Goal: Information Seeking & Learning: Learn about a topic

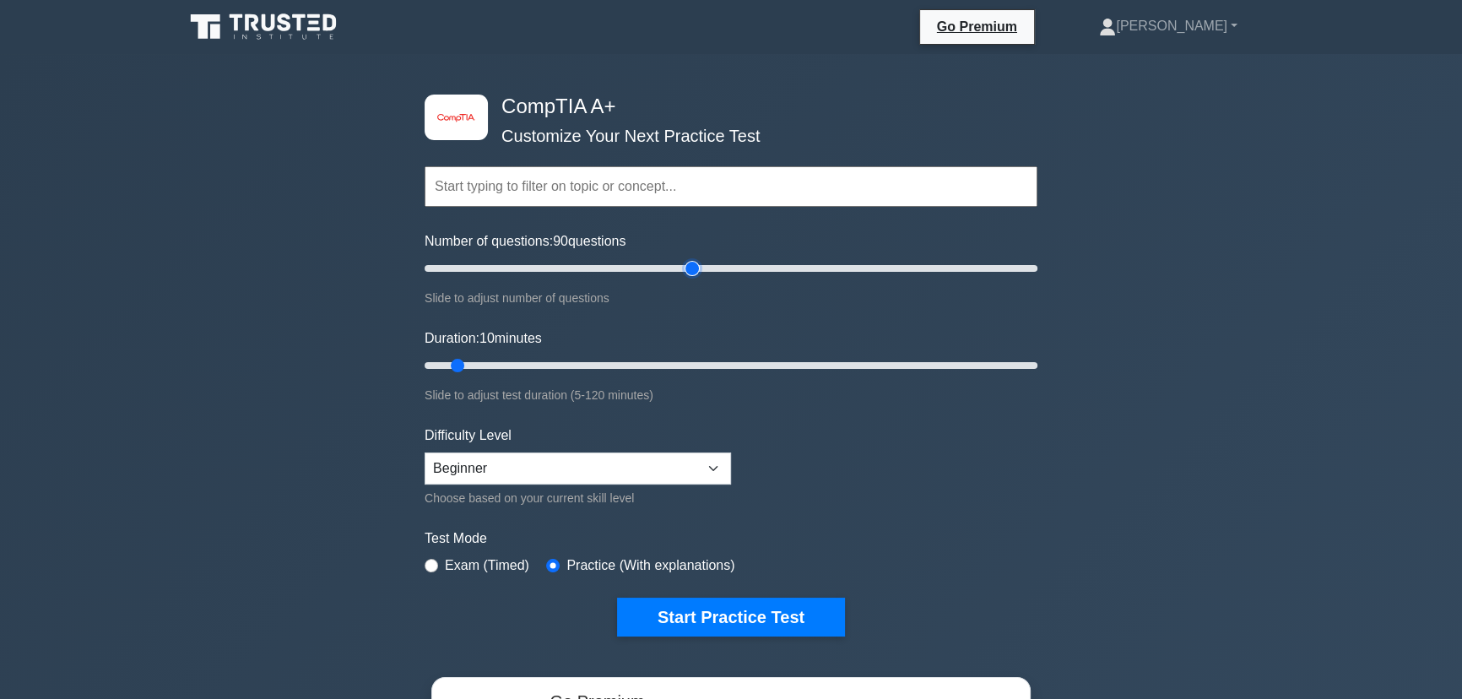
drag, startPoint x: 442, startPoint y: 269, endPoint x: 696, endPoint y: 270, distance: 253.3
type input "90"
click at [696, 270] on input "Number of questions: 90 questions" at bounding box center [731, 268] width 613 height 20
drag, startPoint x: 461, startPoint y: 360, endPoint x: 866, endPoint y: 370, distance: 405.3
type input "90"
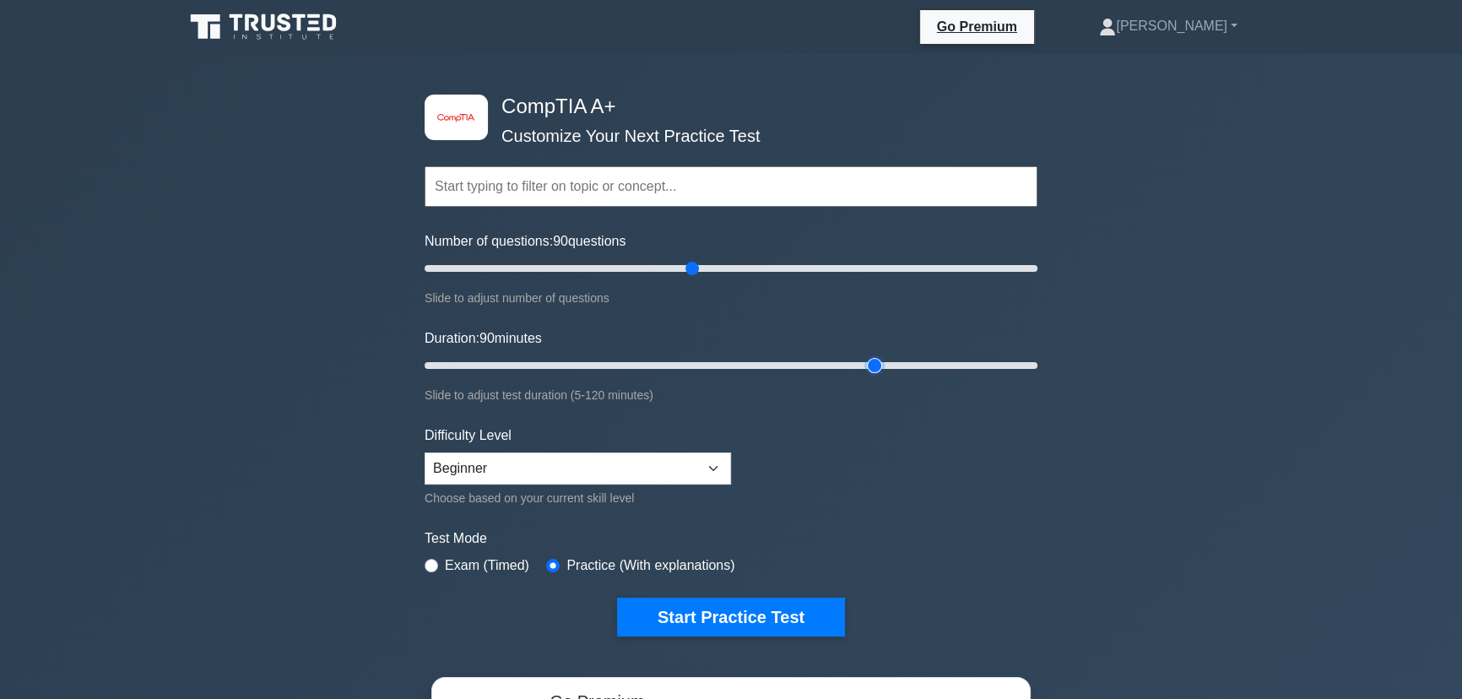
click at [866, 370] on input "Duration: 90 minutes" at bounding box center [731, 365] width 613 height 20
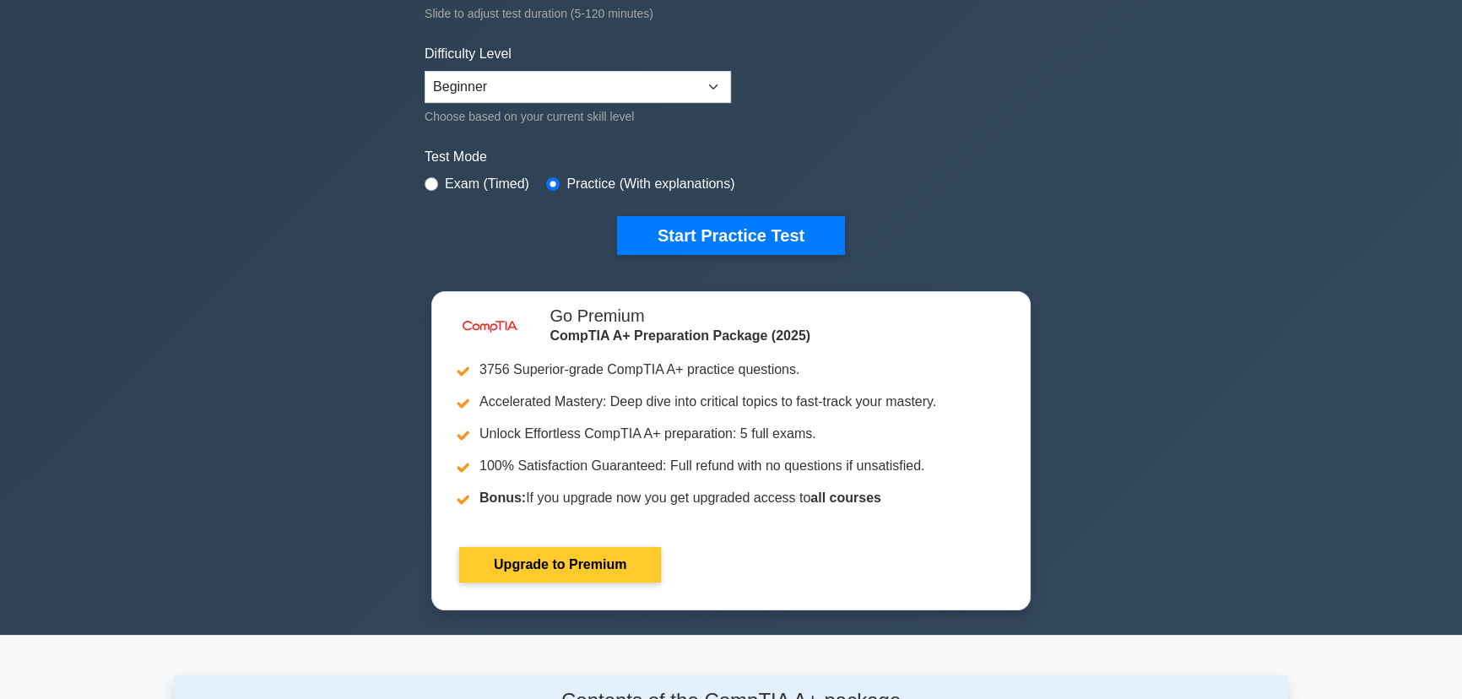
scroll to position [383, 0]
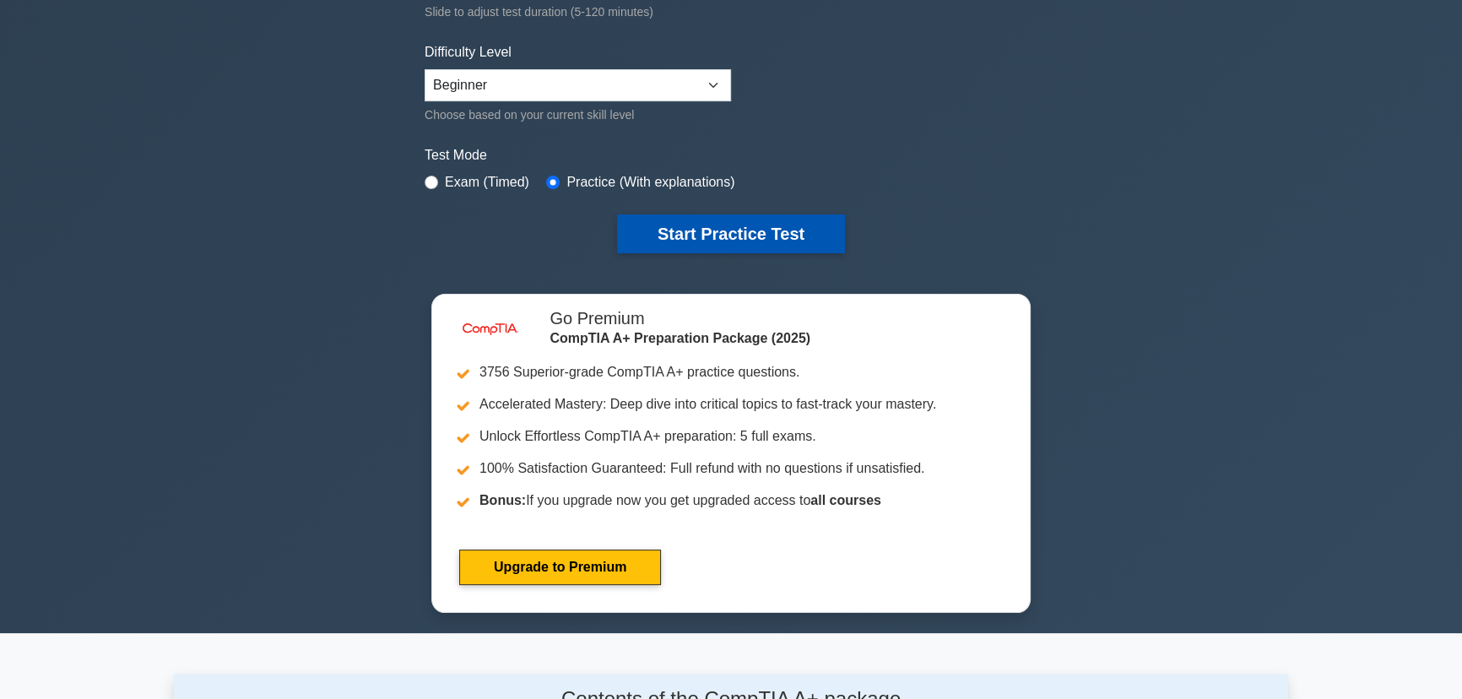
click at [745, 233] on button "Start Practice Test" at bounding box center [731, 233] width 228 height 39
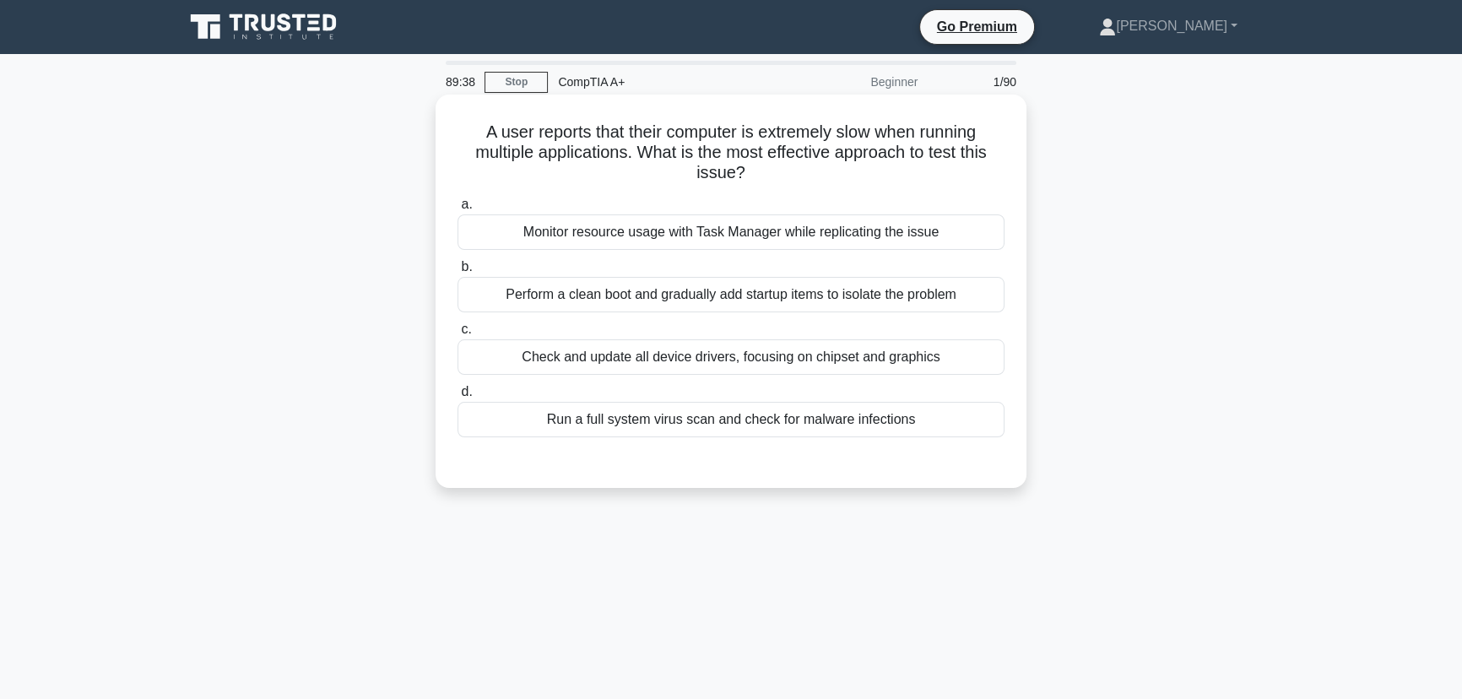
click at [729, 230] on div "Monitor resource usage with Task Manager while replicating the issue" at bounding box center [731, 231] width 547 height 35
click at [458, 210] on input "a. Monitor resource usage with Task Manager while replicating the issue" at bounding box center [458, 204] width 0 height 11
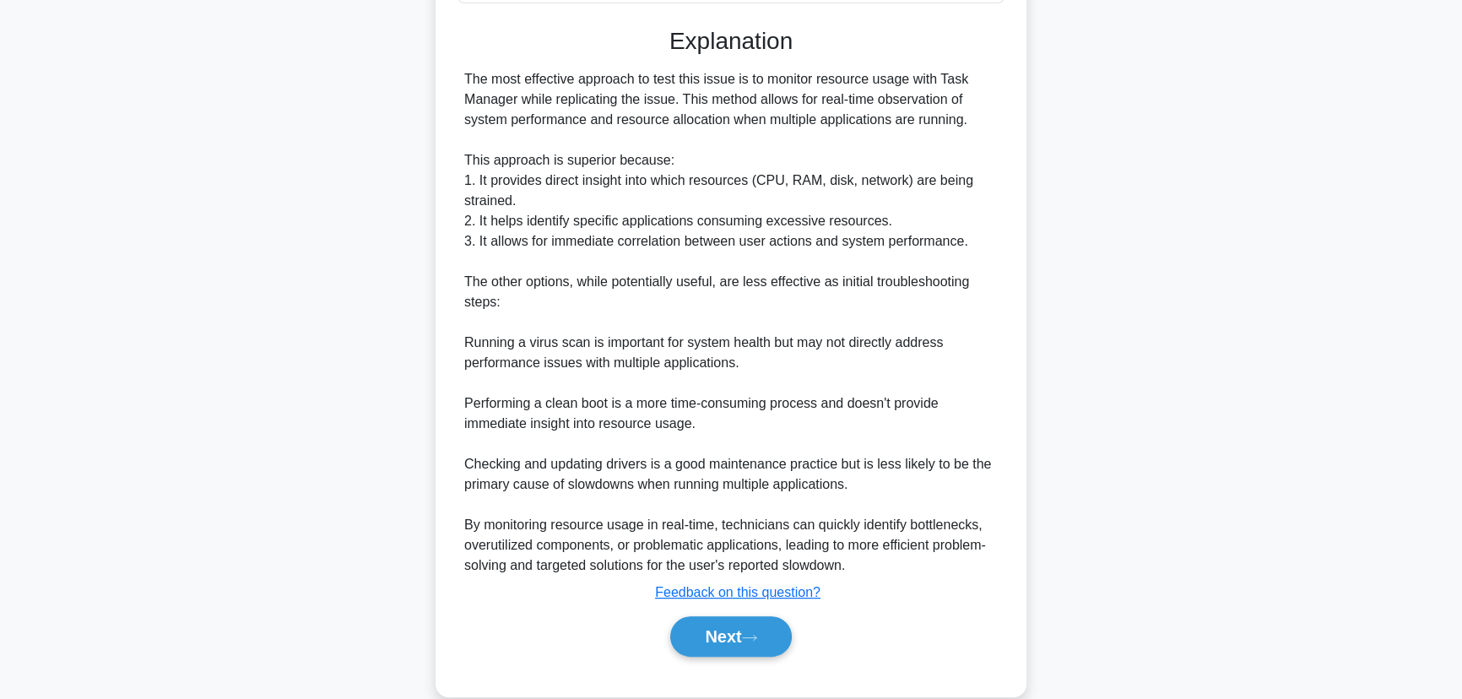
scroll to position [463, 0]
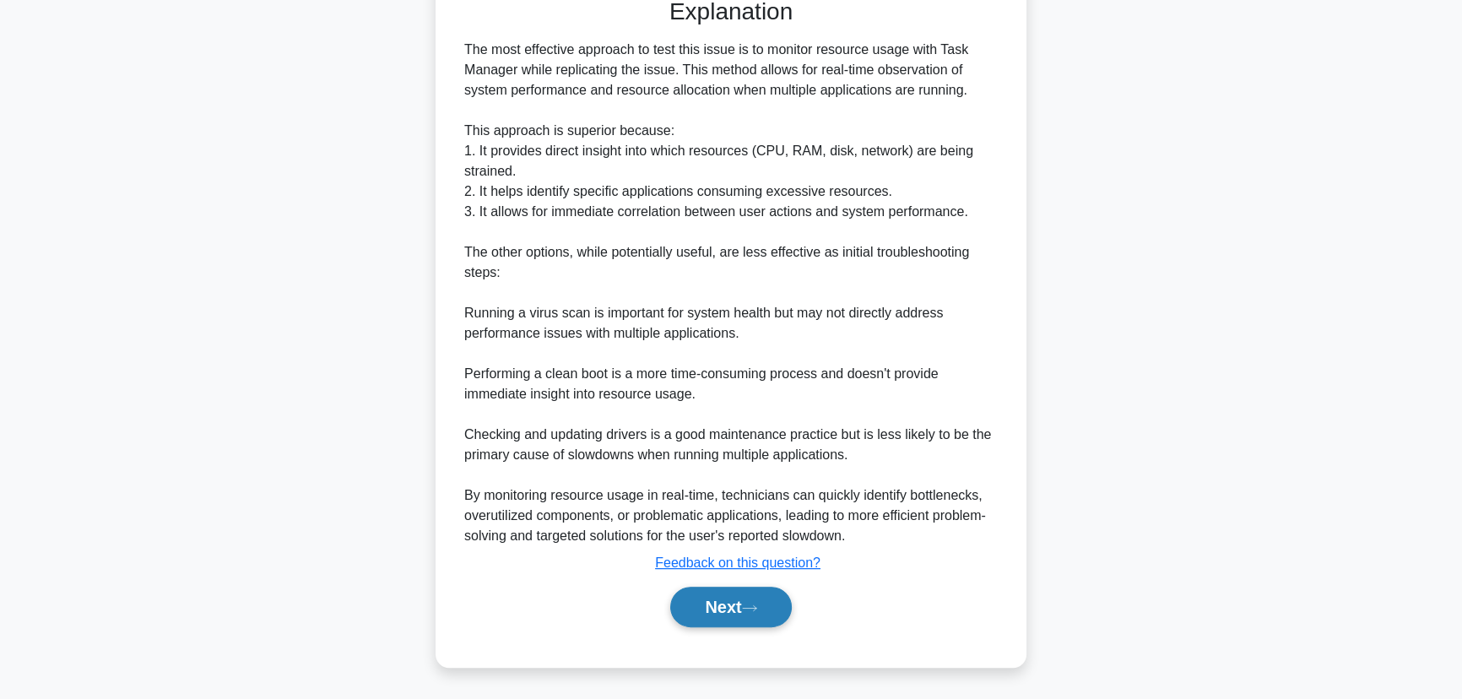
click at [734, 608] on button "Next" at bounding box center [730, 607] width 121 height 41
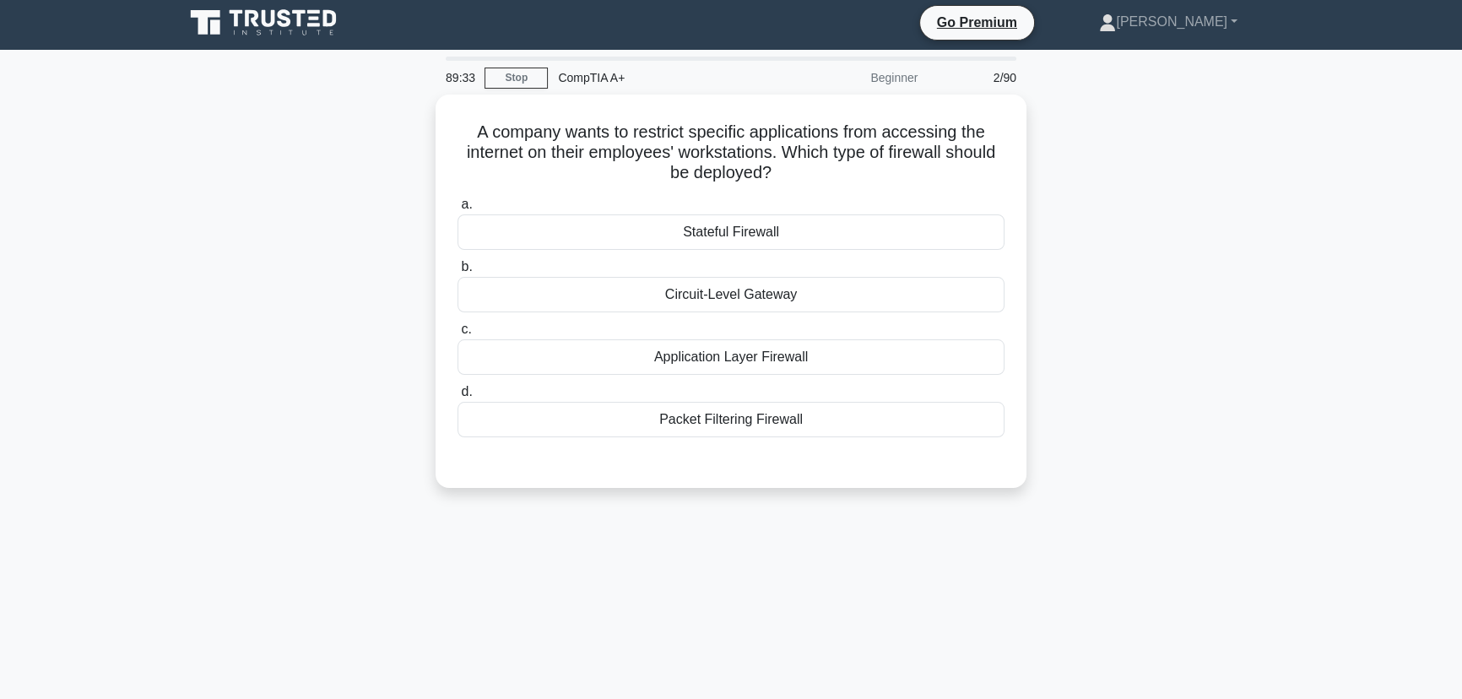
scroll to position [0, 0]
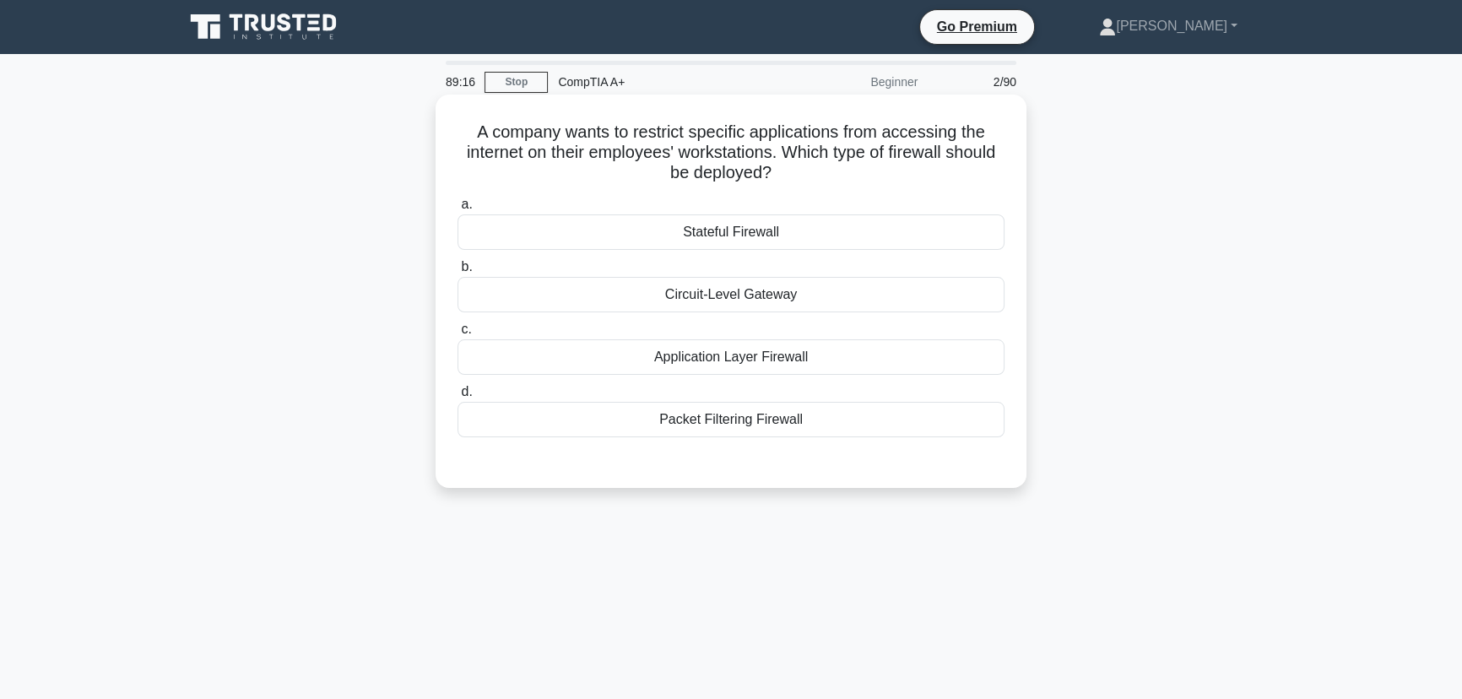
click at [734, 366] on div "Application Layer Firewall" at bounding box center [731, 356] width 547 height 35
click at [458, 335] on input "c. Application Layer Firewall" at bounding box center [458, 329] width 0 height 11
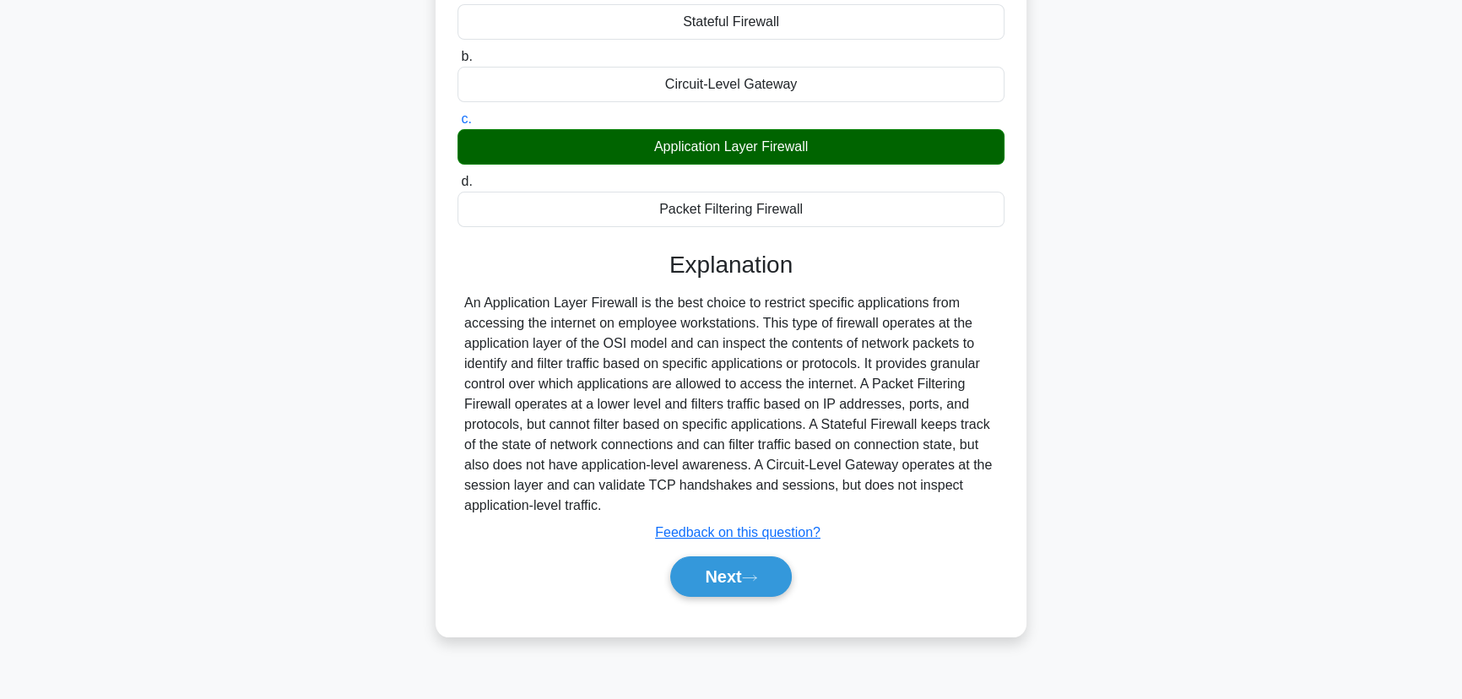
scroll to position [212, 0]
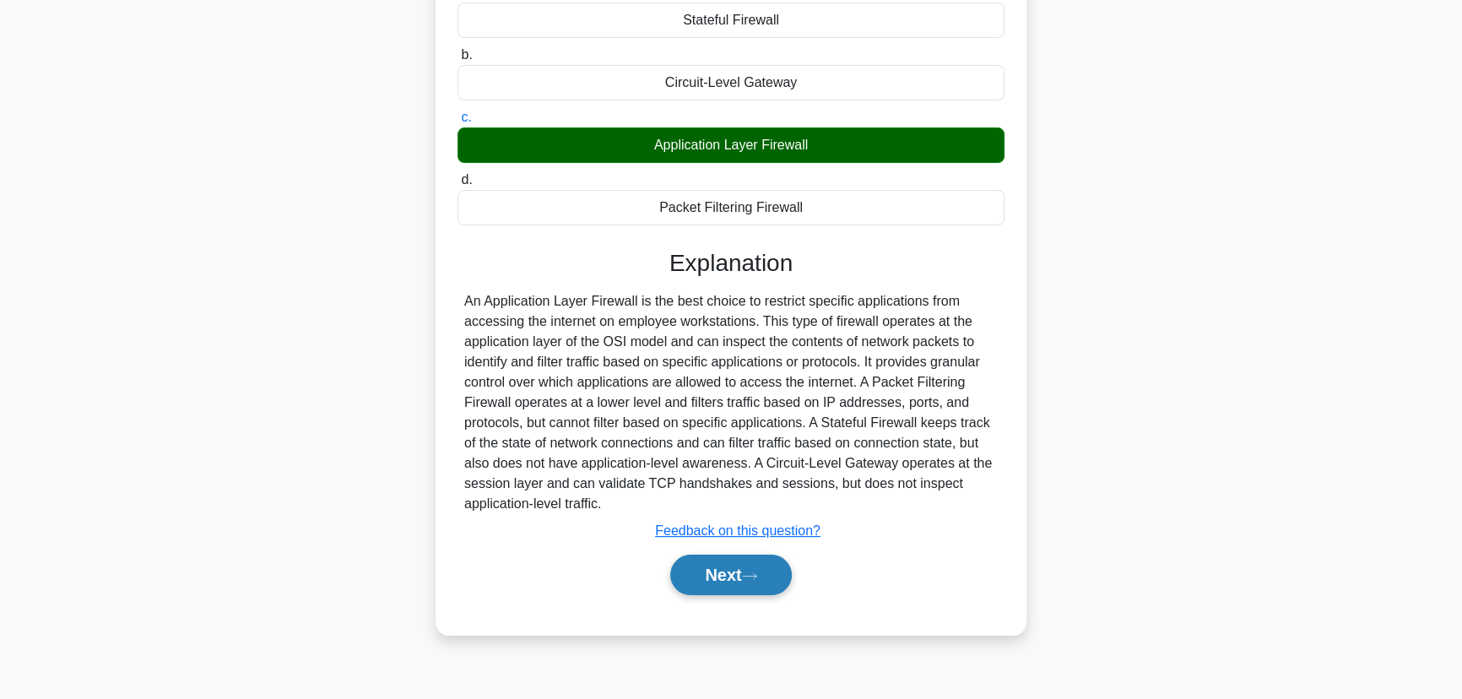
click at [718, 570] on button "Next" at bounding box center [730, 575] width 121 height 41
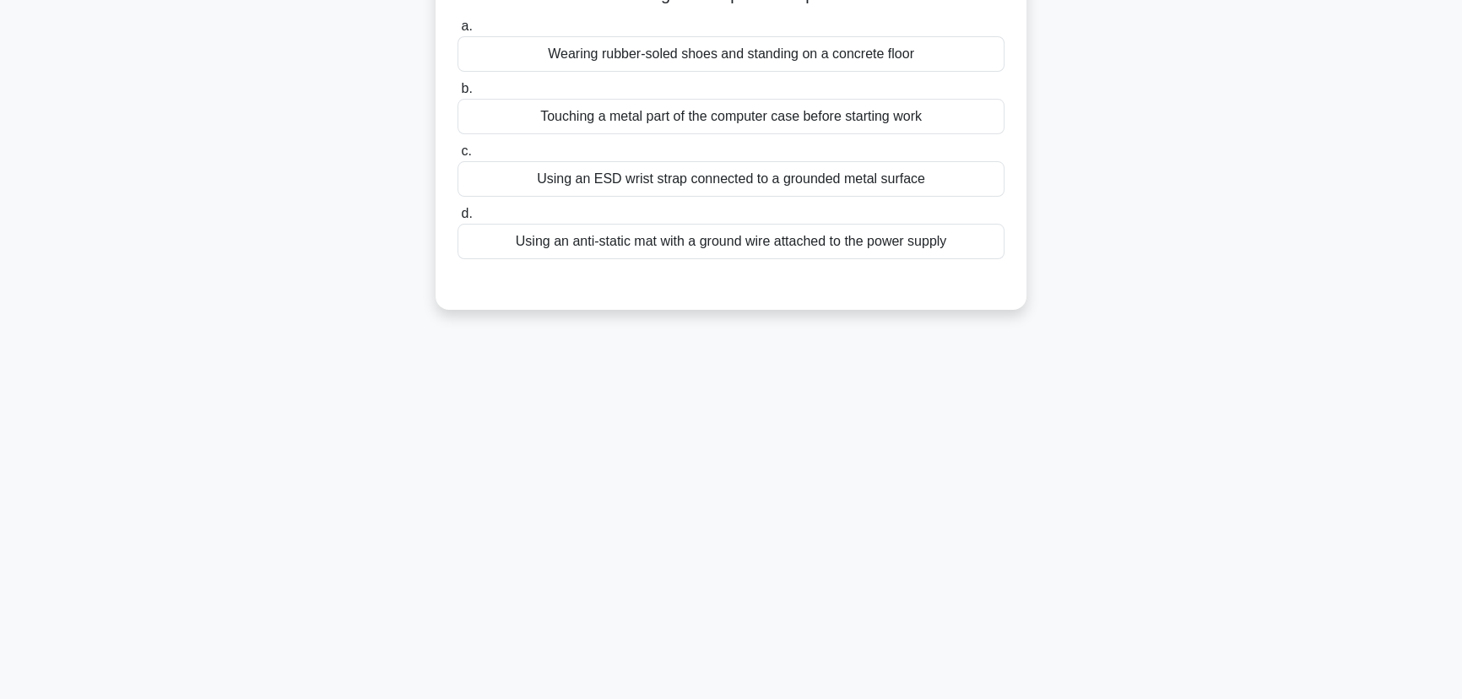
scroll to position [59, 0]
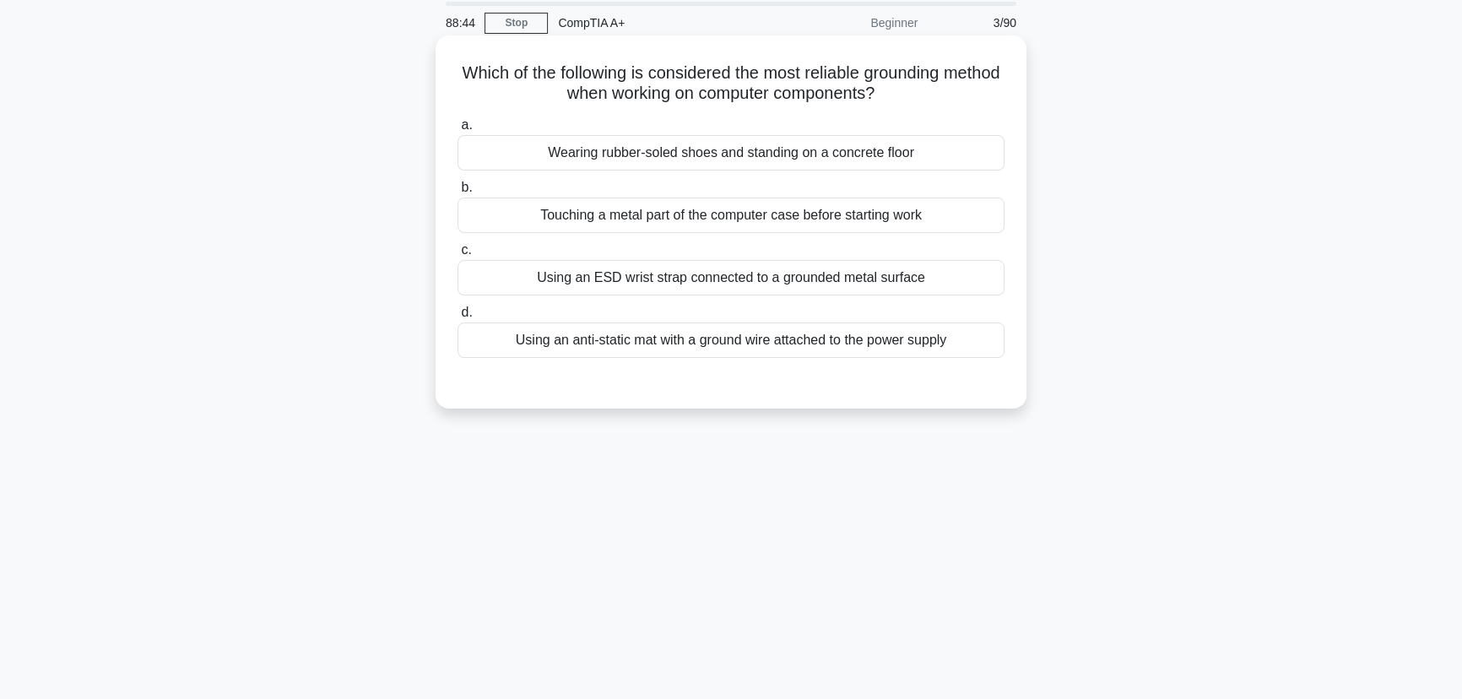
click at [775, 277] on div "Using an ESD wrist strap connected to a grounded metal surface" at bounding box center [731, 277] width 547 height 35
click at [458, 256] on input "c. Using an ESD wrist strap connected to a grounded metal surface" at bounding box center [458, 250] width 0 height 11
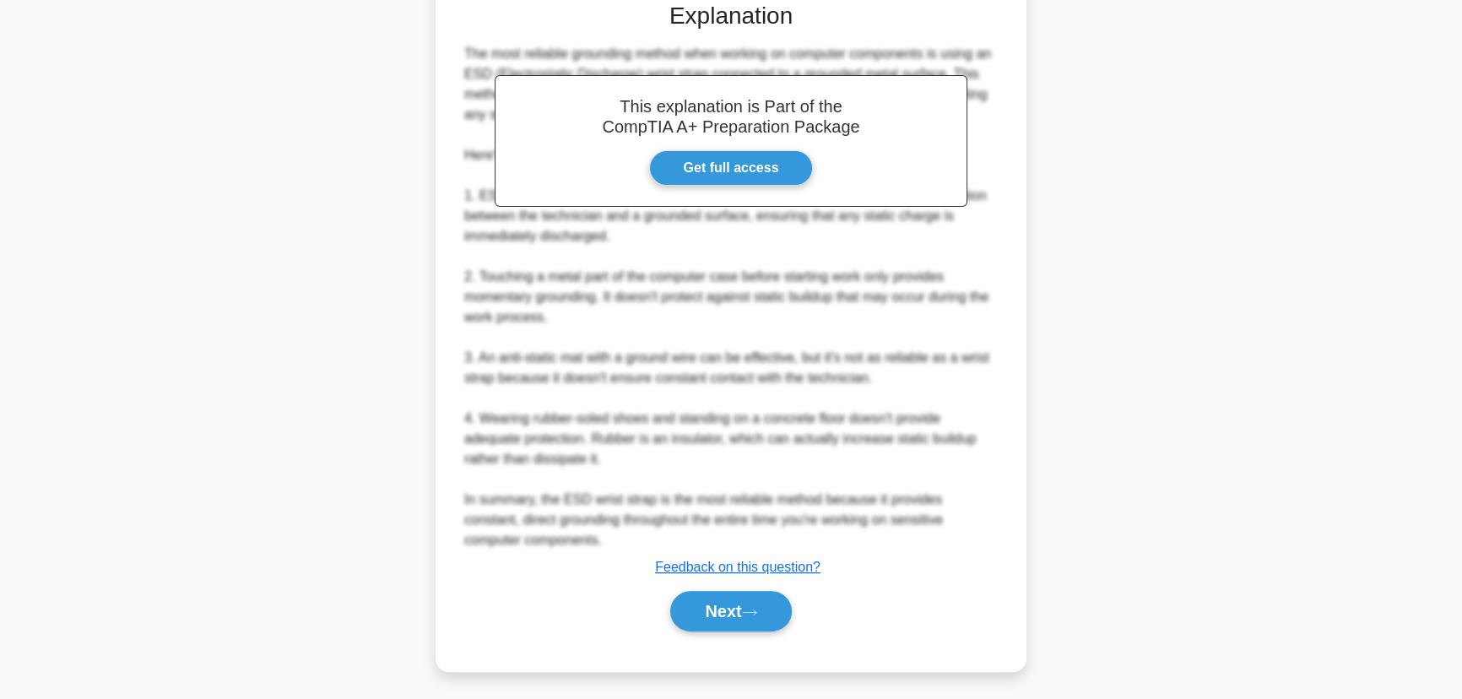
scroll to position [442, 0]
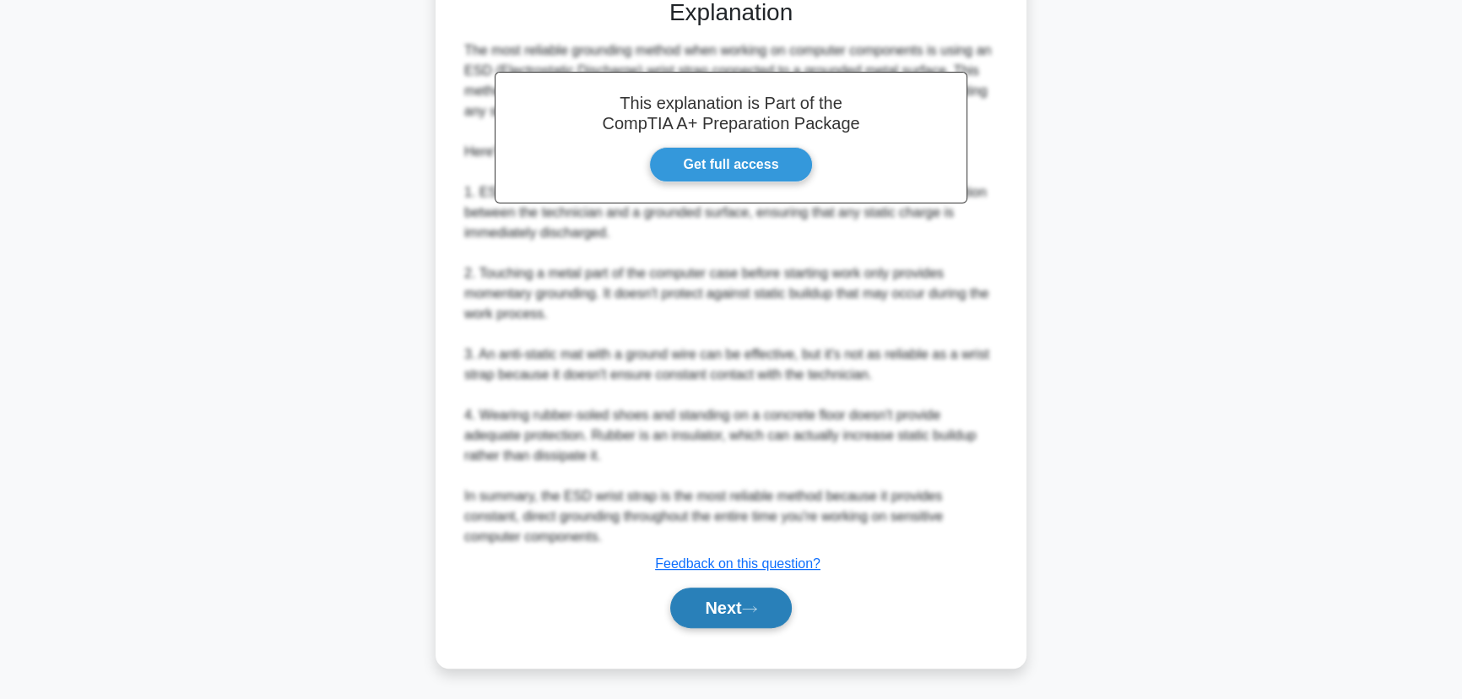
click at [759, 602] on button "Next" at bounding box center [730, 608] width 121 height 41
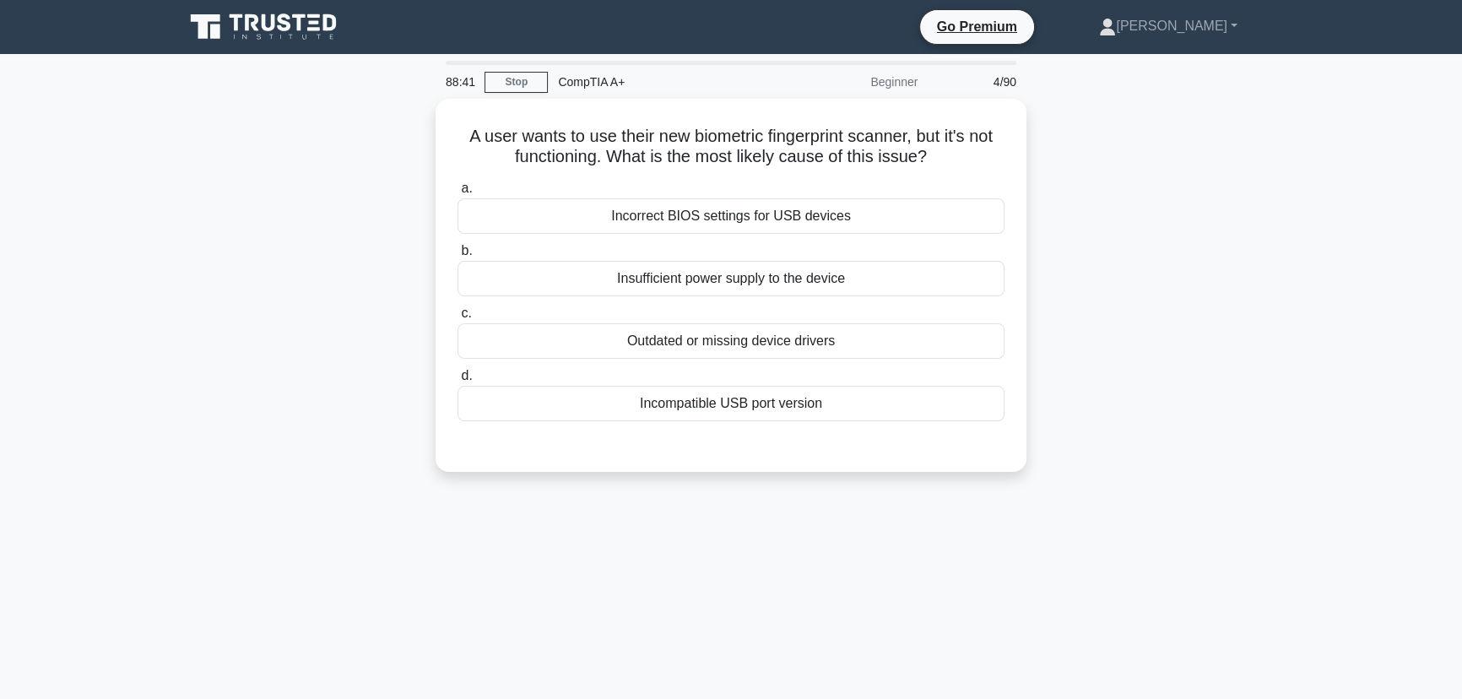
scroll to position [0, 0]
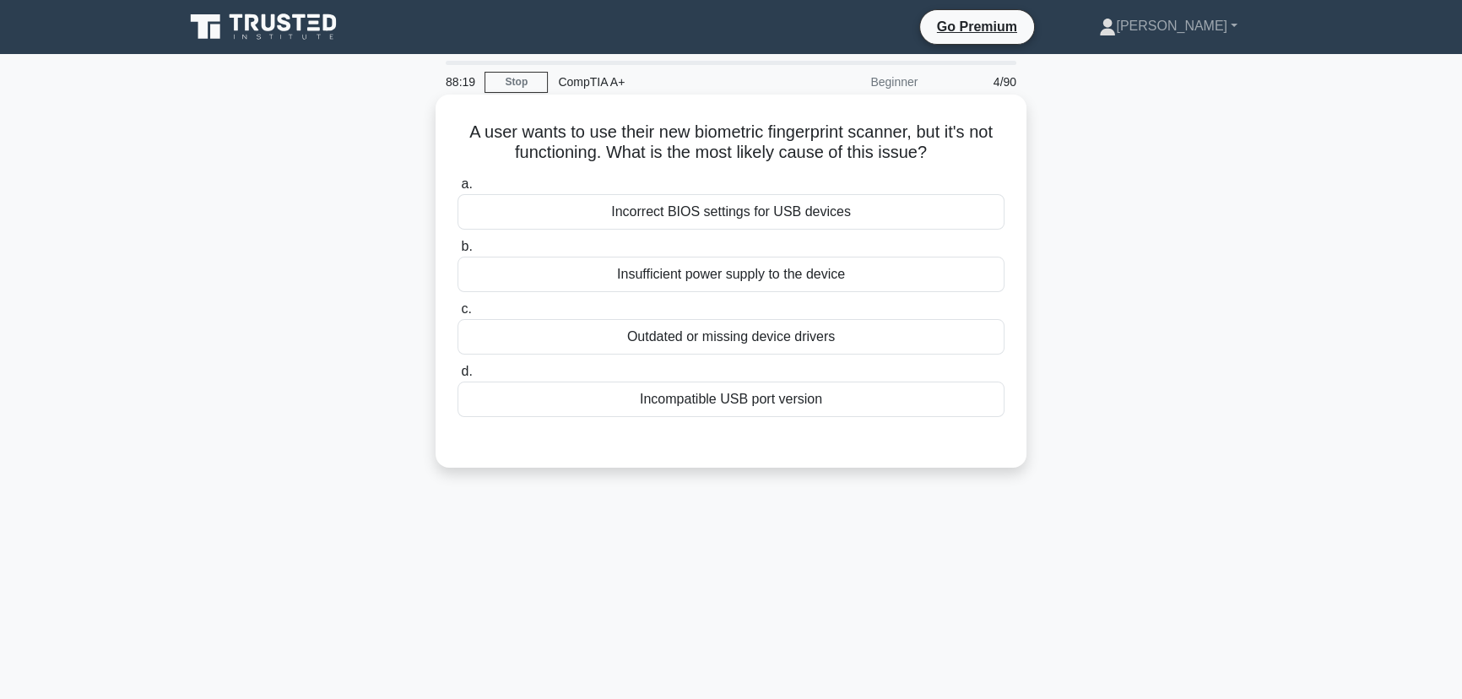
click at [745, 341] on div "Outdated or missing device drivers" at bounding box center [731, 336] width 547 height 35
click at [458, 315] on input "c. Outdated or missing device drivers" at bounding box center [458, 309] width 0 height 11
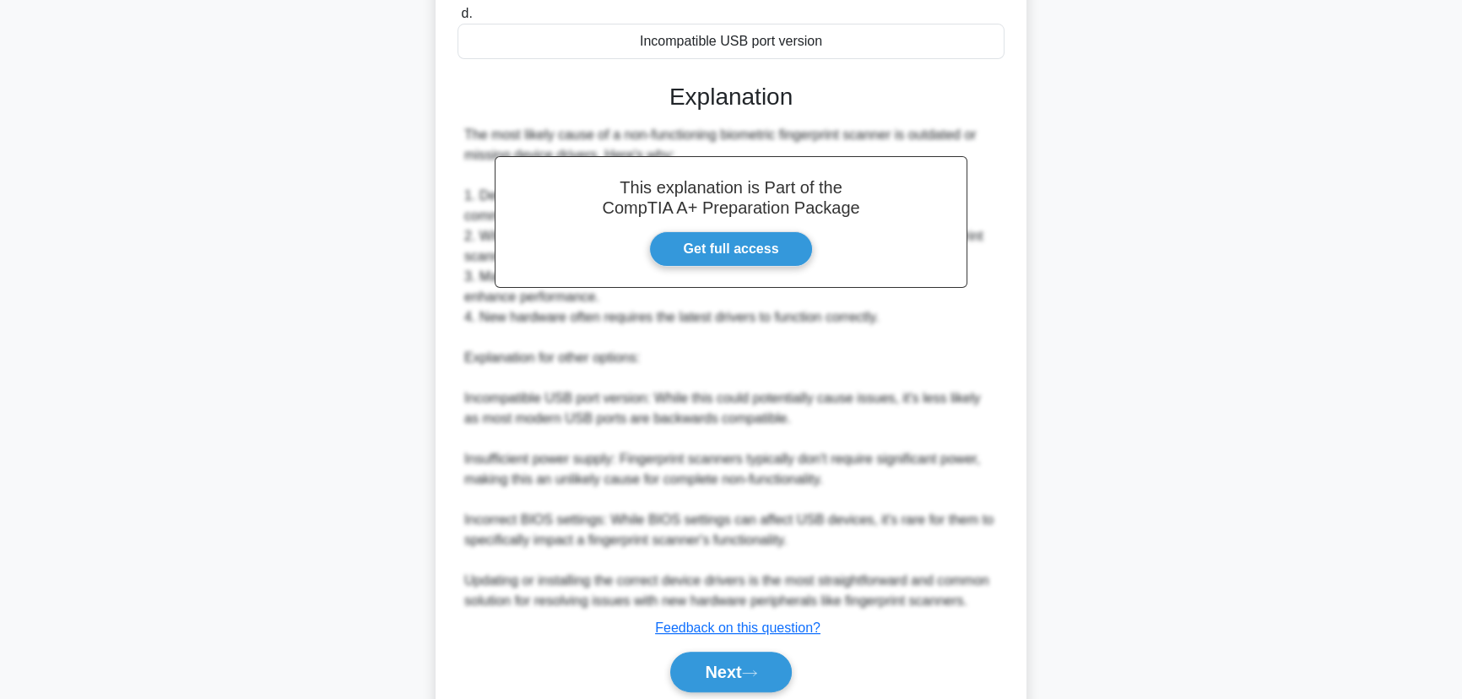
scroll to position [422, 0]
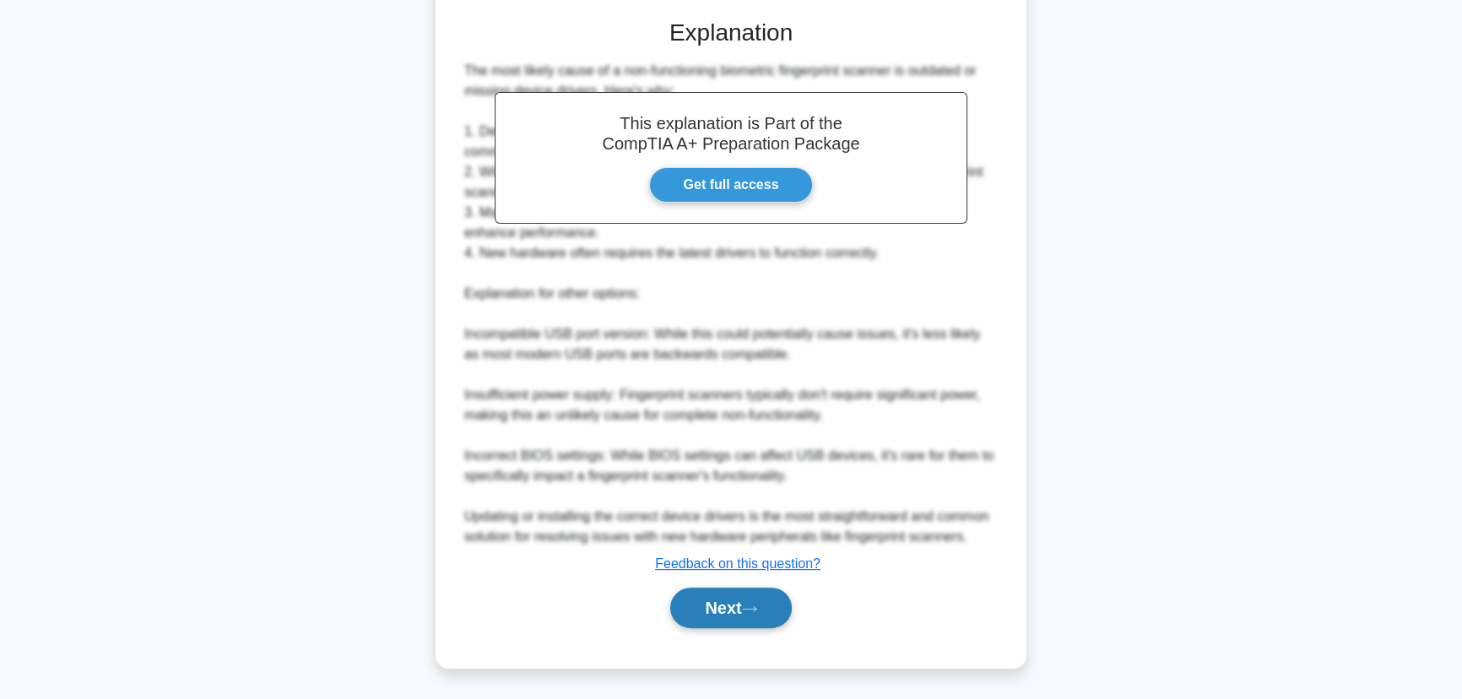
click at [731, 597] on button "Next" at bounding box center [730, 608] width 121 height 41
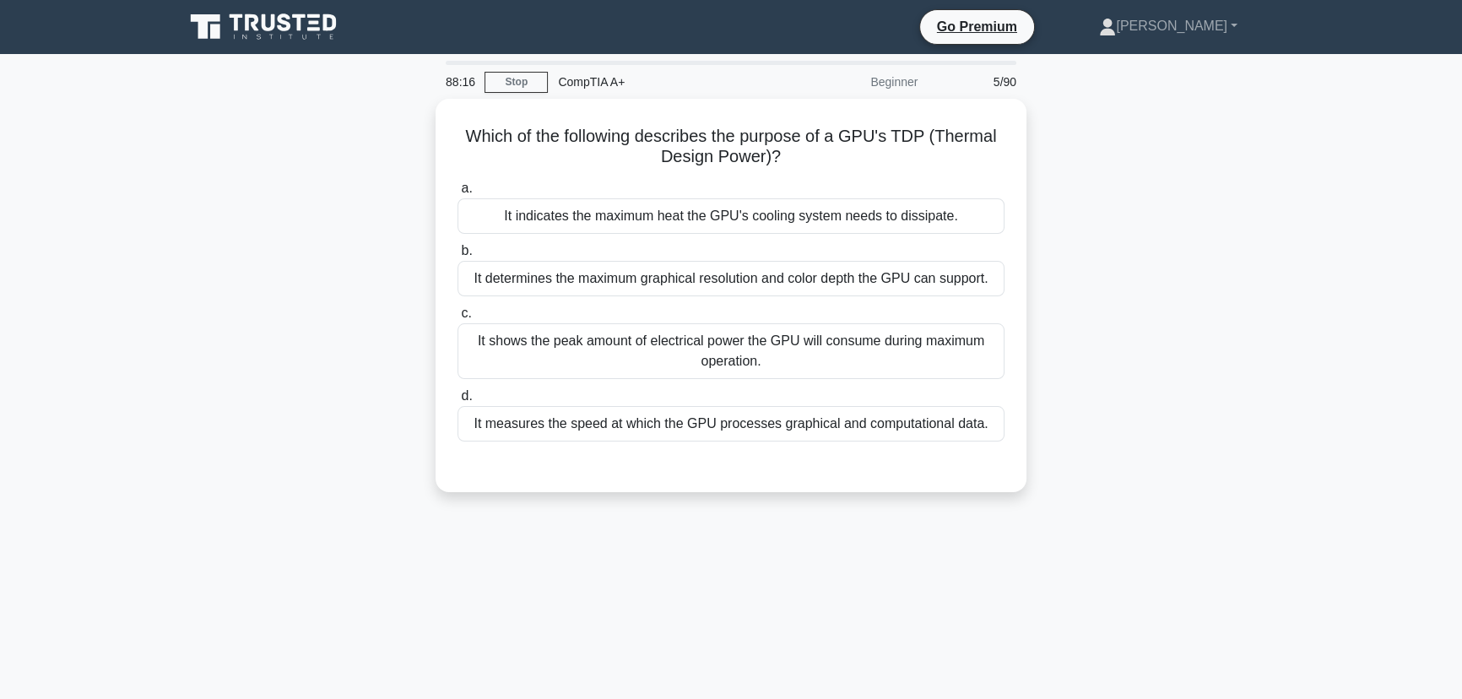
scroll to position [0, 0]
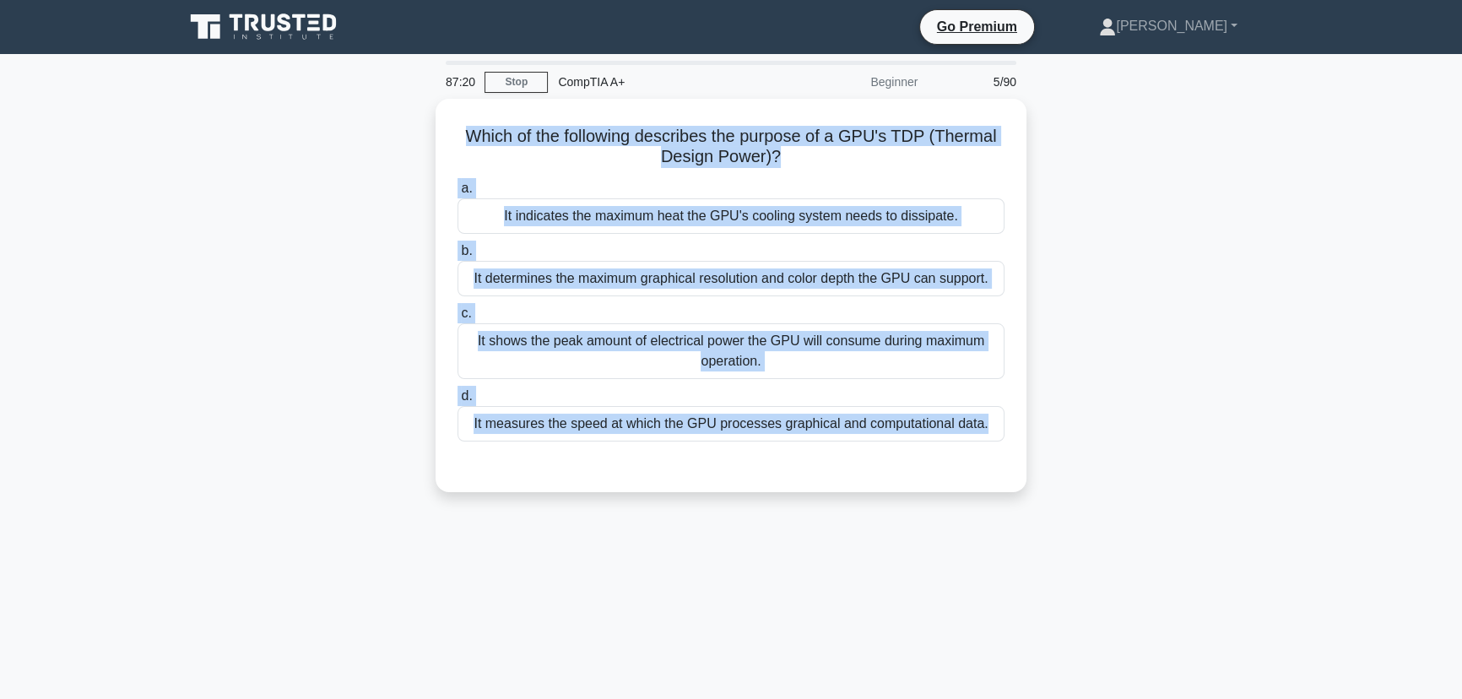
drag, startPoint x: 1089, startPoint y: 80, endPoint x: 435, endPoint y: 534, distance: 796.0
click at [435, 534] on div "87:20 Stop CompTIA A+ Beginner 5/90 Which of the following describes the purpos…" at bounding box center [731, 483] width 1114 height 844
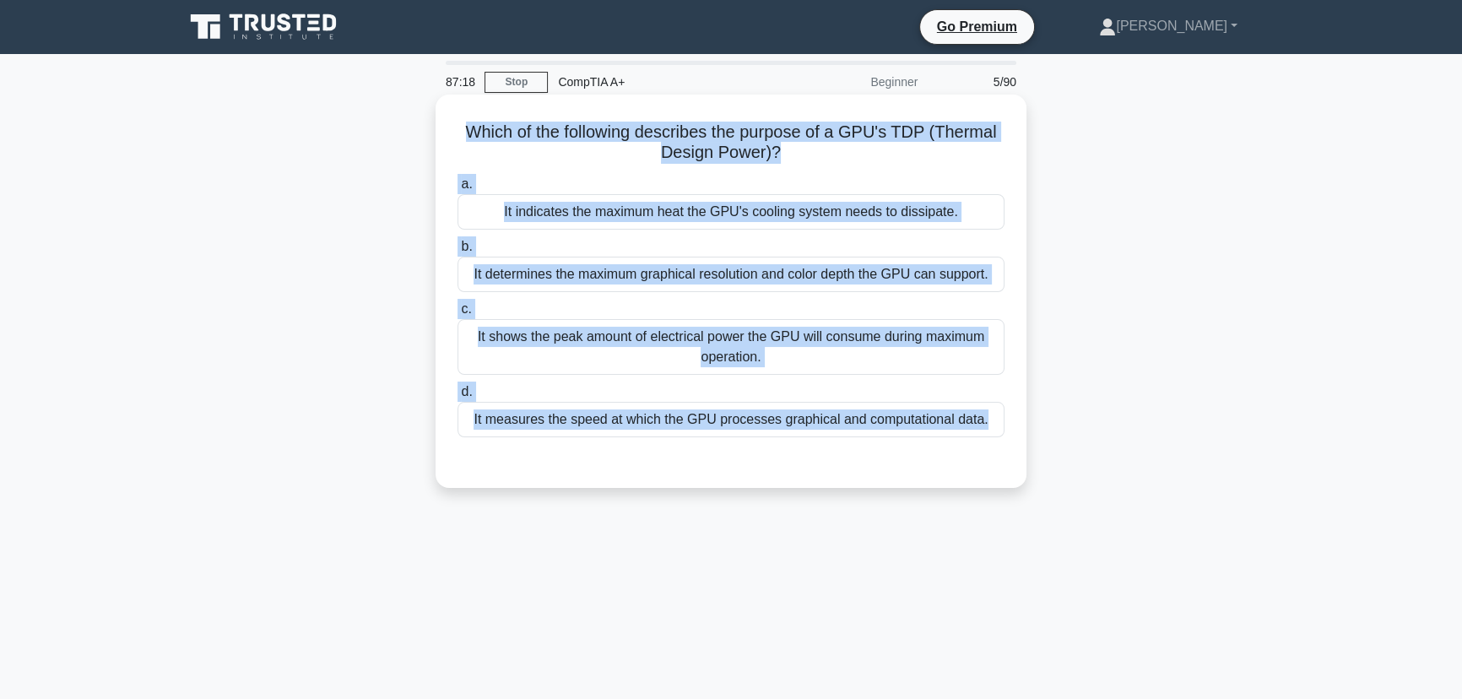
copy div "Which of the following describes the purpose of a GPU's TDP (Thermal Design Pow…"
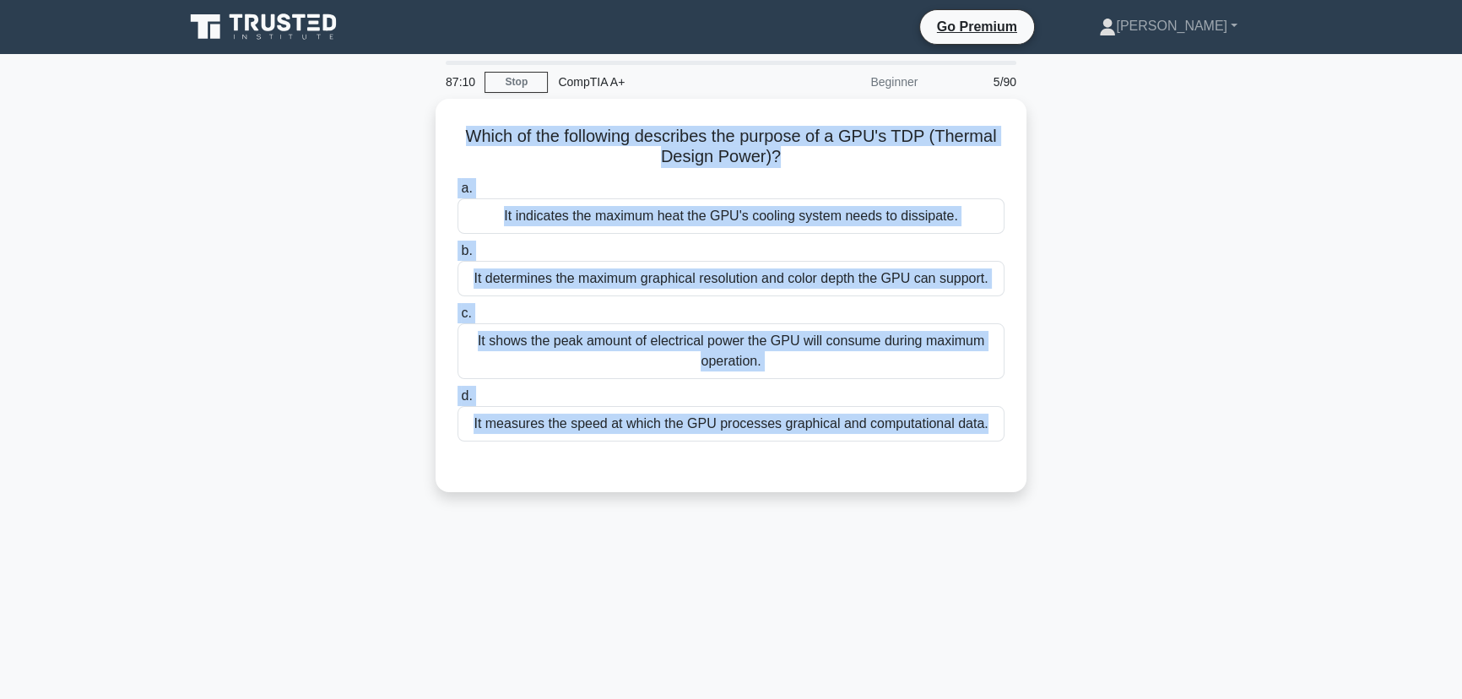
click at [1225, 270] on div "Which of the following describes the purpose of a GPU's TDP (Thermal Design Pow…" at bounding box center [731, 306] width 1114 height 414
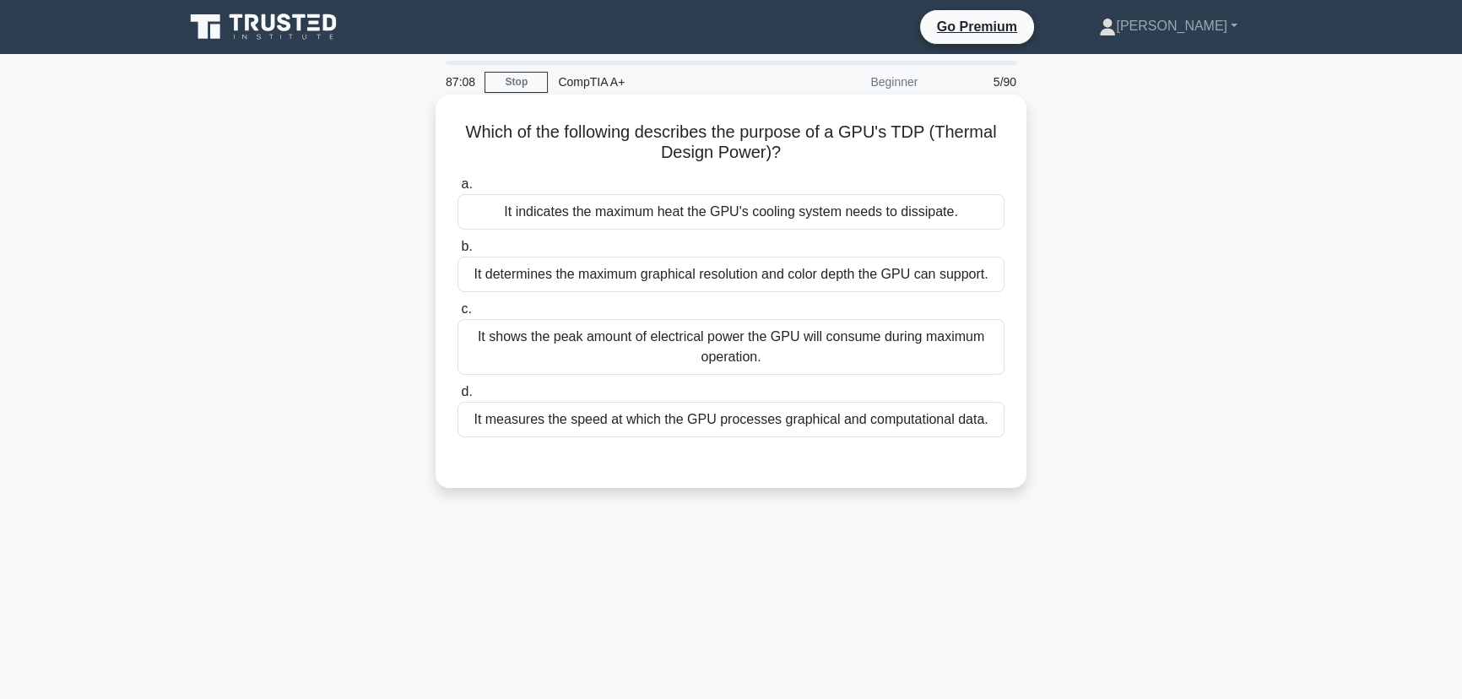
click at [674, 224] on div "It indicates the maximum heat the GPU's cooling system needs to dissipate." at bounding box center [731, 211] width 547 height 35
click at [458, 190] on input "a. It indicates the maximum heat the GPU's cooling system needs to dissipate." at bounding box center [458, 184] width 0 height 11
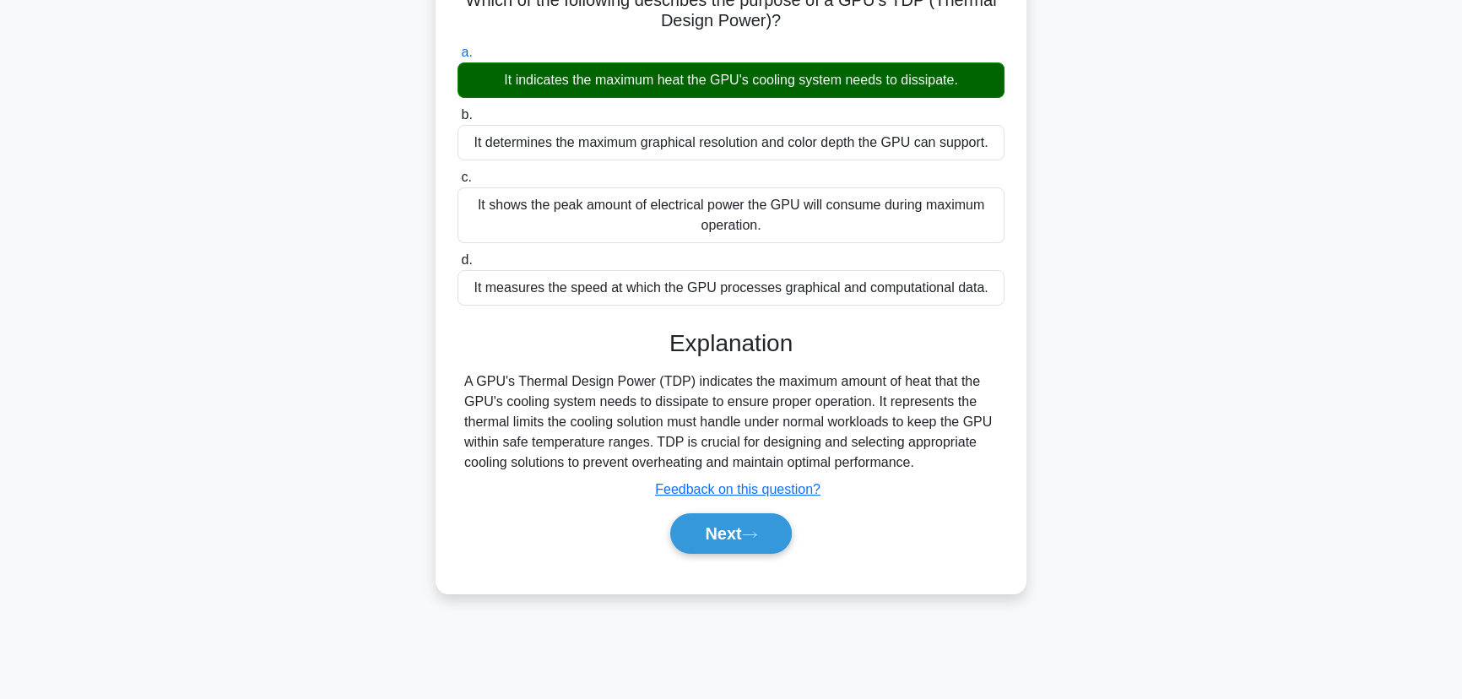
scroll to position [153, 0]
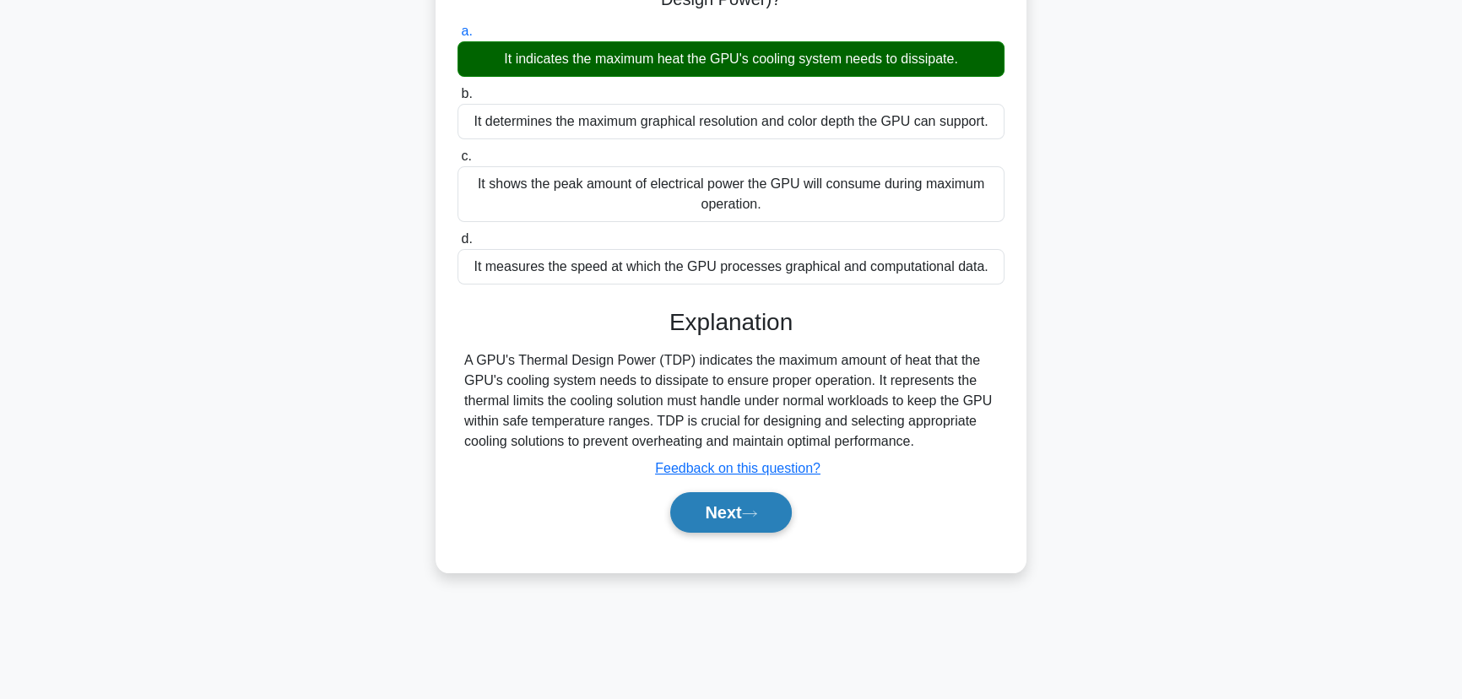
click at [703, 494] on button "Next" at bounding box center [730, 512] width 121 height 41
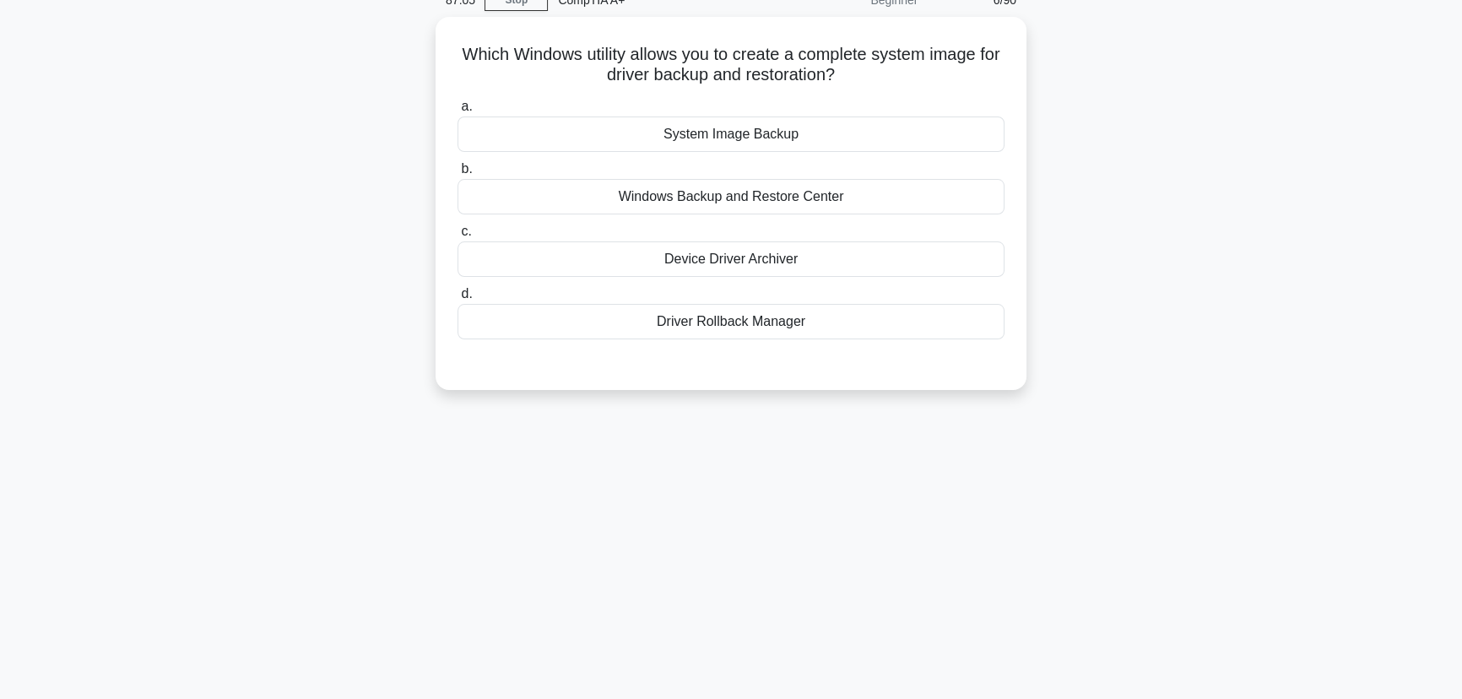
scroll to position [0, 0]
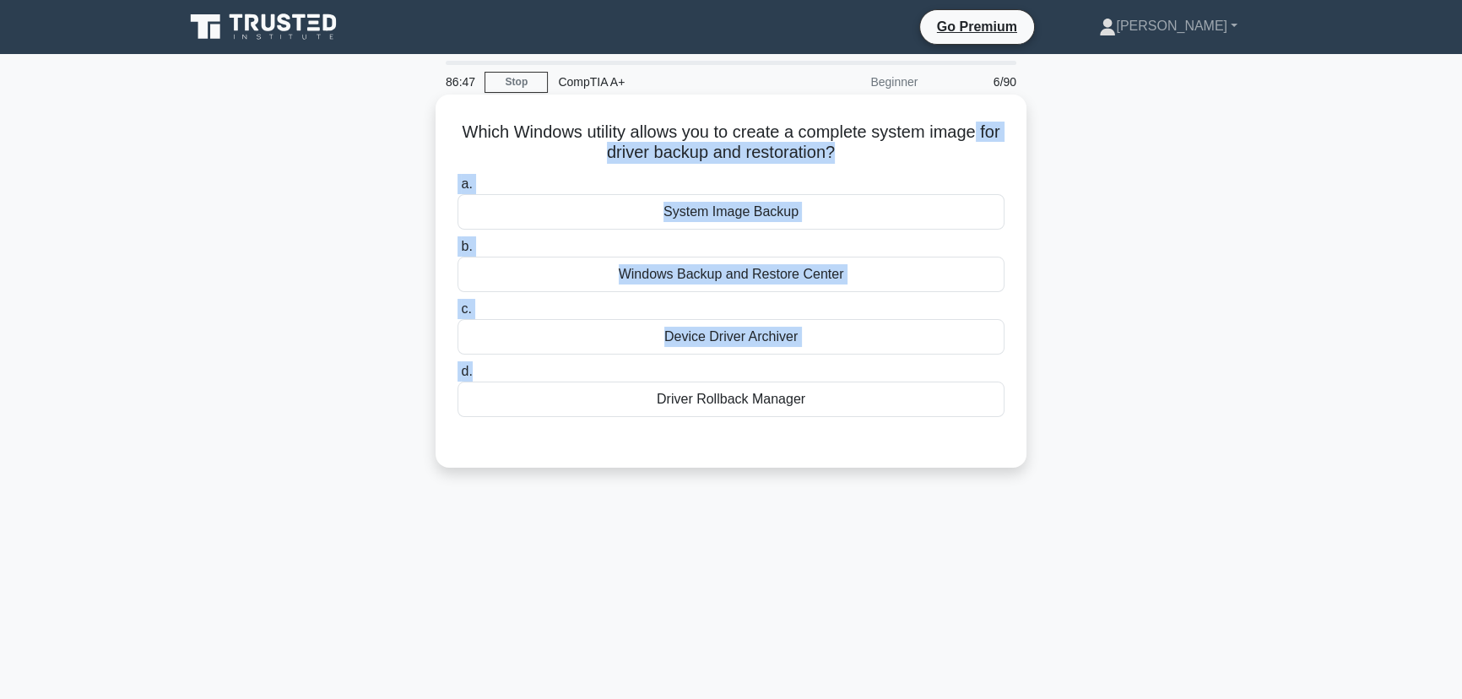
drag, startPoint x: 1114, startPoint y: 123, endPoint x: 954, endPoint y: 372, distance: 296.2
click at [953, 372] on div "Which Windows utility allows you to create a complete system image for driver b…" at bounding box center [731, 295] width 1114 height 393
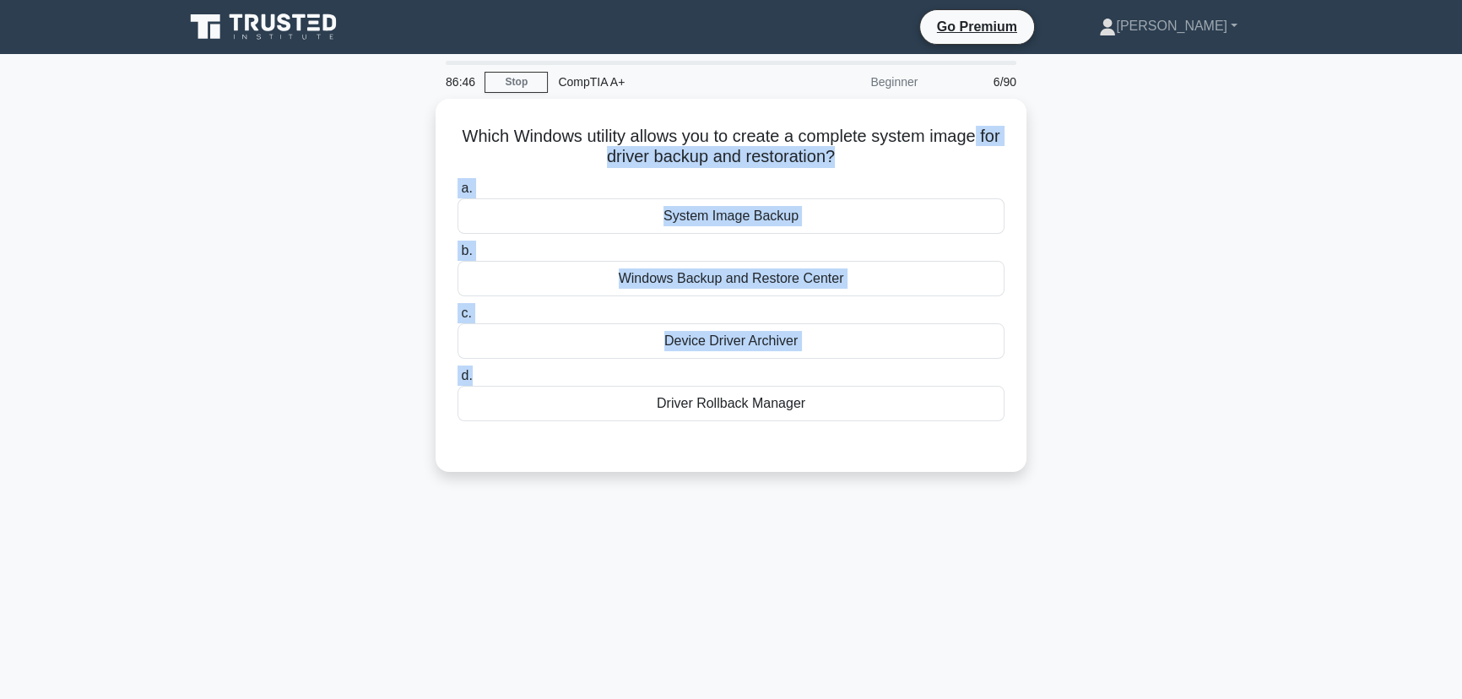
drag, startPoint x: 1105, startPoint y: 414, endPoint x: 387, endPoint y: 57, distance: 801.9
click at [387, 57] on main "86:46 Stop CompTIA A+ Beginner 6/90 Which Windows utility allows you to create …" at bounding box center [731, 483] width 1462 height 858
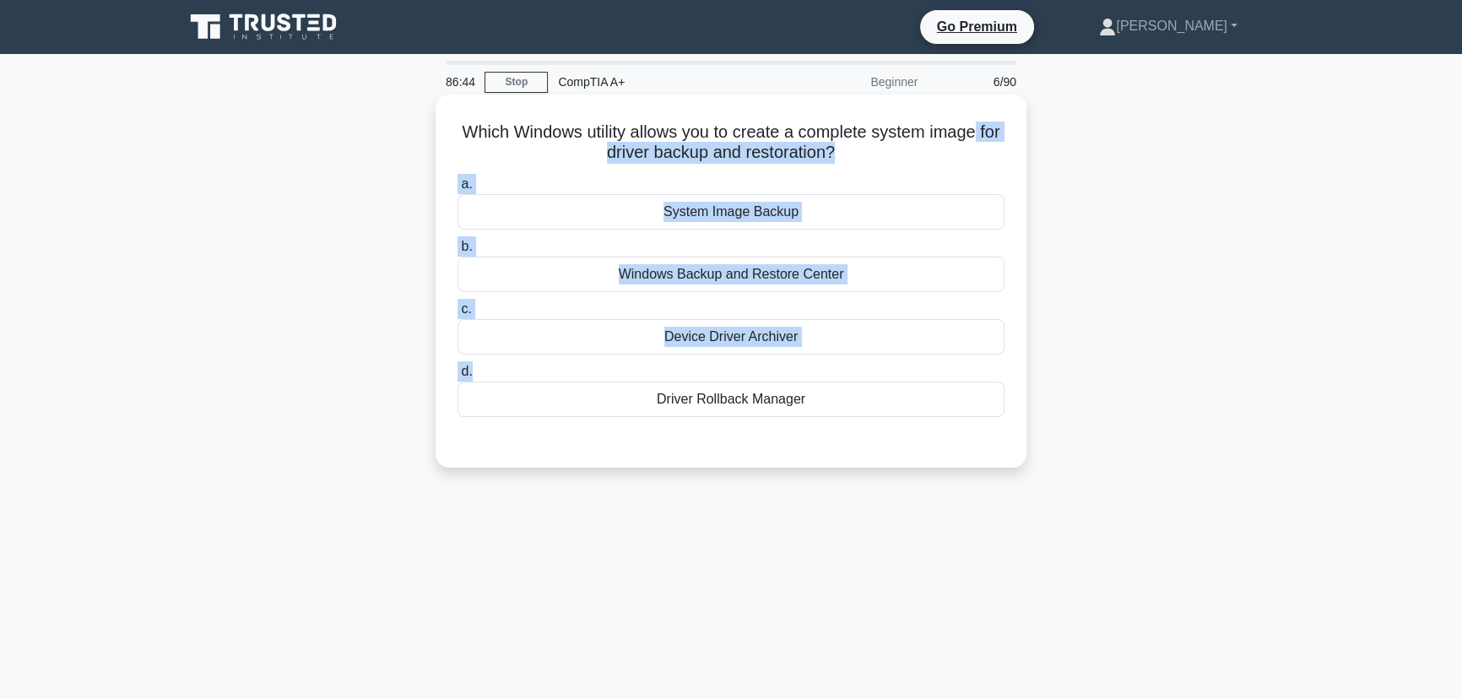
copy div "86:46 Stop CompTIA A+ Beginner 6/90 Which Windows utility allows you to create …"
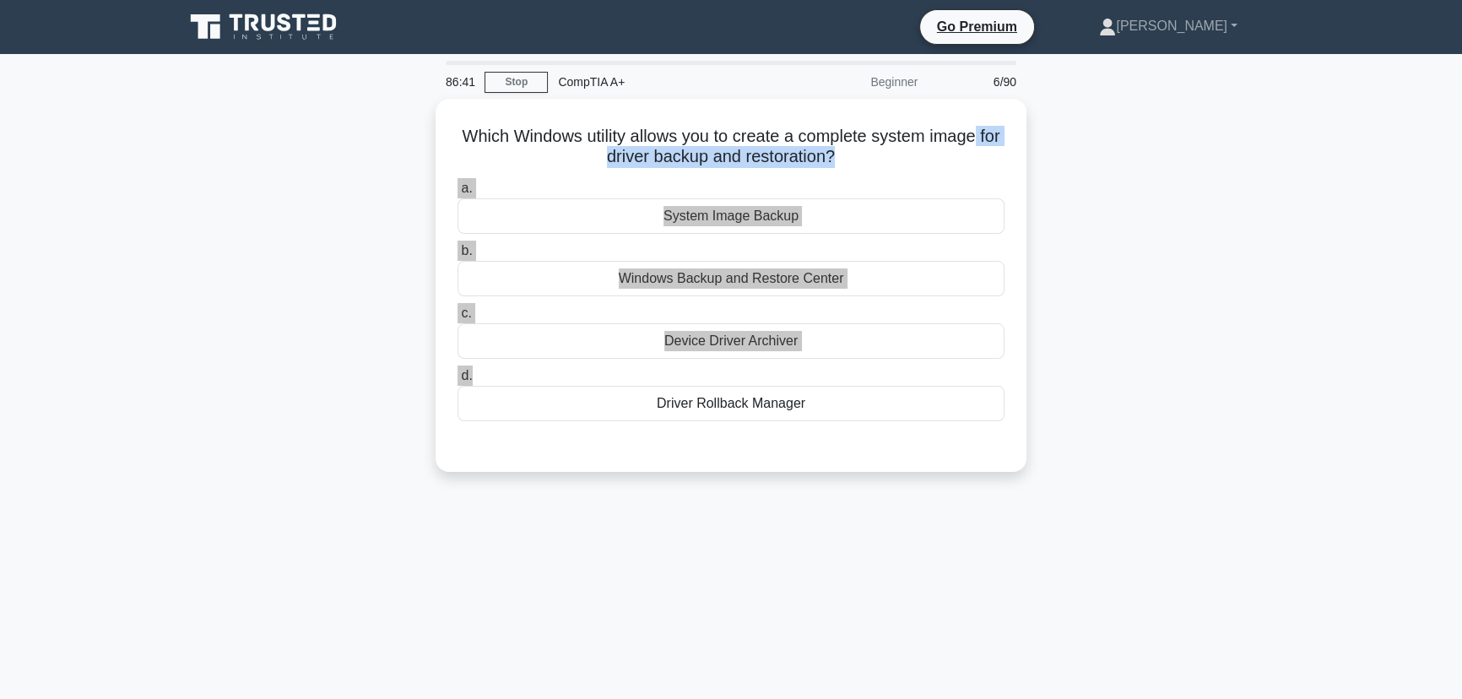
click at [1222, 413] on div "Which Windows utility allows you to create a complete system image for driver b…" at bounding box center [731, 295] width 1114 height 393
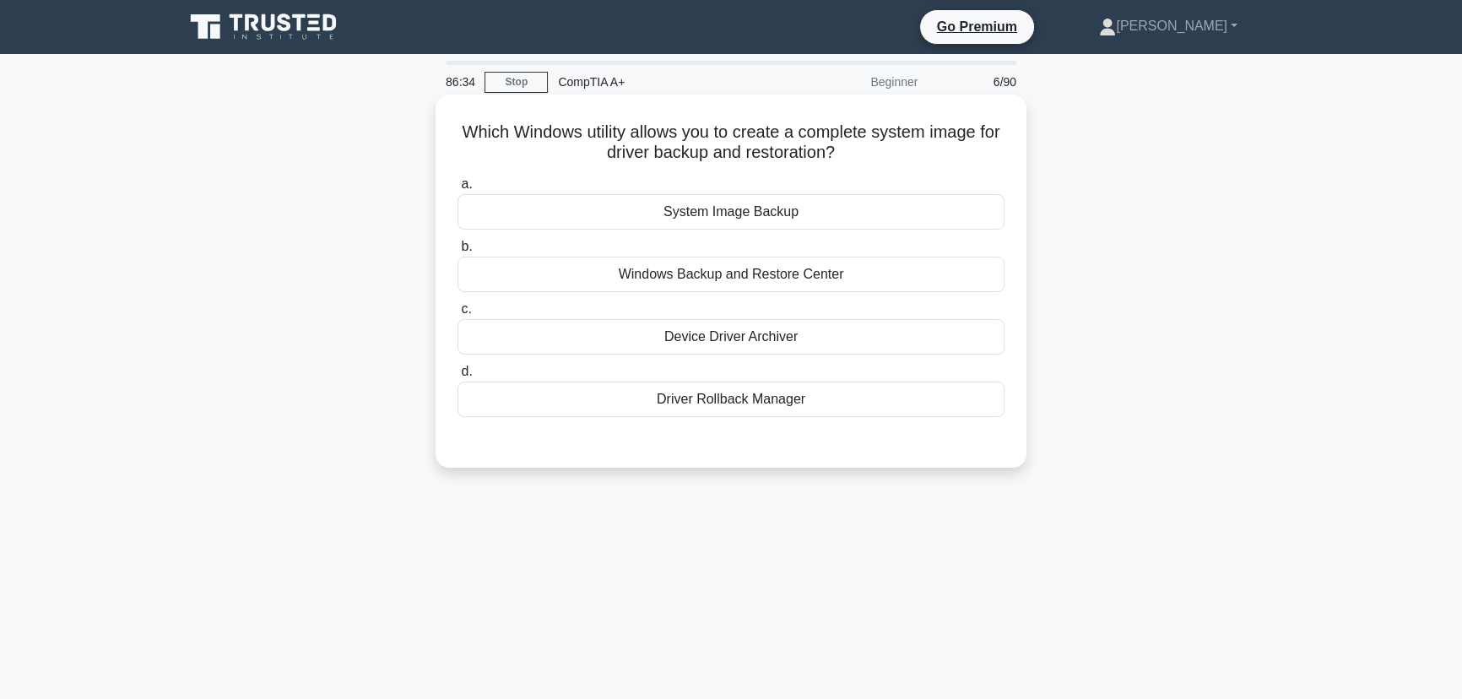
click at [790, 218] on div "System Image Backup" at bounding box center [731, 211] width 547 height 35
click at [458, 190] on input "a. System Image Backup" at bounding box center [458, 184] width 0 height 11
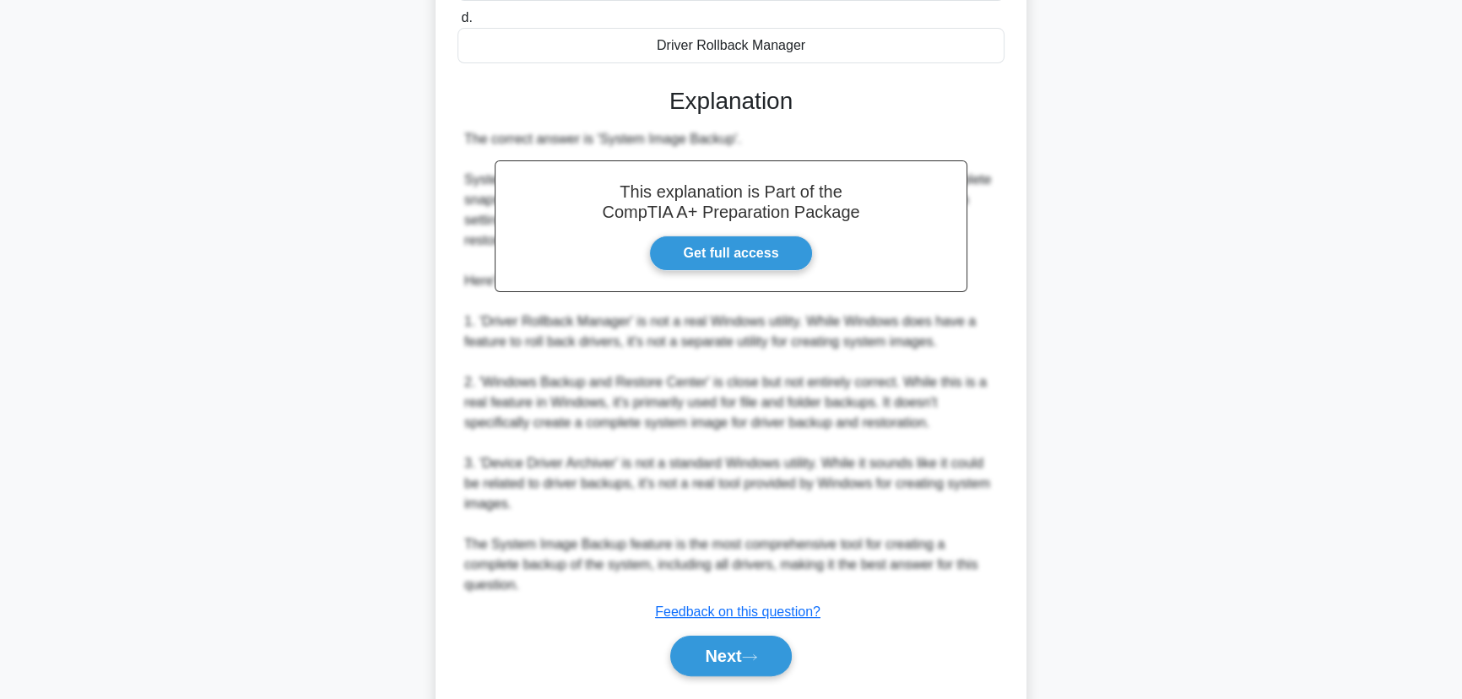
scroll to position [383, 0]
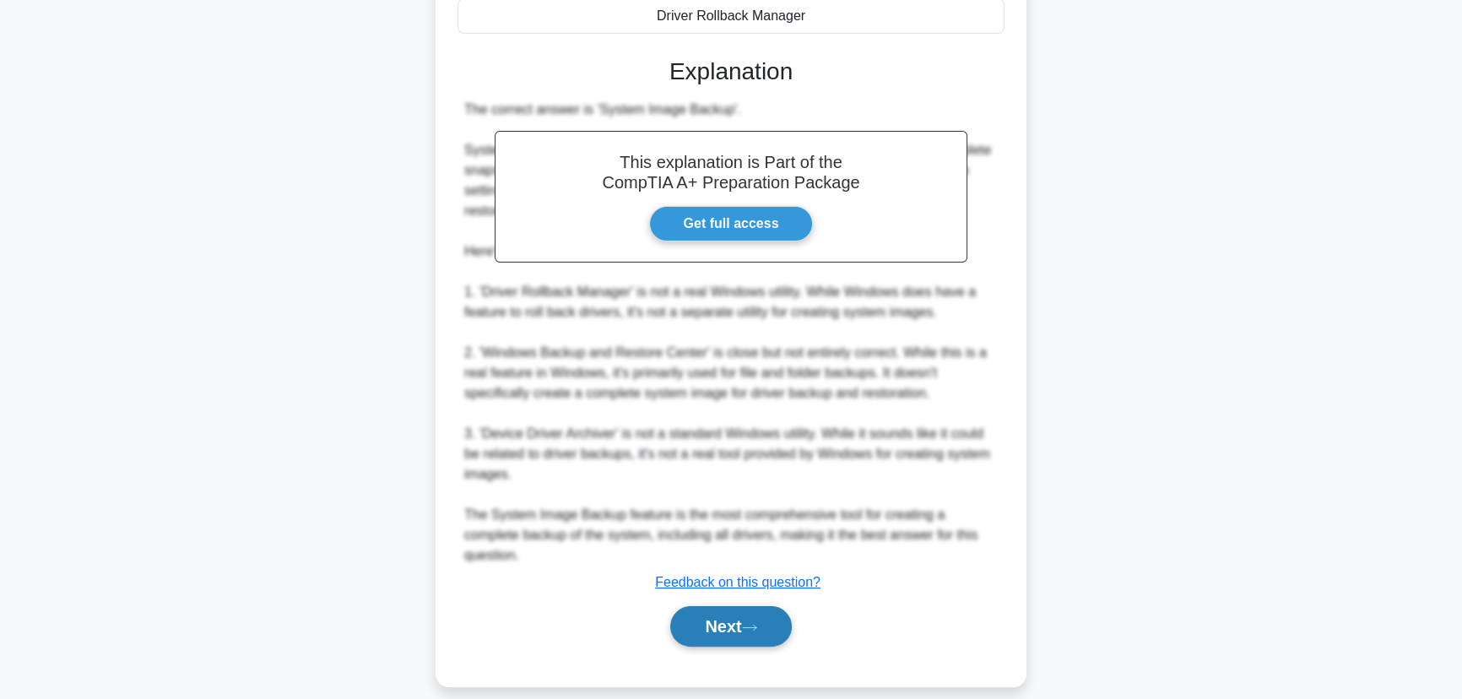
click at [754, 620] on button "Next" at bounding box center [730, 626] width 121 height 41
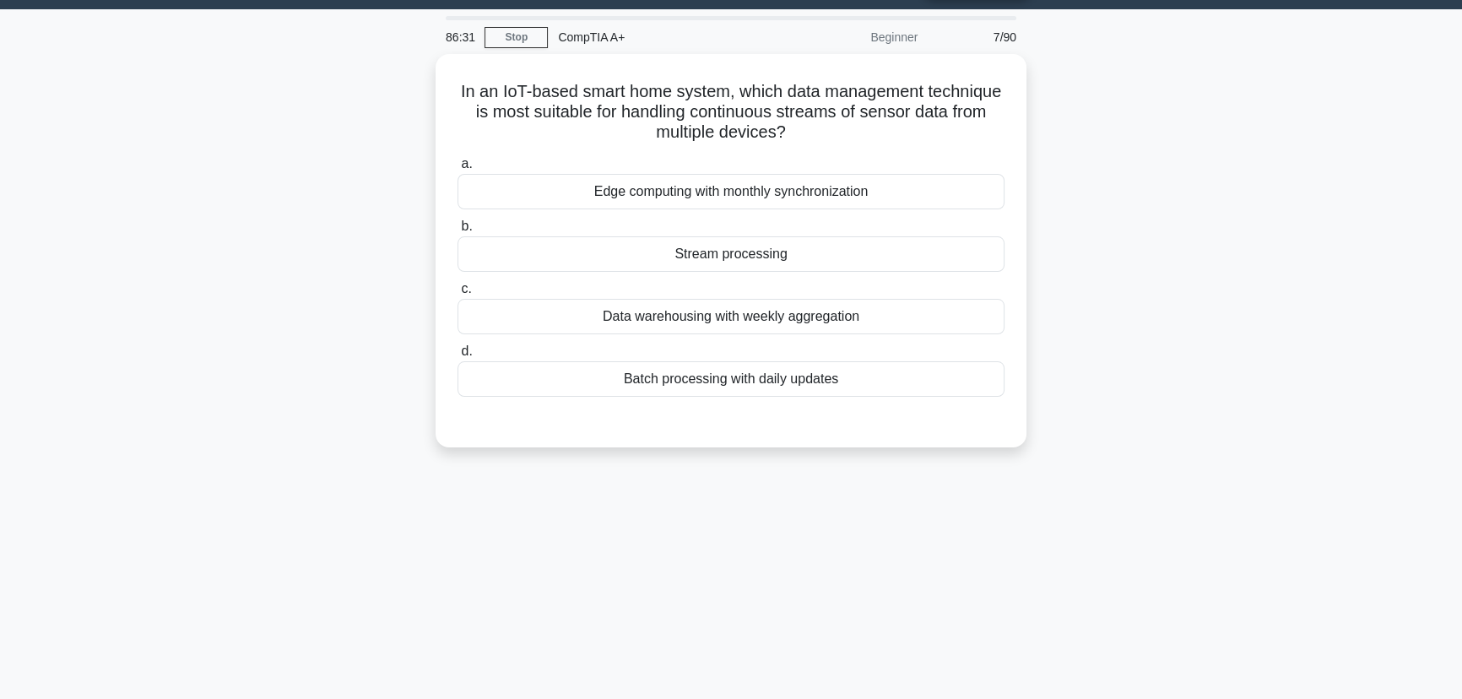
scroll to position [0, 0]
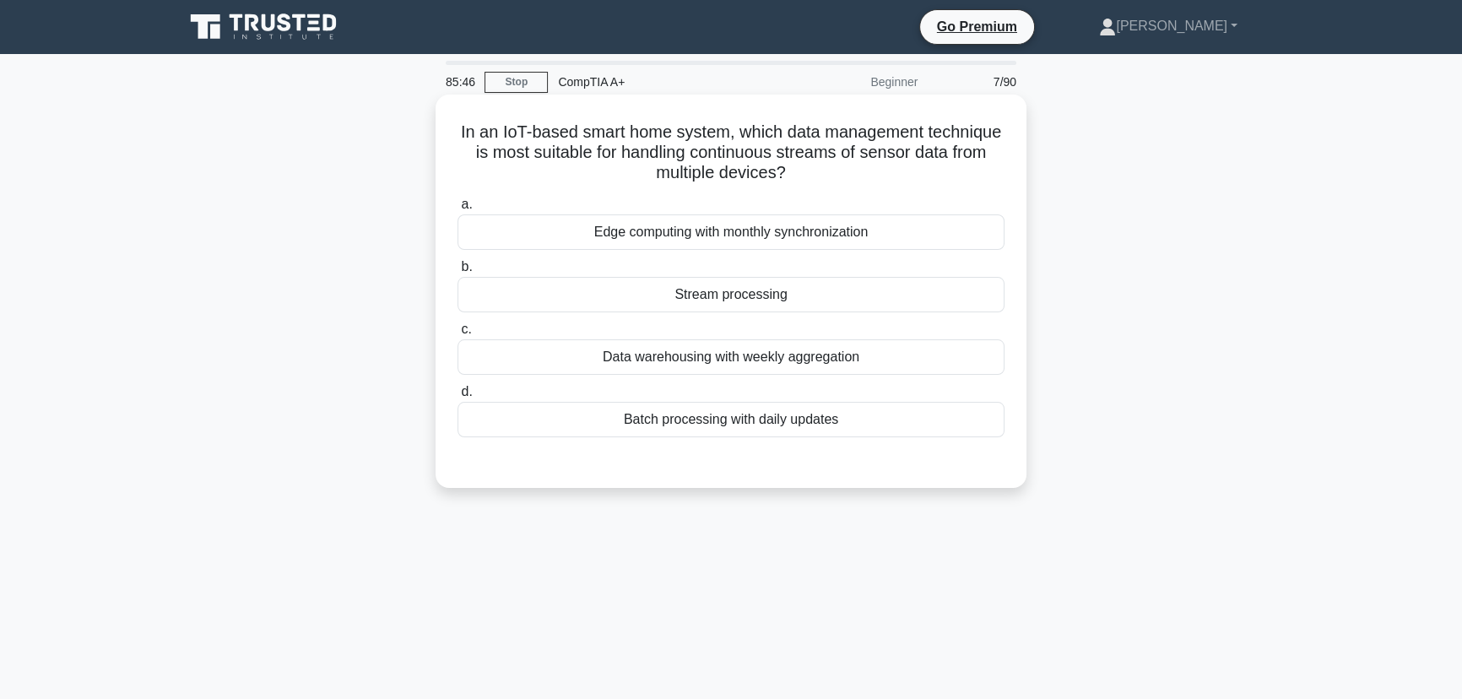
drag, startPoint x: 890, startPoint y: 415, endPoint x: 453, endPoint y: 129, distance: 521.9
click at [453, 129] on div "In an IoT-based smart home system, which data management technique is most suit…" at bounding box center [730, 291] width 577 height 380
copy div "In an IoT-based smart home system, which data management technique is most suit…"
click at [1264, 454] on div "In an IoT-based smart home system, which data management technique is most suit…" at bounding box center [731, 306] width 1114 height 414
click at [734, 288] on div "Stream processing" at bounding box center [731, 294] width 547 height 35
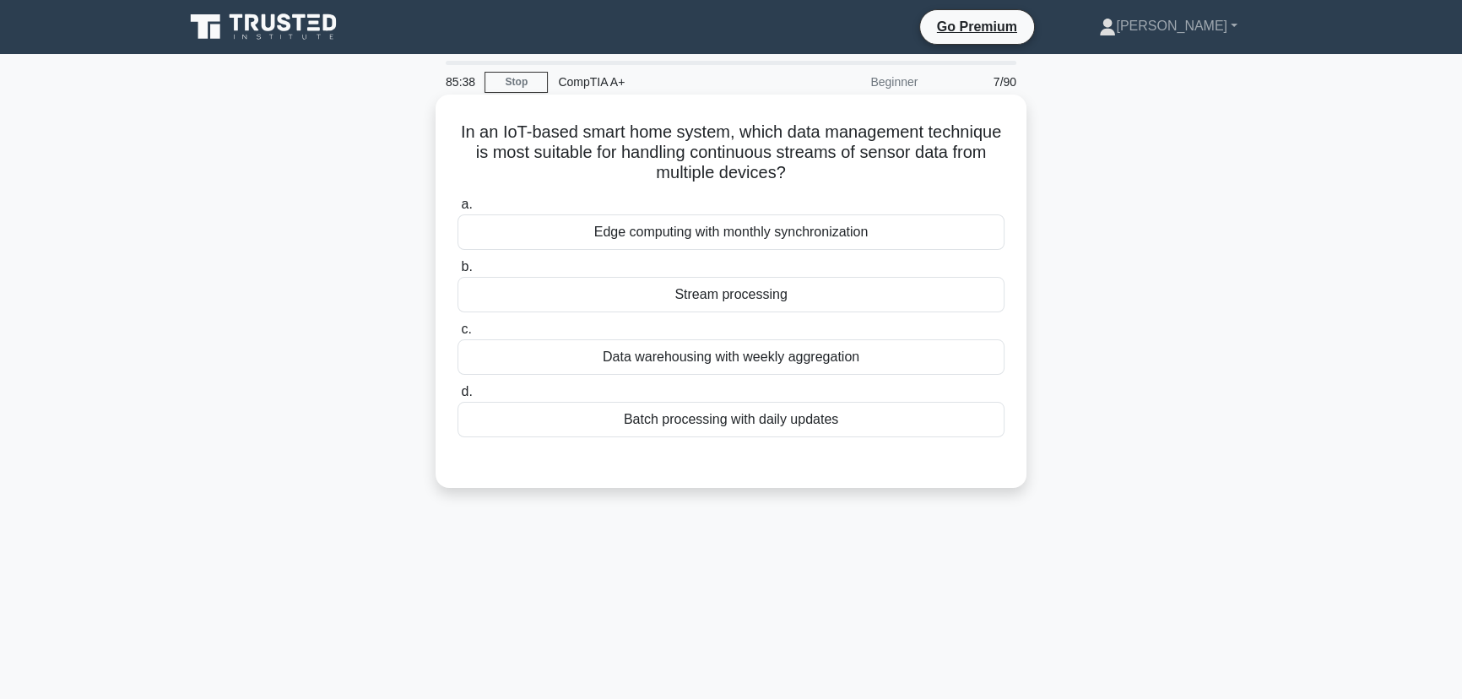
click at [458, 273] on input "b. Stream processing" at bounding box center [458, 267] width 0 height 11
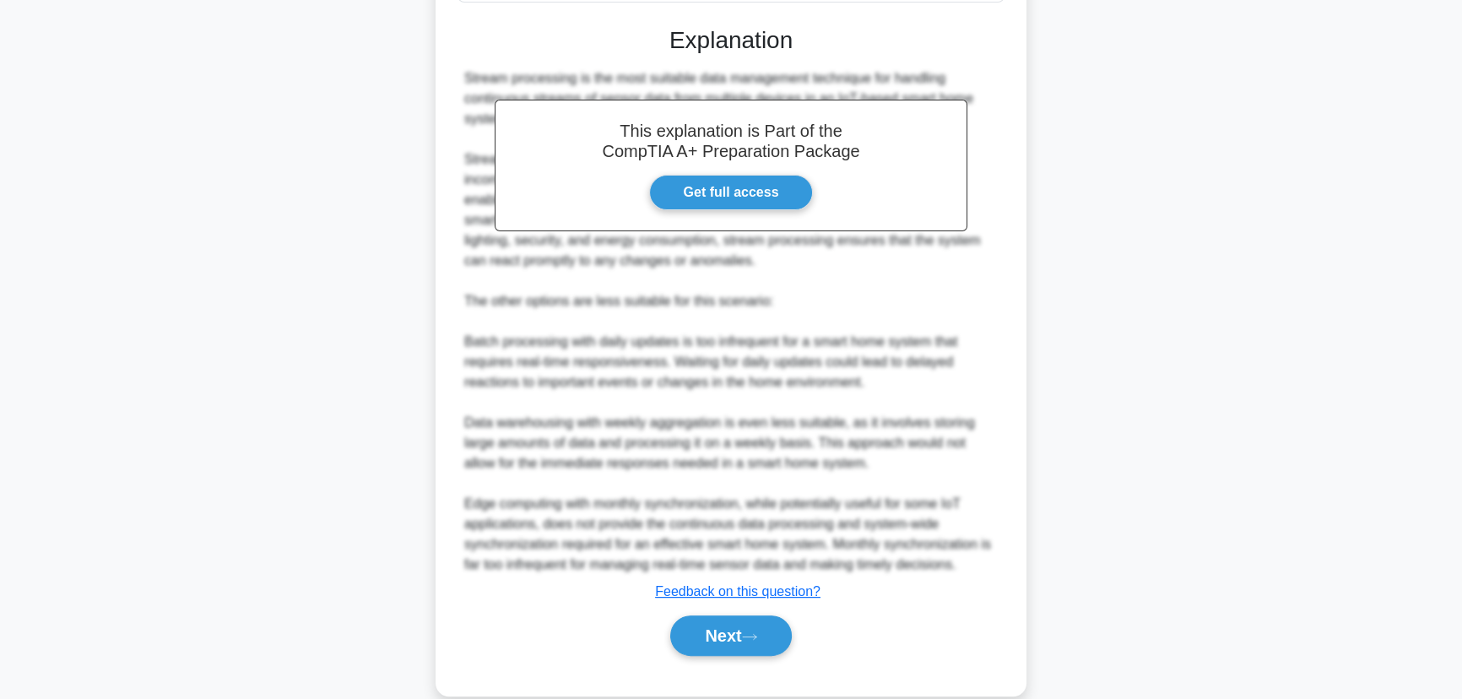
scroll to position [463, 0]
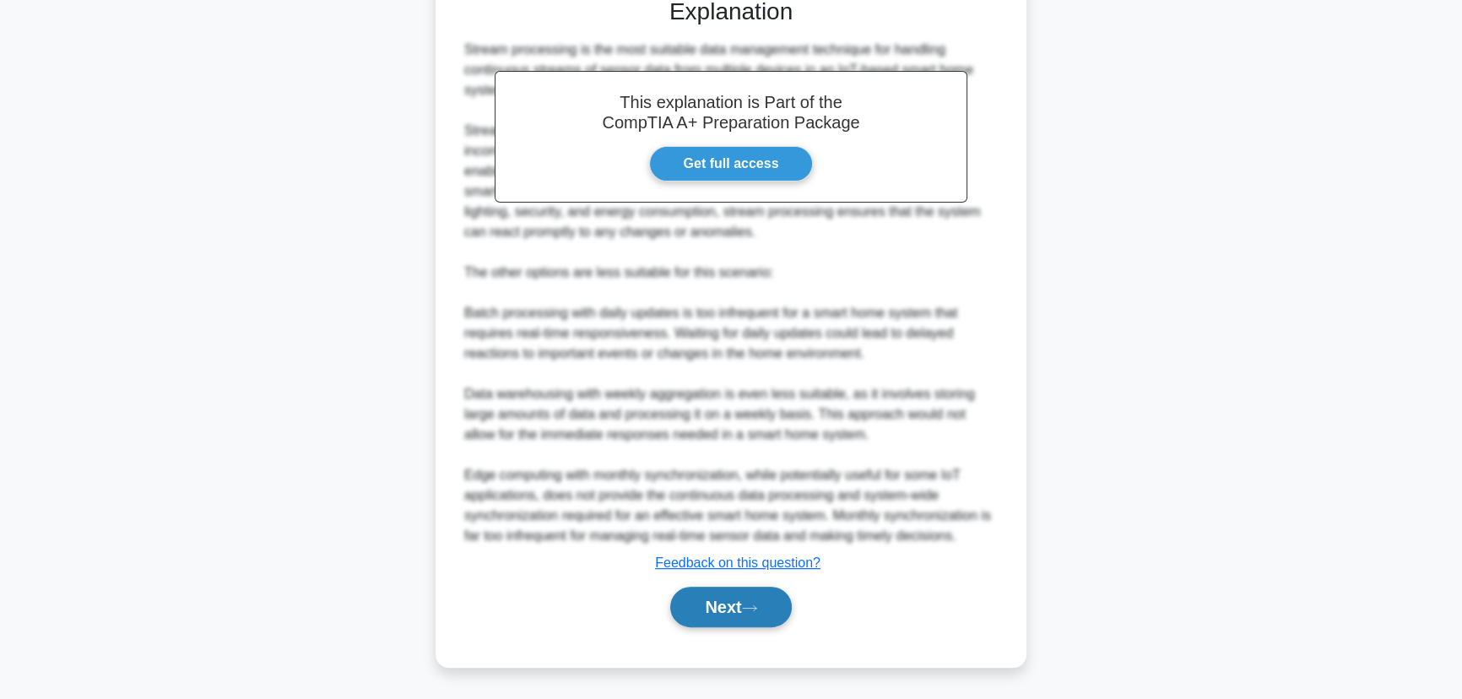
click at [729, 614] on button "Next" at bounding box center [730, 607] width 121 height 41
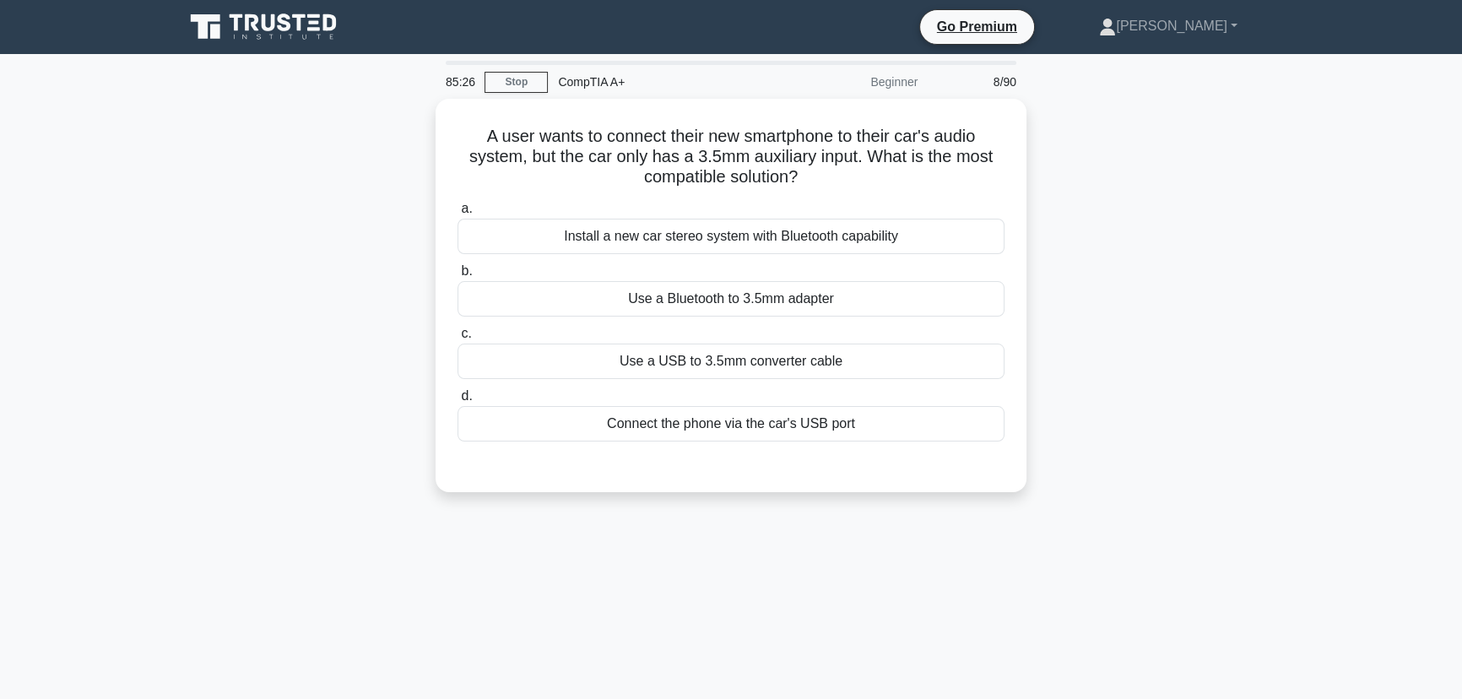
scroll to position [0, 0]
drag, startPoint x: 914, startPoint y: 422, endPoint x: 352, endPoint y: 75, distance: 660.7
click at [352, 75] on div "84:42 Stop CompTIA A+ Beginner 8/90 A user wants to connect their new smartphon…" at bounding box center [731, 483] width 1114 height 844
copy div "84:42 Stop CompTIA A+ Beginner 8/90 A user wants to connect their new smartphon…"
click at [1173, 502] on div "A user wants to connect their new smartphone to their car's audio system, but t…" at bounding box center [731, 306] width 1114 height 414
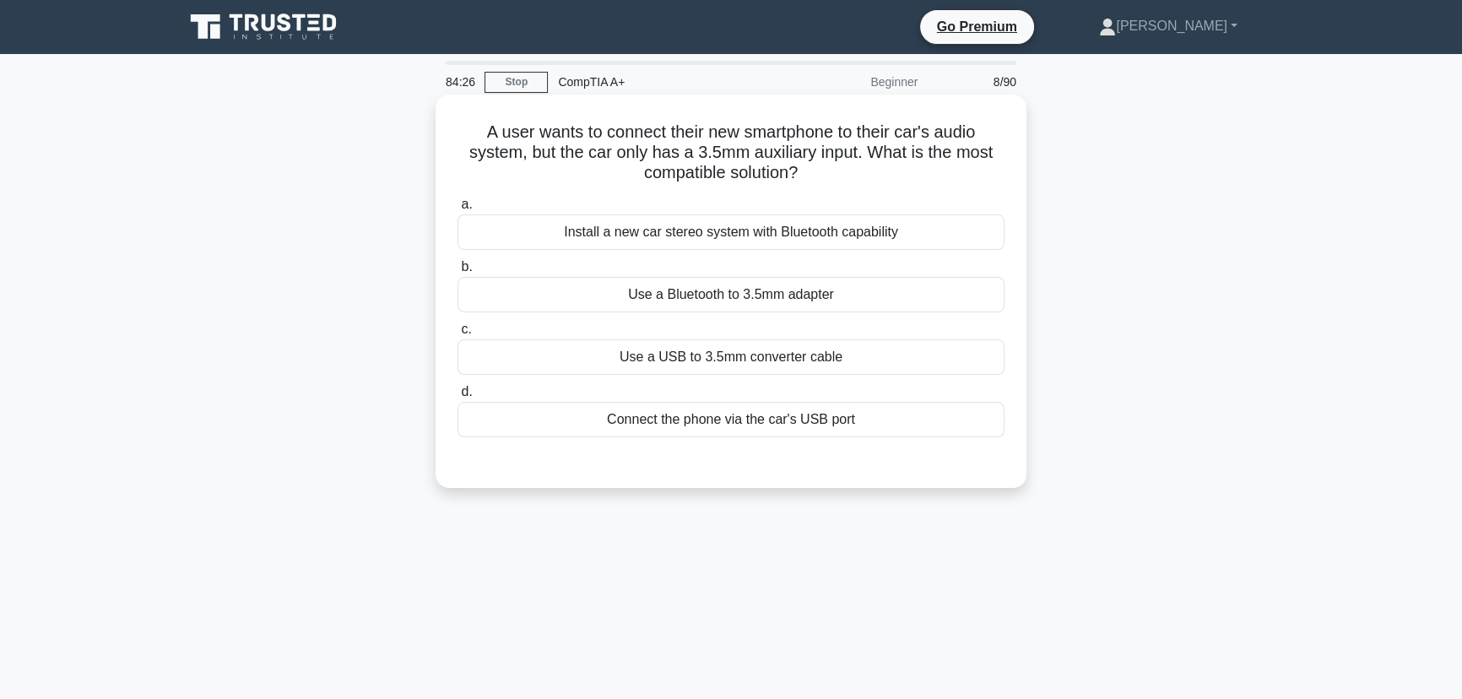
click at [757, 293] on div "Use a Bluetooth to 3.5mm adapter" at bounding box center [731, 294] width 547 height 35
click at [458, 273] on input "b. Use a Bluetooth to 3.5mm adapter" at bounding box center [458, 267] width 0 height 11
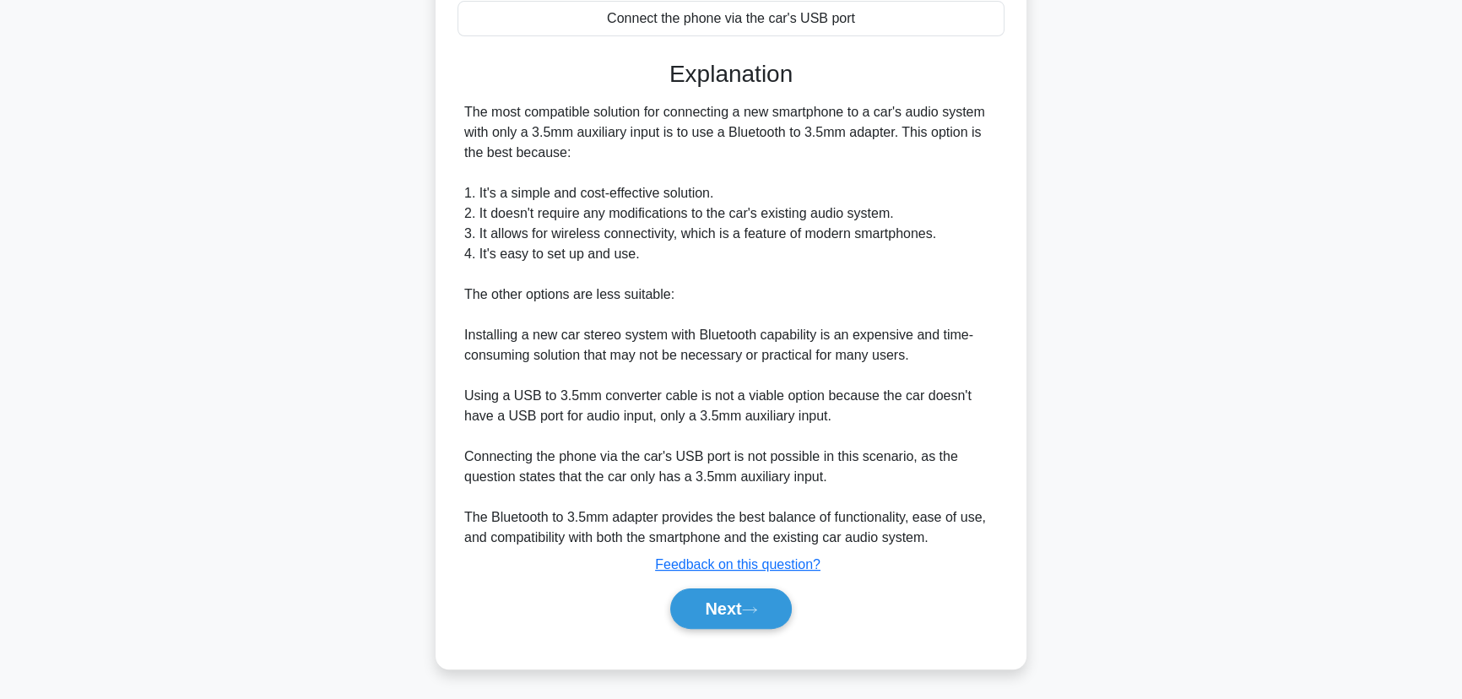
scroll to position [403, 0]
click at [756, 608] on icon at bounding box center [749, 608] width 15 height 9
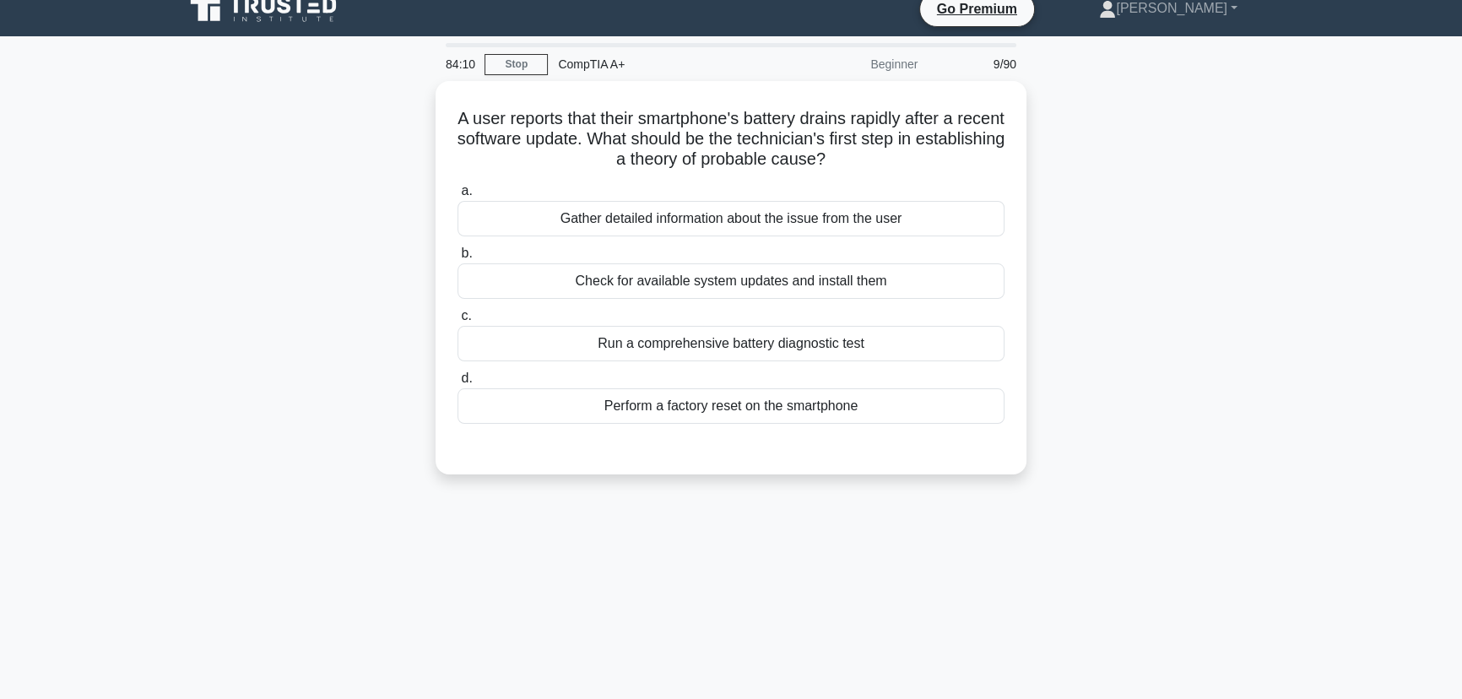
scroll to position [0, 0]
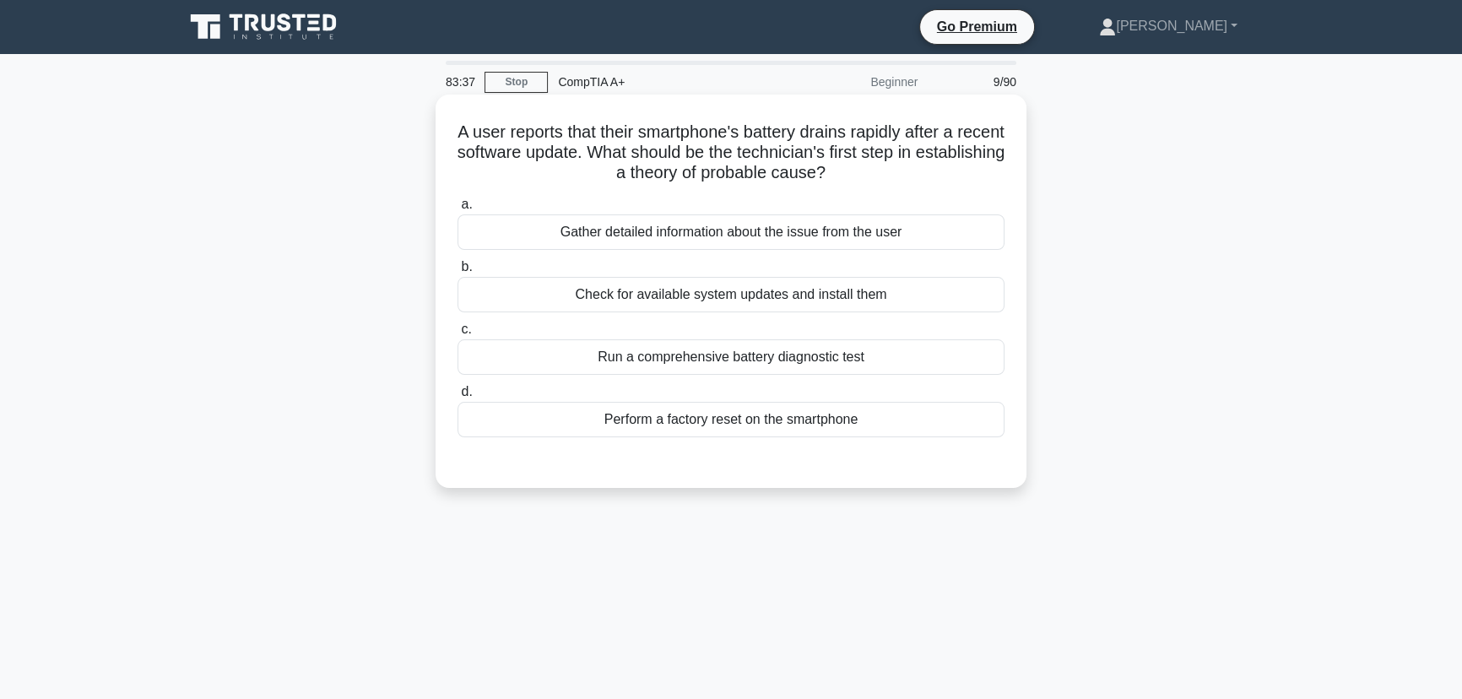
drag, startPoint x: 848, startPoint y: 416, endPoint x: 468, endPoint y: 131, distance: 475.8
click at [468, 131] on div "A user reports that their smartphone's battery drains rapidly after a recent so…" at bounding box center [730, 291] width 577 height 380
copy div "A user reports that their smartphone's battery drains rapidly after a recent so…"
click at [1137, 303] on div "A user reports that their smartphone's battery drains rapidly after a recent so…" at bounding box center [731, 306] width 1114 height 414
click at [750, 231] on div "Gather detailed information about the issue from the user" at bounding box center [731, 231] width 547 height 35
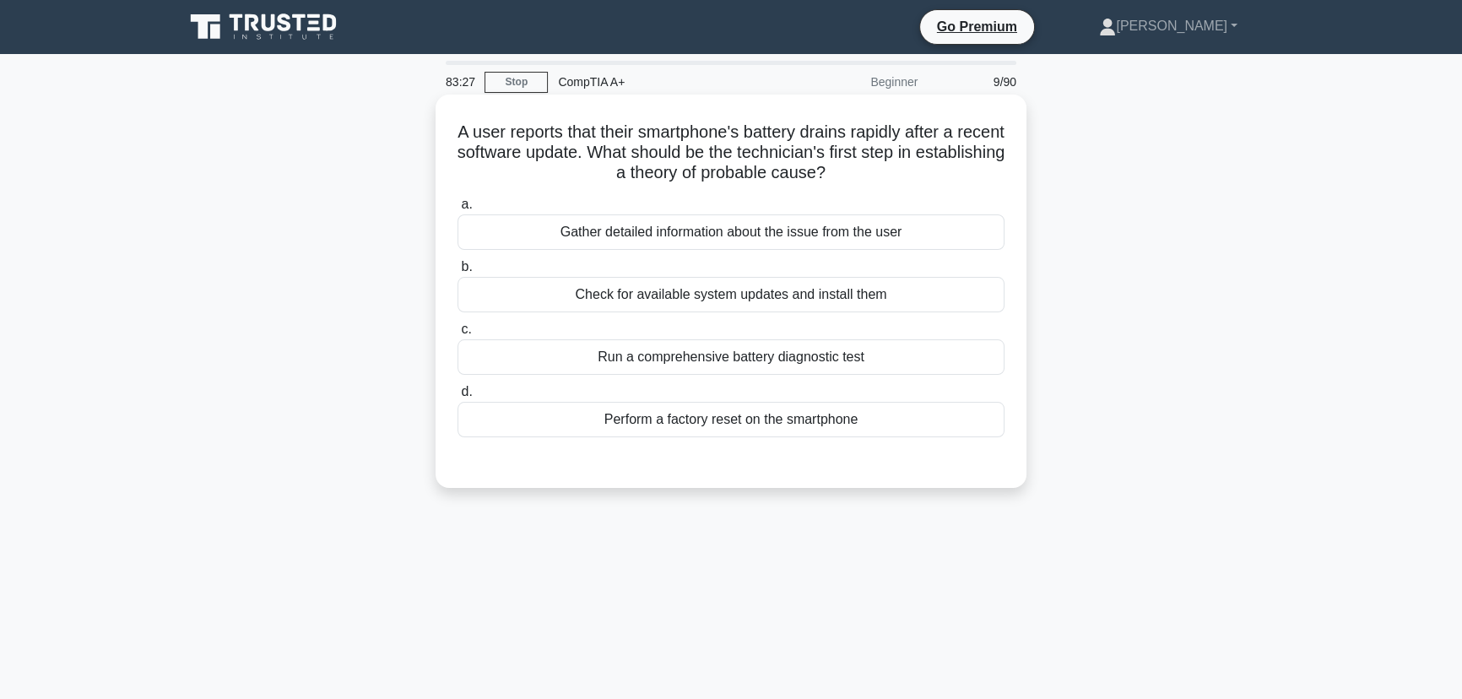
click at [458, 210] on input "a. Gather detailed information about the issue from the user" at bounding box center [458, 204] width 0 height 11
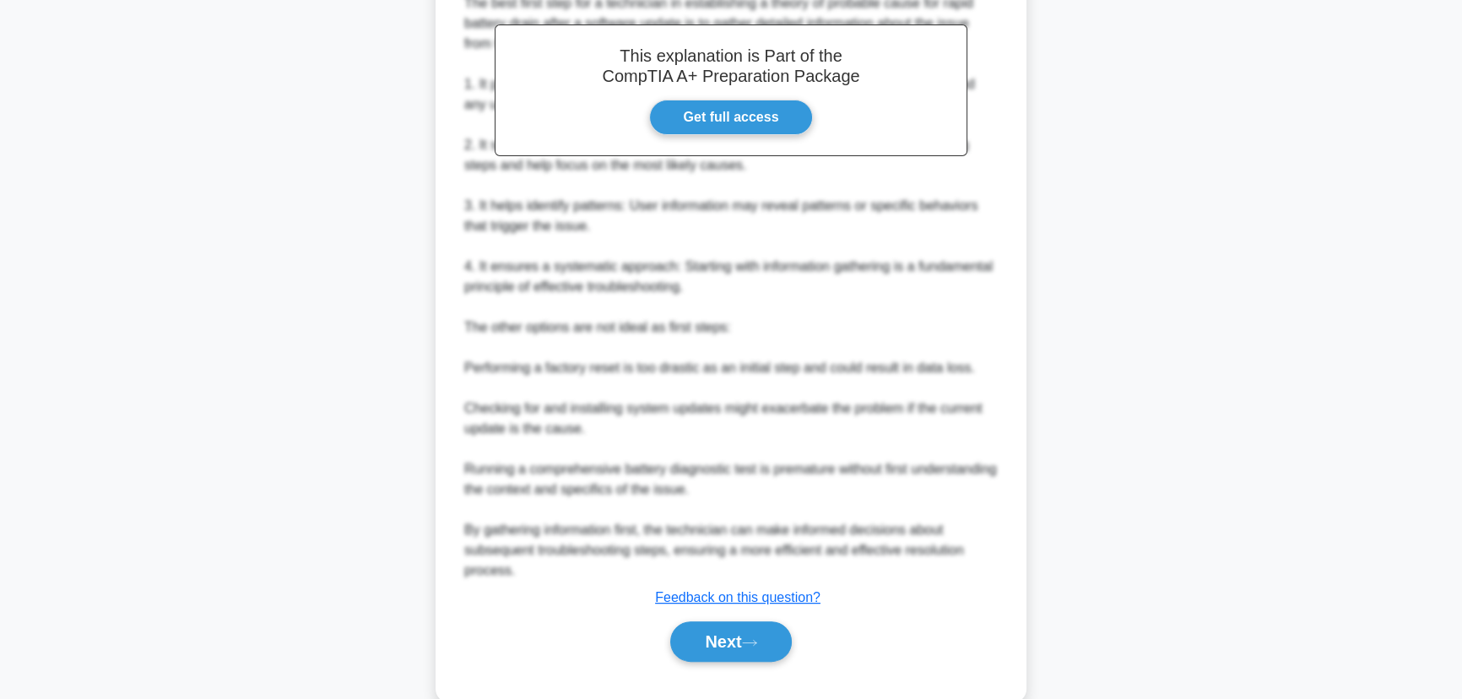
scroll to position [544, 0]
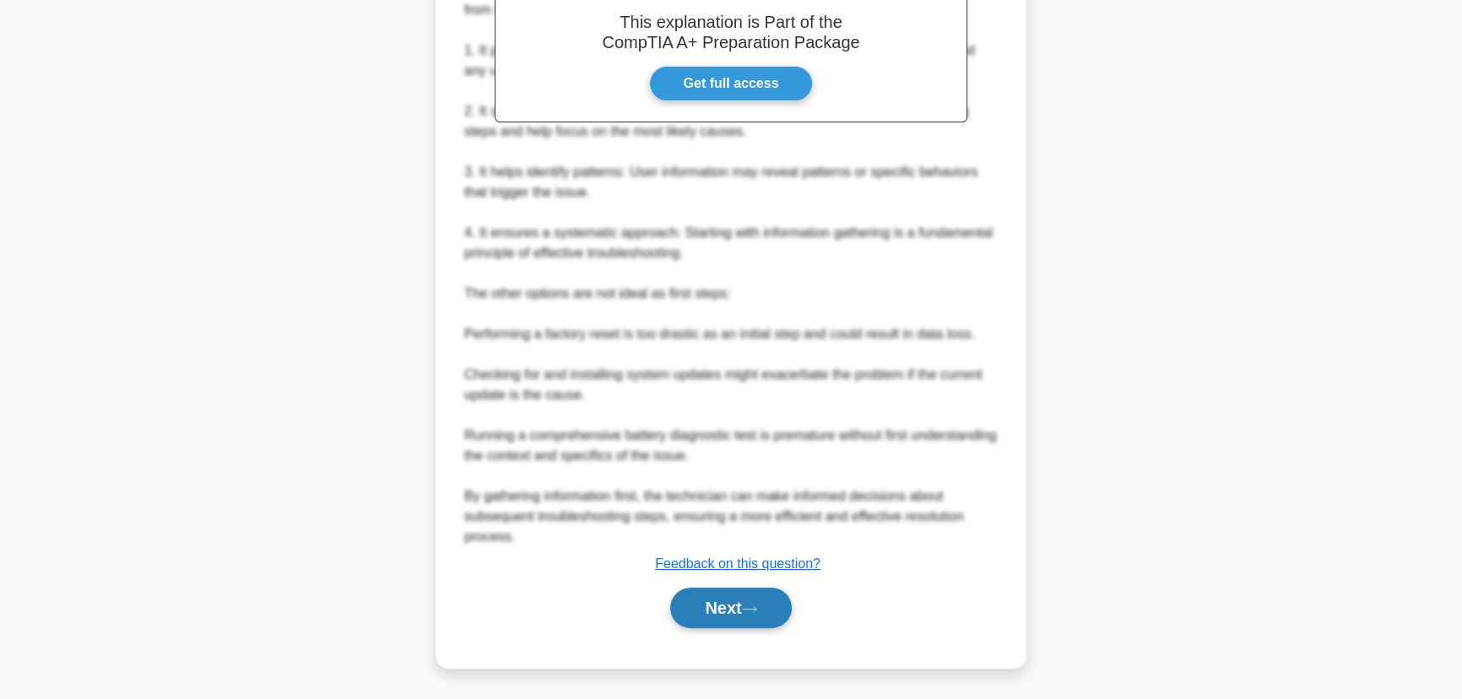
click at [742, 604] on button "Next" at bounding box center [730, 608] width 121 height 41
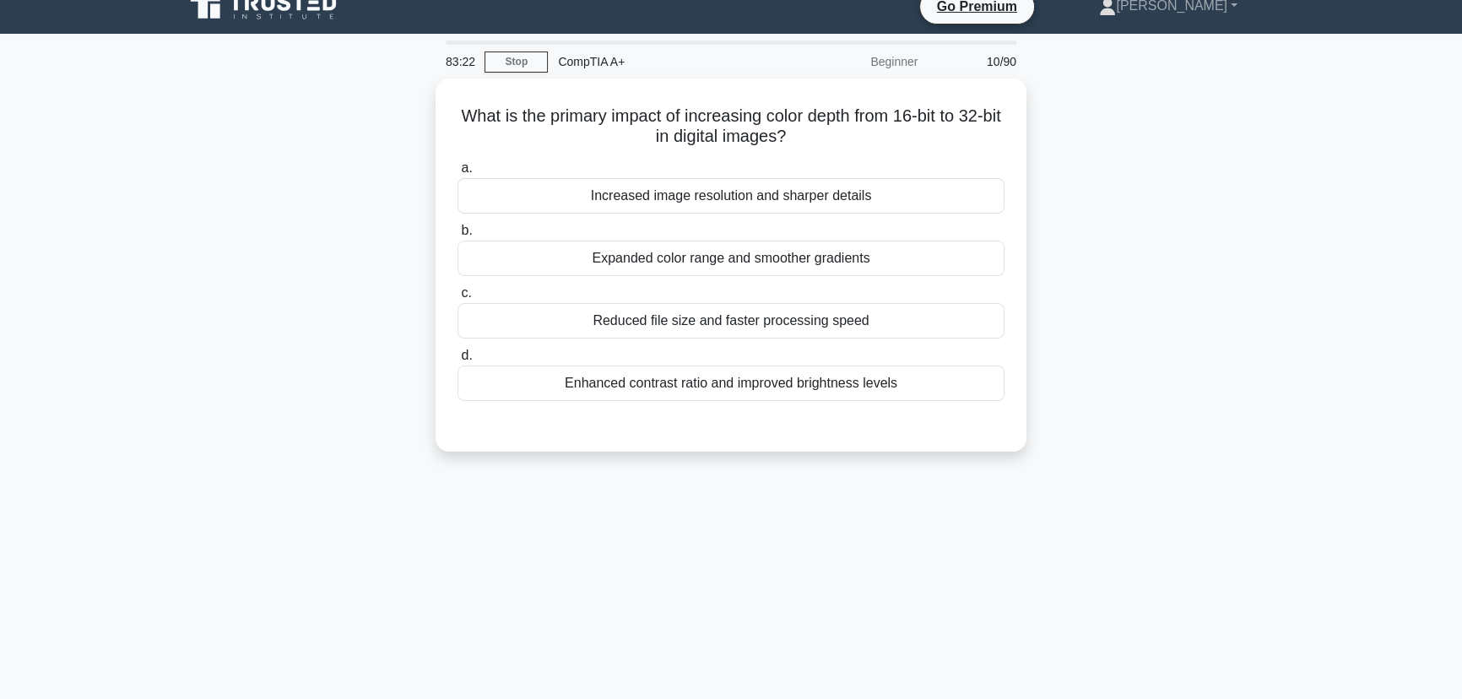
scroll to position [0, 0]
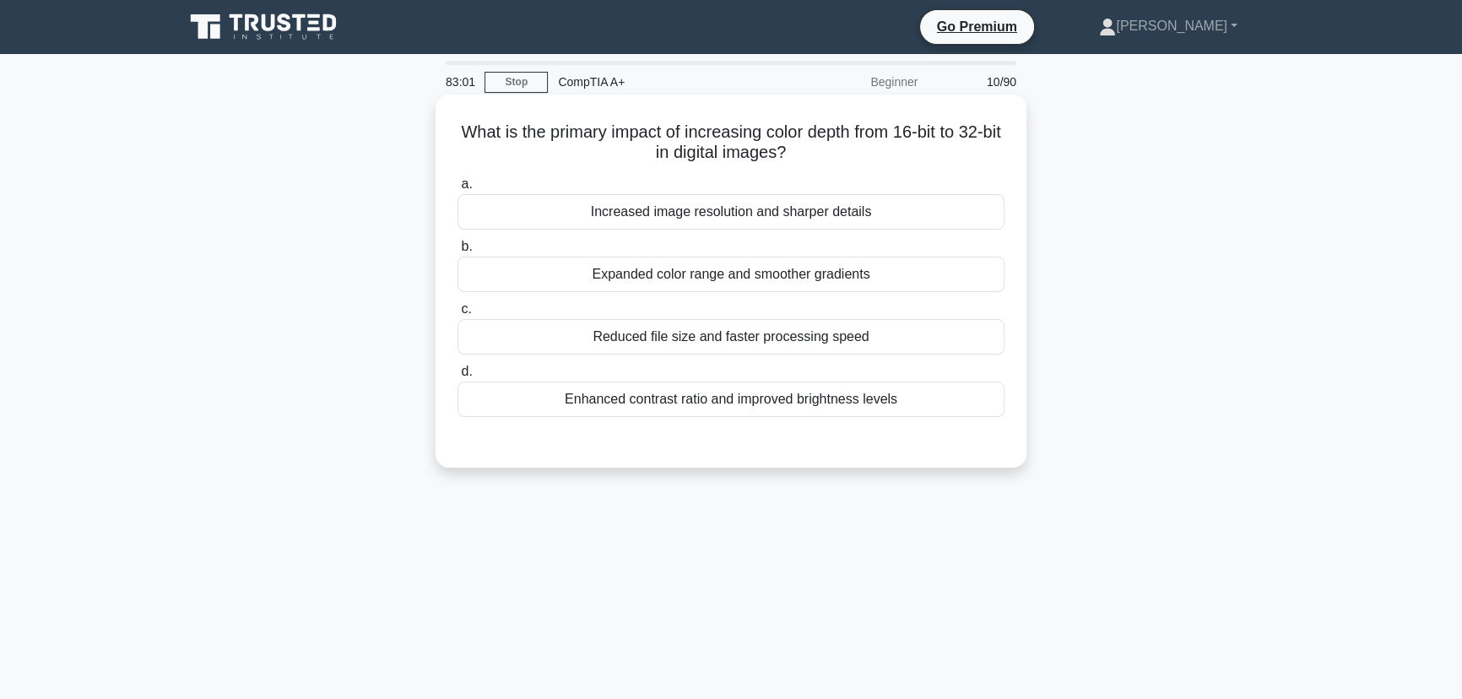
drag, startPoint x: 804, startPoint y: 370, endPoint x: 455, endPoint y: 127, distance: 424.6
click at [455, 127] on div "What is the primary impact of increasing color depth from 16-bit to 32-bit in d…" at bounding box center [730, 281] width 577 height 360
copy div "What is the primary impact of increasing color depth from 16-bit to 32-bit in d…"
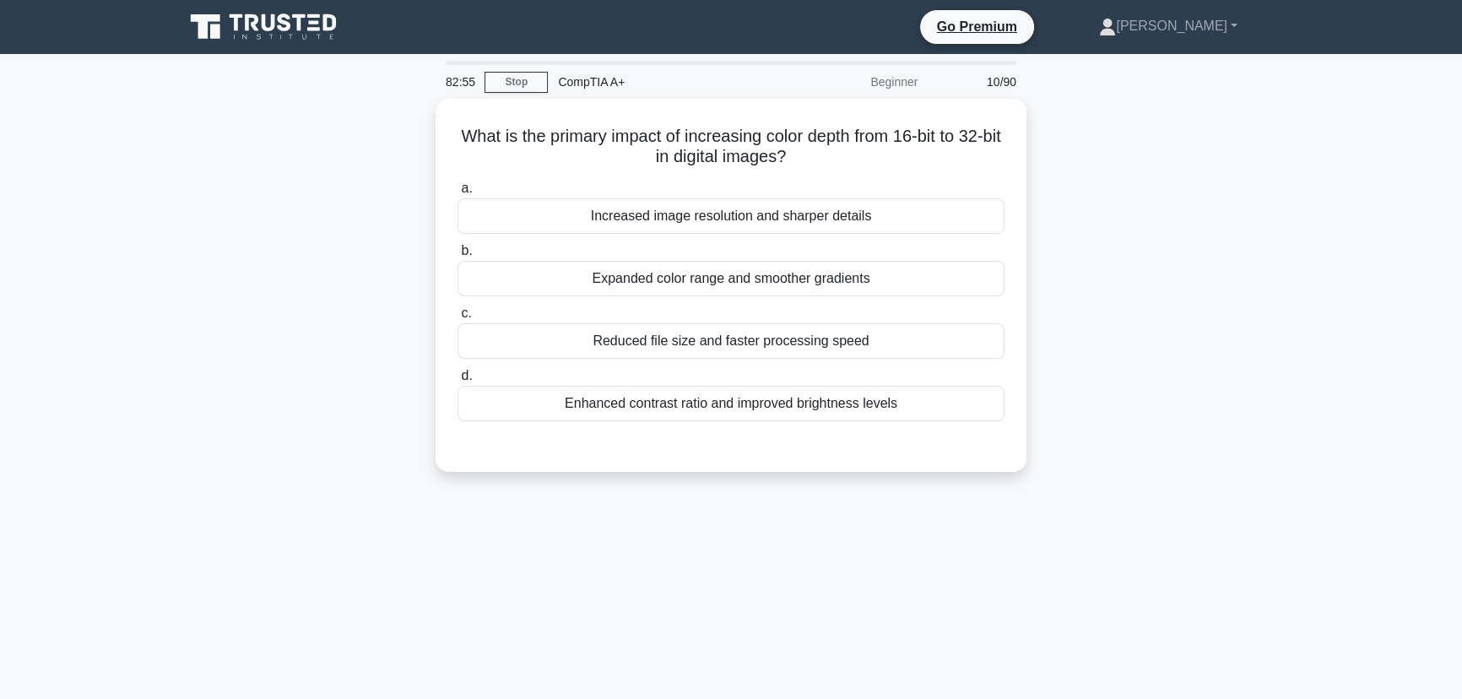
click at [1313, 359] on main "82:55 Stop CompTIA A+ Beginner 10/90 What is the primary impact of increasing c…" at bounding box center [731, 483] width 1462 height 858
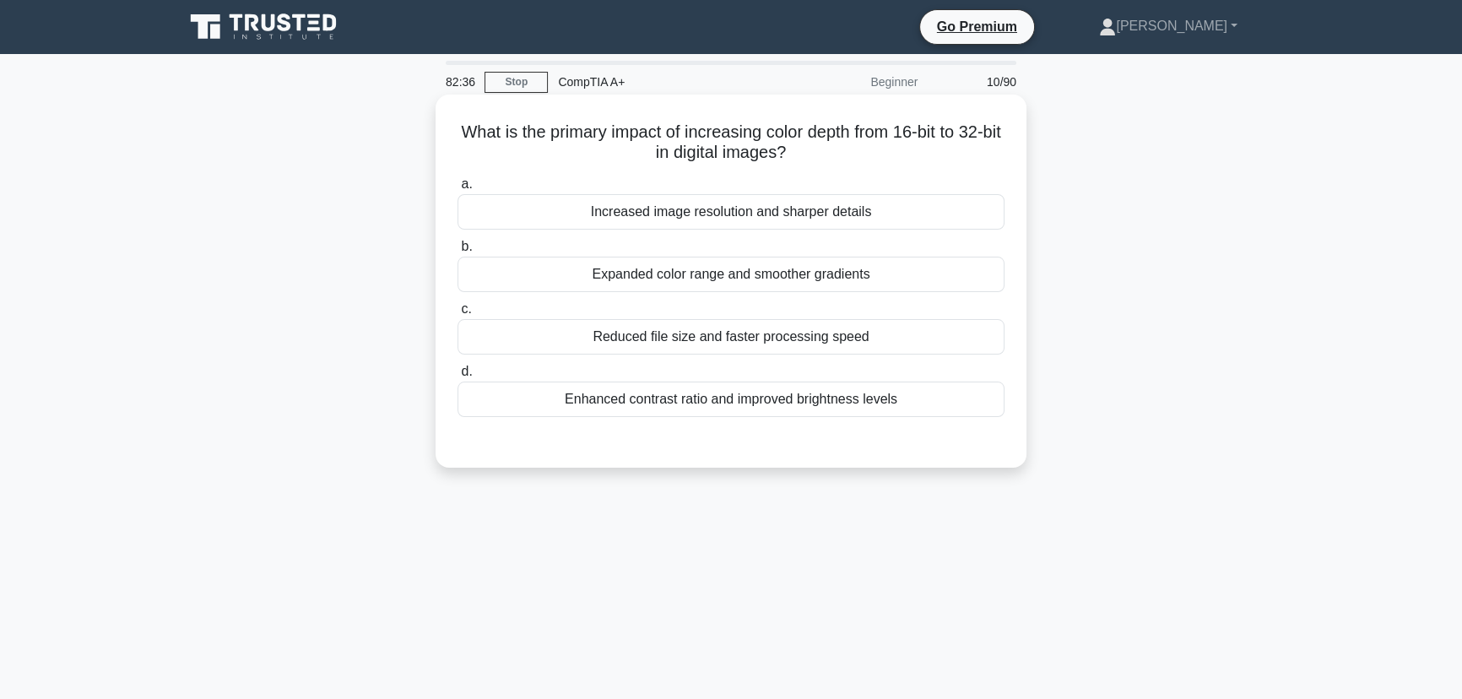
click at [767, 279] on div "Expanded color range and smoother gradients" at bounding box center [731, 274] width 547 height 35
click at [458, 252] on input "b. Expanded color range and smoother gradients" at bounding box center [458, 246] width 0 height 11
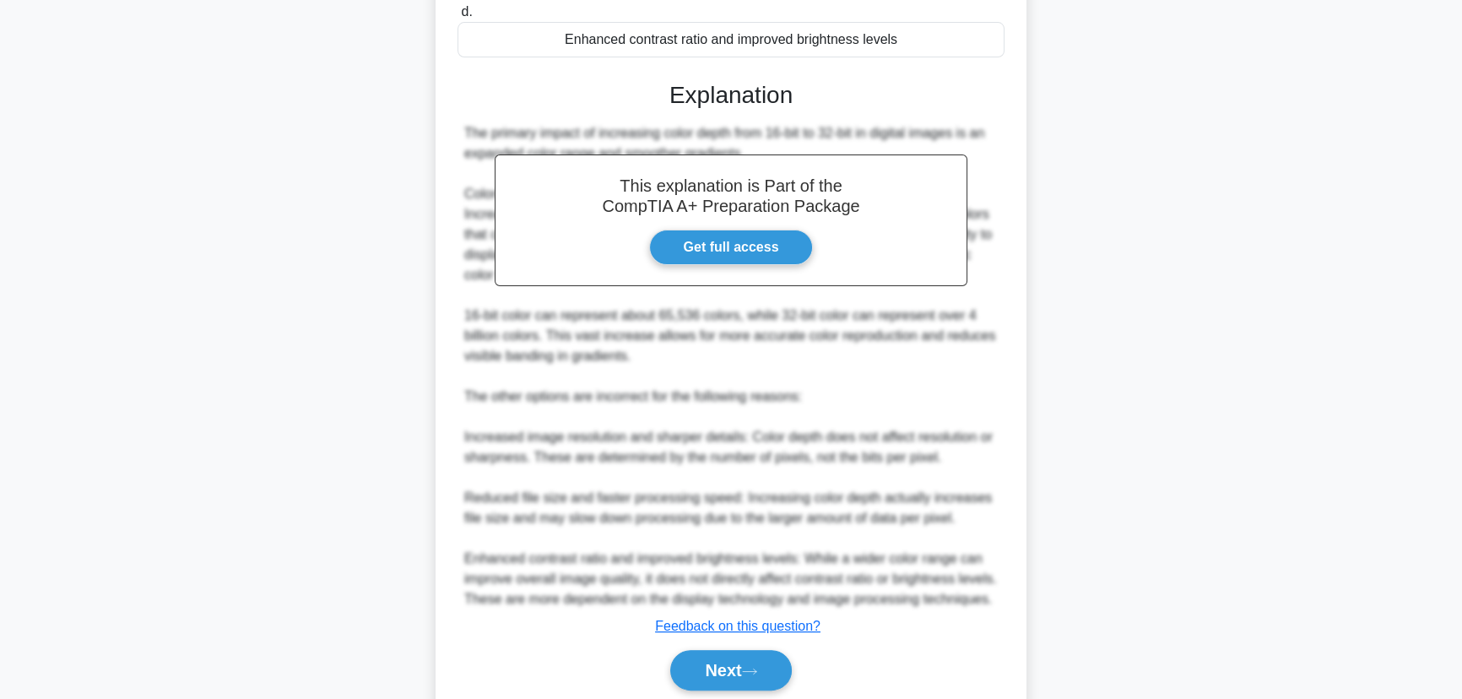
scroll to position [442, 0]
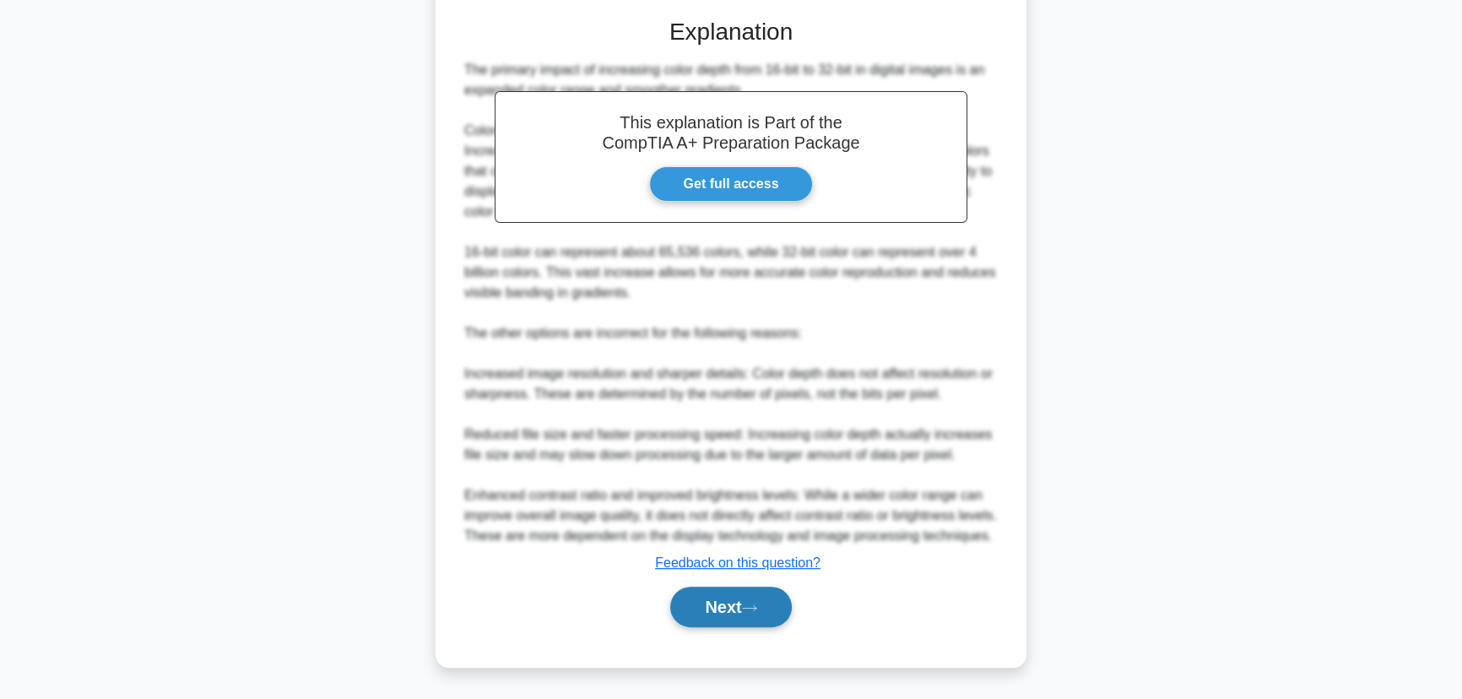
click at [744, 616] on button "Next" at bounding box center [730, 607] width 121 height 41
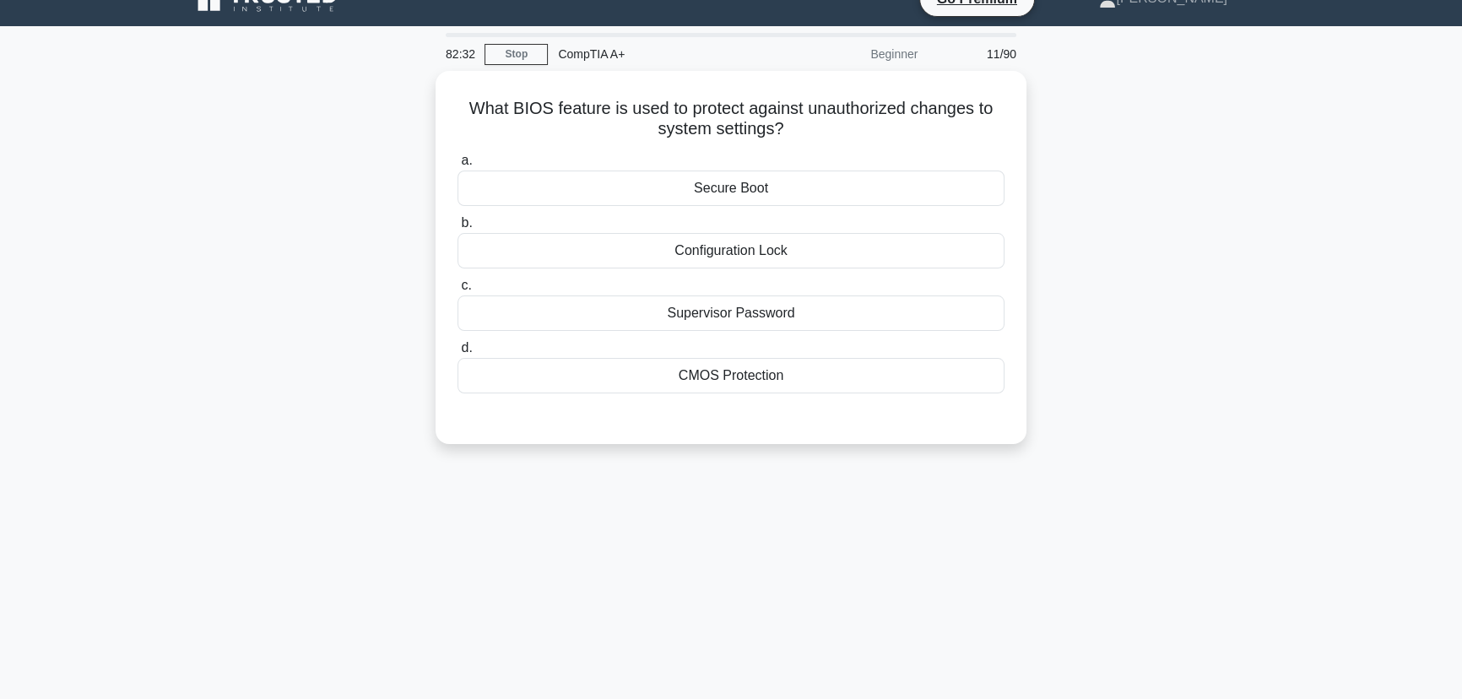
scroll to position [0, 0]
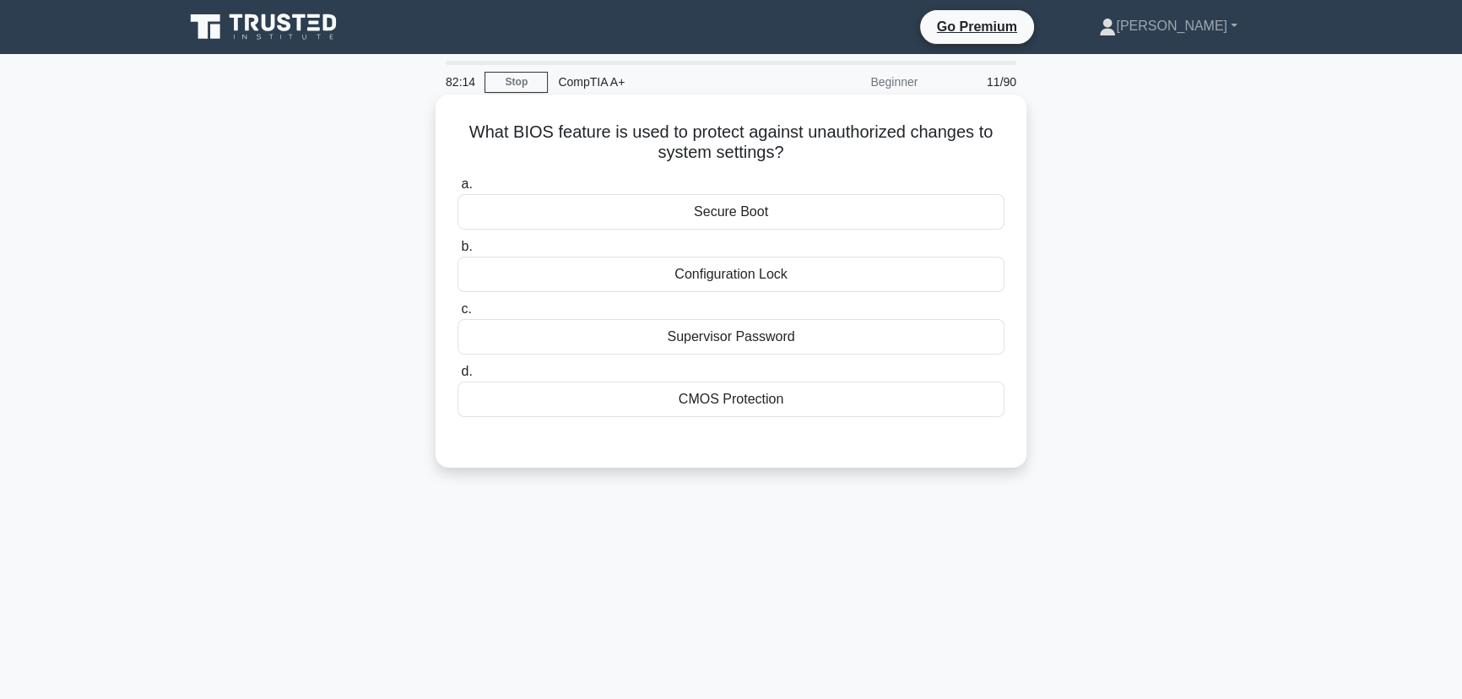
drag, startPoint x: 818, startPoint y: 389, endPoint x: 469, endPoint y: 135, distance: 432.1
click at [469, 135] on div "What BIOS feature is used to protect against unauthorized changes to system set…" at bounding box center [730, 281] width 577 height 360
copy div "What BIOS feature is used to protect against unauthorized changes to system set…"
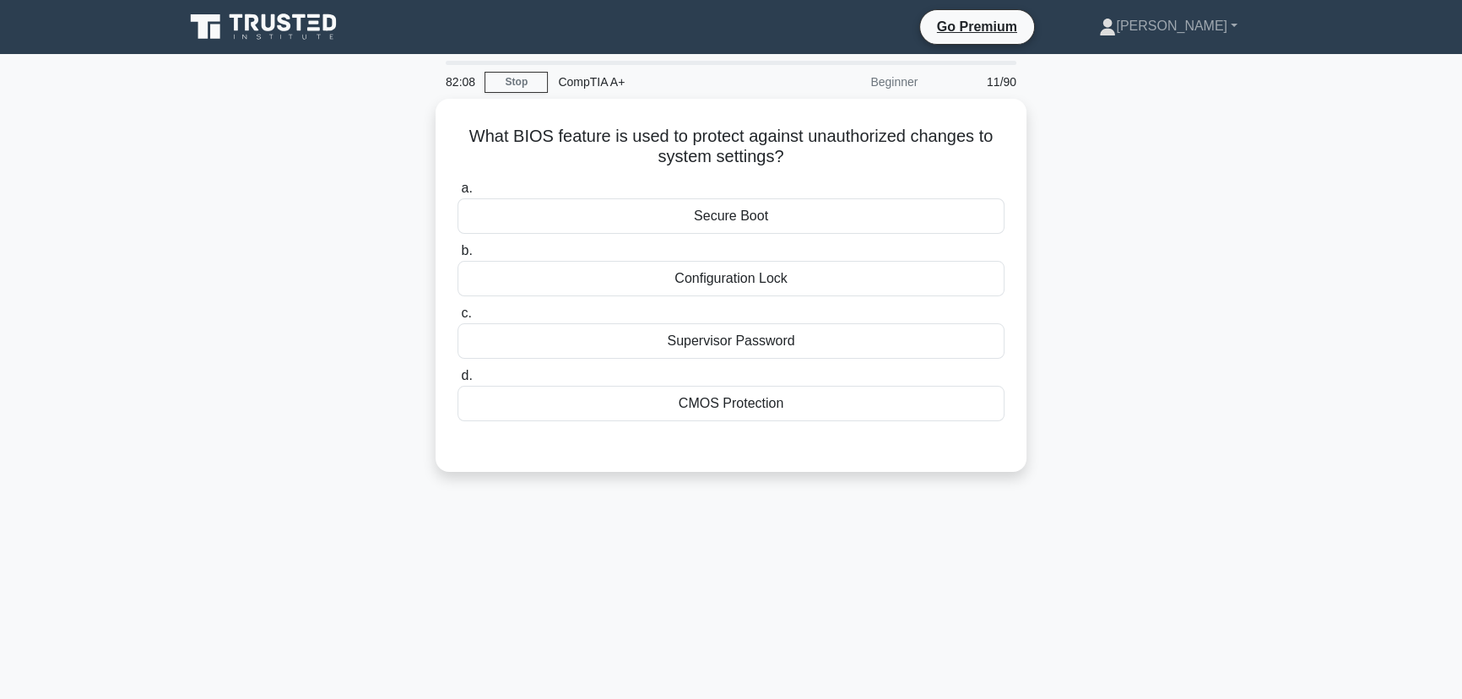
click at [1186, 350] on div "What BIOS feature is used to protect against unauthorized changes to system set…" at bounding box center [731, 295] width 1114 height 393
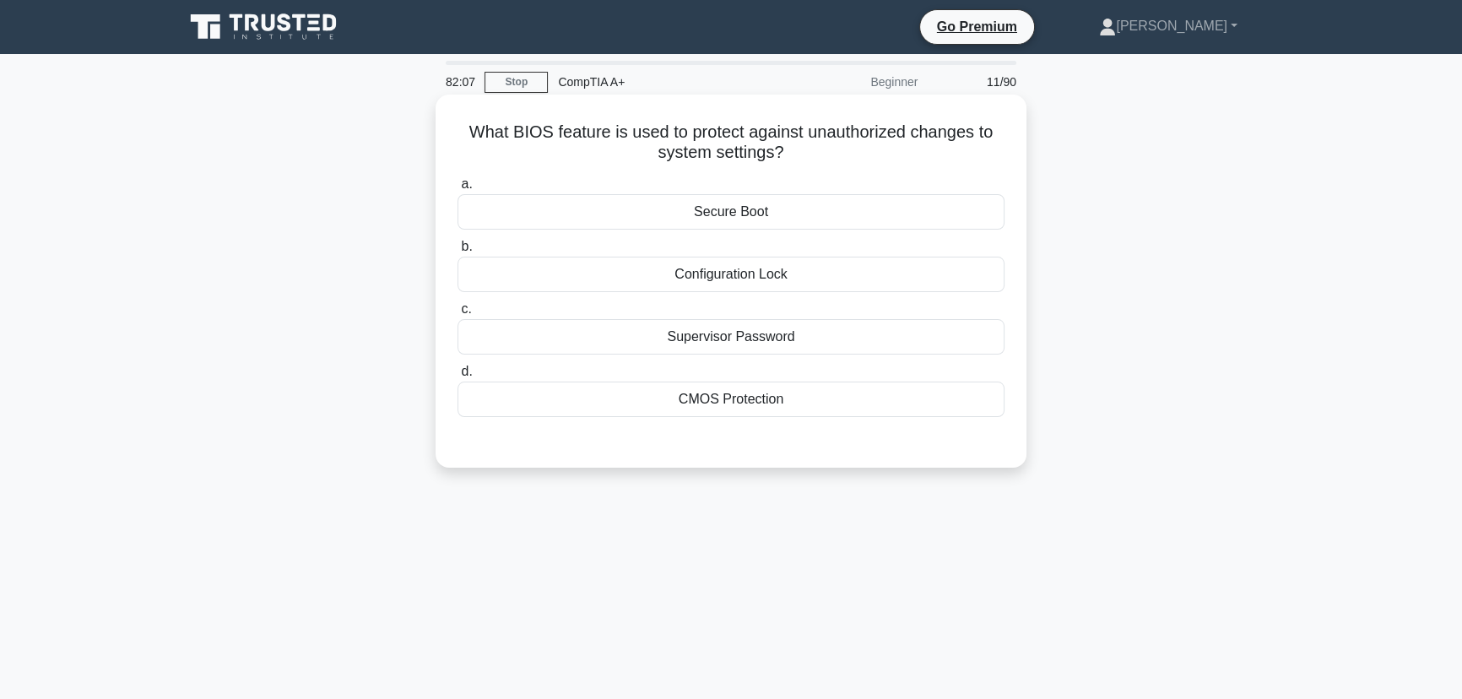
click at [771, 335] on div "Supervisor Password" at bounding box center [731, 336] width 547 height 35
click at [458, 315] on input "c. Supervisor Password" at bounding box center [458, 309] width 0 height 11
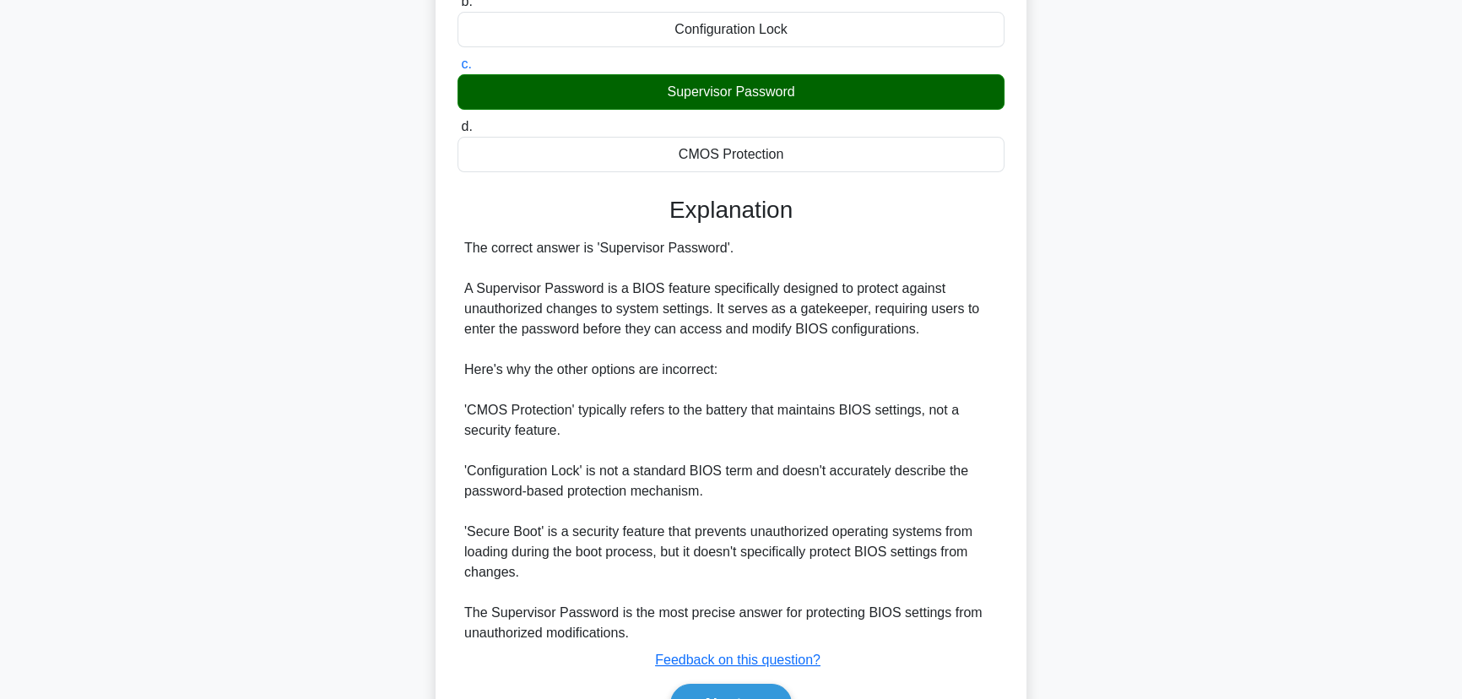
scroll to position [341, 0]
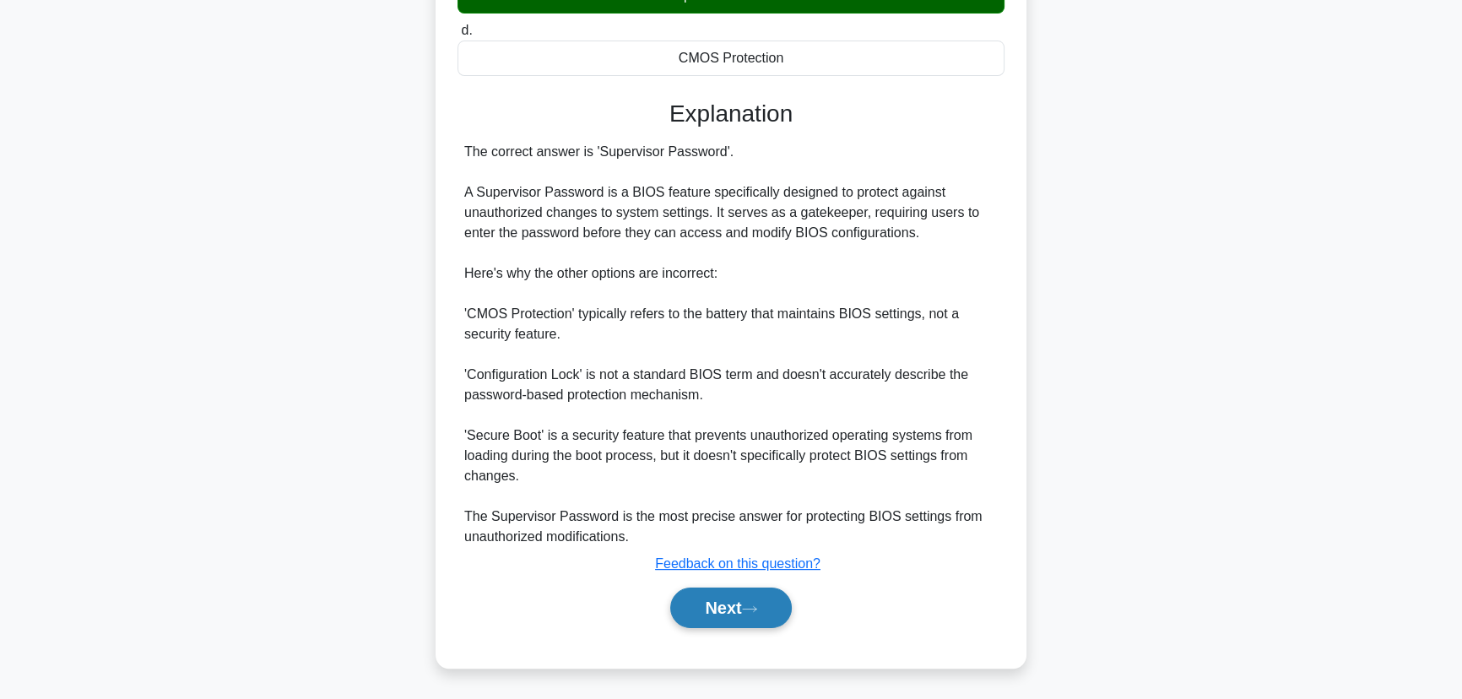
click at [740, 616] on button "Next" at bounding box center [730, 608] width 121 height 41
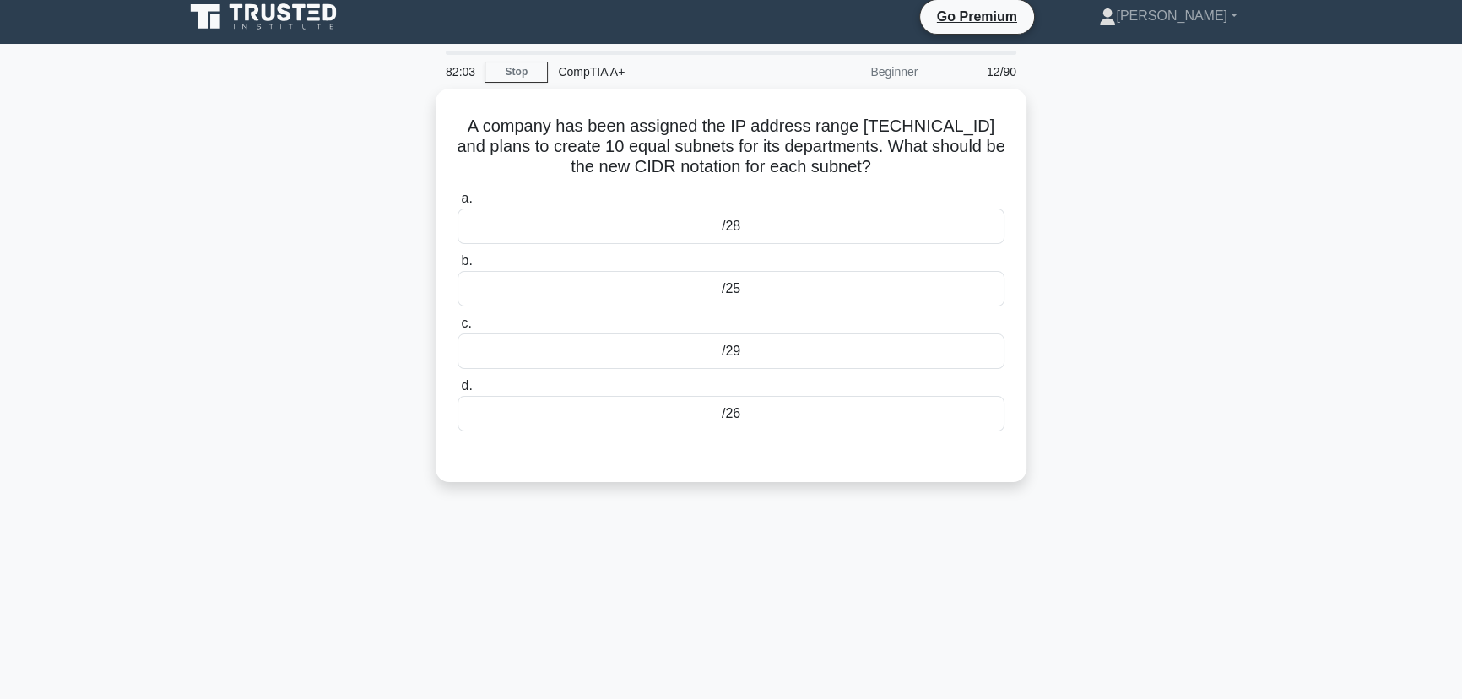
scroll to position [0, 0]
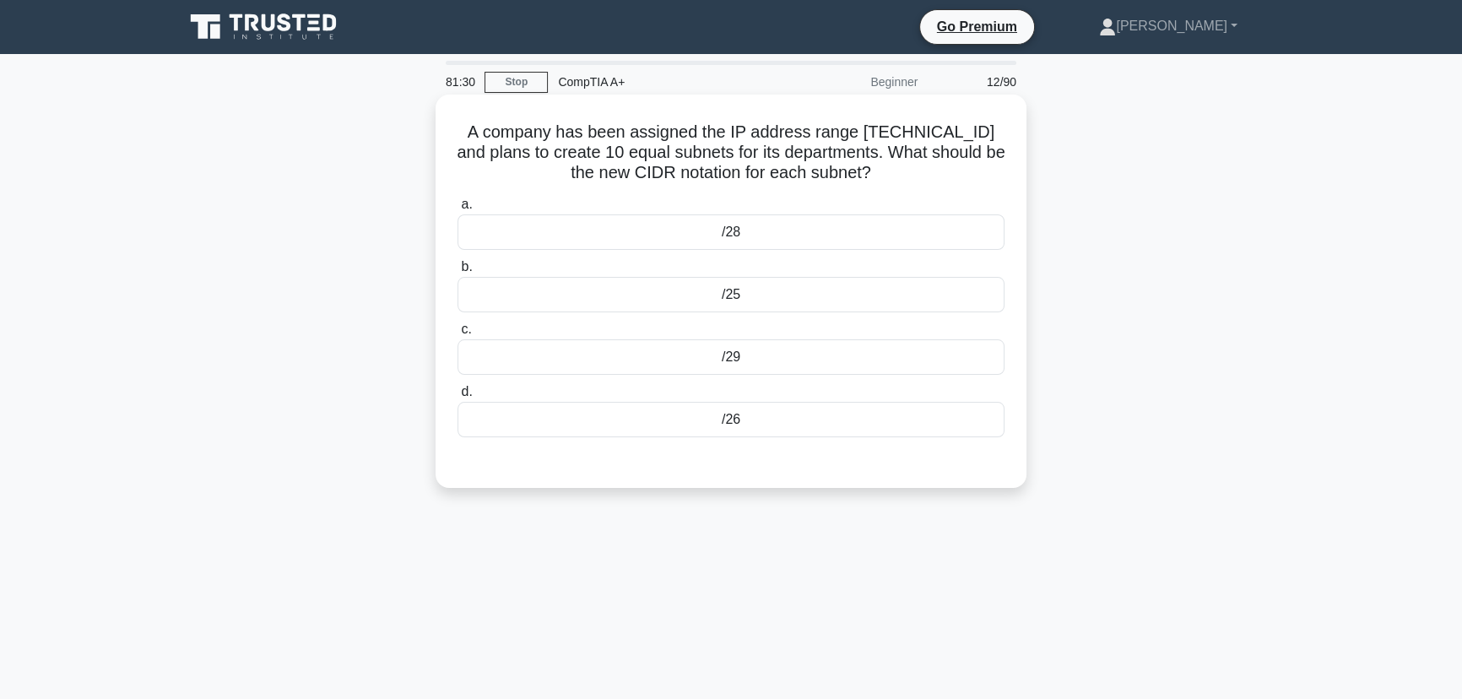
drag, startPoint x: 761, startPoint y: 425, endPoint x: 455, endPoint y: 131, distance: 424.5
click at [455, 131] on div "A company has been assigned the IP address range 192.168.2.0/24 and plans to cr…" at bounding box center [730, 291] width 577 height 380
copy div "A company has been assigned the IP address range 192.168.2.0/24 and plans to cr…"
click at [1191, 391] on div "A company has been assigned the IP address range 192.168.2.0/24 and plans to cr…" at bounding box center [731, 306] width 1114 height 414
click at [1189, 360] on div "A company has been assigned the IP address range 192.168.2.0/24 and plans to cr…" at bounding box center [731, 306] width 1114 height 414
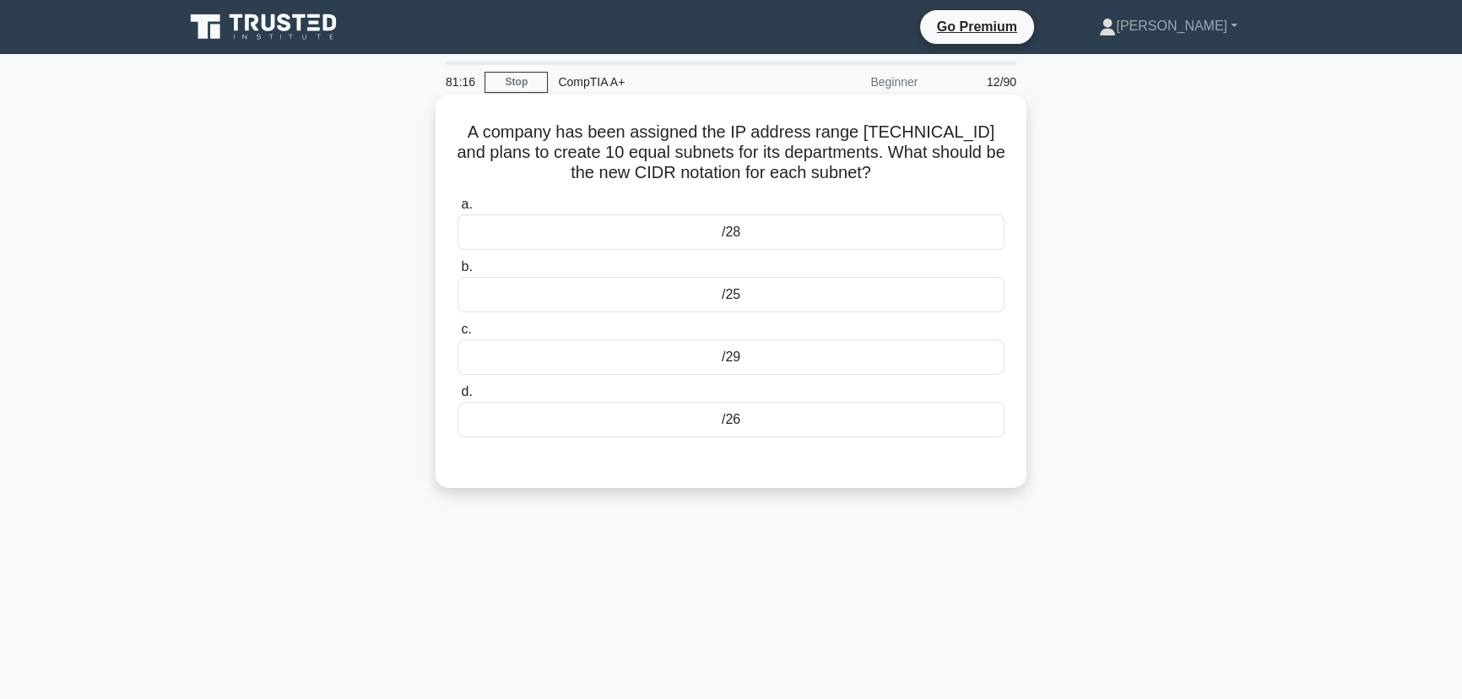
click at [724, 228] on div "/28" at bounding box center [731, 231] width 547 height 35
click at [458, 210] on input "a. /28" at bounding box center [458, 204] width 0 height 11
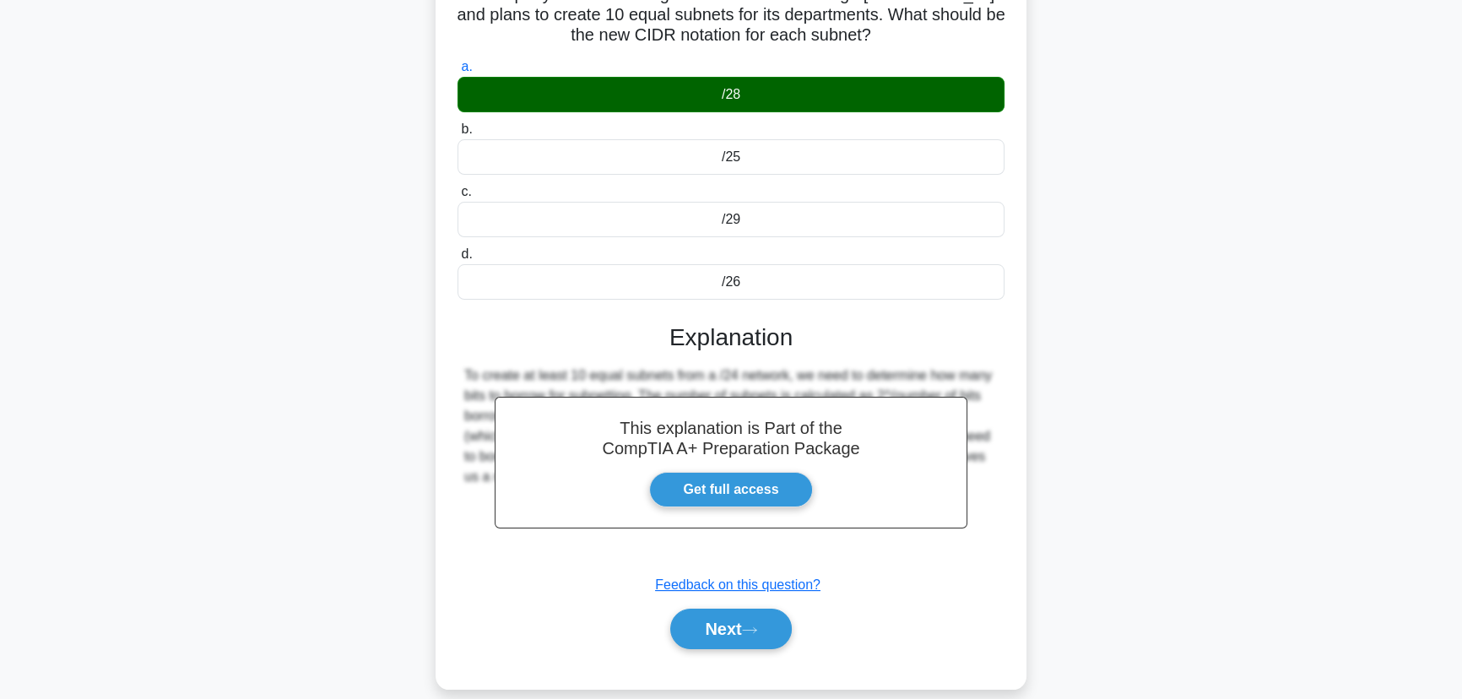
scroll to position [212, 0]
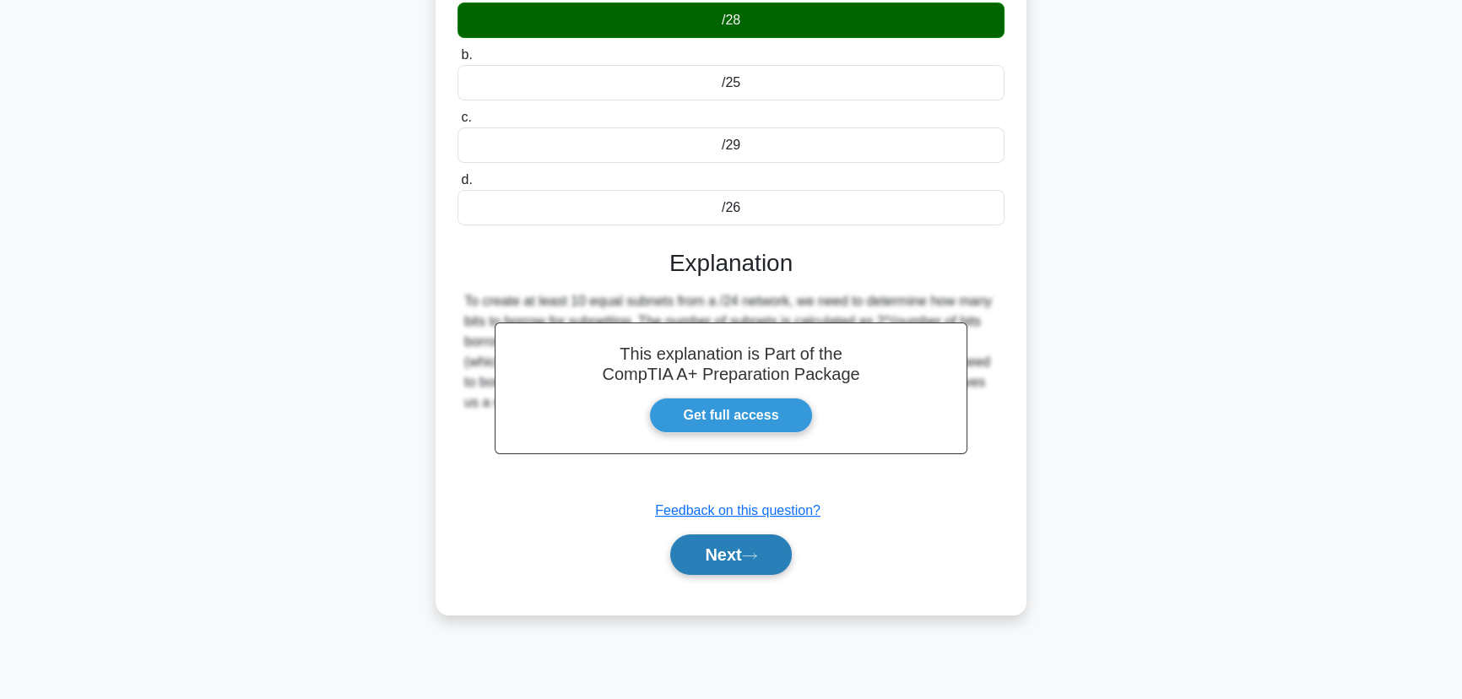
click at [742, 552] on button "Next" at bounding box center [730, 554] width 121 height 41
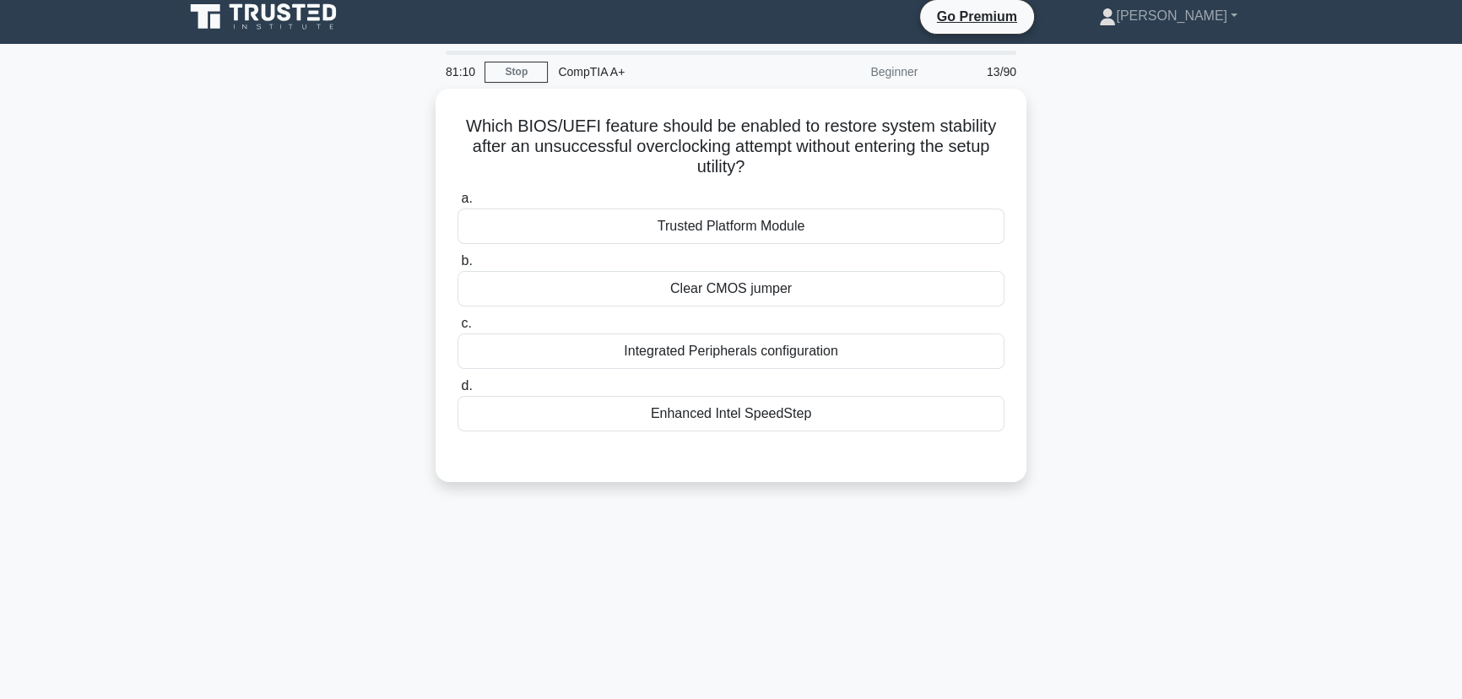
scroll to position [0, 0]
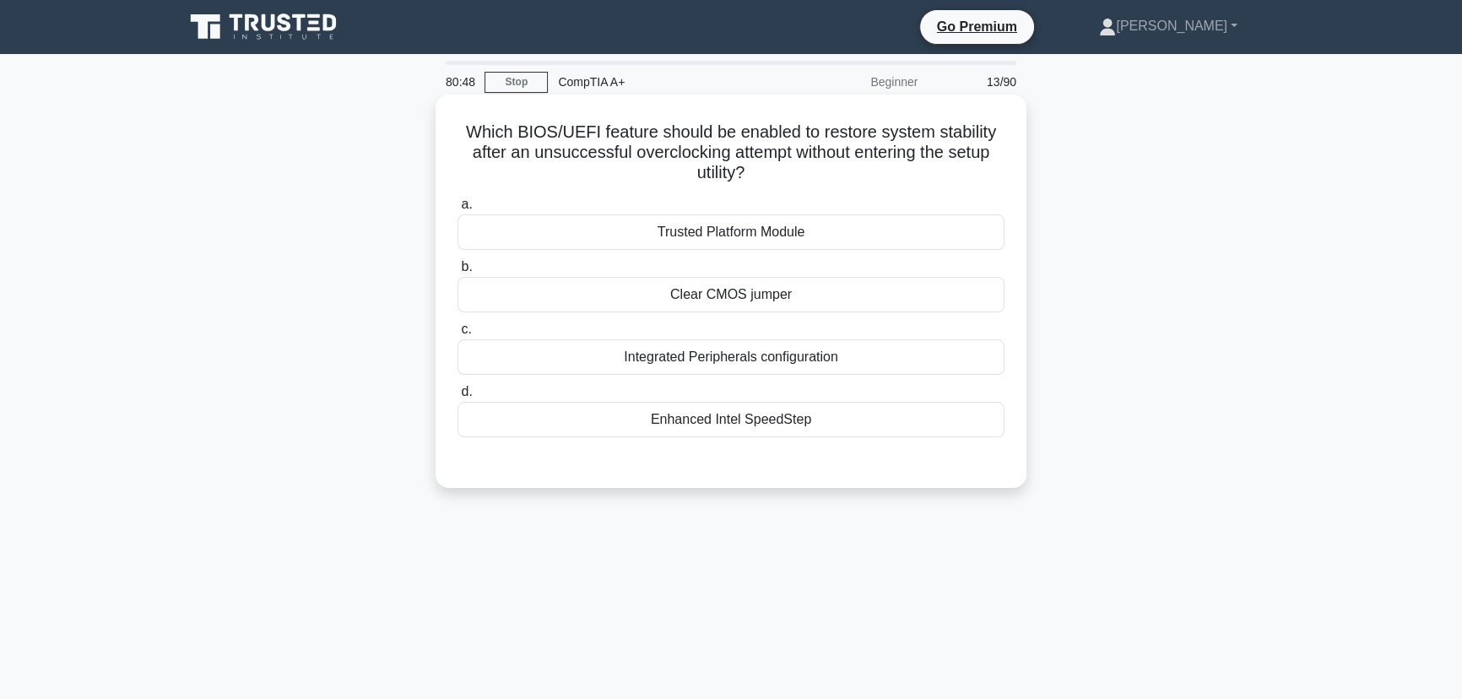
drag, startPoint x: 778, startPoint y: 405, endPoint x: 461, endPoint y: 135, distance: 416.8
click at [461, 135] on div "Which BIOS/UEFI feature should be enabled to restore system stability after an …" at bounding box center [730, 291] width 577 height 380
copy div "Which BIOS/UEFI feature should be enabled to restore system stability after an …"
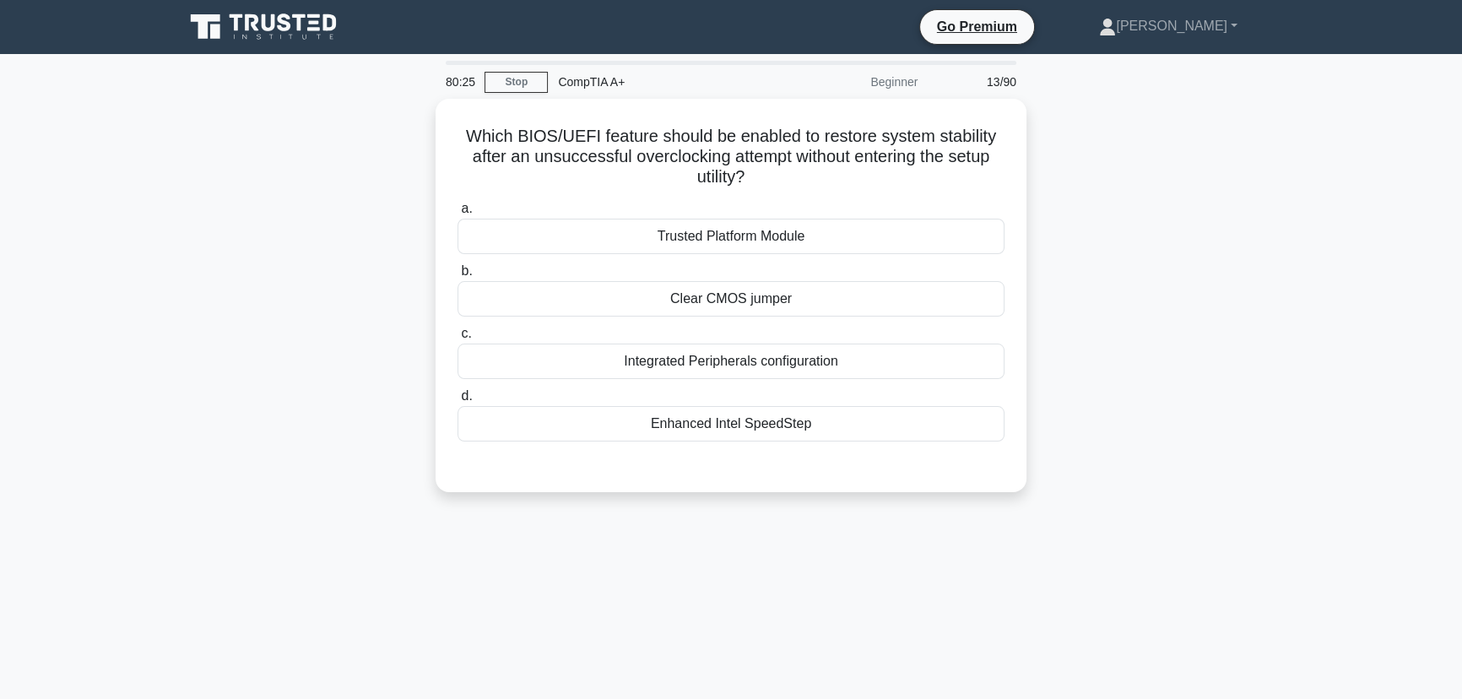
click at [1198, 377] on div "Which BIOS/UEFI feature should be enabled to restore system stability after an …" at bounding box center [731, 306] width 1114 height 414
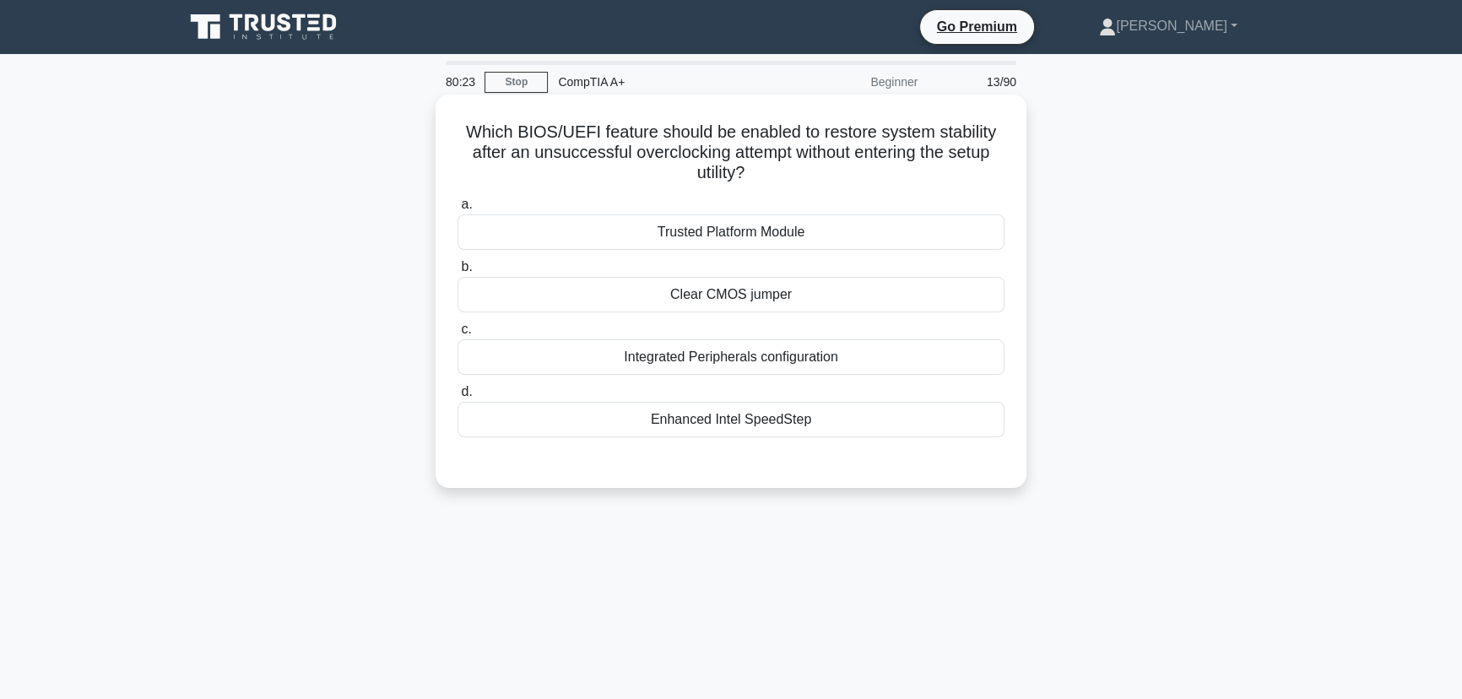
click at [744, 295] on div "Clear CMOS jumper" at bounding box center [731, 294] width 547 height 35
click at [458, 273] on input "b. Clear CMOS jumper" at bounding box center [458, 267] width 0 height 11
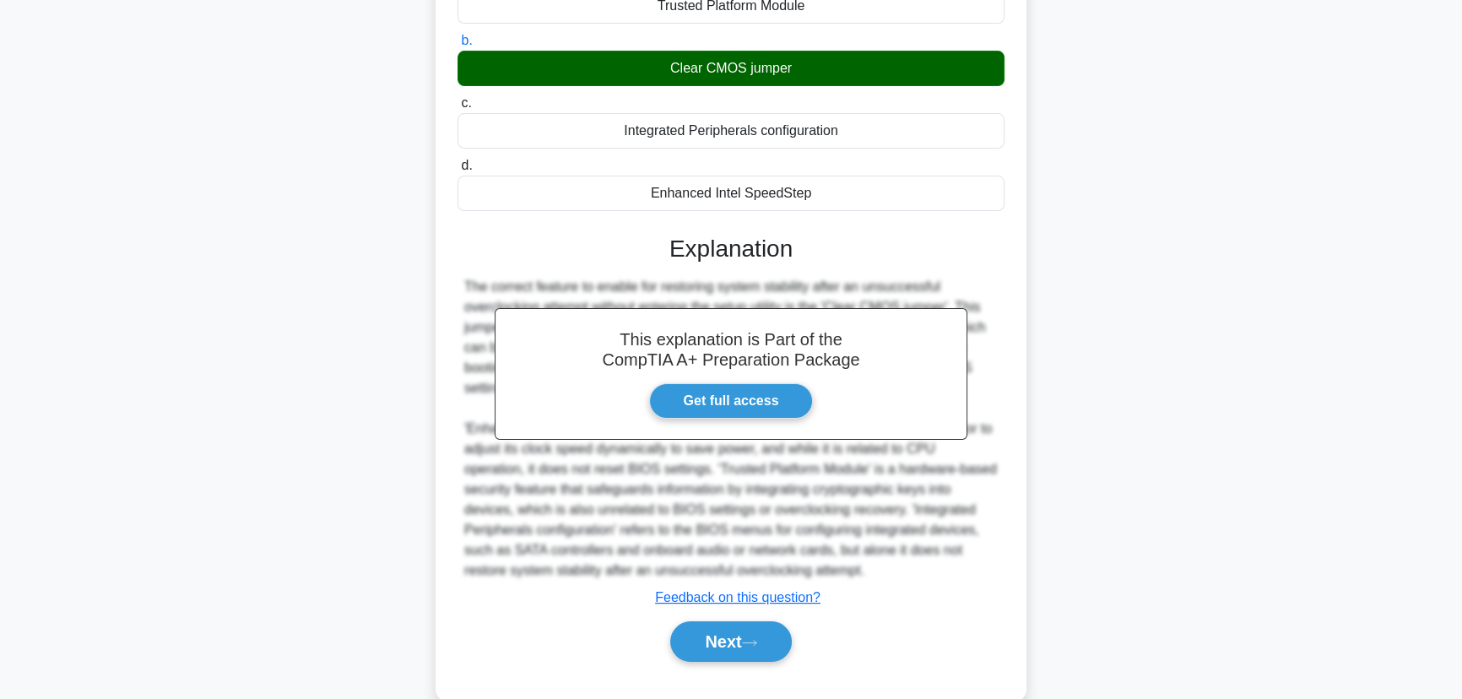
scroll to position [261, 0]
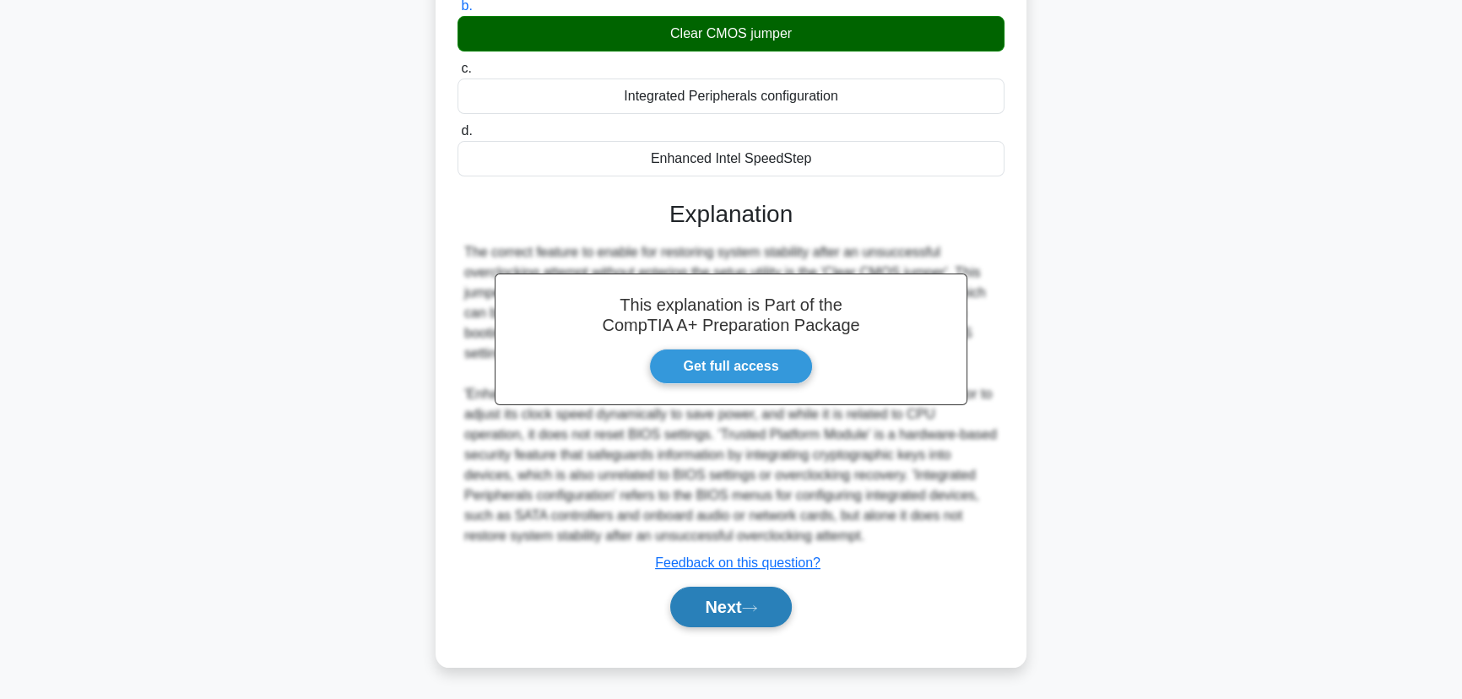
click at [739, 622] on button "Next" at bounding box center [730, 607] width 121 height 41
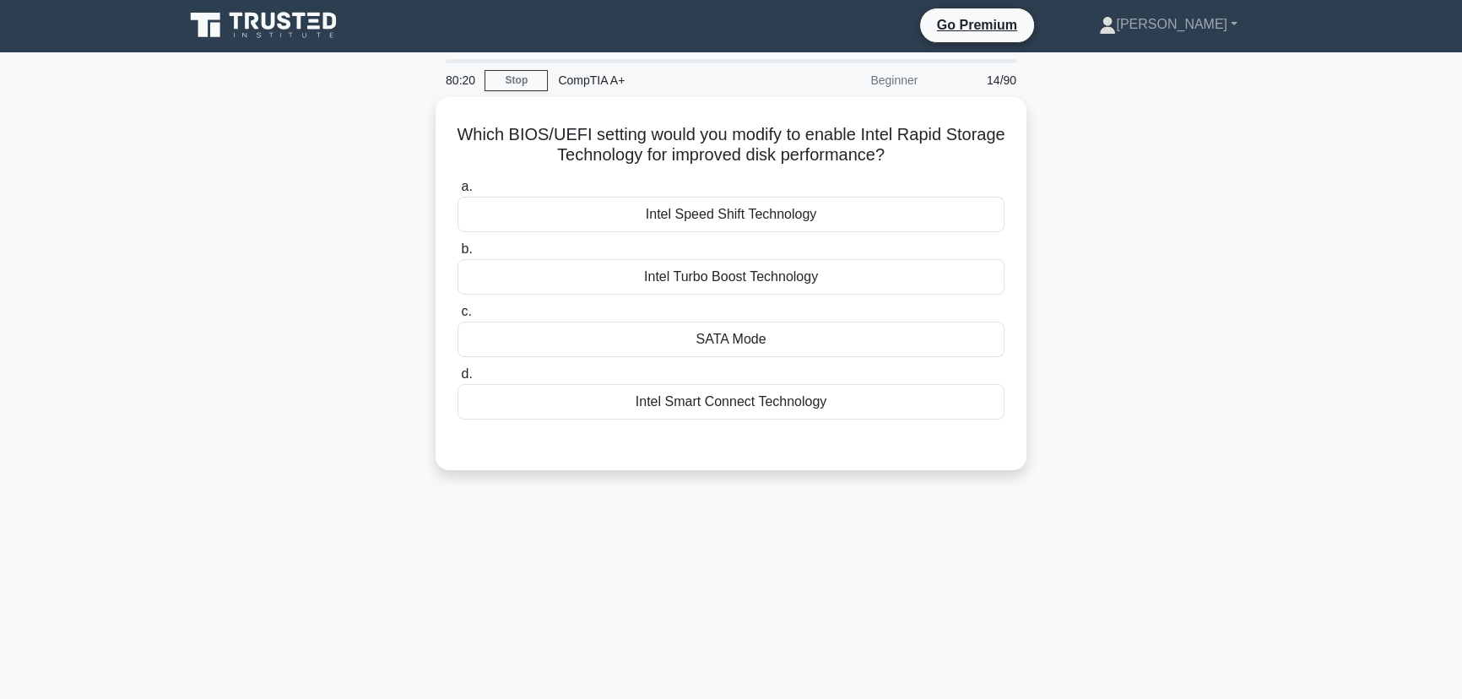
scroll to position [0, 0]
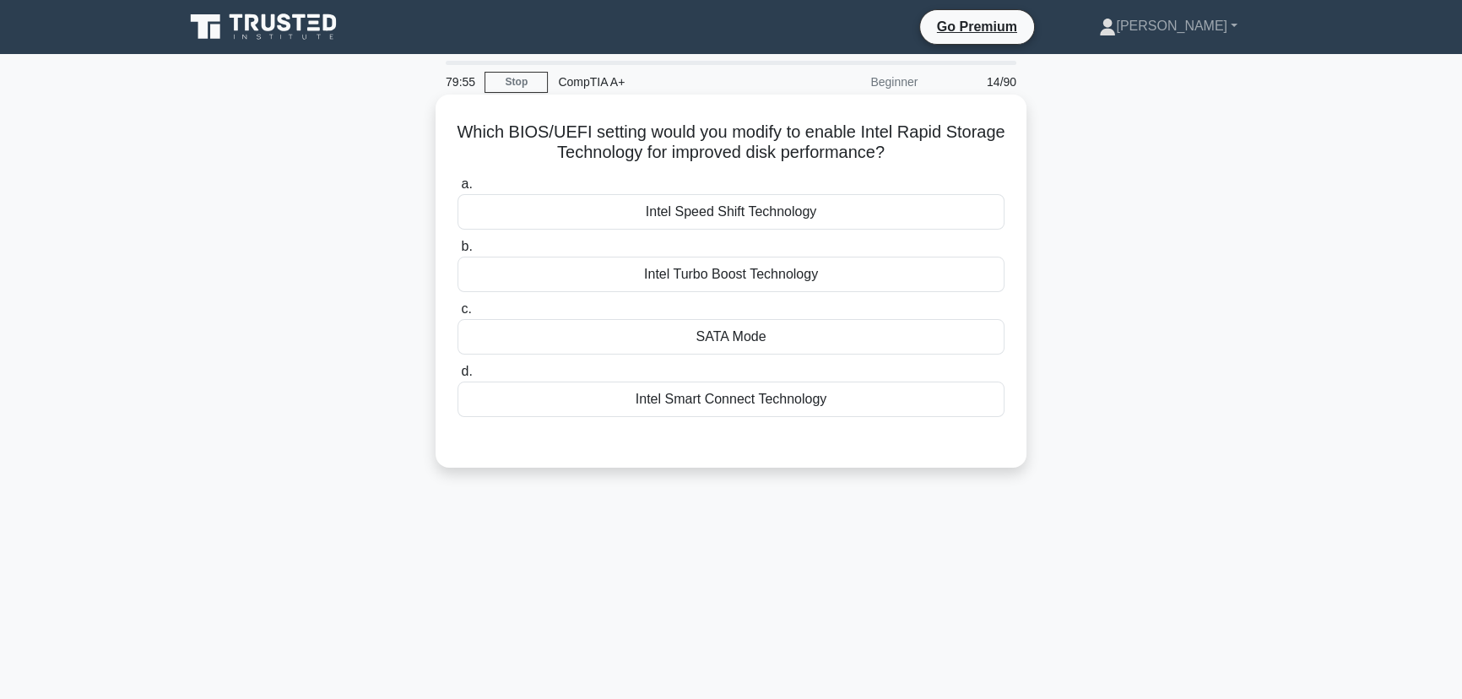
drag, startPoint x: 845, startPoint y: 396, endPoint x: 483, endPoint y: 133, distance: 447.3
click at [483, 133] on div "Which BIOS/UEFI setting would you modify to enable Intel Rapid Storage Technolo…" at bounding box center [730, 281] width 577 height 360
copy div "Which BIOS/UEFI setting would you modify to enable Intel Rapid Storage Technolo…"
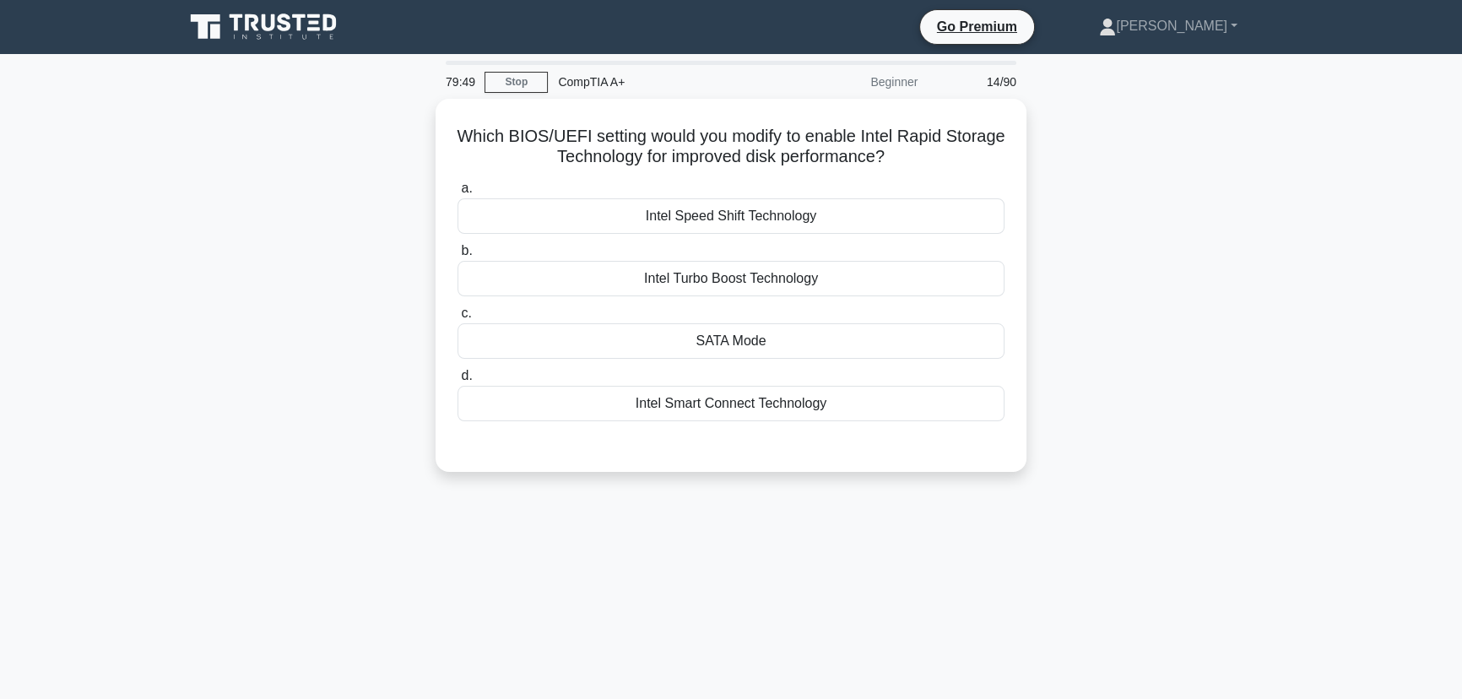
click at [1288, 598] on main "79:49 Stop CompTIA A+ Beginner 14/90 Which BIOS/UEFI setting would you modify t…" at bounding box center [731, 483] width 1462 height 858
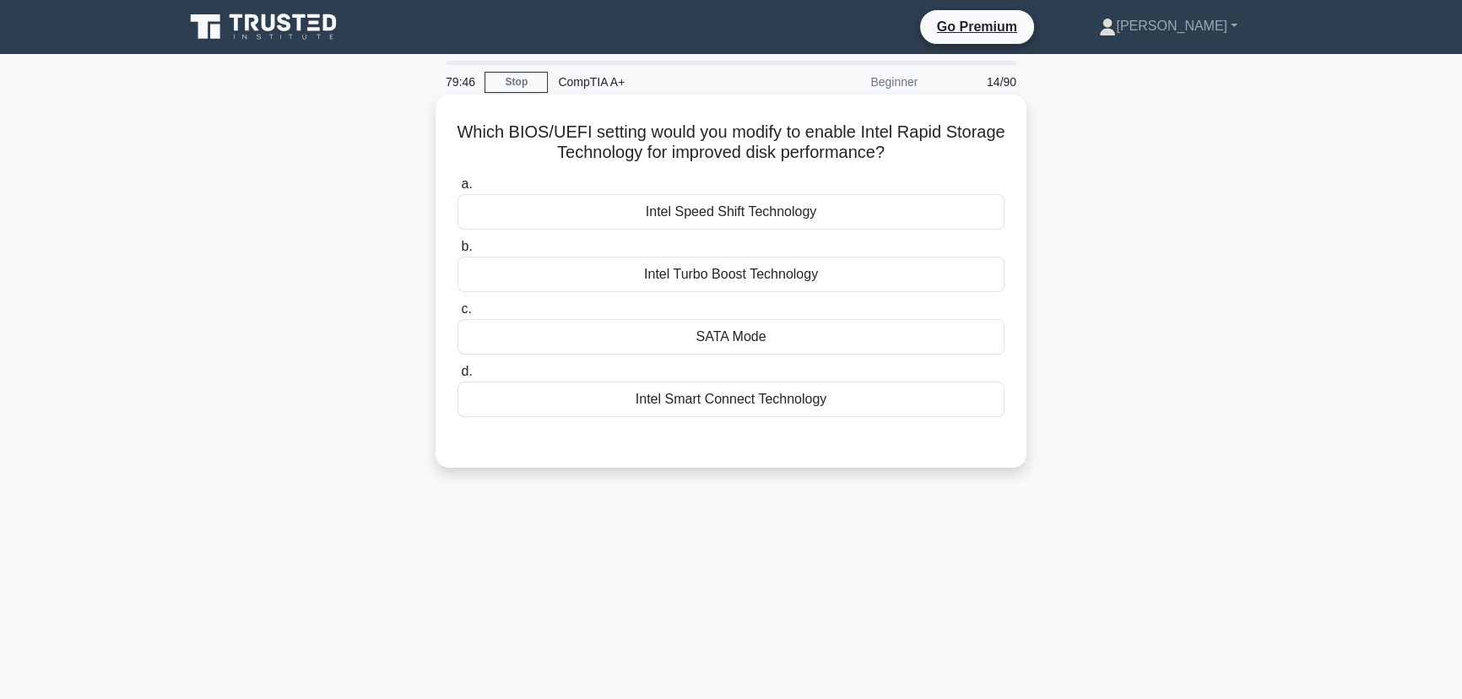
click at [750, 339] on div "SATA Mode" at bounding box center [731, 336] width 547 height 35
click at [458, 315] on input "c. SATA Mode" at bounding box center [458, 309] width 0 height 11
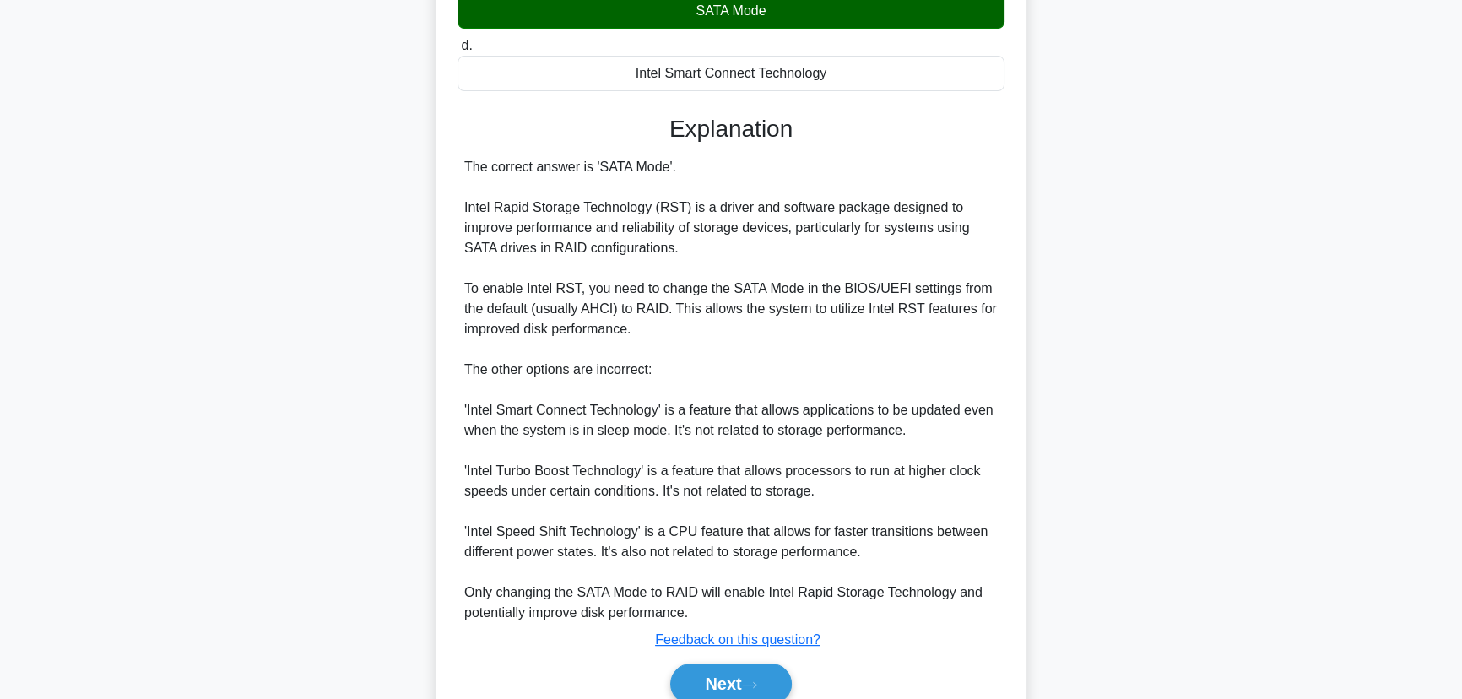
scroll to position [383, 0]
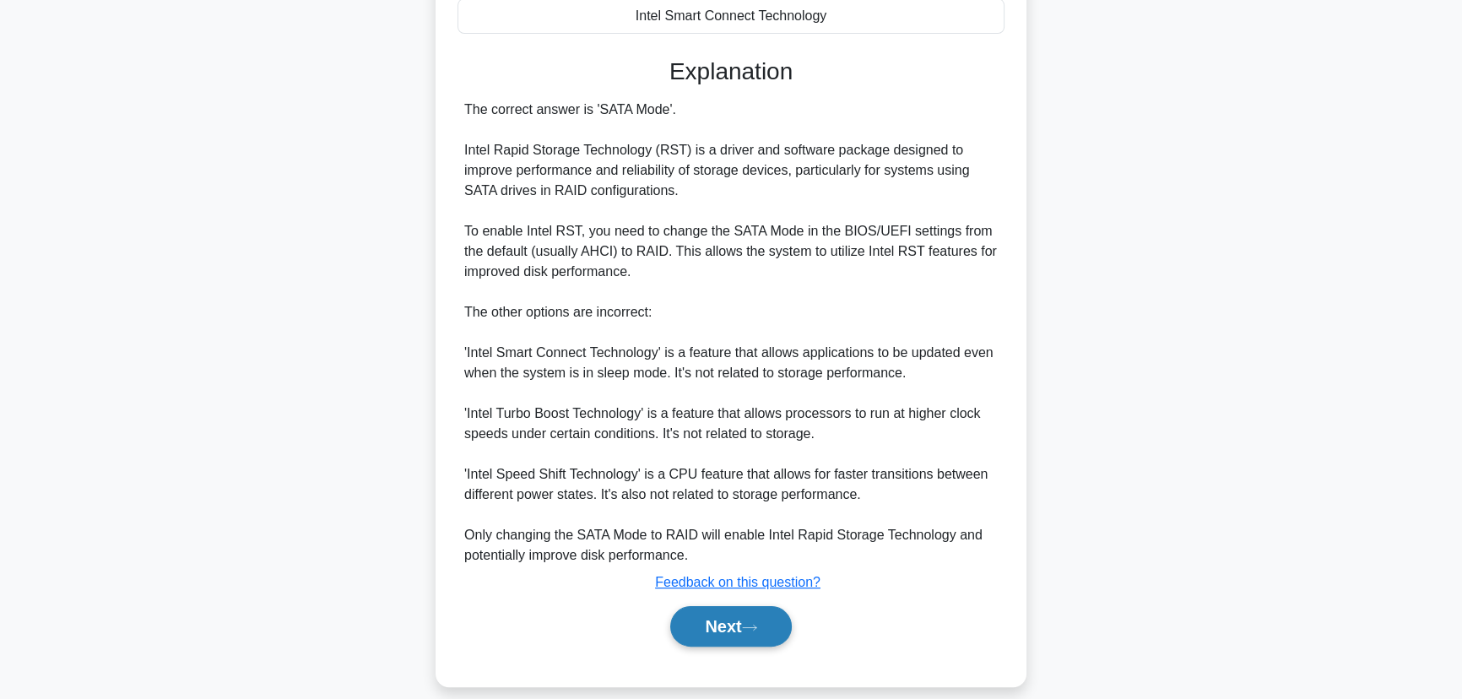
click at [725, 623] on button "Next" at bounding box center [730, 626] width 121 height 41
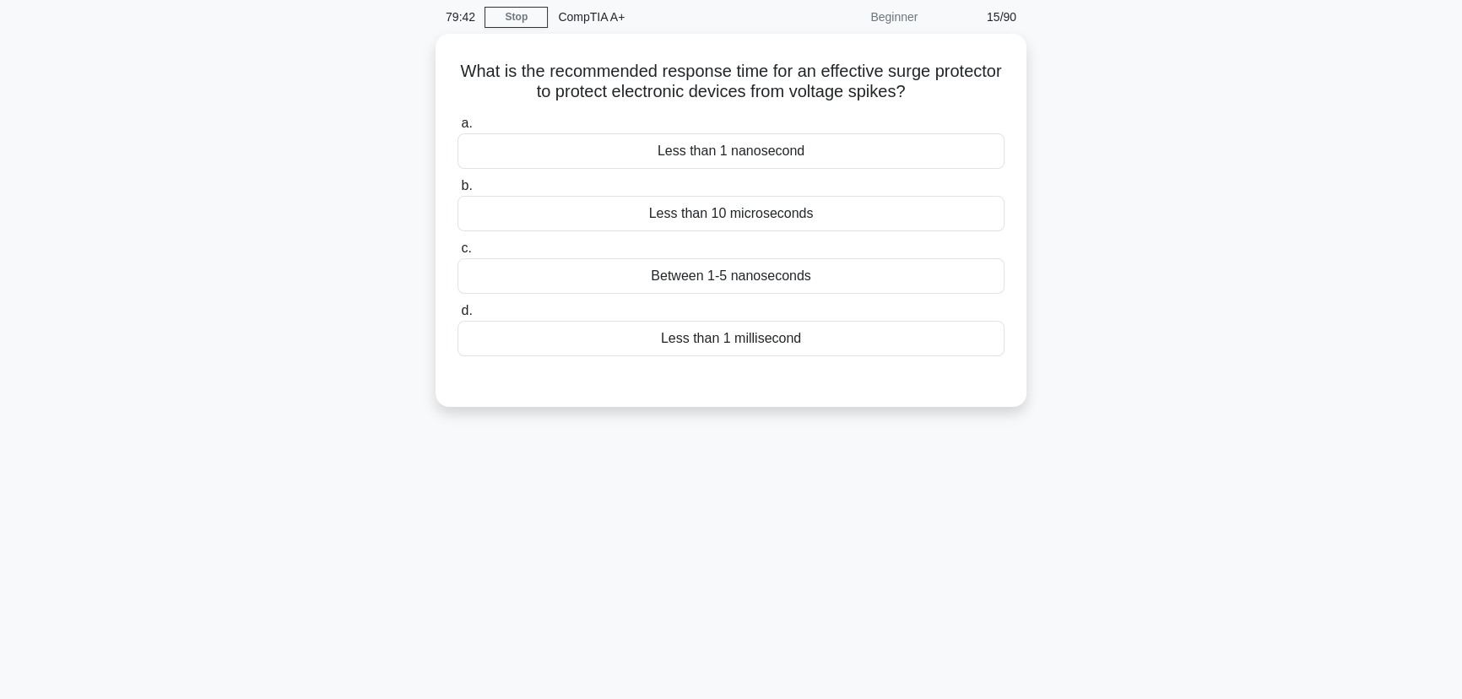
scroll to position [59, 0]
drag, startPoint x: 818, startPoint y: 341, endPoint x: 470, endPoint y: 72, distance: 439.9
click at [470, 72] on div "What is the recommended response time for an effective surge protector to prote…" at bounding box center [730, 222] width 577 height 360
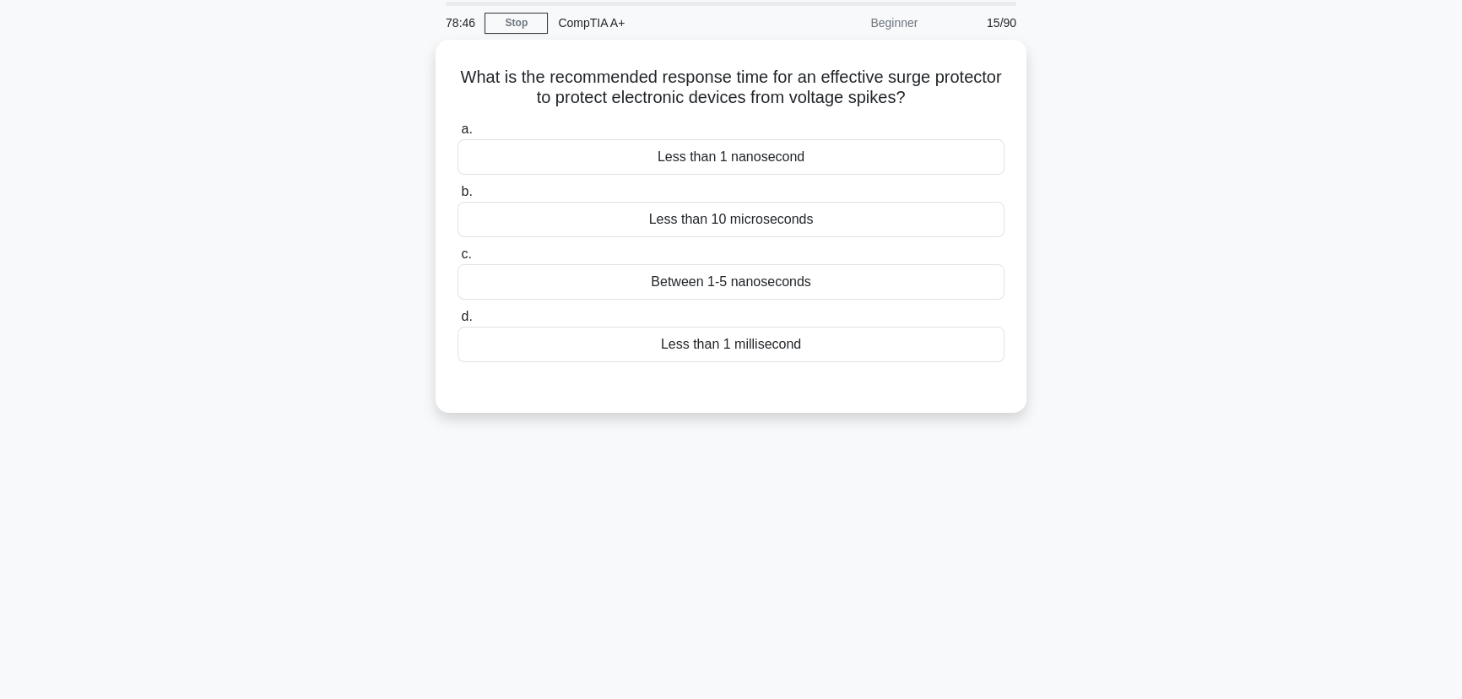
click at [1275, 403] on div "What is the recommended response time for an effective surge protector to prote…" at bounding box center [731, 236] width 1114 height 393
click at [773, 279] on div "Between 1-5 nanoseconds" at bounding box center [731, 277] width 547 height 35
click at [458, 256] on input "c. Between 1-5 nanoseconds" at bounding box center [458, 250] width 0 height 11
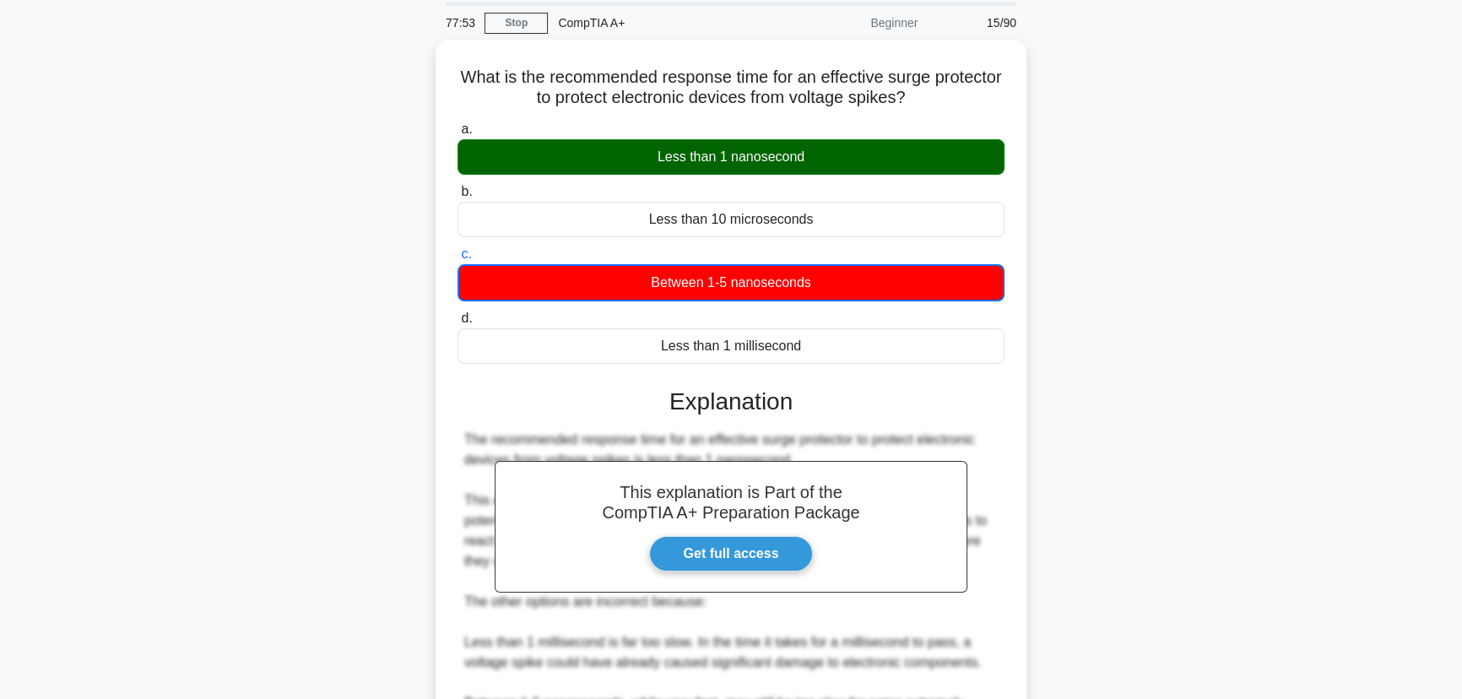
click at [1088, 395] on div "What is the recommended response time for an effective surge protector to prote…" at bounding box center [731, 538] width 1114 height 997
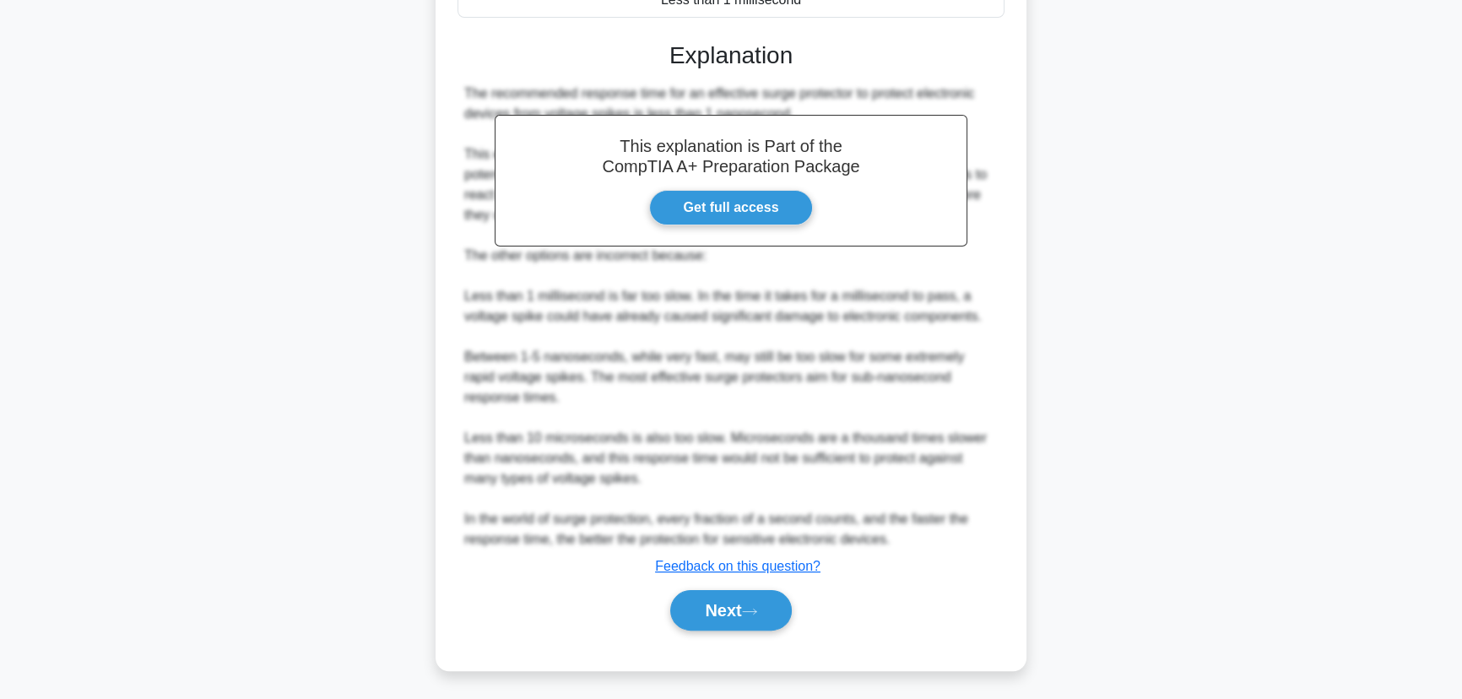
scroll to position [404, 0]
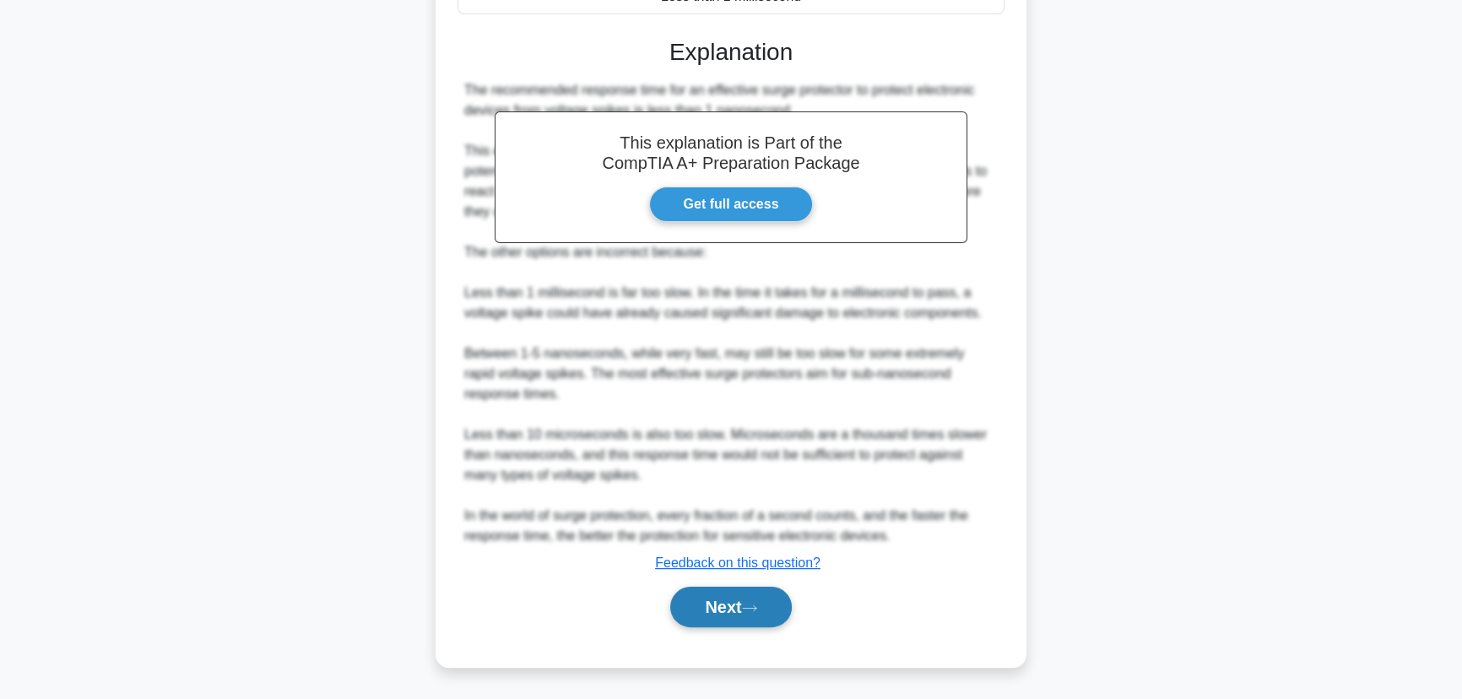
click at [729, 603] on button "Next" at bounding box center [730, 607] width 121 height 41
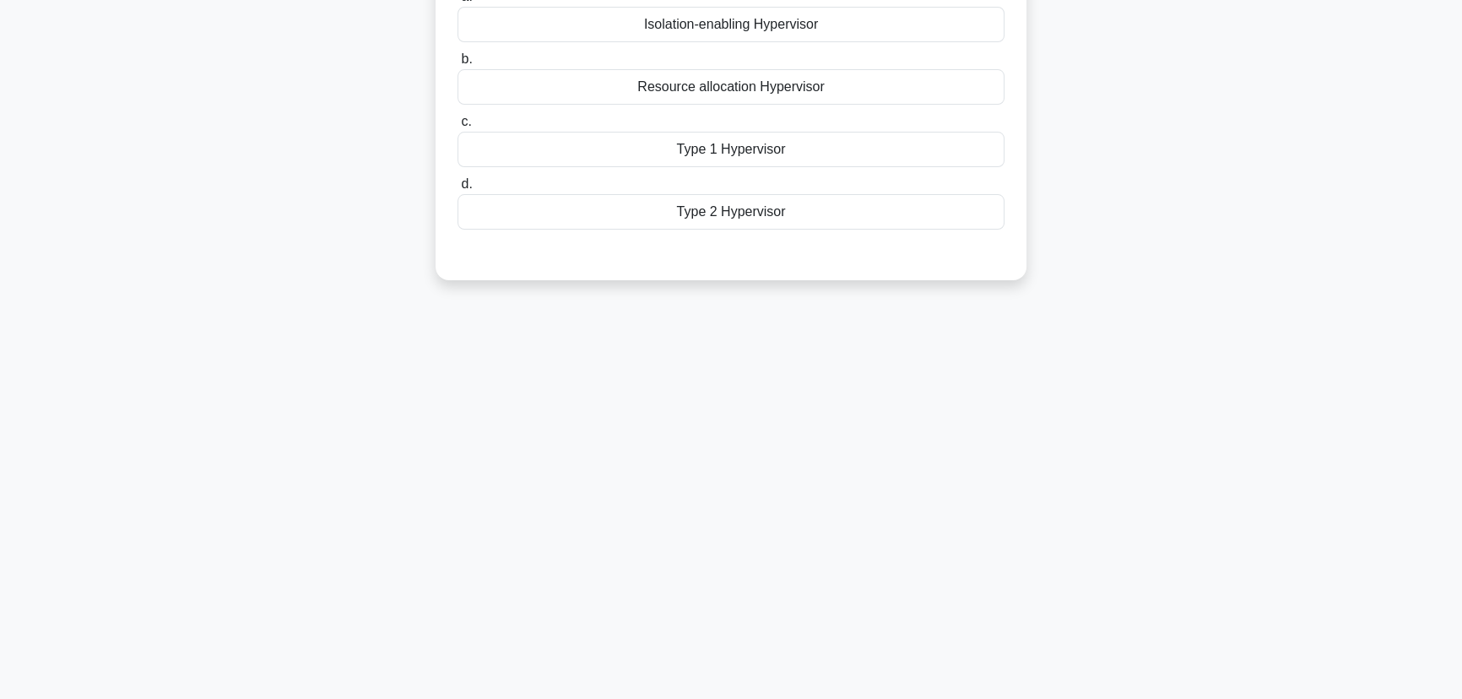
scroll to position [0, 0]
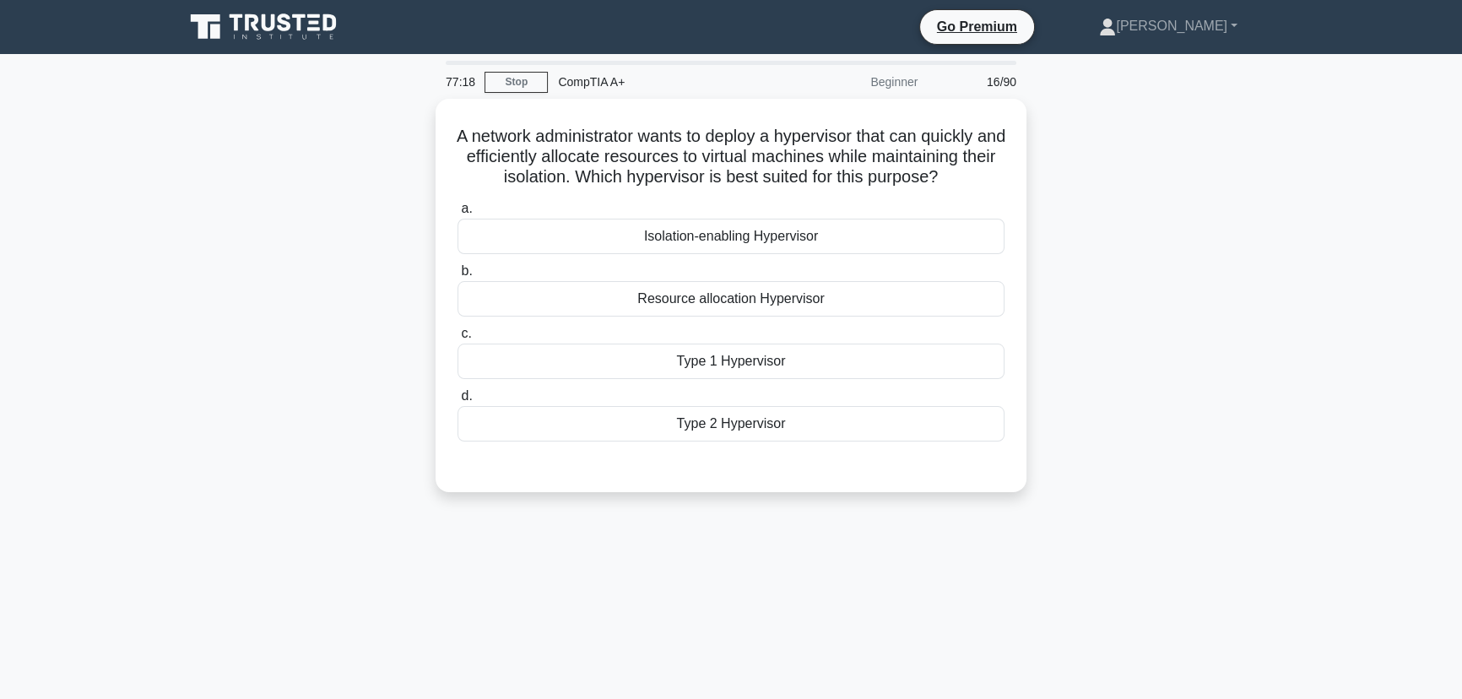
drag, startPoint x: 853, startPoint y: 421, endPoint x: 398, endPoint y: 105, distance: 555.0
click at [398, 105] on div "A network administrator wants to deploy a hypervisor that can quickly and effic…" at bounding box center [731, 306] width 1114 height 414
click at [1096, 623] on div "77:12 Stop CompTIA A+ Beginner 16/90 A network administrator wants to deploy a …" at bounding box center [731, 483] width 1114 height 844
click at [758, 379] on div "a. Isolation-enabling Hypervisor b. Resource allocation Hypervisor c. d." at bounding box center [730, 316] width 567 height 250
click at [759, 355] on div "Type 1 Hypervisor" at bounding box center [731, 356] width 547 height 35
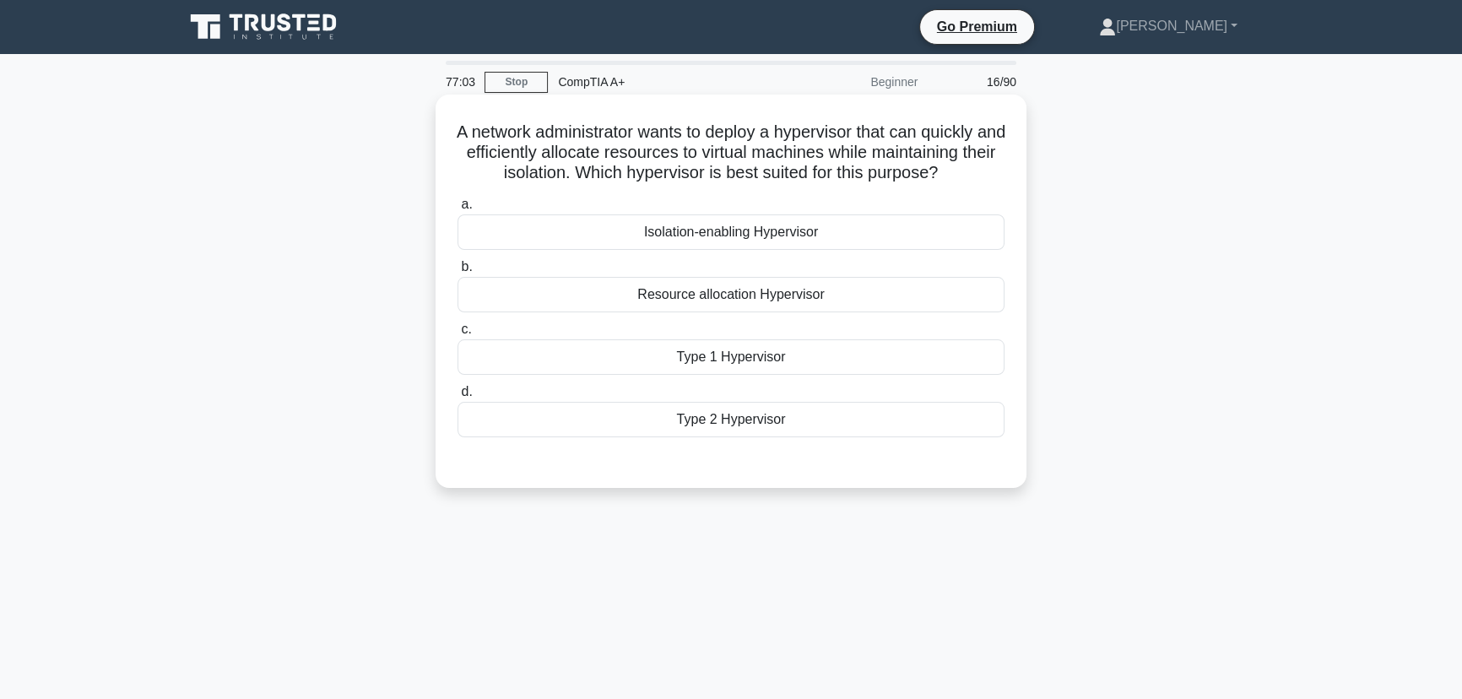
click at [458, 335] on input "c. Type 1 Hypervisor" at bounding box center [458, 329] width 0 height 11
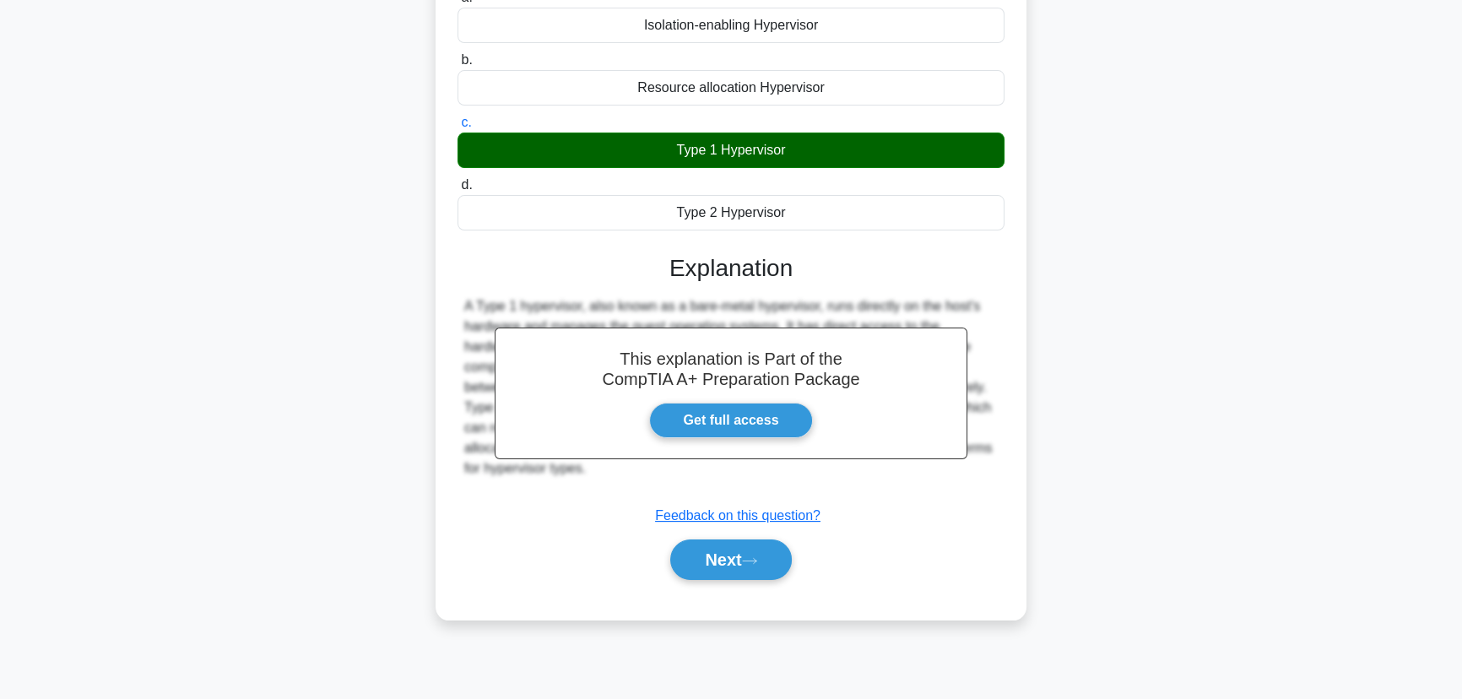
scroll to position [212, 0]
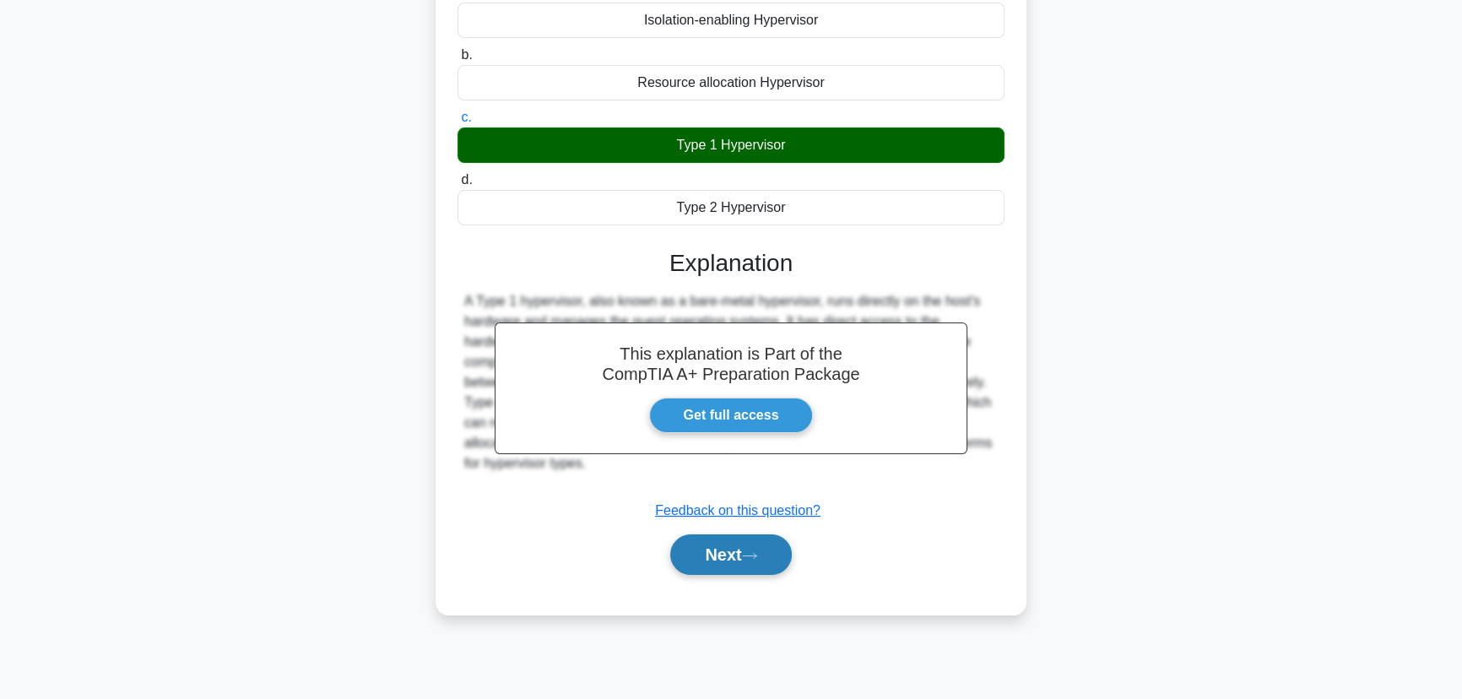
click at [728, 555] on button "Next" at bounding box center [730, 554] width 121 height 41
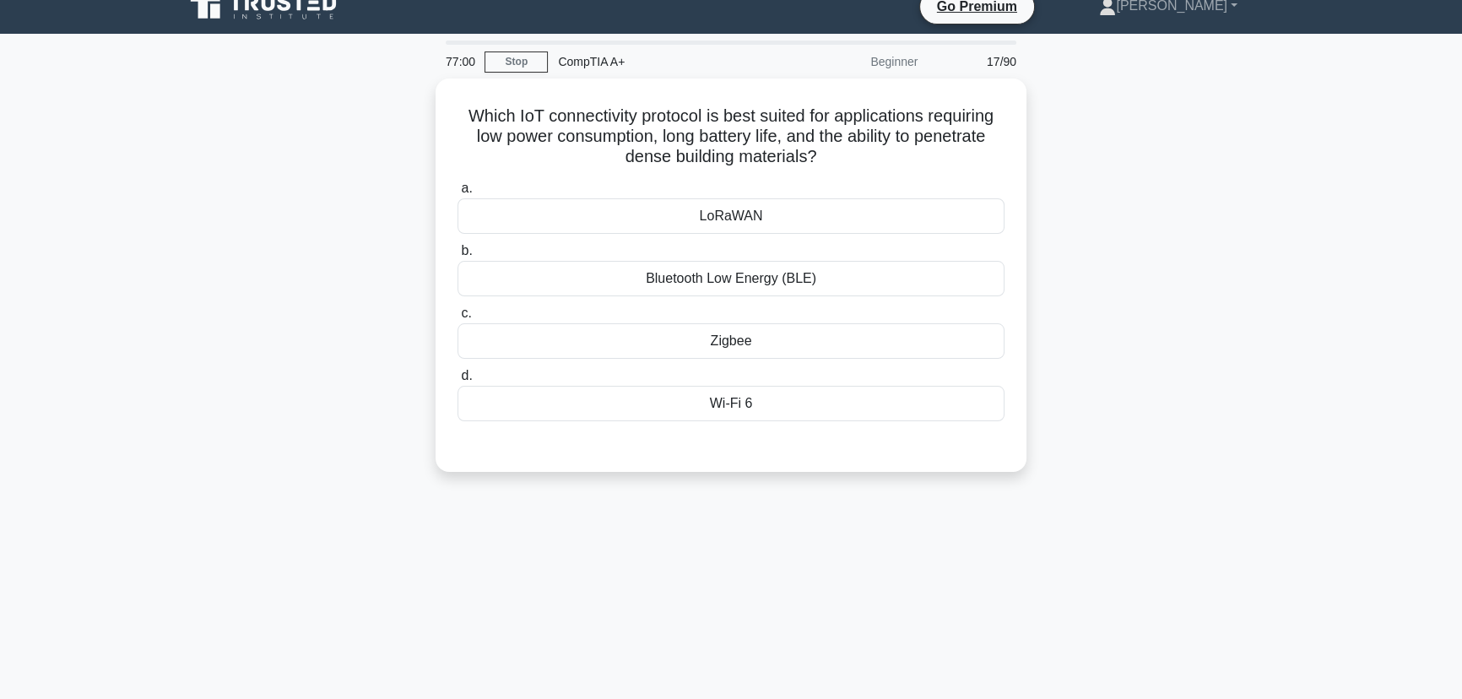
scroll to position [0, 0]
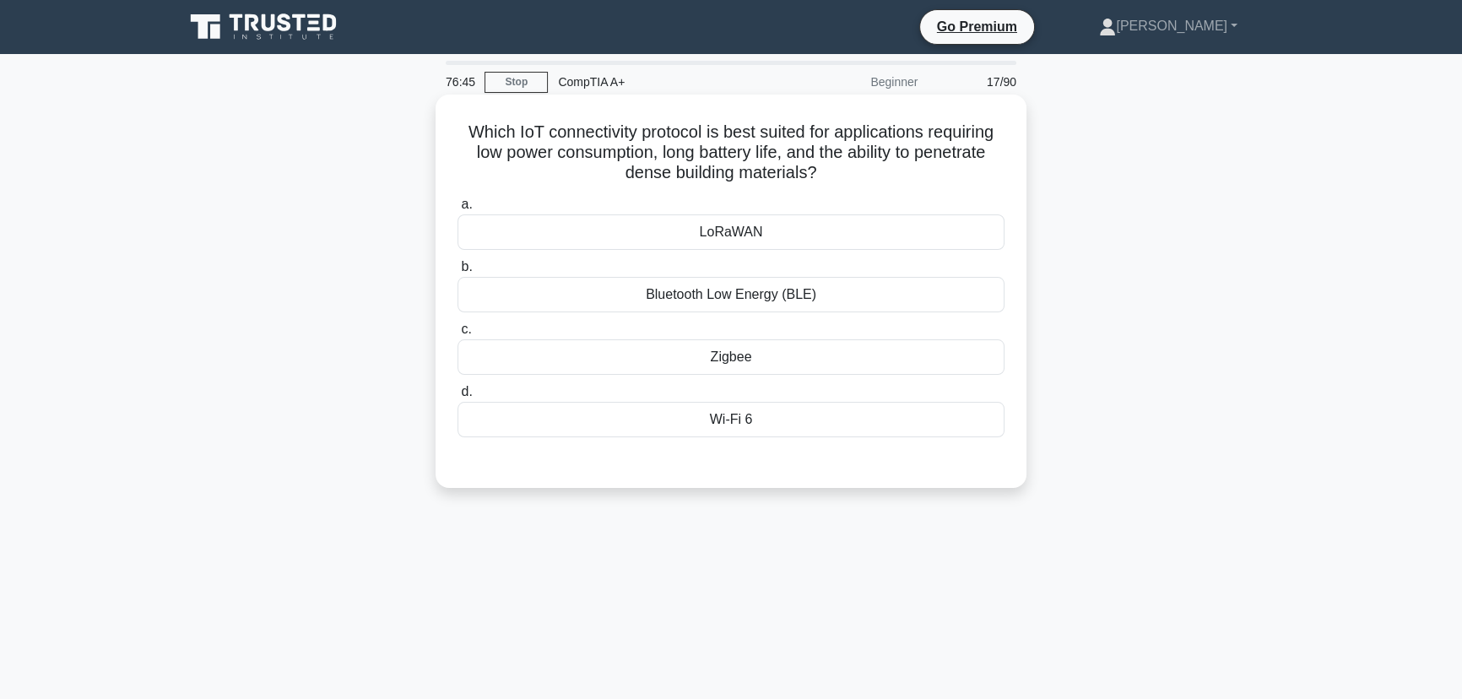
drag, startPoint x: 793, startPoint y: 423, endPoint x: 444, endPoint y: 127, distance: 457.6
click at [444, 127] on div "Which IoT connectivity protocol is best suited for applications requiring low p…" at bounding box center [730, 291] width 577 height 380
click at [1173, 476] on div "Which IoT connectivity protocol is best suited for applications requiring low p…" at bounding box center [731, 306] width 1114 height 414
click at [1246, 450] on div "Which IoT connectivity protocol is best suited for applications requiring low p…" at bounding box center [731, 306] width 1114 height 414
click at [753, 236] on div "LoRaWAN" at bounding box center [731, 231] width 547 height 35
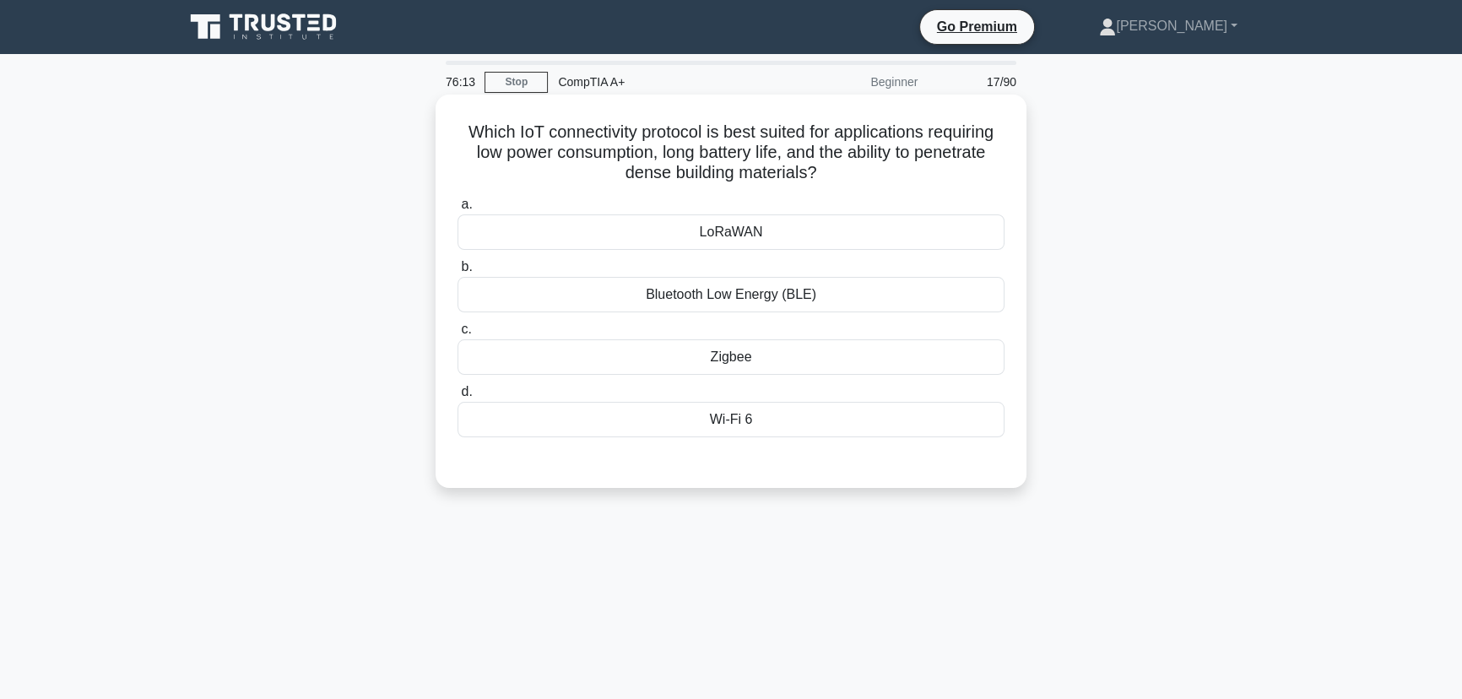
click at [458, 210] on input "a. LoRaWAN" at bounding box center [458, 204] width 0 height 11
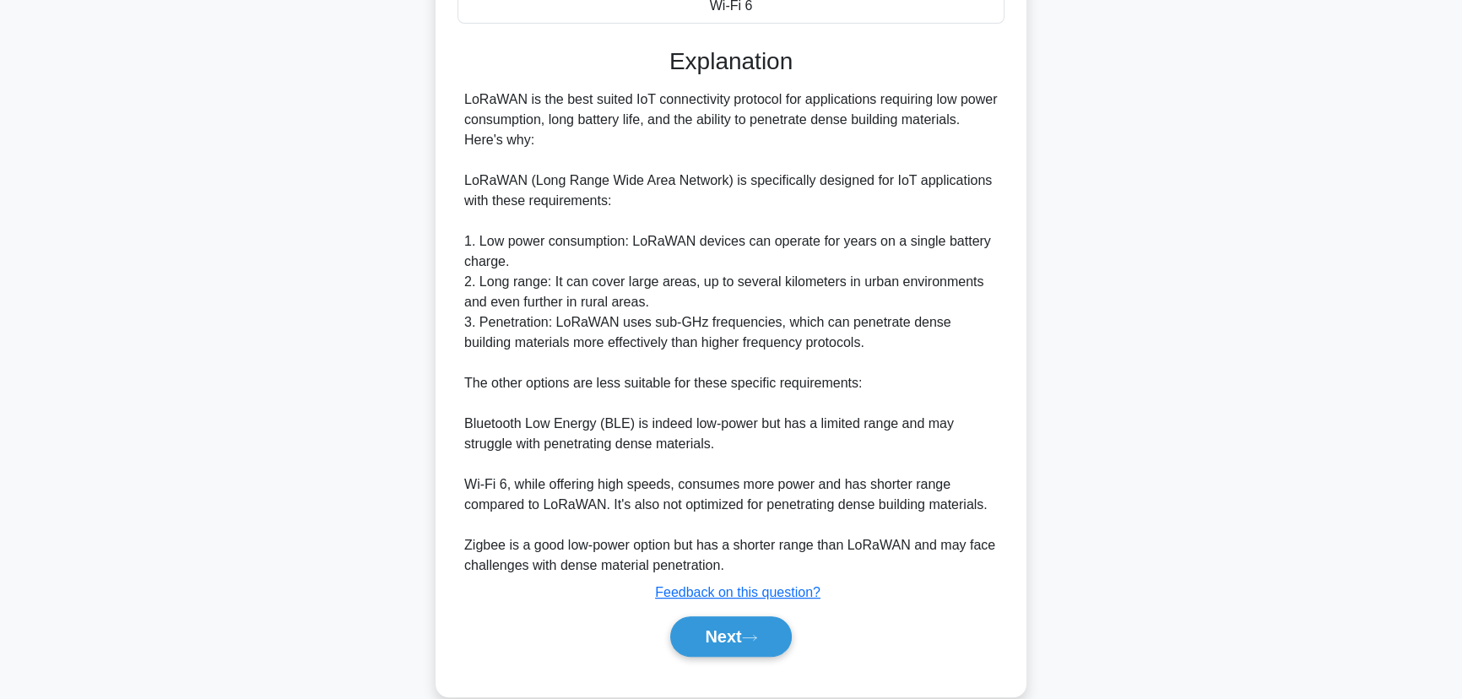
scroll to position [442, 0]
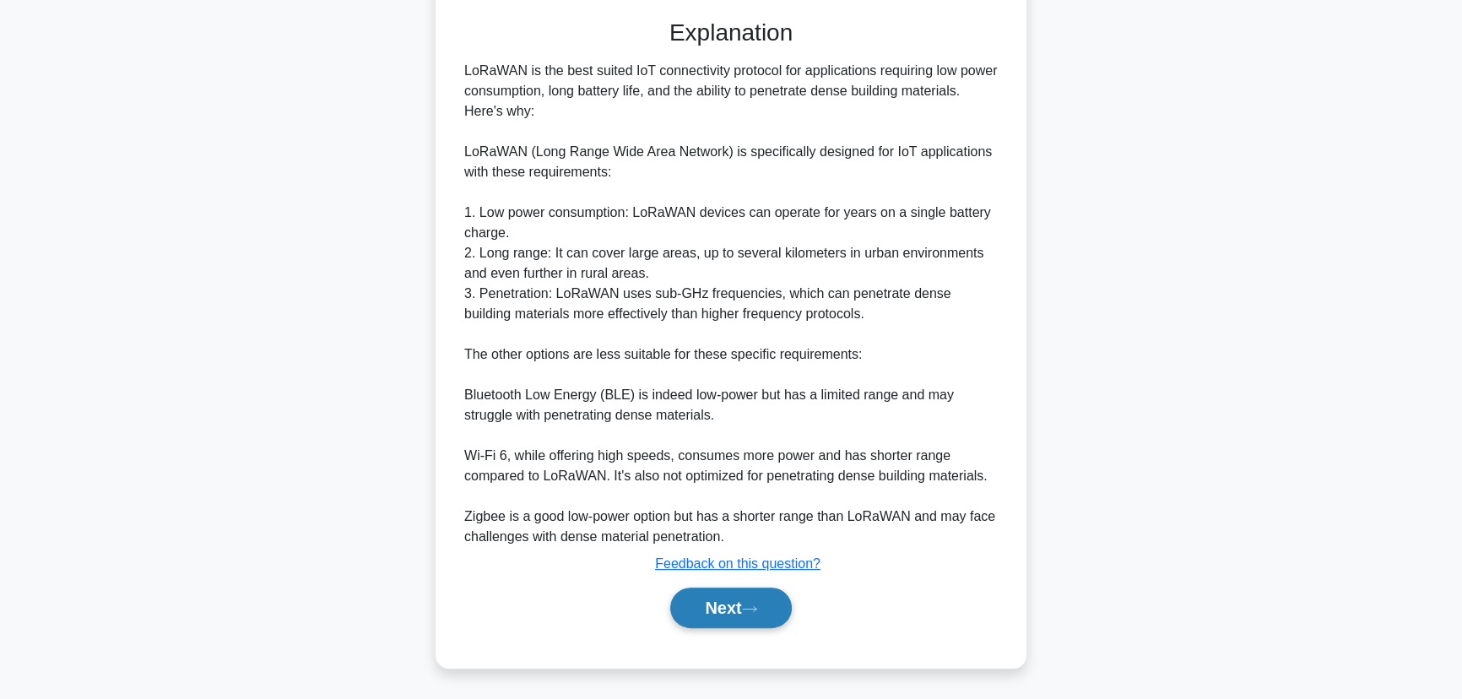
click at [727, 615] on button "Next" at bounding box center [730, 608] width 121 height 41
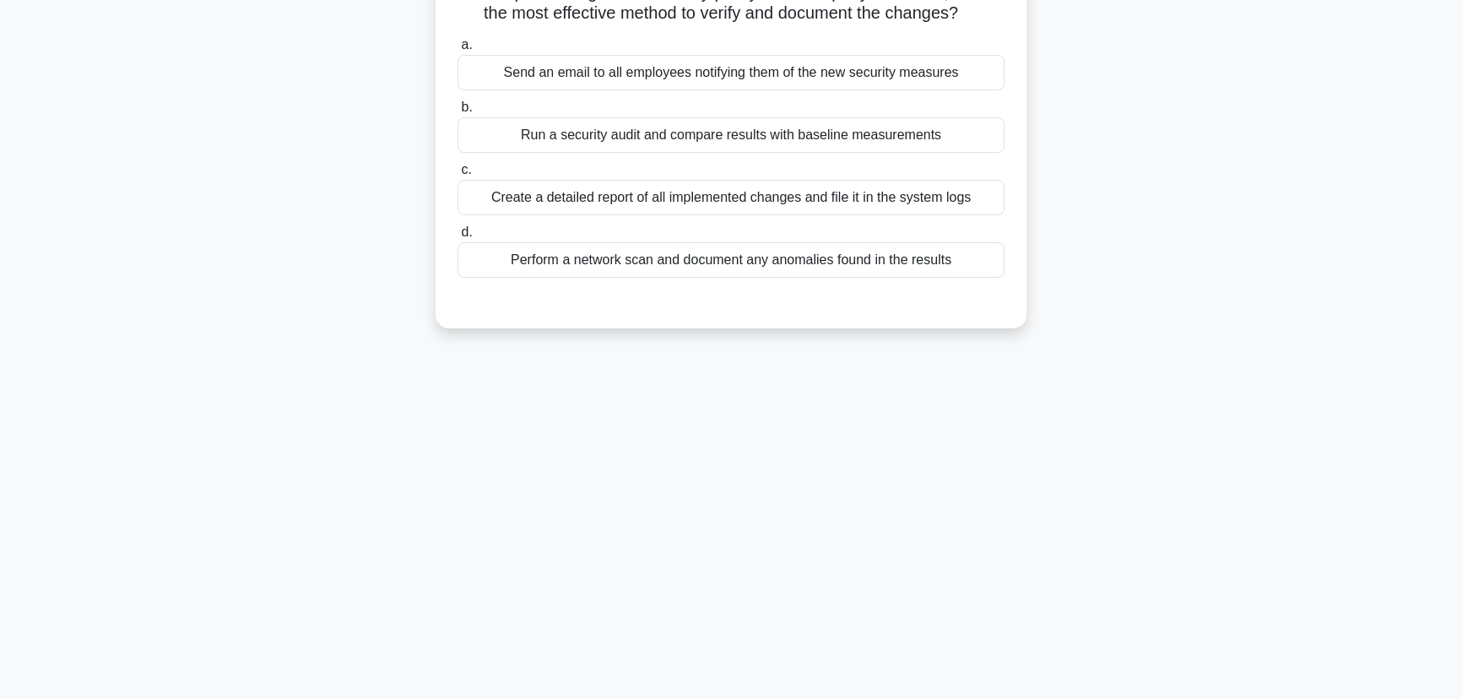
scroll to position [59, 0]
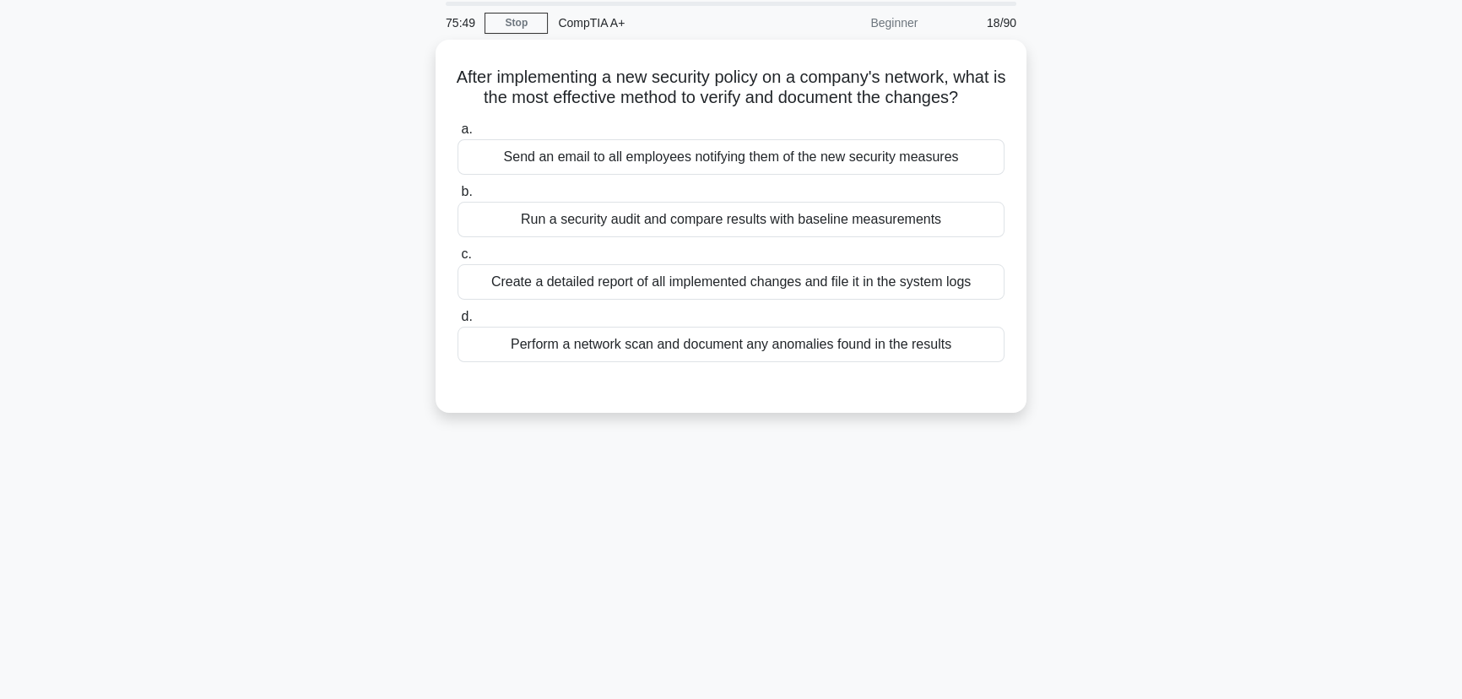
drag, startPoint x: 963, startPoint y: 357, endPoint x: 426, endPoint y: 77, distance: 605.7
click at [423, 77] on div "After implementing a new security policy on a company's network, what is the mo…" at bounding box center [731, 236] width 1114 height 393
click at [1140, 560] on div "75:44 Stop CompTIA A+ Beginner 18/90 After implementing a new security policy o…" at bounding box center [731, 424] width 1114 height 844
click at [805, 233] on div "Run a security audit and compare results with baseline measurements" at bounding box center [731, 215] width 547 height 35
click at [458, 193] on input "b. Run a security audit and compare results with baseline measurements" at bounding box center [458, 187] width 0 height 11
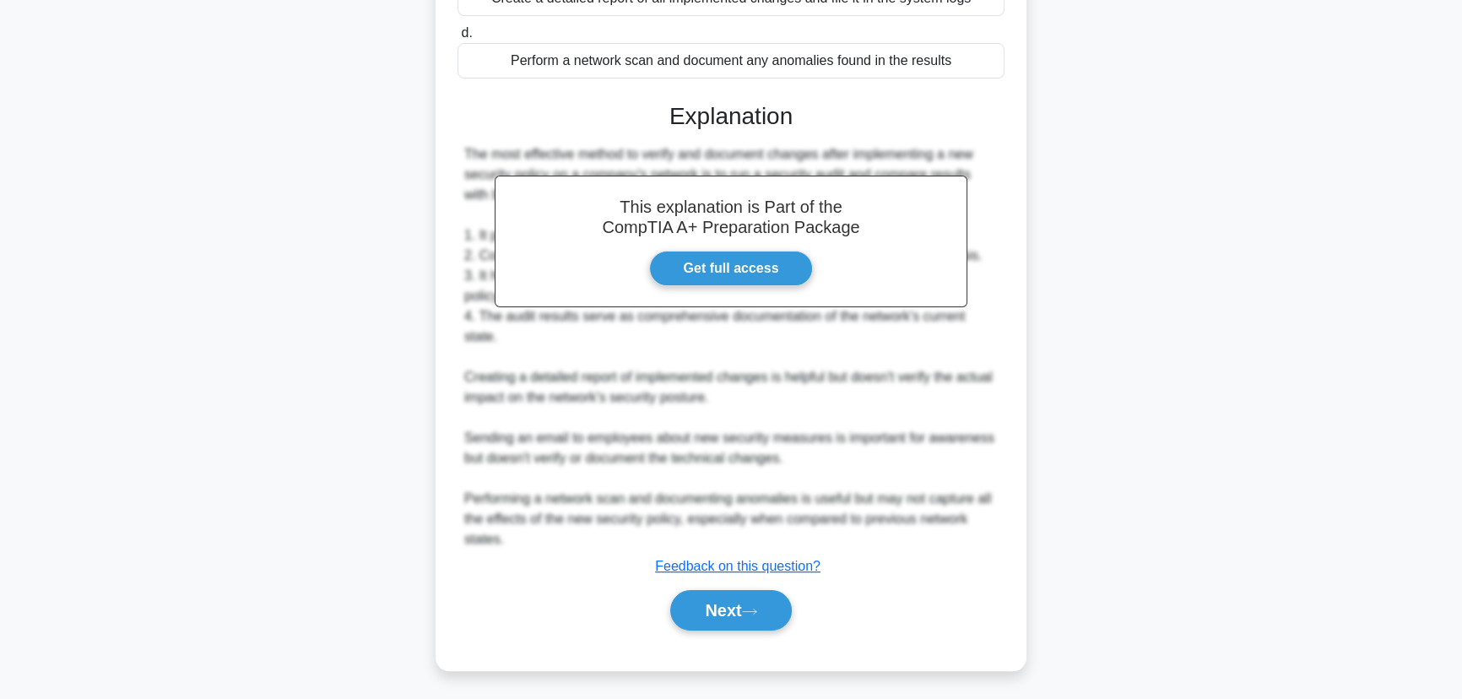
scroll to position [341, 0]
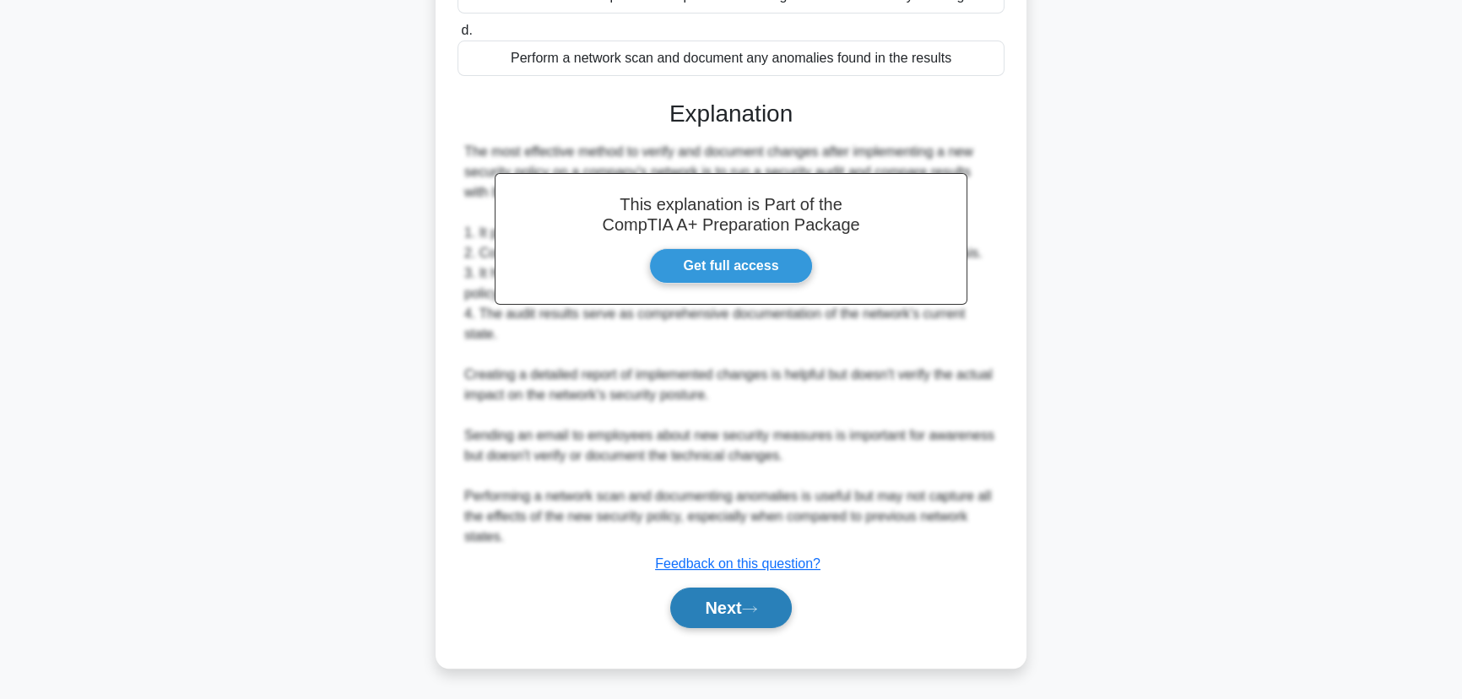
click at [750, 608] on icon at bounding box center [749, 608] width 15 height 9
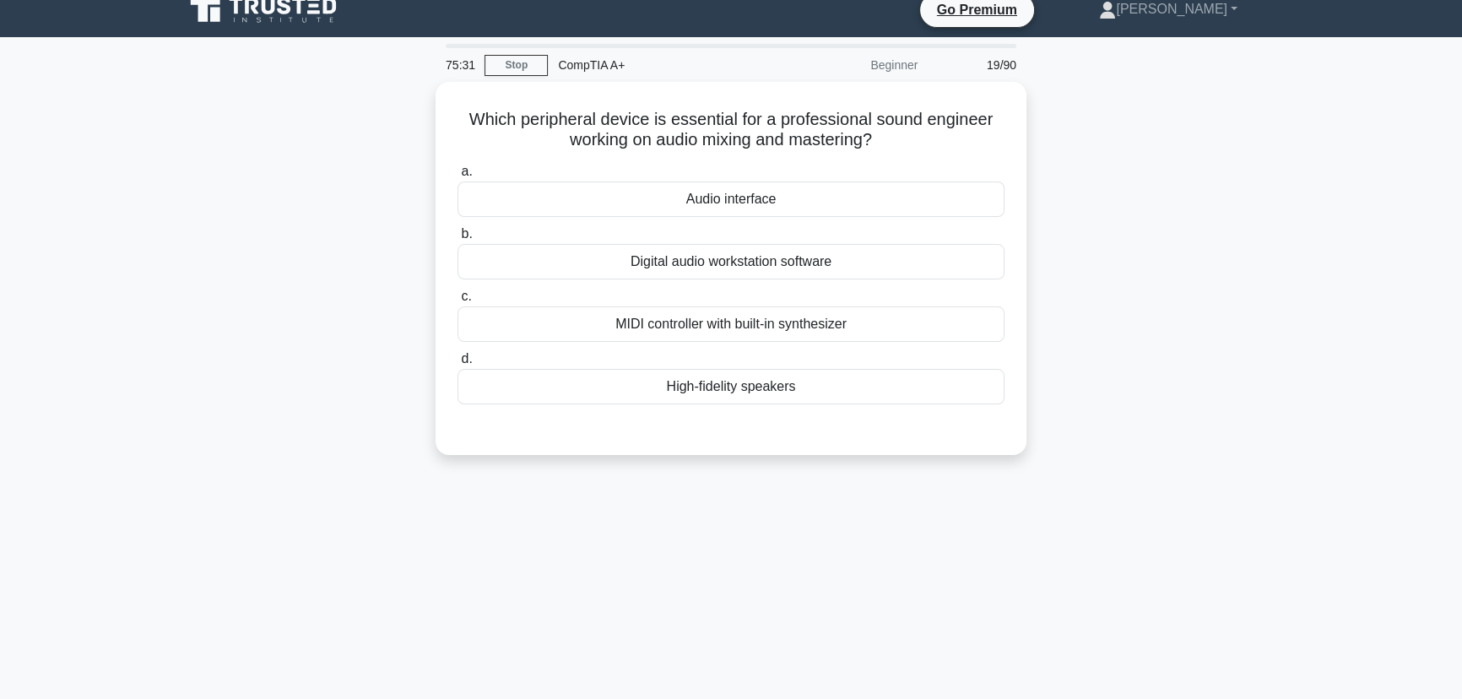
scroll to position [0, 0]
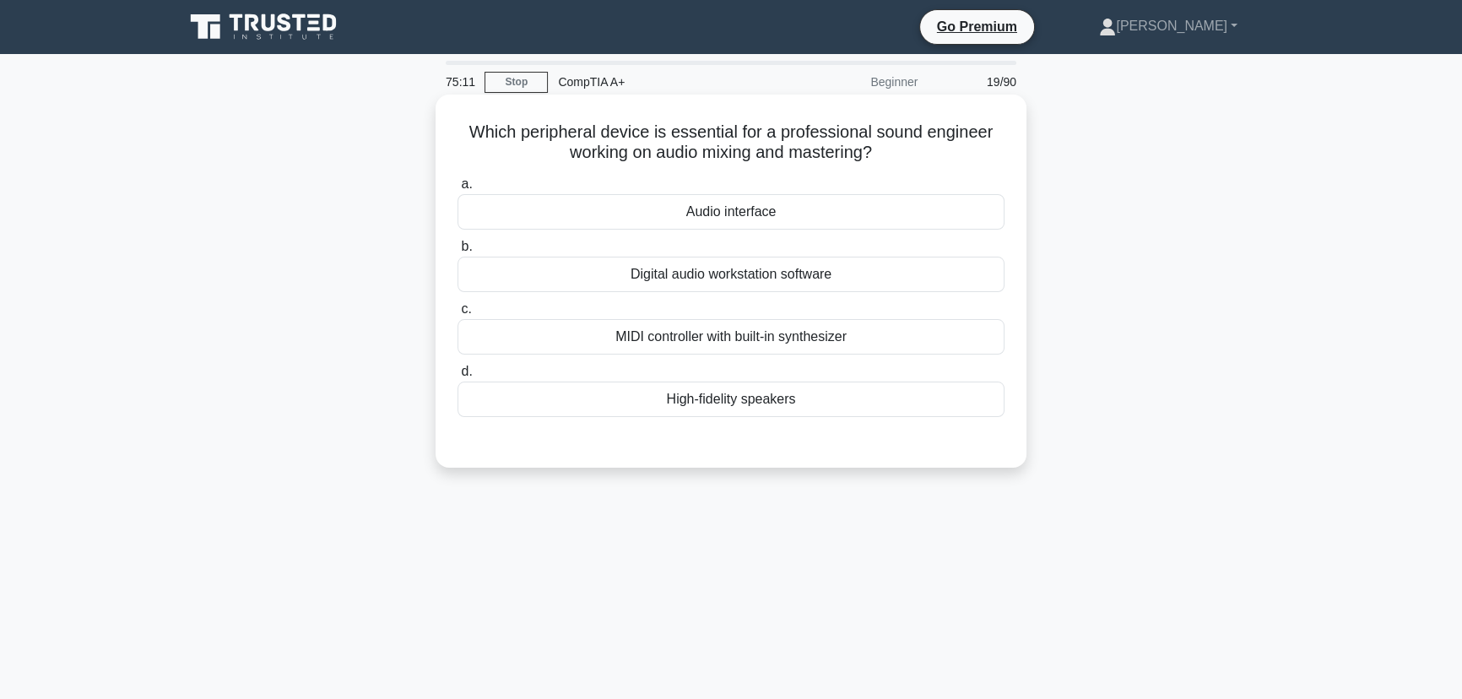
drag, startPoint x: 821, startPoint y: 397, endPoint x: 463, endPoint y: 133, distance: 444.2
click at [463, 133] on div "Which peripheral device is essential for a professional sound engineer working …" at bounding box center [730, 281] width 577 height 360
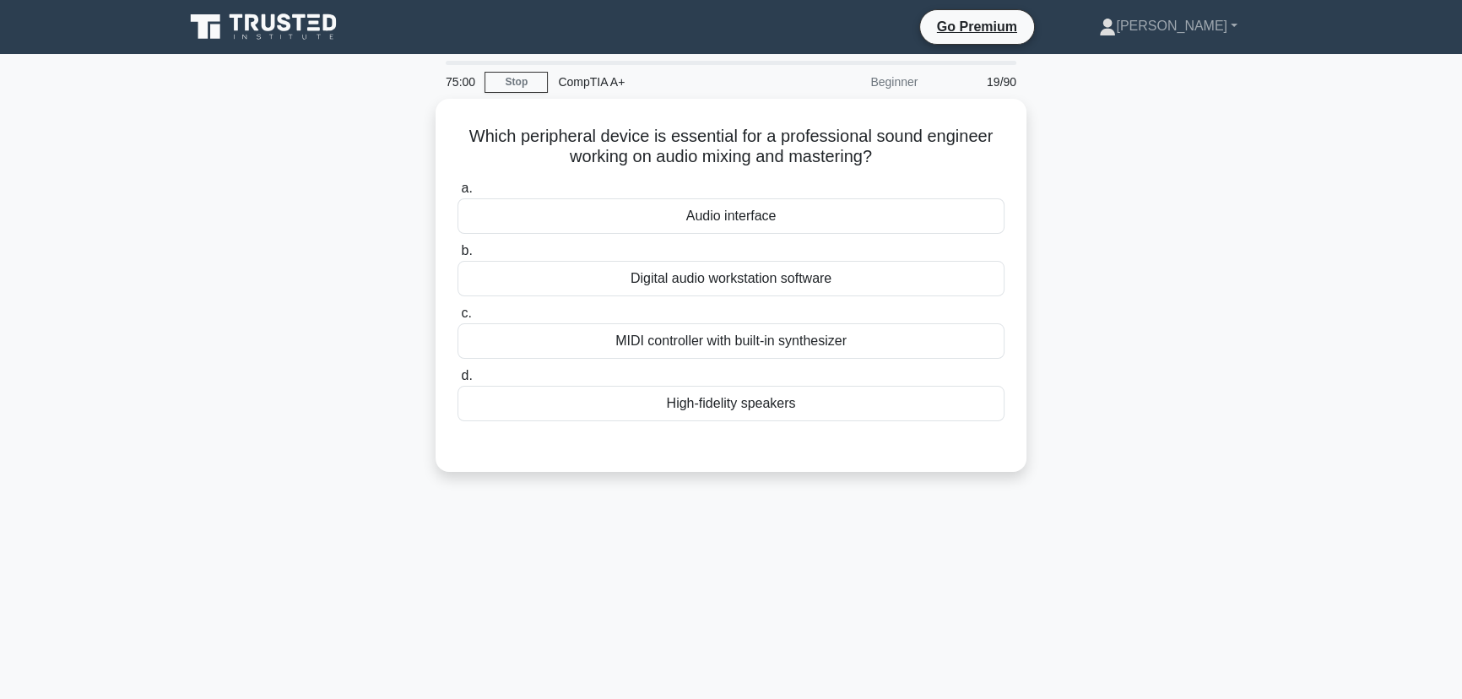
click at [1146, 313] on div "Which peripheral device is essential for a professional sound engineer working …" at bounding box center [731, 295] width 1114 height 393
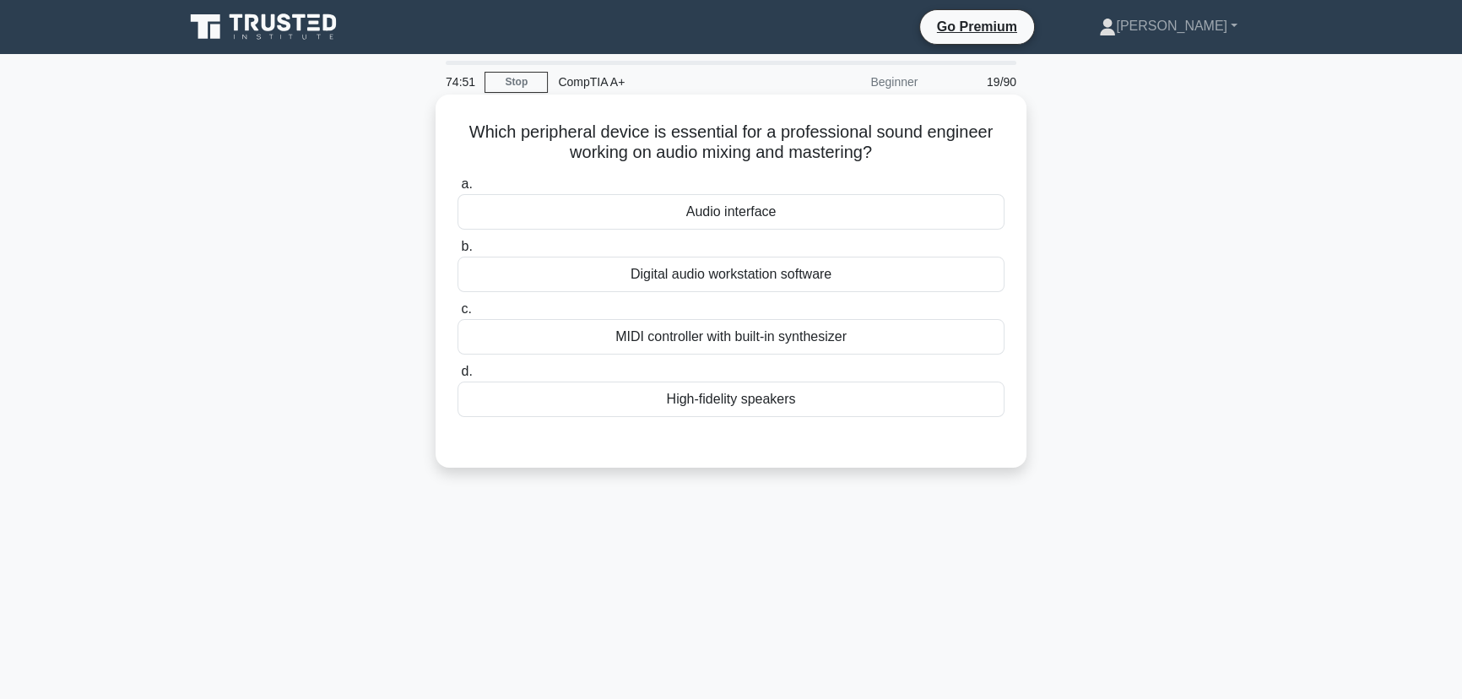
click at [739, 210] on div "Audio interface" at bounding box center [731, 211] width 547 height 35
click at [458, 190] on input "a. Audio interface" at bounding box center [458, 184] width 0 height 11
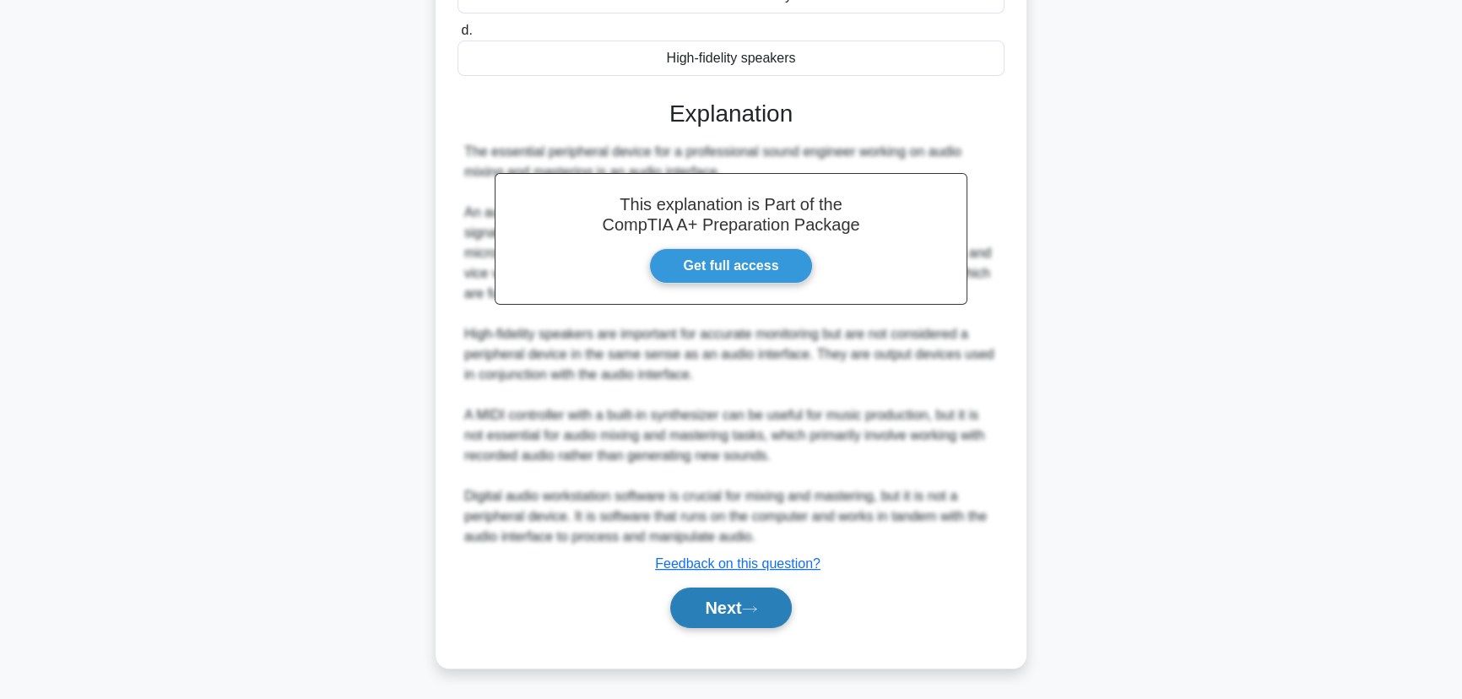
click at [741, 607] on button "Next" at bounding box center [730, 608] width 121 height 41
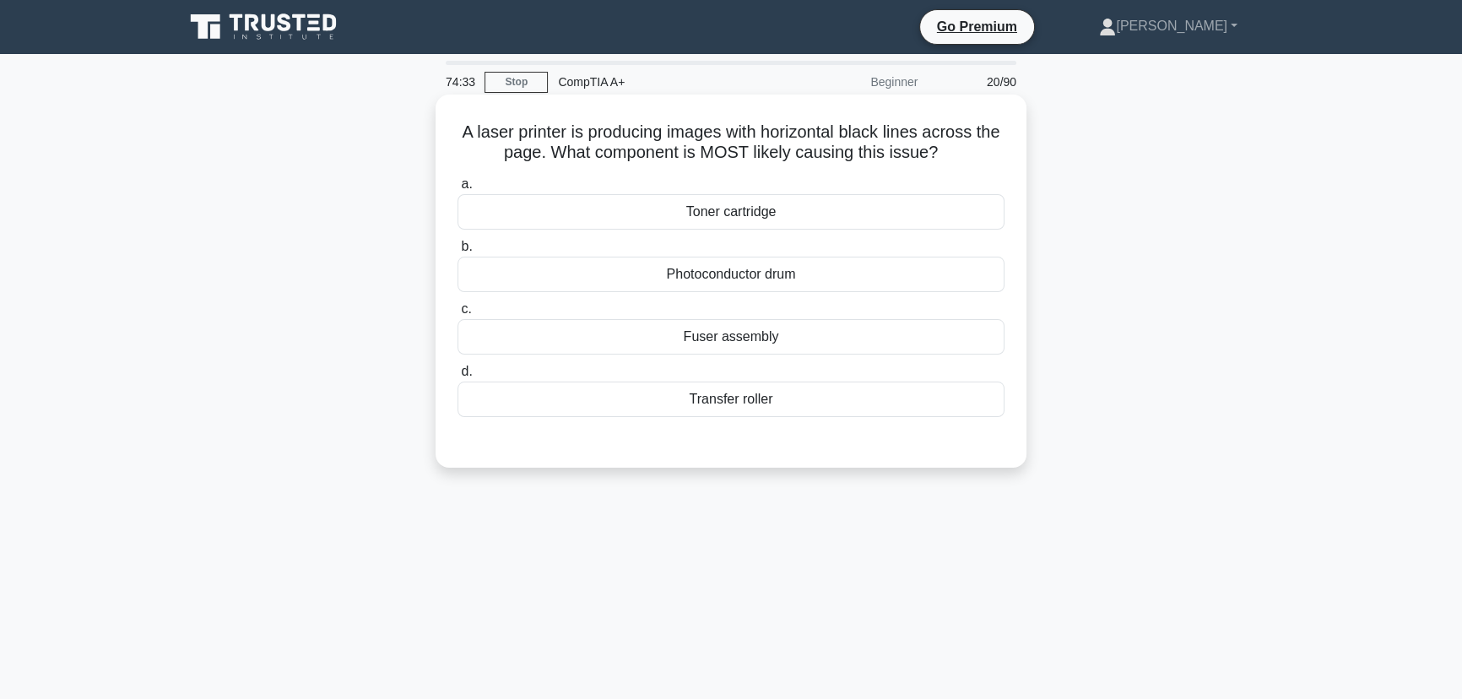
drag, startPoint x: 809, startPoint y: 402, endPoint x: 449, endPoint y: 135, distance: 447.8
click at [449, 135] on div "A laser printer is producing images with horizontal black lines across the page…" at bounding box center [730, 281] width 577 height 360
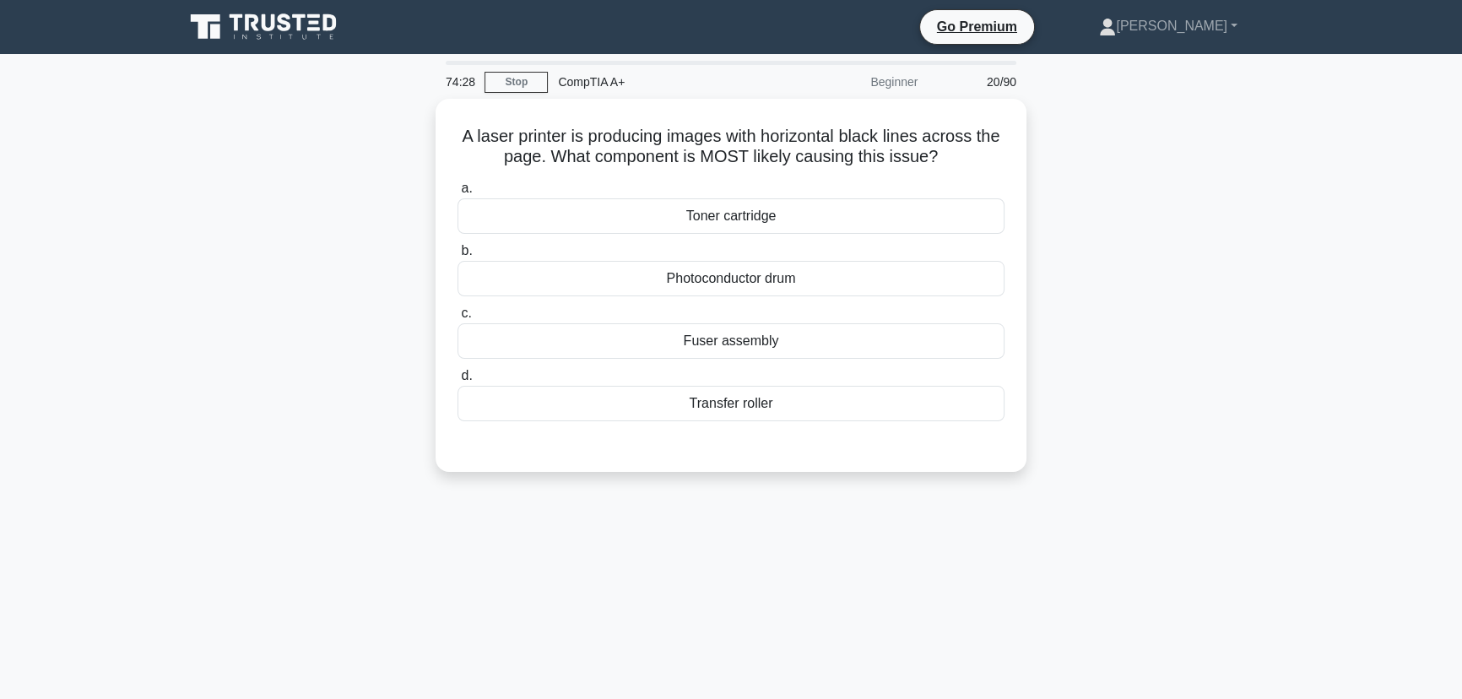
click at [1024, 549] on div "74:28 Stop CompTIA A+ Beginner 20/90 A laser printer is producing images with h…" at bounding box center [731, 483] width 1114 height 844
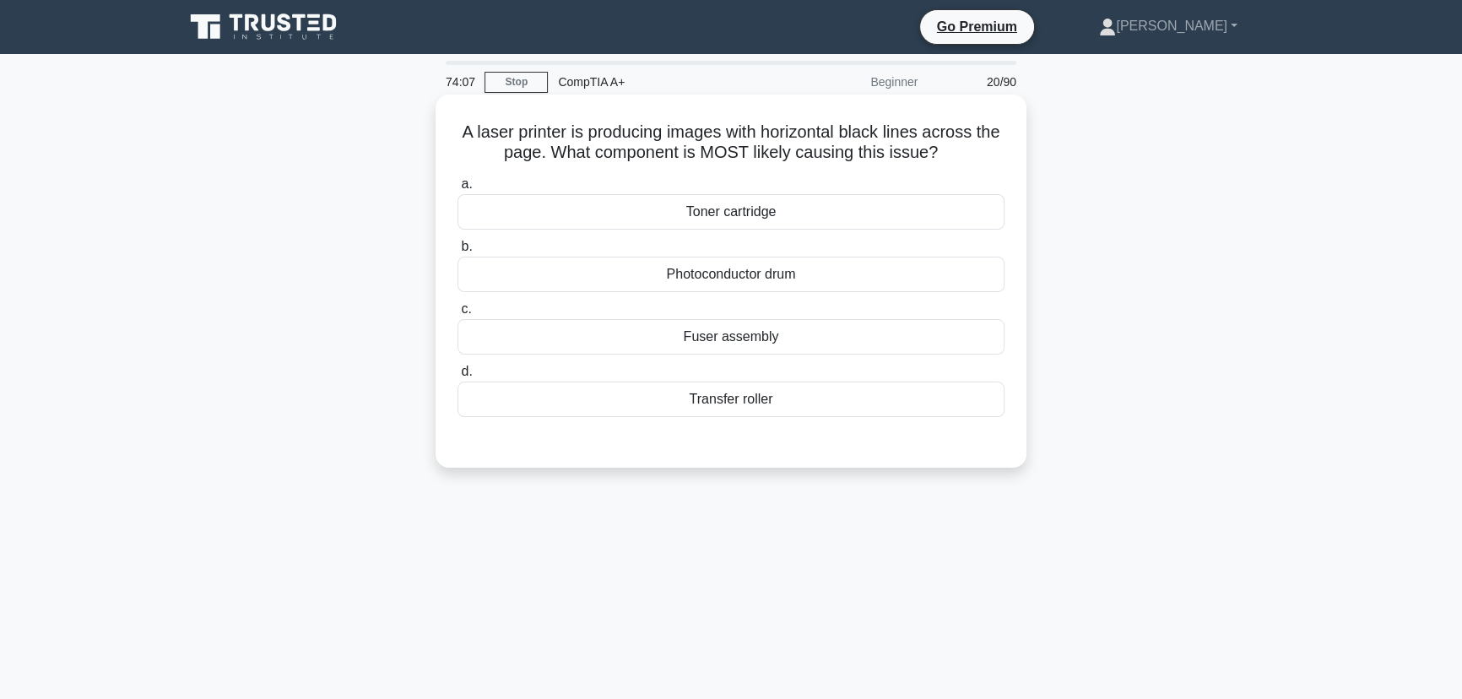
click at [736, 280] on div "Photoconductor drum" at bounding box center [731, 274] width 547 height 35
click at [458, 252] on input "b. Photoconductor drum" at bounding box center [458, 246] width 0 height 11
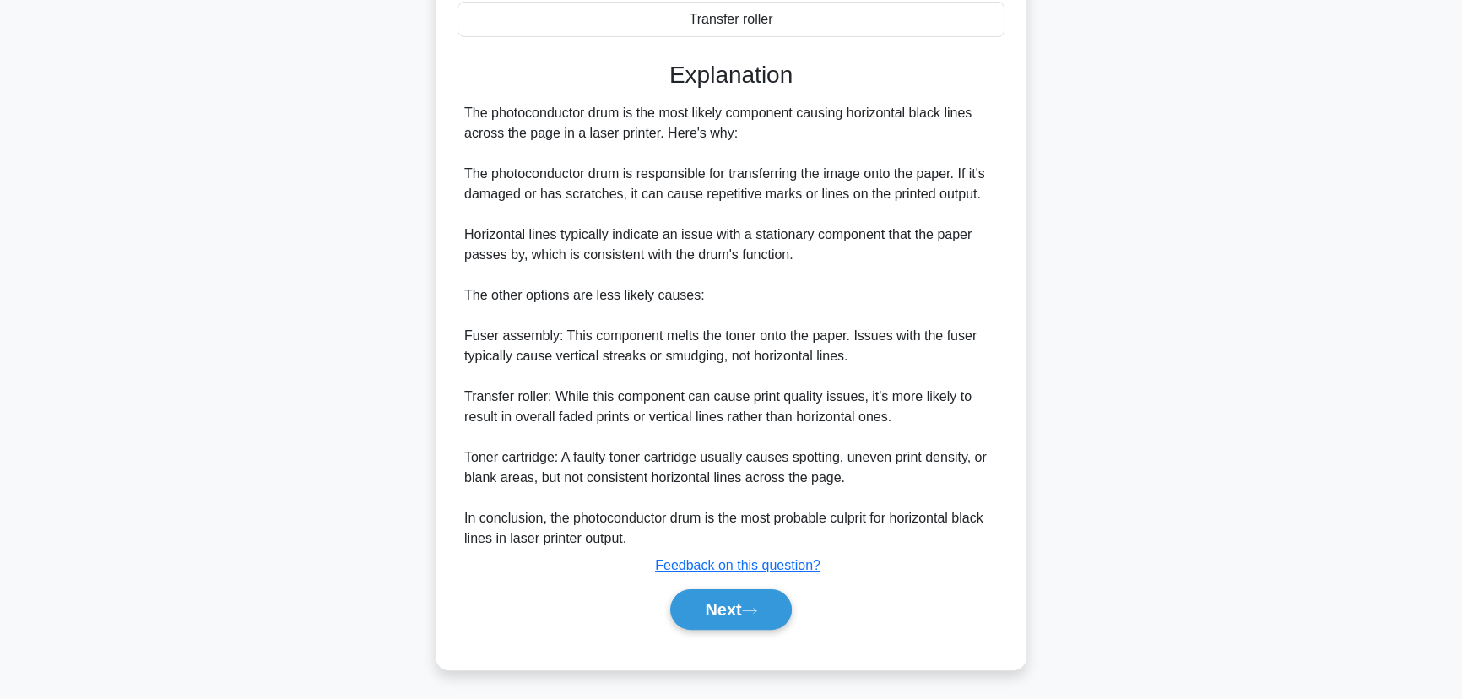
scroll to position [382, 0]
click at [742, 613] on button "Next" at bounding box center [730, 608] width 121 height 41
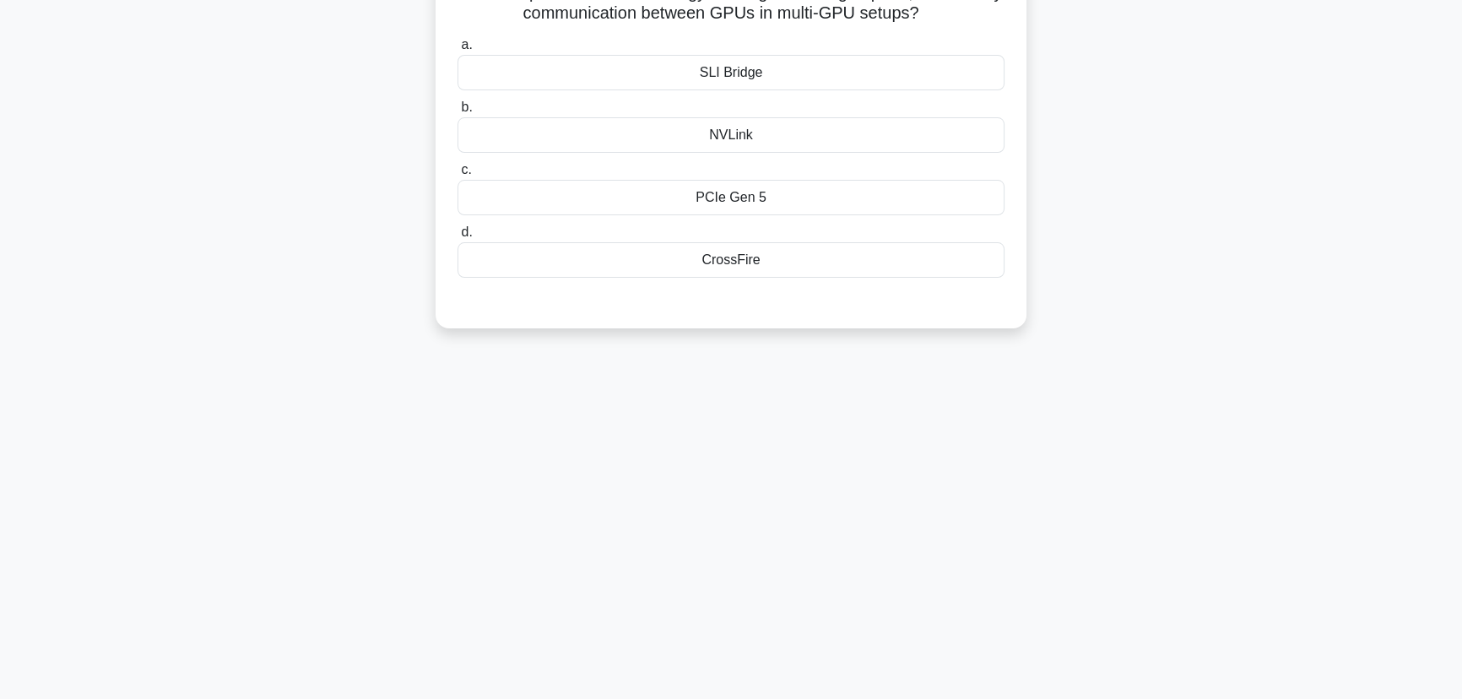
scroll to position [0, 0]
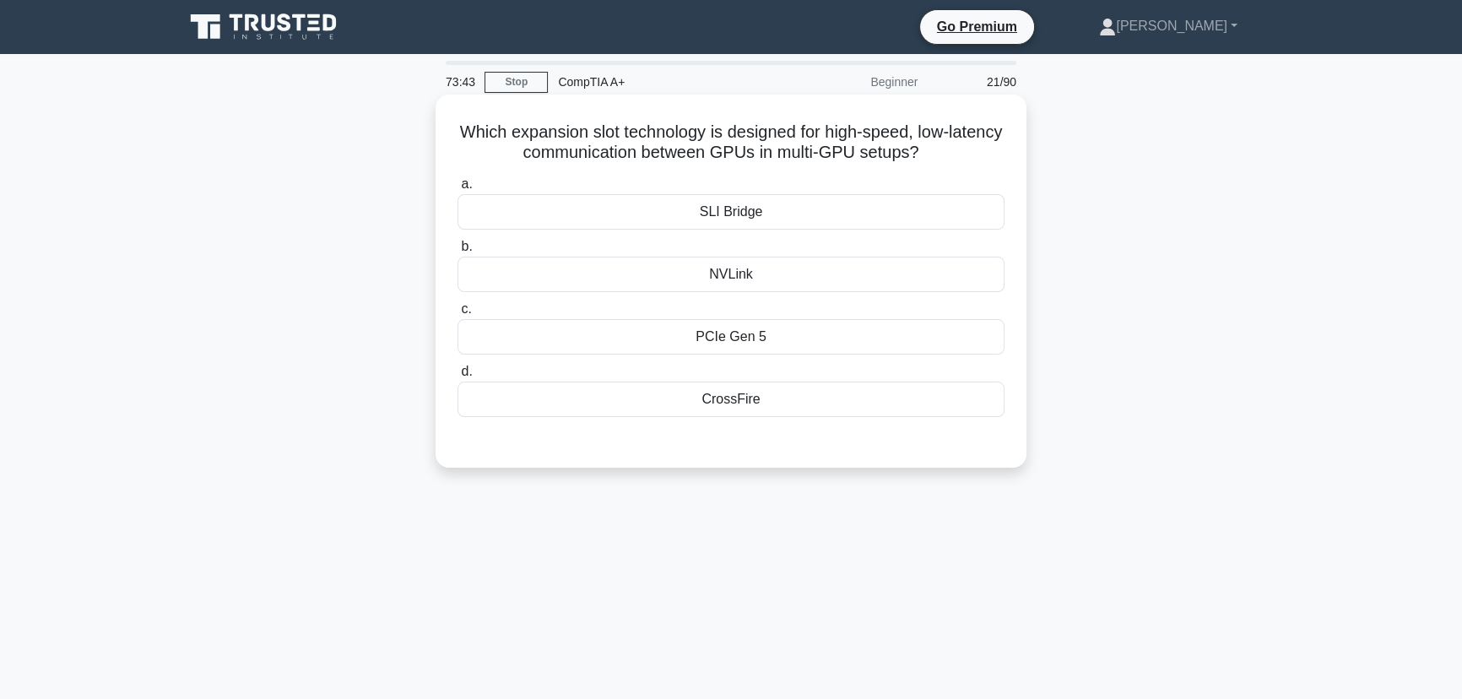
drag, startPoint x: 781, startPoint y: 399, endPoint x: 462, endPoint y: 134, distance: 414.8
click at [462, 134] on div "Which expansion slot technology is designed for high-speed, low-latency communi…" at bounding box center [730, 281] width 577 height 360
click at [1137, 530] on div "73:39 Stop CompTIA A+ Beginner 21/90 Which expansion slot technology is designe…" at bounding box center [731, 483] width 1114 height 844
click at [750, 277] on div "NVLink" at bounding box center [731, 274] width 547 height 35
click at [458, 252] on input "b. NVLink" at bounding box center [458, 246] width 0 height 11
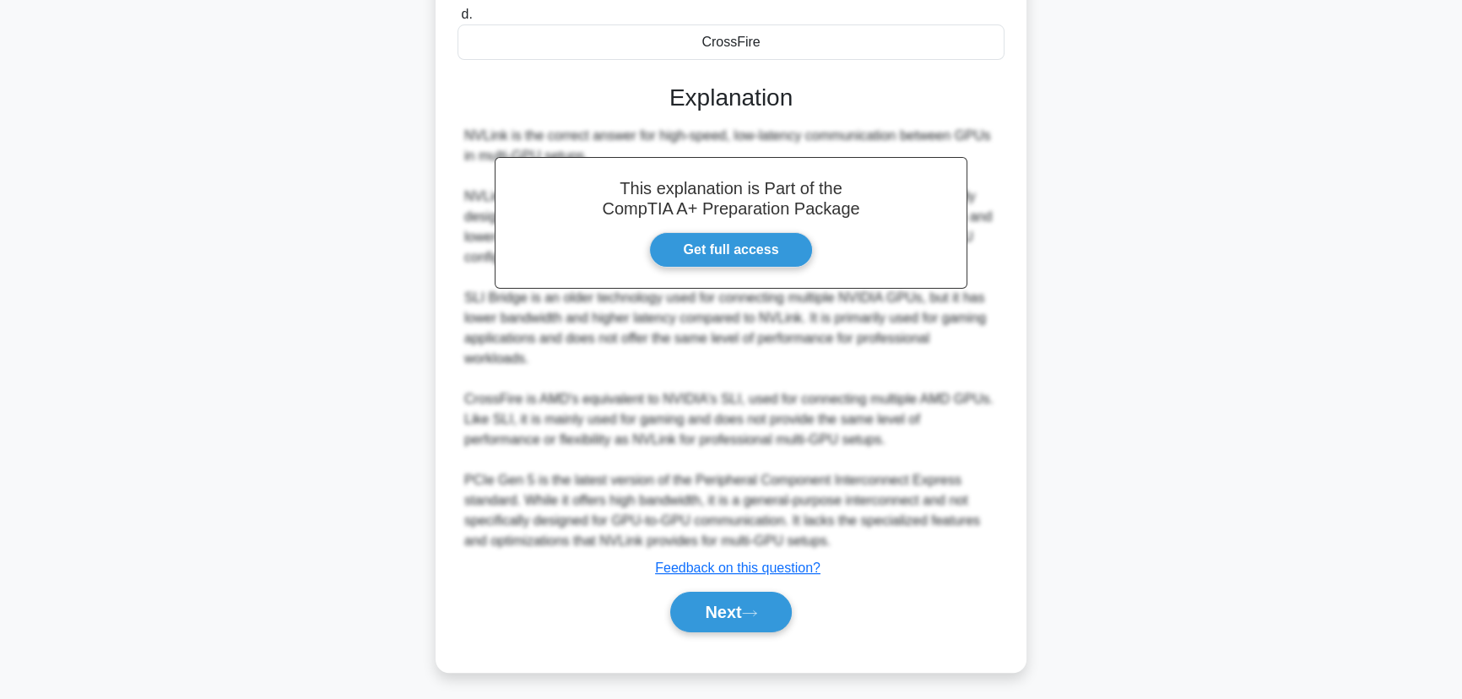
scroll to position [362, 0]
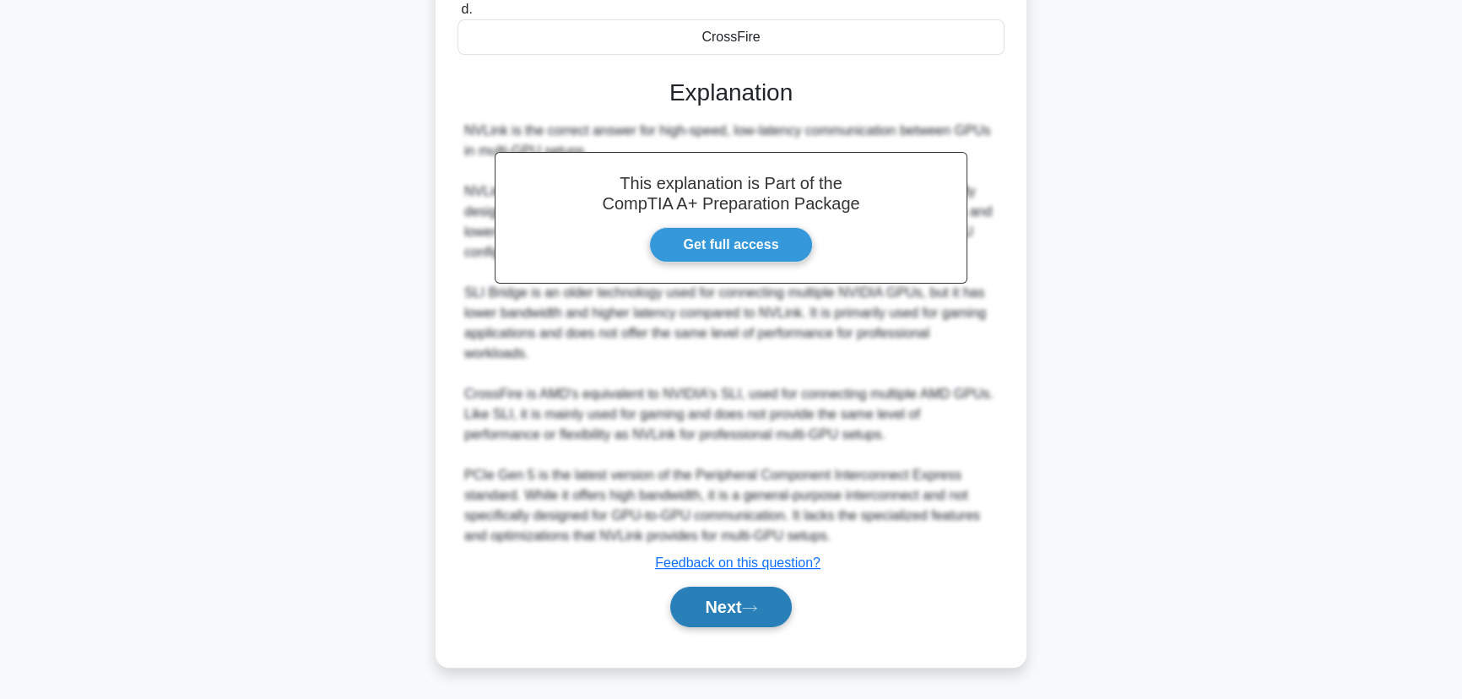
click at [734, 608] on button "Next" at bounding box center [730, 607] width 121 height 41
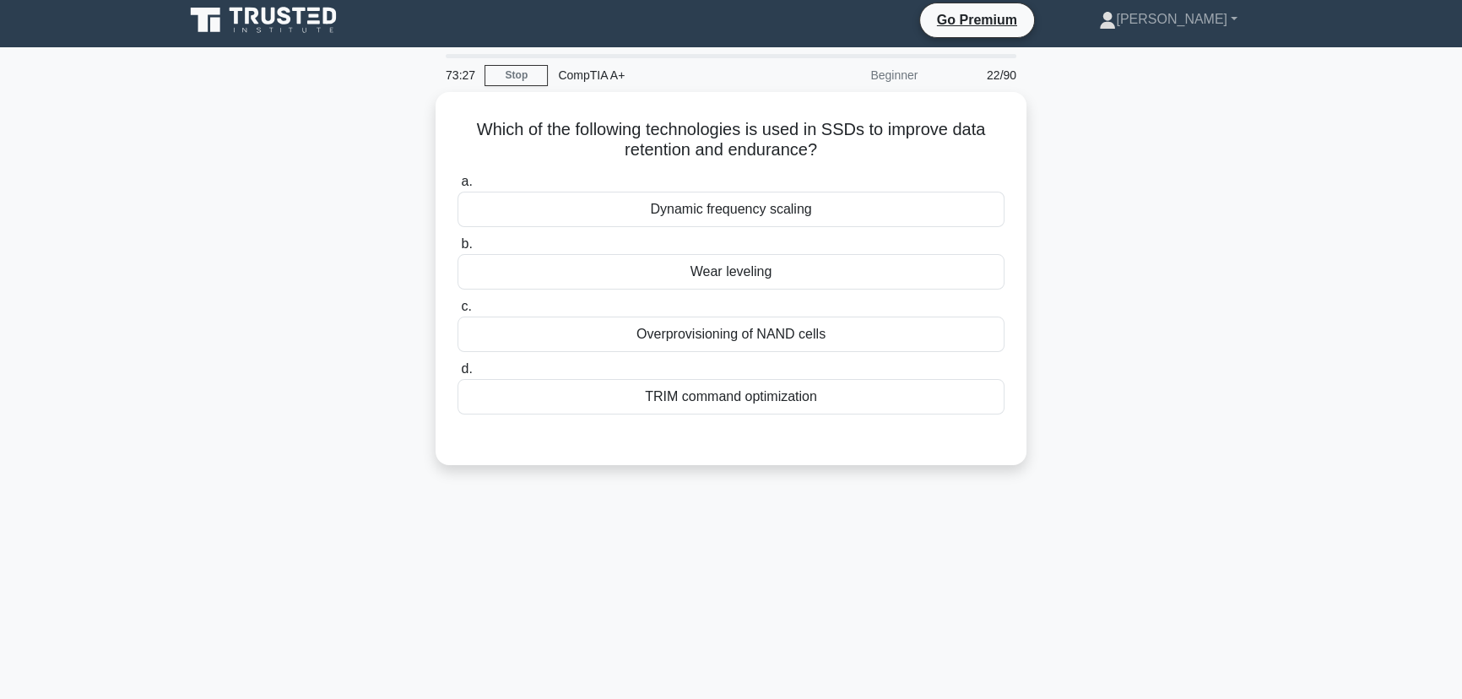
scroll to position [0, 0]
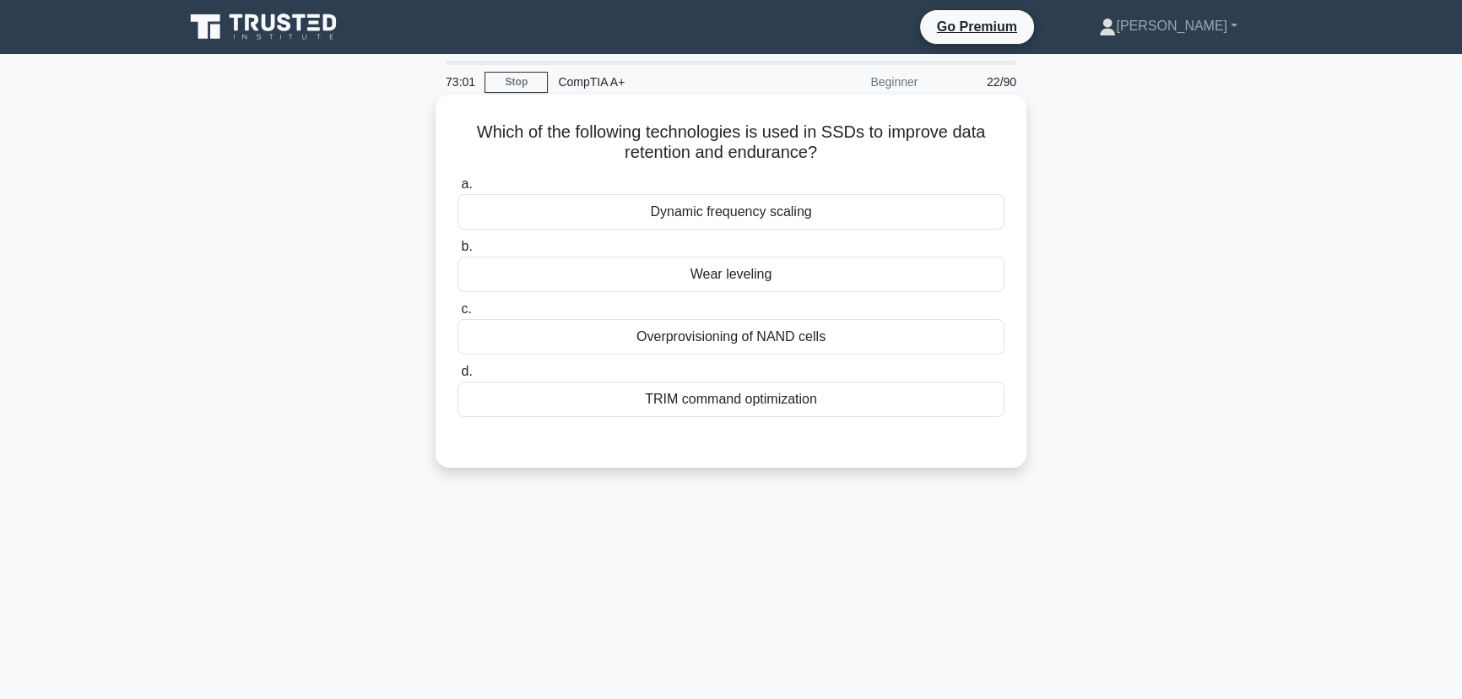
drag, startPoint x: 849, startPoint y: 395, endPoint x: 471, endPoint y: 132, distance: 460.9
click at [471, 132] on div "Which of the following technologies is used in SSDs to improve data retention a…" at bounding box center [730, 281] width 577 height 360
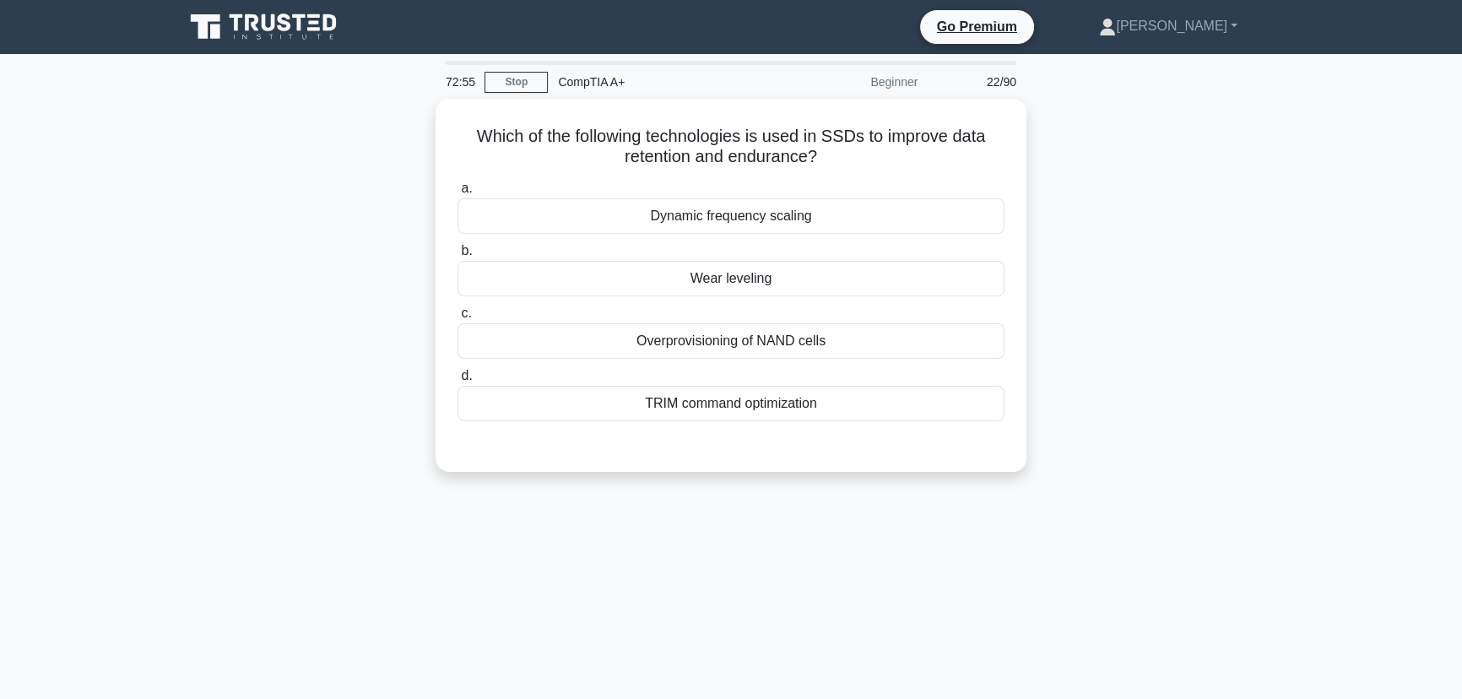
click at [1100, 515] on div "72:55 Stop CompTIA A+ Beginner 22/90 Which of the following technologies is use…" at bounding box center [731, 483] width 1114 height 844
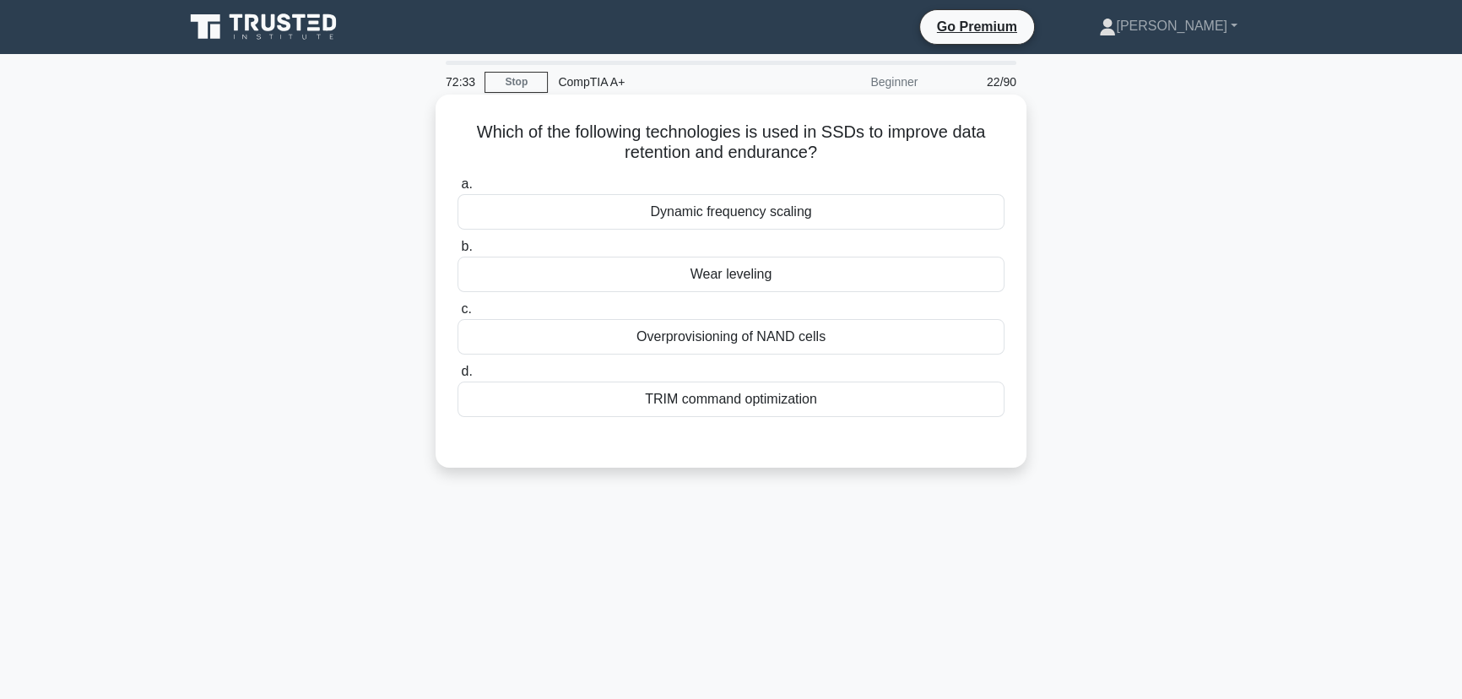
drag, startPoint x: 729, startPoint y: 274, endPoint x: 842, endPoint y: 304, distance: 117.7
click at [729, 274] on div "Wear leveling" at bounding box center [731, 274] width 547 height 35
click at [458, 252] on input "b. Wear leveling" at bounding box center [458, 246] width 0 height 11
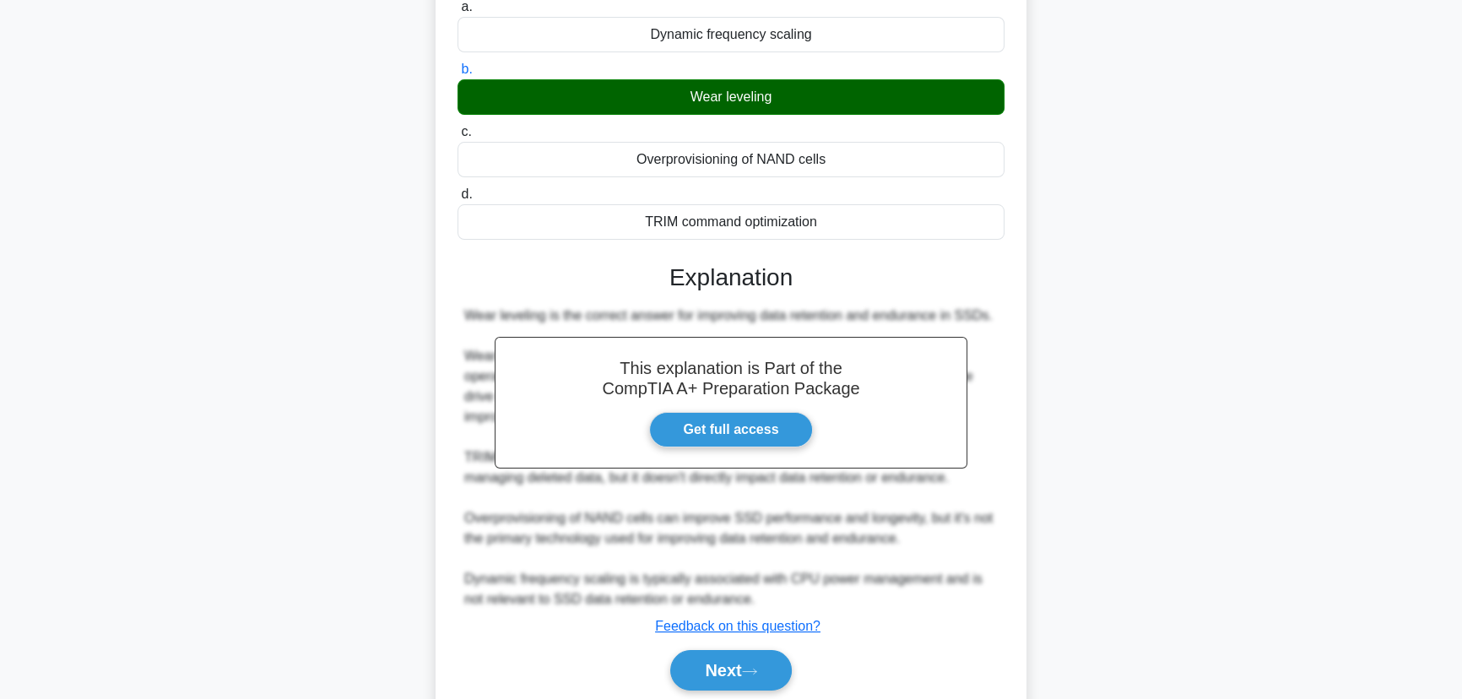
scroll to position [240, 0]
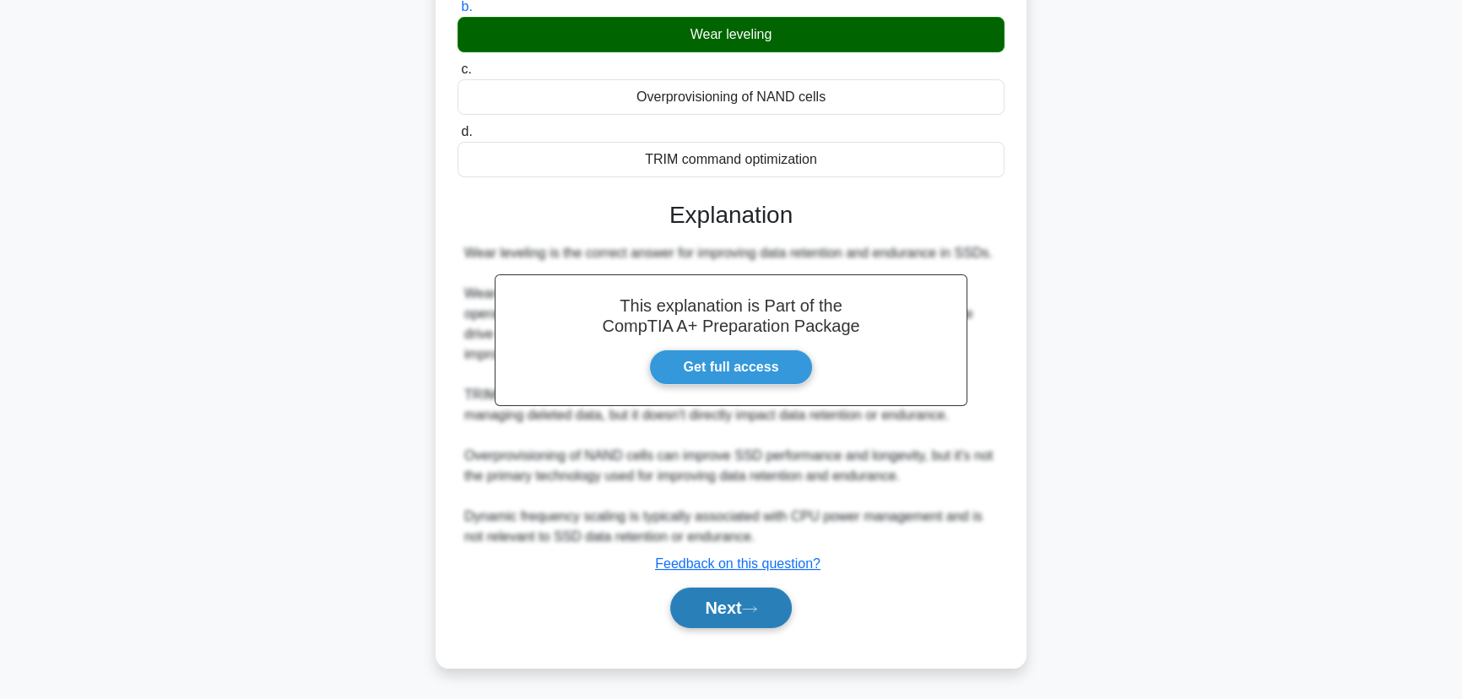
click at [745, 622] on button "Next" at bounding box center [730, 608] width 121 height 41
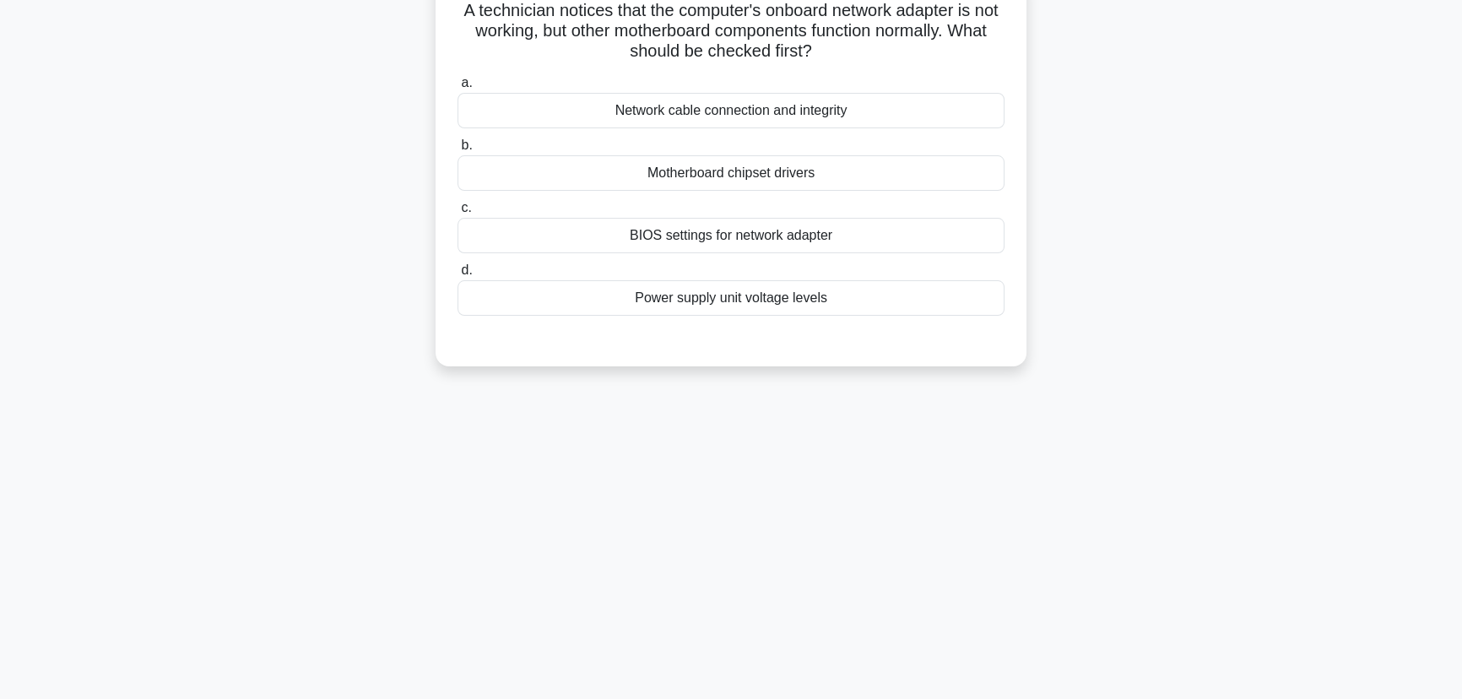
scroll to position [0, 0]
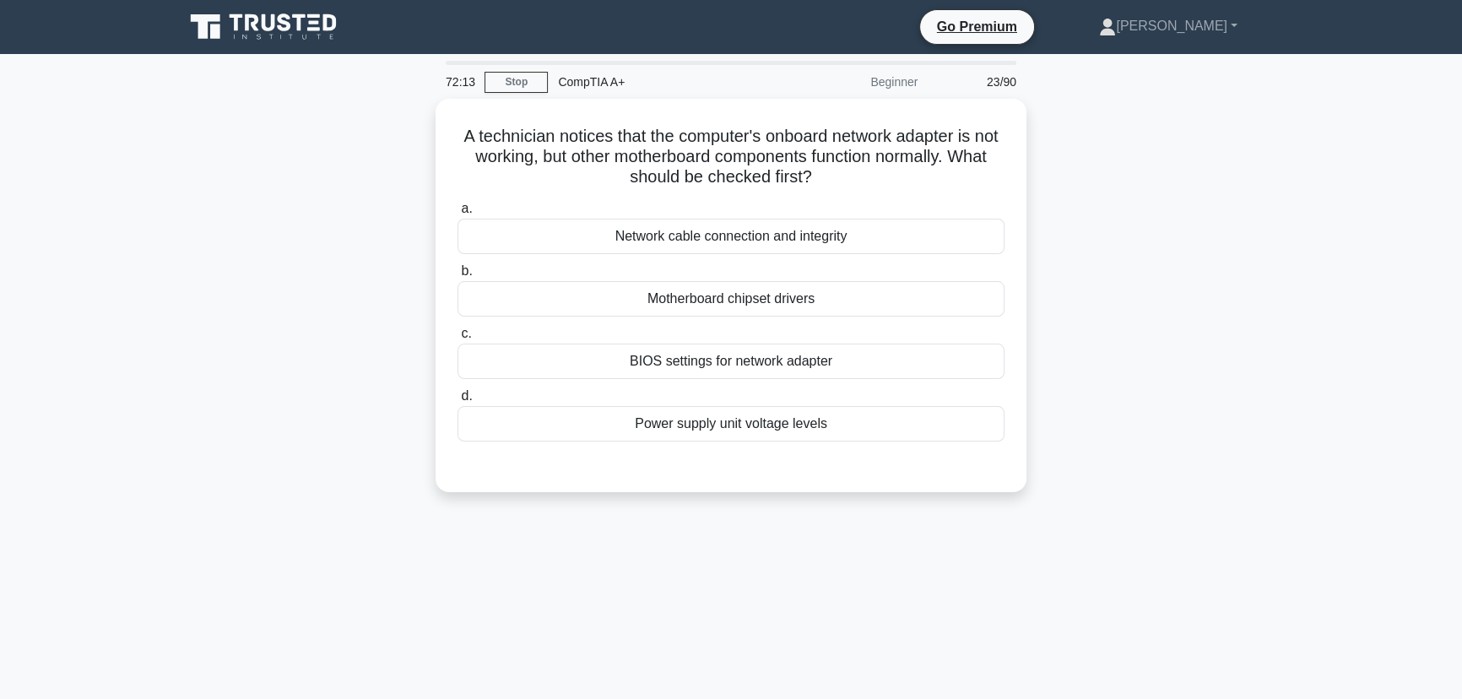
drag, startPoint x: 854, startPoint y: 424, endPoint x: 391, endPoint y: 112, distance: 558.4
click at [388, 111] on div "A technician notices that the computer's onboard network adapter is not working…" at bounding box center [731, 306] width 1114 height 414
click at [954, 605] on div "72:08 Stop CompTIA A+ Beginner 23/90 A technician notices that the computer's o…" at bounding box center [731, 483] width 1114 height 844
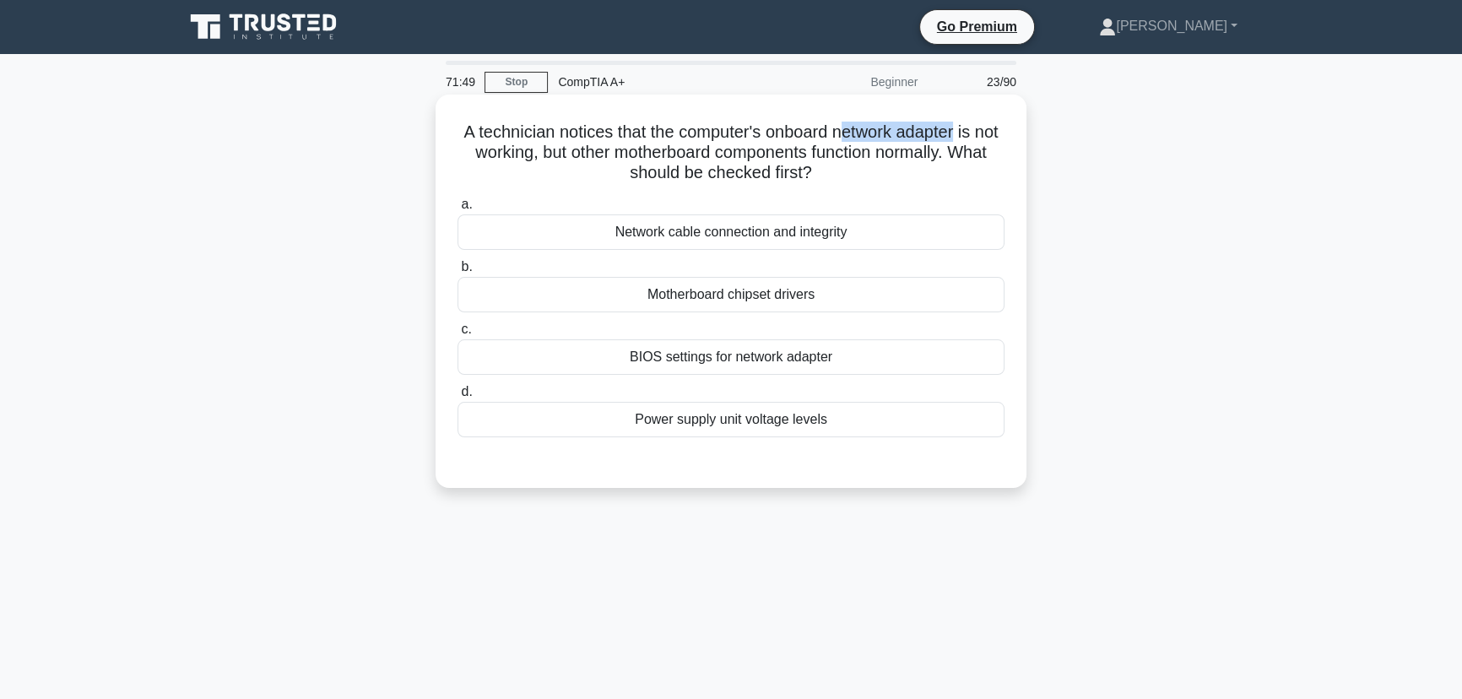
drag, startPoint x: 857, startPoint y: 138, endPoint x: 976, endPoint y: 142, distance: 119.1
click at [976, 142] on h5 "A technician notices that the computer's onboard network adapter is not working…" at bounding box center [731, 153] width 550 height 62
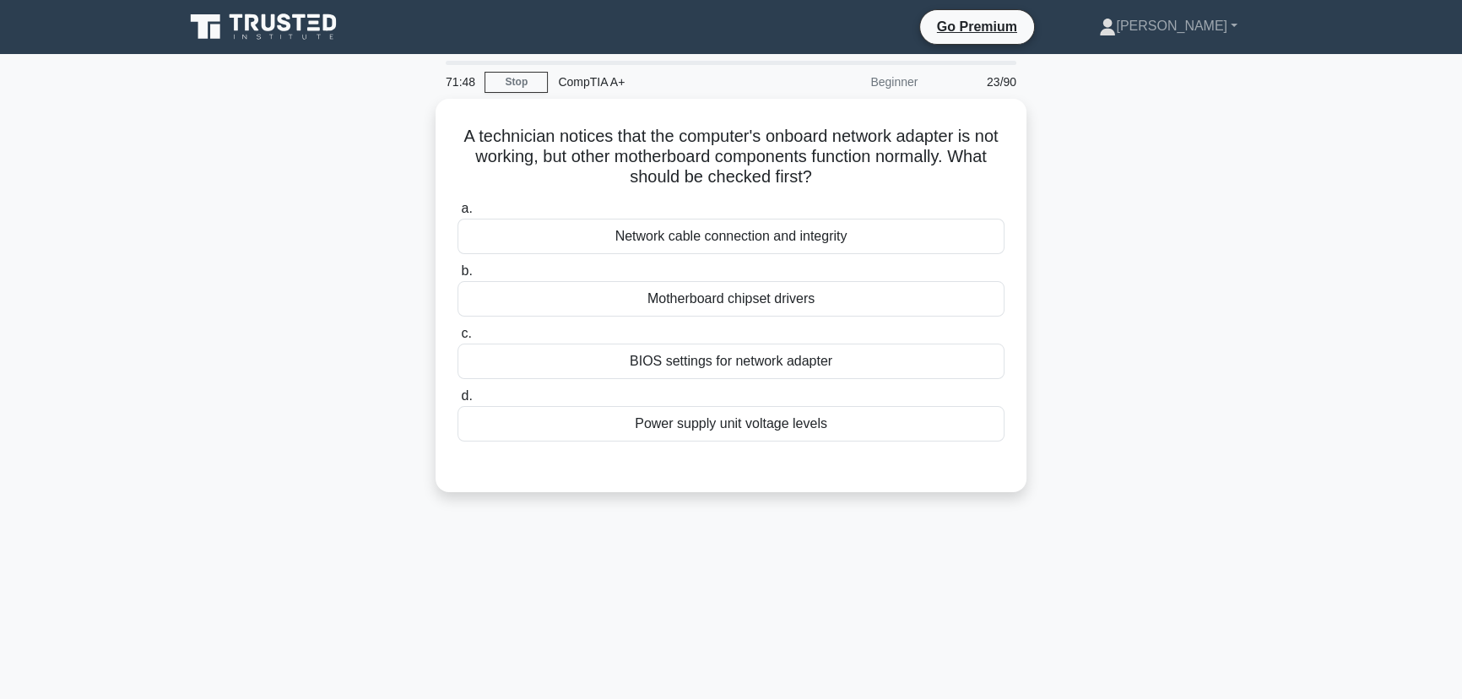
click at [1027, 176] on div "A technician notices that the computer's onboard network adapter is not working…" at bounding box center [731, 306] width 1114 height 414
click at [770, 222] on div "Network cable connection and integrity" at bounding box center [731, 231] width 547 height 35
click at [458, 210] on input "a. Network cable connection and integrity" at bounding box center [458, 204] width 0 height 11
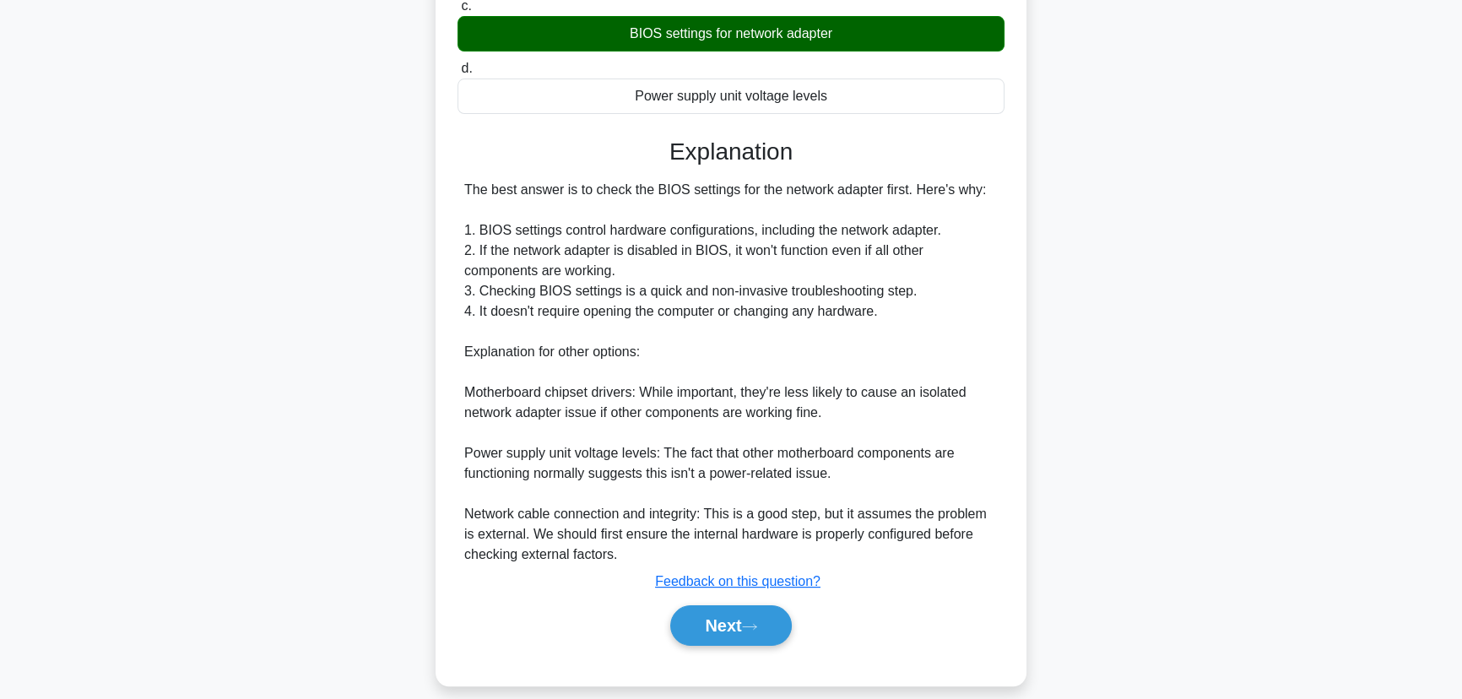
scroll to position [343, 0]
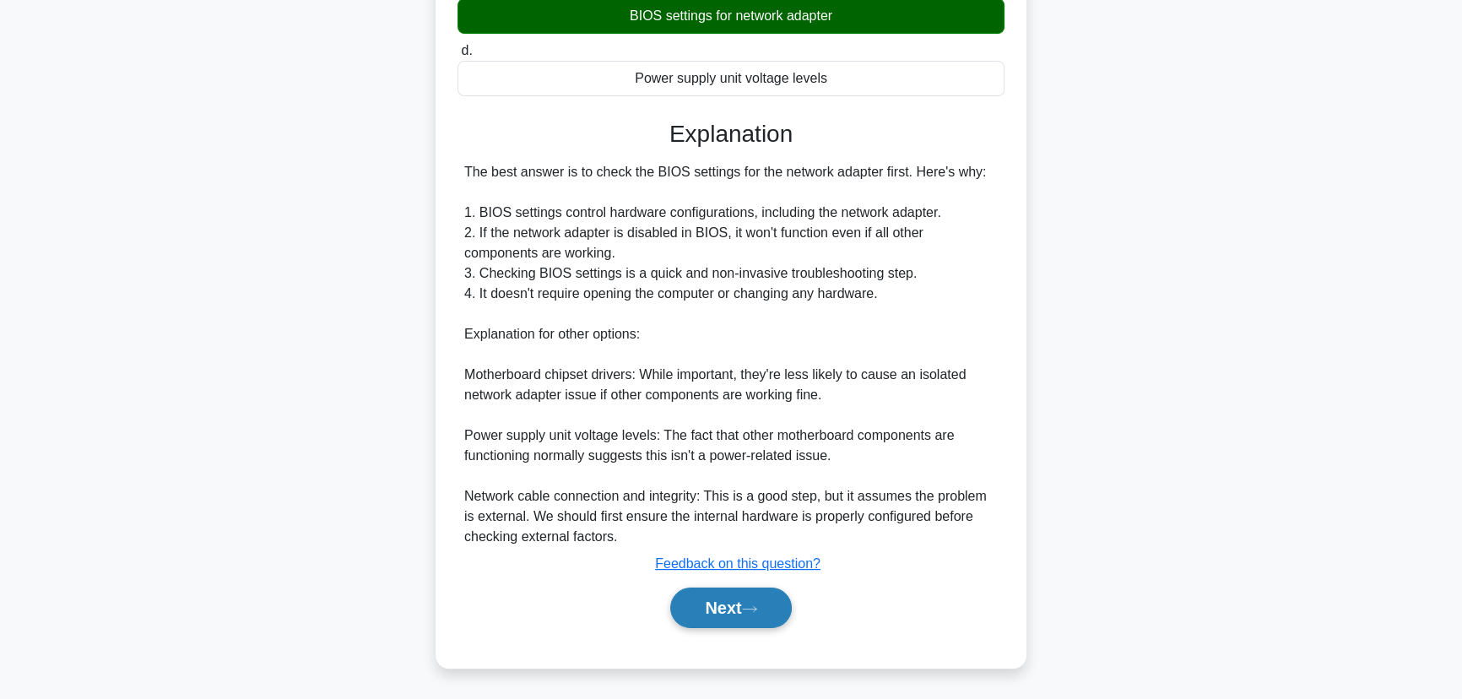
click at [711, 598] on button "Next" at bounding box center [730, 608] width 121 height 41
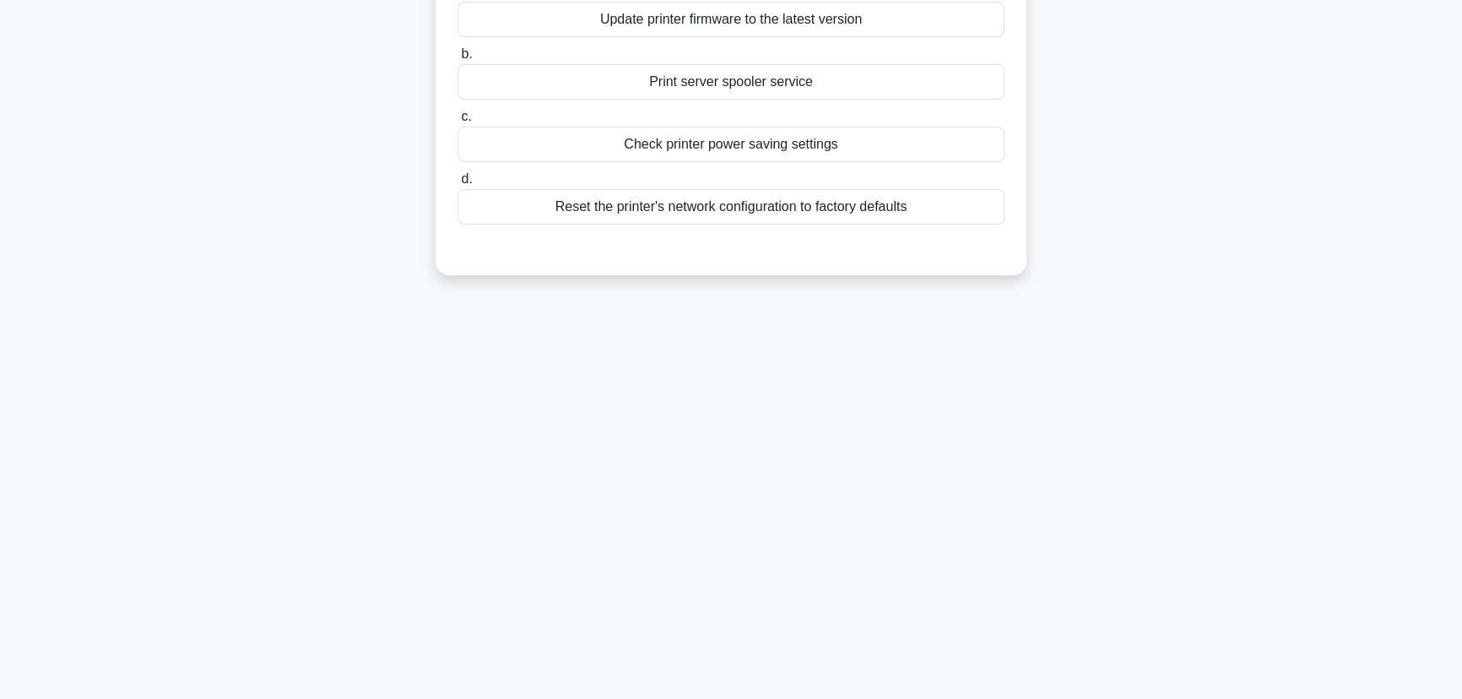
scroll to position [0, 0]
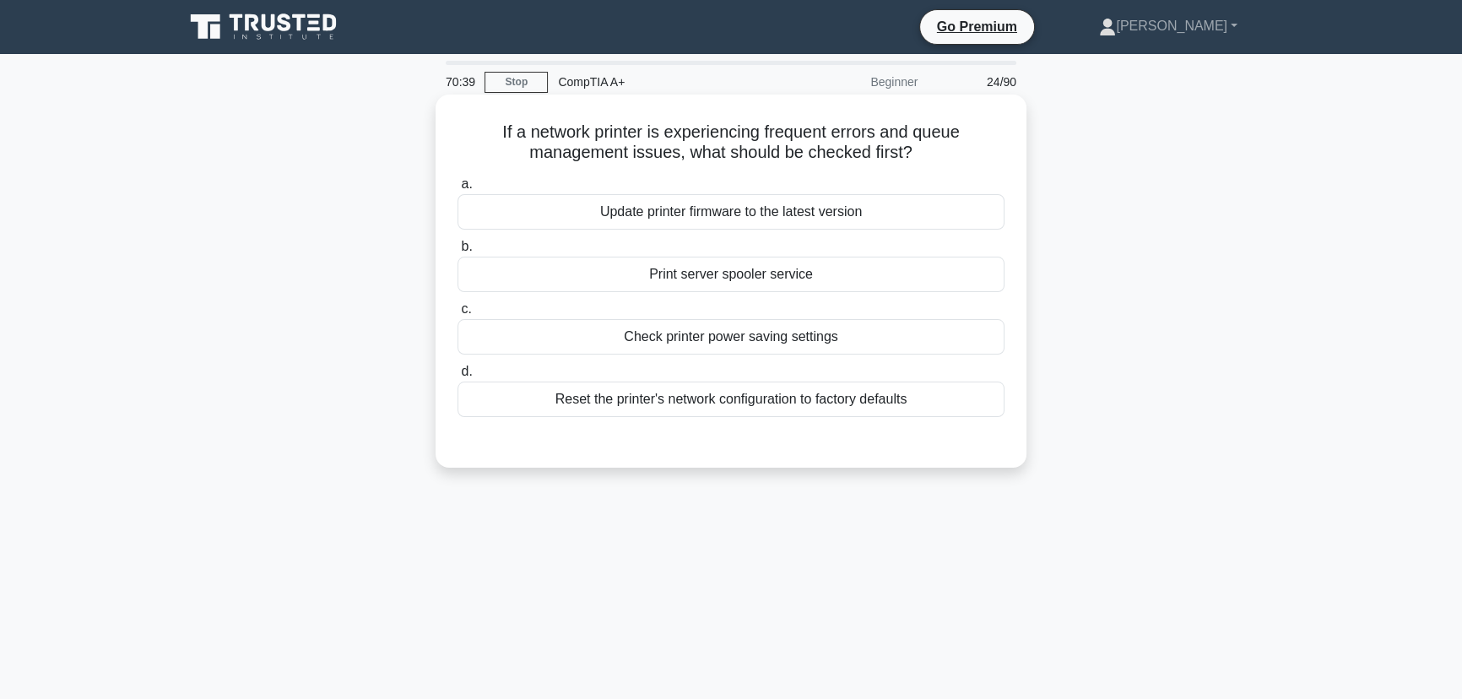
drag, startPoint x: 772, startPoint y: 391, endPoint x: 490, endPoint y: 126, distance: 387.0
click at [490, 126] on div "If a network printer is experiencing frequent errors and queue management issue…" at bounding box center [730, 281] width 577 height 360
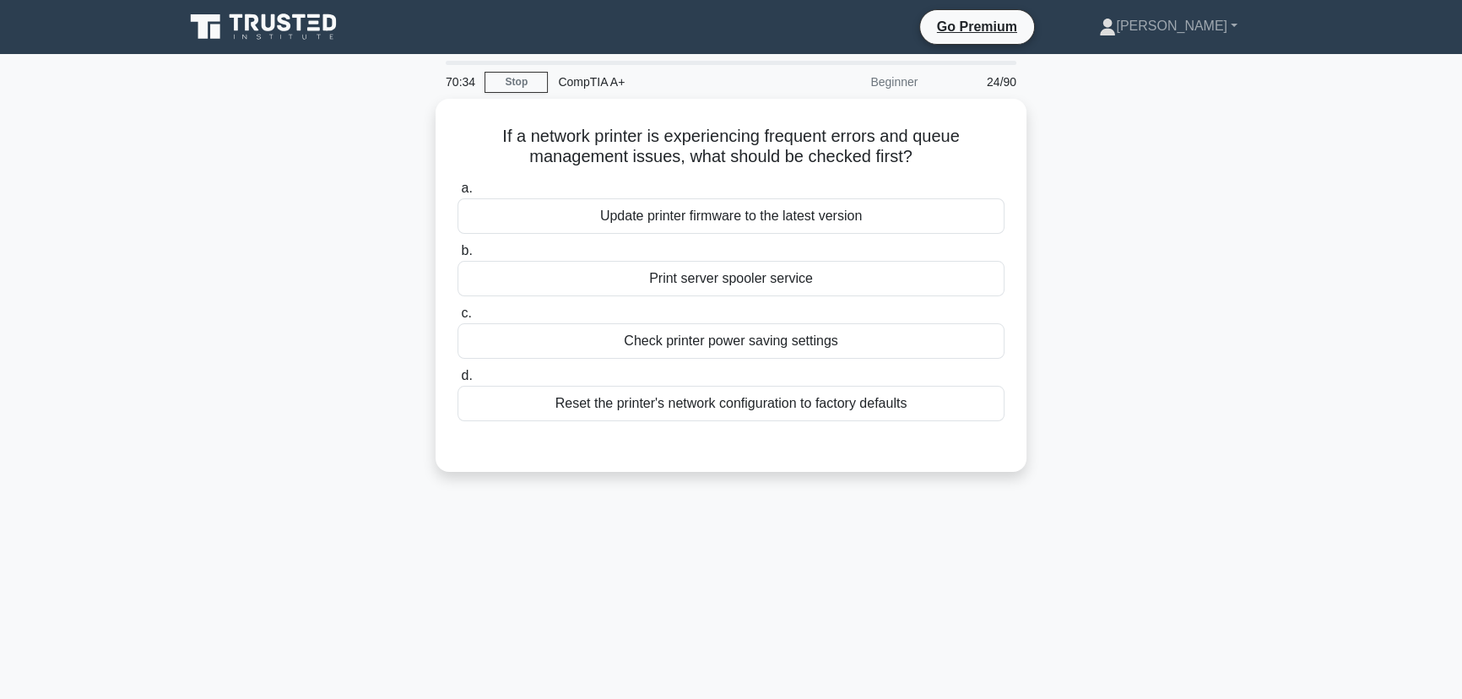
click at [1104, 542] on div "70:34 Stop CompTIA A+ Beginner 24/90 If a network printer is experiencing frequ…" at bounding box center [731, 483] width 1114 height 844
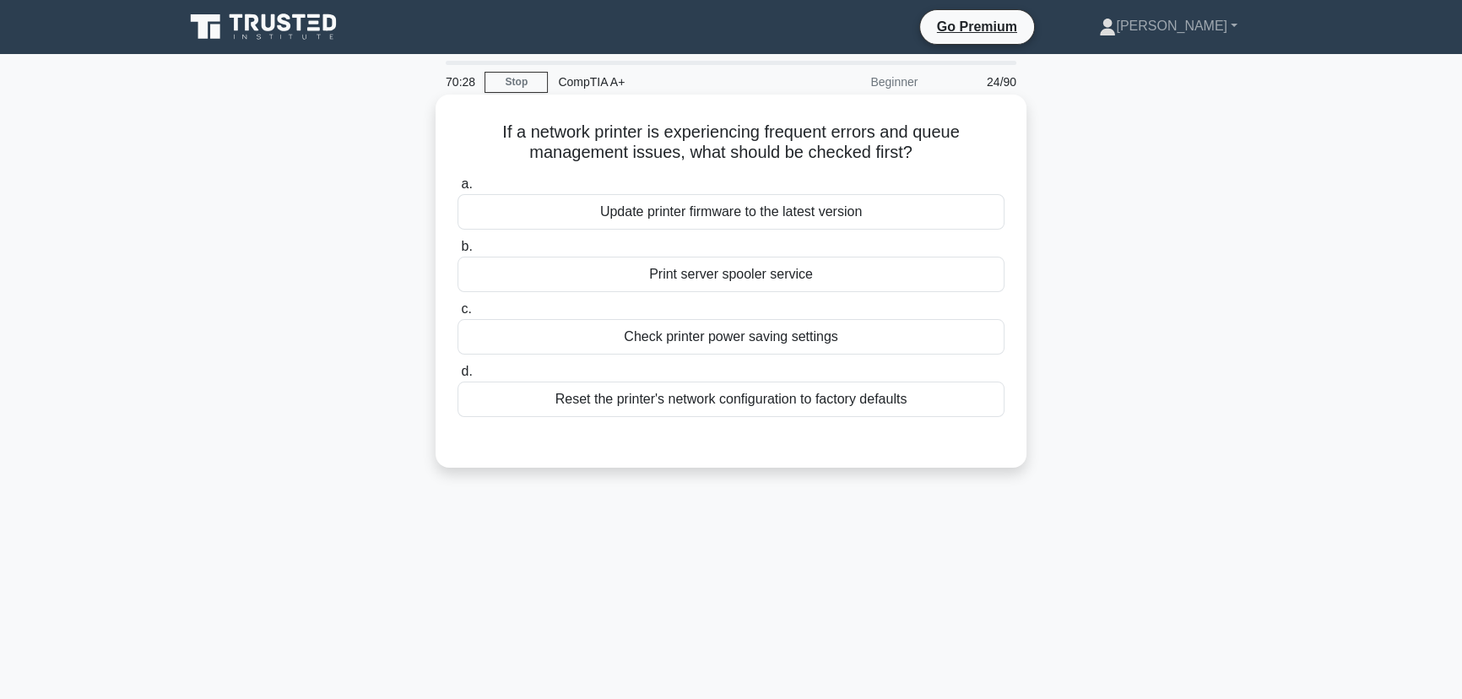
click at [755, 271] on div "Print server spooler service" at bounding box center [731, 274] width 547 height 35
click at [458, 252] on input "b. Print server spooler service" at bounding box center [458, 246] width 0 height 11
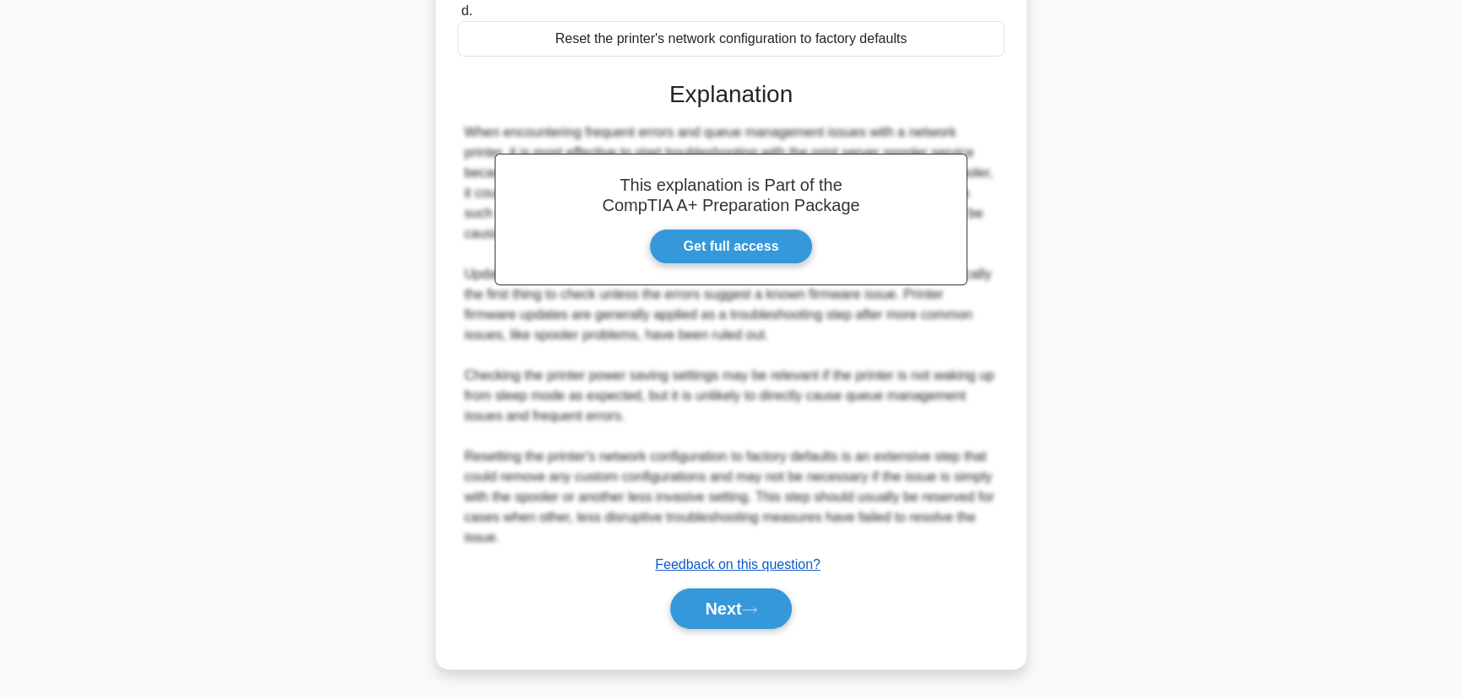
scroll to position [362, 0]
click at [728, 615] on button "Next" at bounding box center [730, 607] width 121 height 41
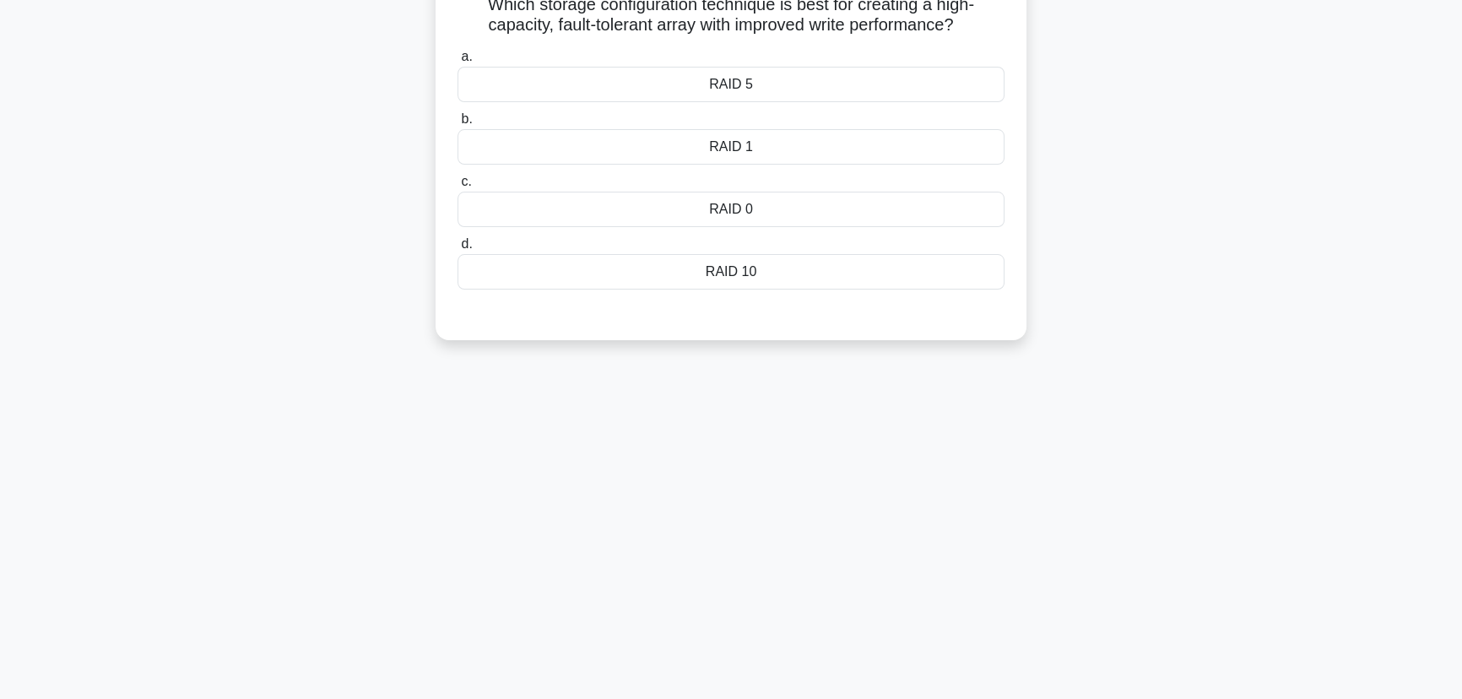
scroll to position [0, 0]
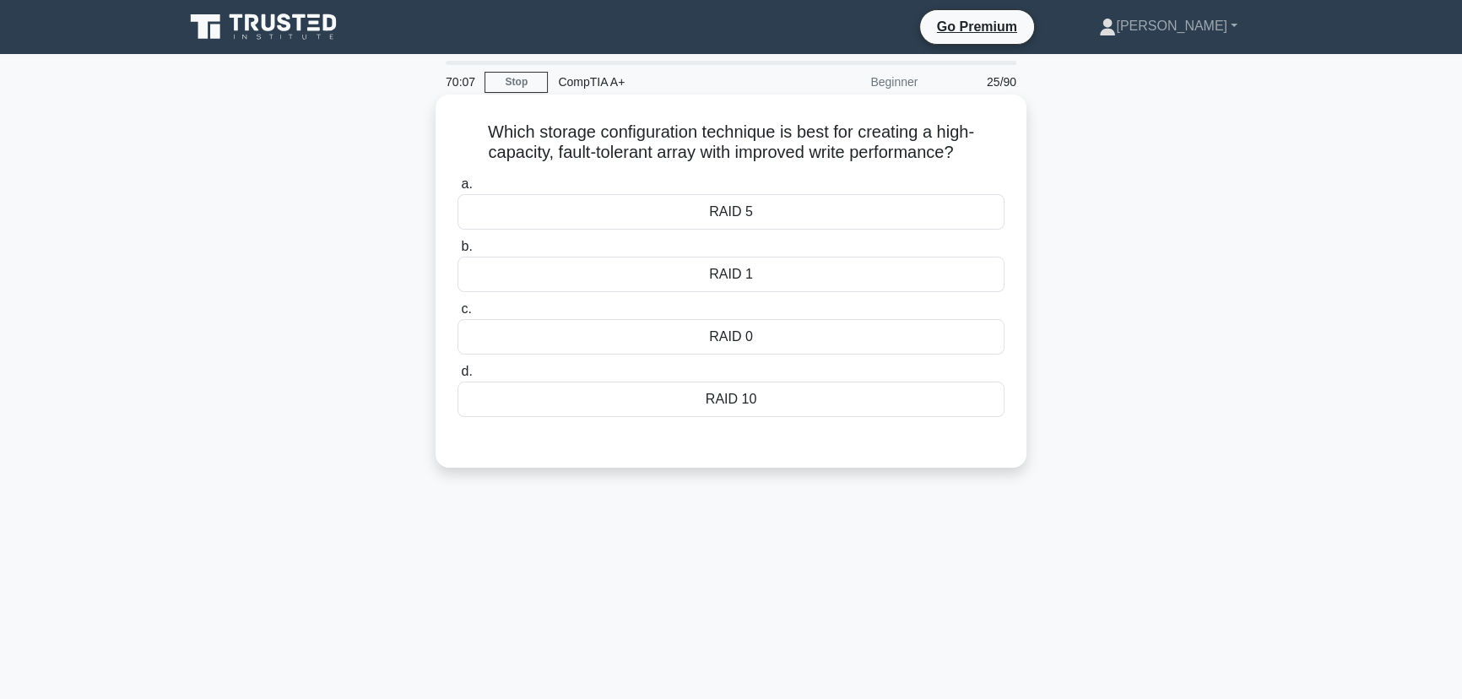
drag, startPoint x: 780, startPoint y: 404, endPoint x: 466, endPoint y: 135, distance: 413.7
click at [466, 135] on div "Which storage configuration technique is best for creating a high-capacity, fau…" at bounding box center [730, 281] width 577 height 360
click at [1027, 497] on div "70:01 Stop CompTIA A+ Beginner 25/90 Which storage configuration technique is b…" at bounding box center [731, 483] width 1114 height 844
click at [744, 405] on div "RAID 10" at bounding box center [731, 399] width 547 height 35
click at [458, 377] on input "d. RAID 10" at bounding box center [458, 371] width 0 height 11
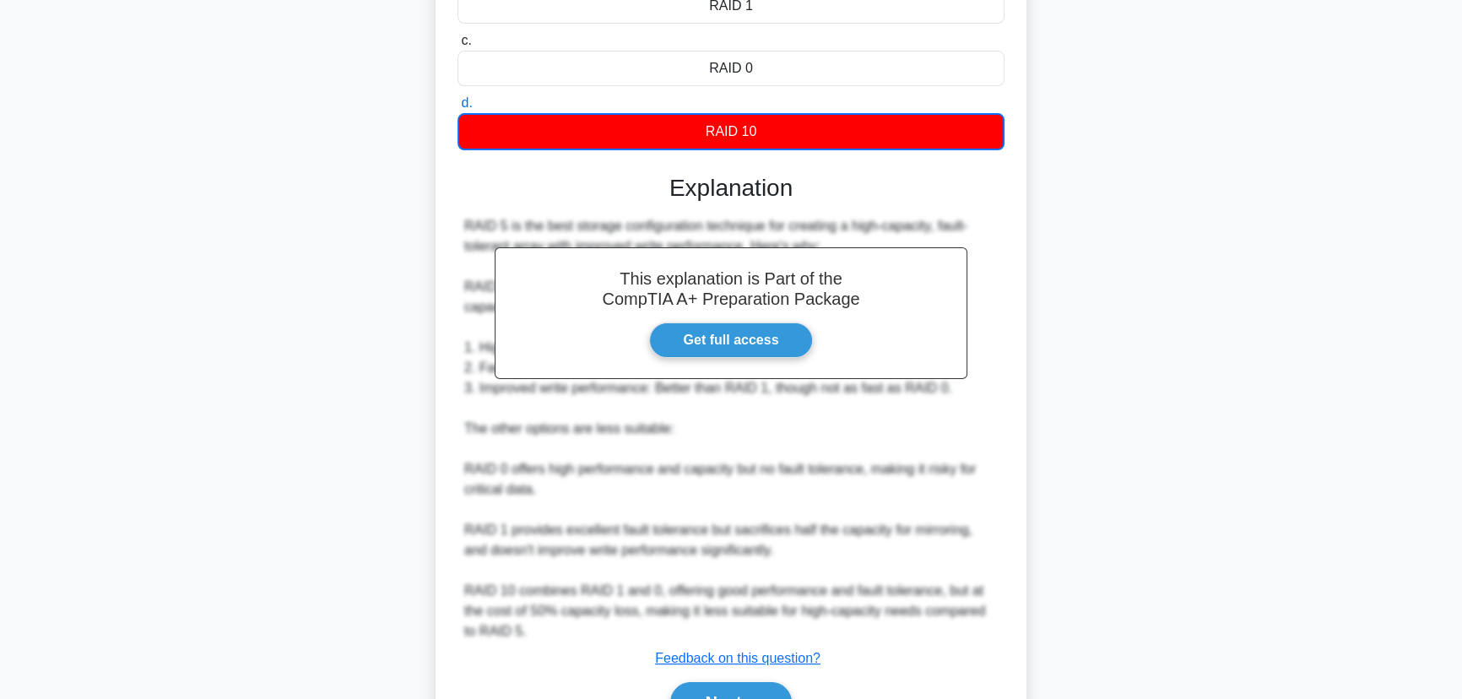
scroll to position [363, 0]
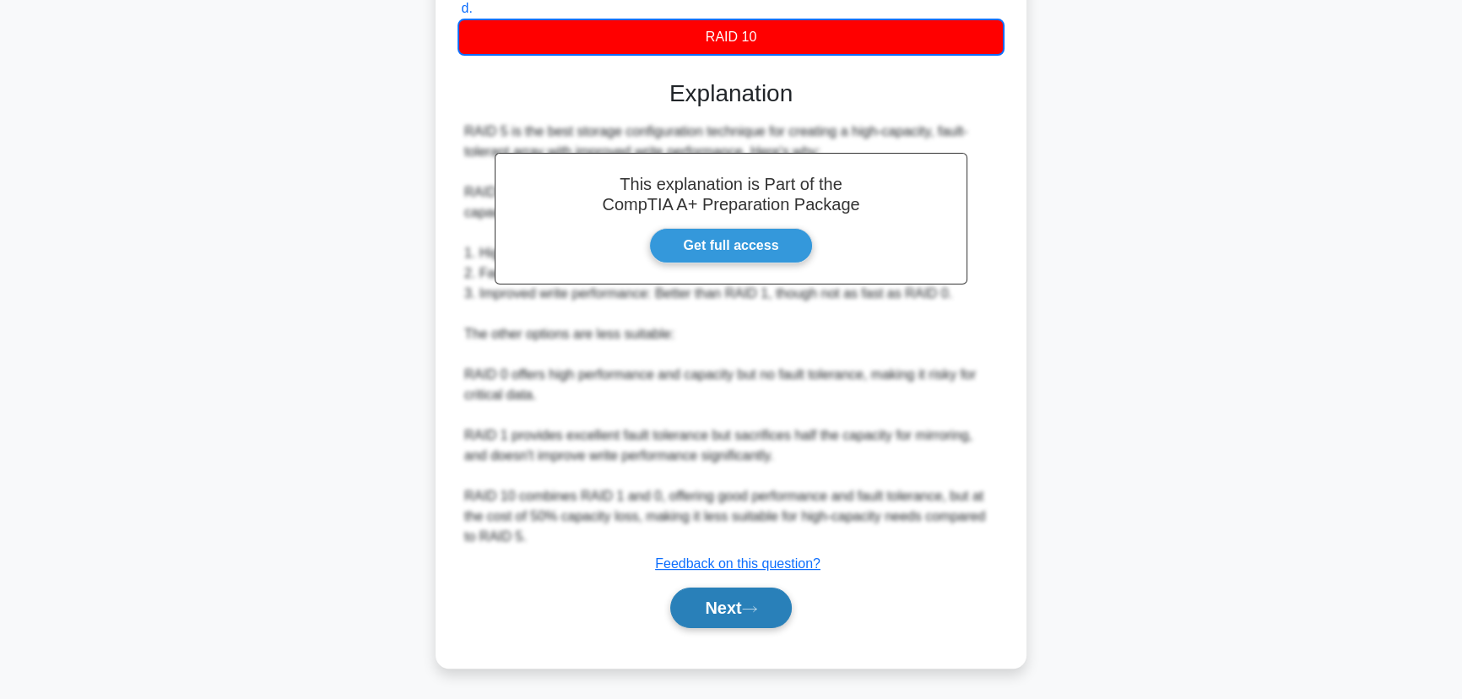
click at [731, 615] on button "Next" at bounding box center [730, 608] width 121 height 41
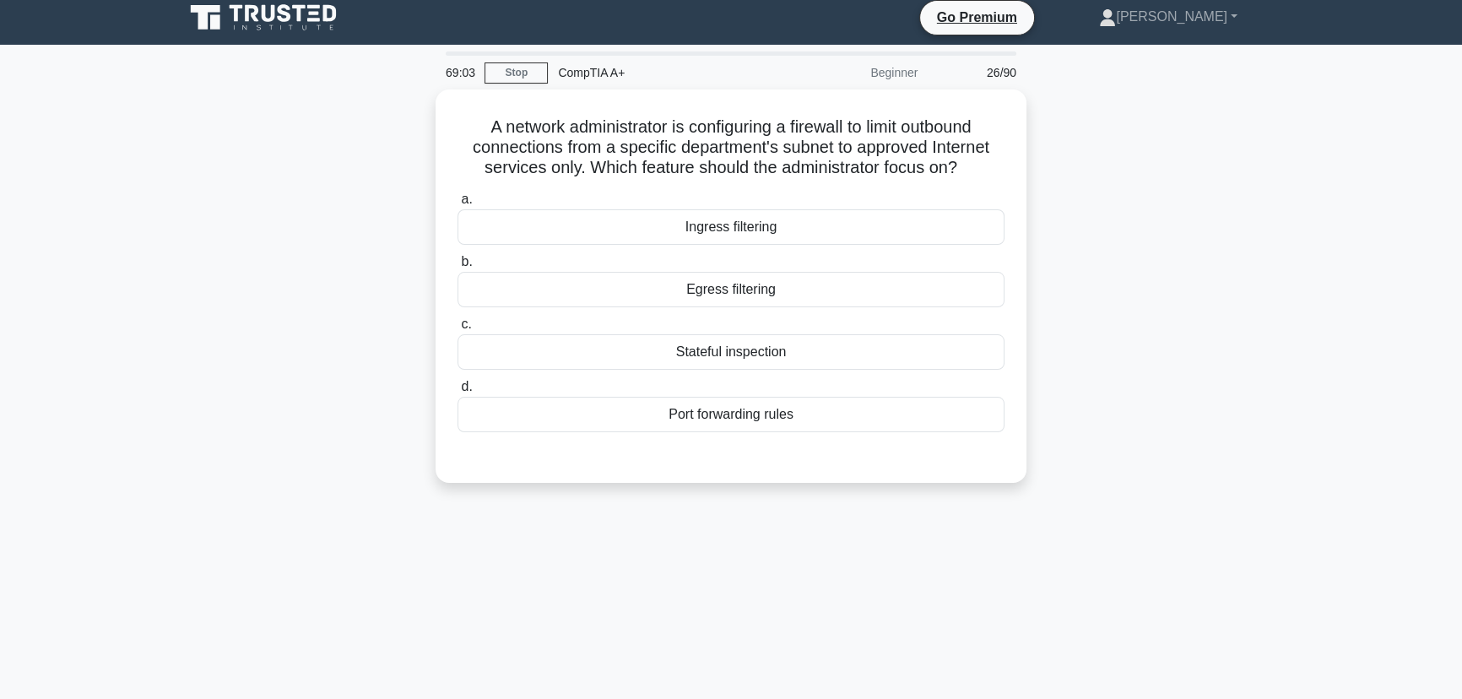
scroll to position [0, 0]
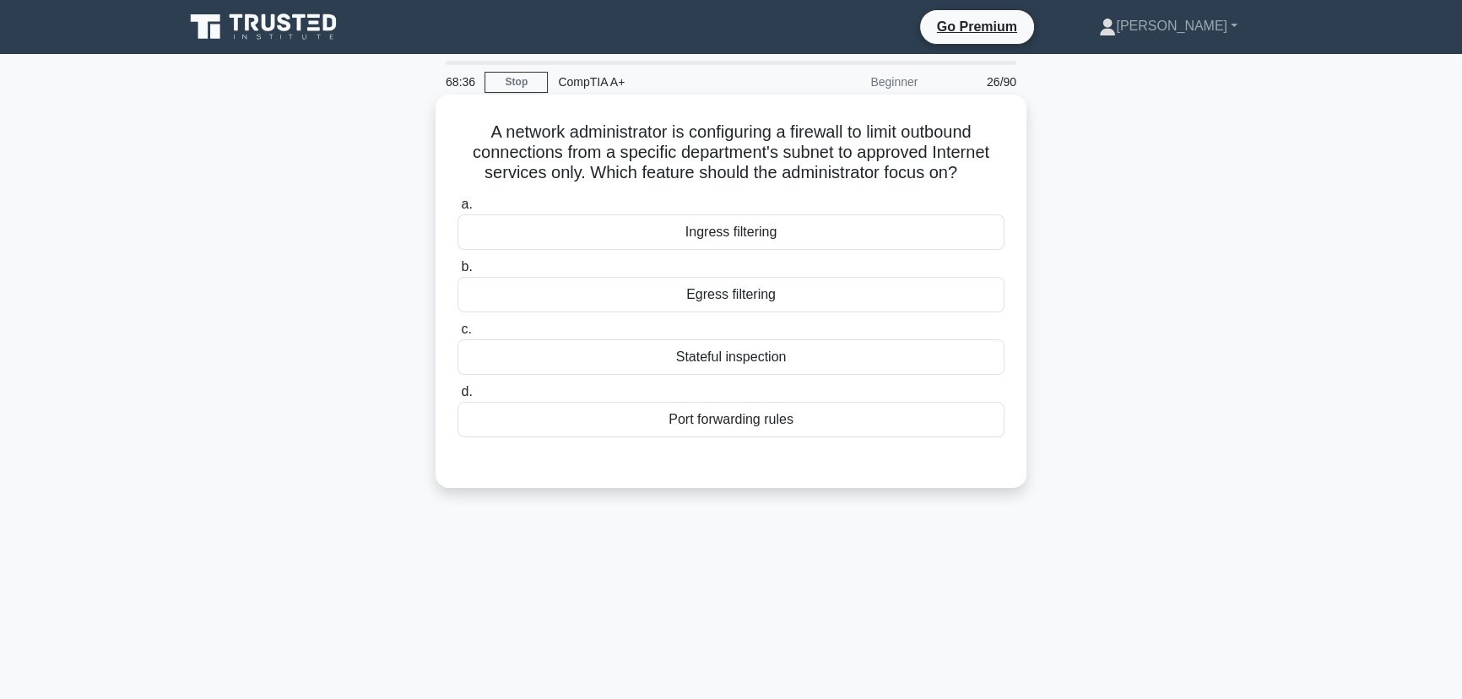
drag, startPoint x: 836, startPoint y: 414, endPoint x: 456, endPoint y: 139, distance: 469.1
click at [456, 139] on div "A network administrator is configuring a firewall to limit outbound connections…" at bounding box center [730, 291] width 577 height 380
drag, startPoint x: 1112, startPoint y: 585, endPoint x: 1071, endPoint y: 577, distance: 41.2
click at [1097, 584] on div "68:32 Stop CompTIA A+ Beginner 26/90 A network administrator is configuring a f…" at bounding box center [731, 483] width 1114 height 844
click at [1147, 444] on div "A network administrator is configuring a firewall to limit outbound connections…" at bounding box center [731, 306] width 1114 height 414
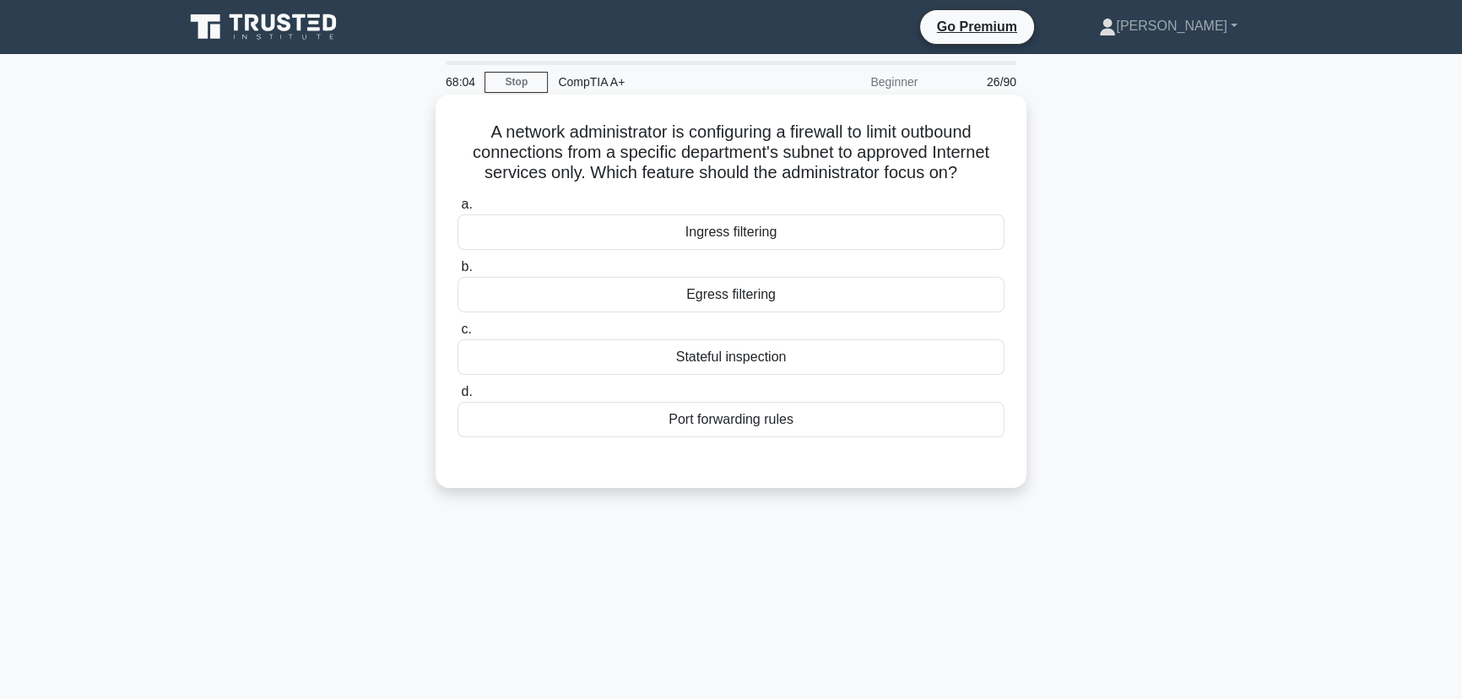
click at [745, 297] on div "Egress filtering" at bounding box center [731, 294] width 547 height 35
click at [458, 273] on input "b. Egress filtering" at bounding box center [458, 267] width 0 height 11
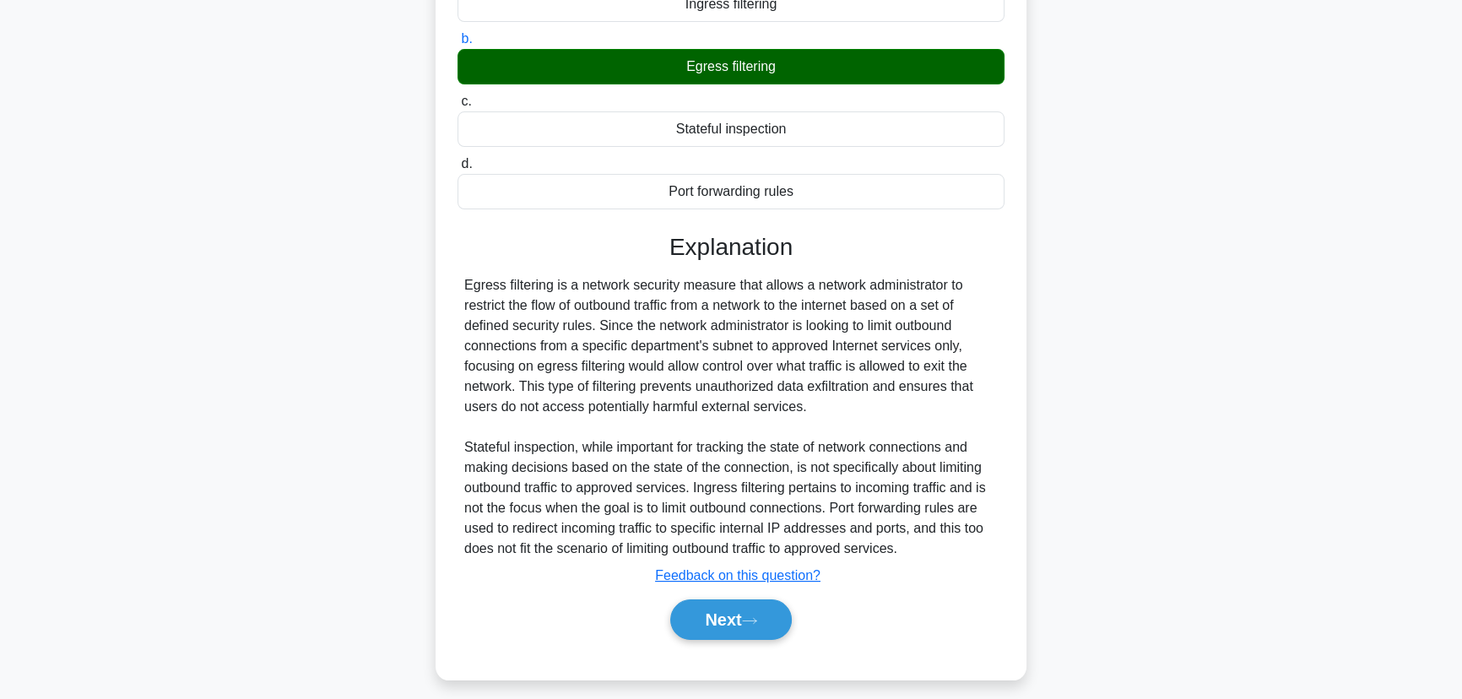
scroll to position [240, 0]
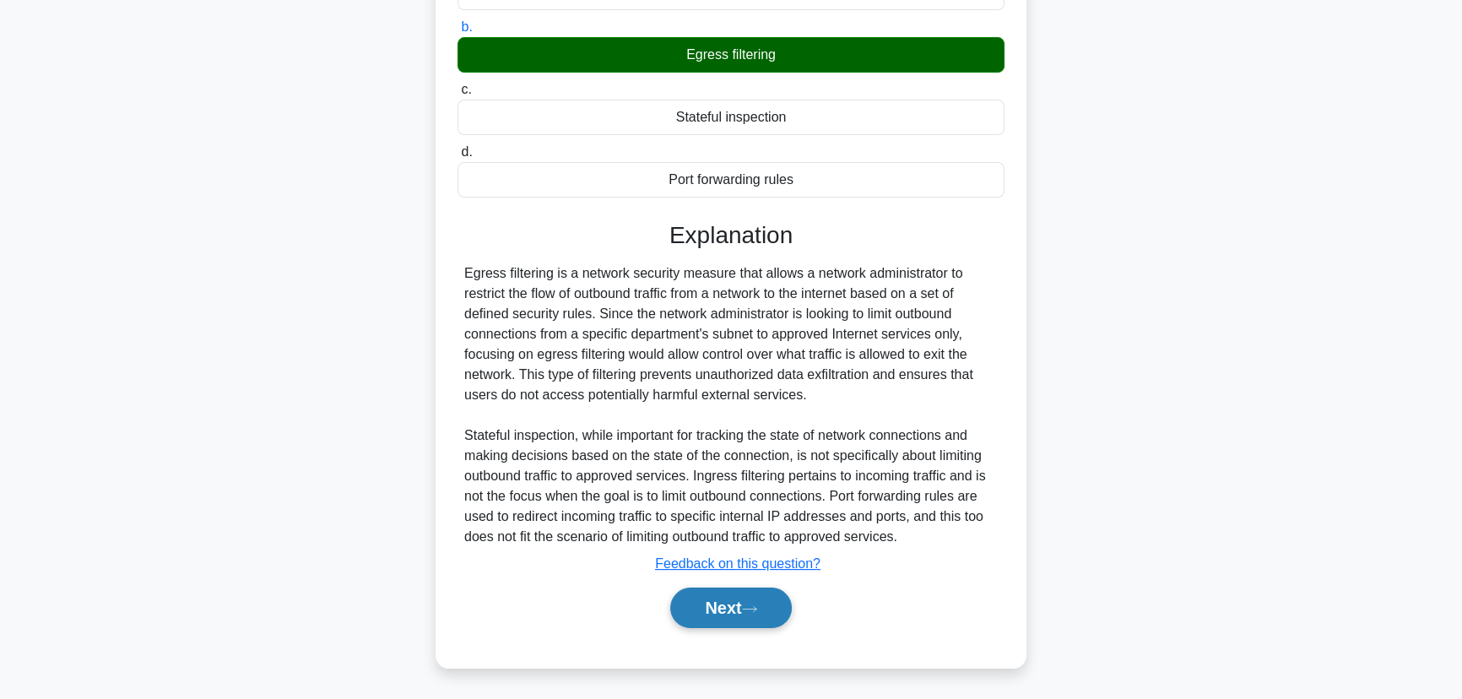
click at [751, 613] on icon at bounding box center [749, 608] width 15 height 9
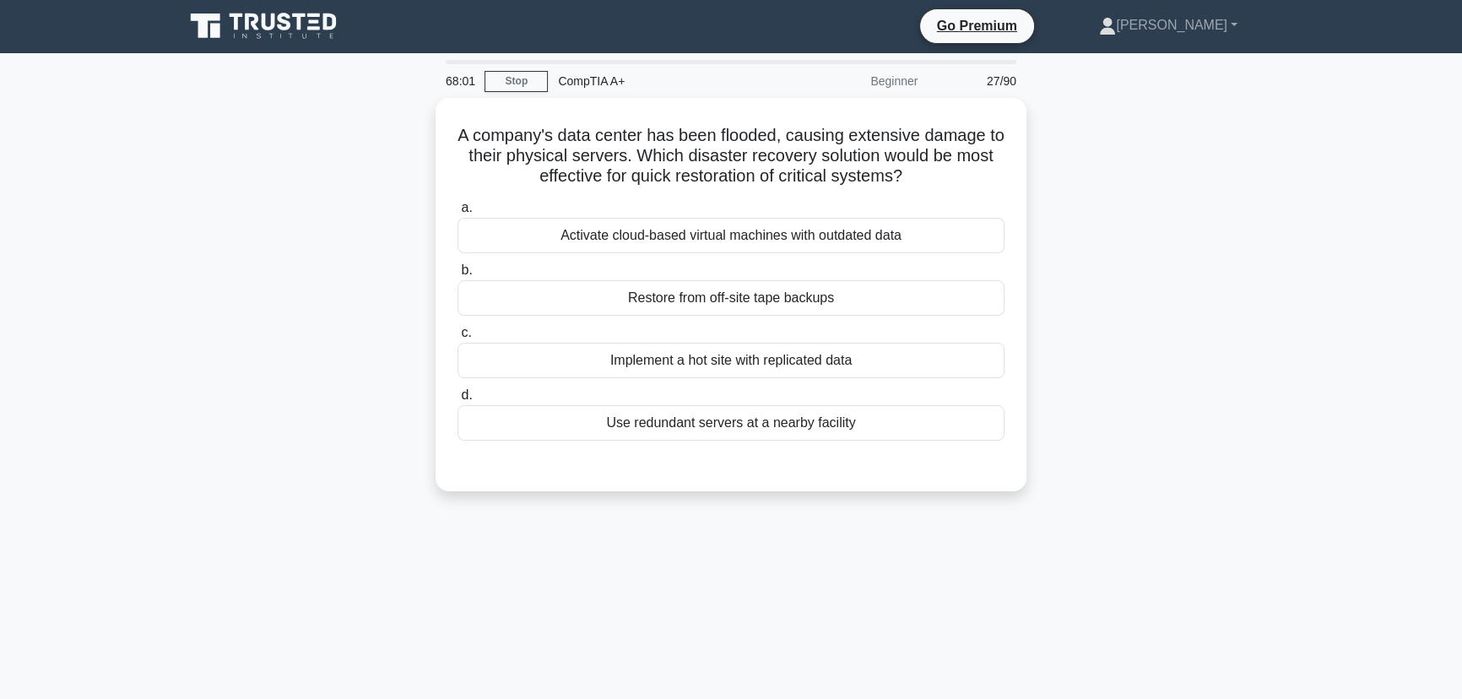
scroll to position [0, 0]
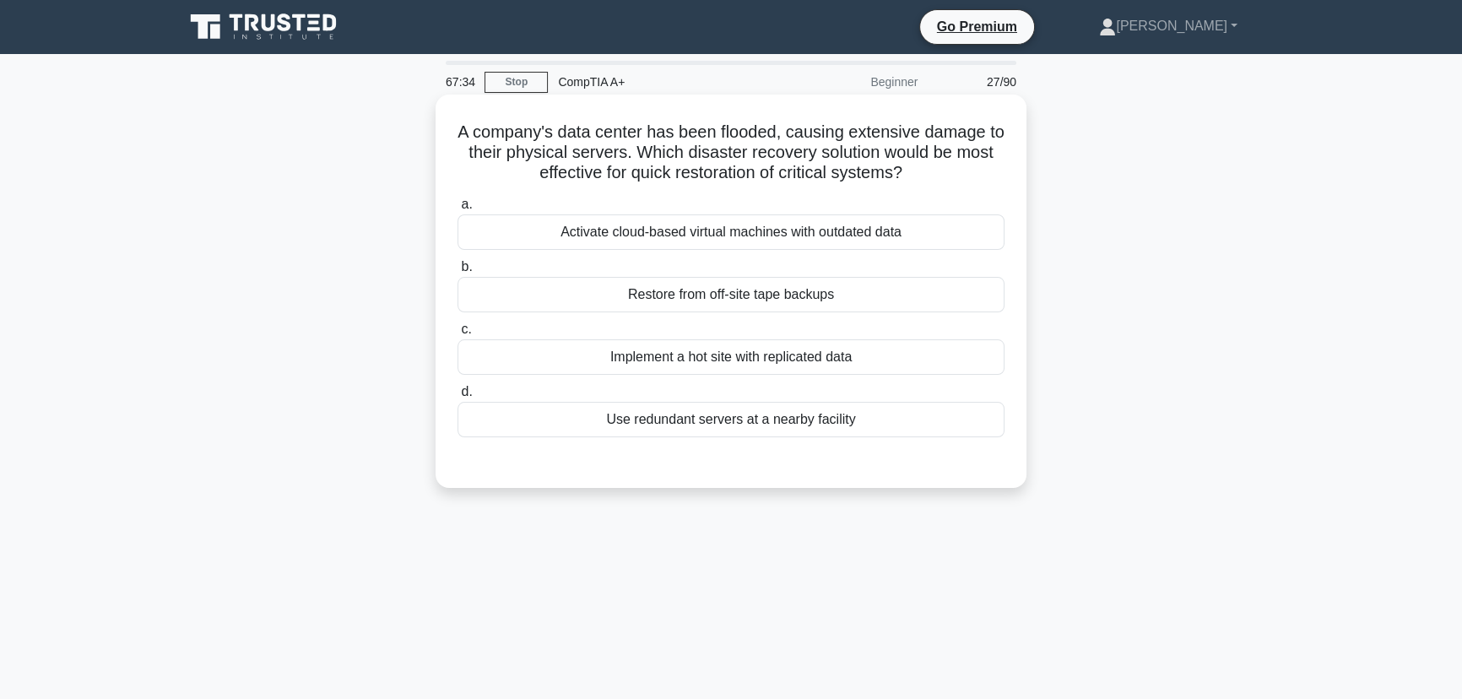
drag, startPoint x: 884, startPoint y: 425, endPoint x: 455, endPoint y: 136, distance: 517.4
click at [455, 136] on div "A company's data center has been flooded, causing extensive damage to their phy…" at bounding box center [730, 291] width 577 height 380
click at [1064, 507] on div "A company's data center has been flooded, causing extensive damage to their phy…" at bounding box center [731, 306] width 1114 height 414
drag, startPoint x: 829, startPoint y: 354, endPoint x: 843, endPoint y: 359, distance: 15.2
click at [829, 355] on div "Implement a hot site with replicated data" at bounding box center [731, 356] width 547 height 35
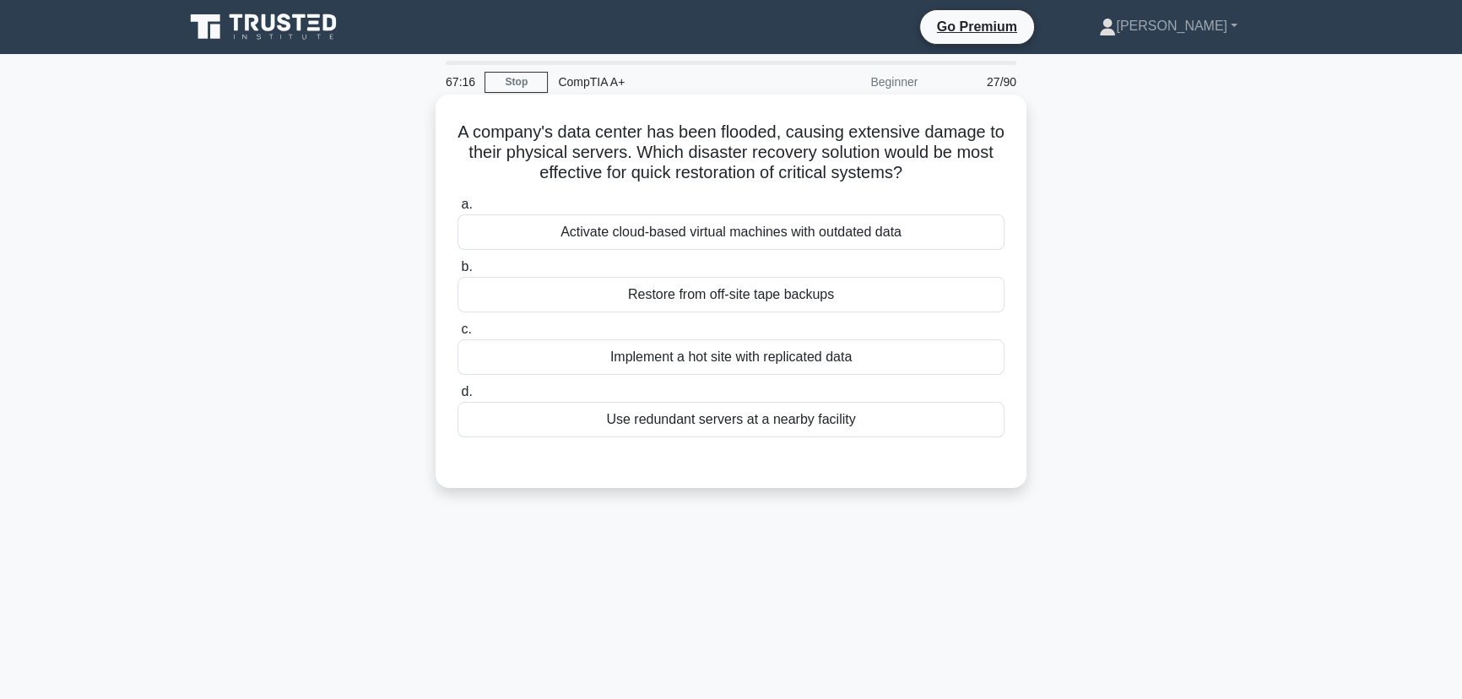
click at [458, 335] on input "c. Implement a hot site with replicated data" at bounding box center [458, 329] width 0 height 11
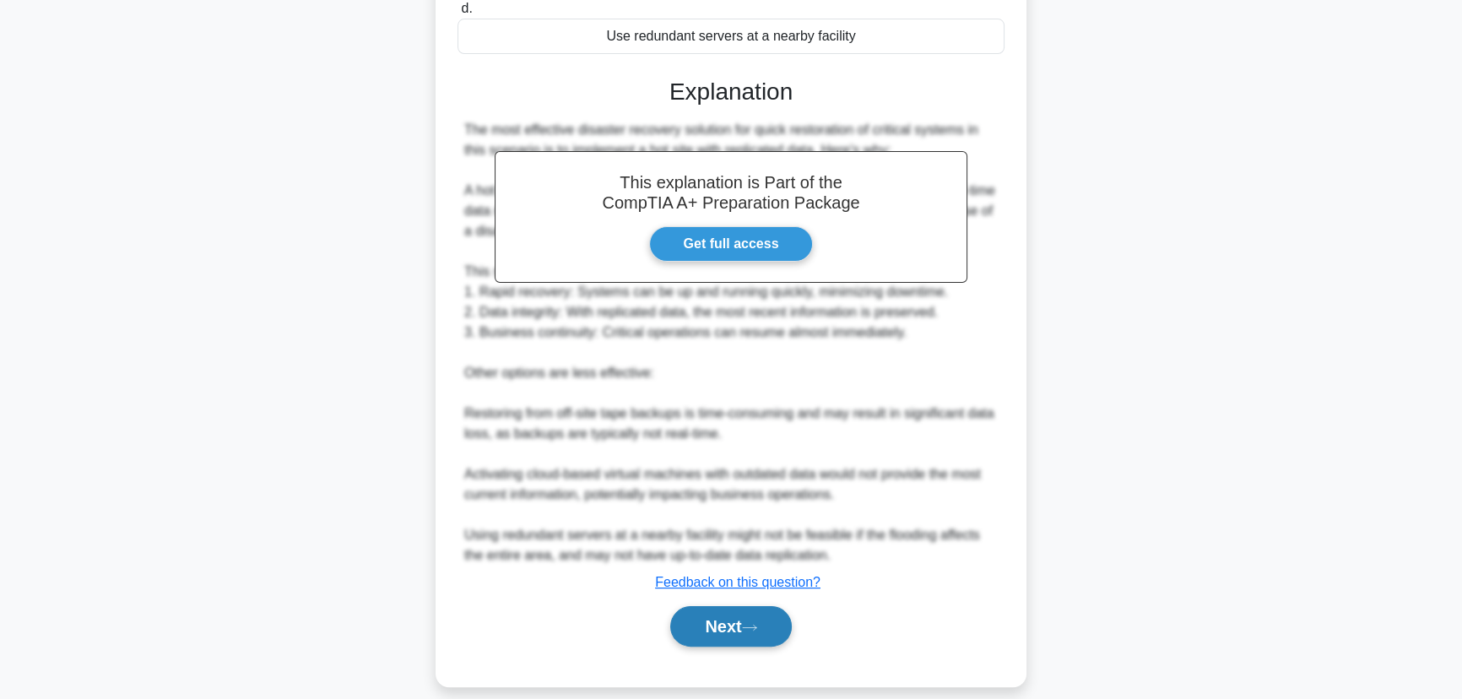
click at [741, 630] on button "Next" at bounding box center [730, 626] width 121 height 41
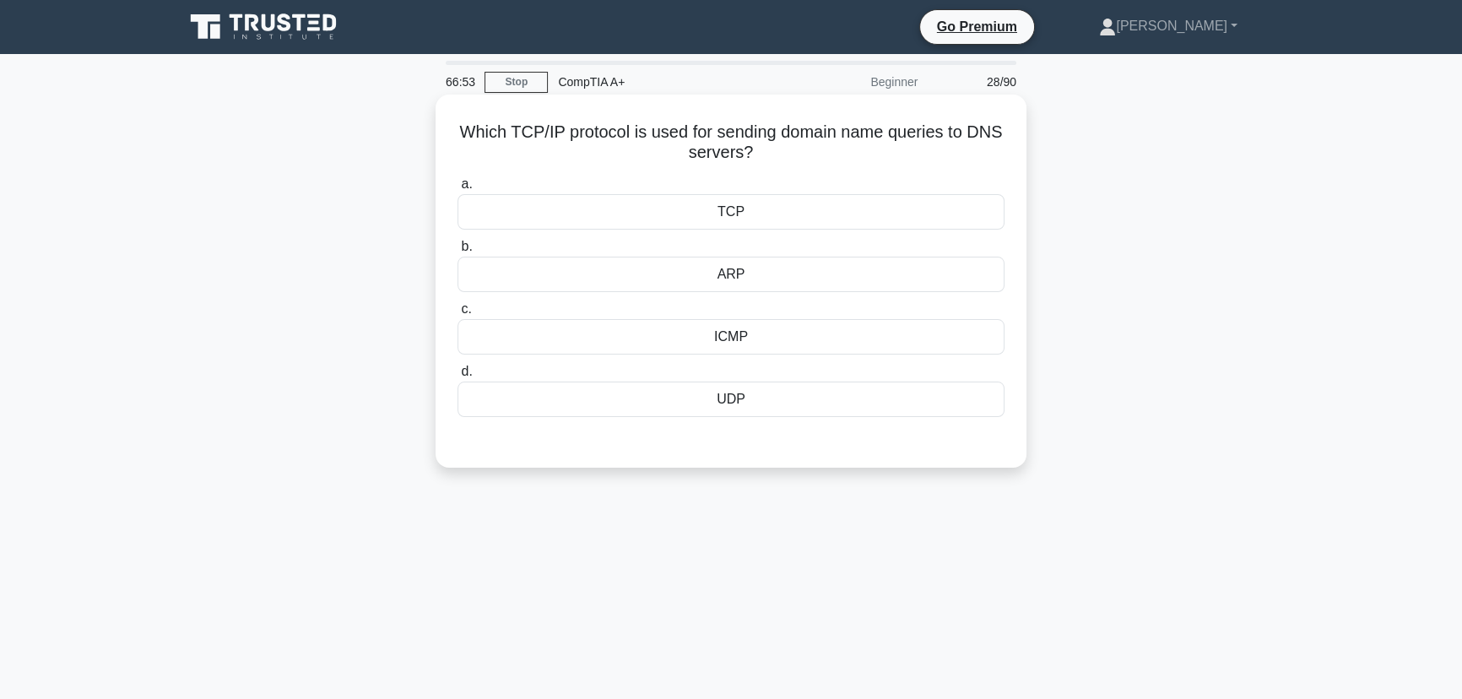
drag, startPoint x: 774, startPoint y: 397, endPoint x: 470, endPoint y: 133, distance: 402.7
click at [470, 133] on div "Which TCP/IP protocol is used for sending domain name queries to DNS servers? .…" at bounding box center [730, 281] width 577 height 360
drag, startPoint x: 1293, startPoint y: 528, endPoint x: 1265, endPoint y: 516, distance: 31.0
click at [1293, 528] on main "66:48 Stop CompTIA A+ Beginner 28/90 Which TCP/IP protocol is used for sending …" at bounding box center [731, 483] width 1462 height 858
click at [751, 402] on div "UDP" at bounding box center [731, 399] width 547 height 35
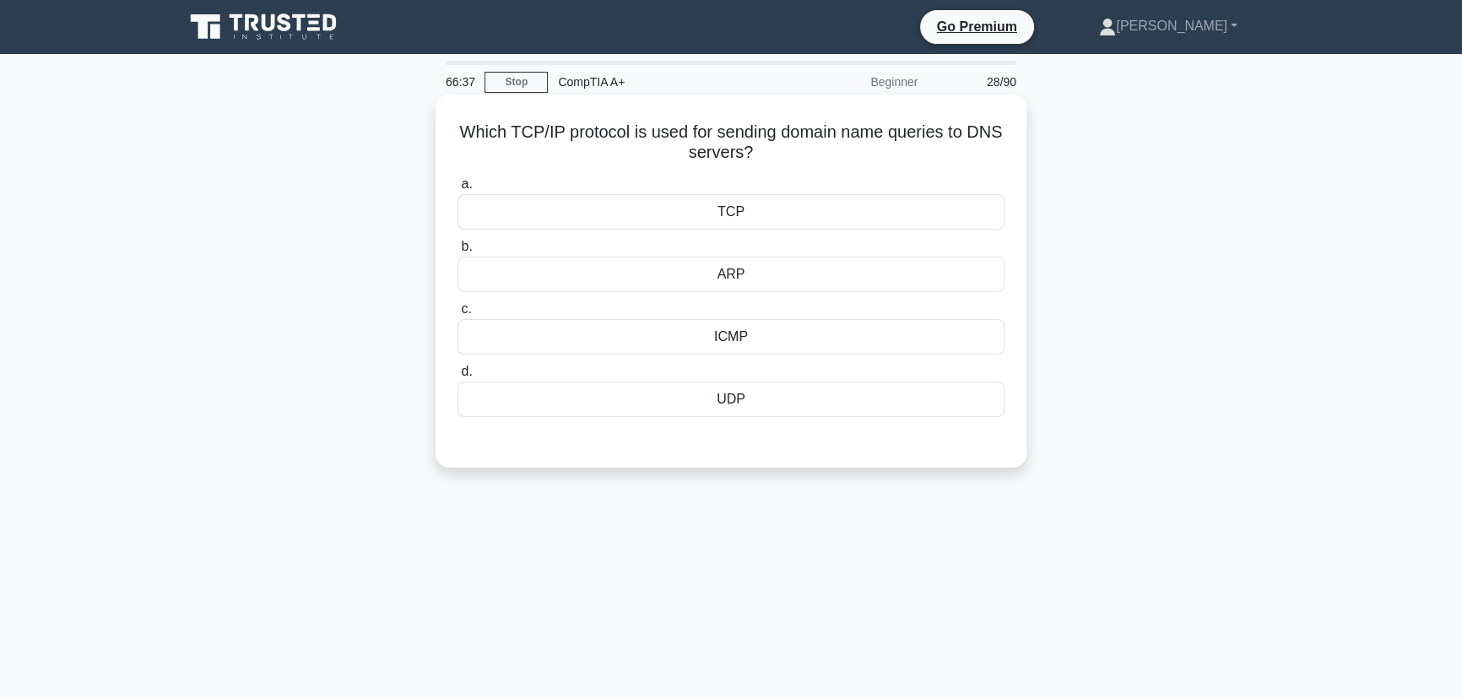
click at [458, 377] on input "d. UDP" at bounding box center [458, 371] width 0 height 11
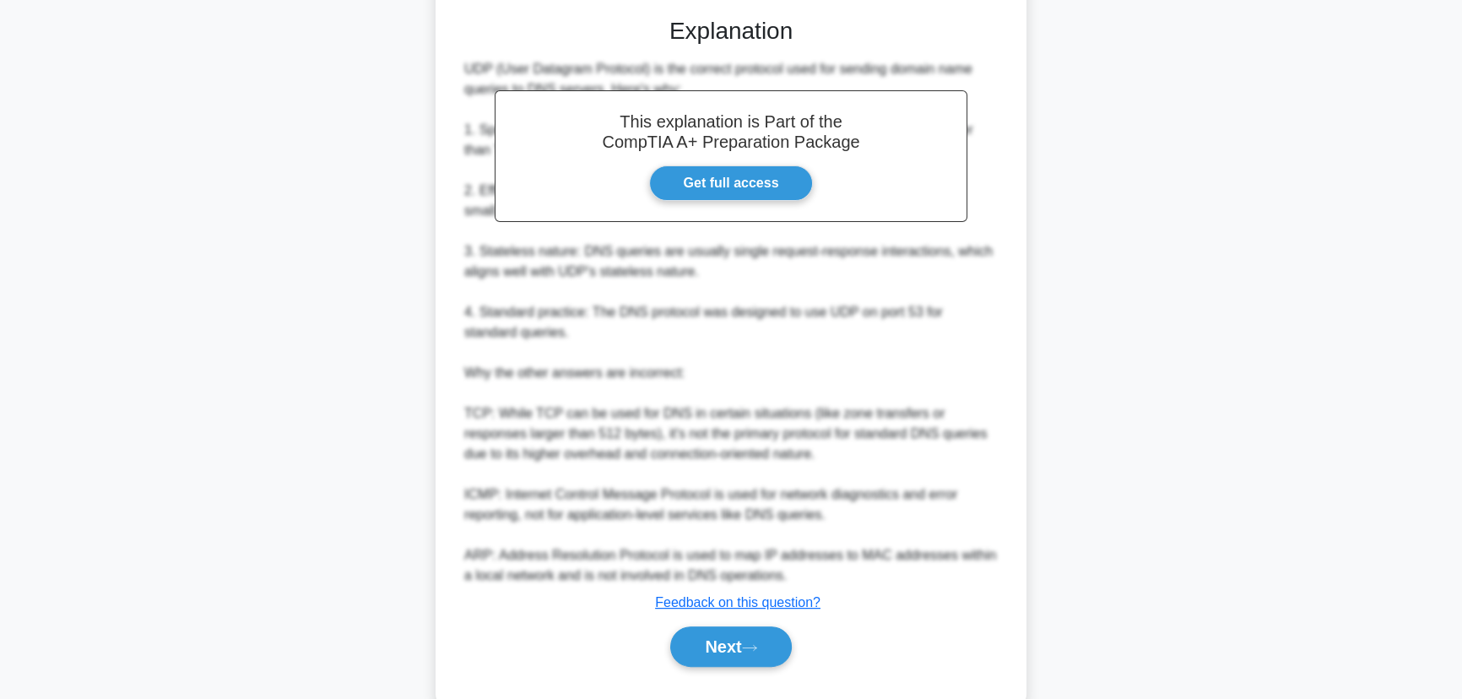
scroll to position [463, 0]
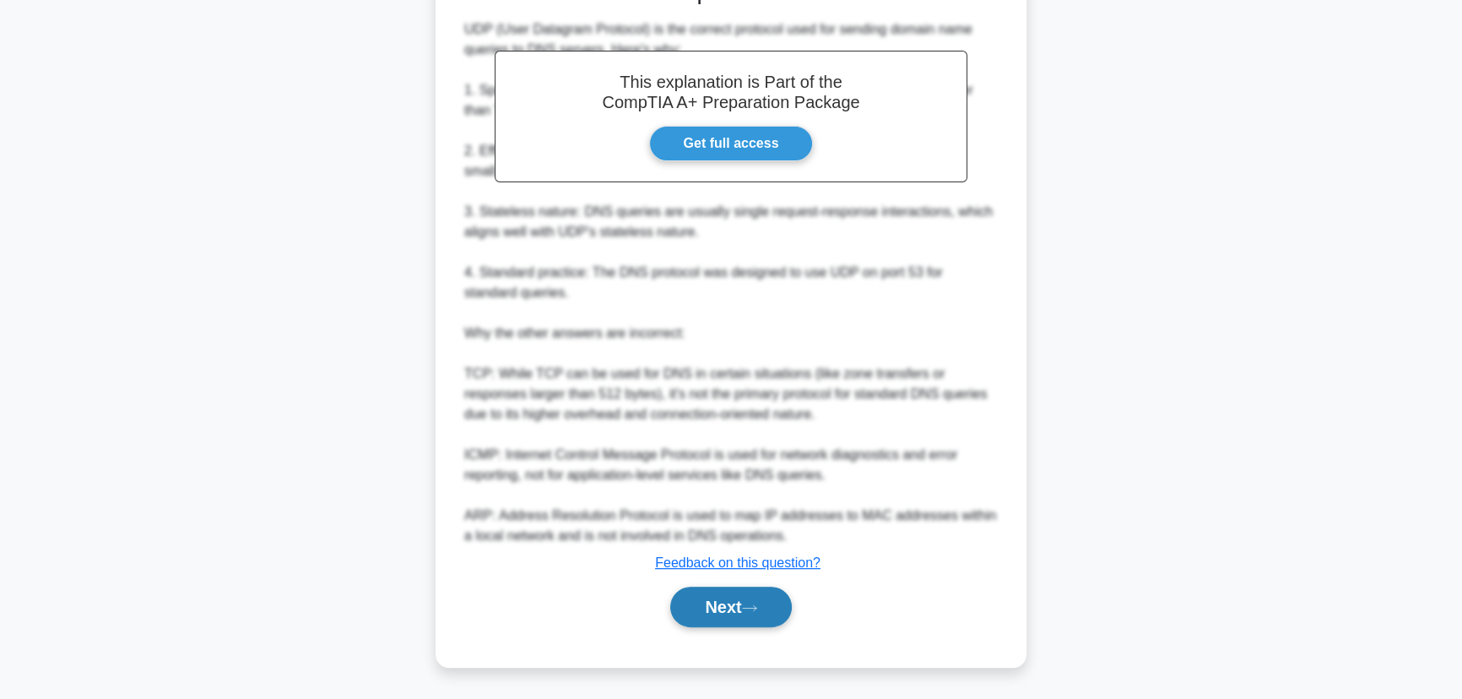
click at [718, 599] on button "Next" at bounding box center [730, 607] width 121 height 41
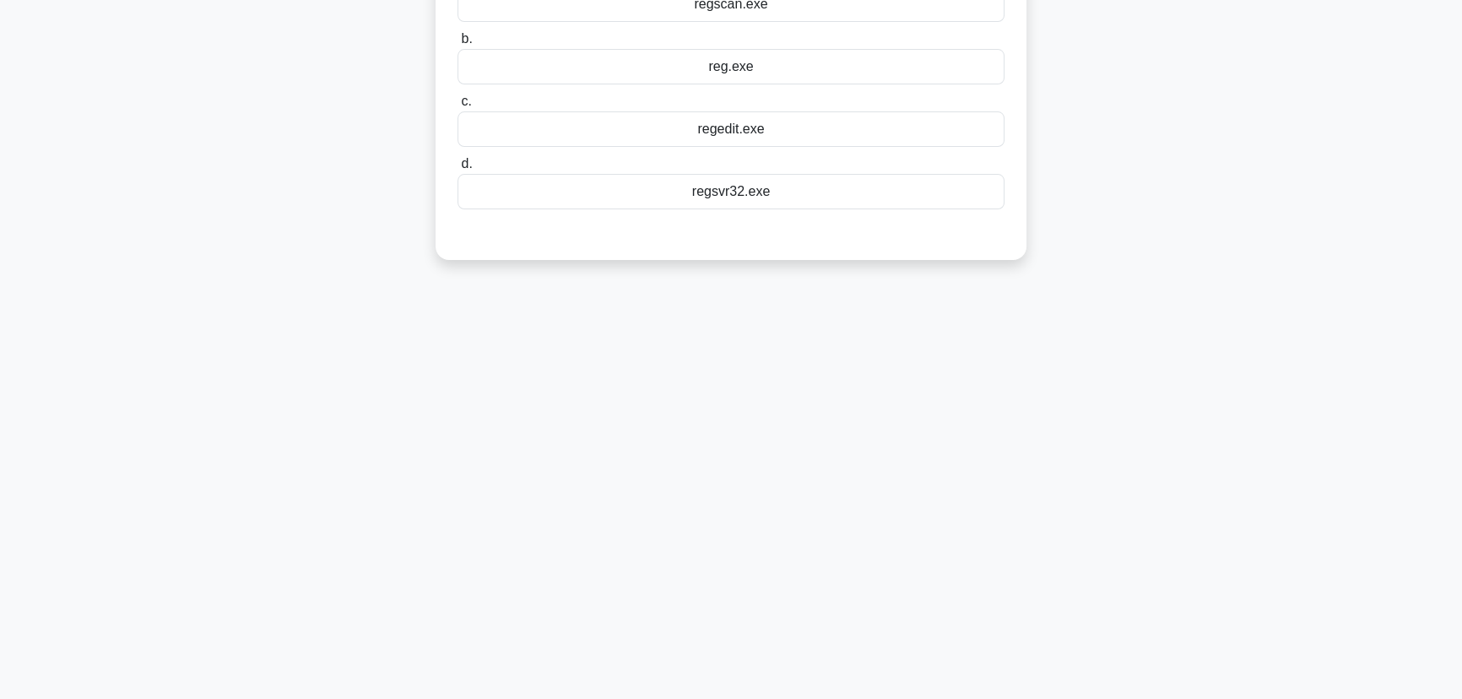
scroll to position [0, 0]
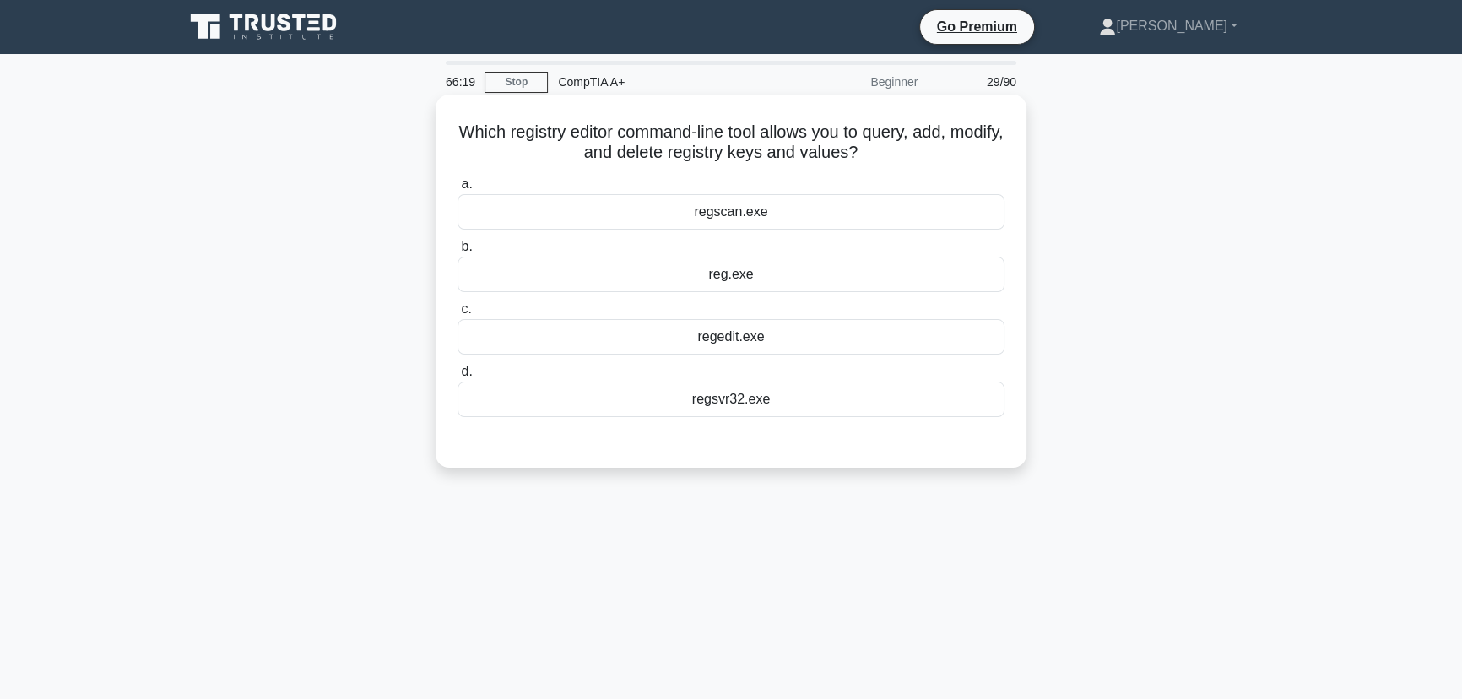
drag, startPoint x: 812, startPoint y: 405, endPoint x: 481, endPoint y: 127, distance: 432.6
click at [481, 127] on div "Which registry editor command-line tool allows you to query, add, modify, and d…" at bounding box center [730, 281] width 577 height 360
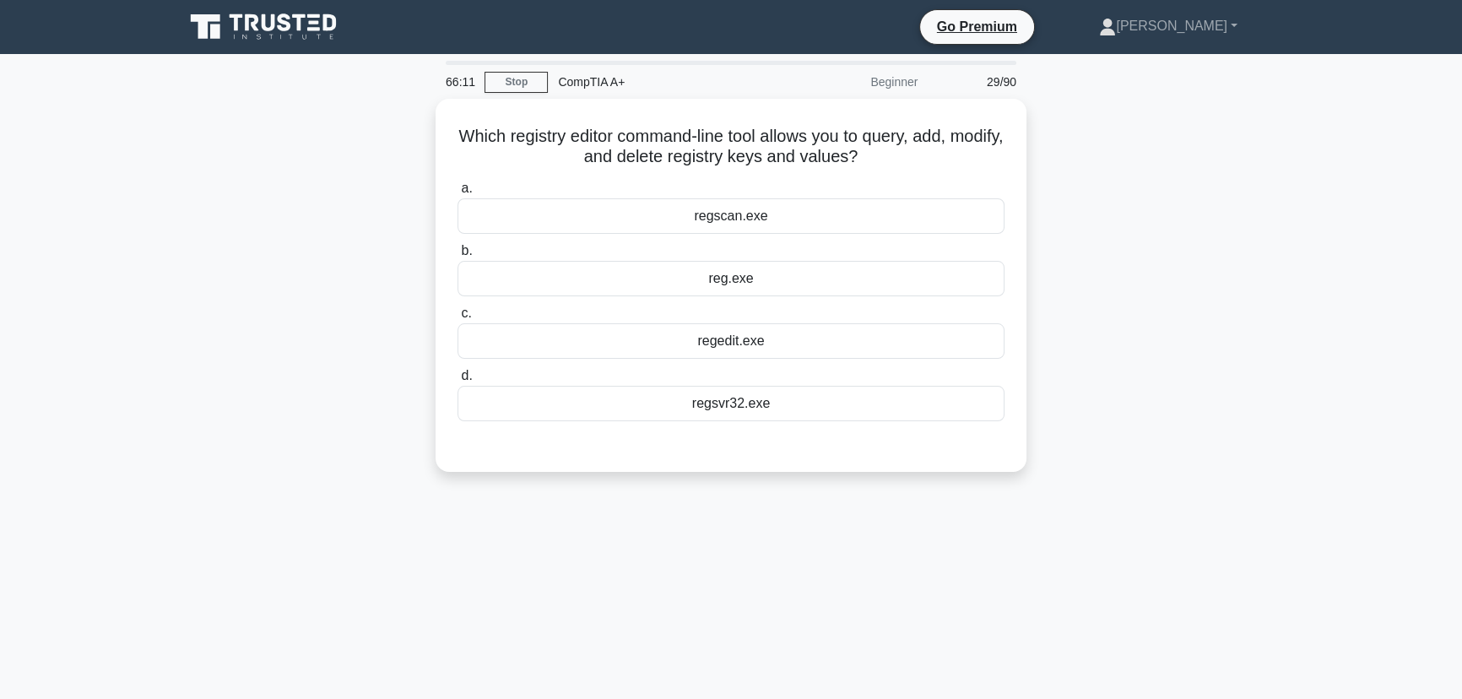
click at [1209, 442] on div "Which registry editor command-line tool allows you to query, add, modify, and d…" at bounding box center [731, 295] width 1114 height 393
click at [524, 83] on link "Stop" at bounding box center [516, 82] width 63 height 21
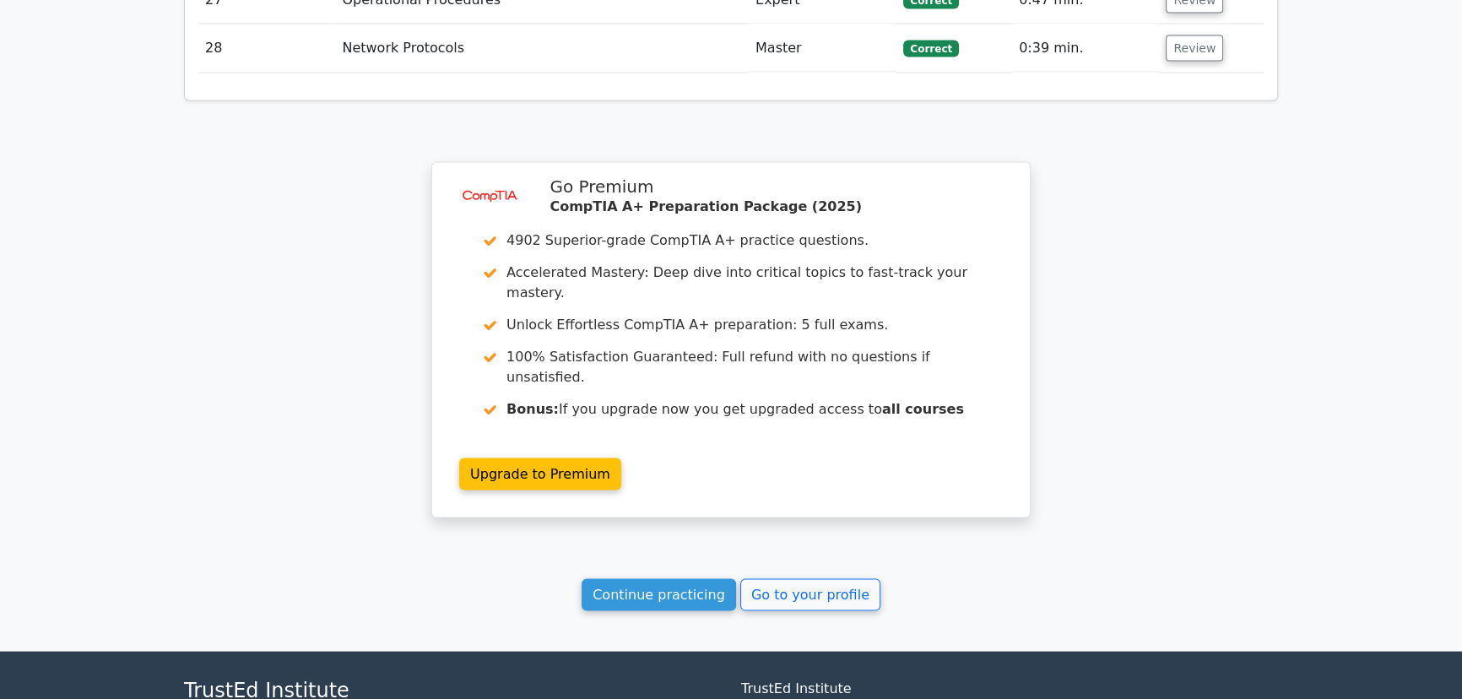
scroll to position [4235, 0]
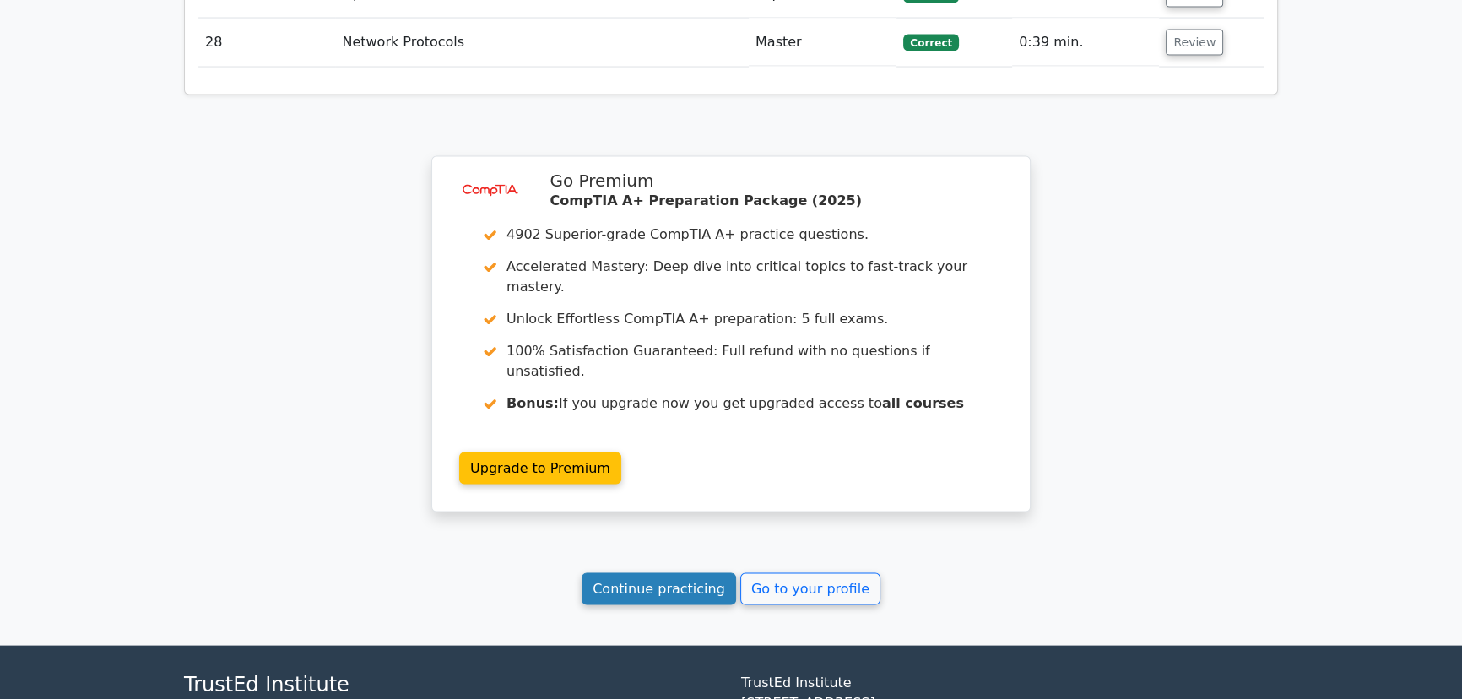
click at [654, 573] on link "Continue practicing" at bounding box center [659, 589] width 154 height 32
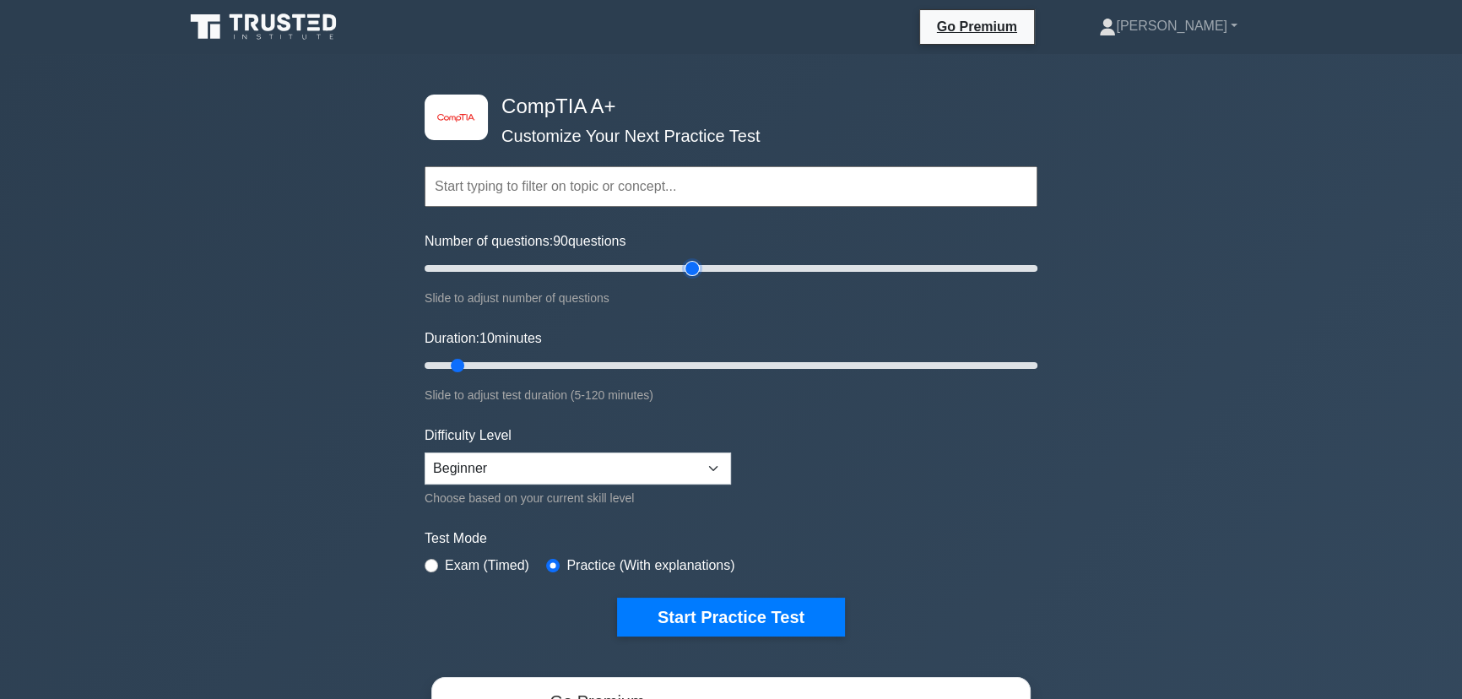
drag, startPoint x: 447, startPoint y: 263, endPoint x: 691, endPoint y: 269, distance: 243.2
type input "90"
click at [691, 269] on input "Number of questions: 90 questions" at bounding box center [731, 268] width 613 height 20
drag, startPoint x: 457, startPoint y: 365, endPoint x: 813, endPoint y: 362, distance: 356.3
type input "80"
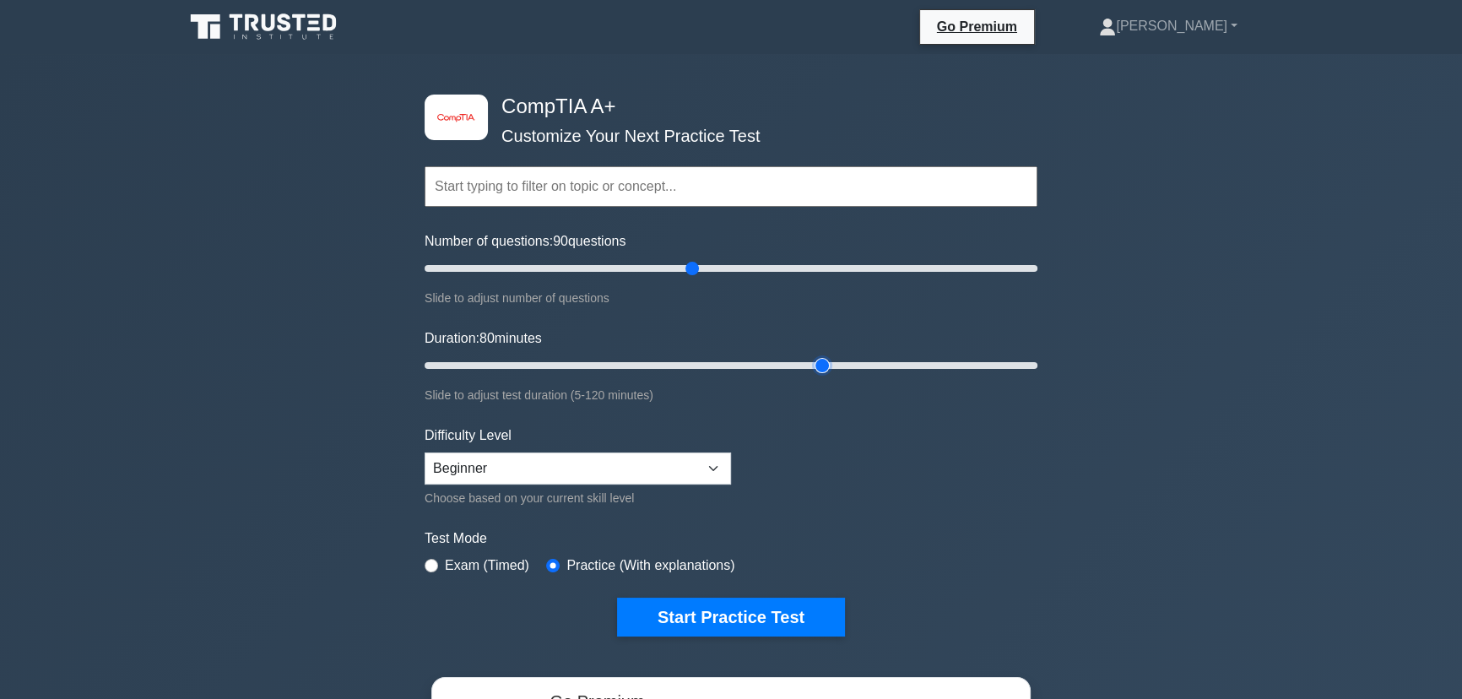
click at [813, 362] on input "Duration: 80 minutes" at bounding box center [731, 365] width 613 height 20
type input "90"
click at [696, 270] on input "Number of questions: 90 questions" at bounding box center [731, 268] width 613 height 20
drag, startPoint x: 822, startPoint y: 363, endPoint x: 865, endPoint y: 358, distance: 43.4
type input "90"
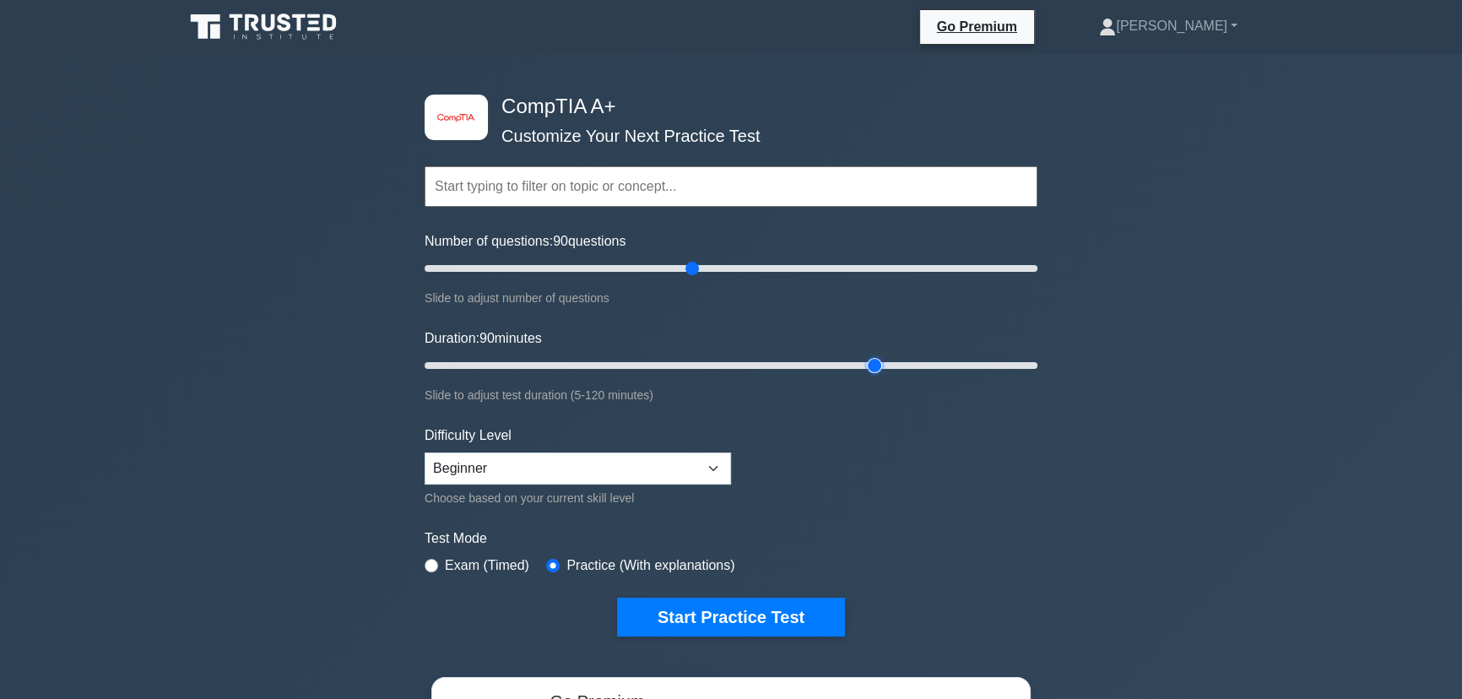
click at [865, 358] on input "Duration: 90 minutes" at bounding box center [731, 365] width 613 height 20
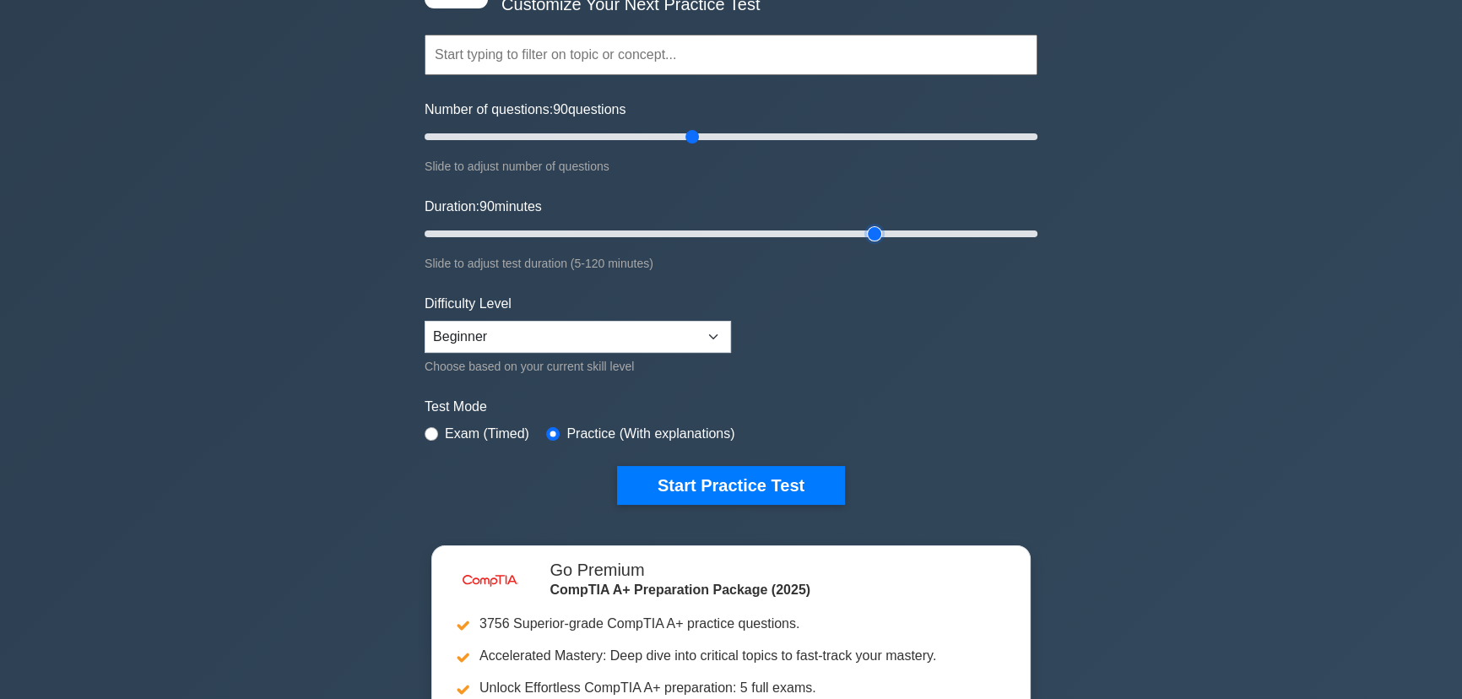
scroll to position [153, 0]
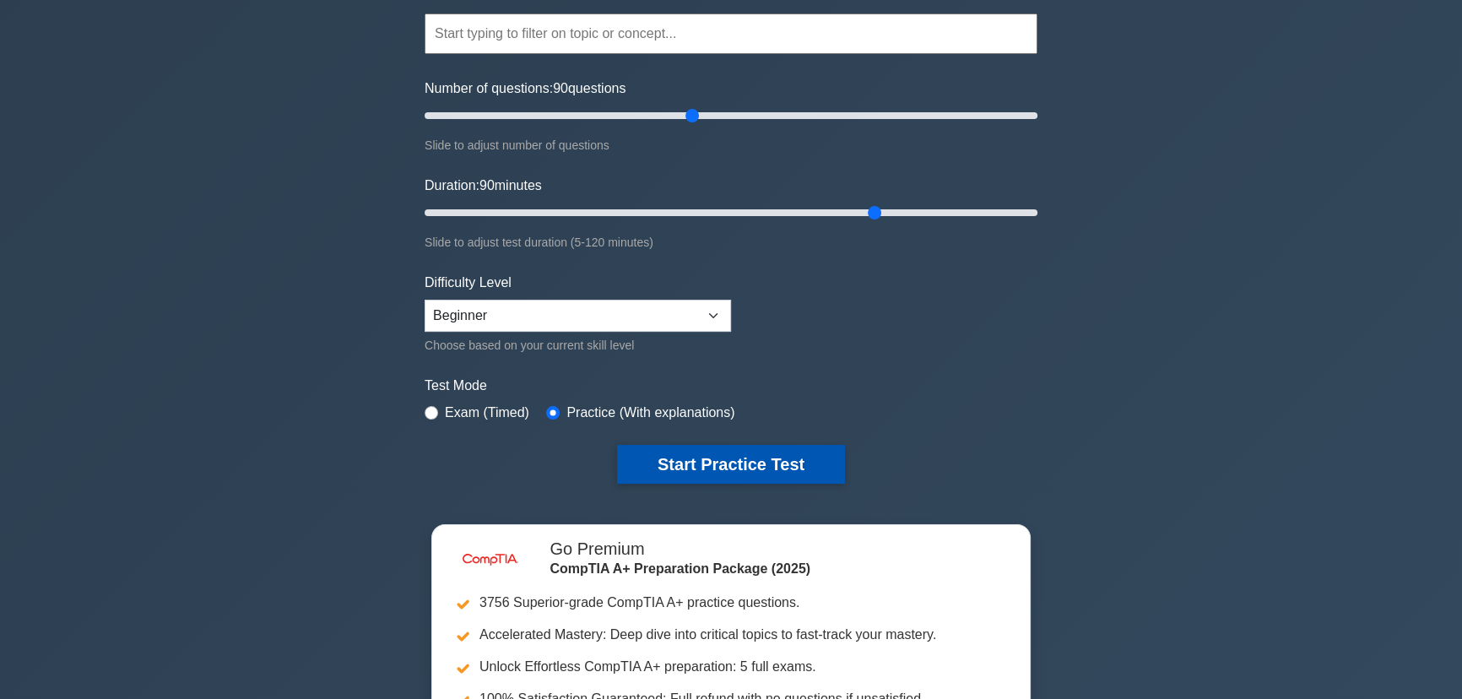
click at [747, 460] on button "Start Practice Test" at bounding box center [731, 464] width 228 height 39
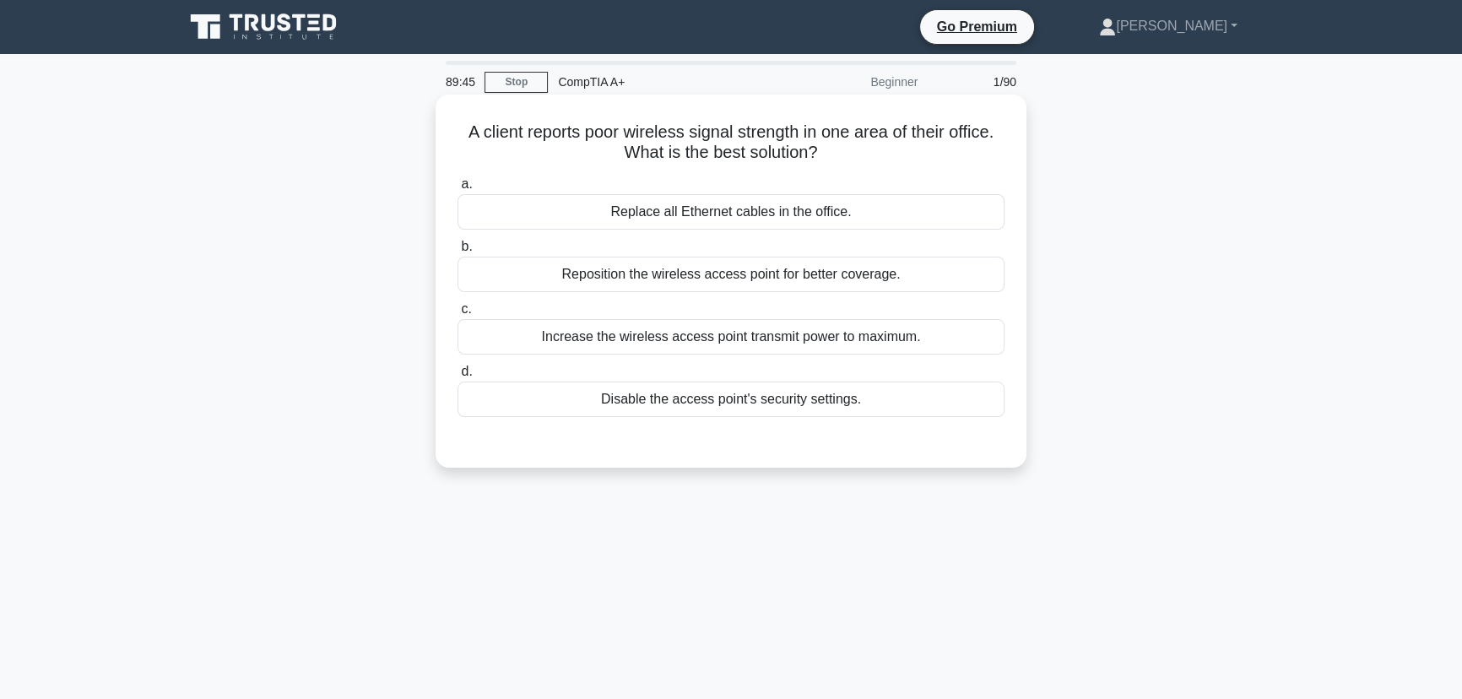
drag, startPoint x: 895, startPoint y: 409, endPoint x: 454, endPoint y: 121, distance: 526.8
click at [454, 121] on div "A client reports poor wireless signal strength in one area of their office. Wha…" at bounding box center [730, 281] width 577 height 360
copy div "A client reports poor wireless signal strength in one area of their office. Wha…"
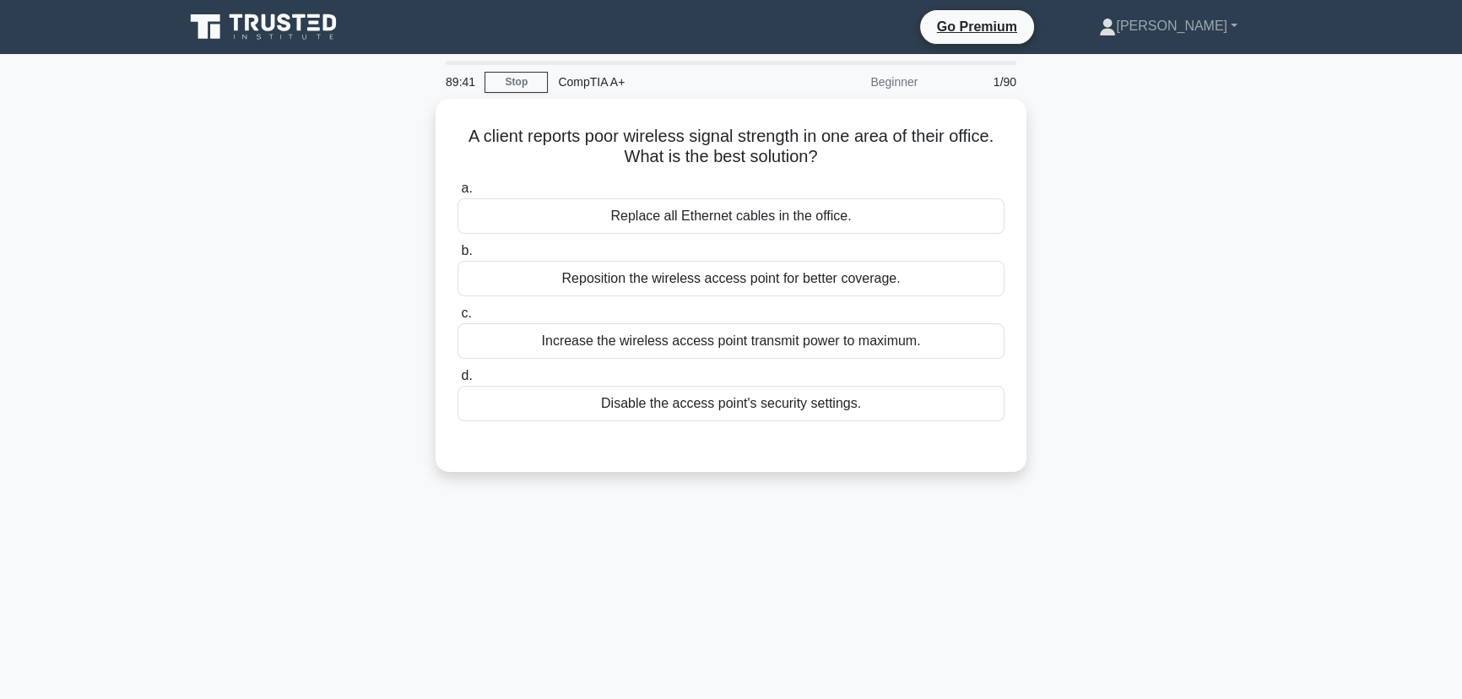
click at [1028, 485] on div "A client reports poor wireless signal strength in one area of their office. Wha…" at bounding box center [731, 295] width 1114 height 393
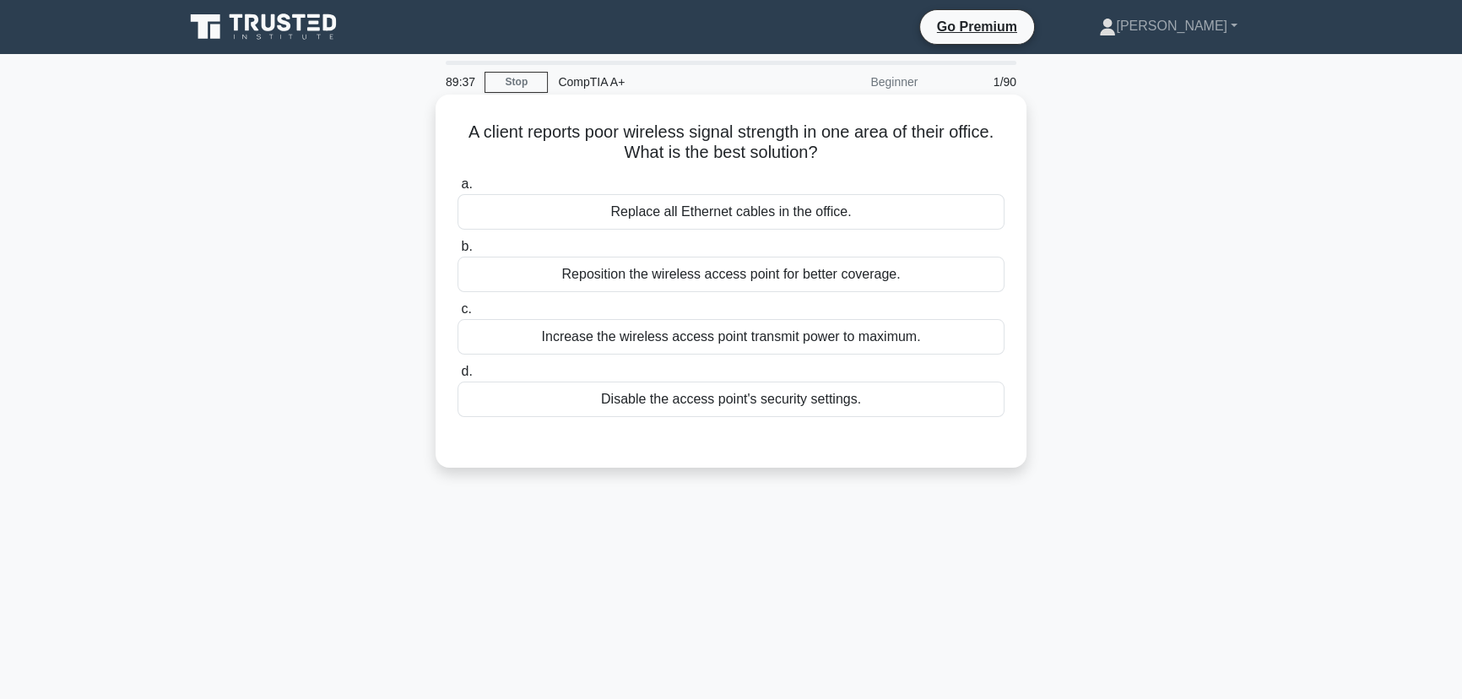
click at [701, 279] on div "Reposition the wireless access point for better coverage." at bounding box center [731, 274] width 547 height 35
click at [458, 252] on input "b. Reposition the wireless access point for better coverage." at bounding box center [458, 246] width 0 height 11
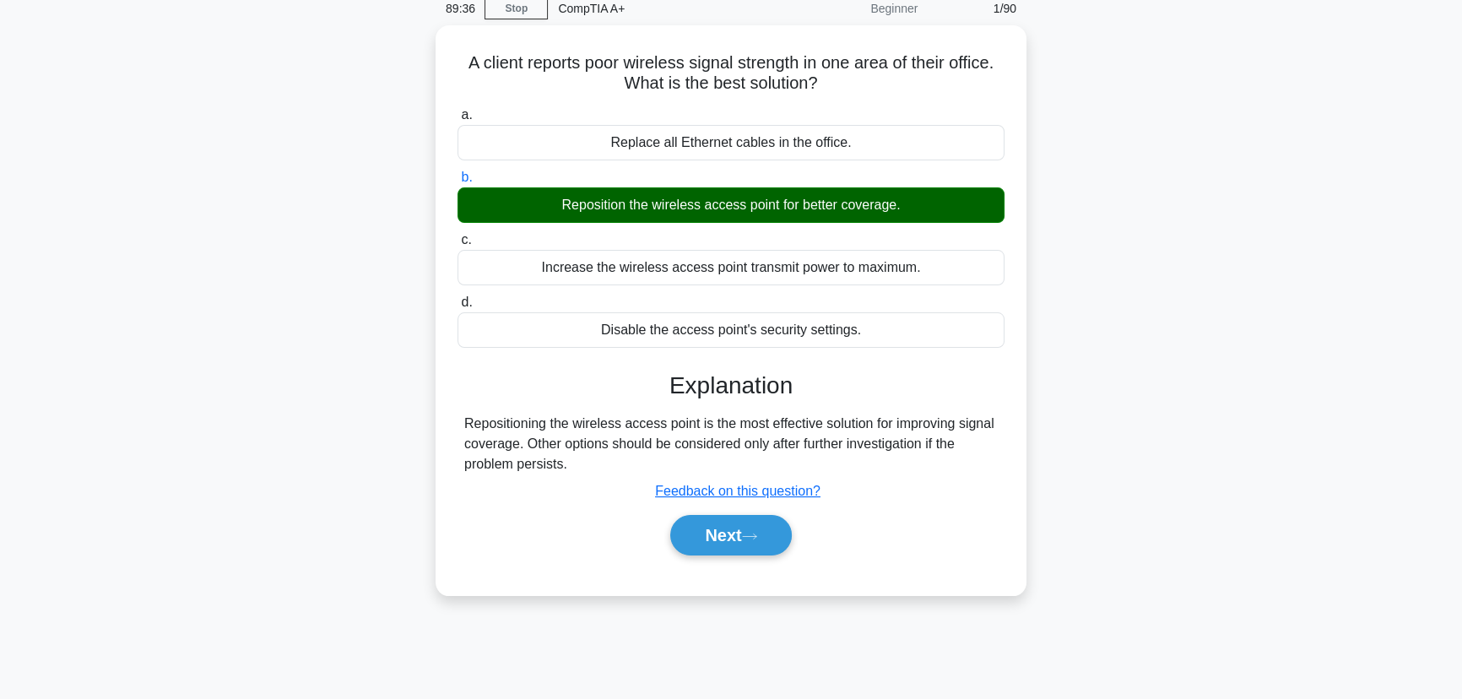
scroll to position [212, 0]
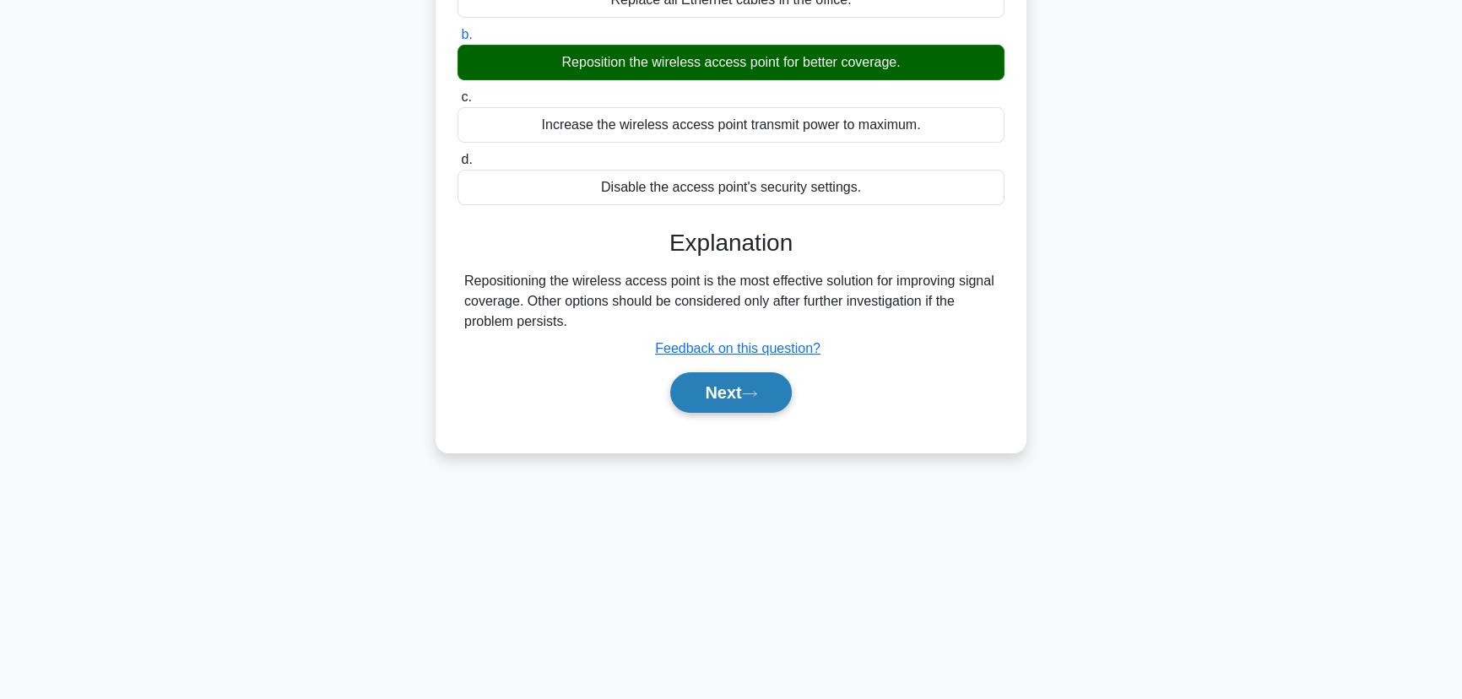
click at [706, 378] on button "Next" at bounding box center [730, 392] width 121 height 41
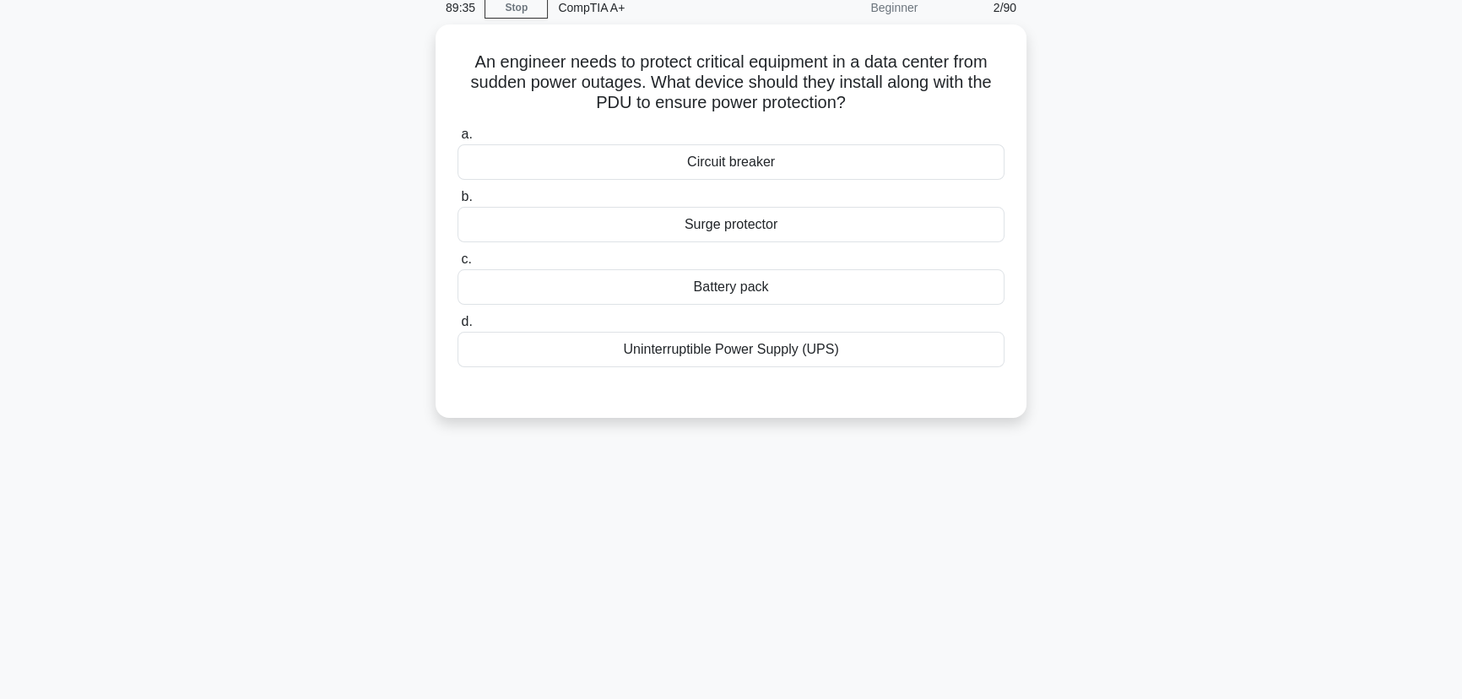
scroll to position [59, 0]
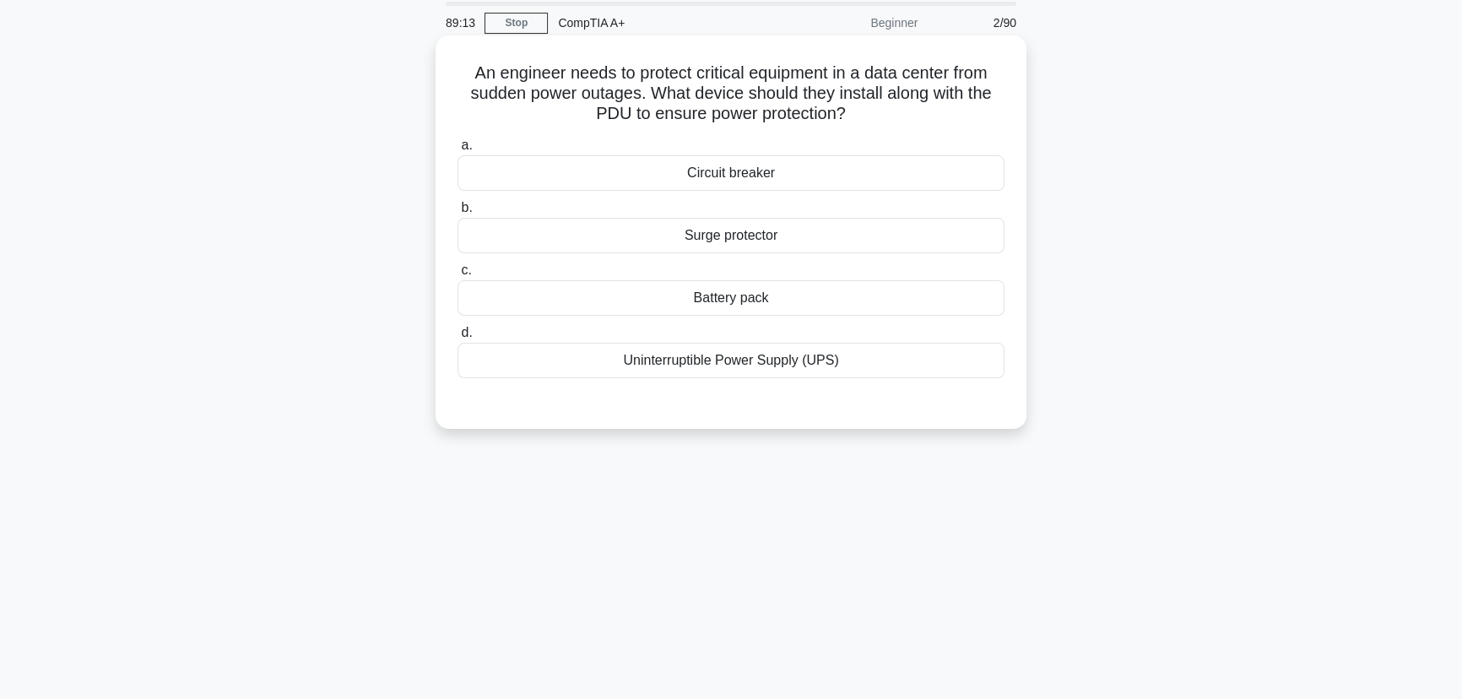
click at [719, 243] on div "Surge protector" at bounding box center [731, 235] width 547 height 35
click at [458, 214] on input "b. Surge protector" at bounding box center [458, 208] width 0 height 11
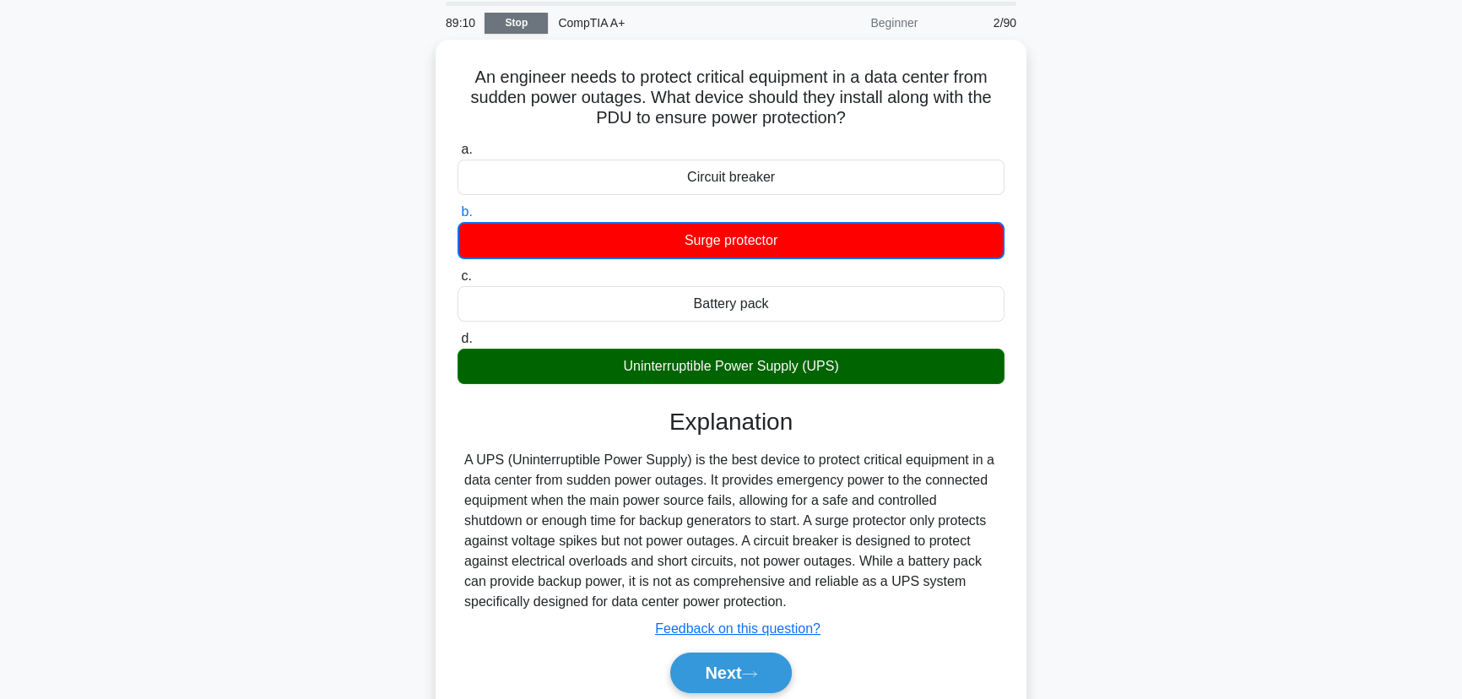
click at [505, 24] on link "Stop" at bounding box center [516, 23] width 63 height 21
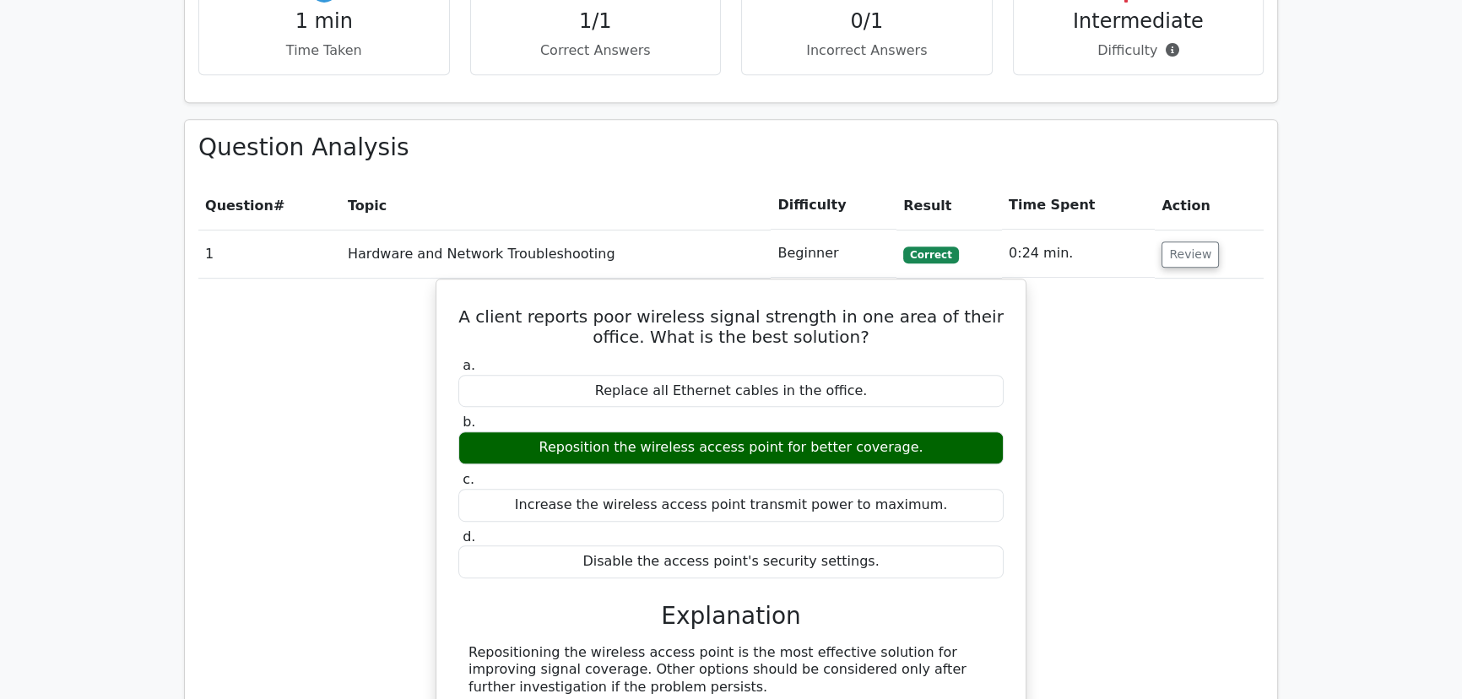
scroll to position [1000, 0]
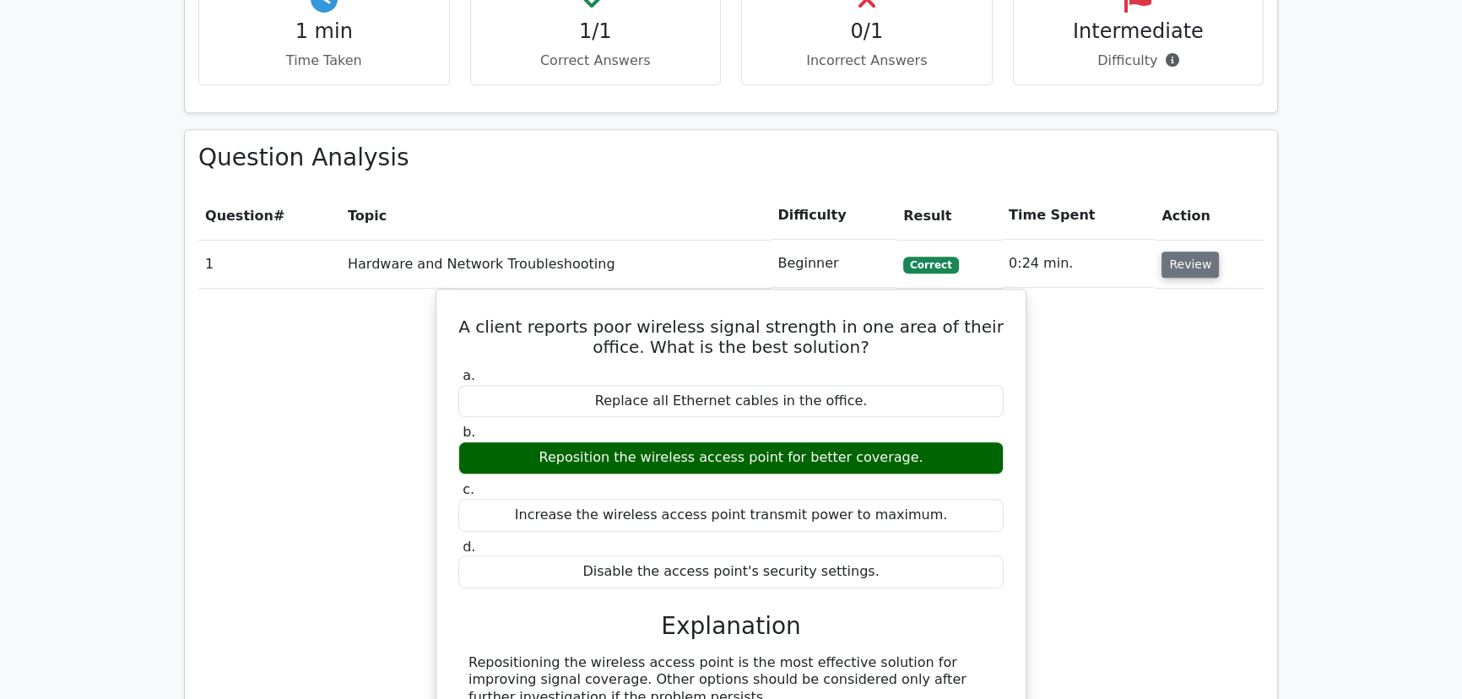
click at [1178, 252] on button "Review" at bounding box center [1190, 265] width 57 height 26
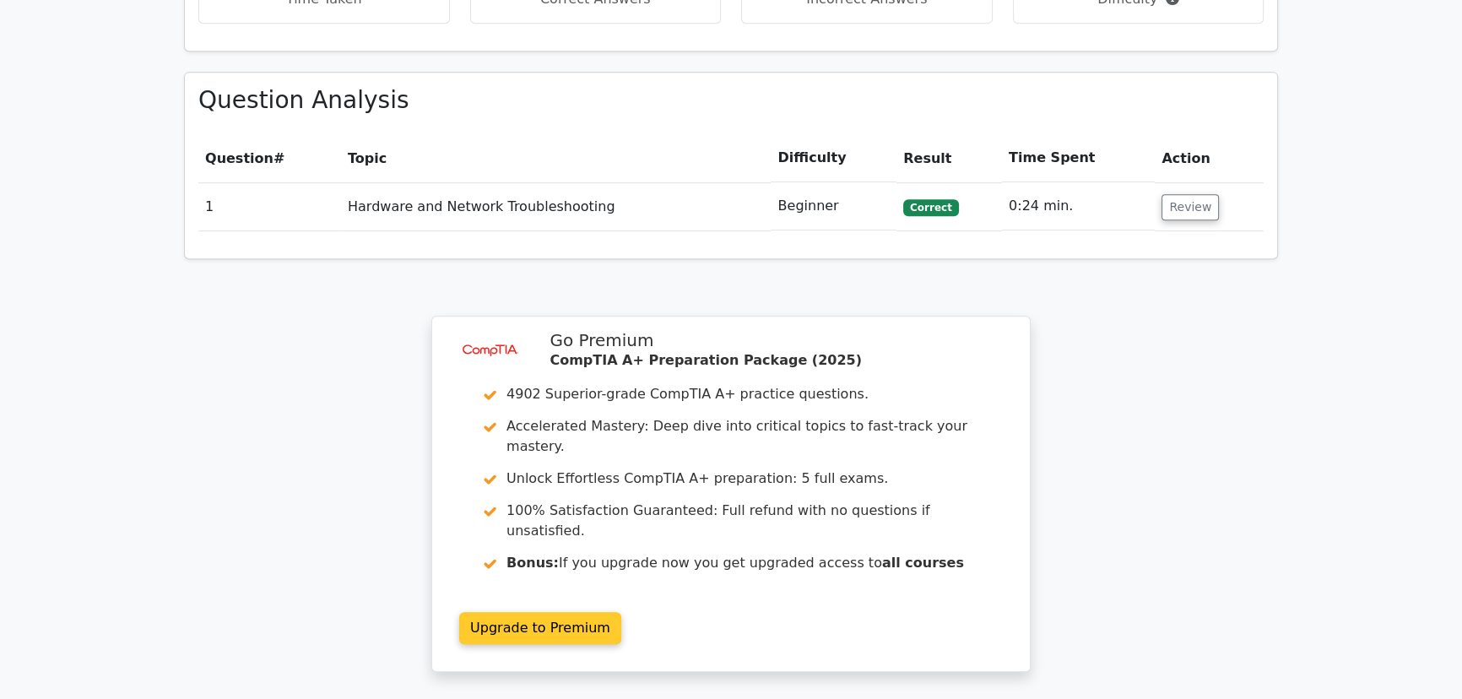
scroll to position [1287, 0]
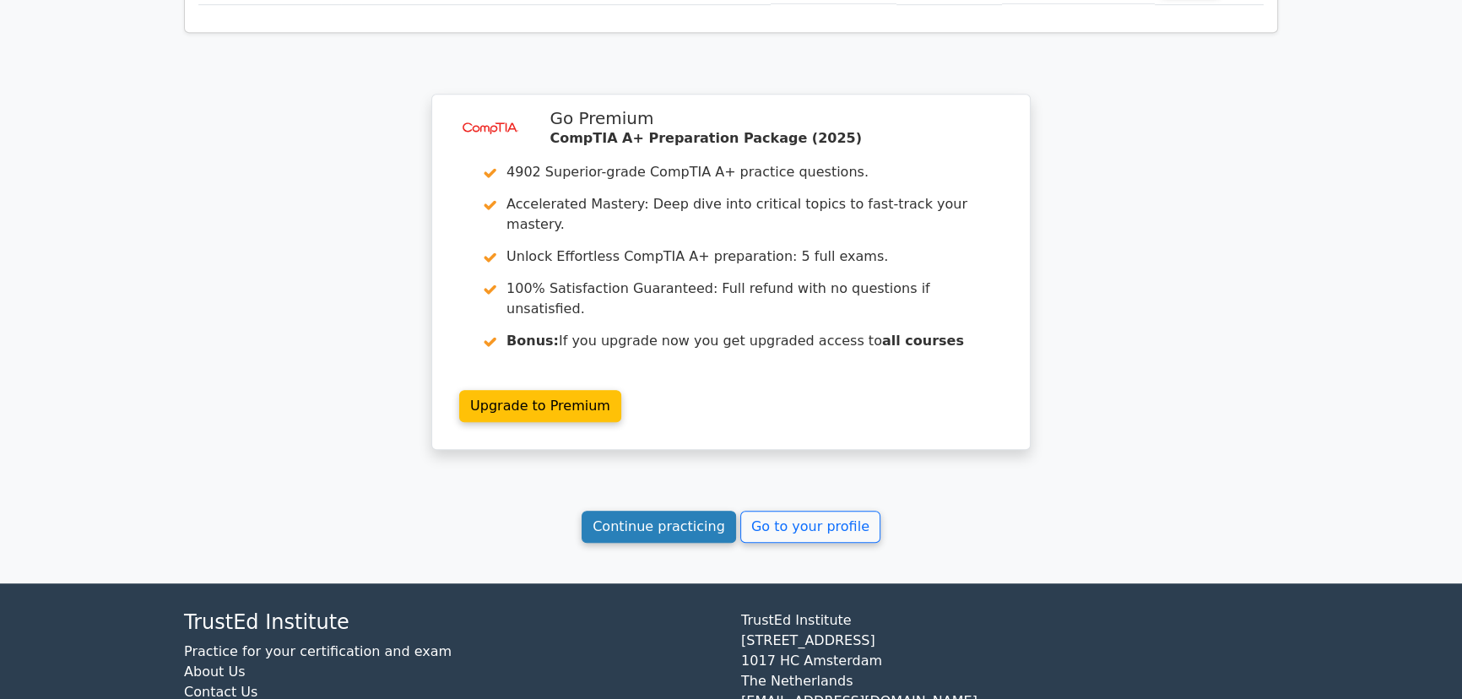
click at [664, 511] on link "Continue practicing" at bounding box center [659, 527] width 154 height 32
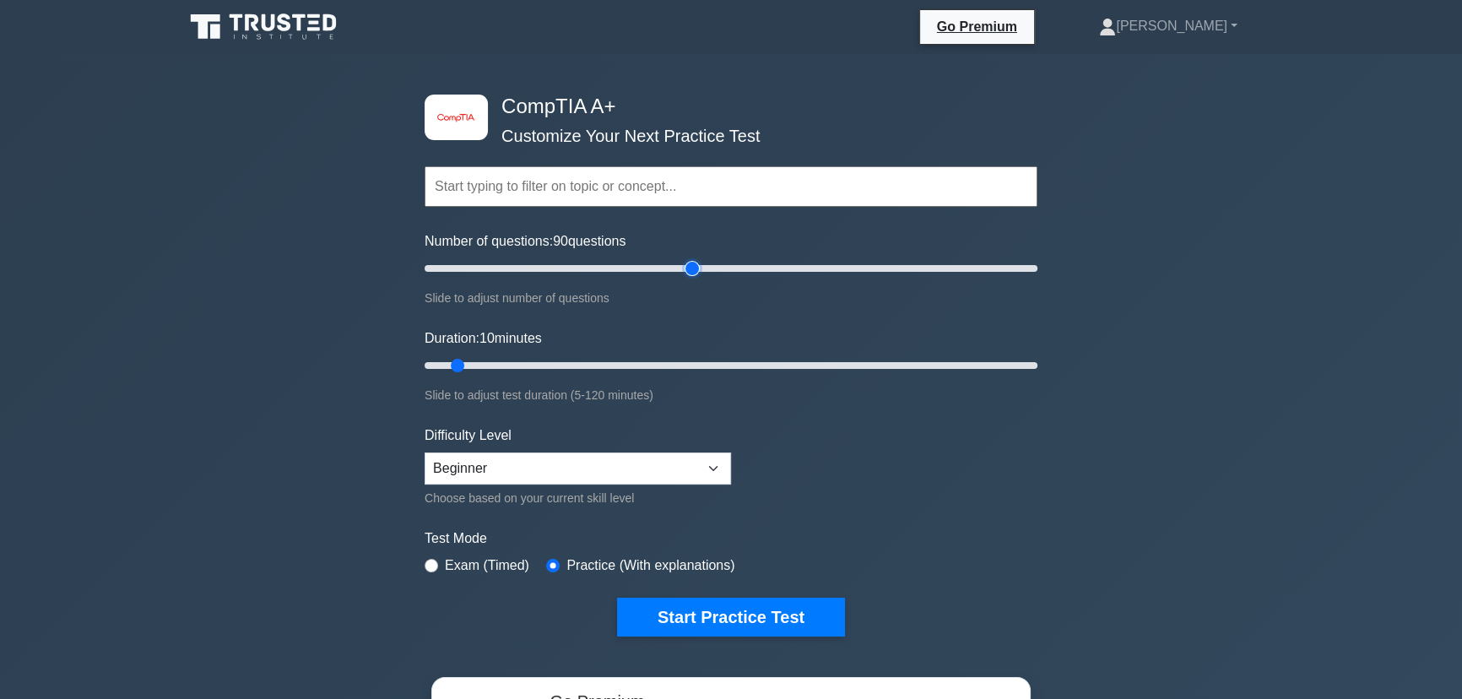
drag, startPoint x: 443, startPoint y: 275, endPoint x: 688, endPoint y: 280, distance: 244.9
type input "90"
click at [688, 279] on input "Number of questions: 90 questions" at bounding box center [731, 268] width 613 height 20
drag, startPoint x: 463, startPoint y: 363, endPoint x: 865, endPoint y: 377, distance: 402.9
type input "90"
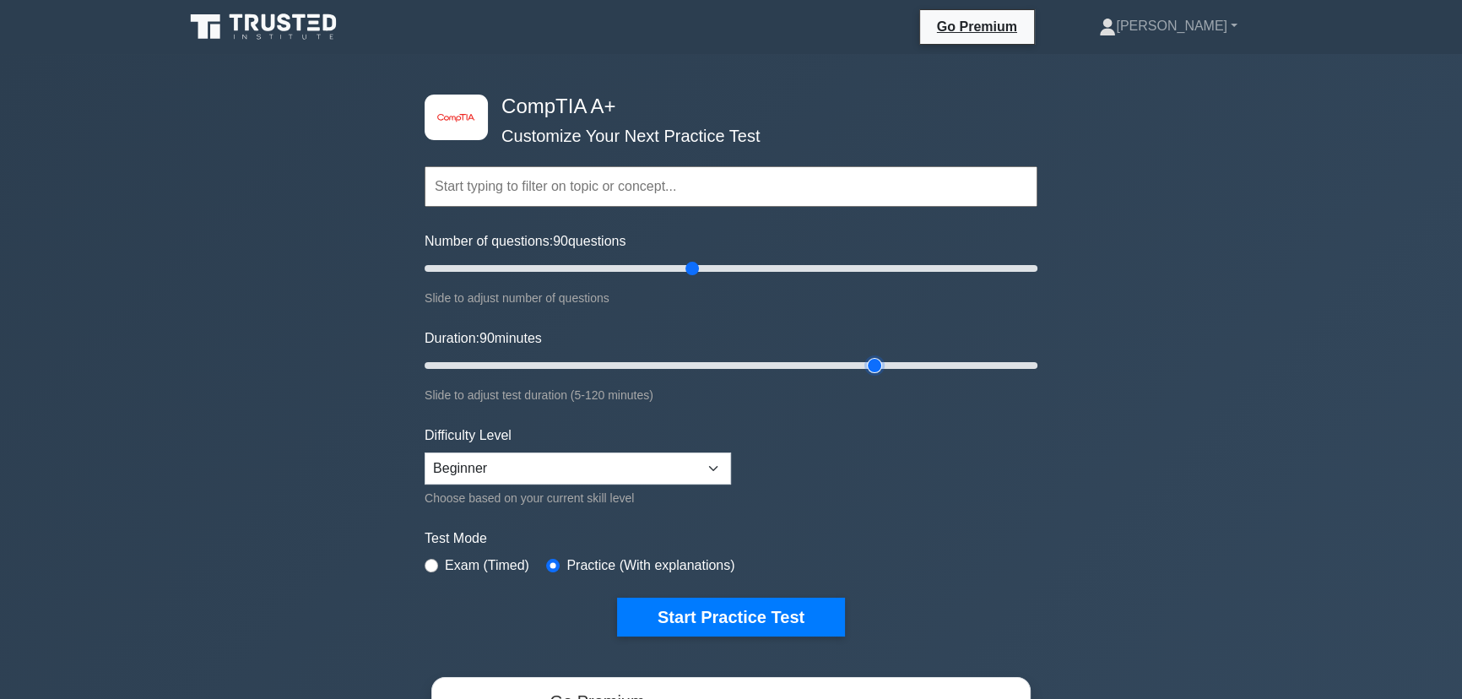
click at [865, 376] on input "Duration: 90 minutes" at bounding box center [731, 365] width 613 height 20
click at [706, 609] on button "Start Practice Test" at bounding box center [731, 617] width 228 height 39
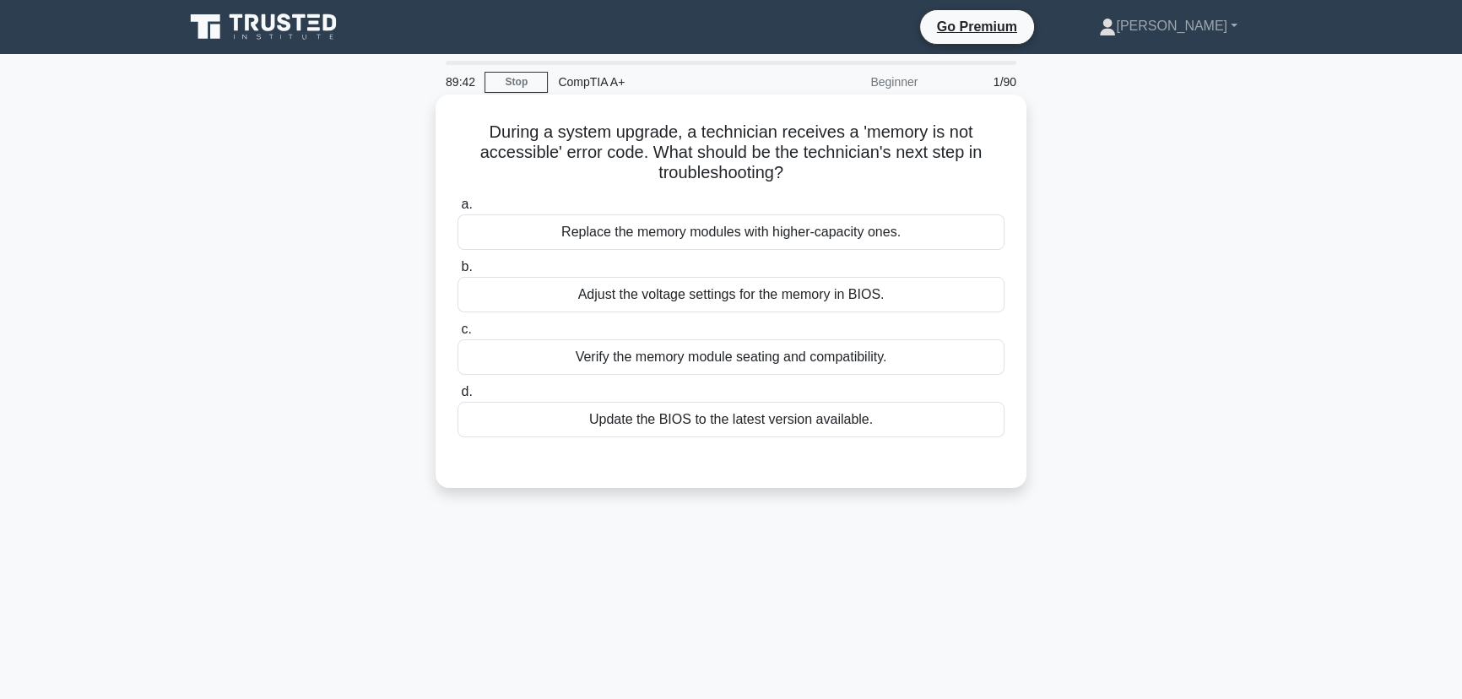
click at [822, 365] on div "Verify the memory module seating and compatibility." at bounding box center [731, 356] width 547 height 35
click at [458, 335] on input "c. Verify the memory module seating and compatibility." at bounding box center [458, 329] width 0 height 11
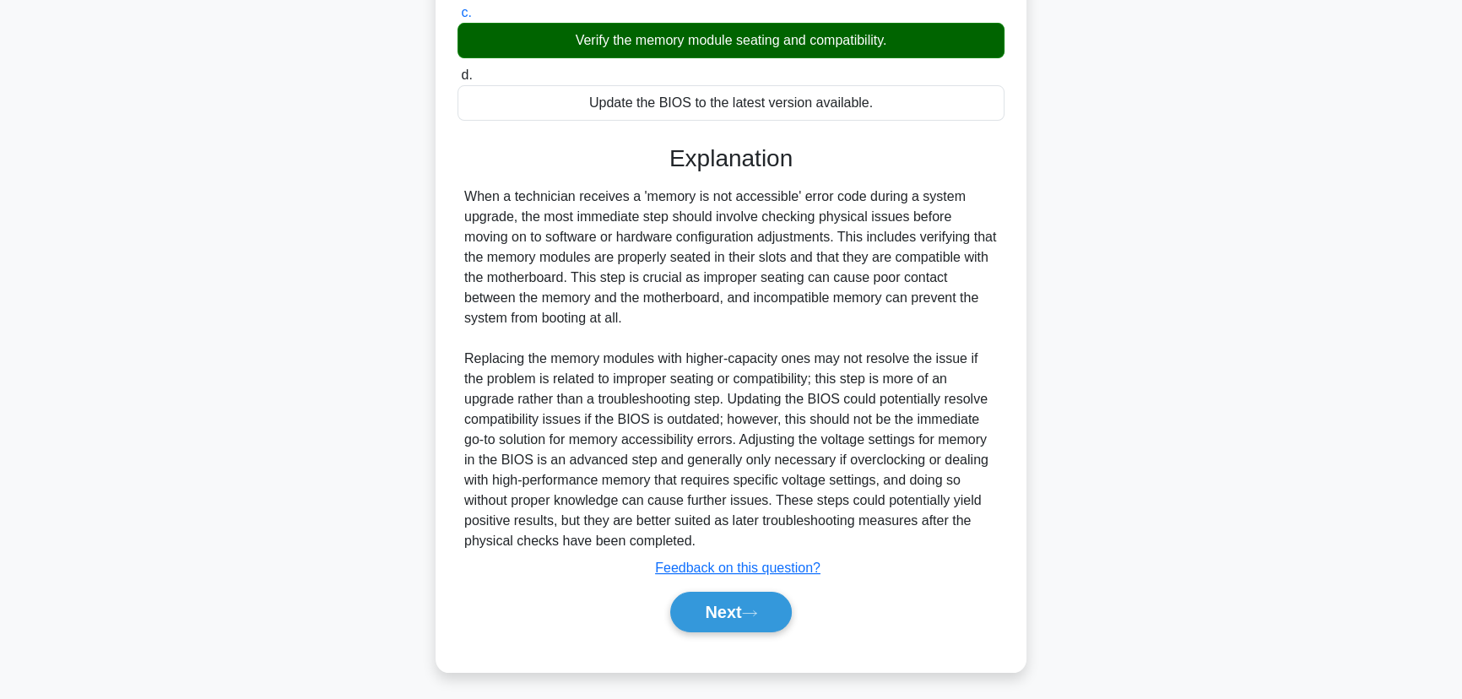
scroll to position [321, 0]
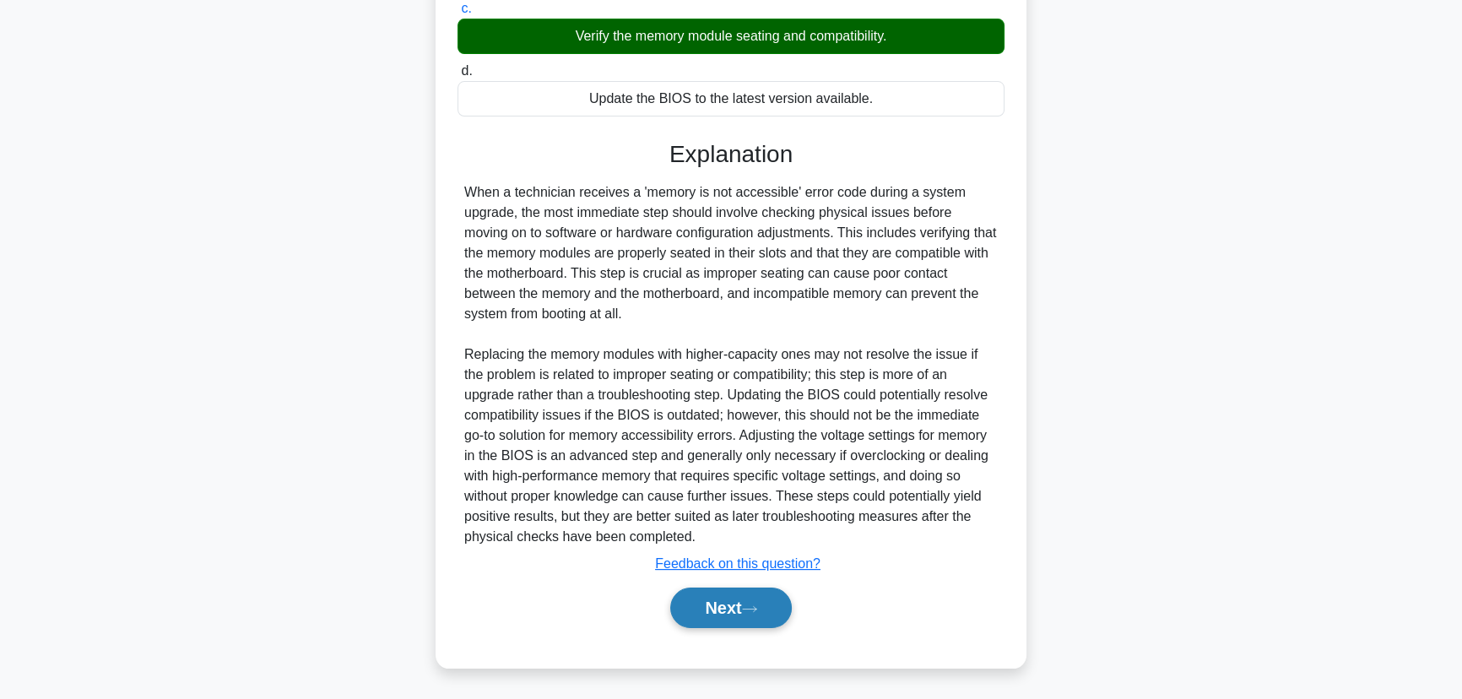
click at [740, 609] on button "Next" at bounding box center [730, 608] width 121 height 41
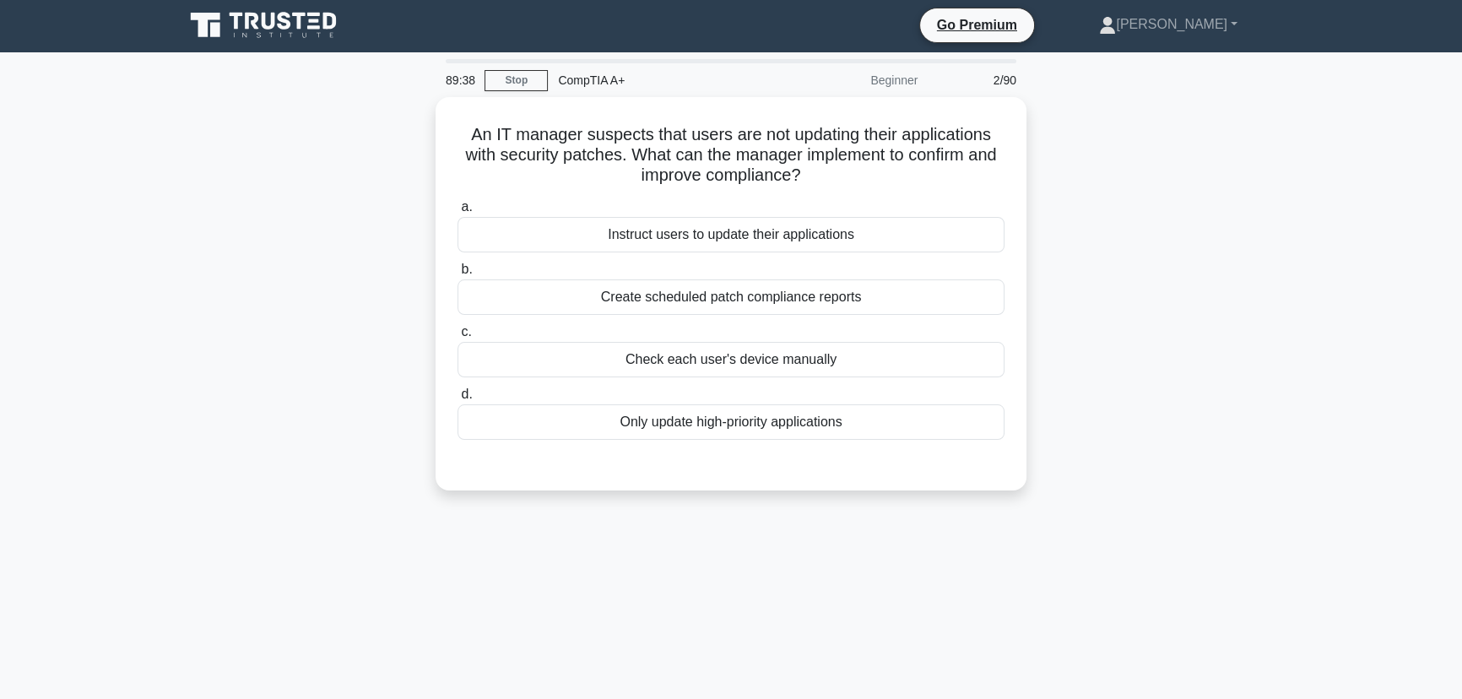
scroll to position [0, 0]
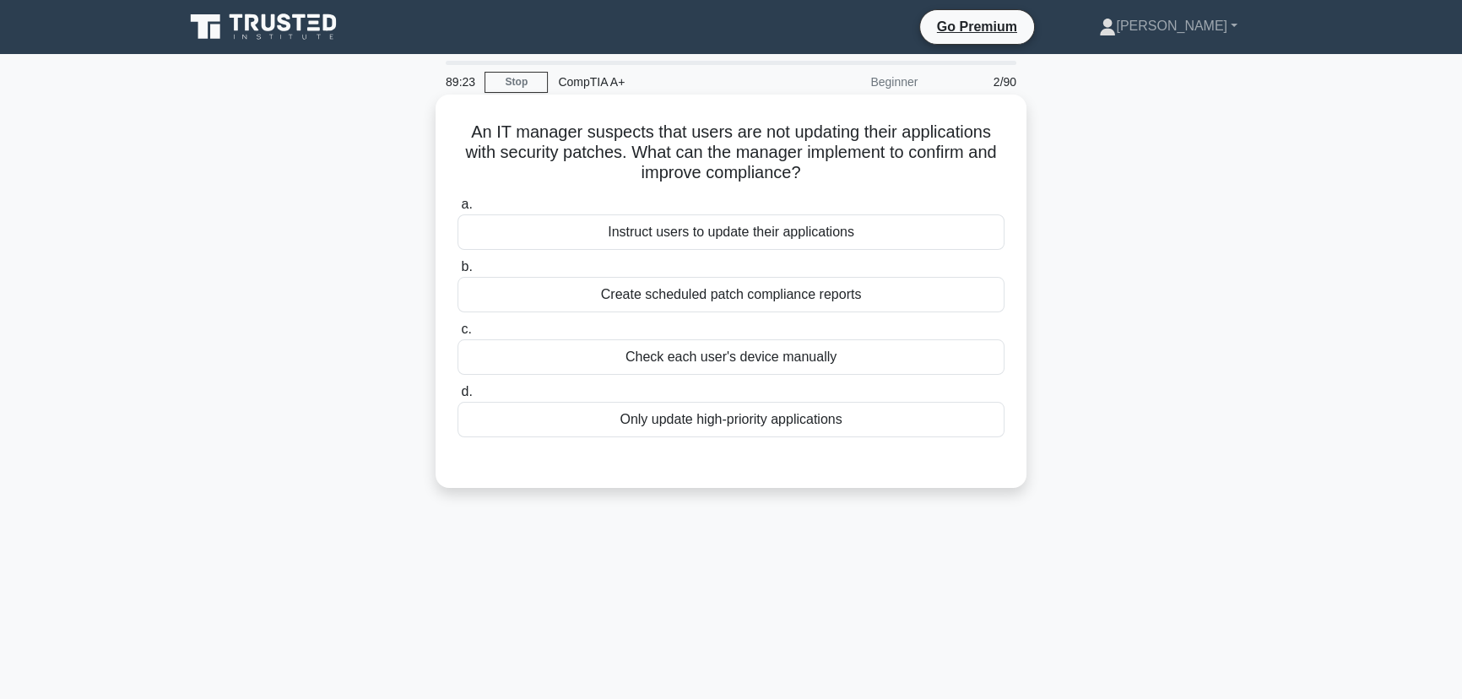
click at [702, 295] on div "Create scheduled patch compliance reports" at bounding box center [731, 294] width 547 height 35
click at [458, 273] on input "b. Create scheduled patch compliance reports" at bounding box center [458, 267] width 0 height 11
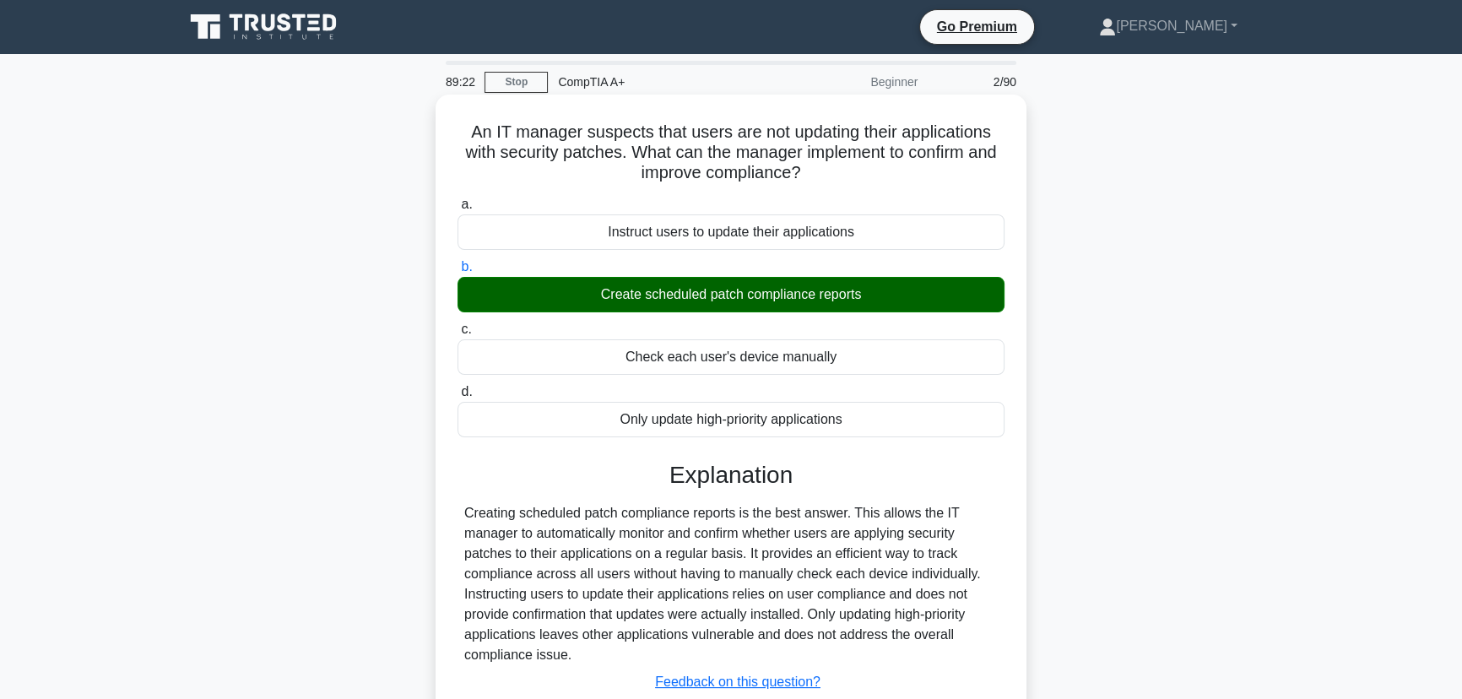
scroll to position [212, 0]
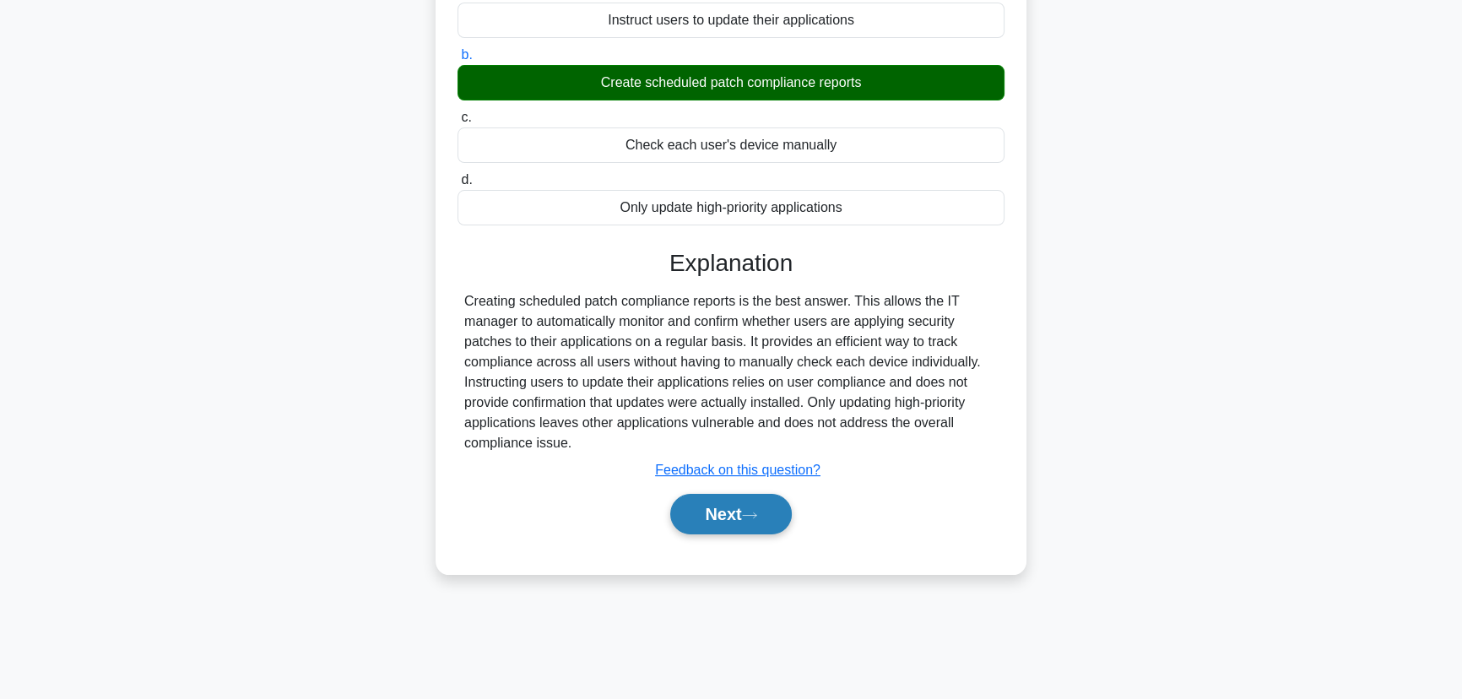
click at [729, 510] on button "Next" at bounding box center [730, 514] width 121 height 41
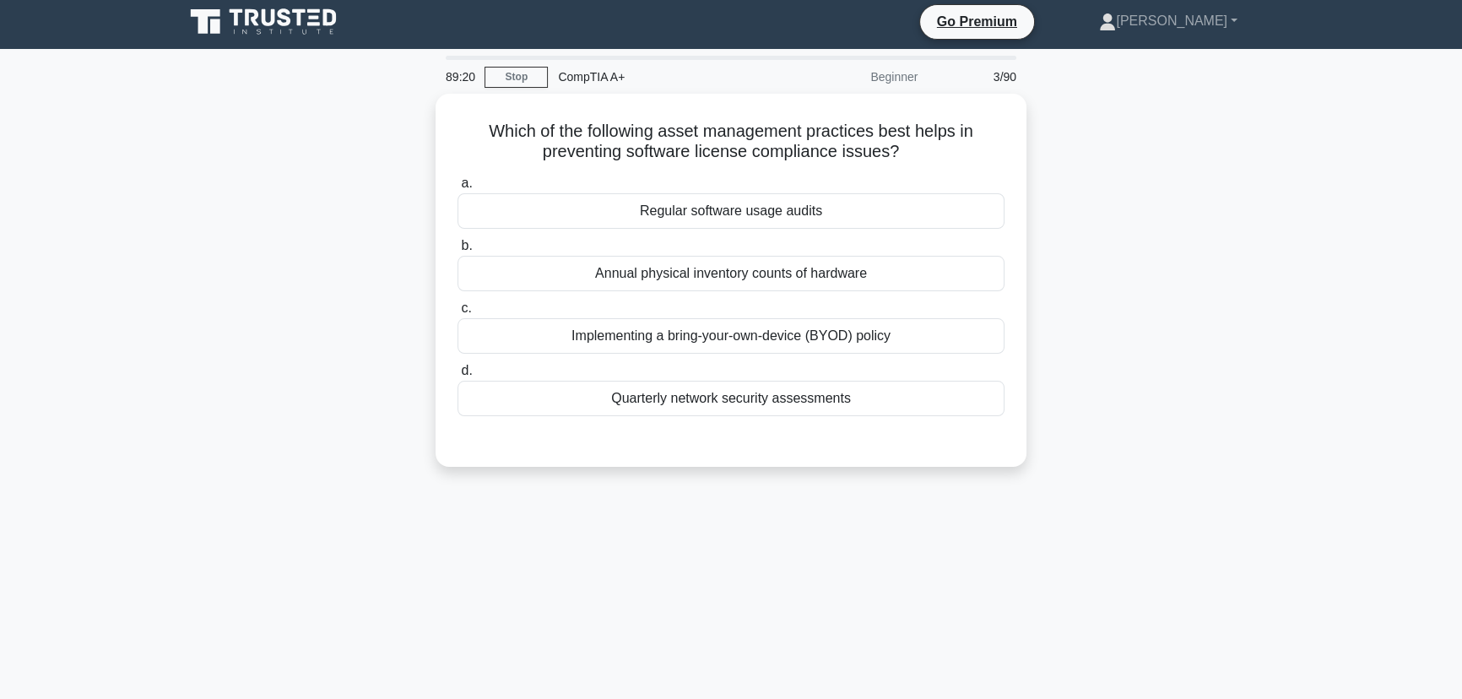
scroll to position [0, 0]
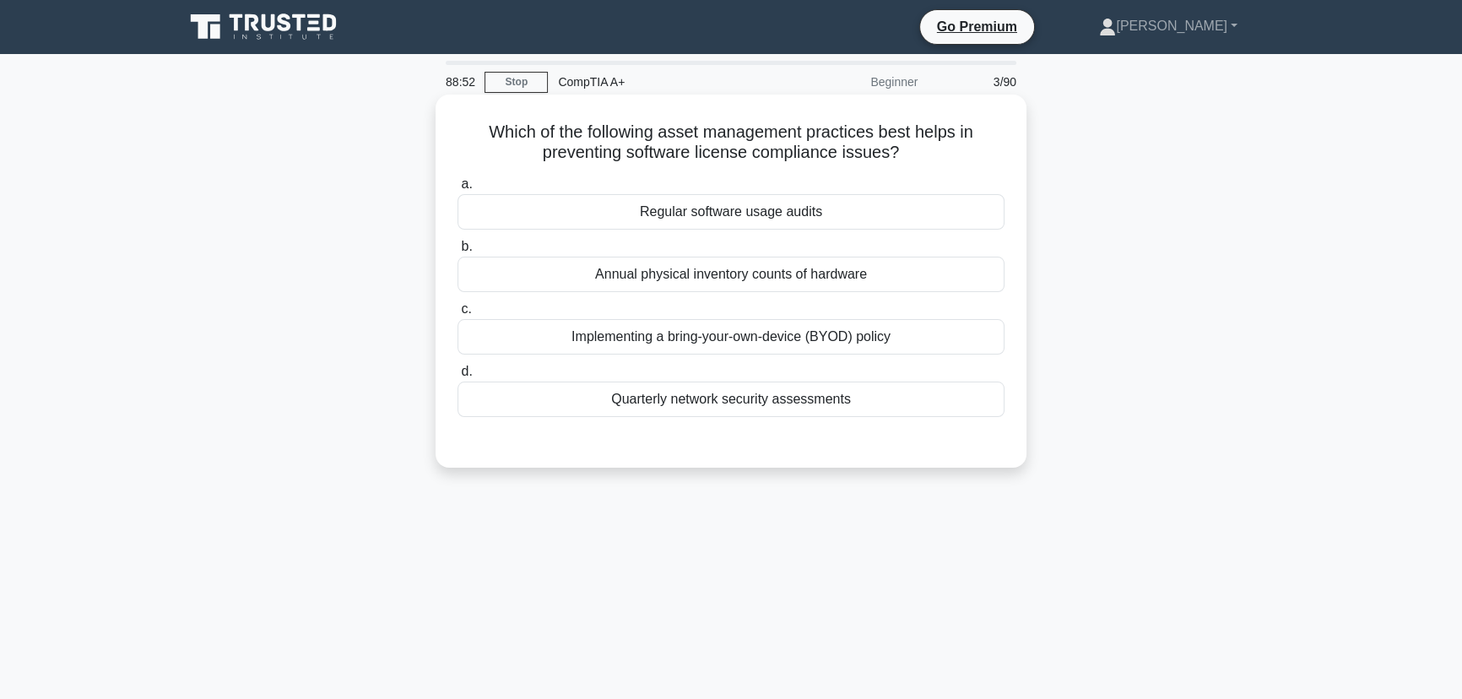
drag, startPoint x: 870, startPoint y: 394, endPoint x: 501, endPoint y: 139, distance: 447.7
click at [476, 138] on div "Which of the following asset management practices best helps in preventing soft…" at bounding box center [730, 281] width 577 height 360
copy div "Which of the following asset management practices best helps in preventing soft…"
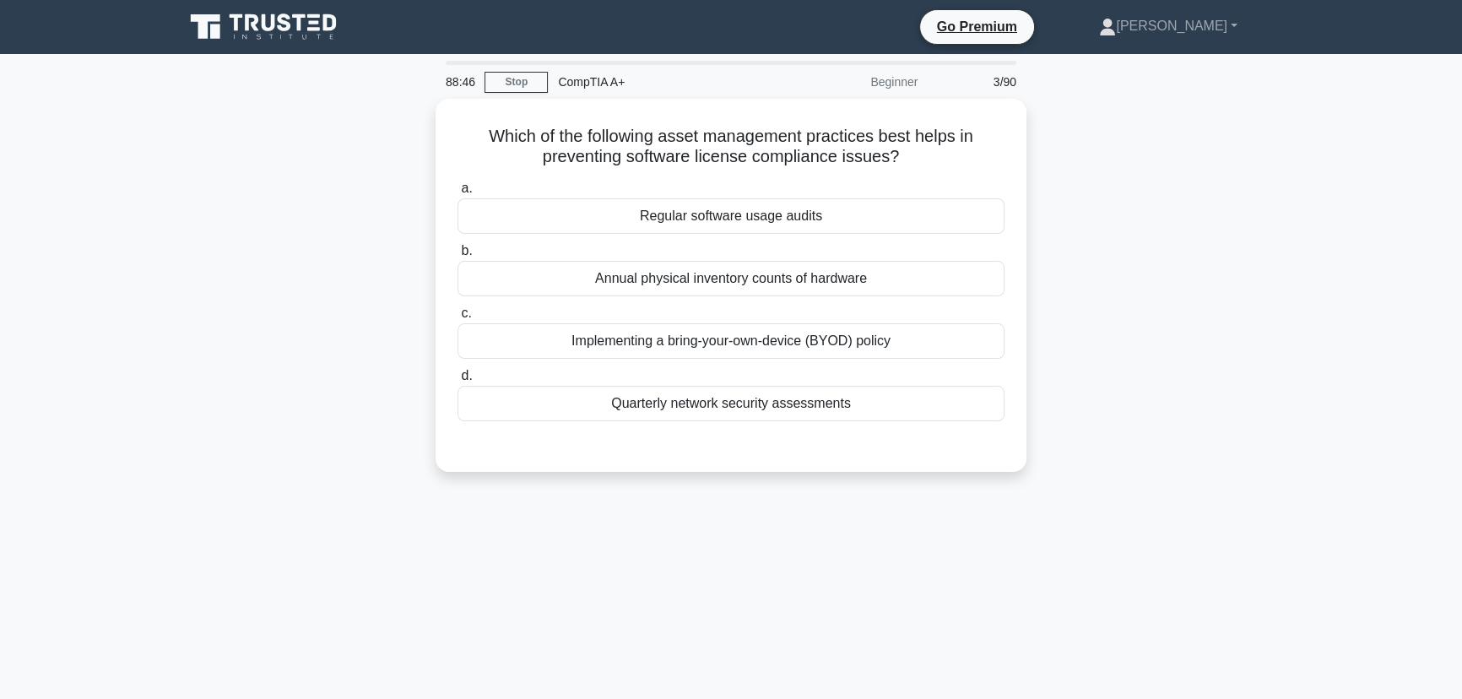
click at [1054, 319] on div "Which of the following asset management practices best helps in preventing soft…" at bounding box center [731, 295] width 1114 height 393
click at [1168, 355] on div "Which of the following asset management practices best helps in preventing soft…" at bounding box center [731, 295] width 1114 height 393
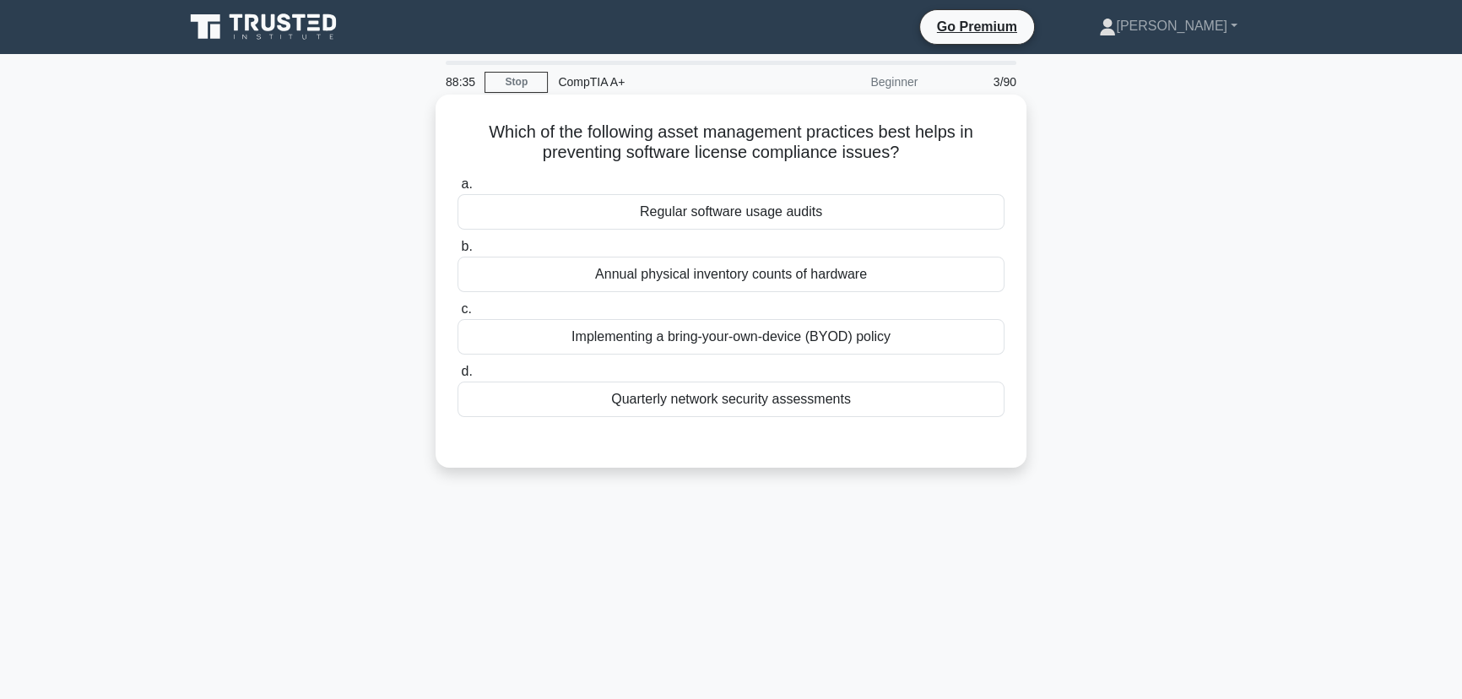
click at [758, 210] on div "Regular software usage audits" at bounding box center [731, 211] width 547 height 35
click at [458, 190] on input "a. Regular software usage audits" at bounding box center [458, 184] width 0 height 11
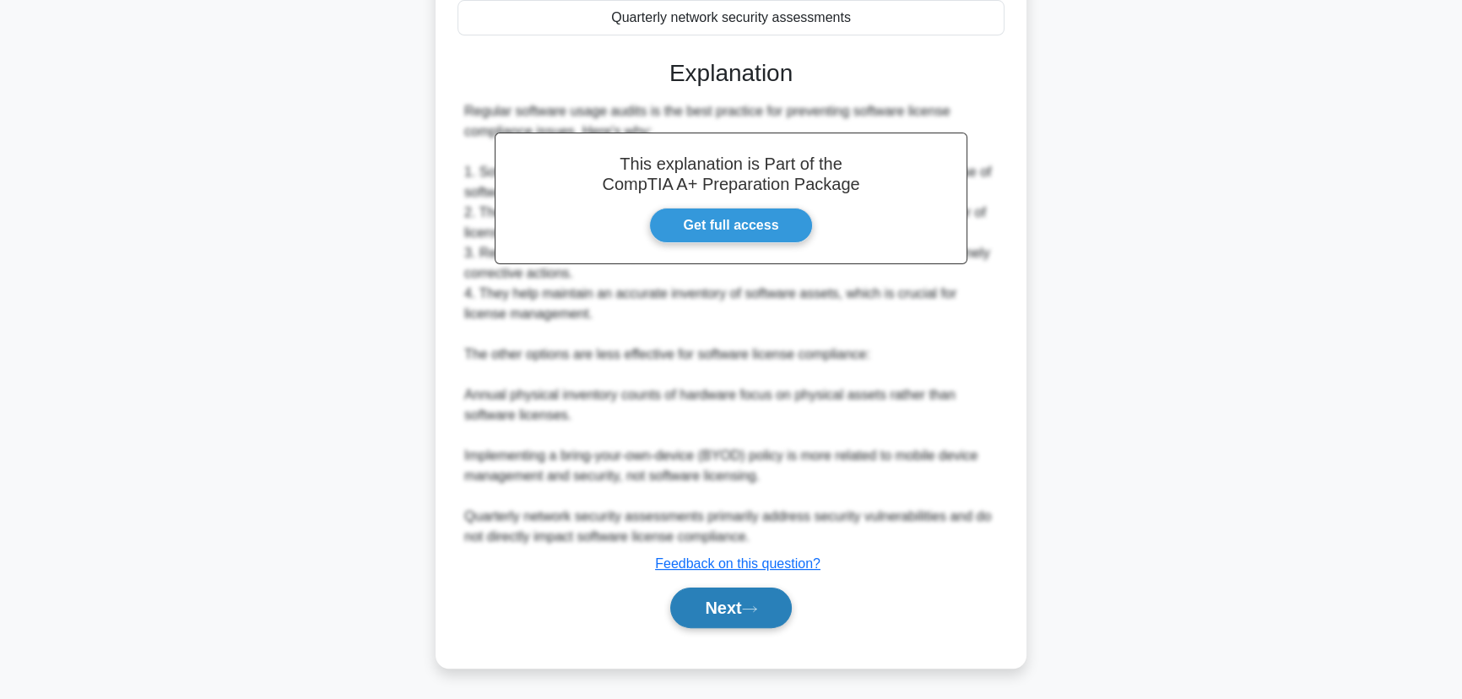
click at [749, 596] on button "Next" at bounding box center [730, 608] width 121 height 41
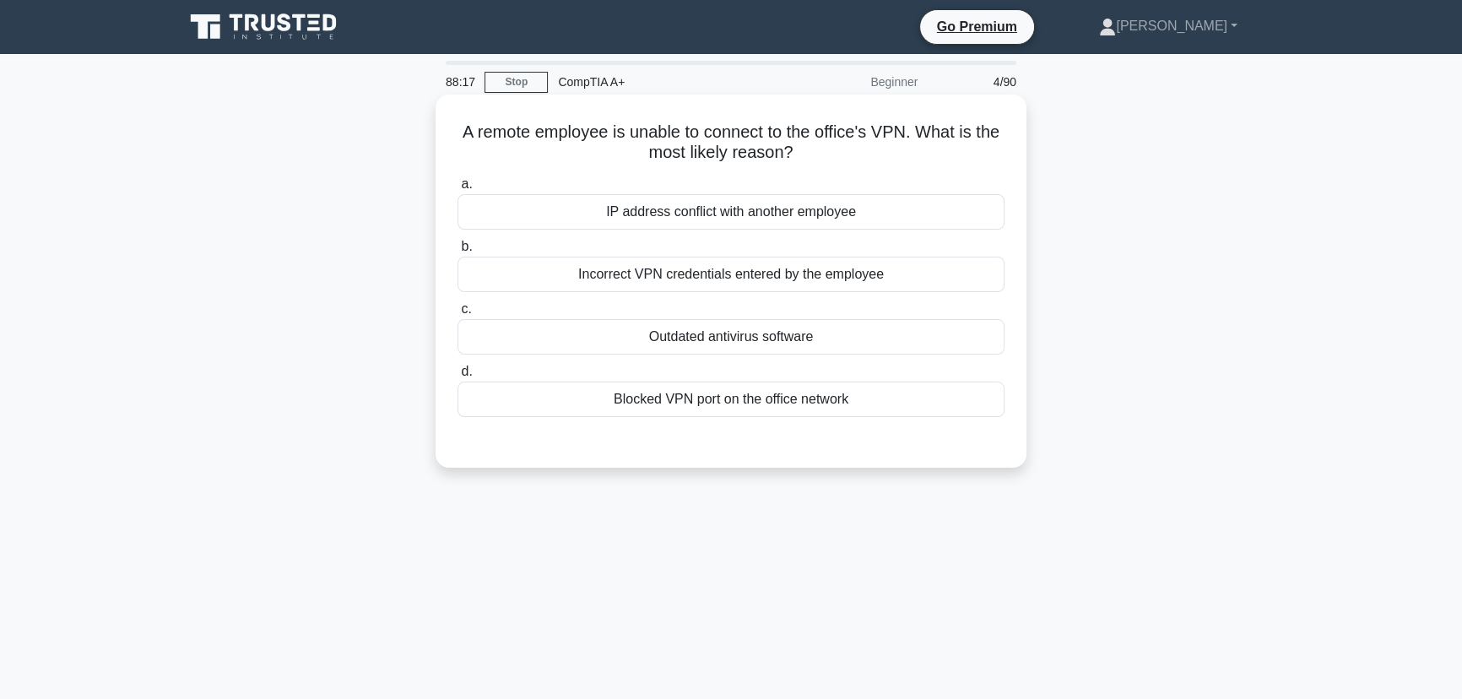
click at [832, 279] on div "Incorrect VPN credentials entered by the employee" at bounding box center [731, 274] width 547 height 35
click at [458, 252] on input "b. Incorrect VPN credentials entered by the employee" at bounding box center [458, 246] width 0 height 11
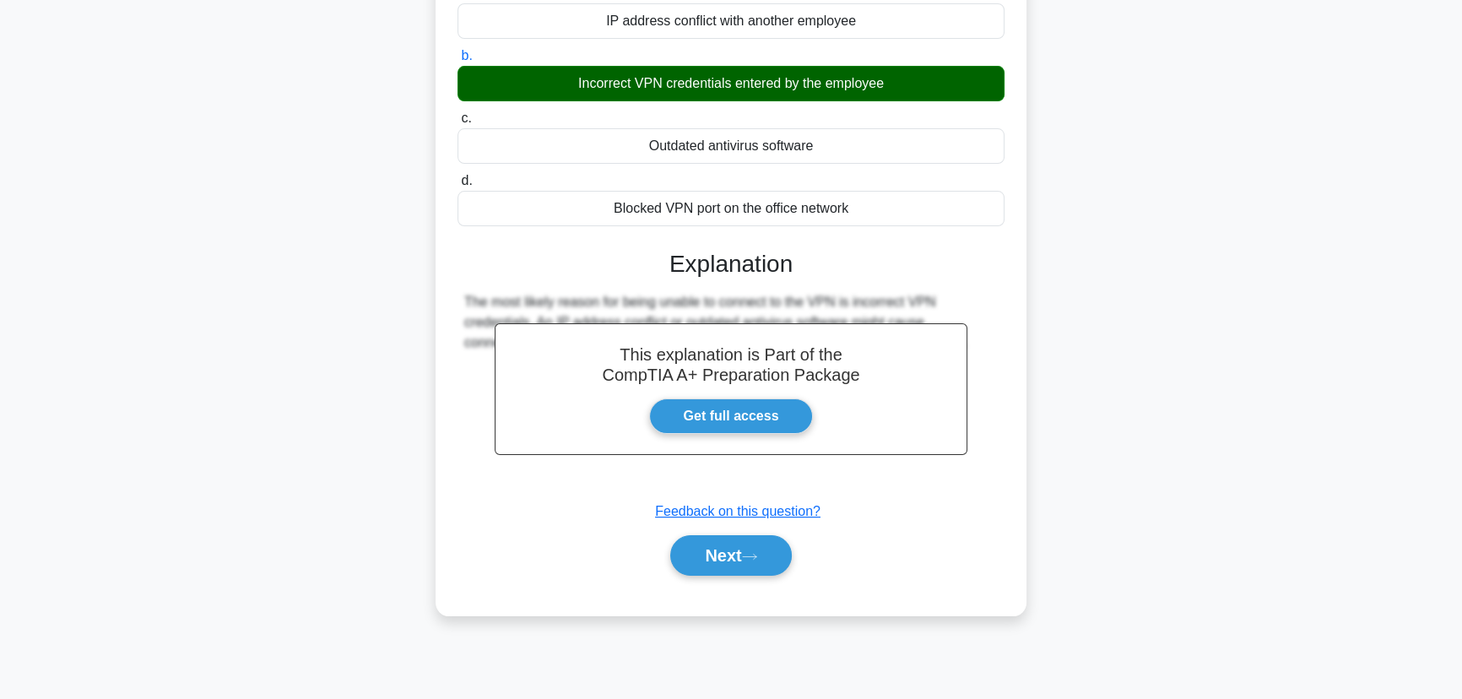
scroll to position [212, 0]
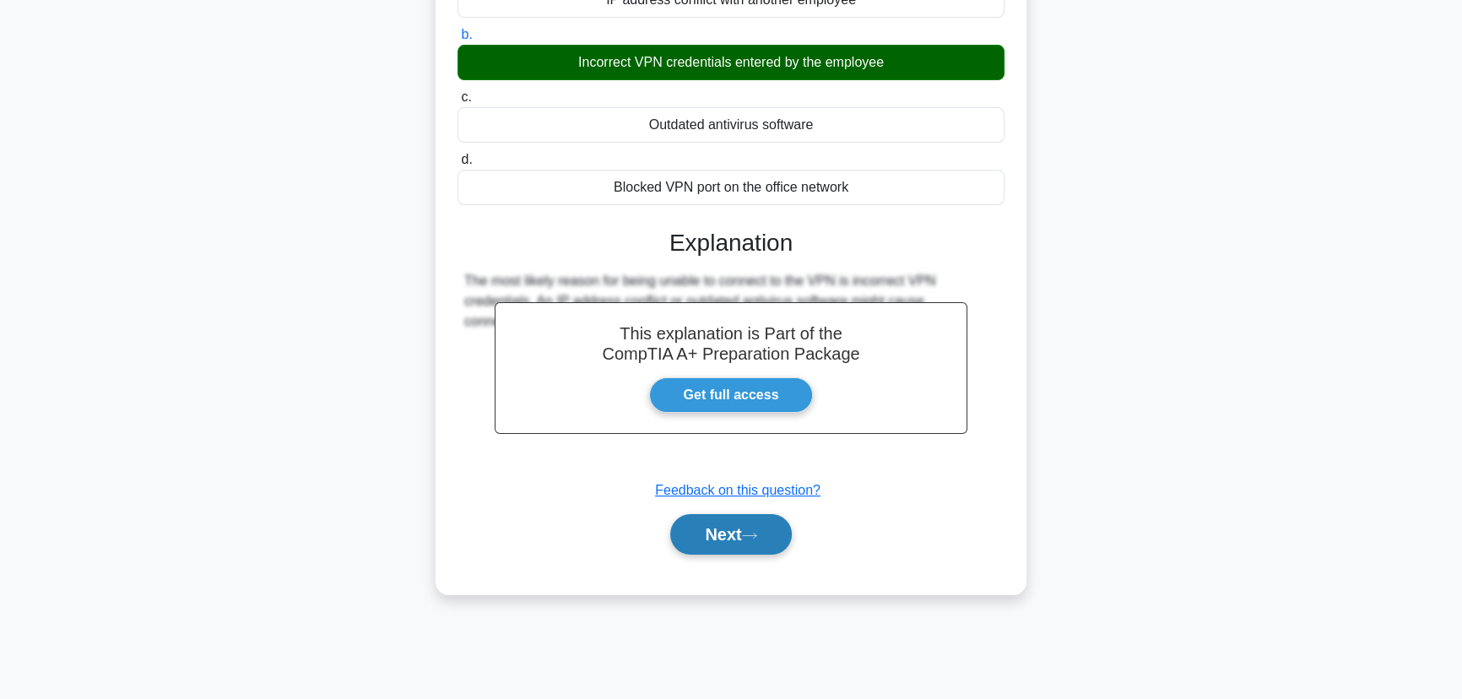
click at [746, 543] on button "Next" at bounding box center [730, 534] width 121 height 41
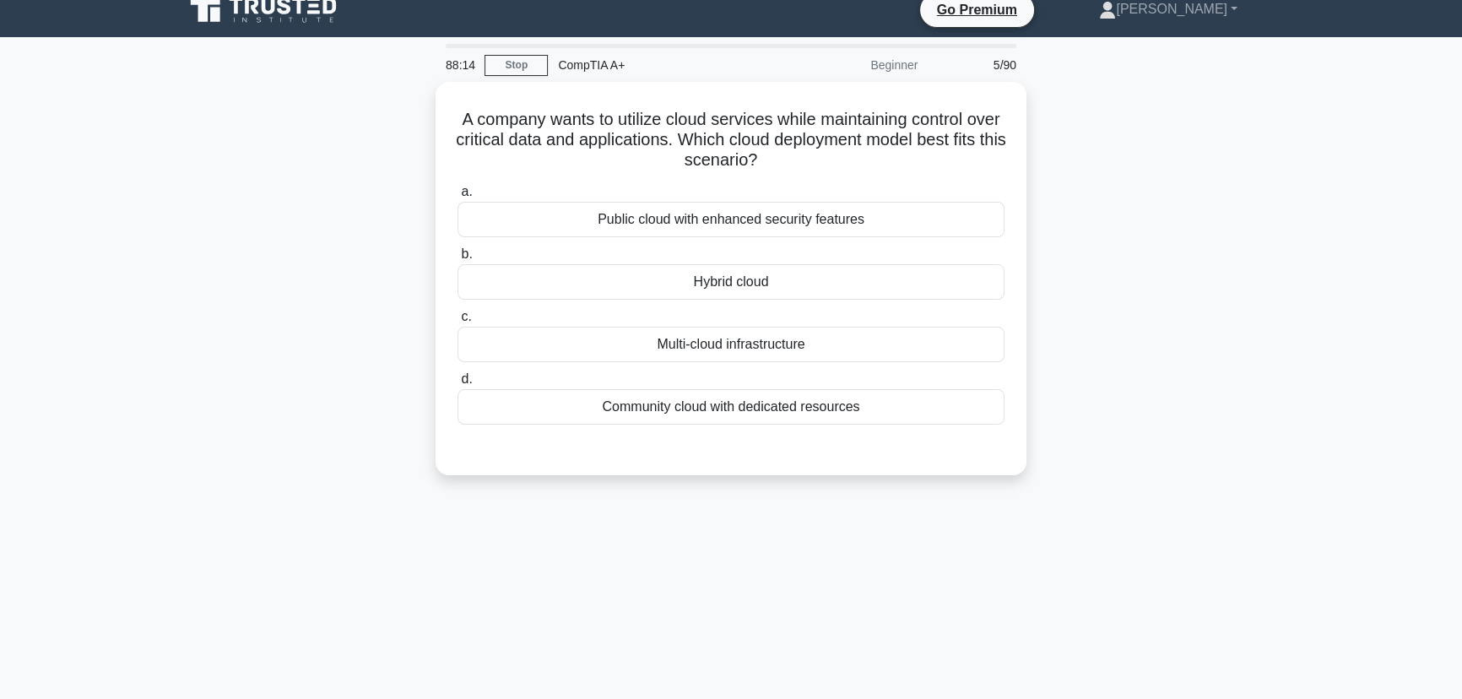
scroll to position [0, 0]
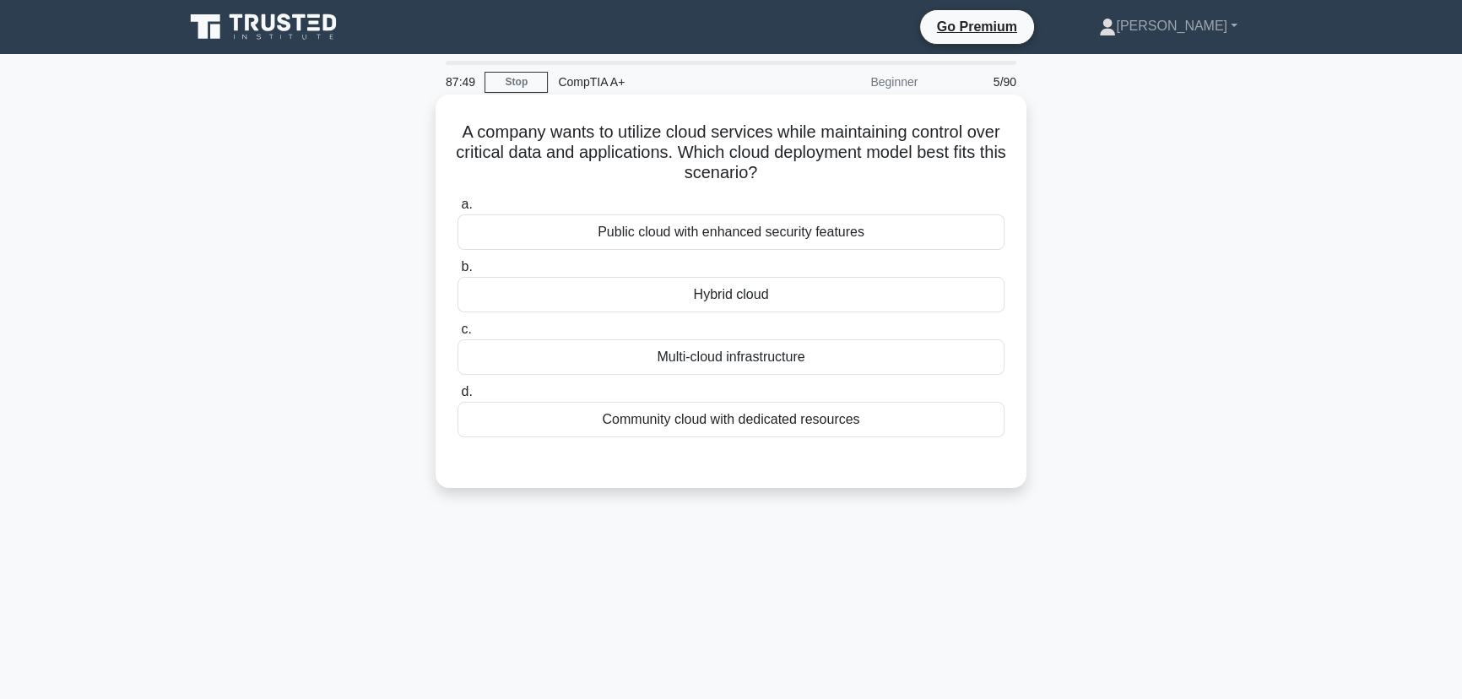
drag, startPoint x: 886, startPoint y: 415, endPoint x: 474, endPoint y: 134, distance: 498.7
click at [474, 134] on div "A company wants to utilize cloud services while maintaining control over critic…" at bounding box center [730, 291] width 577 height 380
click at [978, 439] on div "a. Public cloud with enhanced security features b. Hybrid cloud c. d." at bounding box center [730, 316] width 567 height 250
drag, startPoint x: 836, startPoint y: 417, endPoint x: 447, endPoint y: 129, distance: 483.4
click at [447, 129] on div "A company wants to utilize cloud services while maintaining control over critic…" at bounding box center [730, 291] width 577 height 380
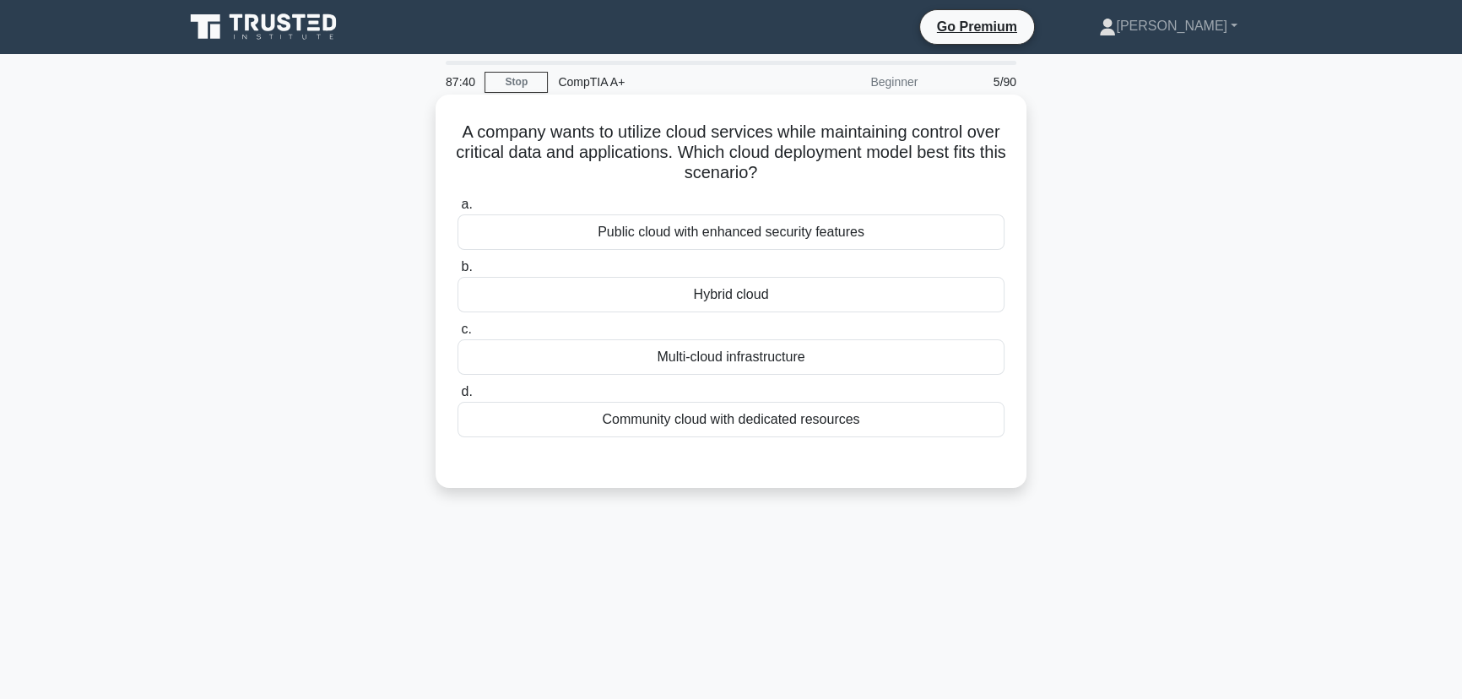
copy div "A company wants to utilize cloud services while maintaining control over critic…"
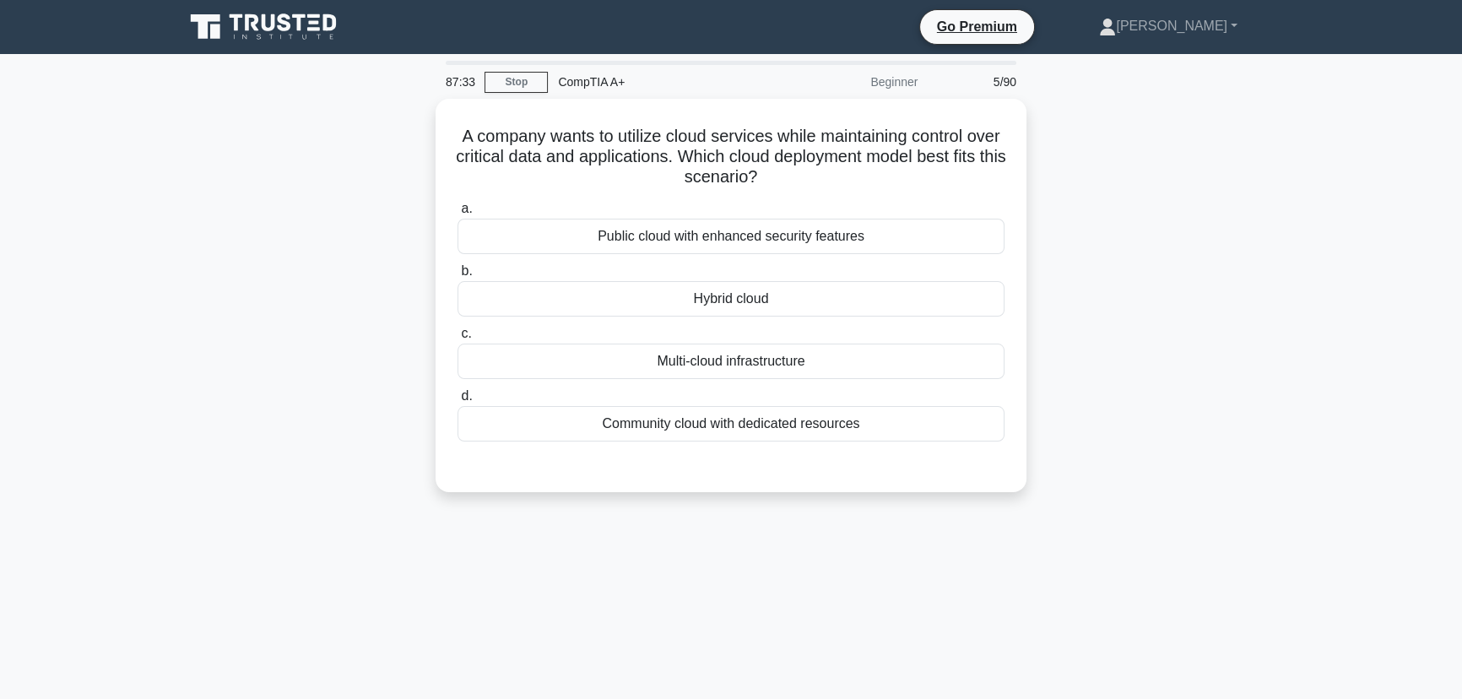
click at [1200, 455] on div "A company wants to utilize cloud services while maintaining control over critic…" at bounding box center [731, 306] width 1114 height 414
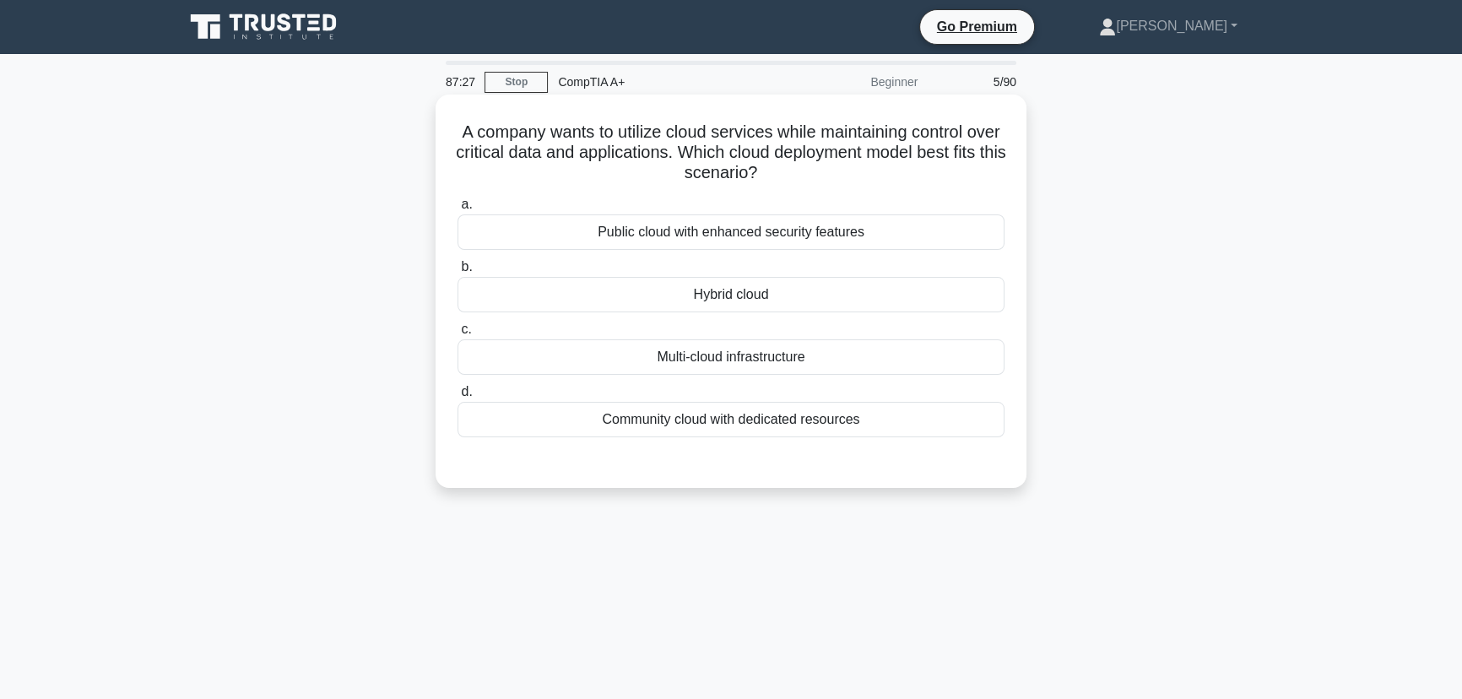
click at [707, 290] on div "Hybrid cloud" at bounding box center [731, 294] width 547 height 35
click at [458, 273] on input "b. Hybrid cloud" at bounding box center [458, 267] width 0 height 11
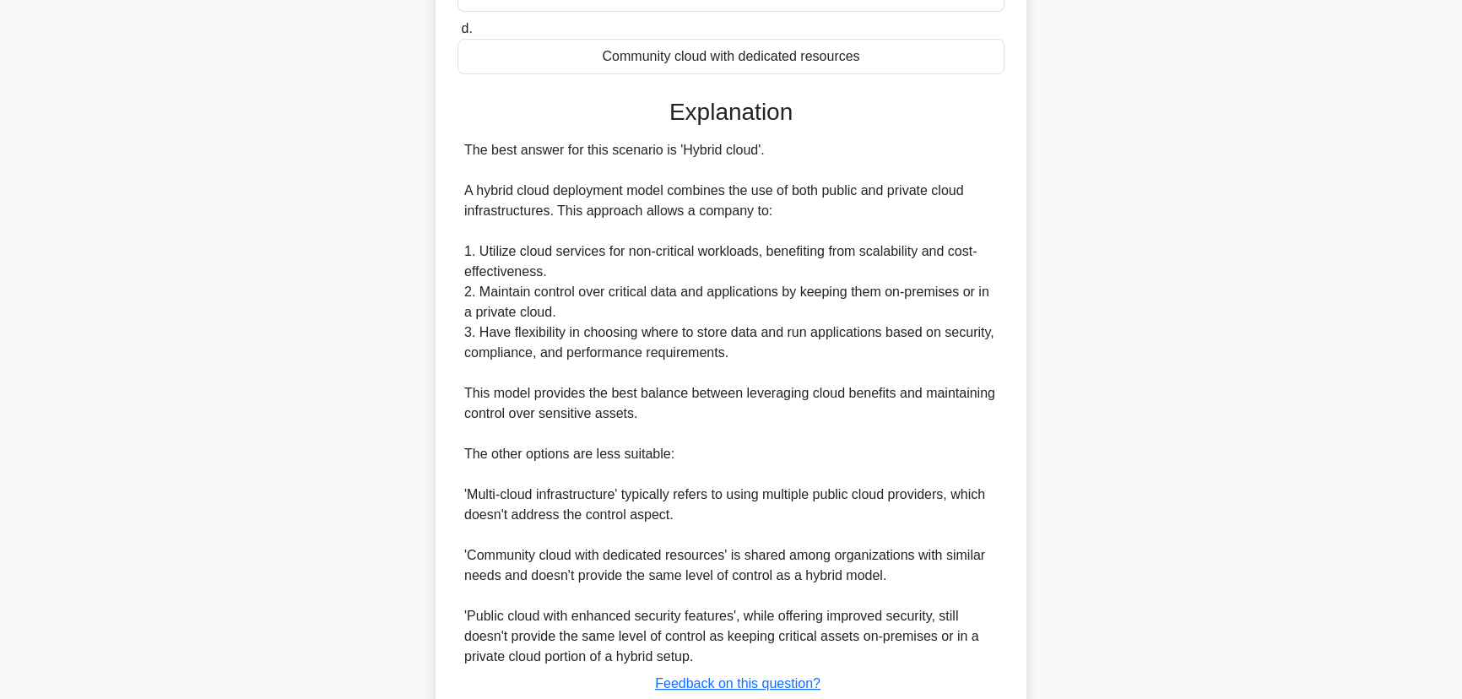
scroll to position [483, 0]
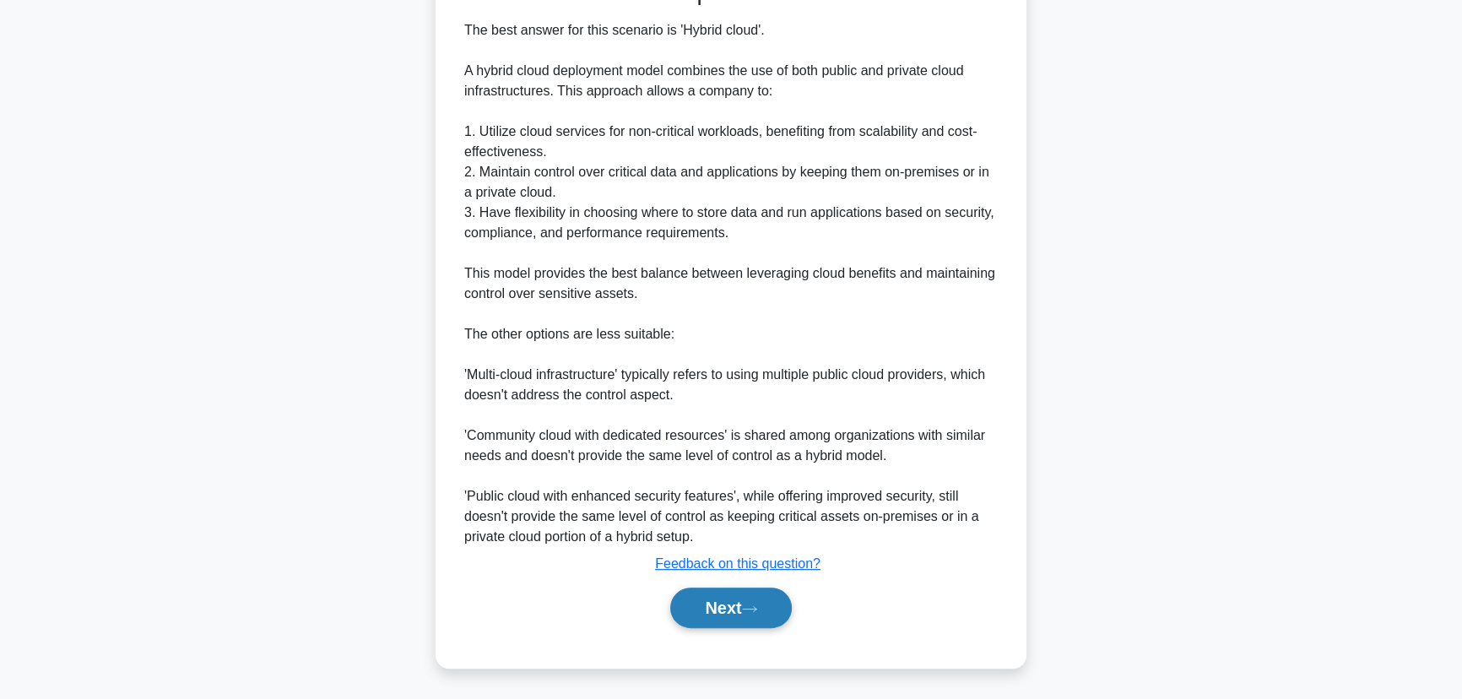
click at [740, 623] on button "Next" at bounding box center [730, 608] width 121 height 41
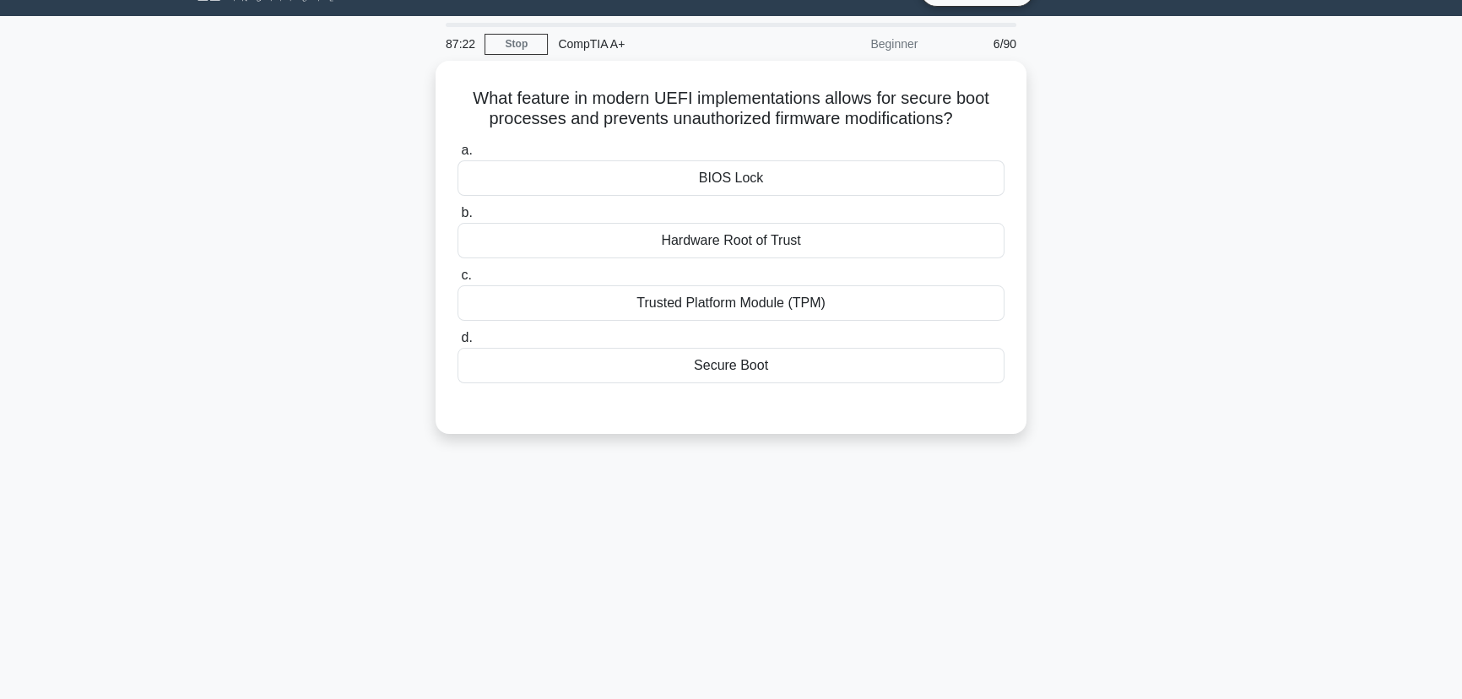
scroll to position [0, 0]
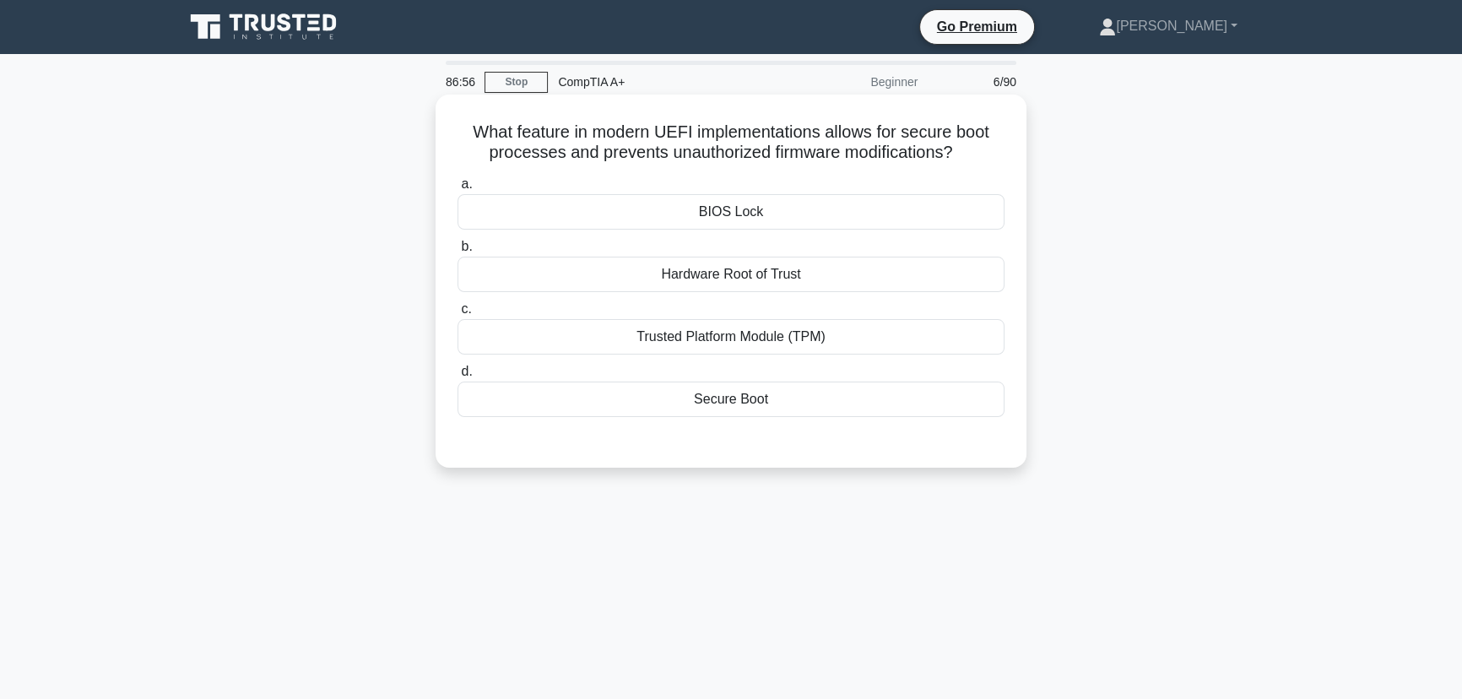
drag, startPoint x: 801, startPoint y: 400, endPoint x: 447, endPoint y: 131, distance: 444.6
click at [447, 131] on div "What feature in modern UEFI implementations allows for secure boot processes an…" at bounding box center [730, 281] width 577 height 360
copy div "What feature in modern UEFI implementations allows for secure boot processes an…"
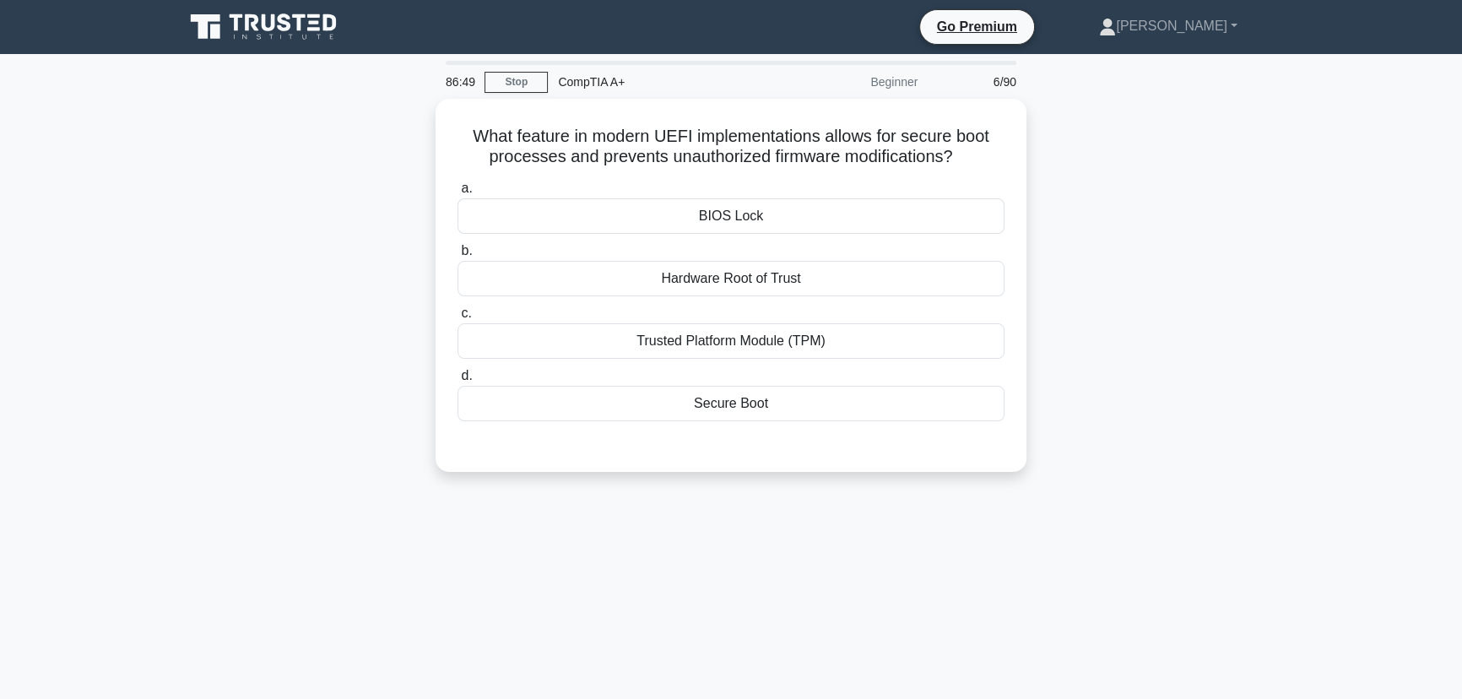
click at [920, 600] on div "86:49 Stop CompTIA A+ Beginner 6/90 What feature in modern UEFI implementations…" at bounding box center [731, 483] width 1114 height 844
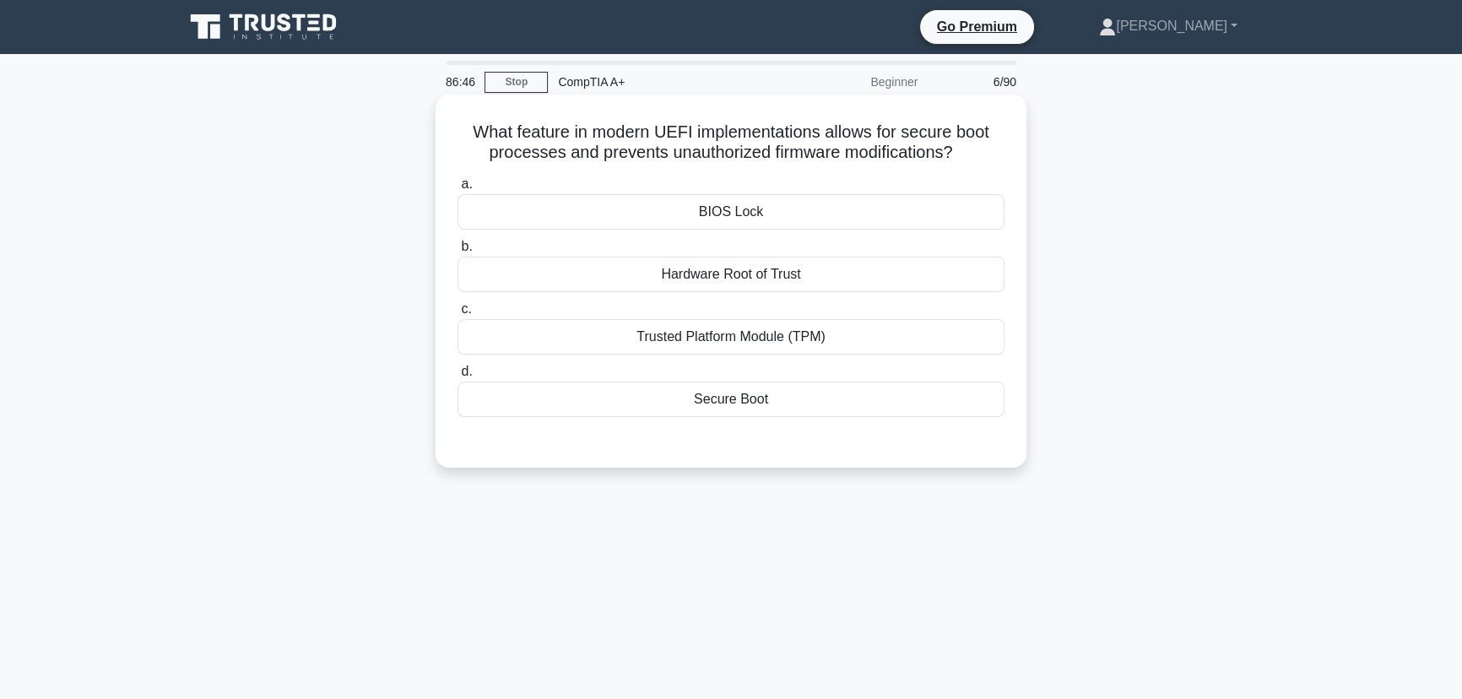
click at [710, 396] on div "Secure Boot" at bounding box center [731, 399] width 547 height 35
click at [458, 377] on input "d. Secure Boot" at bounding box center [458, 371] width 0 height 11
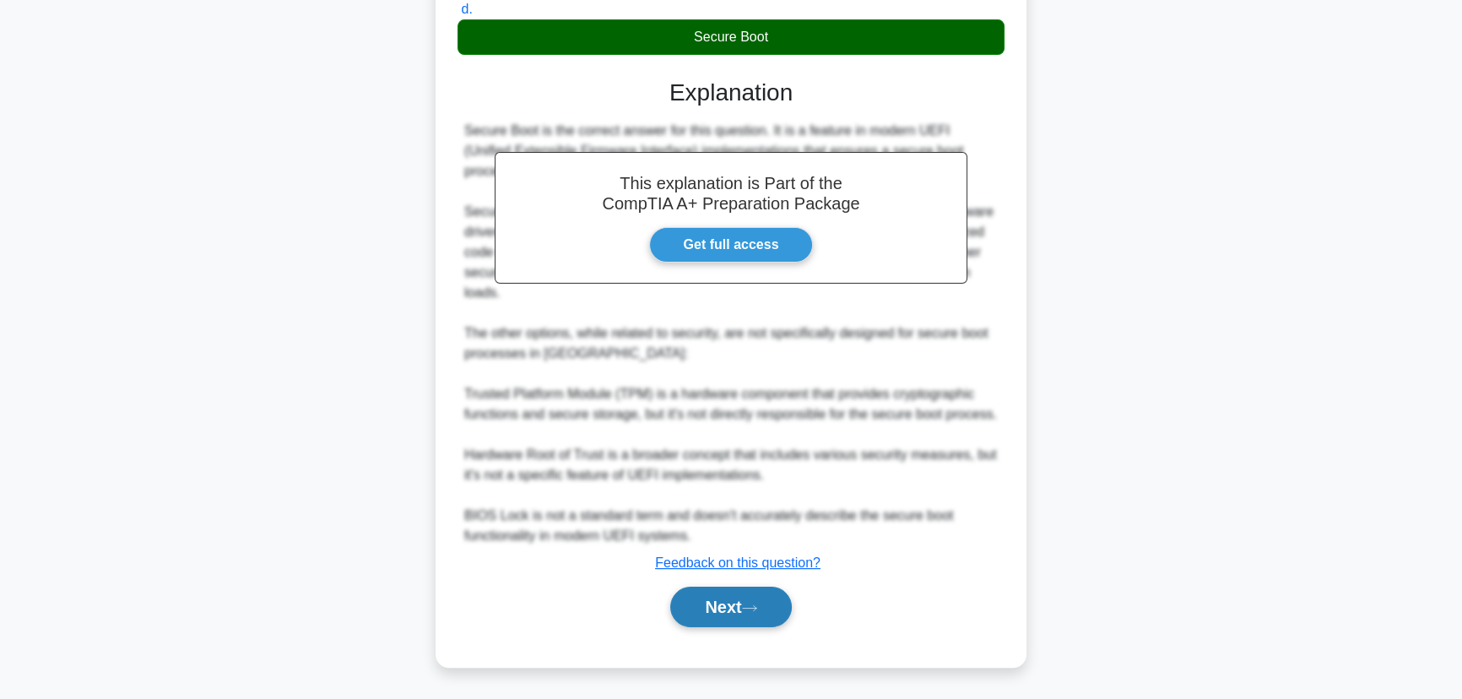
drag, startPoint x: 734, startPoint y: 615, endPoint x: 749, endPoint y: 615, distance: 15.2
click at [734, 615] on button "Next" at bounding box center [730, 607] width 121 height 41
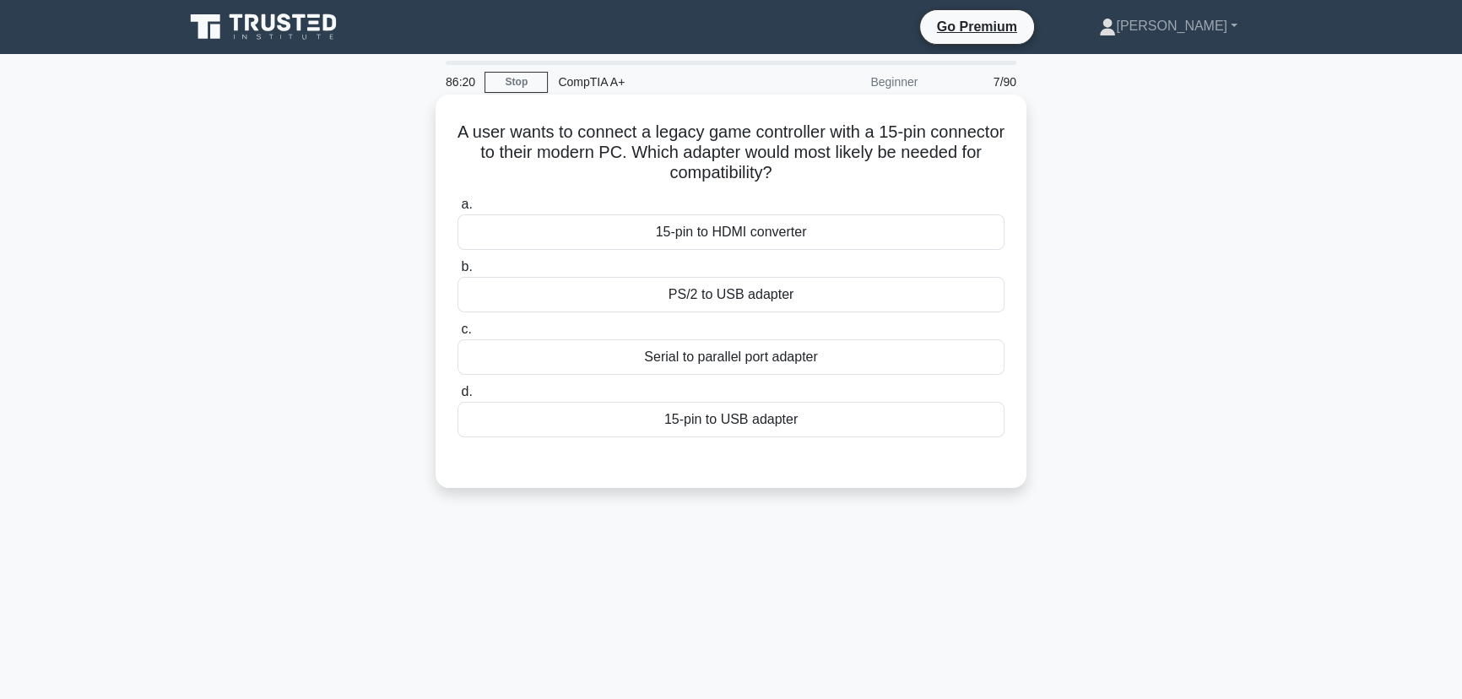
drag, startPoint x: 867, startPoint y: 425, endPoint x: 475, endPoint y: 133, distance: 488.6
click at [475, 133] on div "A user wants to connect a legacy game controller with a 15-pin connector to the…" at bounding box center [730, 291] width 577 height 380
copy div "A user wants to connect a legacy game controller with a 15-pin connector to the…"
click at [996, 587] on div "86:16 Stop CompTIA A+ Beginner 7/90 A user wants to connect a legacy game contr…" at bounding box center [731, 483] width 1114 height 844
click at [756, 424] on div "15-pin to USB adapter" at bounding box center [731, 419] width 547 height 35
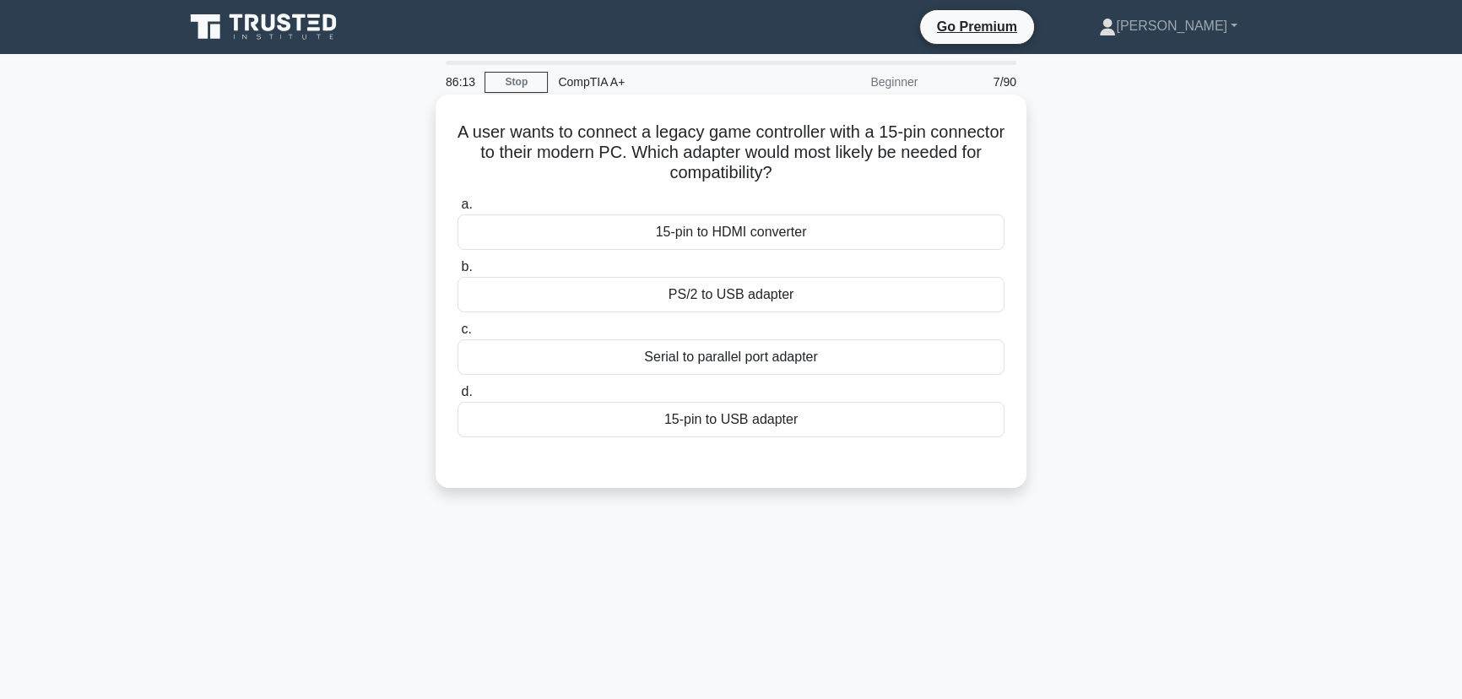
click at [458, 398] on input "d. 15-pin to USB adapter" at bounding box center [458, 392] width 0 height 11
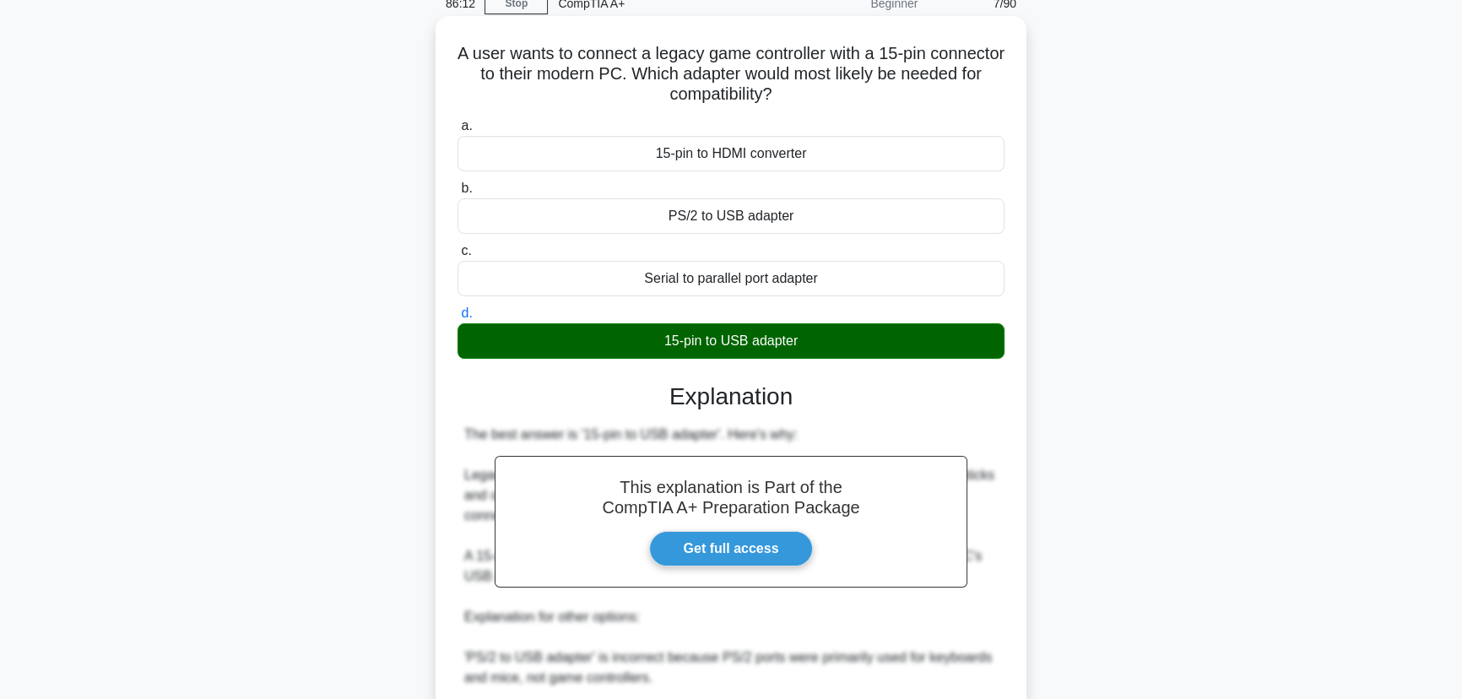
scroll to position [341, 0]
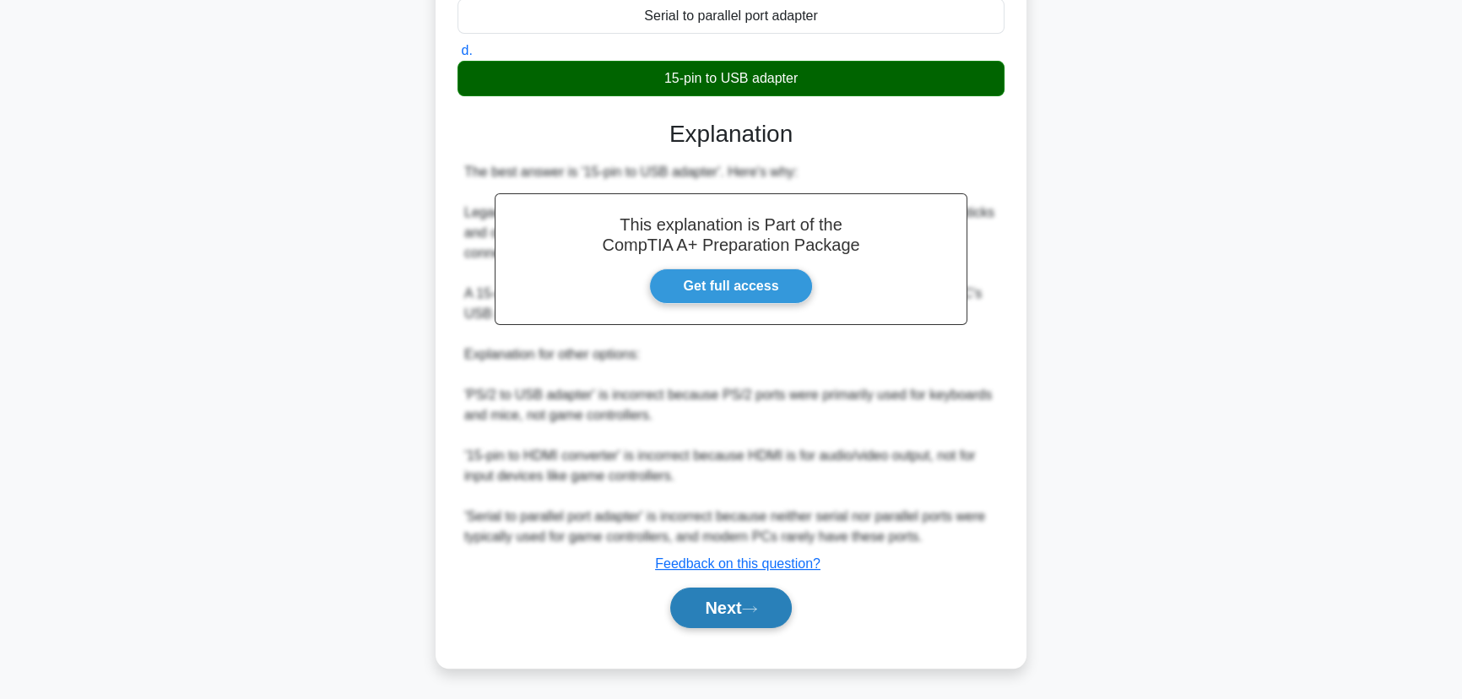
click at [715, 604] on button "Next" at bounding box center [730, 608] width 121 height 41
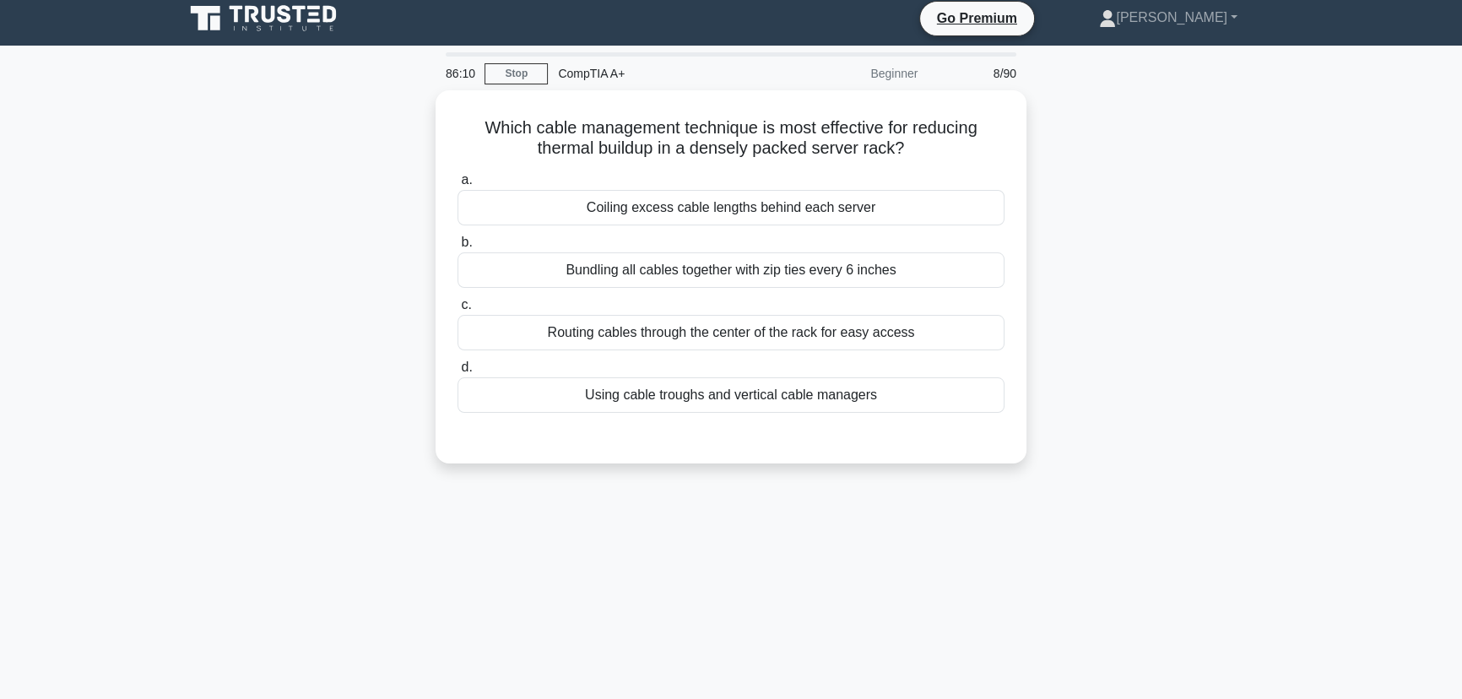
scroll to position [0, 0]
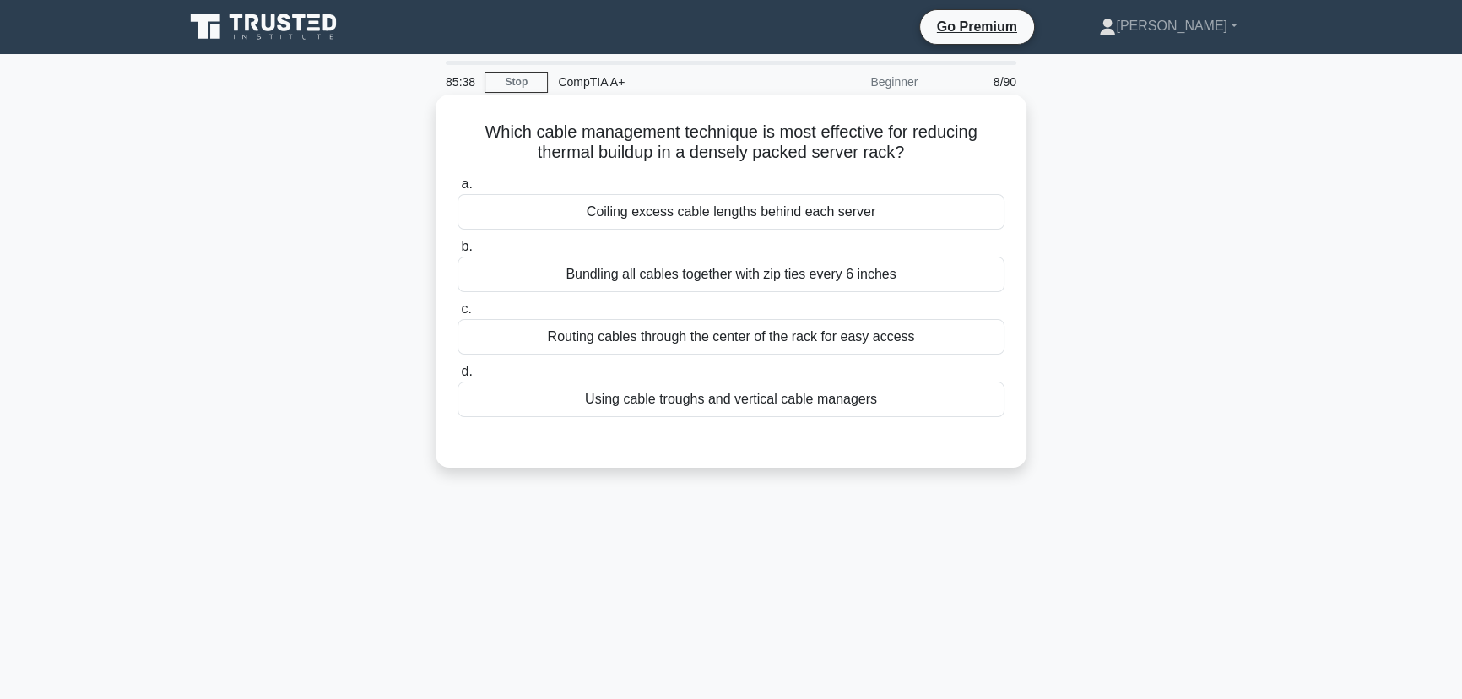
drag, startPoint x: 920, startPoint y: 403, endPoint x: 468, endPoint y: 124, distance: 531.4
click at [468, 124] on div "Which cable management technique is most effective for reducing thermal buildup…" at bounding box center [730, 281] width 577 height 360
copy div "Which cable management technique is most effective for reducing thermal buildup…"
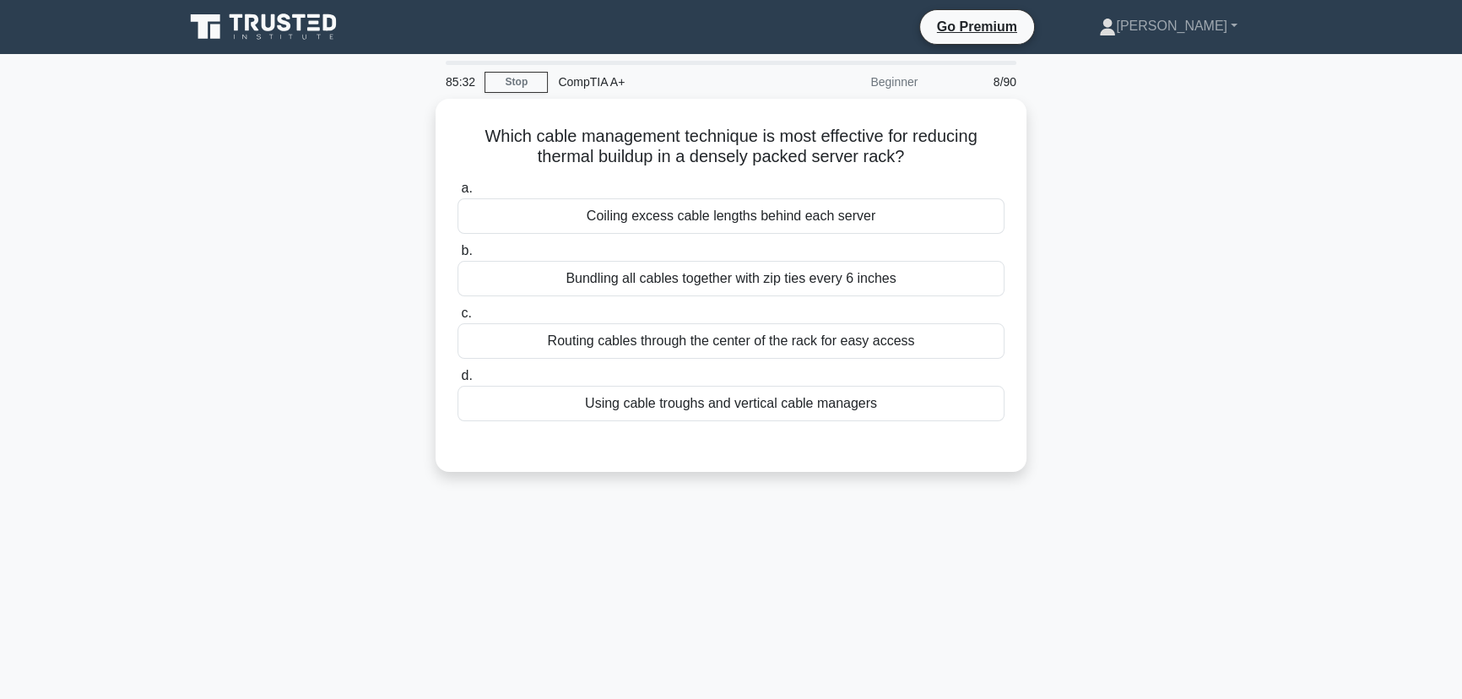
click at [1157, 550] on div "85:32 Stop CompTIA A+ Beginner 8/90 Which cable management technique is most ef…" at bounding box center [731, 483] width 1114 height 844
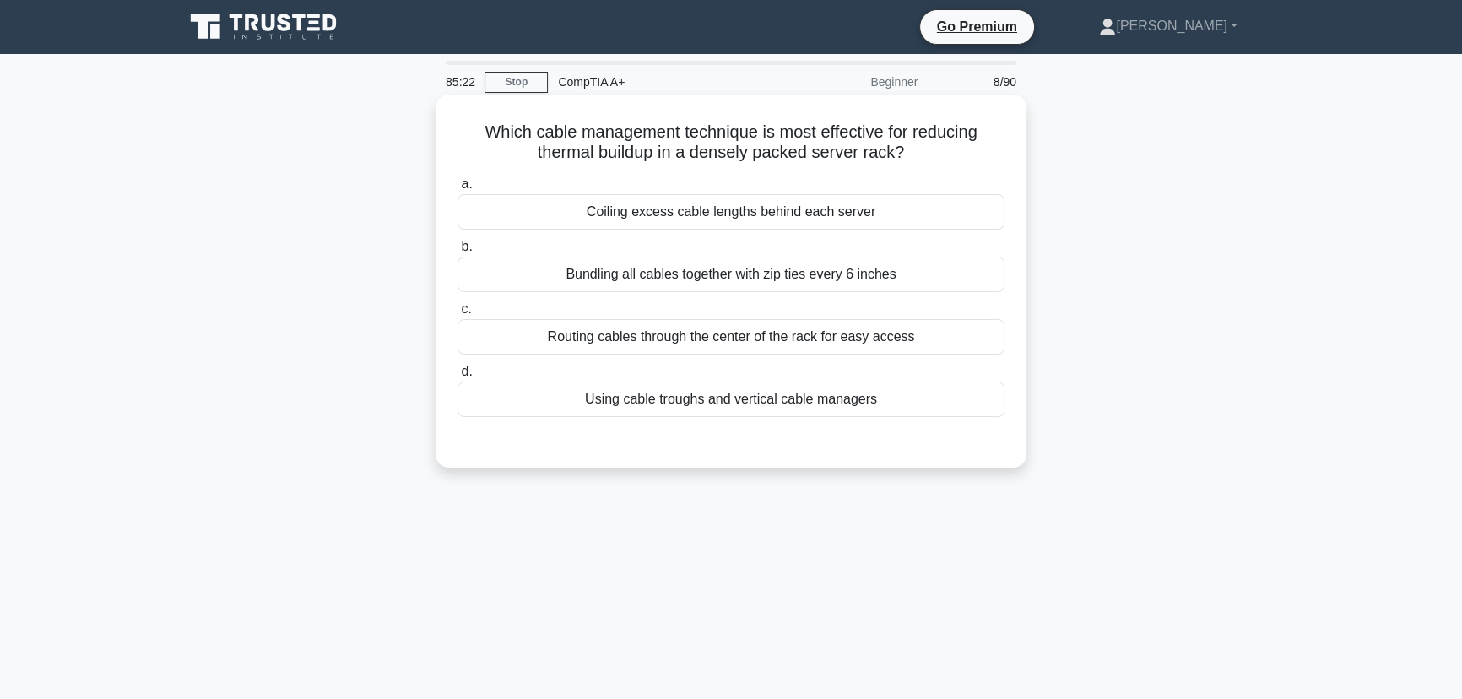
click at [705, 404] on div "Using cable troughs and vertical cable managers" at bounding box center [731, 399] width 547 height 35
click at [458, 377] on input "d. Using cable troughs and vertical cable managers" at bounding box center [458, 371] width 0 height 11
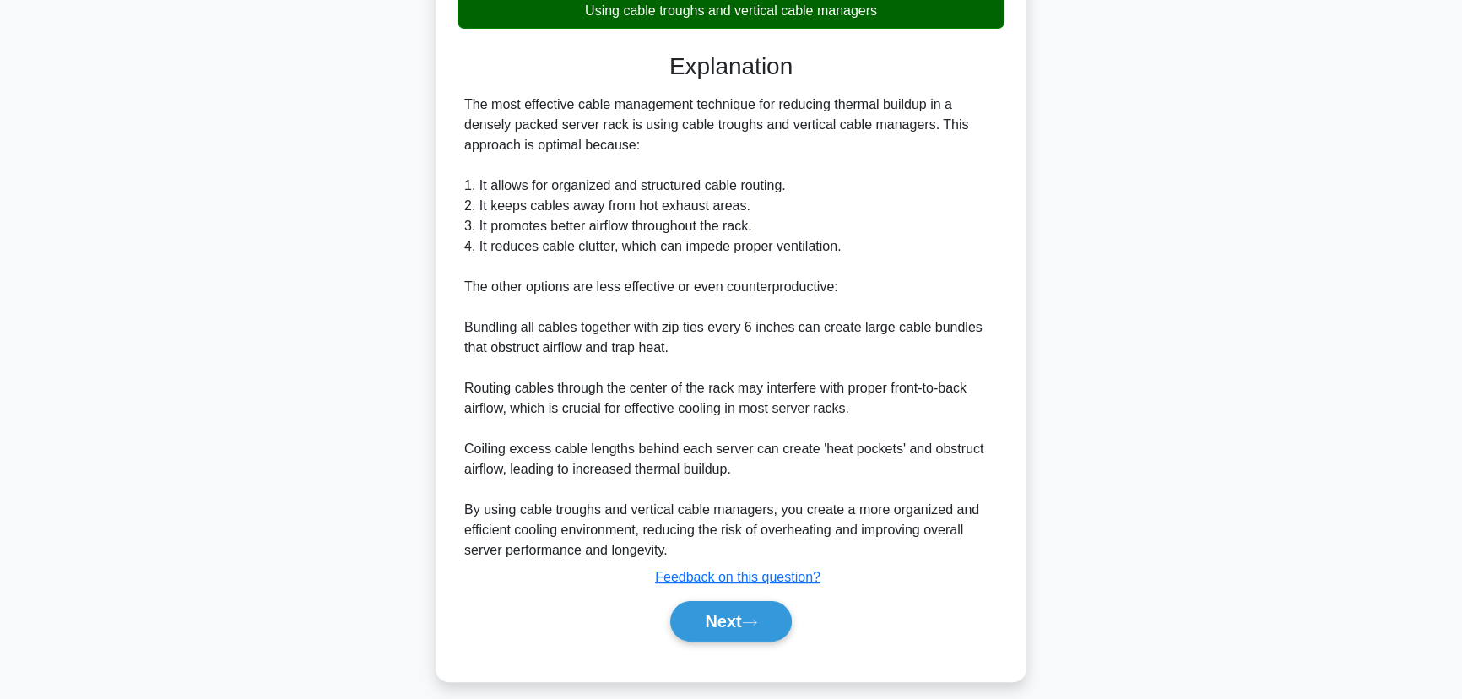
scroll to position [403, 0]
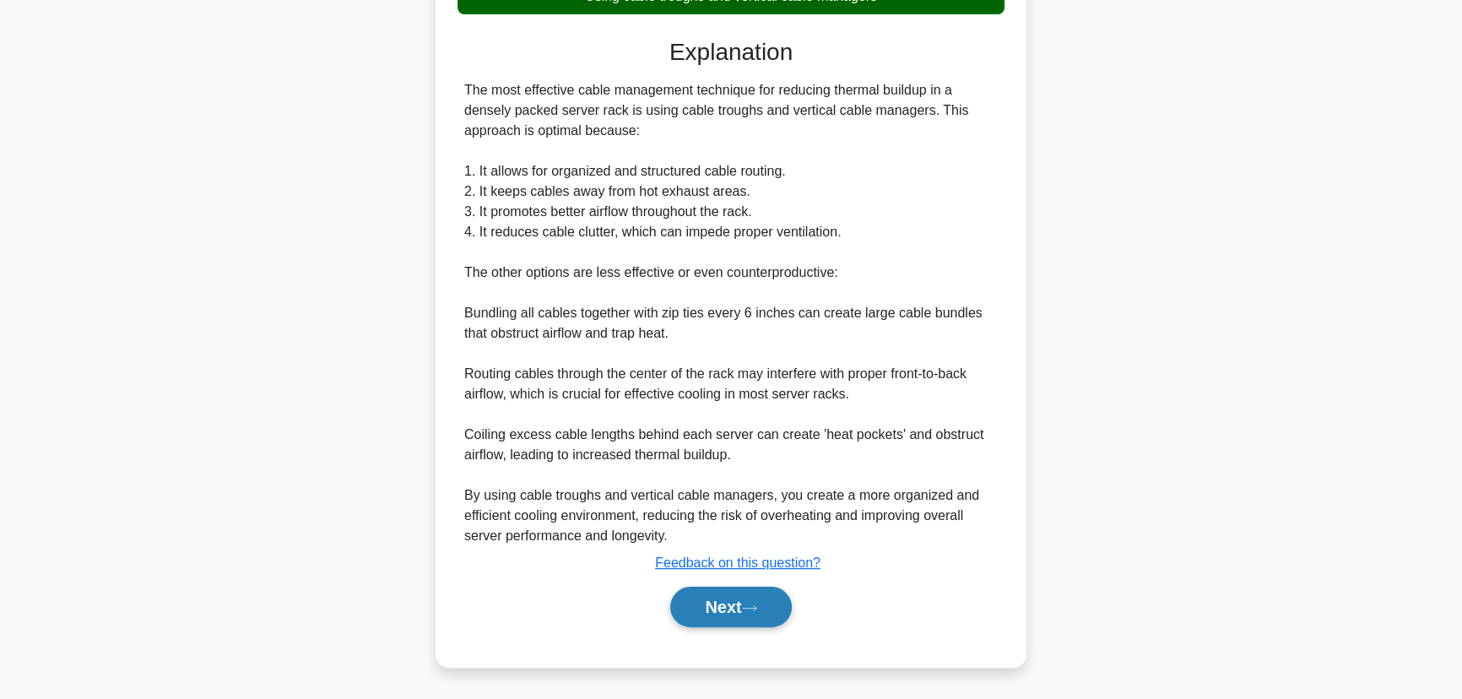
click at [718, 596] on button "Next" at bounding box center [730, 607] width 121 height 41
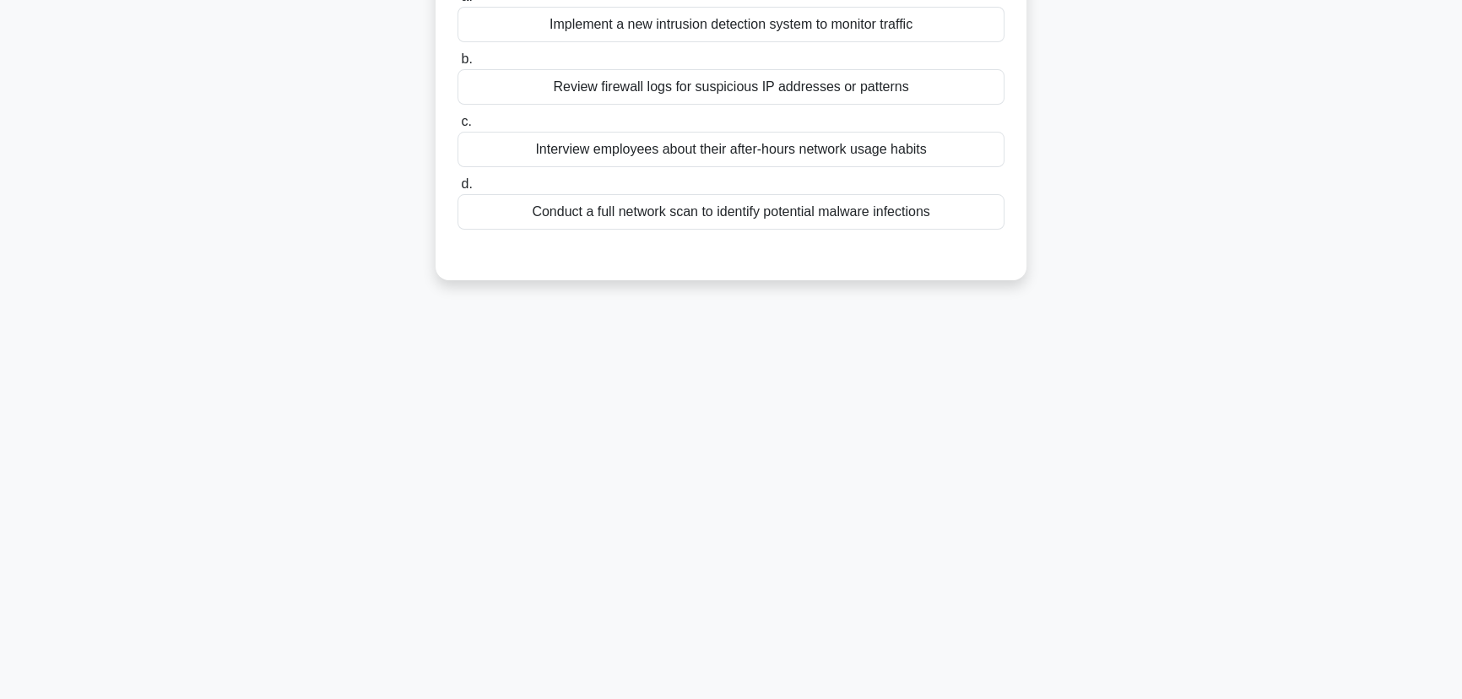
scroll to position [59, 0]
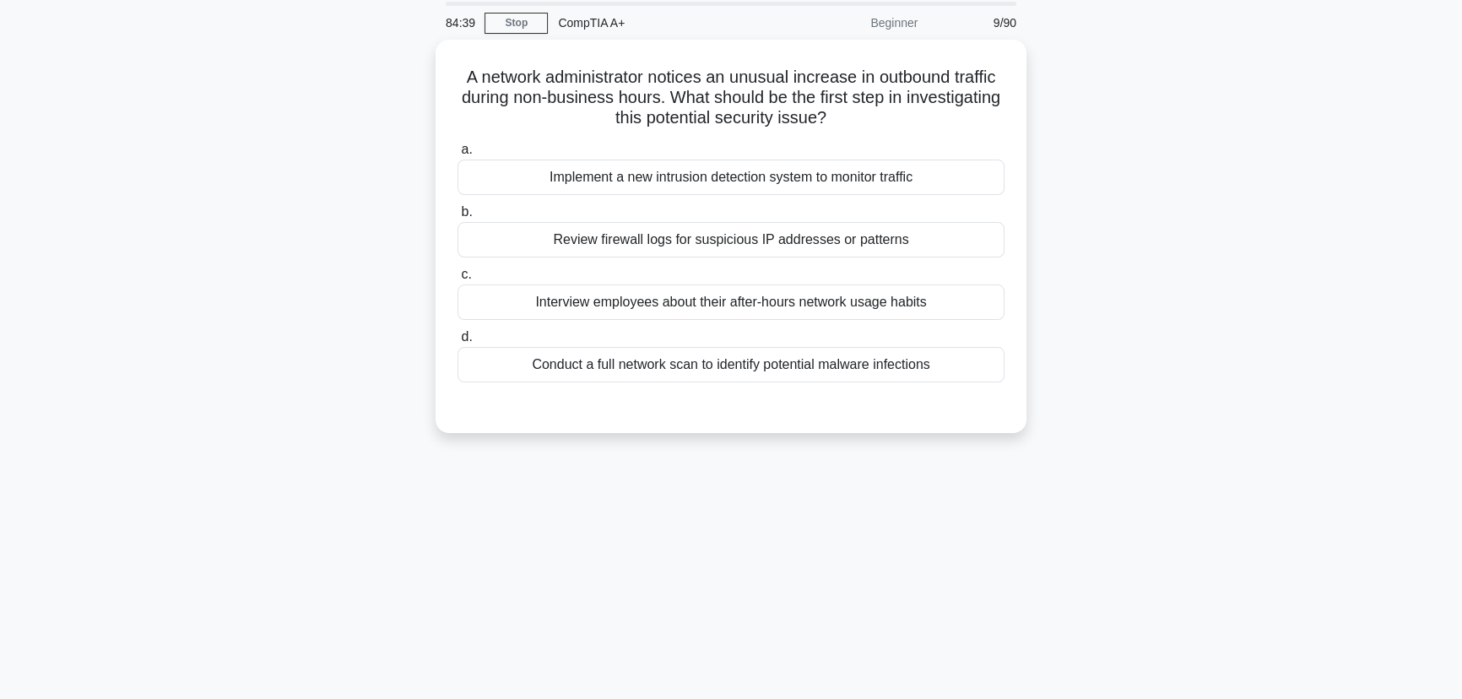
drag, startPoint x: 942, startPoint y: 360, endPoint x: 413, endPoint y: 80, distance: 598.9
click at [413, 80] on div "A network administrator notices an unusual increase in outbound traffic during …" at bounding box center [731, 247] width 1114 height 414
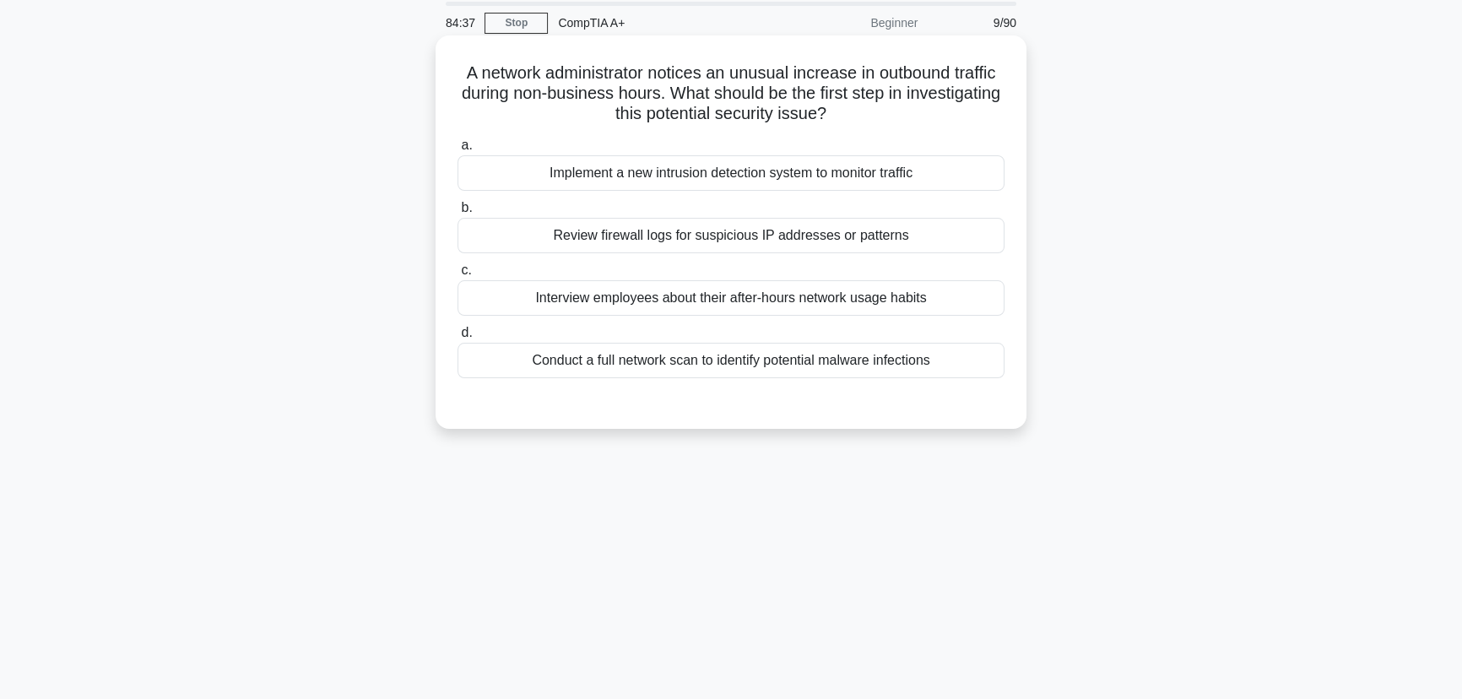
copy div "A network administrator notices an unusual increase in outbound traffic during …"
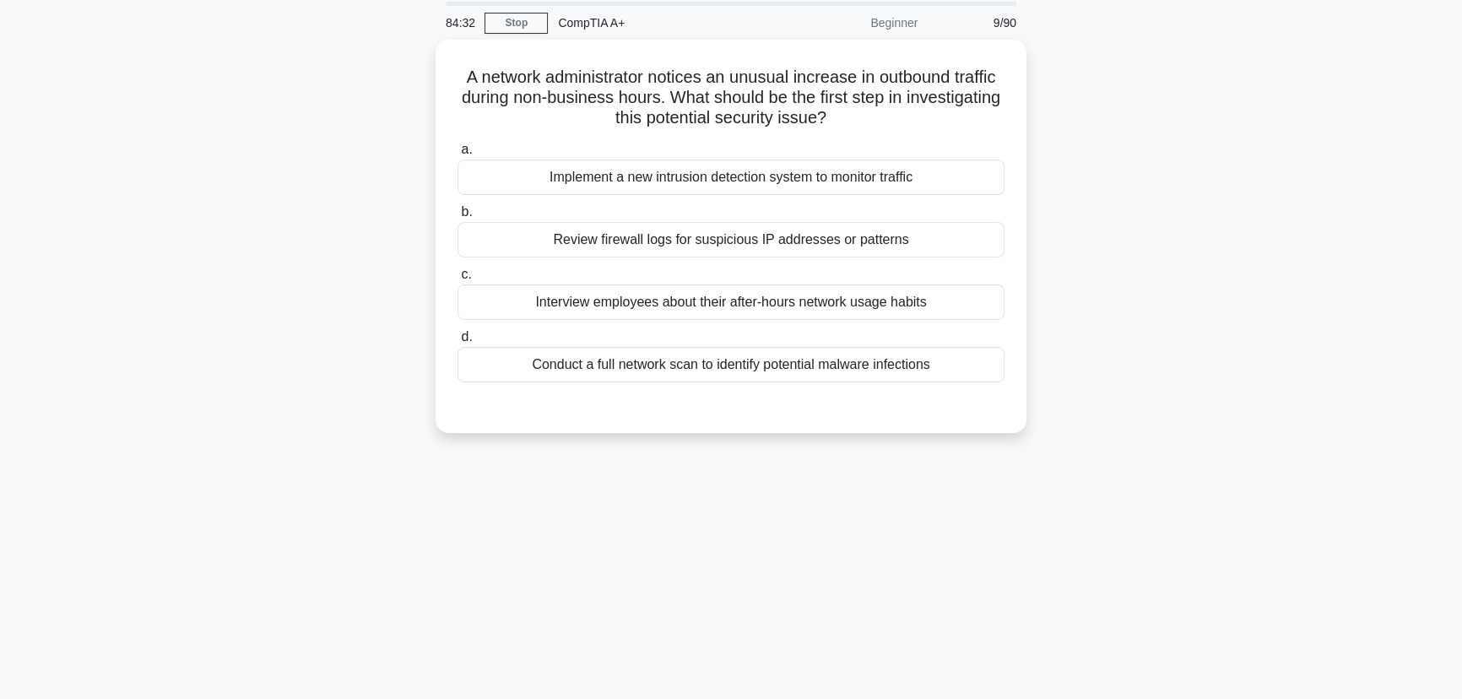
click at [1046, 544] on div "84:32 Stop CompTIA A+ Beginner 9/90 A network administrator notices an unusual …" at bounding box center [731, 424] width 1114 height 844
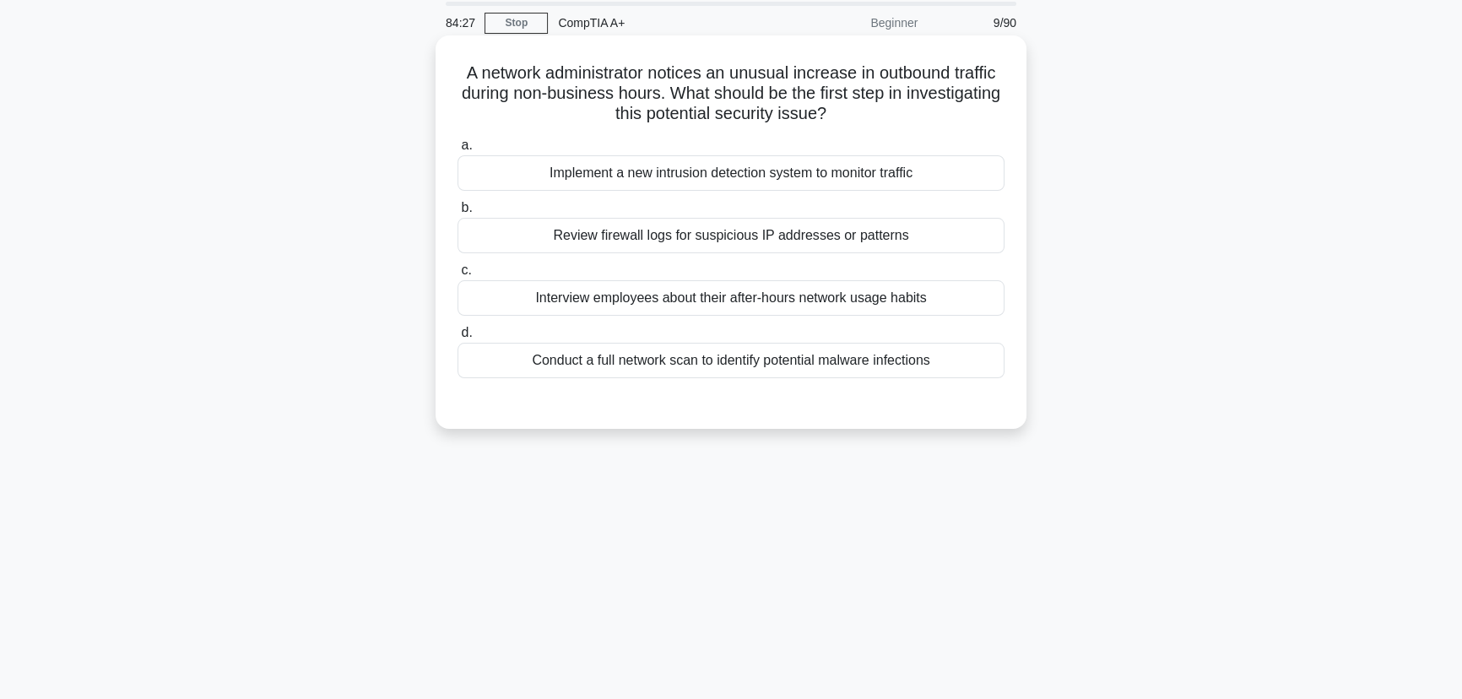
click at [623, 241] on div "Review firewall logs for suspicious IP addresses or patterns" at bounding box center [731, 235] width 547 height 35
click at [458, 214] on input "b. Review firewall logs for suspicious IP addresses or patterns" at bounding box center [458, 208] width 0 height 11
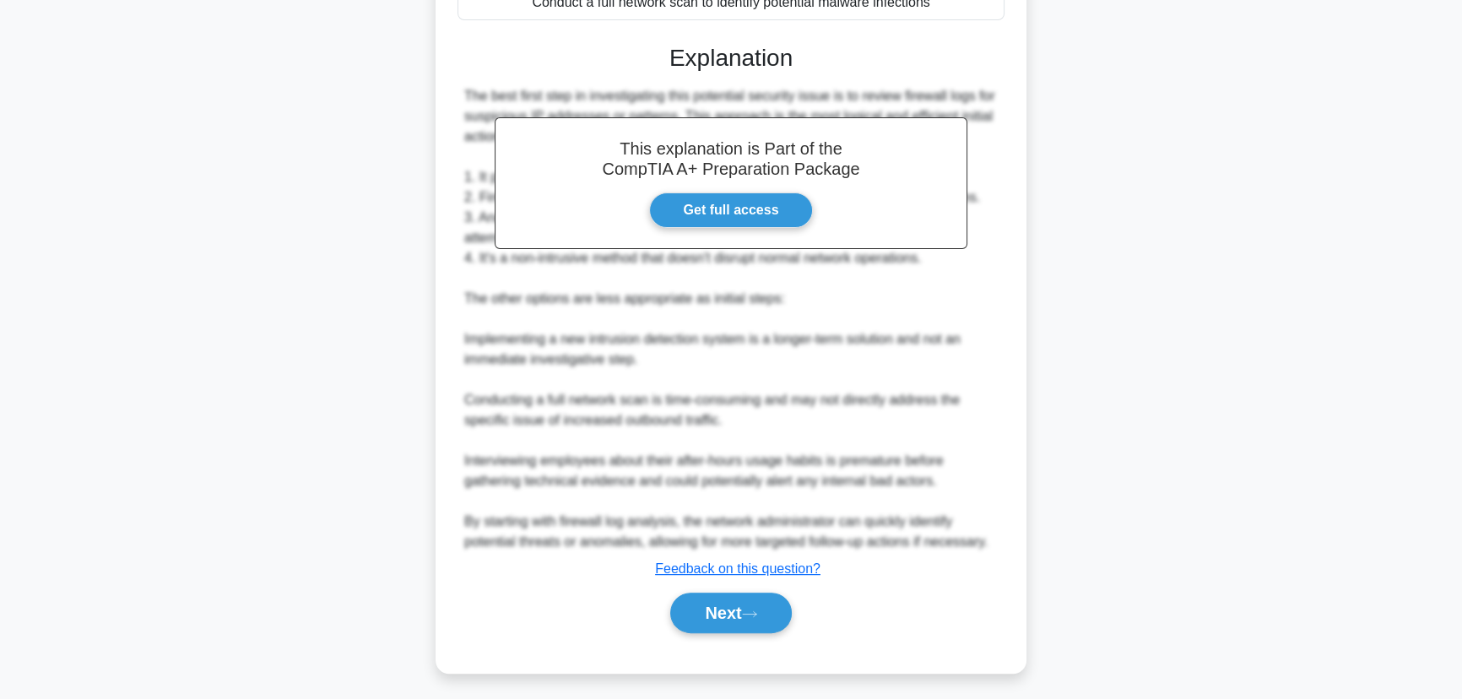
scroll to position [422, 0]
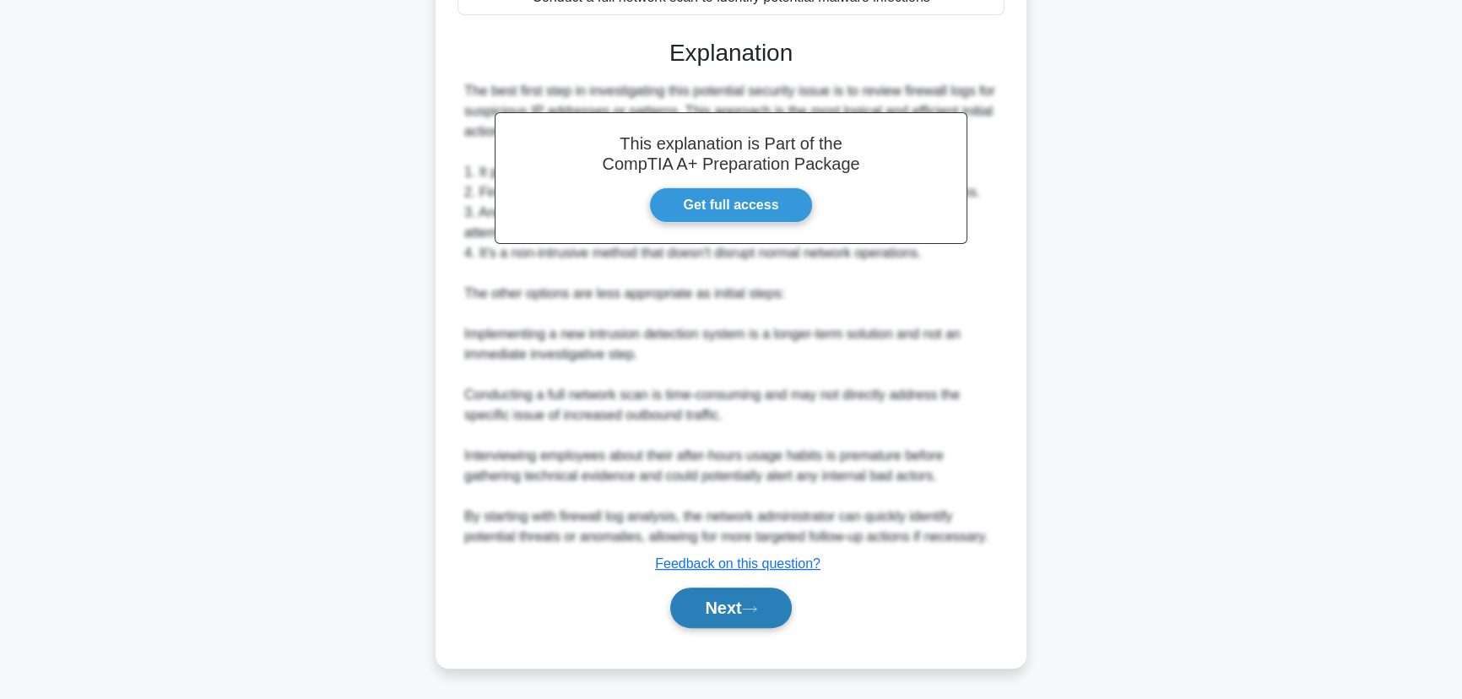
drag, startPoint x: 733, startPoint y: 621, endPoint x: 761, endPoint y: 615, distance: 28.5
click at [739, 619] on button "Next" at bounding box center [730, 608] width 121 height 41
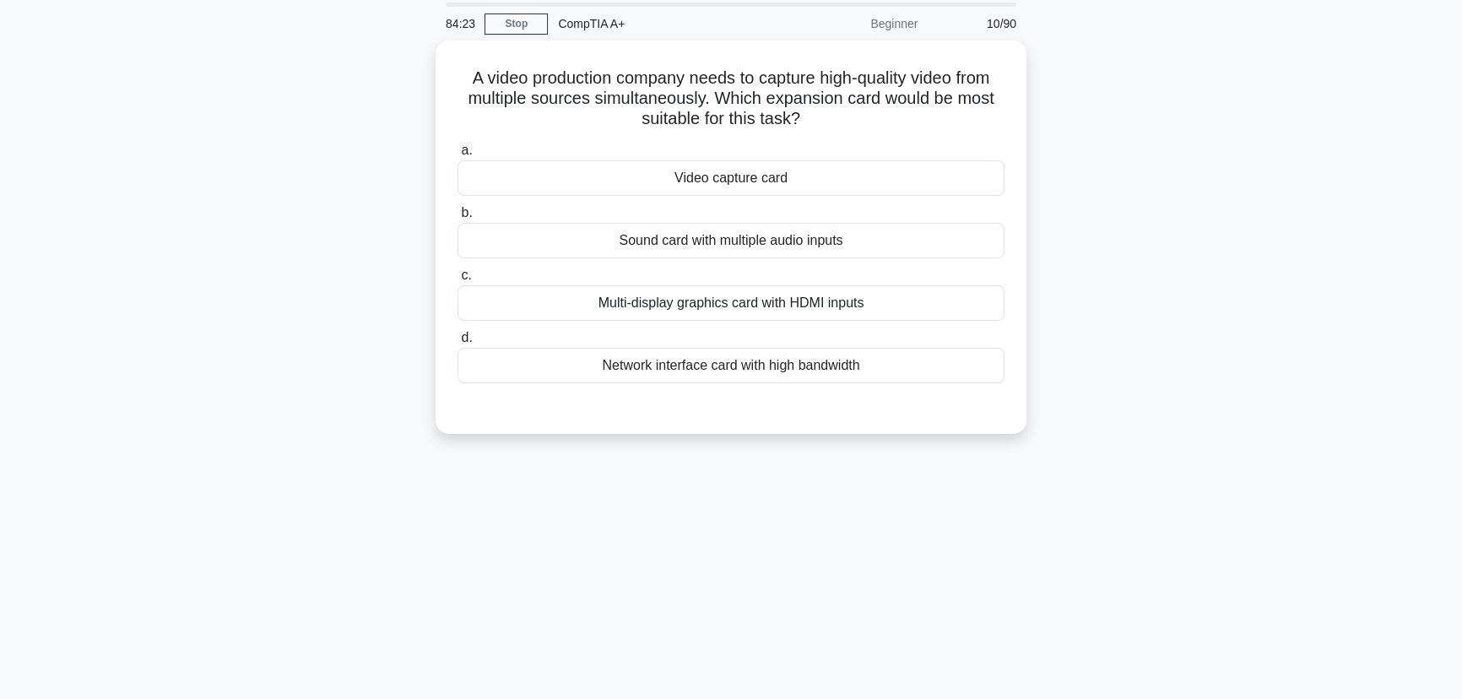
scroll to position [0, 0]
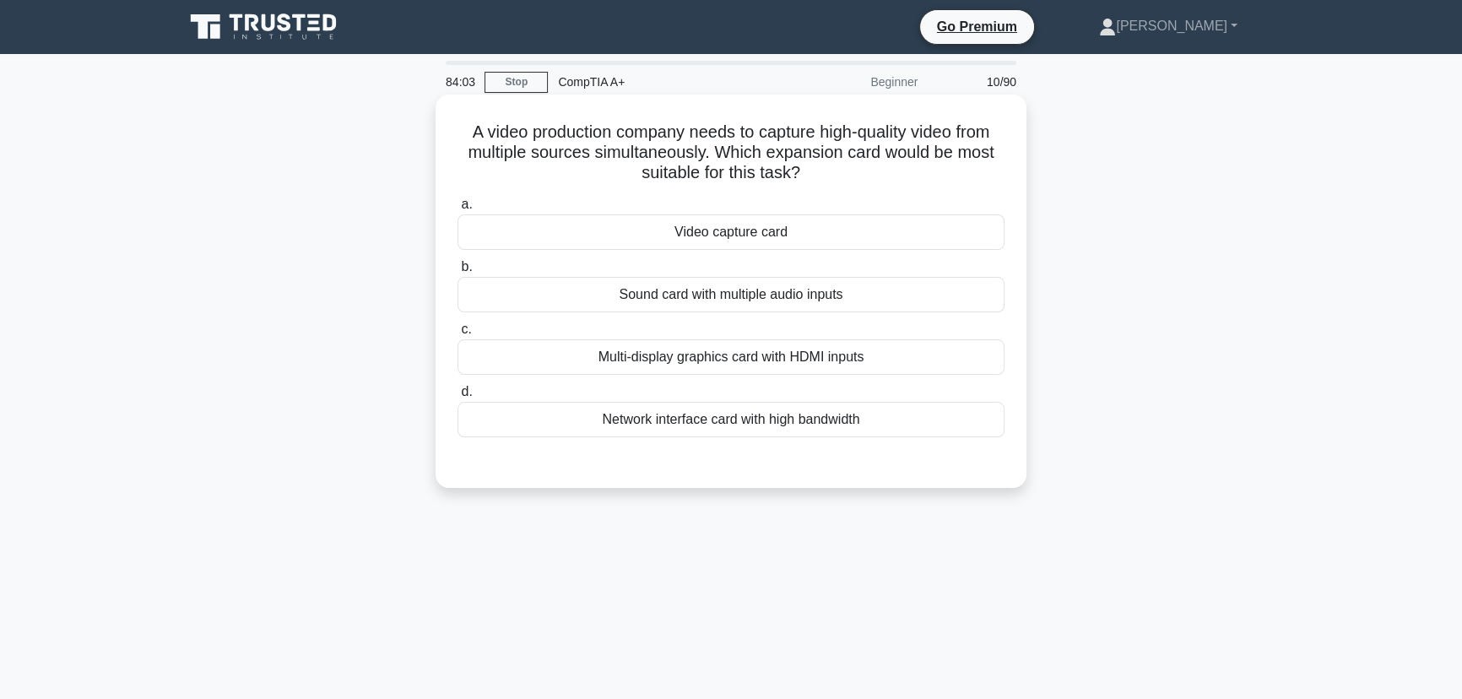
drag, startPoint x: 880, startPoint y: 414, endPoint x: 451, endPoint y: 131, distance: 514.2
click at [451, 131] on div "A video production company needs to capture high-quality video from multiple so…" at bounding box center [730, 291] width 577 height 380
copy div "A video production company needs to capture high-quality video from multiple so…"
click at [1082, 646] on div "83:58 Stop CompTIA A+ Beginner 10/90 A video production company needs to captur…" at bounding box center [731, 483] width 1114 height 844
click at [727, 240] on div "Video capture card" at bounding box center [731, 231] width 547 height 35
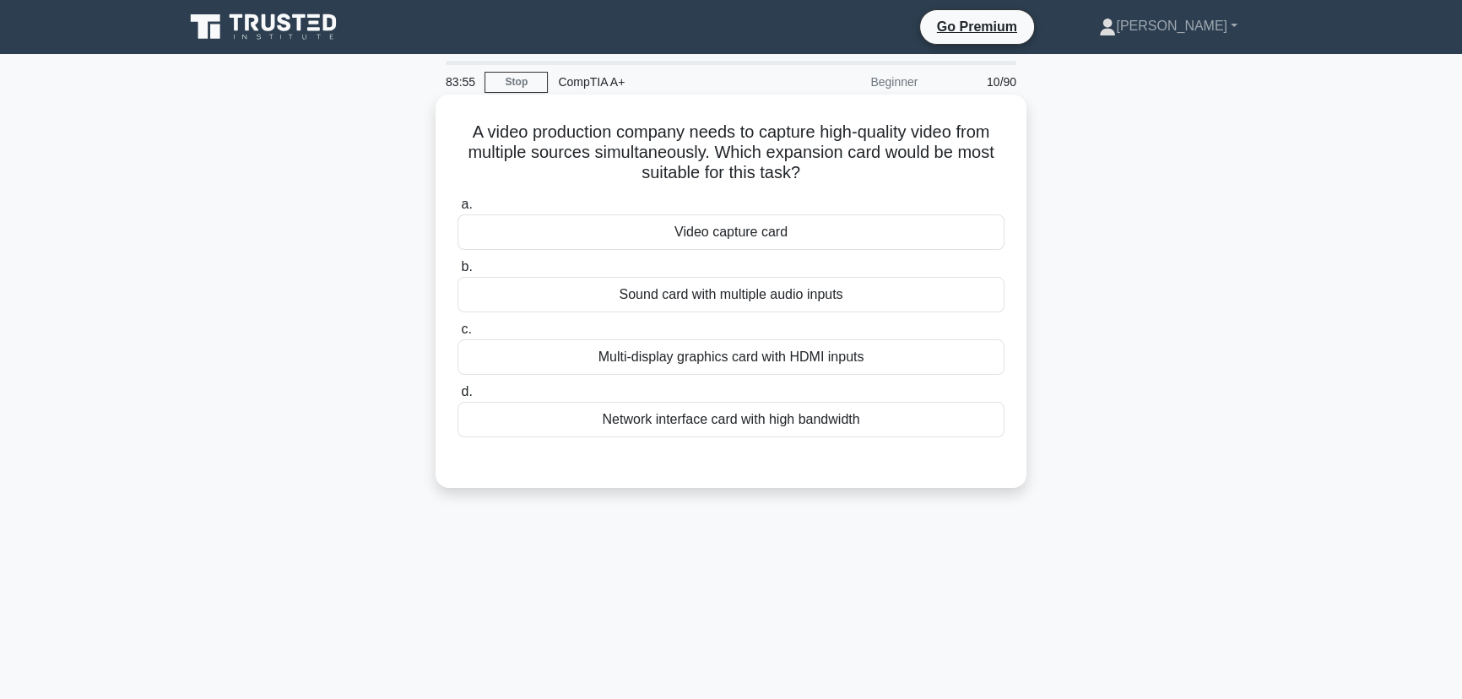
click at [458, 210] on input "a. Video capture card" at bounding box center [458, 204] width 0 height 11
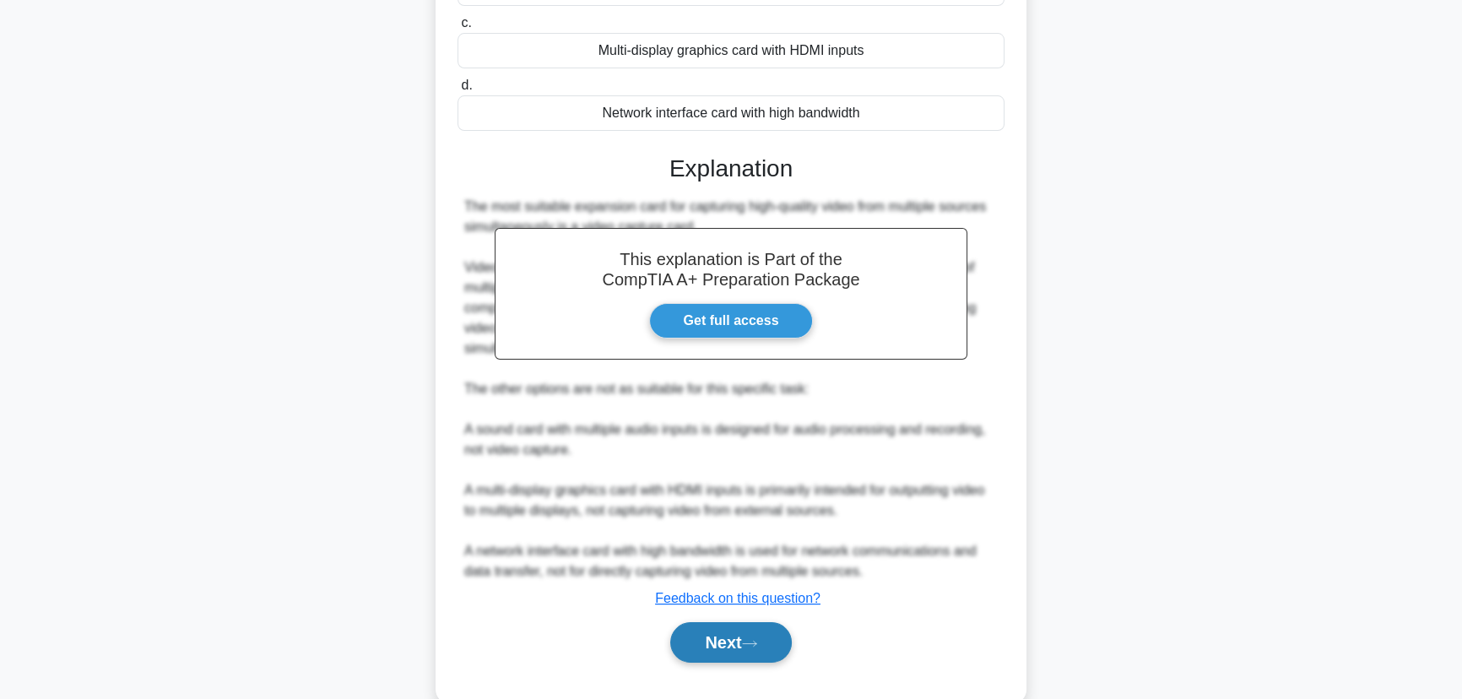
click at [742, 637] on button "Next" at bounding box center [730, 642] width 121 height 41
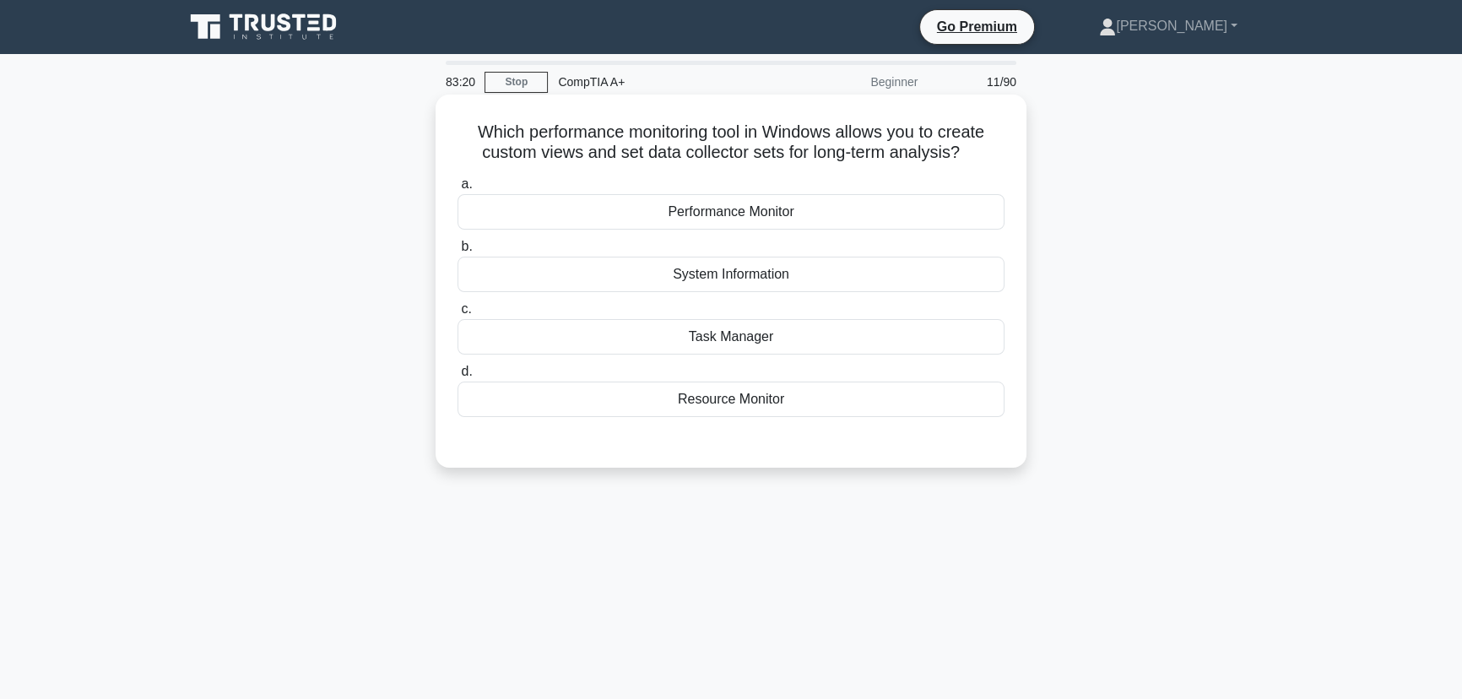
drag, startPoint x: 828, startPoint y: 400, endPoint x: 469, endPoint y: 135, distance: 446.1
click at [469, 135] on div "Which performance monitoring tool in Windows allows you to create custom views …" at bounding box center [730, 281] width 577 height 360
copy div "Which performance monitoring tool in Windows allows you to create custom views …"
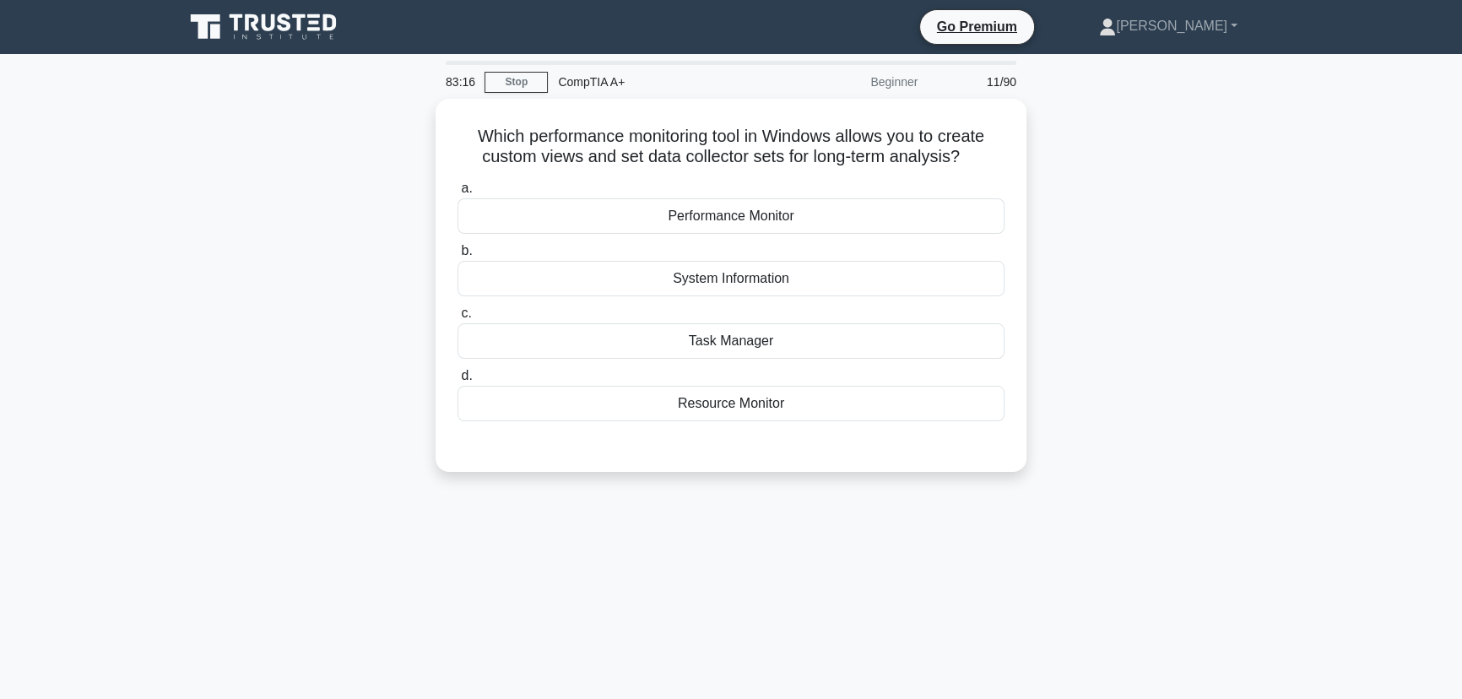
drag, startPoint x: 982, startPoint y: 577, endPoint x: 974, endPoint y: 567, distance: 12.7
click at [982, 577] on div "83:16 Stop CompTIA A+ Beginner 11/90 Which performance monitoring tool in Windo…" at bounding box center [731, 483] width 1114 height 844
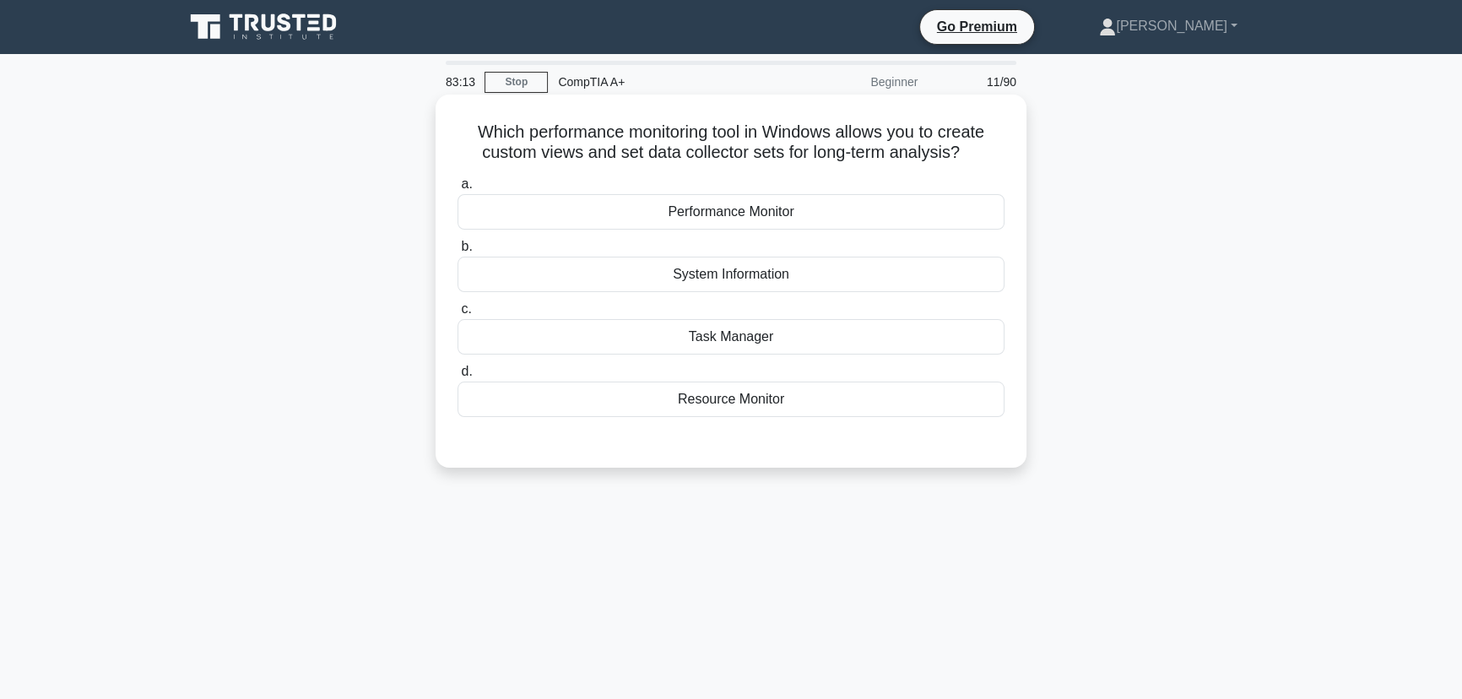
click at [746, 214] on div "Performance Monitor" at bounding box center [731, 211] width 547 height 35
click at [458, 190] on input "a. Performance Monitor" at bounding box center [458, 184] width 0 height 11
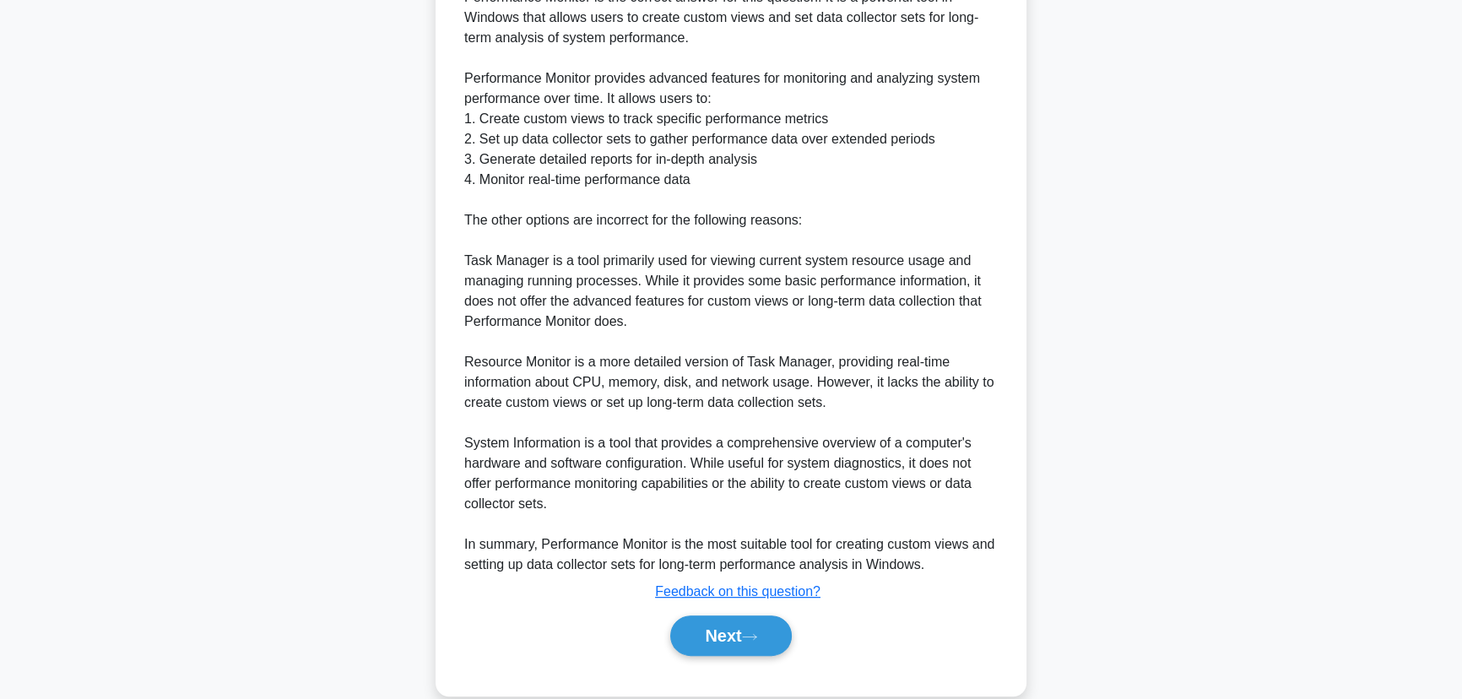
scroll to position [523, 0]
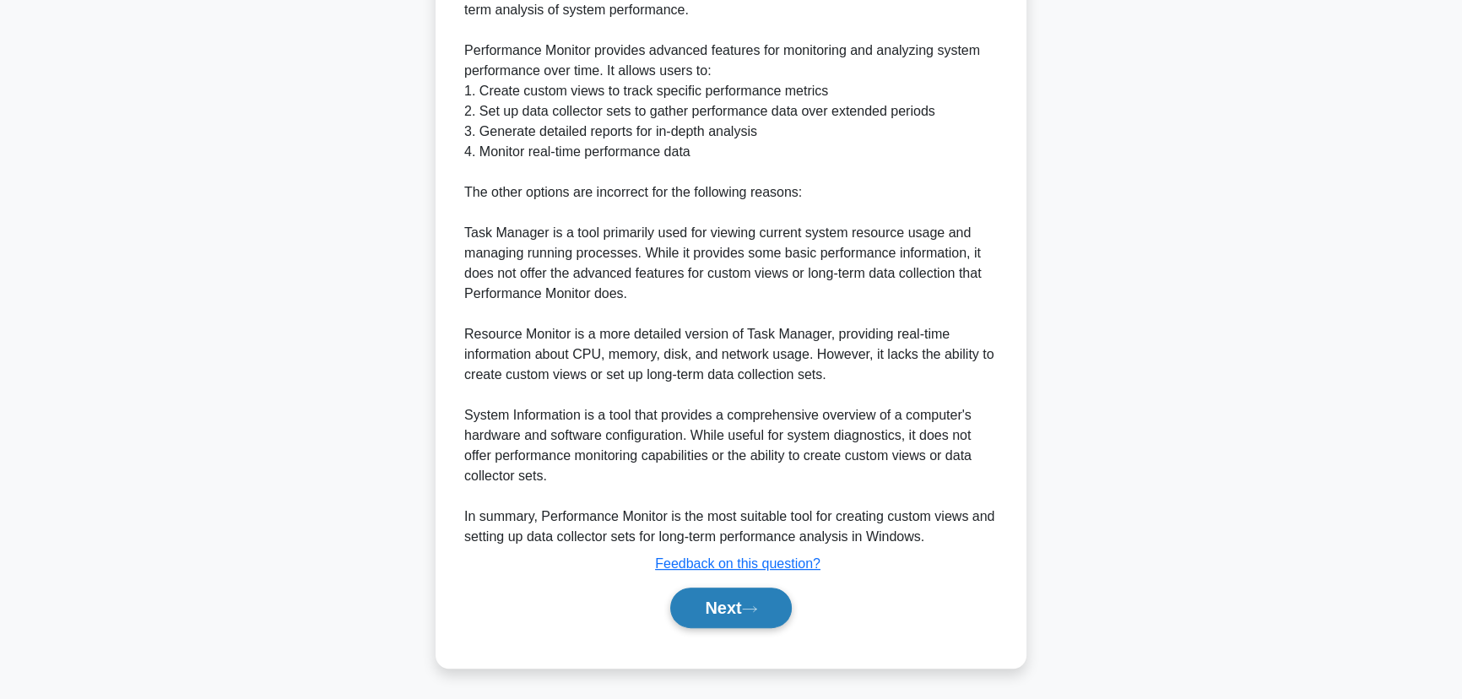
click at [718, 616] on button "Next" at bounding box center [730, 608] width 121 height 41
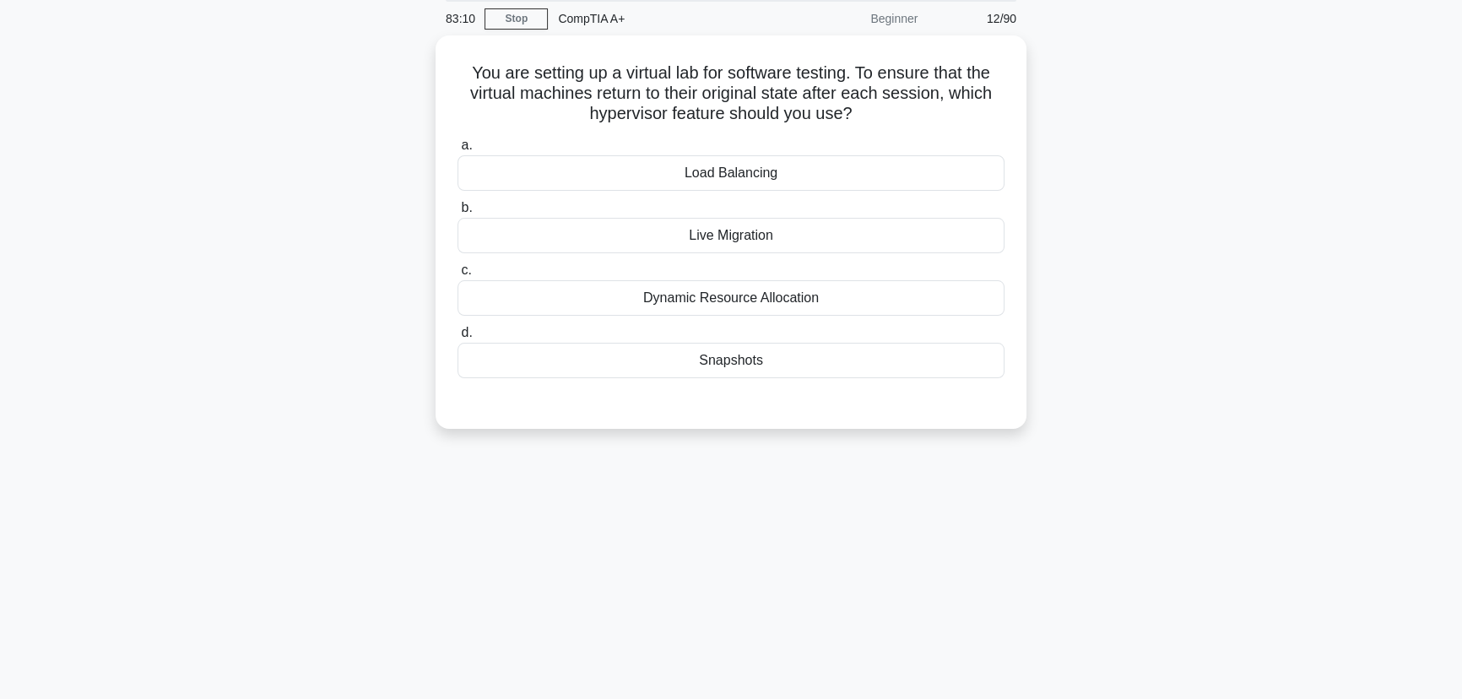
scroll to position [59, 0]
drag, startPoint x: 784, startPoint y: 370, endPoint x: 442, endPoint y: 62, distance: 460.9
click at [442, 62] on div "You are setting up a virtual lab for software testing. To ensure that the virtu…" at bounding box center [730, 232] width 577 height 380
copy div "You are setting up a virtual lab for software testing. To ensure that the virtu…"
click at [1217, 496] on div "82:41 Stop CompTIA A+ Beginner 12/90 You are setting up a virtual lab for softw…" at bounding box center [731, 424] width 1114 height 844
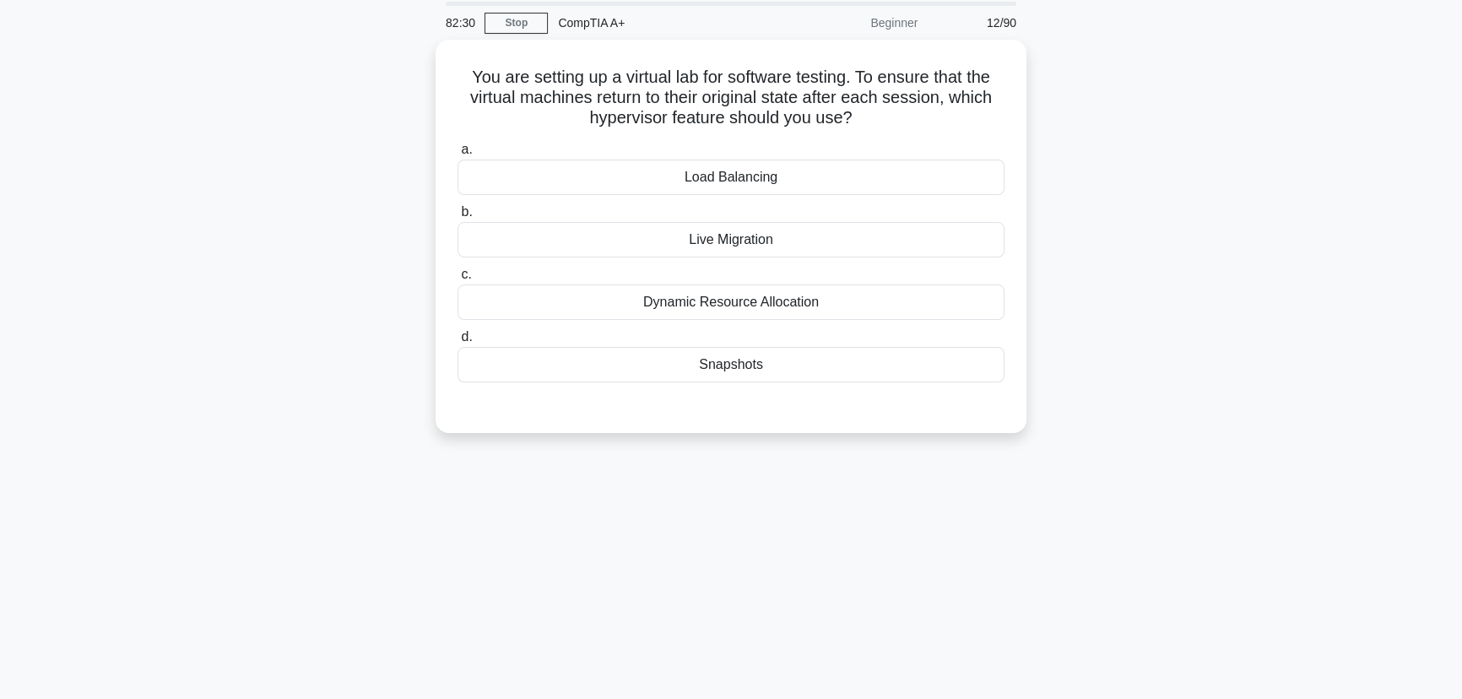
click at [963, 501] on div "82:30 Stop CompTIA A+ Beginner 12/90 You are setting up a virtual lab for softw…" at bounding box center [731, 424] width 1114 height 844
click at [727, 366] on div "Snapshots" at bounding box center [731, 360] width 547 height 35
click at [458, 339] on input "d. Snapshots" at bounding box center [458, 333] width 0 height 11
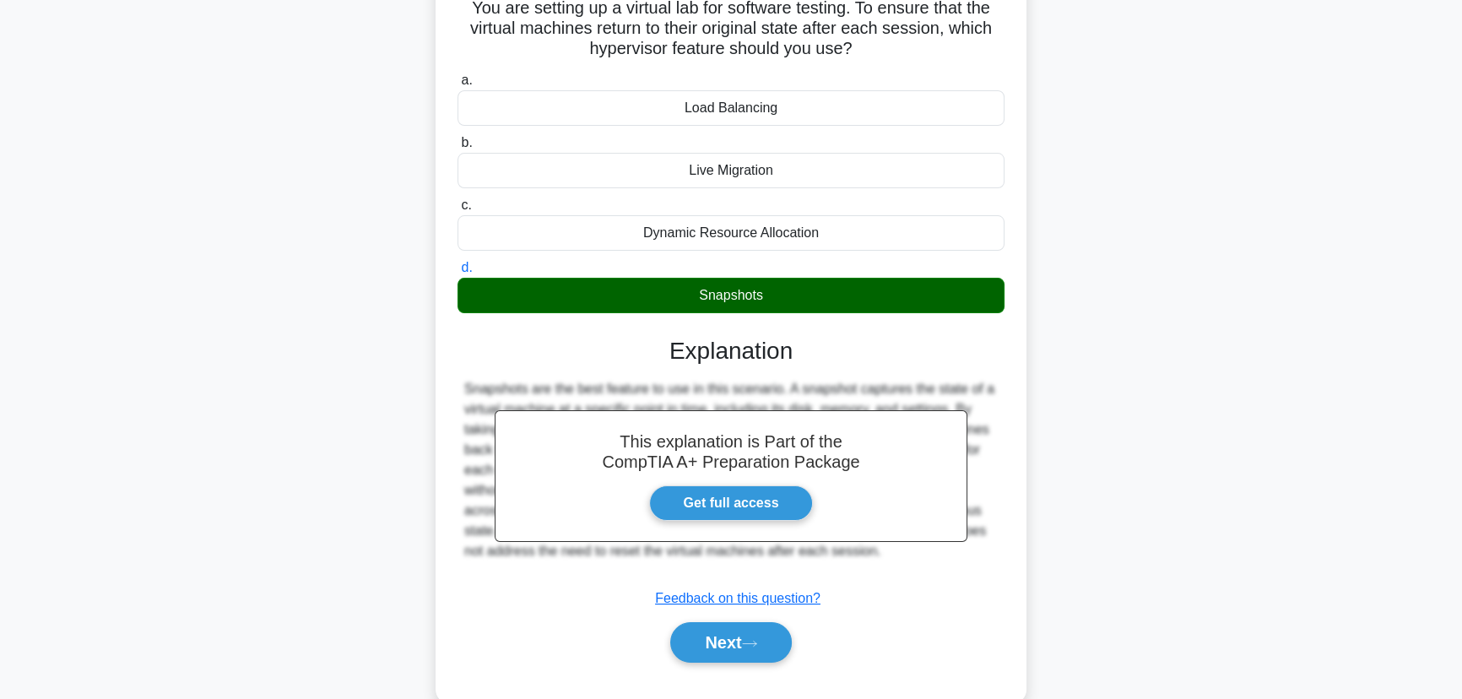
scroll to position [212, 0]
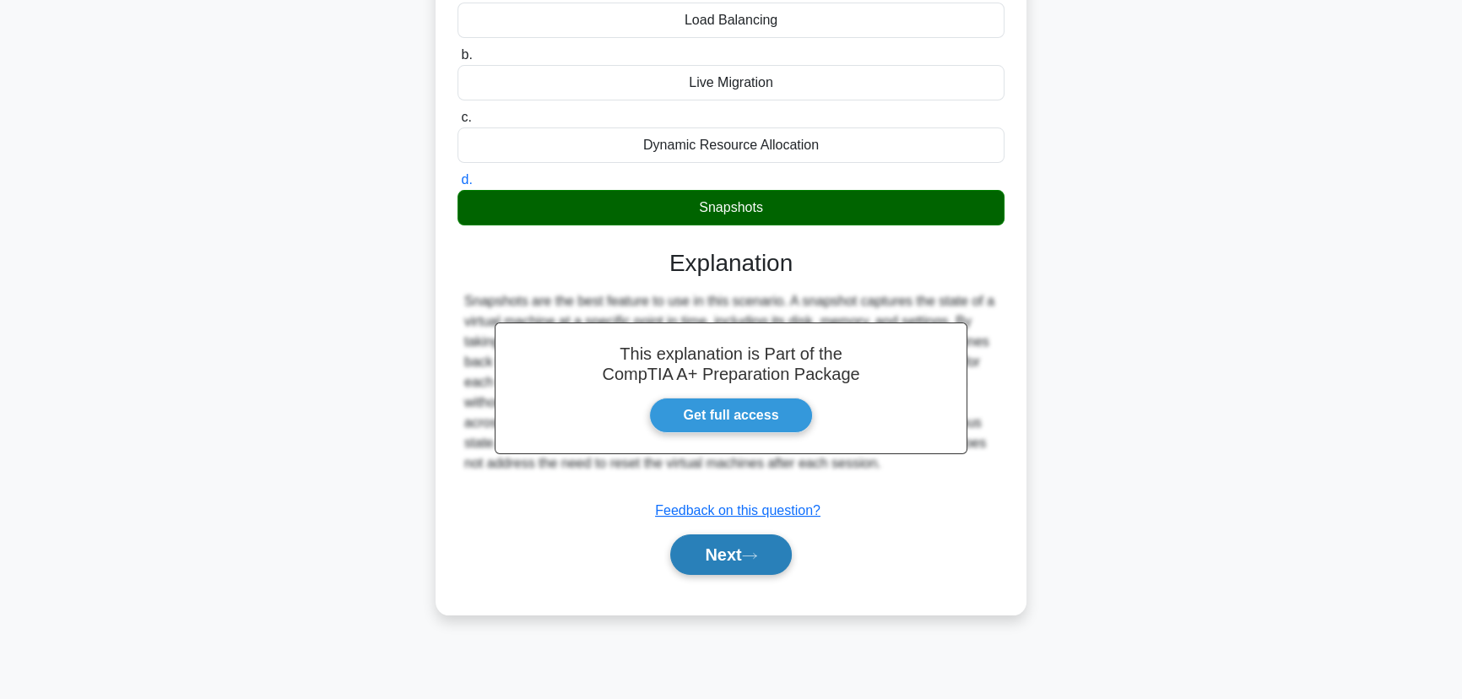
click at [734, 561] on button "Next" at bounding box center [730, 554] width 121 height 41
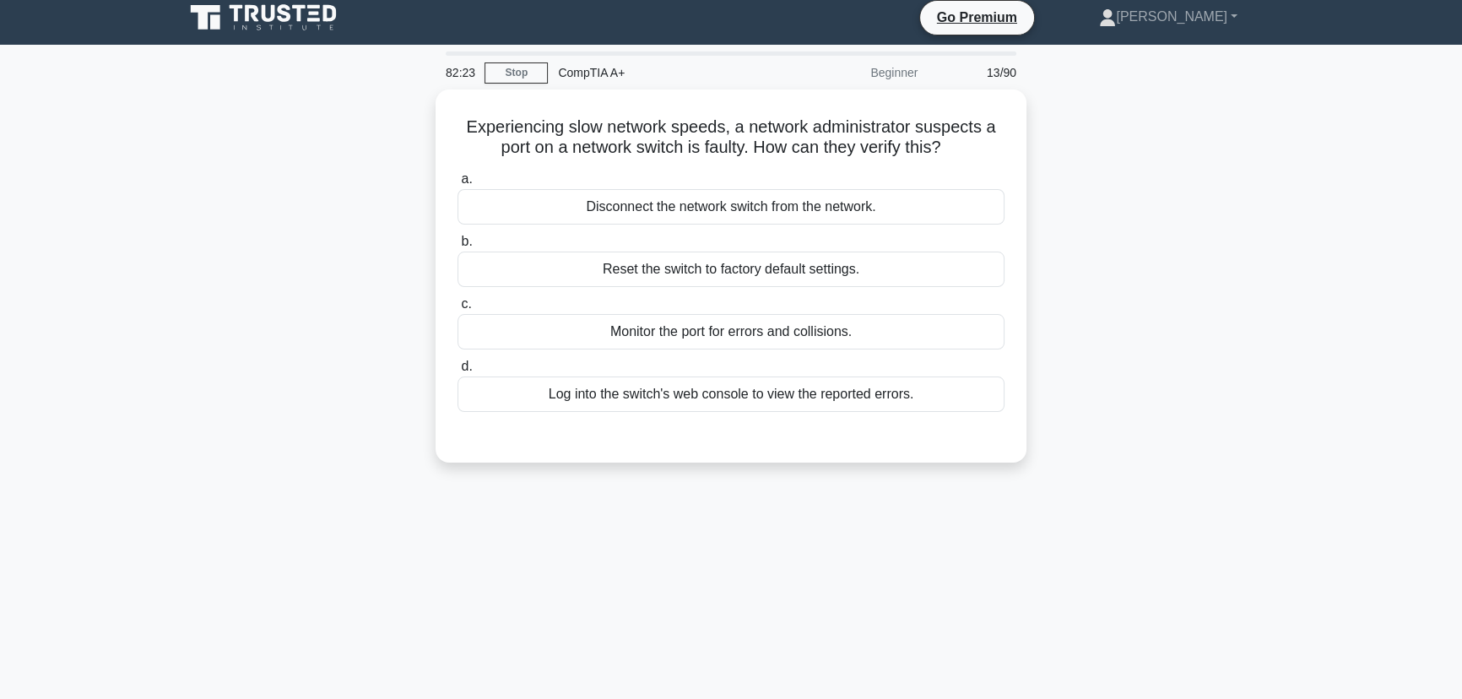
scroll to position [0, 0]
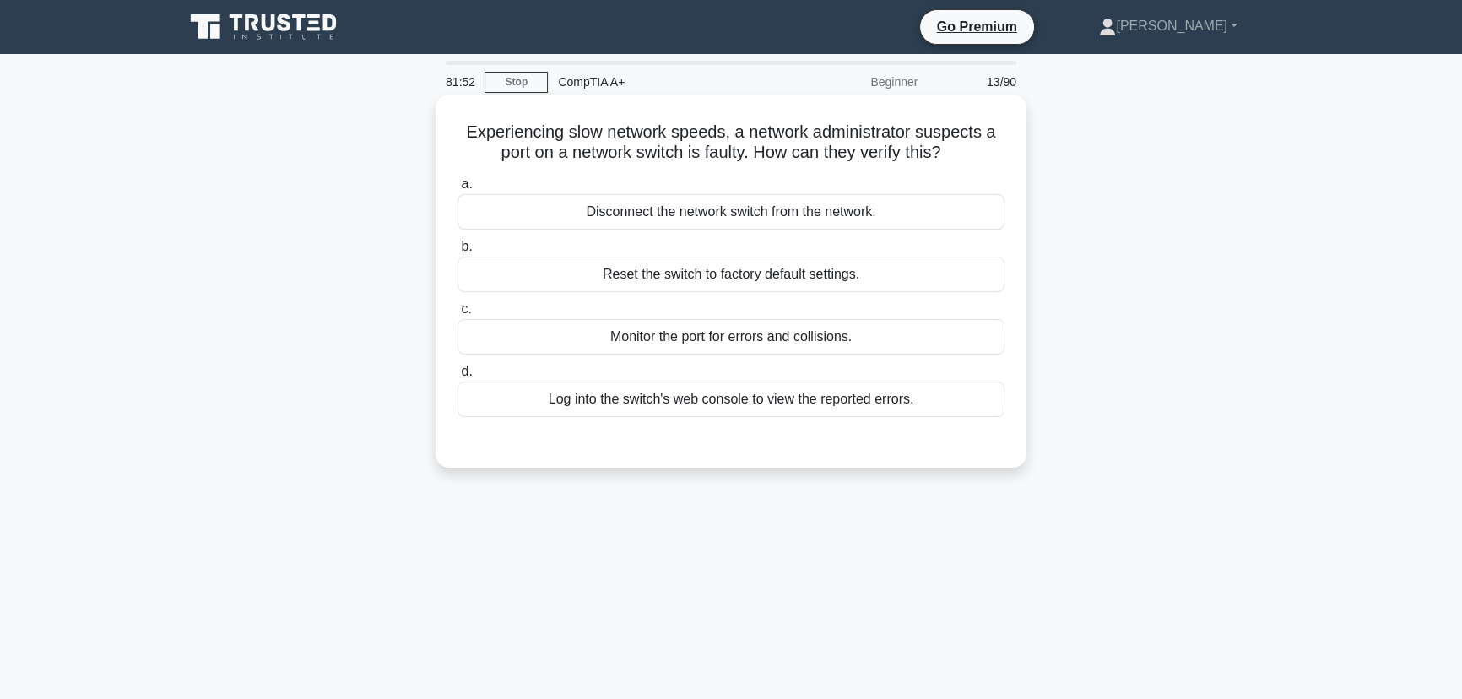
drag, startPoint x: 936, startPoint y: 398, endPoint x: 456, endPoint y: 133, distance: 548.6
click at [456, 133] on div "Experiencing slow network speeds, a network administrator suspects a port on a …" at bounding box center [730, 281] width 577 height 360
copy div "Experiencing slow network speeds, a network administrator suspects a port on a …"
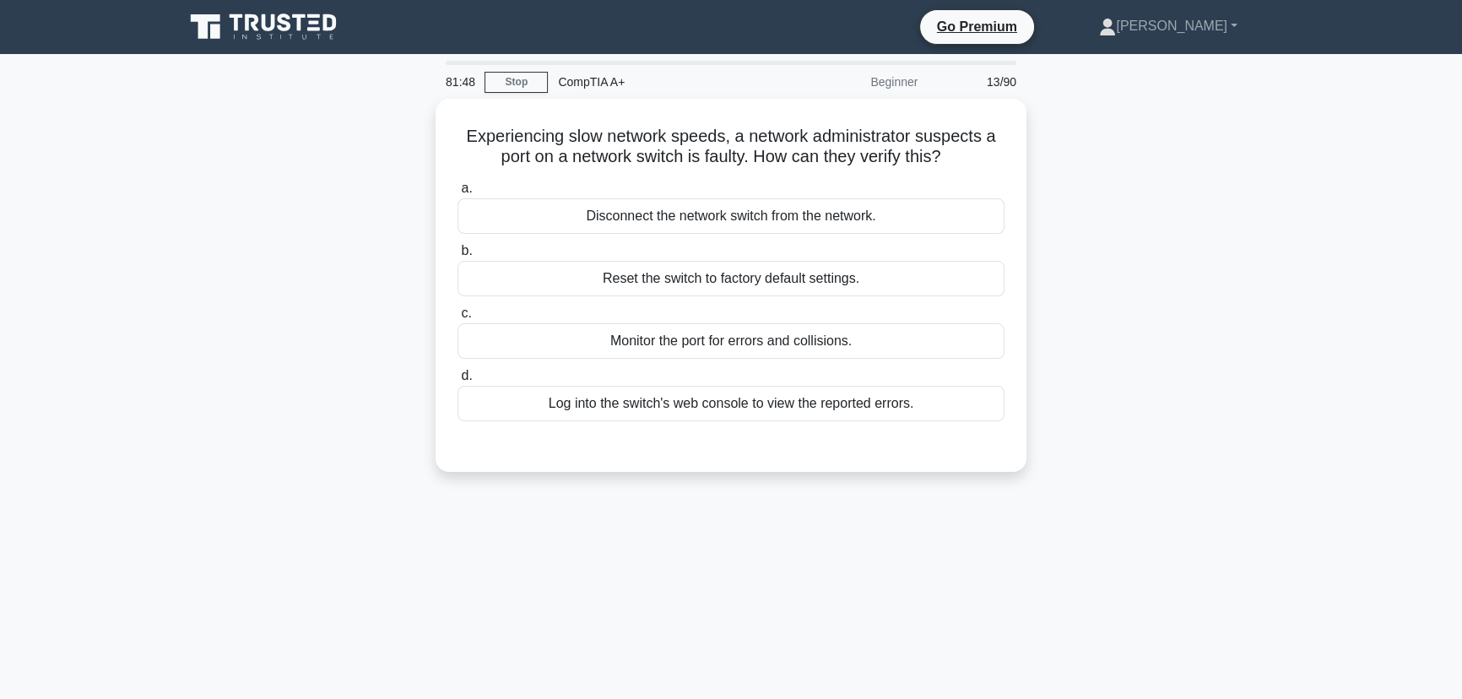
click at [976, 538] on div "81:48 Stop CompTIA A+ Beginner 13/90 Experiencing slow network speeds, a networ…" at bounding box center [731, 483] width 1114 height 844
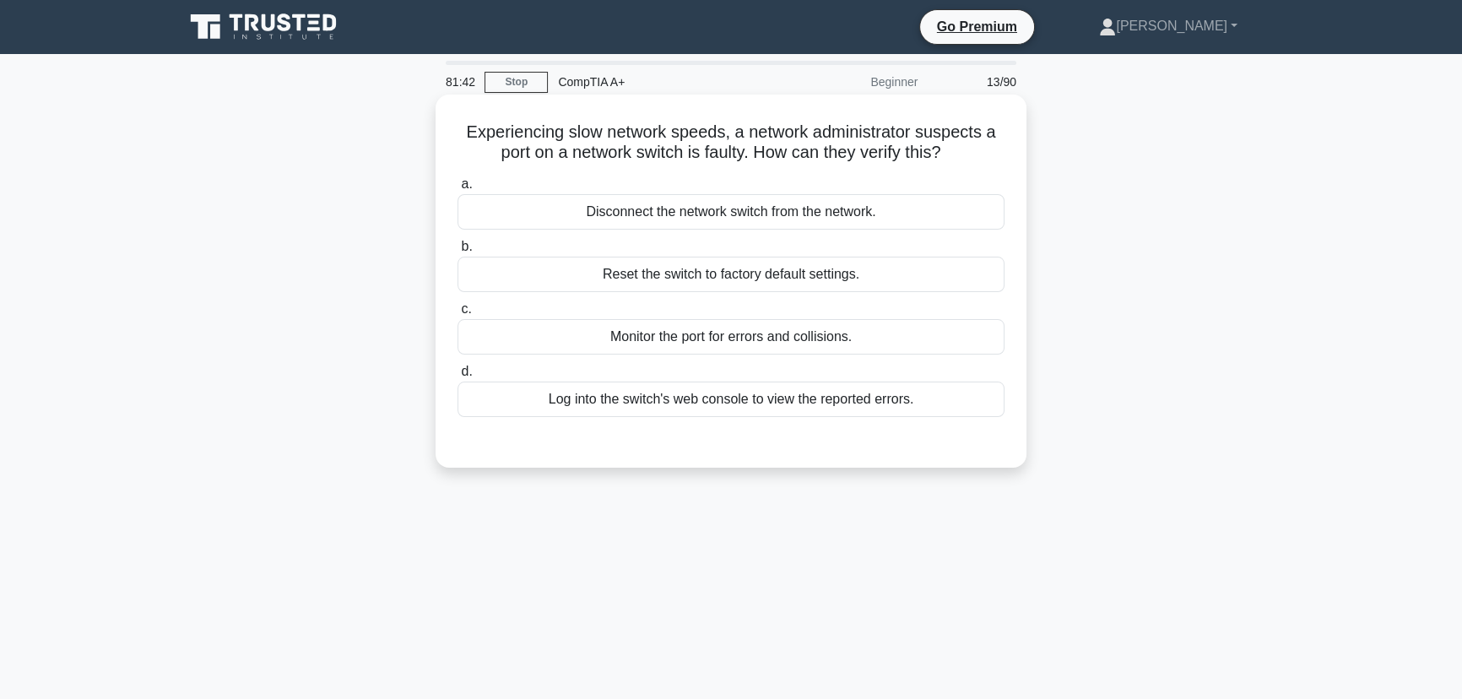
click at [681, 346] on div "Monitor the port for errors and collisions." at bounding box center [731, 336] width 547 height 35
click at [458, 315] on input "c. Monitor the port for errors and collisions." at bounding box center [458, 309] width 0 height 11
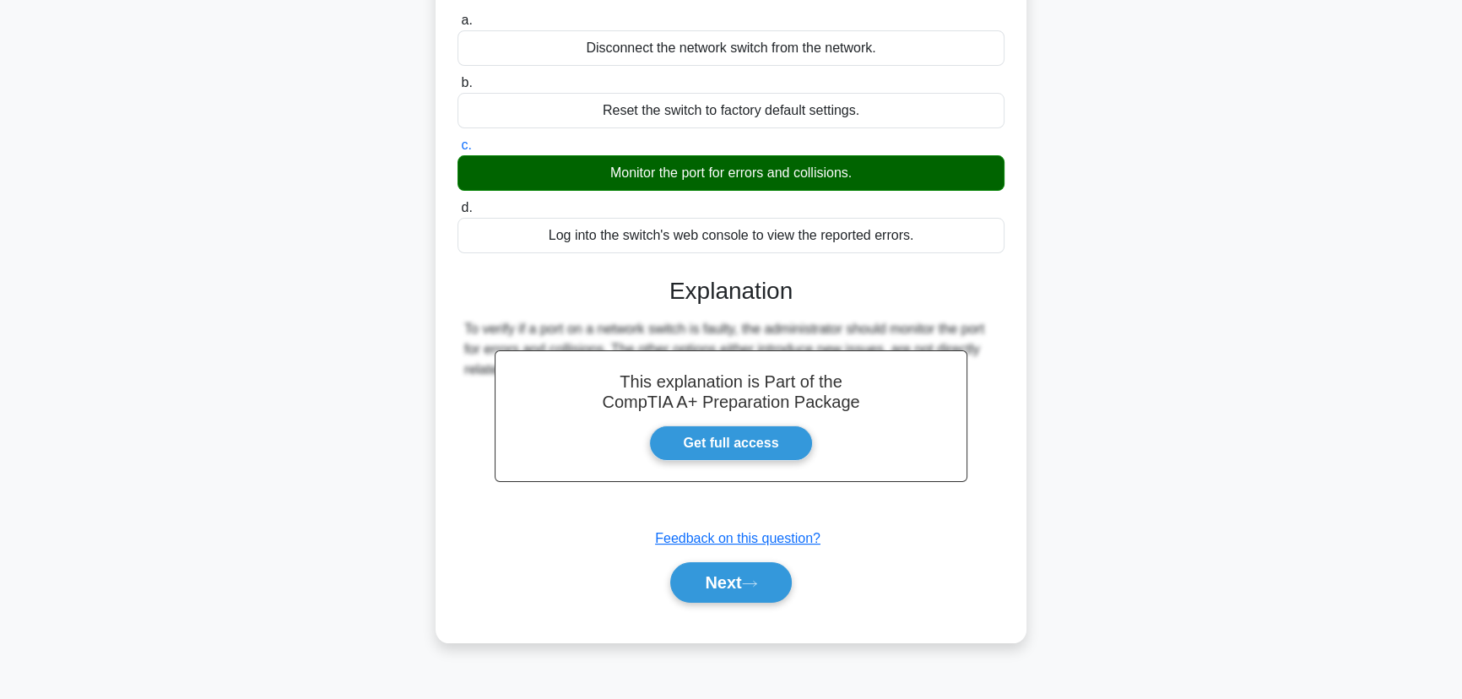
scroll to position [212, 0]
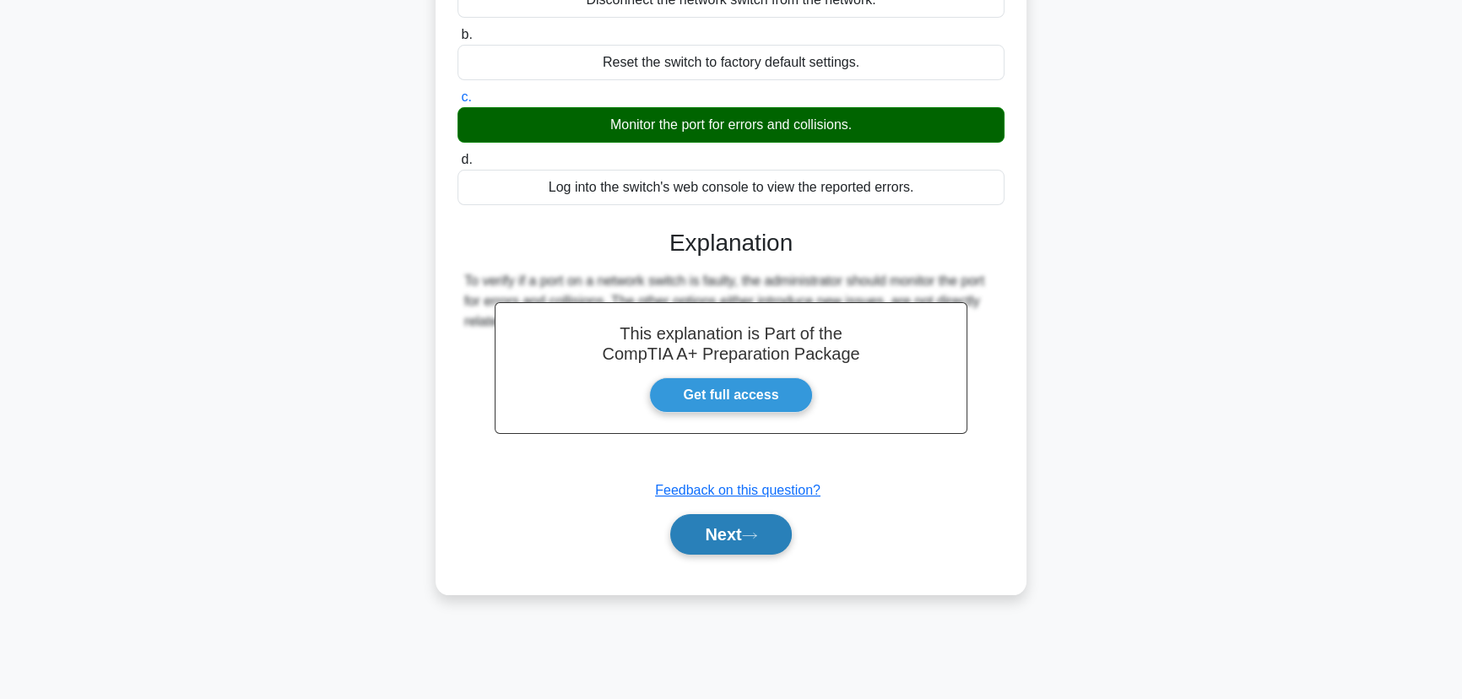
click at [755, 540] on button "Next" at bounding box center [730, 534] width 121 height 41
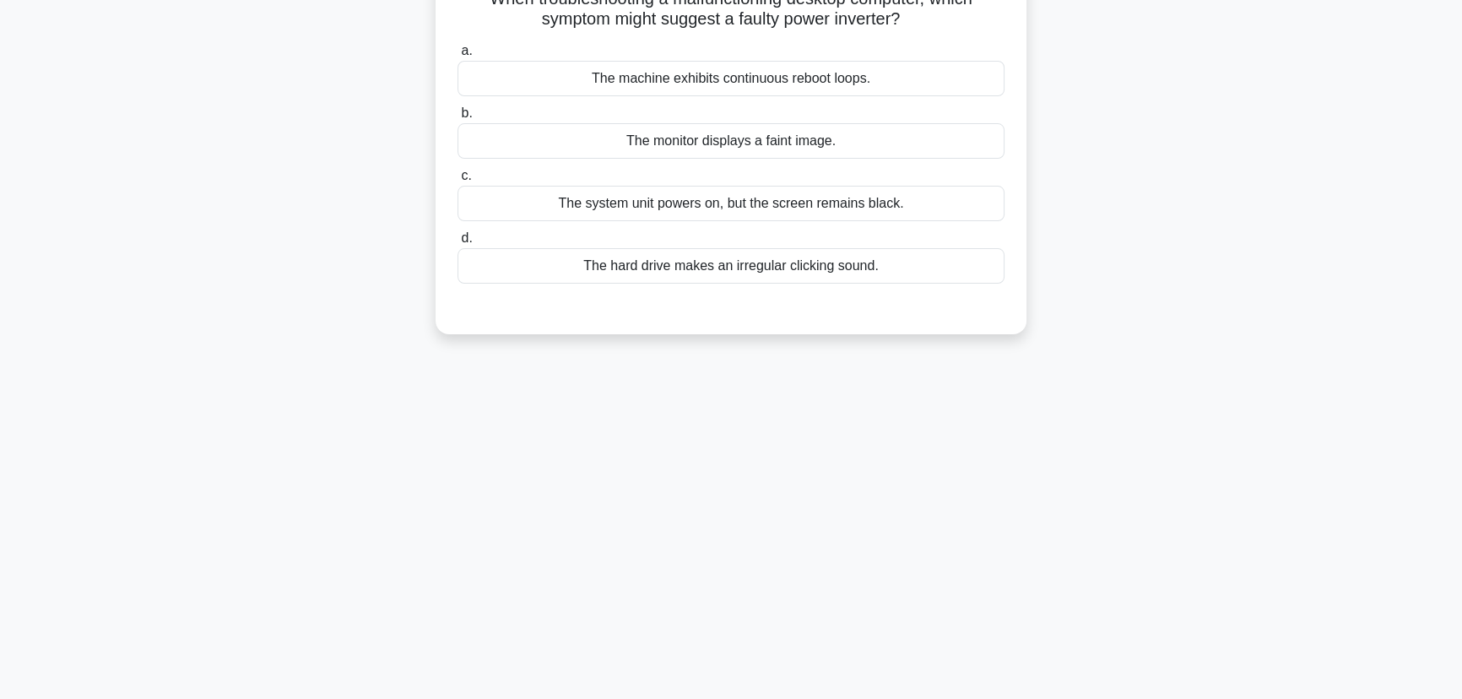
scroll to position [0, 0]
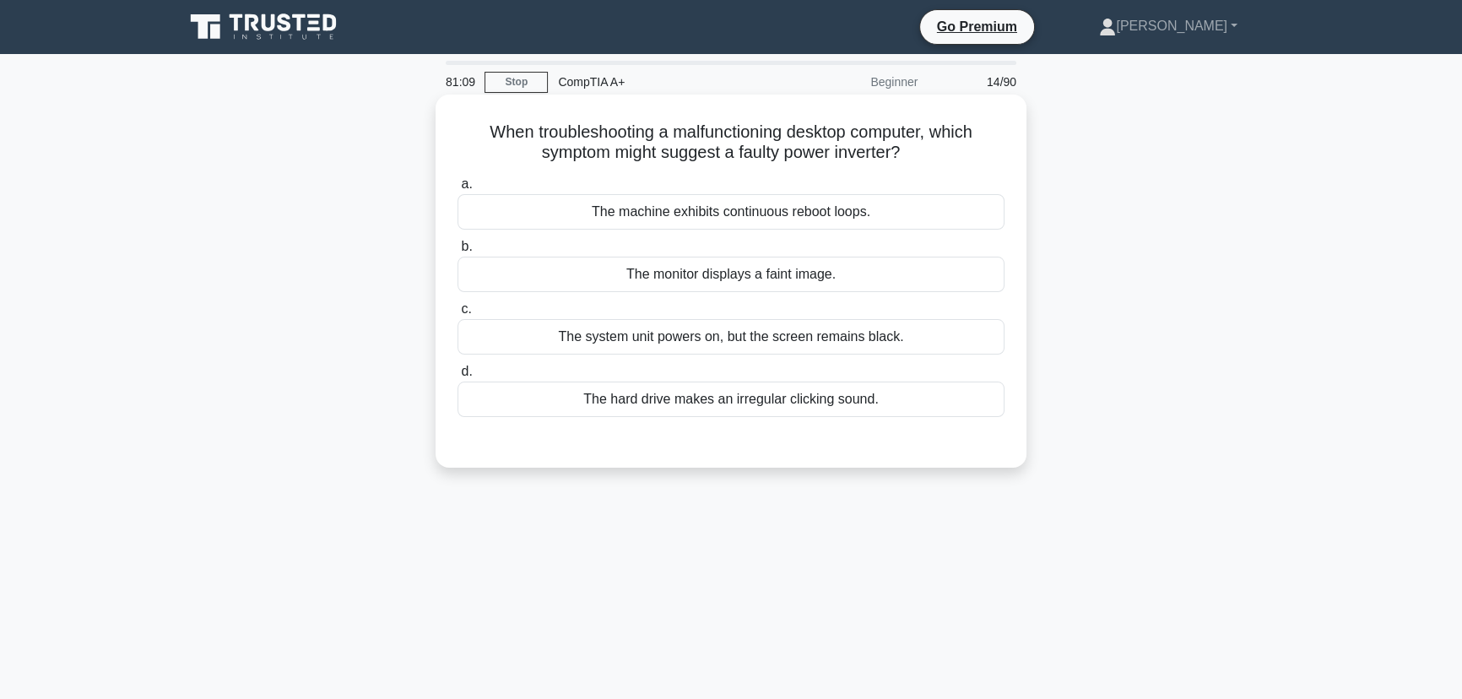
drag, startPoint x: 918, startPoint y: 399, endPoint x: 485, endPoint y: 127, distance: 512.5
click at [485, 127] on div "When troubleshooting a malfunctioning desktop computer, which symptom might sug…" at bounding box center [730, 281] width 577 height 360
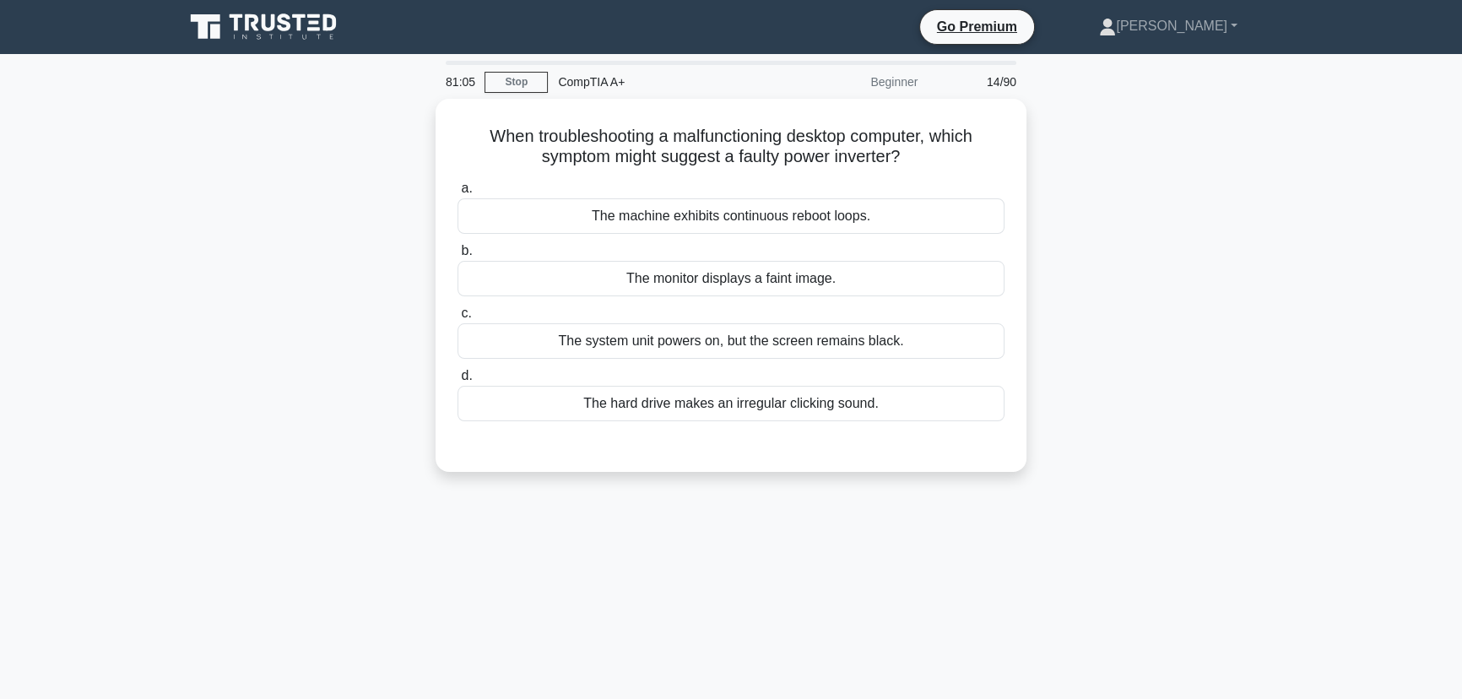
click at [951, 524] on div "81:05 Stop CompTIA A+ Beginner 14/90 When troubleshooting a malfunctioning desk…" at bounding box center [731, 483] width 1114 height 844
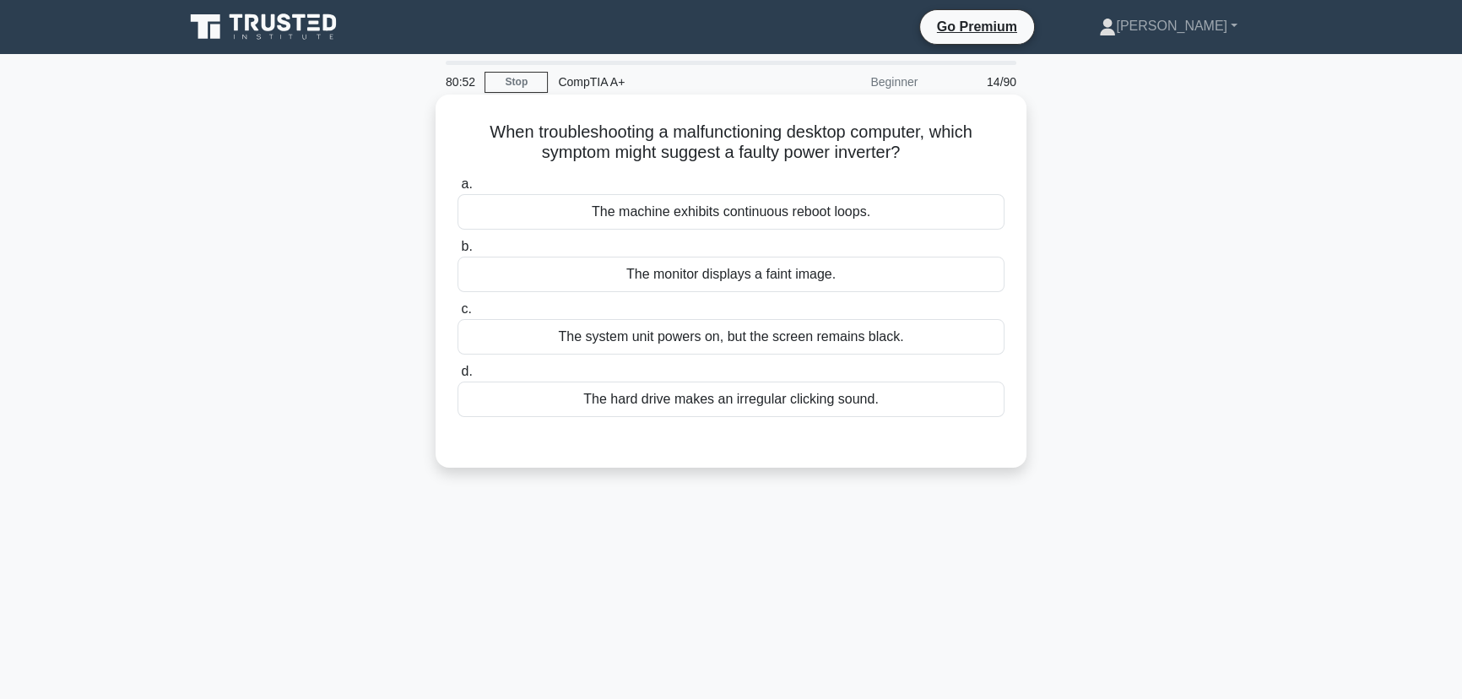
click at [823, 278] on div "The monitor displays a faint image." at bounding box center [731, 274] width 547 height 35
click at [458, 252] on input "b. The monitor displays a faint image." at bounding box center [458, 246] width 0 height 11
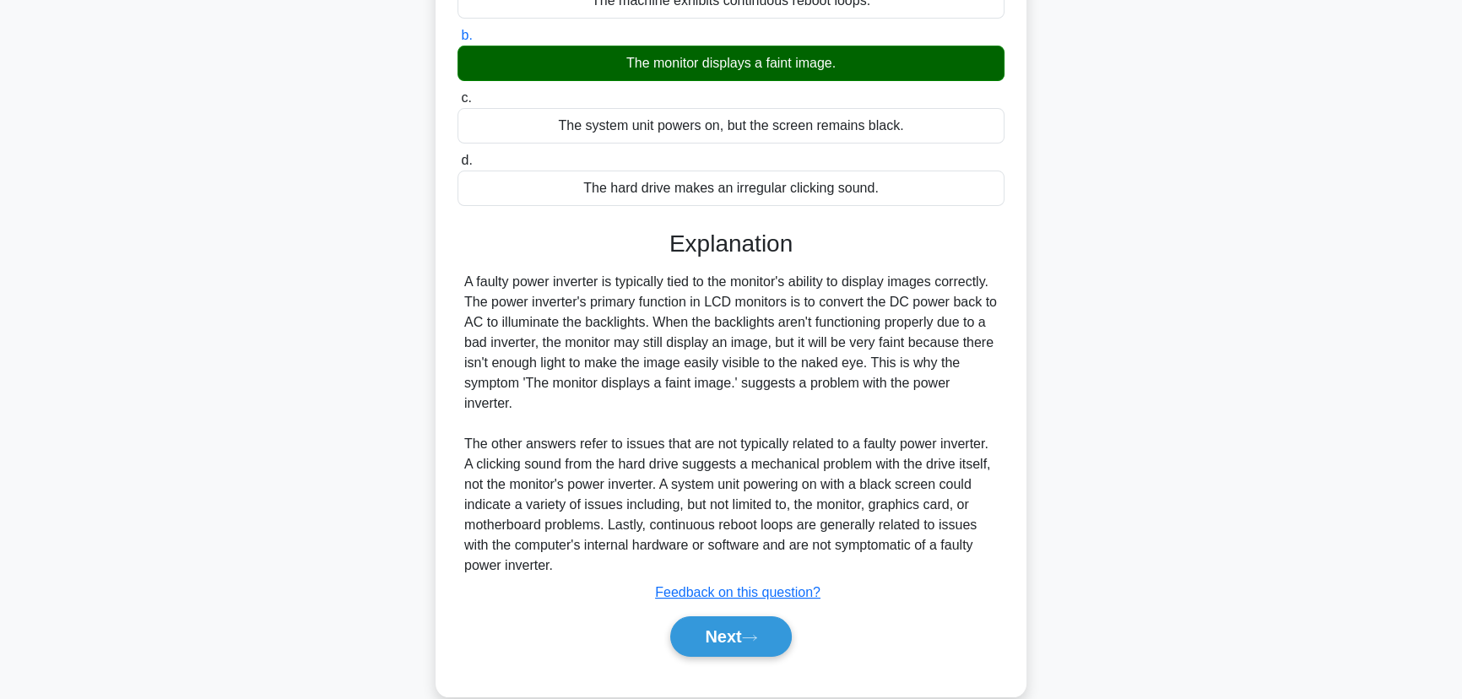
scroll to position [240, 0]
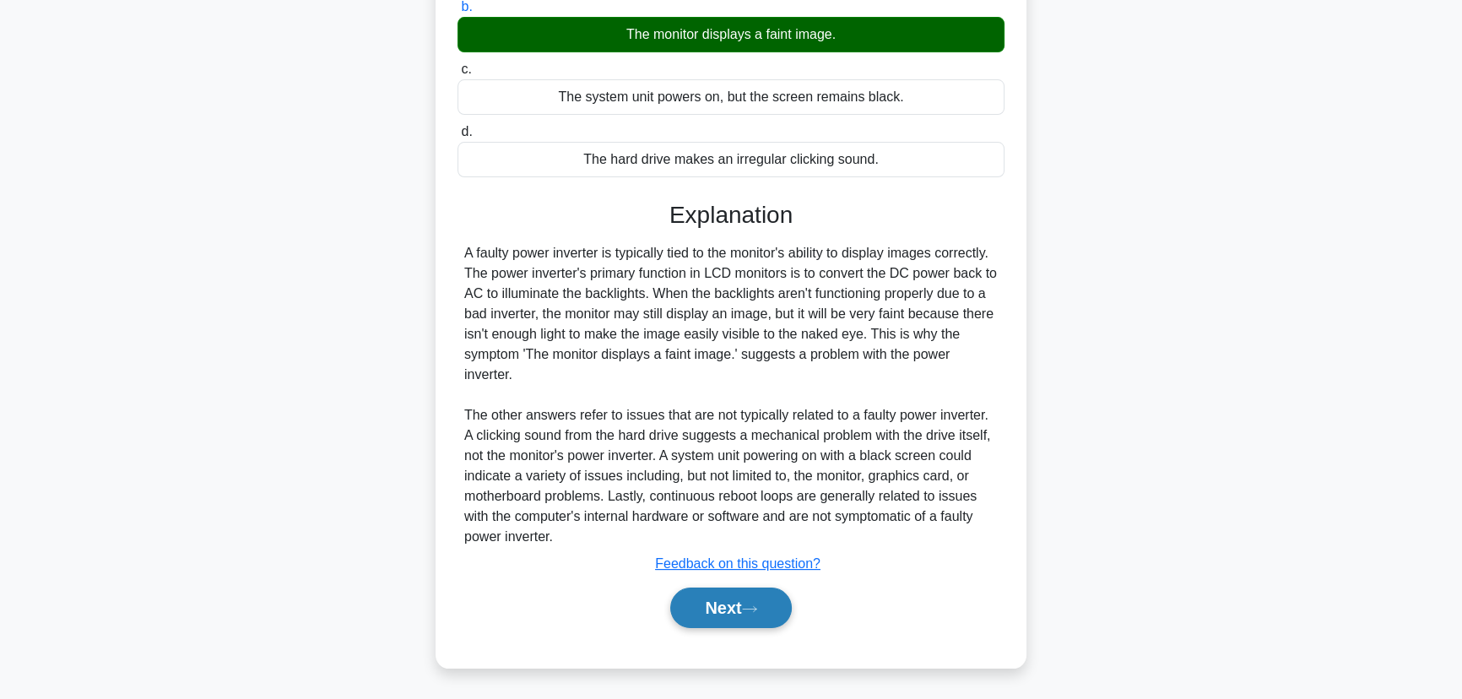
drag, startPoint x: 734, startPoint y: 608, endPoint x: 746, endPoint y: 604, distance: 13.1
click at [734, 608] on button "Next" at bounding box center [730, 608] width 121 height 41
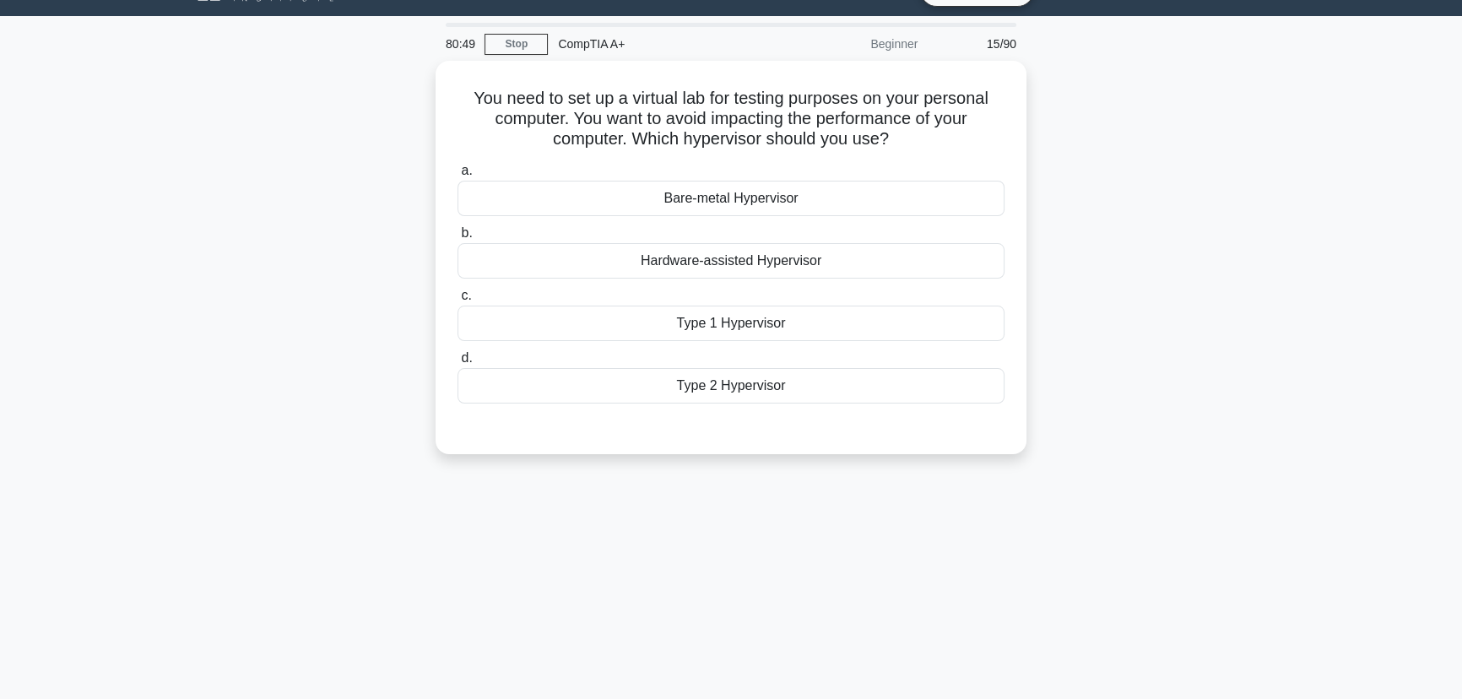
scroll to position [0, 0]
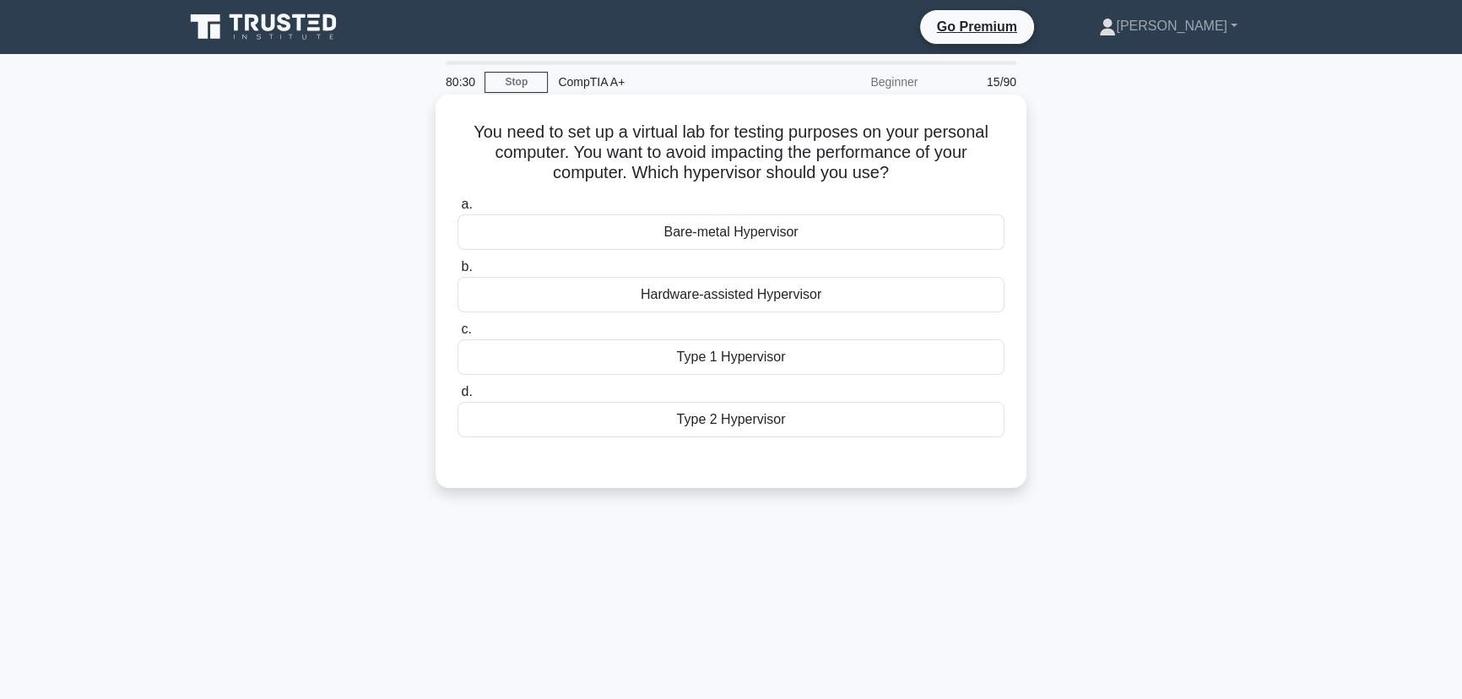
drag, startPoint x: 788, startPoint y: 413, endPoint x: 473, endPoint y: 135, distance: 419.9
click at [463, 135] on div "You need to set up a virtual lab for testing purposes on your personal computer…" at bounding box center [730, 291] width 577 height 380
click at [764, 521] on div "80:18 Stop CompTIA A+ Beginner 15/90 You need to set up a virtual lab for testi…" at bounding box center [731, 483] width 1114 height 844
click at [729, 414] on div "Type 2 Hypervisor" at bounding box center [731, 419] width 547 height 35
click at [458, 398] on input "d. Type 2 Hypervisor" at bounding box center [458, 392] width 0 height 11
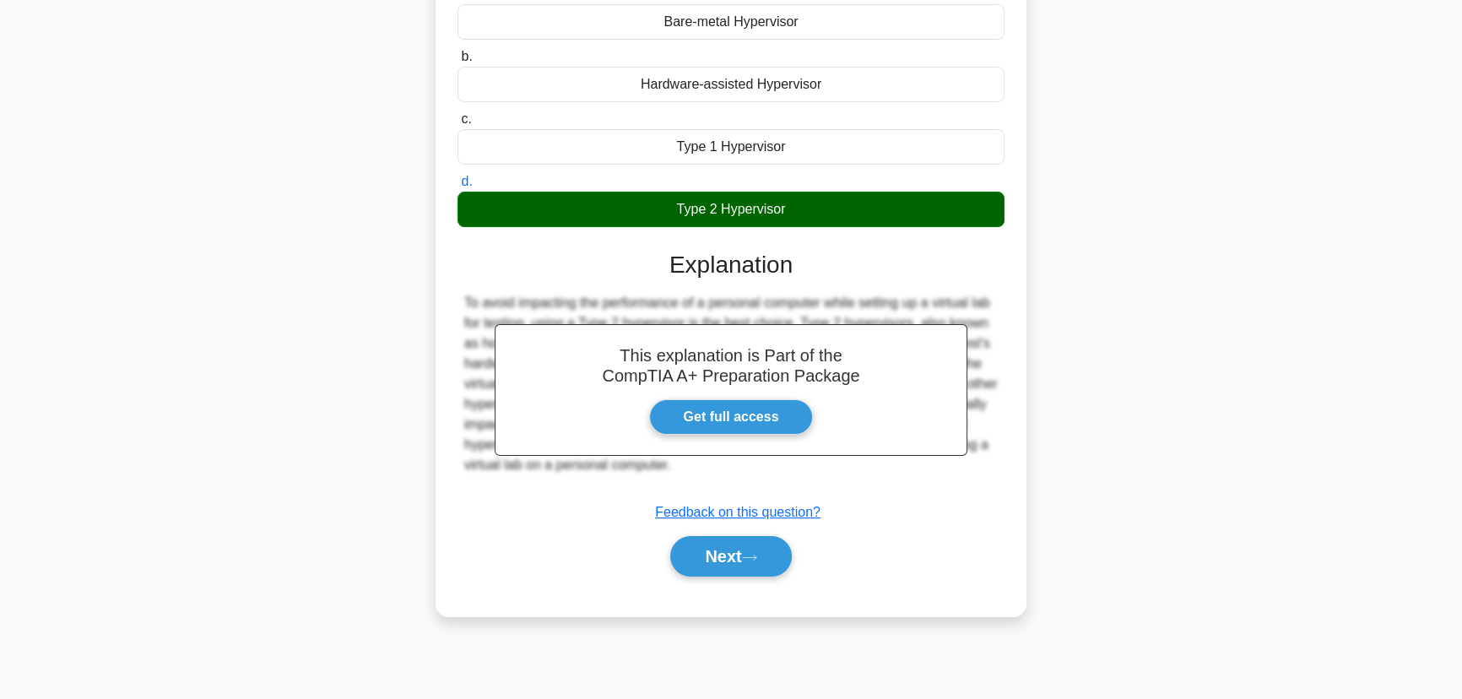
scroll to position [212, 0]
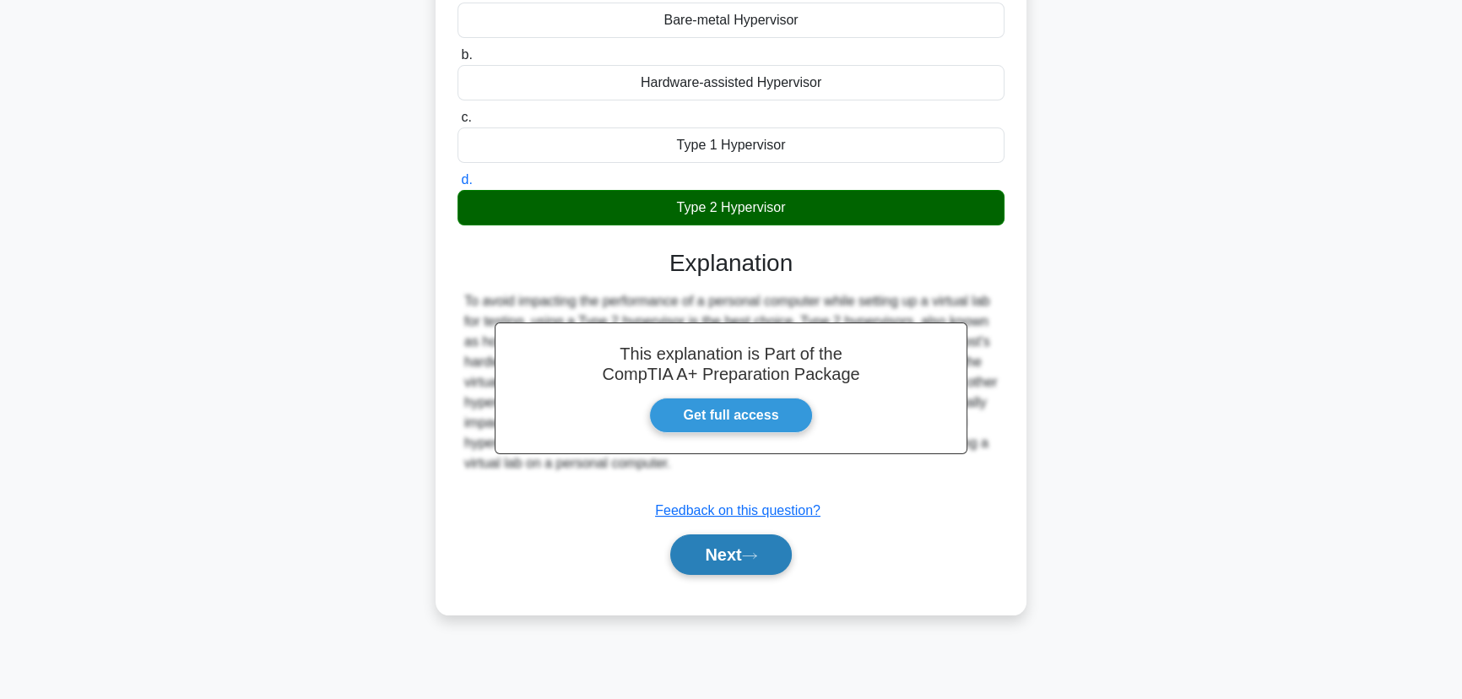
click at [750, 552] on icon at bounding box center [749, 555] width 15 height 9
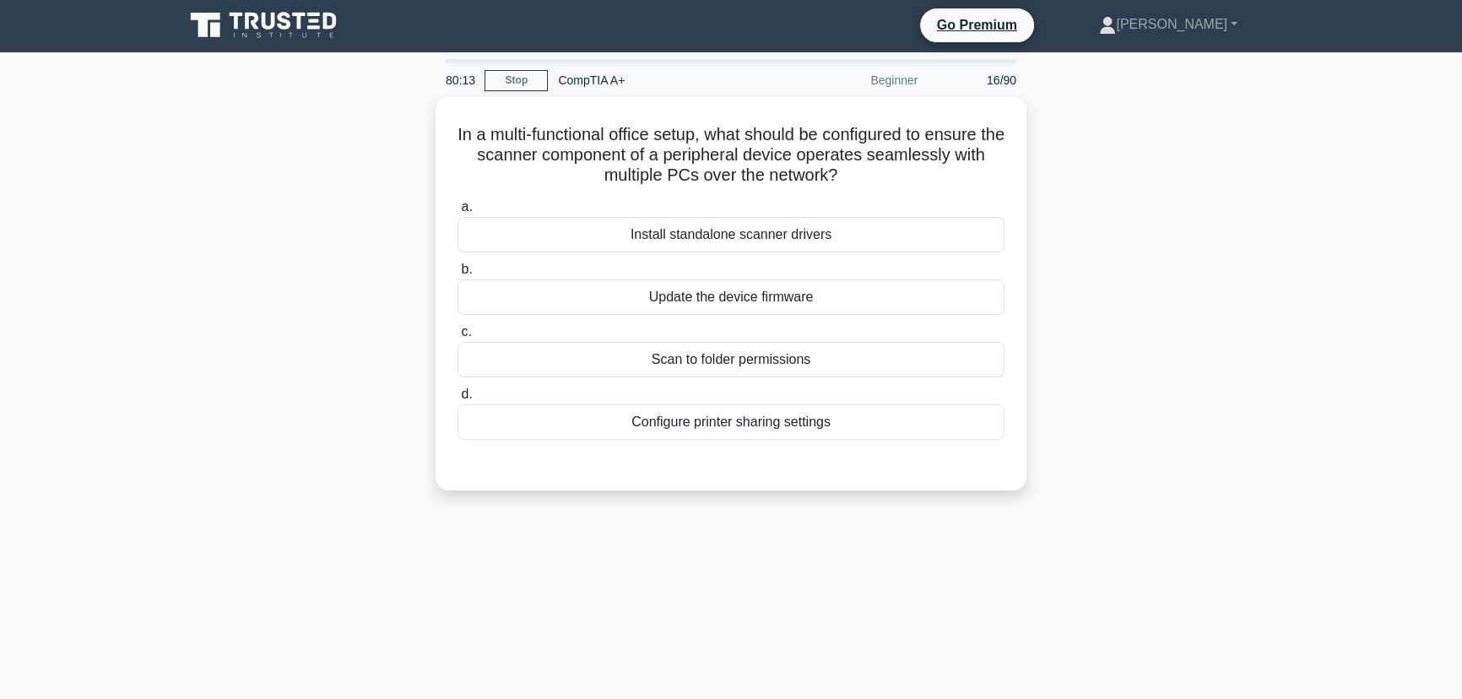
scroll to position [0, 0]
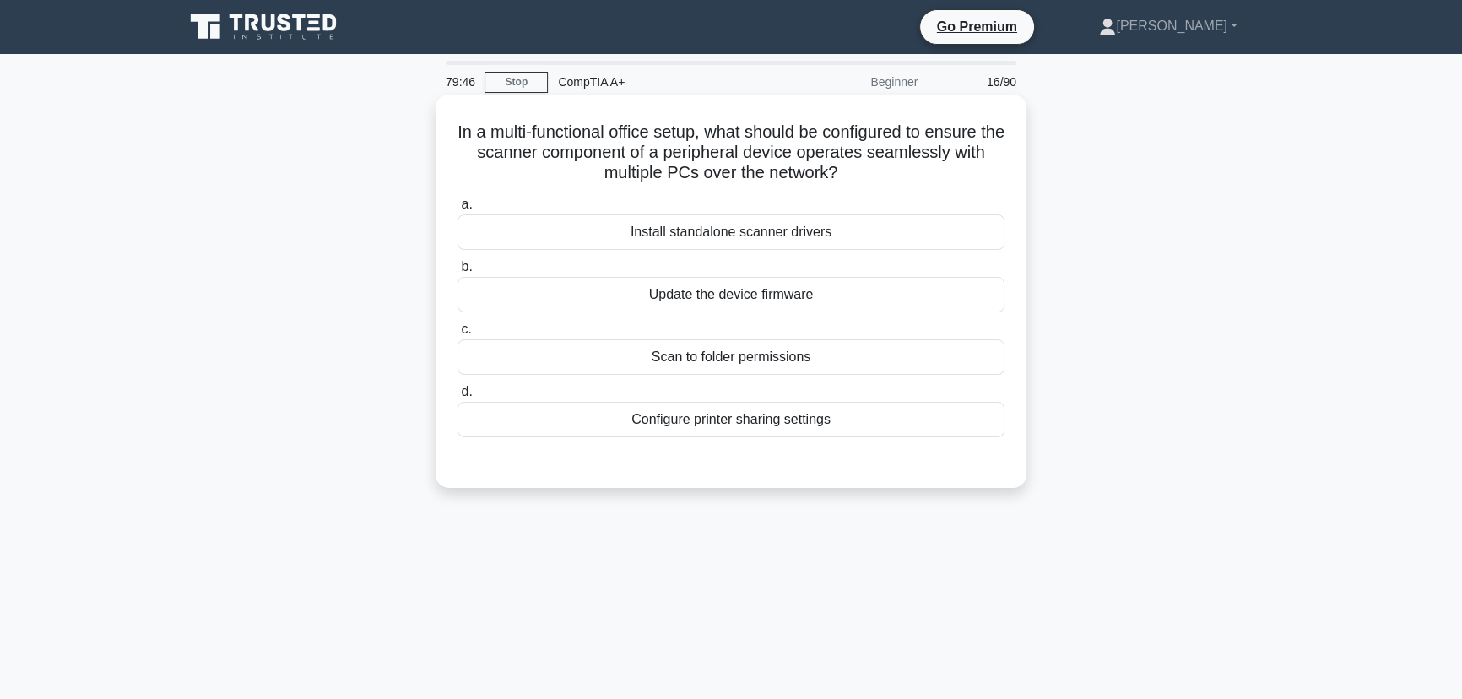
drag, startPoint x: 856, startPoint y: 425, endPoint x: 454, endPoint y: 135, distance: 495.3
click at [454, 135] on div "In a multi-functional office setup, what should be configured to ensure the sca…" at bounding box center [730, 291] width 577 height 380
click at [1153, 440] on div "In a multi-functional office setup, what should be configured to ensure the sca…" at bounding box center [731, 306] width 1114 height 414
click at [709, 351] on div "Scan to folder permissions" at bounding box center [731, 356] width 547 height 35
click at [458, 335] on input "c. Scan to folder permissions" at bounding box center [458, 329] width 0 height 11
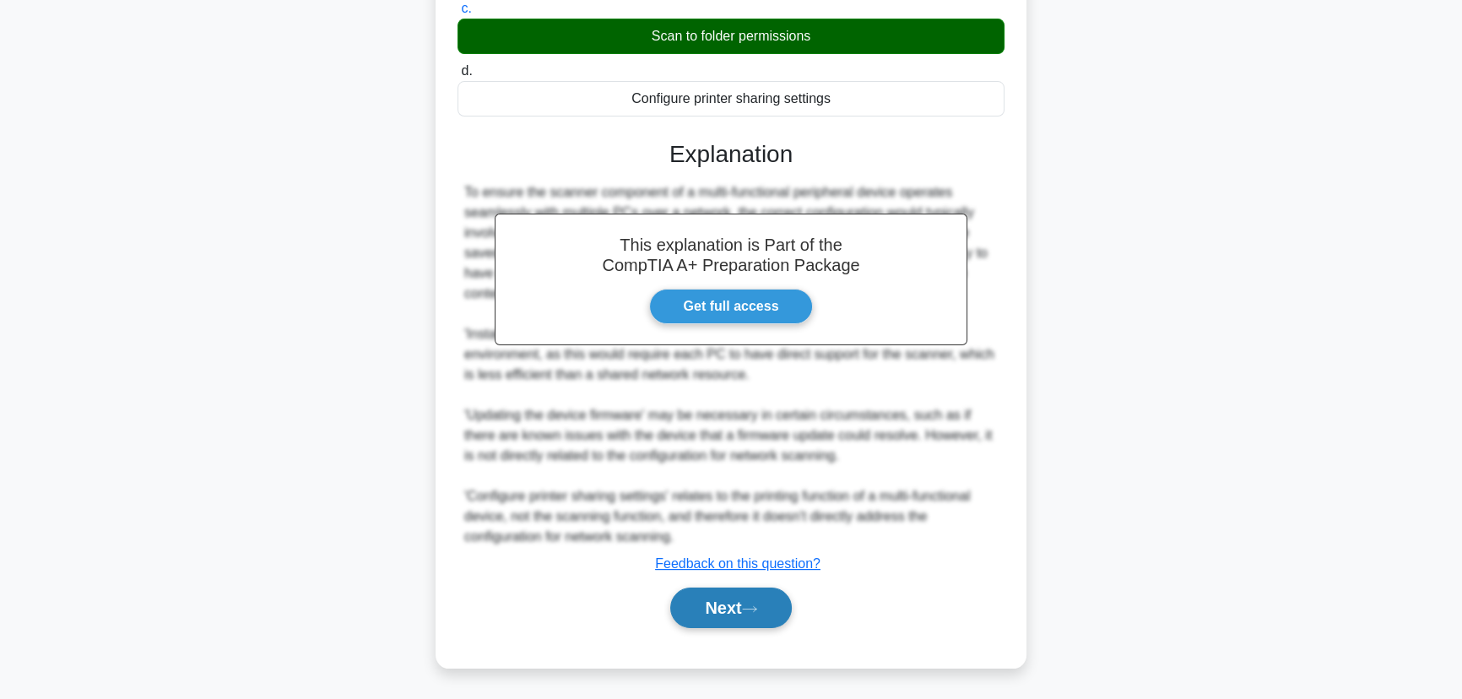
click at [750, 600] on button "Next" at bounding box center [730, 608] width 121 height 41
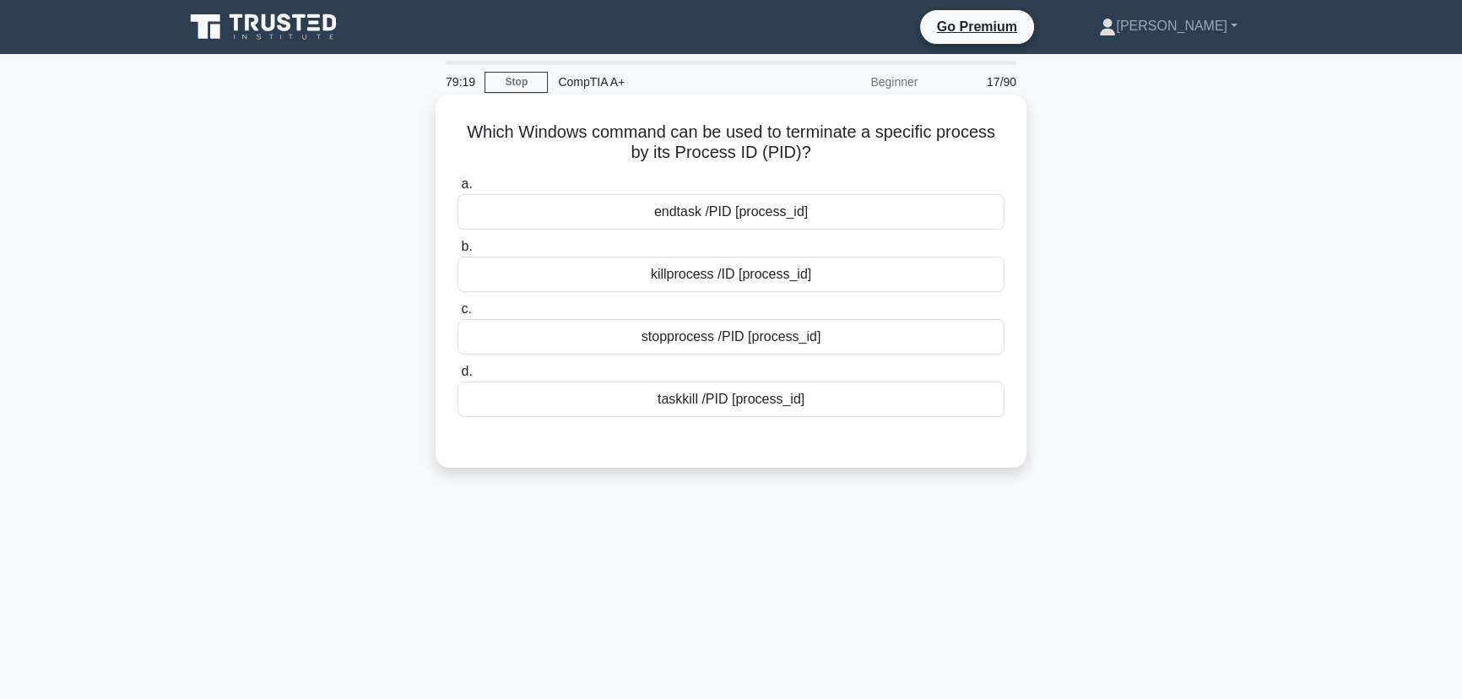
drag, startPoint x: 845, startPoint y: 404, endPoint x: 458, endPoint y: 132, distance: 473.1
click at [458, 132] on div "Which Windows command can be used to terminate a specific process by its Proces…" at bounding box center [730, 281] width 577 height 360
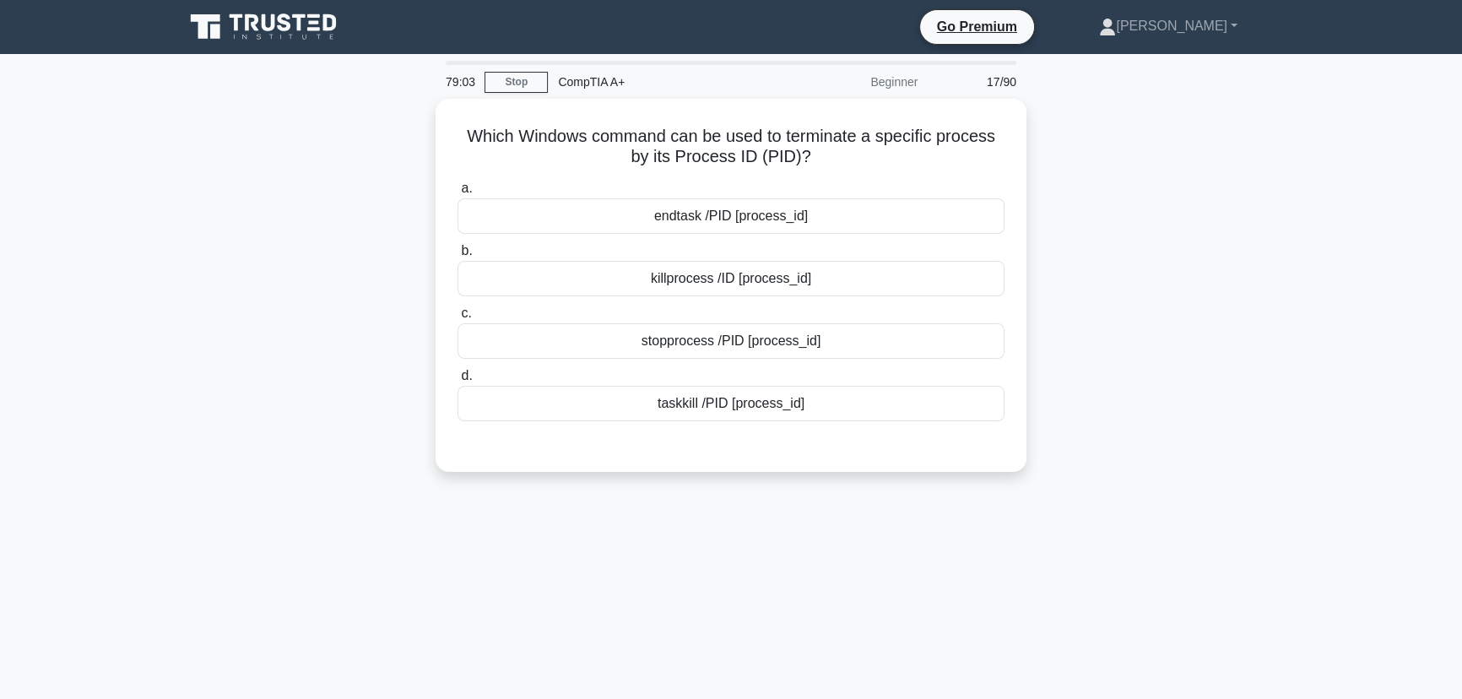
click at [1231, 388] on div "Which Windows command can be used to terminate a specific process by its Proces…" at bounding box center [731, 295] width 1114 height 393
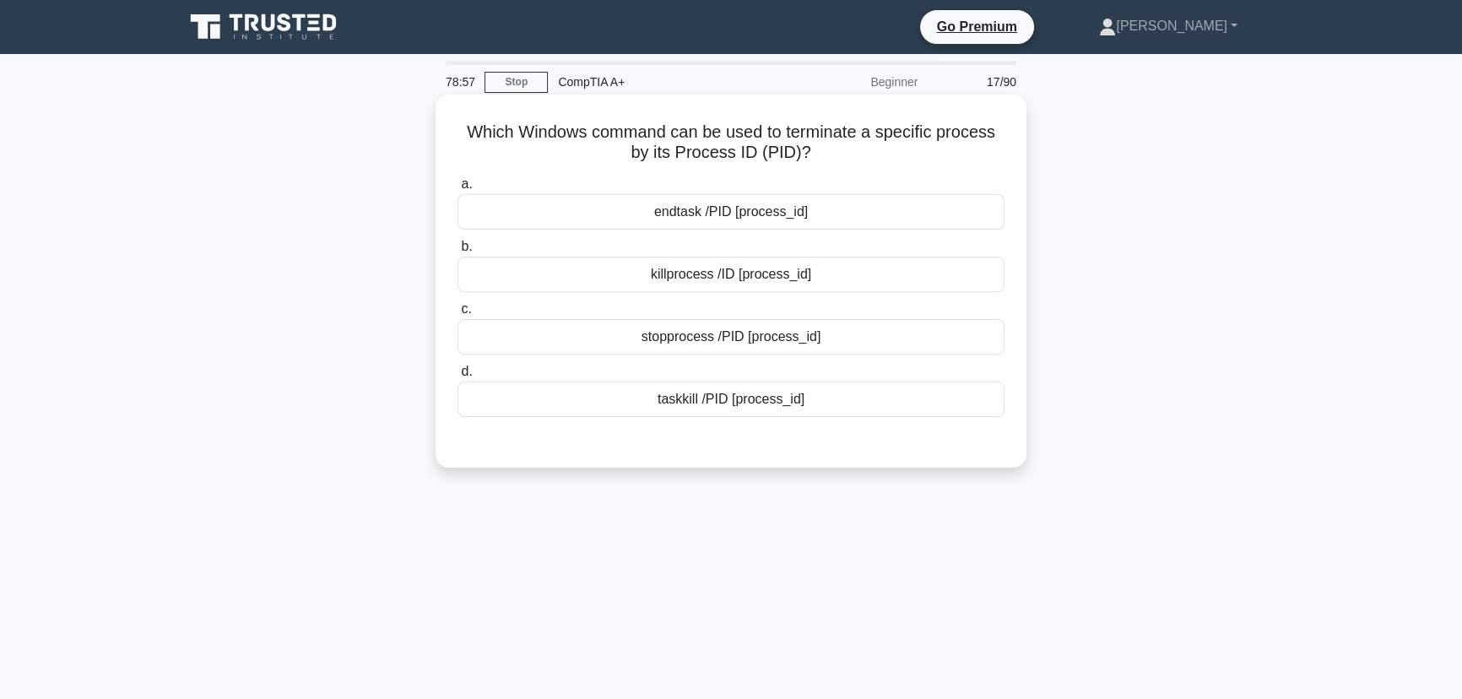
click at [771, 404] on div "taskkill /PID [process_id]" at bounding box center [731, 399] width 547 height 35
click at [458, 377] on input "d. taskkill /PID [process_id]" at bounding box center [458, 371] width 0 height 11
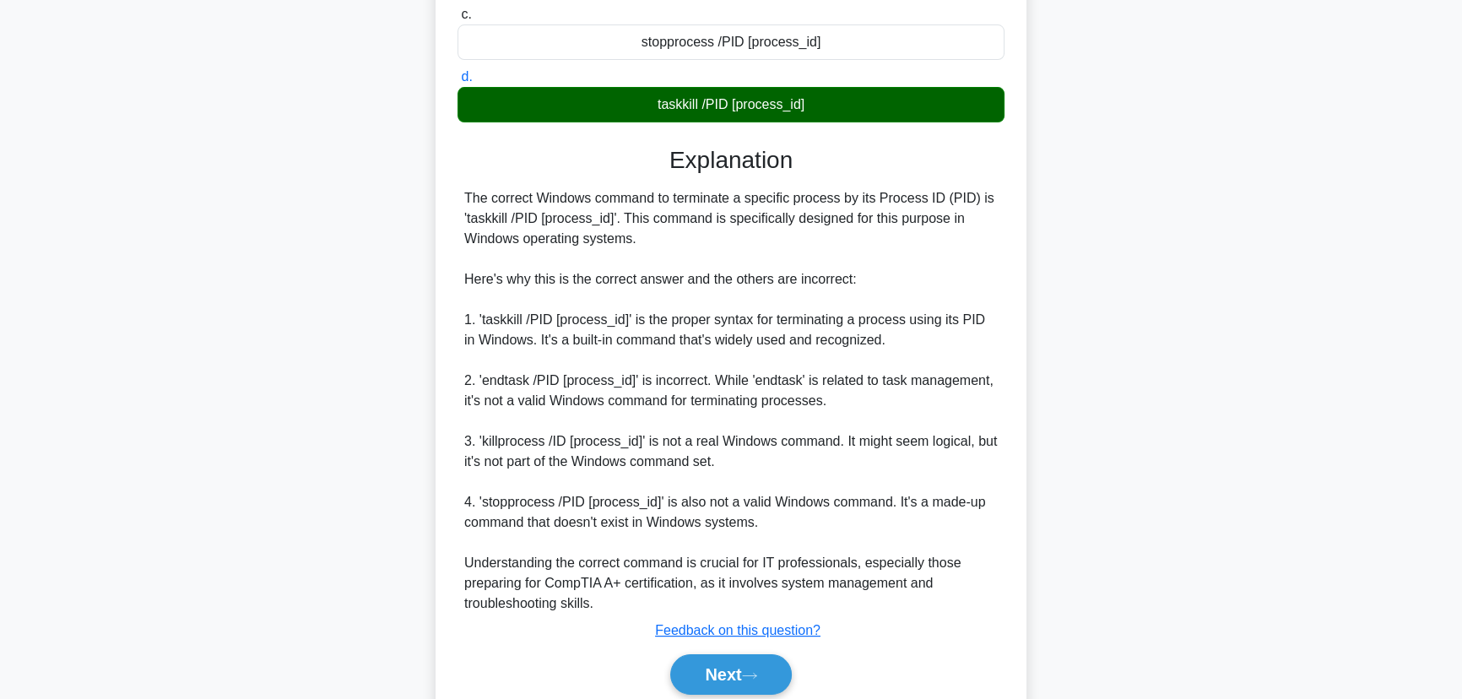
scroll to position [362, 0]
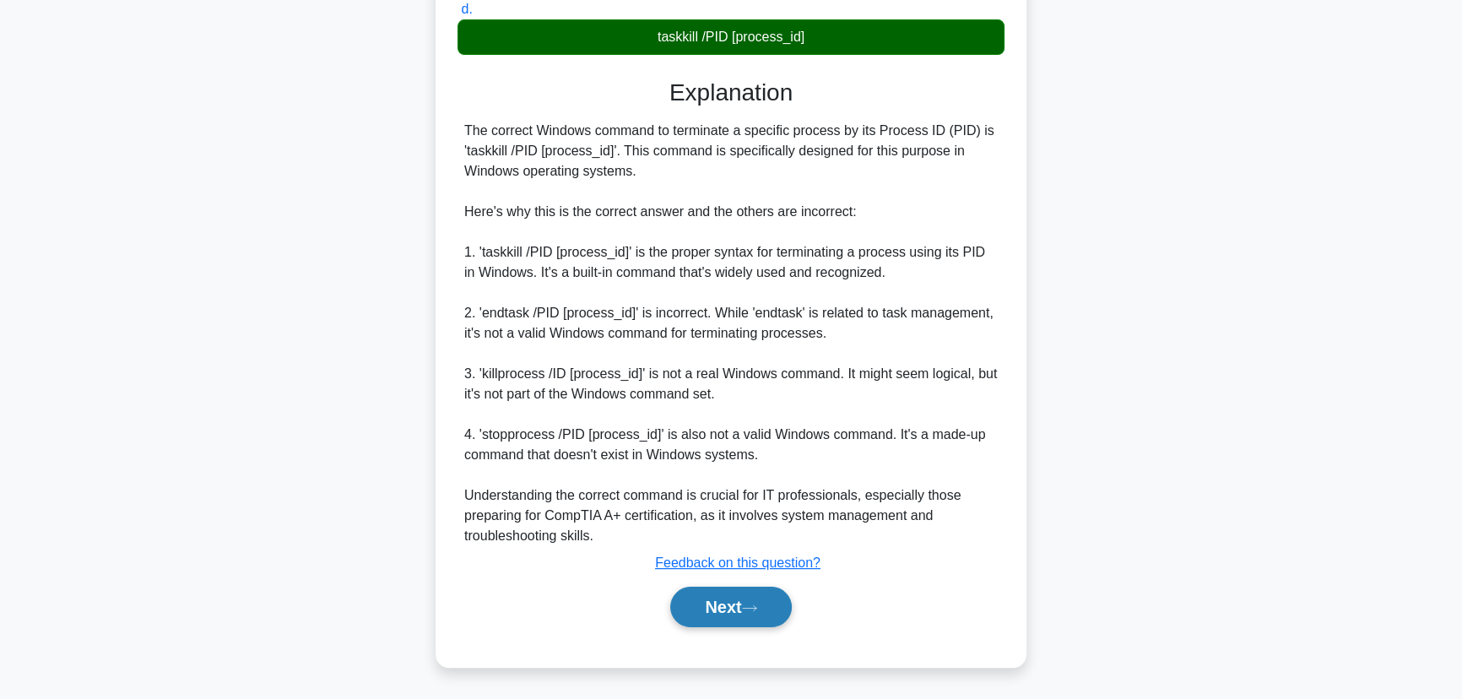
click at [734, 615] on button "Next" at bounding box center [730, 607] width 121 height 41
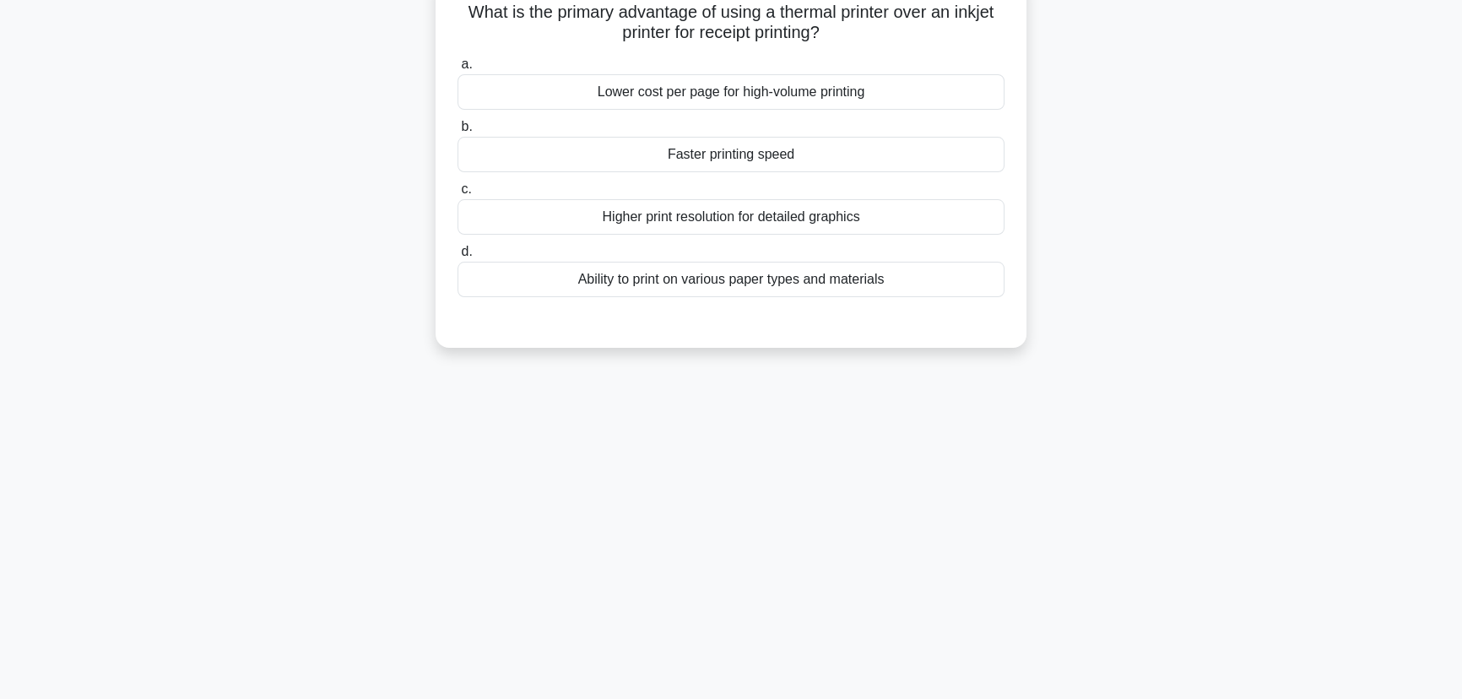
scroll to position [0, 0]
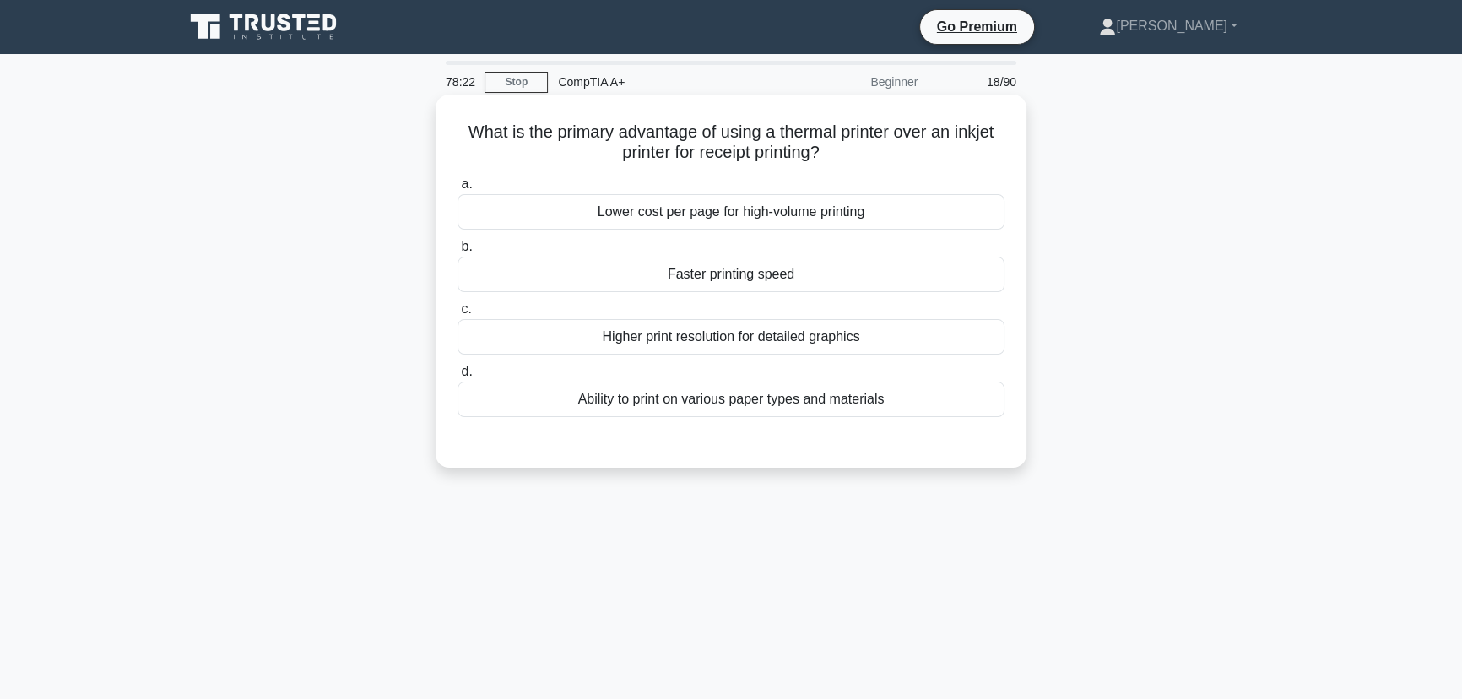
drag, startPoint x: 920, startPoint y: 402, endPoint x: 442, endPoint y: 110, distance: 560.7
click at [442, 110] on div "What is the primary advantage of using a thermal printer over an inkjet printer…" at bounding box center [730, 281] width 577 height 360
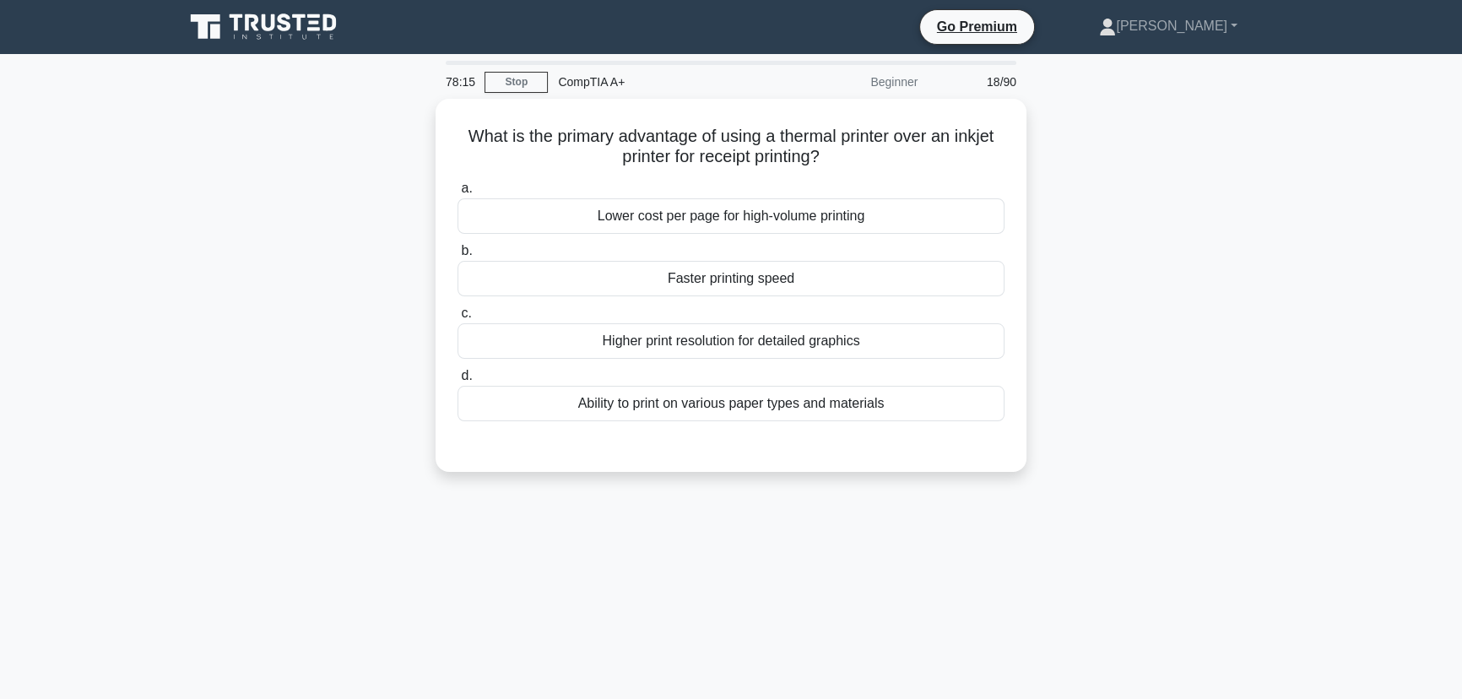
click at [1030, 550] on div "78:15 Stop CompTIA A+ Beginner 18/90 What is the primary advantage of using a t…" at bounding box center [731, 483] width 1114 height 844
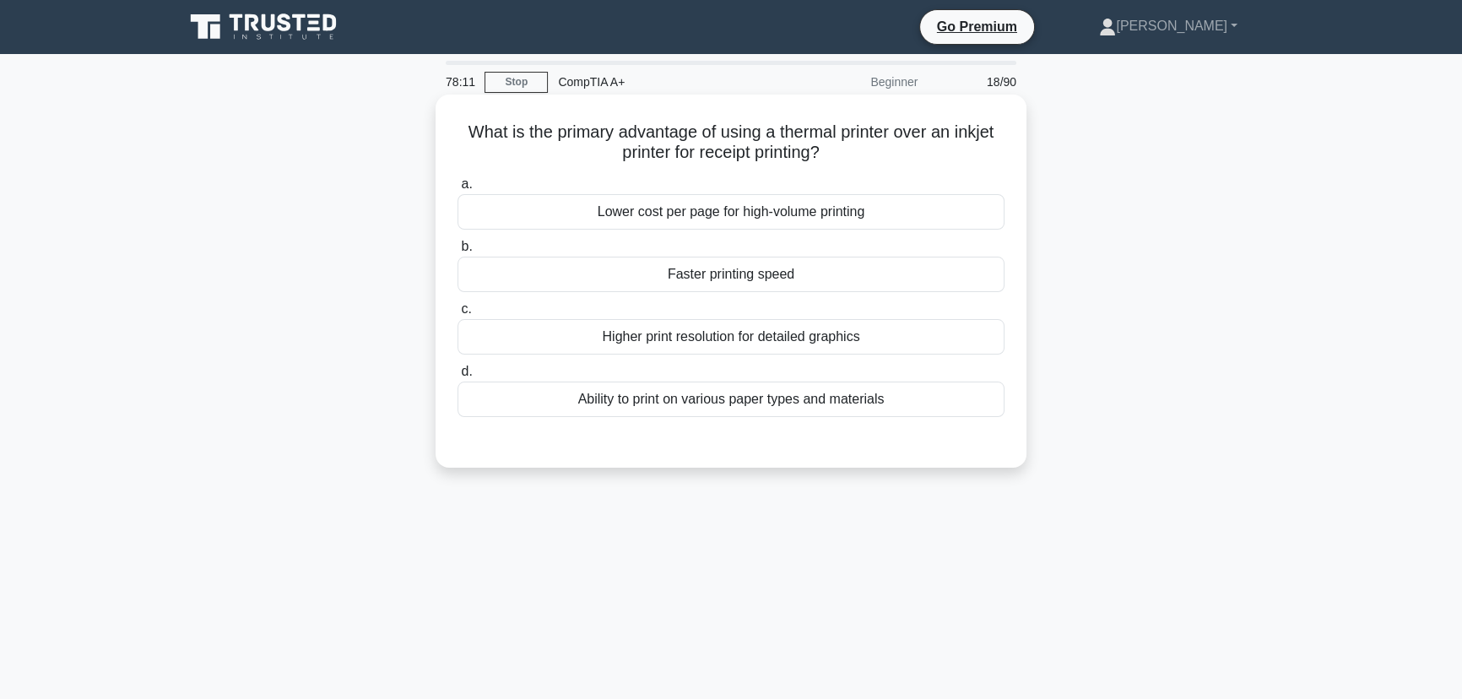
click at [750, 279] on div "Faster printing speed" at bounding box center [731, 274] width 547 height 35
click at [458, 252] on input "b. Faster printing speed" at bounding box center [458, 246] width 0 height 11
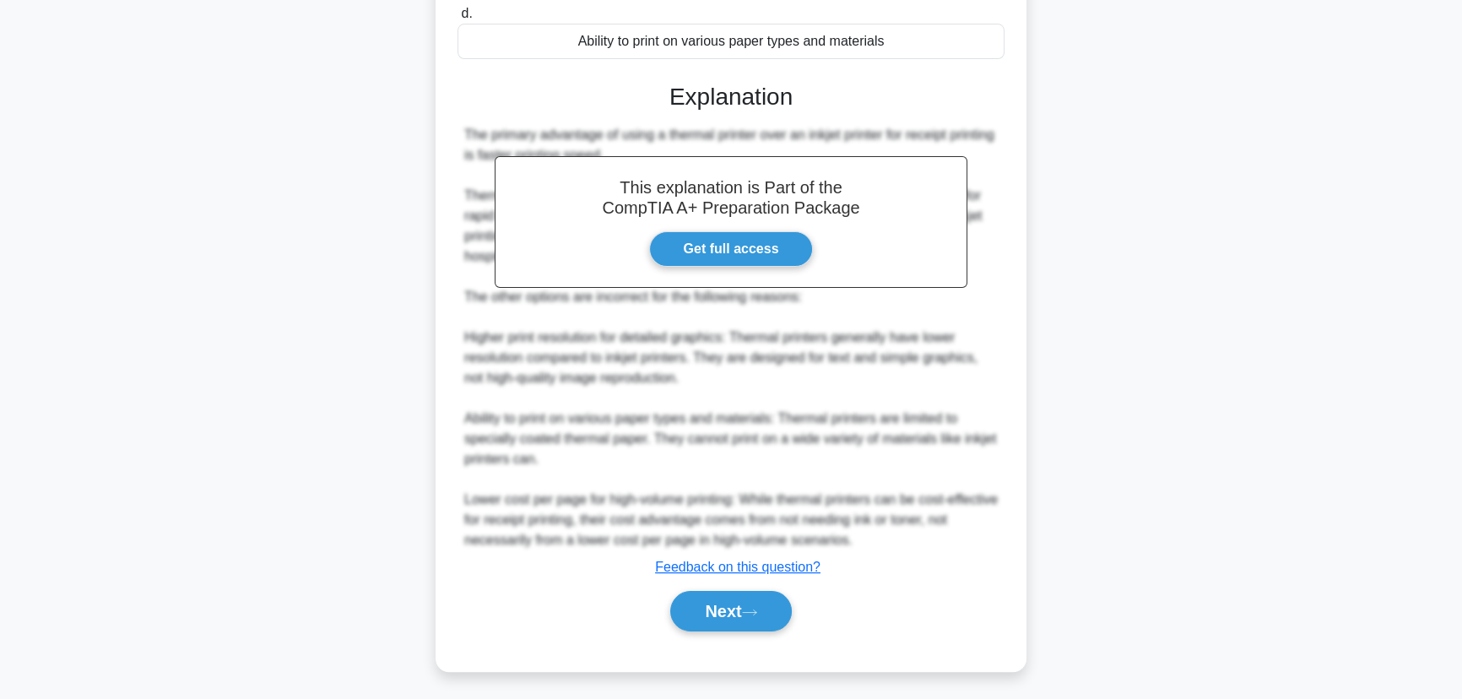
scroll to position [362, 0]
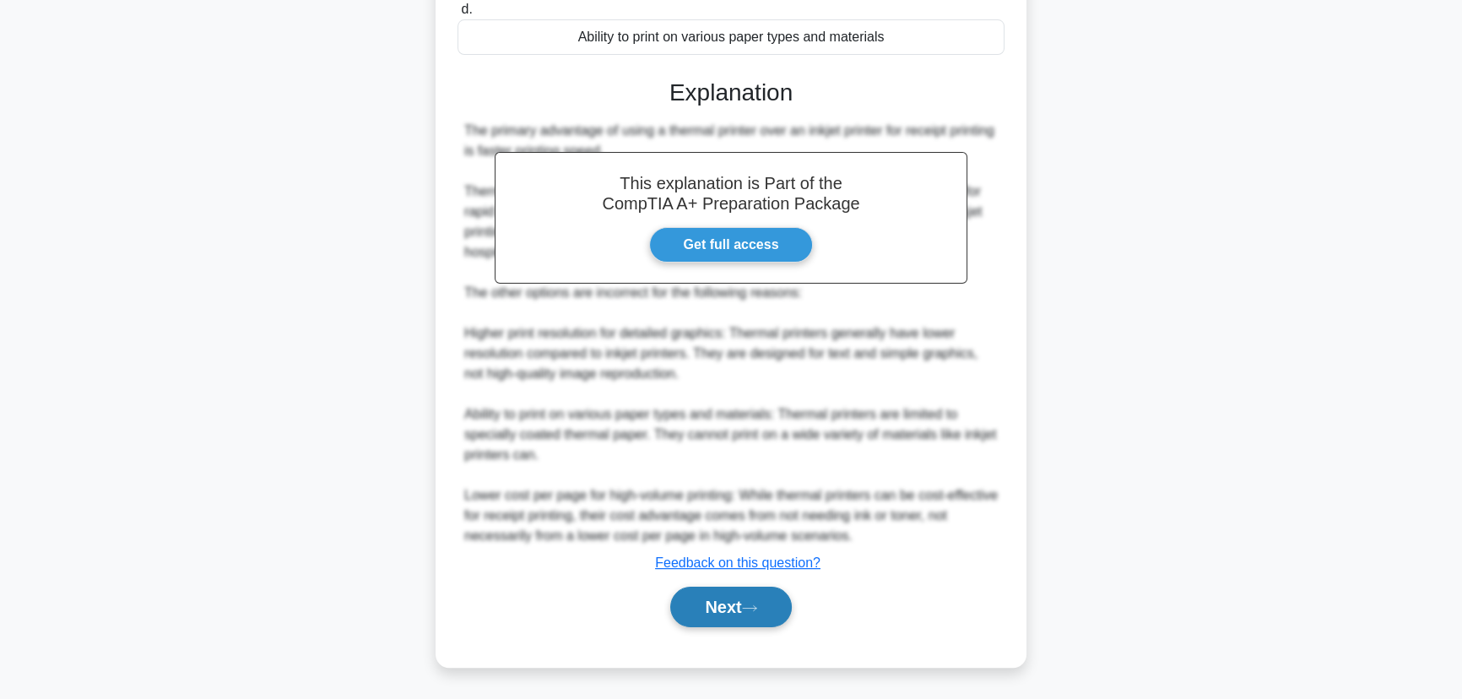
click at [734, 609] on button "Next" at bounding box center [730, 607] width 121 height 41
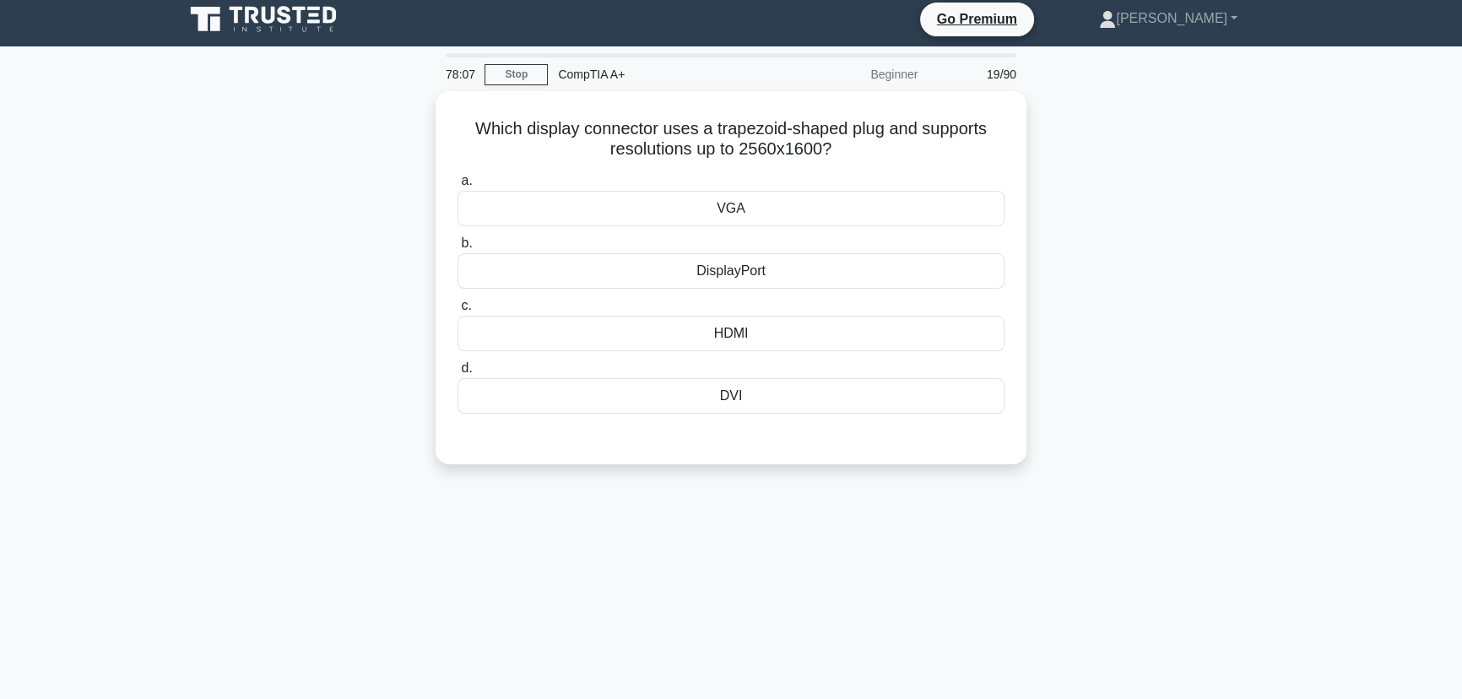
scroll to position [0, 0]
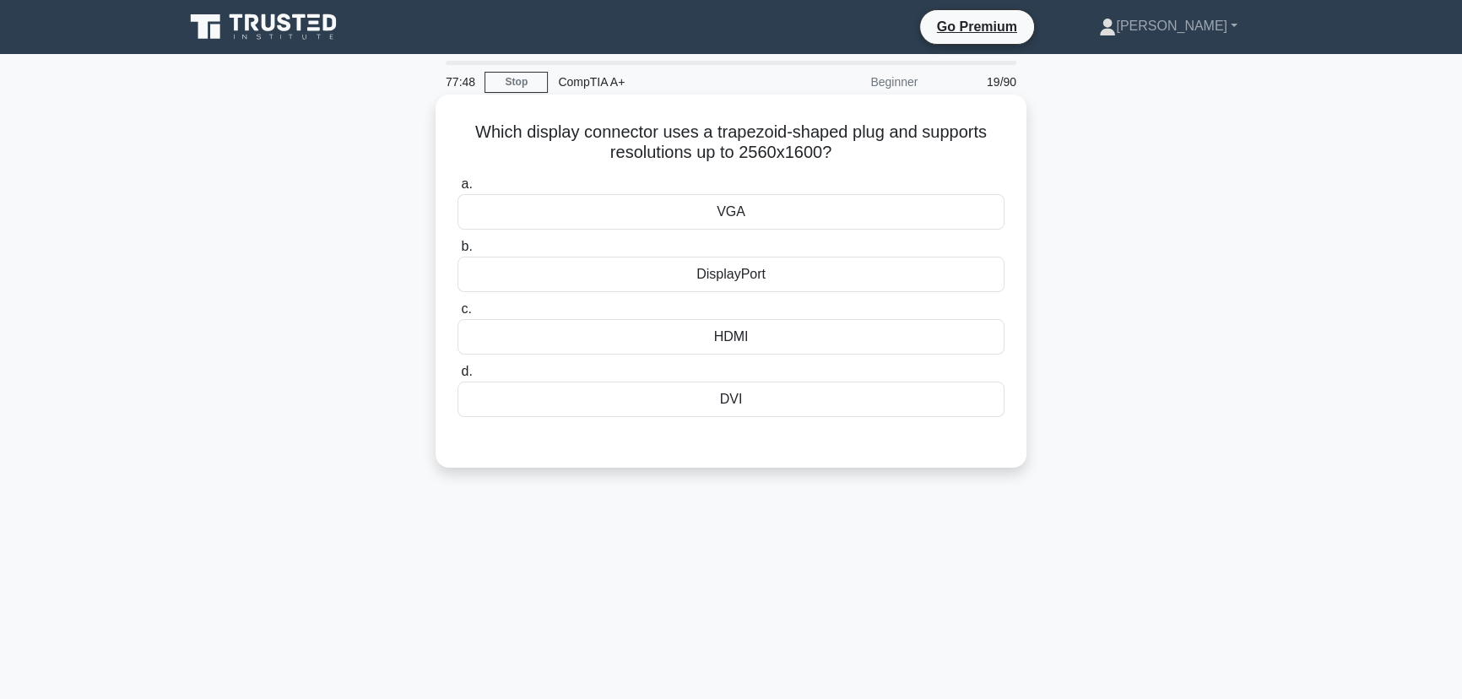
drag, startPoint x: 757, startPoint y: 399, endPoint x: 468, endPoint y: 133, distance: 393.1
click at [468, 133] on div "Which display connector uses a trapezoid-shaped plug and supports resolutions u…" at bounding box center [730, 281] width 577 height 360
click at [1136, 515] on div "77:41 Stop CompTIA A+ Beginner 19/90 Which display connector uses a trapezoid-s…" at bounding box center [731, 483] width 1114 height 844
click at [739, 397] on div "DVI" at bounding box center [731, 399] width 547 height 35
click at [458, 377] on input "d. DVI" at bounding box center [458, 371] width 0 height 11
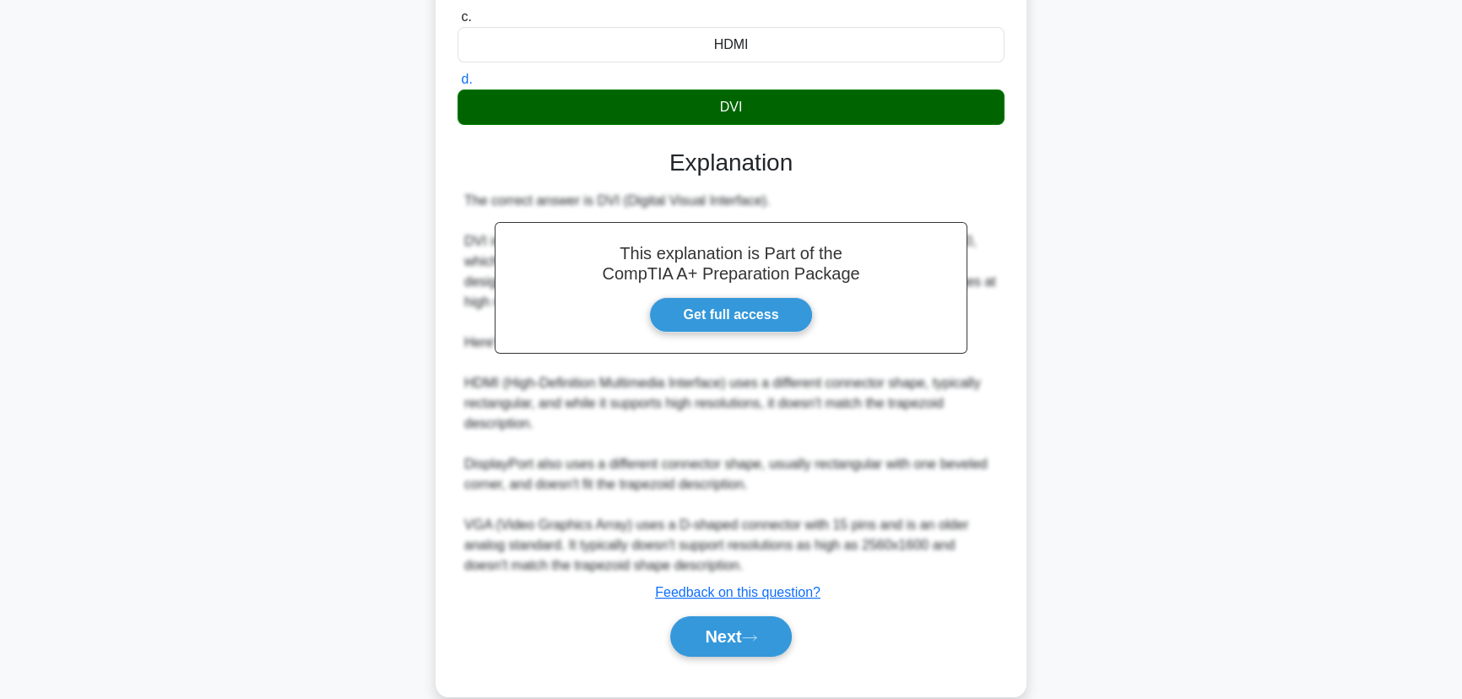
scroll to position [321, 0]
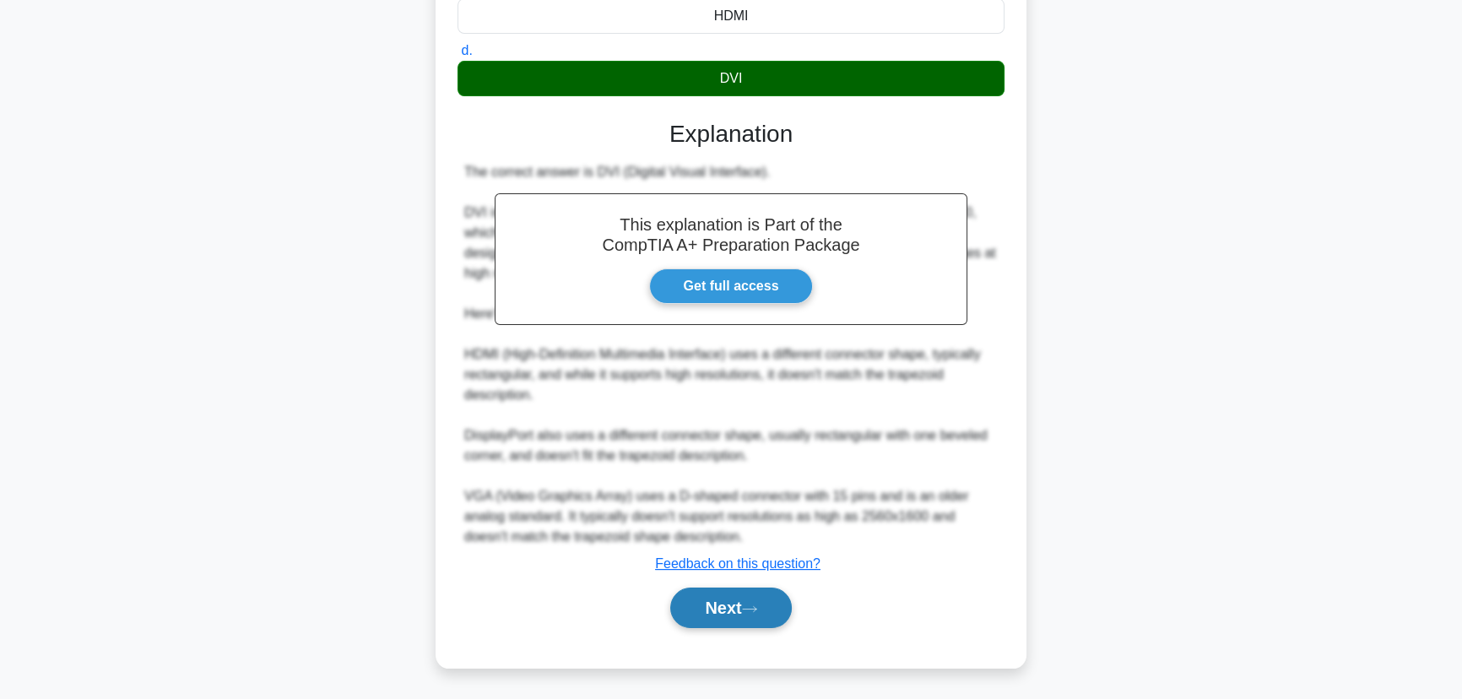
click at [734, 611] on button "Next" at bounding box center [730, 608] width 121 height 41
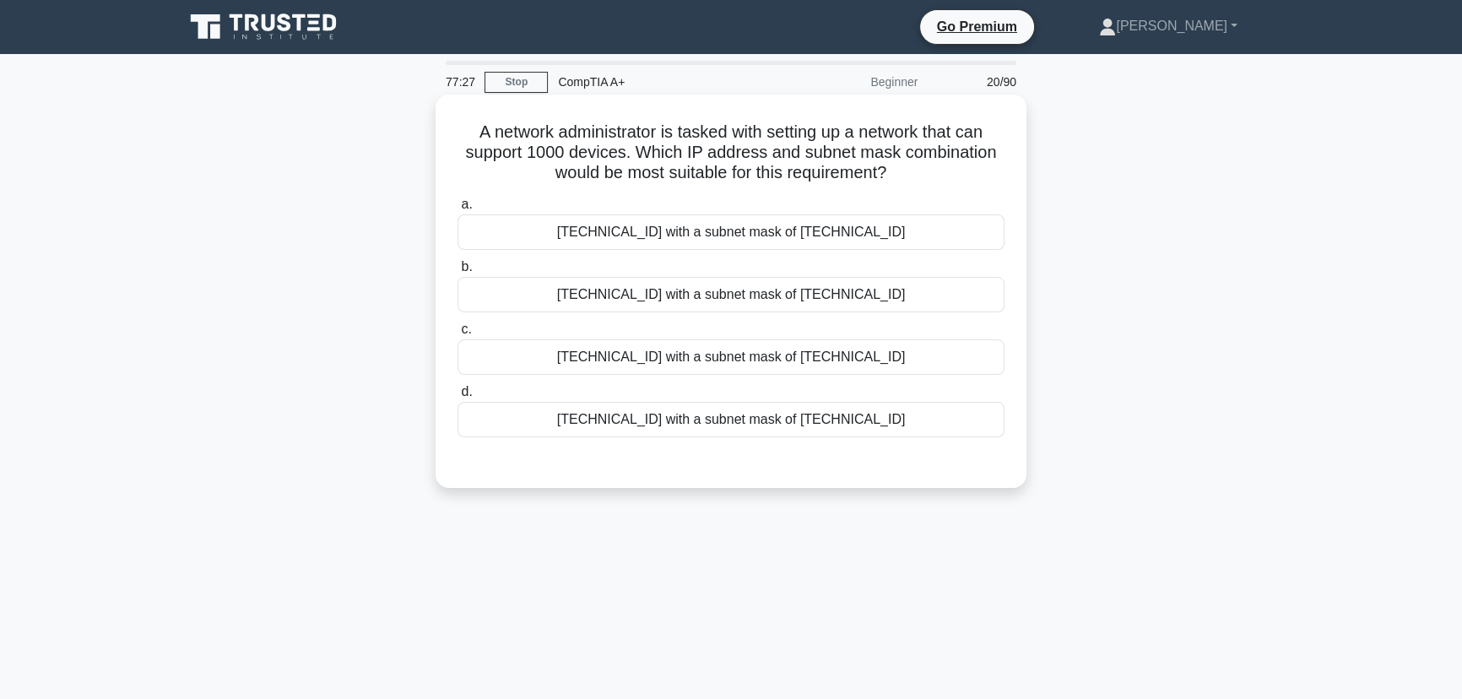
scroll to position [0, 0]
drag, startPoint x: 929, startPoint y: 424, endPoint x: 462, endPoint y: 137, distance: 548.0
click at [462, 137] on div "A network administrator is tasked with setting up a network that can support 10…" at bounding box center [730, 291] width 577 height 380
click at [1175, 428] on div "A network administrator is tasked with setting up a network that can support 10…" at bounding box center [731, 306] width 1114 height 414
click at [726, 423] on div "172.16.0.0 with a subnet mask of 255.255.252.0" at bounding box center [731, 419] width 547 height 35
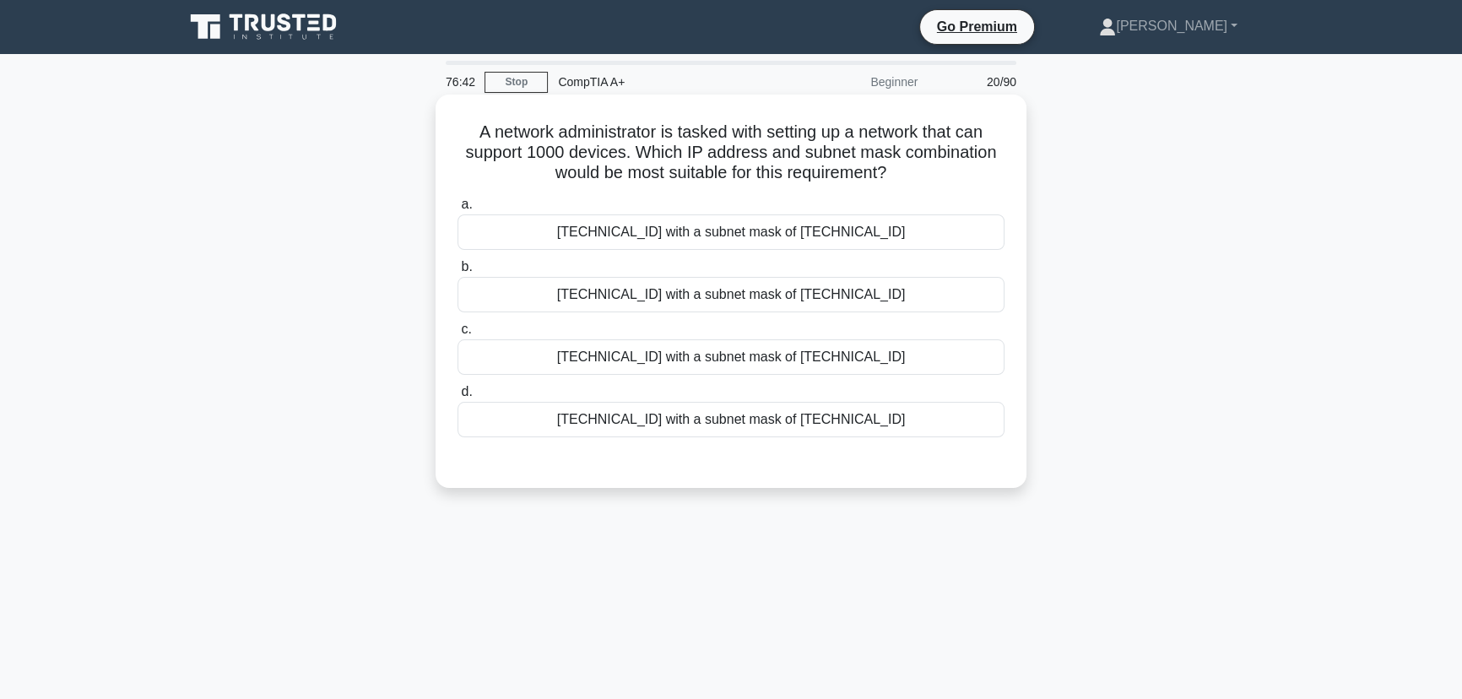
click at [458, 398] on input "d. 172.16.0.0 with a subnet mask of 255.255.252.0" at bounding box center [458, 392] width 0 height 11
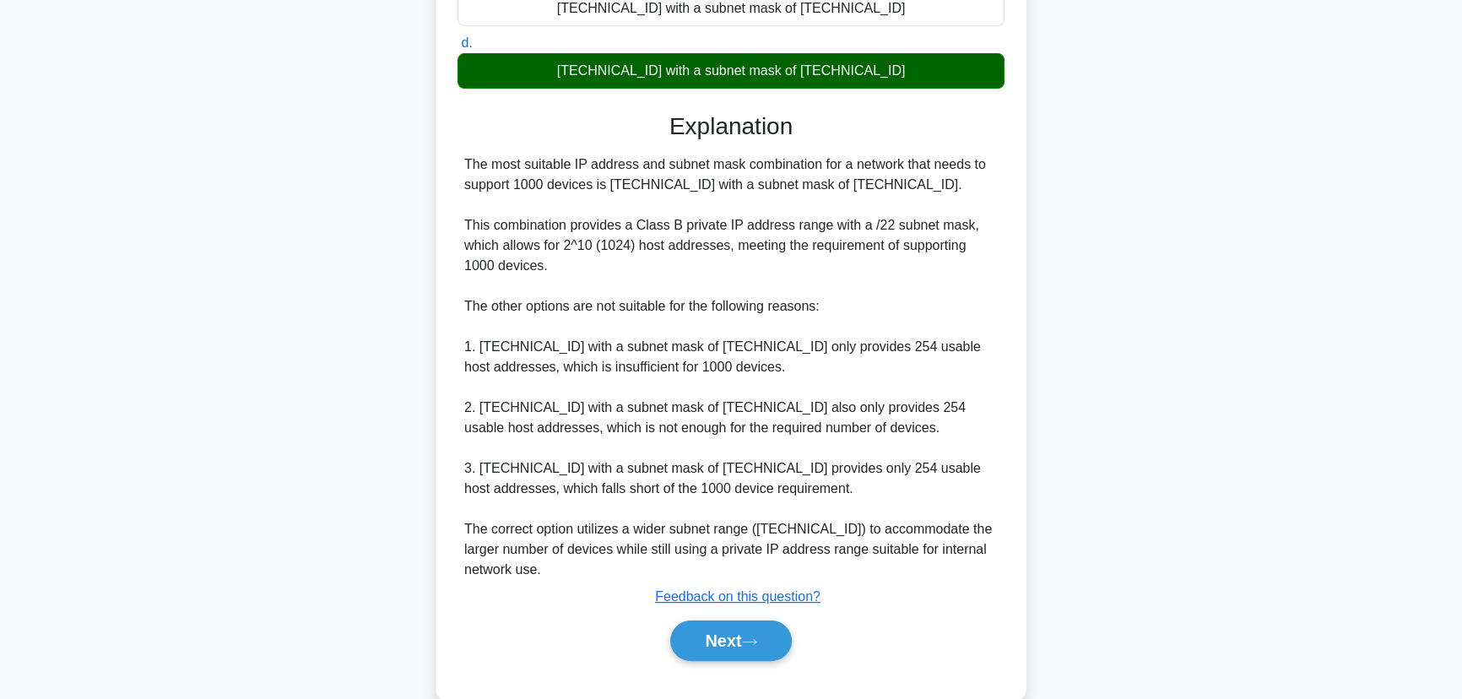
scroll to position [382, 0]
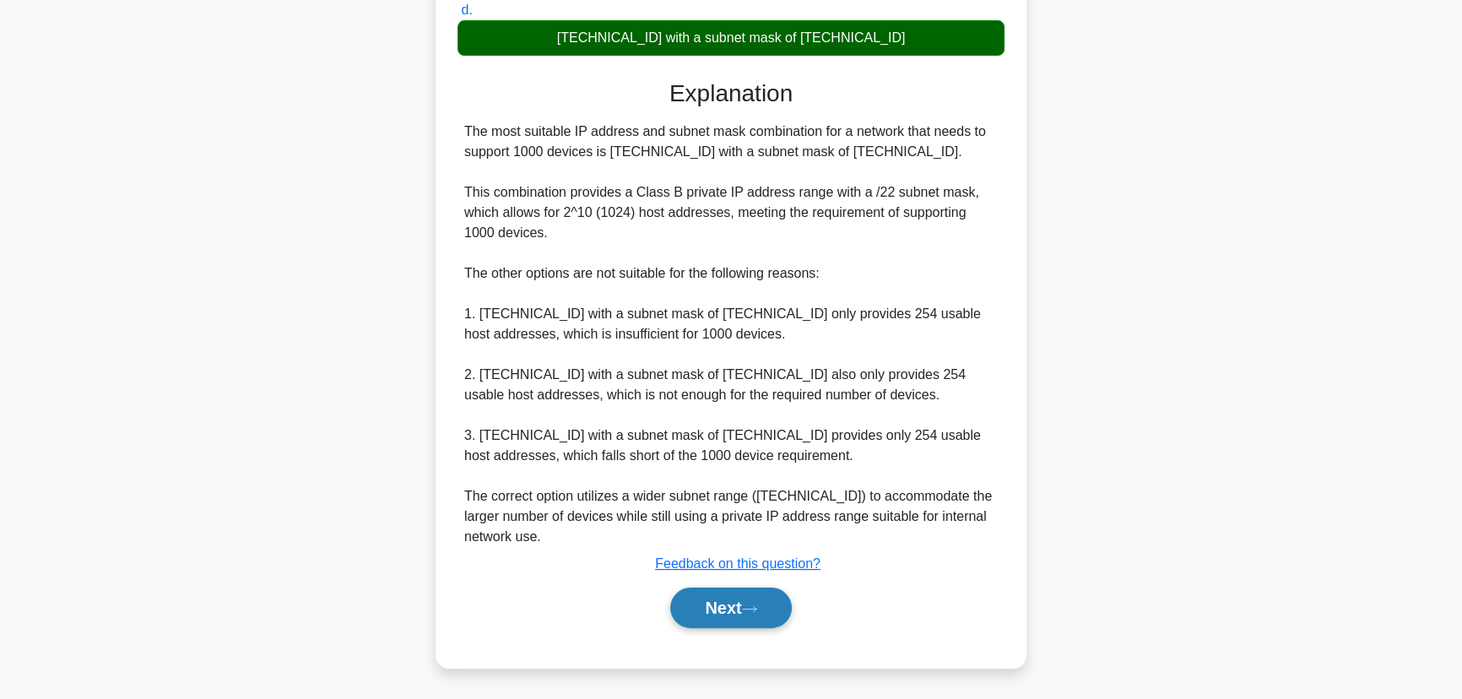
click at [721, 596] on button "Next" at bounding box center [730, 608] width 121 height 41
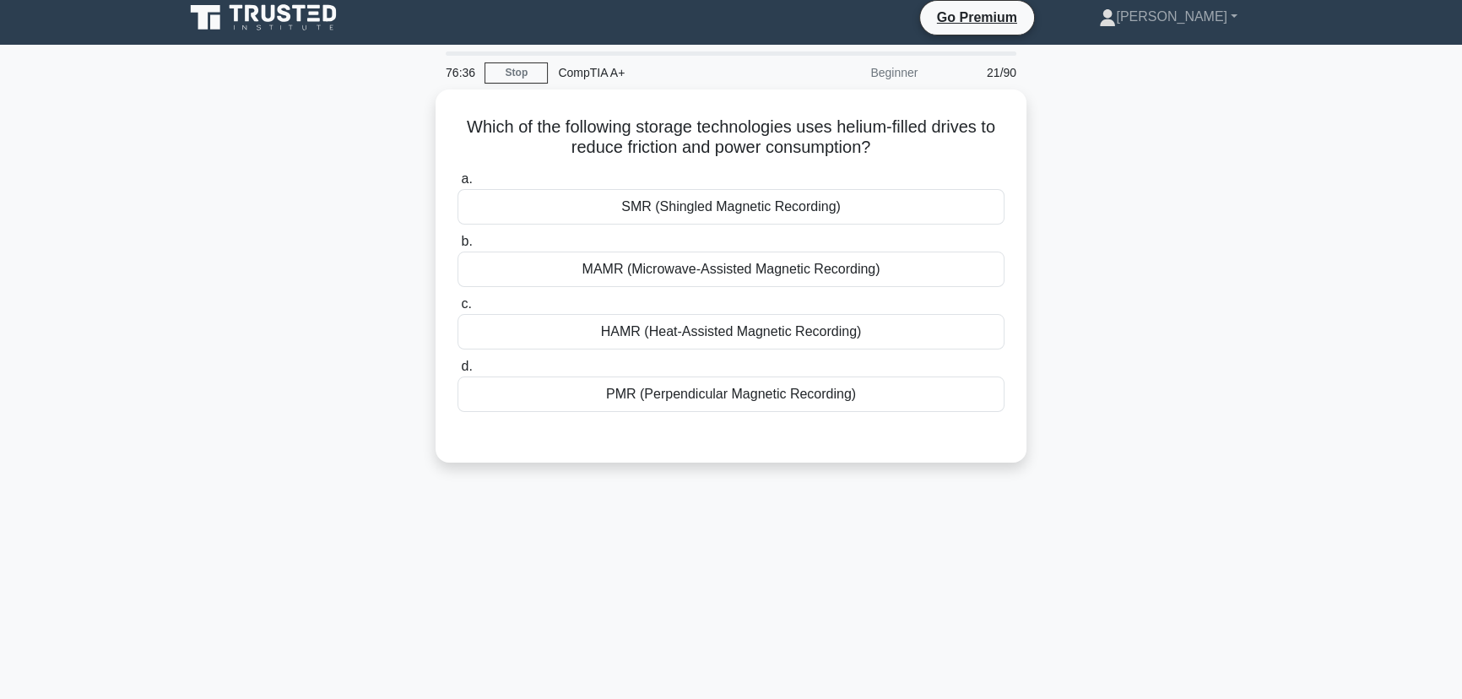
scroll to position [0, 0]
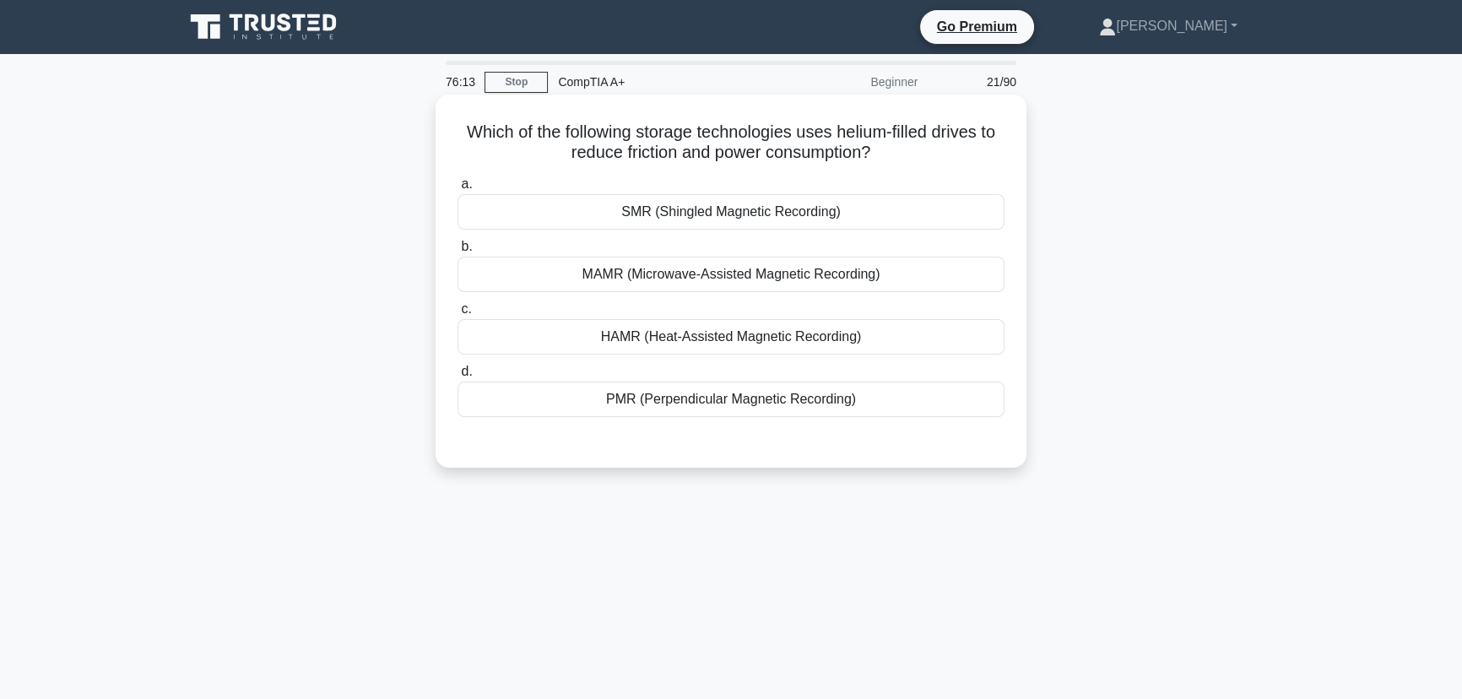
drag, startPoint x: 870, startPoint y: 400, endPoint x: 457, endPoint y: 132, distance: 493.1
click at [457, 132] on div "Which of the following storage technologies uses helium-filled drives to reduce…" at bounding box center [730, 281] width 577 height 360
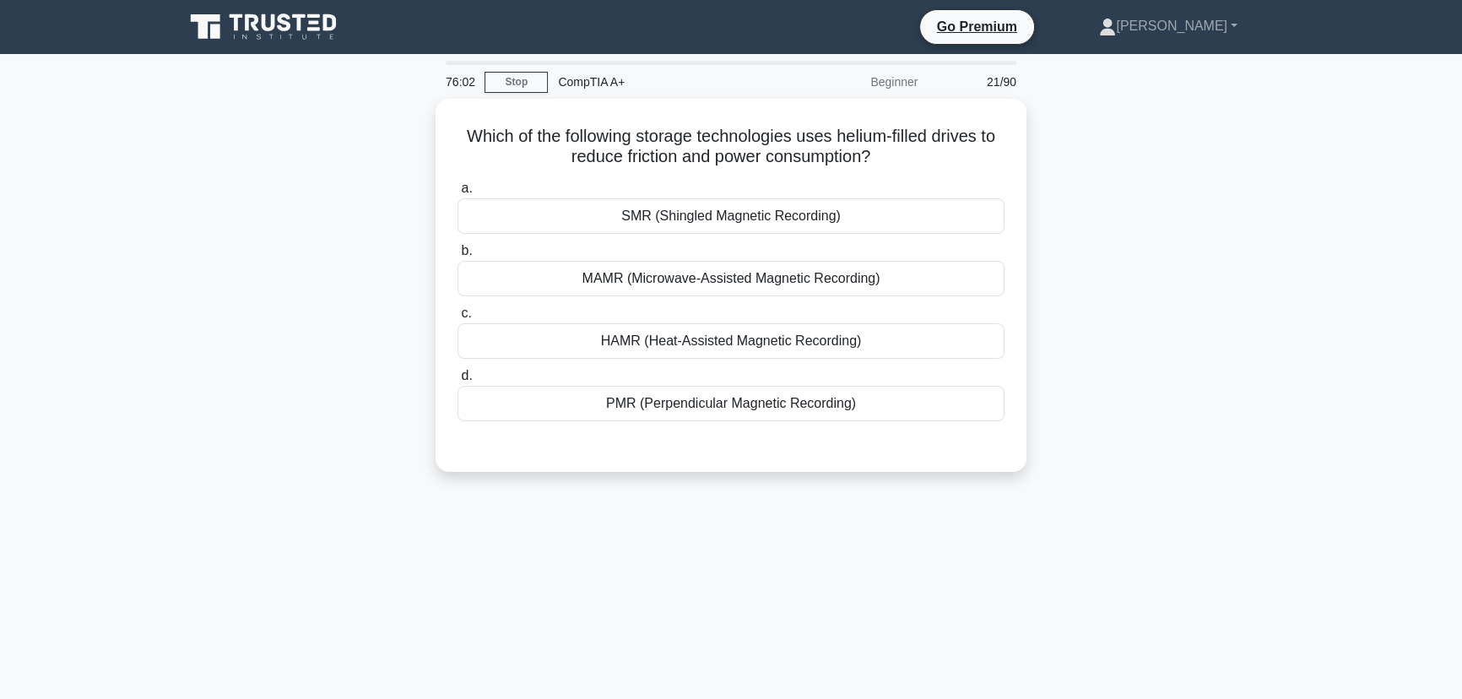
click at [1357, 527] on main "76:02 Stop CompTIA A+ Beginner 21/90 Which of the following storage technologie…" at bounding box center [731, 483] width 1462 height 858
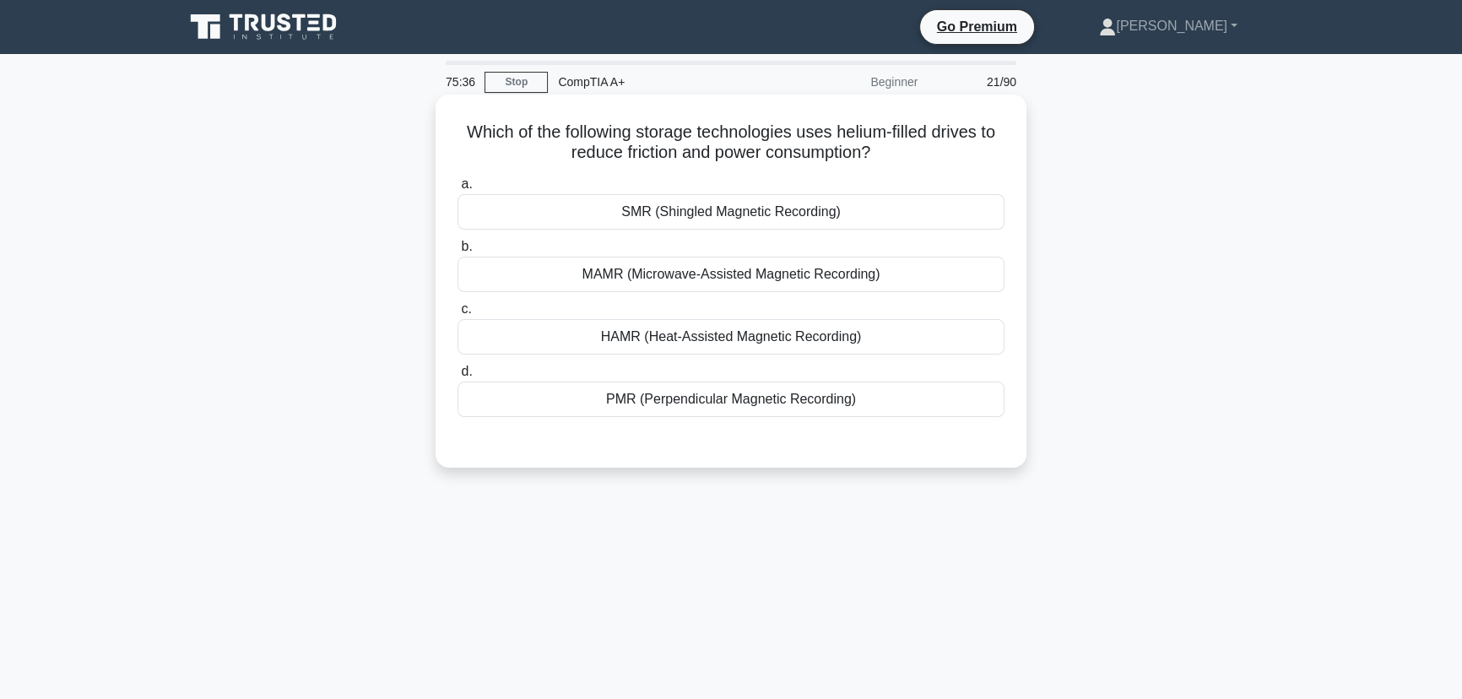
click at [797, 385] on div "PMR (Perpendicular Magnetic Recording)" at bounding box center [731, 399] width 547 height 35
click at [458, 377] on input "d. PMR (Perpendicular Magnetic Recording)" at bounding box center [458, 371] width 0 height 11
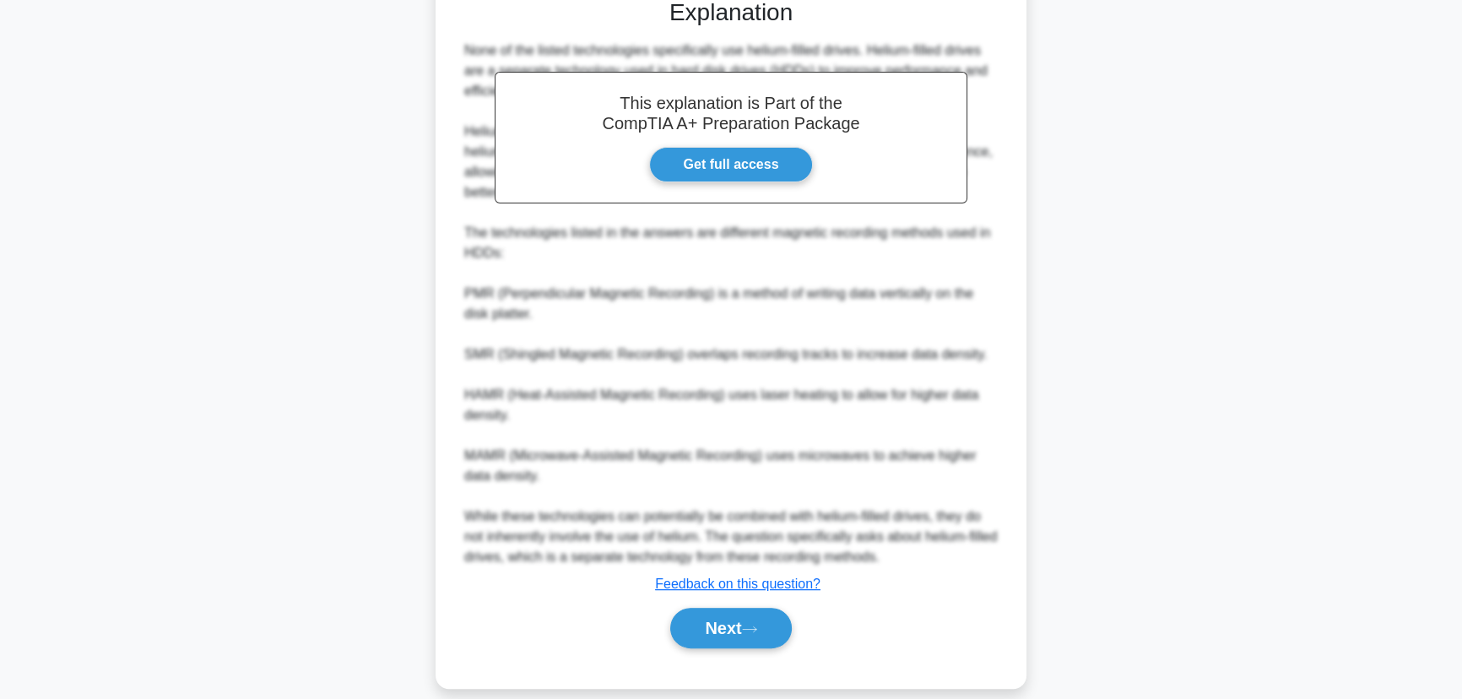
scroll to position [463, 0]
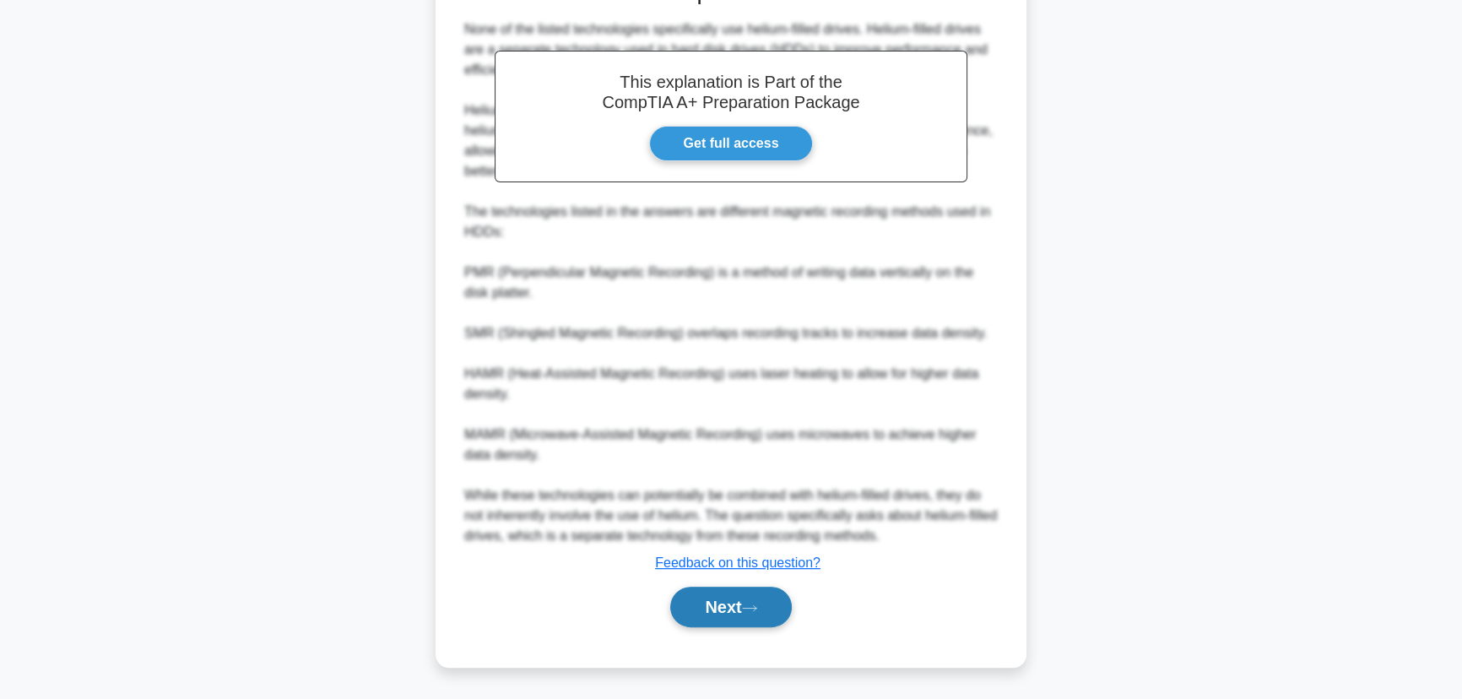
click at [751, 606] on icon at bounding box center [749, 608] width 15 height 9
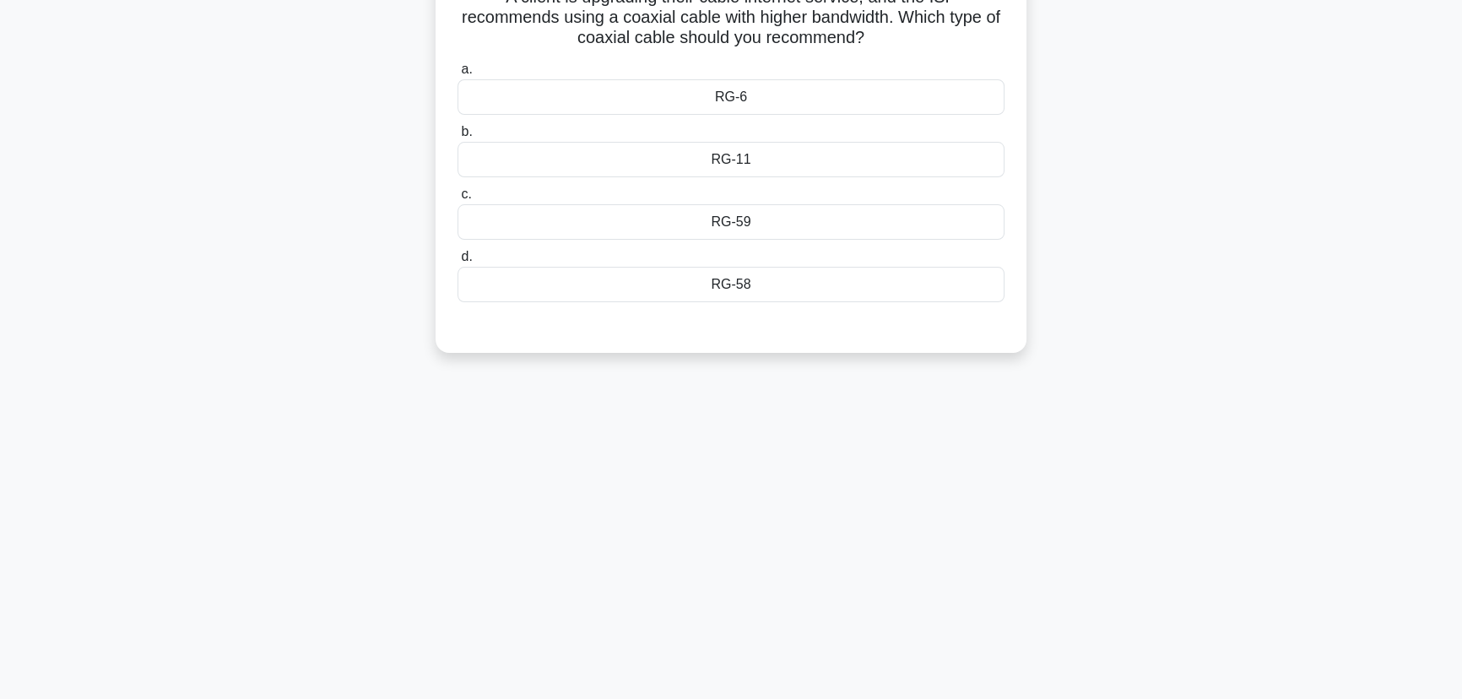
scroll to position [0, 0]
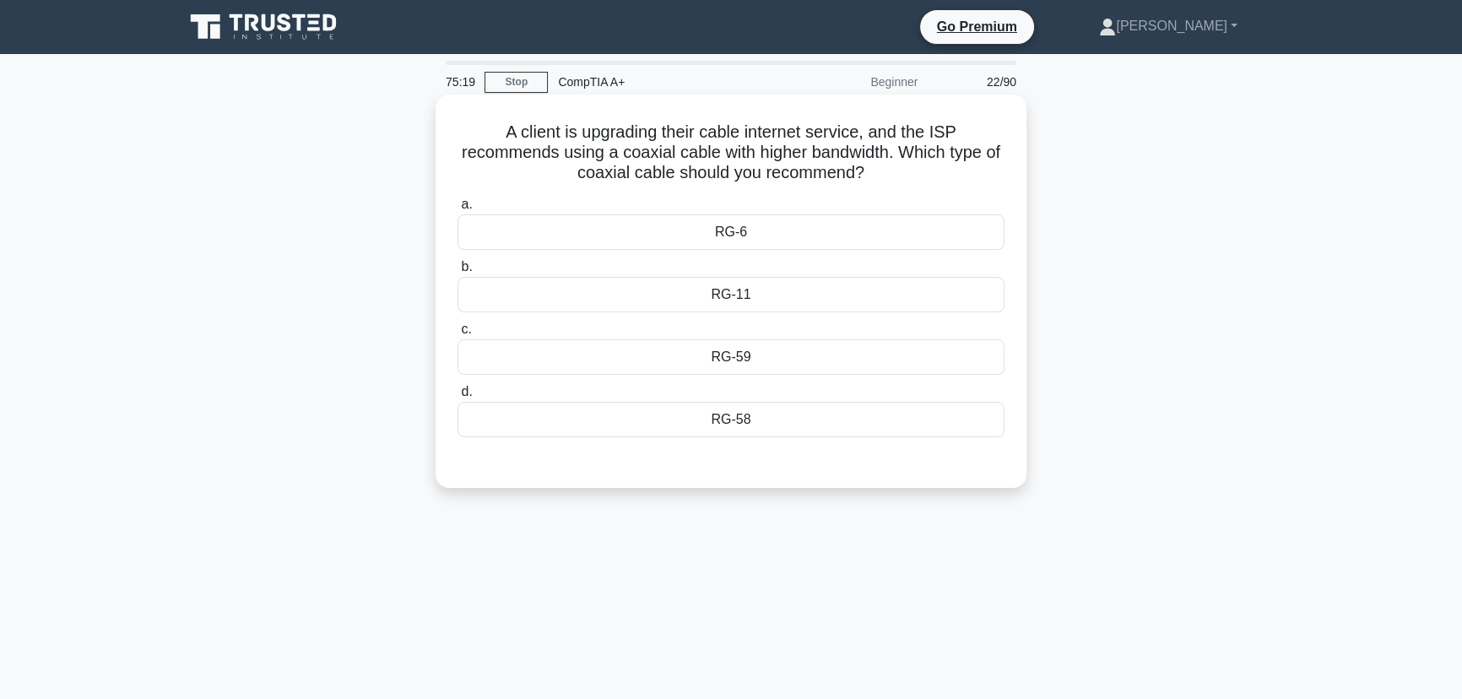
drag, startPoint x: 782, startPoint y: 413, endPoint x: 482, endPoint y: 127, distance: 414.4
click at [482, 127] on div "A client is upgrading their cable internet service, and the ISP recommends usin…" at bounding box center [730, 291] width 577 height 380
click at [1157, 278] on div "A client is upgrading their cable internet service, and the ISP recommends usin…" at bounding box center [731, 306] width 1114 height 414
click at [745, 236] on div "RG-6" at bounding box center [731, 231] width 547 height 35
click at [458, 210] on input "a. RG-6" at bounding box center [458, 204] width 0 height 11
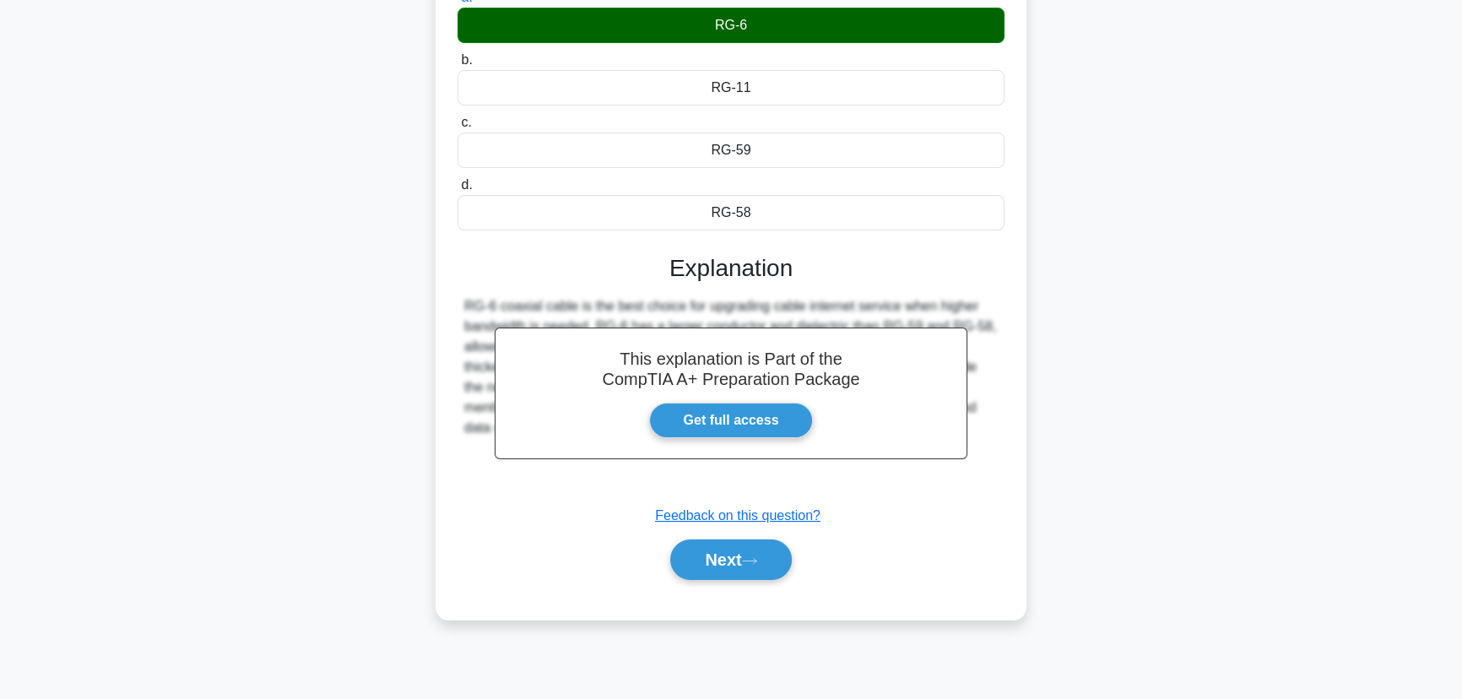
scroll to position [212, 0]
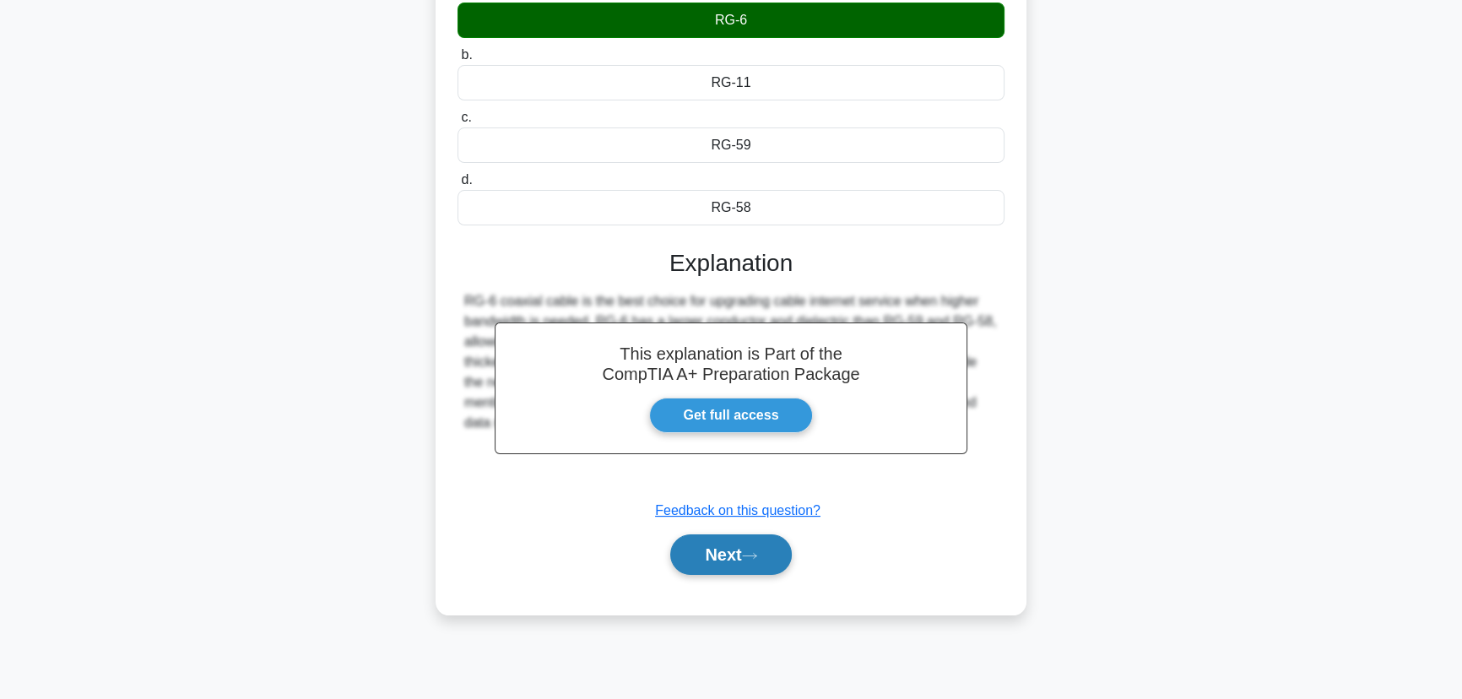
click at [747, 557] on button "Next" at bounding box center [730, 554] width 121 height 41
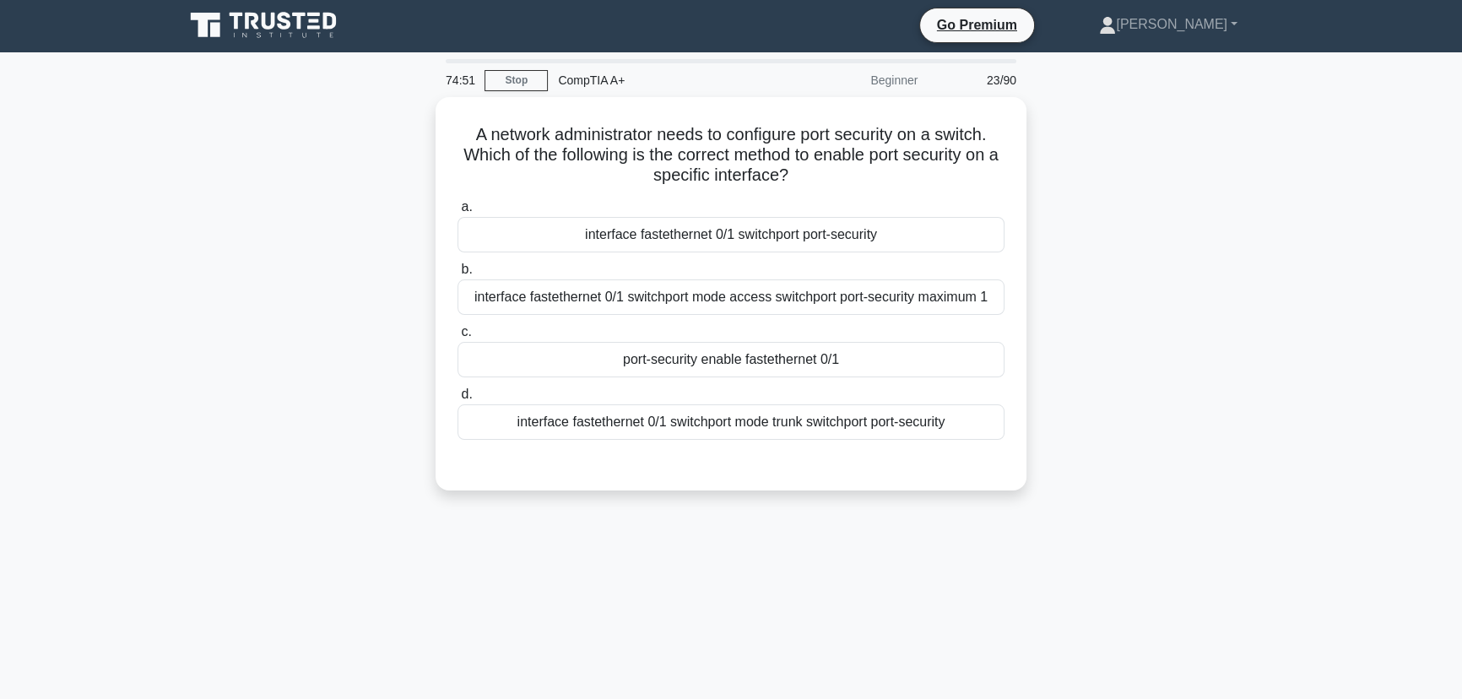
scroll to position [0, 0]
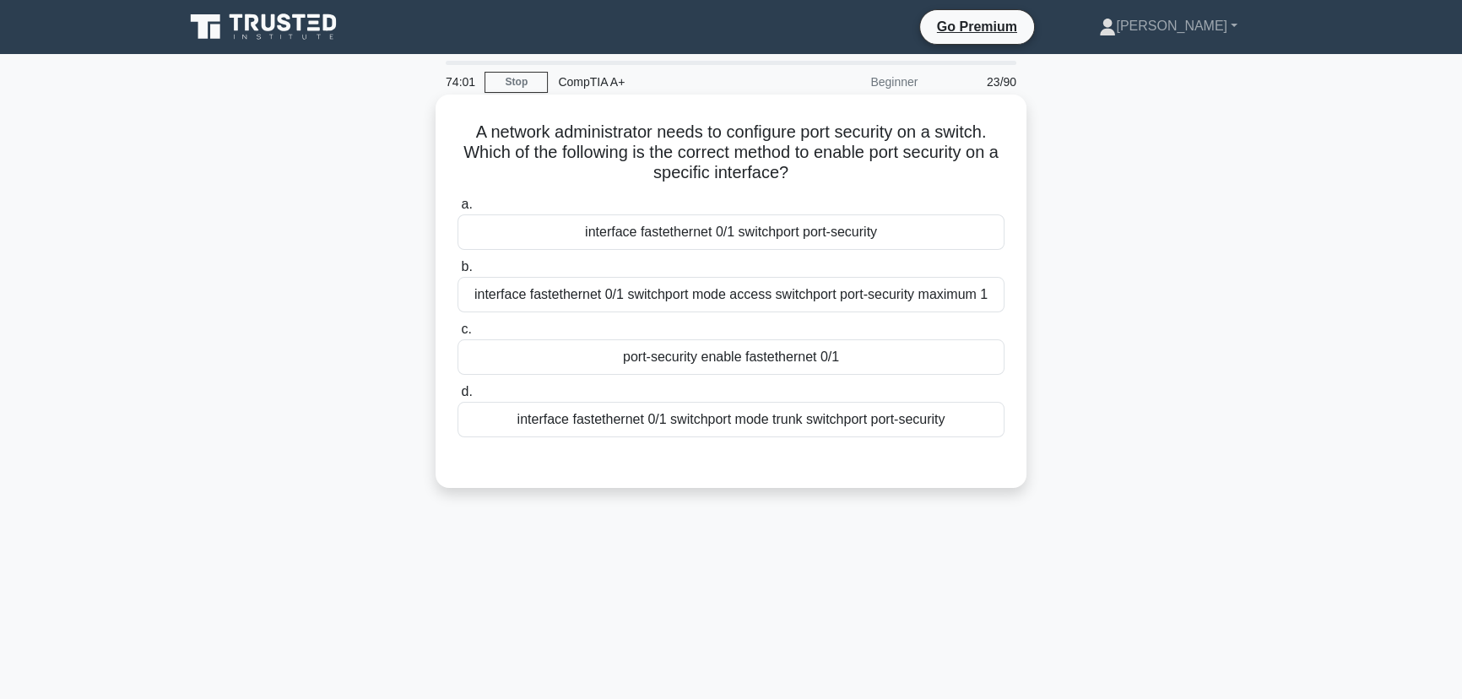
drag, startPoint x: 962, startPoint y: 415, endPoint x: 456, endPoint y: 121, distance: 586.0
click at [456, 121] on div "A network administrator needs to configure port security on a switch. Which of …" at bounding box center [730, 291] width 577 height 380
click at [1199, 574] on div "73:55 Stop CompTIA A+ Beginner 23/90 A network administrator needs to configure…" at bounding box center [731, 483] width 1114 height 844
click at [811, 290] on div "interface fastethernet 0/1 switchport mode access switchport port-security maxi…" at bounding box center [731, 294] width 547 height 35
click at [458, 273] on input "b. interface fastethernet 0/1 switchport mode access switchport port-security m…" at bounding box center [458, 267] width 0 height 11
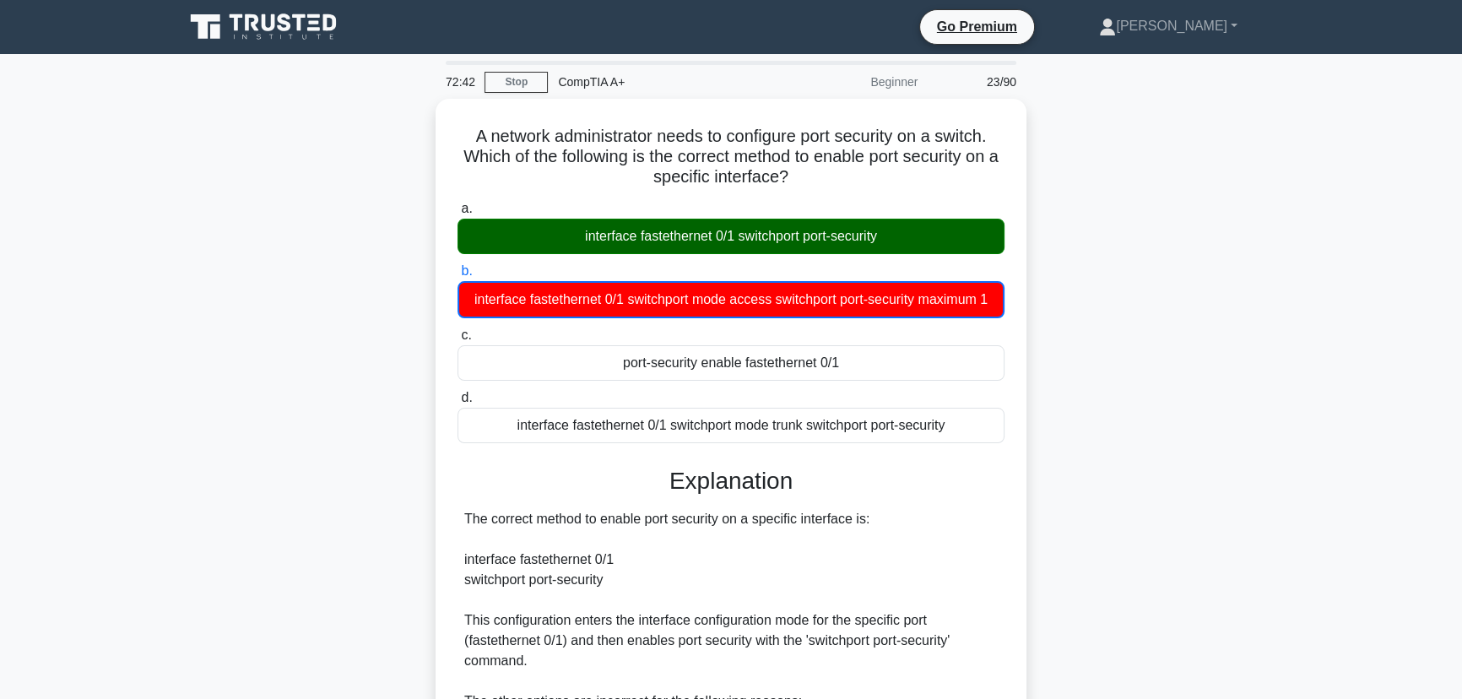
click at [1082, 434] on div "A network administrator needs to configure port security on a switch. Which of …" at bounding box center [731, 567] width 1114 height 936
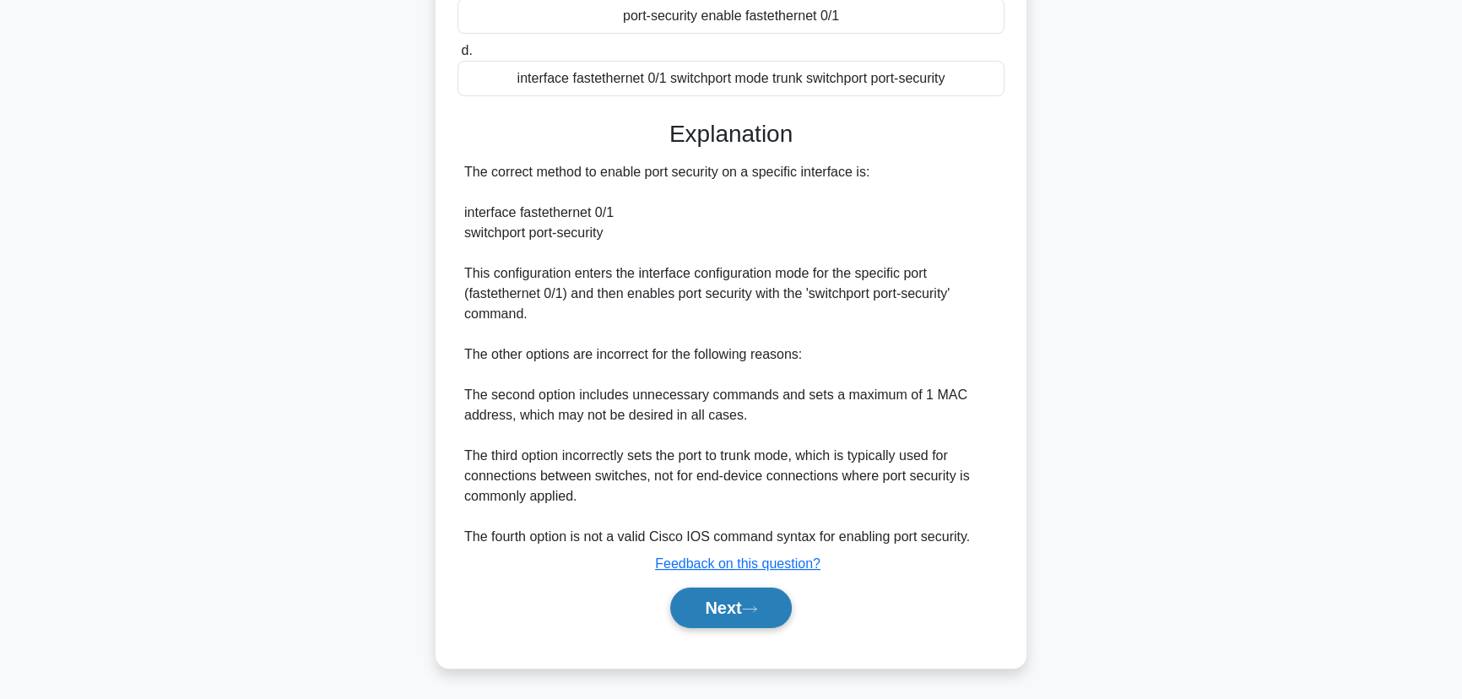
click at [701, 616] on button "Next" at bounding box center [730, 608] width 121 height 41
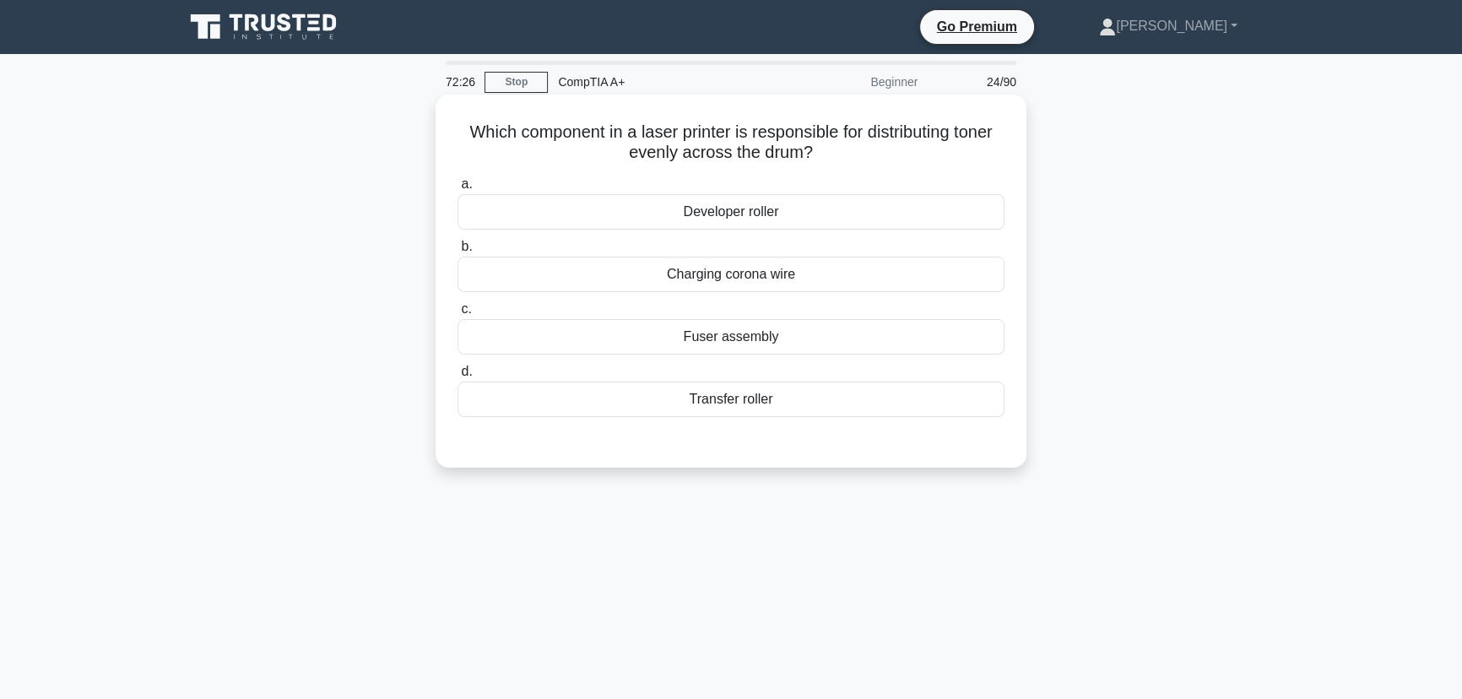
click at [750, 408] on div "Transfer roller" at bounding box center [731, 399] width 547 height 35
click at [458, 377] on input "d. Transfer roller" at bounding box center [458, 371] width 0 height 11
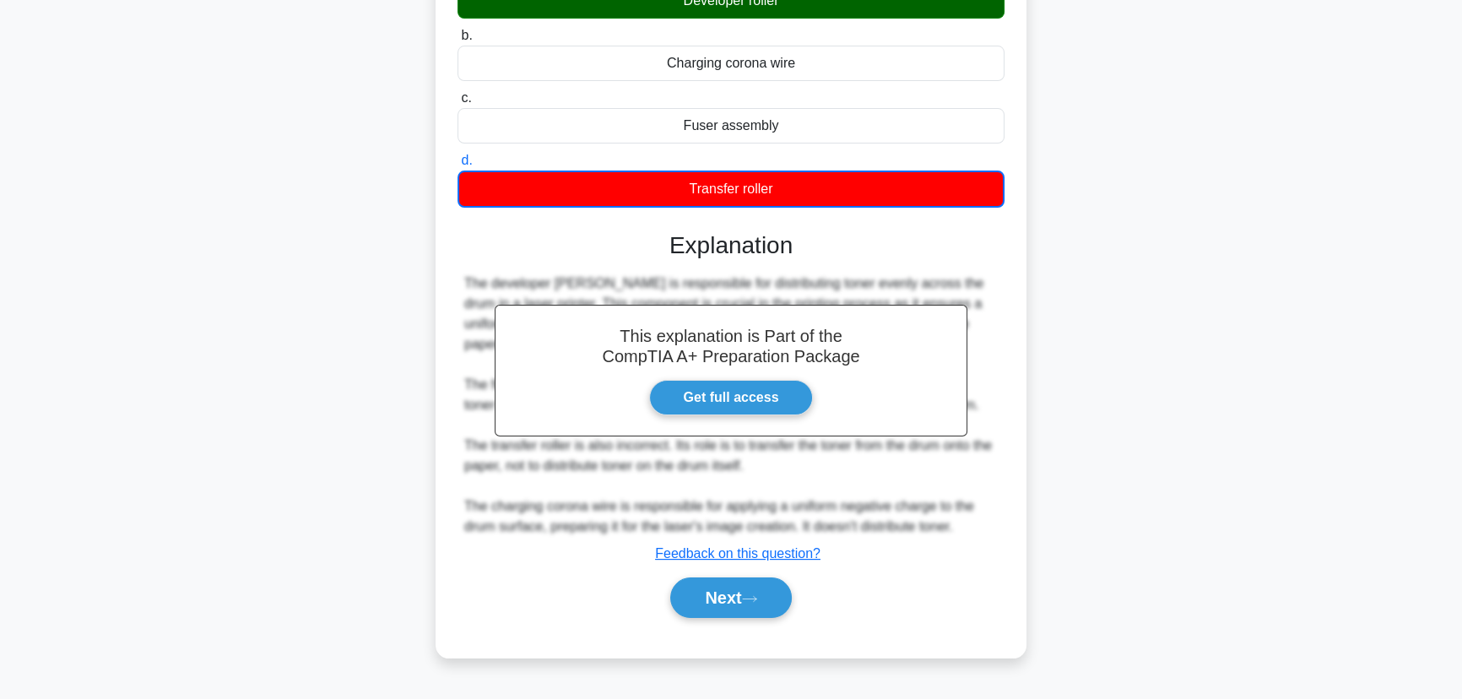
scroll to position [212, 0]
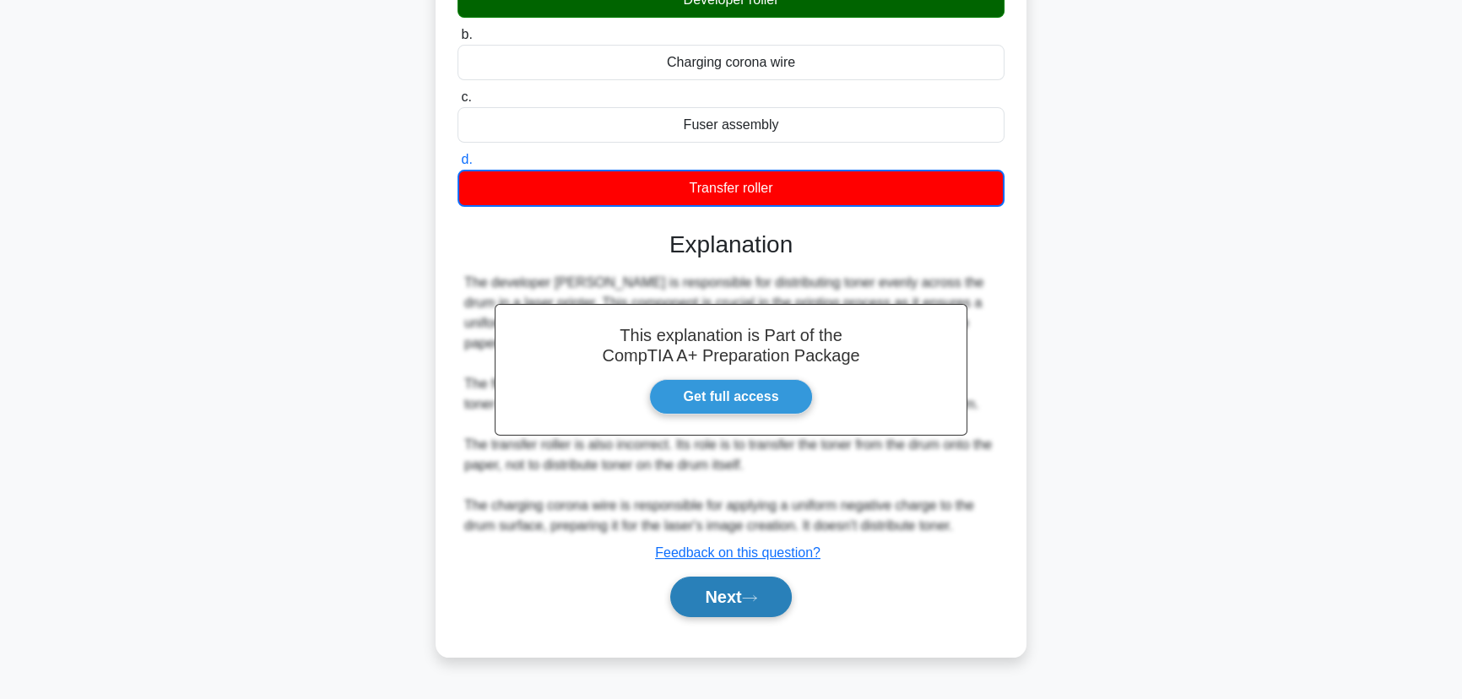
drag, startPoint x: 742, startPoint y: 575, endPoint x: 751, endPoint y: 573, distance: 9.4
click at [742, 577] on button "Next" at bounding box center [730, 597] width 121 height 41
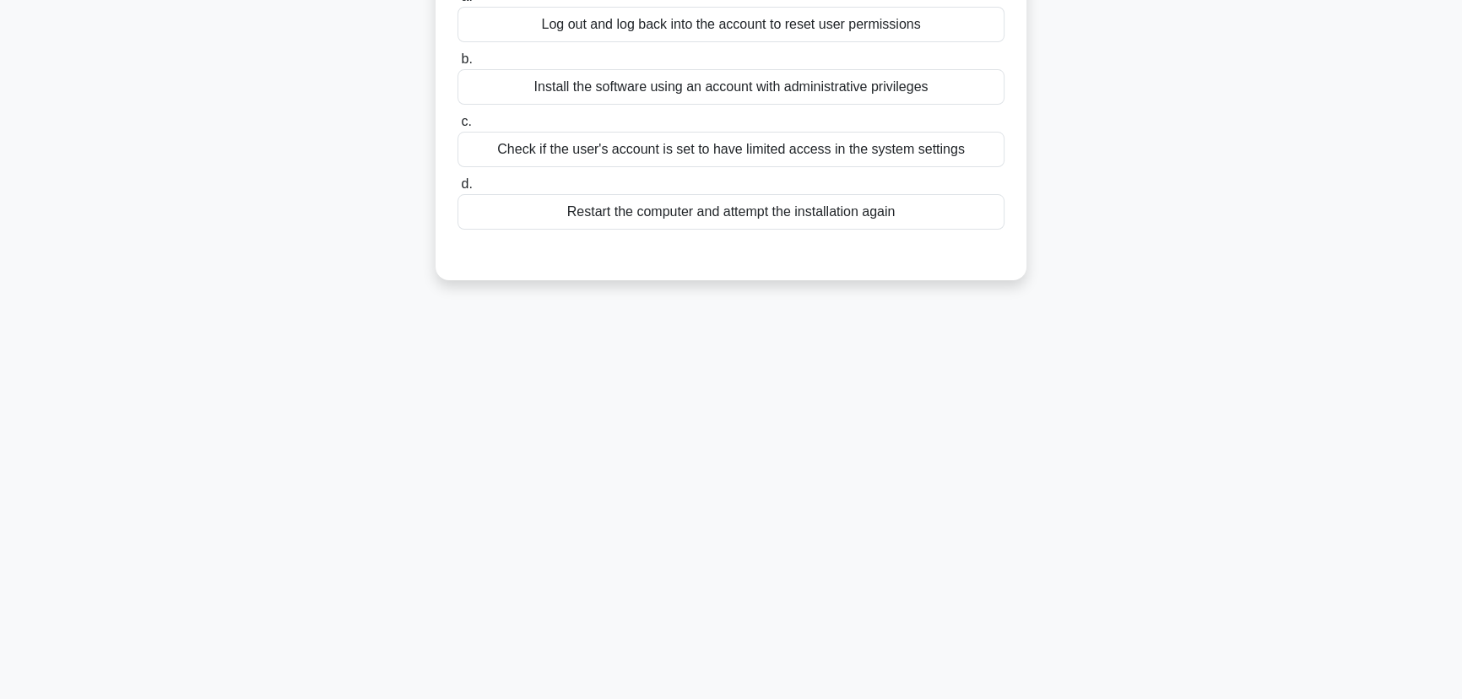
scroll to position [0, 0]
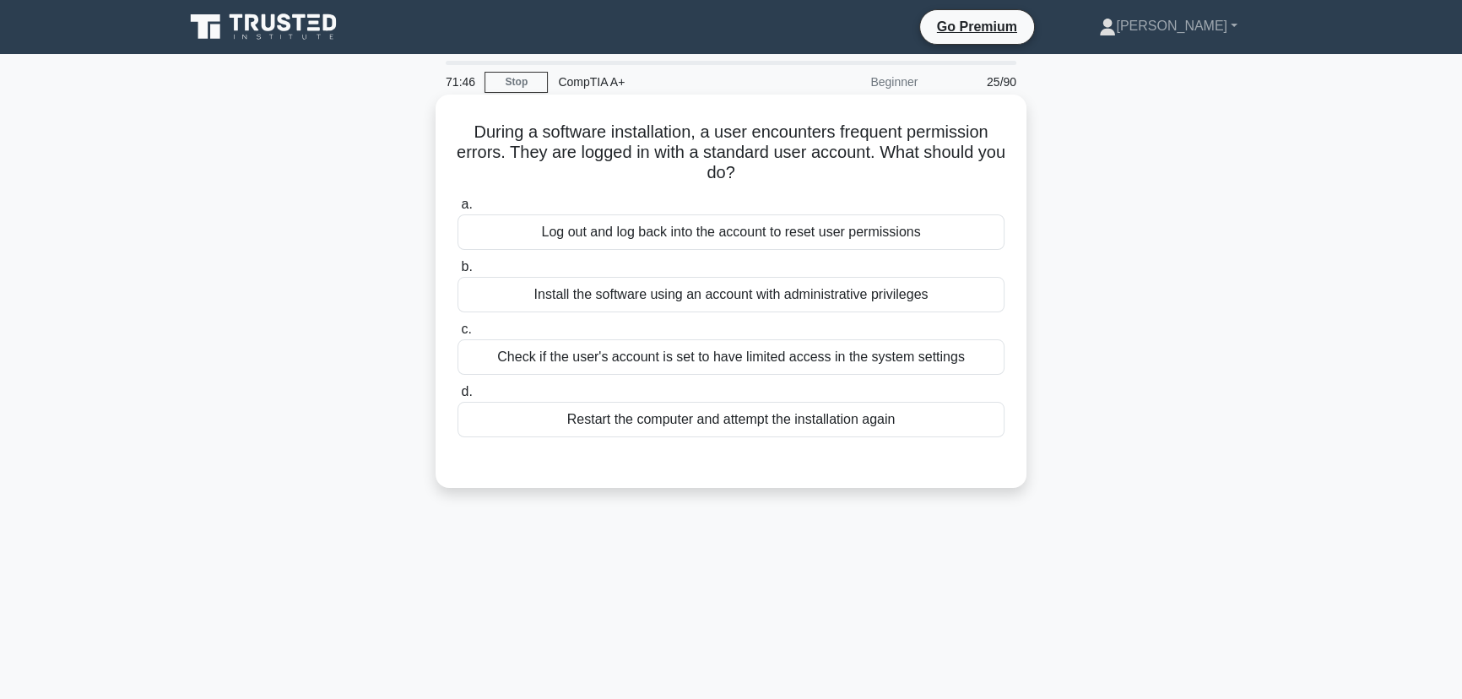
click at [705, 355] on div "Check if the user's account is set to have limited access in the system settings" at bounding box center [731, 356] width 547 height 35
click at [458, 335] on input "c. Check if the user's account is set to have limited access in the system sett…" at bounding box center [458, 329] width 0 height 11
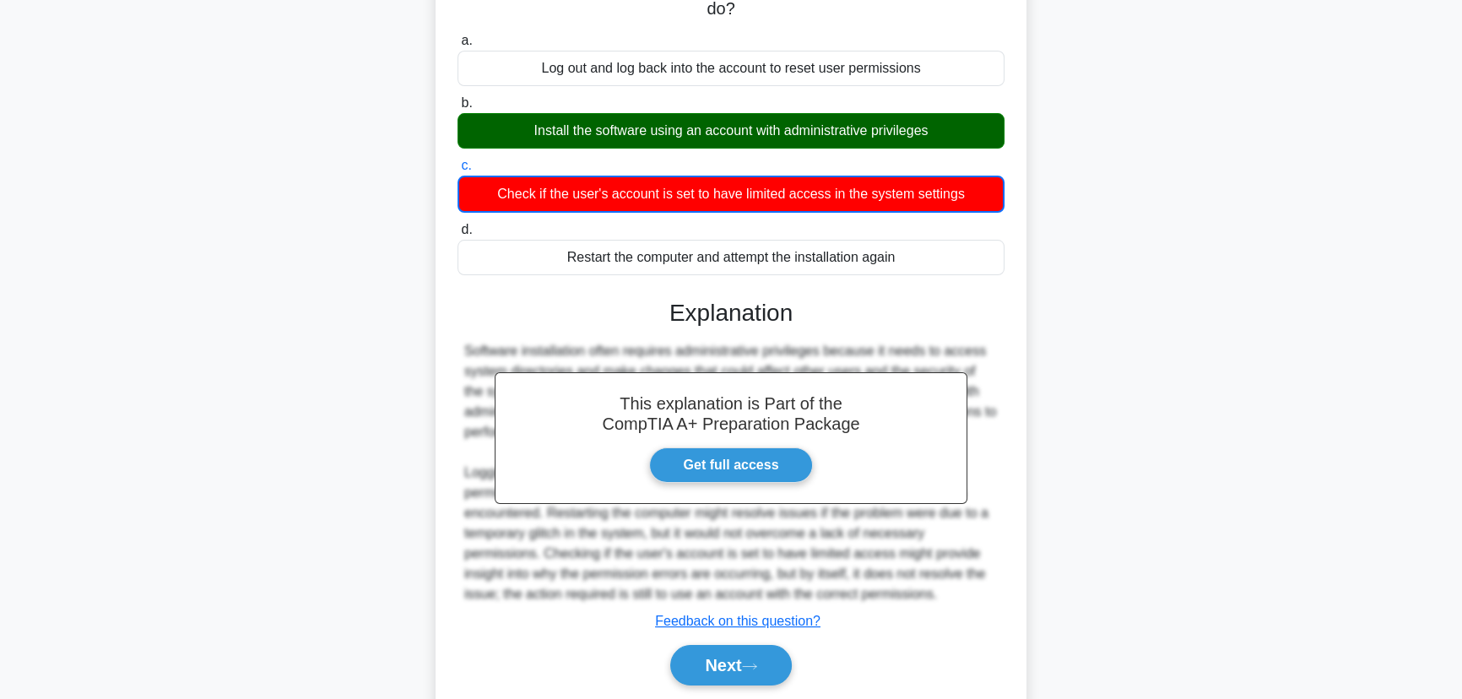
scroll to position [221, 0]
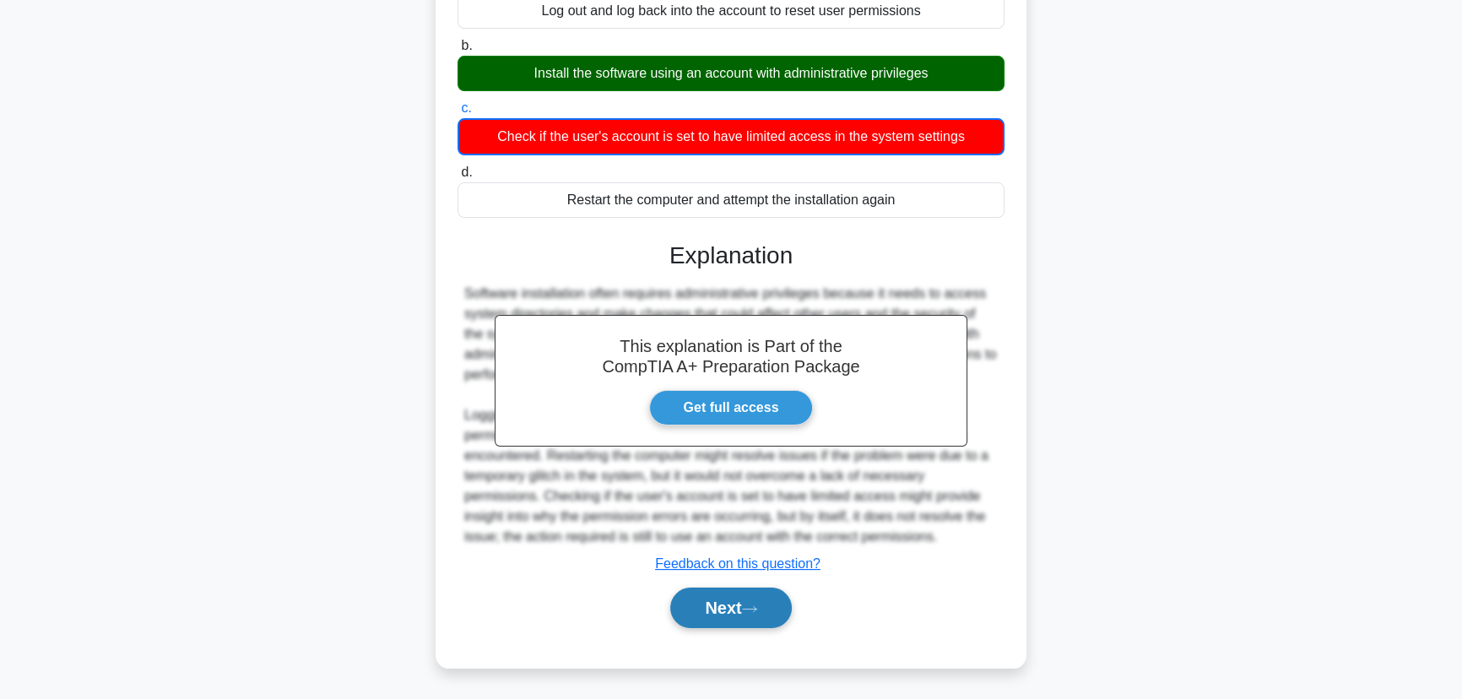
click at [757, 594] on button "Next" at bounding box center [730, 608] width 121 height 41
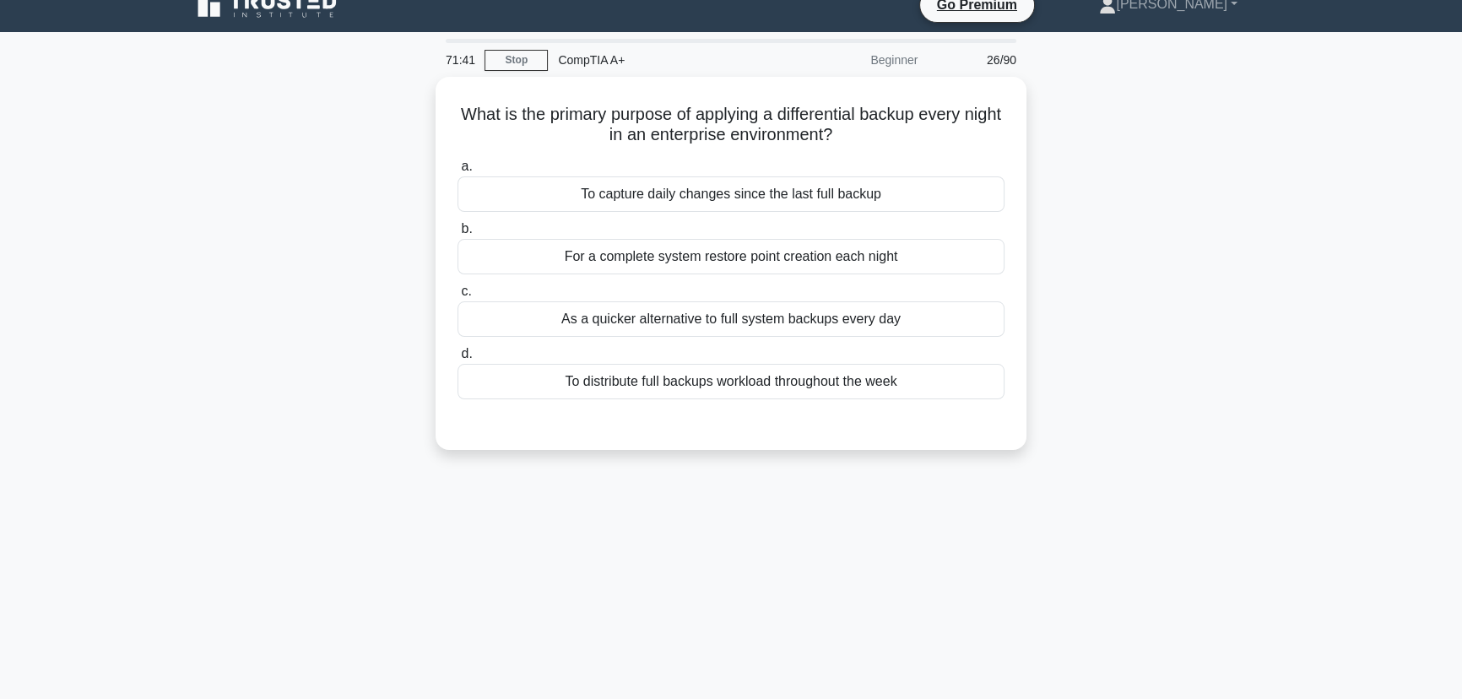
scroll to position [0, 0]
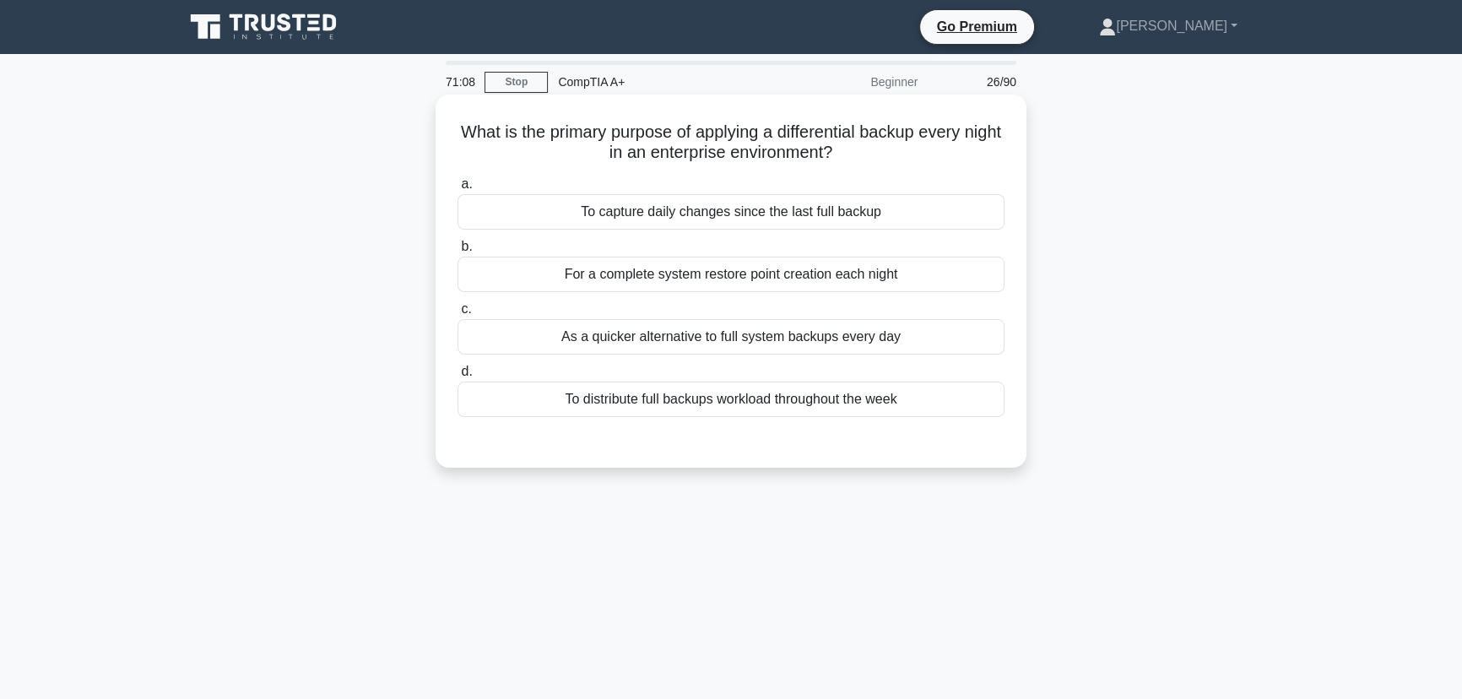
click at [707, 338] on div "As a quicker alternative to full system backups every day" at bounding box center [731, 336] width 547 height 35
click at [458, 315] on input "c. As a quicker alternative to full system backups every day" at bounding box center [458, 309] width 0 height 11
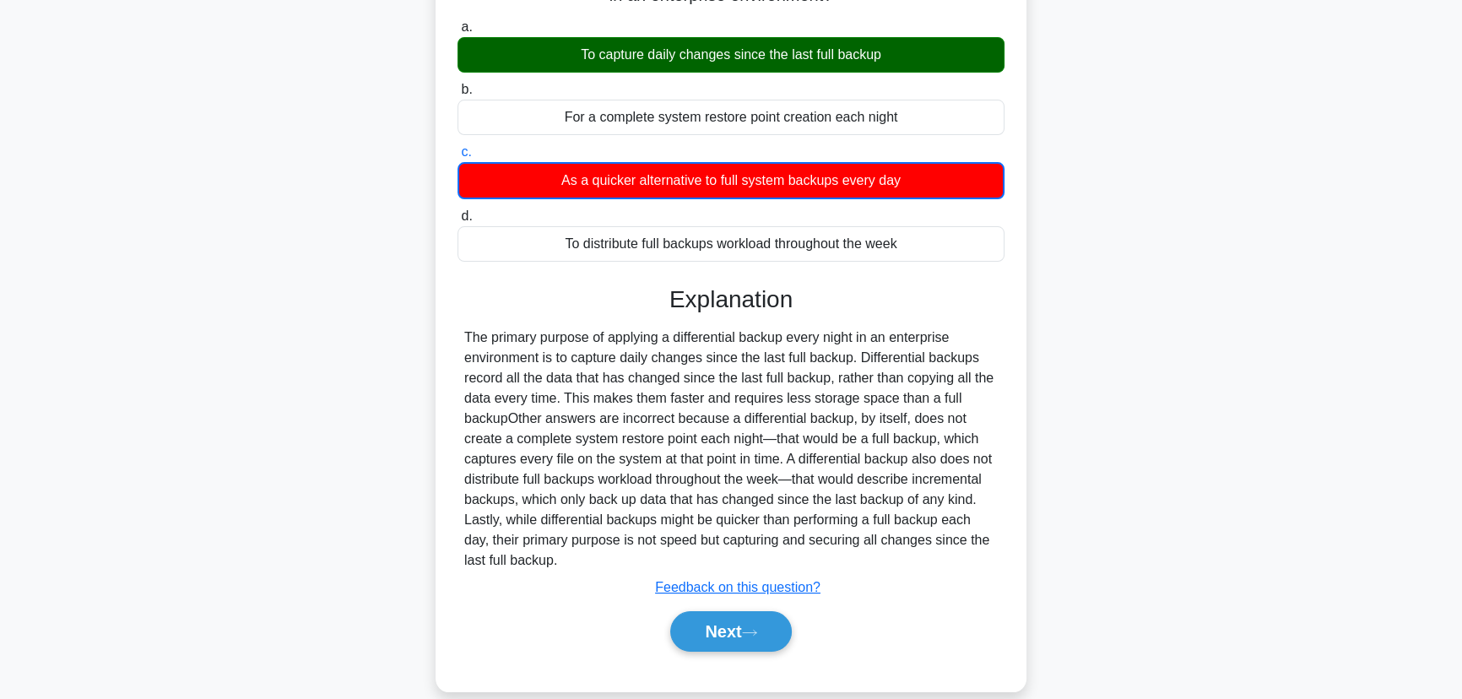
scroll to position [212, 0]
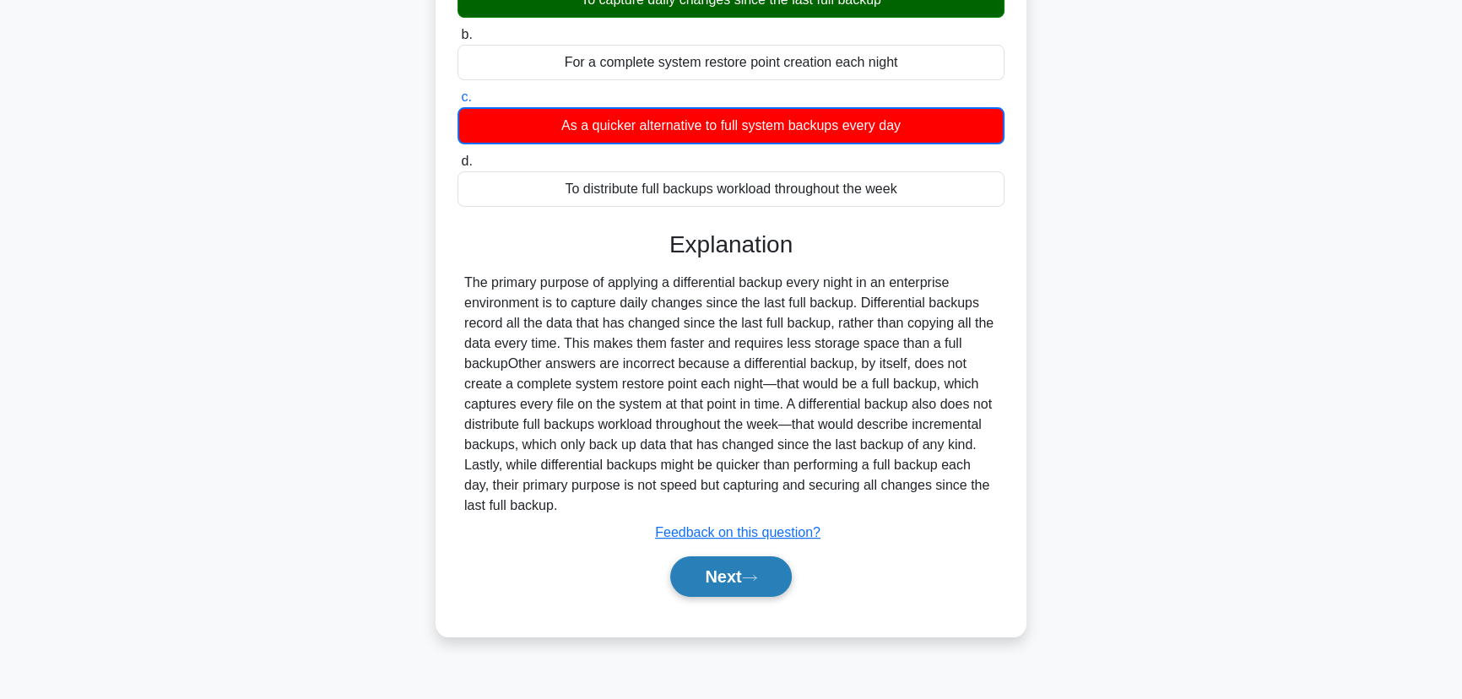
click at [752, 568] on button "Next" at bounding box center [730, 576] width 121 height 41
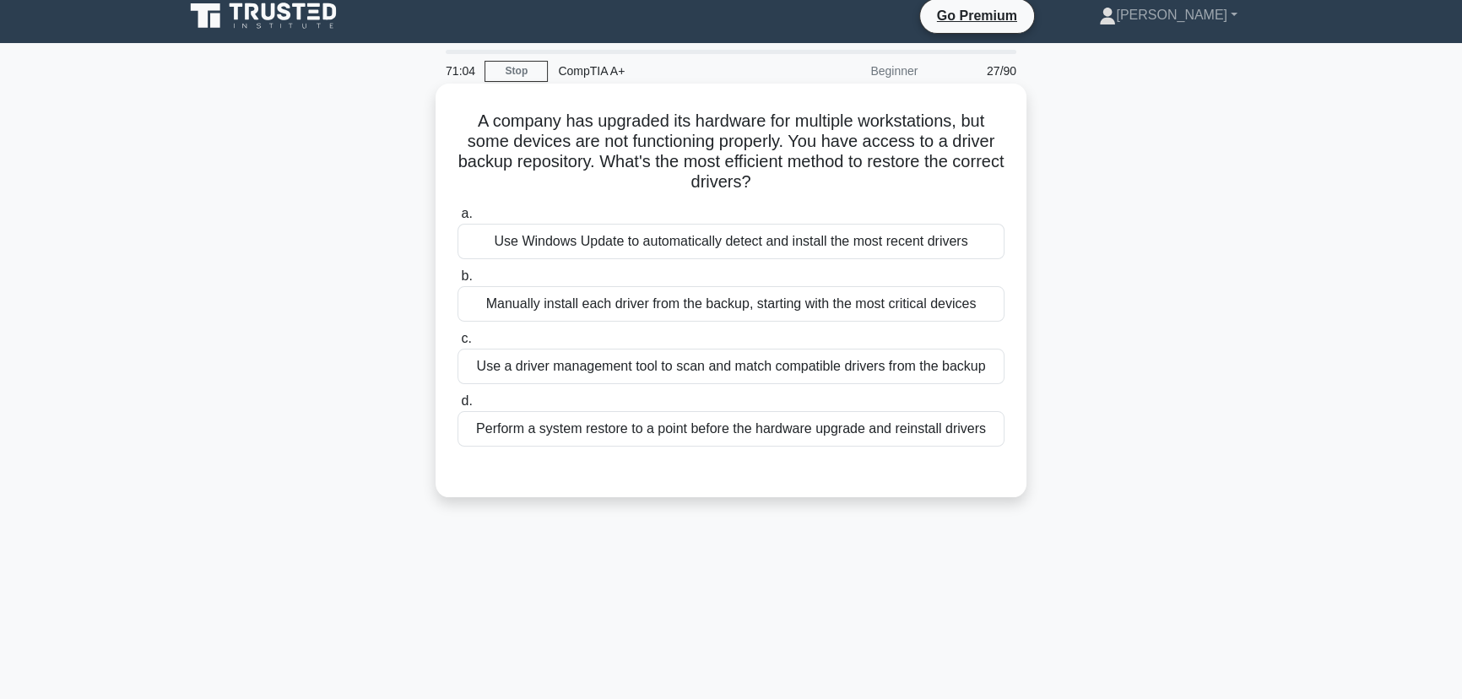
scroll to position [0, 0]
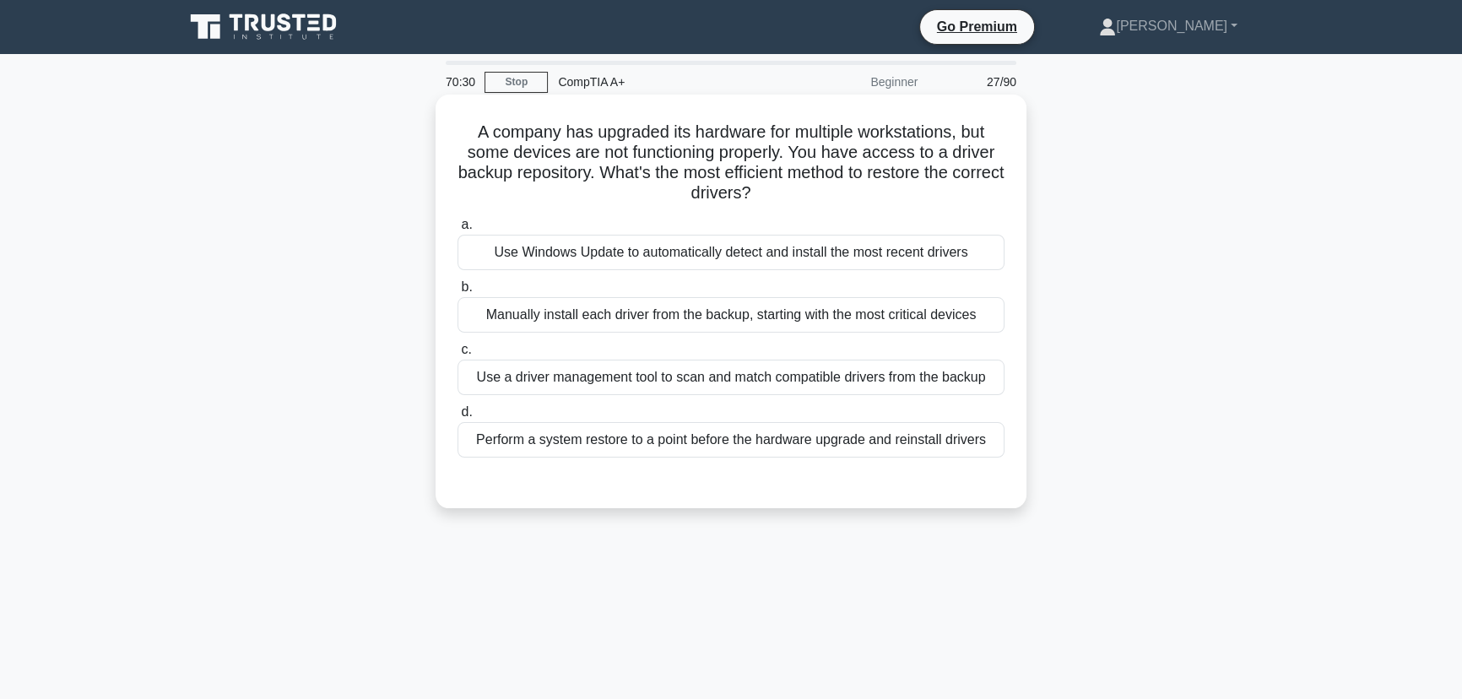
click at [734, 376] on div "Use a driver management tool to scan and match compatible drivers from the back…" at bounding box center [731, 377] width 547 height 35
click at [458, 355] on input "c. Use a driver management tool to scan and match compatible drivers from the b…" at bounding box center [458, 349] width 0 height 11
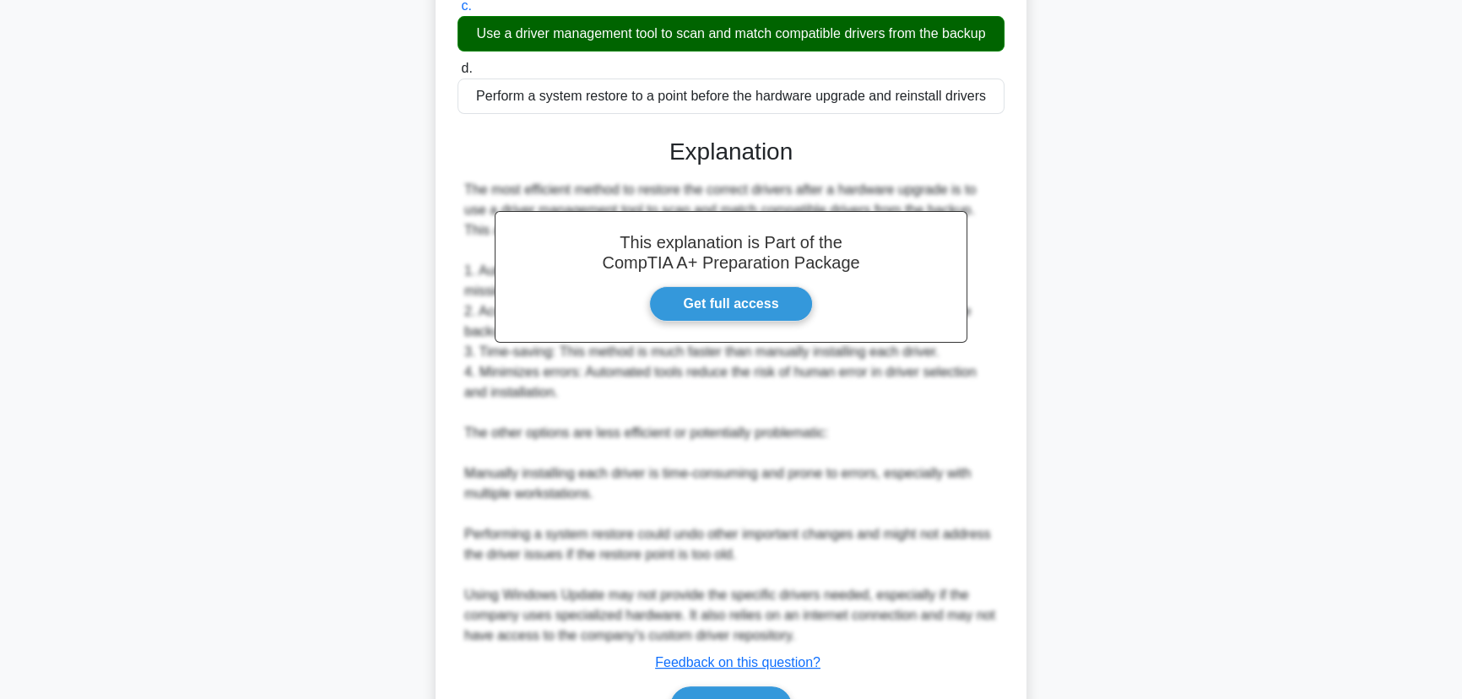
scroll to position [442, 0]
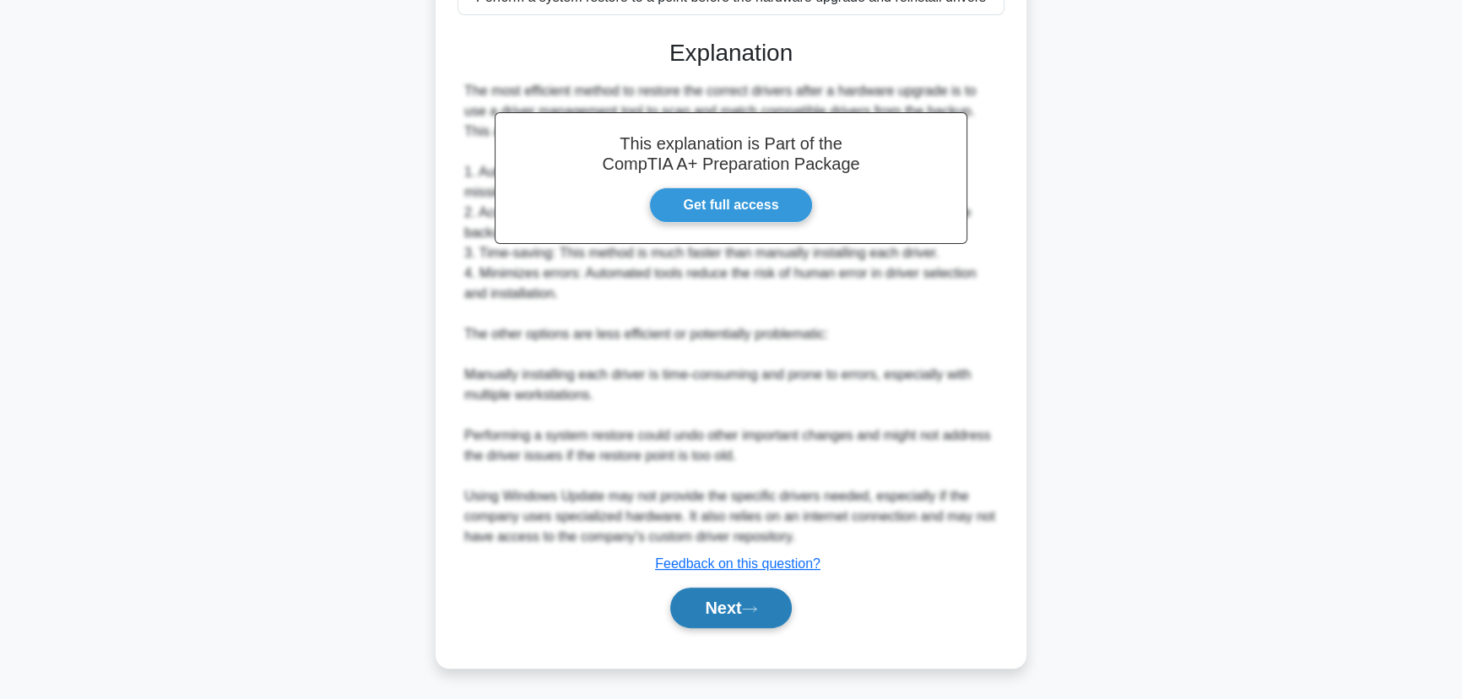
click at [754, 615] on button "Next" at bounding box center [730, 608] width 121 height 41
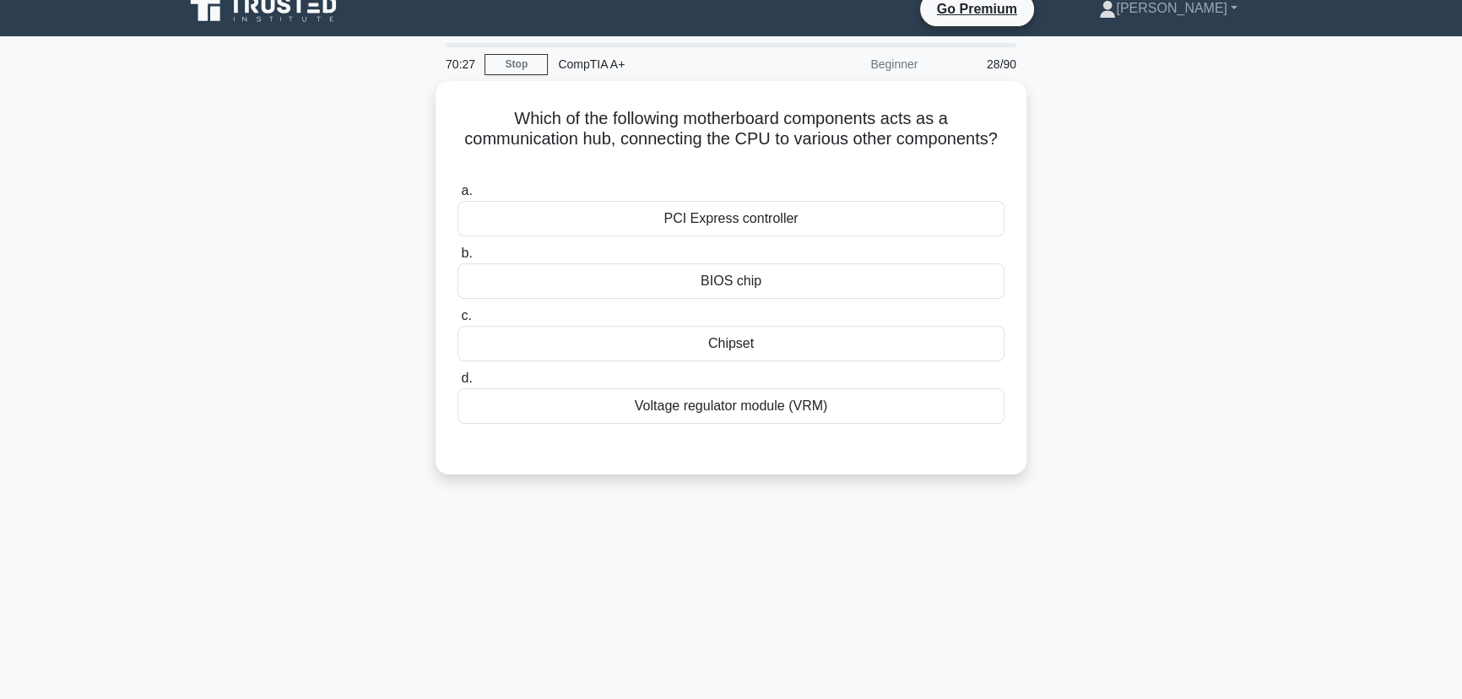
scroll to position [0, 0]
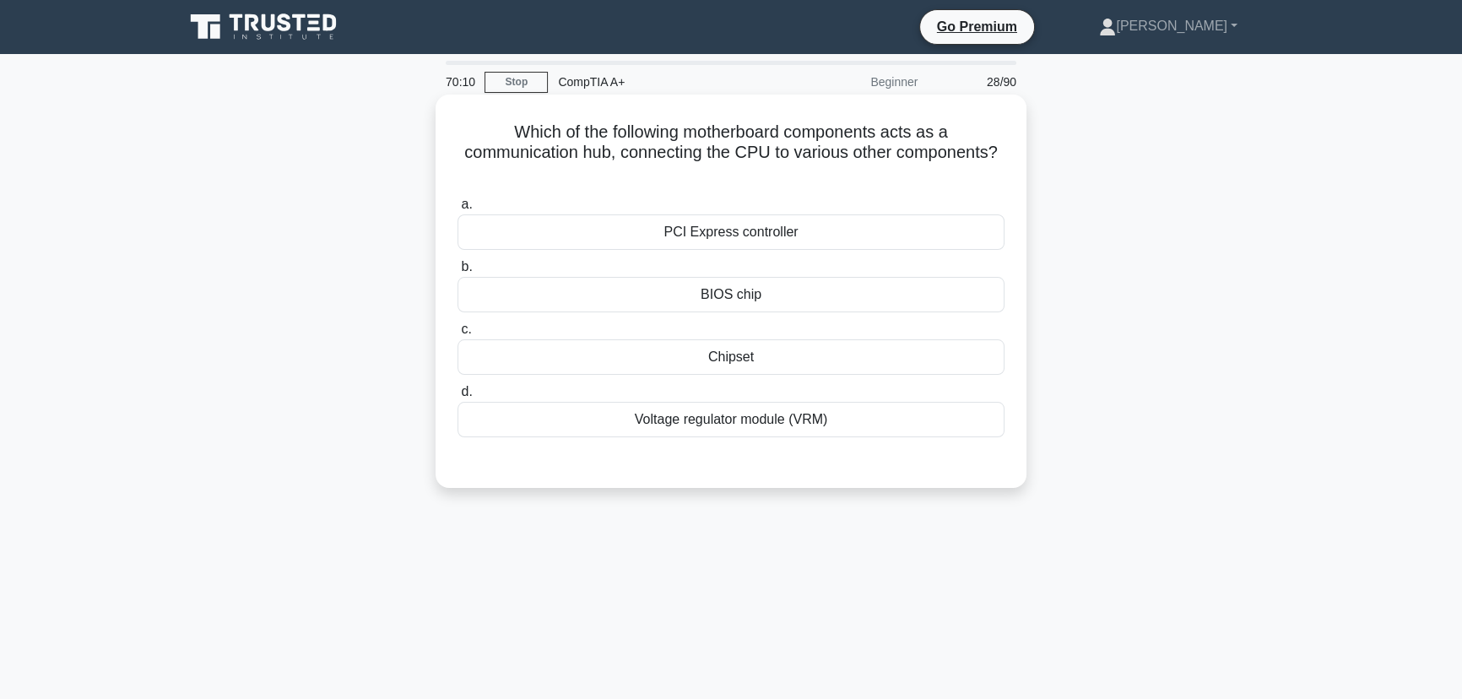
click at [735, 293] on div "BIOS chip" at bounding box center [731, 294] width 547 height 35
click at [458, 273] on input "b. BIOS chip" at bounding box center [458, 267] width 0 height 11
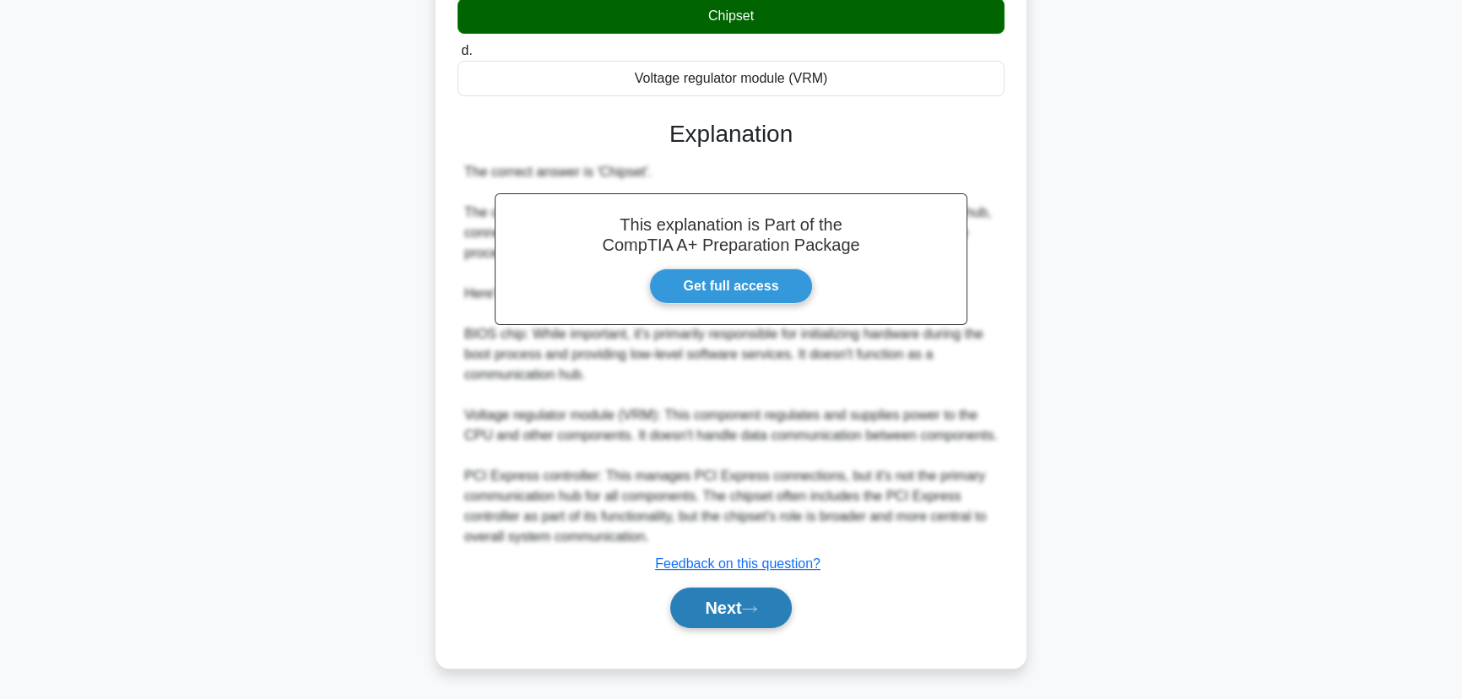
click at [755, 602] on button "Next" at bounding box center [730, 608] width 121 height 41
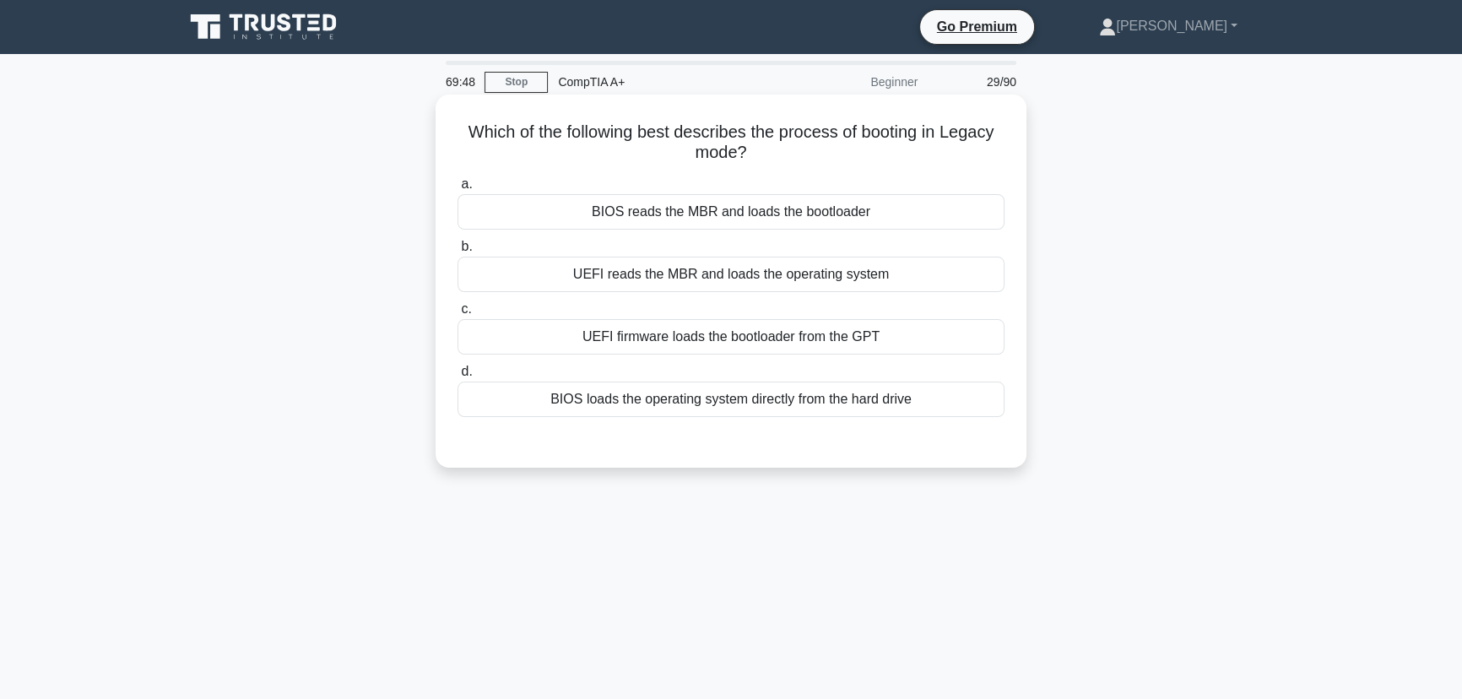
click at [772, 216] on div "BIOS reads the MBR and loads the bootloader" at bounding box center [731, 211] width 547 height 35
click at [458, 190] on input "a. BIOS reads the MBR and loads the bootloader" at bounding box center [458, 184] width 0 height 11
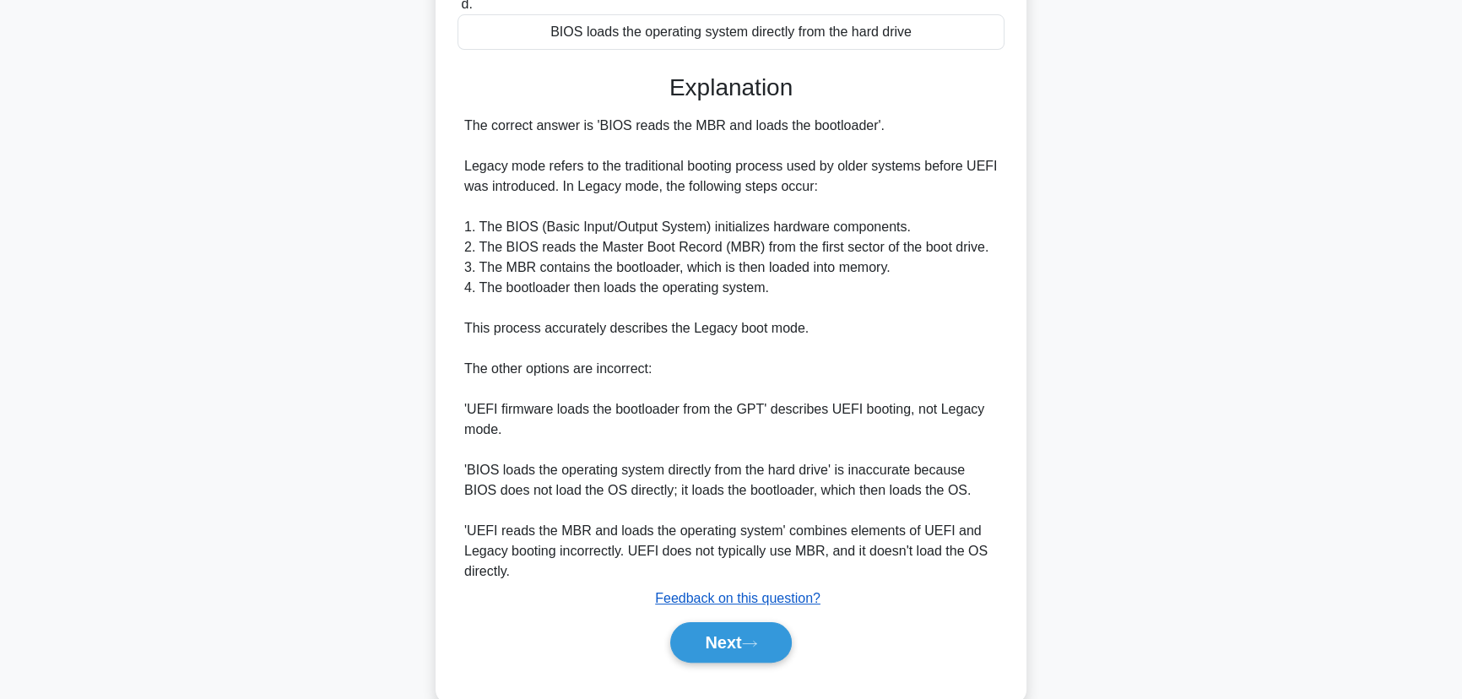
scroll to position [403, 0]
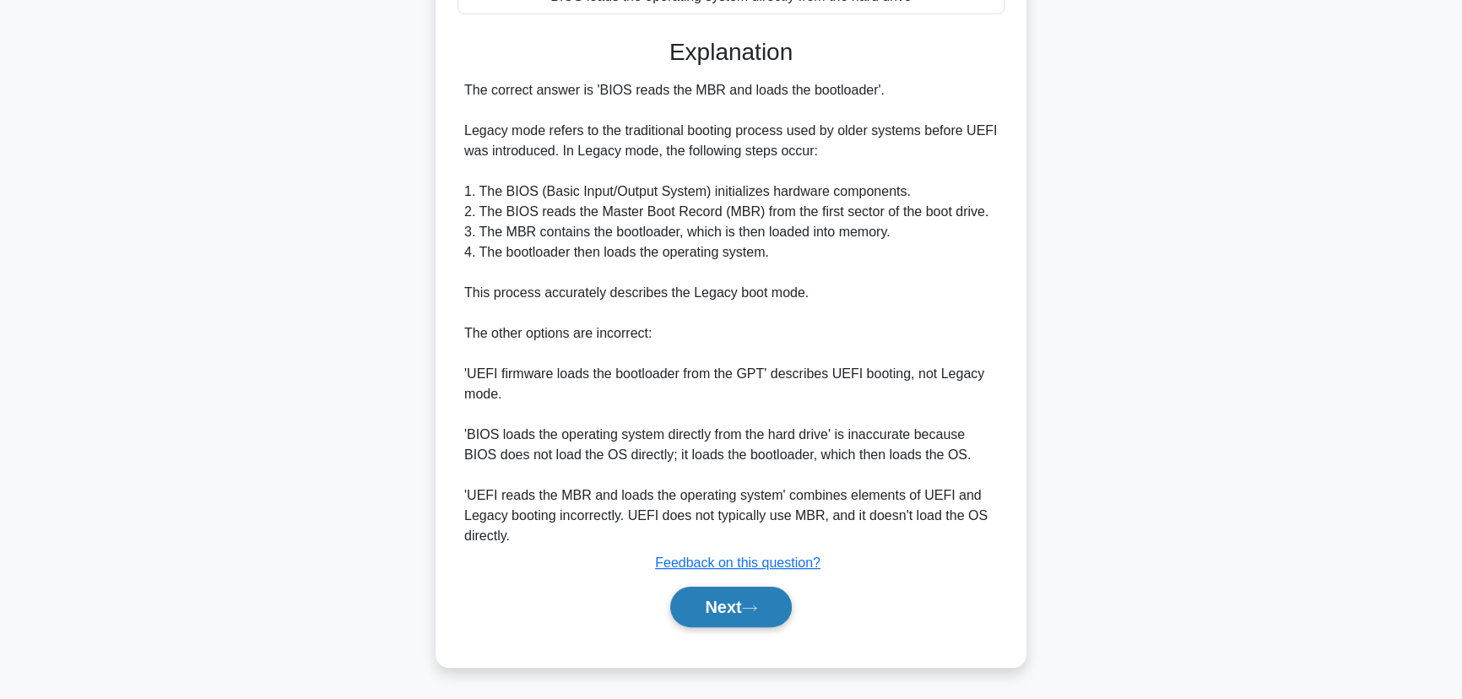
click at [745, 613] on button "Next" at bounding box center [730, 607] width 121 height 41
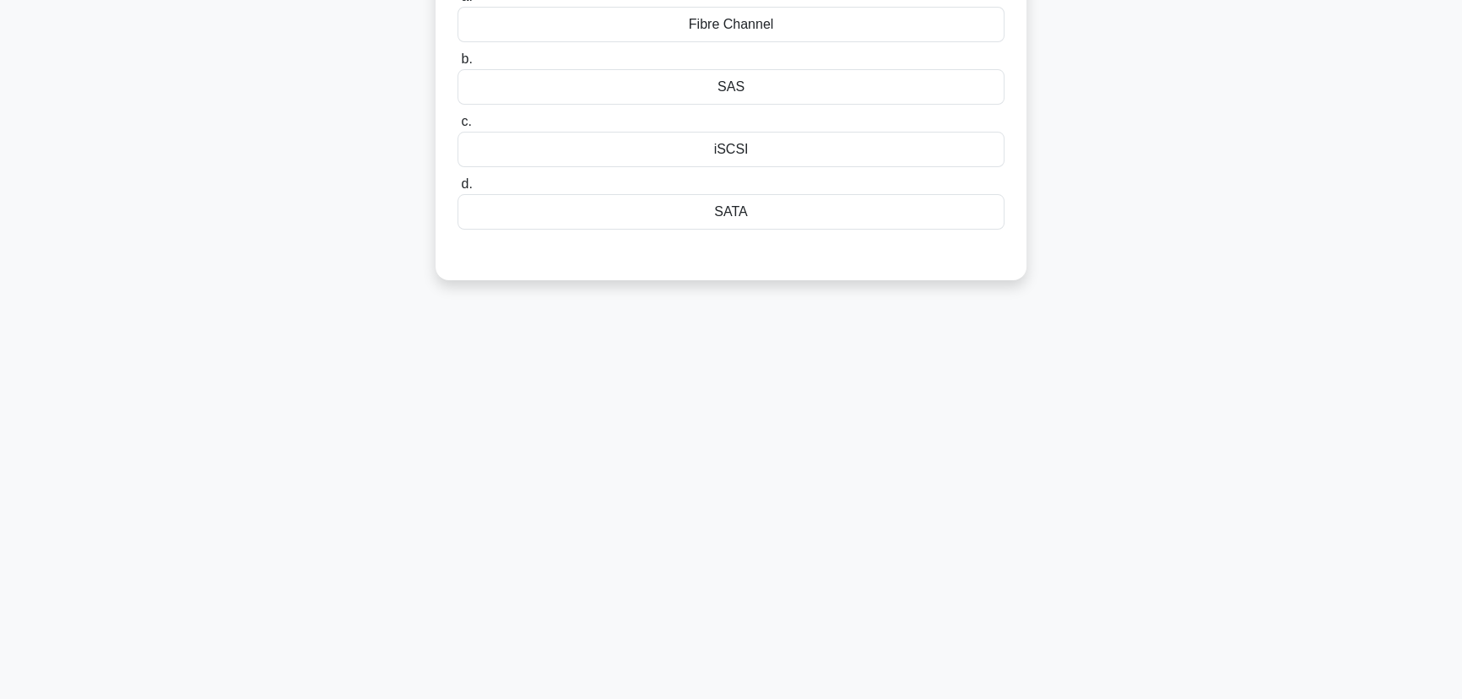
scroll to position [0, 0]
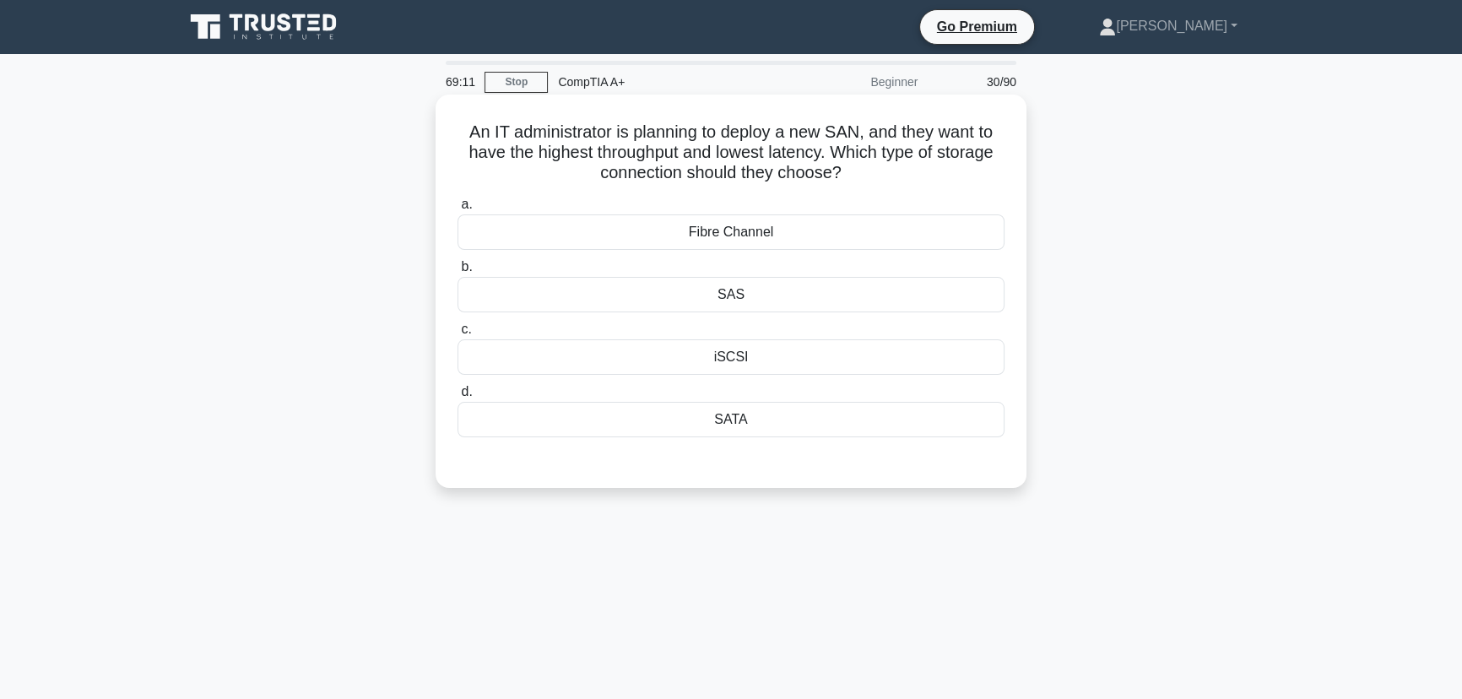
click at [734, 230] on div "Fibre Channel" at bounding box center [731, 231] width 547 height 35
click at [458, 210] on input "a. Fibre Channel" at bounding box center [458, 204] width 0 height 11
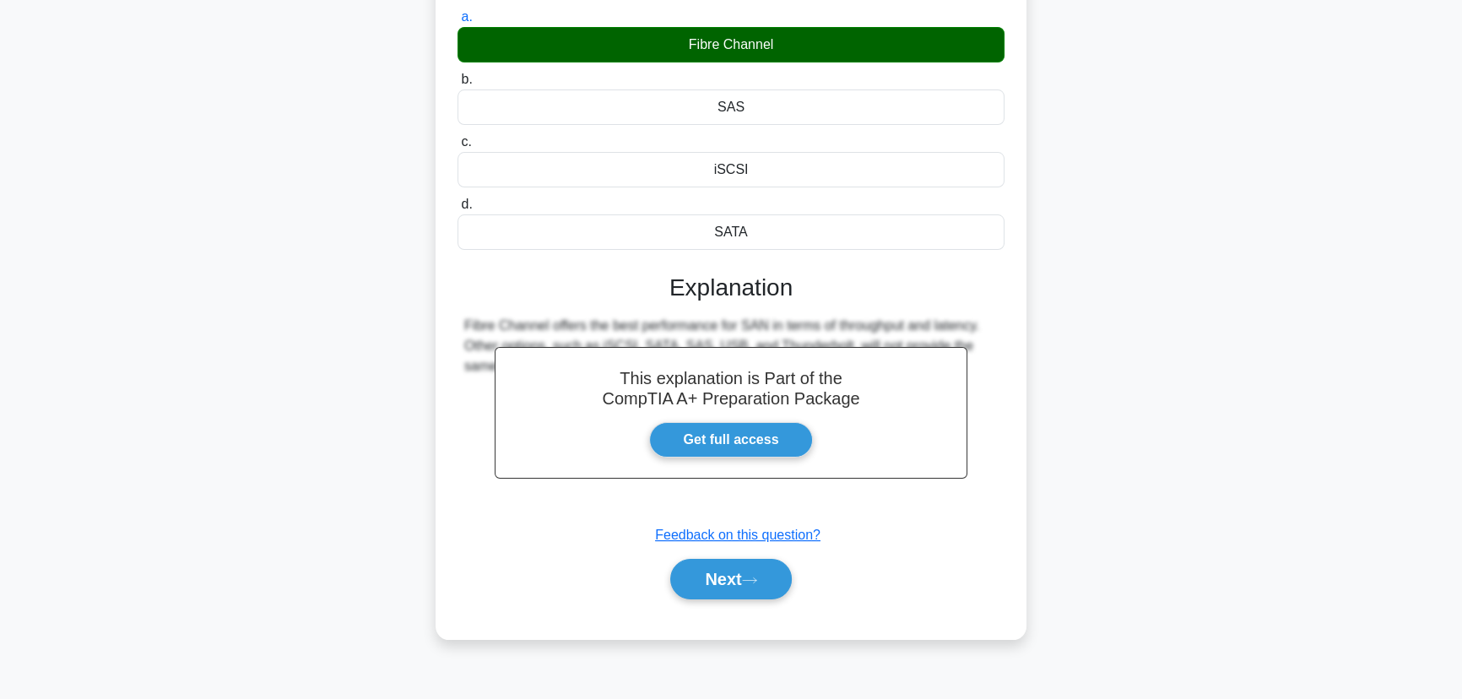
scroll to position [212, 0]
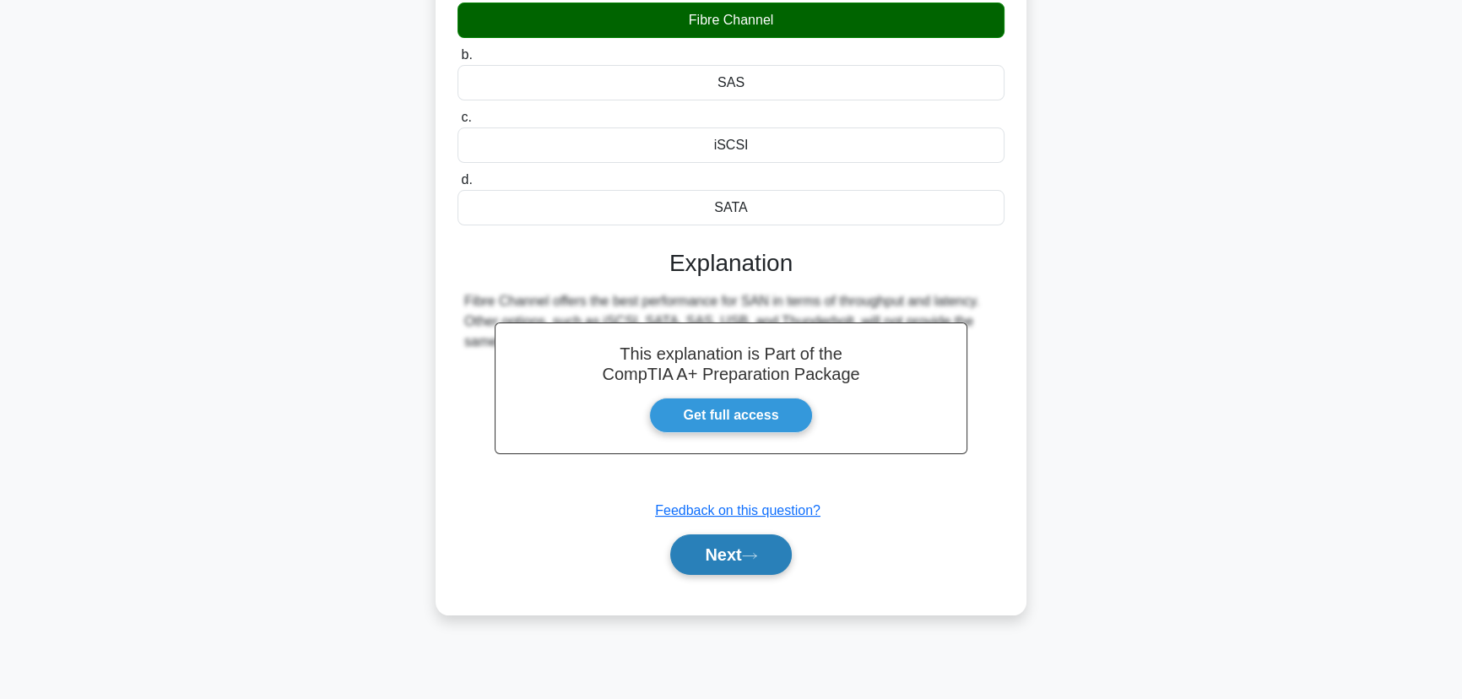
click at [750, 540] on button "Next" at bounding box center [730, 554] width 121 height 41
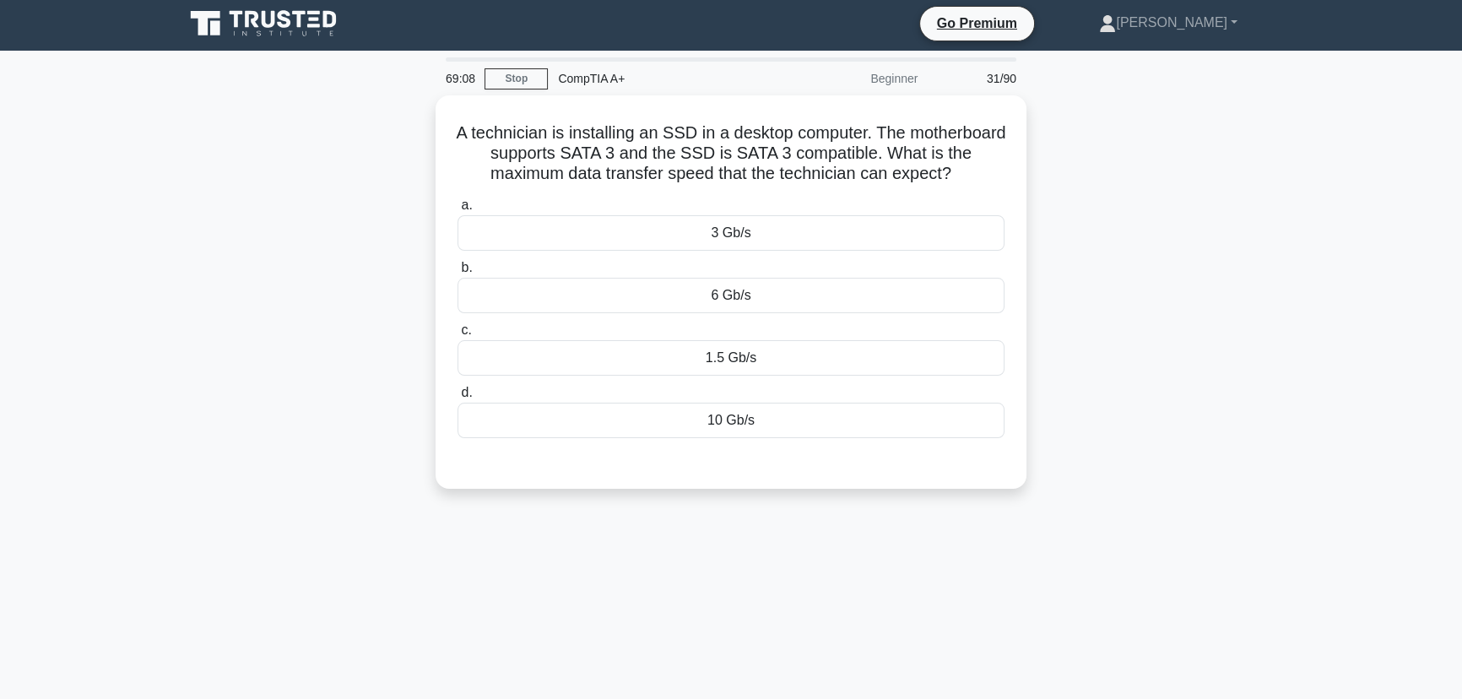
scroll to position [0, 0]
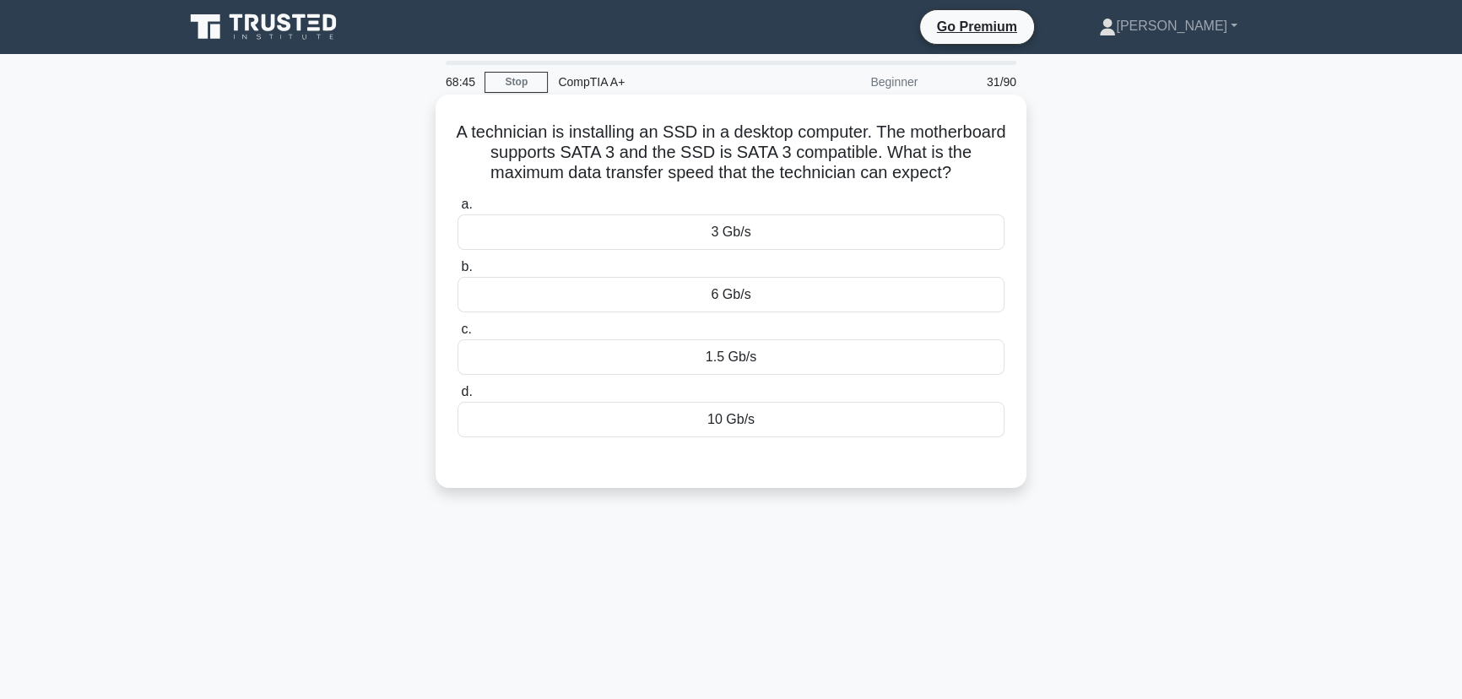
click at [744, 225] on div "3 Gb/s" at bounding box center [731, 231] width 547 height 35
click at [458, 210] on input "a. 3 Gb/s" at bounding box center [458, 204] width 0 height 11
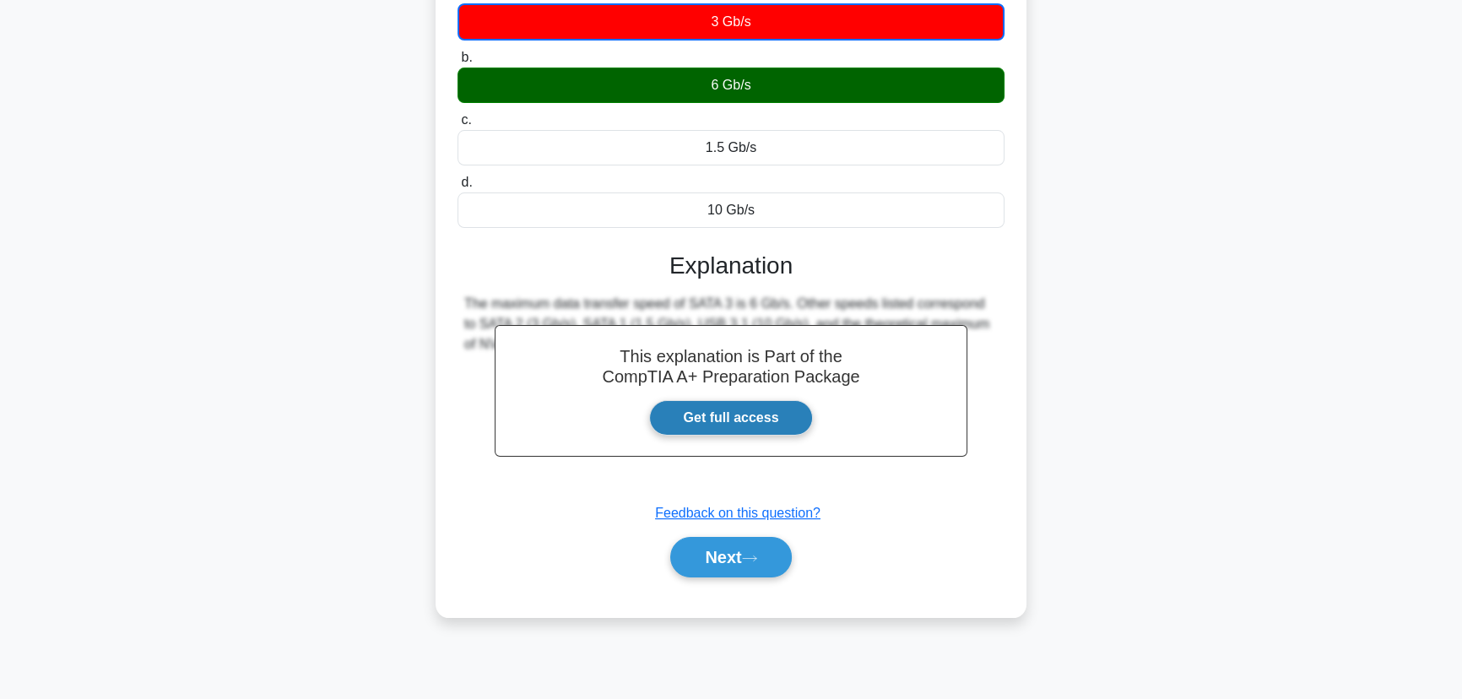
scroll to position [212, 0]
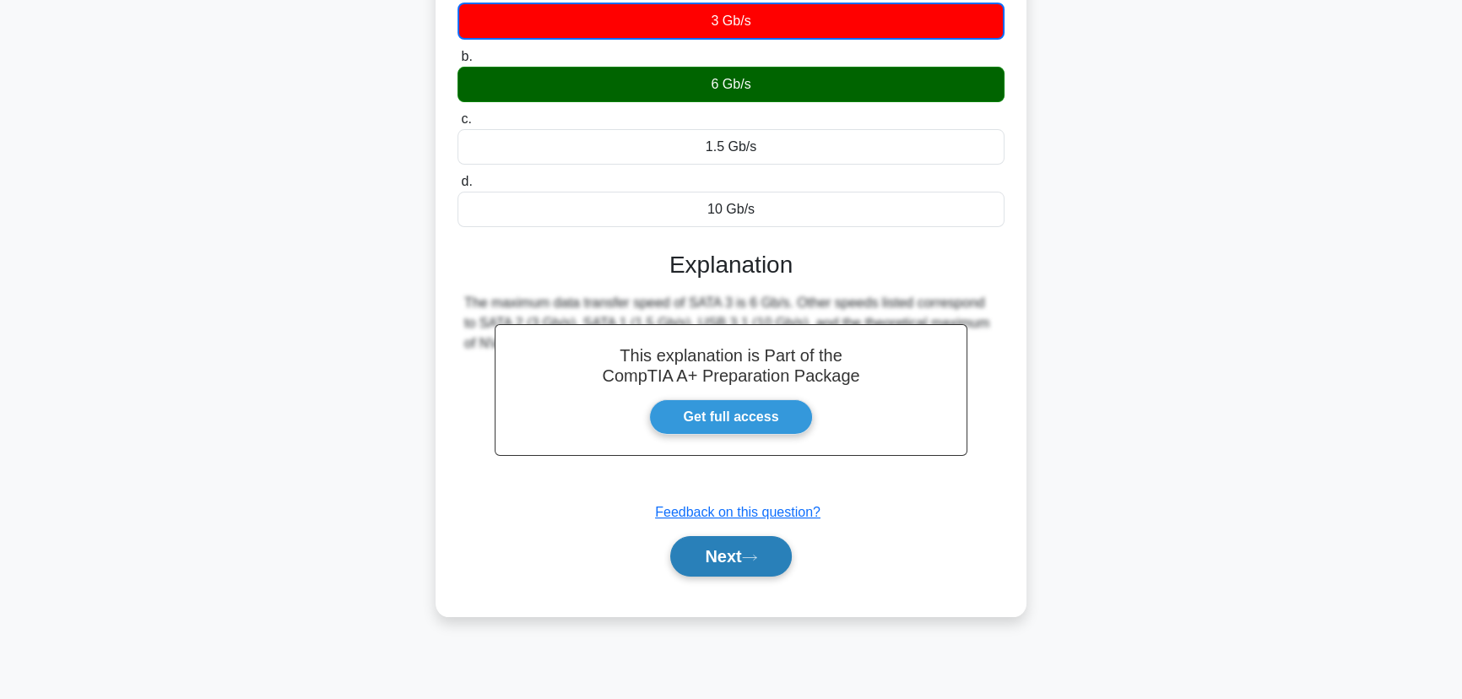
click at [723, 550] on button "Next" at bounding box center [730, 556] width 121 height 41
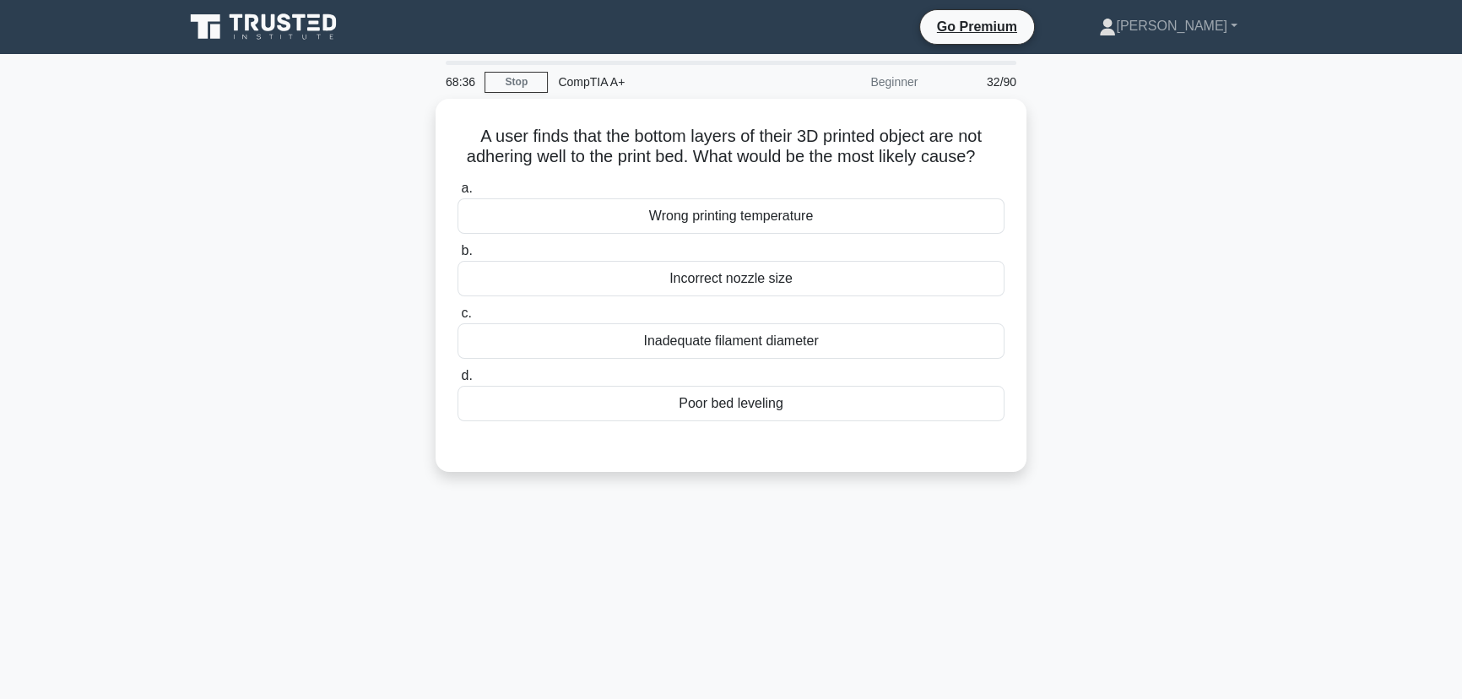
scroll to position [0, 0]
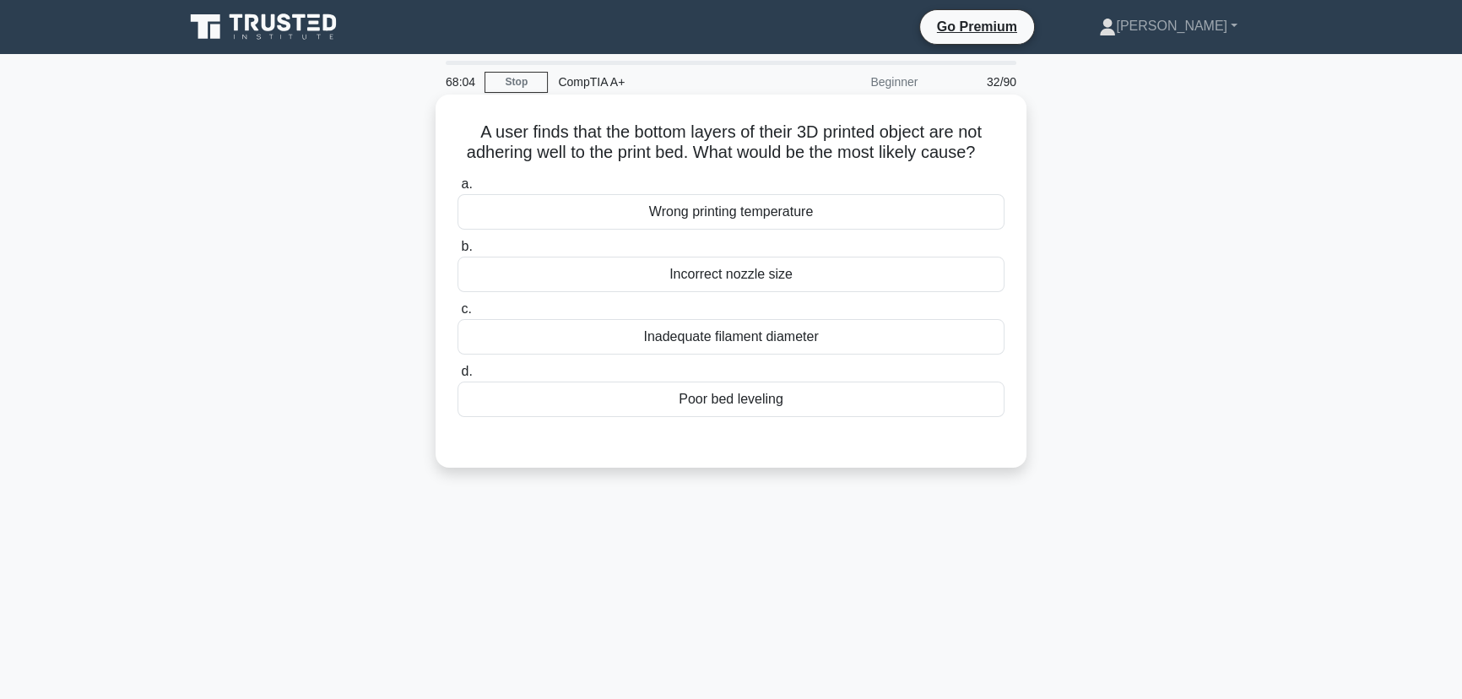
drag, startPoint x: 714, startPoint y: 423, endPoint x: 755, endPoint y: 423, distance: 40.5
click at [716, 417] on div "Poor bed leveling" at bounding box center [731, 399] width 547 height 35
click at [458, 377] on input "d. Poor bed leveling" at bounding box center [458, 371] width 0 height 11
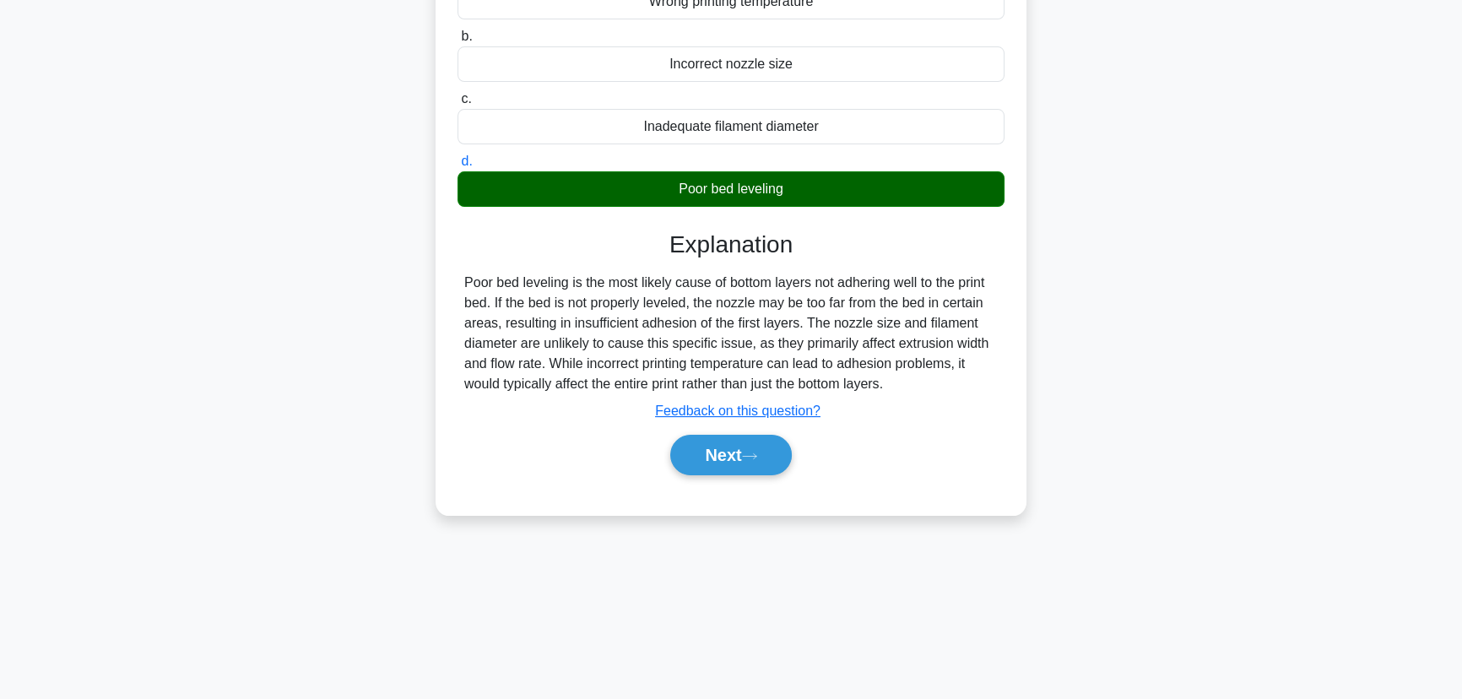
scroll to position [212, 0]
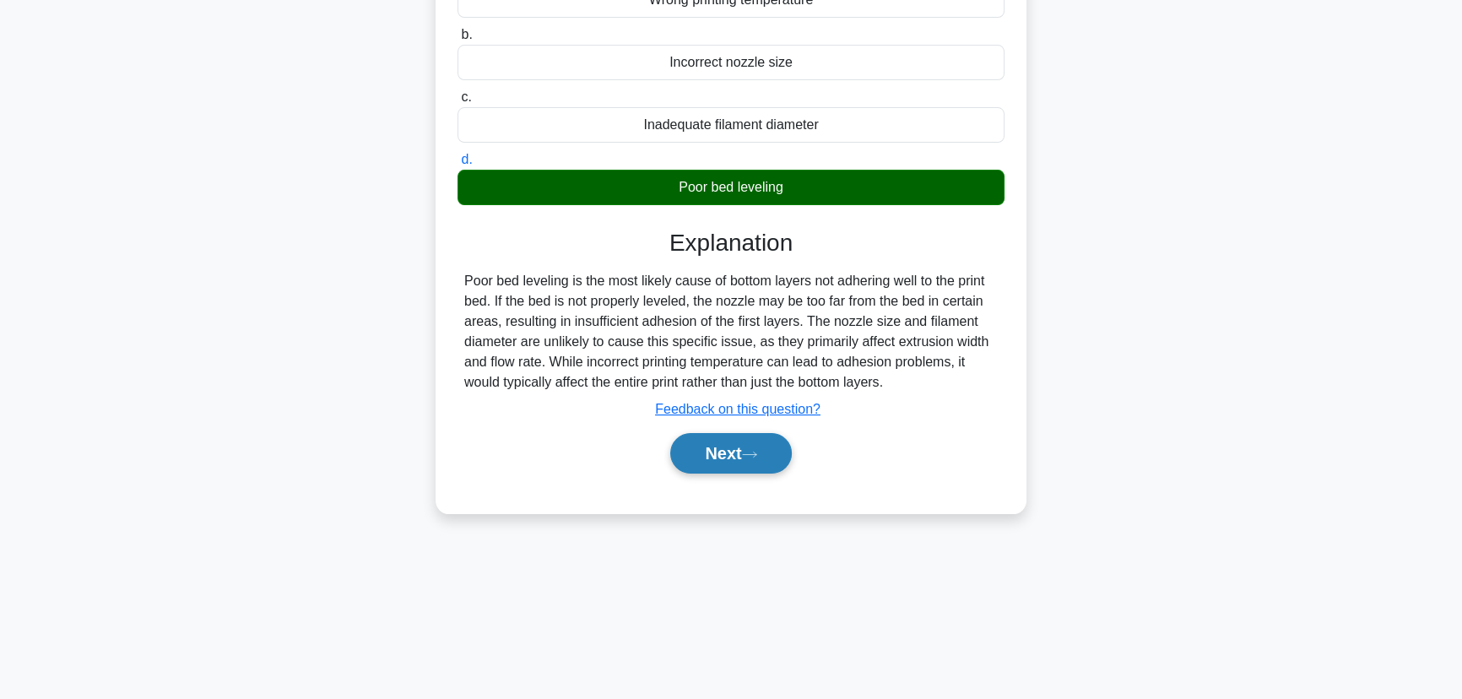
click at [740, 470] on button "Next" at bounding box center [730, 453] width 121 height 41
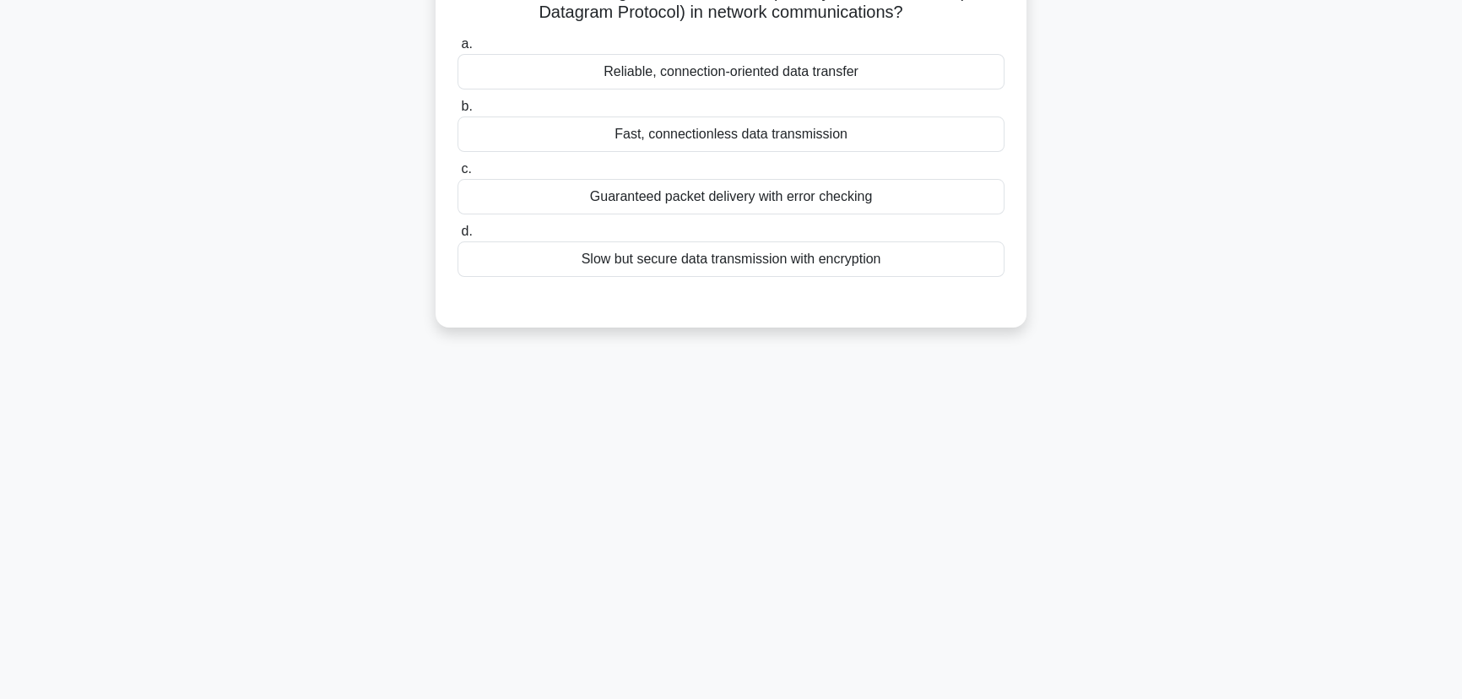
scroll to position [0, 0]
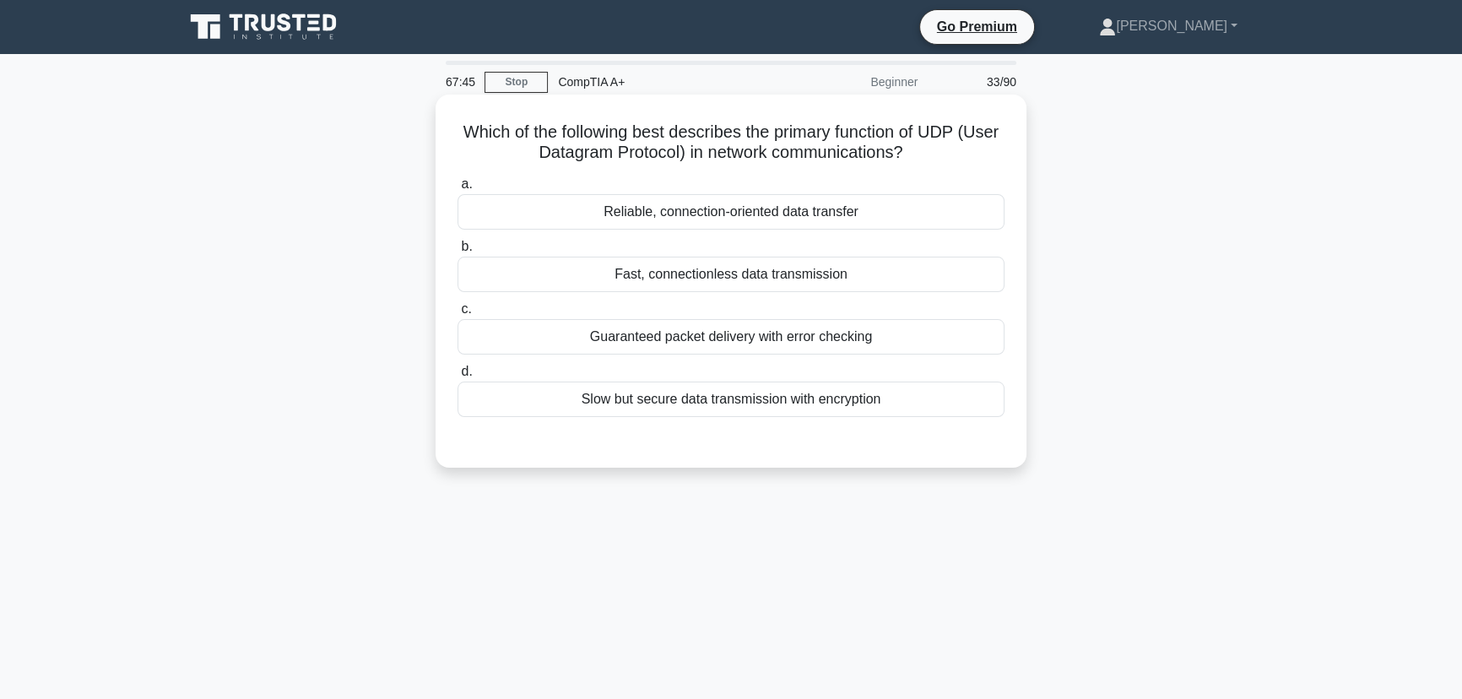
click at [705, 279] on div "Fast, connectionless data transmission" at bounding box center [731, 274] width 547 height 35
click at [458, 252] on input "b. Fast, connectionless data transmission" at bounding box center [458, 246] width 0 height 11
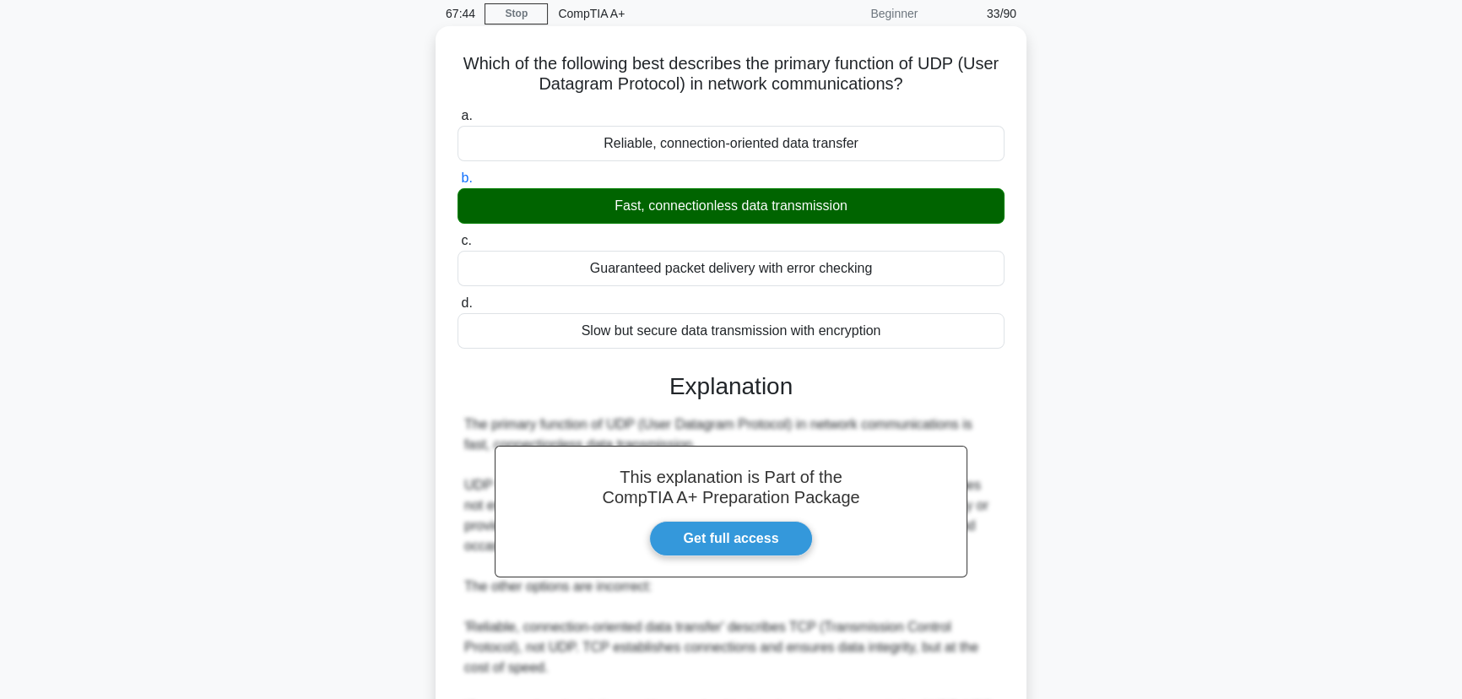
scroll to position [306, 0]
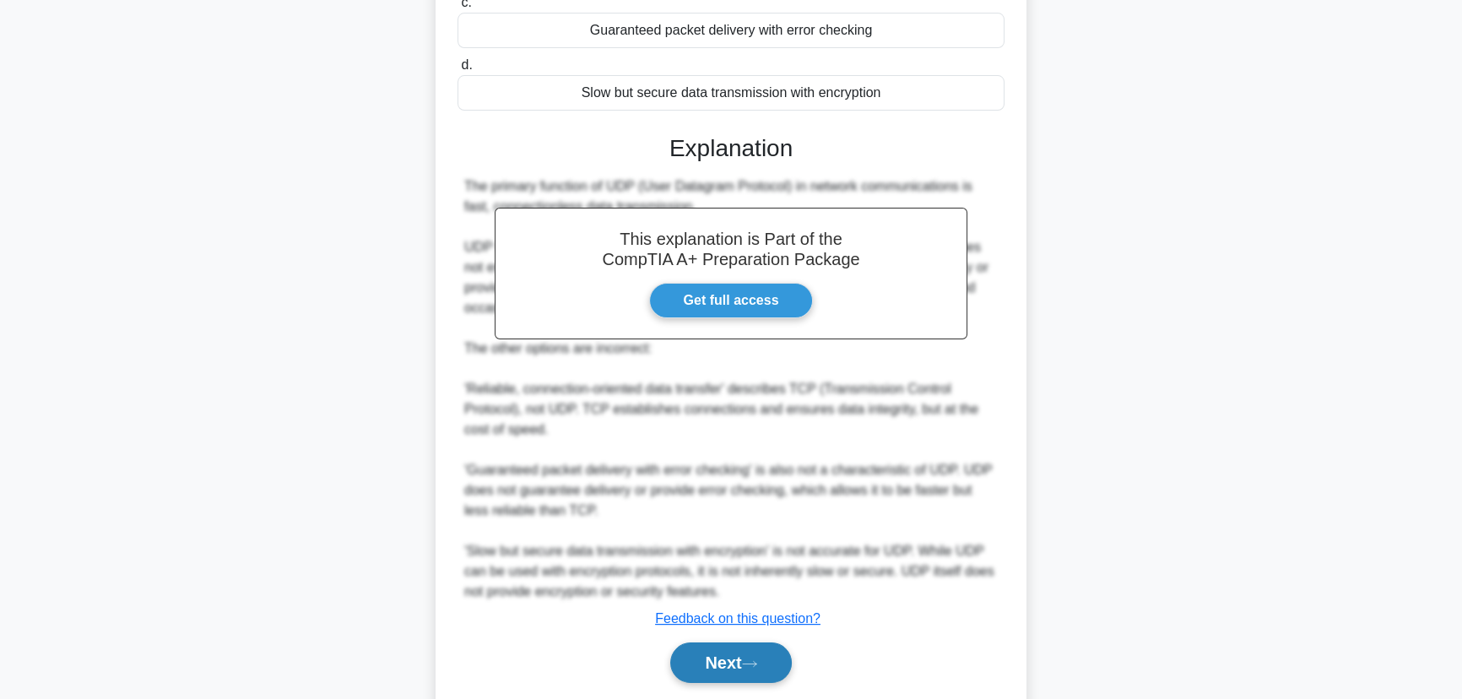
click at [734, 675] on button "Next" at bounding box center [730, 662] width 121 height 41
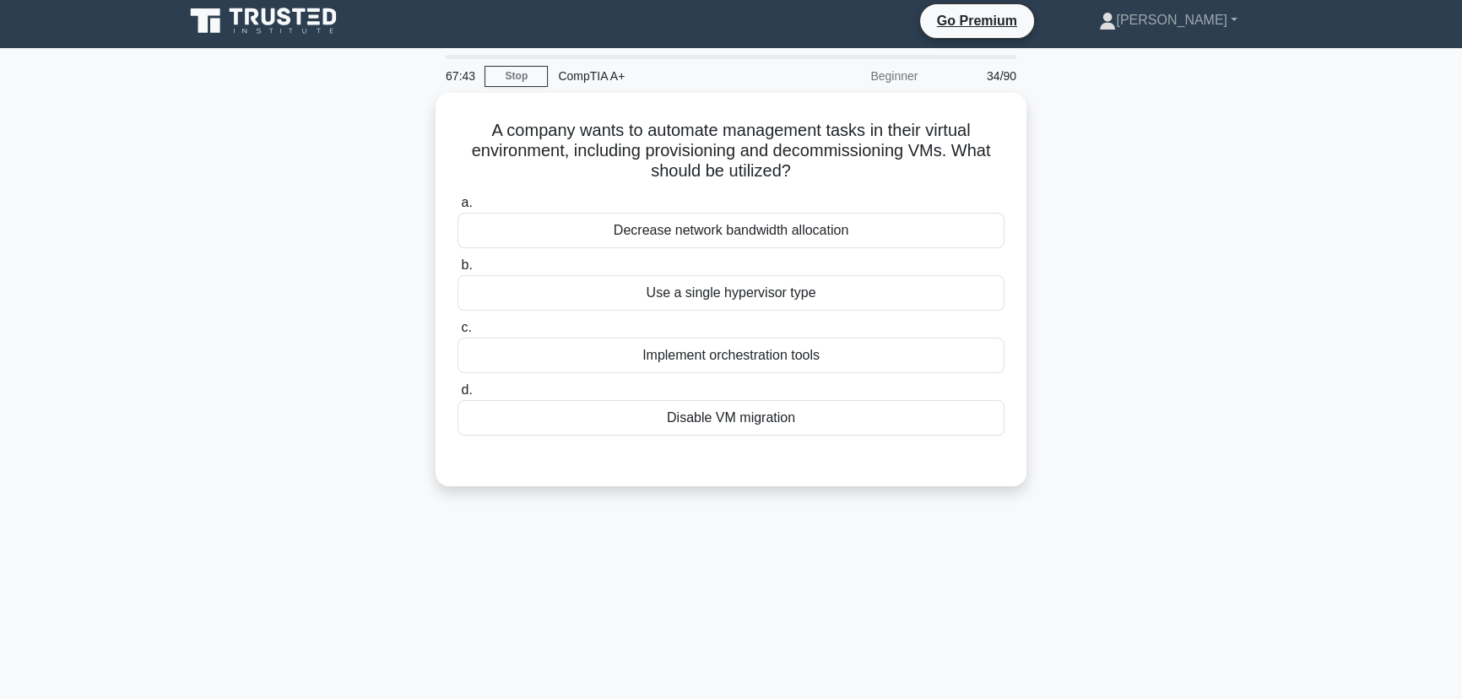
scroll to position [0, 0]
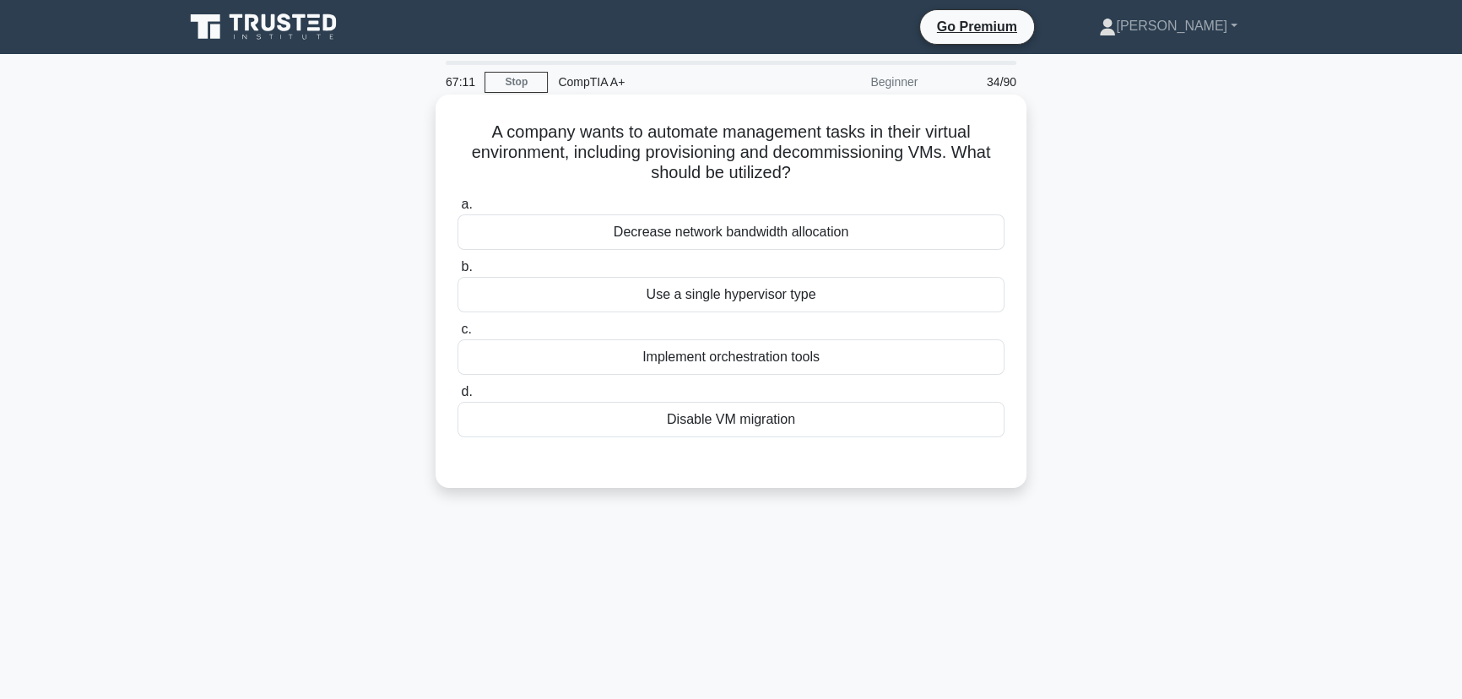
click at [723, 361] on div "Implement orchestration tools" at bounding box center [731, 356] width 547 height 35
click at [458, 335] on input "c. Implement orchestration tools" at bounding box center [458, 329] width 0 height 11
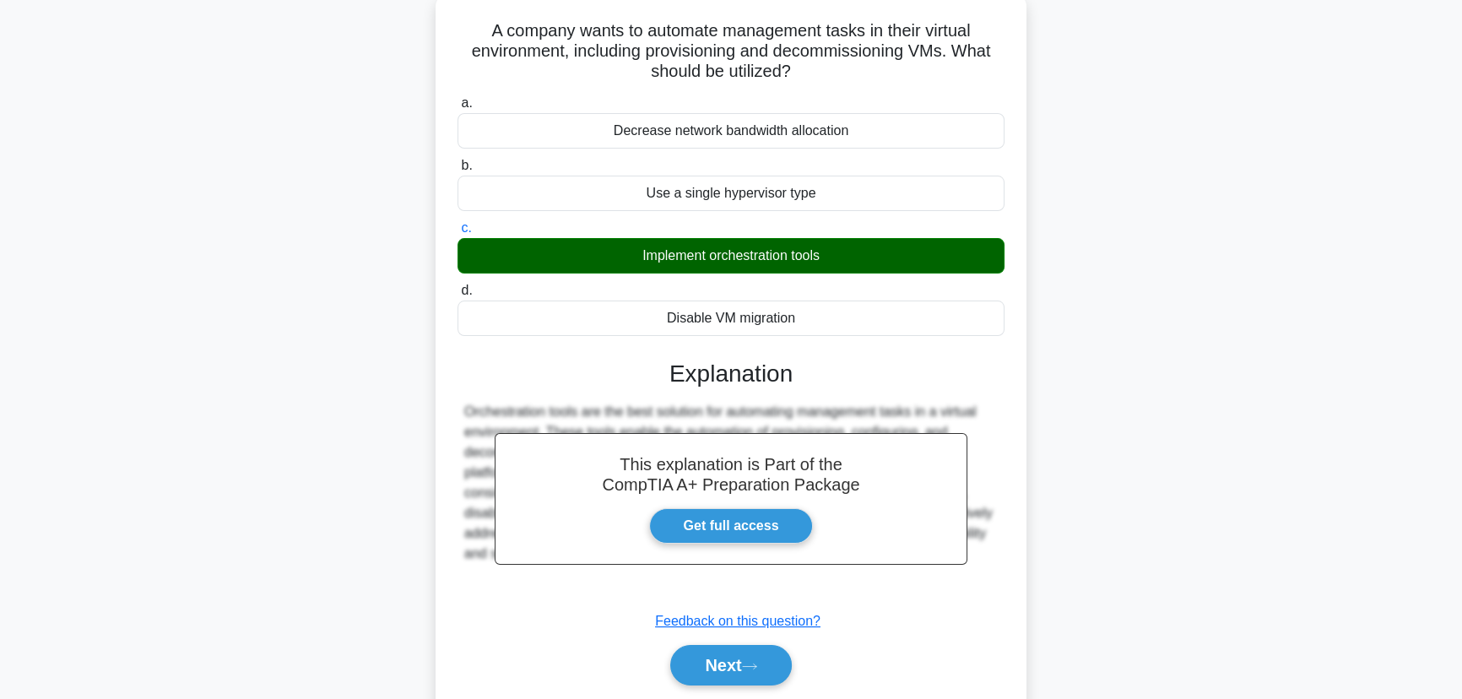
scroll to position [212, 0]
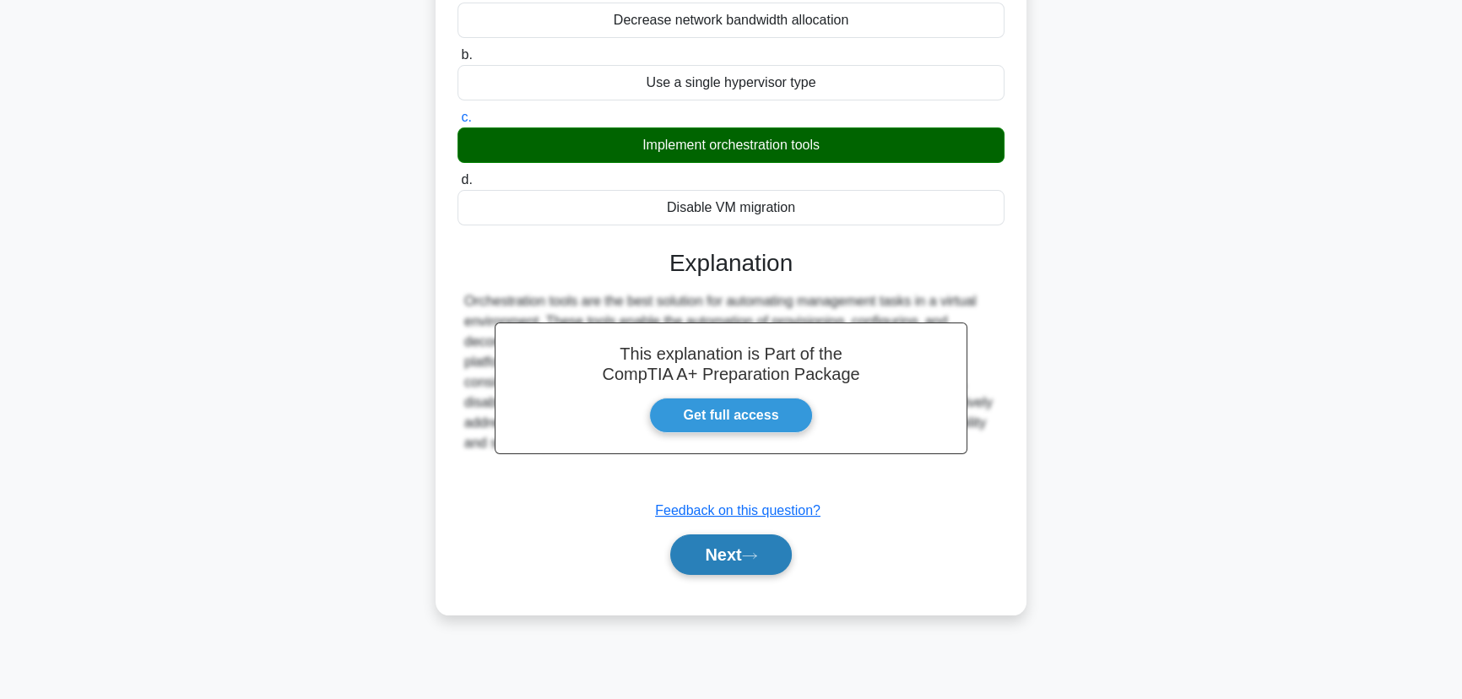
click at [719, 547] on button "Next" at bounding box center [730, 554] width 121 height 41
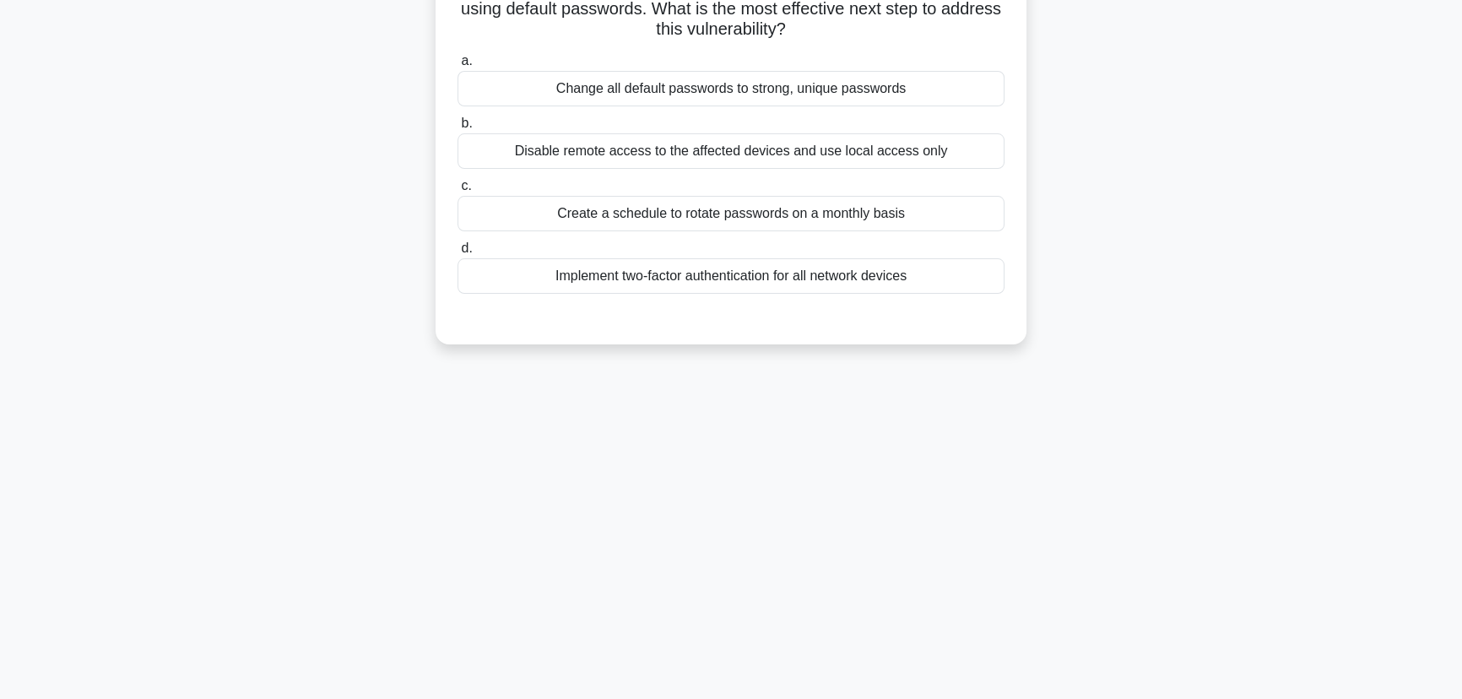
scroll to position [59, 0]
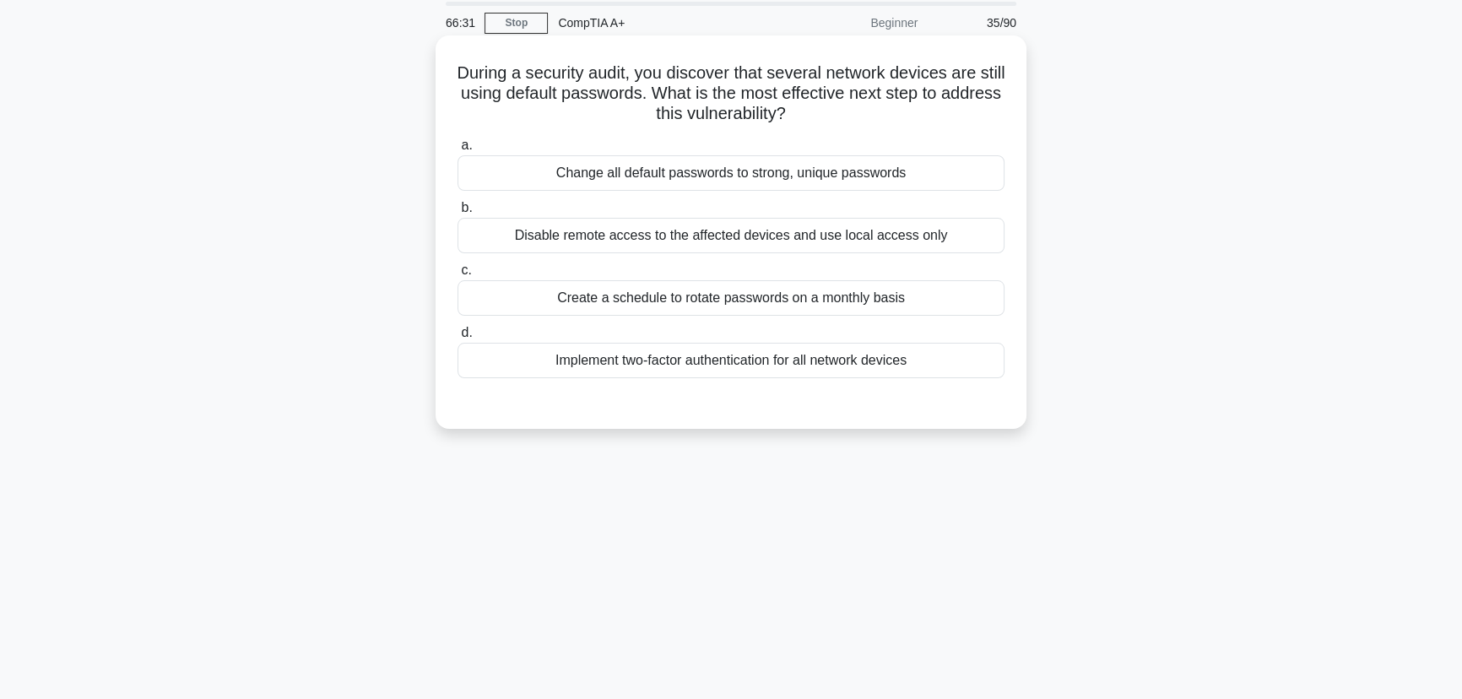
click at [763, 174] on div "Change all default passwords to strong, unique passwords" at bounding box center [731, 172] width 547 height 35
click at [458, 151] on input "a. Change all default passwords to strong, unique passwords" at bounding box center [458, 145] width 0 height 11
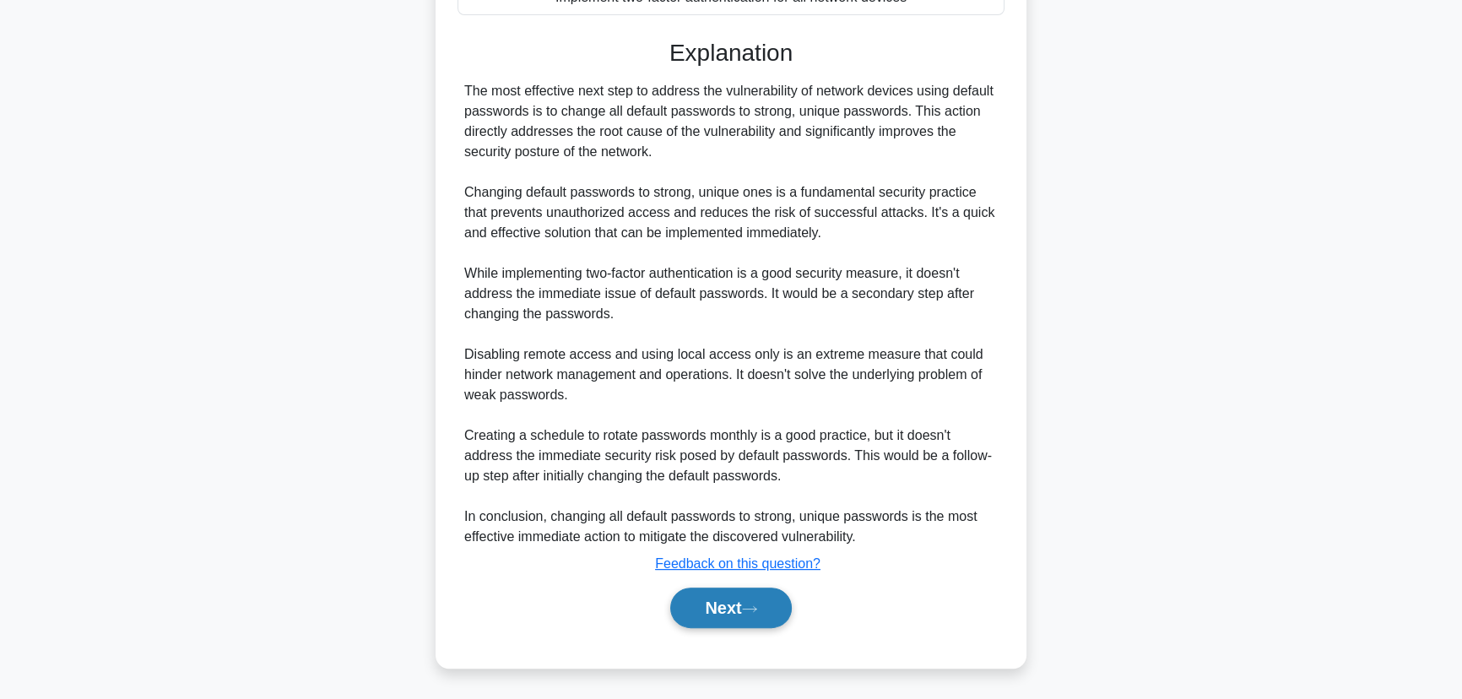
click at [727, 618] on button "Next" at bounding box center [730, 608] width 121 height 41
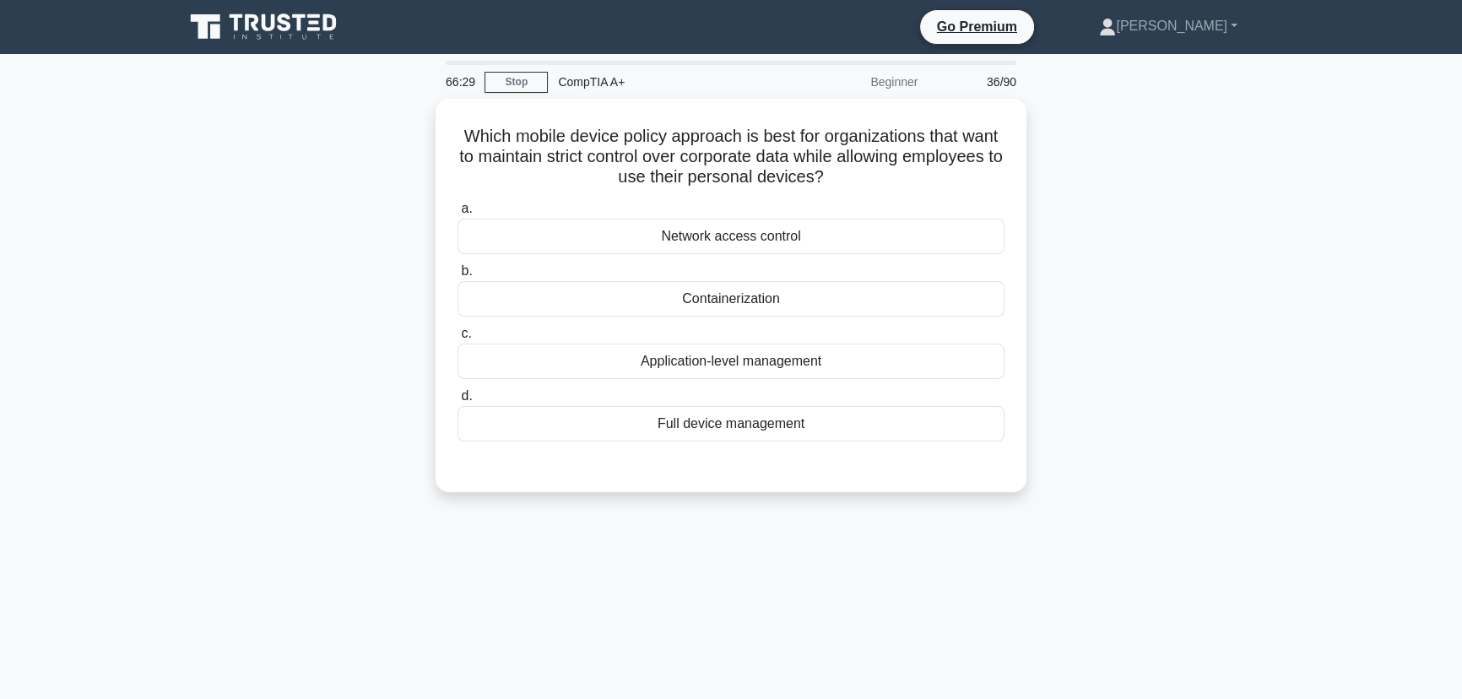
scroll to position [0, 0]
click at [732, 424] on div "Full device management" at bounding box center [731, 419] width 547 height 35
click at [458, 398] on input "d. Full device management" at bounding box center [458, 392] width 0 height 11
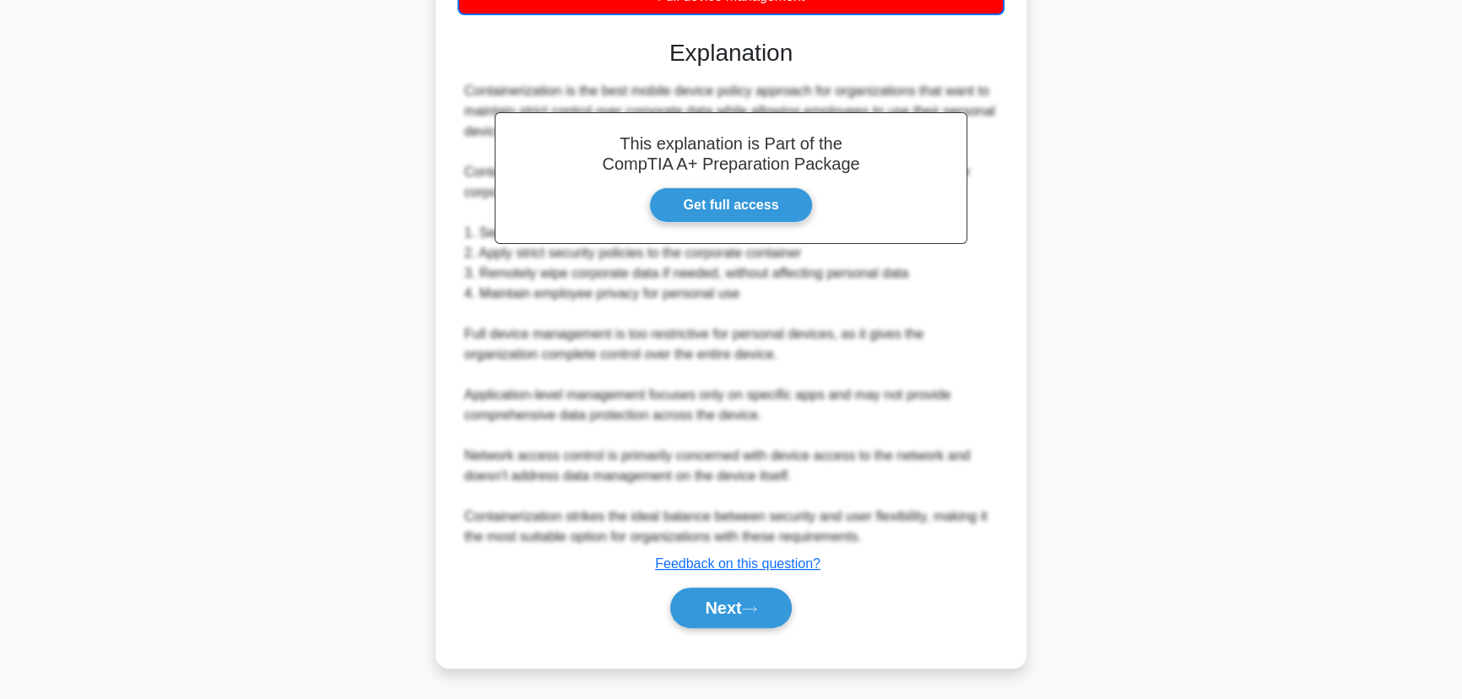
drag, startPoint x: 704, startPoint y: 602, endPoint x: 901, endPoint y: 559, distance: 201.4
click at [705, 602] on button "Next" at bounding box center [730, 608] width 121 height 41
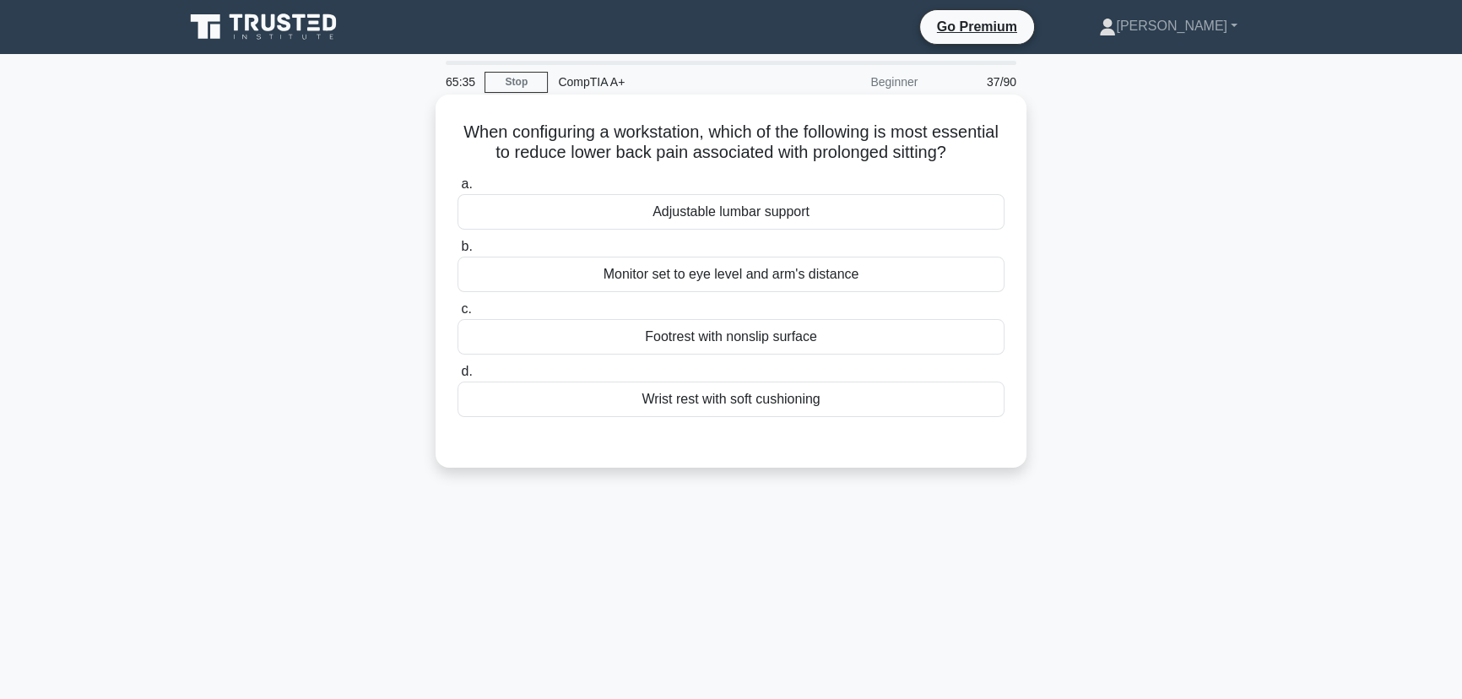
click at [737, 230] on div "Adjustable lumbar support" at bounding box center [731, 211] width 547 height 35
click at [458, 190] on input "a. Adjustable lumbar support" at bounding box center [458, 184] width 0 height 11
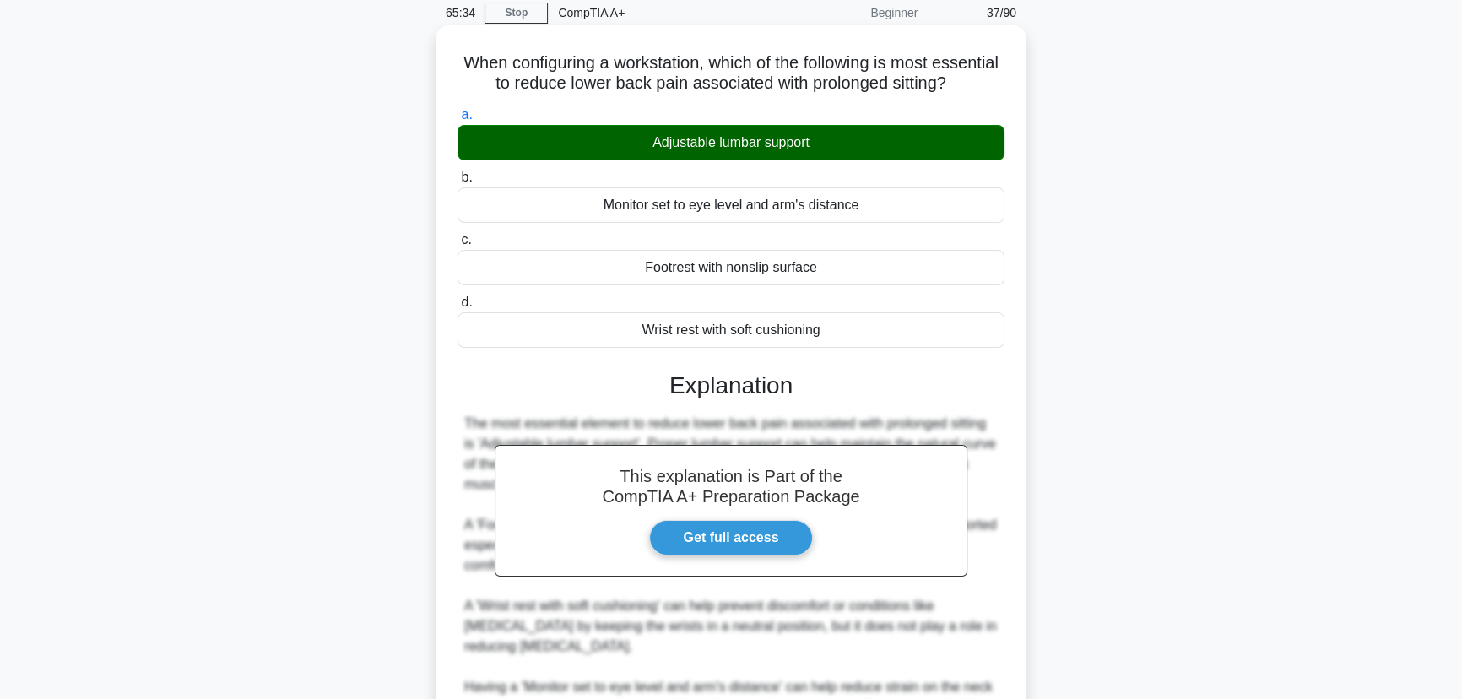
scroll to position [261, 0]
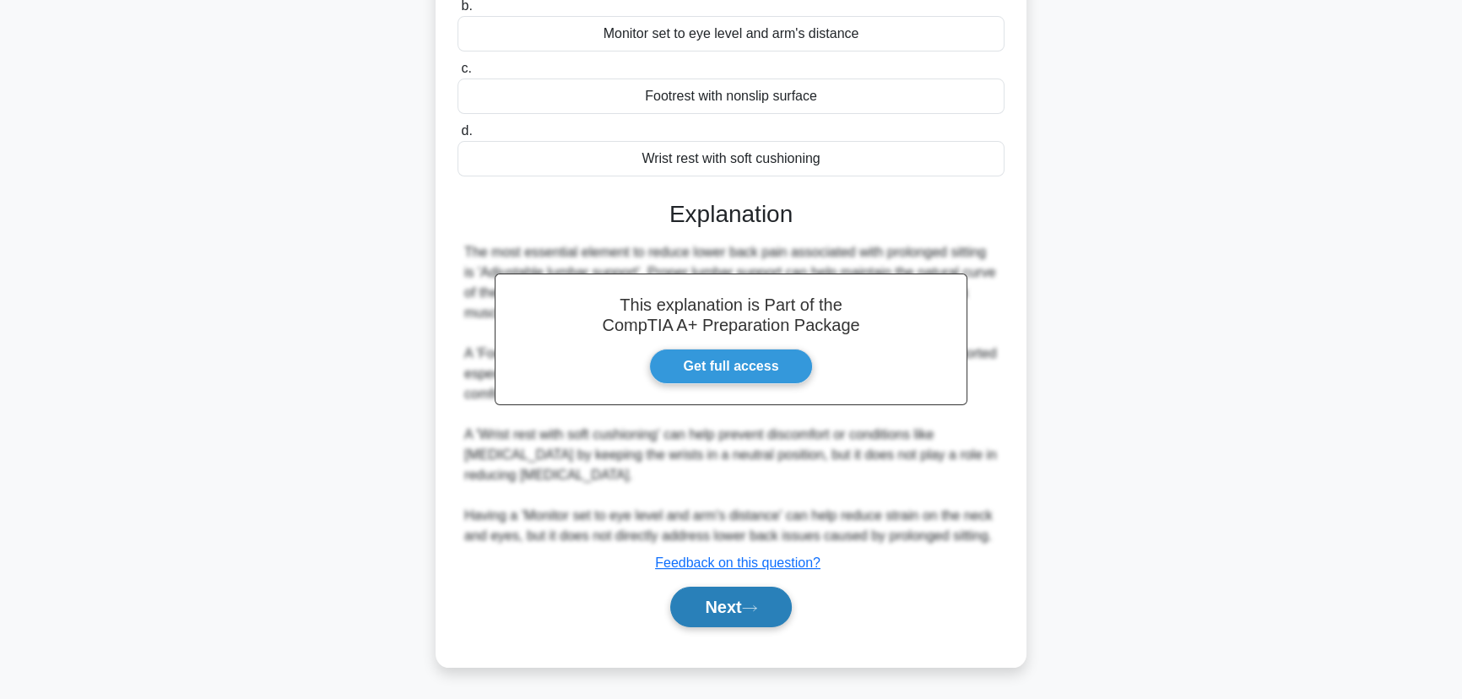
click at [761, 613] on button "Next" at bounding box center [730, 607] width 121 height 41
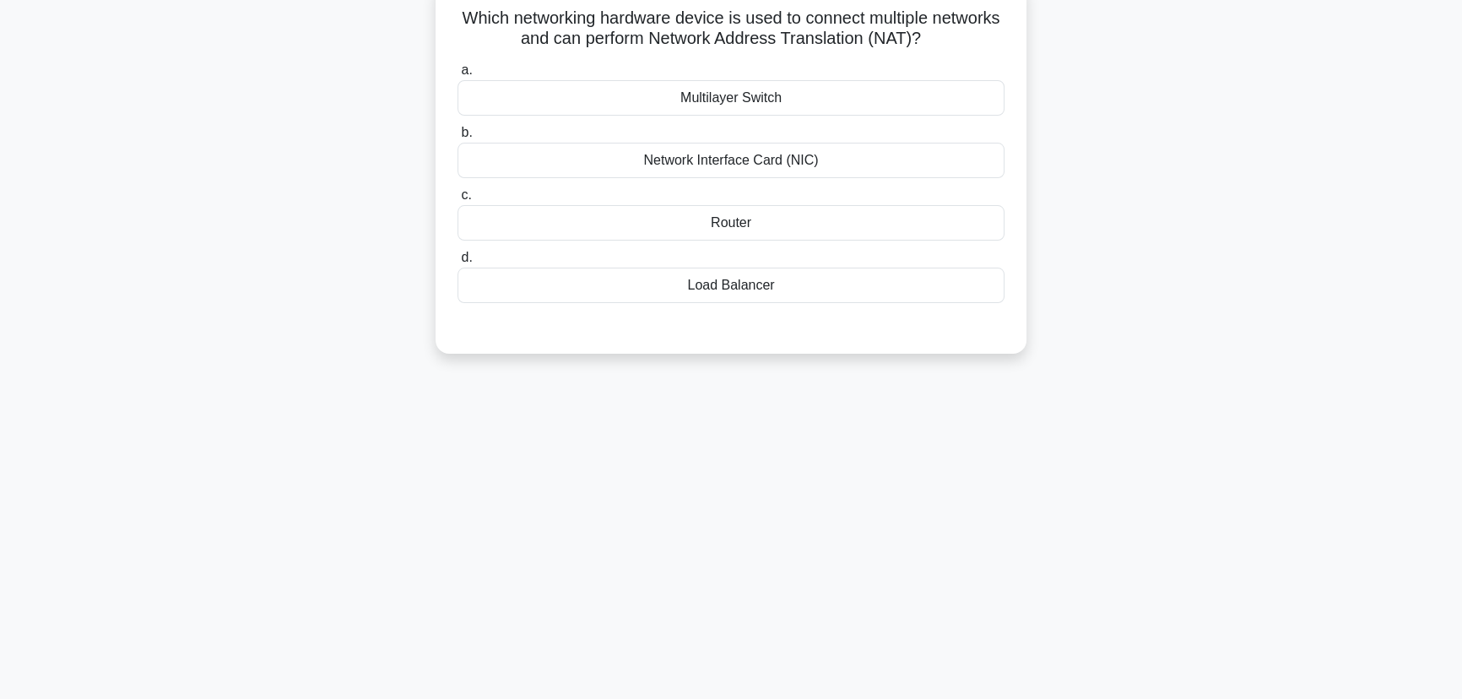
scroll to position [0, 0]
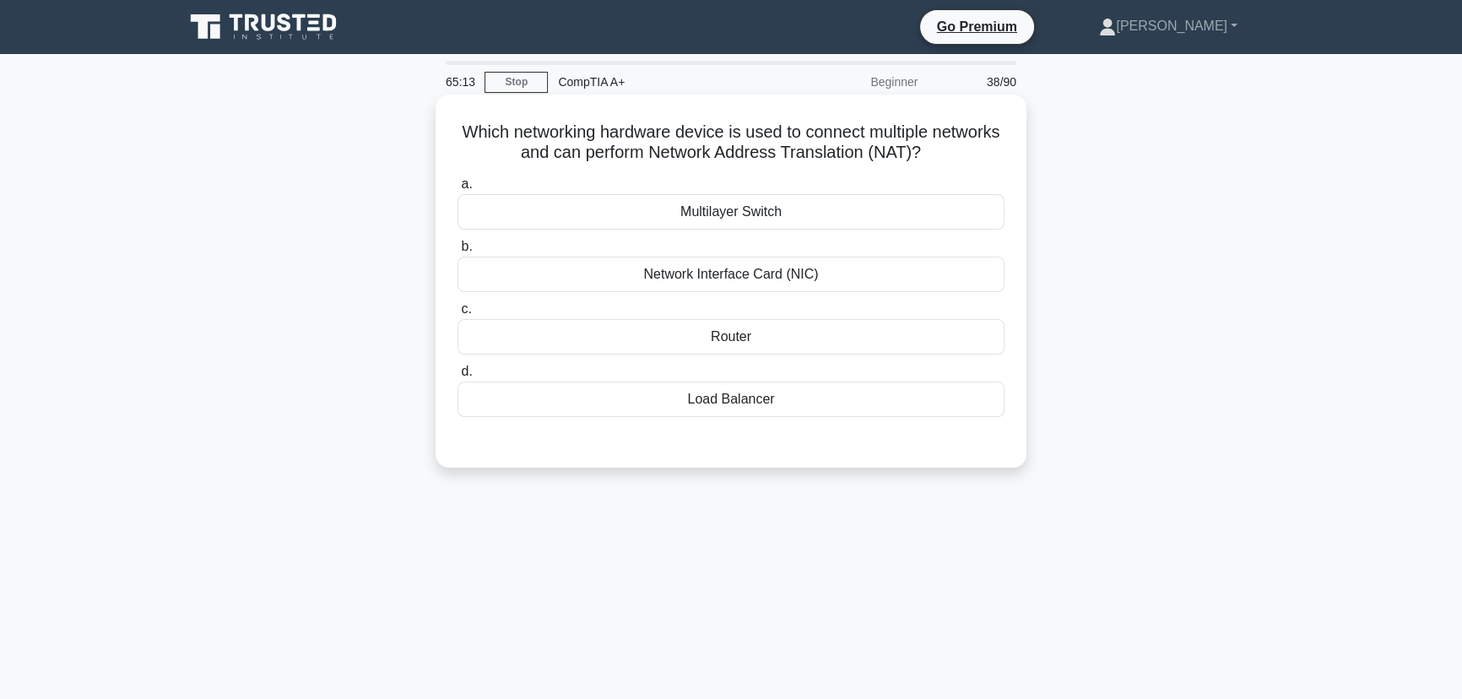
click at [745, 320] on div "Router" at bounding box center [731, 336] width 547 height 35
click at [458, 315] on input "c. Router" at bounding box center [458, 309] width 0 height 11
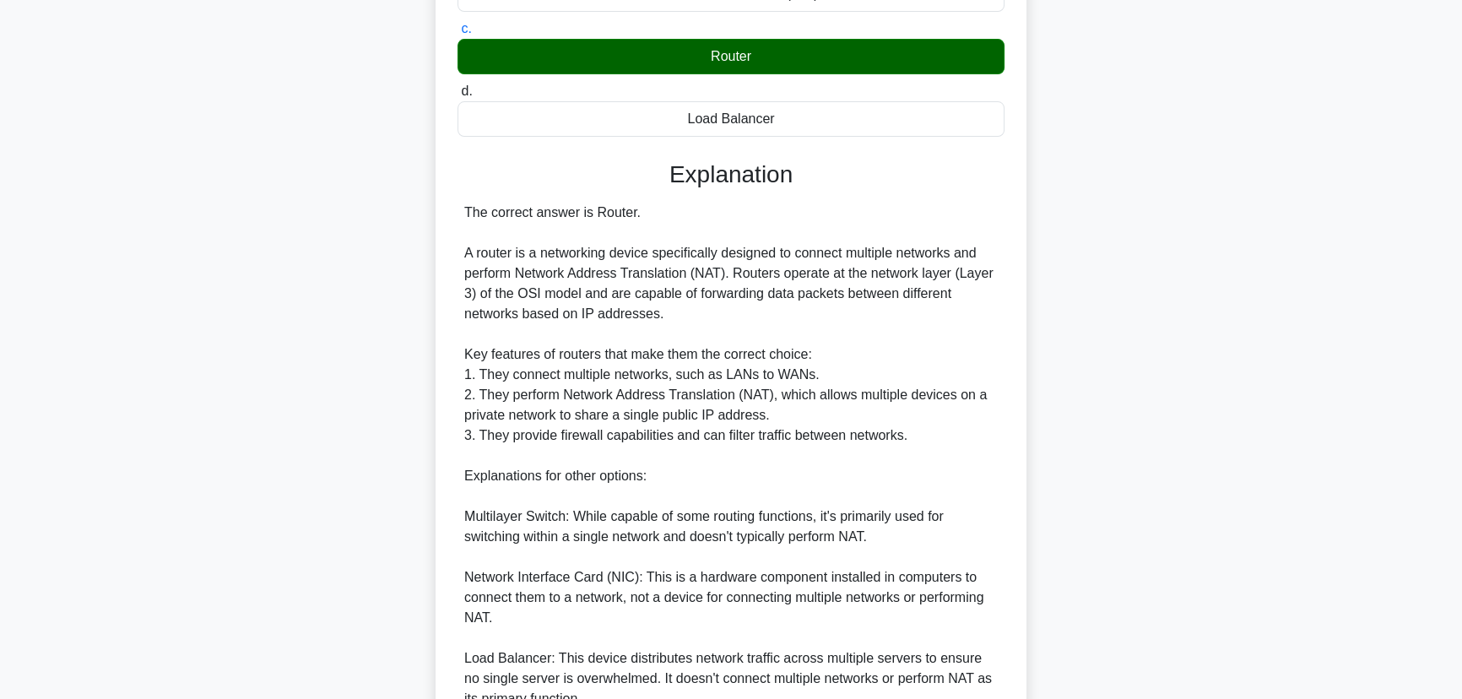
scroll to position [383, 0]
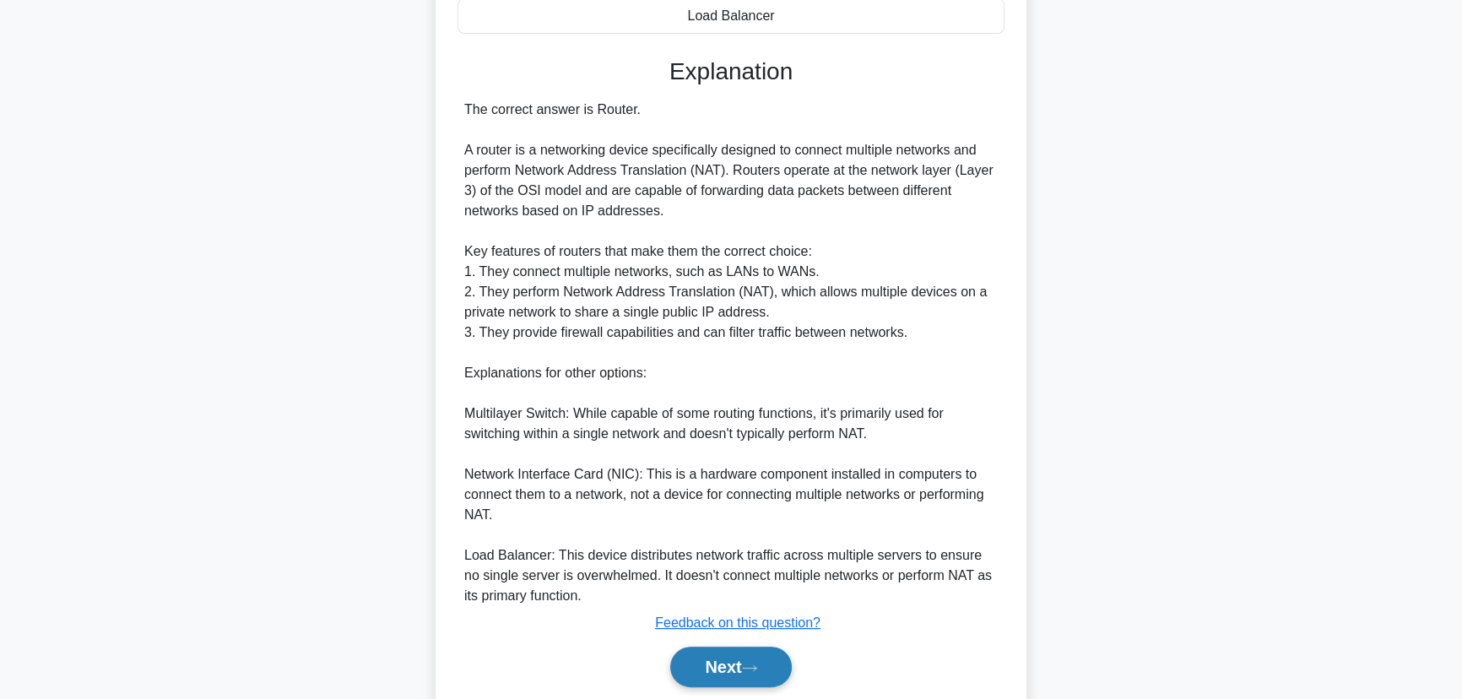
click at [713, 668] on button "Next" at bounding box center [730, 667] width 121 height 41
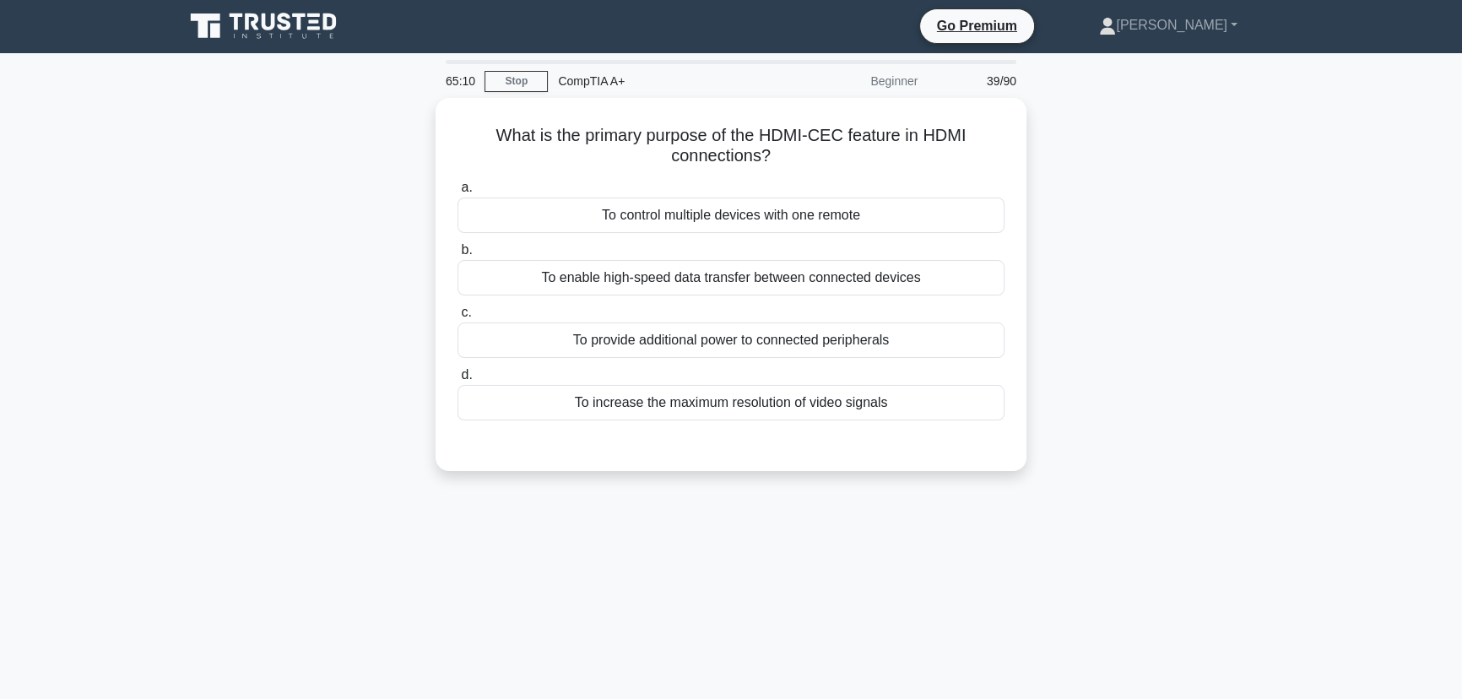
scroll to position [0, 0]
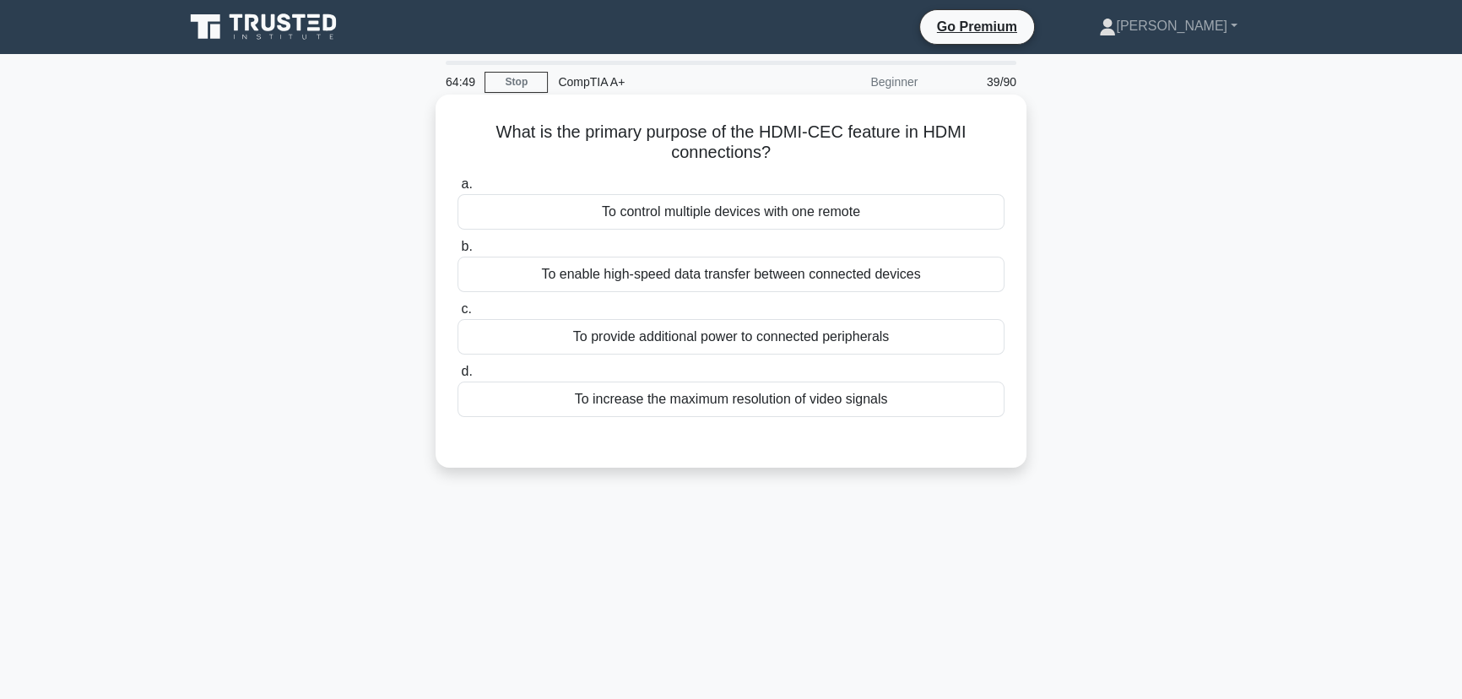
click at [696, 213] on div "To control multiple devices with one remote" at bounding box center [731, 211] width 547 height 35
click at [458, 190] on input "a. To control multiple devices with one remote" at bounding box center [458, 184] width 0 height 11
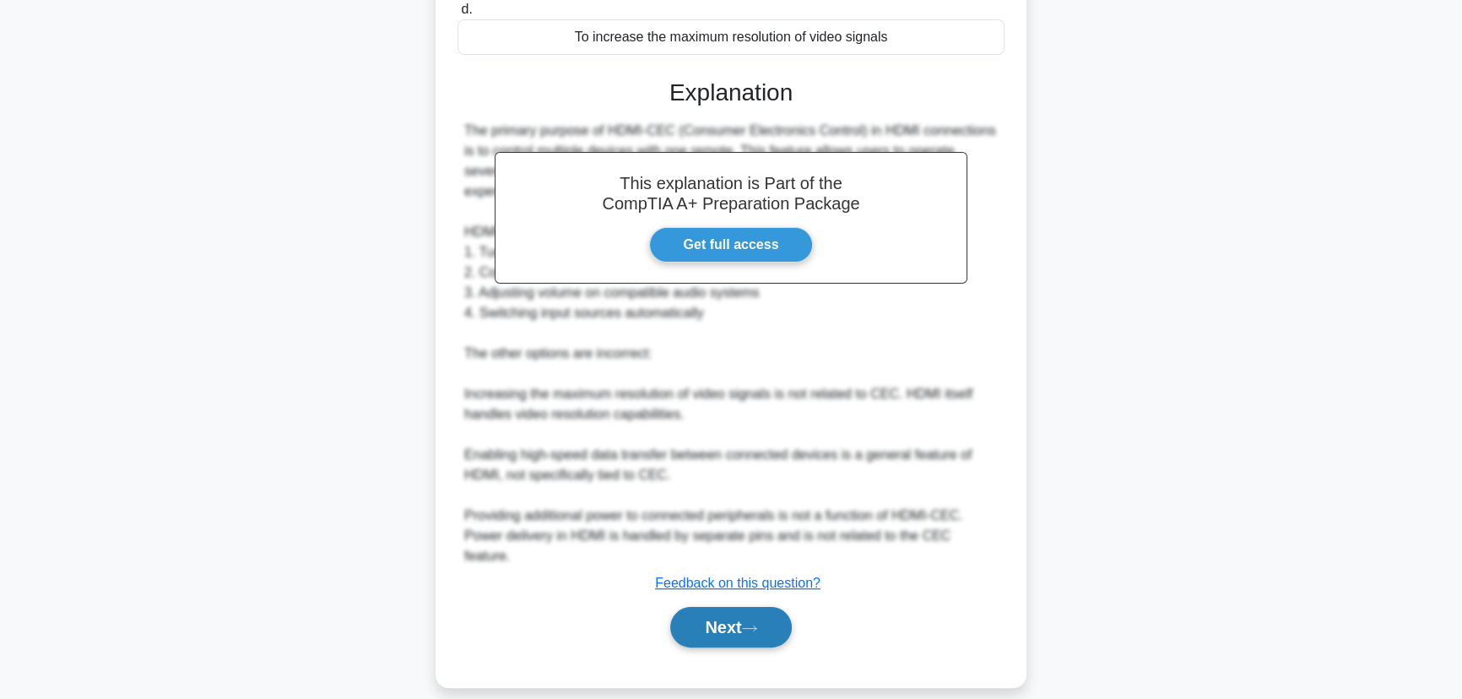
drag, startPoint x: 739, startPoint y: 611, endPoint x: 752, endPoint y: 612, distance: 13.5
click at [739, 611] on button "Next" at bounding box center [730, 627] width 121 height 41
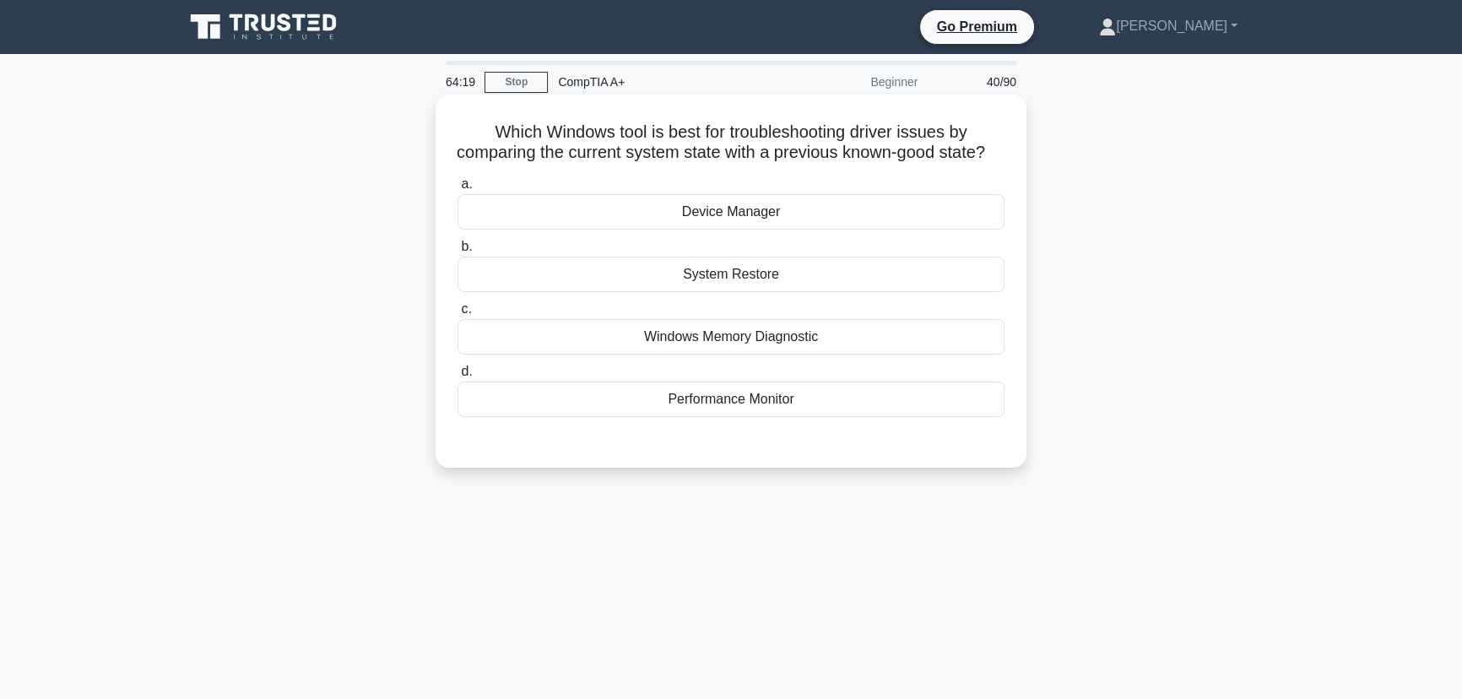
click at [757, 292] on div "System Restore" at bounding box center [731, 274] width 547 height 35
click at [458, 252] on input "b. System Restore" at bounding box center [458, 246] width 0 height 11
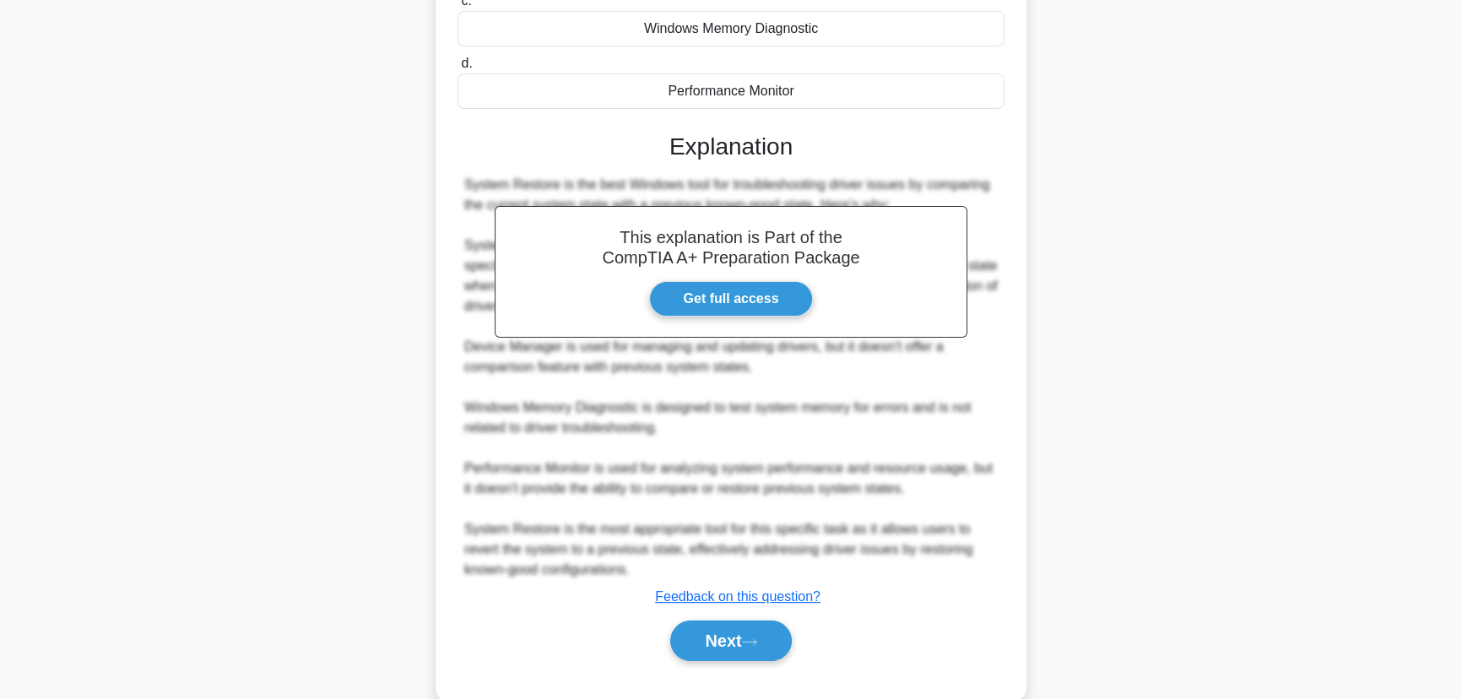
scroll to position [362, 0]
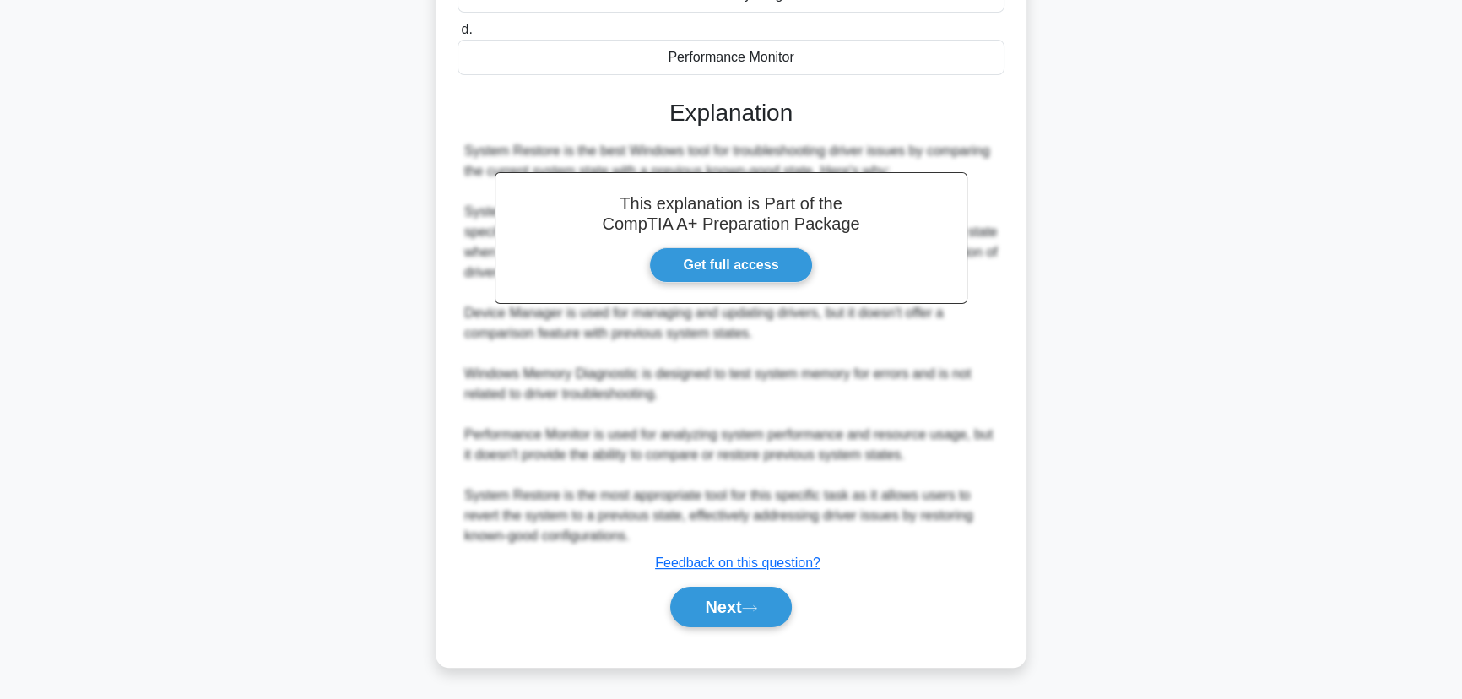
drag, startPoint x: 734, startPoint y: 604, endPoint x: 816, endPoint y: 606, distance: 82.8
click at [737, 604] on button "Next" at bounding box center [730, 607] width 121 height 41
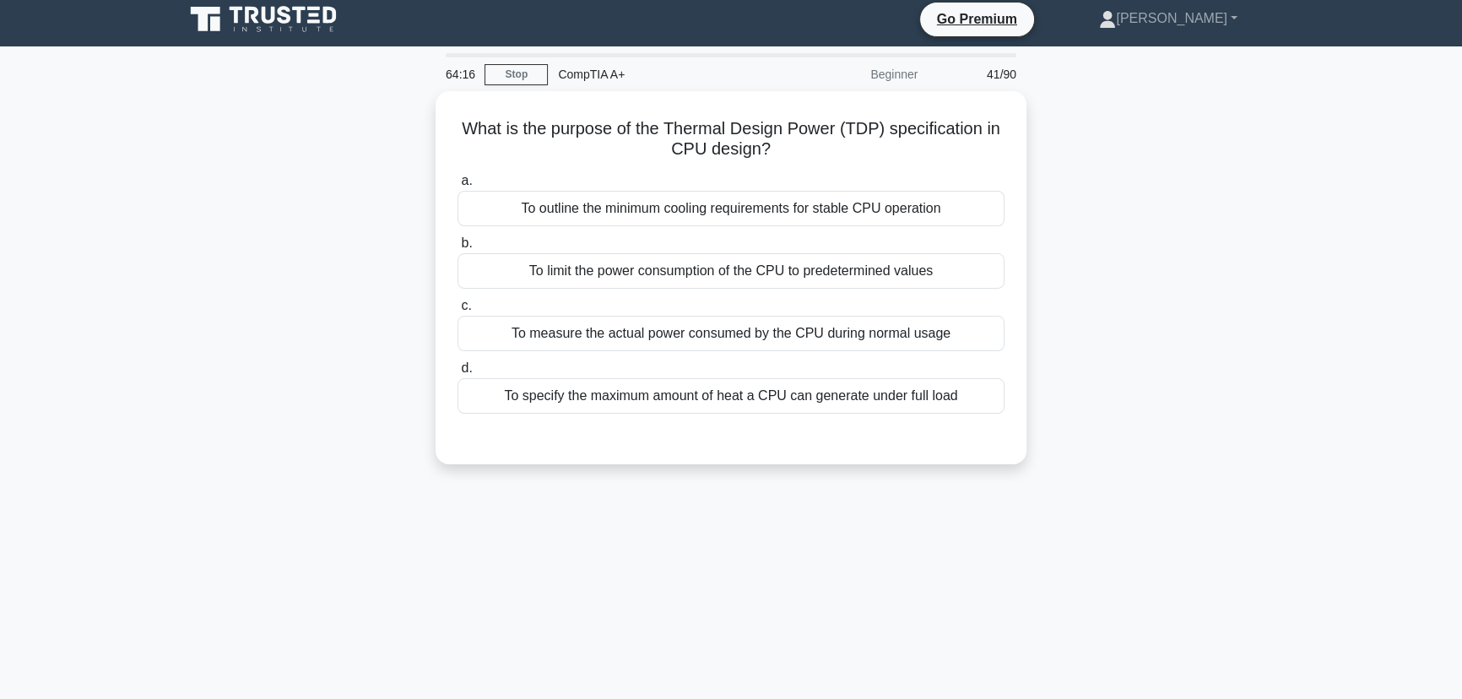
scroll to position [0, 0]
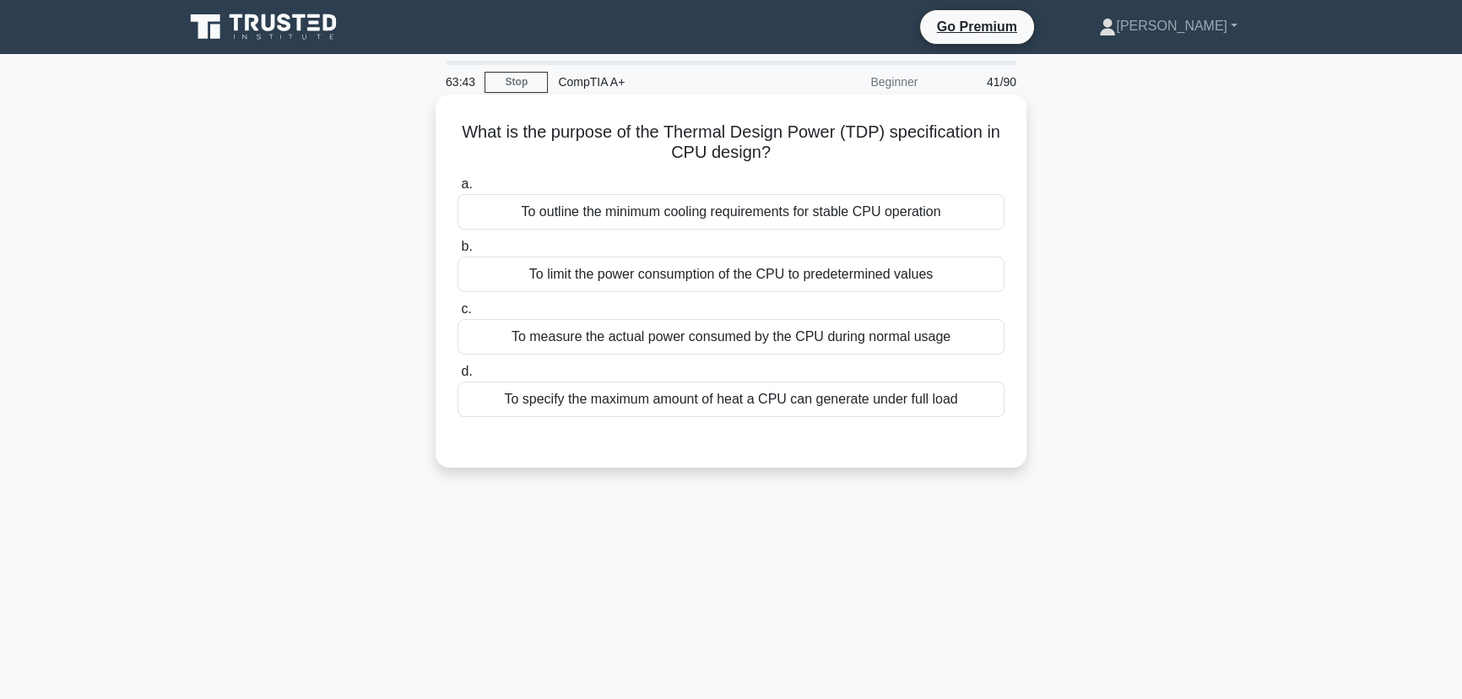
click at [700, 210] on div "To outline the minimum cooling requirements for stable CPU operation" at bounding box center [731, 211] width 547 height 35
click at [458, 190] on input "a. To outline the minimum cooling requirements for stable CPU operation" at bounding box center [458, 184] width 0 height 11
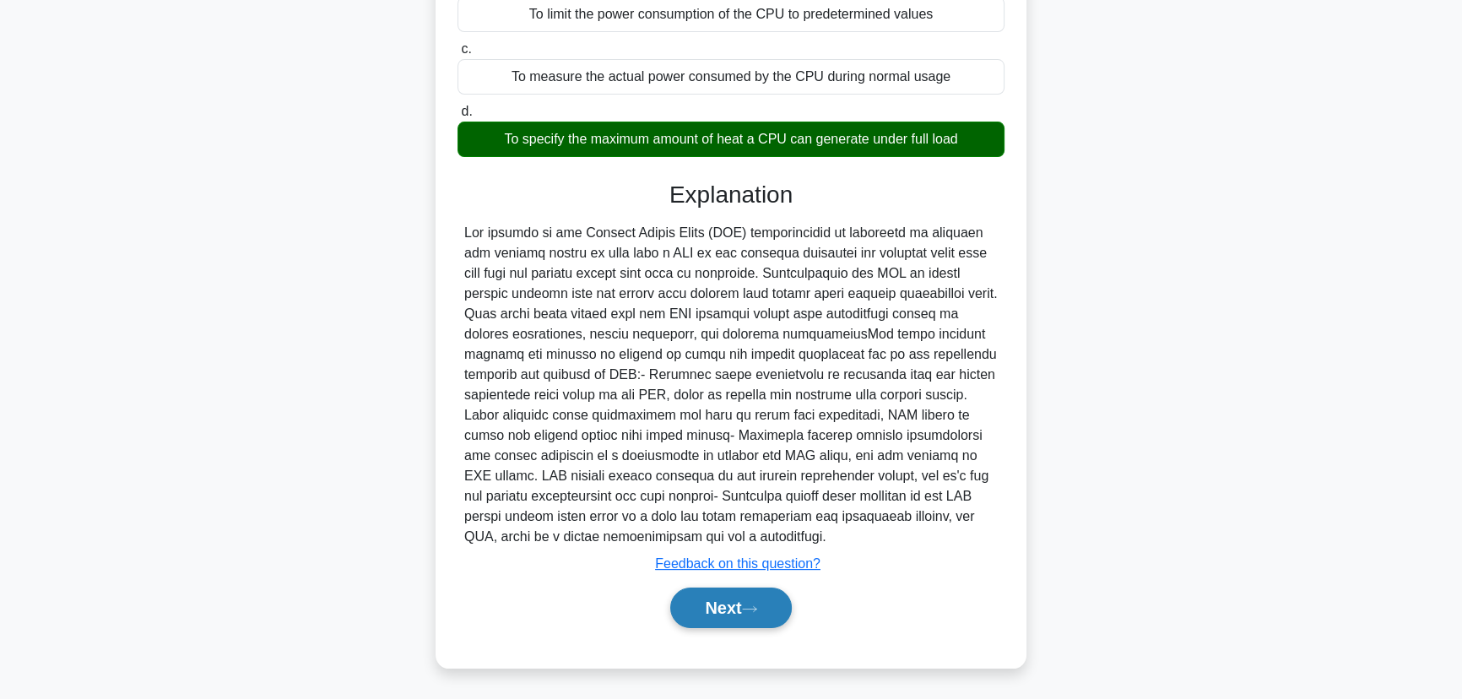
click at [745, 604] on button "Next" at bounding box center [730, 608] width 121 height 41
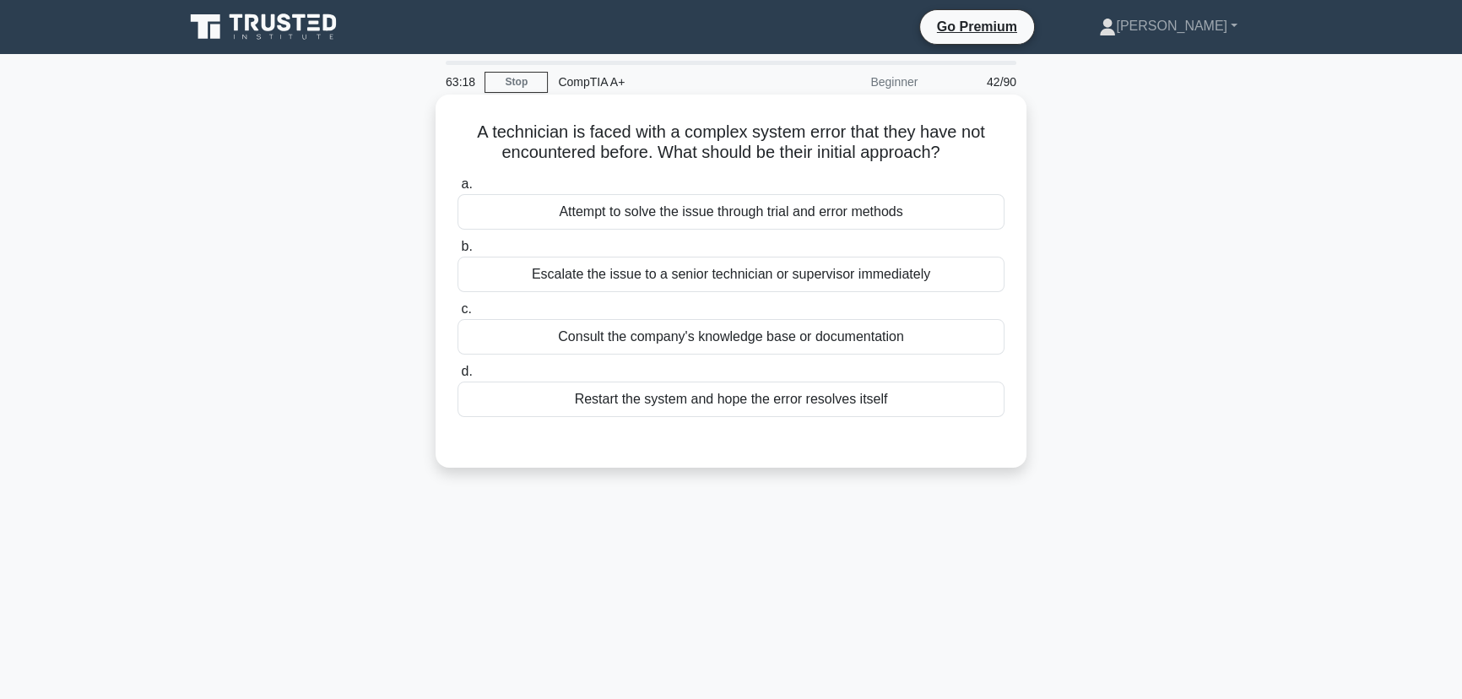
click at [734, 342] on div "Consult the company's knowledge base or documentation" at bounding box center [731, 336] width 547 height 35
click at [458, 315] on input "c. Consult the company's knowledge base or documentation" at bounding box center [458, 309] width 0 height 11
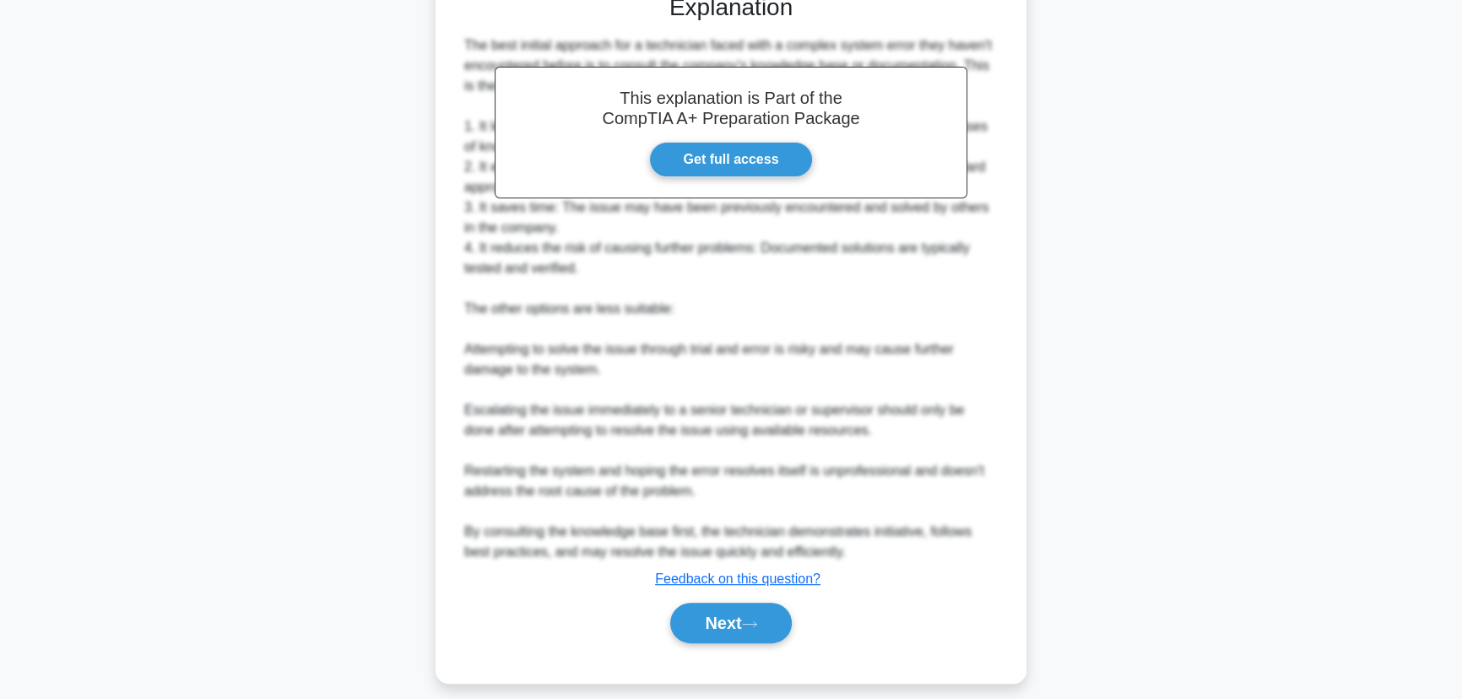
scroll to position [463, 0]
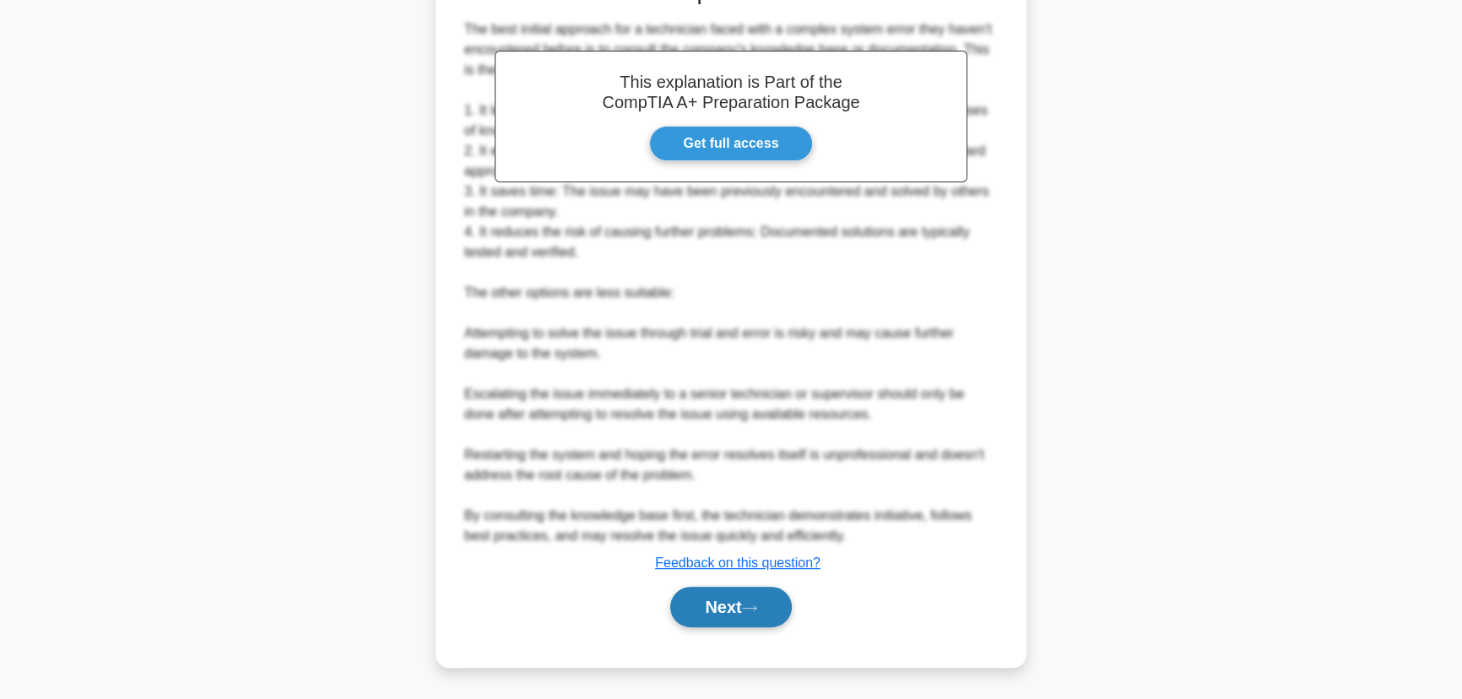
click at [744, 615] on button "Next" at bounding box center [730, 607] width 121 height 41
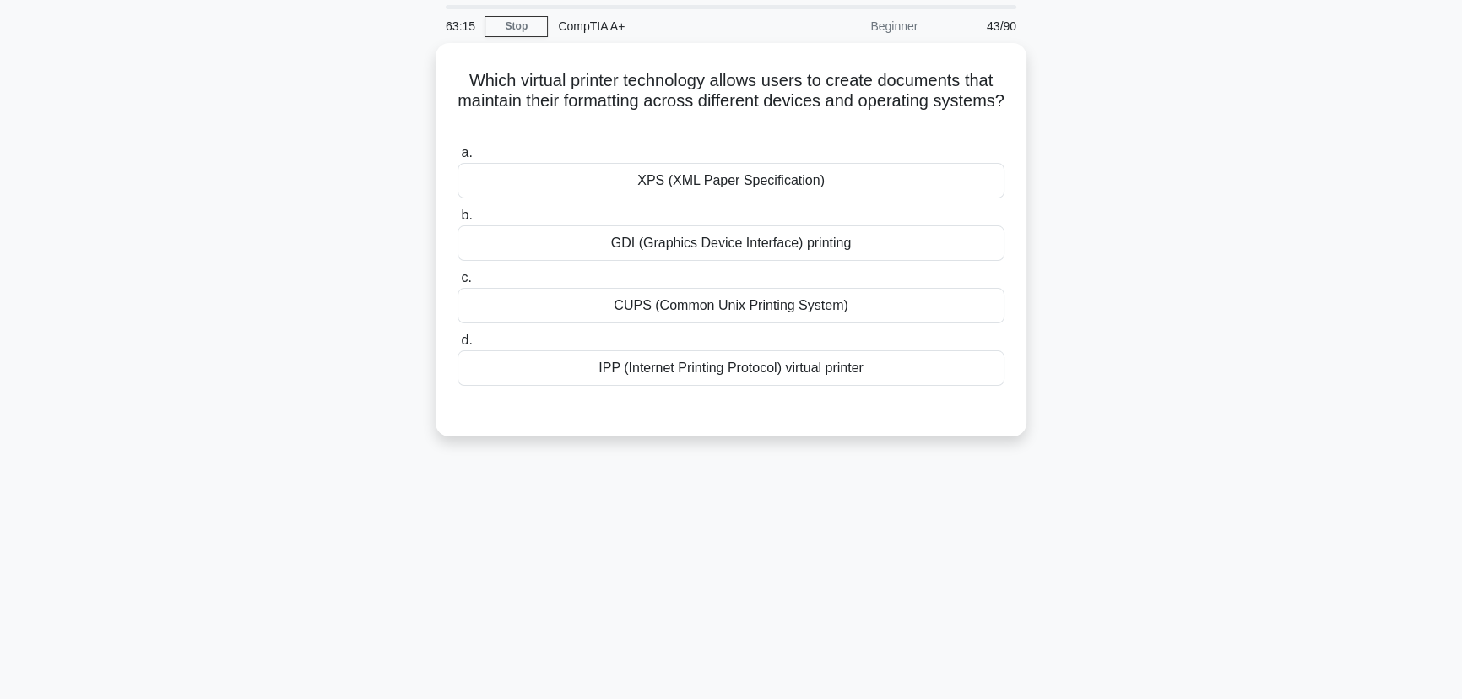
scroll to position [0, 0]
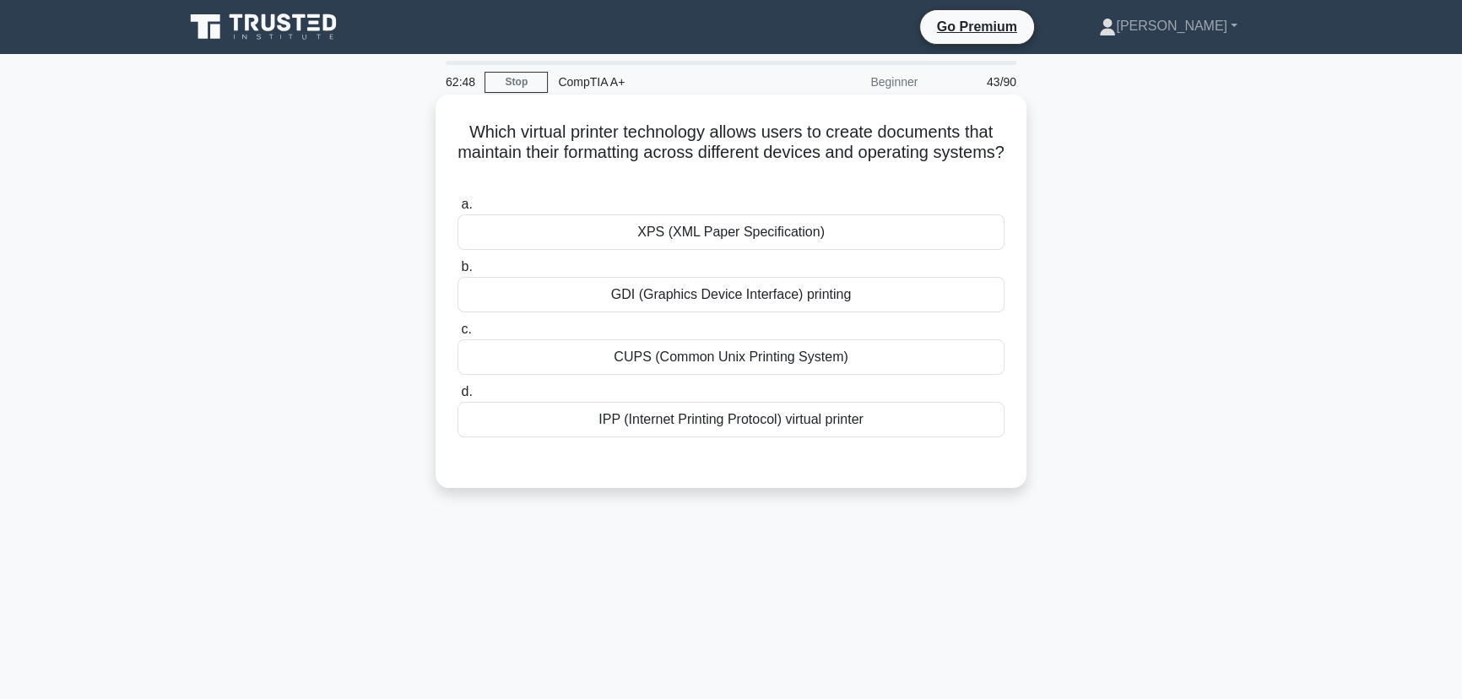
click at [735, 232] on div "XPS (XML Paper Specification)" at bounding box center [731, 231] width 547 height 35
click at [458, 210] on input "a. XPS (XML Paper Specification)" at bounding box center [458, 204] width 0 height 11
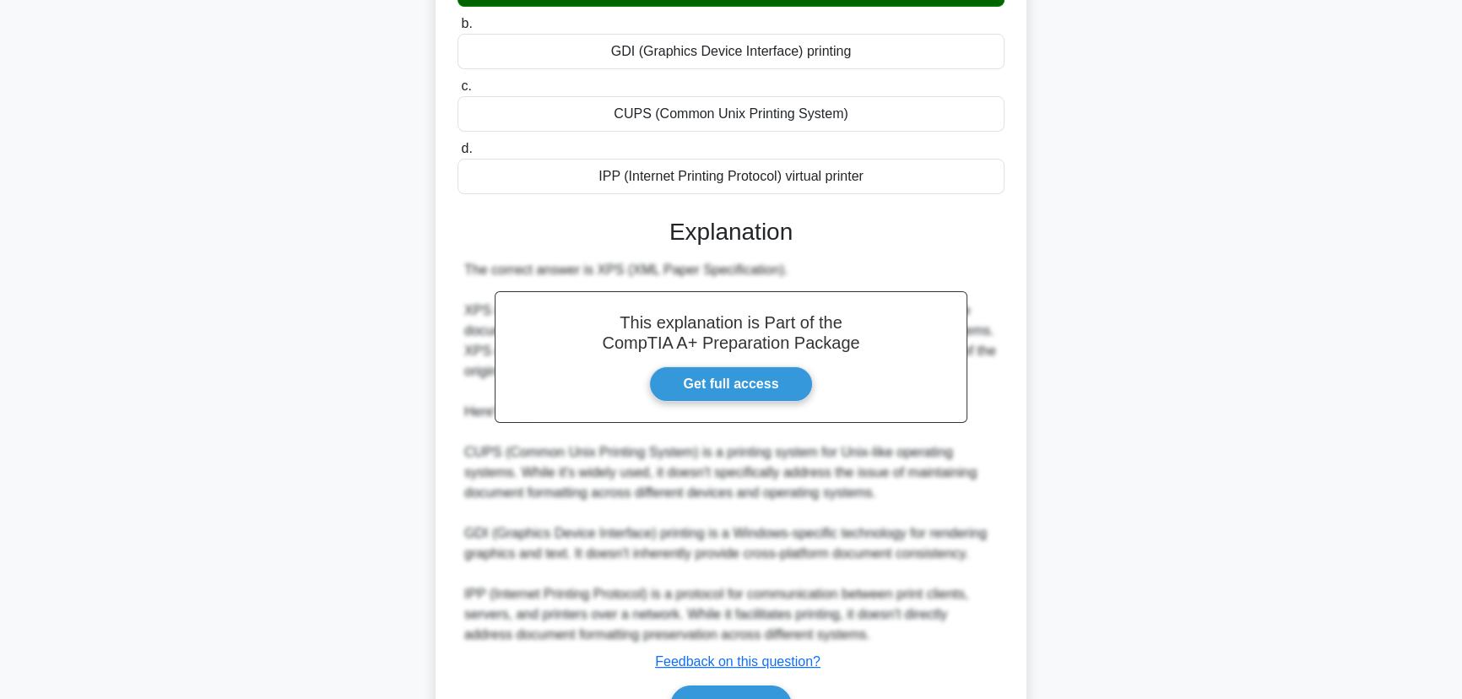
scroll to position [341, 0]
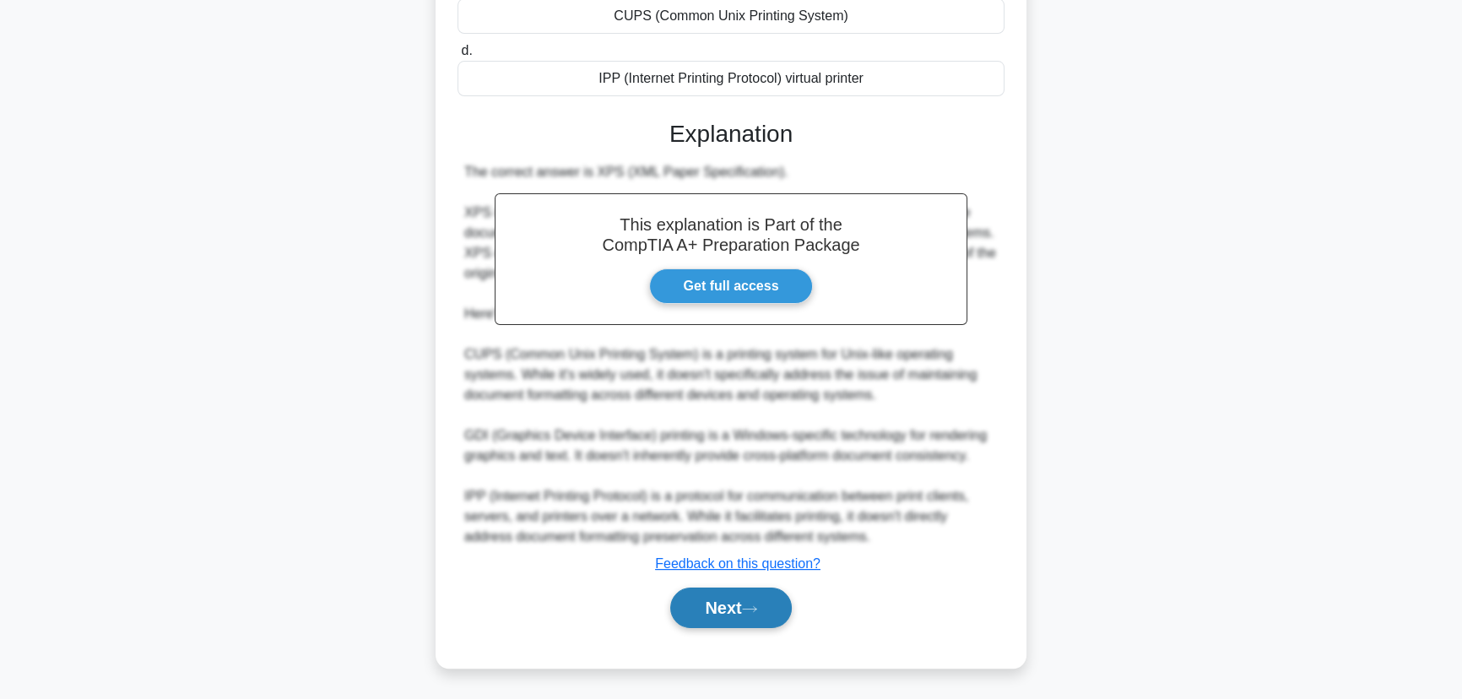
click at [756, 605] on icon at bounding box center [749, 608] width 15 height 9
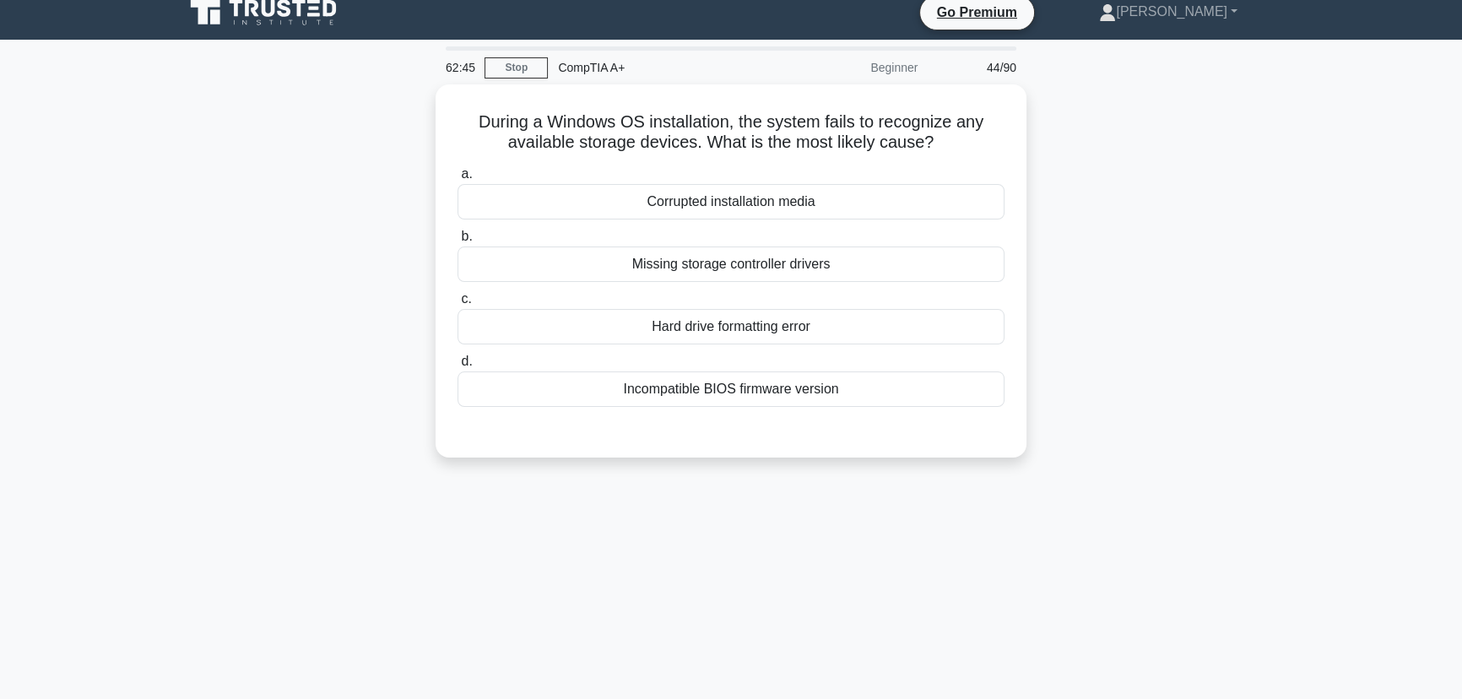
scroll to position [0, 0]
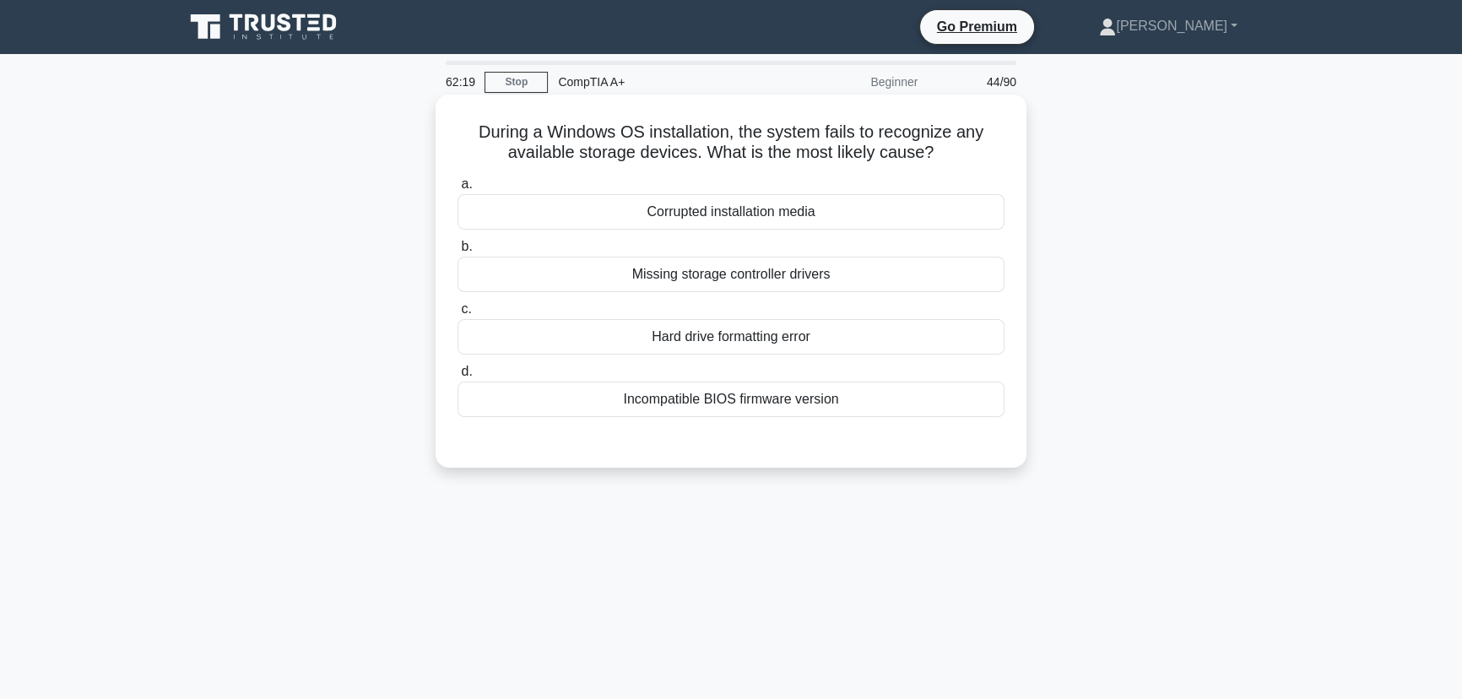
click at [733, 340] on div "Hard drive formatting error" at bounding box center [731, 336] width 547 height 35
click at [458, 315] on input "c. Hard drive formatting error" at bounding box center [458, 309] width 0 height 11
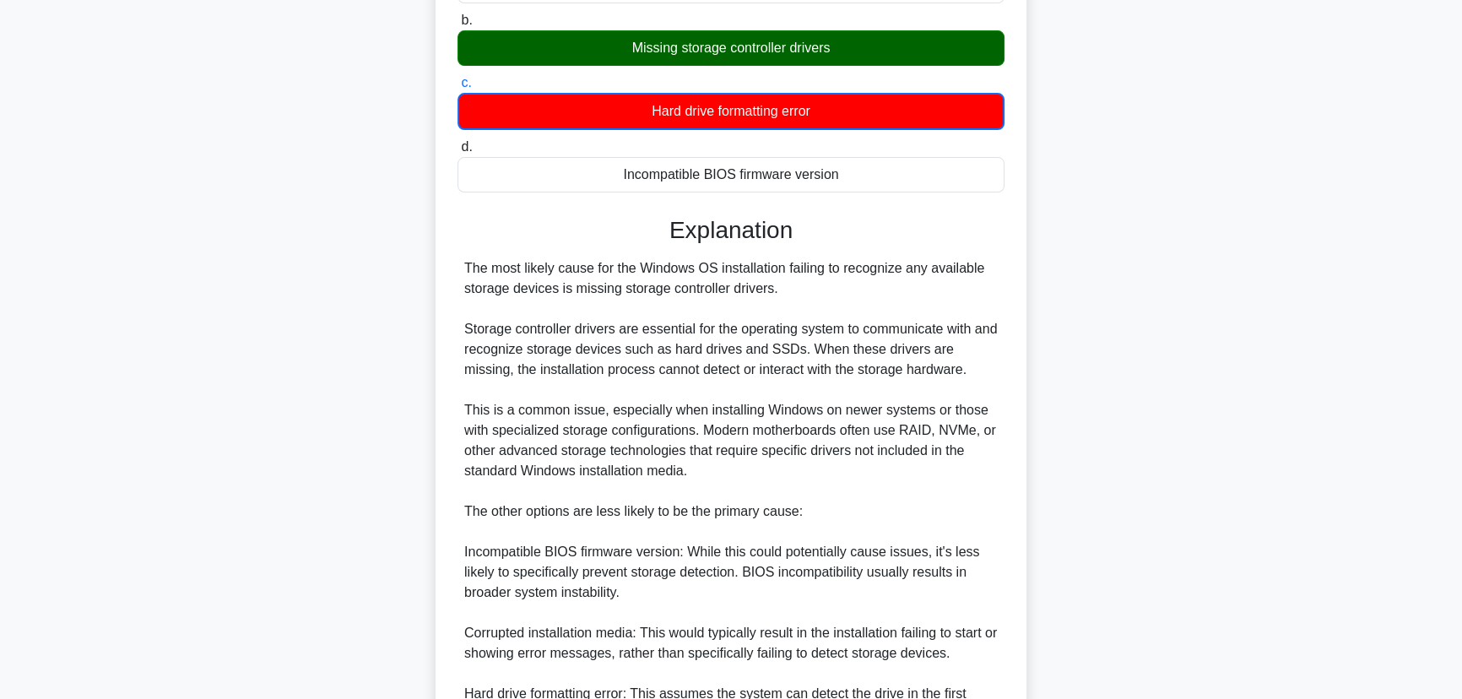
scroll to position [198, 0]
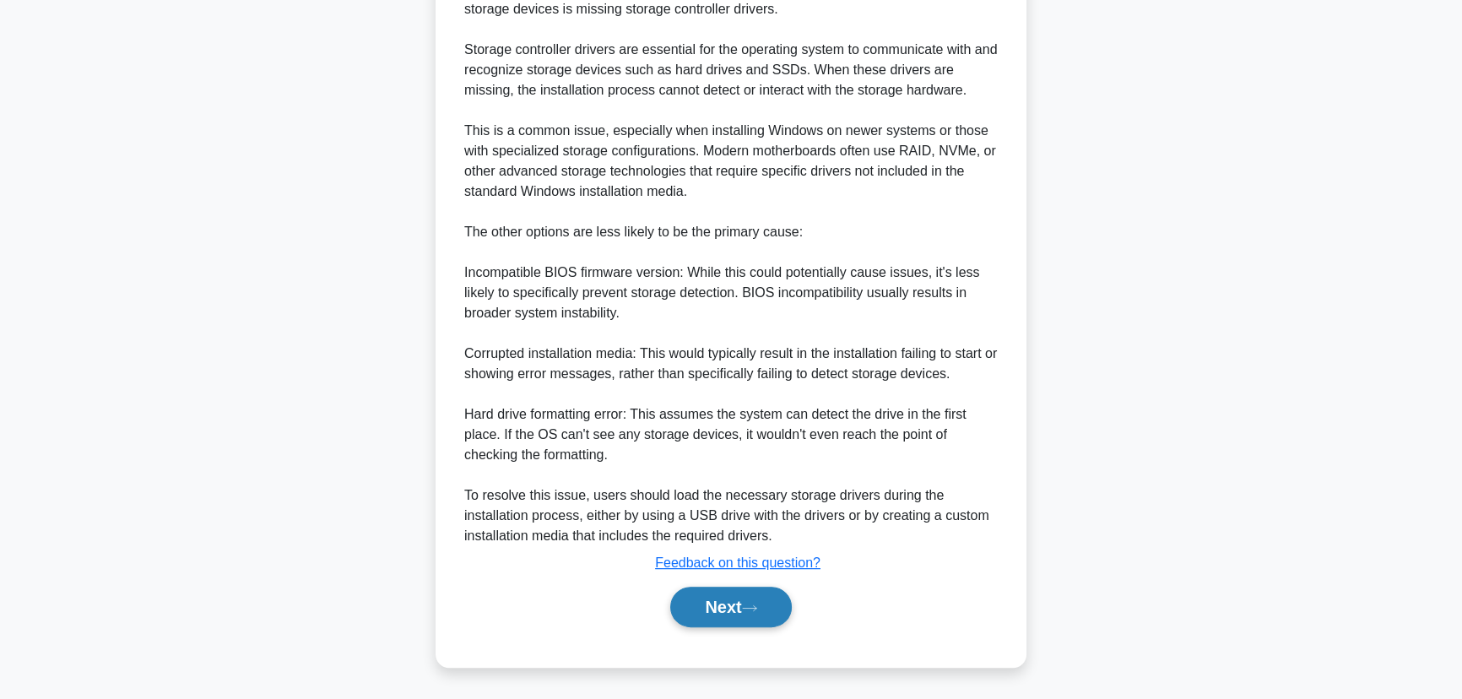
click at [727, 600] on button "Next" at bounding box center [730, 607] width 121 height 41
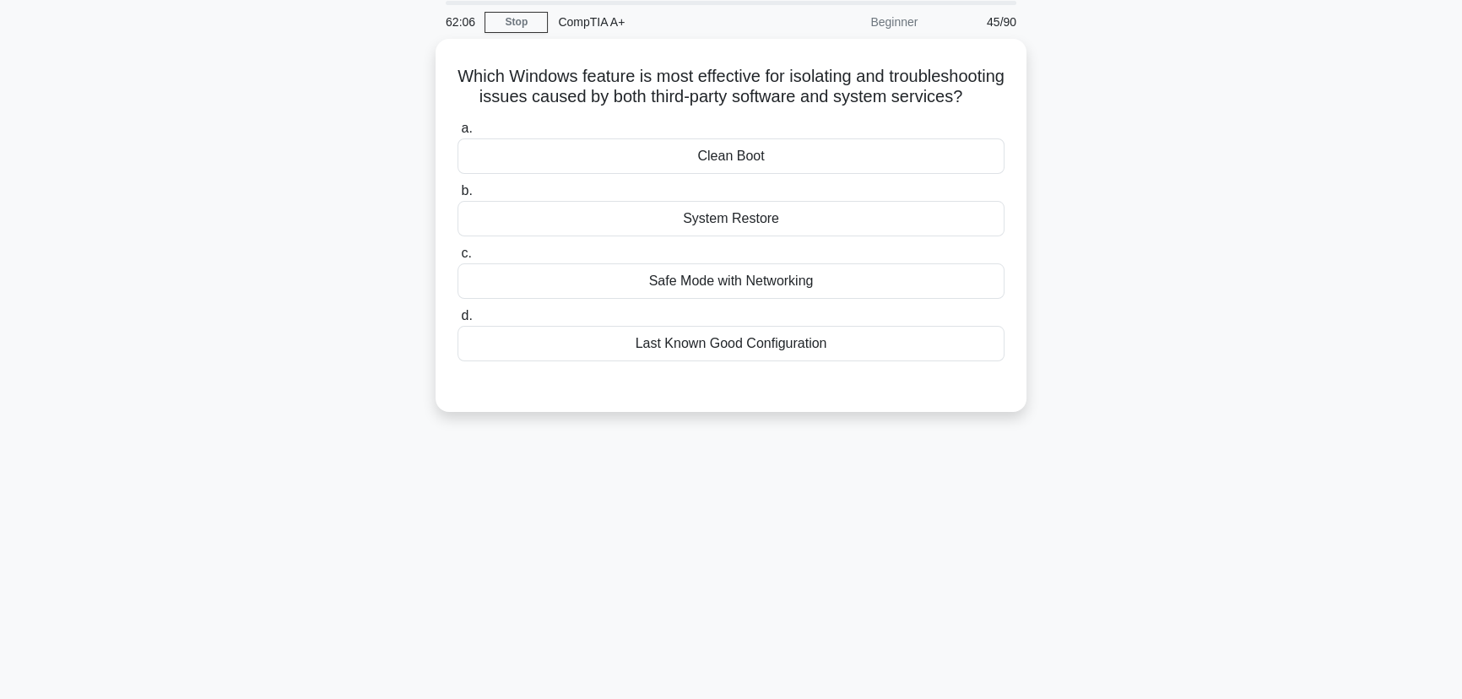
scroll to position [59, 0]
click at [724, 295] on div "Safe Mode with Networking" at bounding box center [731, 277] width 547 height 35
click at [458, 256] on input "c. Safe Mode with Networking" at bounding box center [458, 250] width 0 height 11
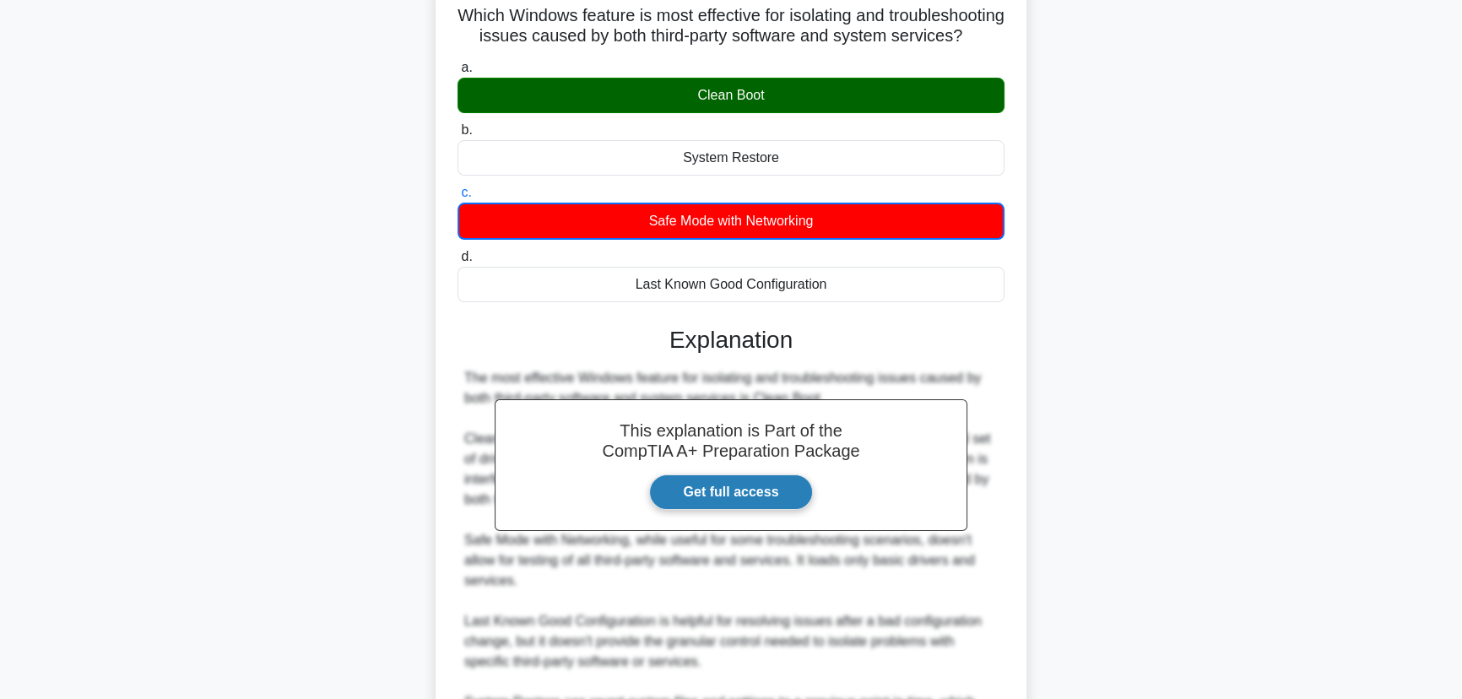
scroll to position [343, 0]
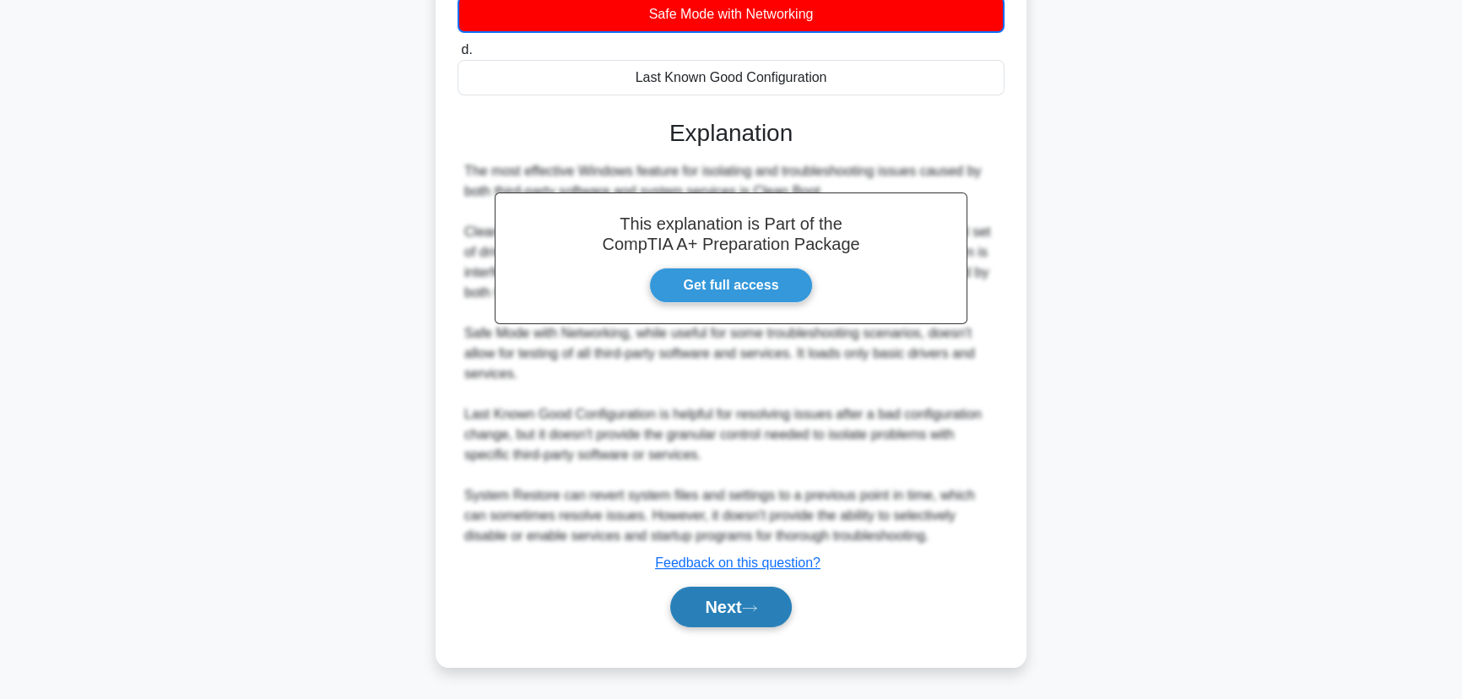
click at [741, 601] on button "Next" at bounding box center [730, 607] width 121 height 41
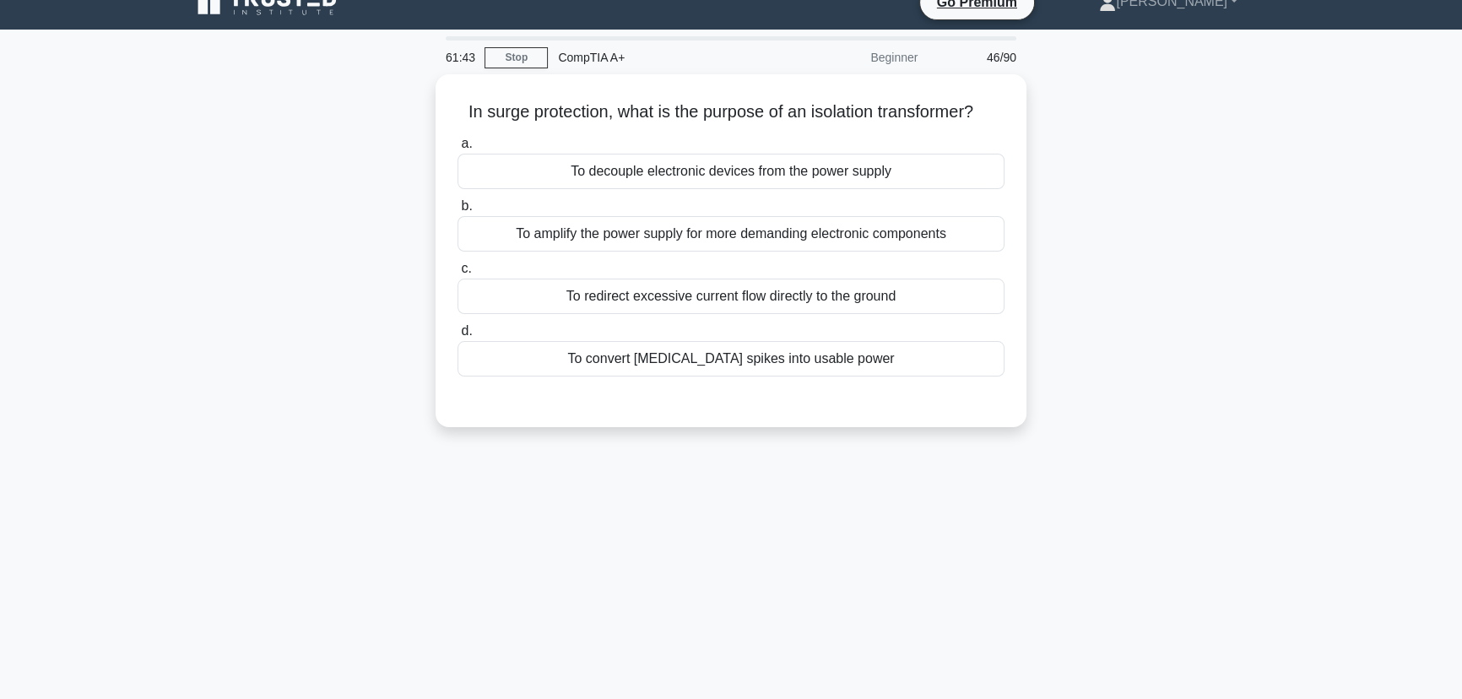
scroll to position [0, 0]
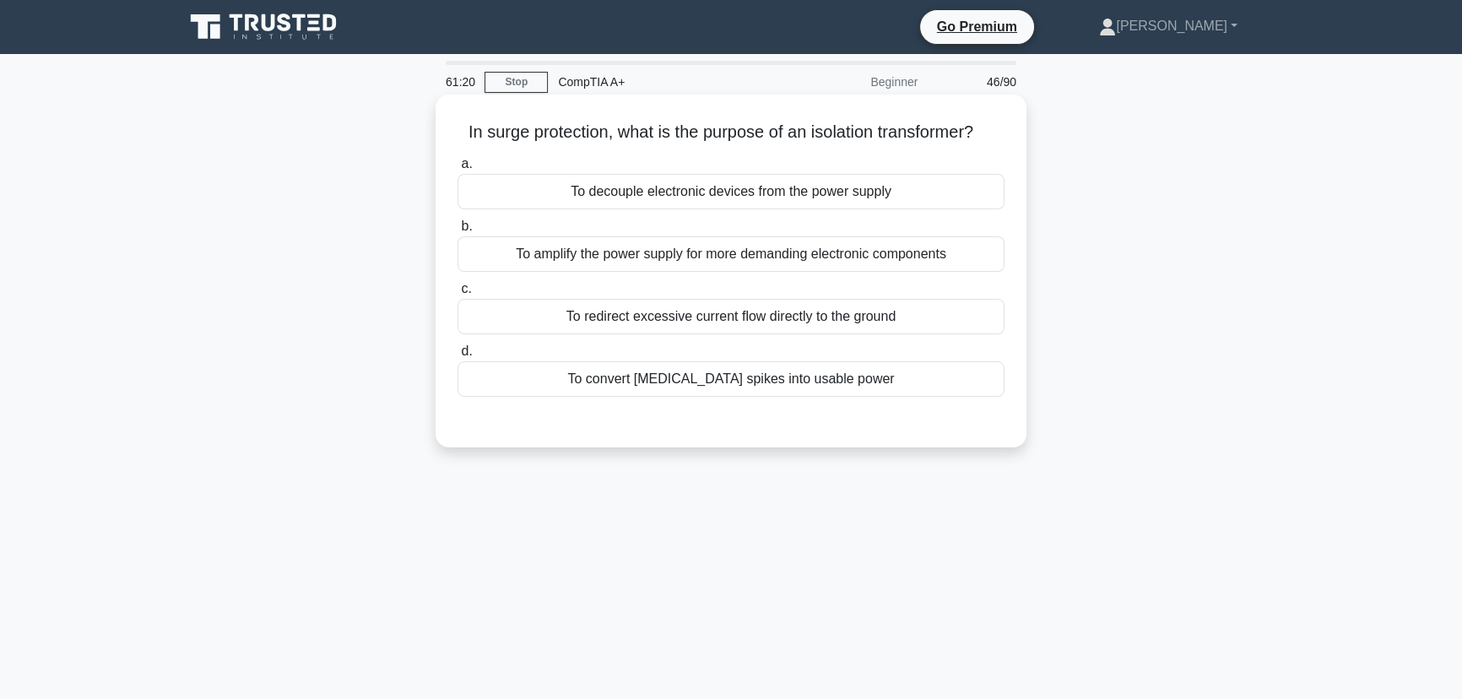
click at [743, 322] on div "To redirect excessive current flow directly to the ground" at bounding box center [731, 316] width 547 height 35
click at [458, 295] on input "c. To redirect excessive current flow directly to the ground" at bounding box center [458, 289] width 0 height 11
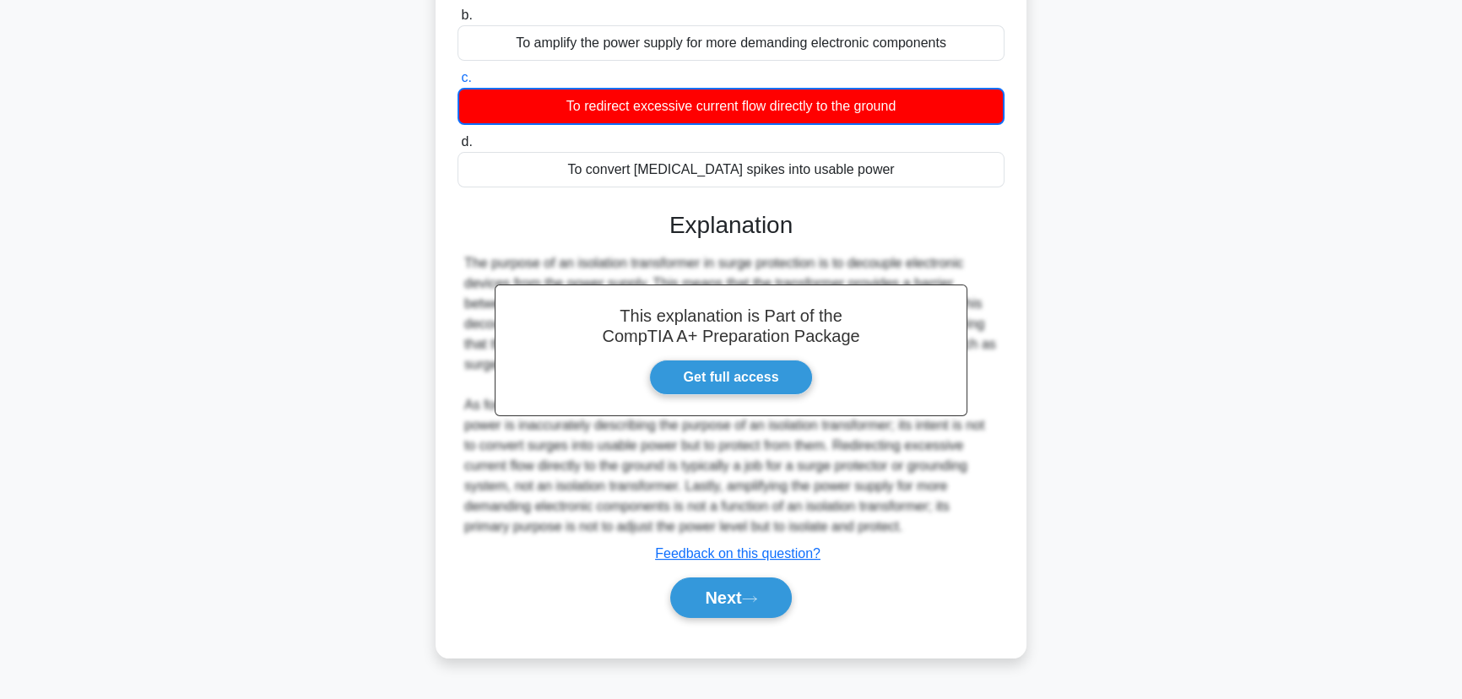
scroll to position [212, 0]
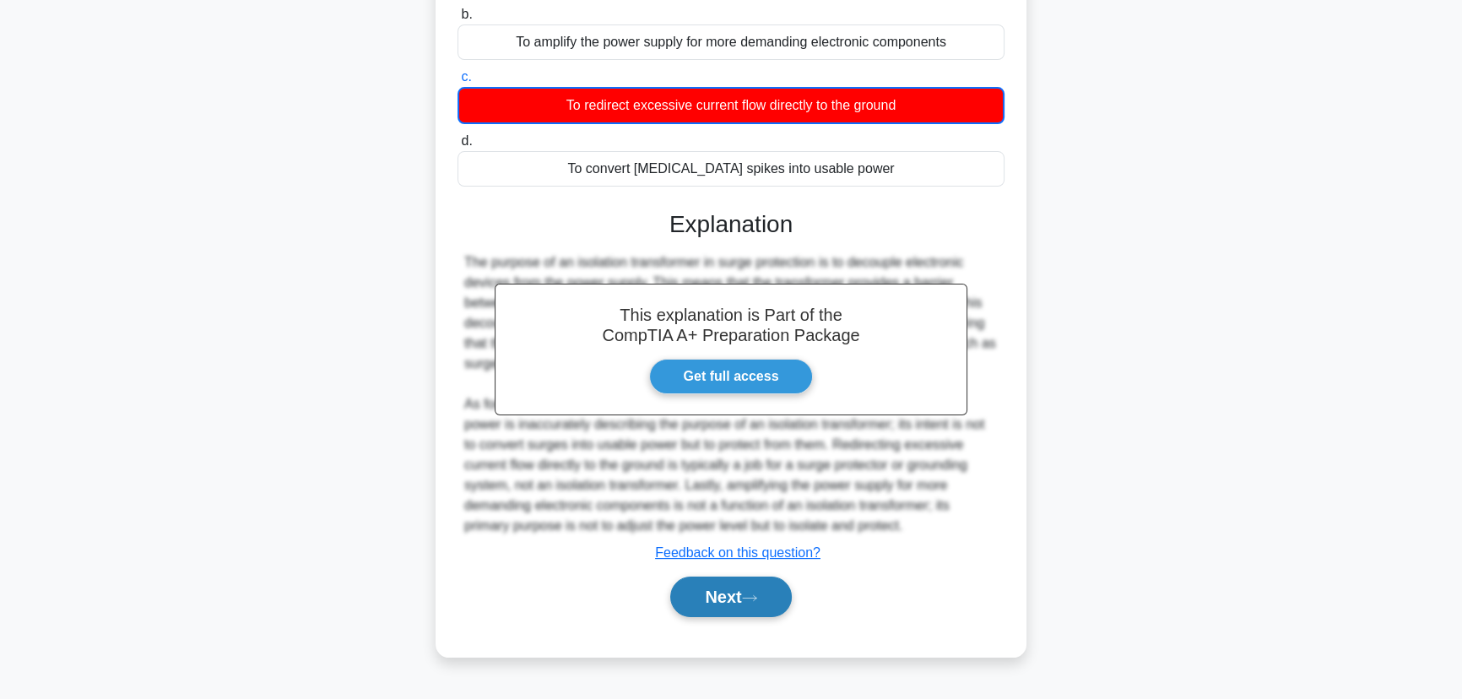
click at [738, 583] on button "Next" at bounding box center [730, 597] width 121 height 41
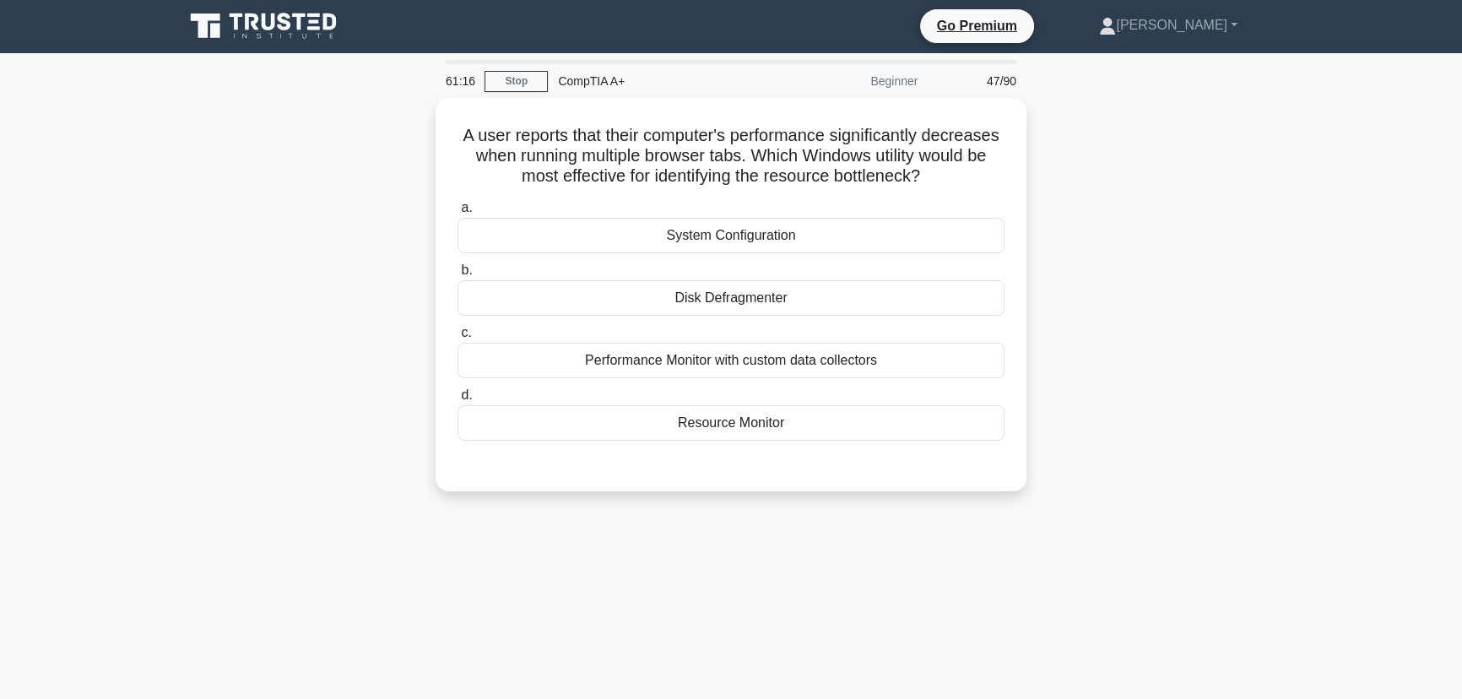
scroll to position [0, 0]
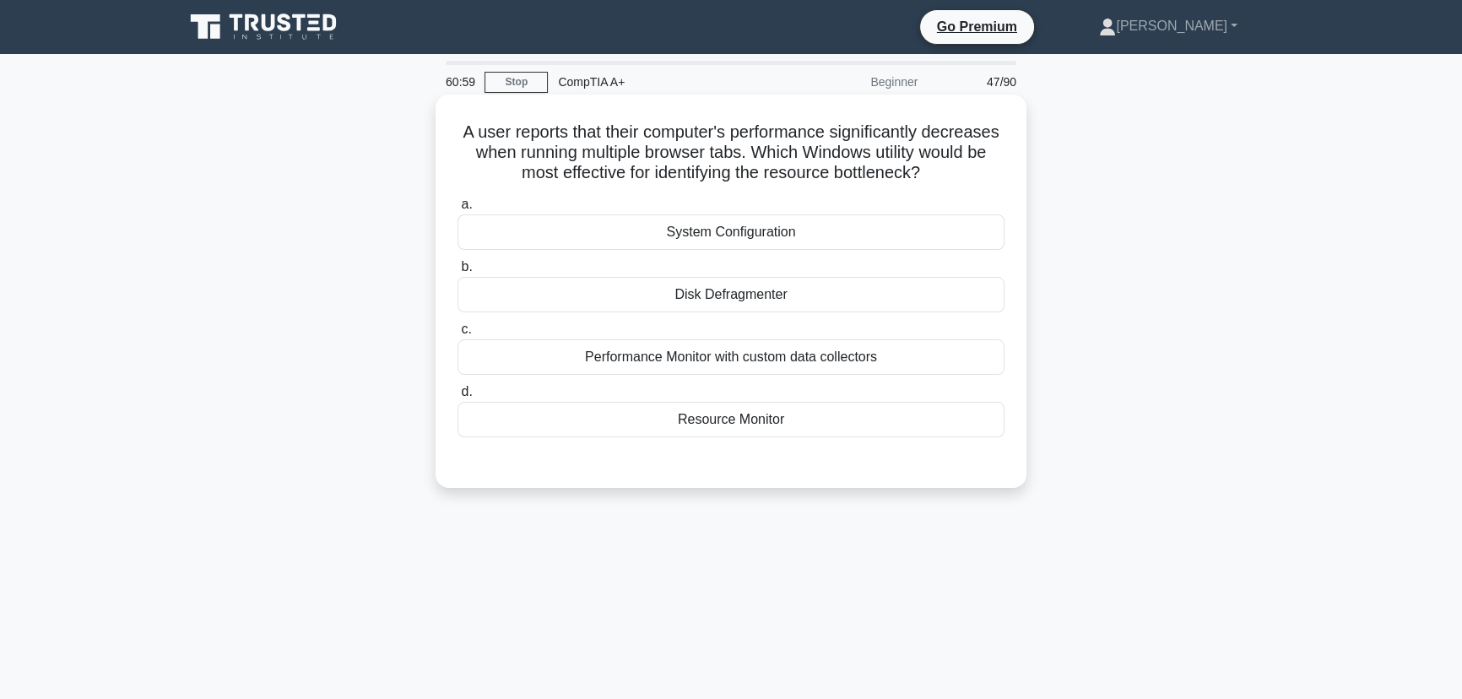
click at [787, 404] on div "Resource Monitor" at bounding box center [731, 419] width 547 height 35
click at [458, 398] on input "d. Resource Monitor" at bounding box center [458, 392] width 0 height 11
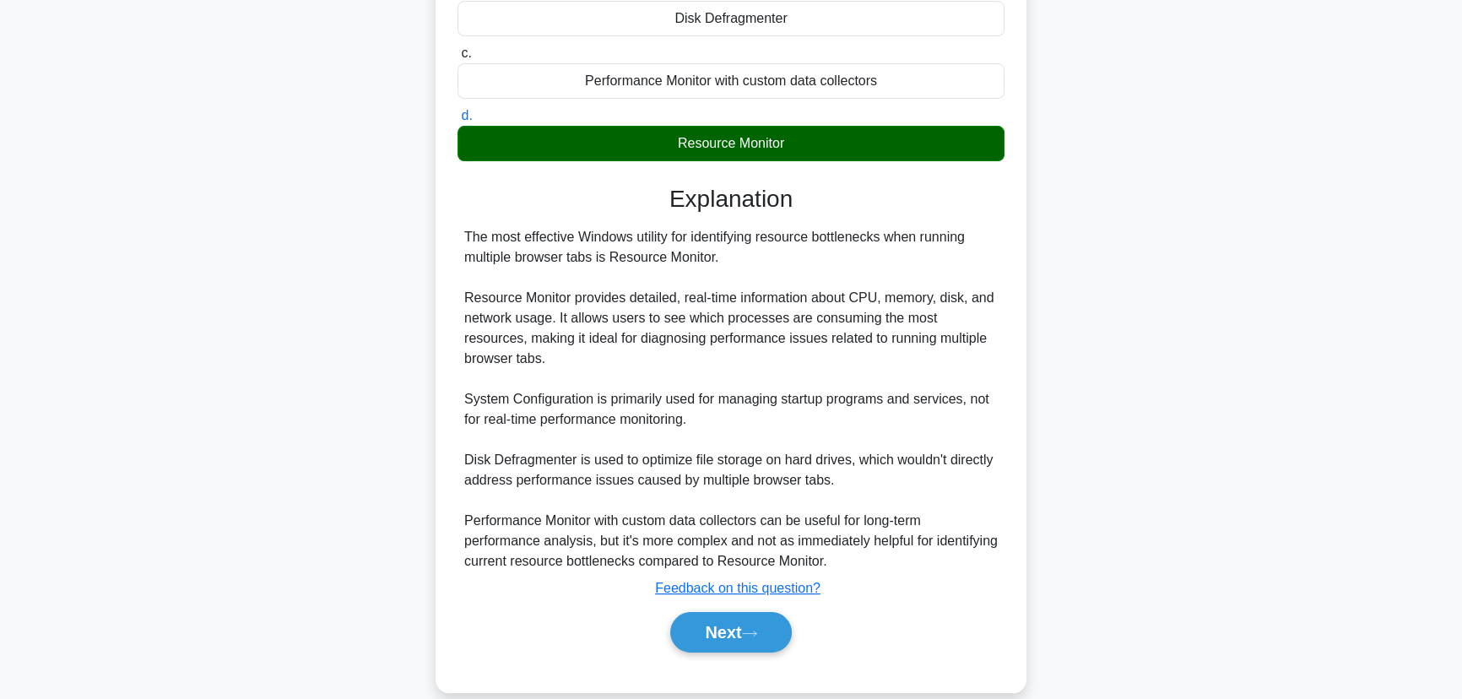
scroll to position [301, 0]
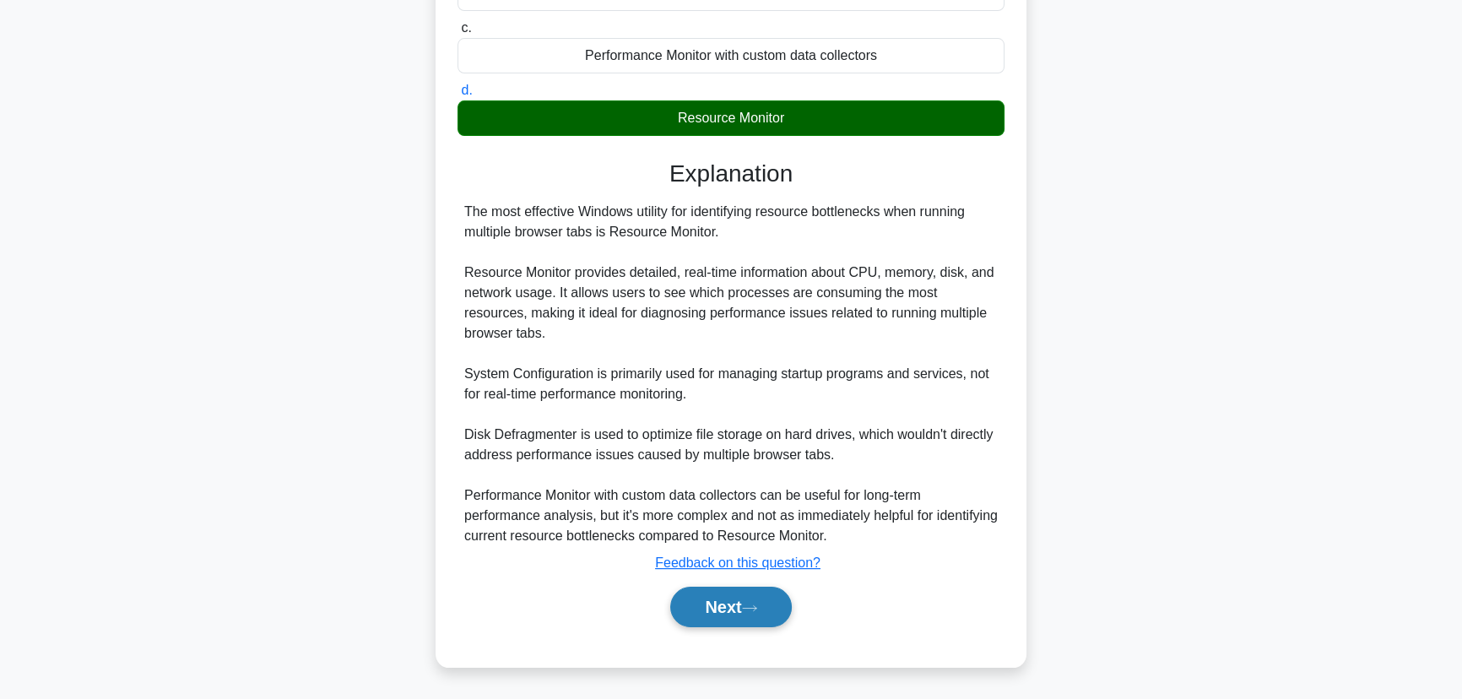
drag, startPoint x: 717, startPoint y: 617, endPoint x: 753, endPoint y: 620, distance: 36.5
click at [720, 618] on button "Next" at bounding box center [730, 607] width 121 height 41
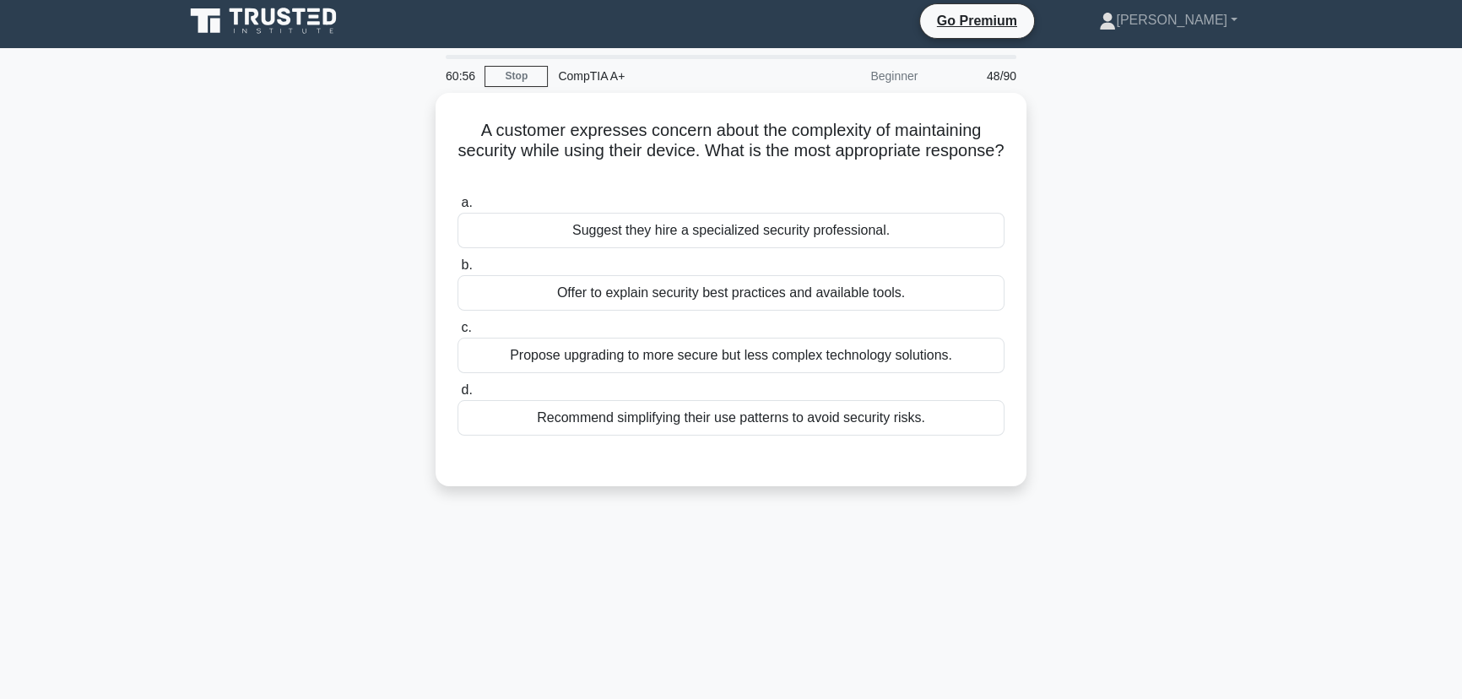
scroll to position [0, 0]
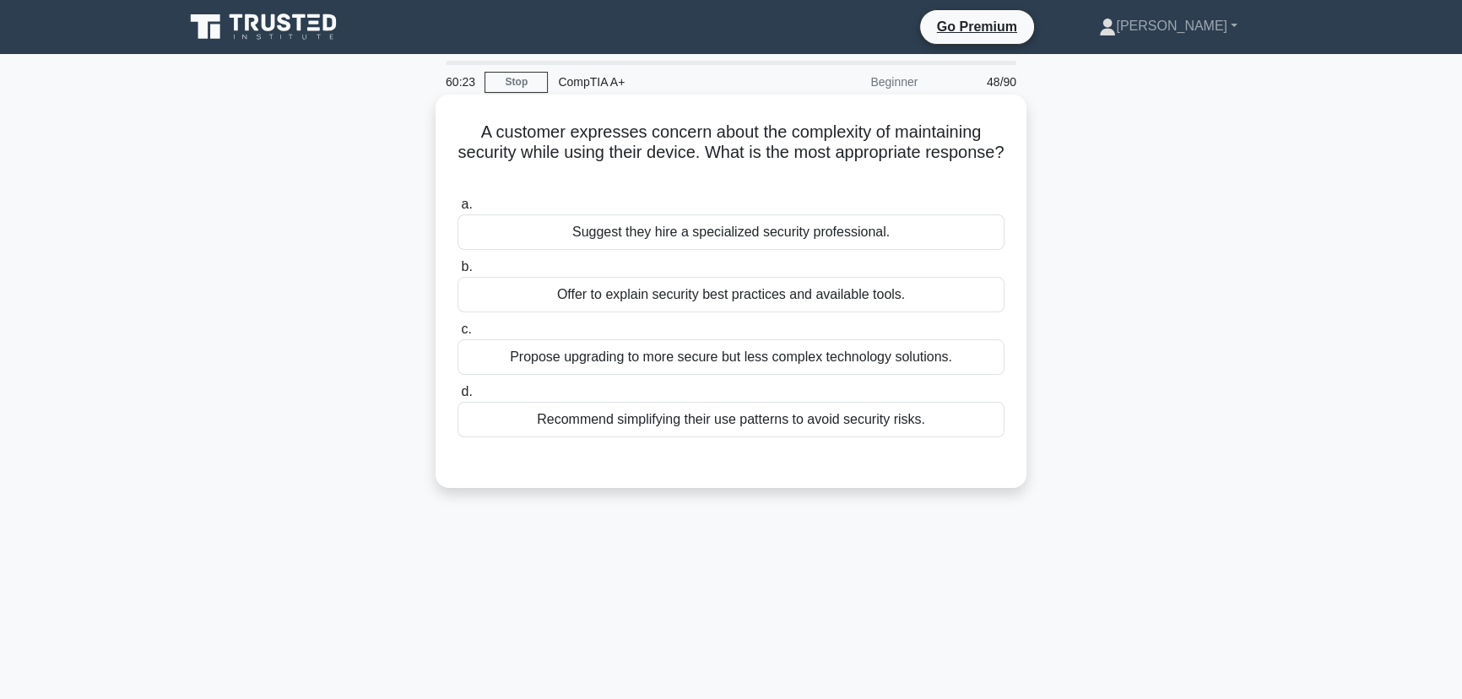
click at [714, 294] on div "Offer to explain security best practices and available tools." at bounding box center [731, 294] width 547 height 35
click at [458, 273] on input "b. Offer to explain security best practices and available tools." at bounding box center [458, 267] width 0 height 11
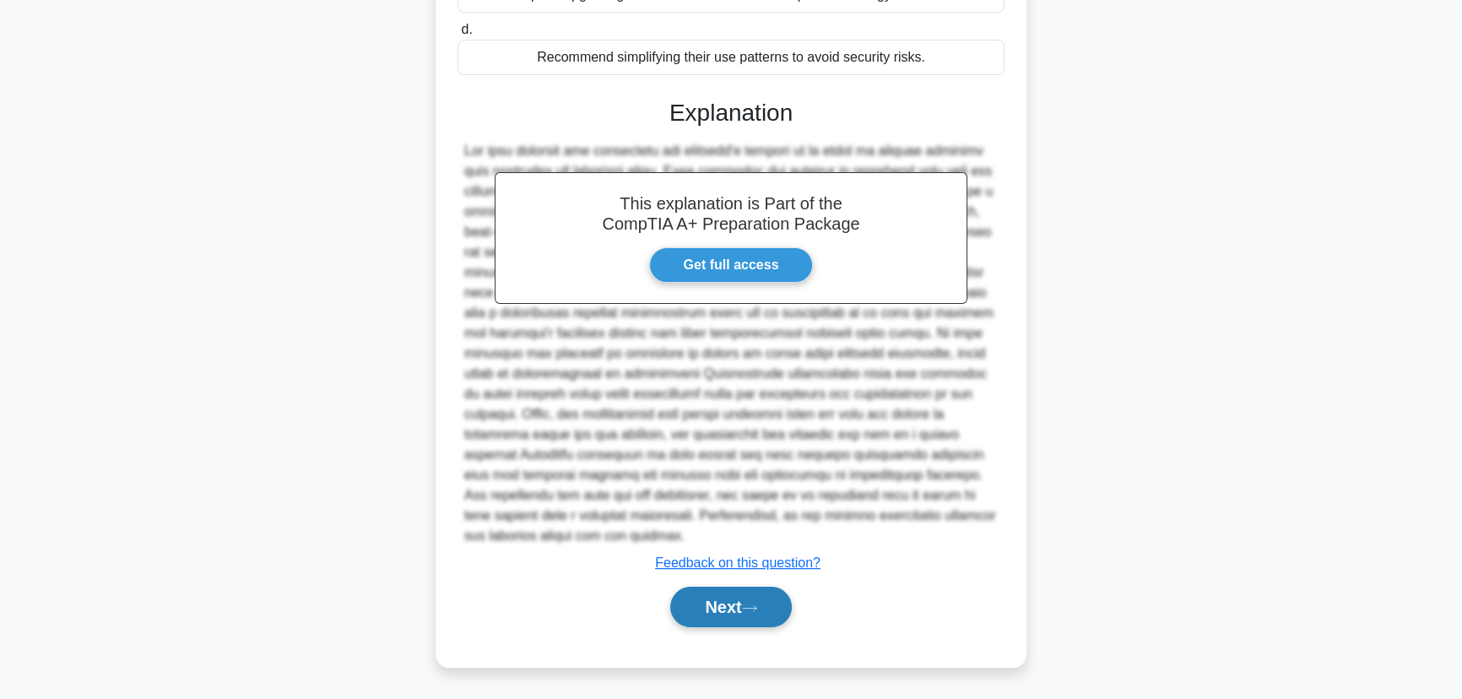
click at [734, 599] on button "Next" at bounding box center [730, 607] width 121 height 41
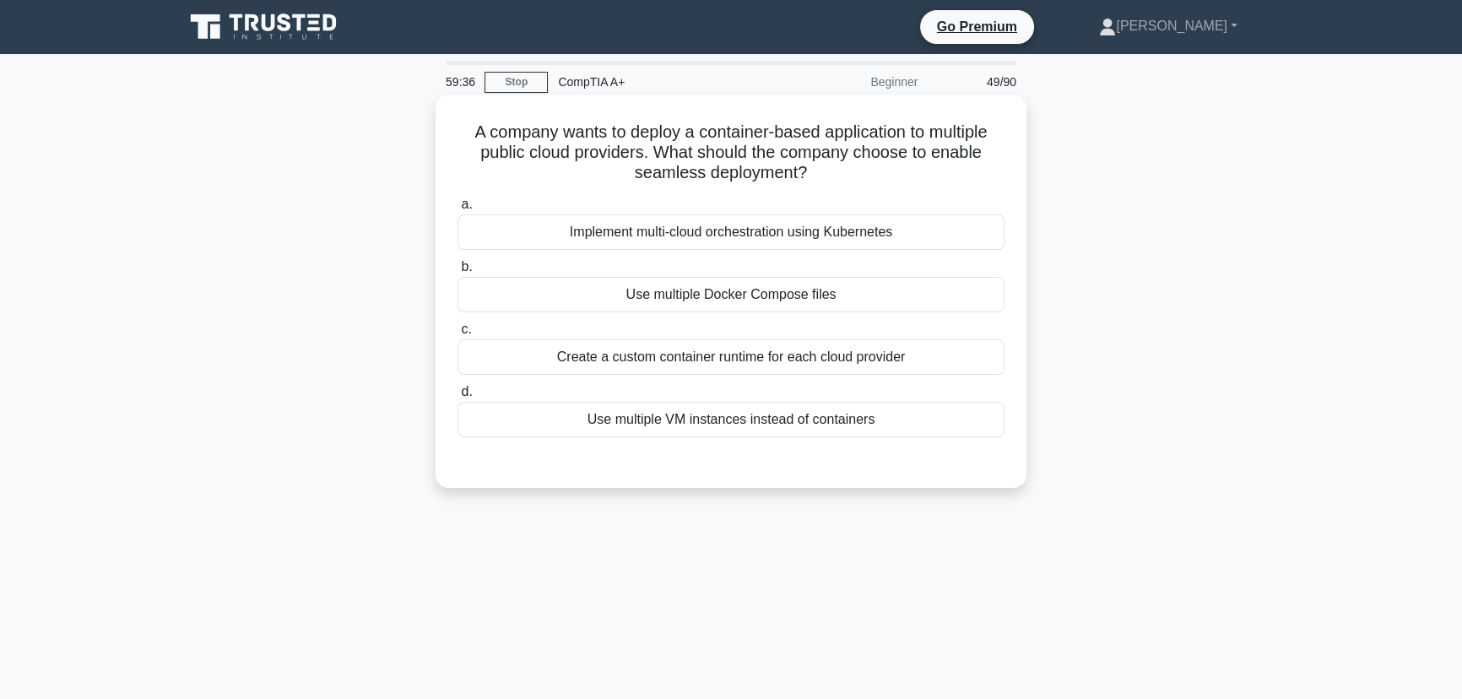
click at [750, 234] on div "Implement multi-cloud orchestration using Kubernetes" at bounding box center [731, 231] width 547 height 35
click at [458, 210] on input "a. Implement multi-cloud orchestration using Kubernetes" at bounding box center [458, 204] width 0 height 11
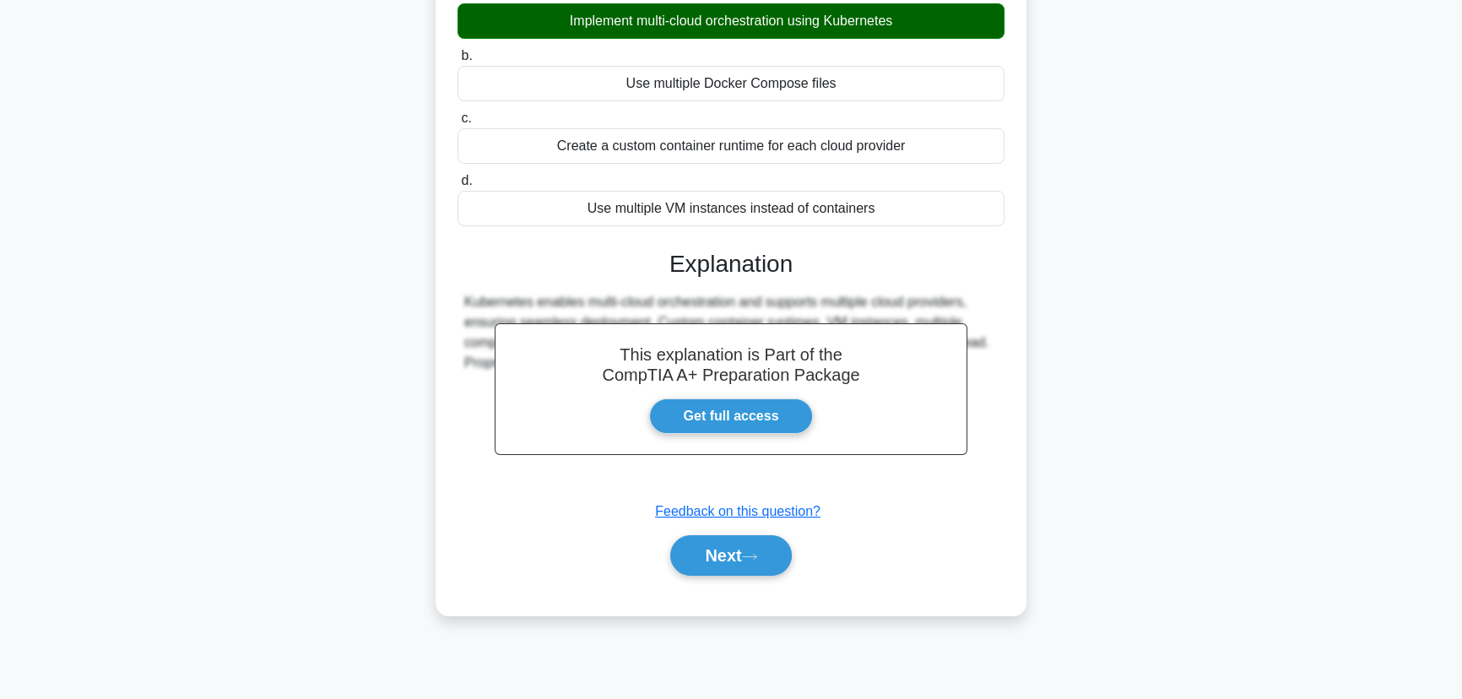
scroll to position [212, 0]
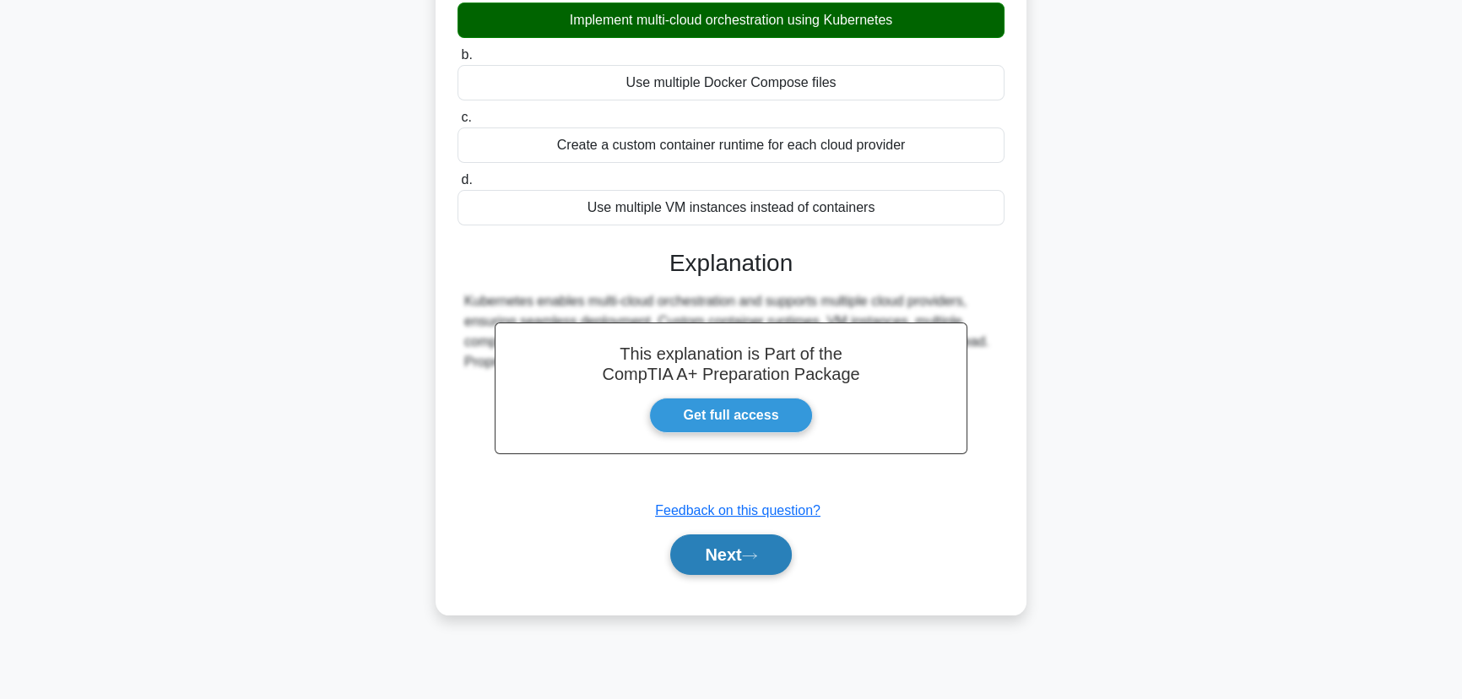
click at [755, 554] on icon at bounding box center [749, 555] width 15 height 9
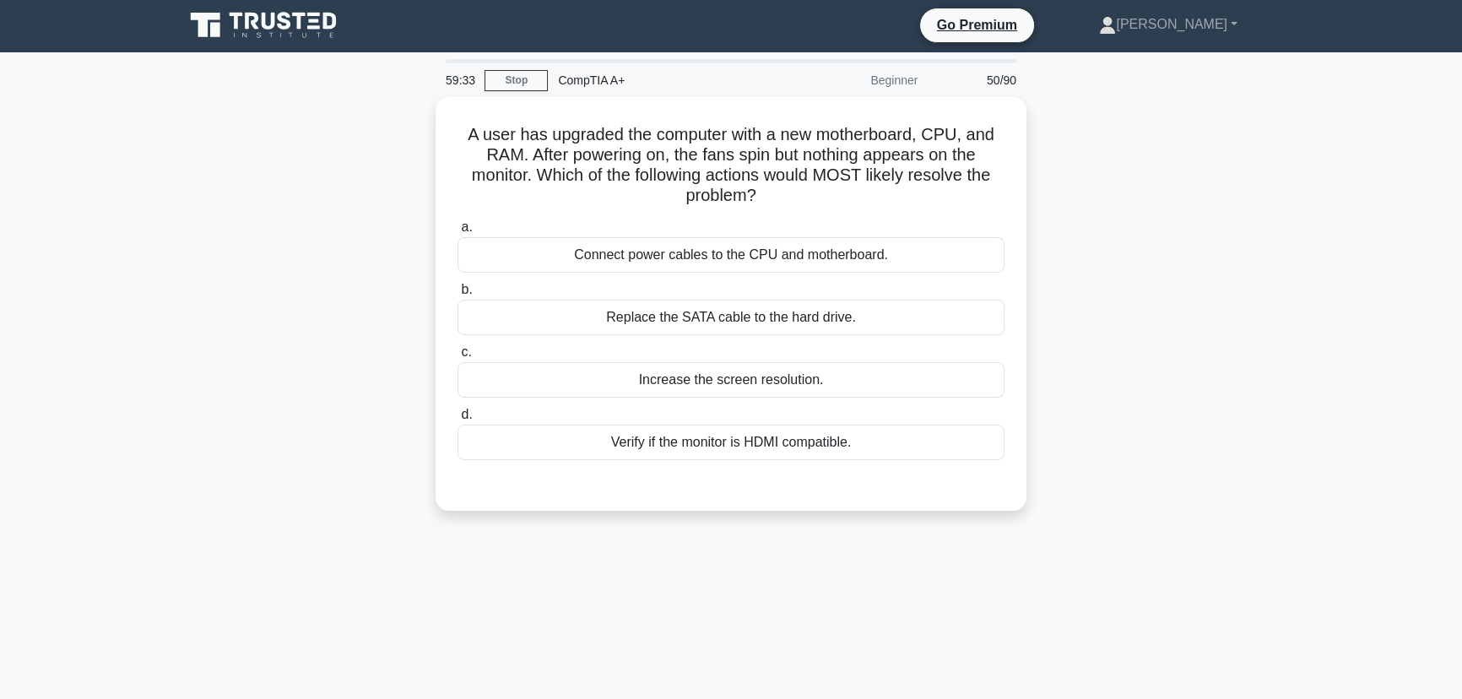
scroll to position [0, 0]
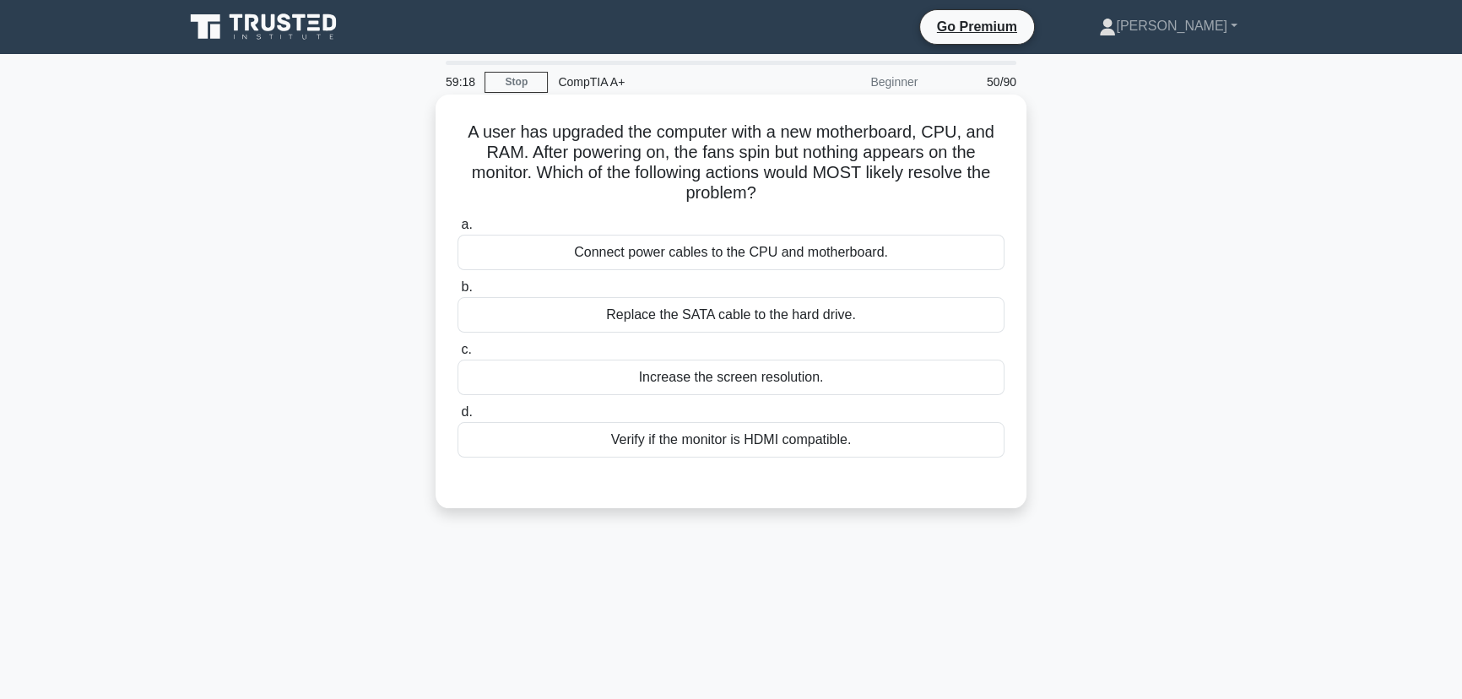
click at [753, 253] on div "Connect power cables to the CPU and motherboard." at bounding box center [731, 252] width 547 height 35
click at [458, 230] on input "a. Connect power cables to the CPU and motherboard." at bounding box center [458, 224] width 0 height 11
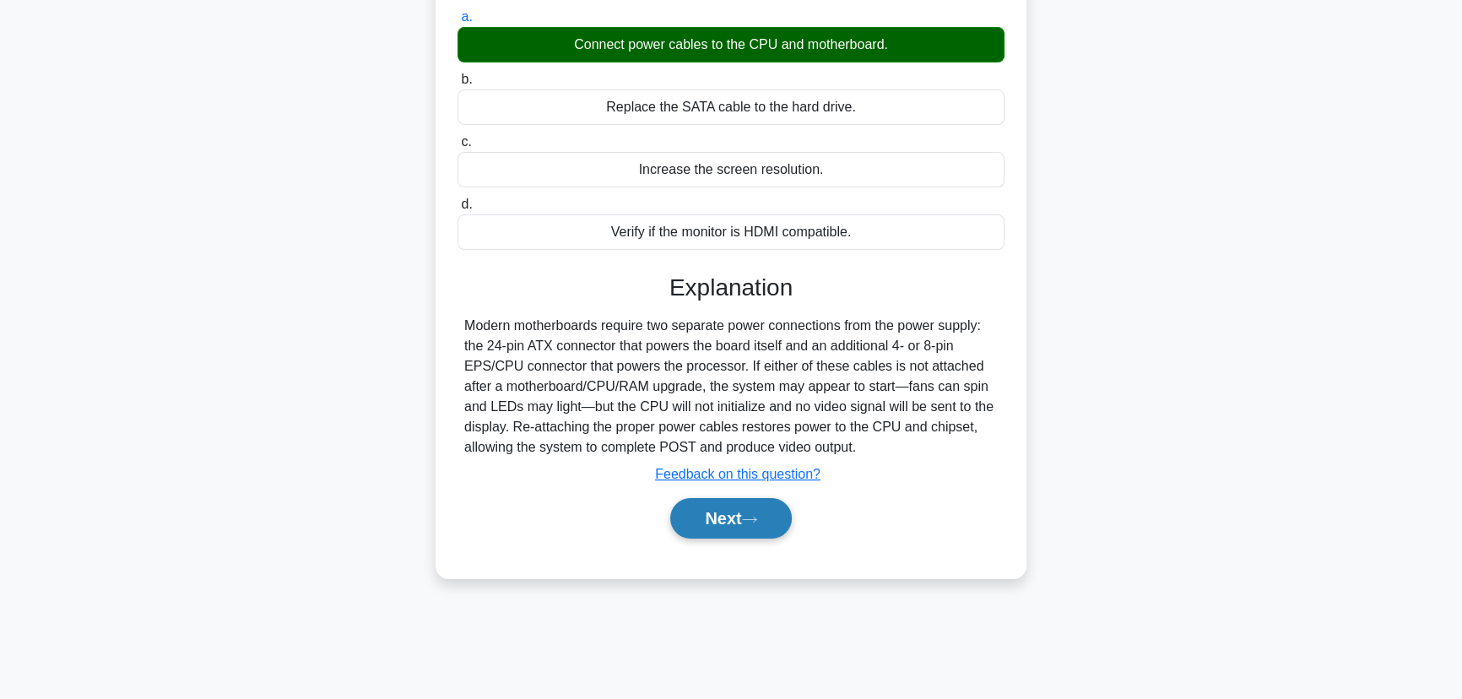
scroll to position [212, 0]
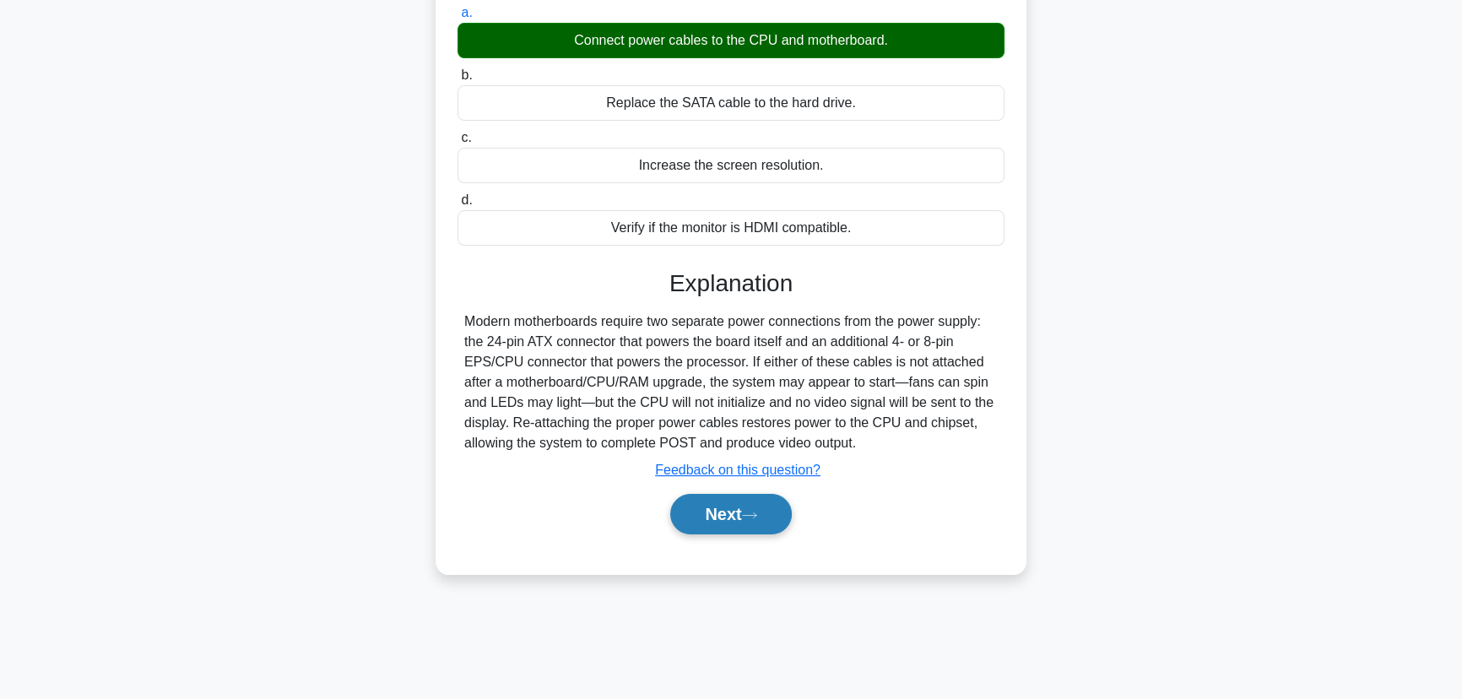
click at [736, 515] on button "Next" at bounding box center [730, 514] width 121 height 41
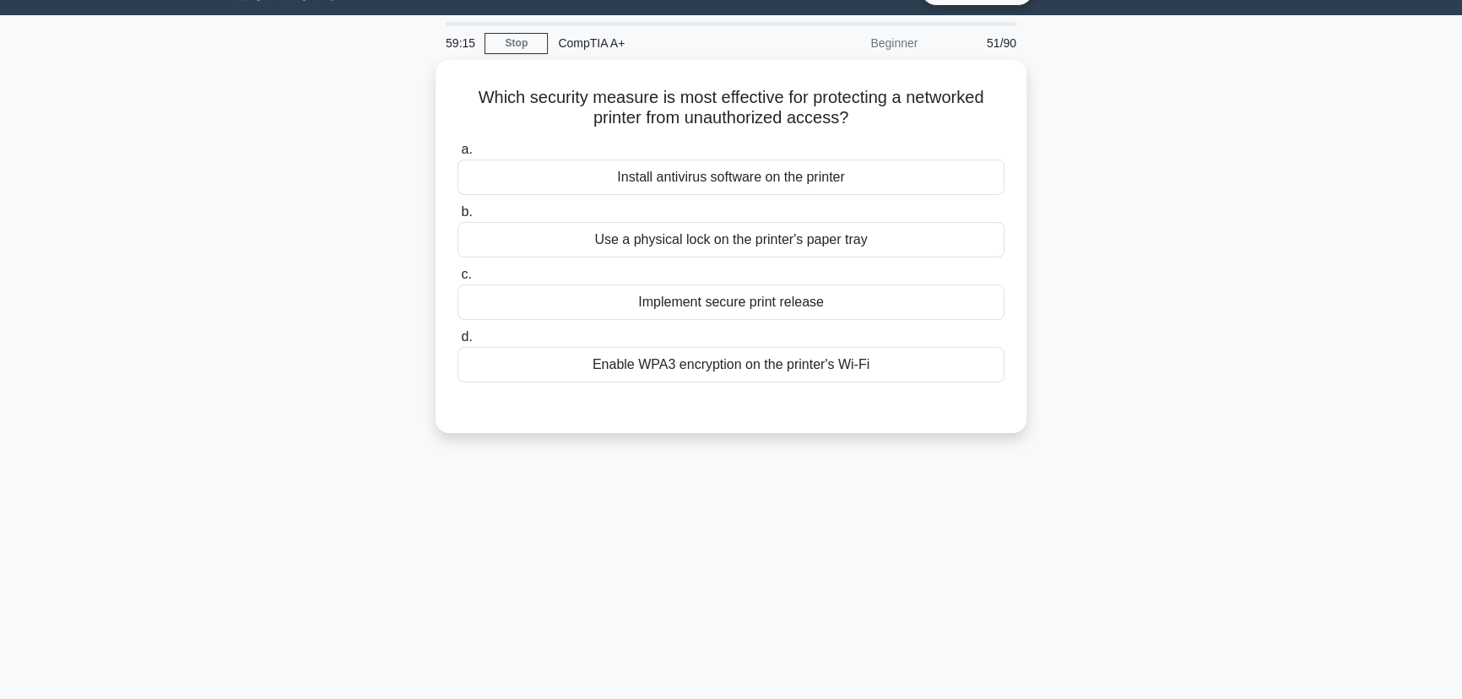
scroll to position [0, 0]
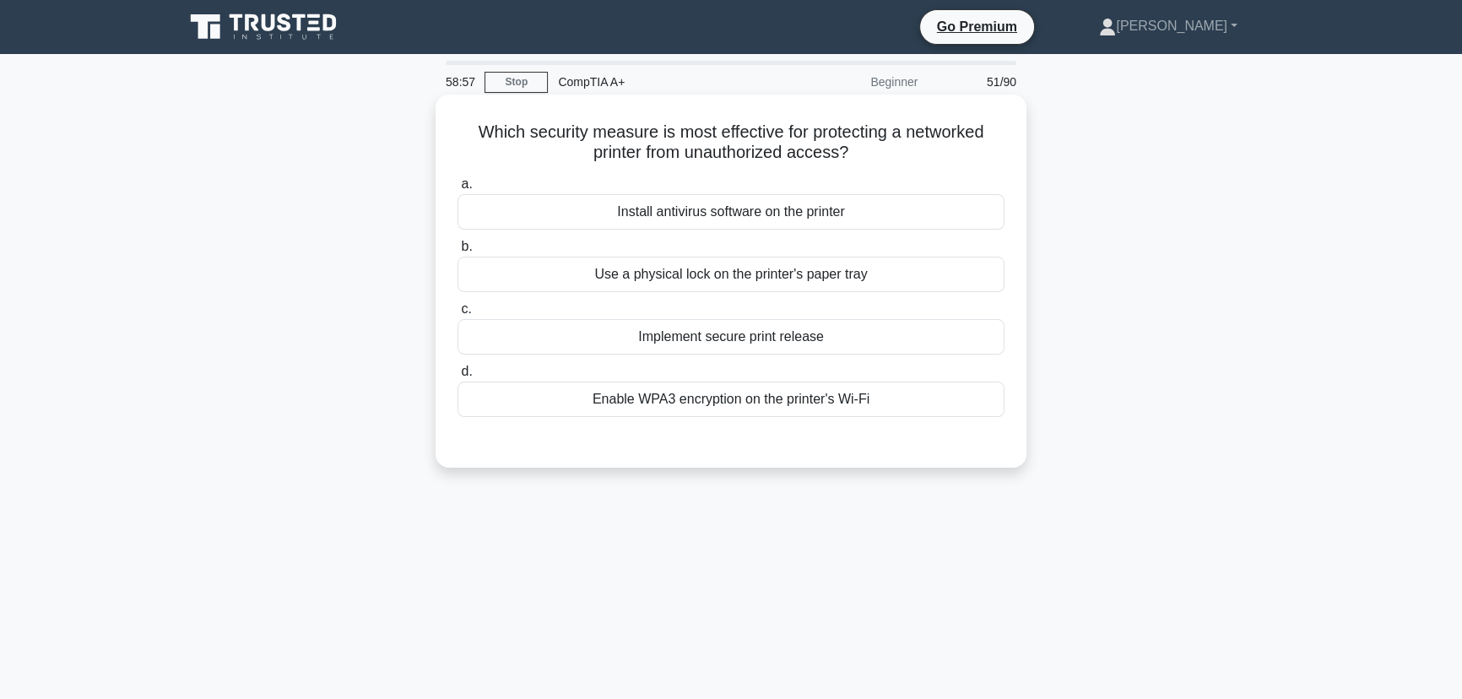
click at [756, 402] on div "Enable WPA3 encryption on the printer's Wi-Fi" at bounding box center [731, 399] width 547 height 35
click at [458, 377] on input "d. Enable WPA3 encryption on the printer's Wi-Fi" at bounding box center [458, 371] width 0 height 11
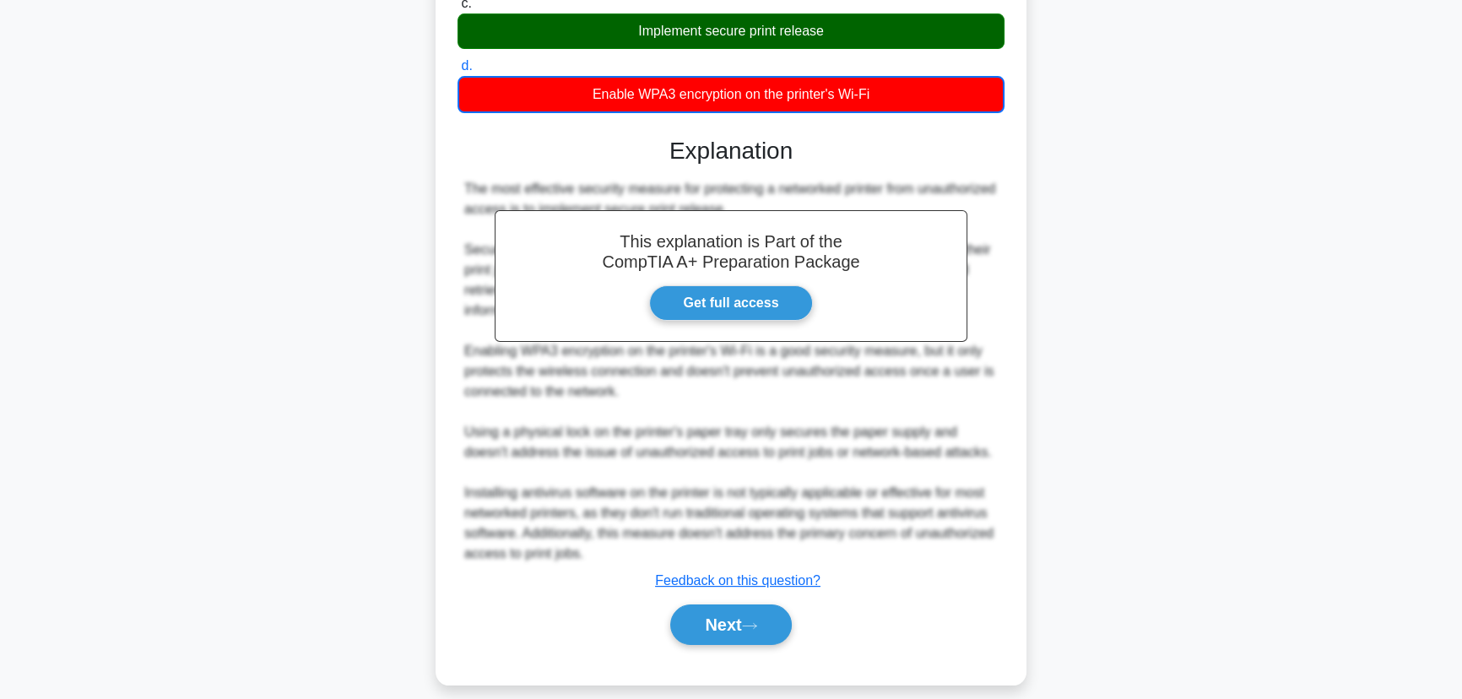
scroll to position [306, 0]
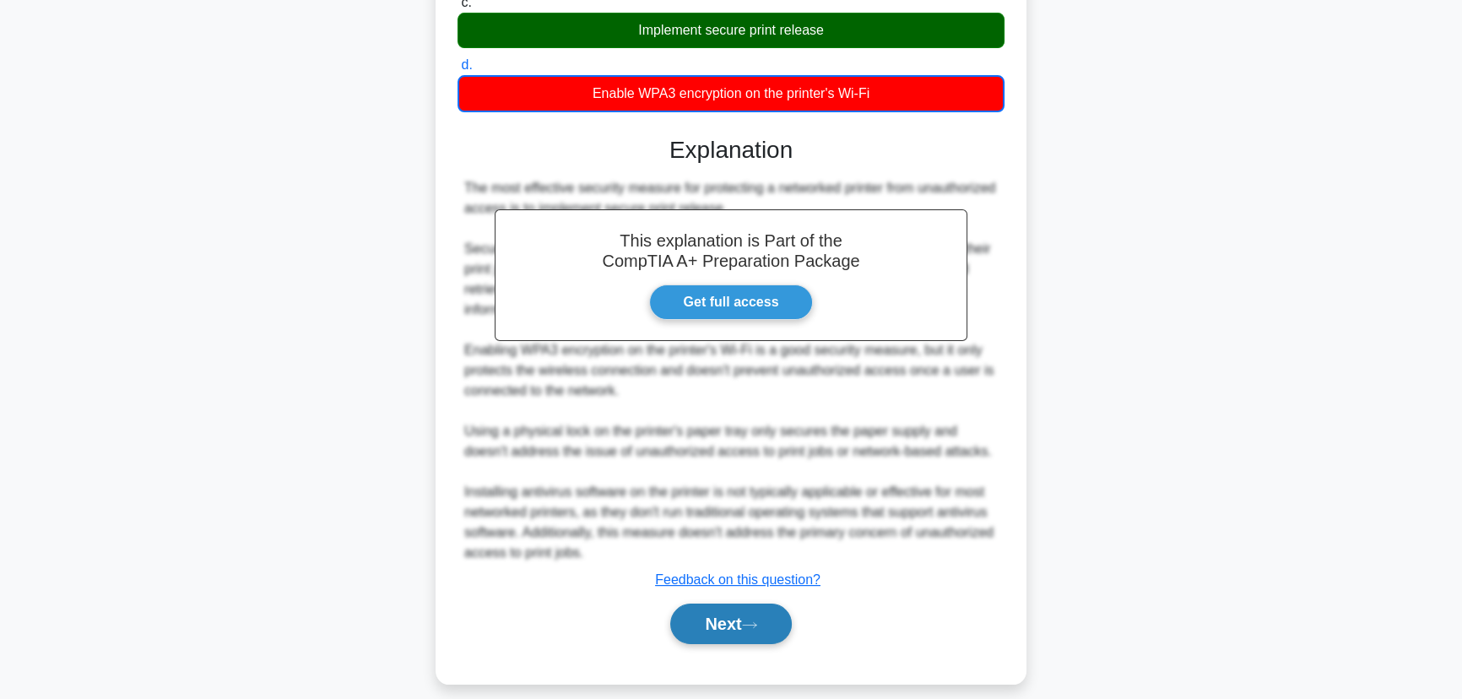
click at [759, 631] on button "Next" at bounding box center [730, 624] width 121 height 41
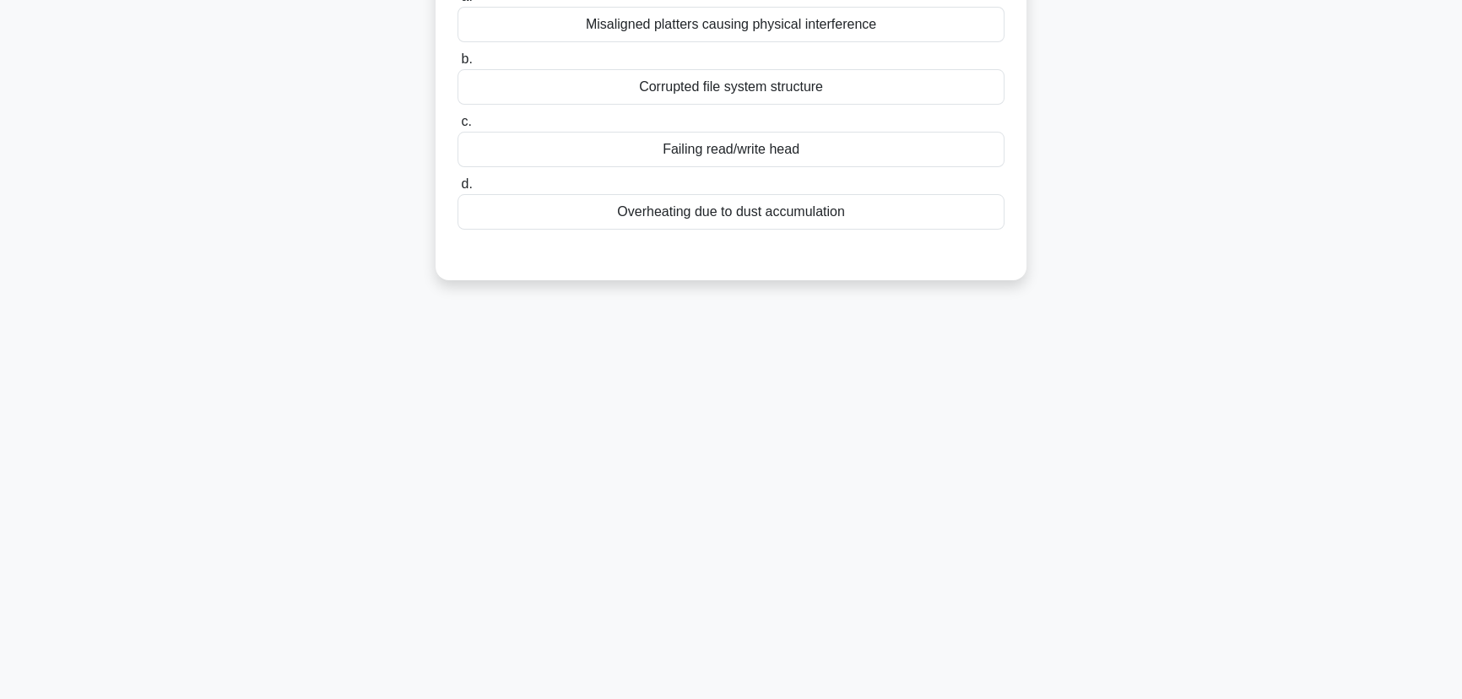
scroll to position [0, 0]
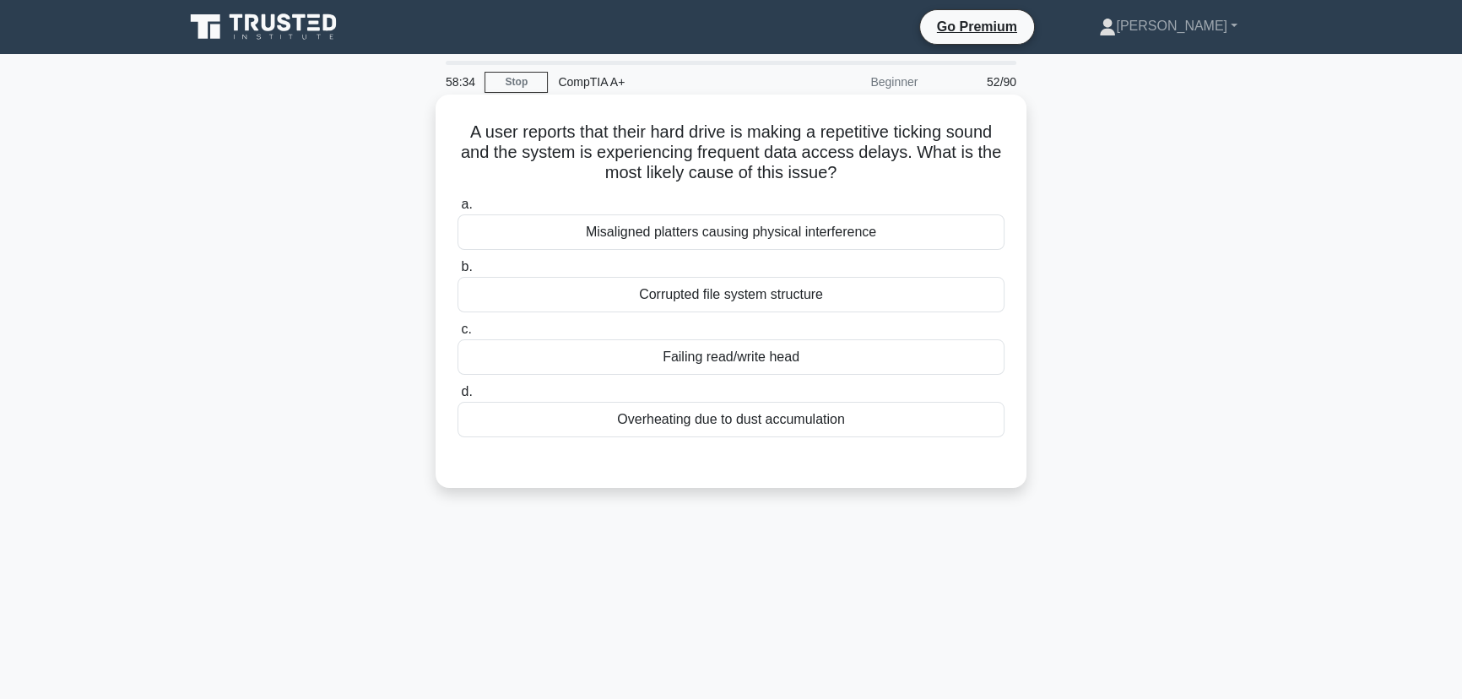
click at [750, 353] on div "Failing read/write head" at bounding box center [731, 356] width 547 height 35
click at [458, 335] on input "c. Failing read/write head" at bounding box center [458, 329] width 0 height 11
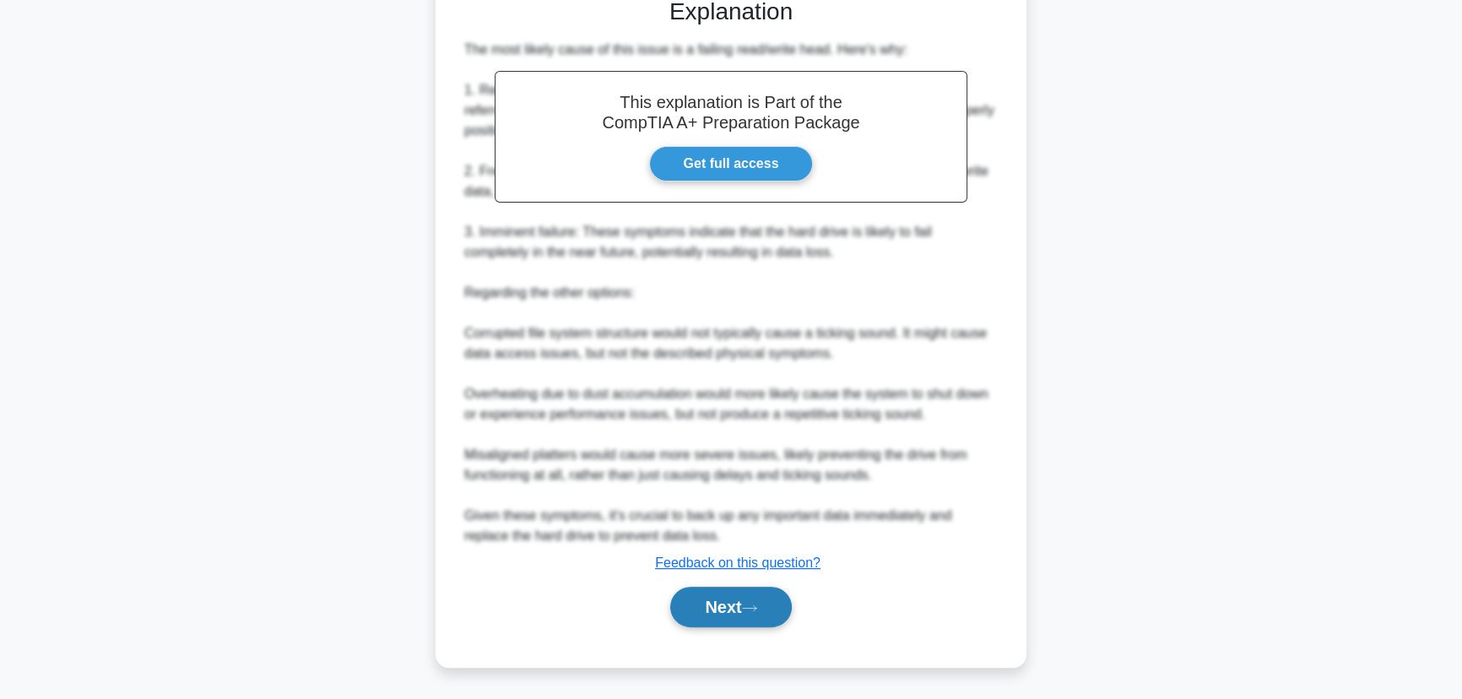
click at [718, 592] on button "Next" at bounding box center [730, 607] width 121 height 41
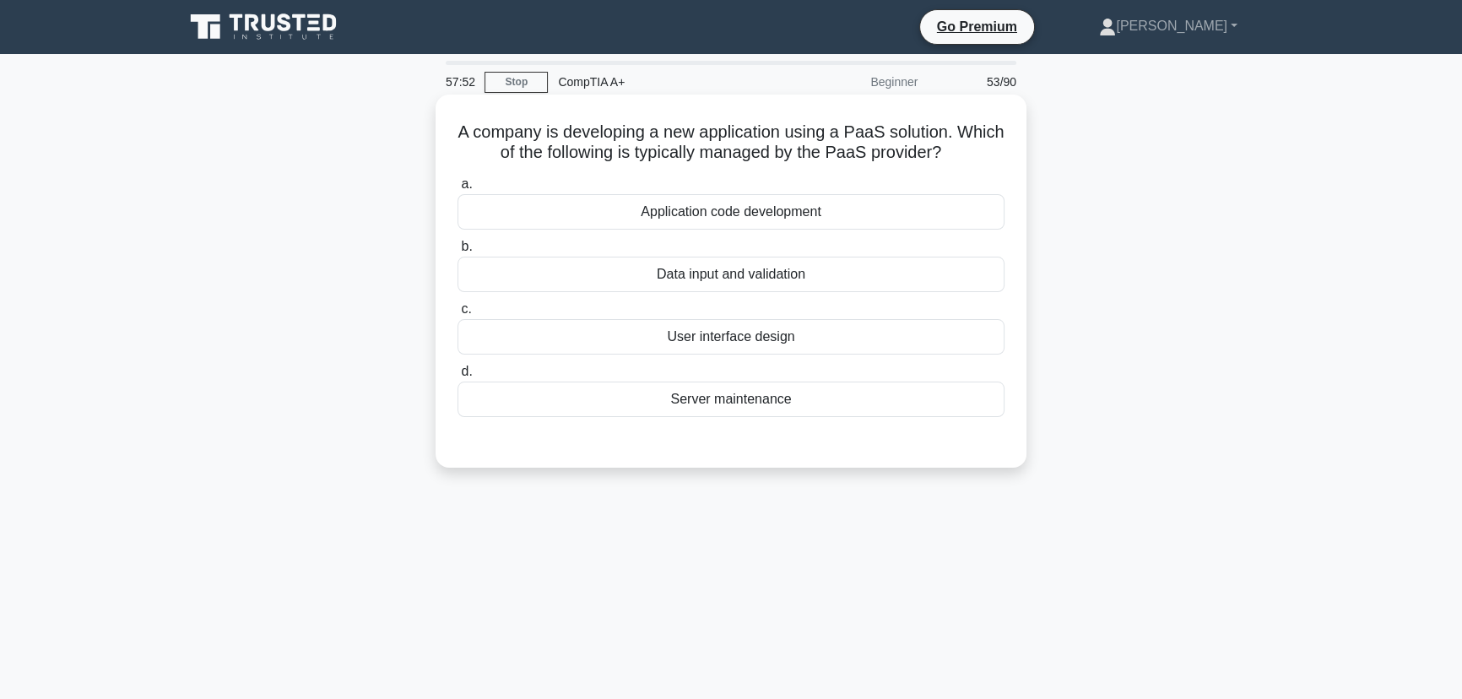
click at [725, 407] on div "Server maintenance" at bounding box center [731, 399] width 547 height 35
click at [458, 377] on input "d. Server maintenance" at bounding box center [458, 371] width 0 height 11
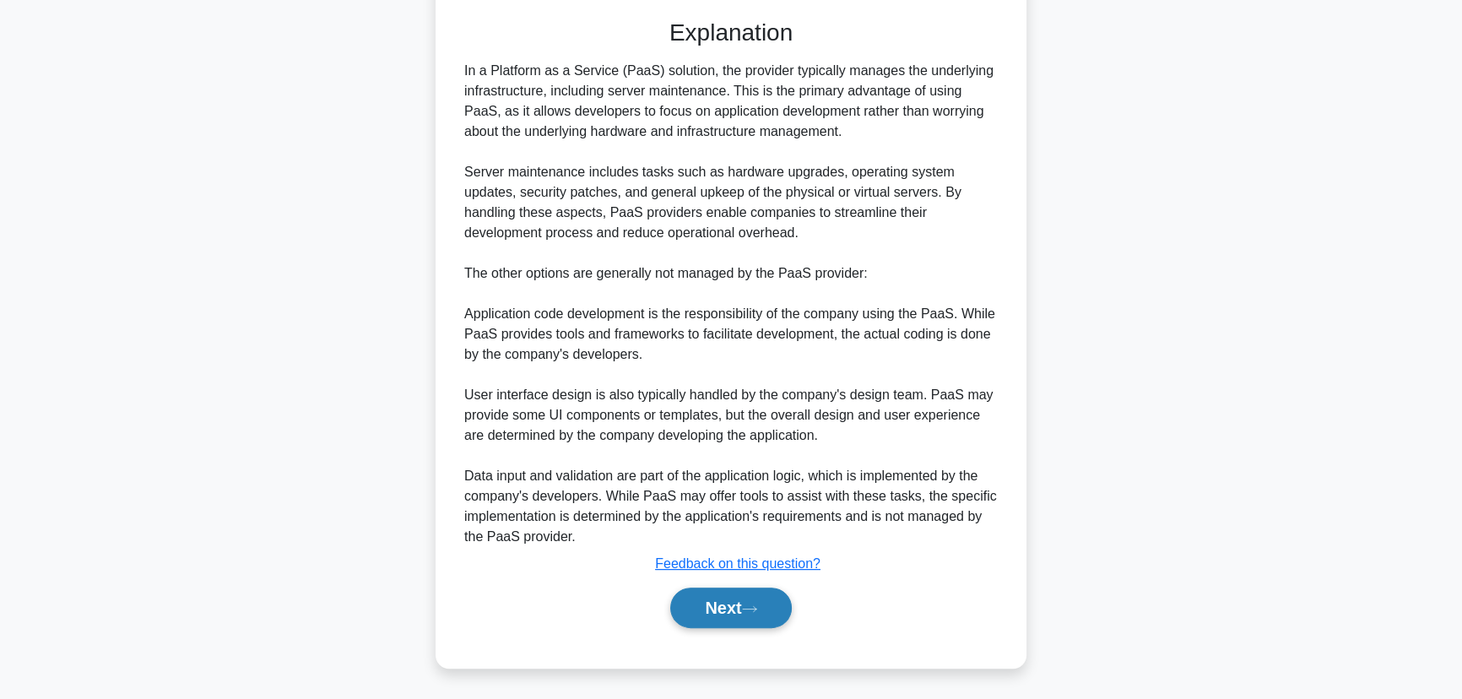
click at [772, 625] on button "Next" at bounding box center [730, 608] width 121 height 41
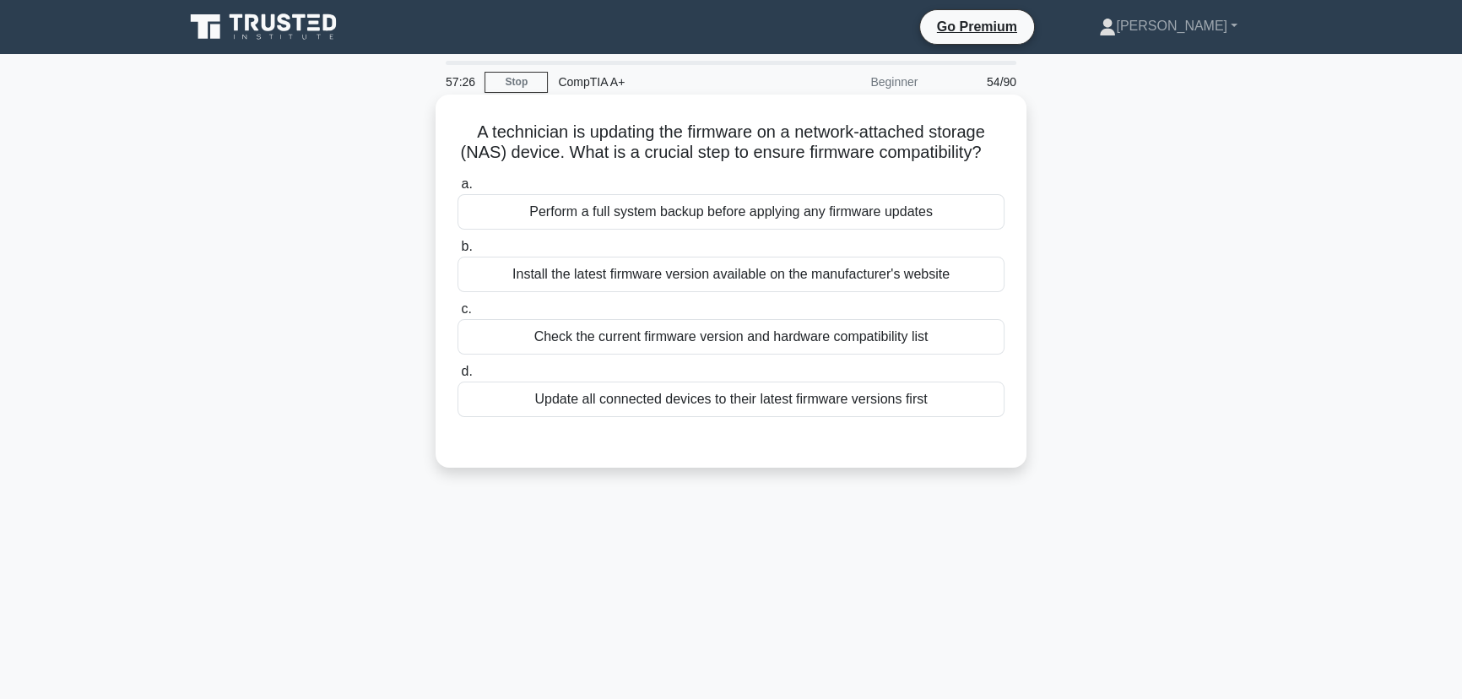
click at [698, 355] on div "Check the current firmware version and hardware compatibility list" at bounding box center [731, 336] width 547 height 35
click at [458, 315] on input "c. Check the current firmware version and hardware compatibility list" at bounding box center [458, 309] width 0 height 11
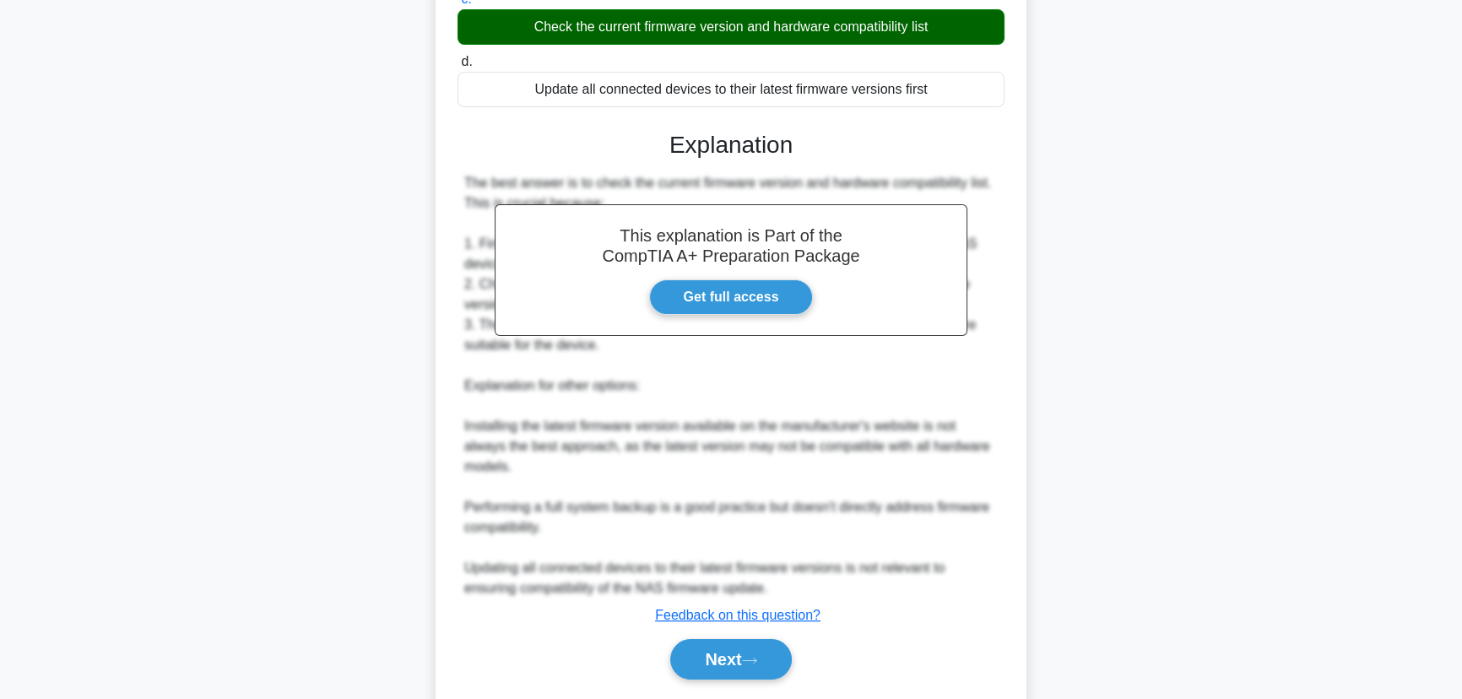
scroll to position [382, 0]
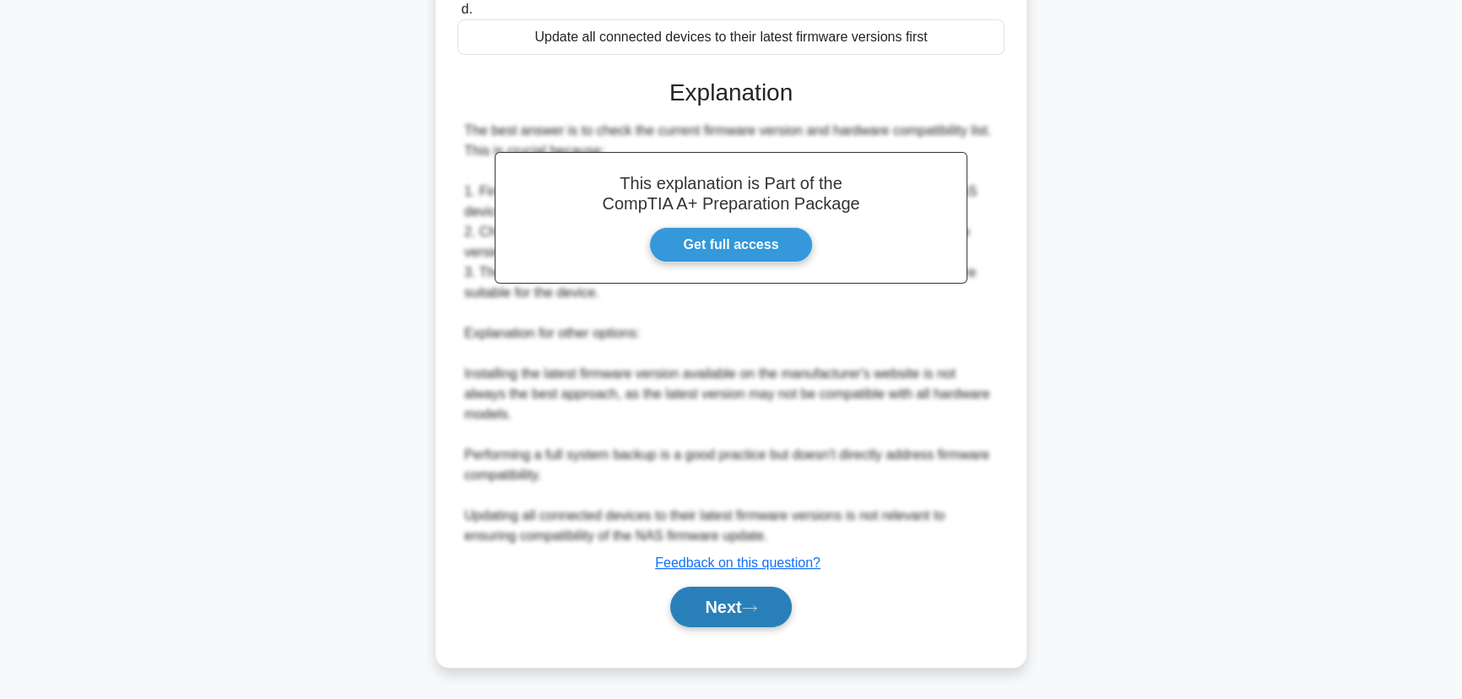
click at [750, 603] on button "Next" at bounding box center [730, 607] width 121 height 41
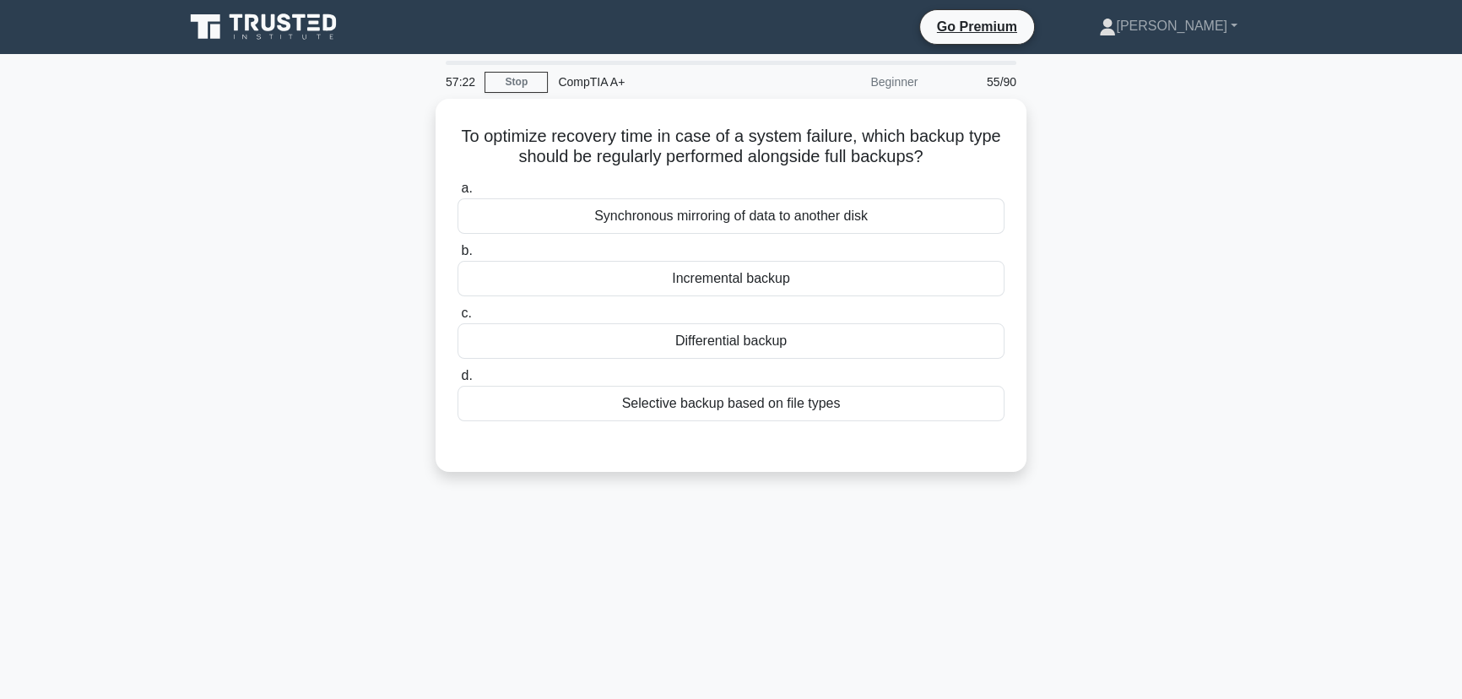
scroll to position [0, 0]
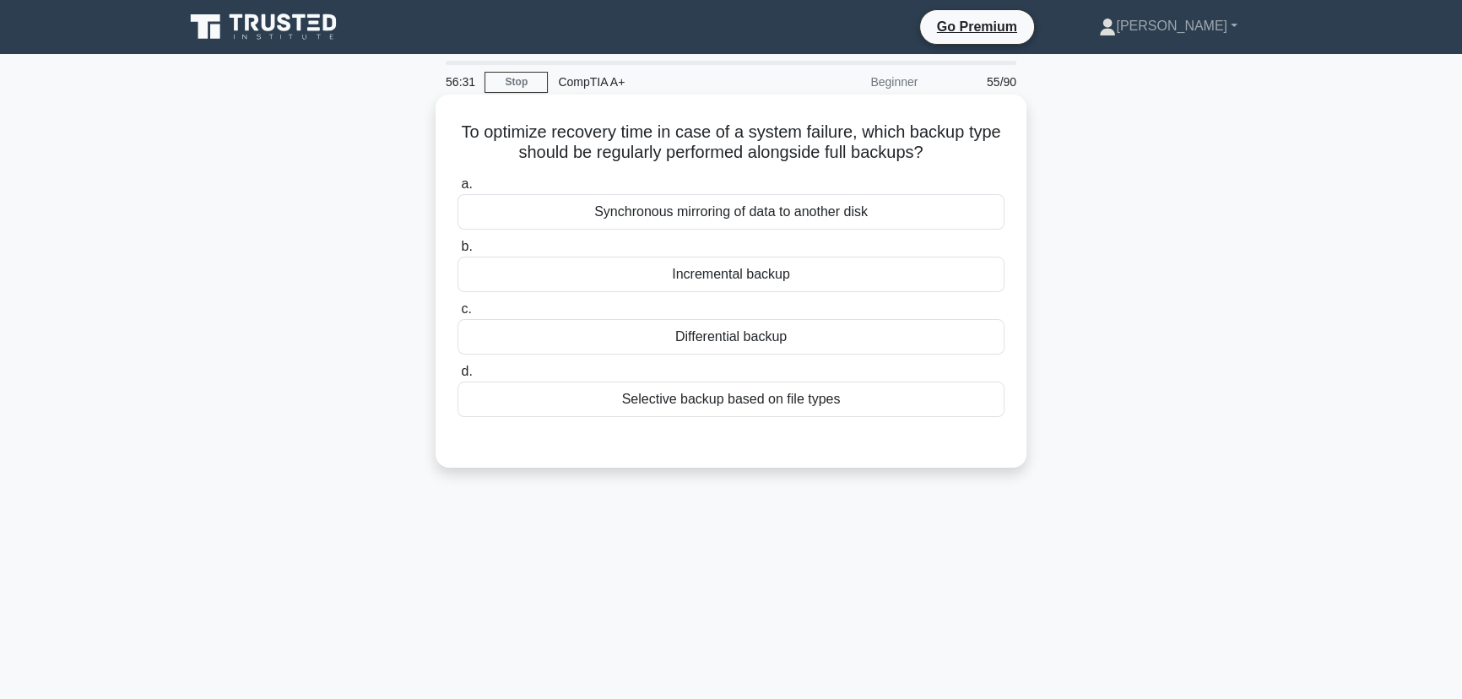
click at [734, 278] on div "Incremental backup" at bounding box center [731, 274] width 547 height 35
click at [458, 252] on input "b. Incremental backup" at bounding box center [458, 246] width 0 height 11
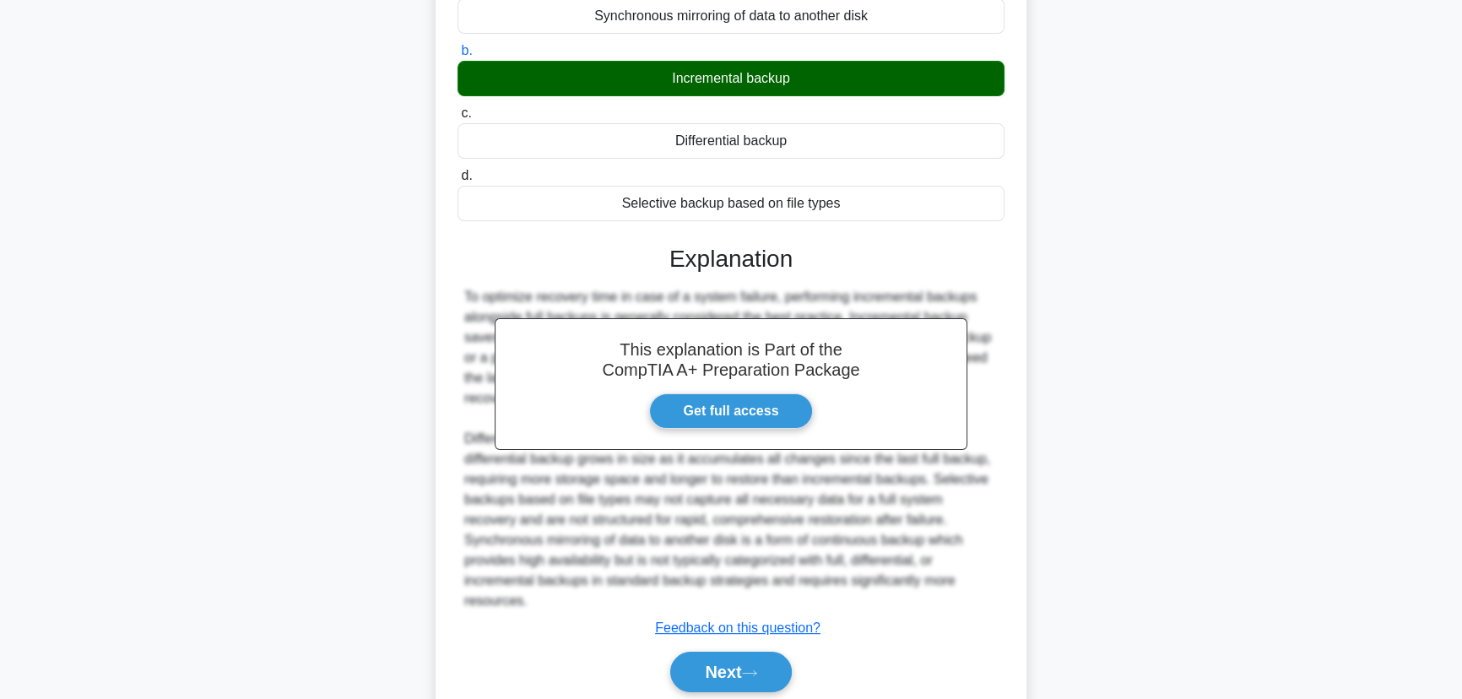
scroll to position [240, 0]
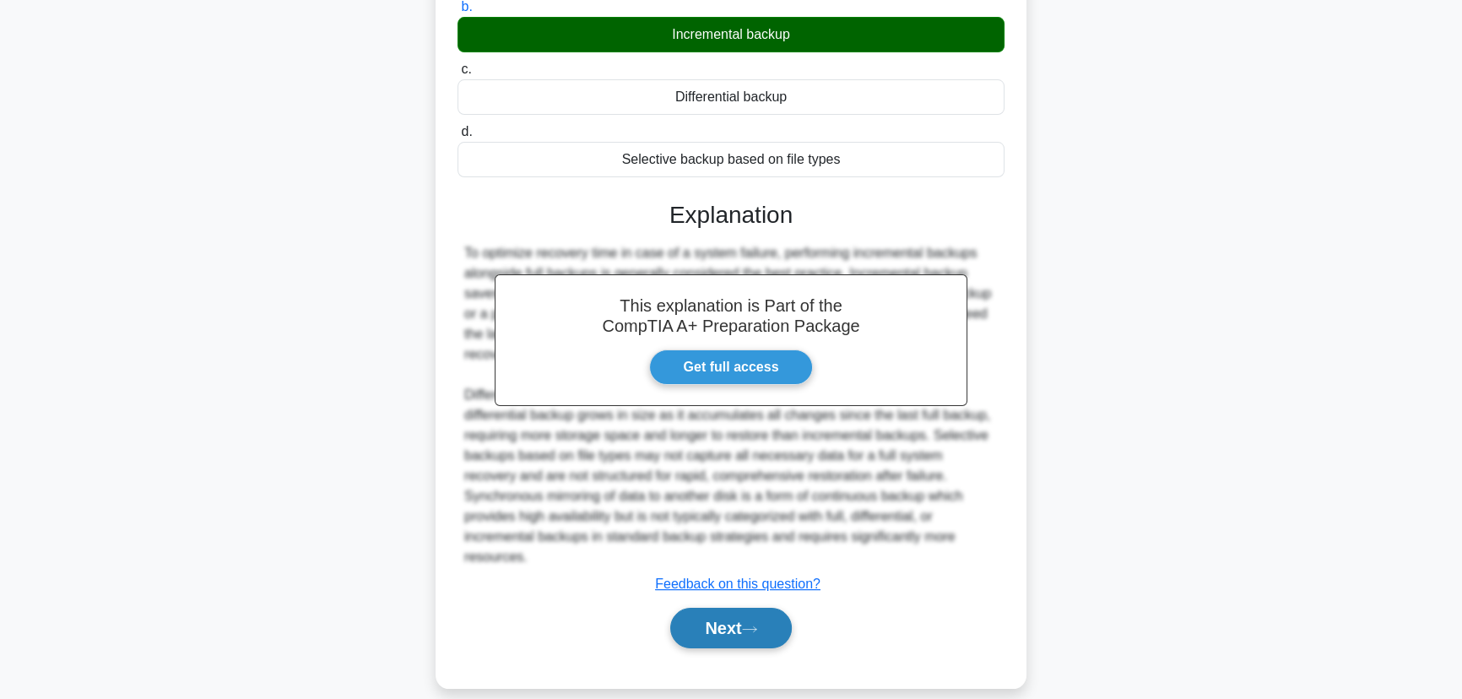
click at [735, 611] on button "Next" at bounding box center [730, 628] width 121 height 41
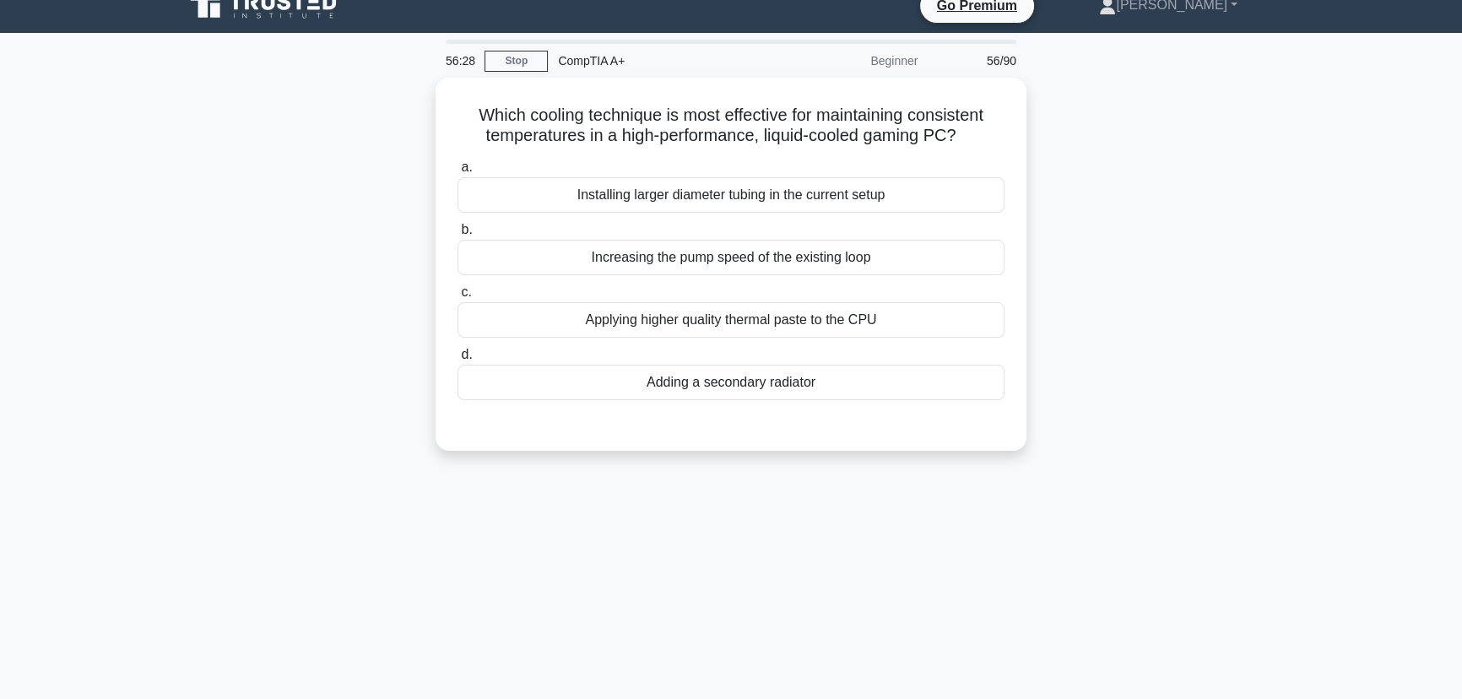
scroll to position [0, 0]
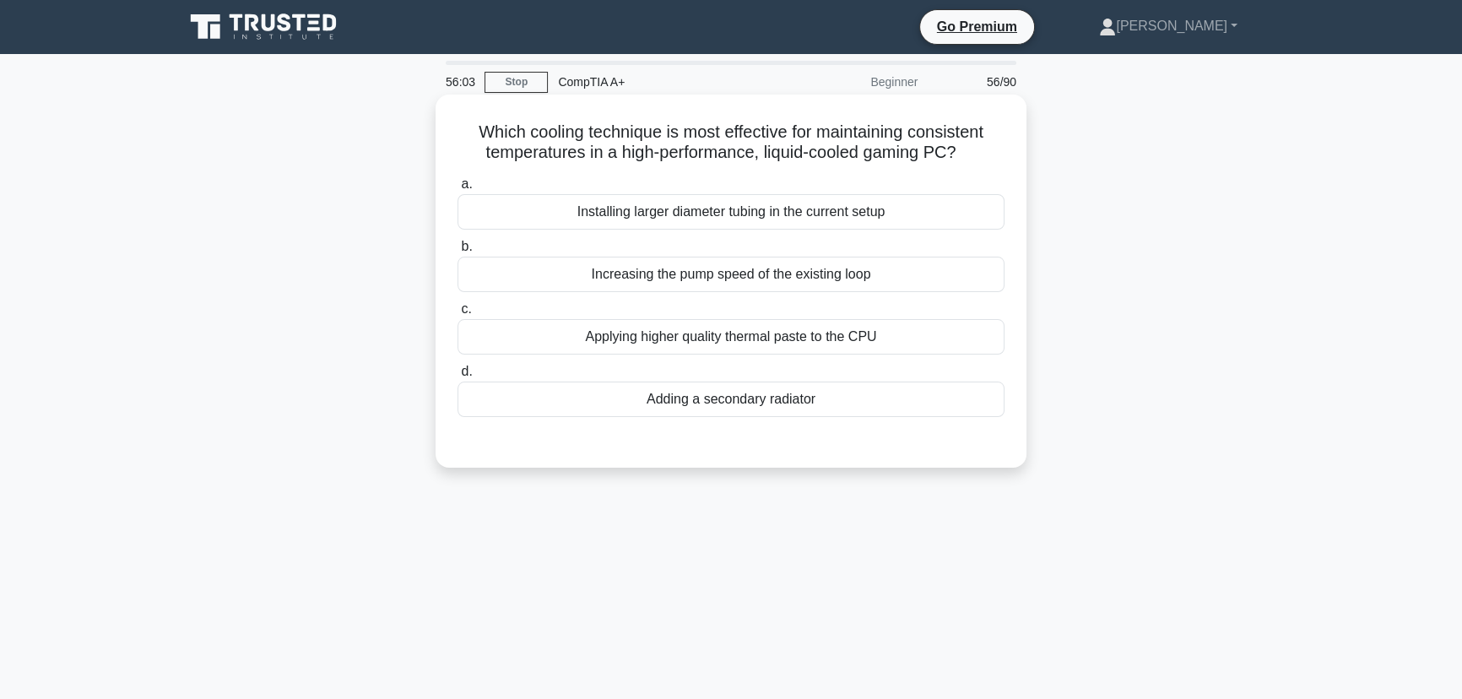
click at [758, 257] on div "Increasing the pump speed of the existing loop" at bounding box center [731, 274] width 547 height 35
click at [458, 252] on input "b. Increasing the pump speed of the existing loop" at bounding box center [458, 246] width 0 height 11
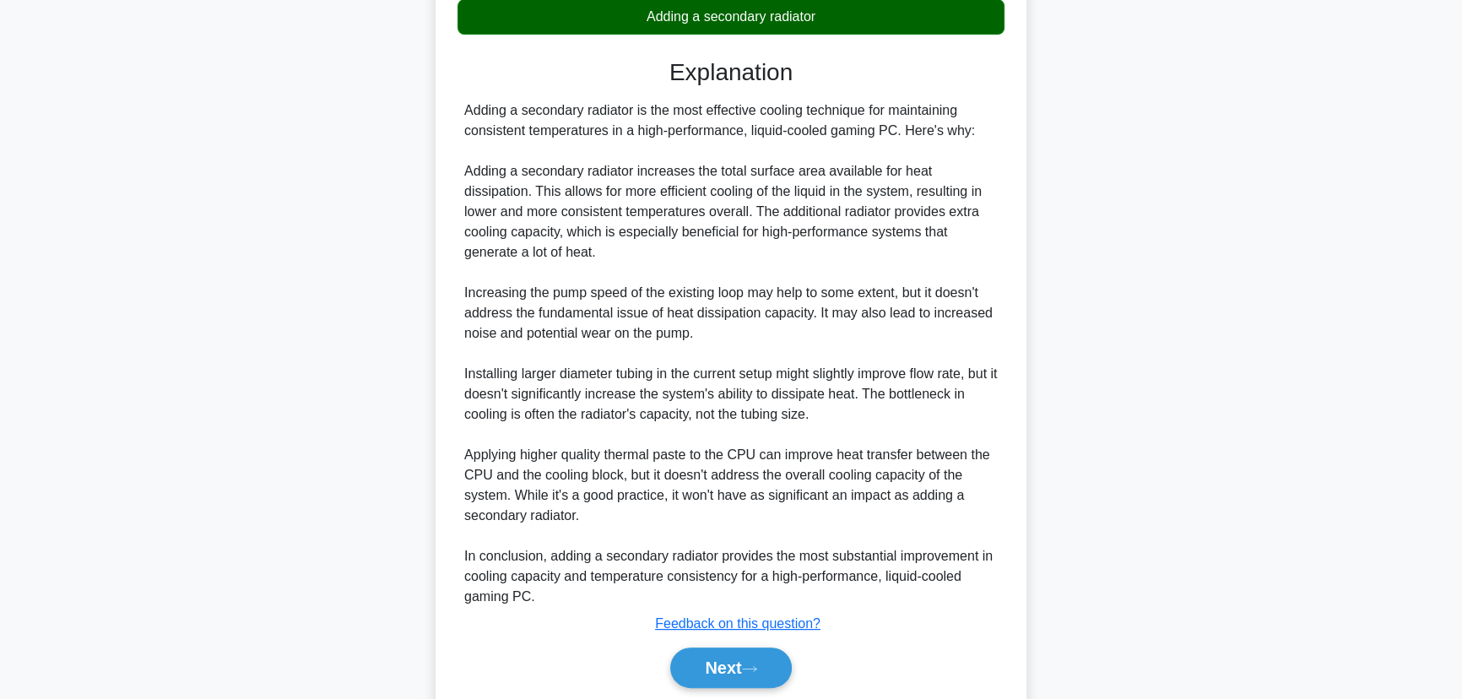
scroll to position [444, 0]
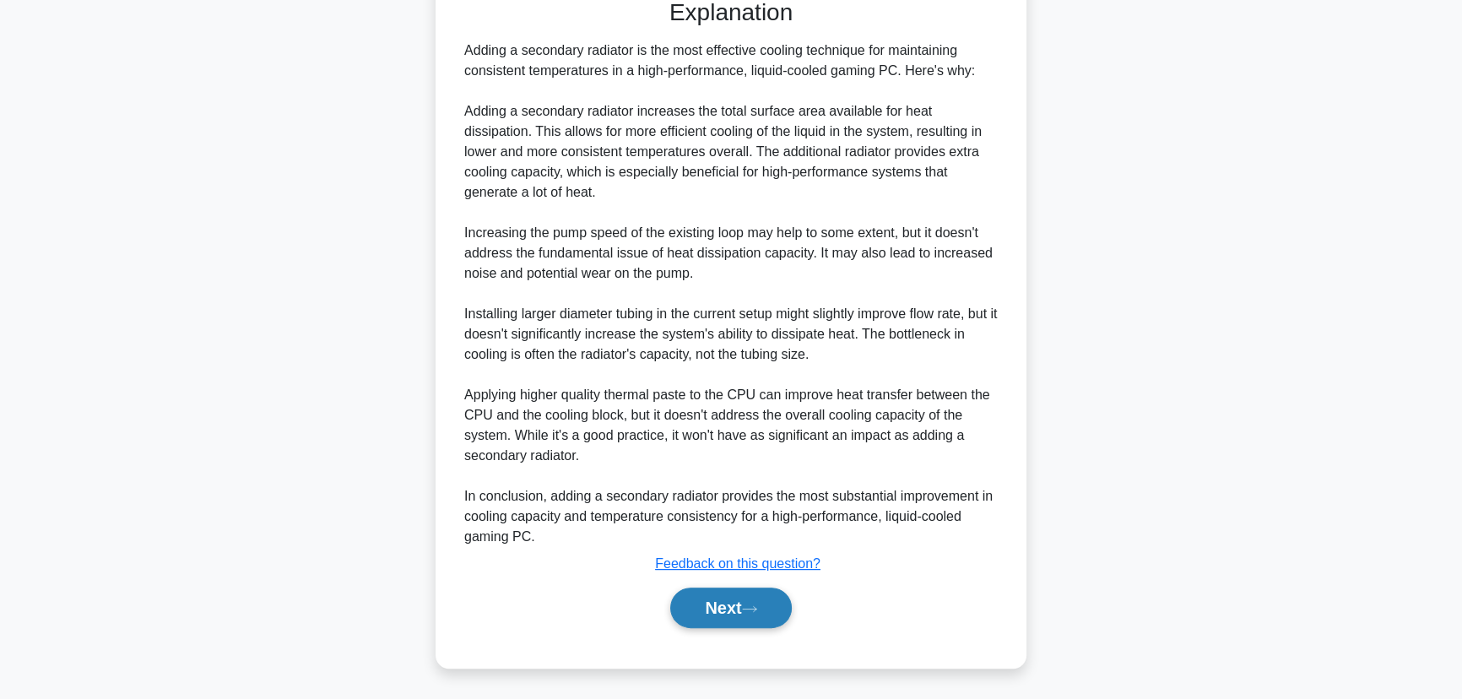
click at [719, 607] on button "Next" at bounding box center [730, 608] width 121 height 41
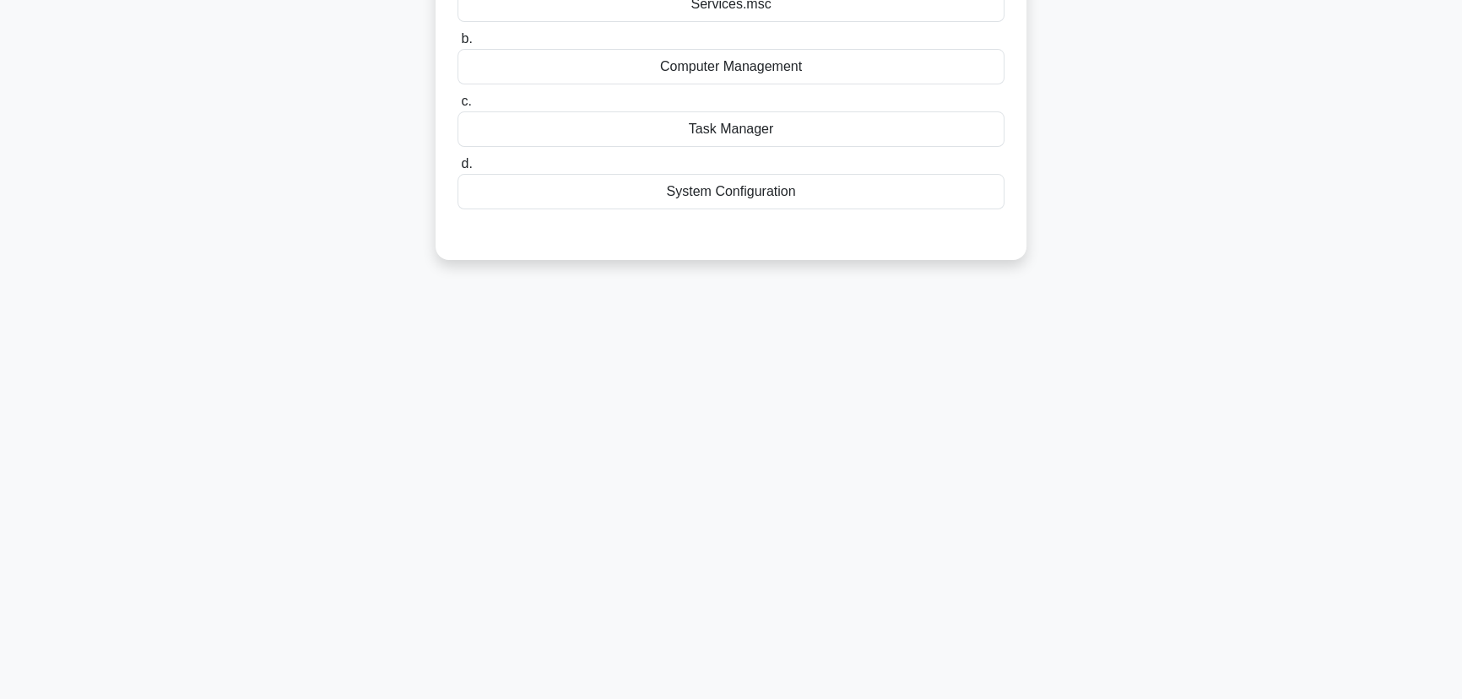
scroll to position [0, 0]
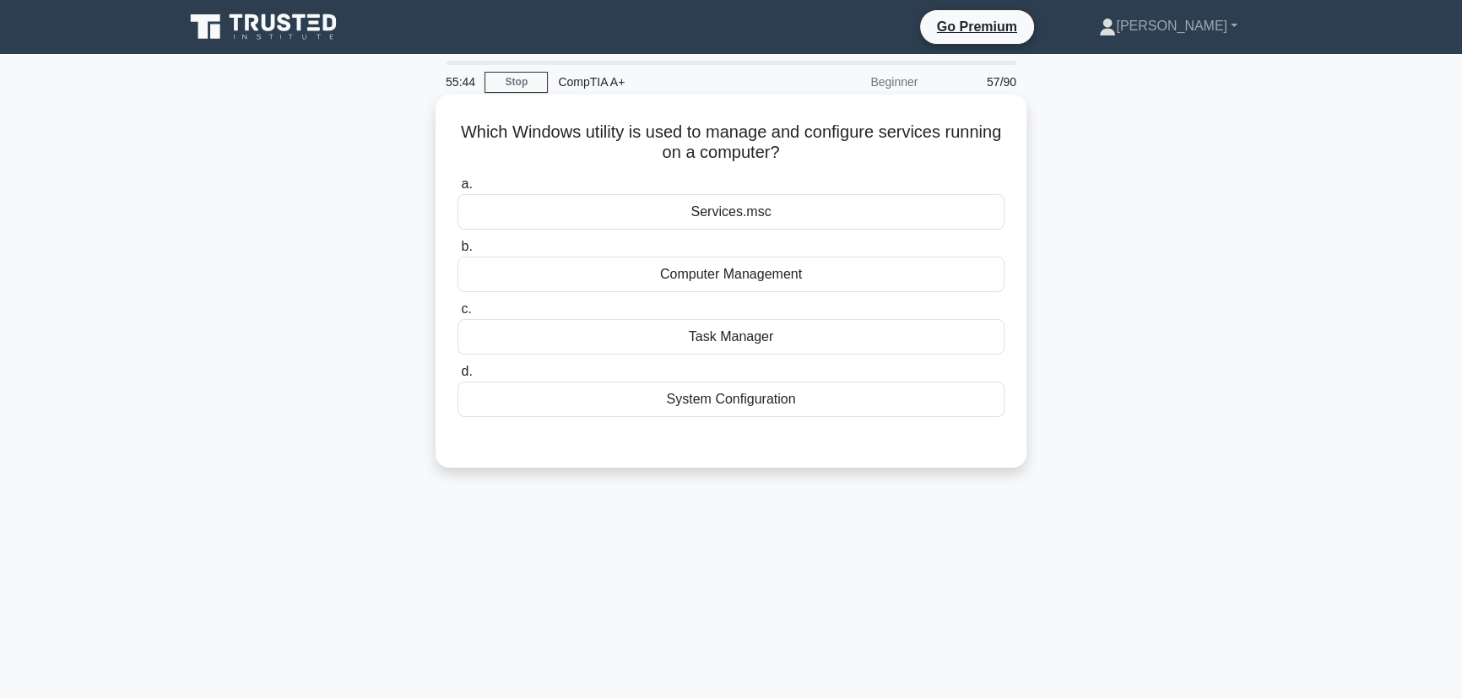
click at [760, 211] on div "Services.msc" at bounding box center [731, 211] width 547 height 35
click at [458, 190] on input "a. Services.msc" at bounding box center [458, 184] width 0 height 11
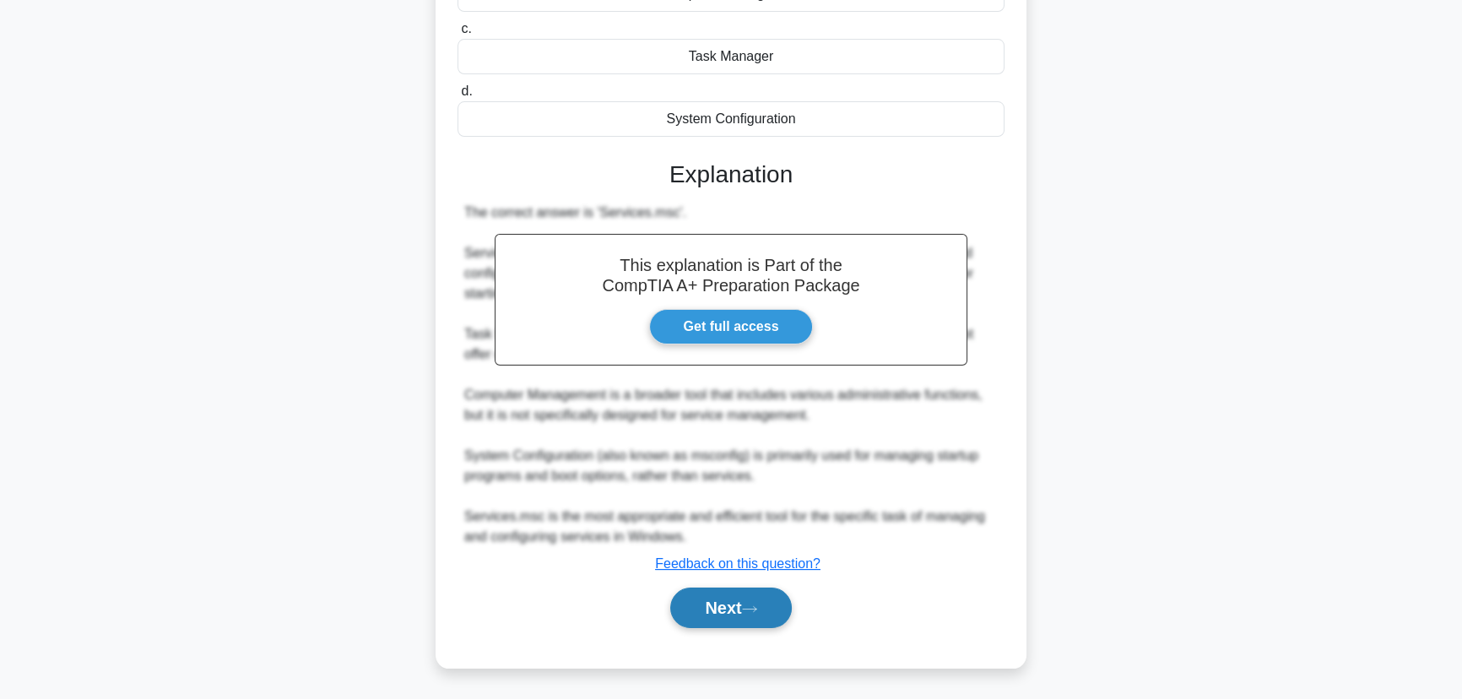
click at [719, 619] on button "Next" at bounding box center [730, 608] width 121 height 41
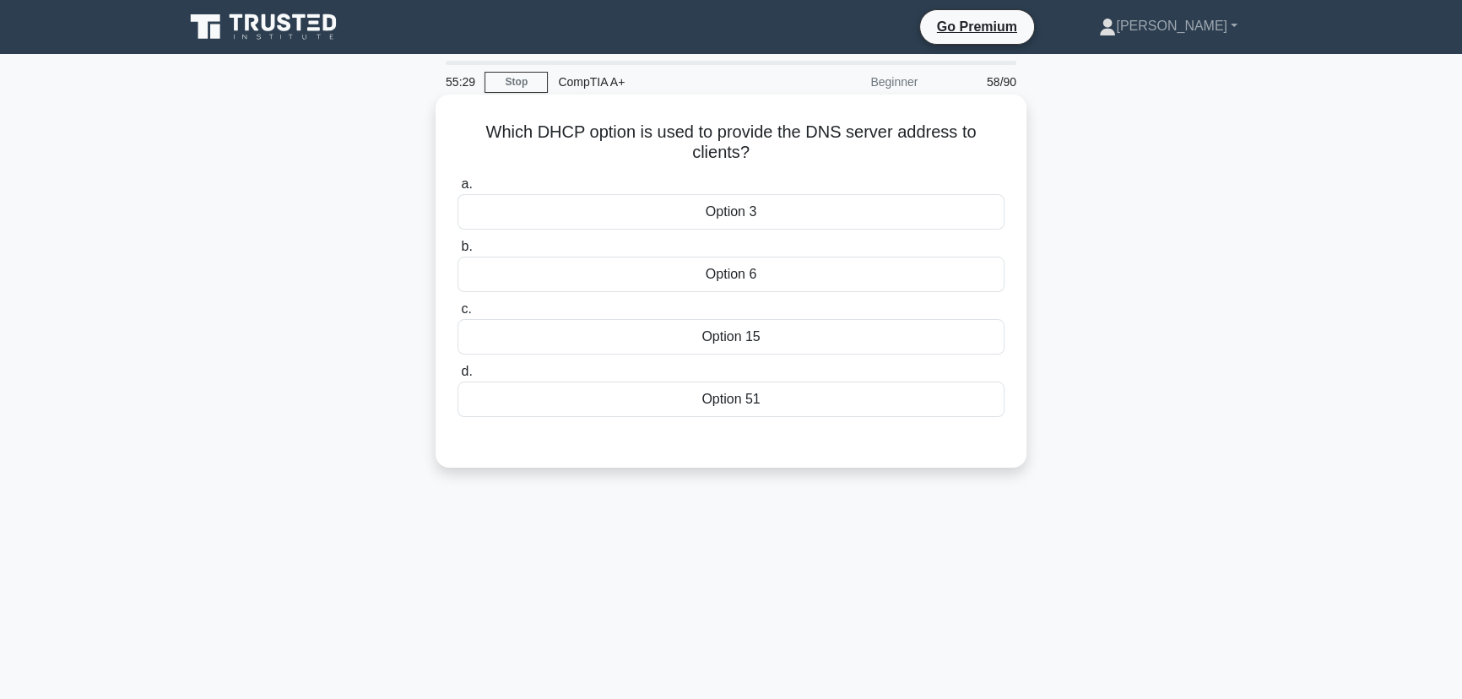
click at [782, 396] on div "Option 51" at bounding box center [731, 399] width 547 height 35
click at [458, 377] on input "d. Option 51" at bounding box center [458, 371] width 0 height 11
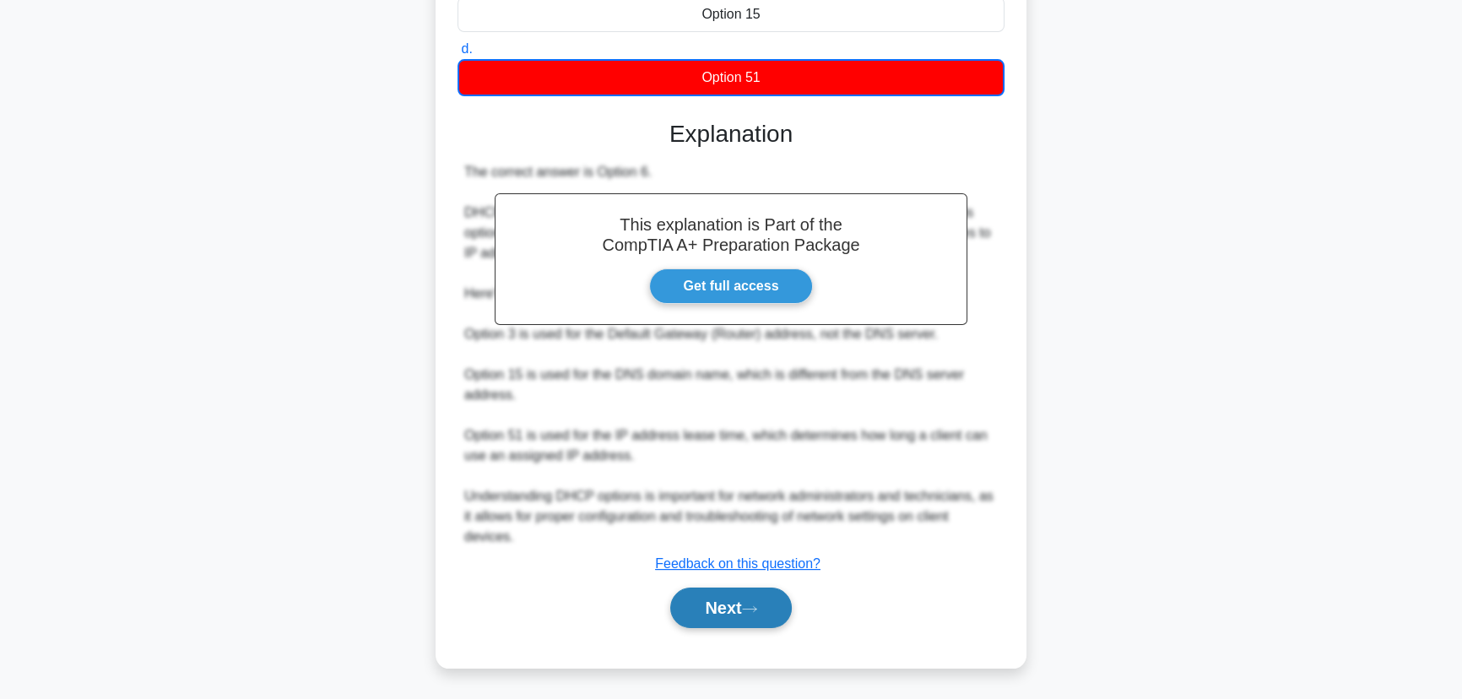
click at [758, 596] on button "Next" at bounding box center [730, 608] width 121 height 41
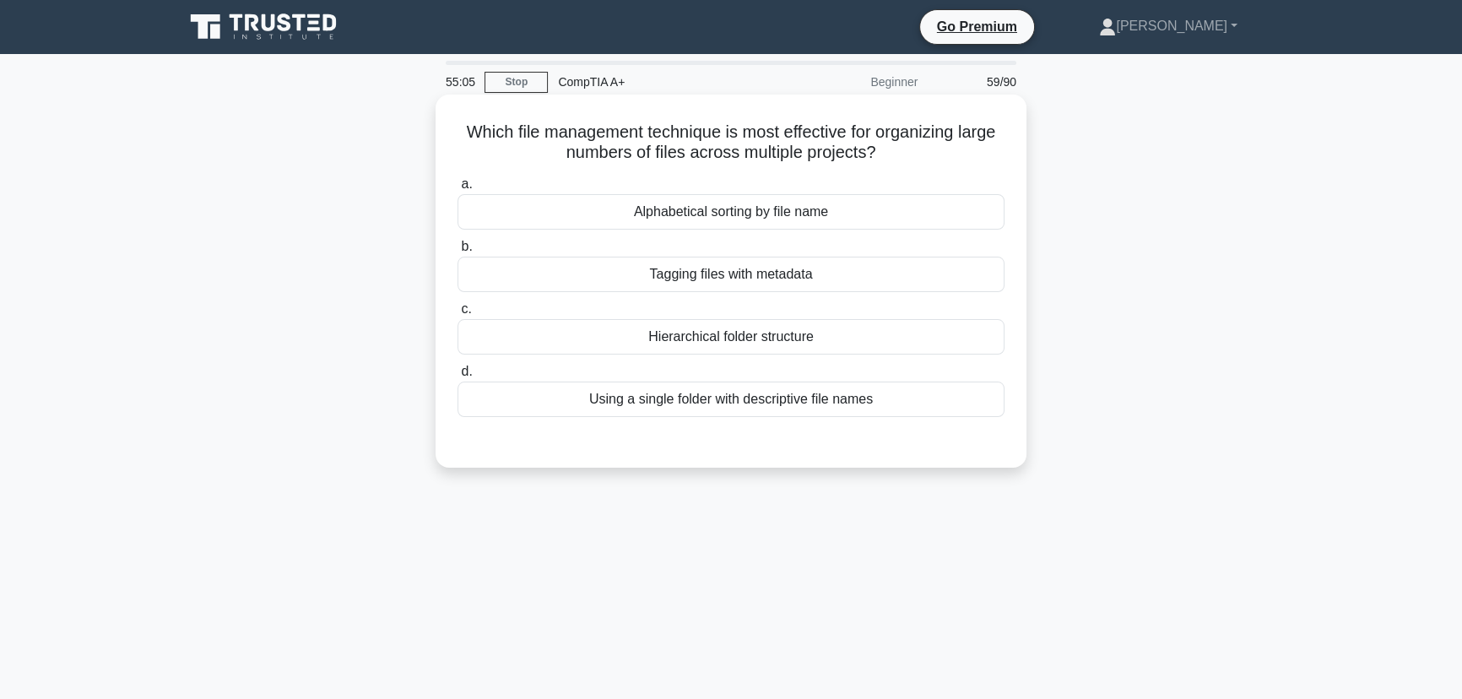
click at [765, 333] on div "Hierarchical folder structure" at bounding box center [731, 336] width 547 height 35
click at [458, 315] on input "c. Hierarchical folder structure" at bounding box center [458, 309] width 0 height 11
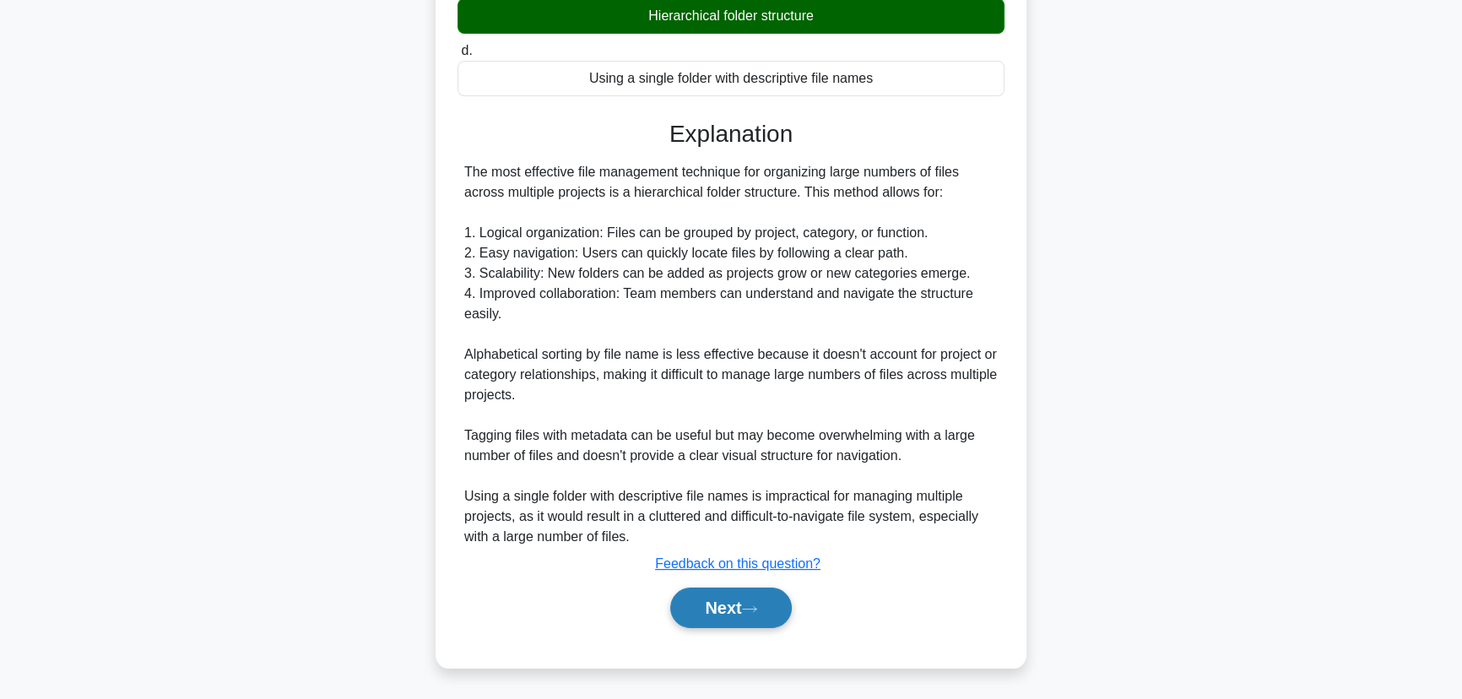
click at [730, 602] on button "Next" at bounding box center [730, 608] width 121 height 41
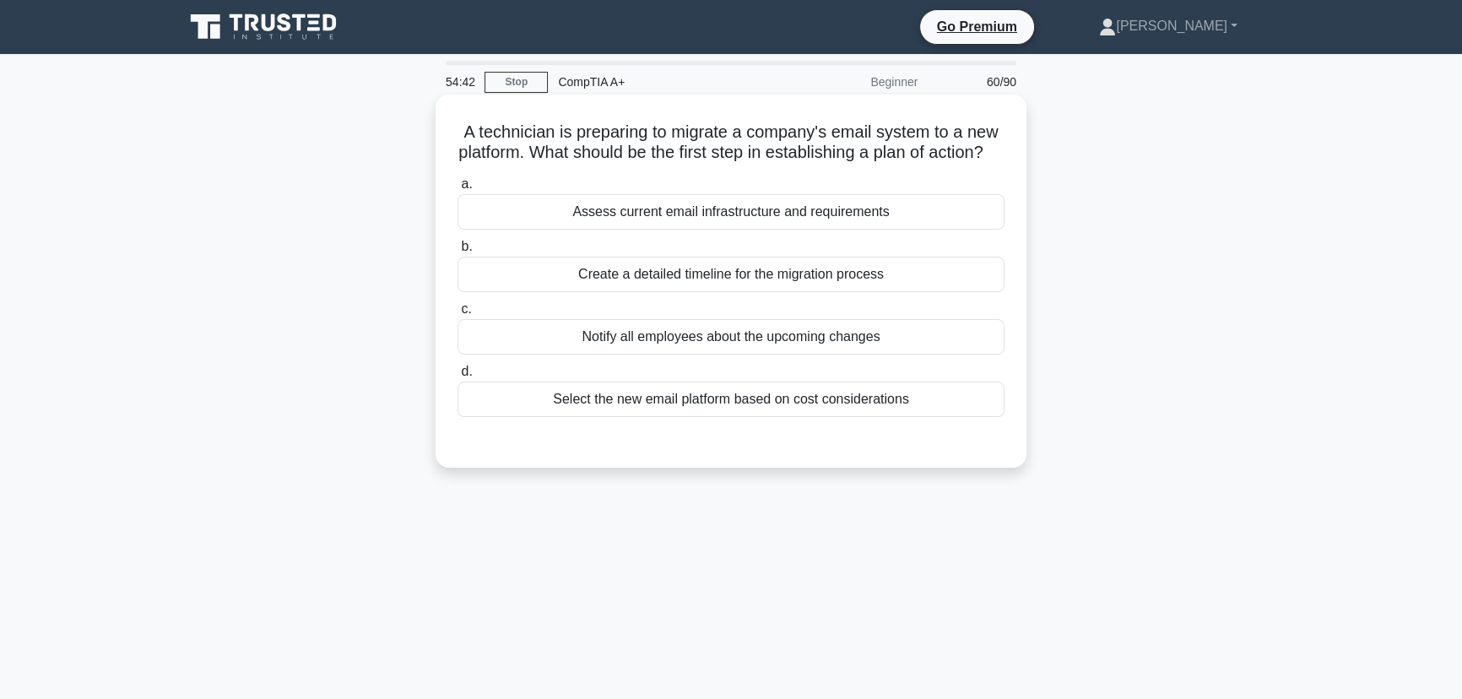
click at [792, 355] on div "Notify all employees about the upcoming changes" at bounding box center [731, 336] width 547 height 35
click at [458, 315] on input "c. Notify all employees about the upcoming changes" at bounding box center [458, 309] width 0 height 11
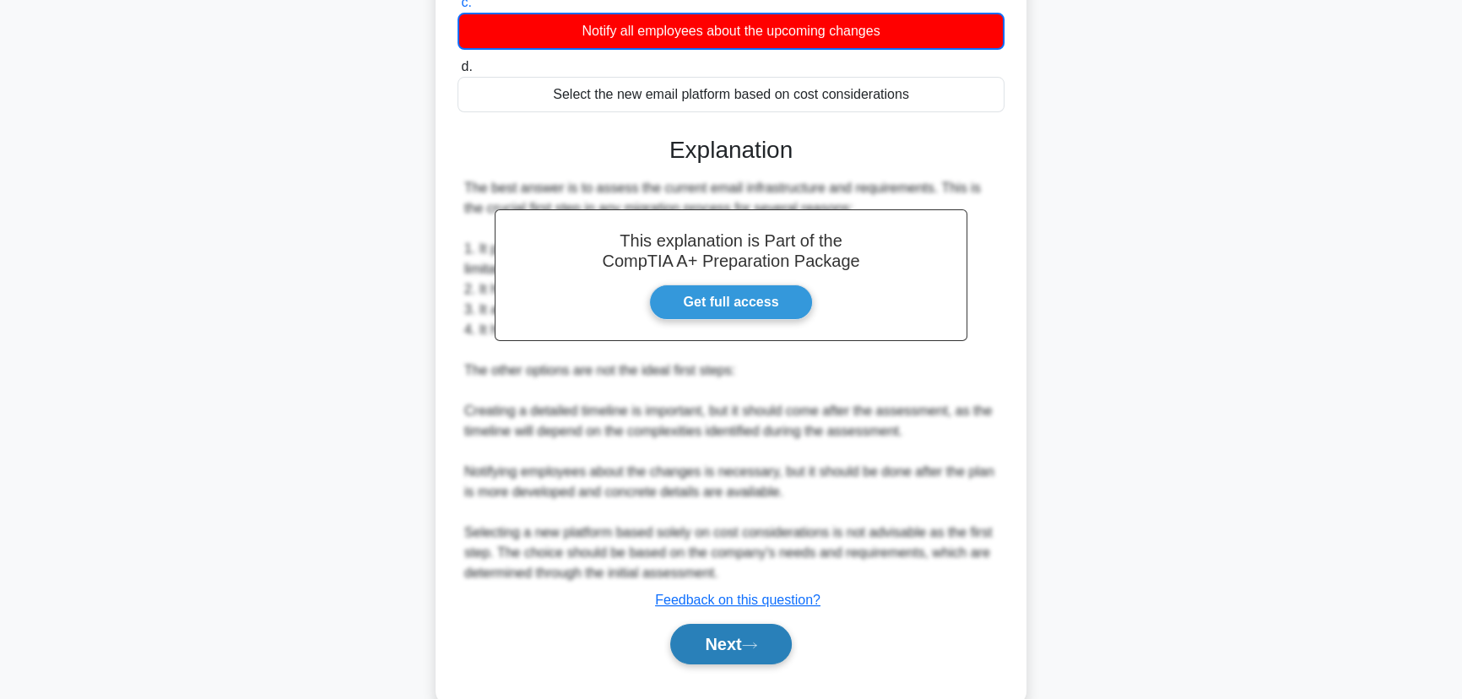
click at [733, 661] on button "Next" at bounding box center [730, 644] width 121 height 41
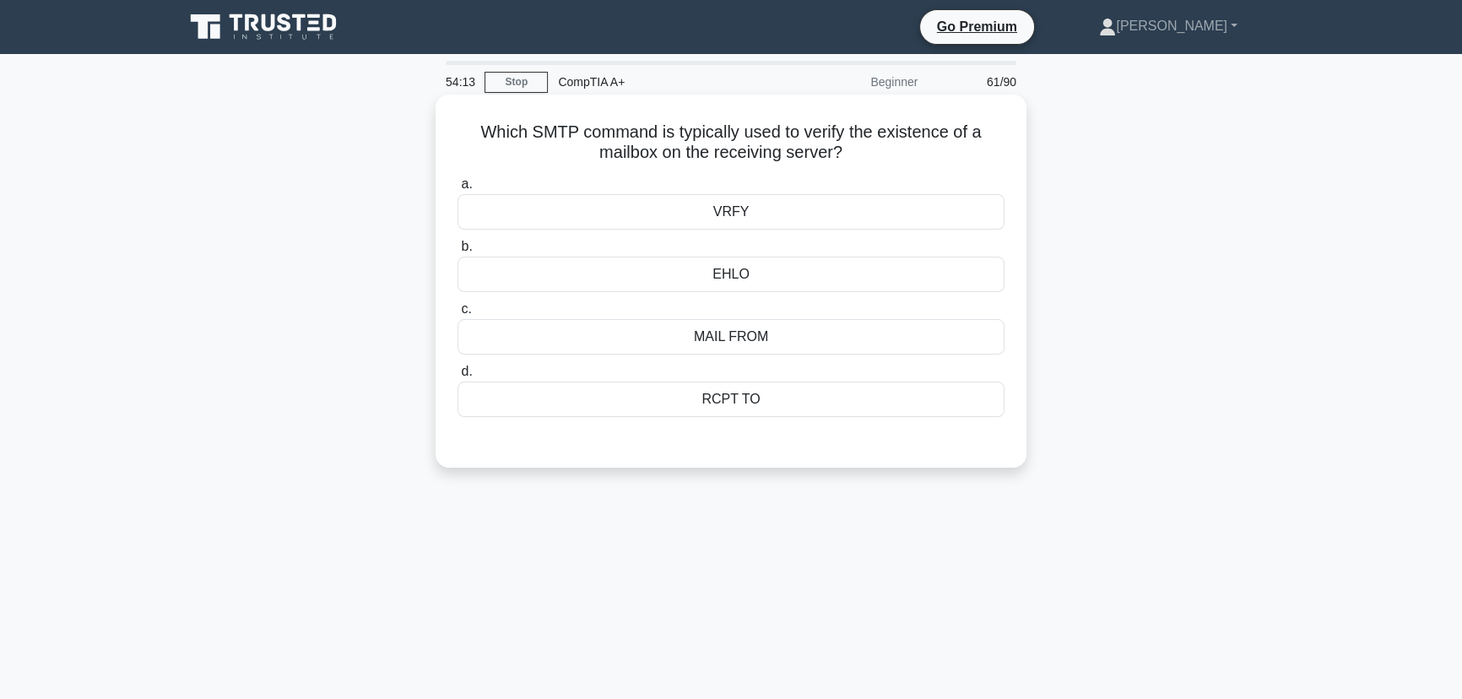
click at [767, 219] on div "VRFY" at bounding box center [731, 211] width 547 height 35
click at [458, 190] on input "a. VRFY" at bounding box center [458, 184] width 0 height 11
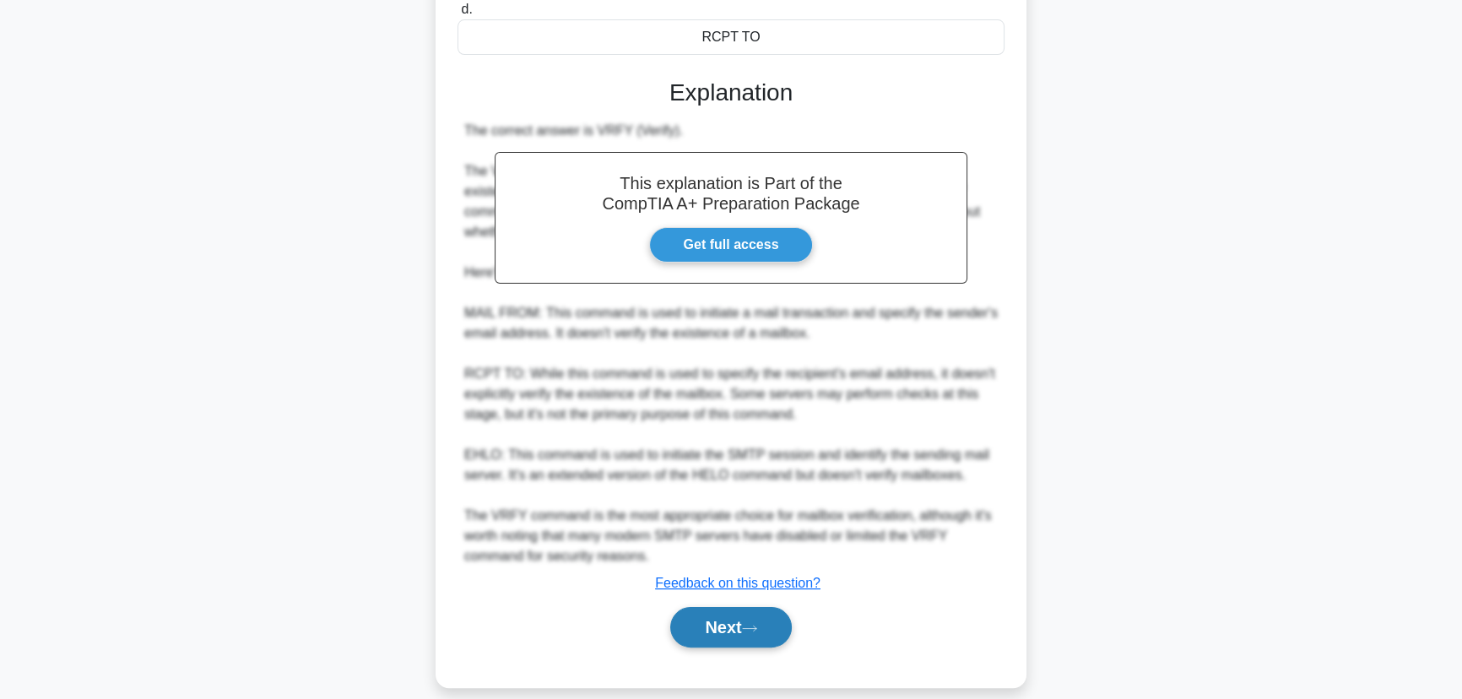
click at [737, 613] on button "Next" at bounding box center [730, 627] width 121 height 41
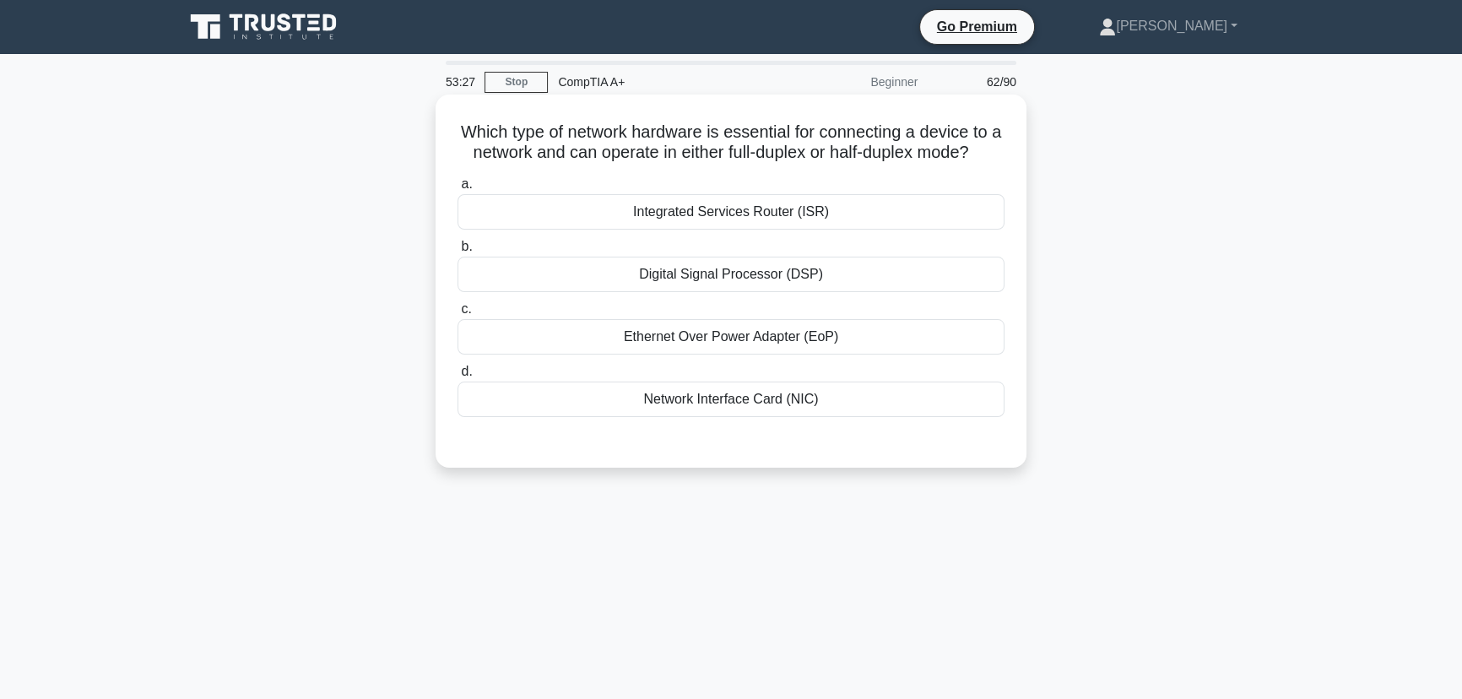
click at [735, 417] on div "Network Interface Card (NIC)" at bounding box center [731, 399] width 547 height 35
click at [458, 377] on input "d. Network Interface Card (NIC)" at bounding box center [458, 371] width 0 height 11
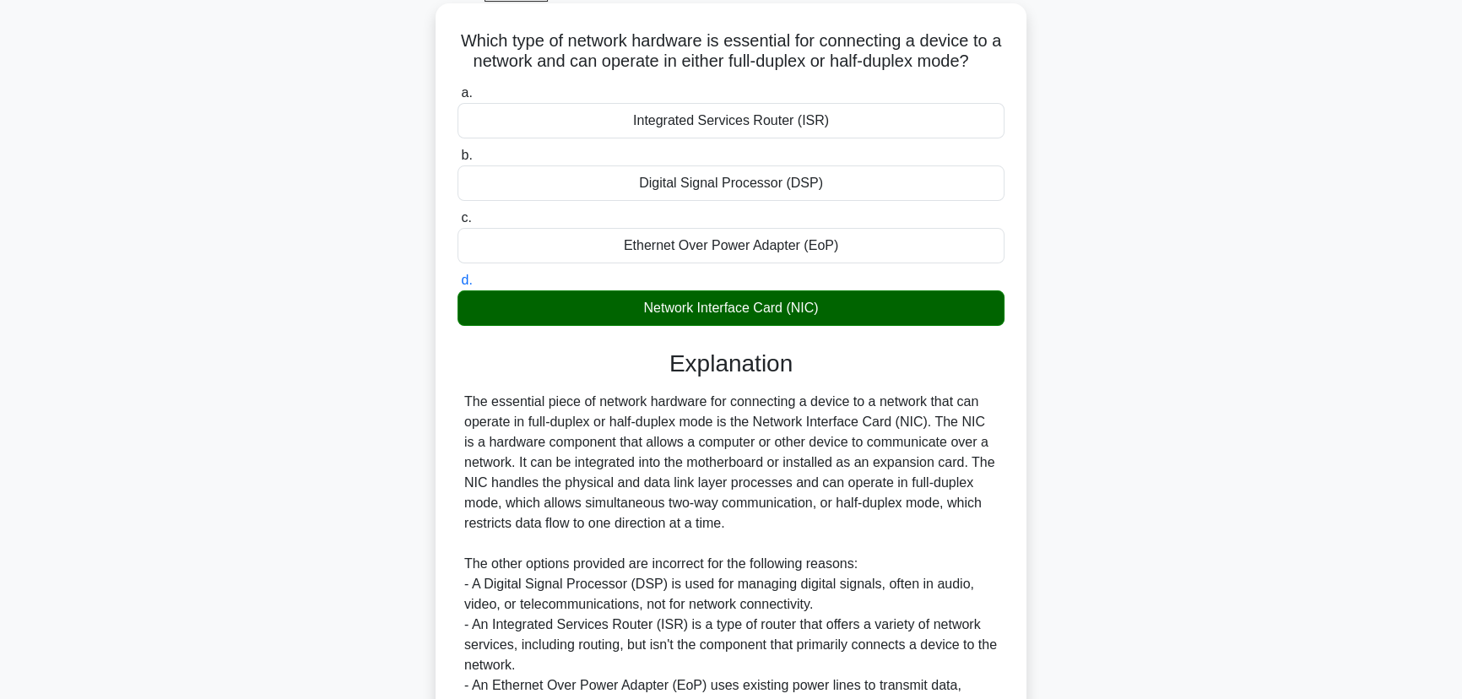
scroll to position [321, 0]
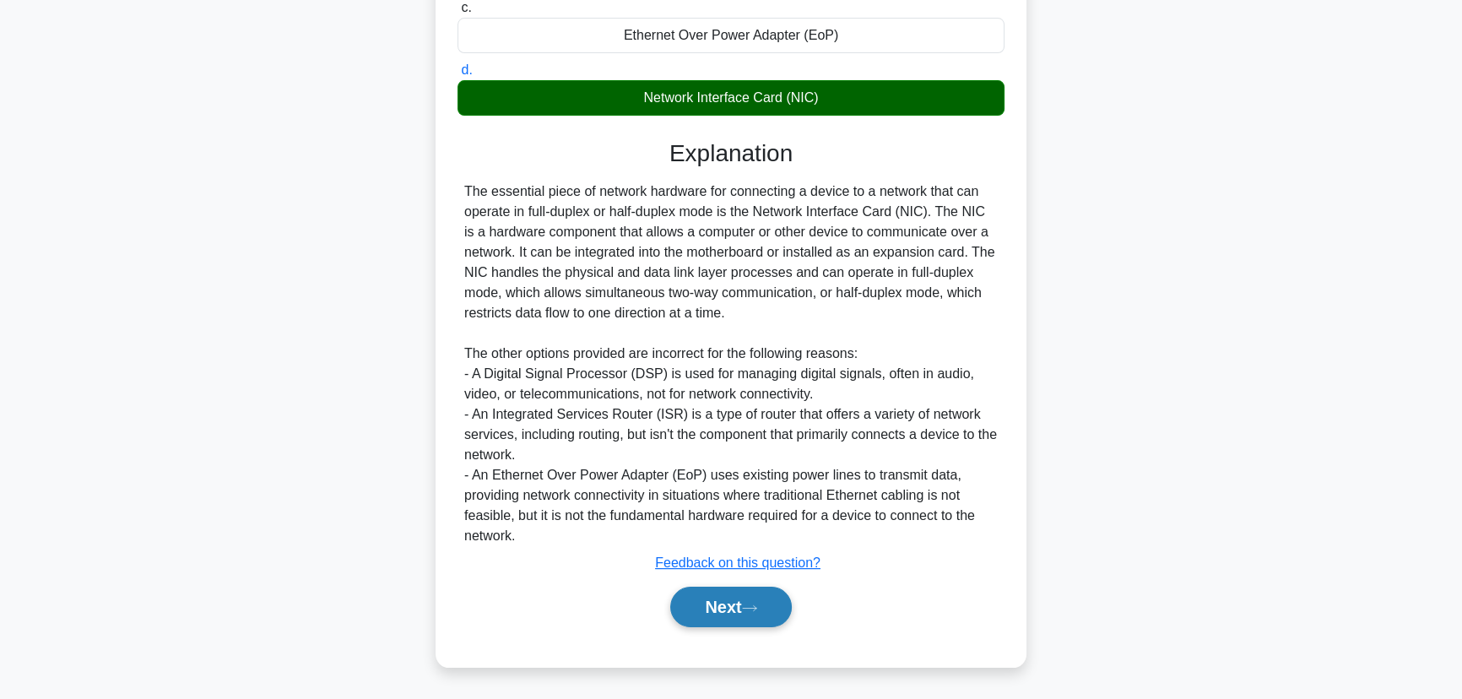
click at [711, 604] on button "Next" at bounding box center [730, 607] width 121 height 41
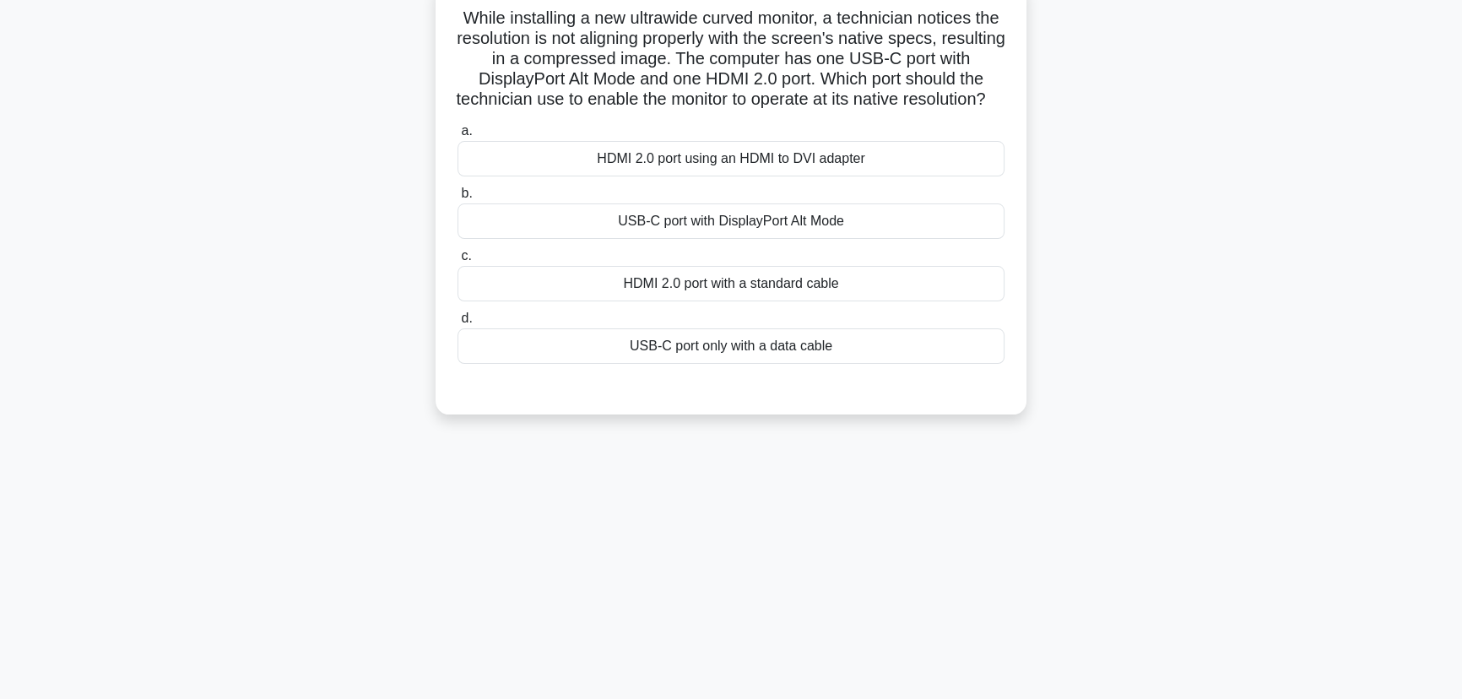
scroll to position [0, 0]
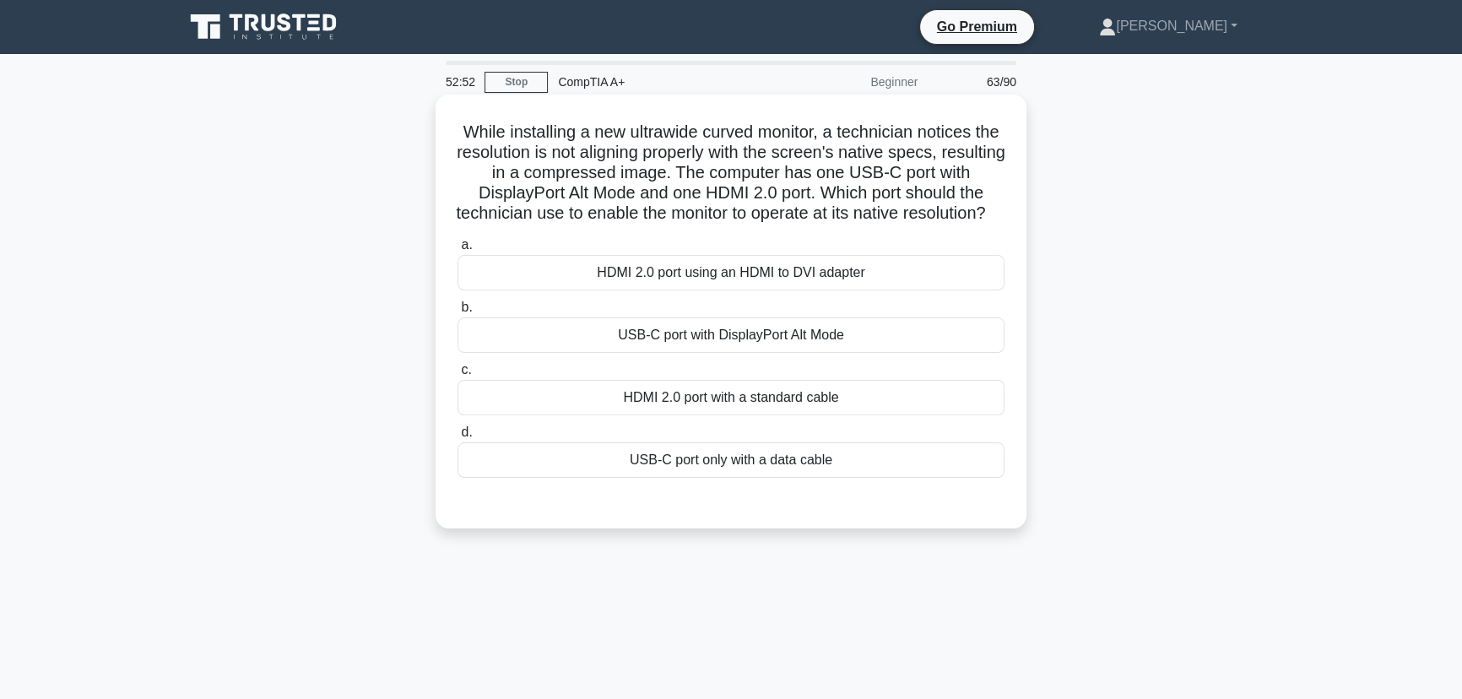
click at [742, 353] on div "USB-C port with DisplayPort Alt Mode" at bounding box center [731, 334] width 547 height 35
click at [458, 313] on input "b. USB-C port with DisplayPort Alt Mode" at bounding box center [458, 307] width 0 height 11
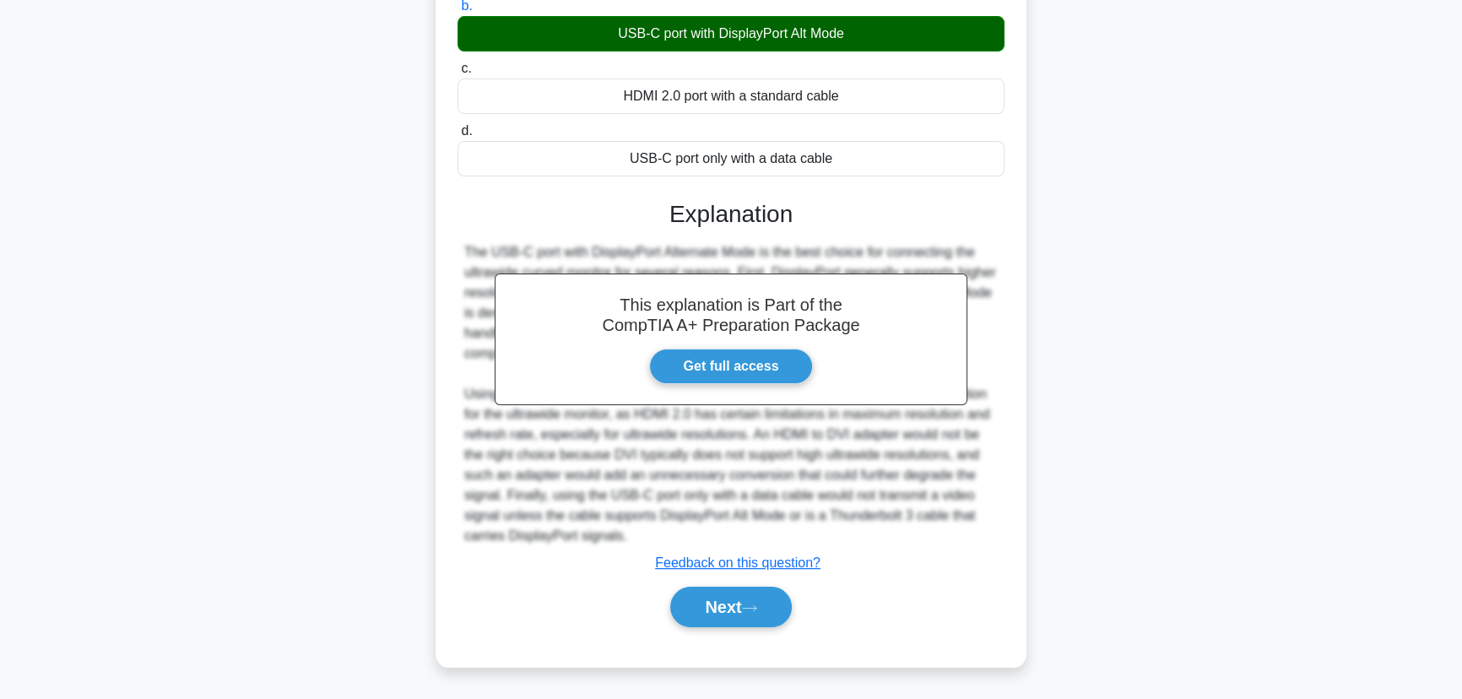
scroll to position [321, 0]
click at [757, 605] on icon at bounding box center [749, 608] width 15 height 9
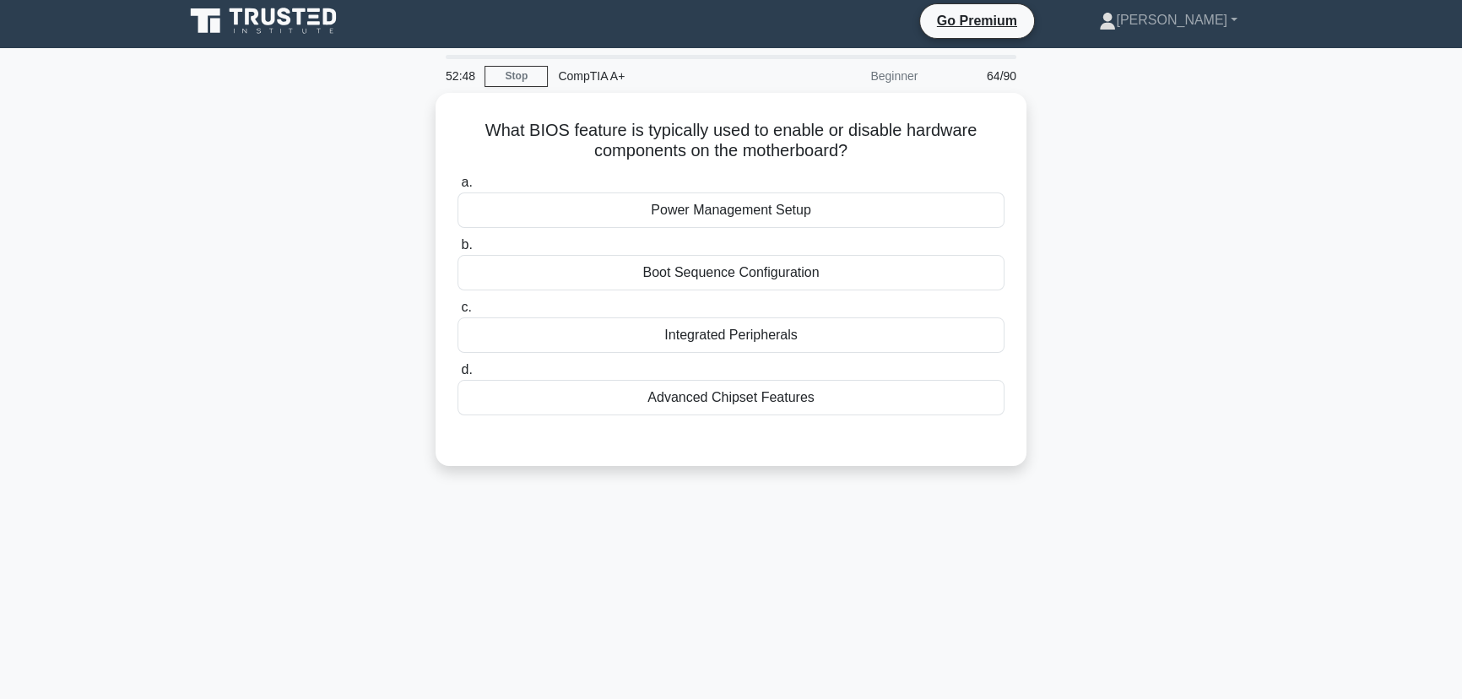
scroll to position [0, 0]
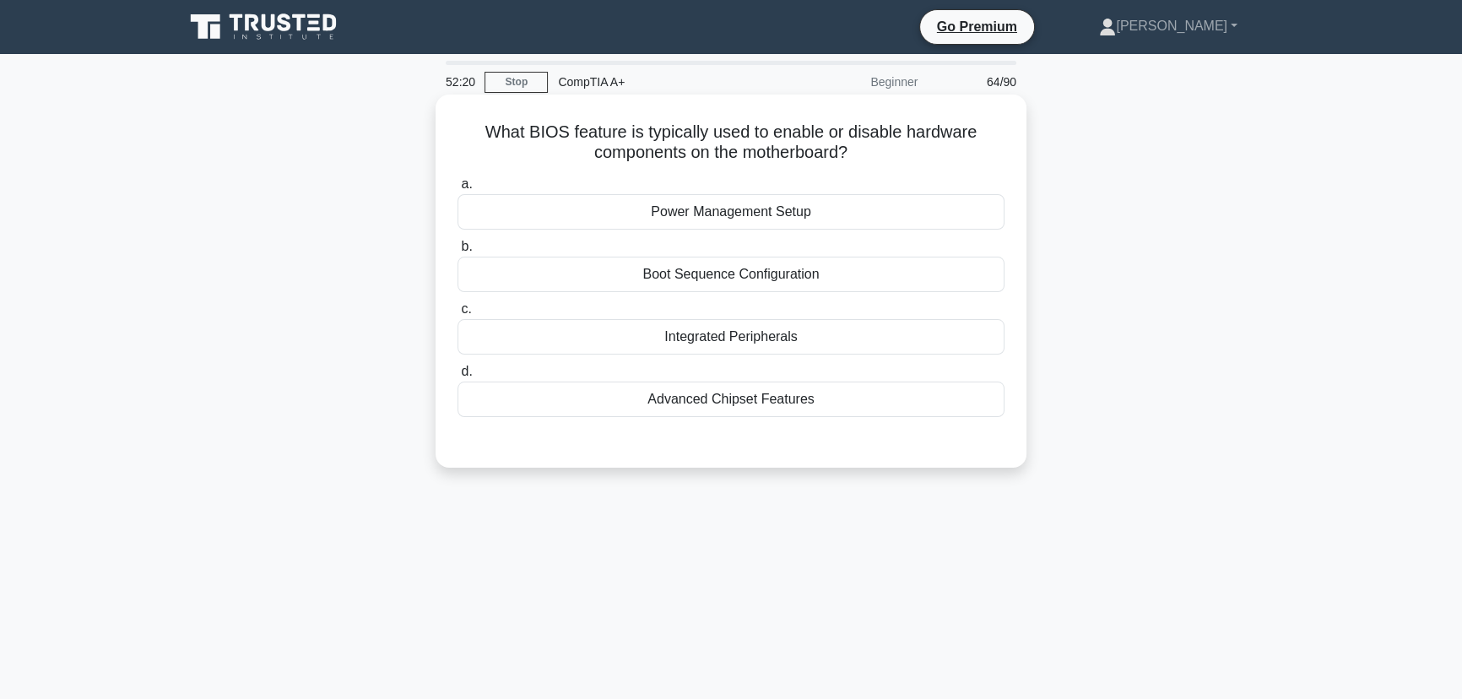
click at [738, 217] on div "Power Management Setup" at bounding box center [731, 211] width 547 height 35
click at [458, 190] on input "a. Power Management Setup" at bounding box center [458, 184] width 0 height 11
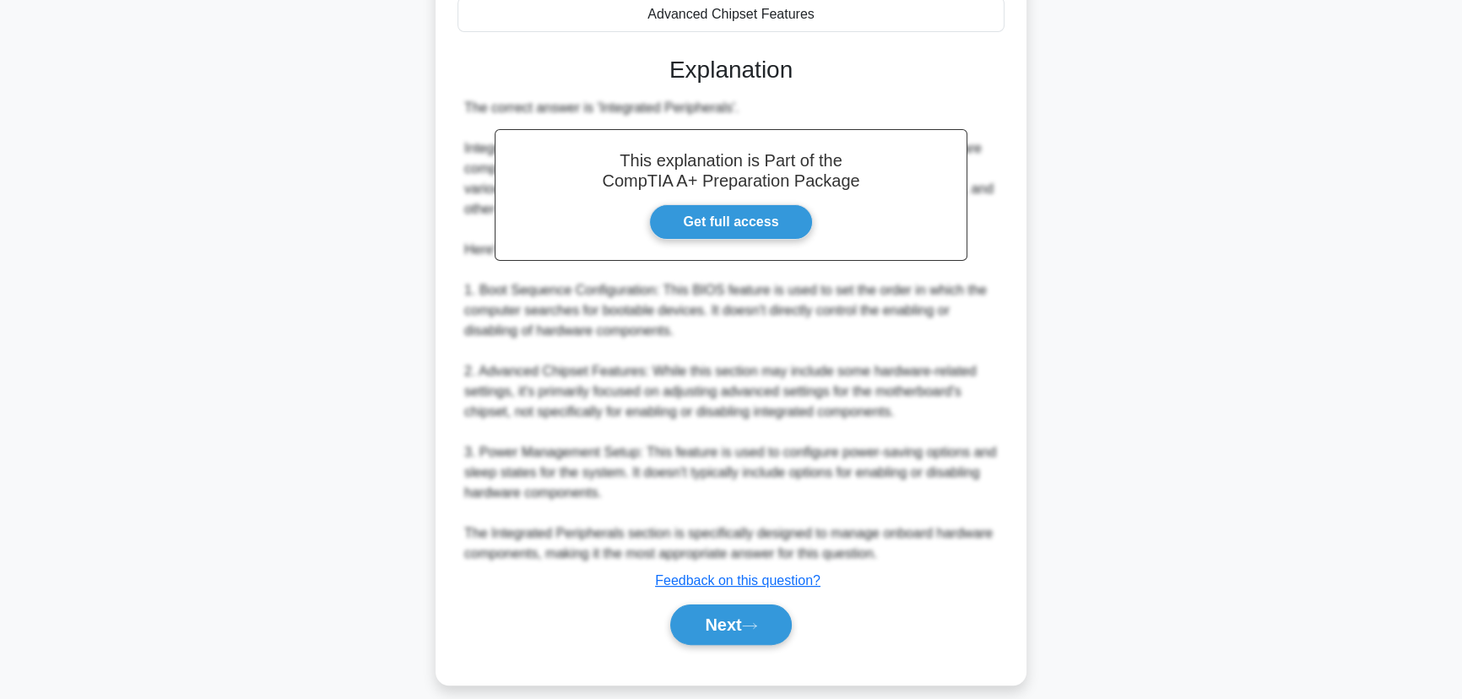
scroll to position [404, 0]
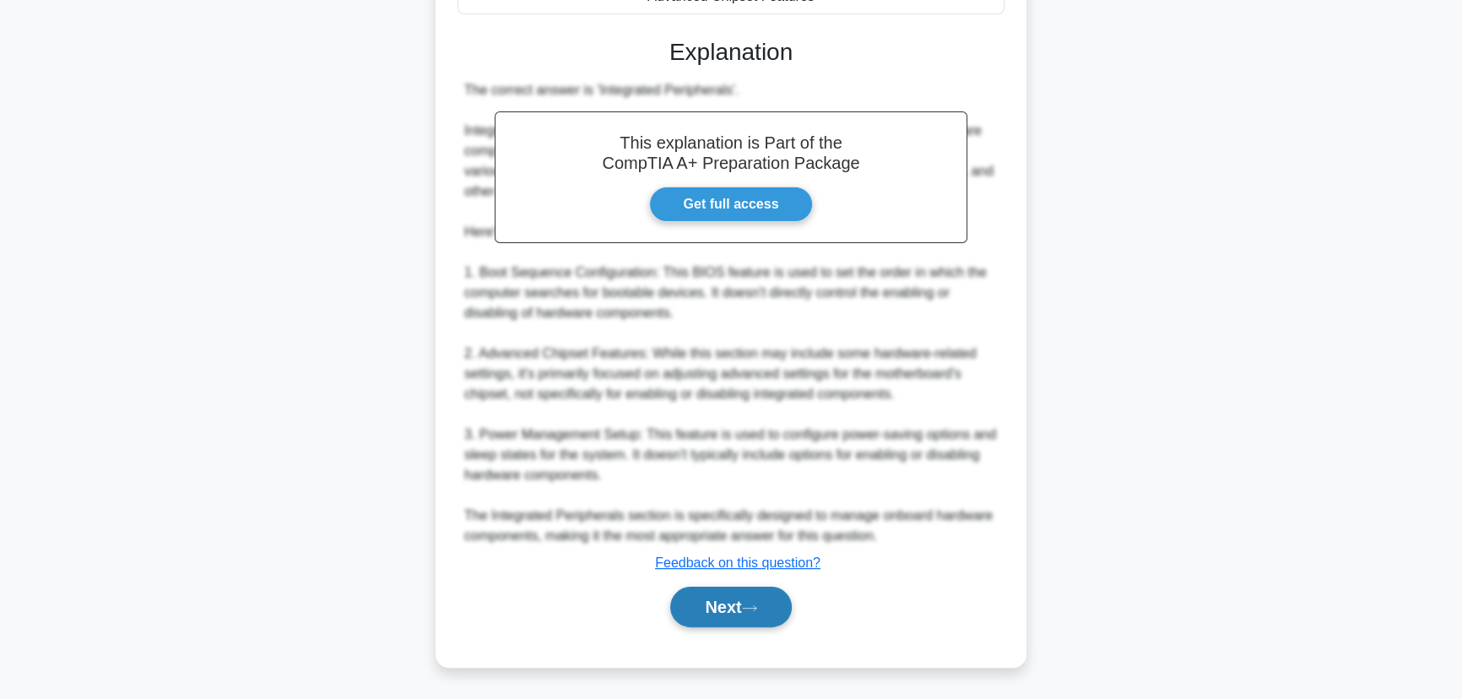
click at [719, 592] on button "Next" at bounding box center [730, 607] width 121 height 41
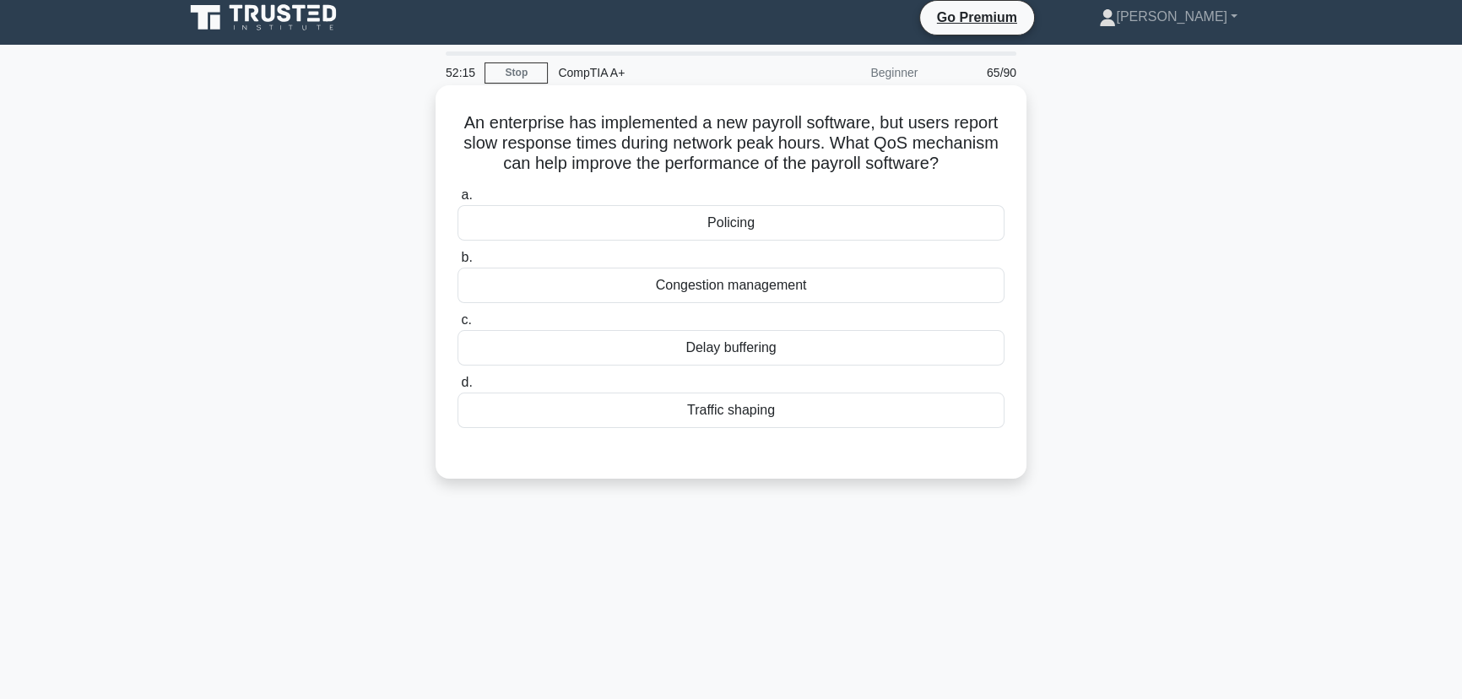
scroll to position [0, 0]
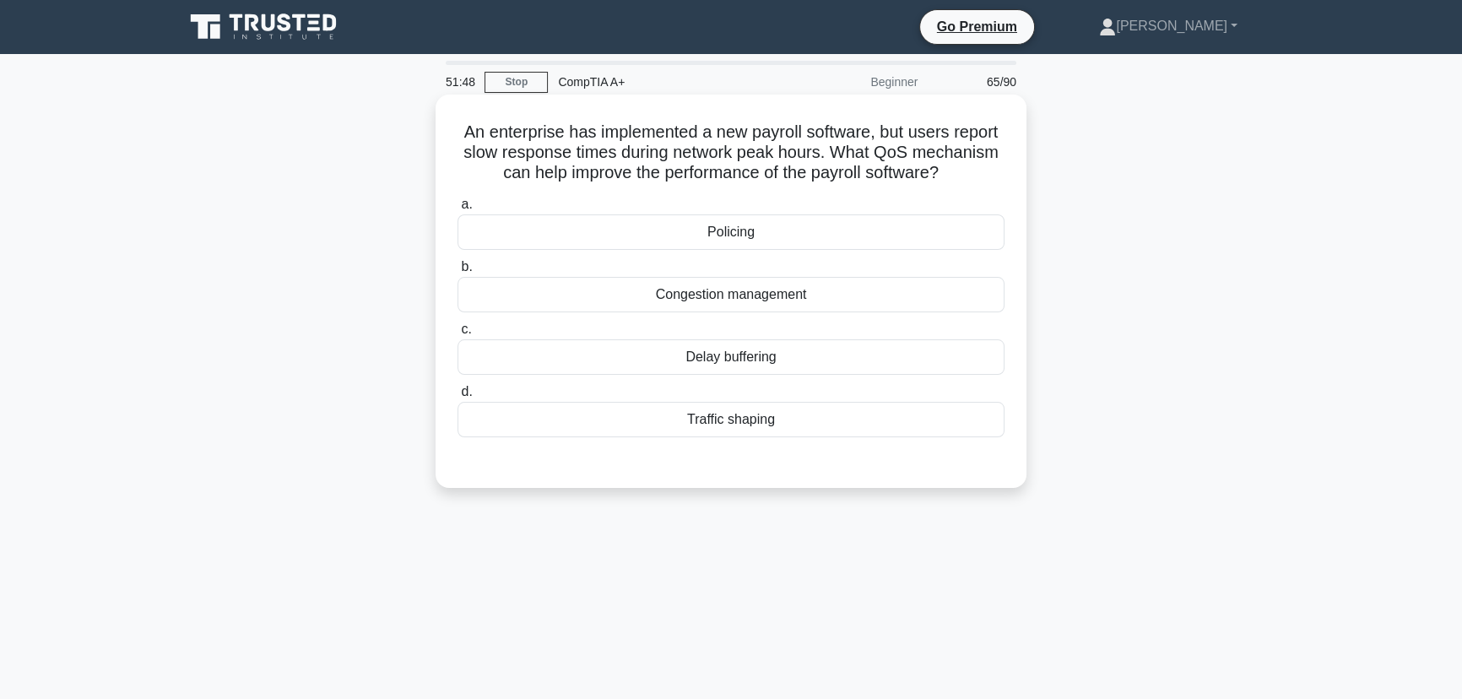
click at [735, 236] on div "Policing" at bounding box center [731, 231] width 547 height 35
click at [458, 210] on input "a. Policing" at bounding box center [458, 204] width 0 height 11
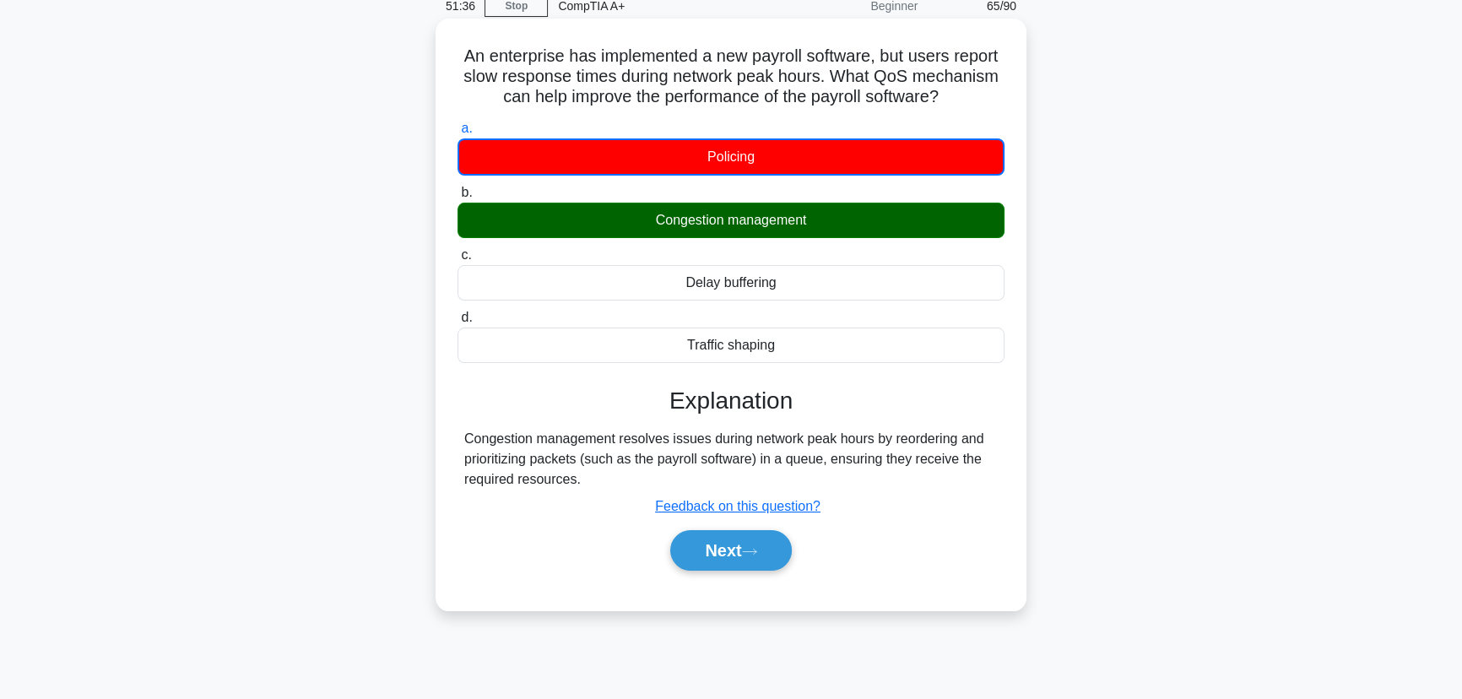
scroll to position [212, 0]
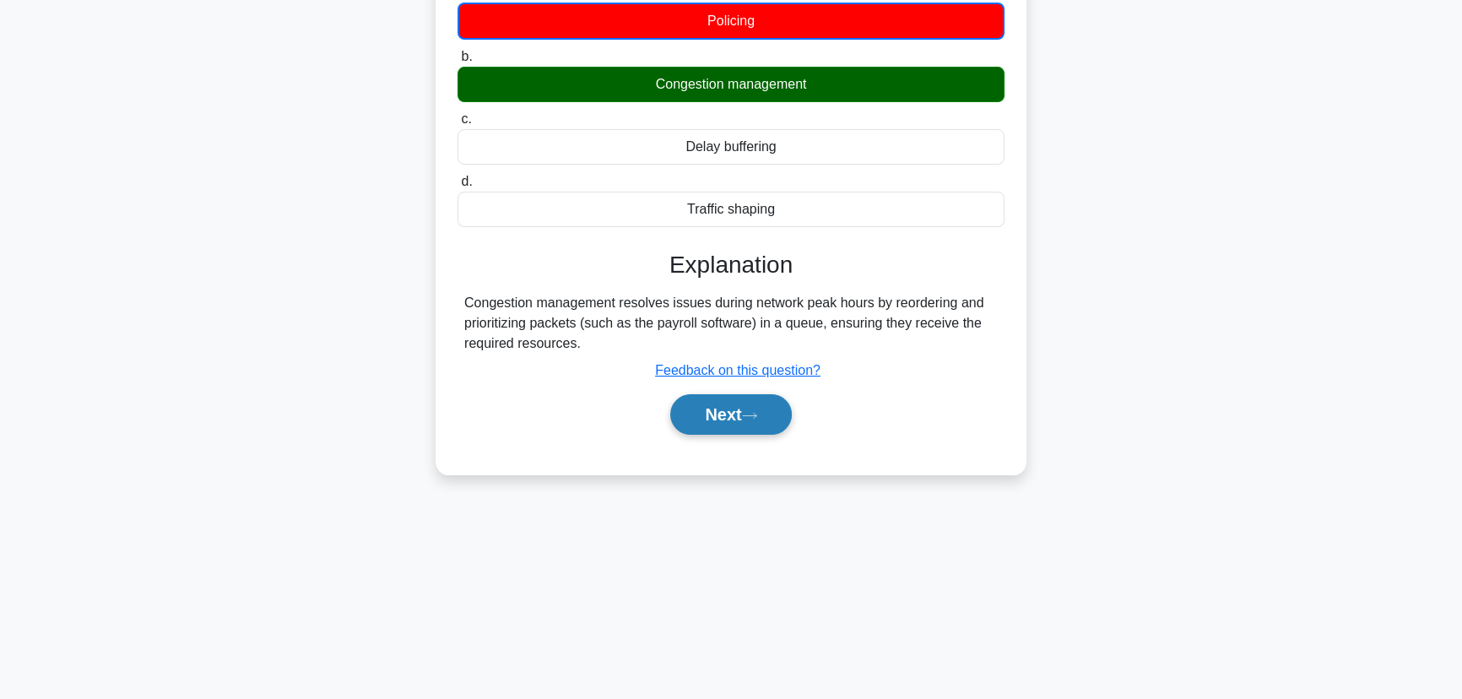
click at [748, 420] on button "Next" at bounding box center [730, 414] width 121 height 41
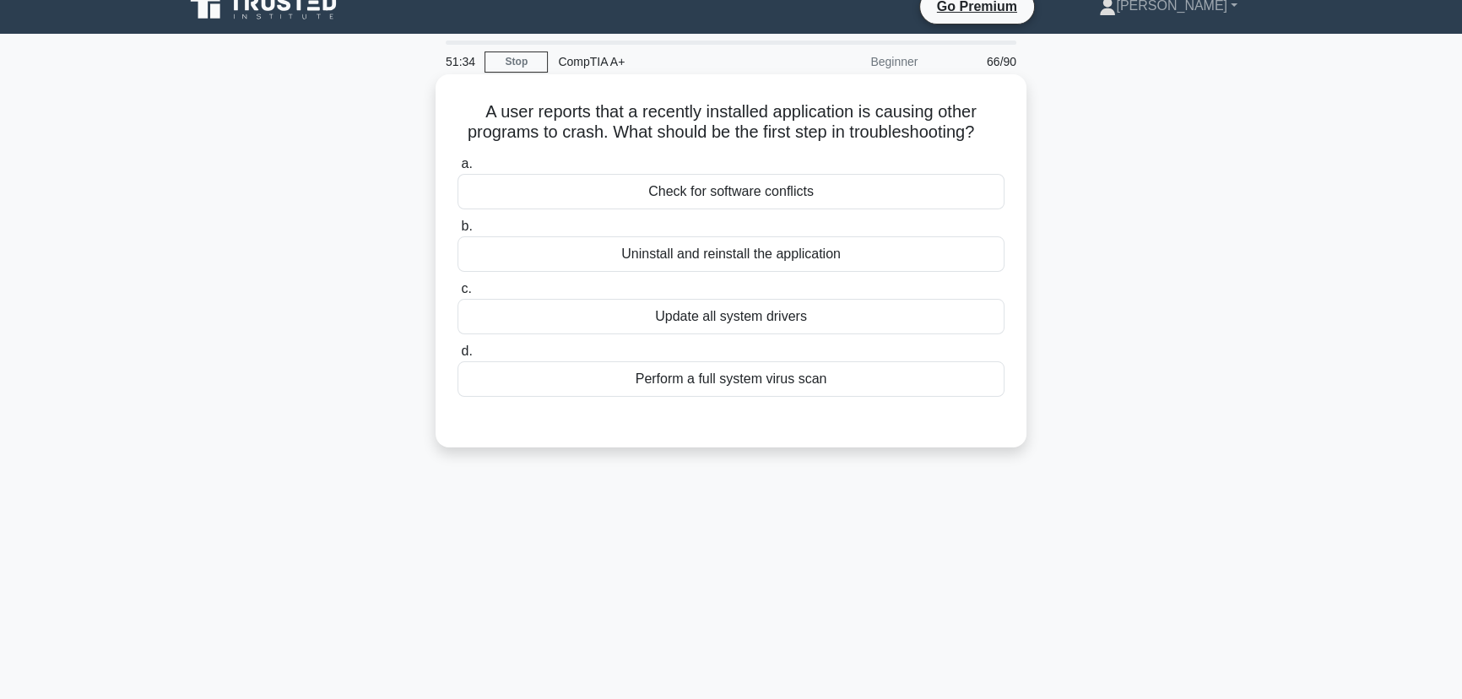
scroll to position [0, 0]
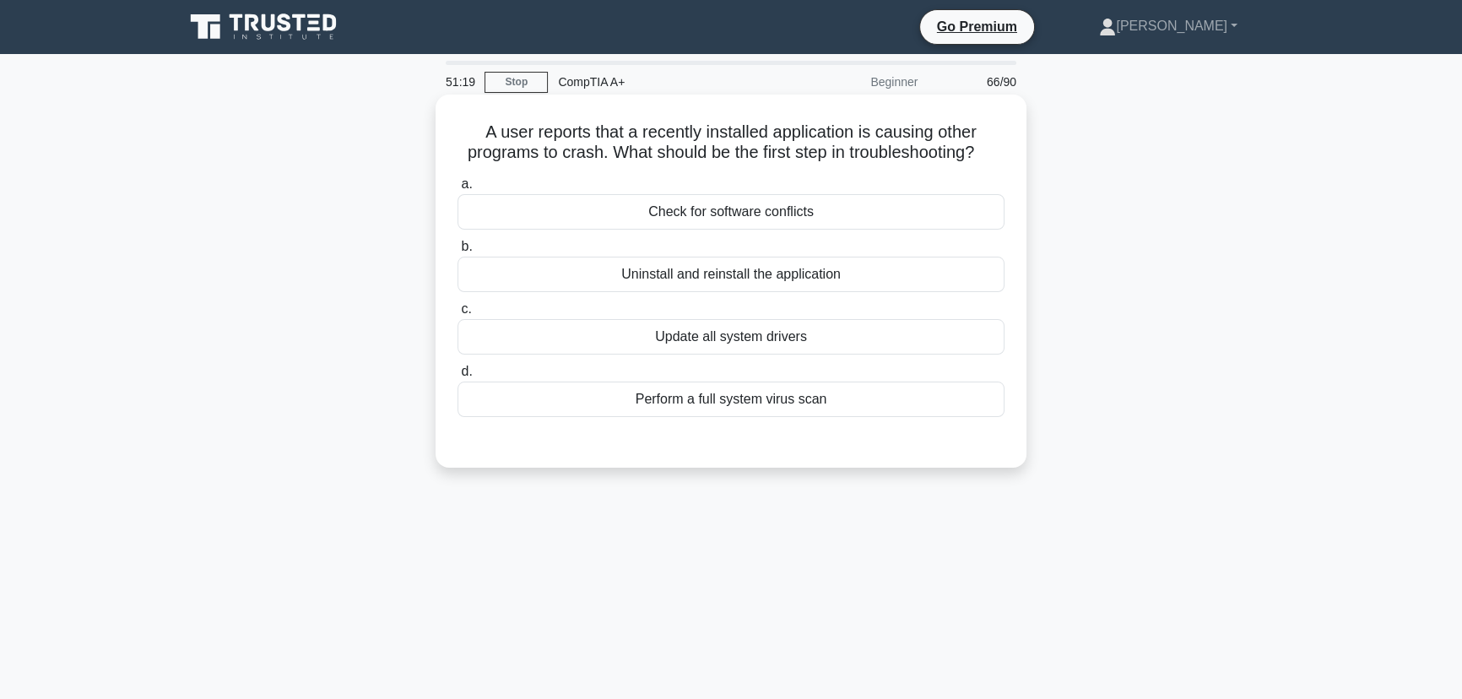
click at [760, 207] on div "Check for software conflicts" at bounding box center [731, 211] width 547 height 35
click at [458, 190] on input "a. Check for software conflicts" at bounding box center [458, 184] width 0 height 11
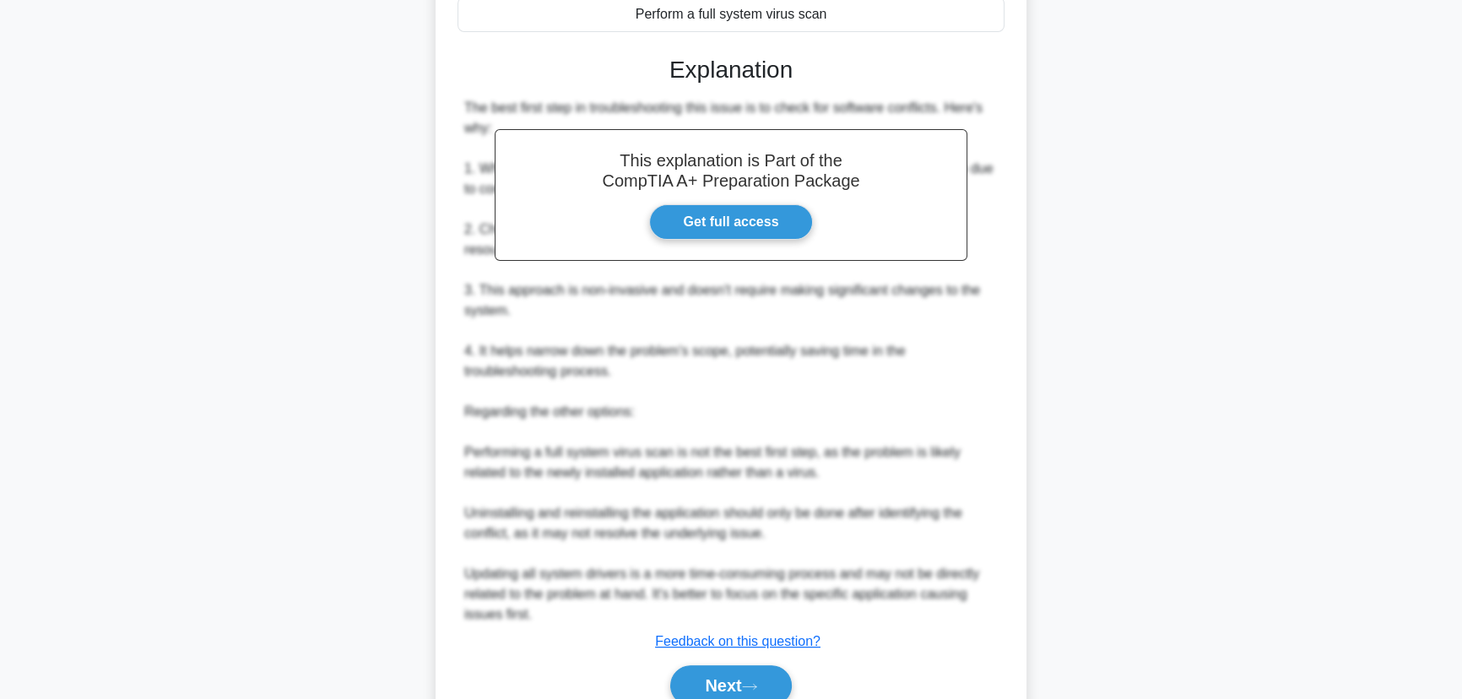
scroll to position [463, 0]
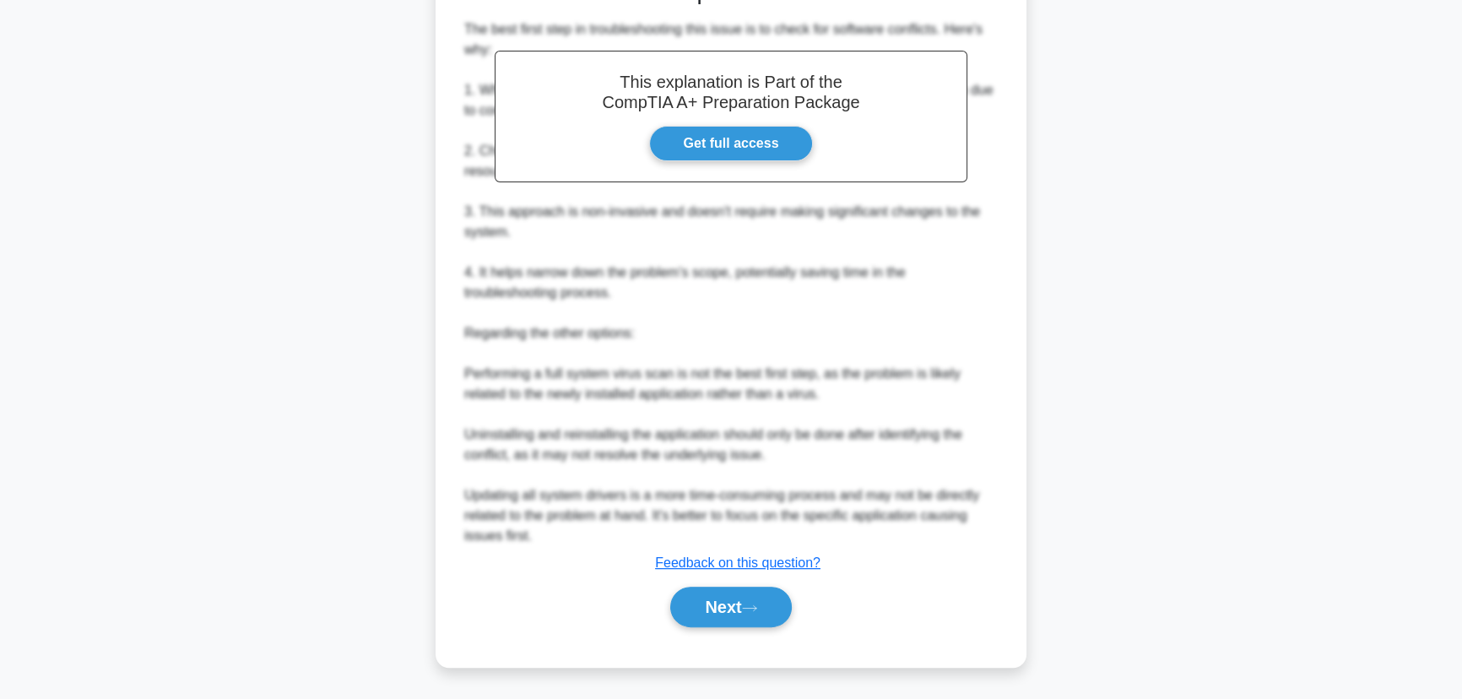
click at [718, 582] on div "Next" at bounding box center [731, 607] width 547 height 54
click at [724, 599] on button "Next" at bounding box center [730, 607] width 121 height 41
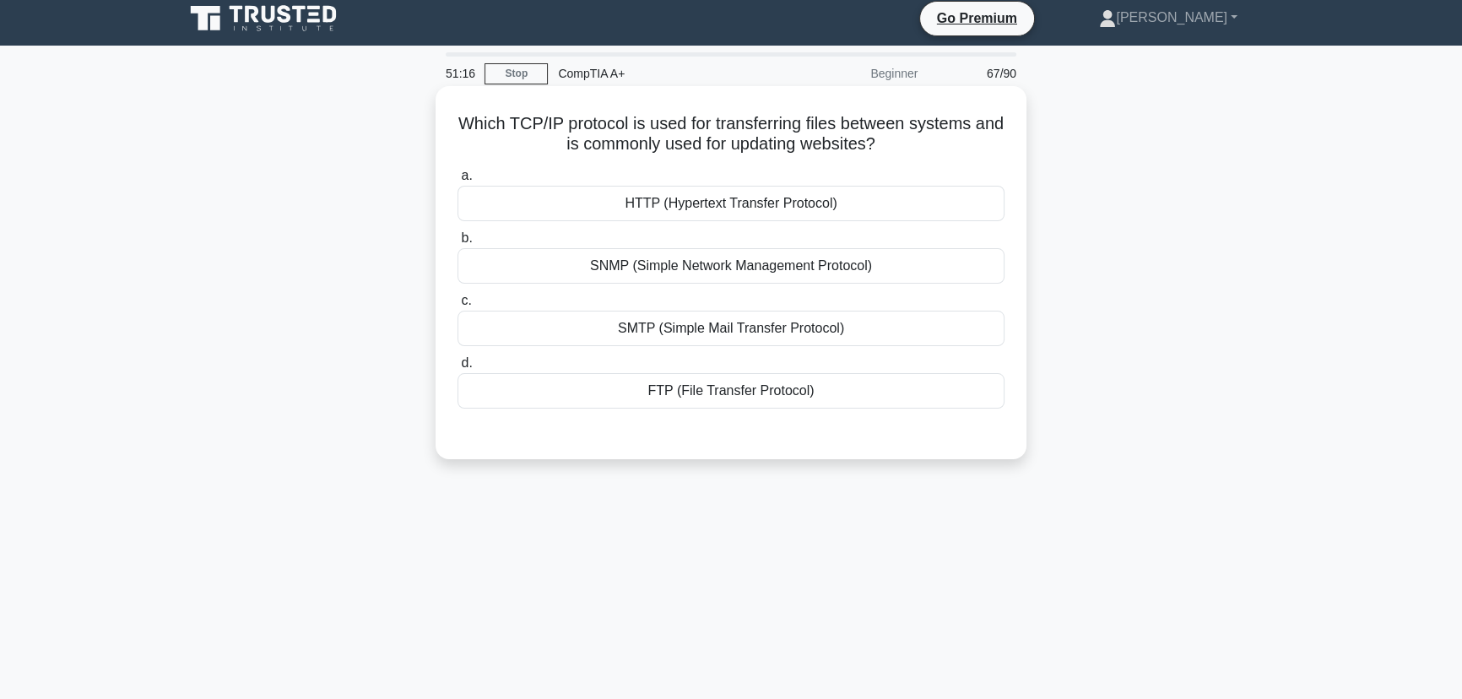
scroll to position [0, 0]
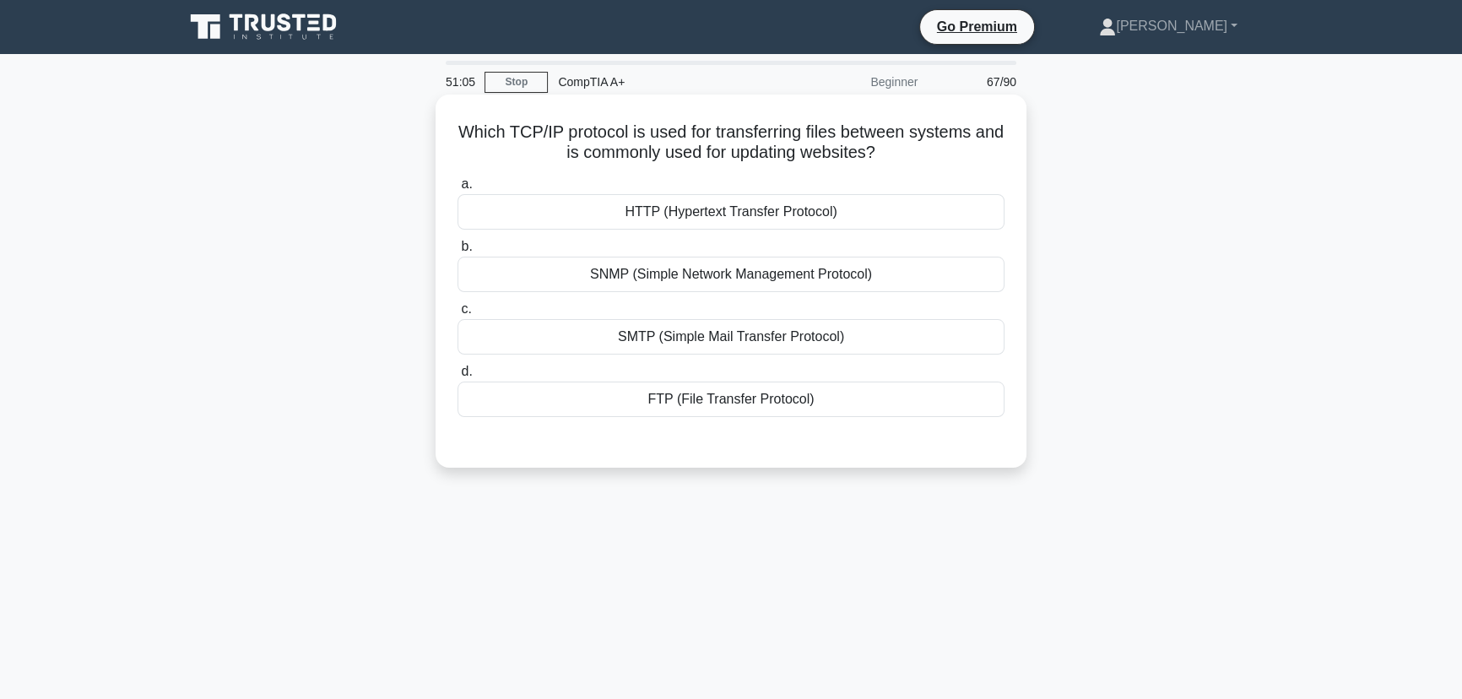
click at [775, 214] on div "HTTP (Hypertext Transfer Protocol)" at bounding box center [731, 211] width 547 height 35
click at [458, 190] on input "a. HTTP (Hypertext Transfer Protocol)" at bounding box center [458, 184] width 0 height 11
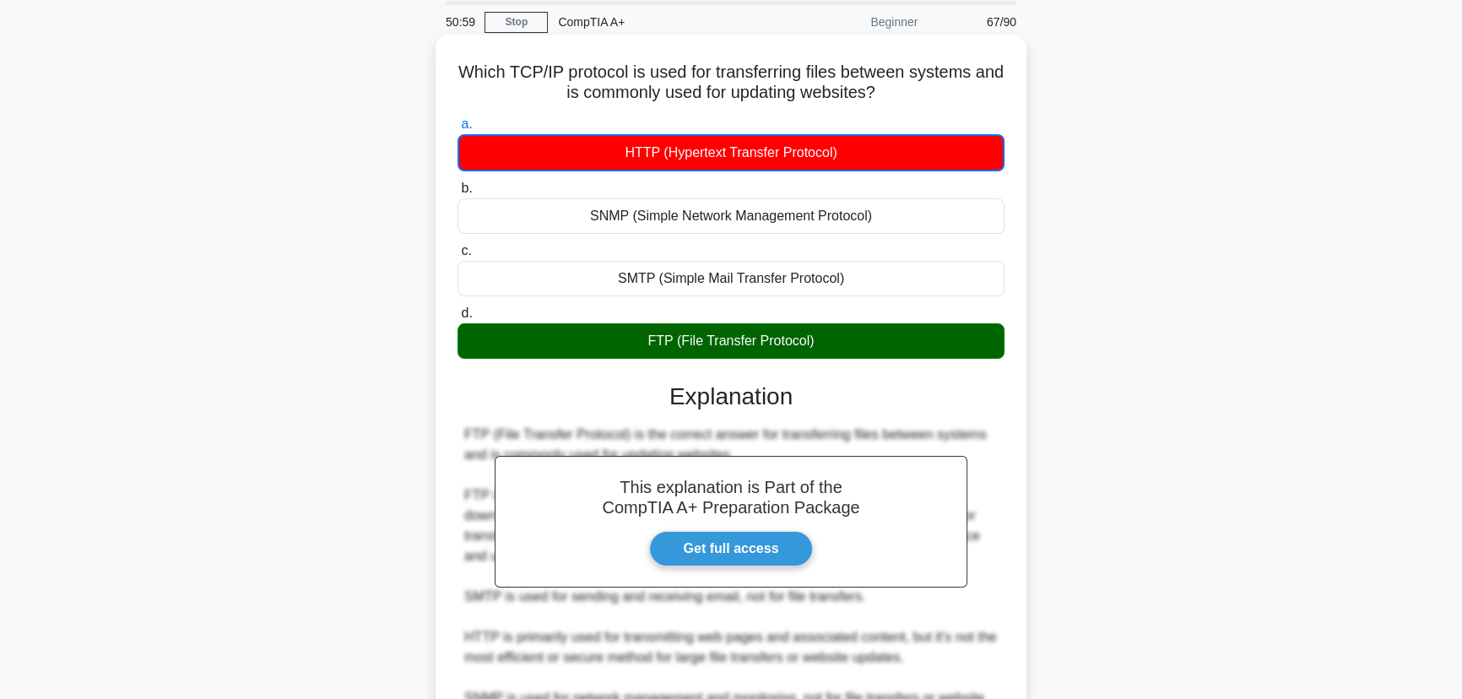
scroll to position [241, 0]
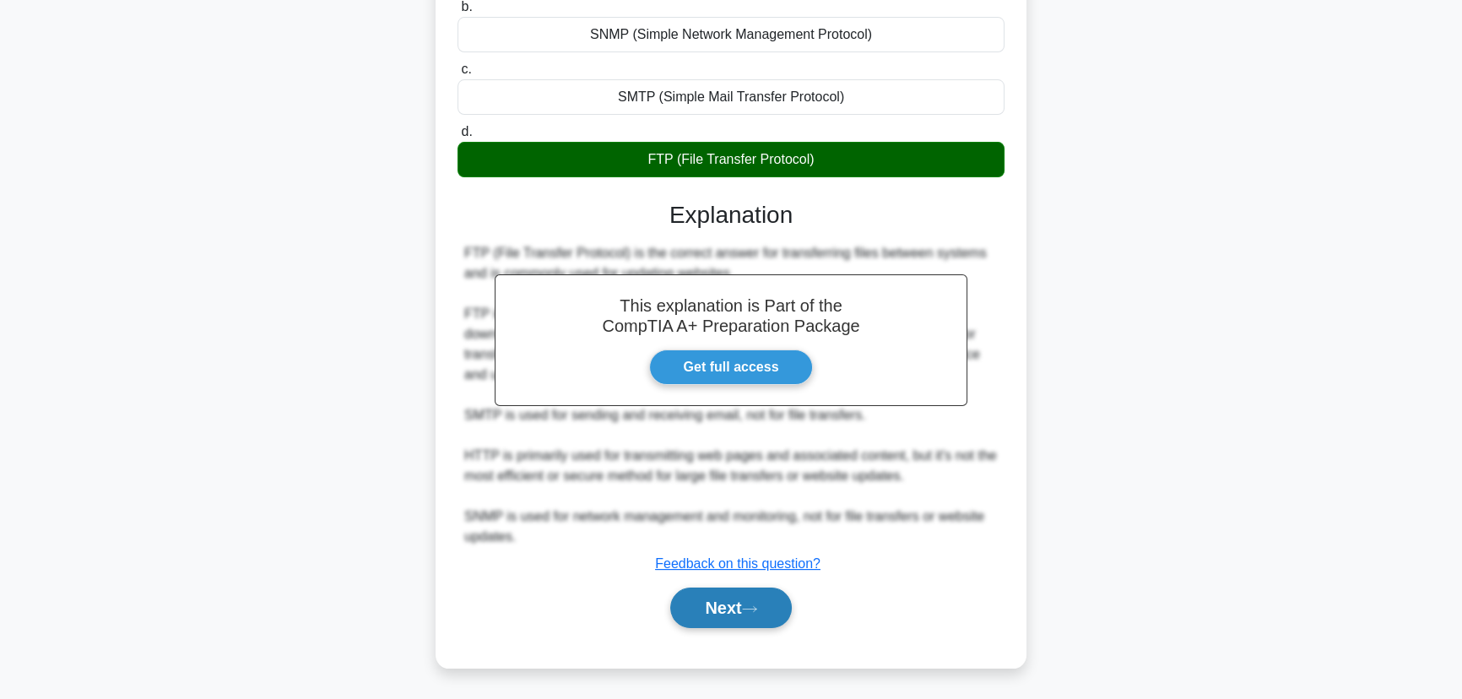
click at [730, 603] on button "Next" at bounding box center [730, 608] width 121 height 41
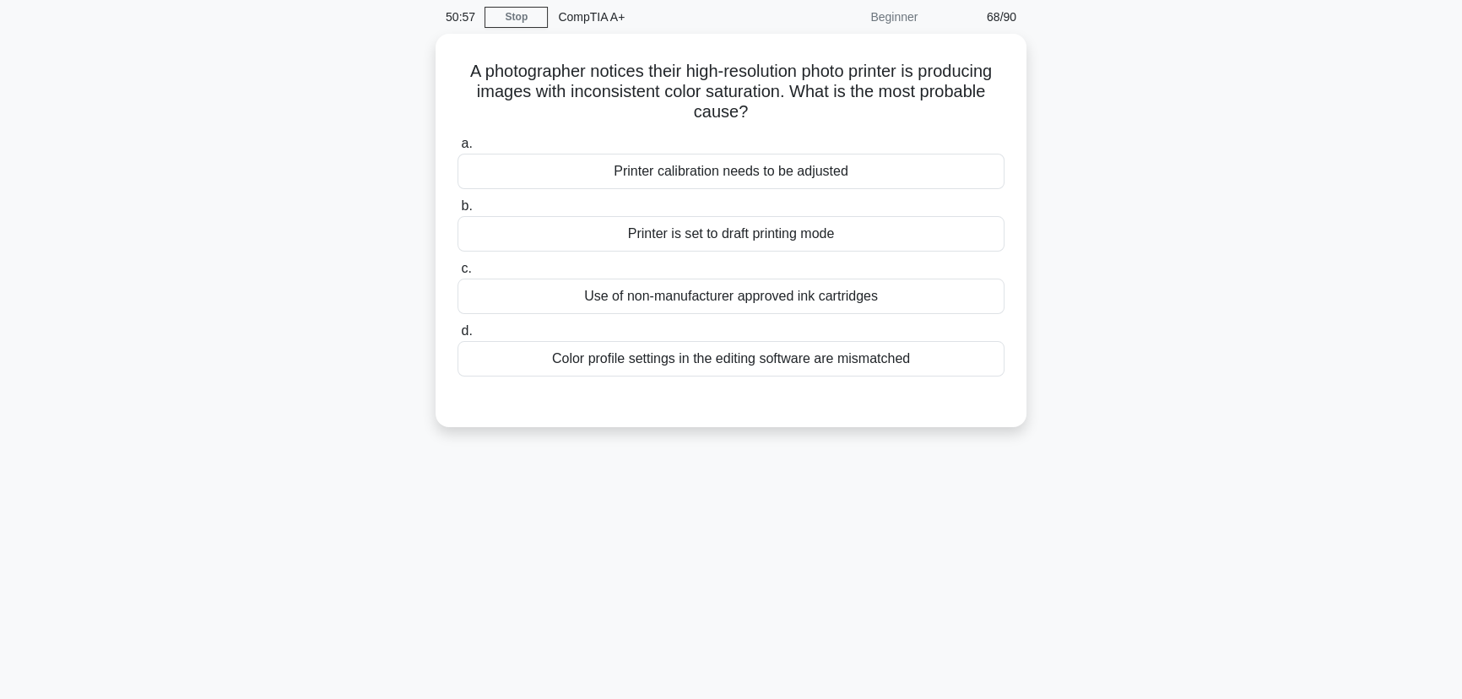
scroll to position [0, 0]
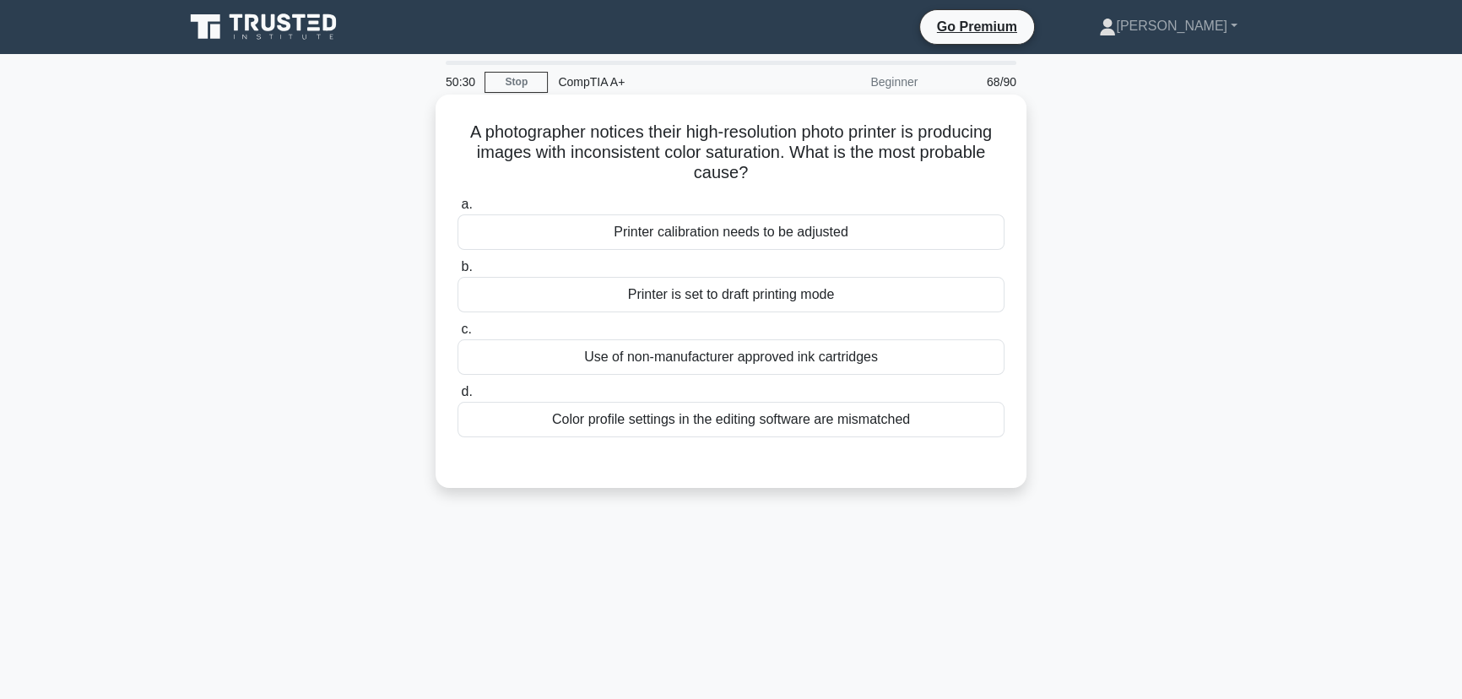
click at [770, 234] on div "Printer calibration needs to be adjusted" at bounding box center [731, 231] width 547 height 35
click at [458, 210] on input "a. Printer calibration needs to be adjusted" at bounding box center [458, 204] width 0 height 11
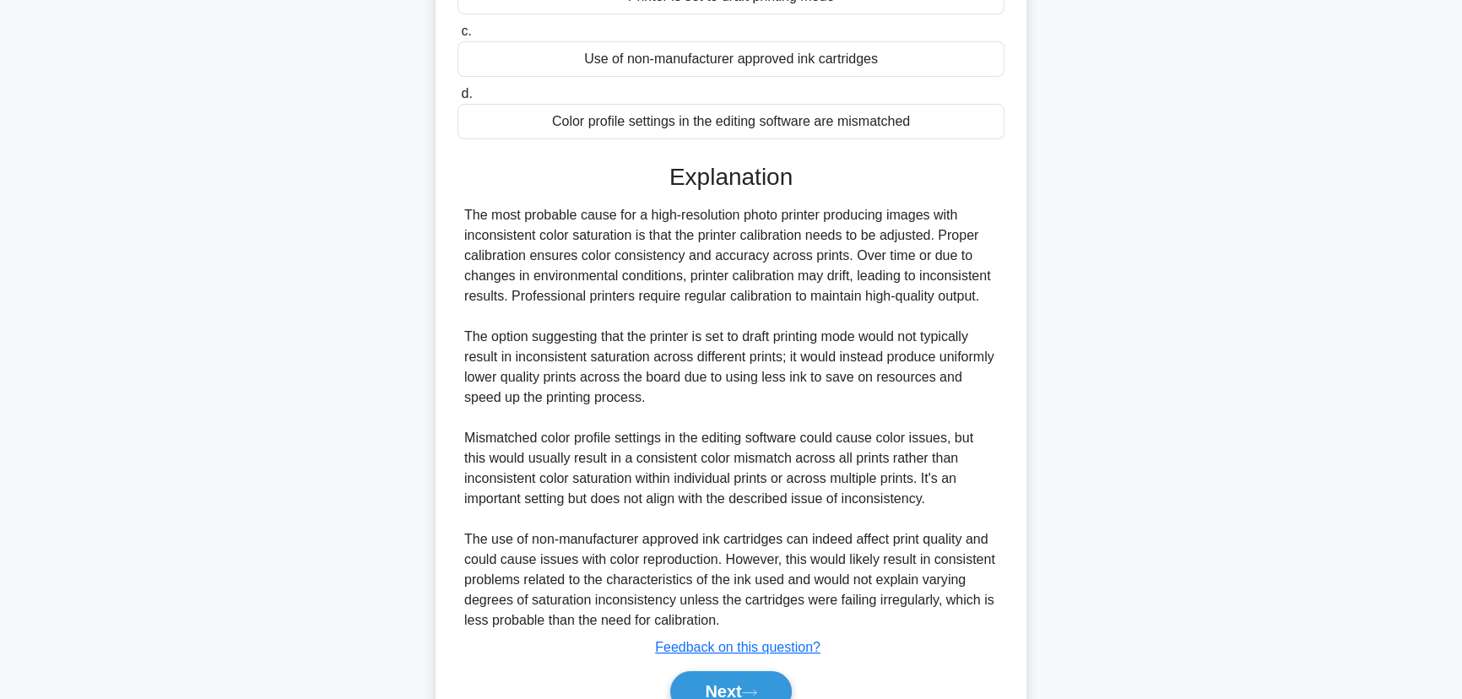
scroll to position [382, 0]
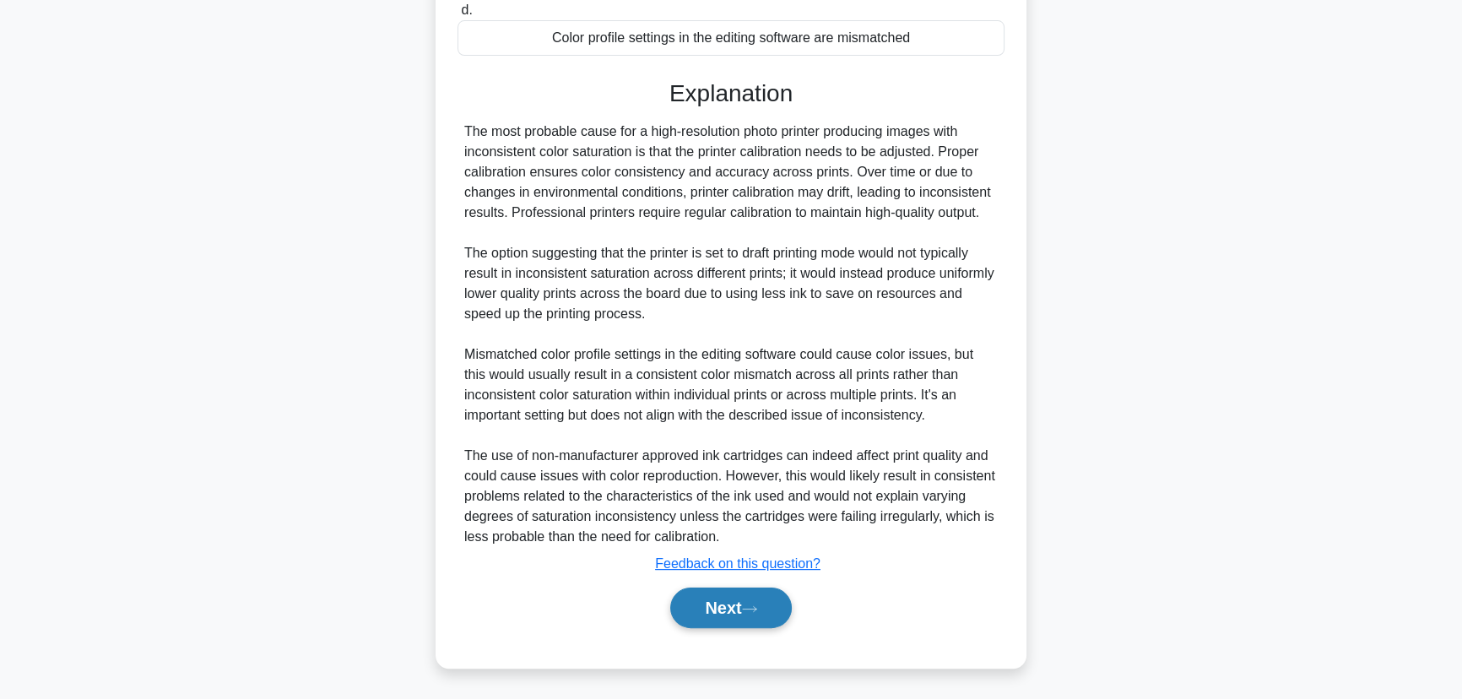
click at [765, 593] on button "Next" at bounding box center [730, 608] width 121 height 41
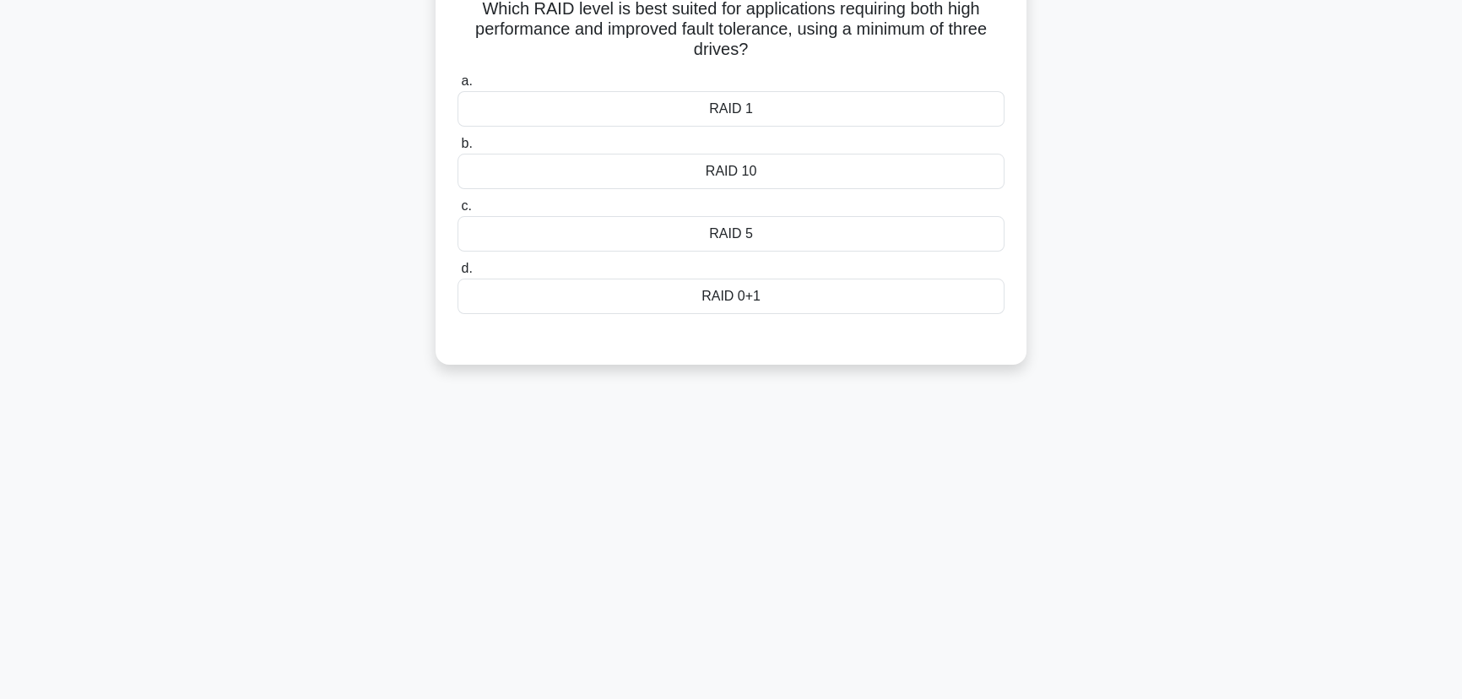
scroll to position [0, 0]
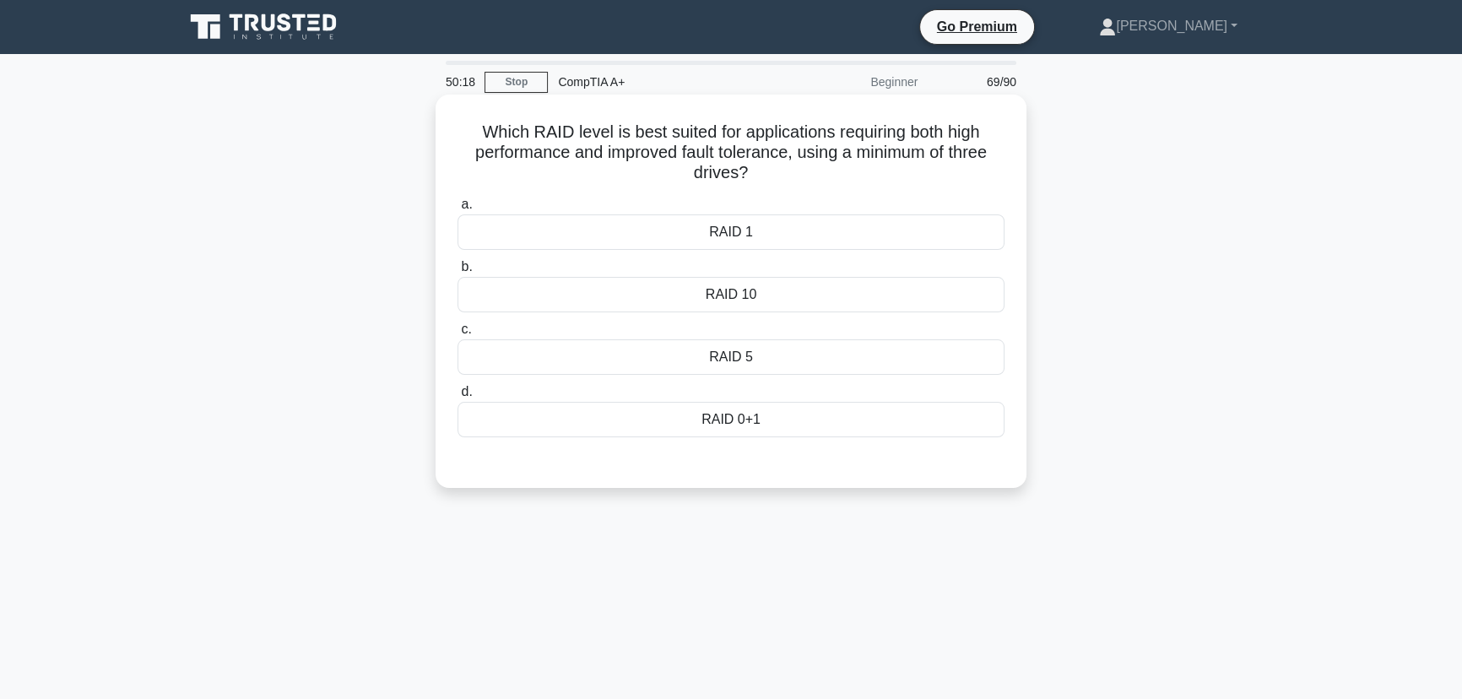
click at [737, 354] on div "RAID 5" at bounding box center [731, 356] width 547 height 35
click at [458, 335] on input "c. RAID 5" at bounding box center [458, 329] width 0 height 11
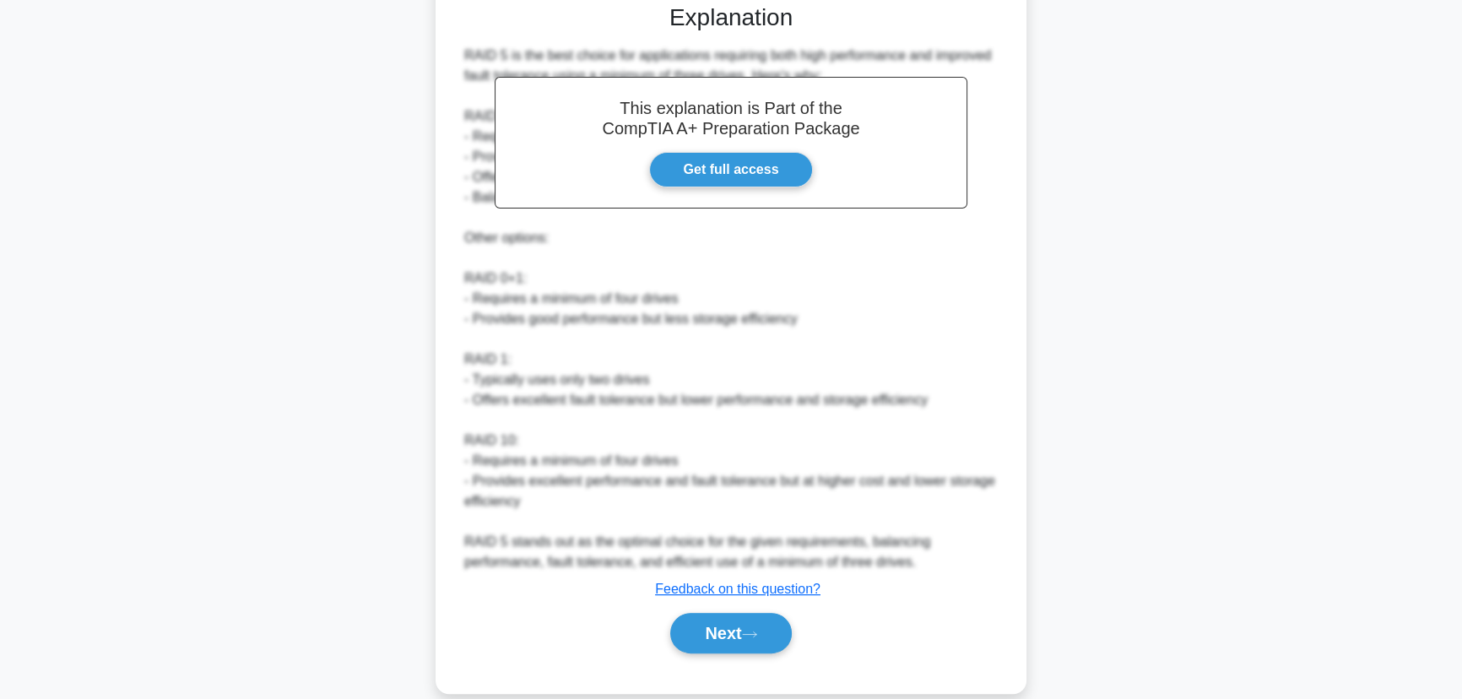
scroll to position [483, 0]
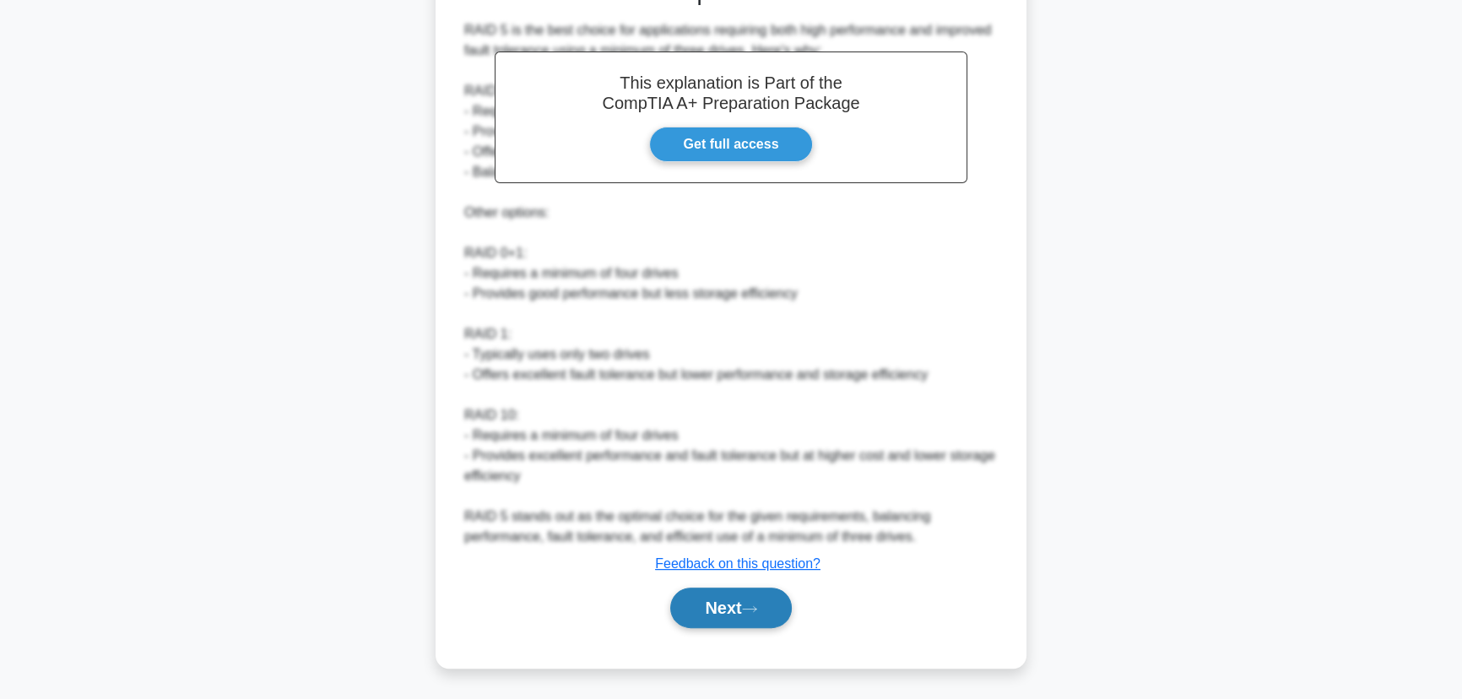
click at [728, 599] on button "Next" at bounding box center [730, 608] width 121 height 41
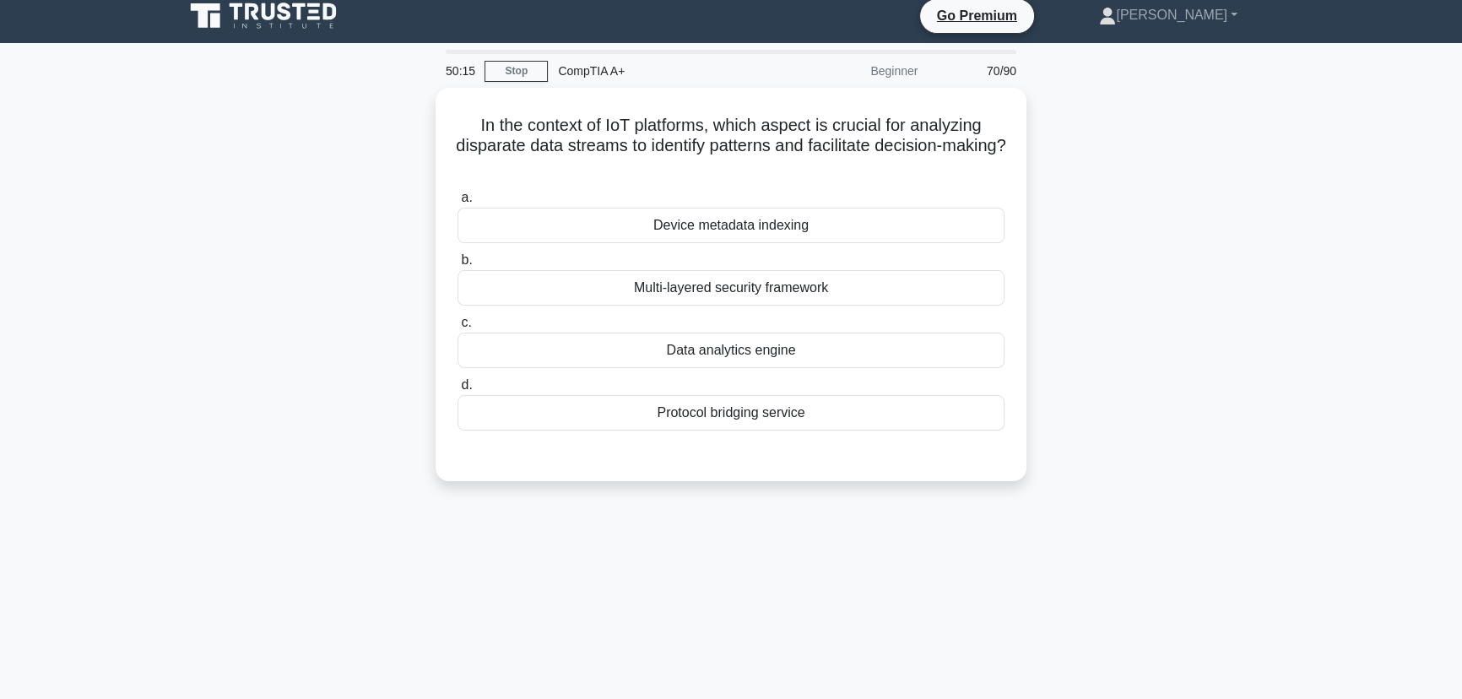
scroll to position [0, 0]
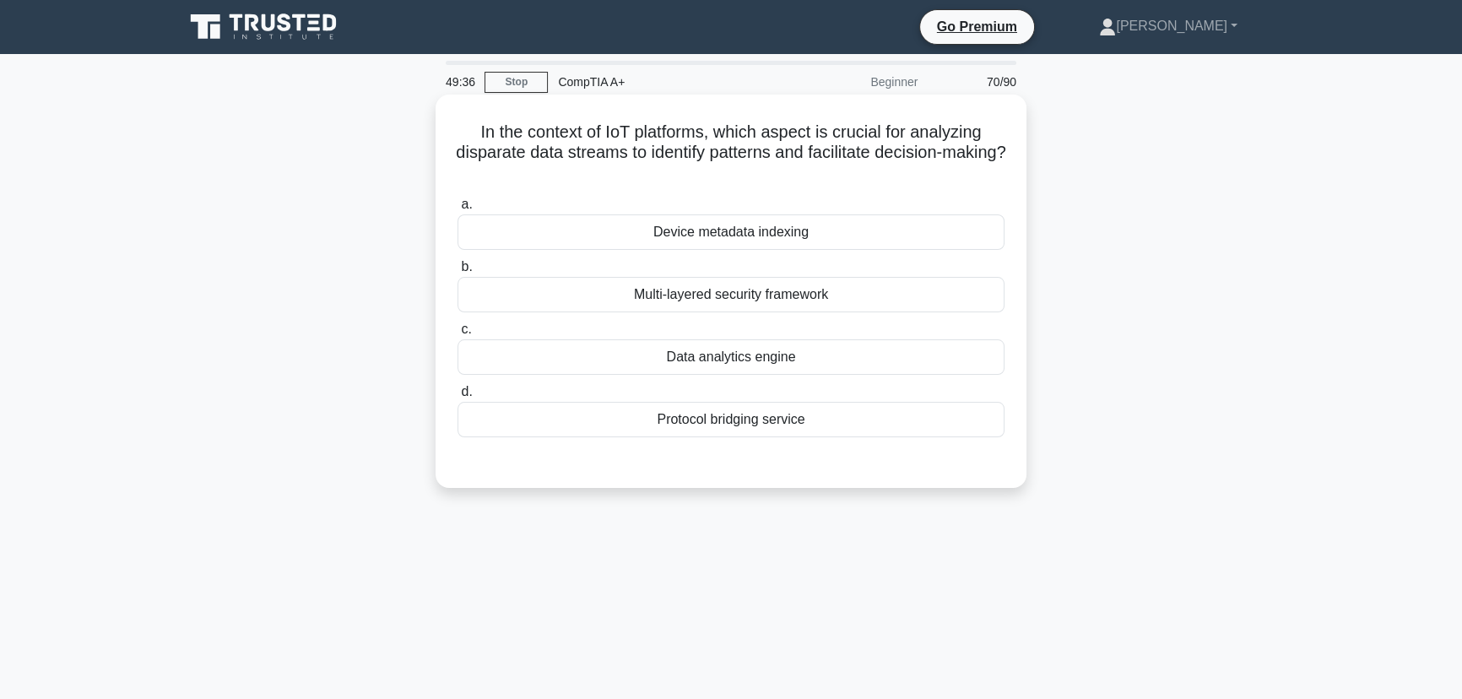
click at [777, 238] on div "Device metadata indexing" at bounding box center [731, 231] width 547 height 35
click at [458, 210] on input "a. Device metadata indexing" at bounding box center [458, 204] width 0 height 11
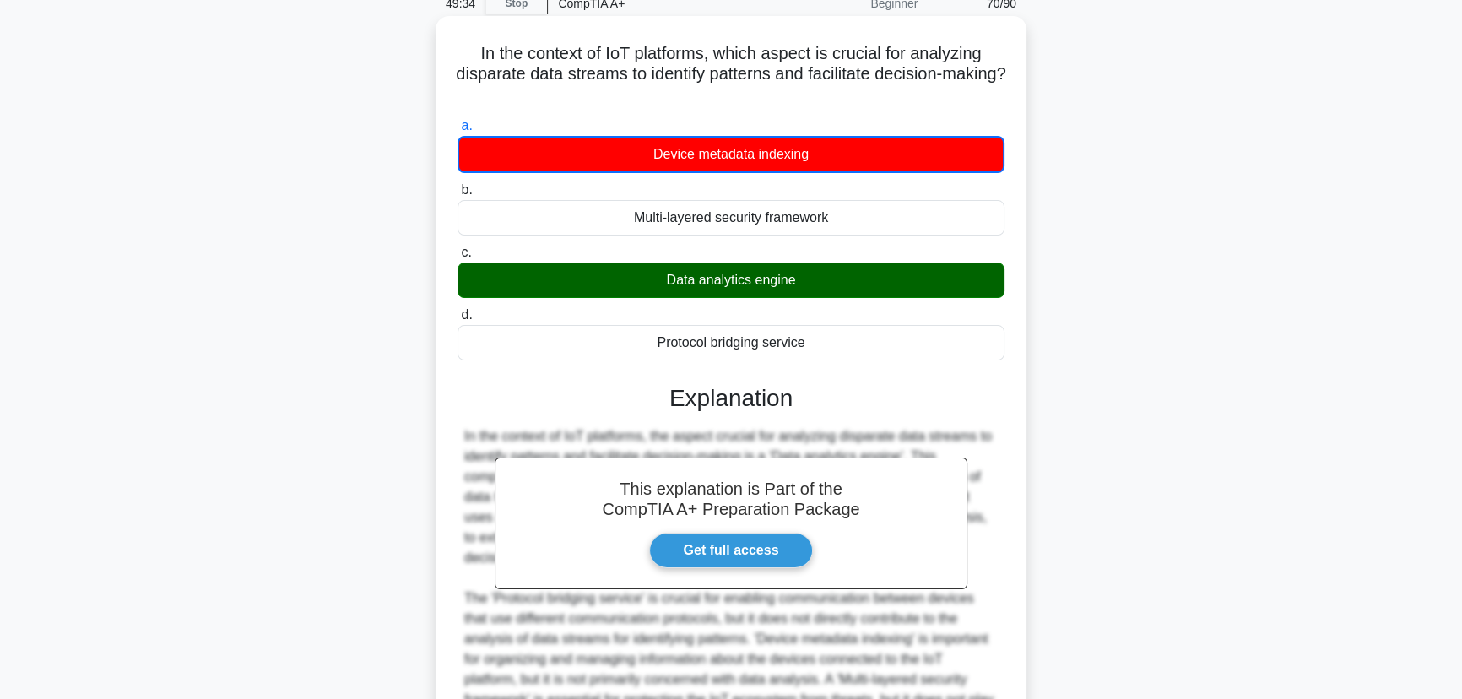
scroll to position [241, 0]
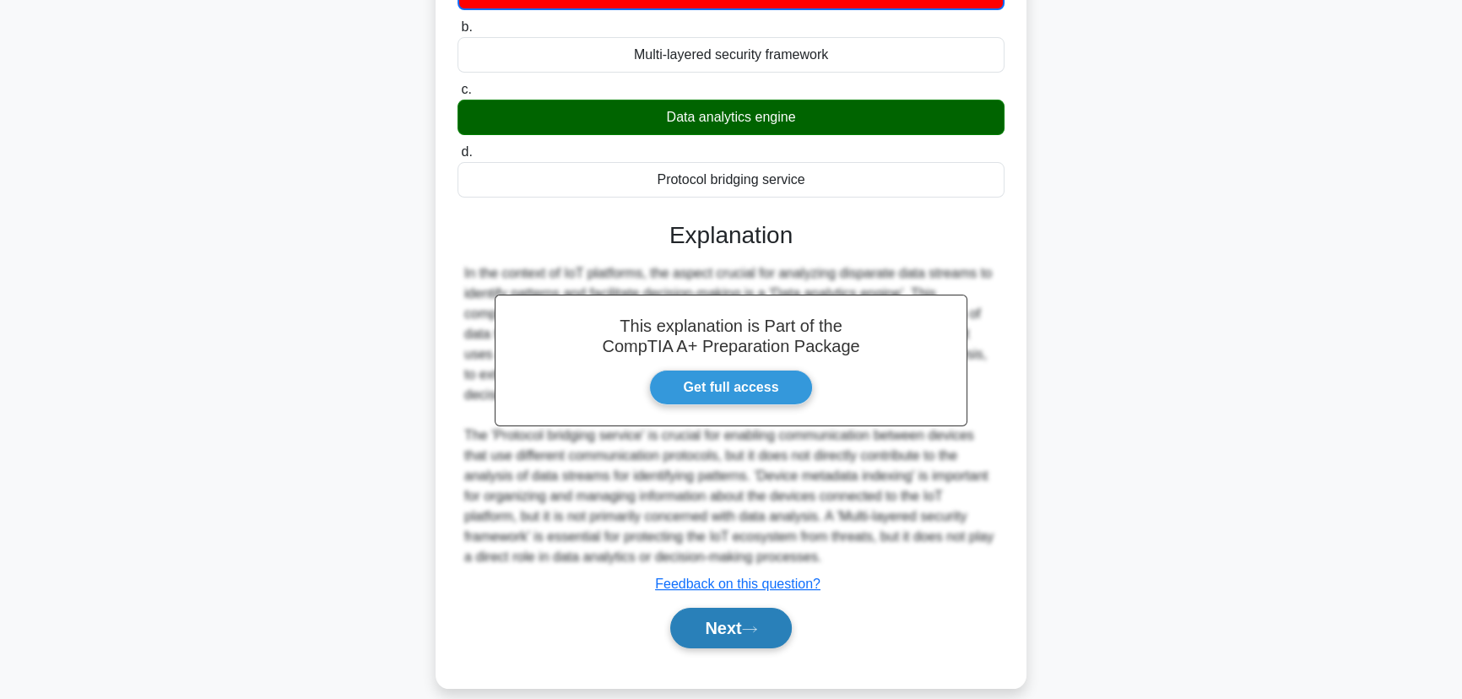
click at [723, 611] on button "Next" at bounding box center [730, 628] width 121 height 41
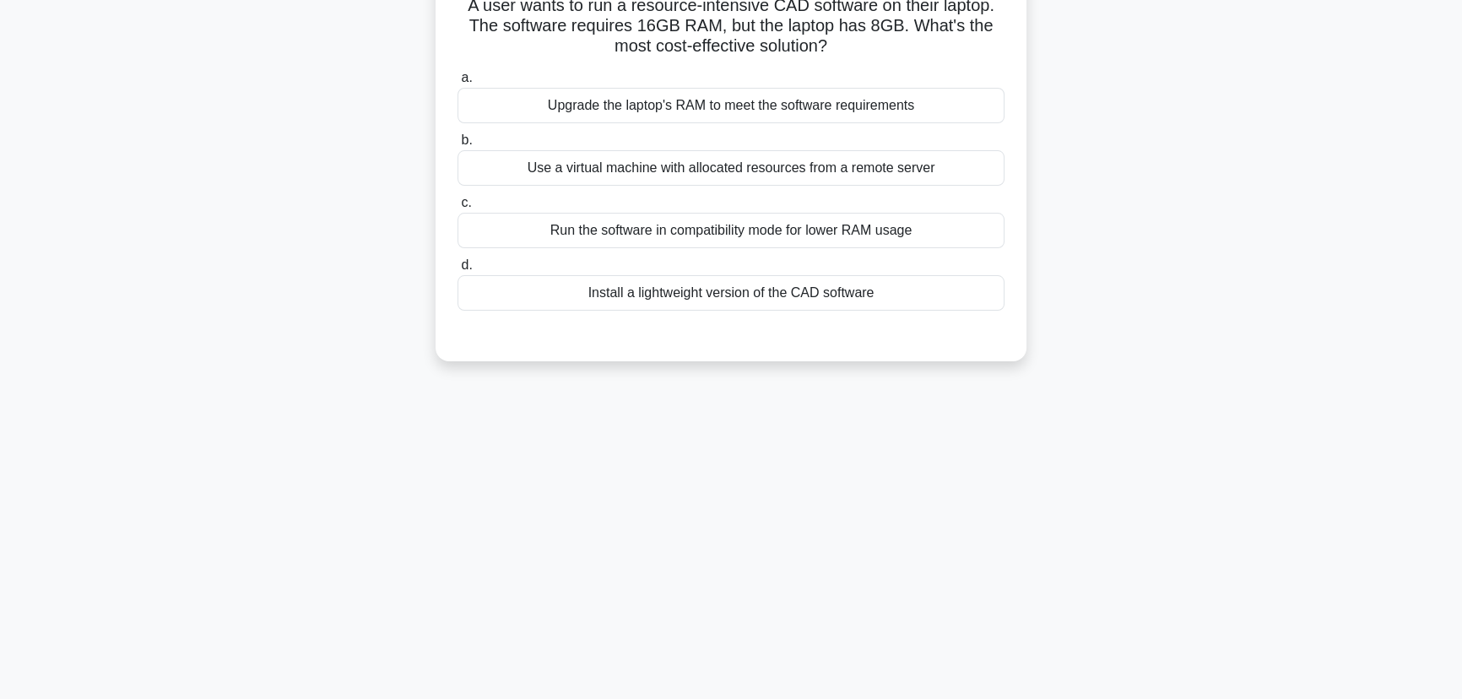
scroll to position [0, 0]
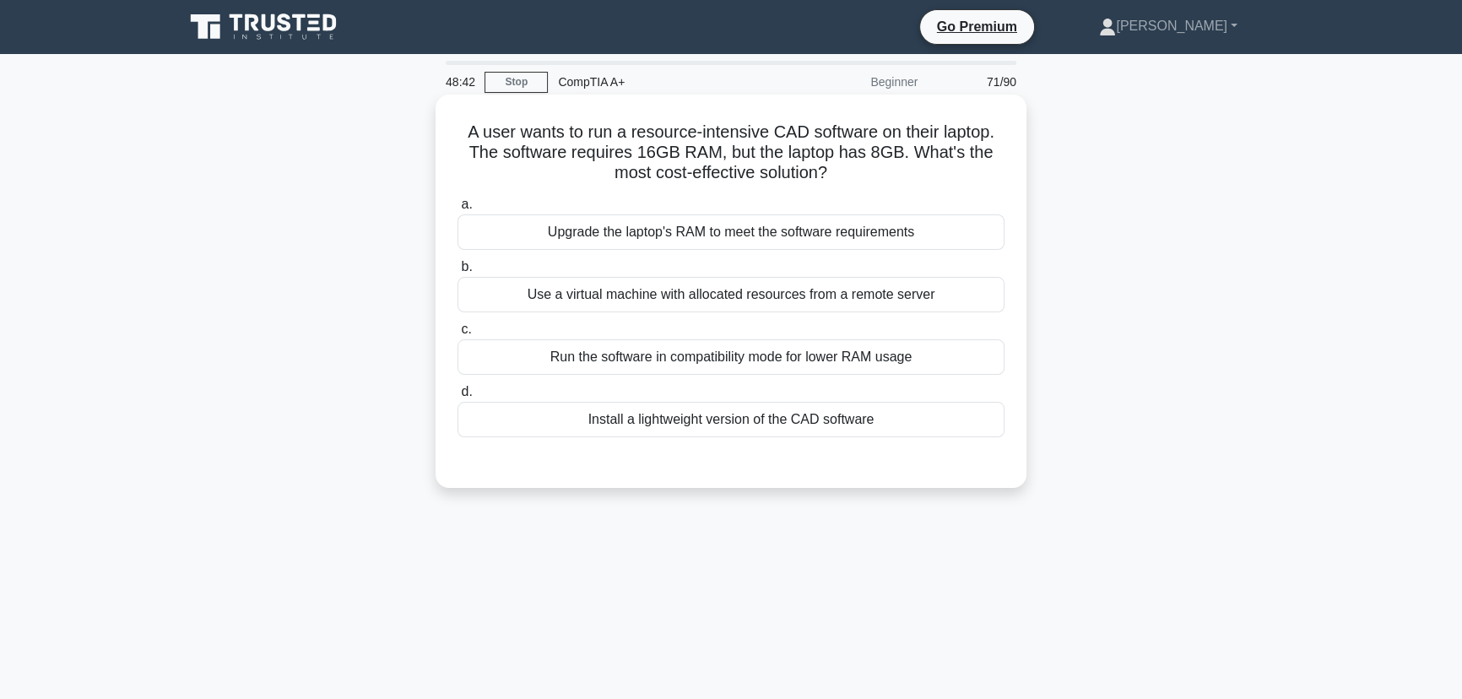
click at [641, 289] on div "Use a virtual machine with allocated resources from a remote server" at bounding box center [731, 294] width 547 height 35
click at [739, 295] on div "Use a virtual machine with allocated resources from a remote server" at bounding box center [731, 294] width 547 height 35
click at [458, 273] on input "b. Use a virtual machine with allocated resources from a remote server" at bounding box center [458, 267] width 0 height 11
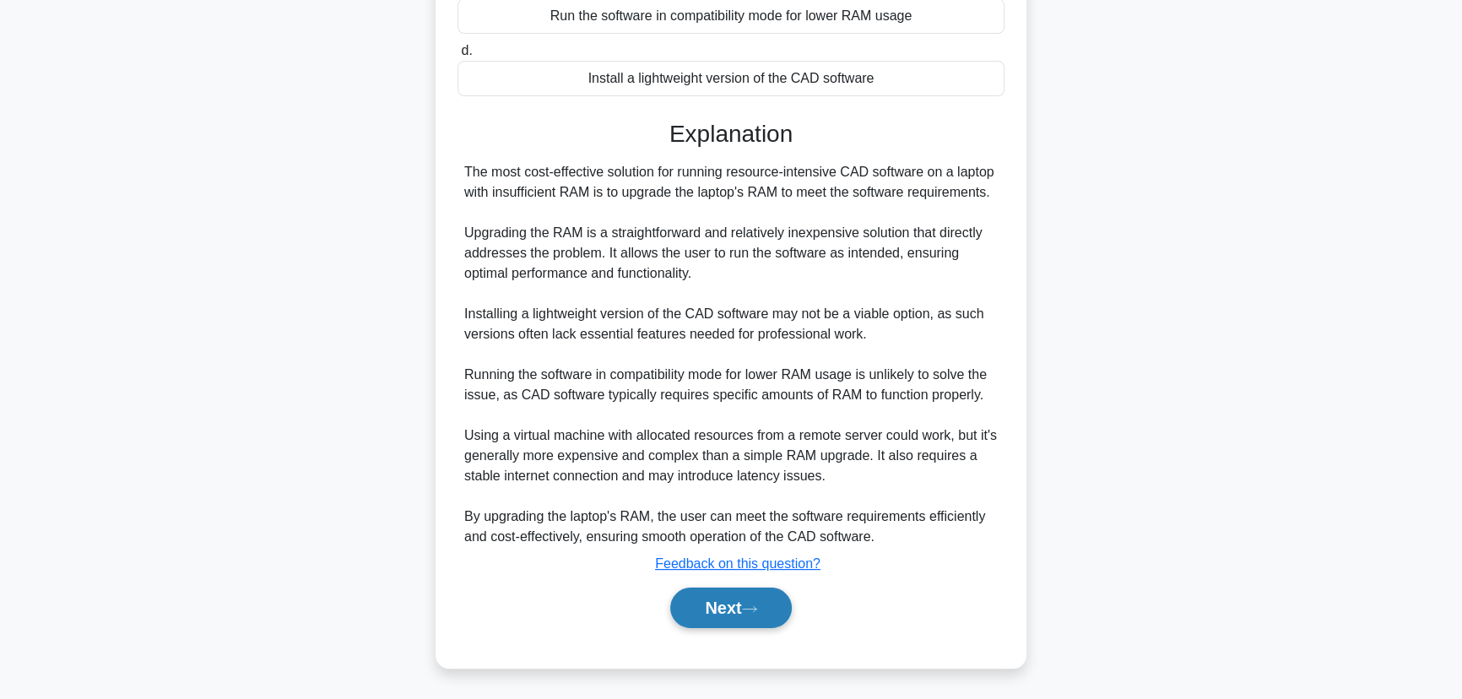
click at [716, 607] on button "Next" at bounding box center [730, 608] width 121 height 41
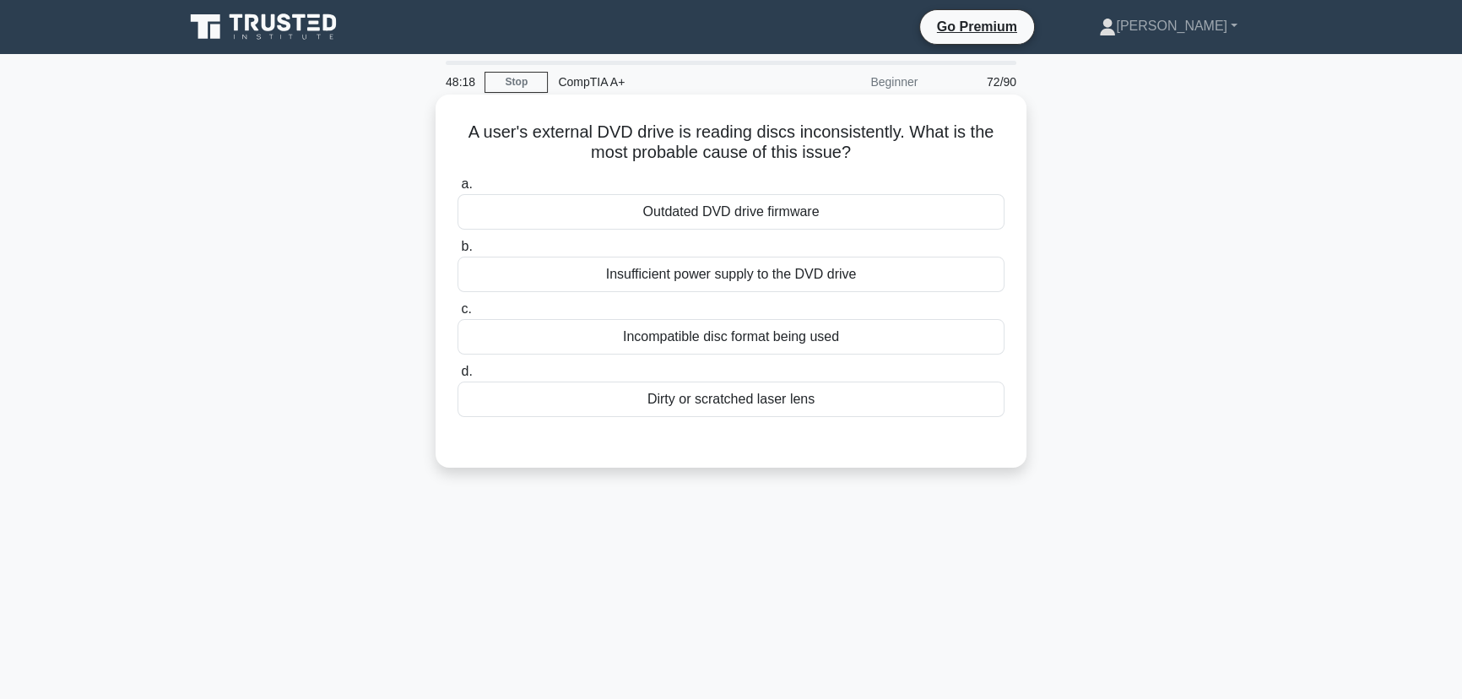
click at [796, 219] on div "Outdated DVD drive firmware" at bounding box center [731, 211] width 547 height 35
click at [458, 190] on input "a. Outdated DVD drive firmware" at bounding box center [458, 184] width 0 height 11
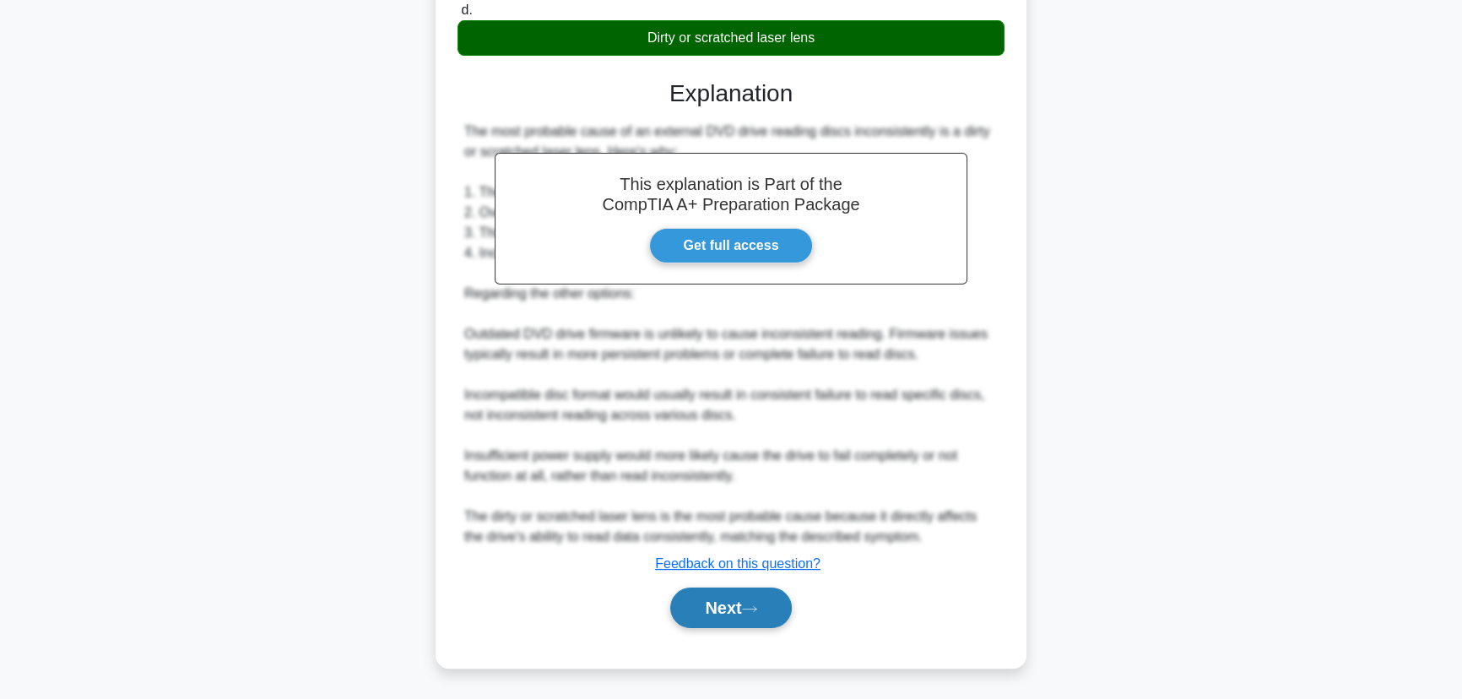
click at [712, 610] on button "Next" at bounding box center [730, 608] width 121 height 41
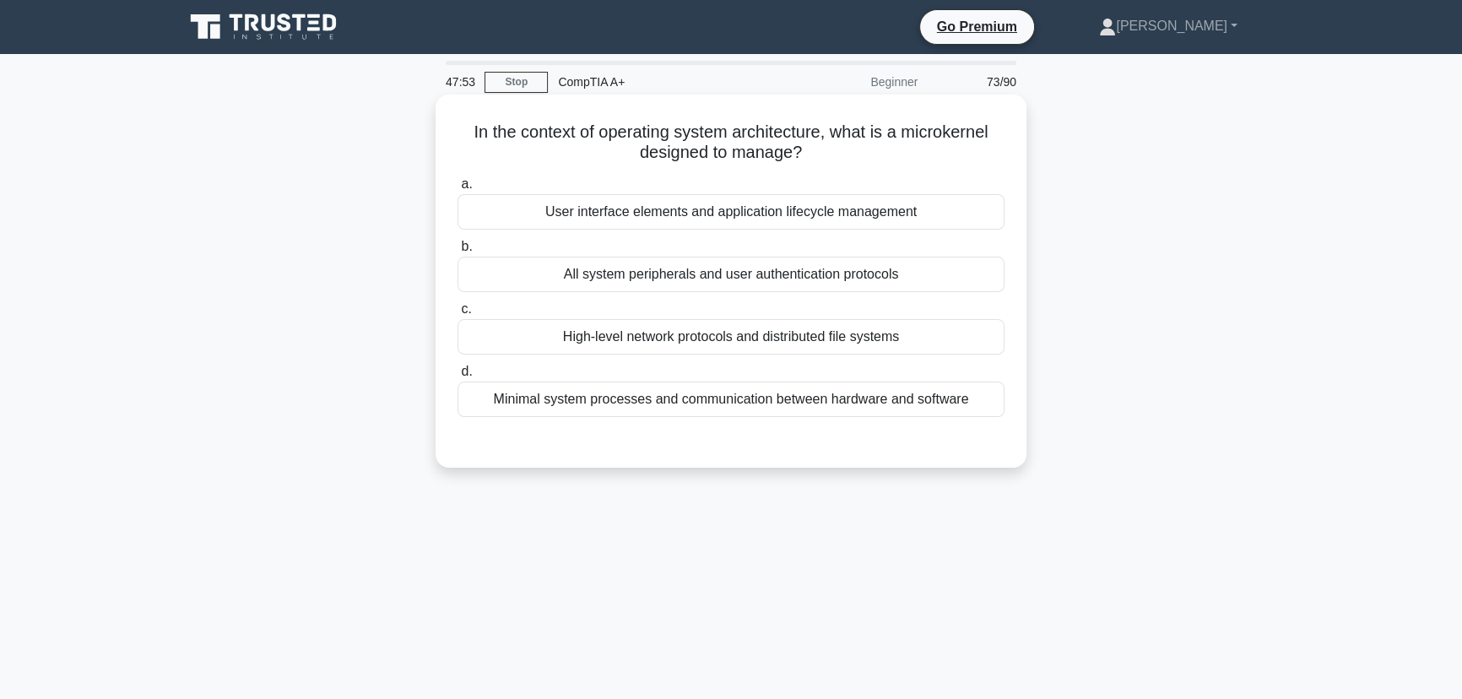
click at [823, 401] on div "Minimal system processes and communication between hardware and software" at bounding box center [731, 399] width 547 height 35
click at [458, 377] on input "d. Minimal system processes and communication between hardware and software" at bounding box center [458, 371] width 0 height 11
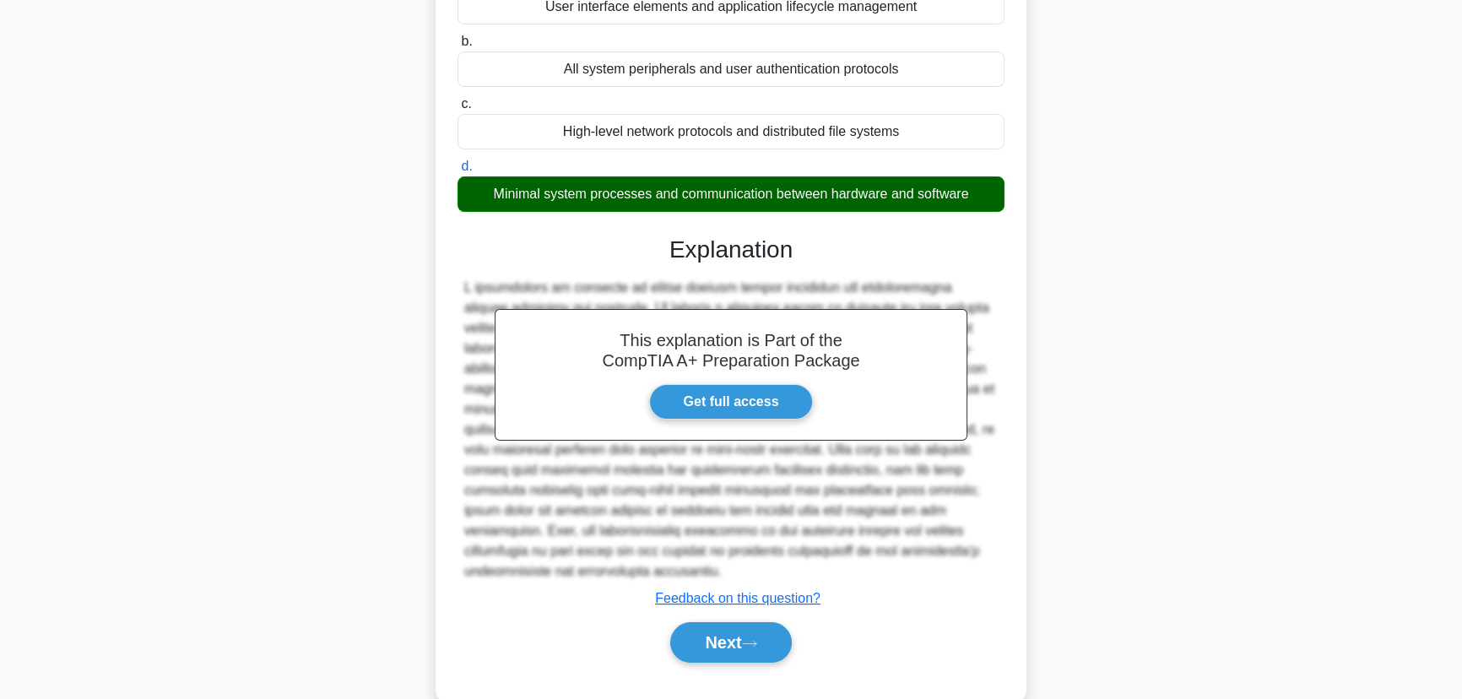
scroll to position [240, 0]
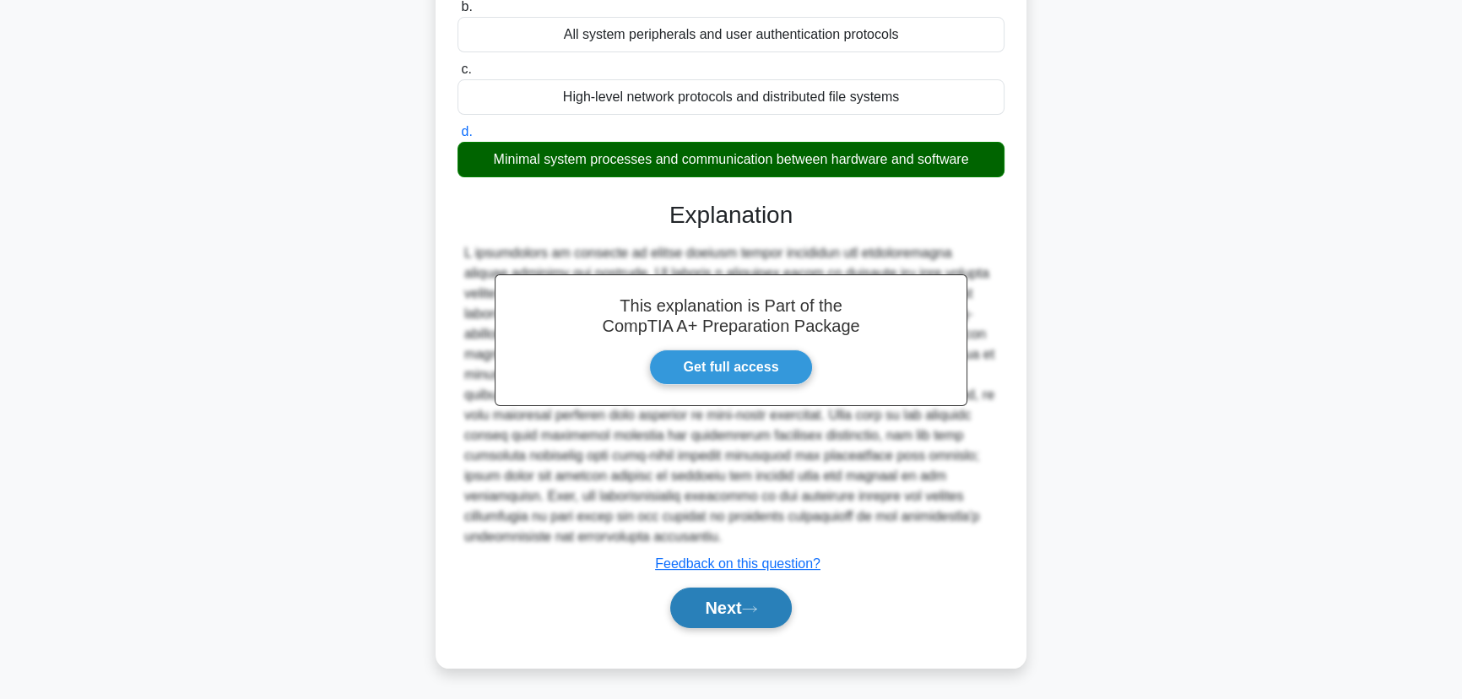
click at [734, 605] on button "Next" at bounding box center [730, 608] width 121 height 41
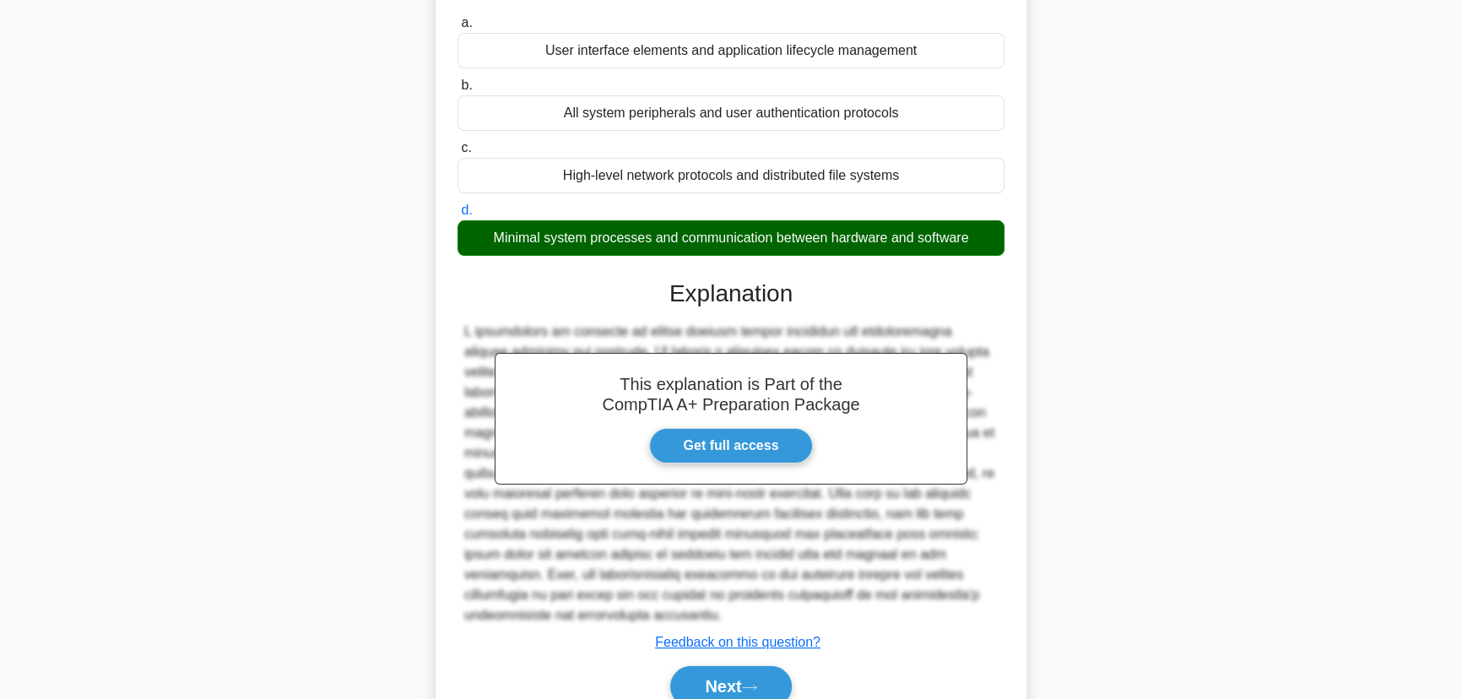
scroll to position [9, 0]
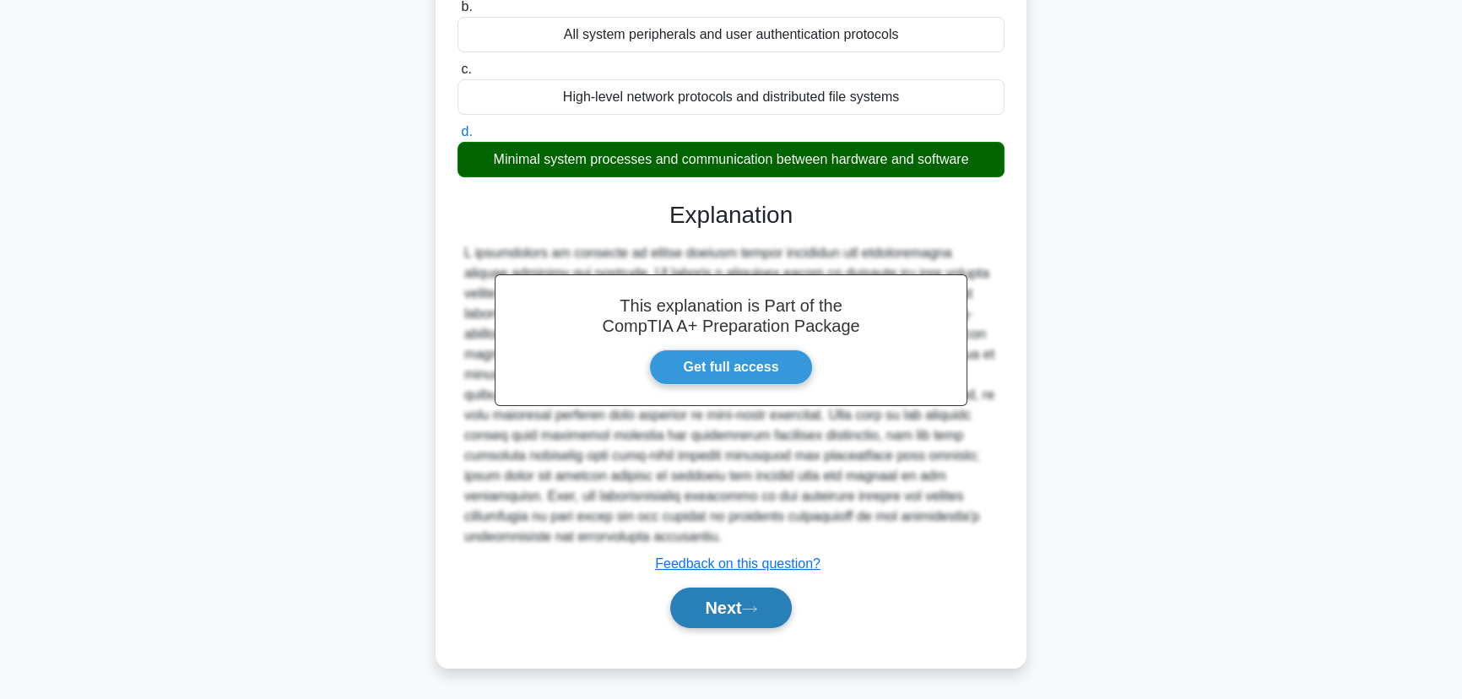
click at [739, 614] on button "Next" at bounding box center [730, 608] width 121 height 41
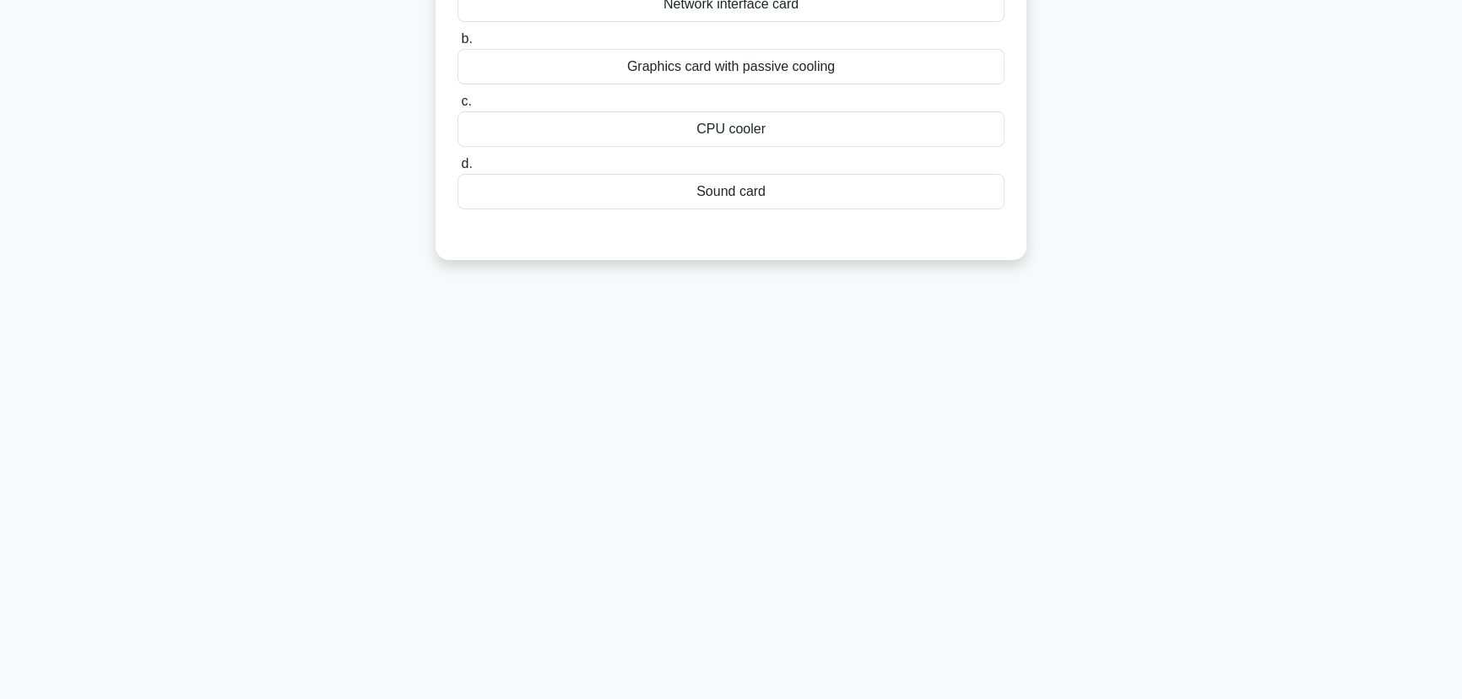
scroll to position [0, 0]
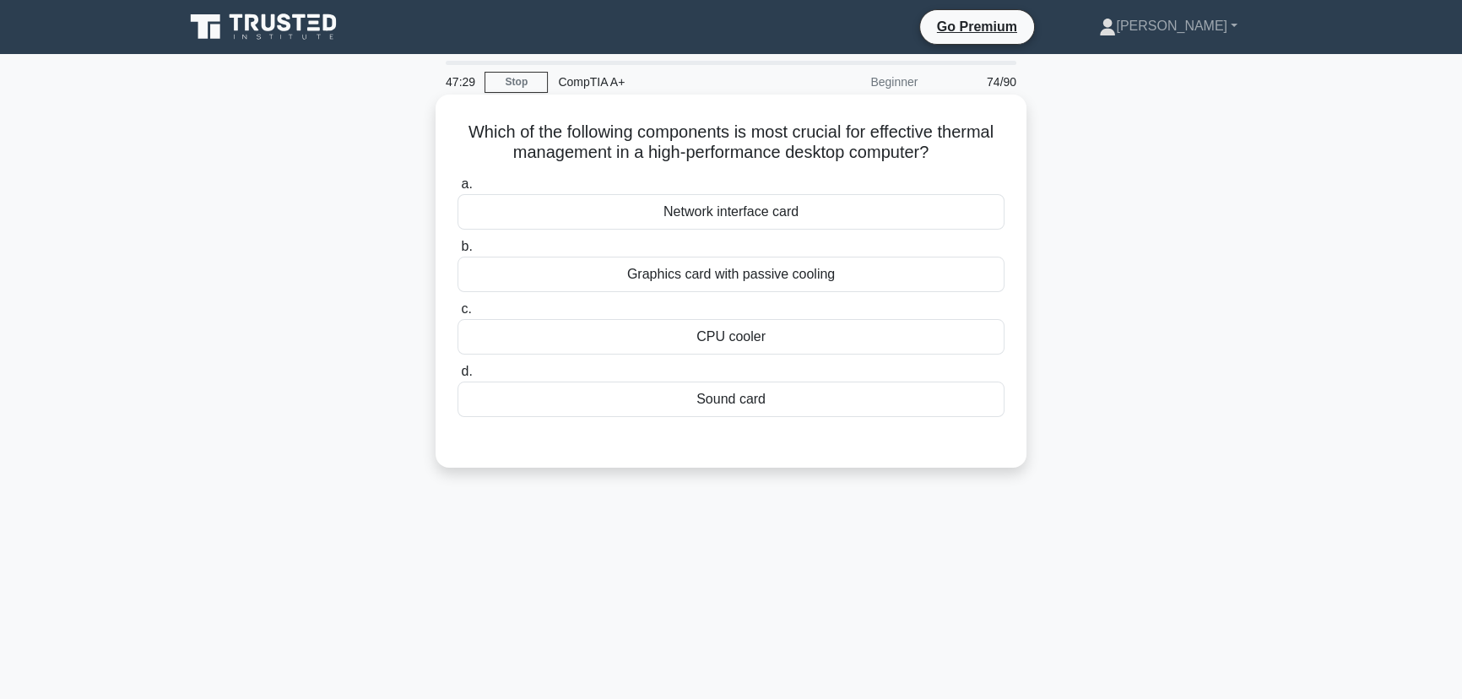
click at [753, 329] on div "CPU cooler" at bounding box center [731, 336] width 547 height 35
click at [458, 315] on input "c. CPU cooler" at bounding box center [458, 309] width 0 height 11
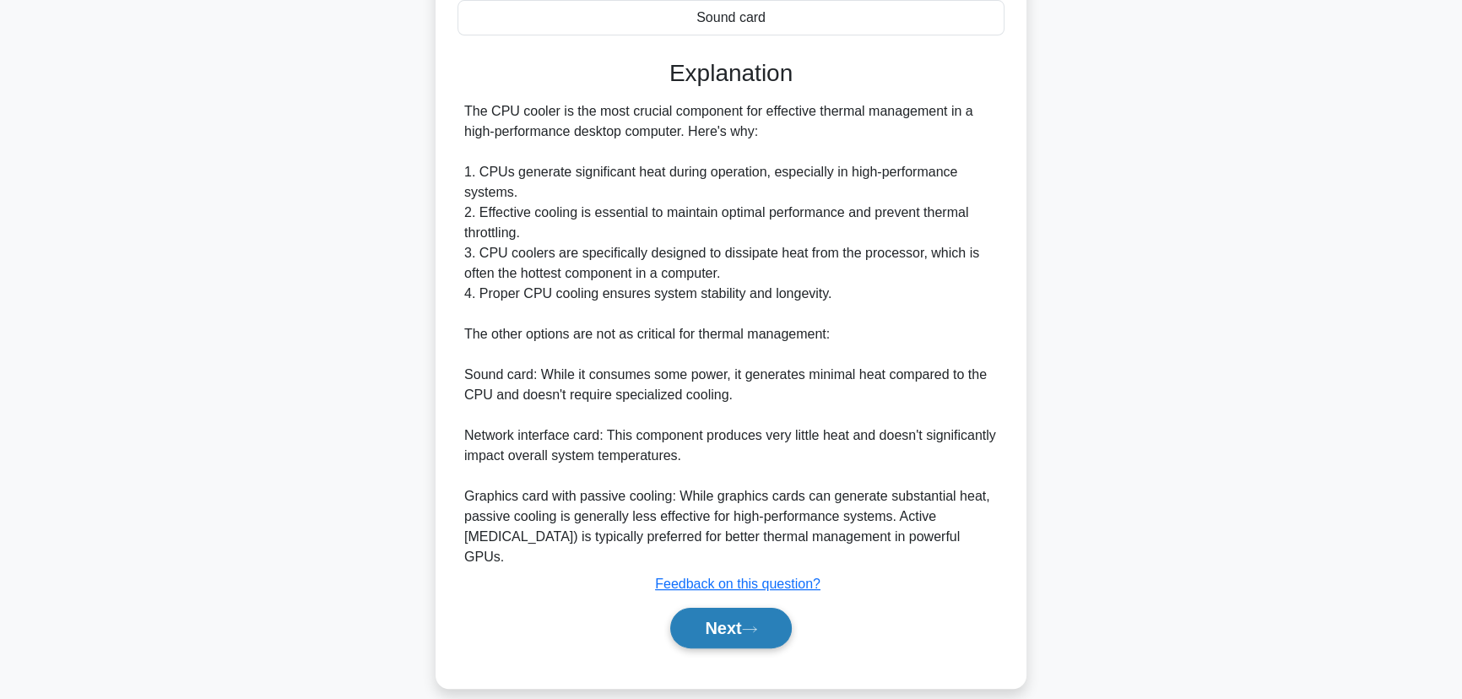
click at [734, 615] on button "Next" at bounding box center [730, 628] width 121 height 41
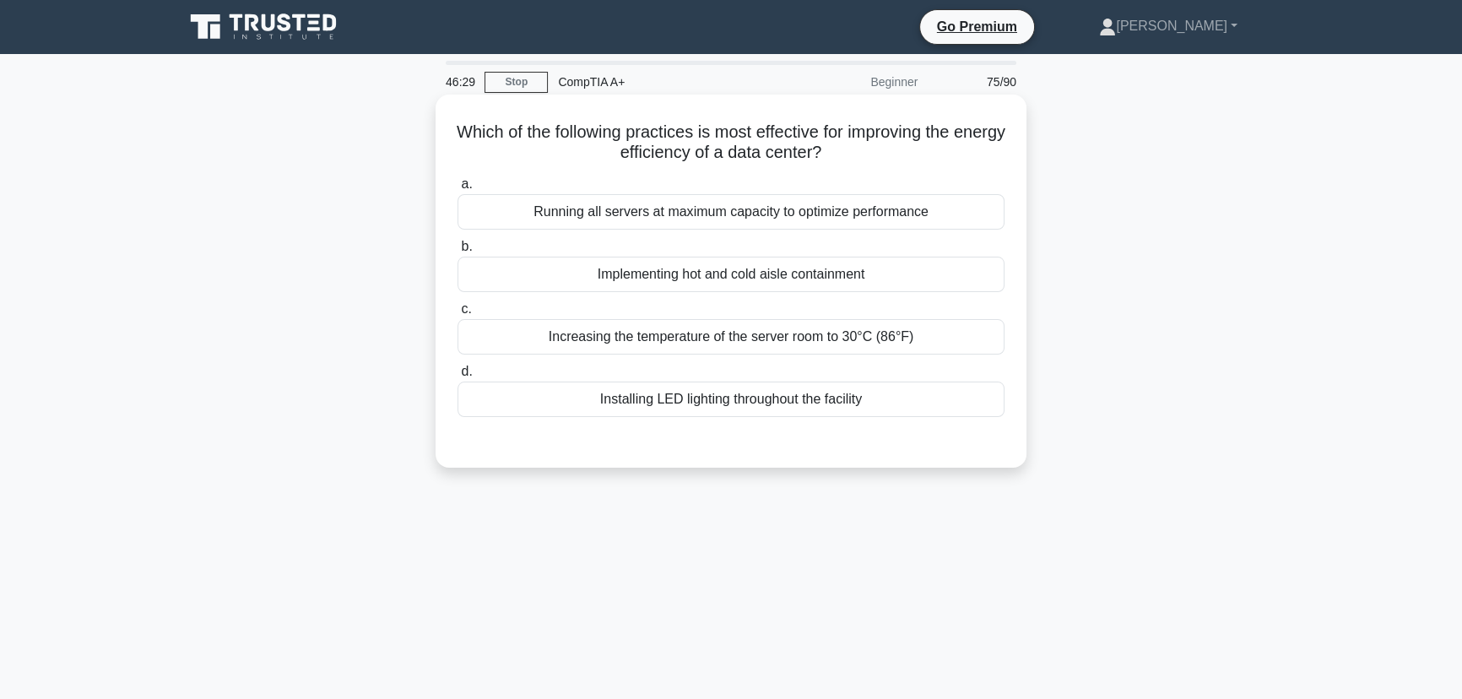
click at [718, 270] on div "Implementing hot and cold aisle containment" at bounding box center [731, 274] width 547 height 35
click at [458, 252] on input "b. Implementing hot and cold aisle containment" at bounding box center [458, 246] width 0 height 11
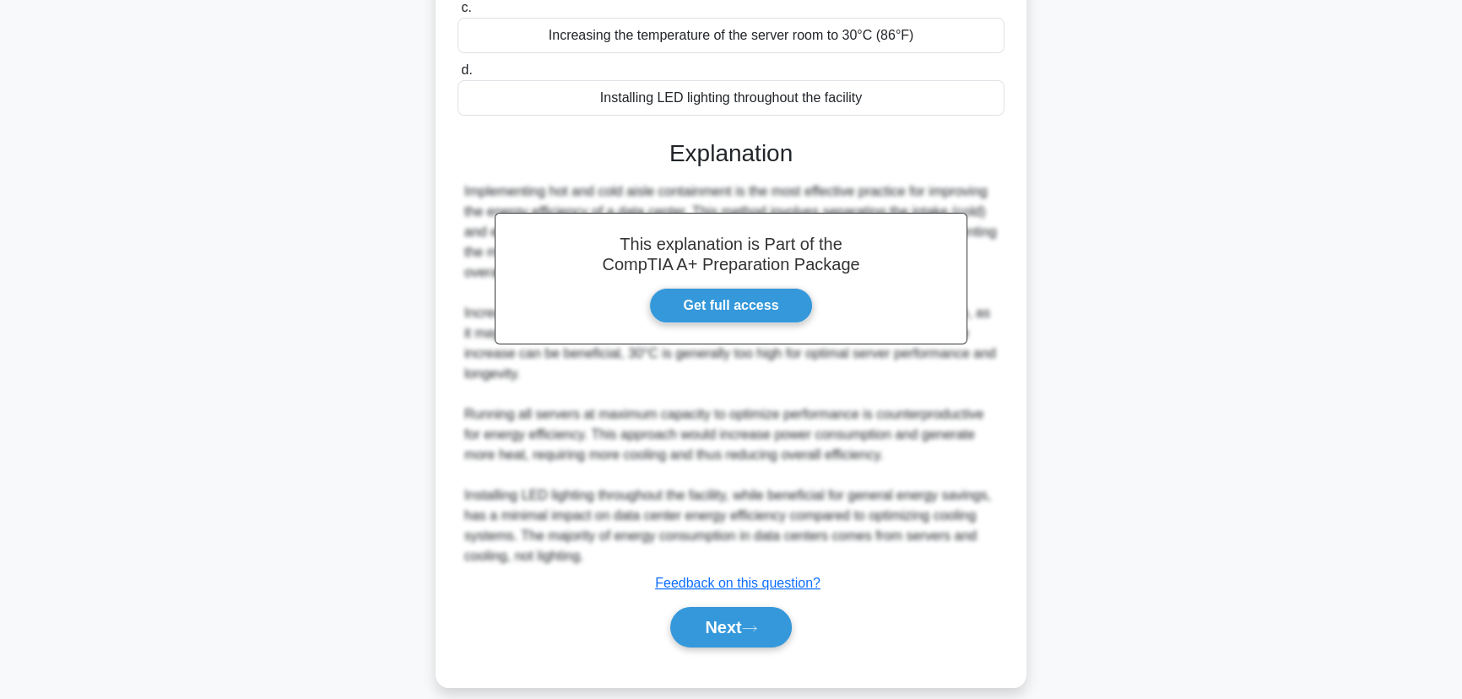
scroll to position [321, 0]
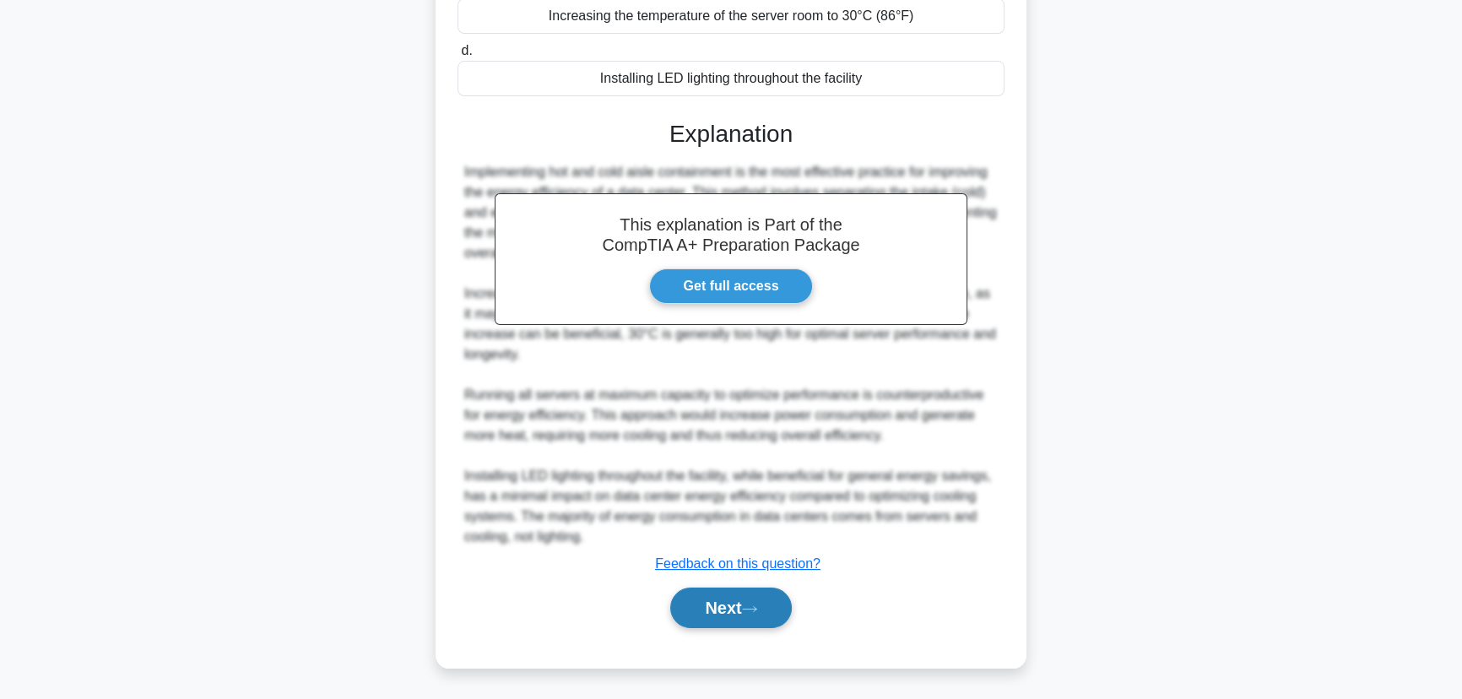
click at [718, 608] on button "Next" at bounding box center [730, 608] width 121 height 41
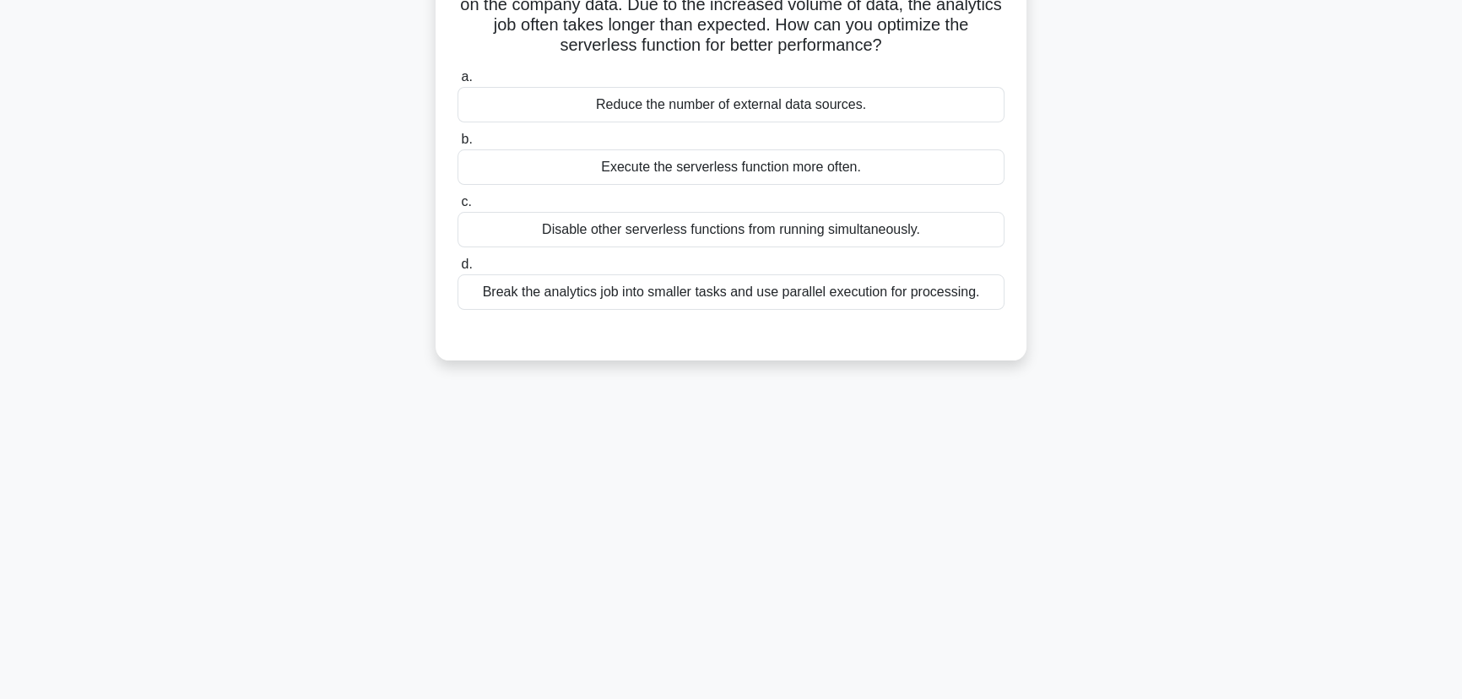
scroll to position [0, 0]
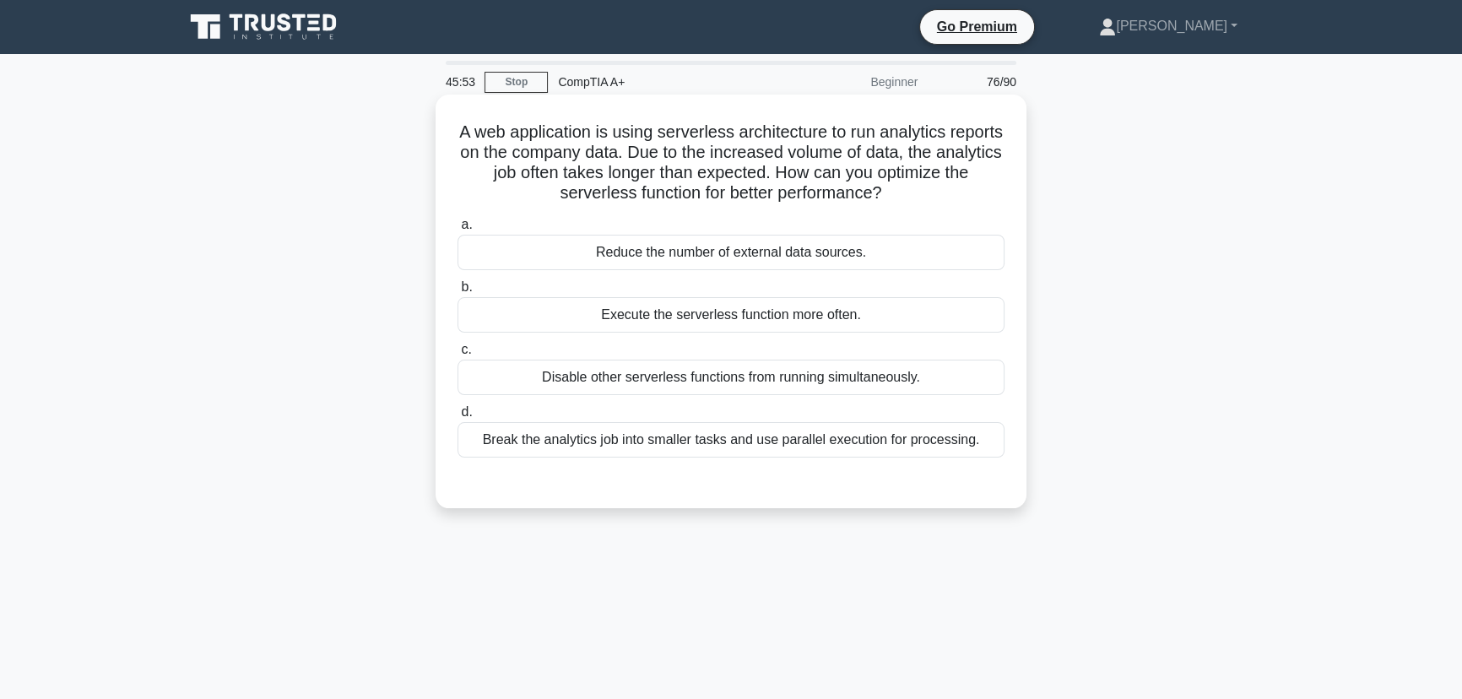
click at [733, 438] on div "Break the analytics job into smaller tasks and use parallel execution for proce…" at bounding box center [731, 439] width 547 height 35
click at [458, 418] on input "d. Break the analytics job into smaller tasks and use parallel execution for pr…" at bounding box center [458, 412] width 0 height 11
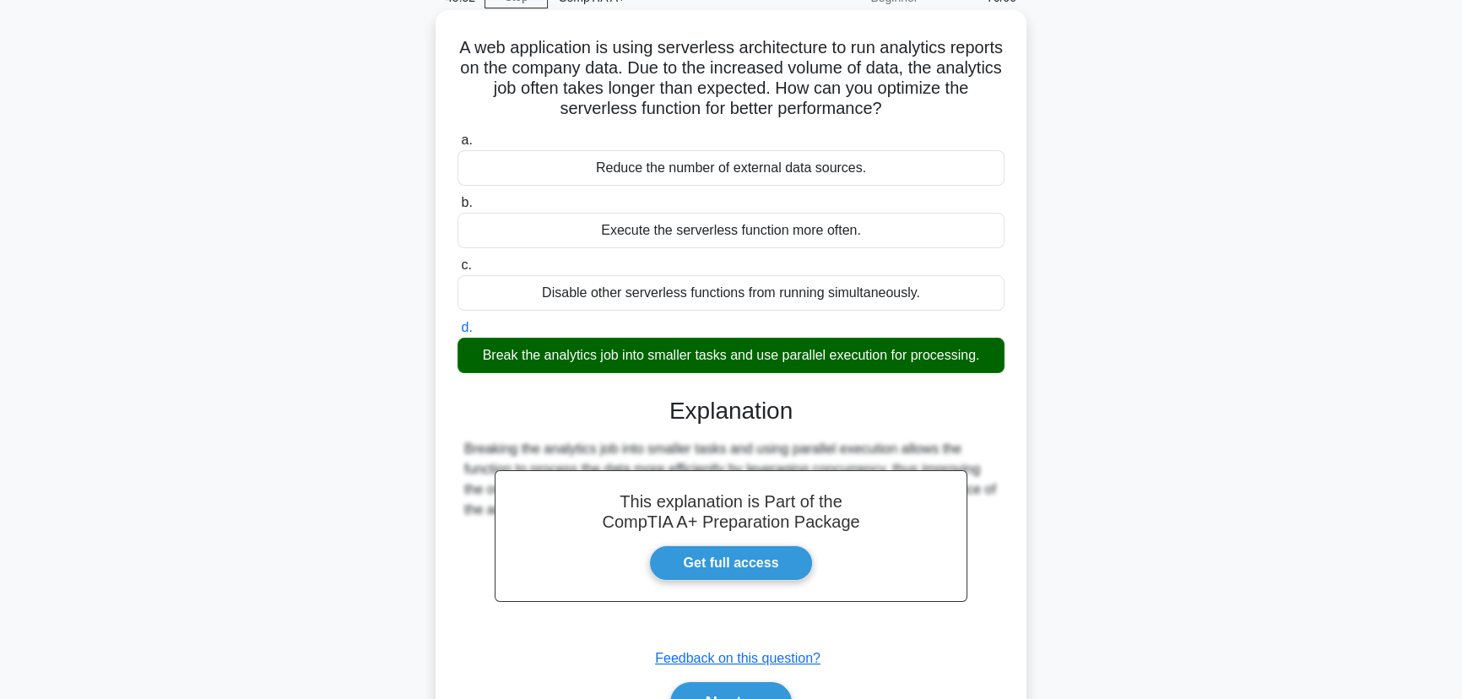
scroll to position [212, 0]
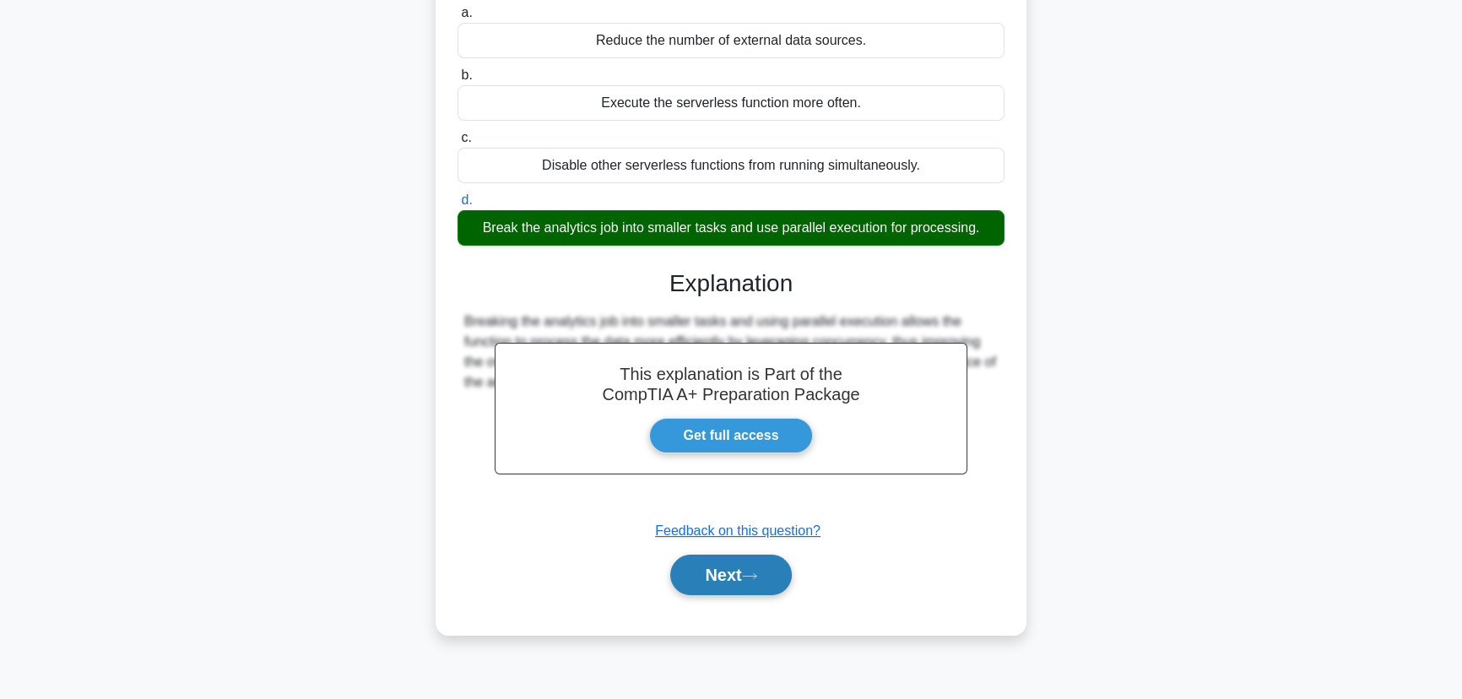
click at [740, 573] on button "Next" at bounding box center [730, 575] width 121 height 41
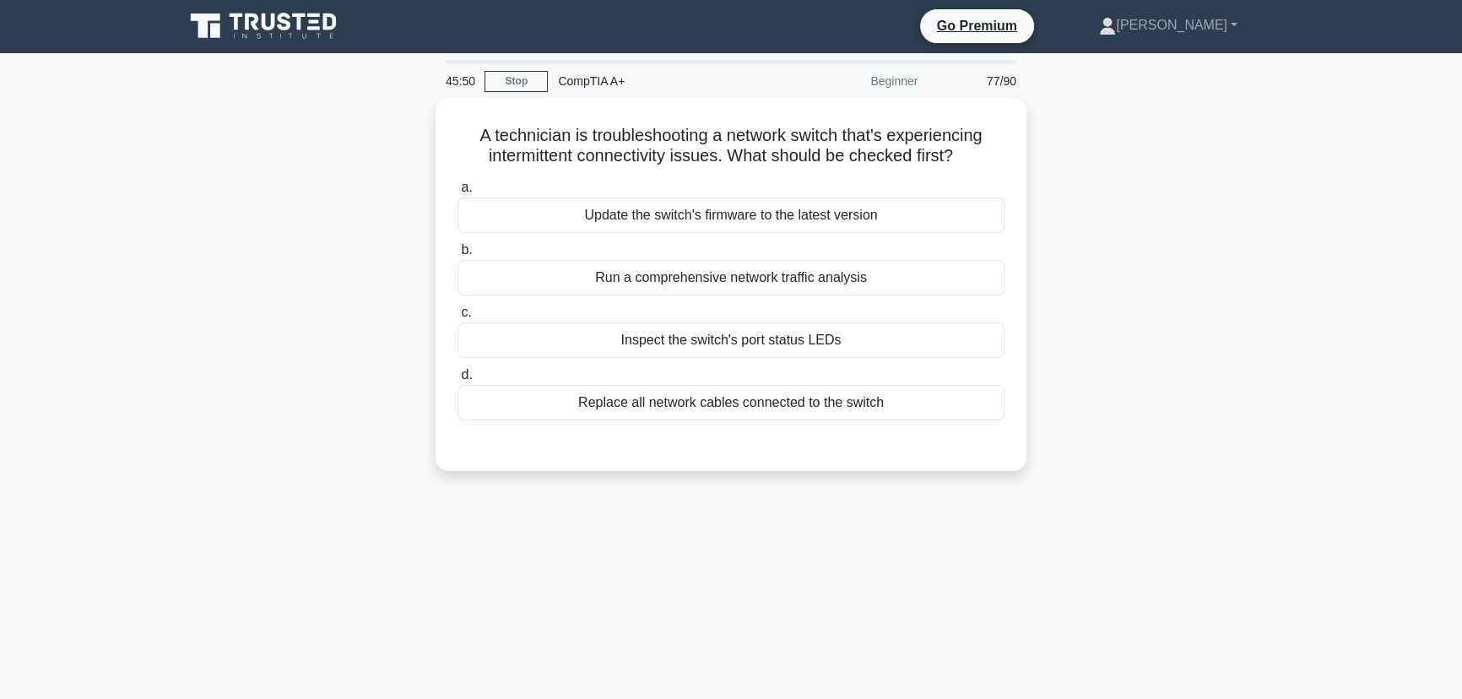
scroll to position [0, 0]
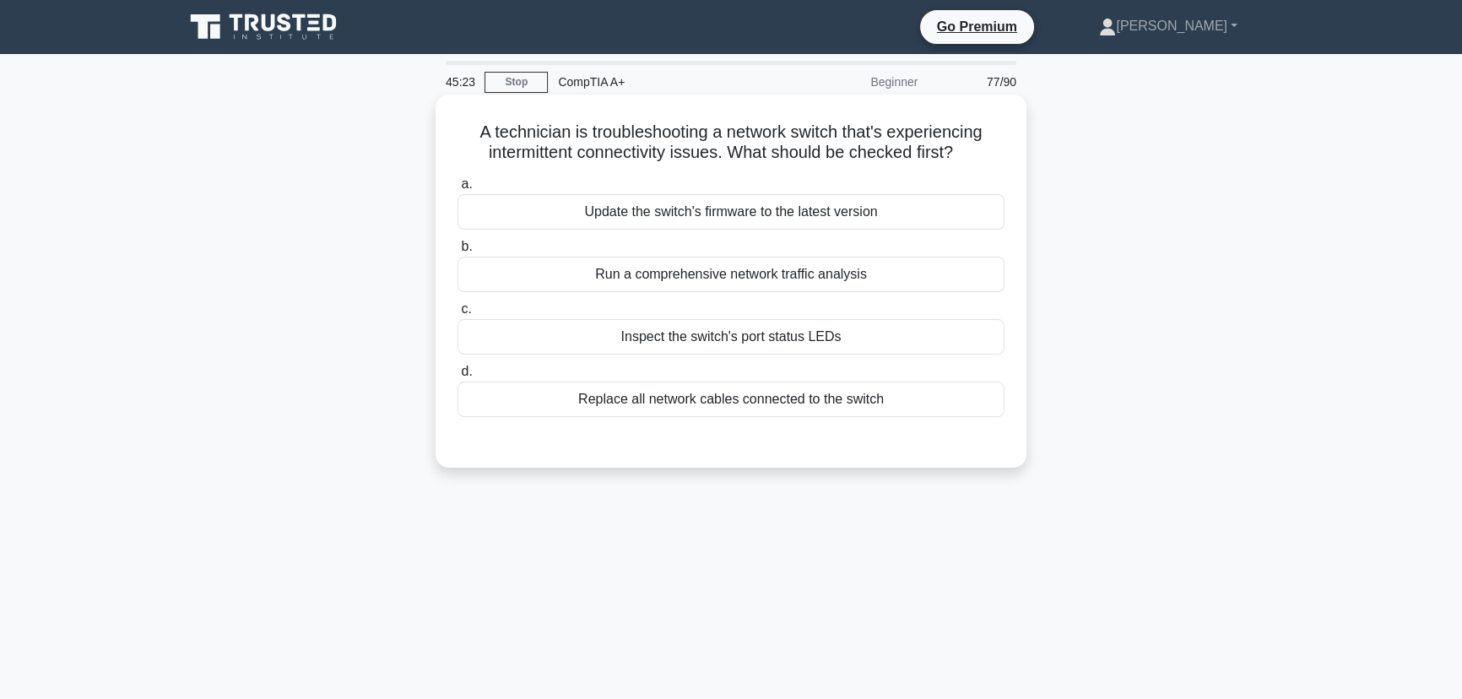
click at [745, 349] on div "Inspect the switch's port status LEDs" at bounding box center [731, 336] width 547 height 35
click at [458, 315] on input "c. Inspect the switch's port status LEDs" at bounding box center [458, 309] width 0 height 11
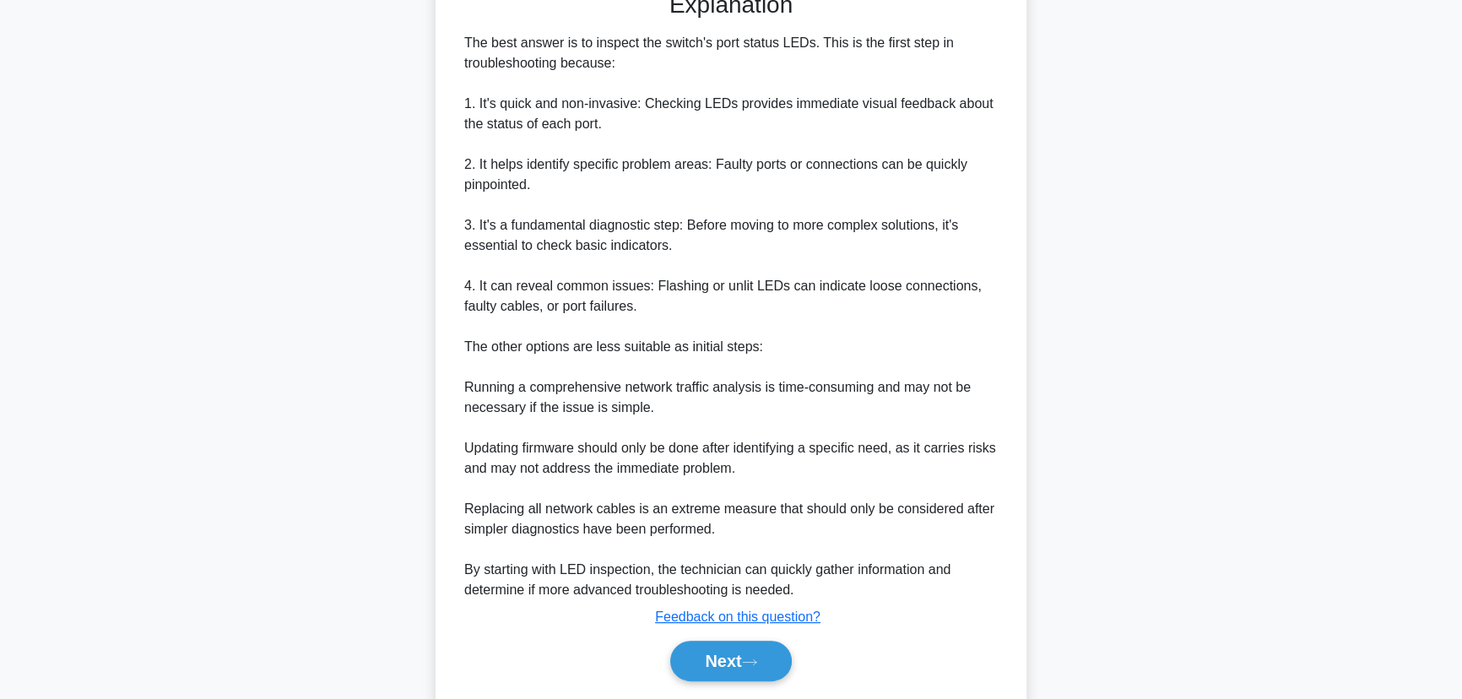
scroll to position [504, 0]
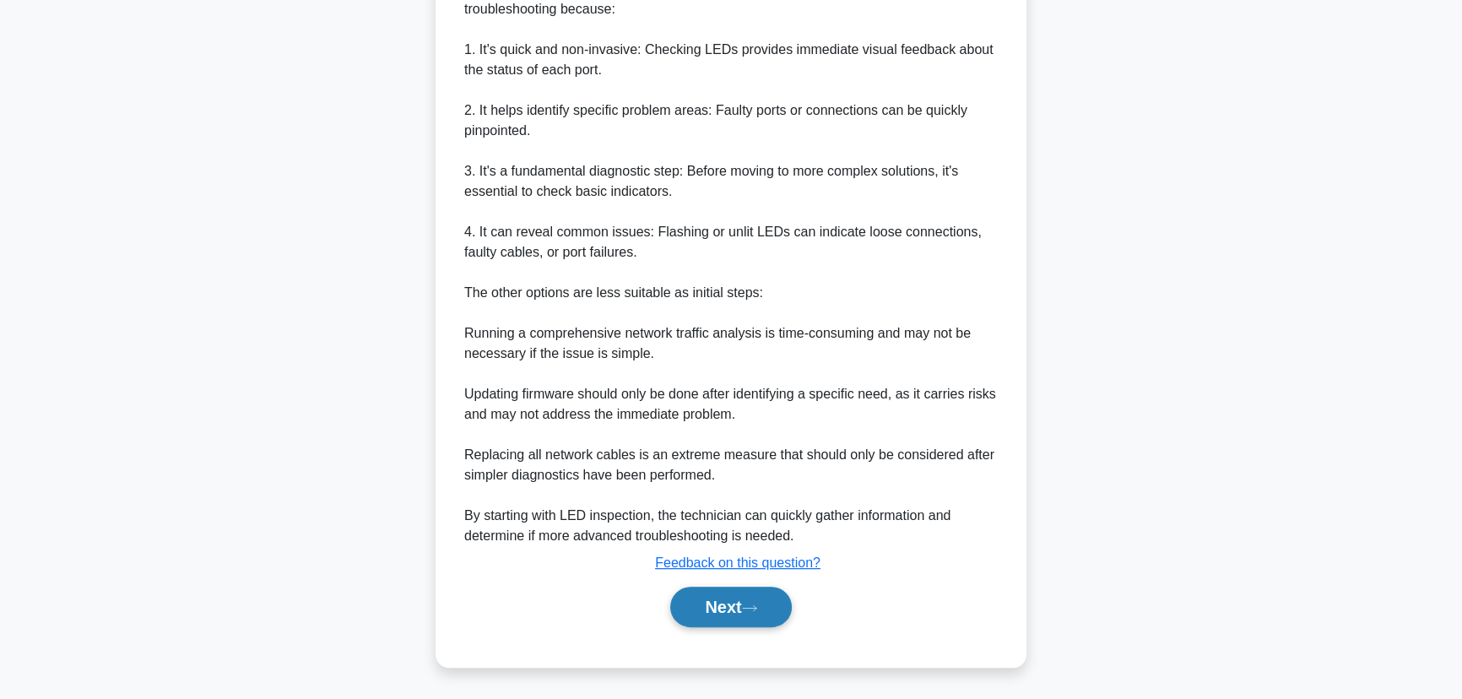
click at [729, 616] on button "Next" at bounding box center [730, 607] width 121 height 41
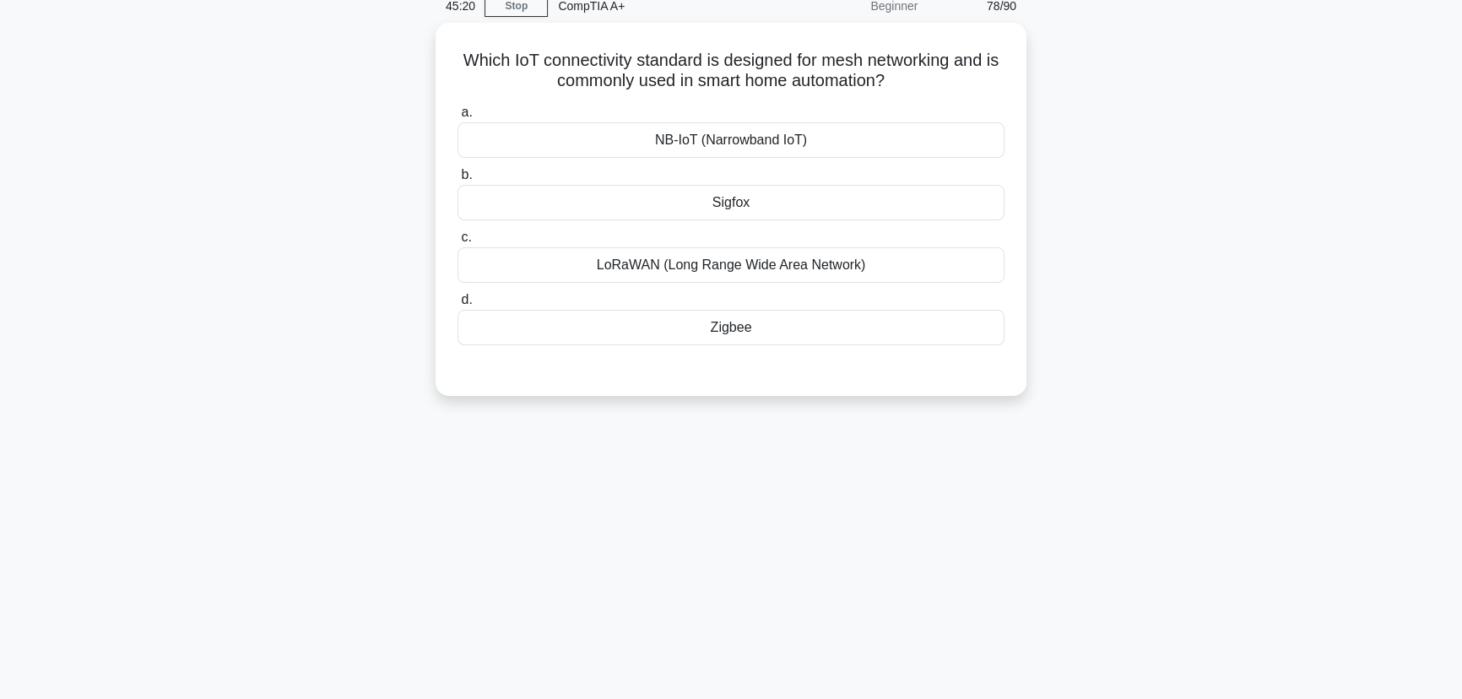
scroll to position [0, 0]
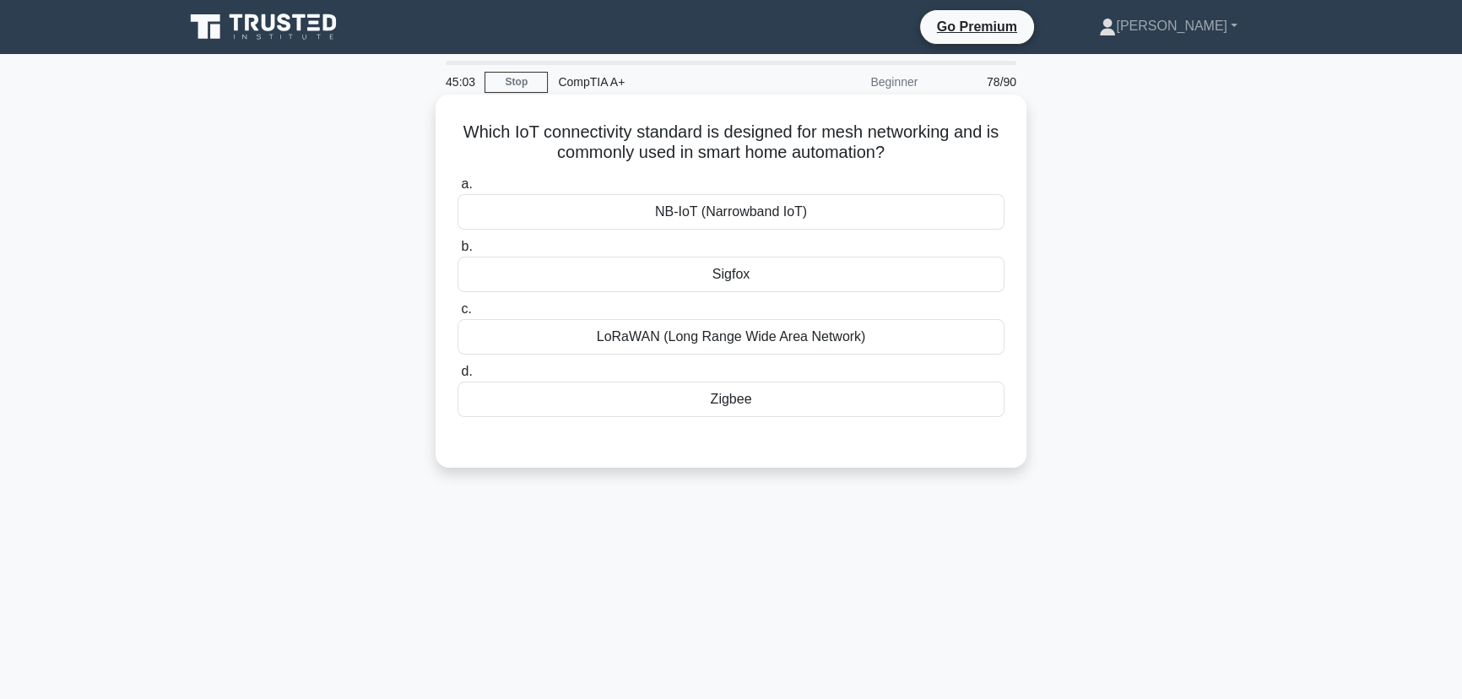
click at [737, 415] on div "Zigbee" at bounding box center [731, 399] width 547 height 35
click at [458, 377] on input "d. Zigbee" at bounding box center [458, 371] width 0 height 11
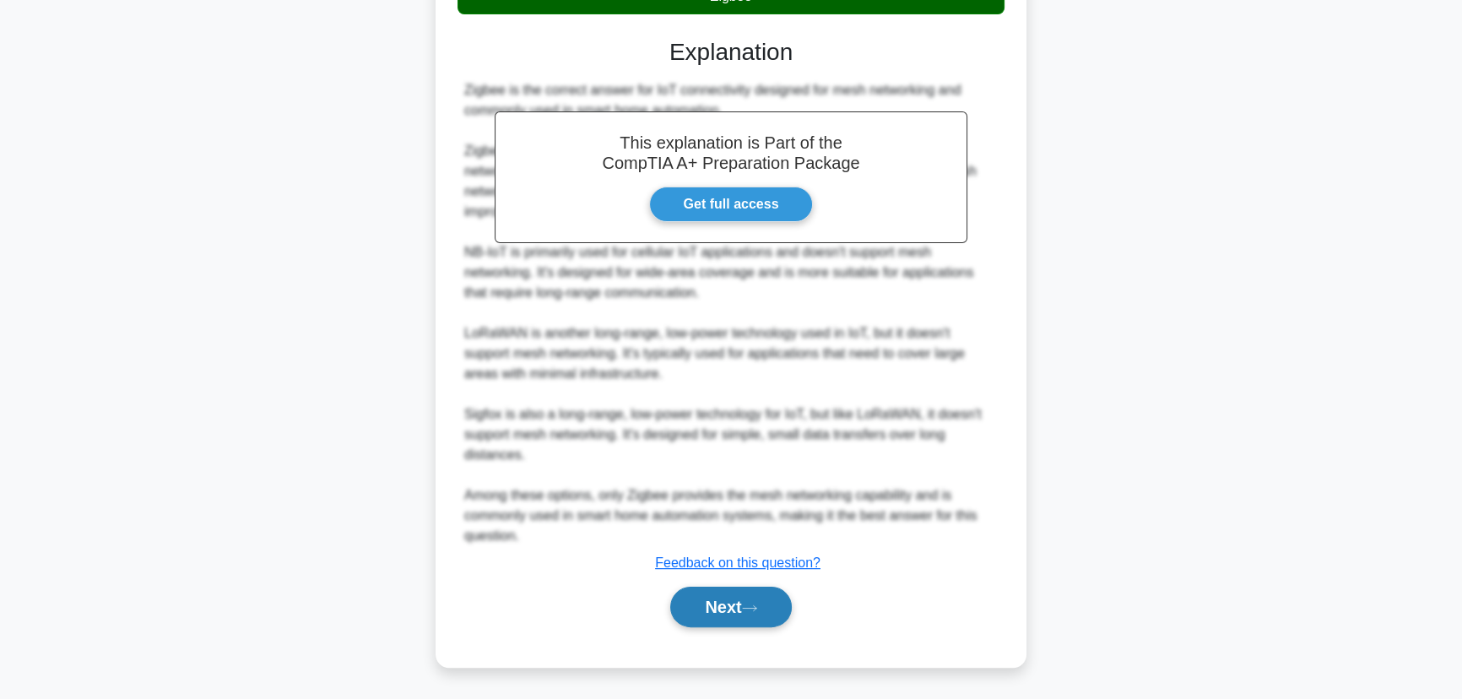
click at [734, 619] on button "Next" at bounding box center [730, 607] width 121 height 41
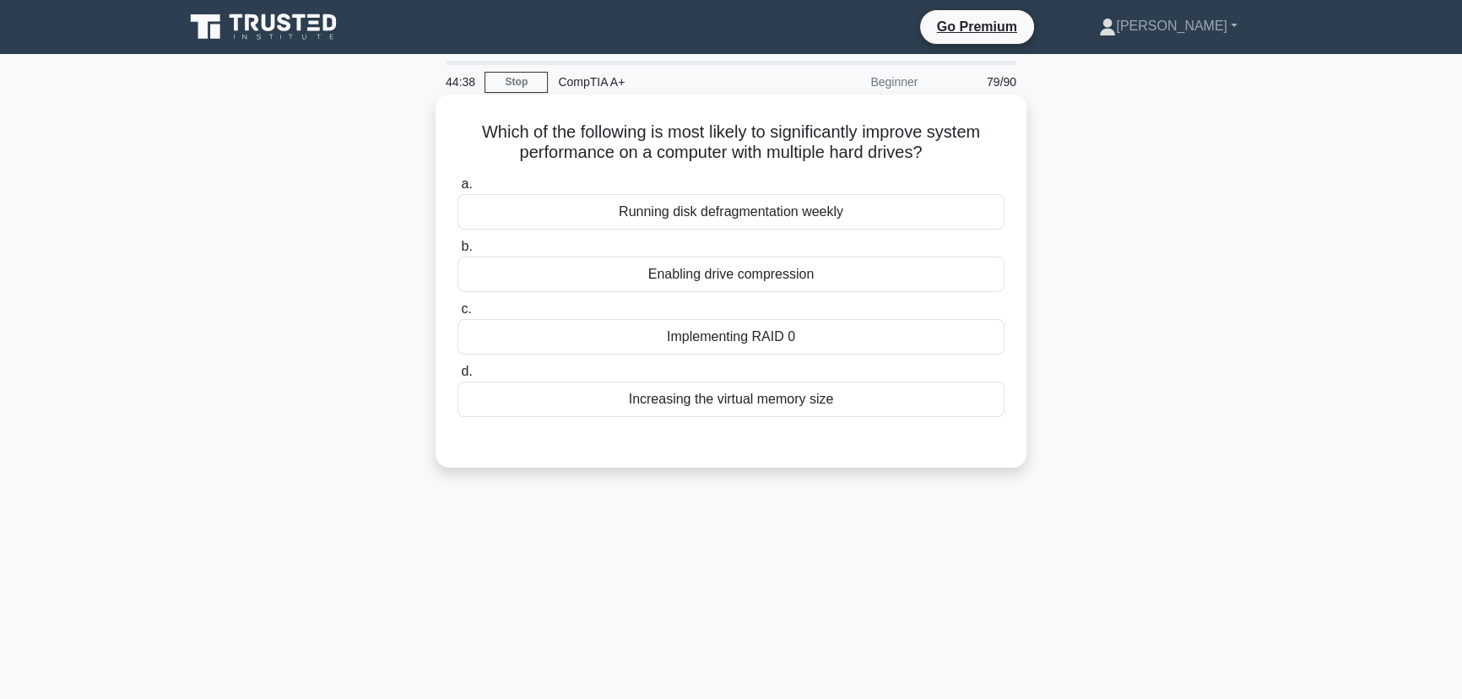
click at [725, 221] on div "Running disk defragmentation weekly" at bounding box center [731, 211] width 547 height 35
click at [458, 190] on input "a. Running disk defragmentation weekly" at bounding box center [458, 184] width 0 height 11
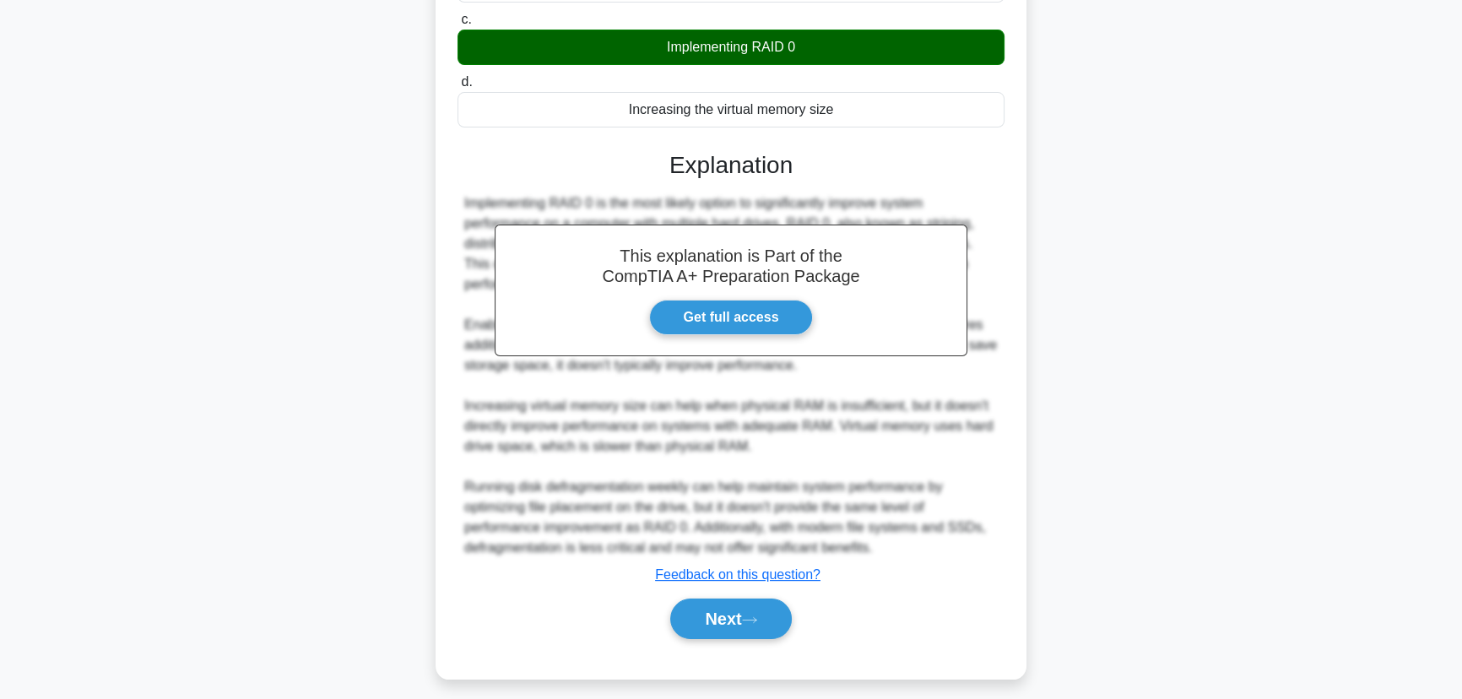
scroll to position [303, 0]
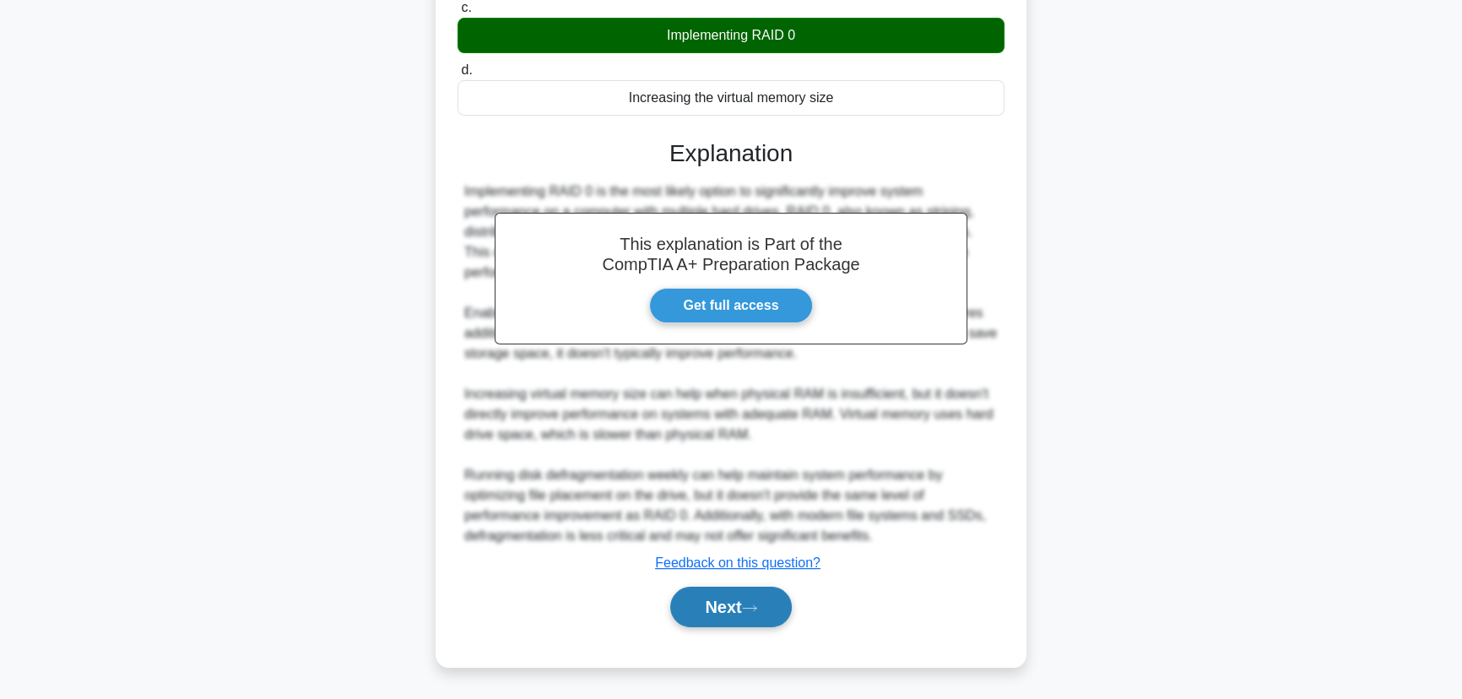
click at [740, 614] on button "Next" at bounding box center [730, 607] width 121 height 41
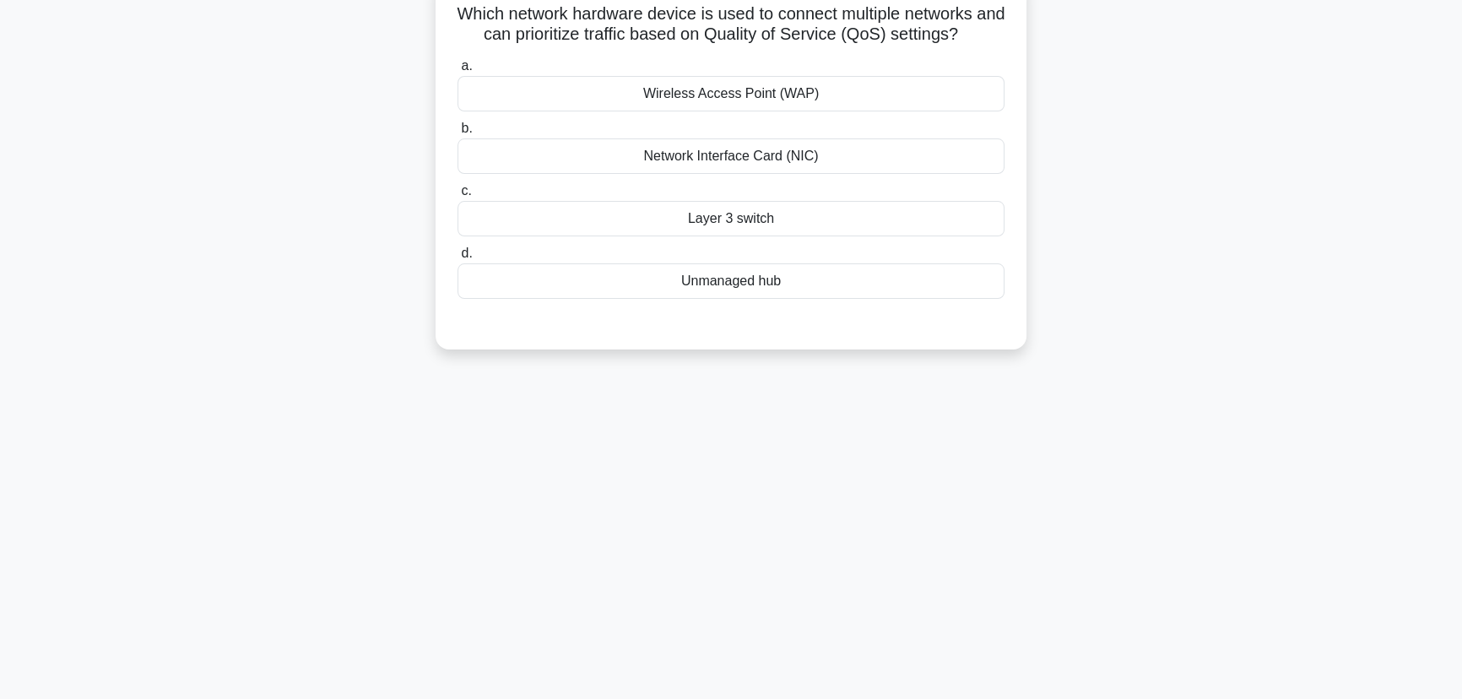
scroll to position [0, 0]
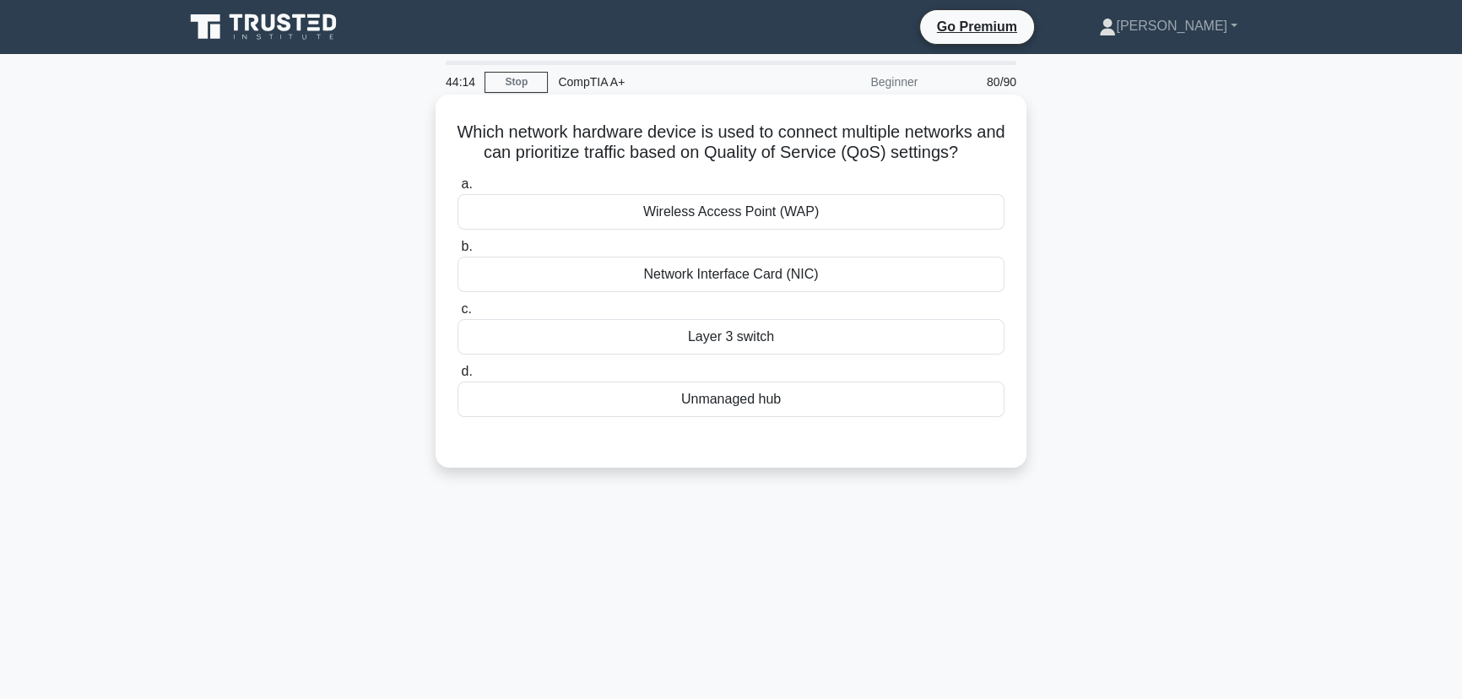
click at [744, 339] on div "Layer 3 switch" at bounding box center [731, 336] width 547 height 35
click at [458, 315] on input "c. Layer 3 switch" at bounding box center [458, 309] width 0 height 11
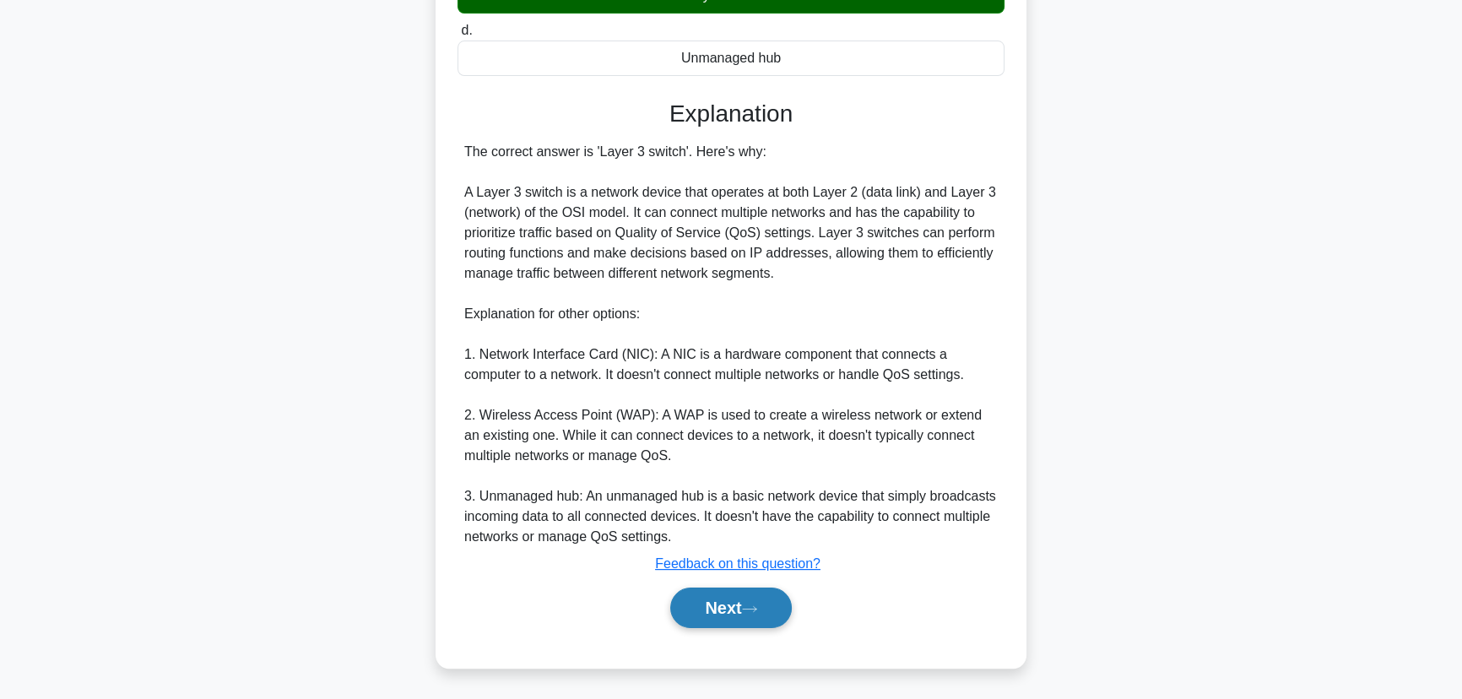
click at [723, 619] on button "Next" at bounding box center [730, 608] width 121 height 41
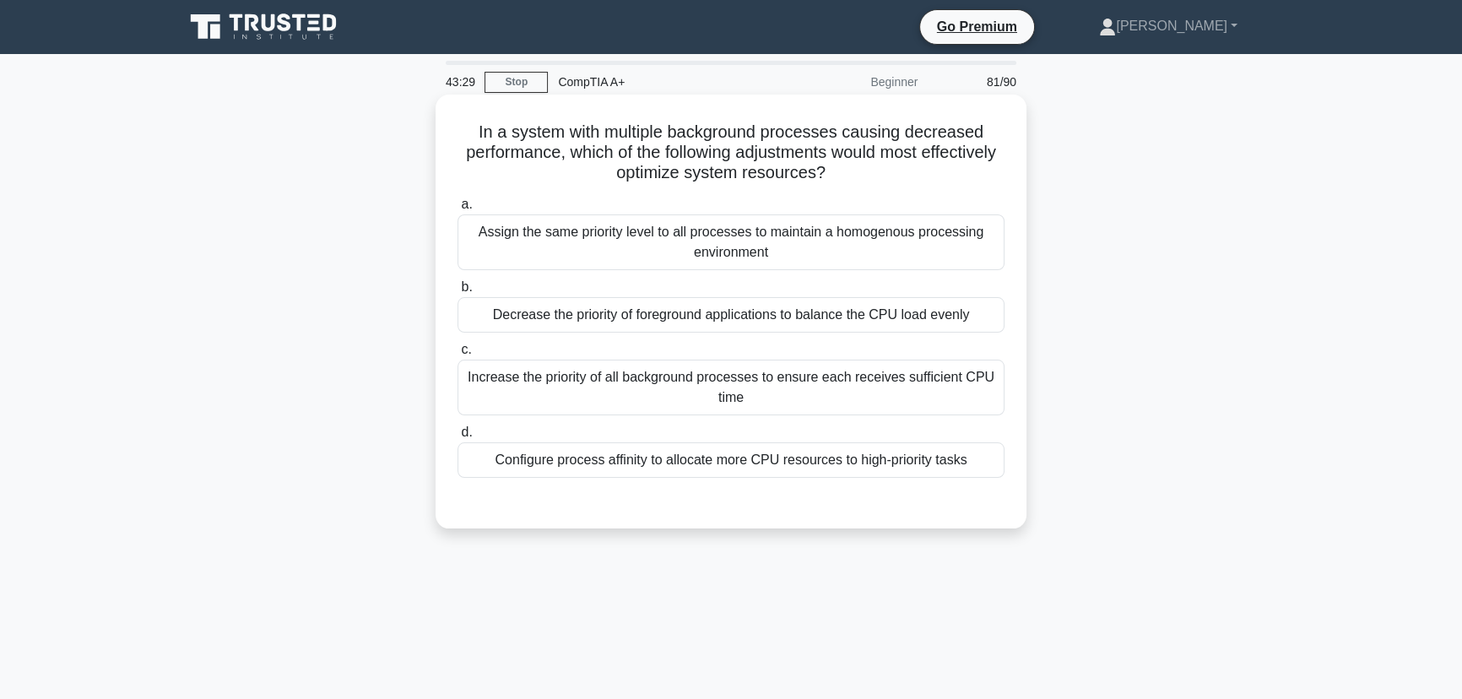
click at [796, 398] on div "Increase the priority of all background processes to ensure each receives suffi…" at bounding box center [731, 388] width 547 height 56
click at [458, 355] on input "c. Increase the priority of all background processes to ensure each receives su…" at bounding box center [458, 349] width 0 height 11
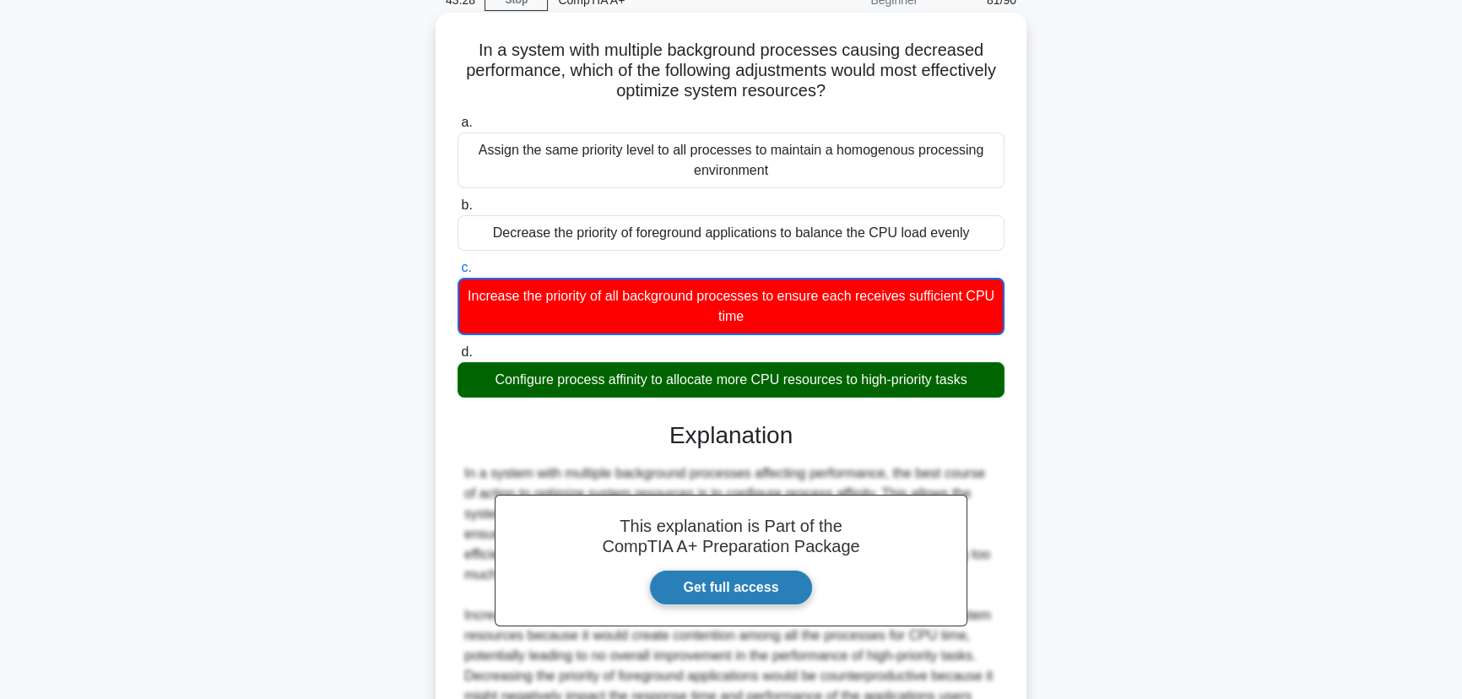
scroll to position [282, 0]
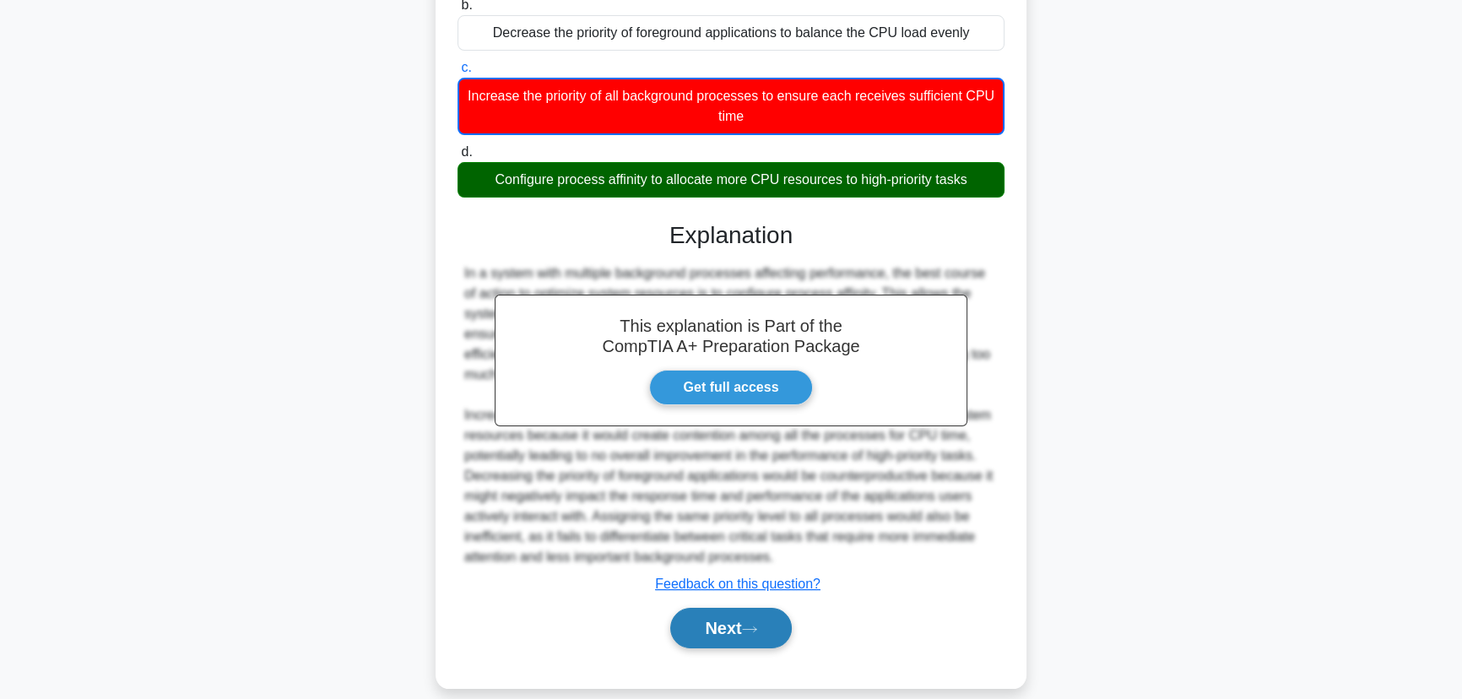
click at [728, 608] on button "Next" at bounding box center [730, 628] width 121 height 41
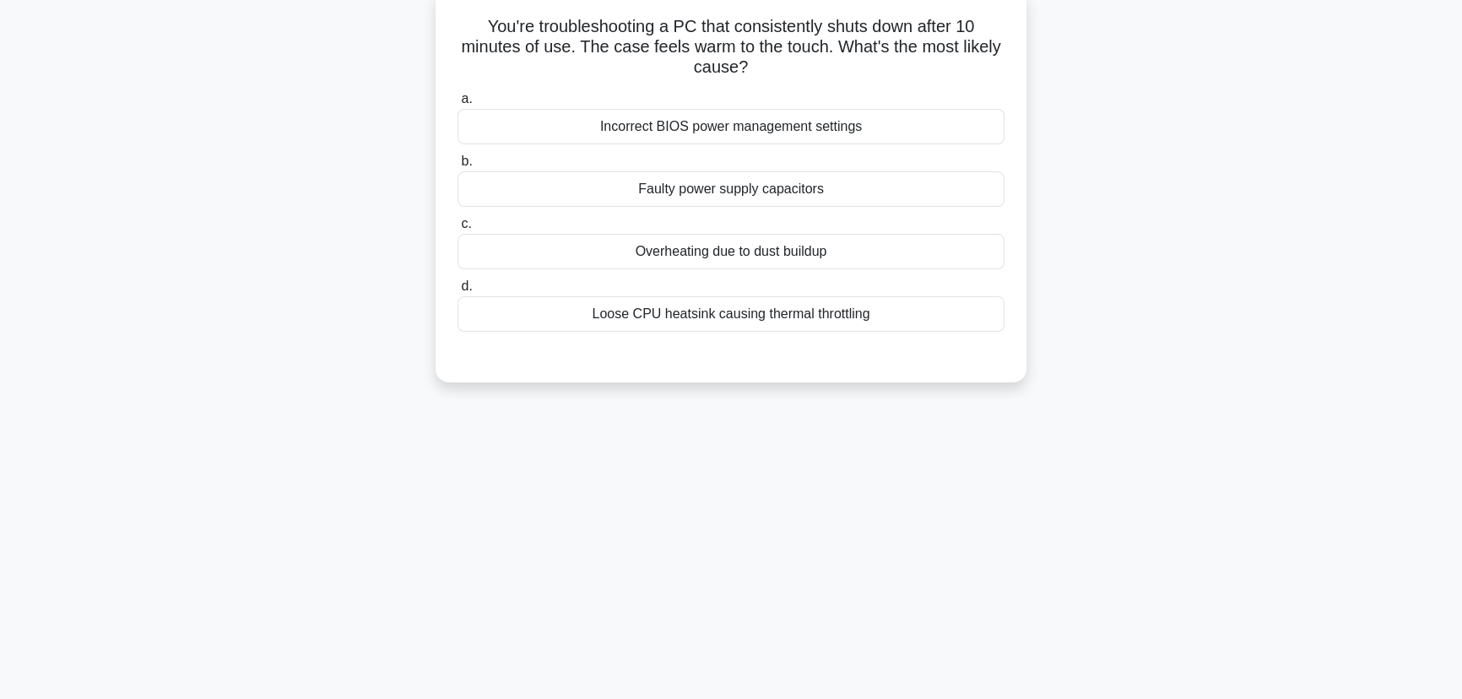
scroll to position [0, 0]
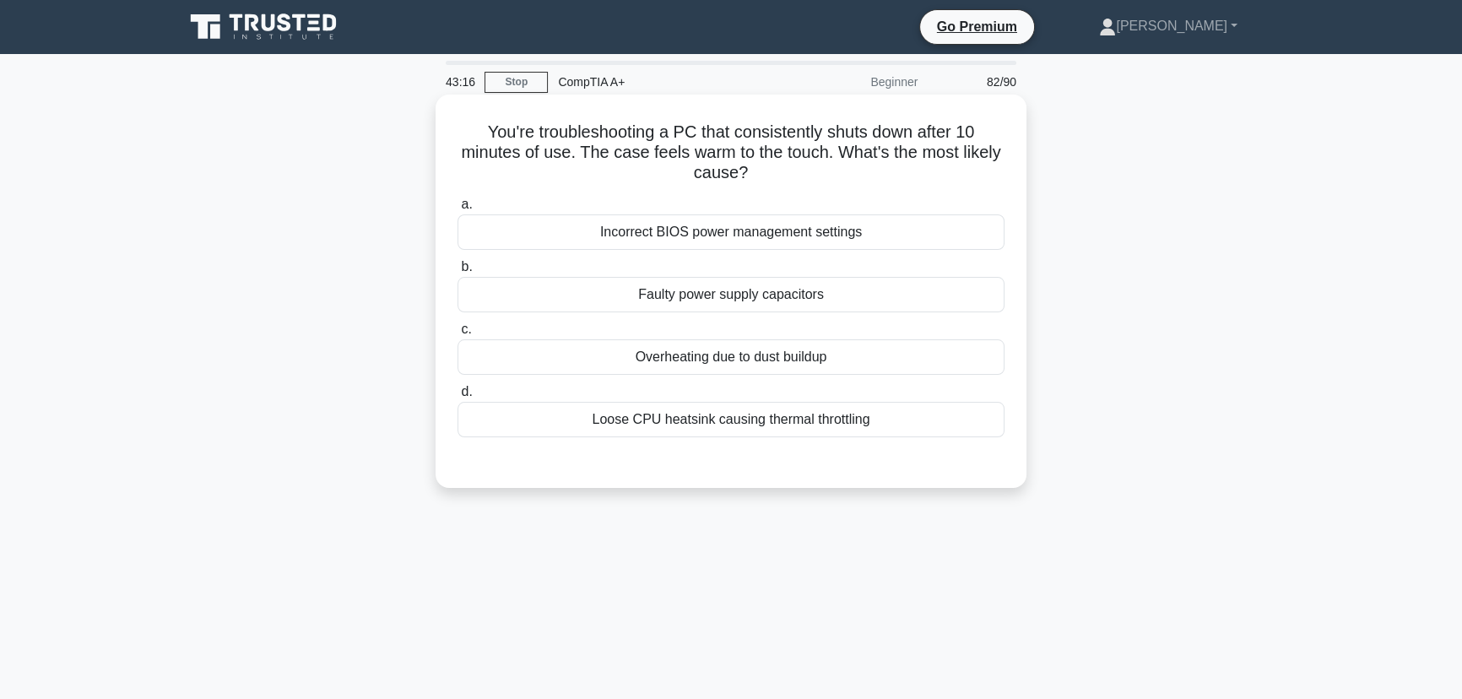
click at [772, 359] on div "Overheating due to dust buildup" at bounding box center [731, 356] width 547 height 35
click at [458, 335] on input "c. Overheating due to dust buildup" at bounding box center [458, 329] width 0 height 11
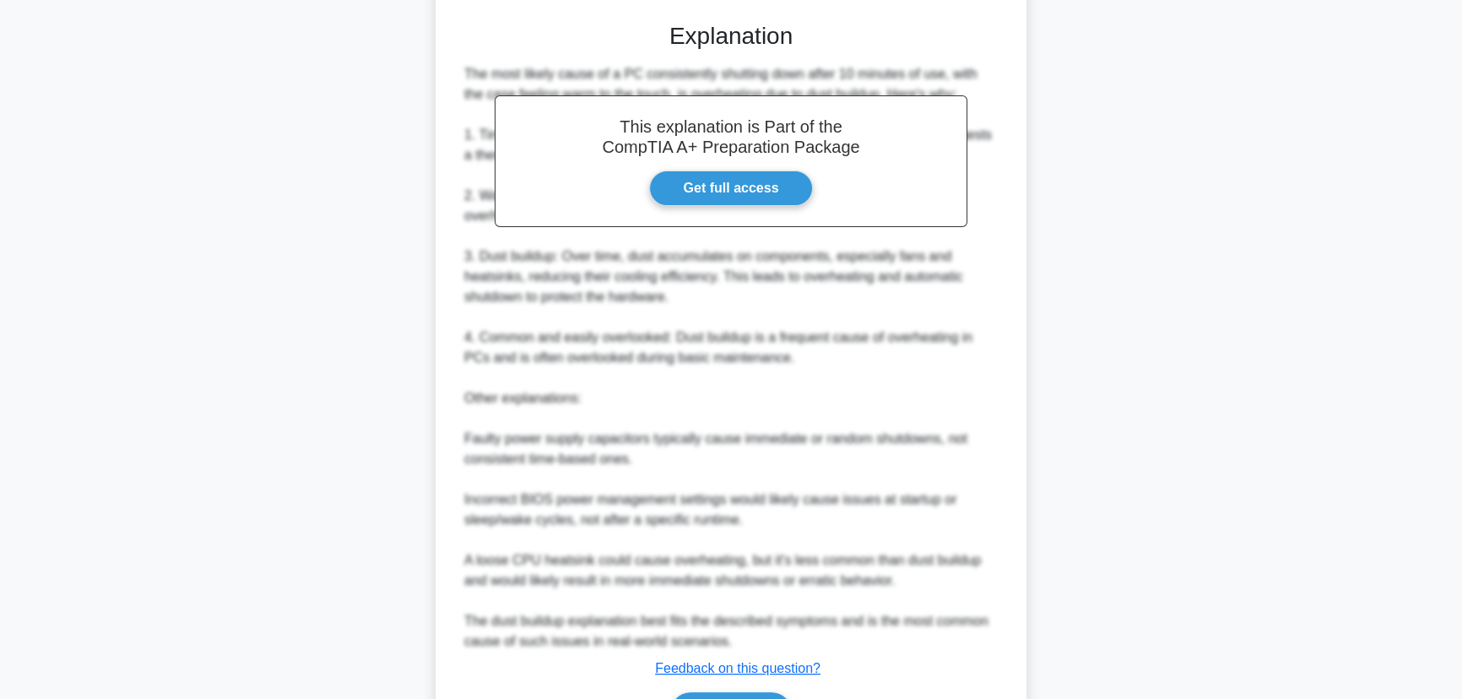
scroll to position [544, 0]
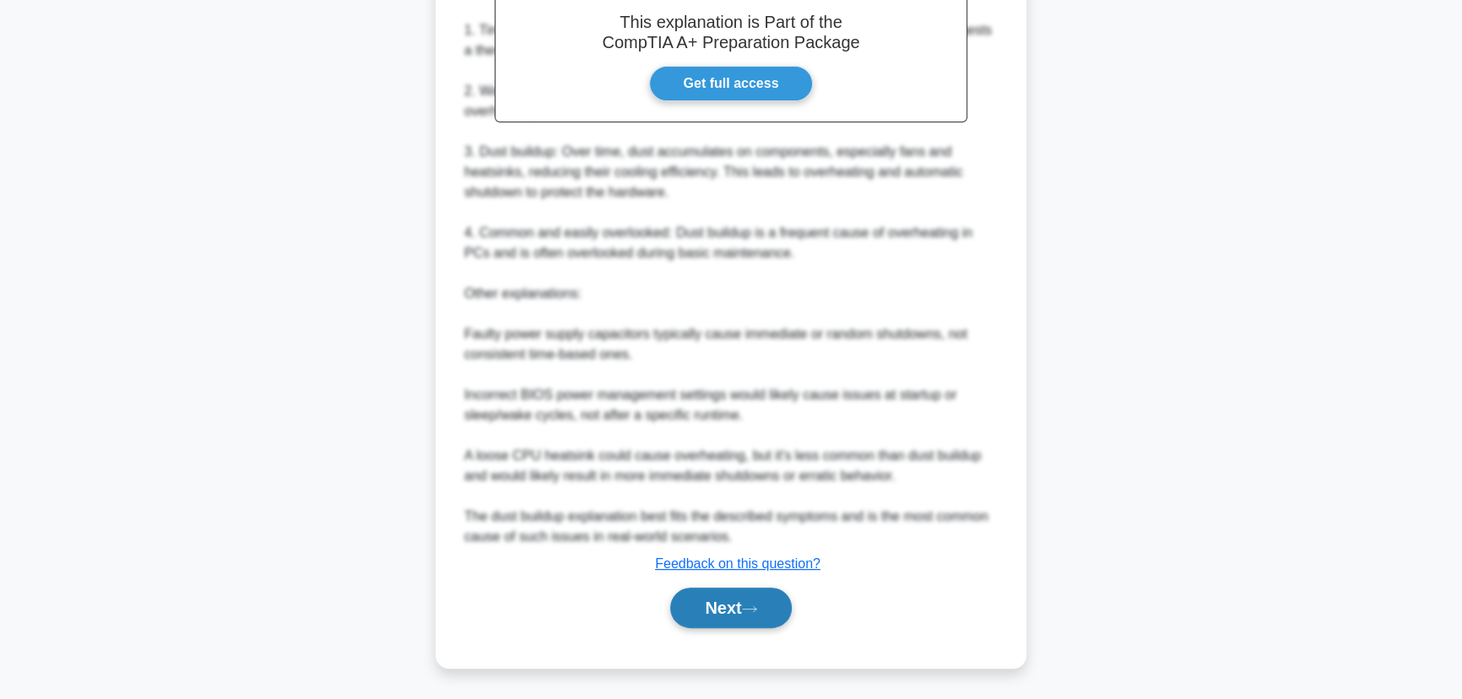
click at [725, 599] on button "Next" at bounding box center [730, 608] width 121 height 41
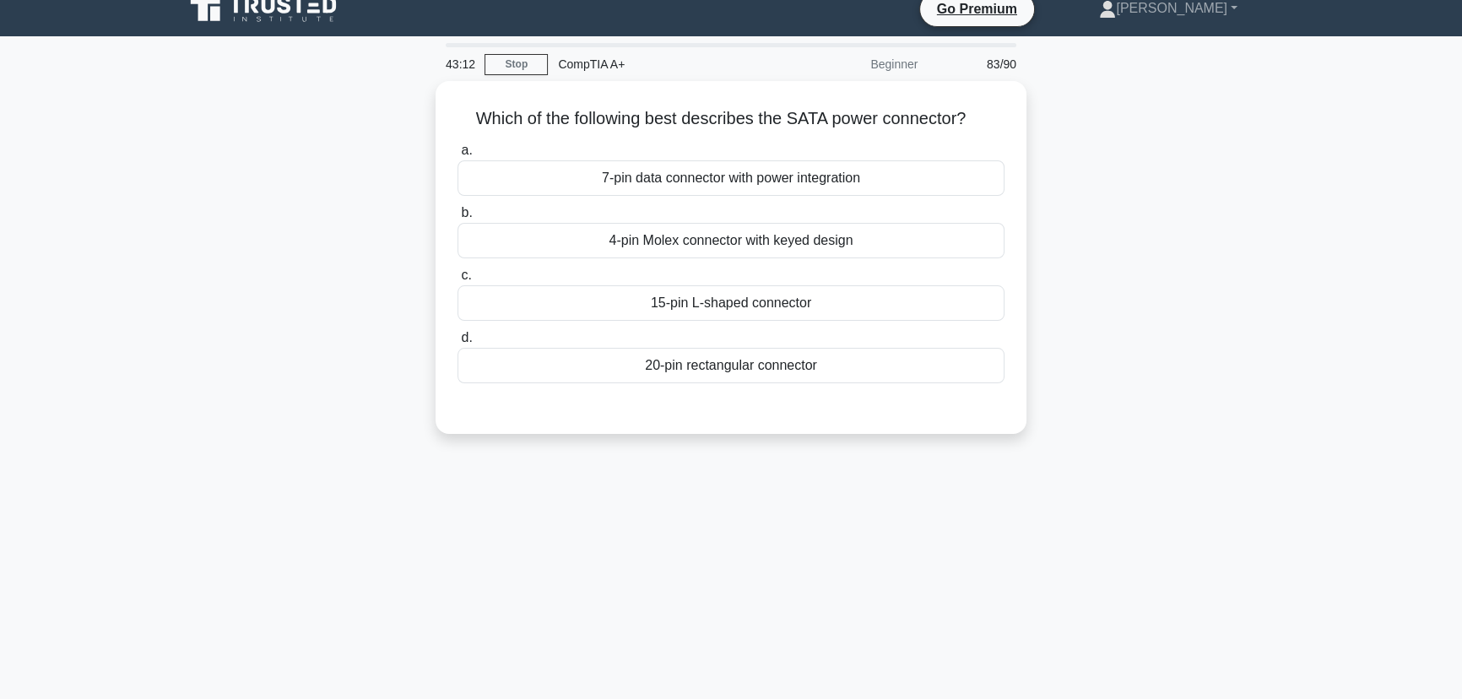
scroll to position [0, 0]
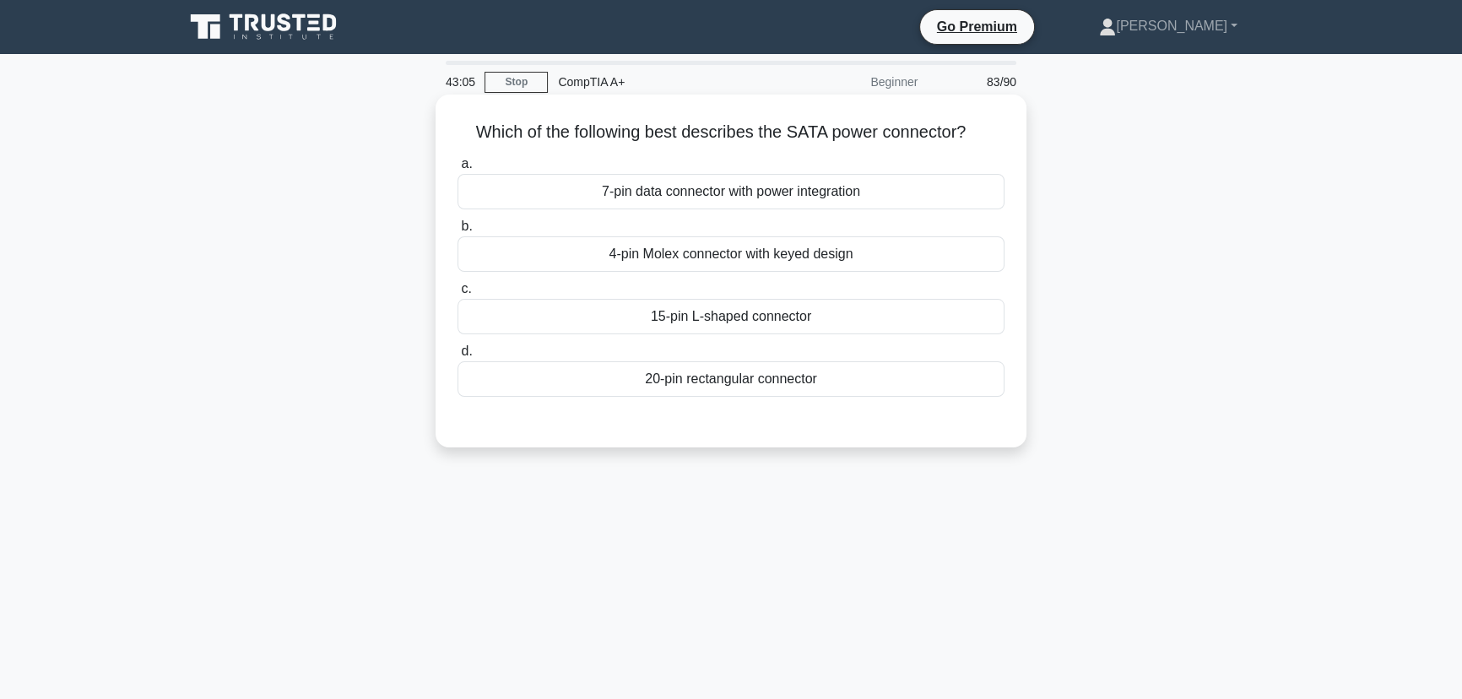
click at [742, 315] on div "15-pin L-shaped connector" at bounding box center [731, 316] width 547 height 35
click at [458, 295] on input "c. 15-pin L-shaped connector" at bounding box center [458, 289] width 0 height 11
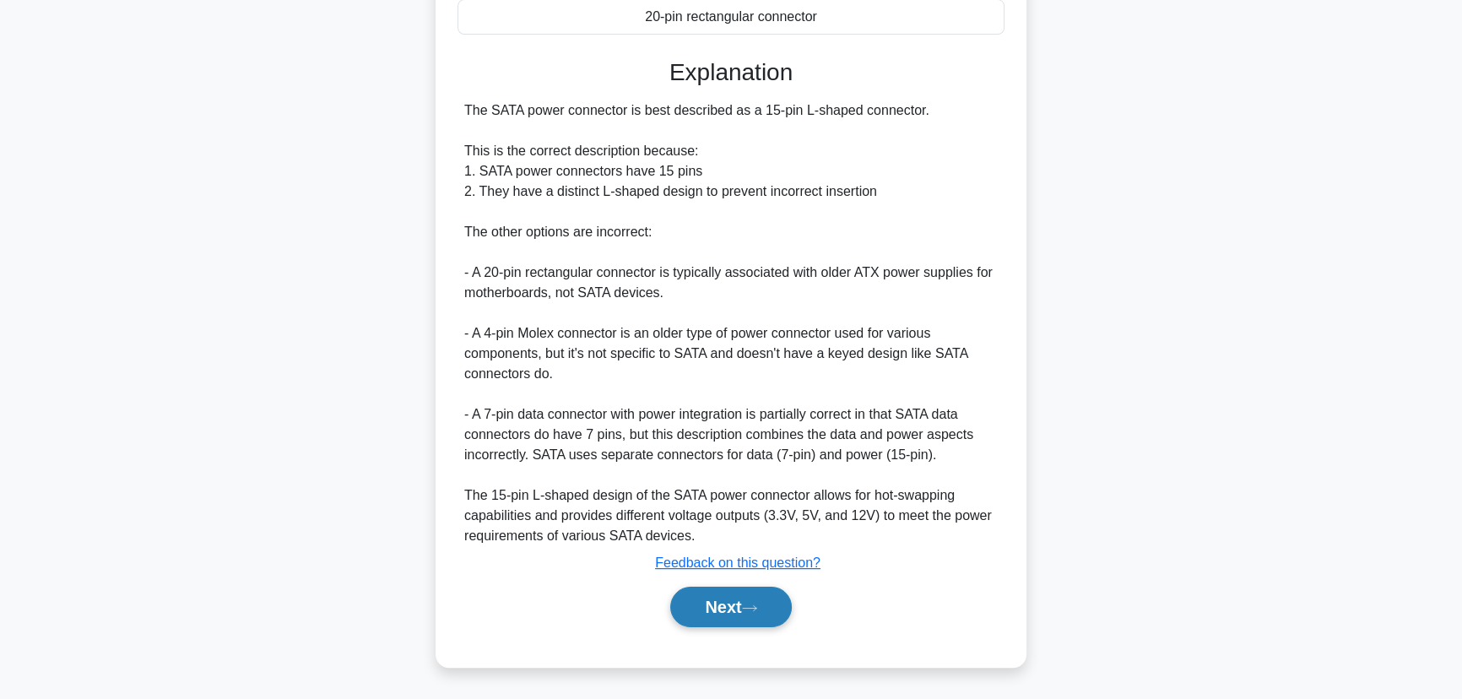
click at [729, 615] on button "Next" at bounding box center [730, 607] width 121 height 41
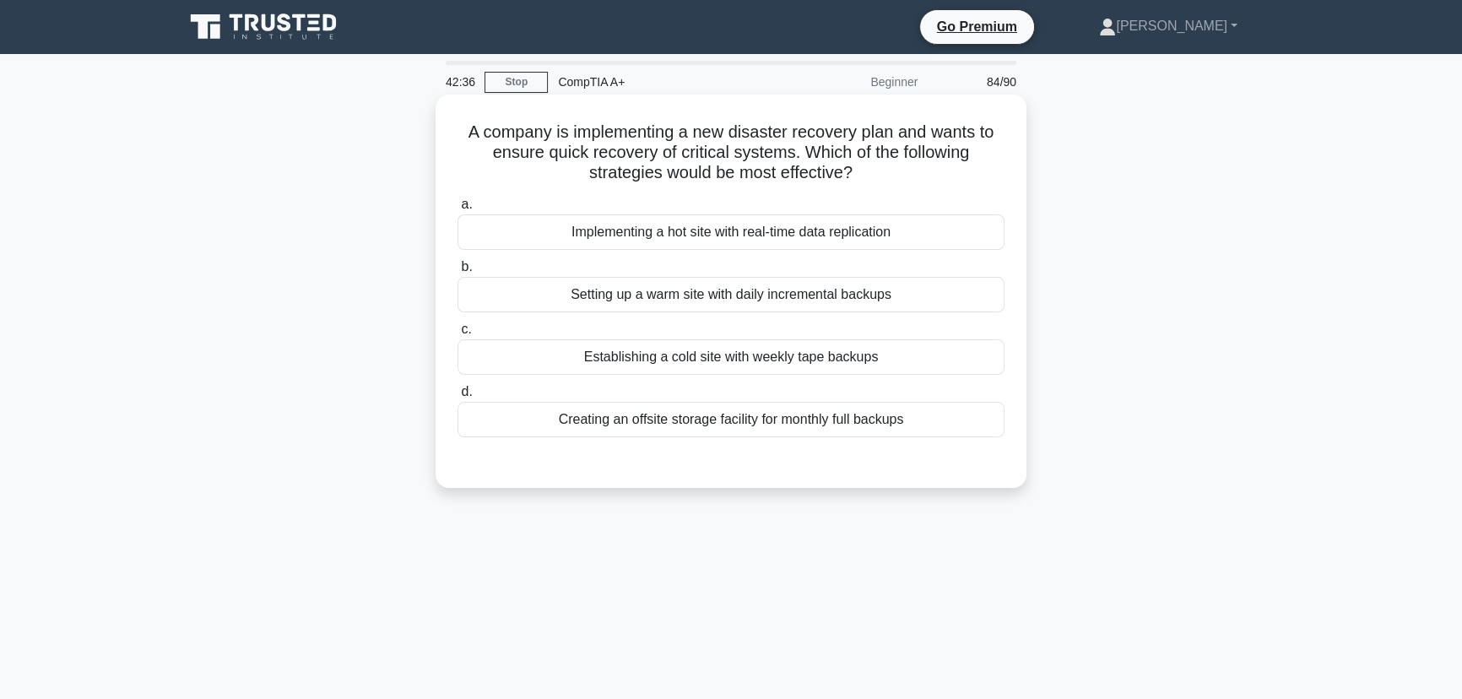
click at [771, 231] on div "Implementing a hot site with real-time data replication" at bounding box center [731, 231] width 547 height 35
click at [458, 210] on input "a. Implementing a hot site with real-time data replication" at bounding box center [458, 204] width 0 height 11
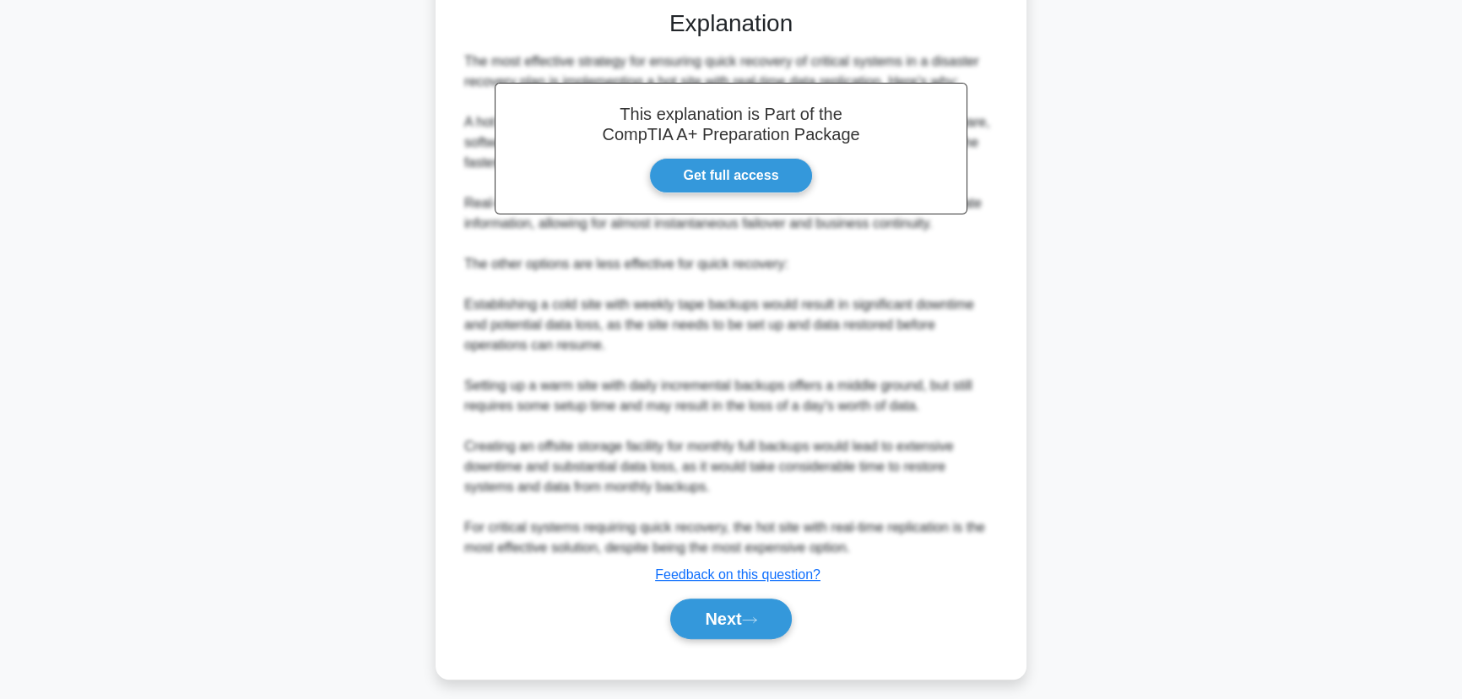
scroll to position [463, 0]
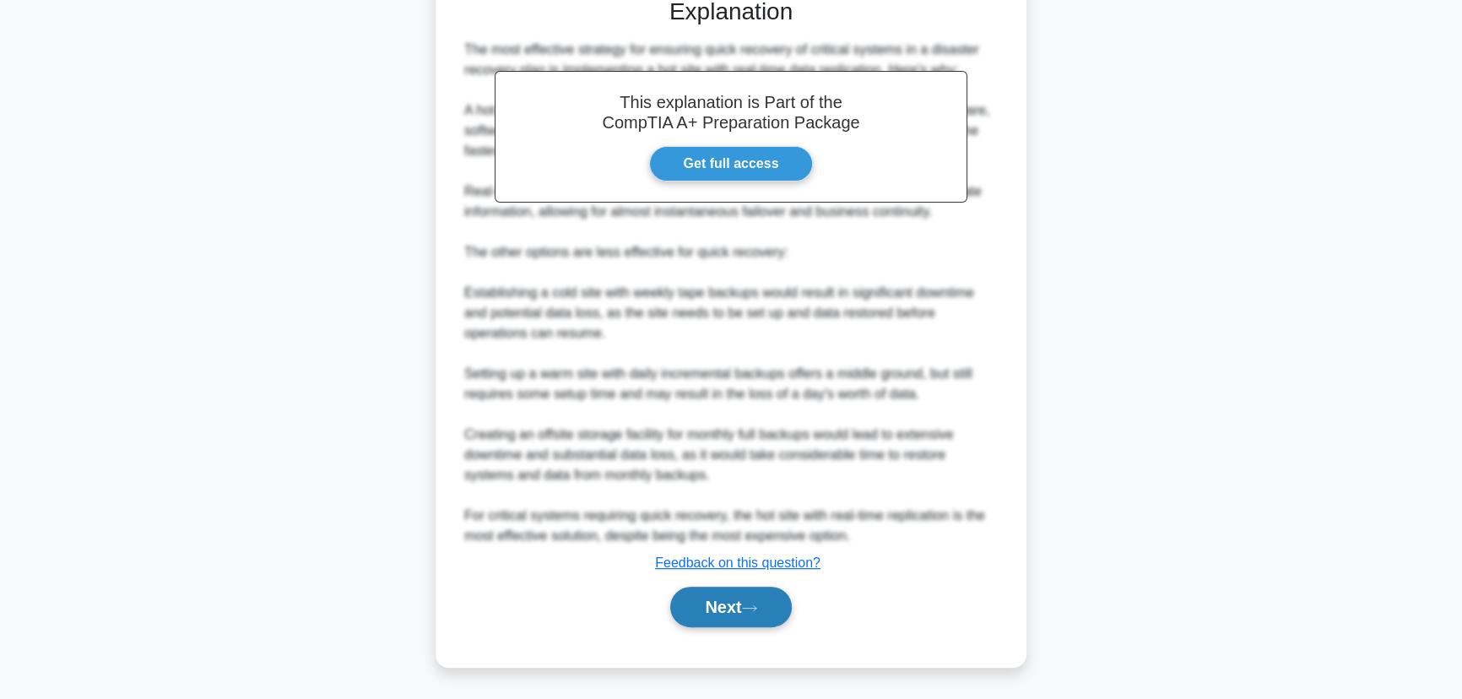
click at [701, 608] on button "Next" at bounding box center [730, 607] width 121 height 41
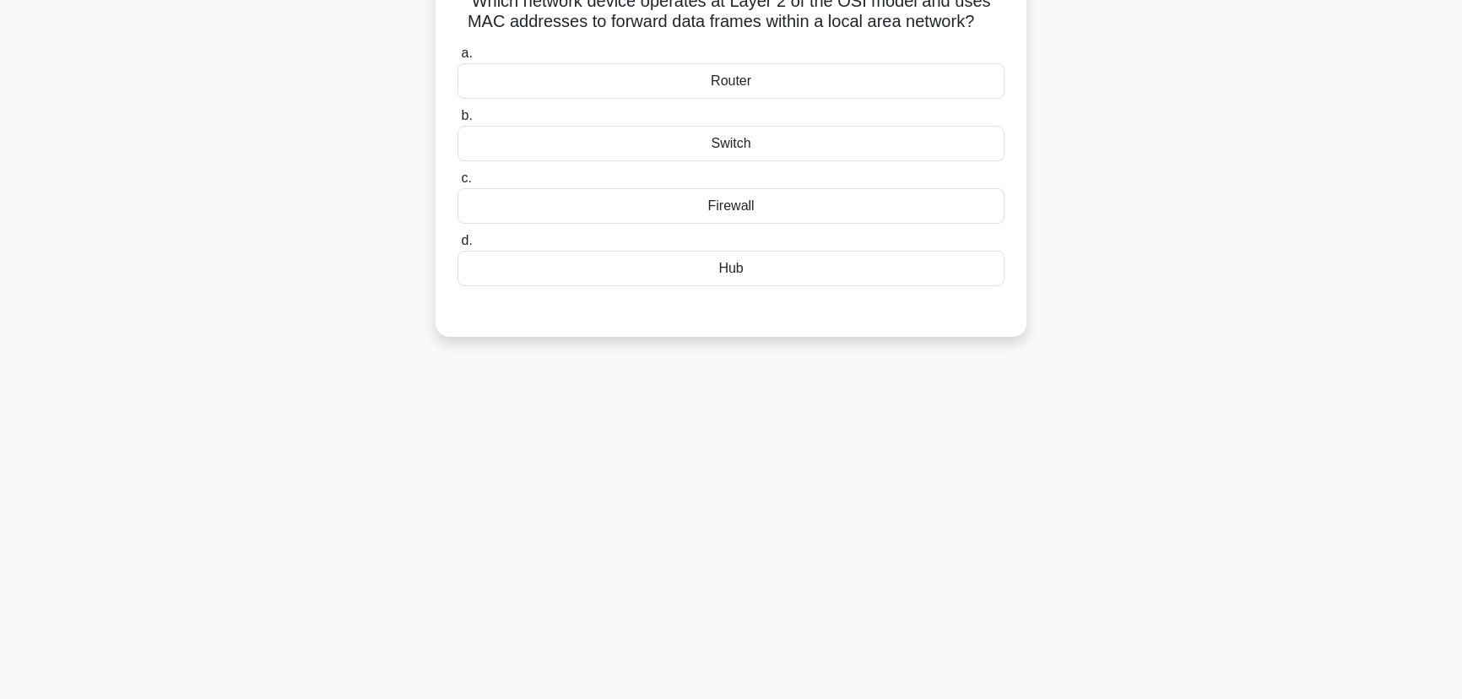
scroll to position [0, 0]
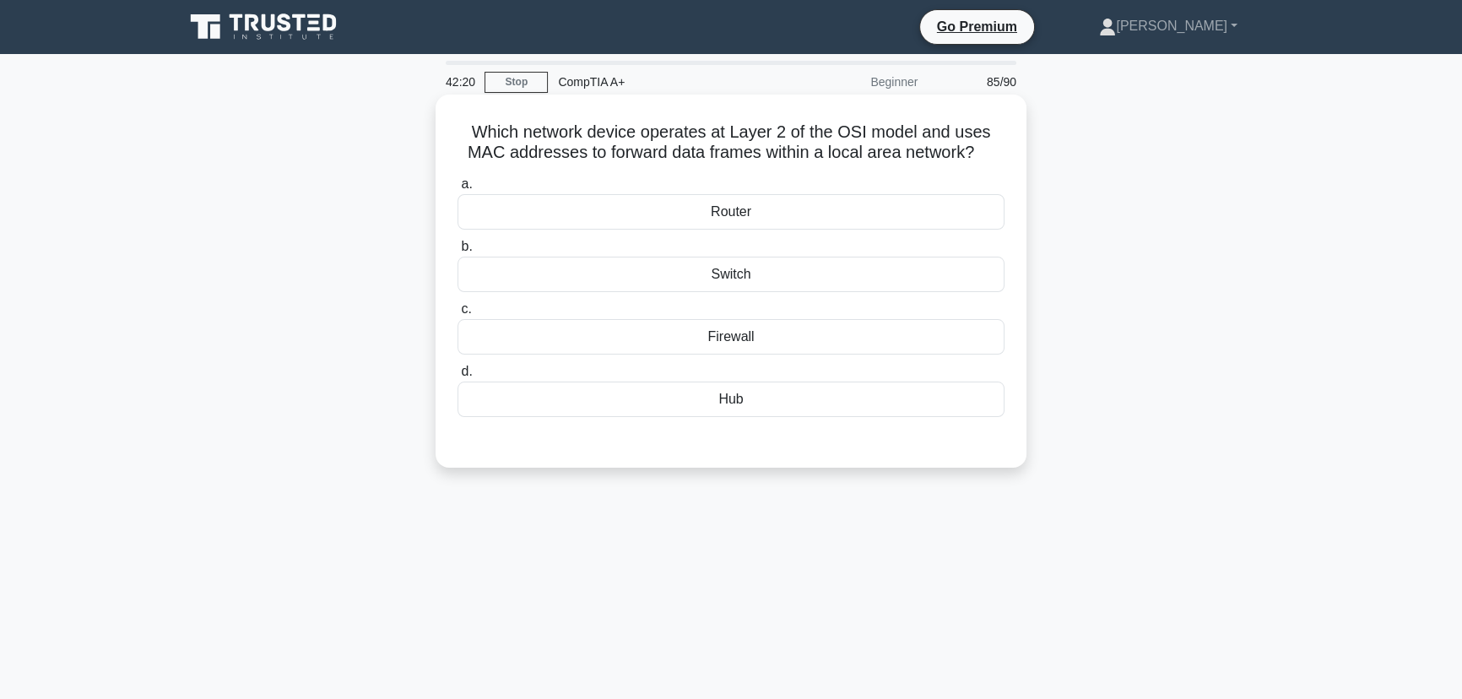
click at [738, 286] on div "Switch" at bounding box center [731, 274] width 547 height 35
click at [458, 252] on input "b. Switch" at bounding box center [458, 246] width 0 height 11
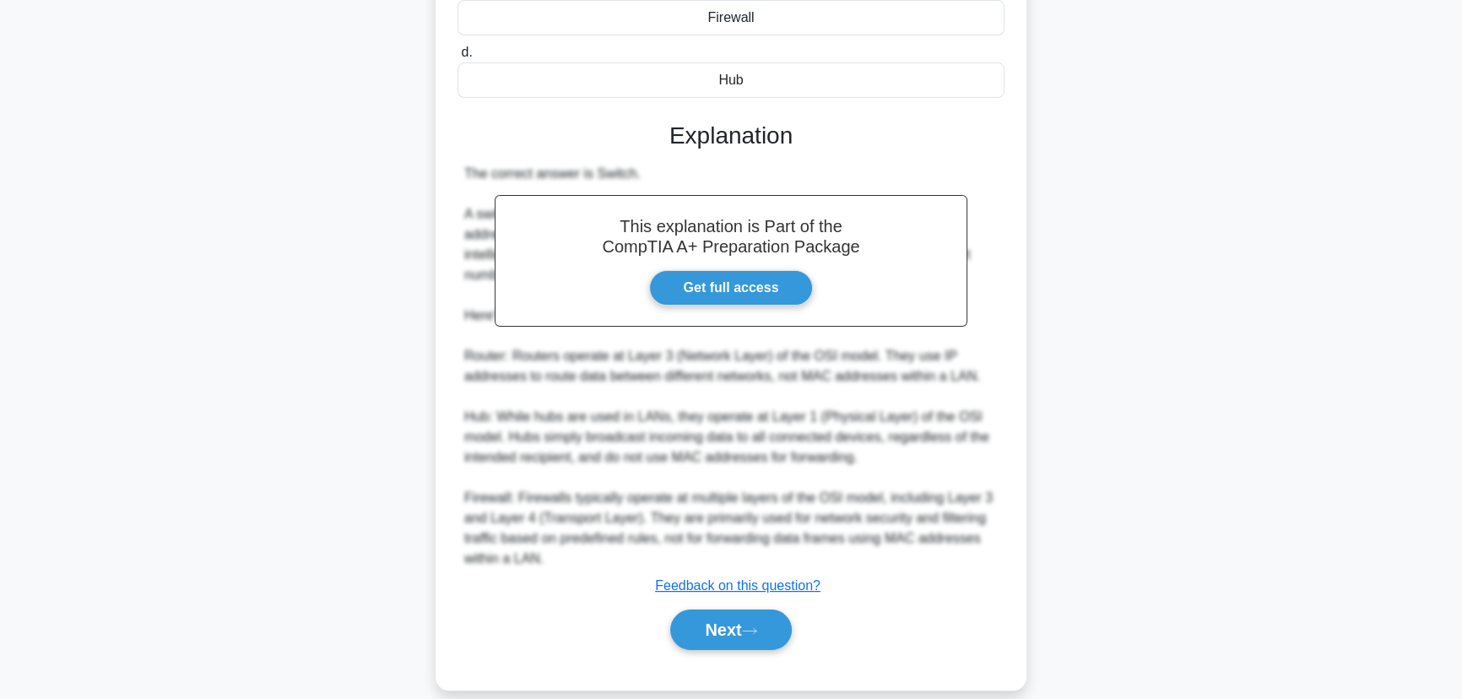
scroll to position [341, 0]
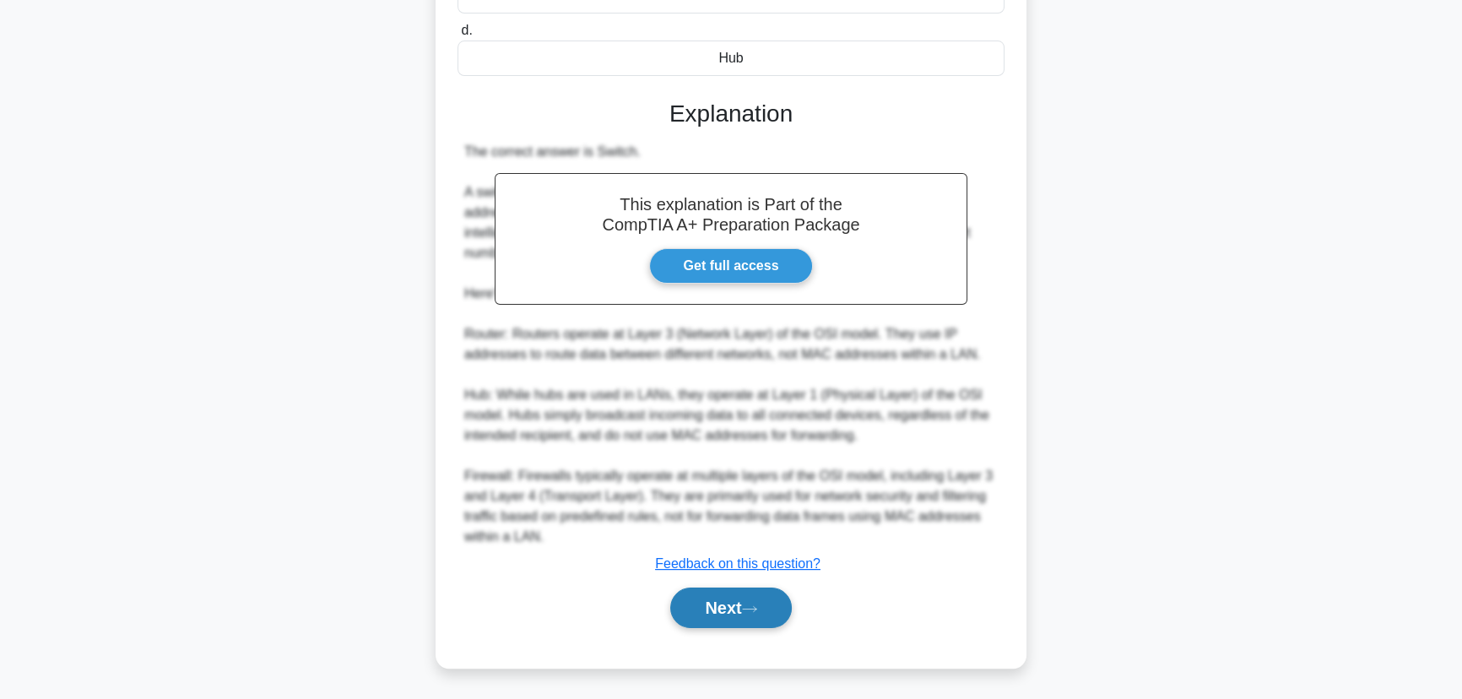
click at [718, 608] on button "Next" at bounding box center [730, 608] width 121 height 41
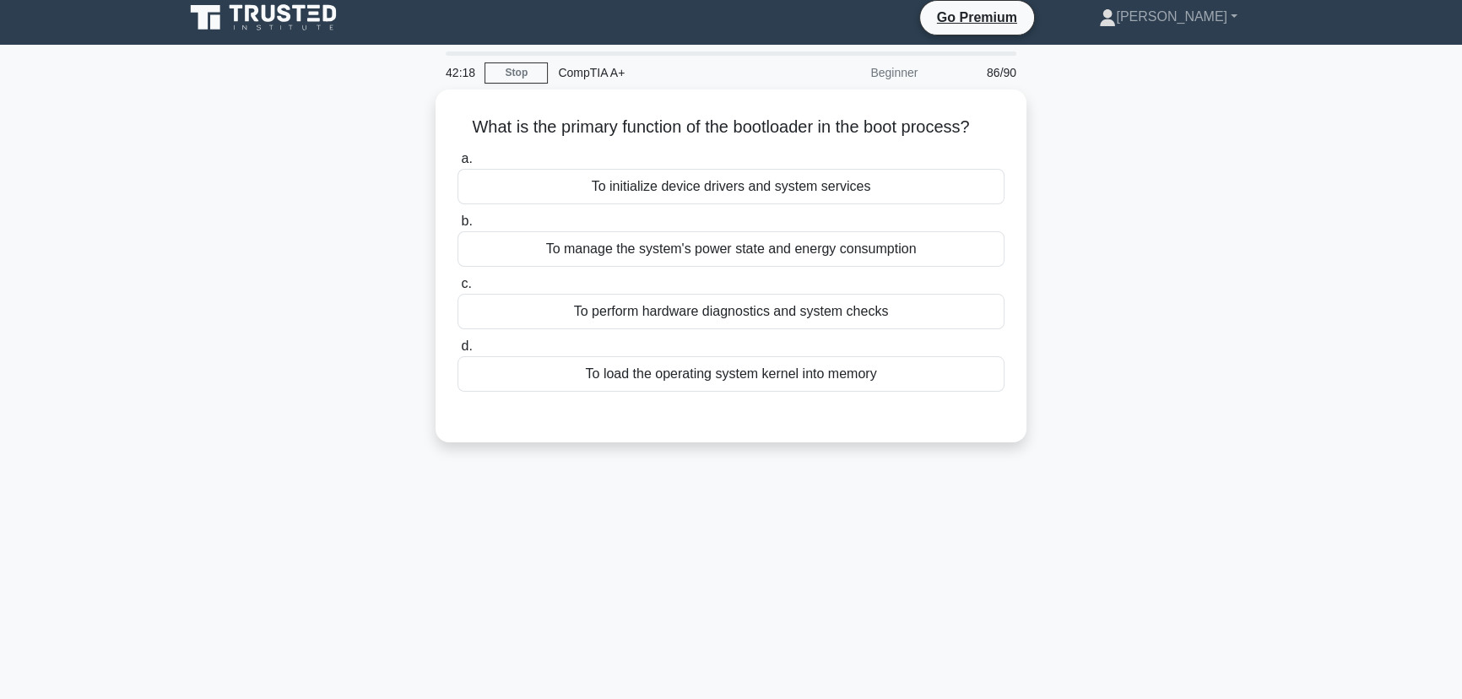
scroll to position [0, 0]
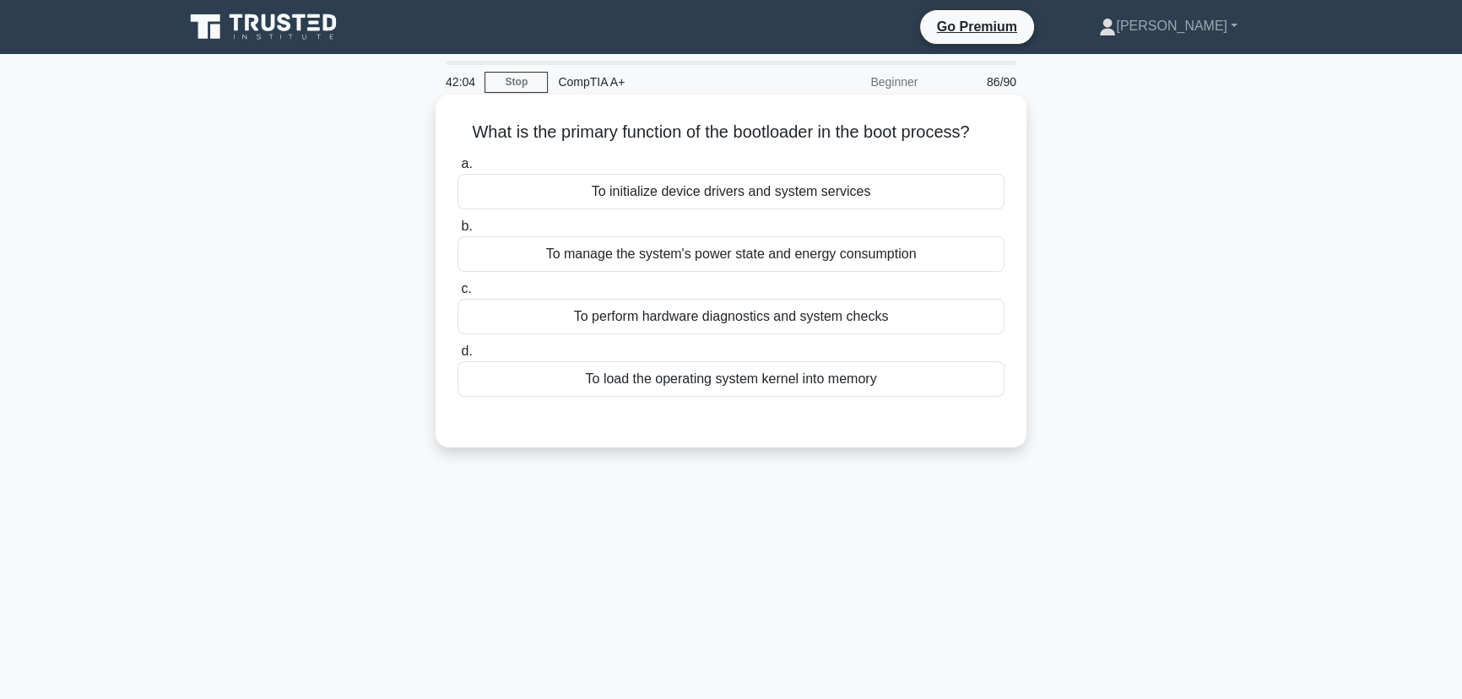
click at [739, 371] on div "To load the operating system kernel into memory" at bounding box center [731, 378] width 547 height 35
click at [458, 357] on input "d. To load the operating system kernel into memory" at bounding box center [458, 351] width 0 height 11
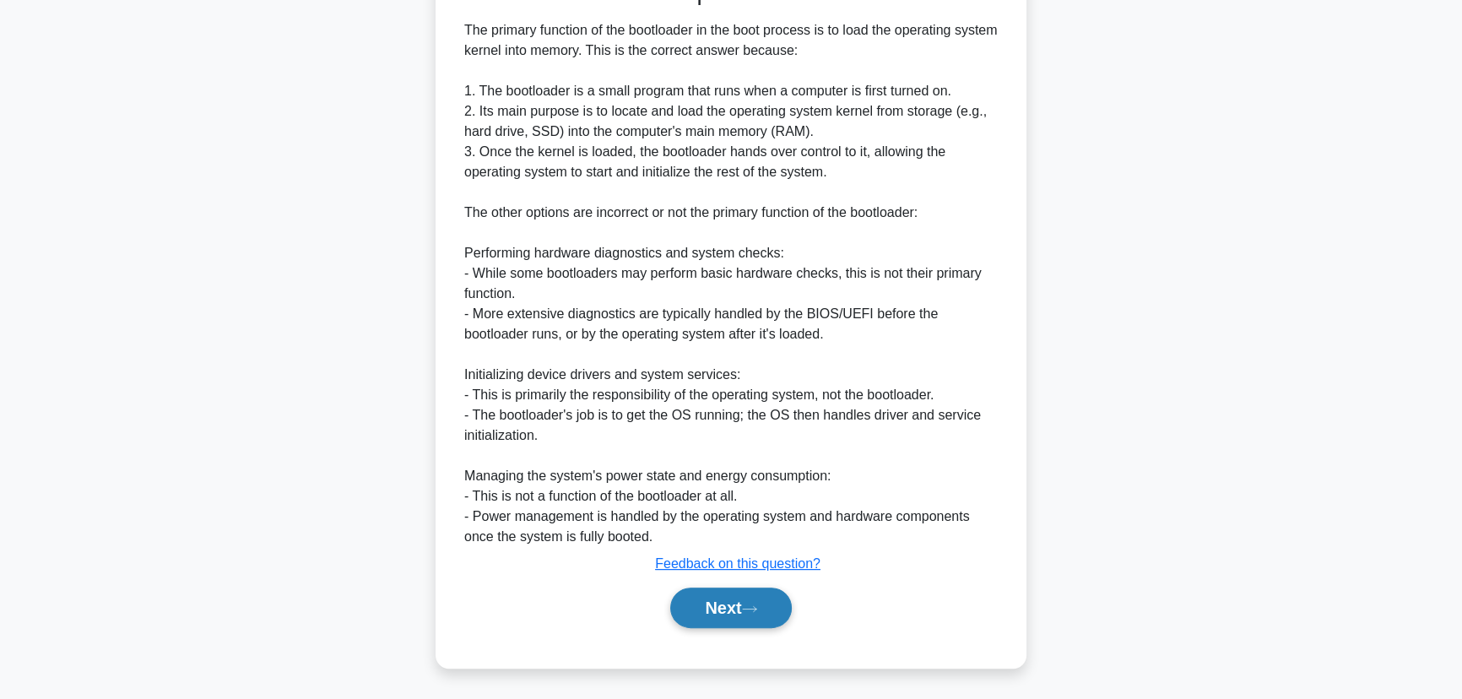
click at [718, 607] on button "Next" at bounding box center [730, 608] width 121 height 41
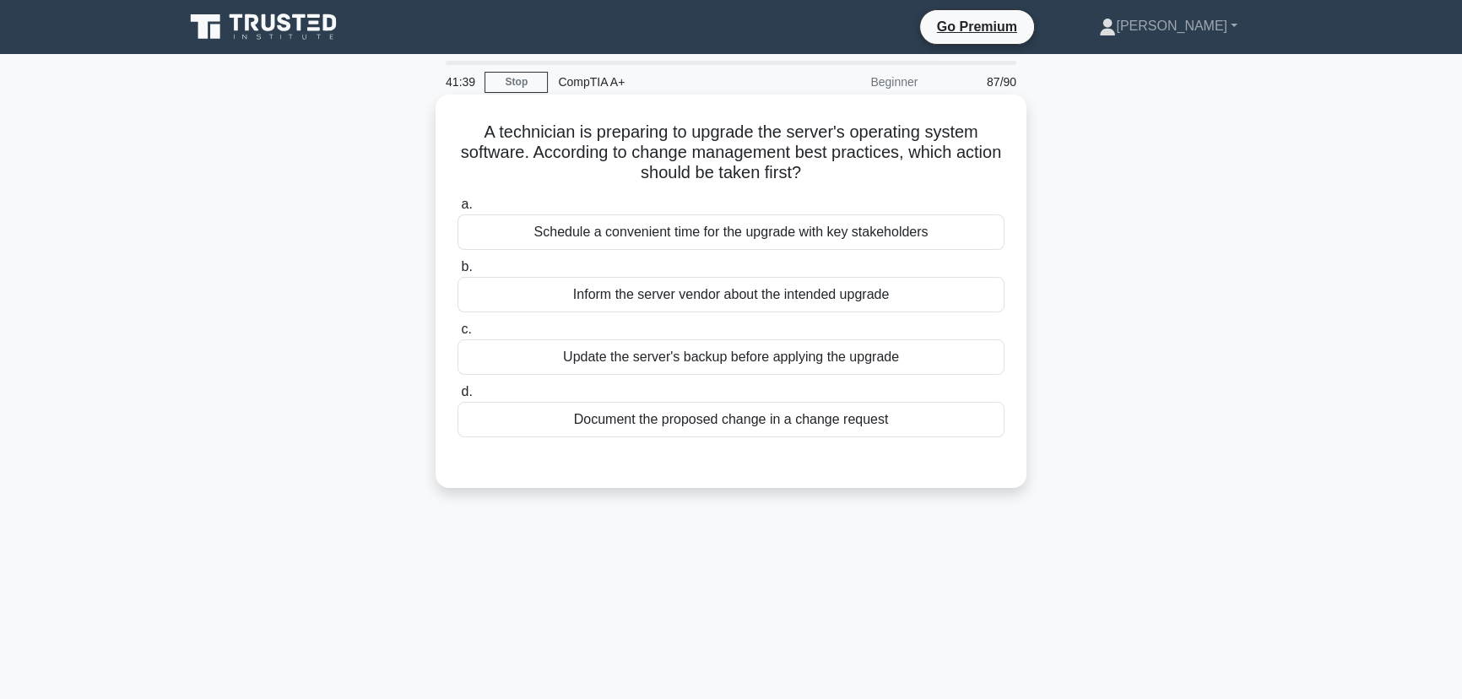
click at [808, 233] on div "Schedule a convenient time for the upgrade with key stakeholders" at bounding box center [731, 231] width 547 height 35
click at [458, 210] on input "a. Schedule a convenient time for the upgrade with key stakeholders" at bounding box center [458, 204] width 0 height 11
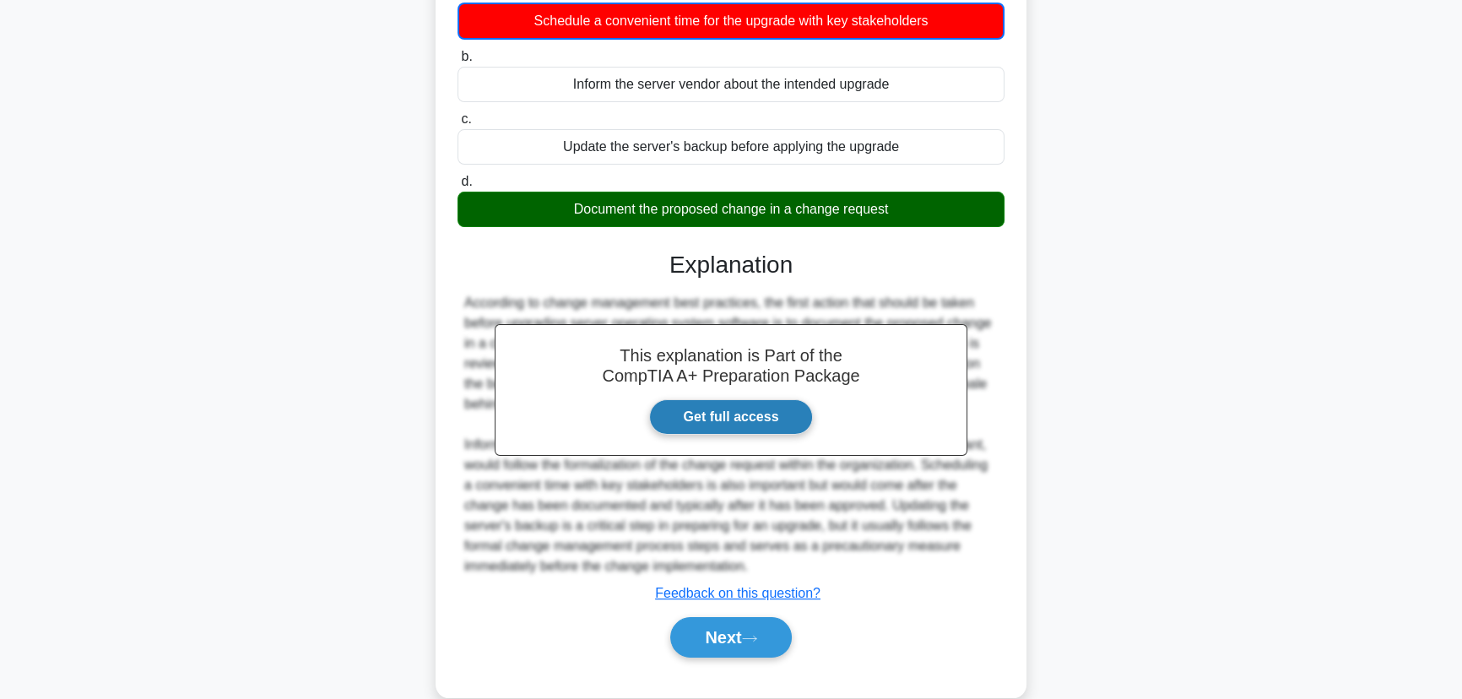
scroll to position [241, 0]
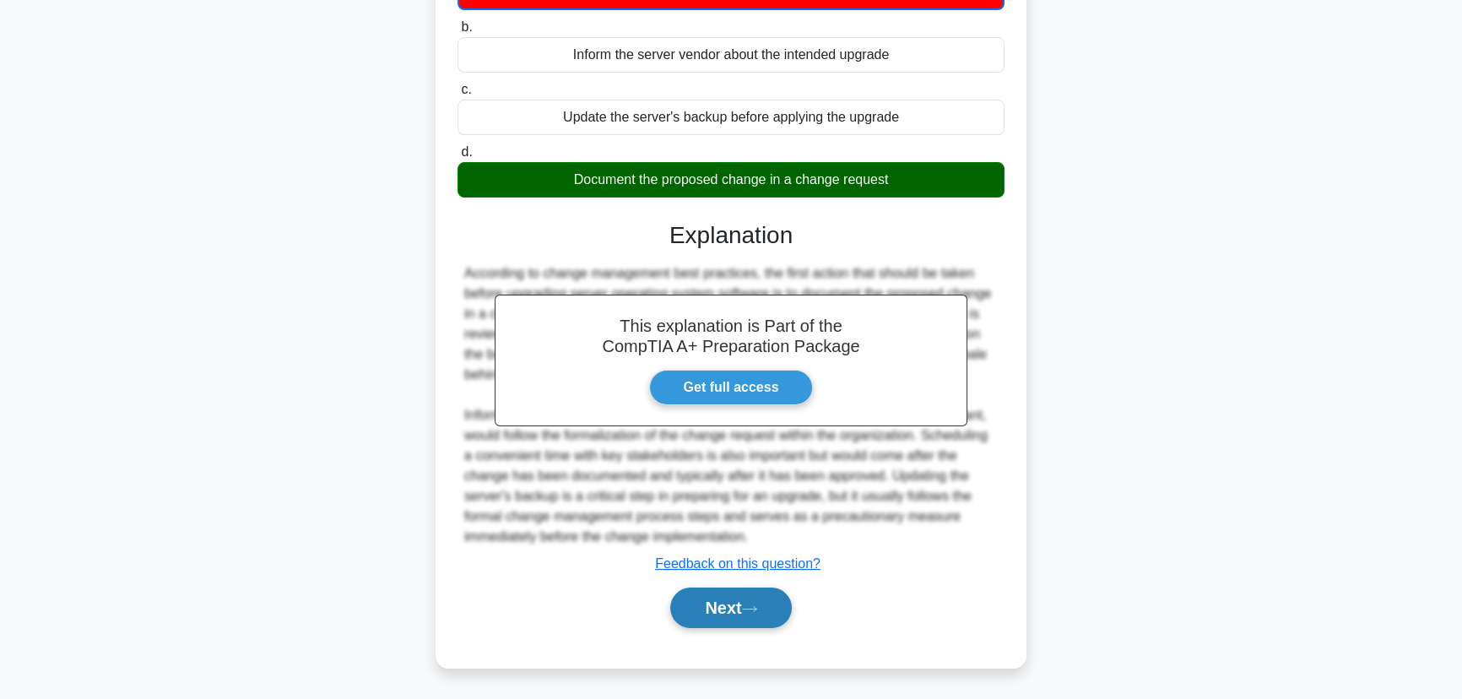
click at [726, 625] on button "Next" at bounding box center [730, 608] width 121 height 41
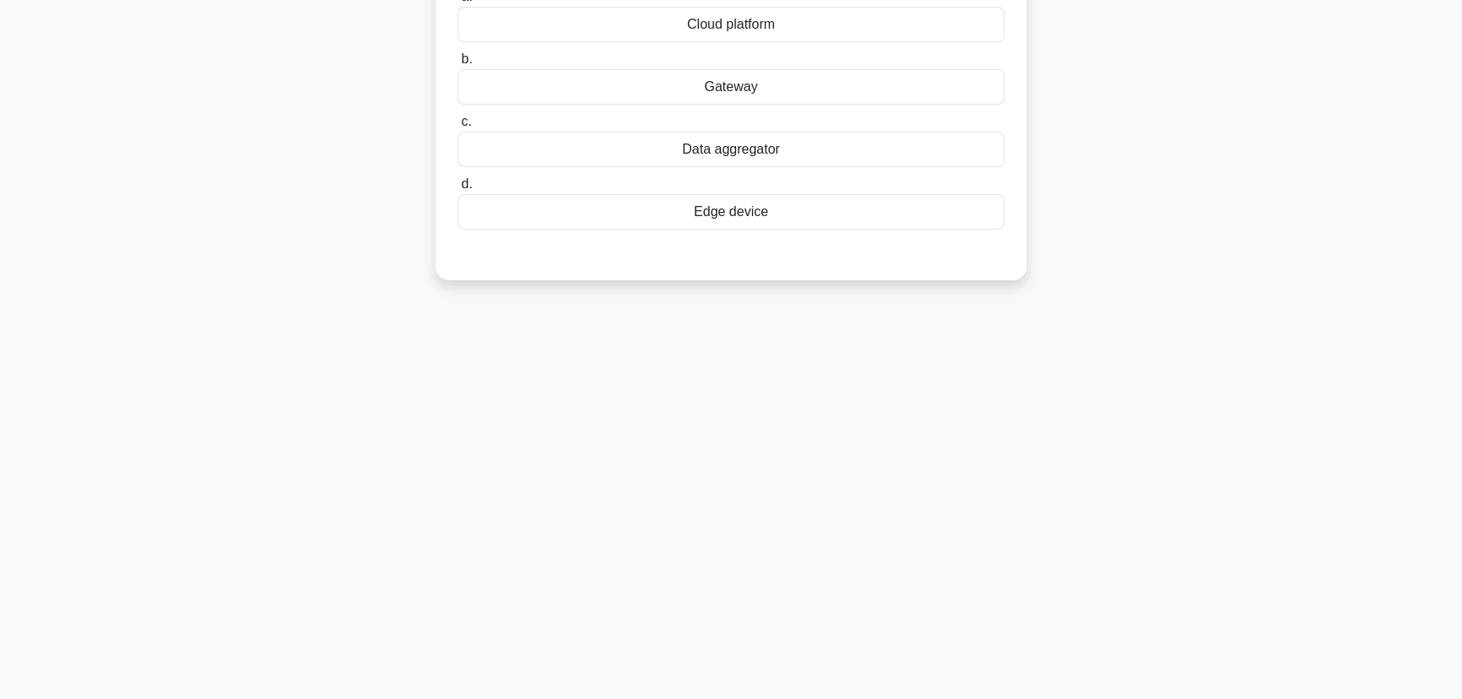
scroll to position [0, 0]
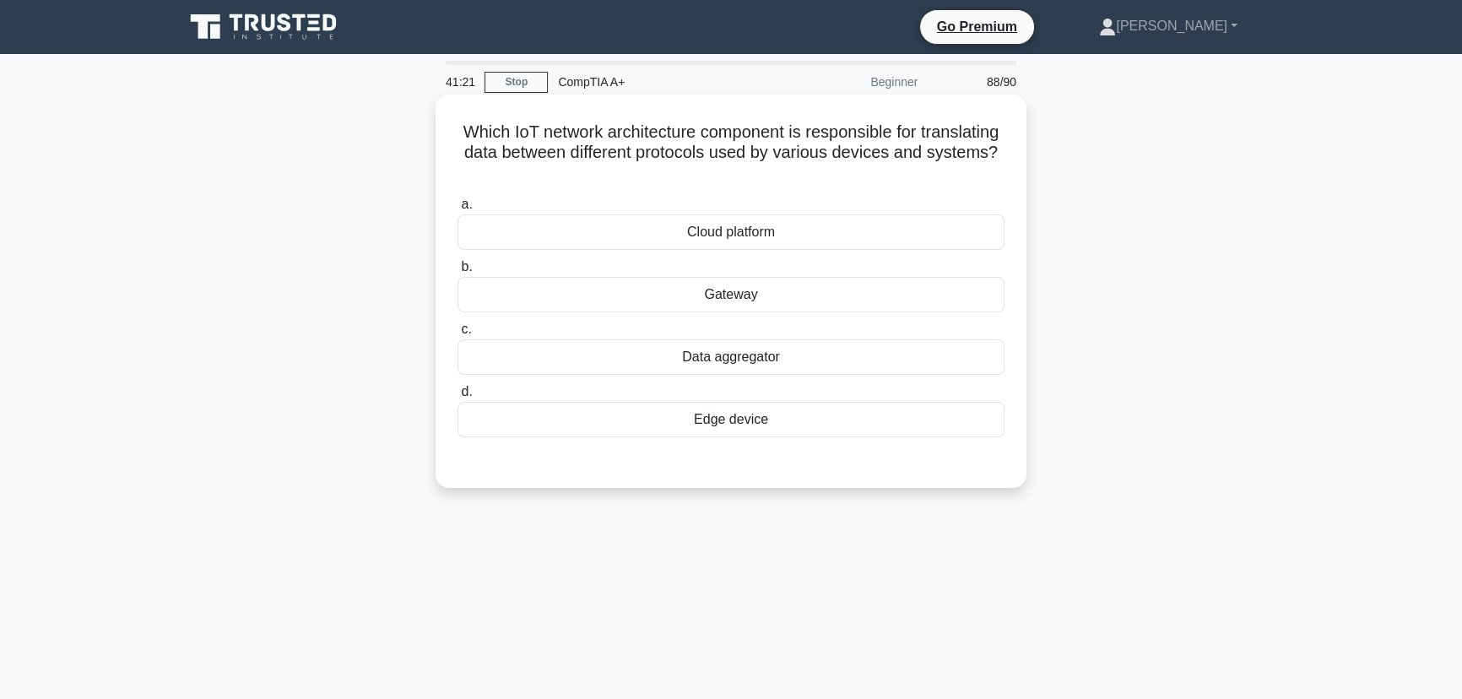
click at [723, 247] on div "Cloud platform" at bounding box center [731, 231] width 547 height 35
click at [458, 210] on input "a. Cloud platform" at bounding box center [458, 204] width 0 height 11
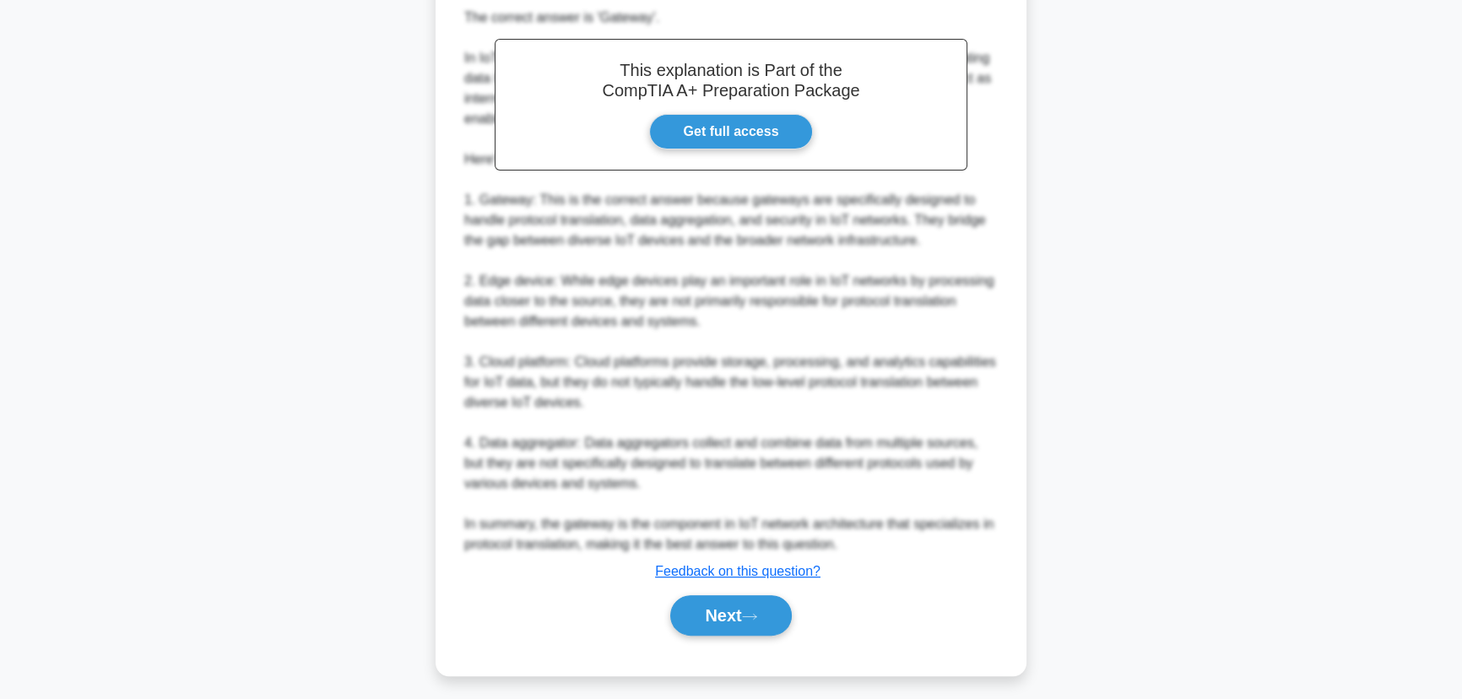
scroll to position [506, 0]
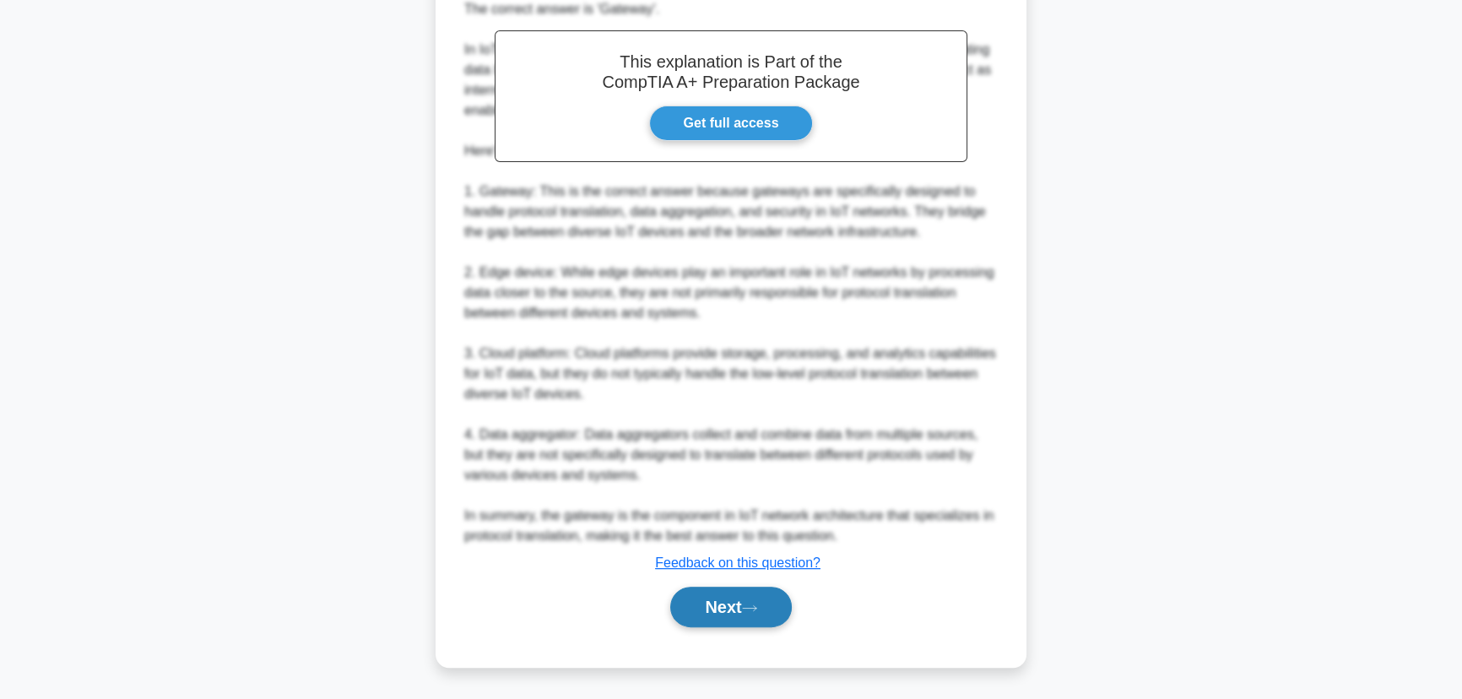
click at [723, 623] on button "Next" at bounding box center [730, 607] width 121 height 41
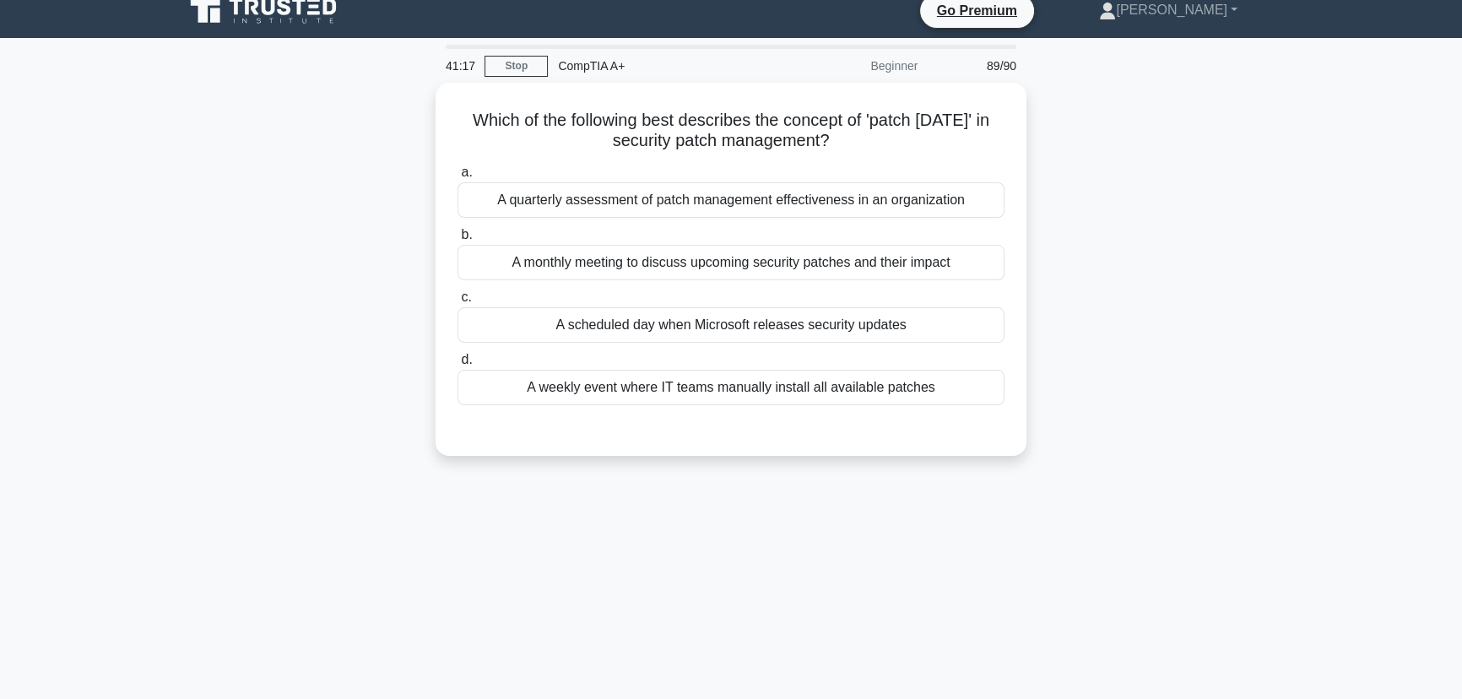
scroll to position [0, 0]
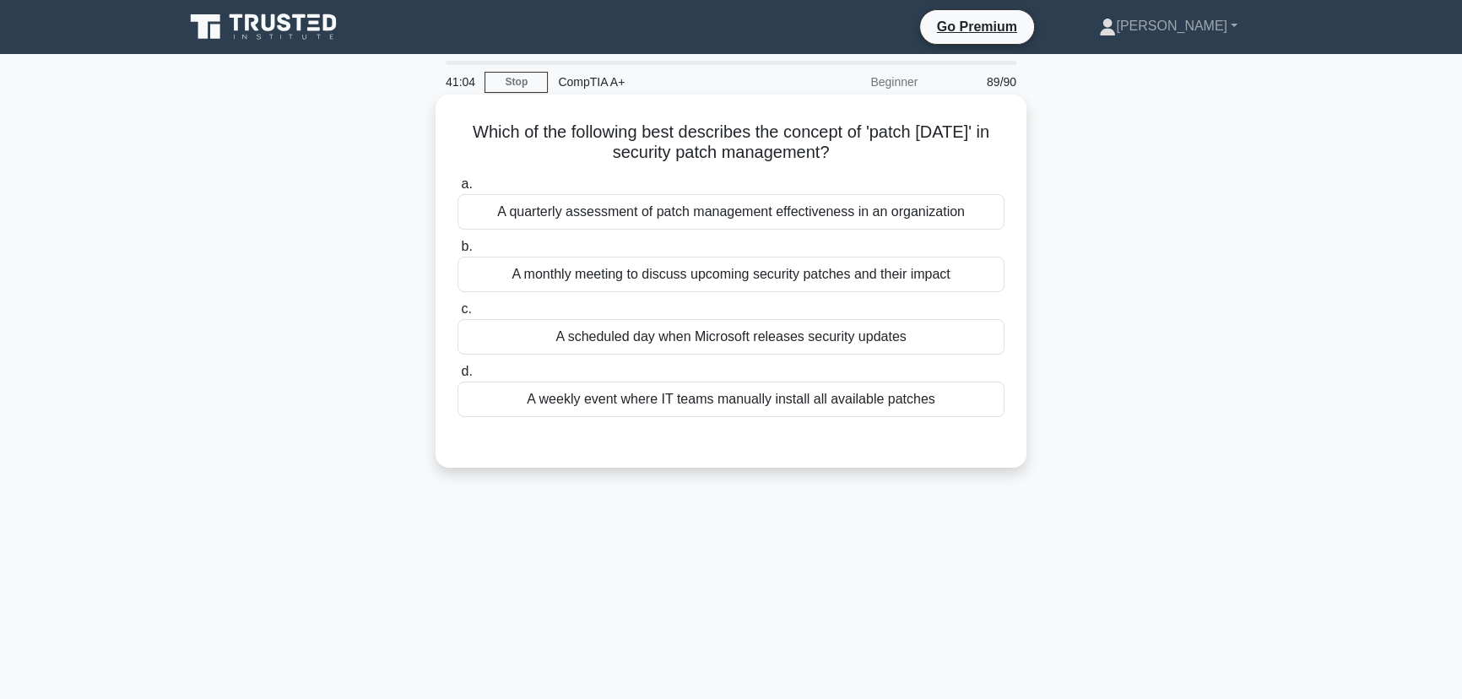
click at [685, 336] on div "A scheduled day when Microsoft releases security updates" at bounding box center [731, 336] width 547 height 35
click at [458, 315] on input "c. A scheduled day when Microsoft releases security updates" at bounding box center [458, 309] width 0 height 11
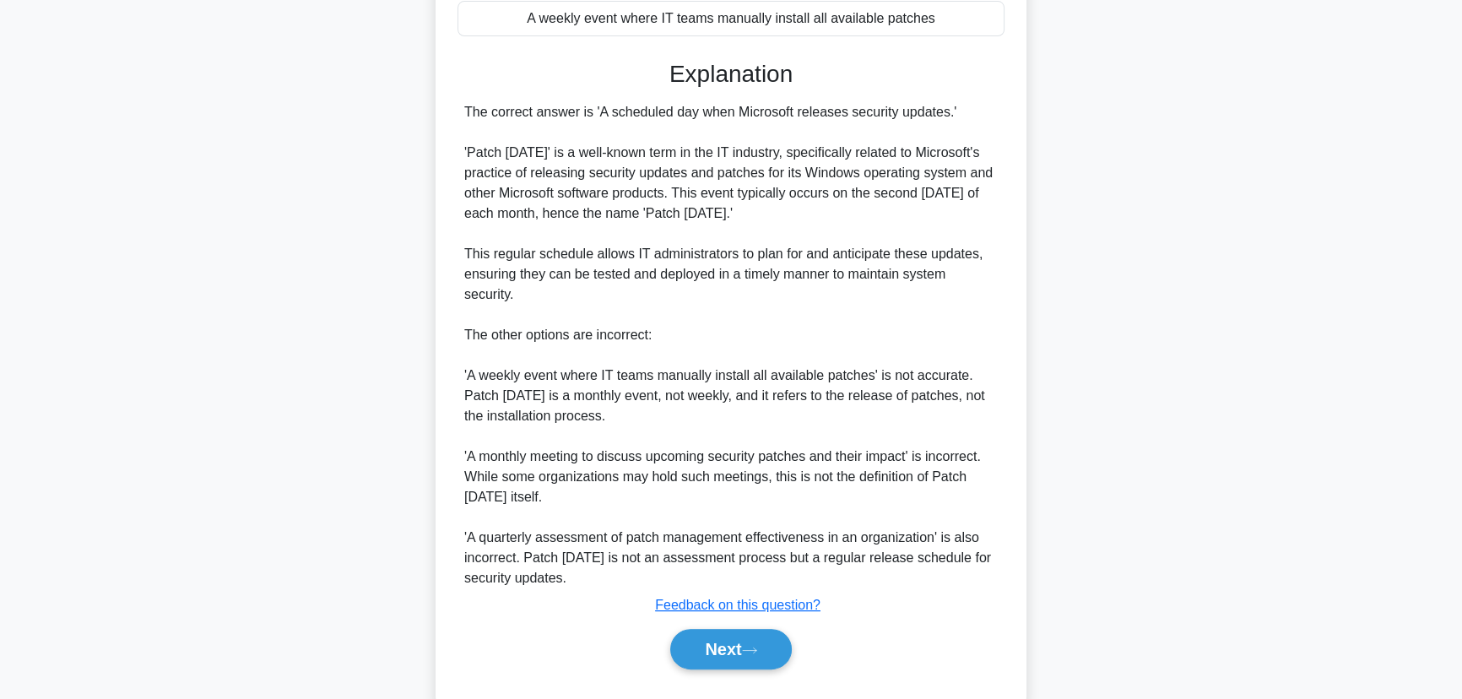
scroll to position [422, 0]
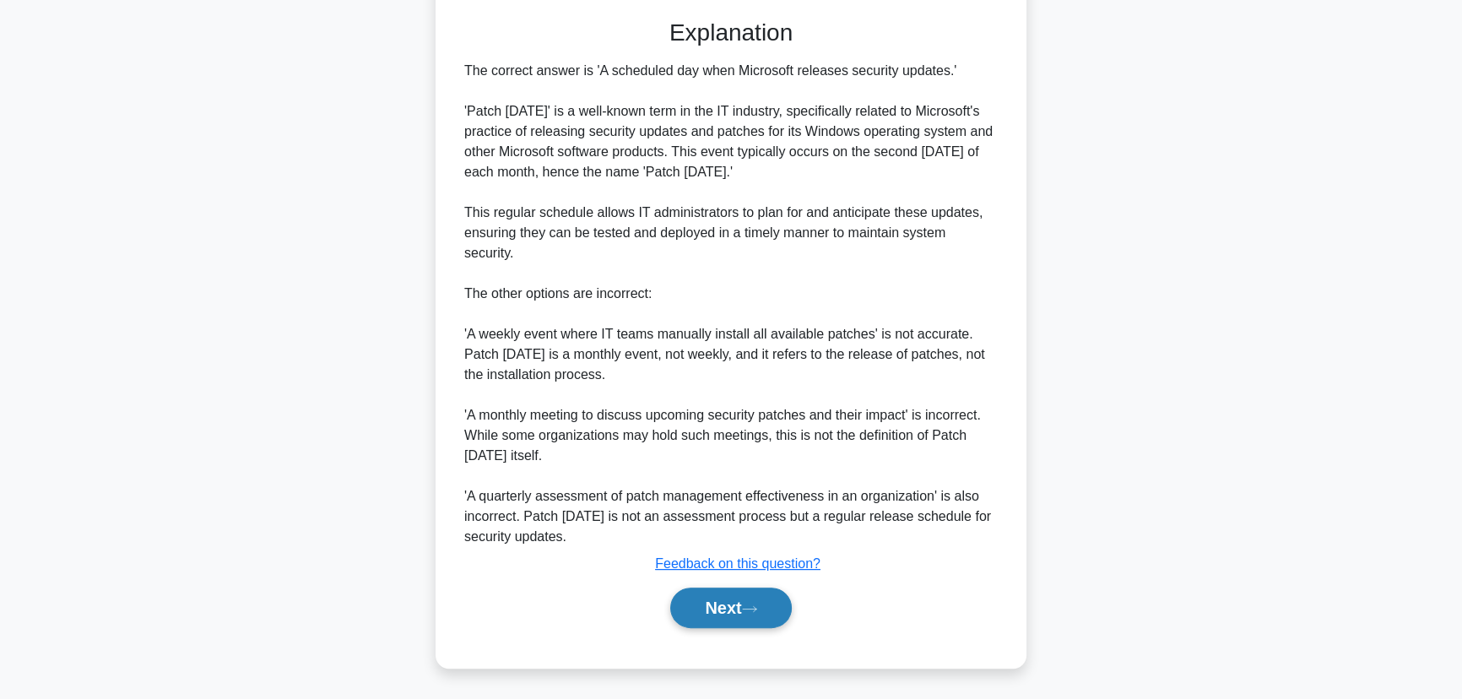
click at [726, 607] on button "Next" at bounding box center [730, 608] width 121 height 41
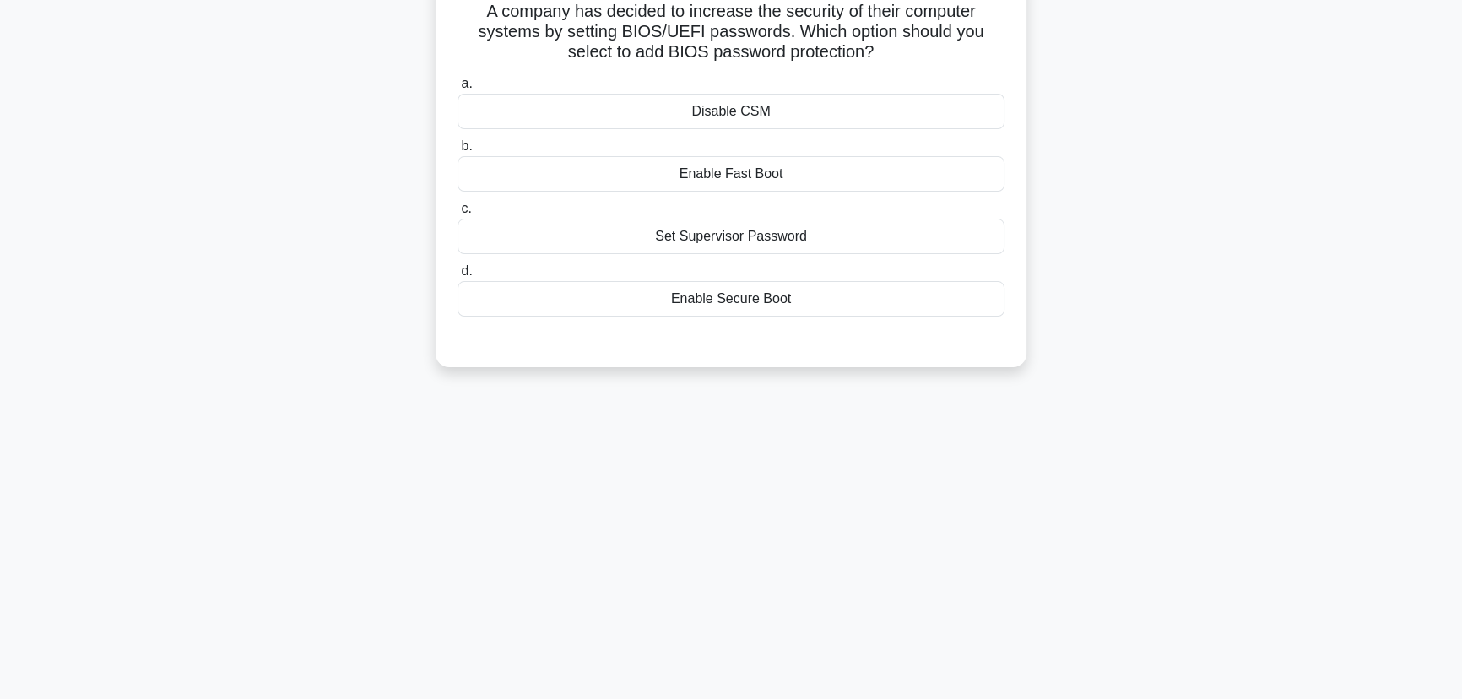
scroll to position [0, 0]
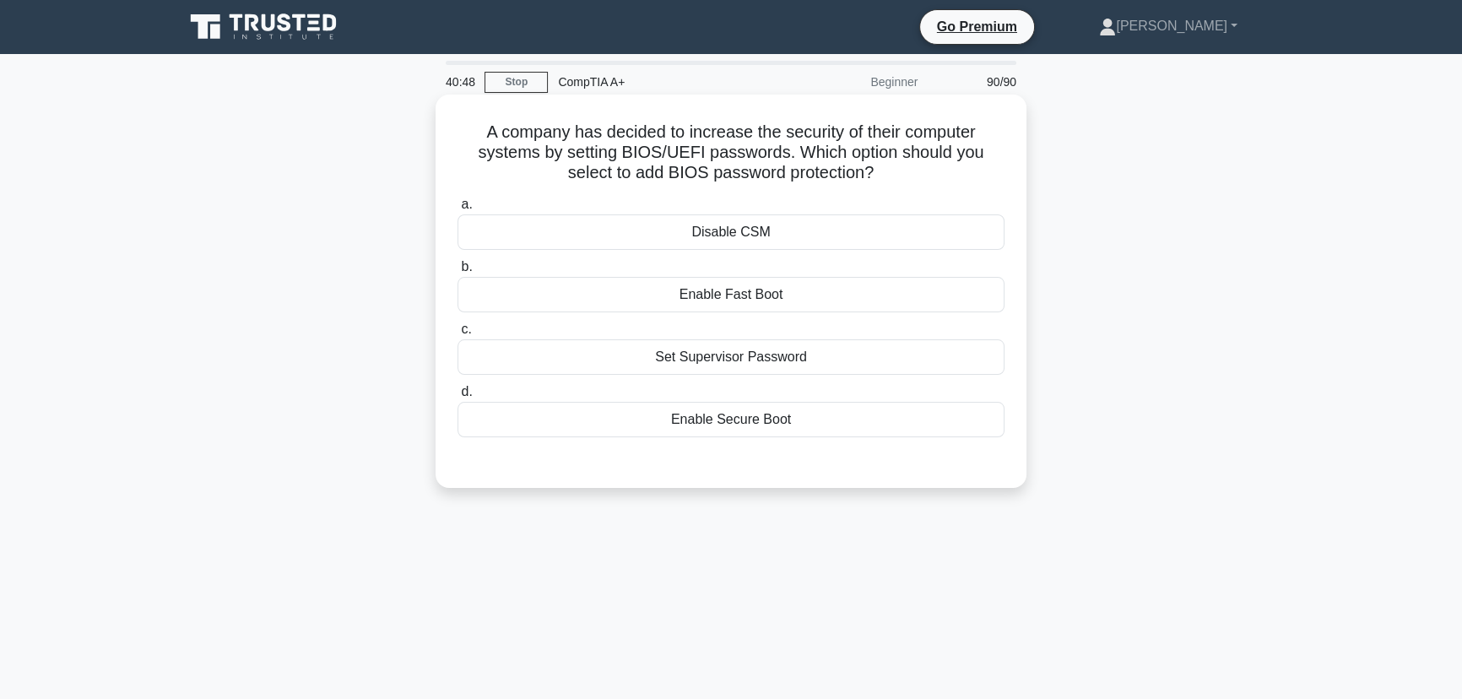
click at [704, 360] on div "Set Supervisor Password" at bounding box center [731, 356] width 547 height 35
click at [458, 335] on input "c. Set Supervisor Password" at bounding box center [458, 329] width 0 height 11
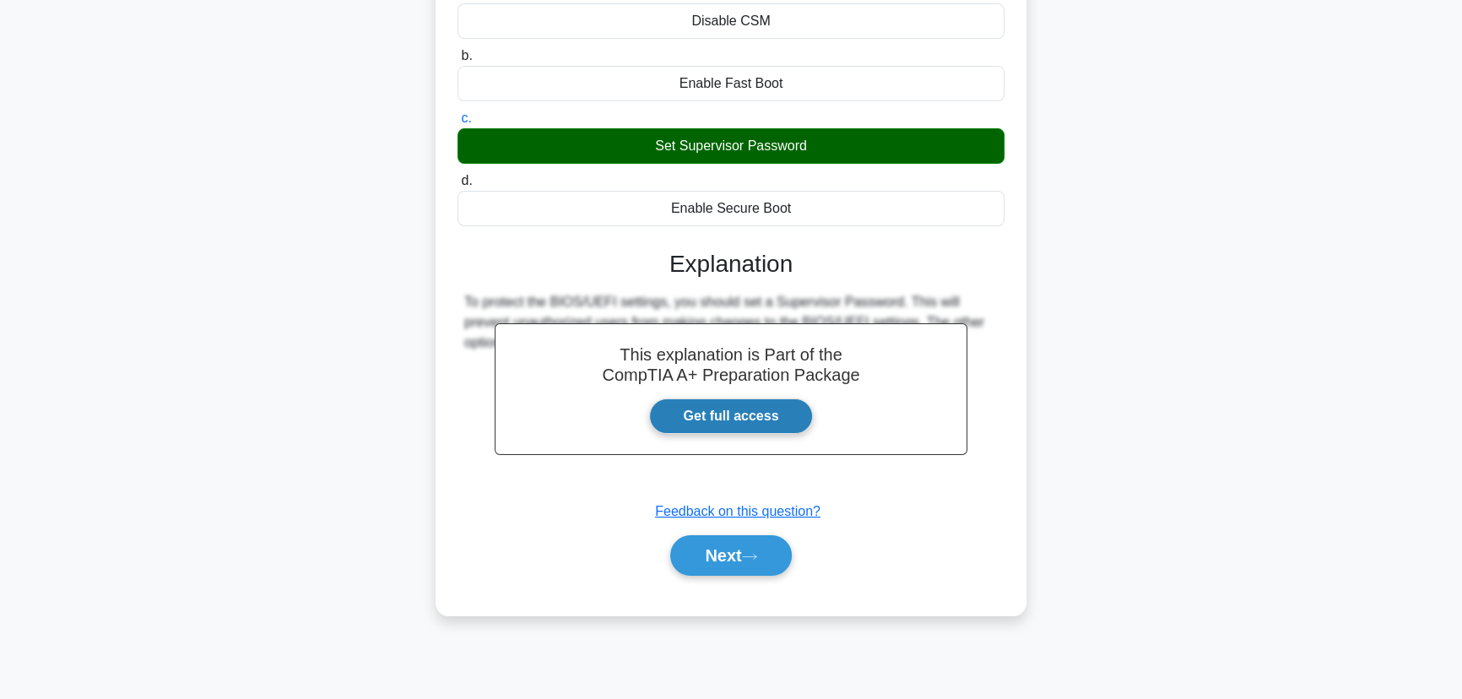
scroll to position [212, 0]
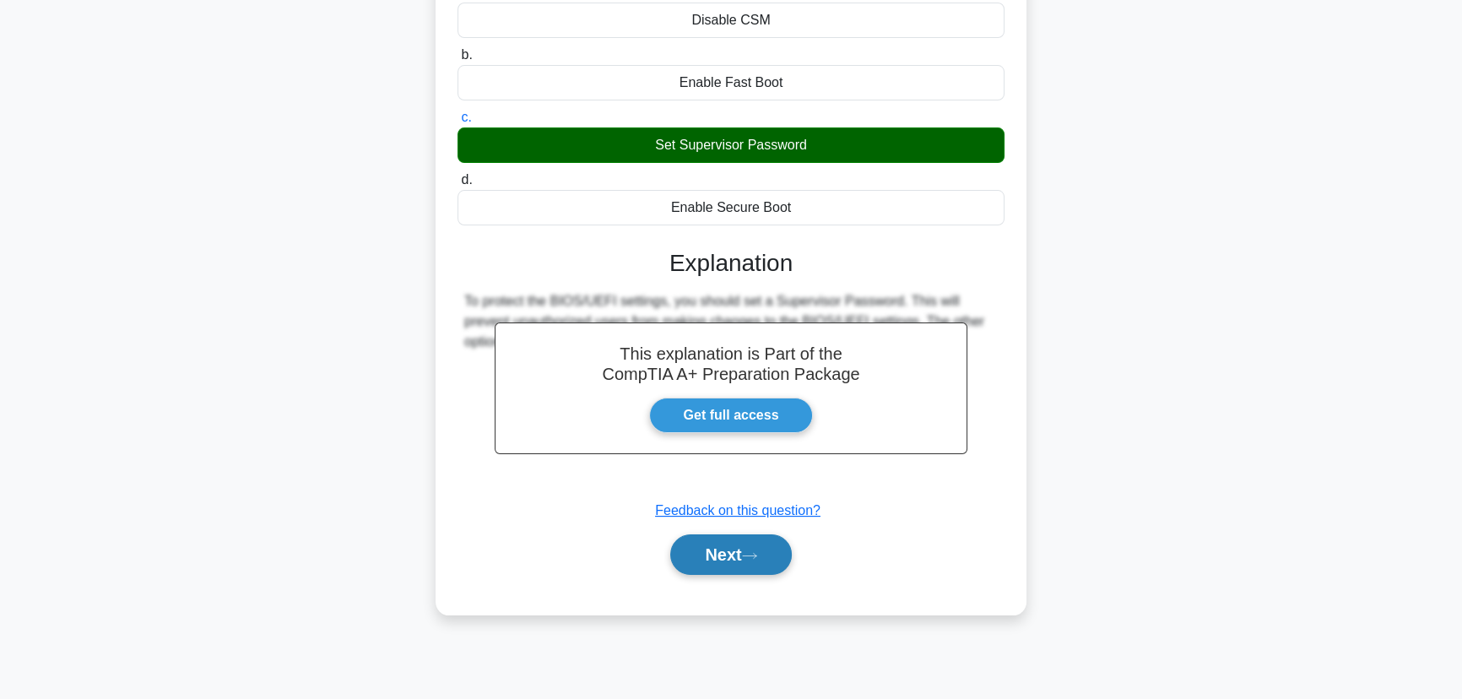
click at [737, 563] on button "Next" at bounding box center [730, 554] width 121 height 41
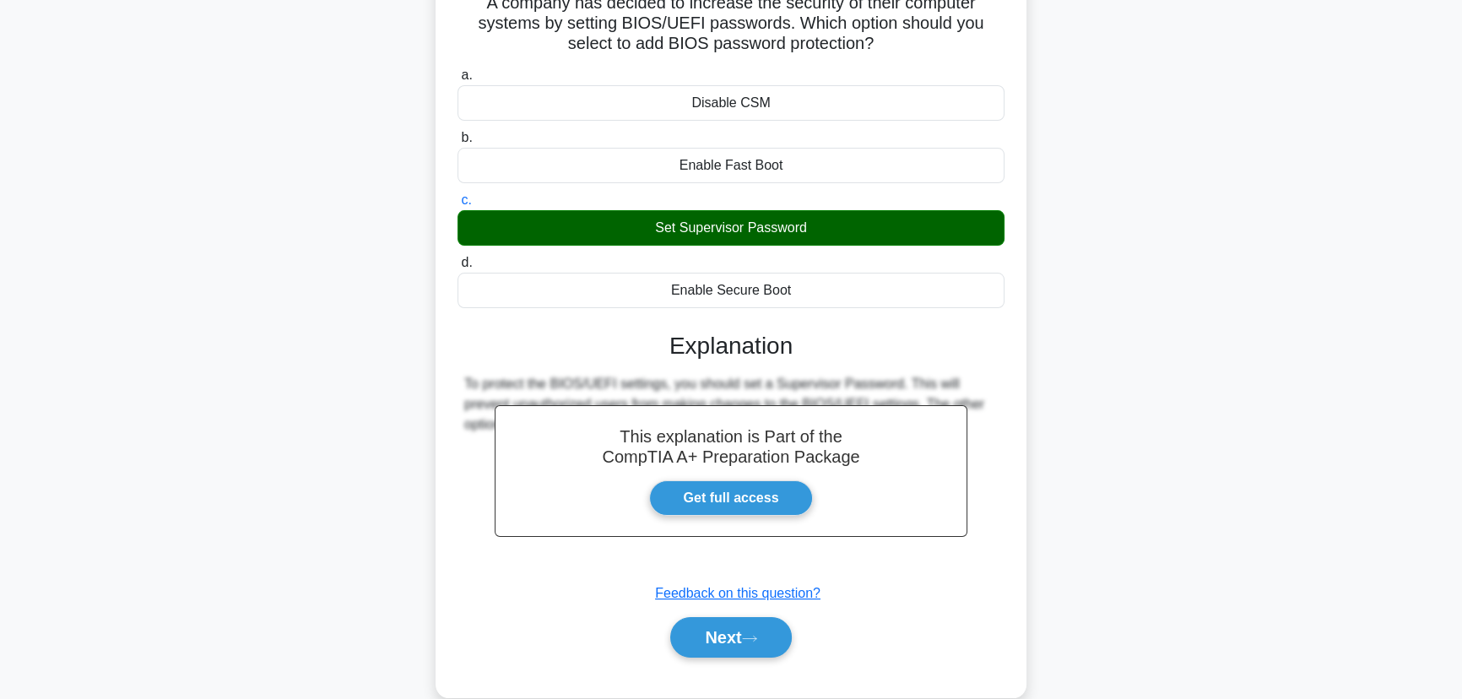
scroll to position [0, 0]
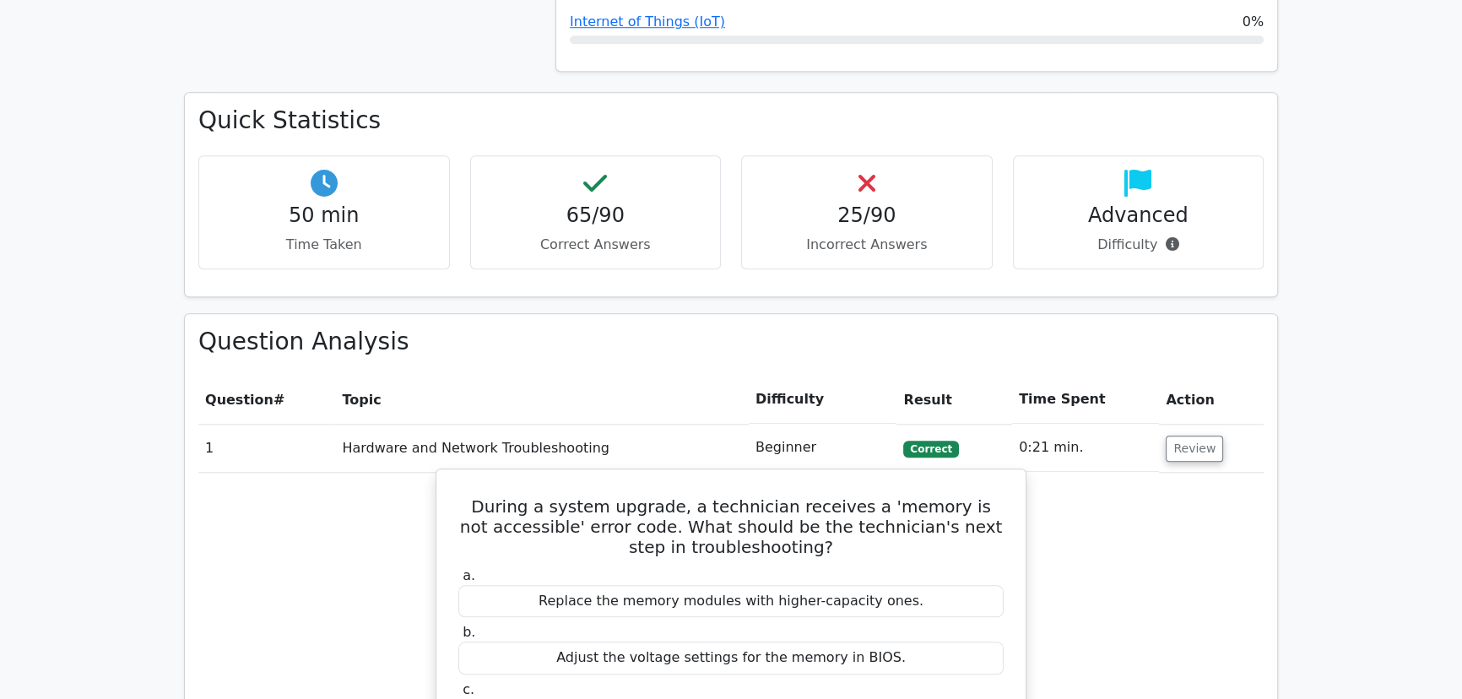
scroll to position [1764, 0]
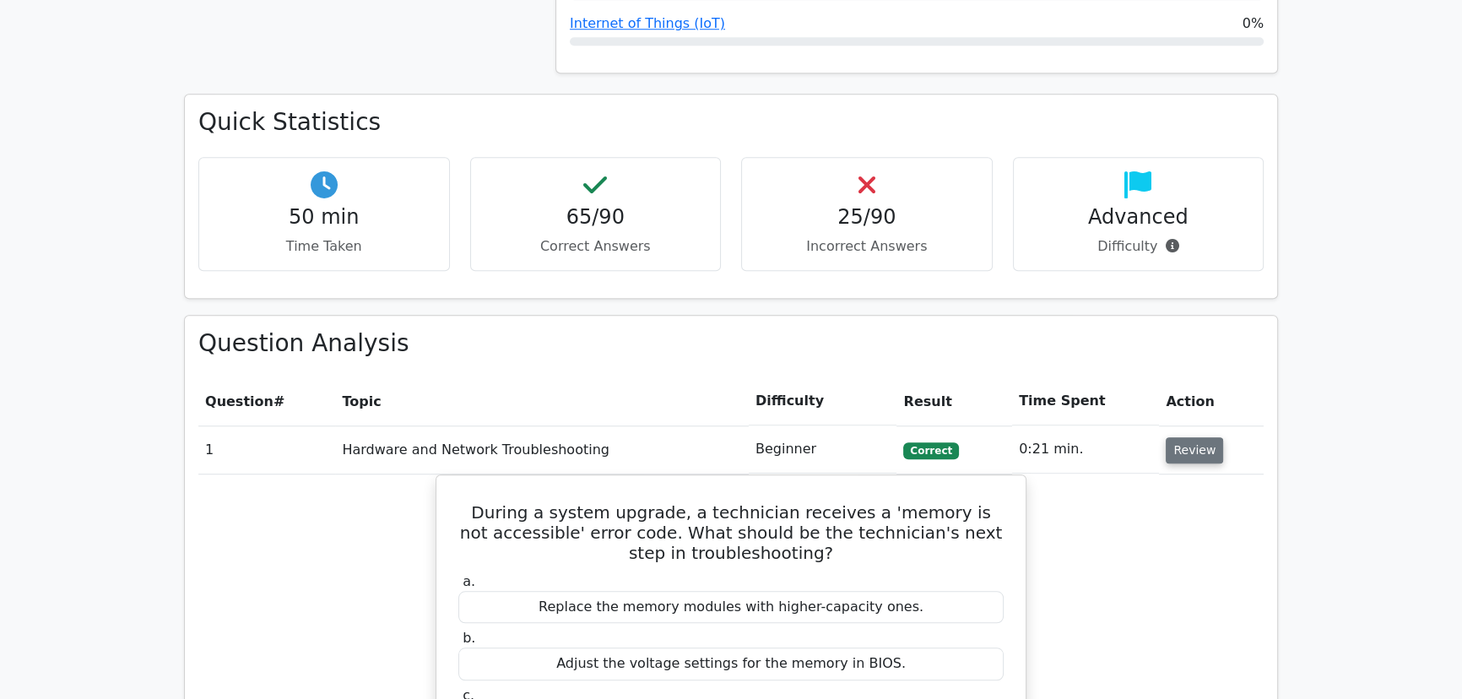
click at [1190, 437] on button "Review" at bounding box center [1194, 450] width 57 height 26
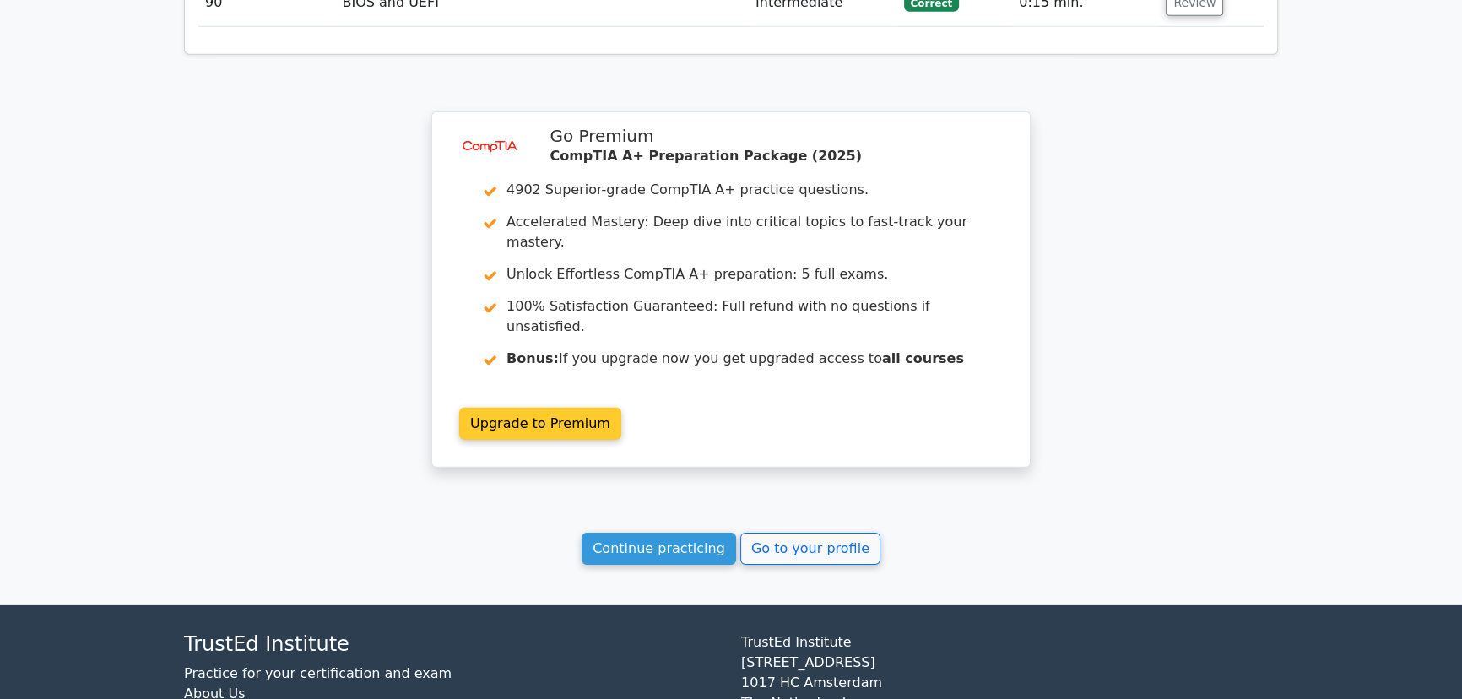
scroll to position [6547, 0]
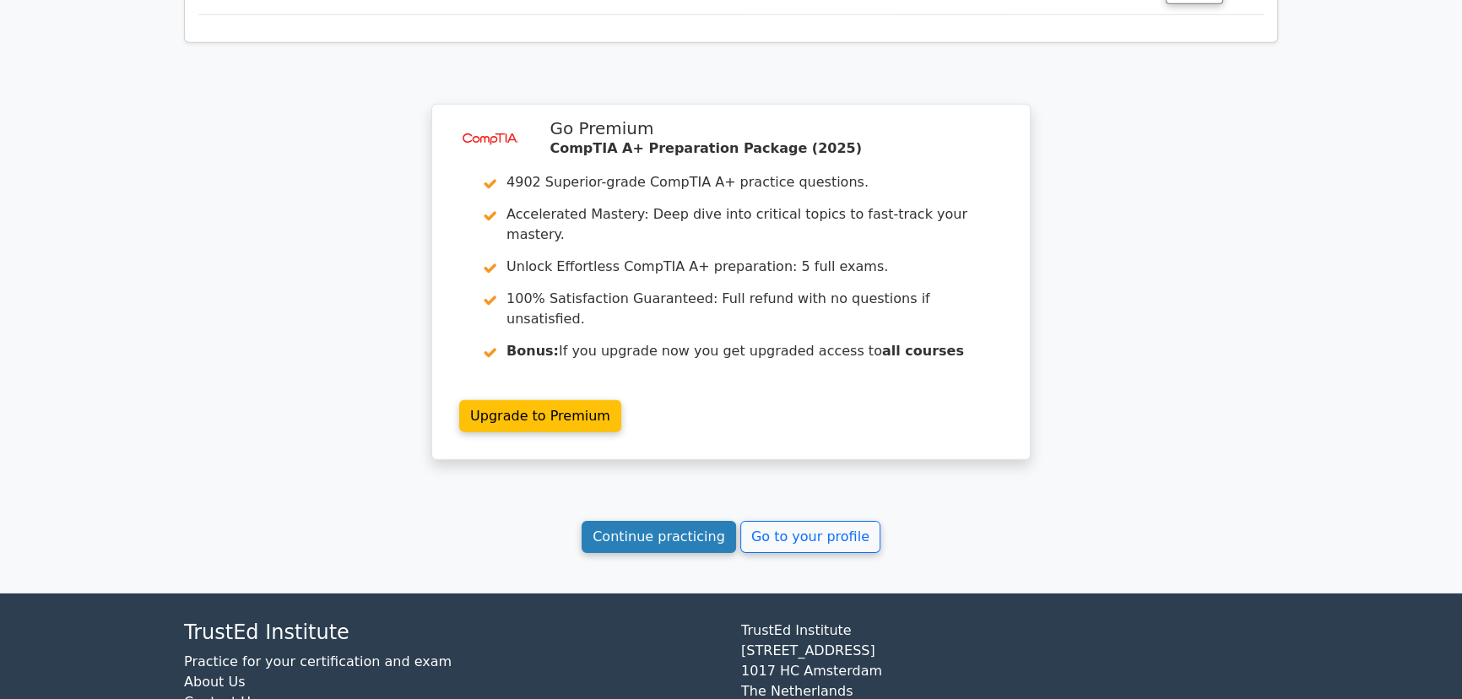
click at [667, 521] on link "Continue practicing" at bounding box center [659, 537] width 154 height 32
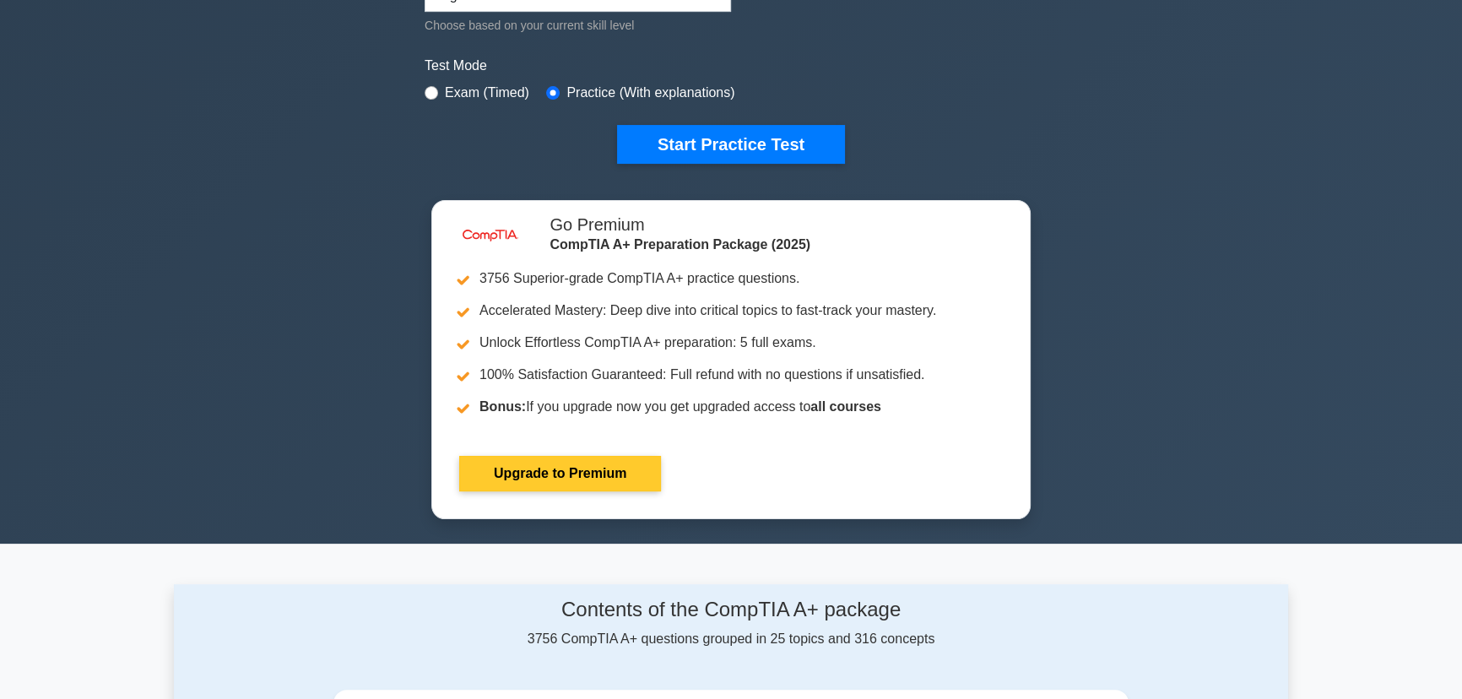
scroll to position [460, 0]
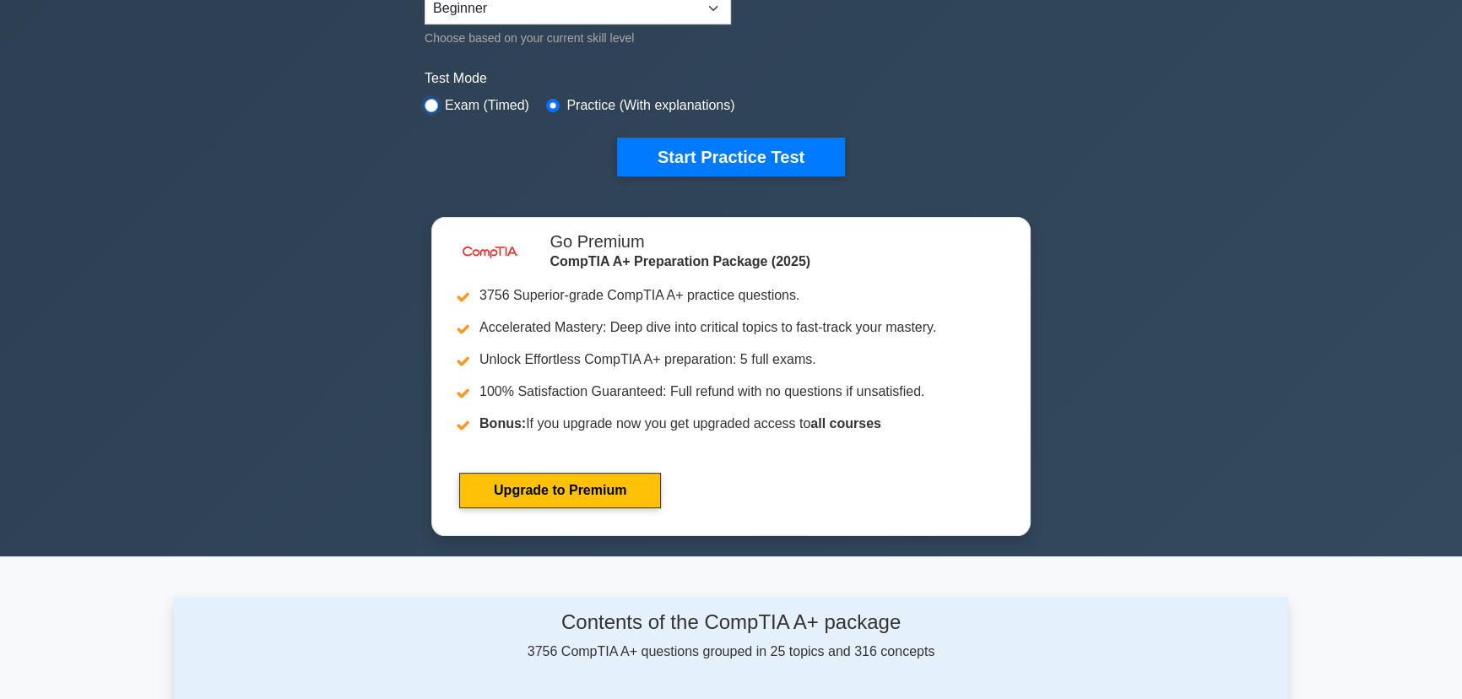
click at [427, 104] on input "radio" at bounding box center [432, 106] width 14 height 14
radio input "true"
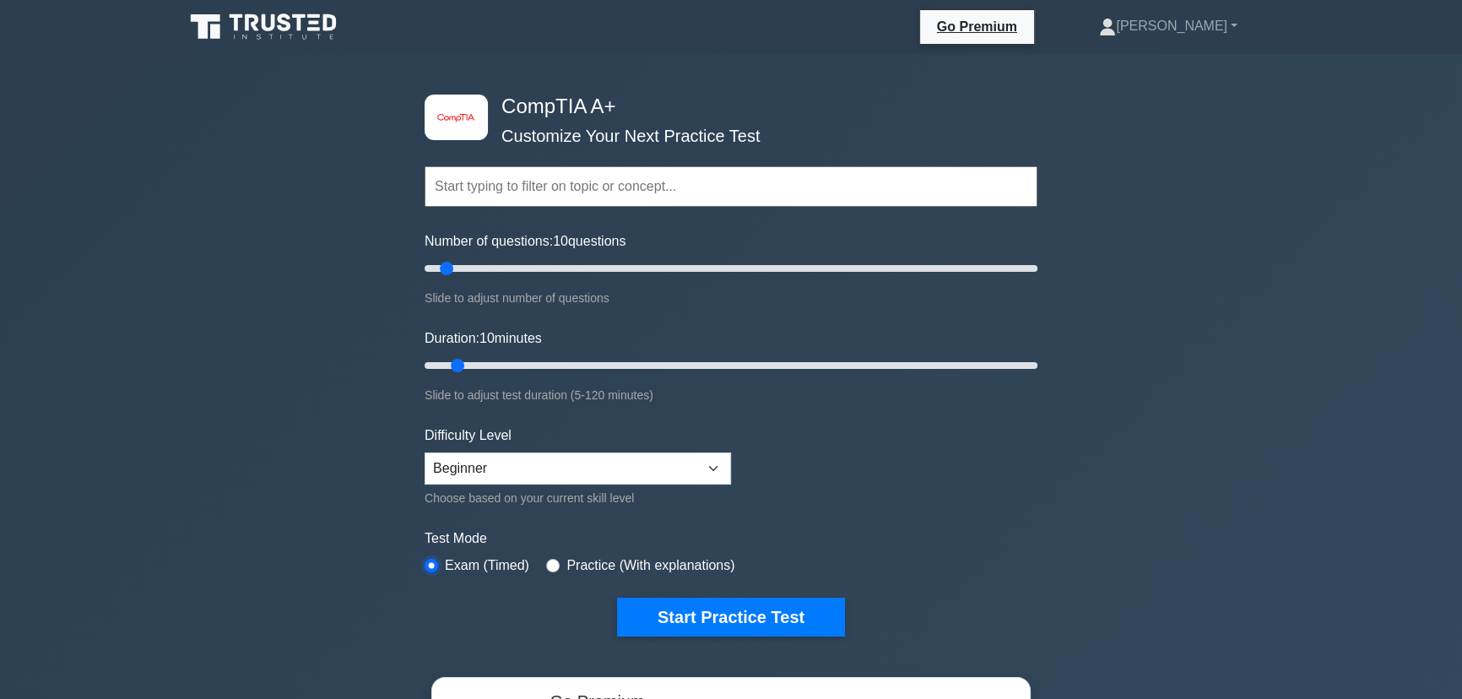
scroll to position [0, 0]
drag, startPoint x: 448, startPoint y: 265, endPoint x: 695, endPoint y: 291, distance: 247.9
type input "90"
click at [695, 279] on input "Number of questions: 90 questions" at bounding box center [731, 268] width 613 height 20
drag, startPoint x: 459, startPoint y: 363, endPoint x: 866, endPoint y: 400, distance: 408.6
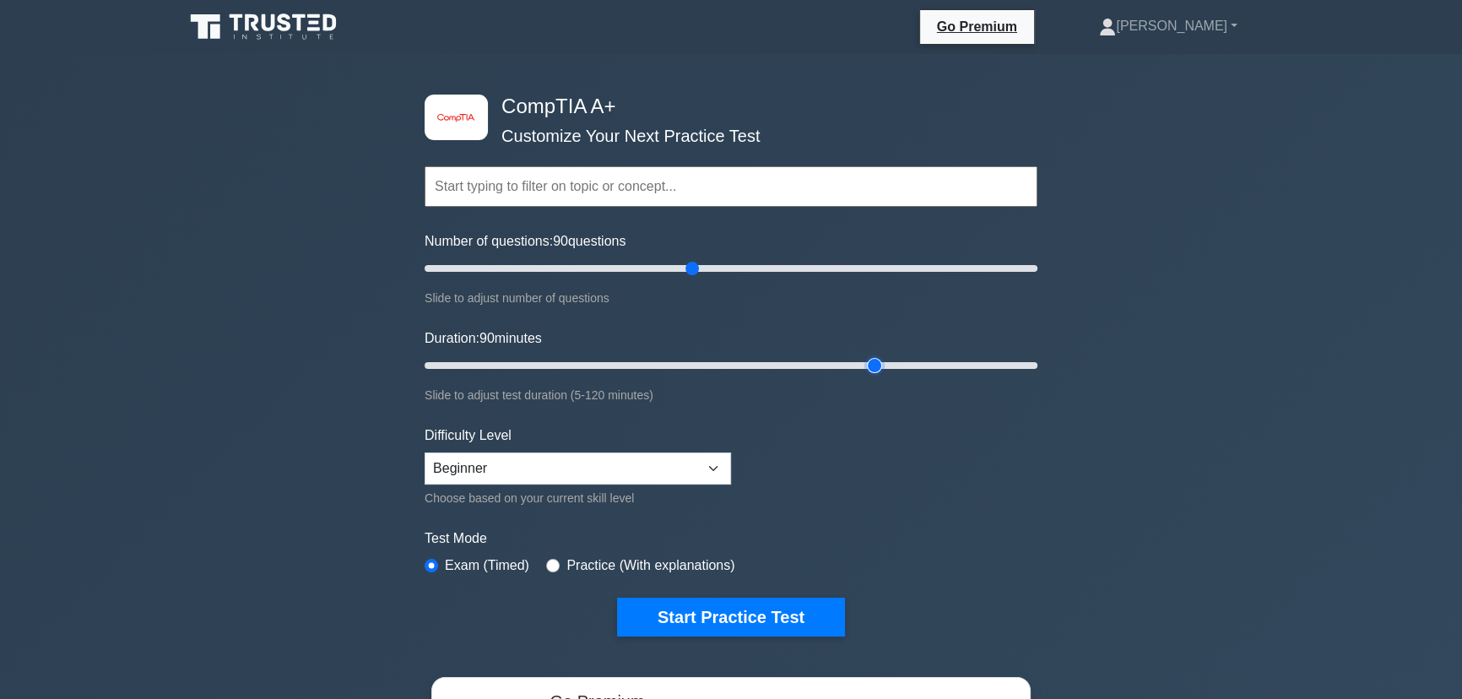
type input "90"
click at [866, 376] on input "Duration: 90 minutes" at bounding box center [731, 365] width 613 height 20
click at [756, 618] on button "Start Practice Test" at bounding box center [731, 617] width 228 height 39
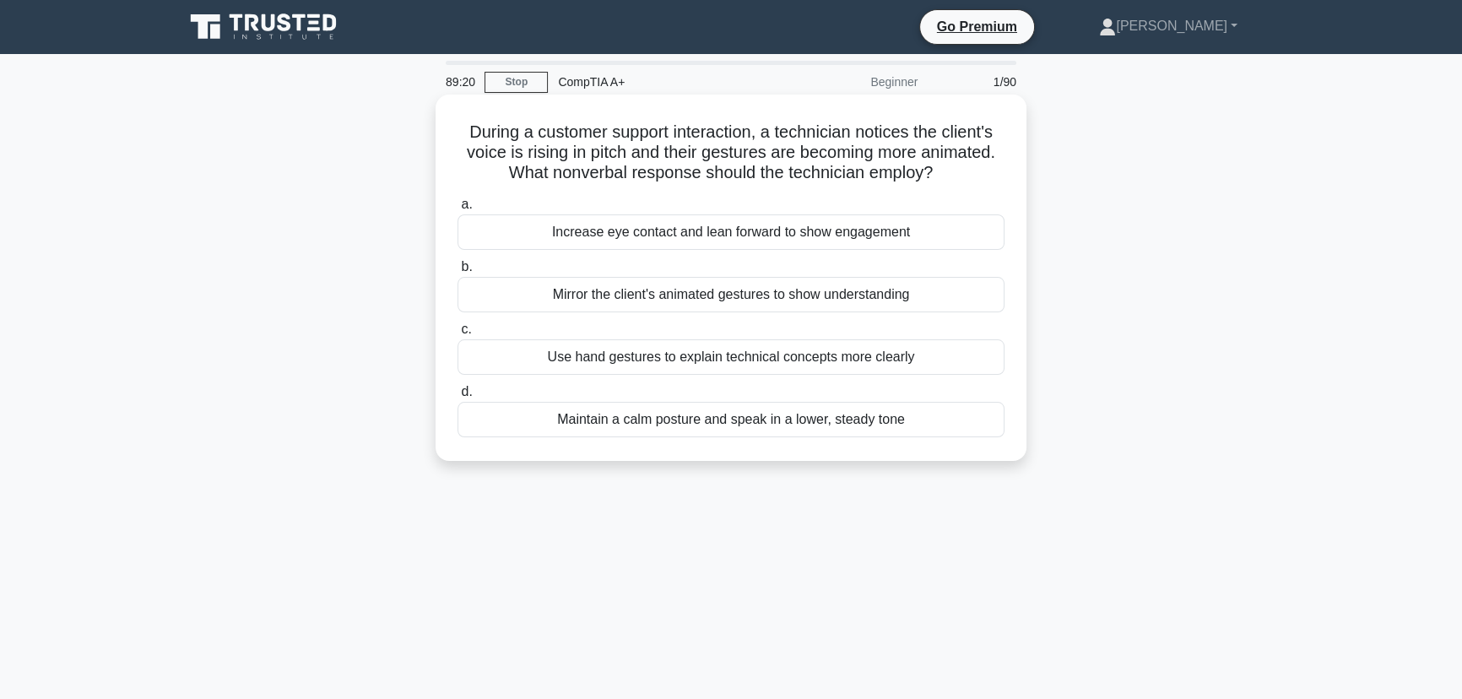
click at [772, 430] on div "Maintain a calm posture and speak in a lower, steady tone" at bounding box center [731, 419] width 547 height 35
click at [458, 398] on input "d. Maintain a calm posture and speak in a lower, steady tone" at bounding box center [458, 392] width 0 height 11
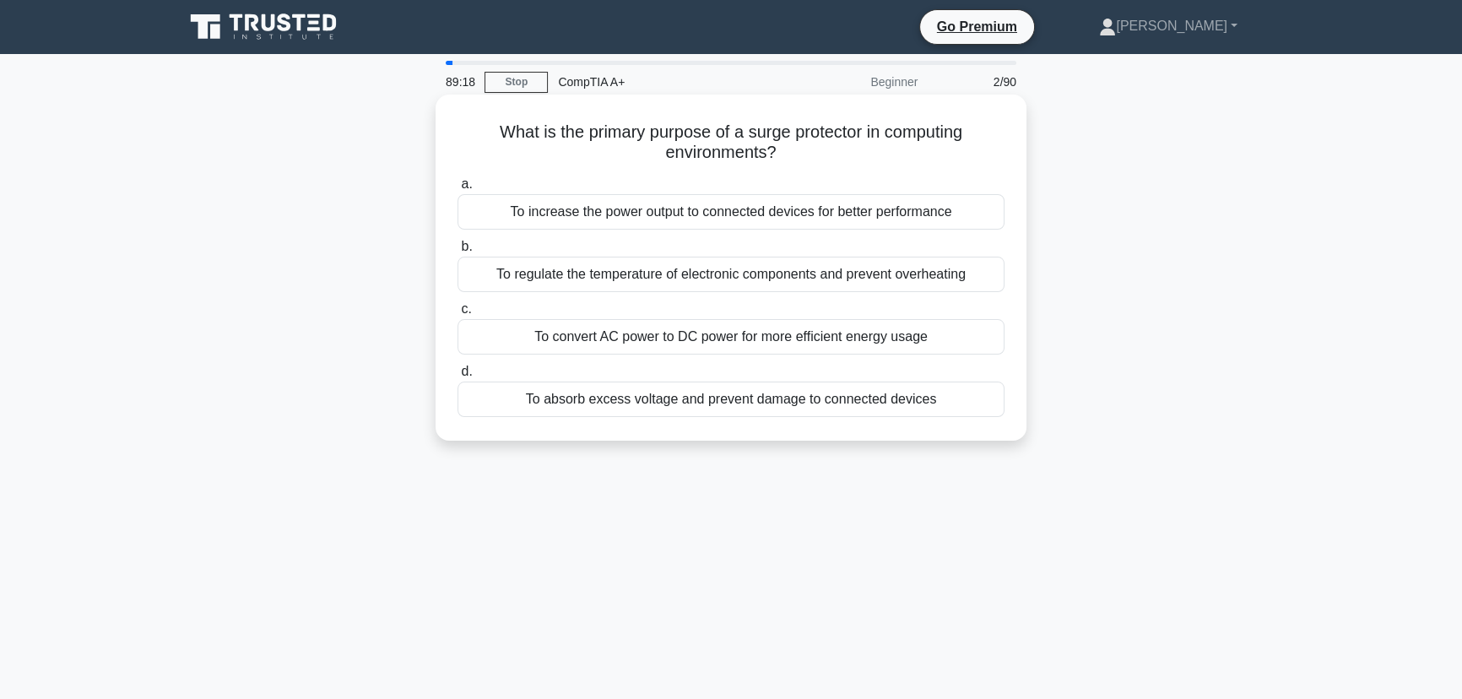
click at [742, 402] on div "To absorb excess voltage and prevent damage to connected devices" at bounding box center [731, 399] width 547 height 35
click at [458, 377] on input "d. To absorb excess voltage and prevent damage to connected devices" at bounding box center [458, 371] width 0 height 11
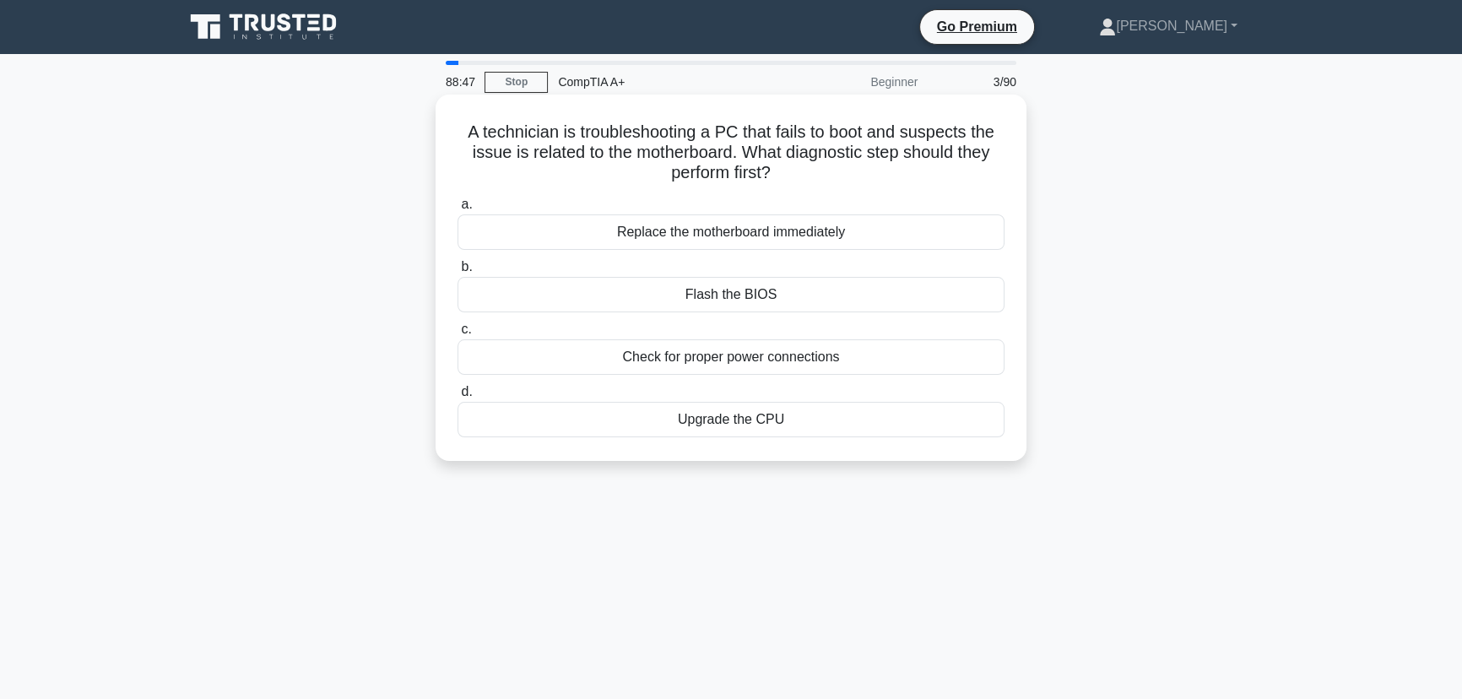
click at [795, 359] on div "Check for proper power connections" at bounding box center [731, 356] width 547 height 35
click at [458, 335] on input "c. Check for proper power connections" at bounding box center [458, 329] width 0 height 11
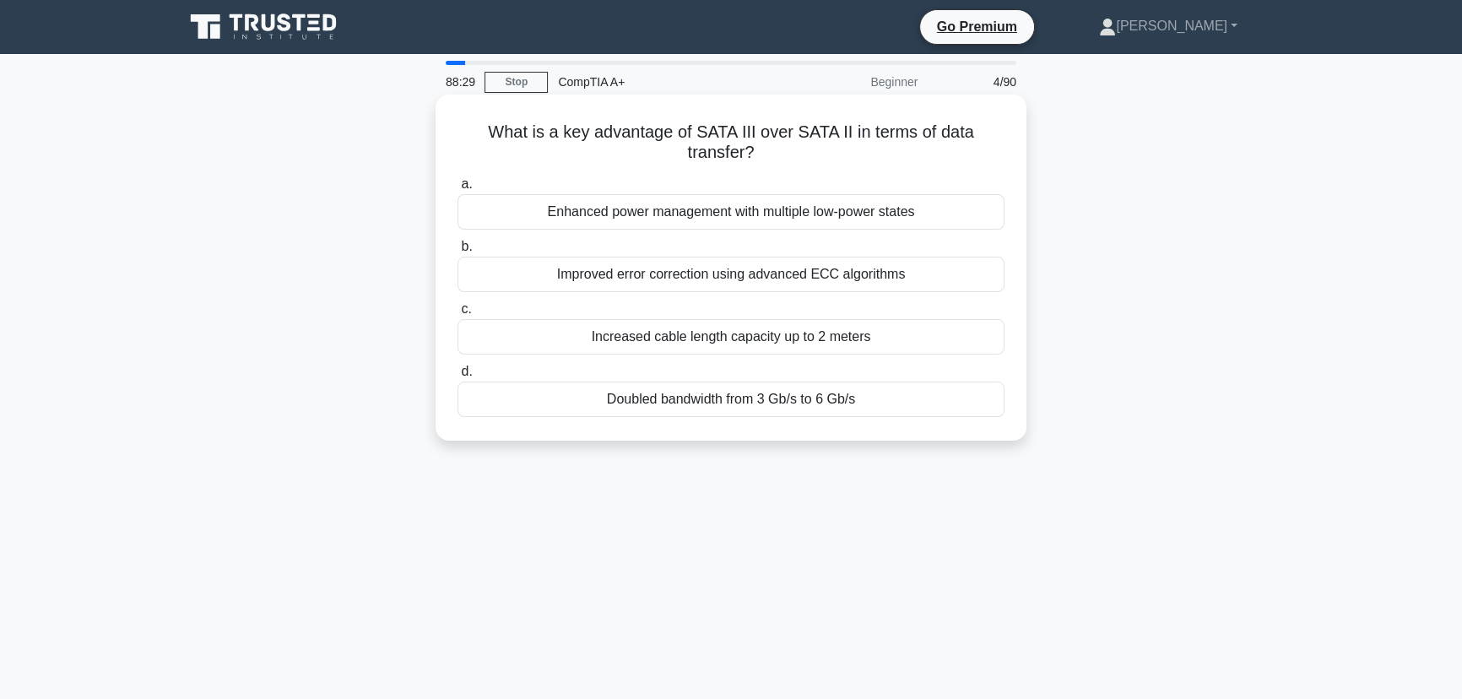
click at [785, 403] on div "Doubled bandwidth from 3 Gb/s to 6 Gb/s" at bounding box center [731, 399] width 547 height 35
click at [458, 377] on input "d. Doubled bandwidth from 3 Gb/s to 6 Gb/s" at bounding box center [458, 371] width 0 height 11
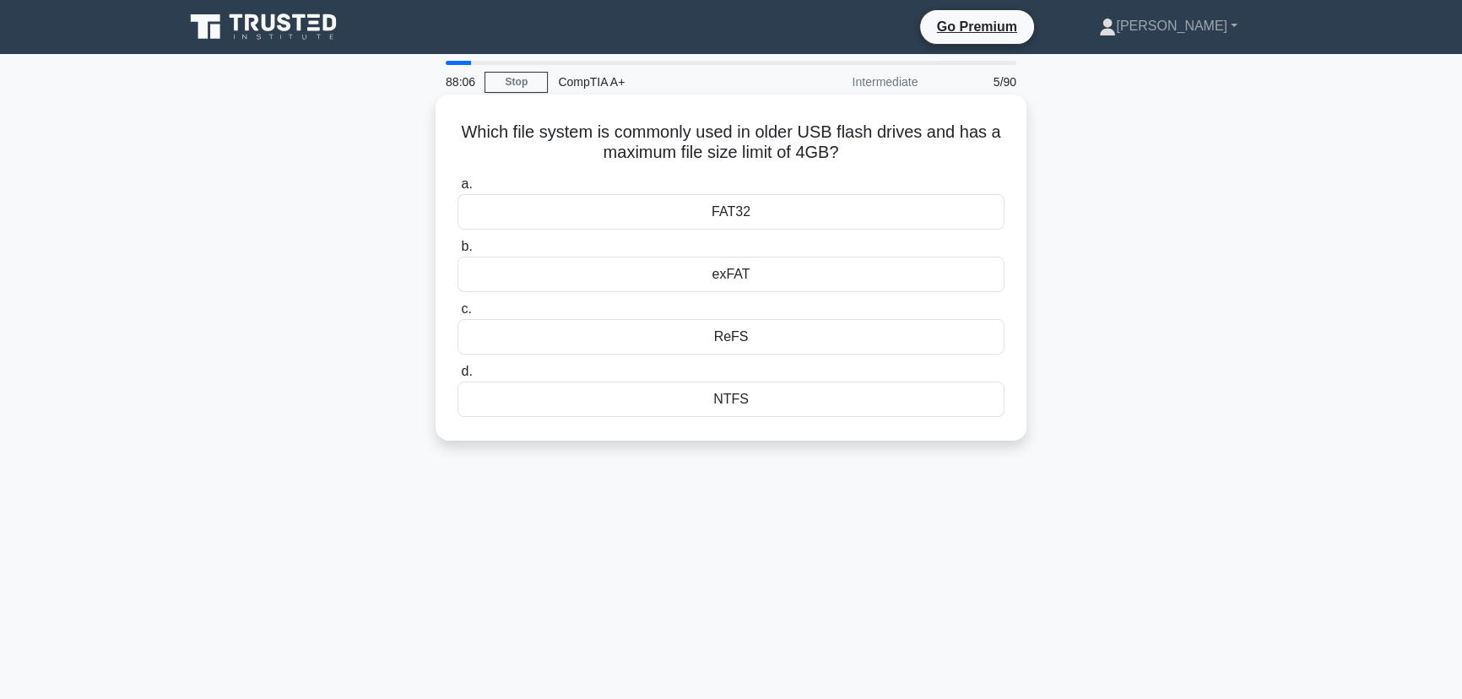
click at [750, 276] on div "exFAT" at bounding box center [731, 274] width 547 height 35
click at [458, 252] on input "b. exFAT" at bounding box center [458, 246] width 0 height 11
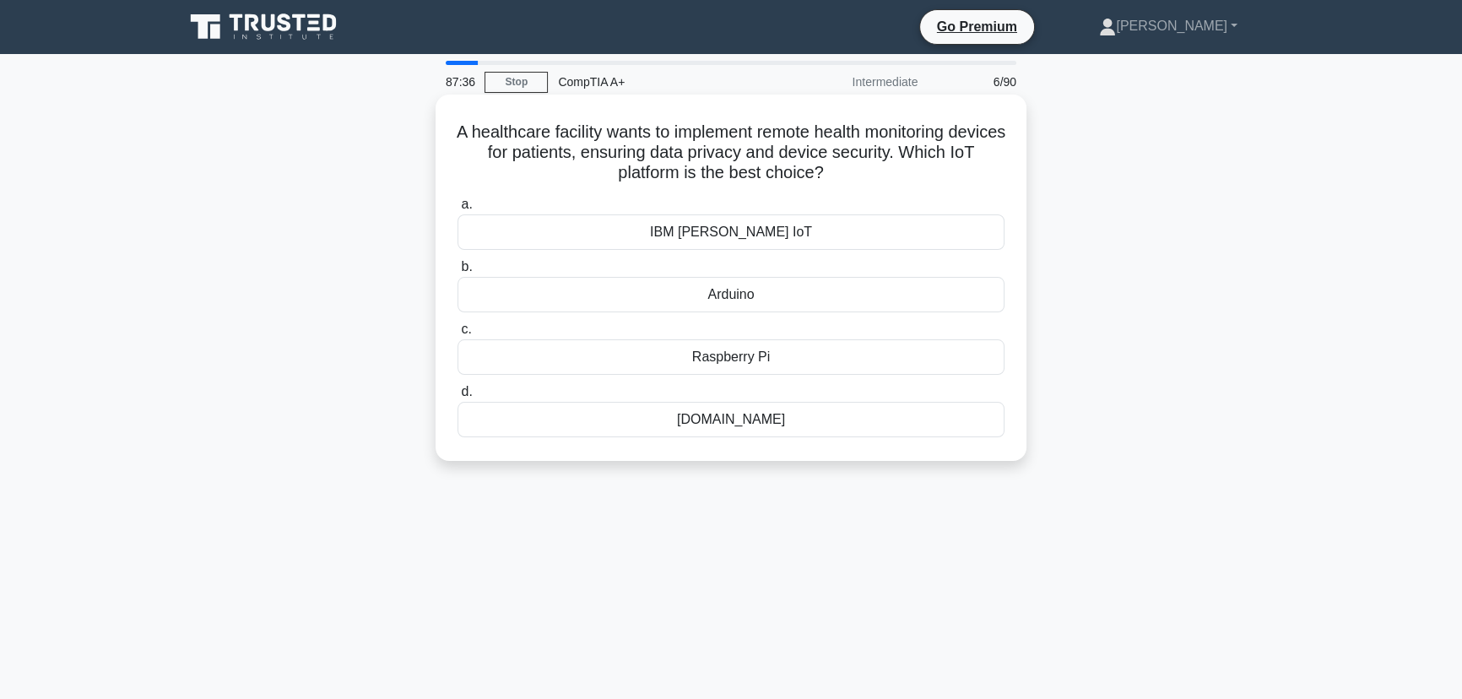
click at [760, 347] on div "Raspberry Pi" at bounding box center [731, 356] width 547 height 35
click at [889, 359] on div "Raspberry Pi" at bounding box center [731, 356] width 547 height 35
click at [458, 335] on input "c. Raspberry Pi" at bounding box center [458, 329] width 0 height 11
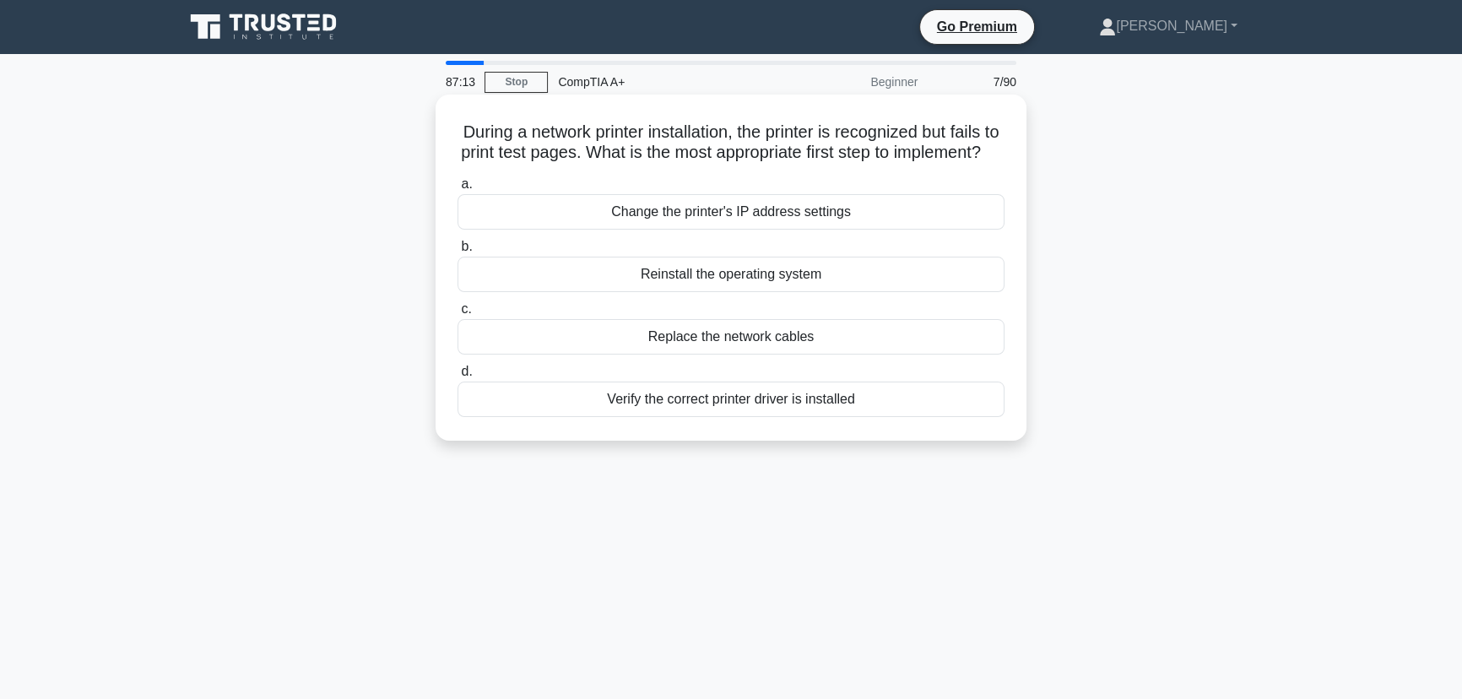
click at [894, 417] on div "Verify the correct printer driver is installed" at bounding box center [731, 399] width 547 height 35
click at [458, 377] on input "d. Verify the correct printer driver is installed" at bounding box center [458, 371] width 0 height 11
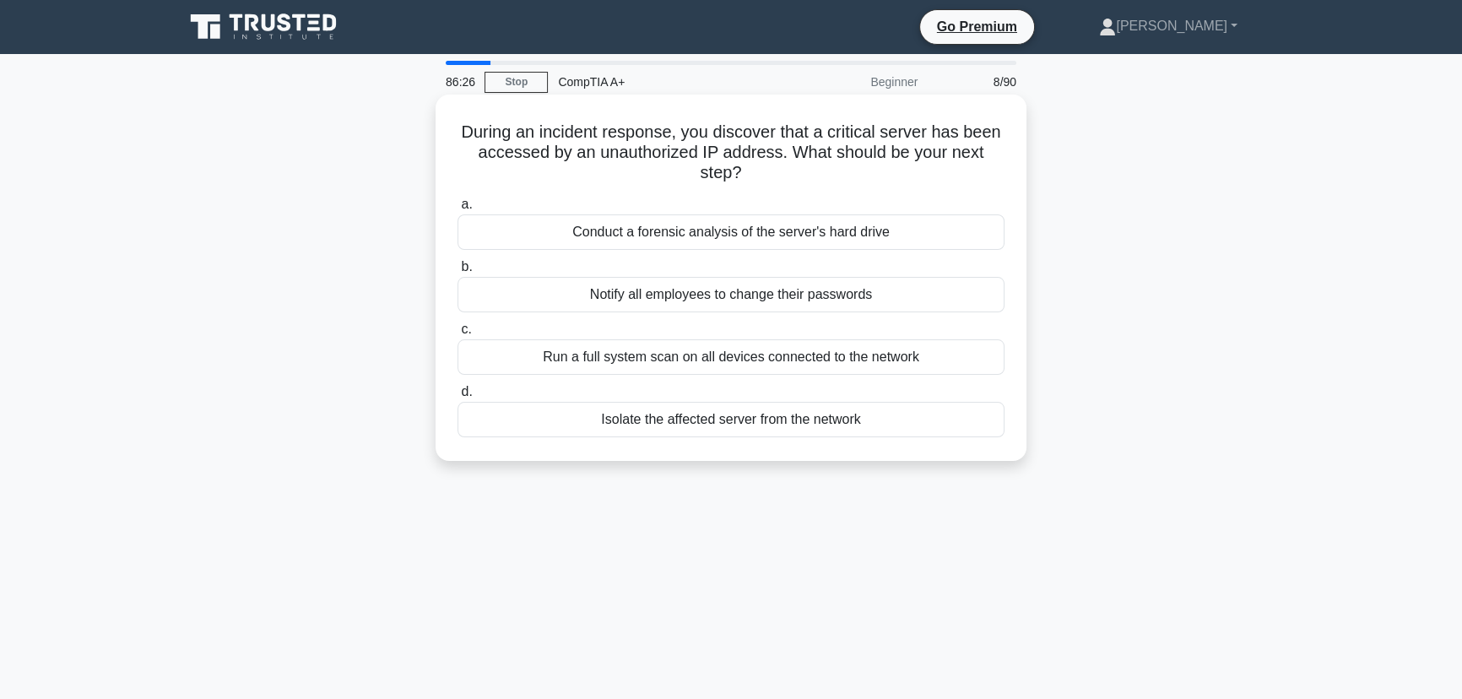
click at [896, 233] on div "Conduct a forensic analysis of the server's hard drive" at bounding box center [731, 231] width 547 height 35
click at [458, 210] on input "a. Conduct a forensic analysis of the server's hard drive" at bounding box center [458, 204] width 0 height 11
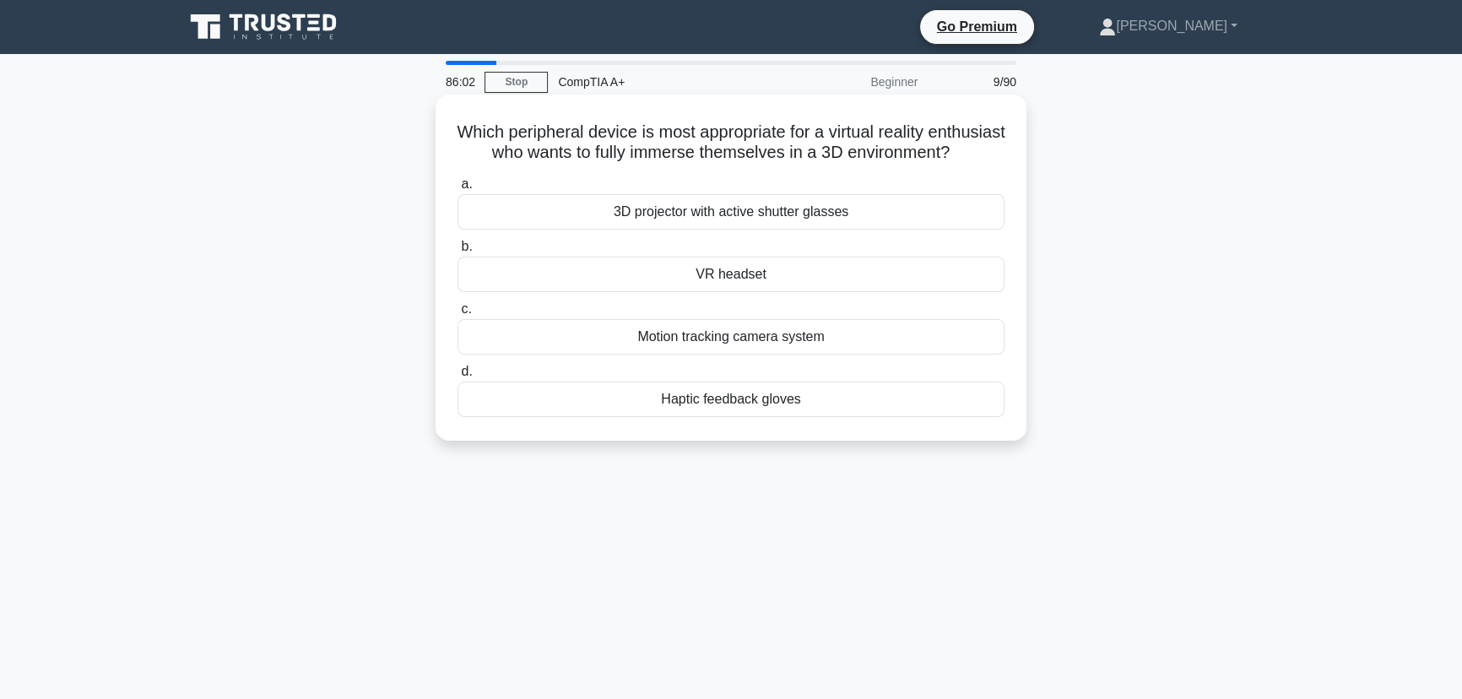
click at [803, 292] on div "VR headset" at bounding box center [731, 274] width 547 height 35
click at [458, 252] on input "b. VR headset" at bounding box center [458, 246] width 0 height 11
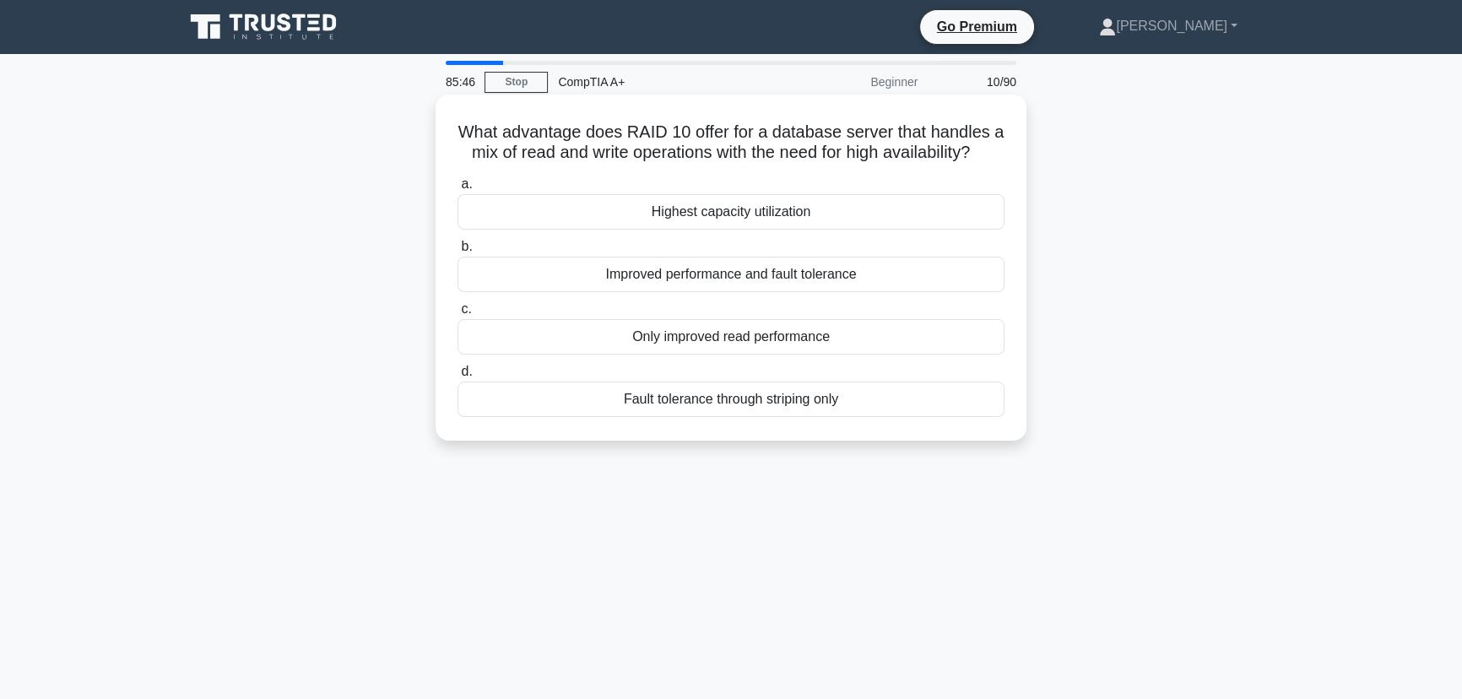
click at [726, 292] on div "Improved performance and fault tolerance" at bounding box center [731, 274] width 547 height 35
click at [458, 252] on input "b. Improved performance and fault tolerance" at bounding box center [458, 246] width 0 height 11
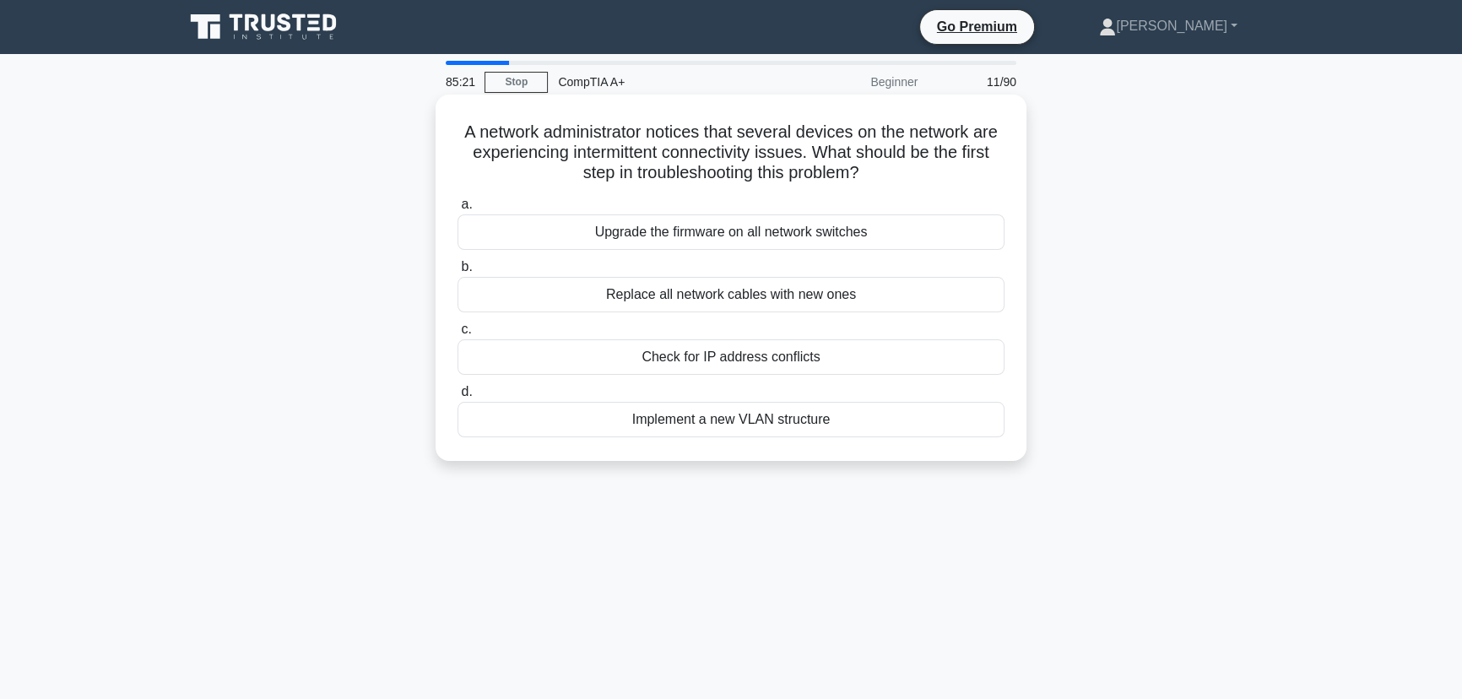
click at [834, 355] on div "Check for IP address conflicts" at bounding box center [731, 356] width 547 height 35
click at [458, 335] on input "c. Check for IP address conflicts" at bounding box center [458, 329] width 0 height 11
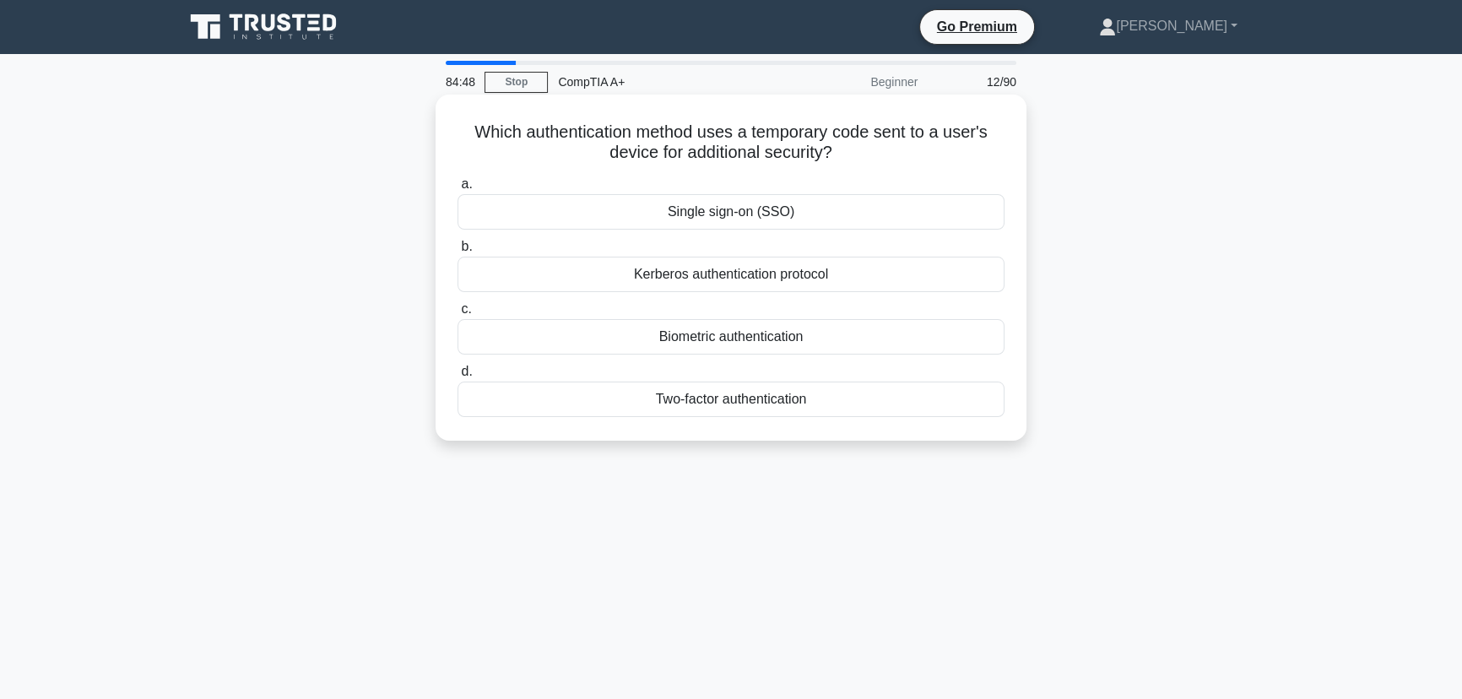
click at [720, 274] on div "Kerberos authentication protocol" at bounding box center [731, 274] width 547 height 35
click at [458, 252] on input "b. Kerberos authentication protocol" at bounding box center [458, 246] width 0 height 11
click at [766, 336] on div "Cooler height" at bounding box center [731, 336] width 547 height 35
click at [458, 315] on input "c. Cooler height" at bounding box center [458, 309] width 0 height 11
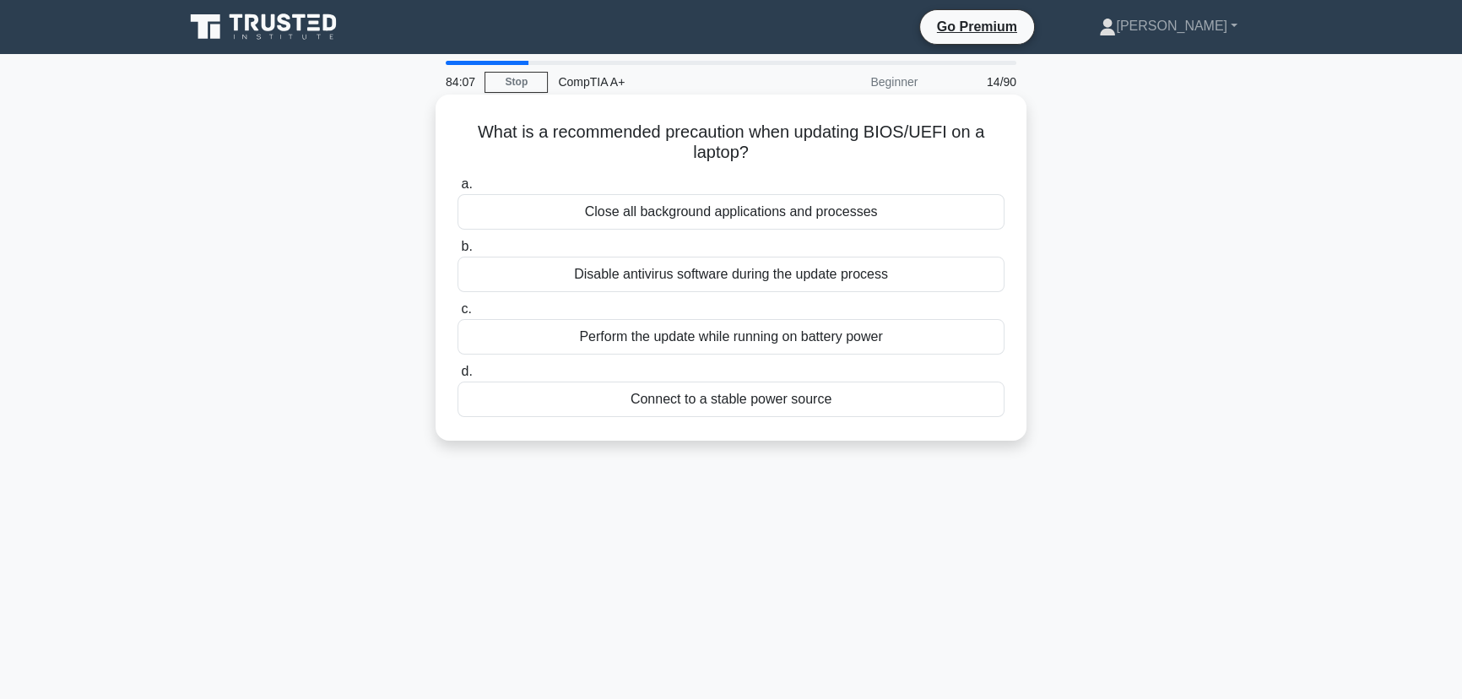
click at [813, 394] on div "Connect to a stable power source" at bounding box center [731, 399] width 547 height 35
click at [458, 377] on input "d. Connect to a stable power source" at bounding box center [458, 371] width 0 height 11
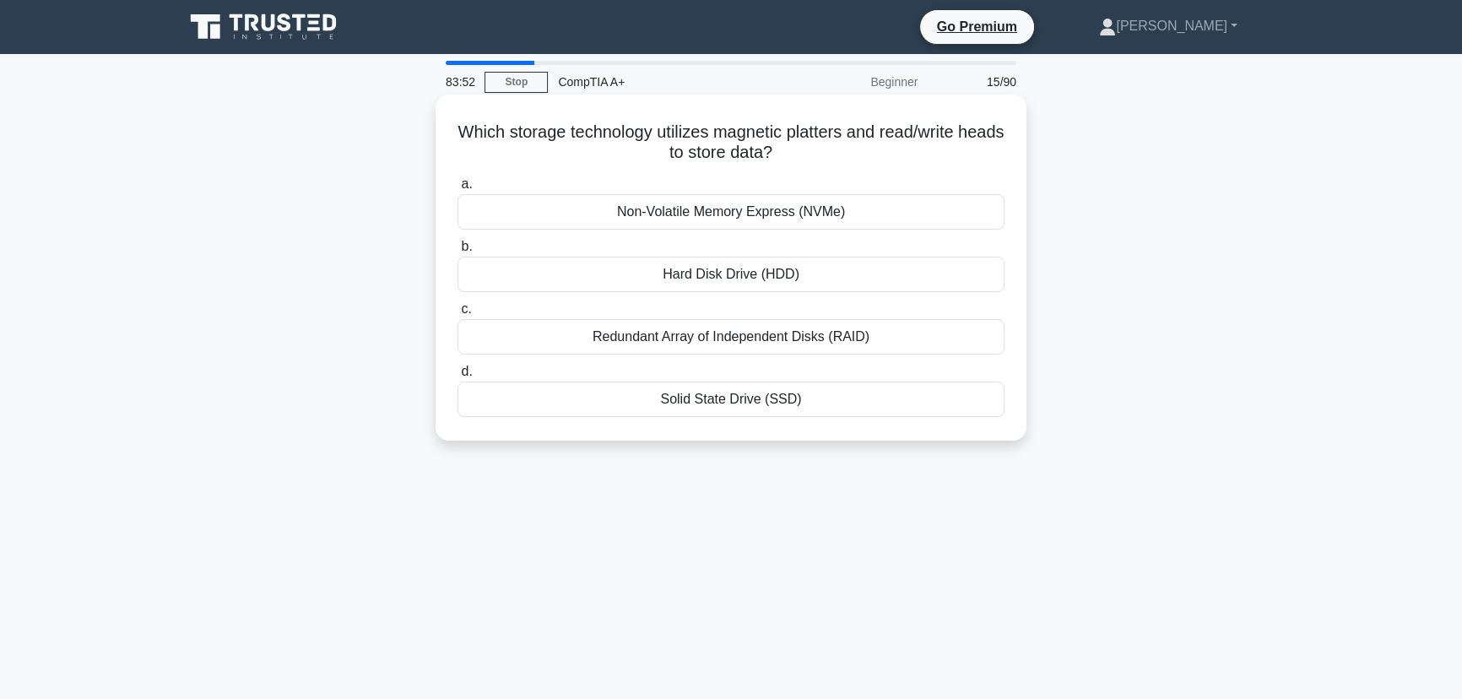
click at [766, 276] on div "Hard Disk Drive (HDD)" at bounding box center [731, 274] width 547 height 35
click at [458, 252] on input "b. Hard Disk Drive (HDD)" at bounding box center [458, 246] width 0 height 11
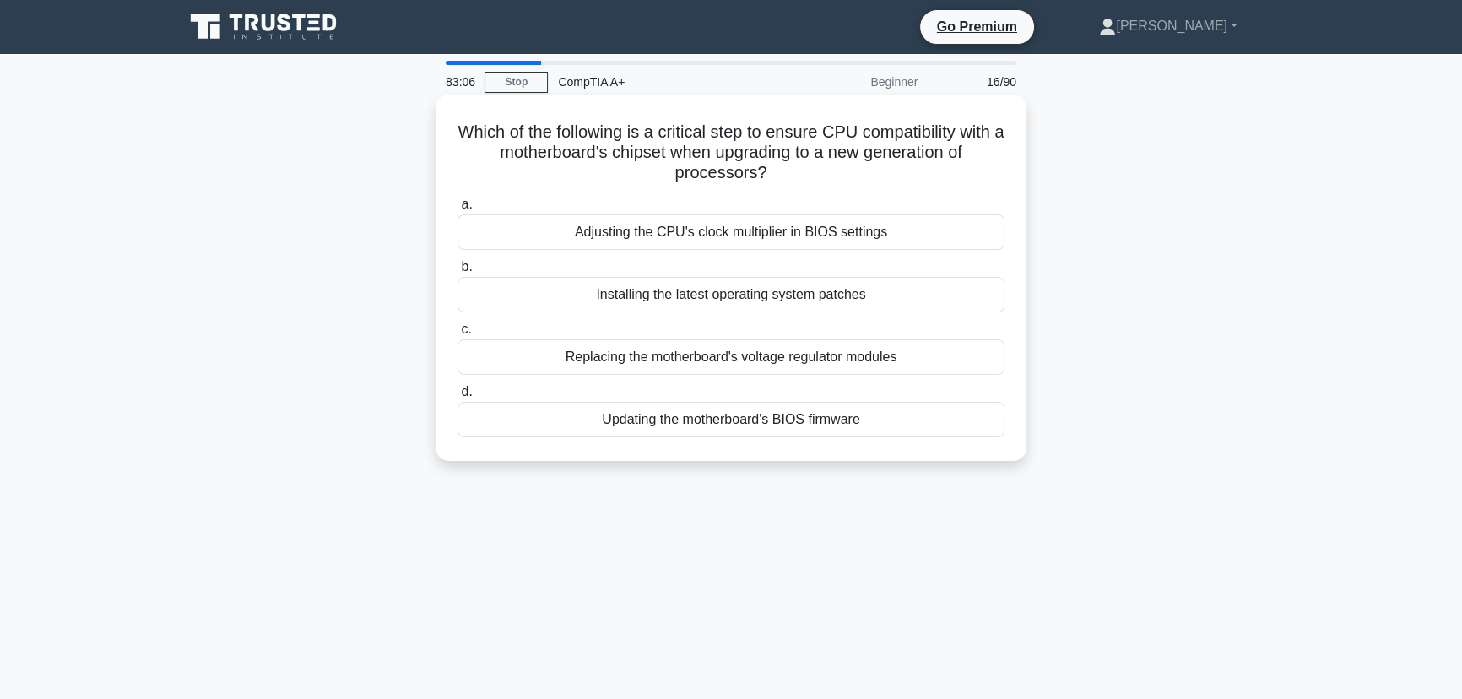
click at [841, 429] on div "Updating the motherboard's BIOS firmware" at bounding box center [731, 419] width 547 height 35
click at [458, 398] on input "d. Updating the motherboard's BIOS firmware" at bounding box center [458, 392] width 0 height 11
click at [853, 364] on div "Reduced functionality or performance" at bounding box center [731, 356] width 547 height 35
click at [458, 335] on input "c. Reduced functionality or performance" at bounding box center [458, 329] width 0 height 11
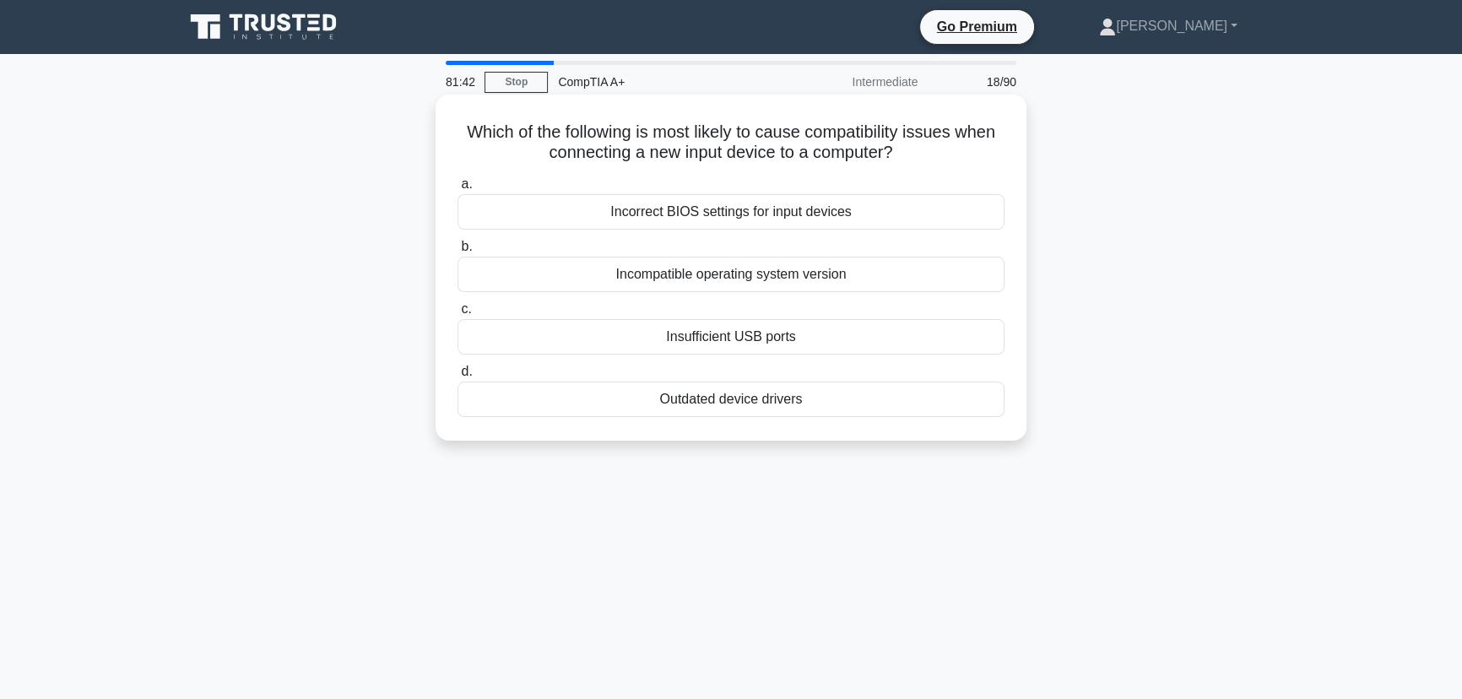
click at [801, 404] on div "Outdated device drivers" at bounding box center [731, 399] width 547 height 35
click at [458, 377] on input "d. Outdated device drivers" at bounding box center [458, 371] width 0 height 11
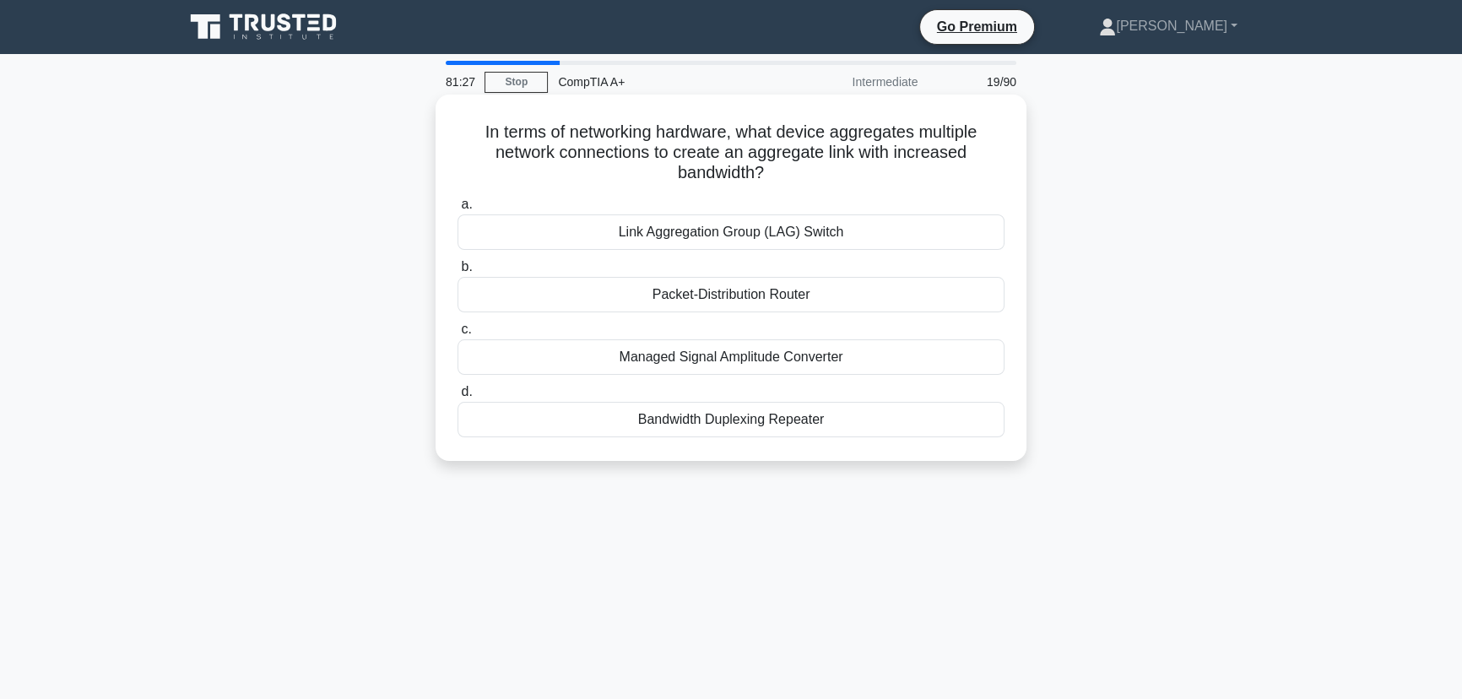
click at [729, 232] on div "Link Aggregation Group (LAG) Switch" at bounding box center [731, 231] width 547 height 35
click at [458, 210] on input "a. Link Aggregation Group (LAG) Switch" at bounding box center [458, 204] width 0 height 11
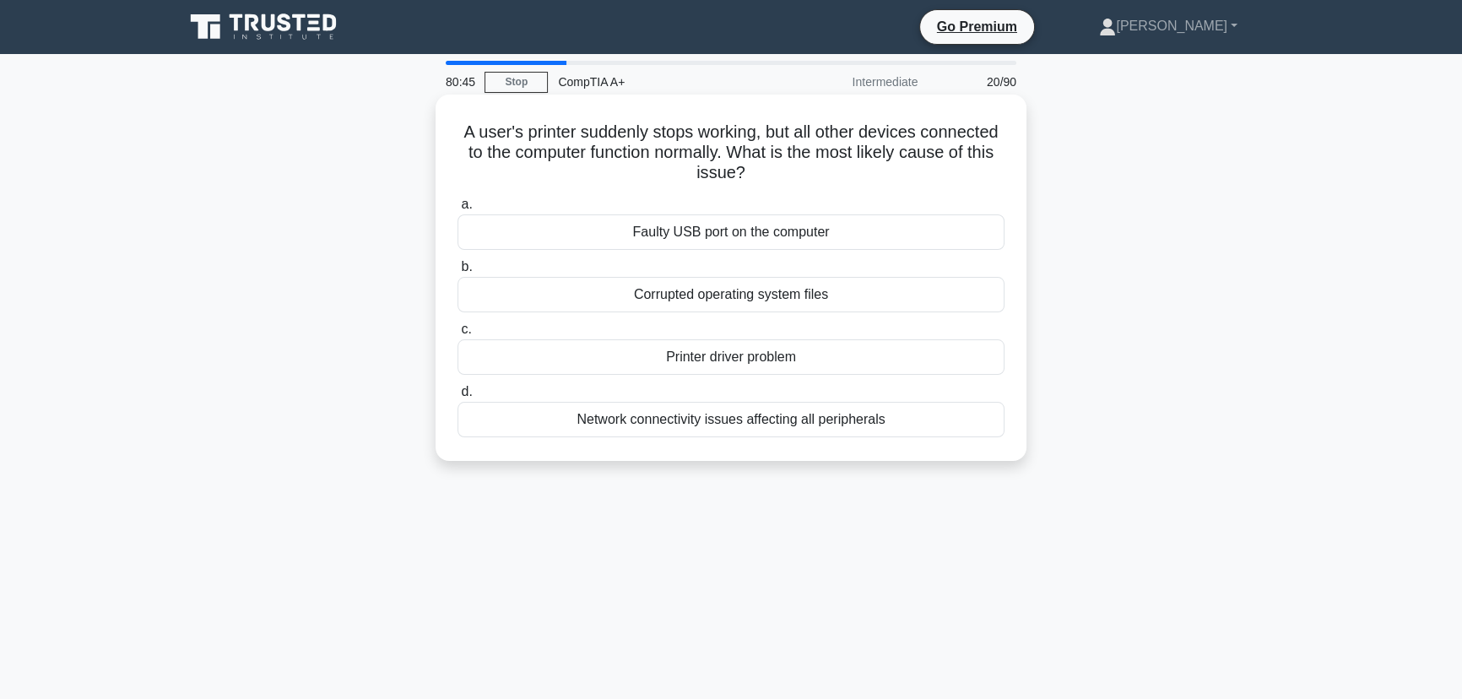
click at [772, 363] on div "Printer driver problem" at bounding box center [731, 356] width 547 height 35
click at [458, 335] on input "c. Printer driver problem" at bounding box center [458, 329] width 0 height 11
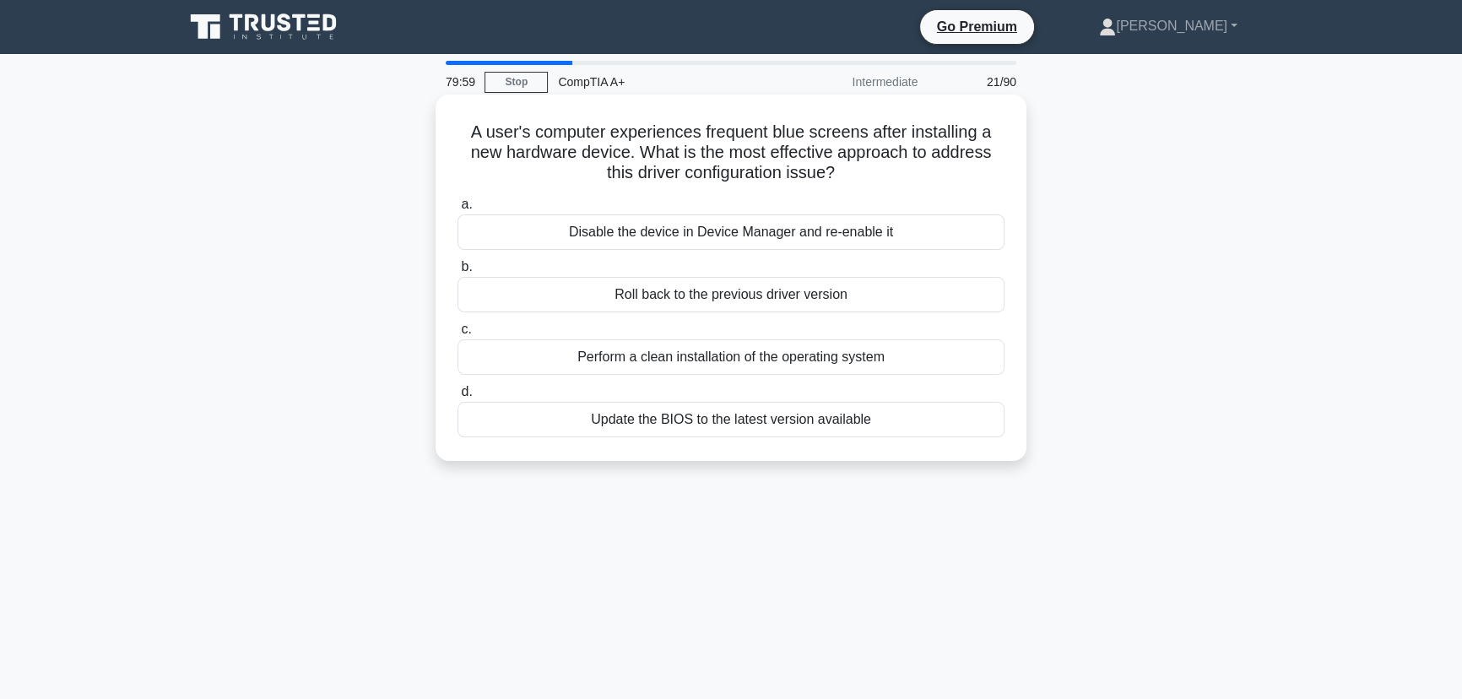
click at [743, 304] on div "Roll back to the previous driver version" at bounding box center [731, 294] width 547 height 35
click at [458, 273] on input "b. Roll back to the previous driver version" at bounding box center [458, 267] width 0 height 11
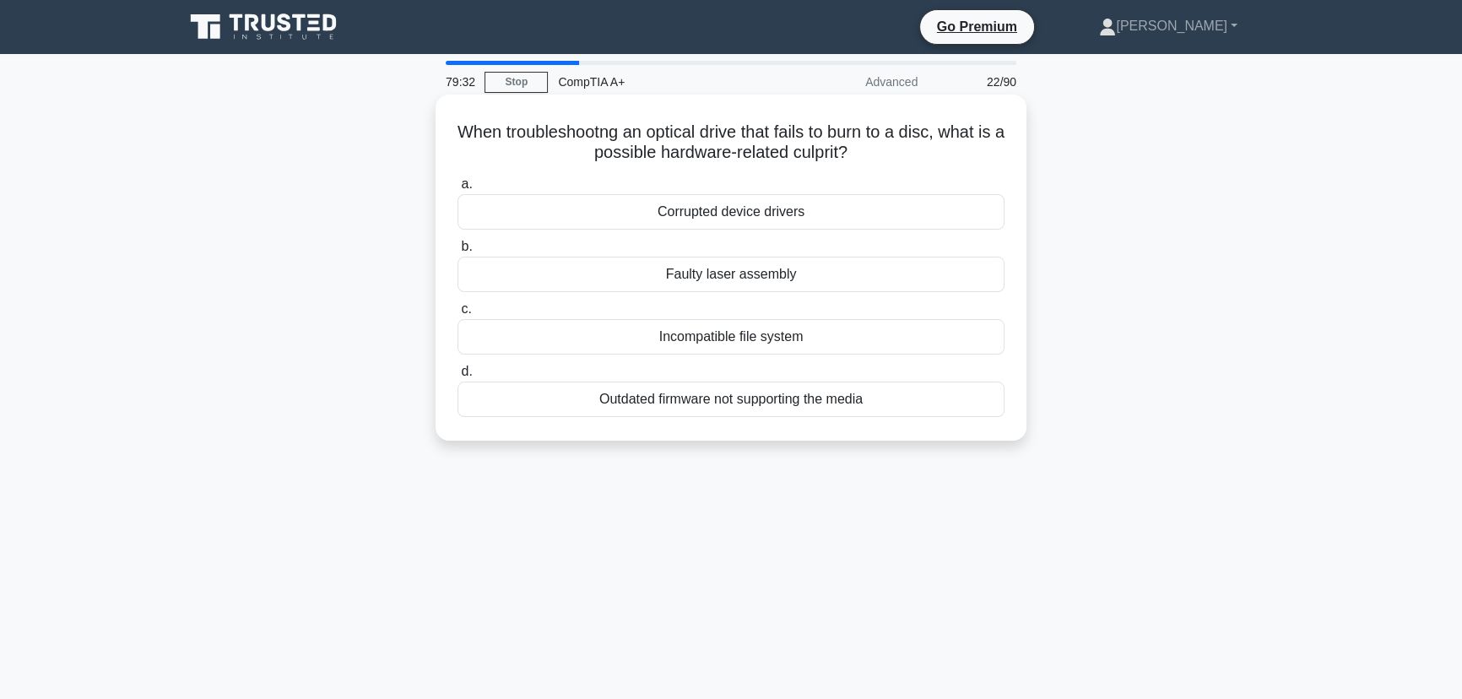
click at [778, 279] on div "Faulty laser assembly" at bounding box center [731, 274] width 547 height 35
click at [458, 252] on input "b. Faulty laser assembly" at bounding box center [458, 246] width 0 height 11
drag, startPoint x: 764, startPoint y: 406, endPoint x: 801, endPoint y: 408, distance: 37.2
click at [767, 406] on div "Thermal Throttling" at bounding box center [731, 399] width 547 height 35
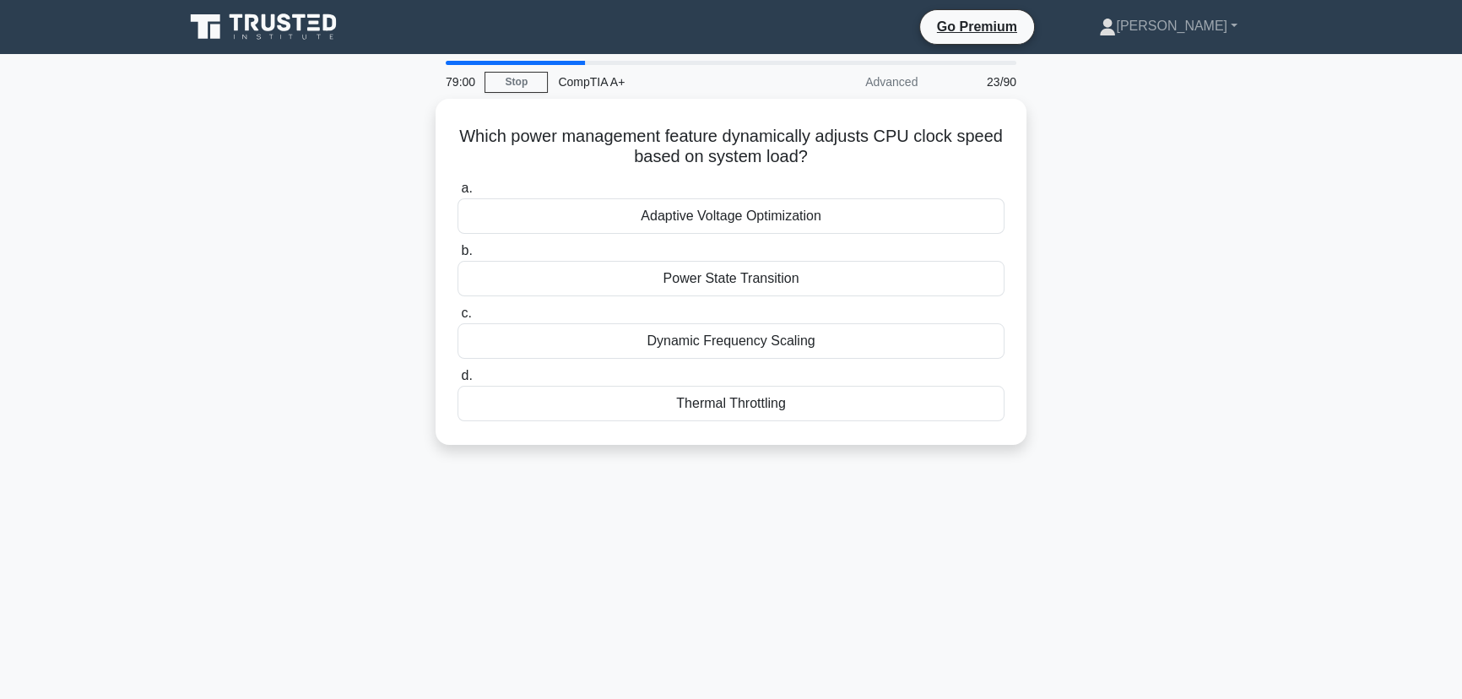
click at [1159, 421] on div "Which power management feature dynamically adjusts CPU clock speed based on sys…" at bounding box center [731, 282] width 1114 height 366
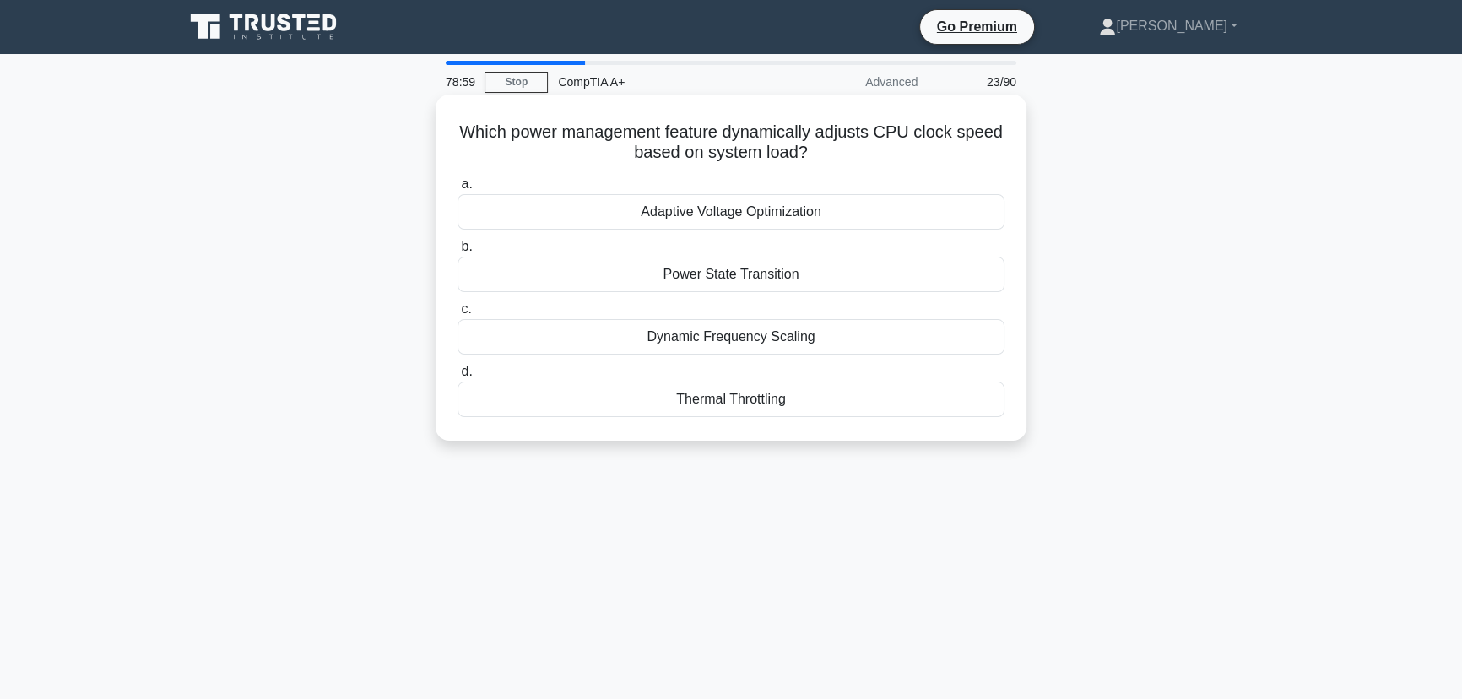
click at [750, 397] on div "Thermal Throttling" at bounding box center [731, 399] width 547 height 35
click at [458, 377] on input "d. Thermal Throttling" at bounding box center [458, 371] width 0 height 11
click at [776, 274] on div "Multi-factor authentication" at bounding box center [731, 274] width 547 height 35
click at [458, 252] on input "b. Multi-factor authentication" at bounding box center [458, 246] width 0 height 11
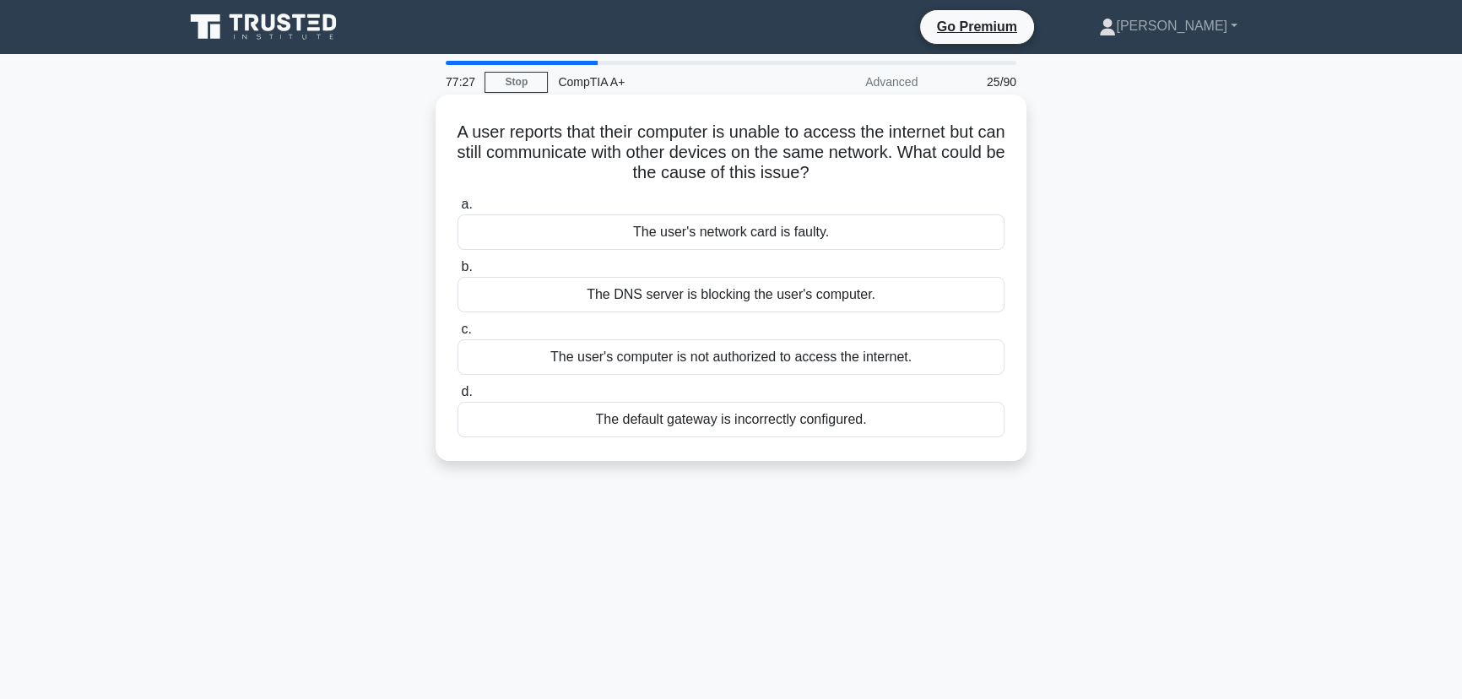
click at [887, 360] on div "The user's computer is not authorized to access the internet." at bounding box center [731, 356] width 547 height 35
click at [458, 335] on input "c. The user's computer is not authorized to access the internet." at bounding box center [458, 329] width 0 height 11
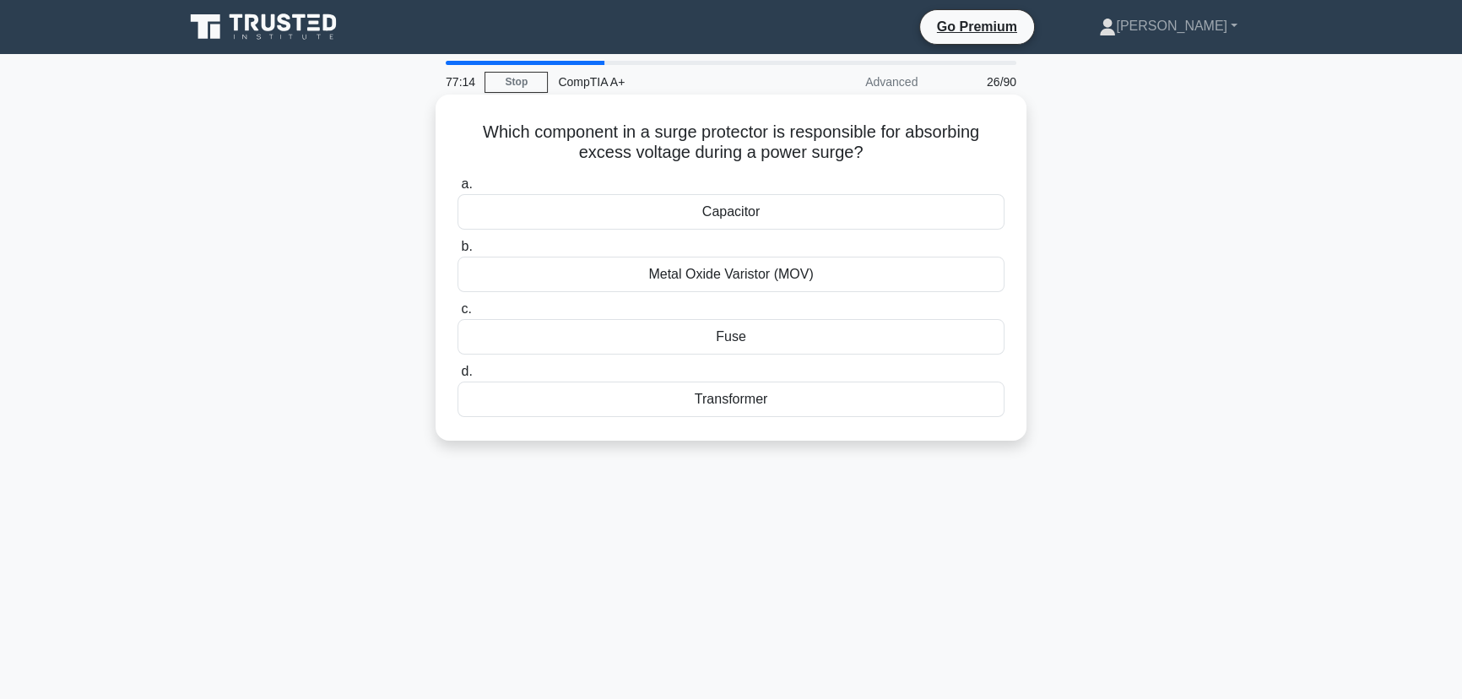
click at [766, 207] on div "Capacitor" at bounding box center [731, 211] width 547 height 35
click at [458, 190] on input "a. Capacitor" at bounding box center [458, 184] width 0 height 11
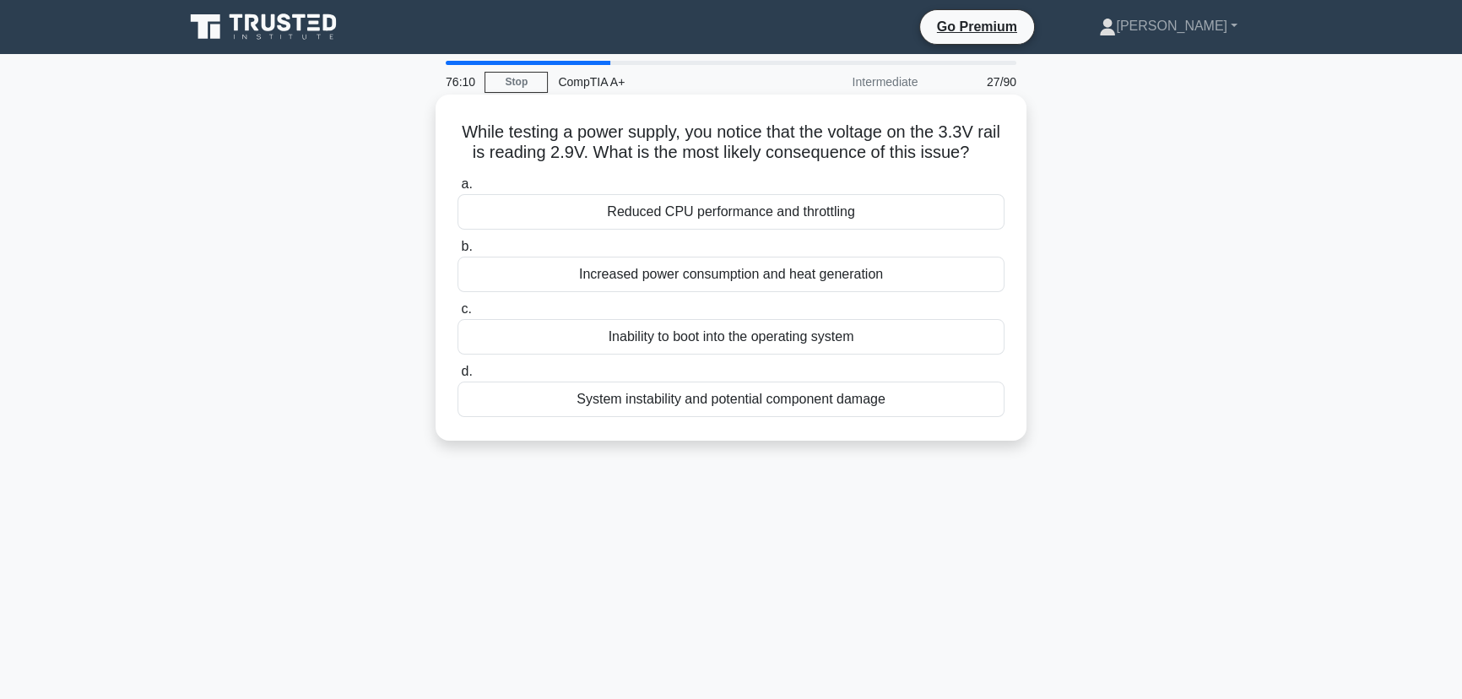
click at [833, 230] on div "Reduced CPU performance and throttling" at bounding box center [731, 211] width 547 height 35
click at [458, 190] on input "a. Reduced CPU performance and throttling" at bounding box center [458, 184] width 0 height 11
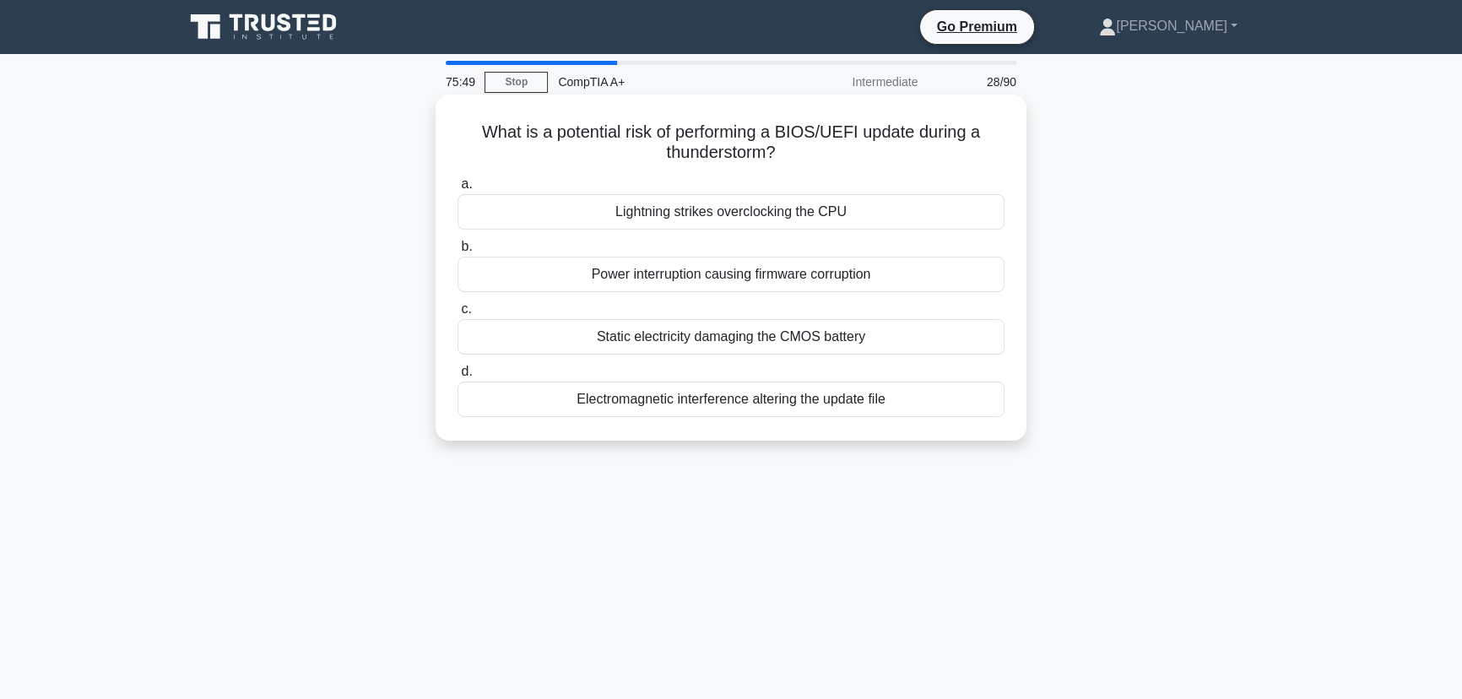
click at [862, 274] on div "Power interruption causing firmware corruption" at bounding box center [731, 274] width 547 height 35
click at [458, 252] on input "b. Power interruption causing firmware corruption" at bounding box center [458, 246] width 0 height 11
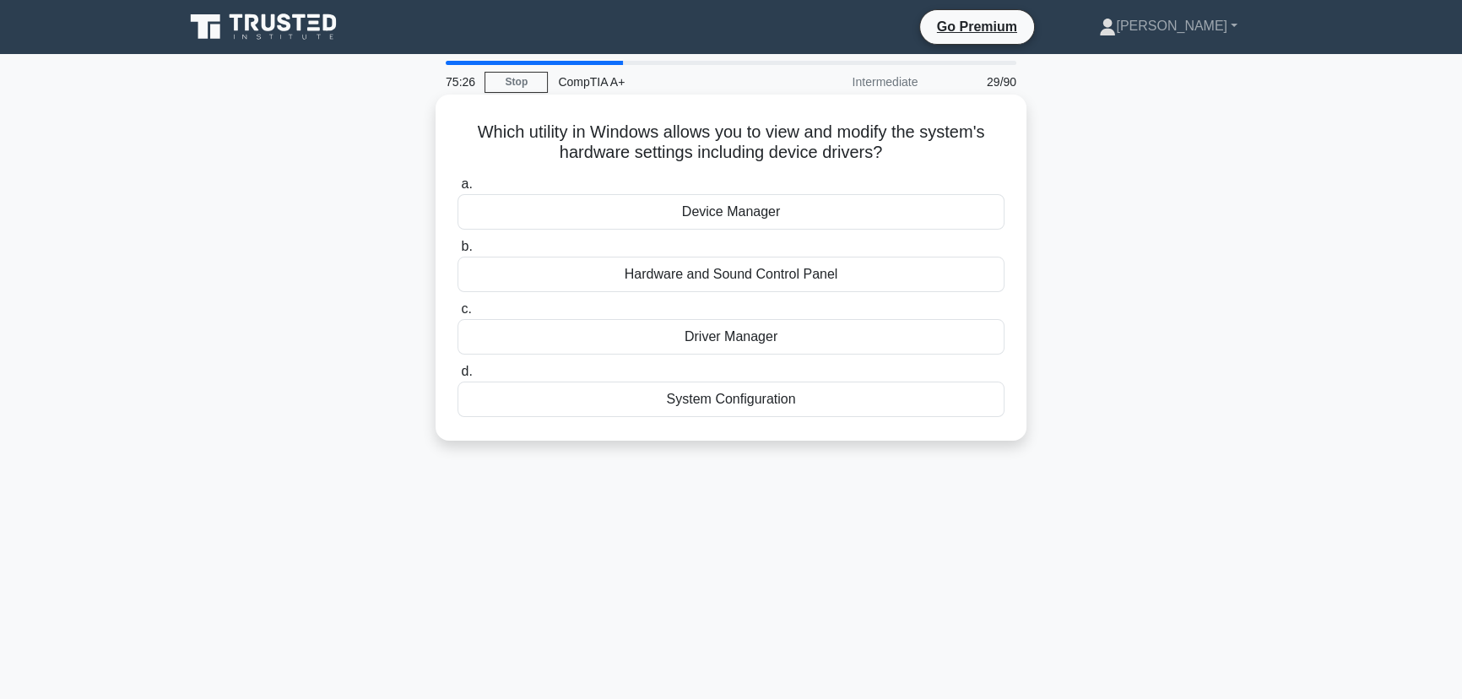
click at [739, 212] on div "Device Manager" at bounding box center [731, 211] width 547 height 35
click at [458, 190] on input "a. Device Manager" at bounding box center [458, 184] width 0 height 11
click at [757, 404] on div "Reset the printer settings." at bounding box center [731, 399] width 547 height 35
click at [458, 377] on input "d. Reset the printer settings." at bounding box center [458, 371] width 0 height 11
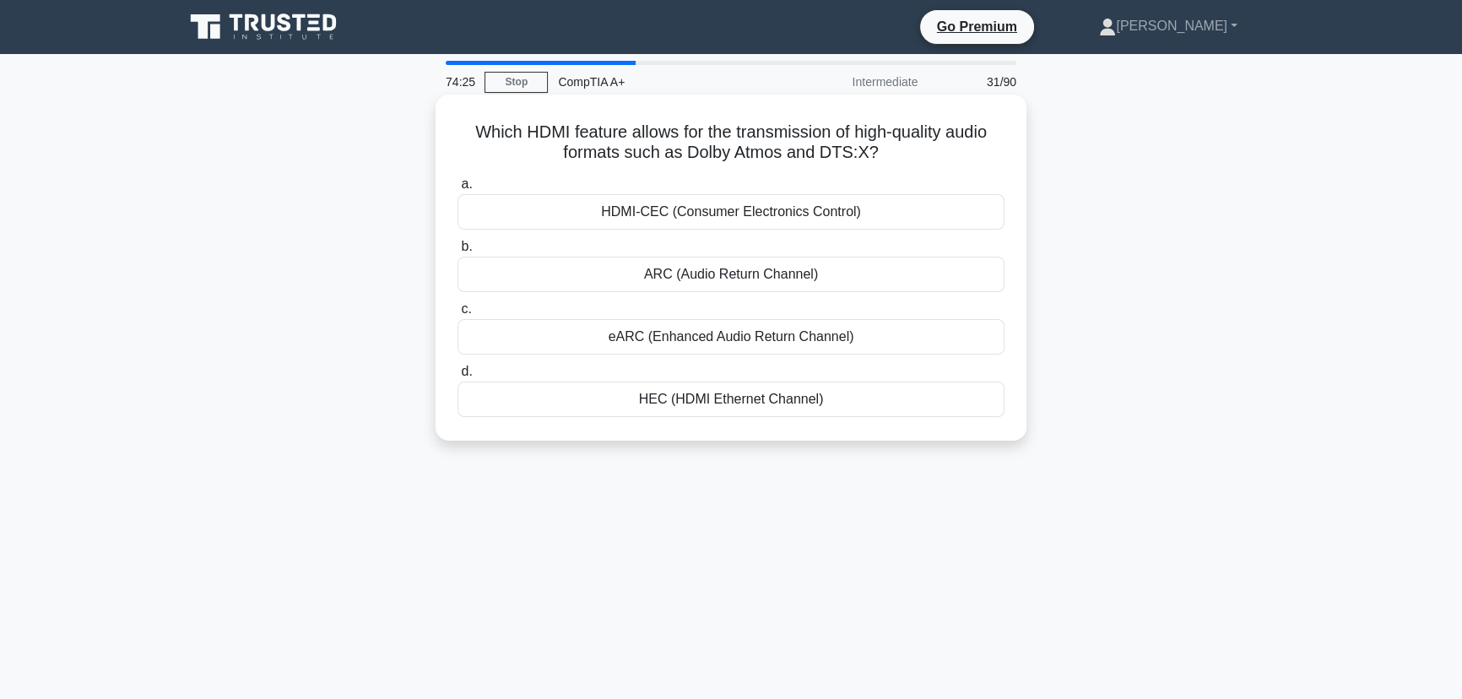
click at [755, 209] on div "HDMI-CEC (Consumer Electronics Control)" at bounding box center [731, 211] width 547 height 35
click at [458, 190] on input "a. HDMI-CEC (Consumer Electronics Control)" at bounding box center [458, 184] width 0 height 11
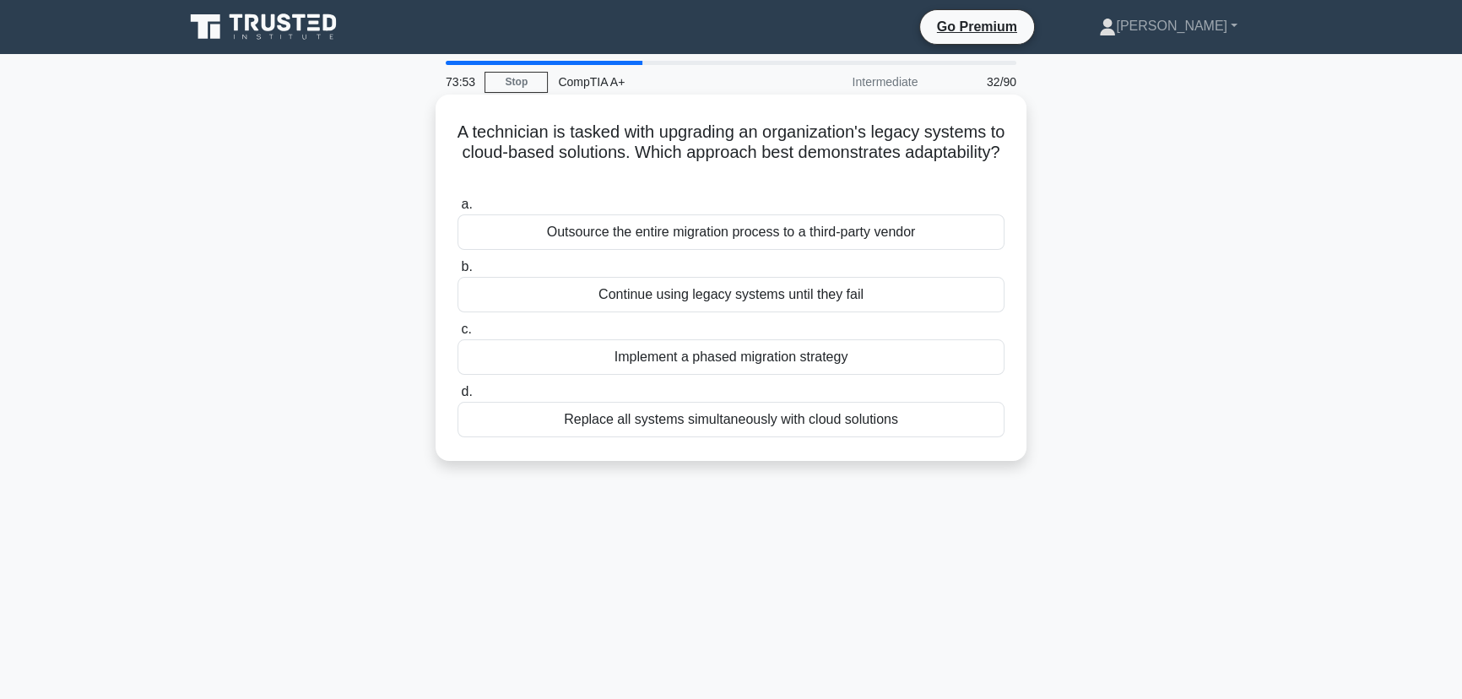
click at [821, 360] on div "Implement a phased migration strategy" at bounding box center [731, 356] width 547 height 35
click at [458, 335] on input "c. Implement a phased migration strategy" at bounding box center [458, 329] width 0 height 11
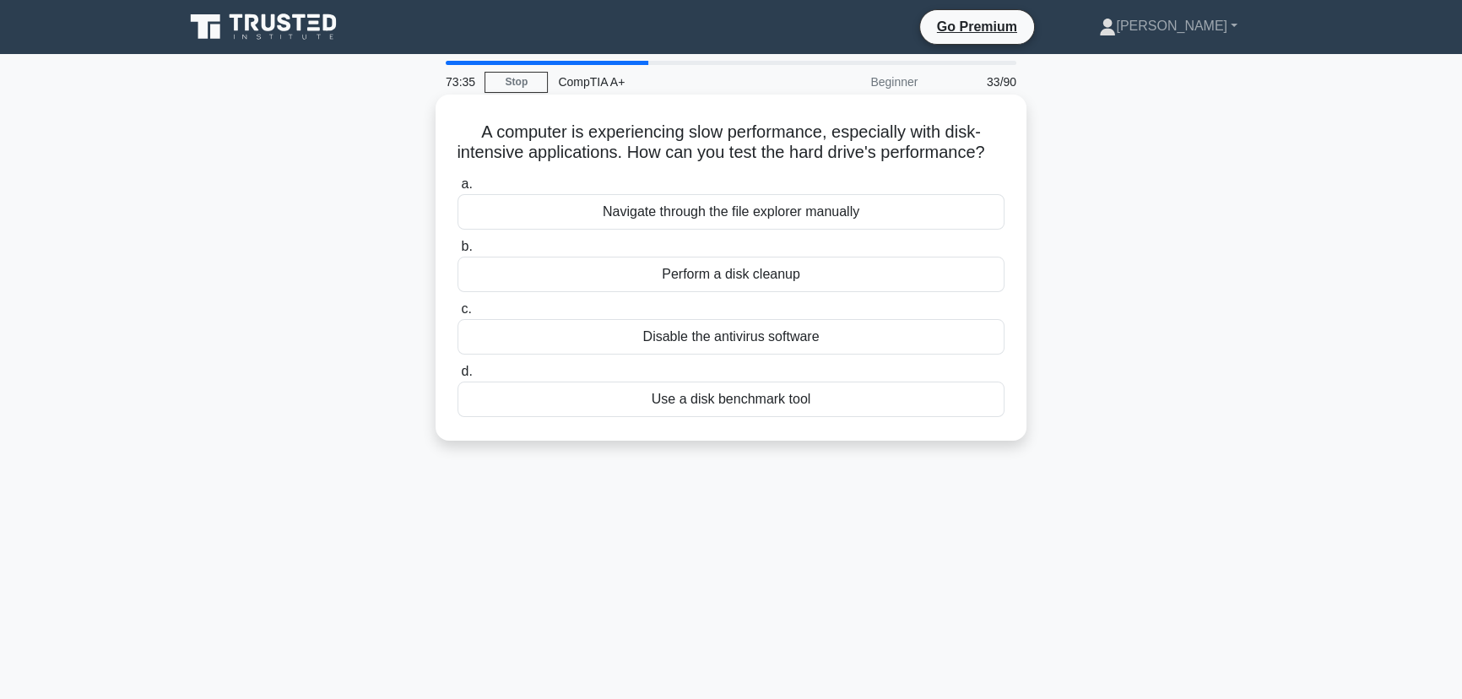
click at [757, 417] on div "Use a disk benchmark tool" at bounding box center [731, 399] width 547 height 35
click at [458, 377] on input "d. Use a disk benchmark tool" at bounding box center [458, 371] width 0 height 11
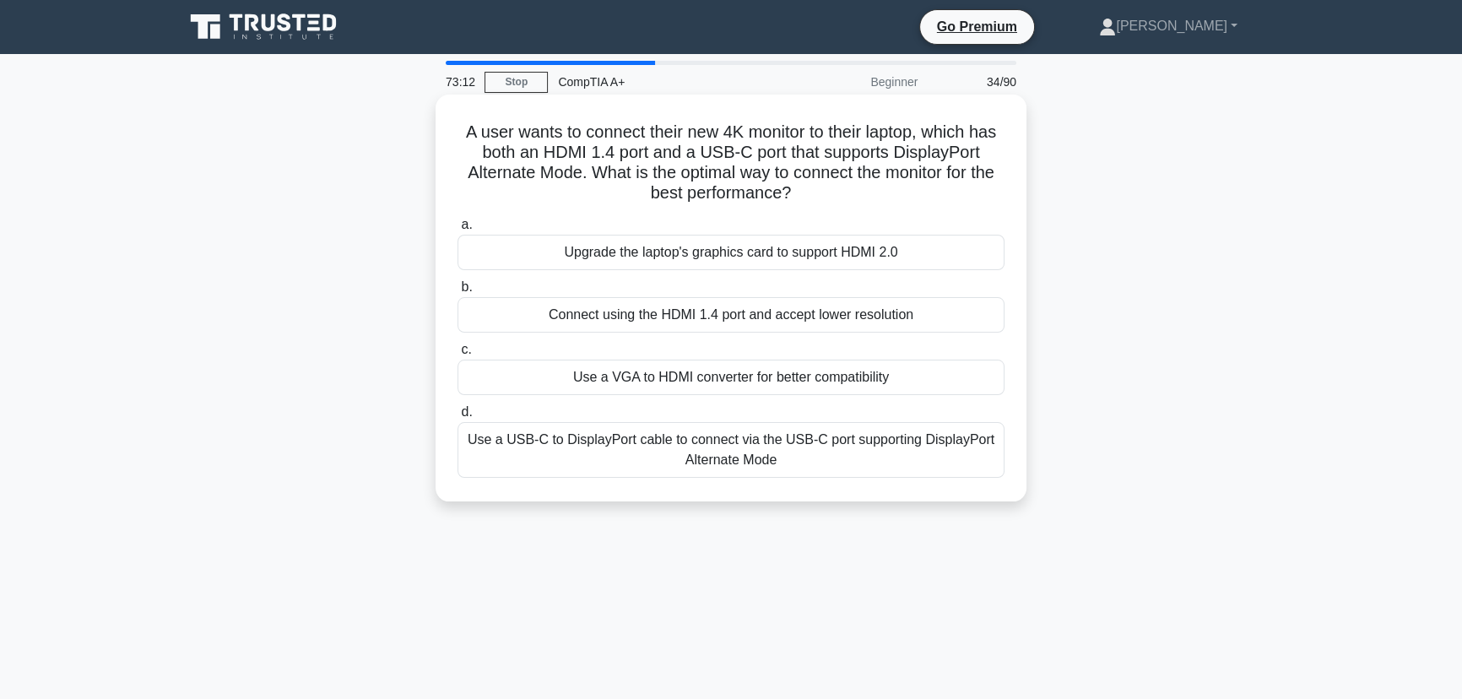
click at [852, 464] on div "Use a USB-C to DisplayPort cable to connect via the USB-C port supporting Displ…" at bounding box center [731, 450] width 547 height 56
click at [458, 418] on input "d. Use a USB-C to DisplayPort cable to connect via the USB-C port supporting Di…" at bounding box center [458, 412] width 0 height 11
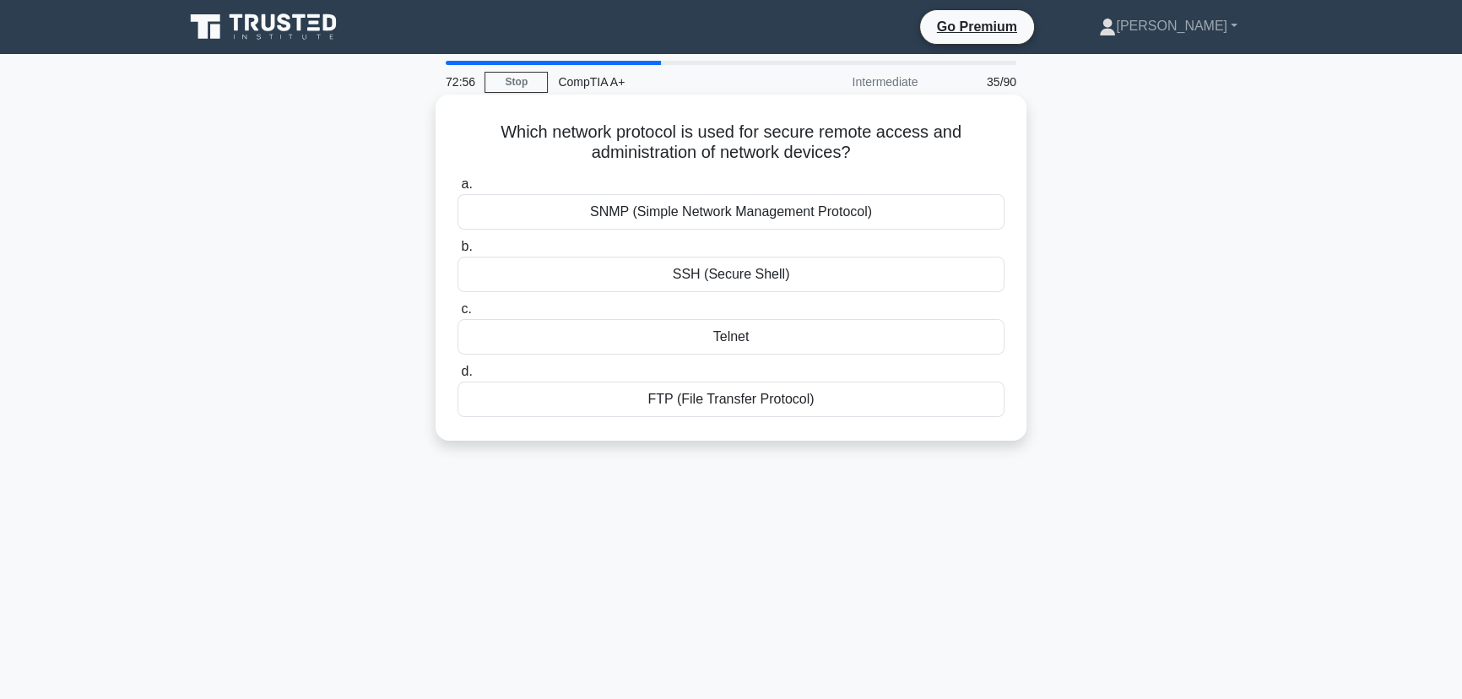
click at [775, 284] on div "SSH (Secure Shell)" at bounding box center [731, 274] width 547 height 35
click at [458, 252] on input "b. SSH (Secure Shell)" at bounding box center [458, 246] width 0 height 11
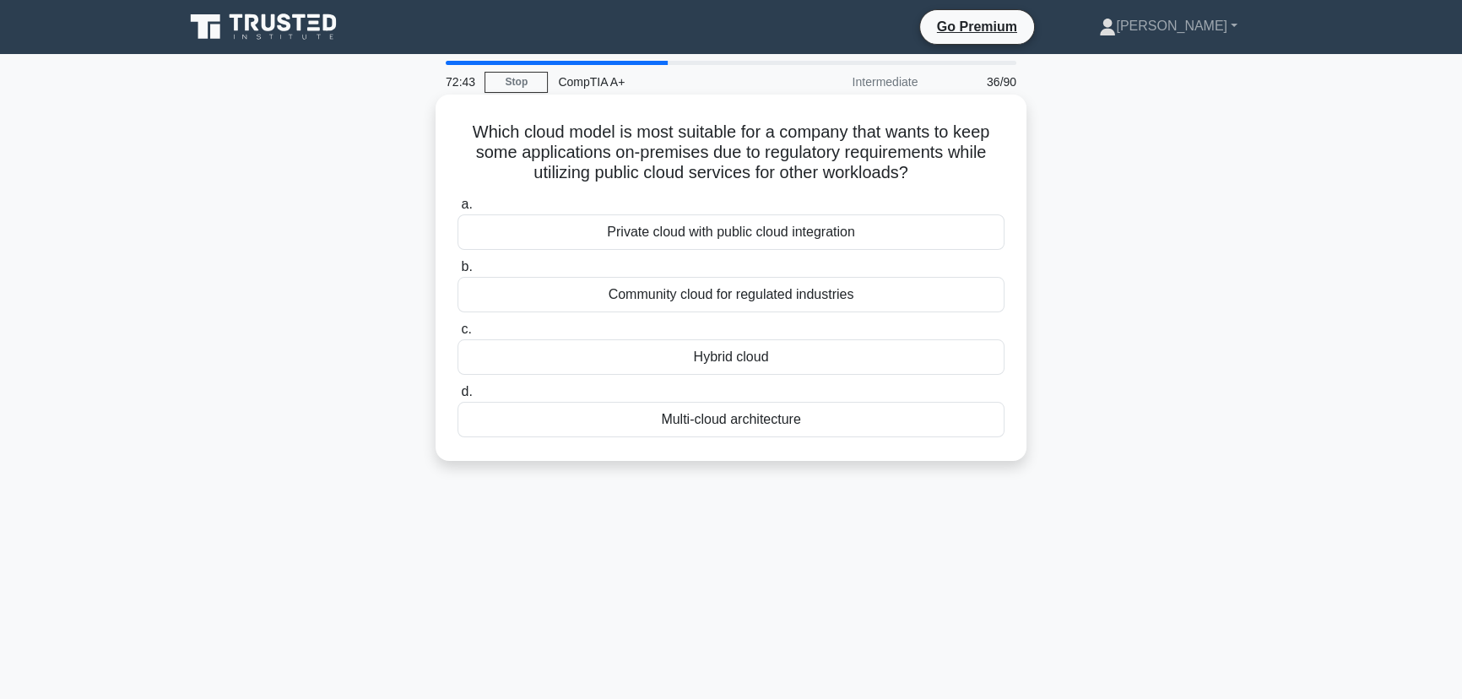
click at [778, 360] on div "Hybrid cloud" at bounding box center [731, 356] width 547 height 35
click at [458, 335] on input "c. Hybrid cloud" at bounding box center [458, 329] width 0 height 11
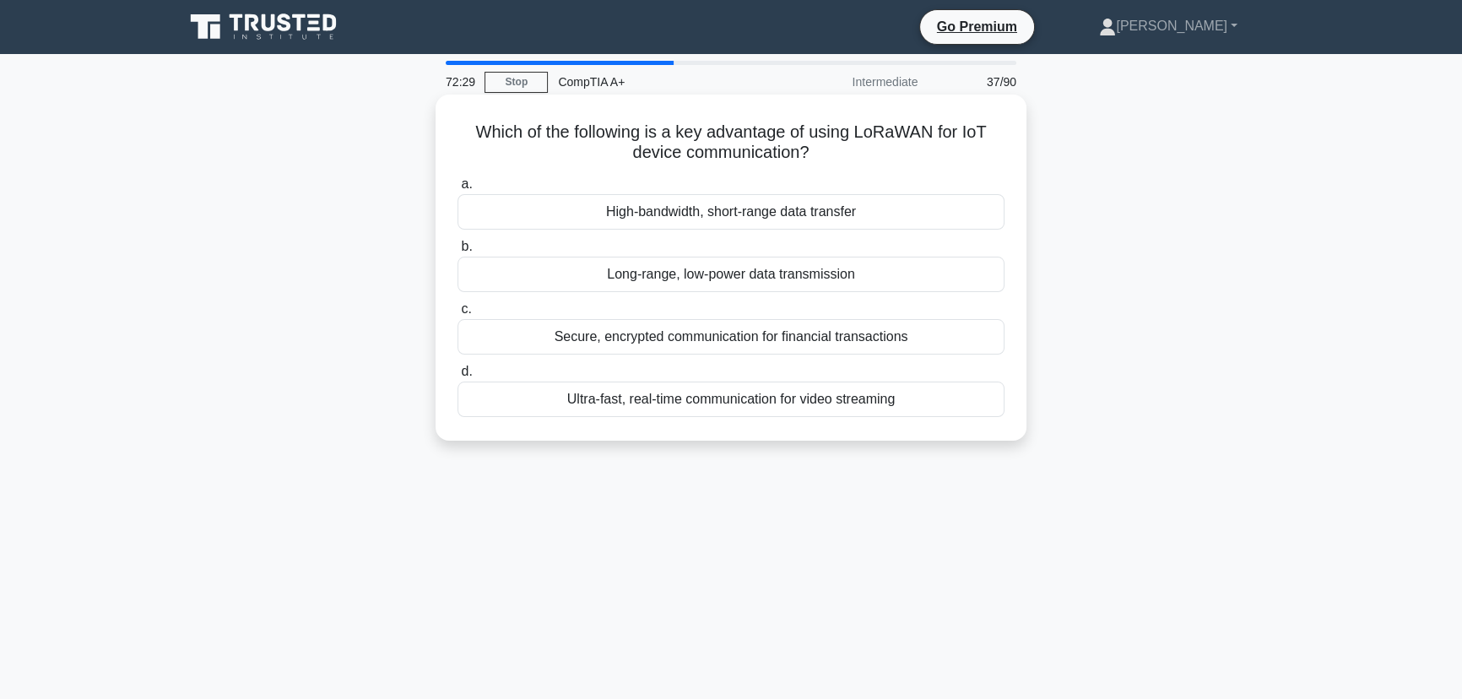
click at [880, 273] on div "Long-range, low-power data transmission" at bounding box center [731, 274] width 547 height 35
click at [458, 252] on input "b. Long-range, low-power data transmission" at bounding box center [458, 246] width 0 height 11
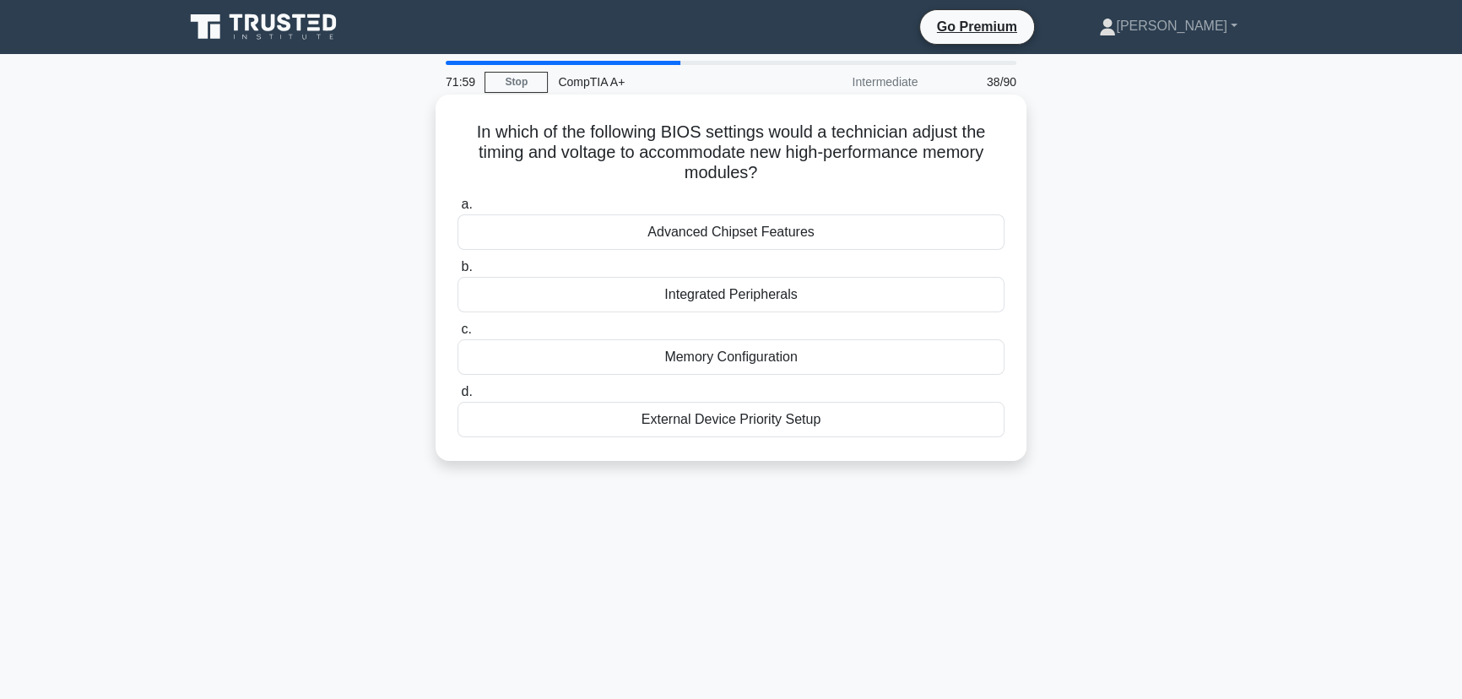
click at [783, 362] on div "Memory Configuration" at bounding box center [731, 356] width 547 height 35
click at [458, 335] on input "c. Memory Configuration" at bounding box center [458, 329] width 0 height 11
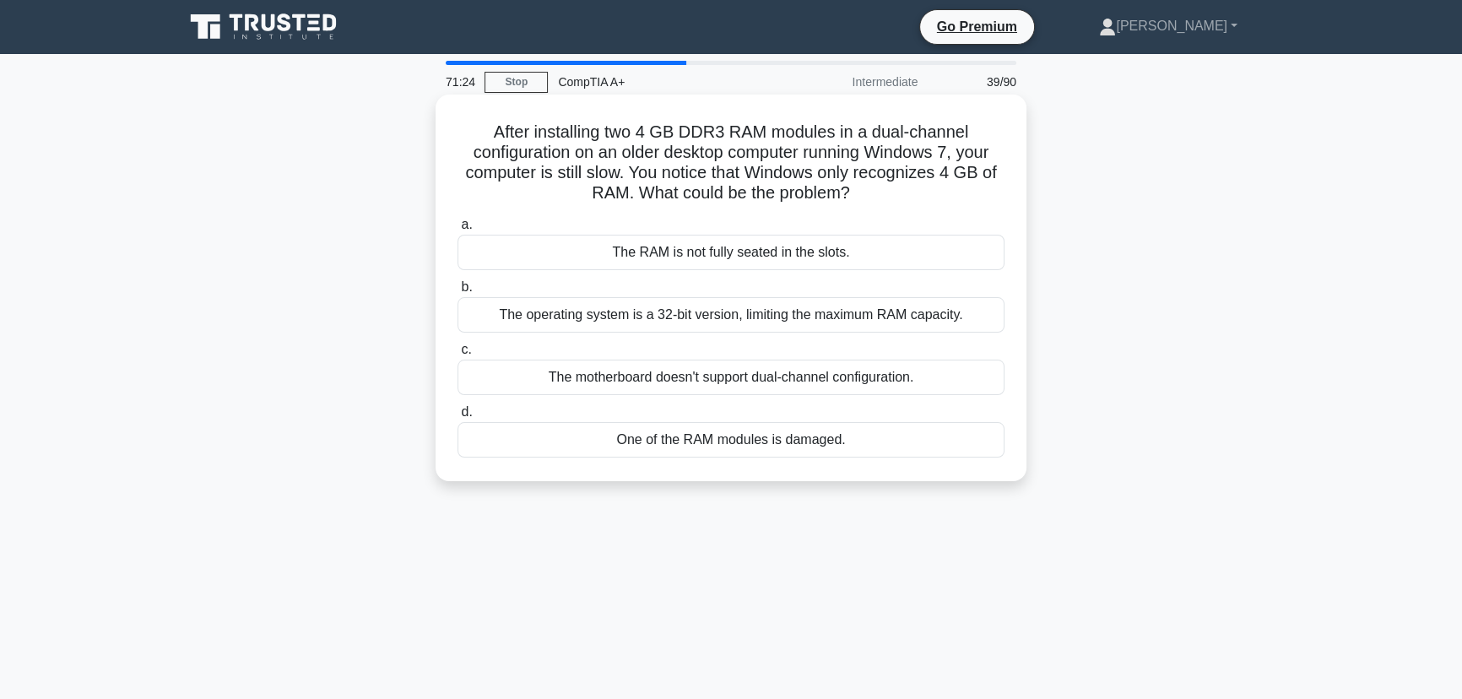
click at [822, 312] on div "The operating system is a 32-bit version, limiting the maximum RAM capacity." at bounding box center [731, 314] width 547 height 35
click at [458, 293] on input "b. The operating system is a 32-bit version, limiting the maximum RAM capacity." at bounding box center [458, 287] width 0 height 11
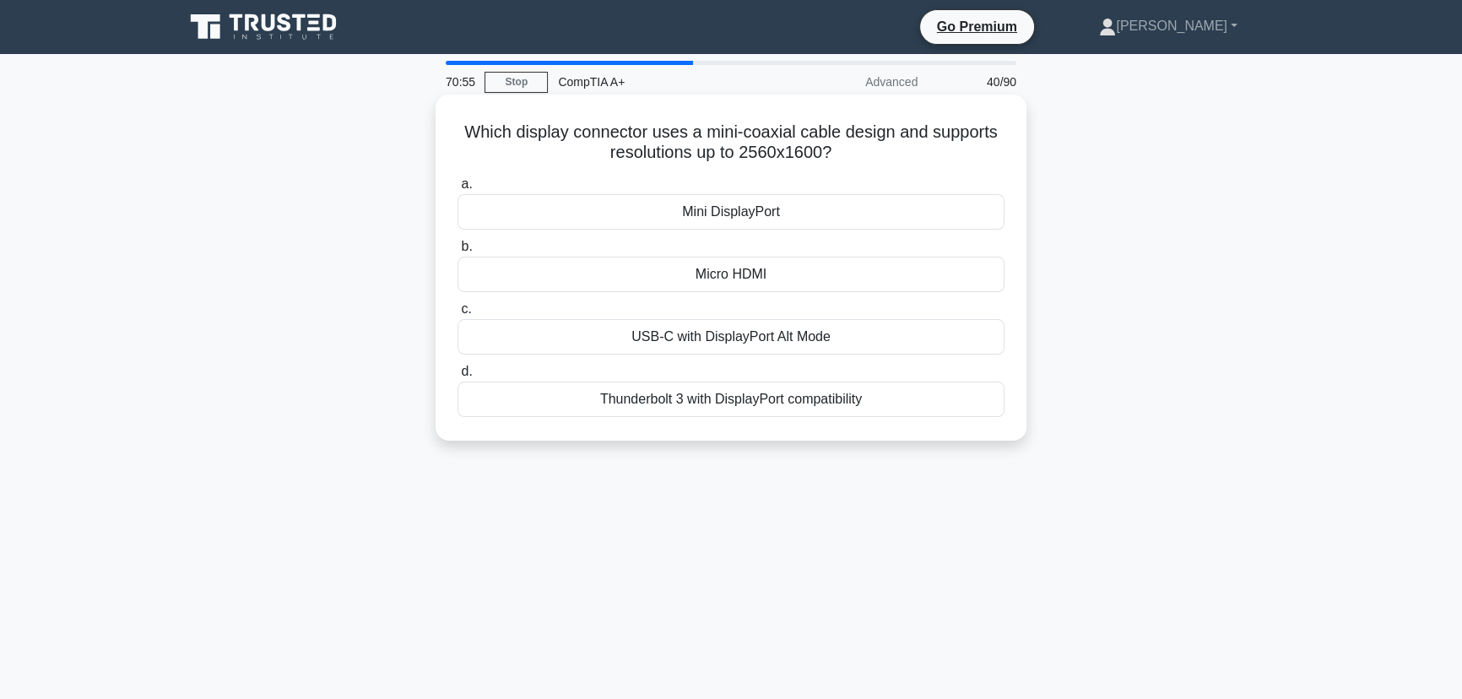
click at [747, 279] on div "Micro HDMI" at bounding box center [731, 274] width 547 height 35
click at [458, 252] on input "b. Micro HDMI" at bounding box center [458, 246] width 0 height 11
click at [793, 219] on div "Plug and Play" at bounding box center [731, 211] width 547 height 35
click at [458, 190] on input "a. Plug and Play" at bounding box center [458, 184] width 0 height 11
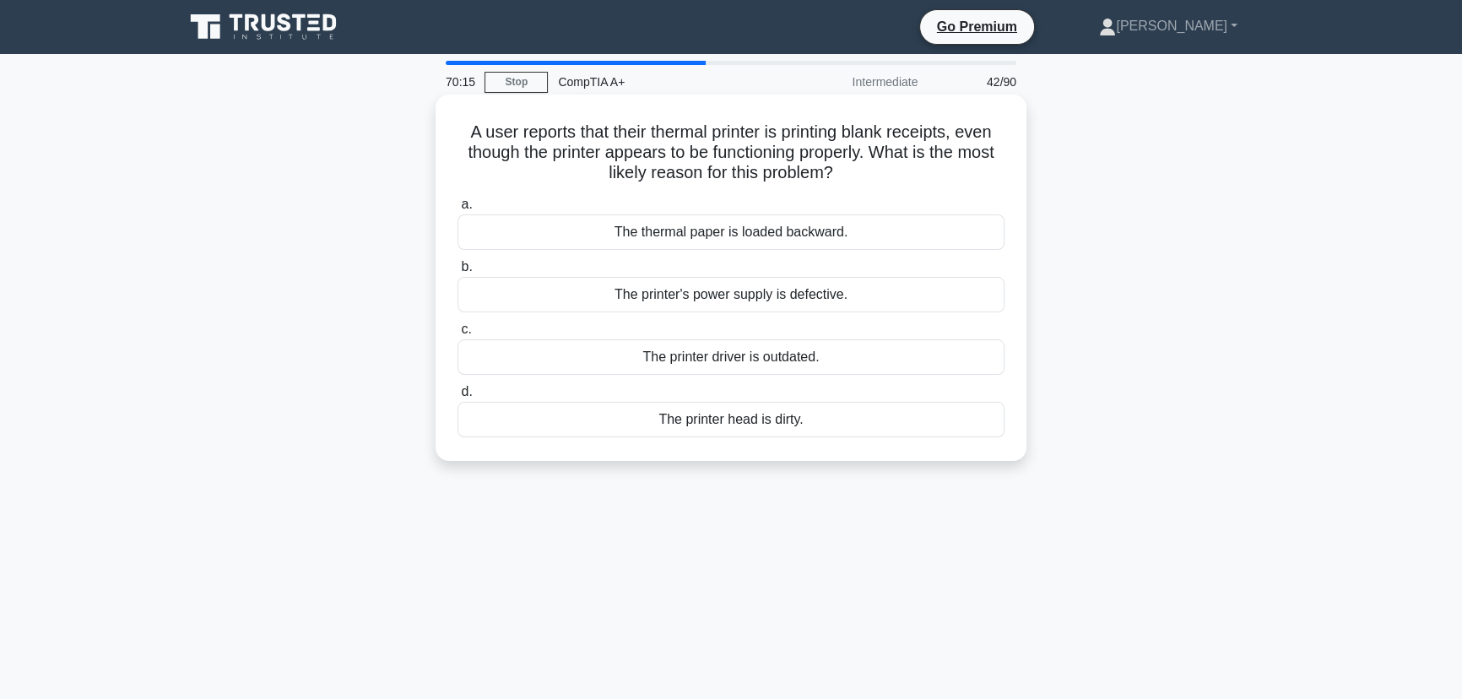
click at [748, 418] on div "The printer head is dirty." at bounding box center [731, 419] width 547 height 35
click at [458, 398] on input "d. The printer head is dirty." at bounding box center [458, 392] width 0 height 11
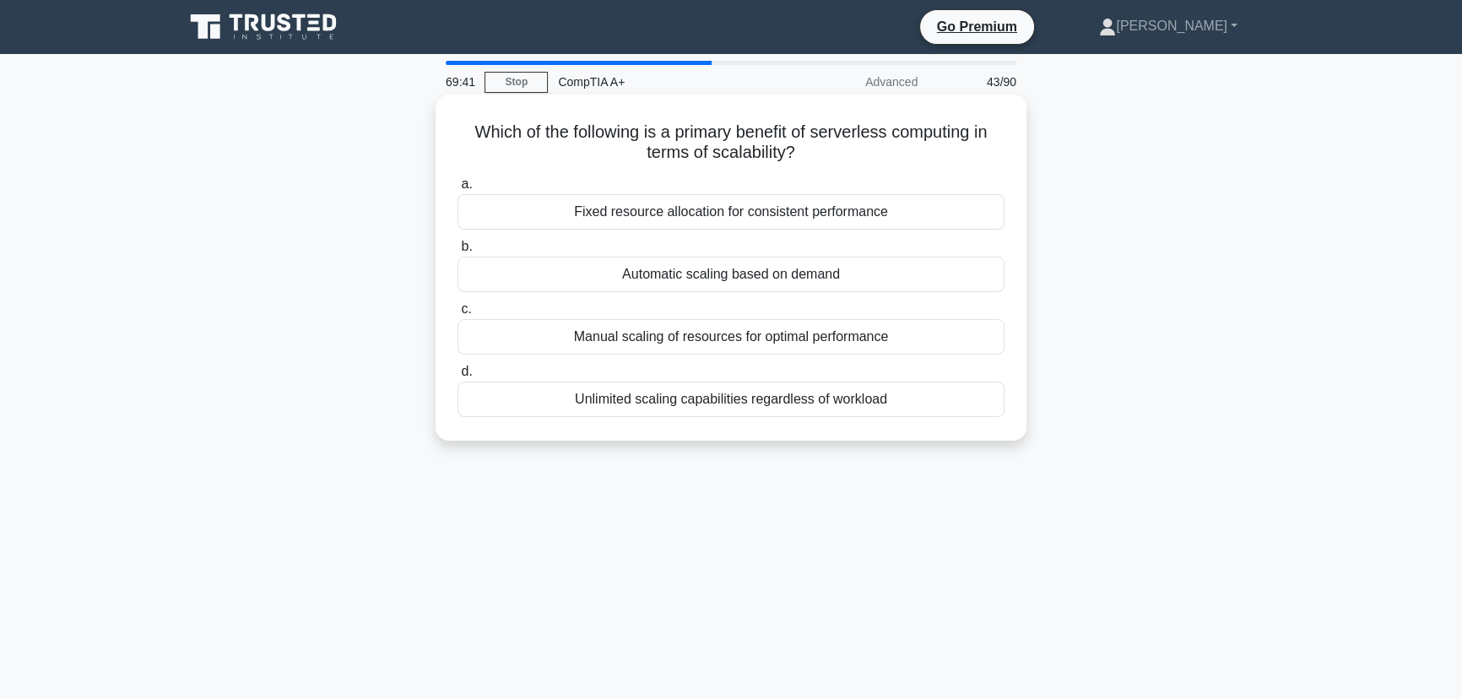
click at [691, 406] on div "Unlimited scaling capabilities regardless of workload" at bounding box center [731, 399] width 547 height 35
click at [458, 377] on input "d. Unlimited scaling capabilities regardless of workload" at bounding box center [458, 371] width 0 height 11
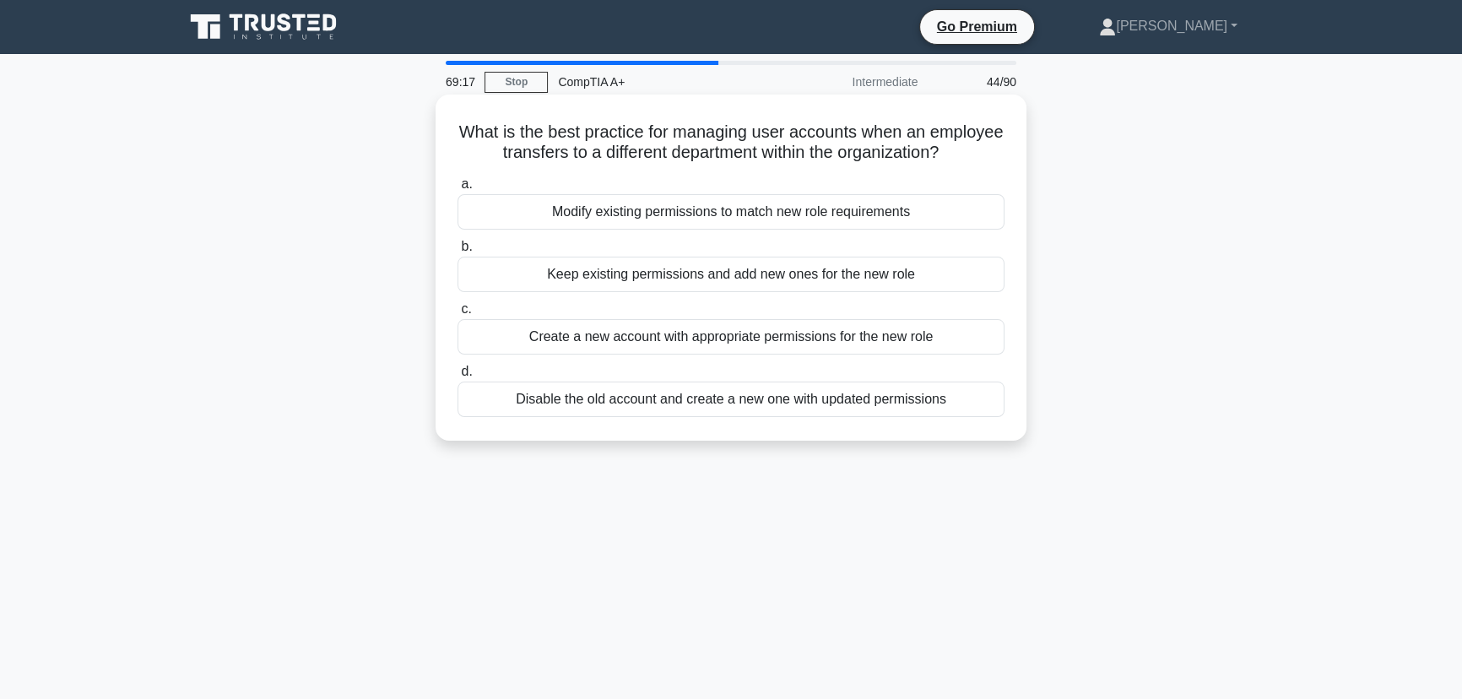
click at [729, 229] on div "Modify existing permissions to match new role requirements" at bounding box center [731, 211] width 547 height 35
click at [458, 190] on input "a. Modify existing permissions to match new role requirements" at bounding box center [458, 184] width 0 height 11
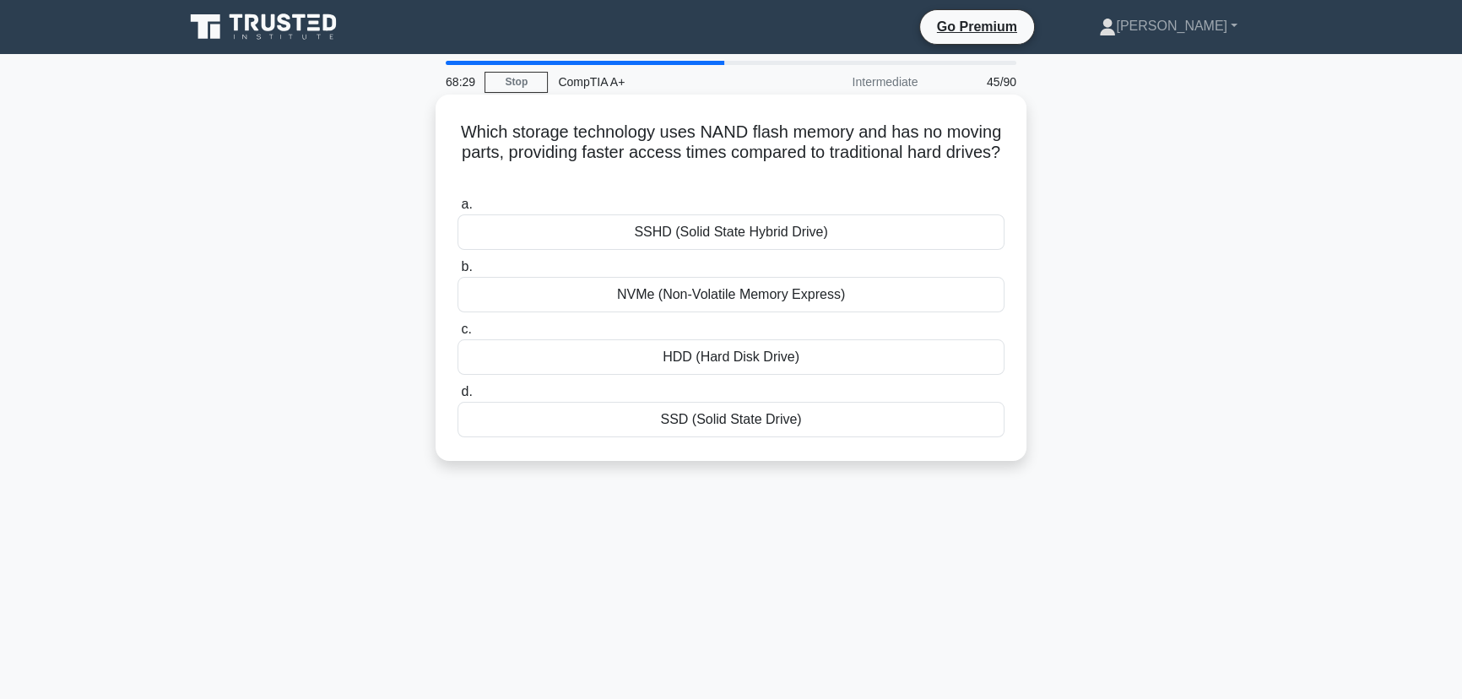
click at [721, 425] on div "SSD (Solid State Drive)" at bounding box center [731, 419] width 547 height 35
click at [458, 398] on input "d. SSD (Solid State Drive)" at bounding box center [458, 392] width 0 height 11
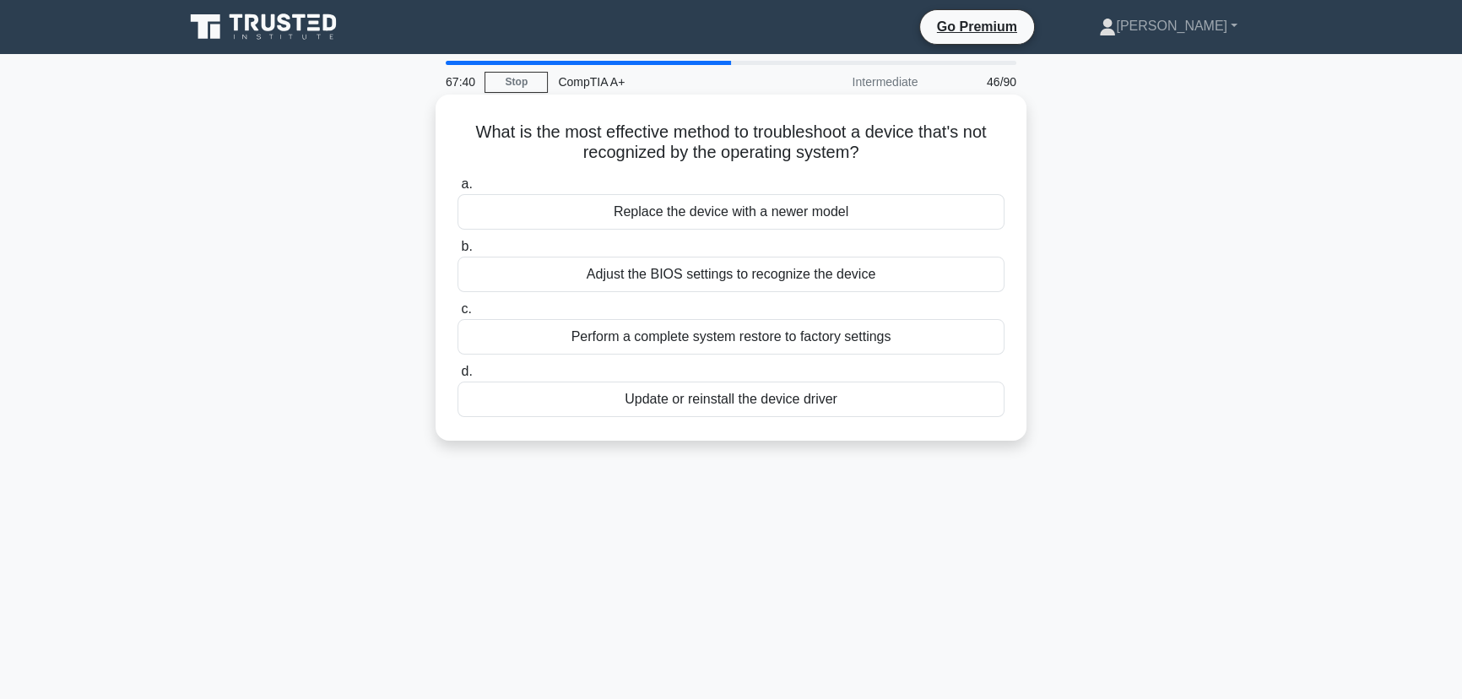
click at [729, 394] on div "Update or reinstall the device driver" at bounding box center [731, 399] width 547 height 35
click at [458, 377] on input "d. Update or reinstall the device driver" at bounding box center [458, 371] width 0 height 11
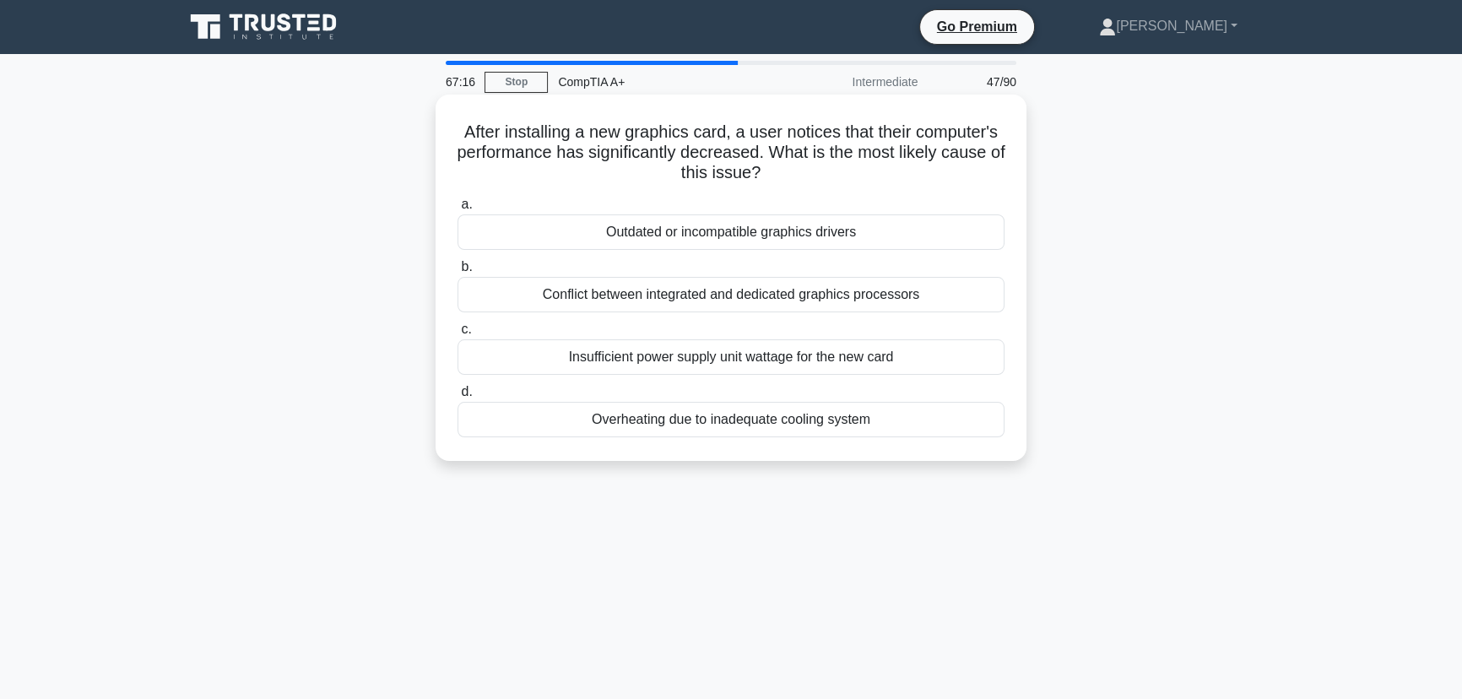
click at [776, 358] on div "Insufficient power supply unit wattage for the new card" at bounding box center [731, 356] width 547 height 35
click at [458, 335] on input "c. Insufficient power supply unit wattage for the new card" at bounding box center [458, 329] width 0 height 11
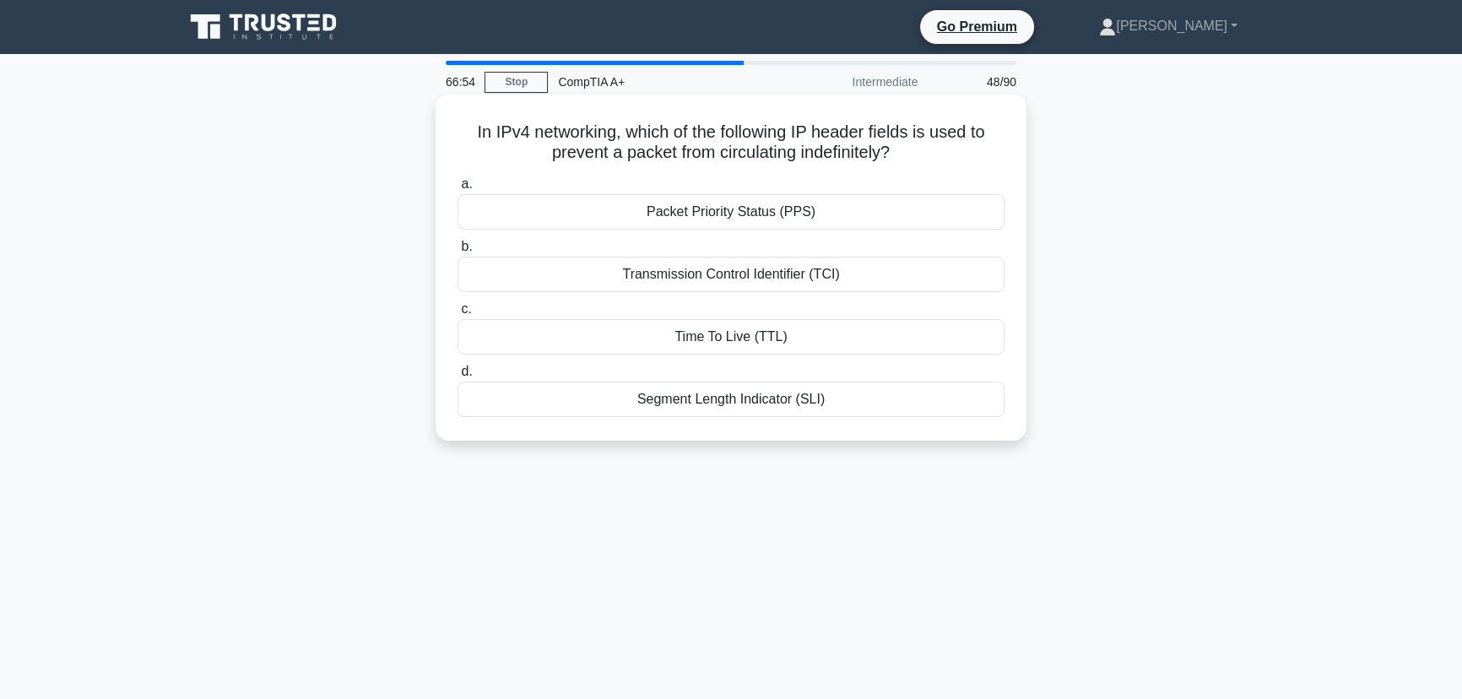
click at [732, 328] on div "Time To Live (TTL)" at bounding box center [731, 336] width 547 height 35
click at [458, 315] on input "c. Time To Live (TTL)" at bounding box center [458, 309] width 0 height 11
click at [725, 209] on div "Trusted Platform Module (TPM)" at bounding box center [731, 211] width 547 height 35
click at [458, 190] on input "a. Trusted Platform Module (TPM)" at bounding box center [458, 184] width 0 height 11
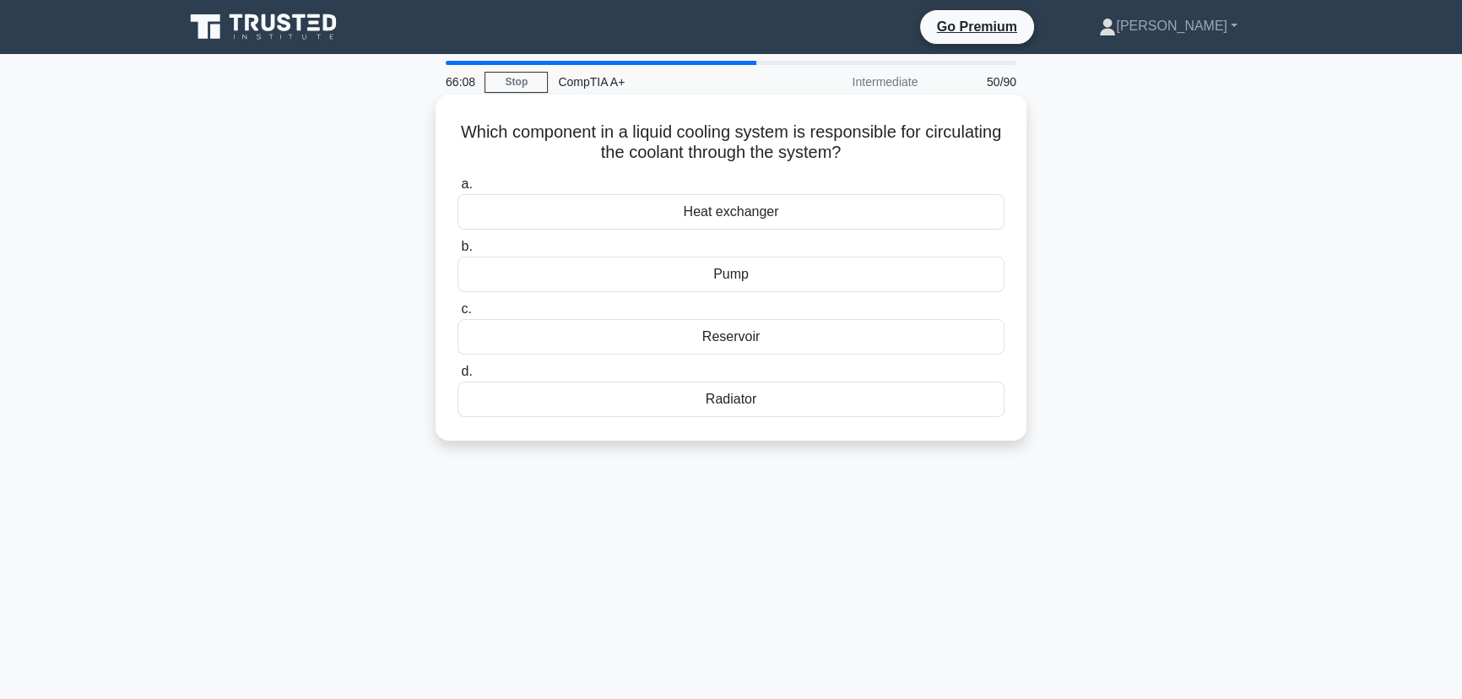
click at [758, 272] on div "Pump" at bounding box center [731, 274] width 547 height 35
click at [458, 252] on input "b. Pump" at bounding box center [458, 246] width 0 height 11
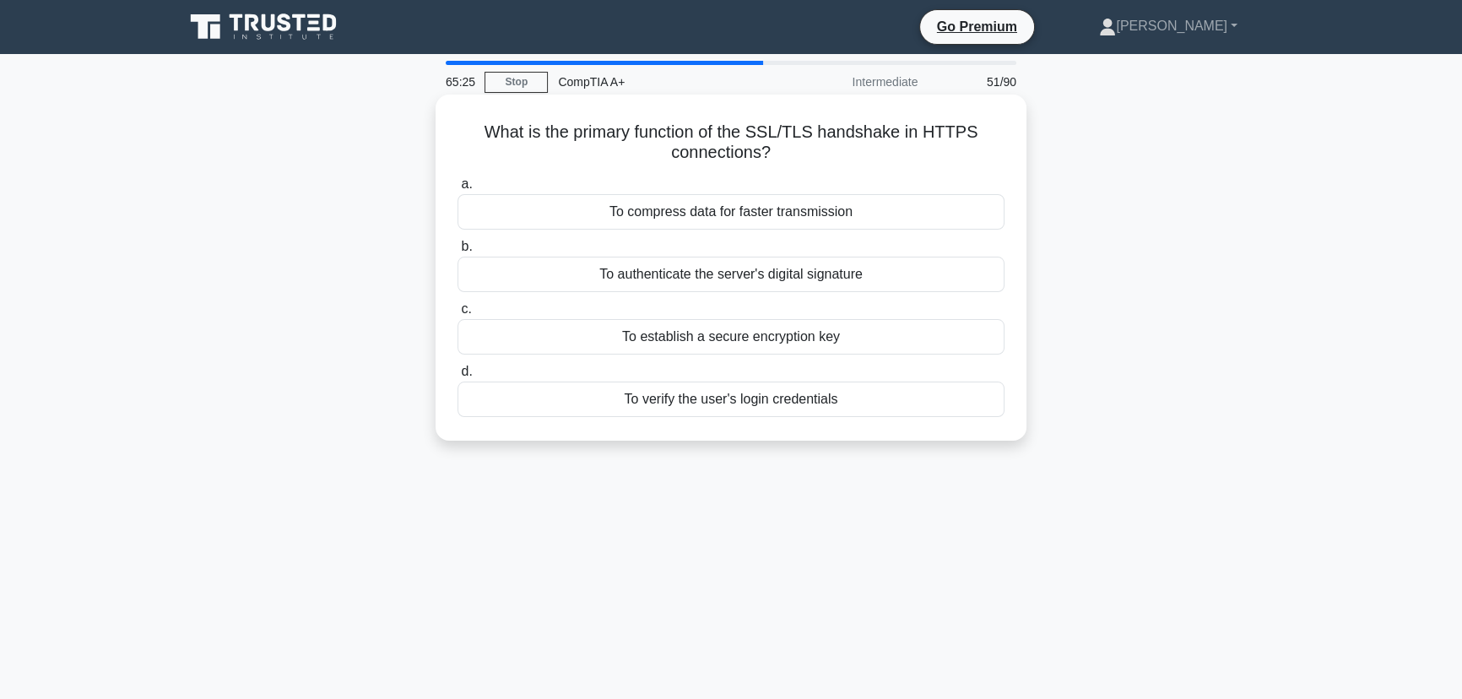
click at [721, 337] on div "To establish a secure encryption key" at bounding box center [731, 336] width 547 height 35
click at [458, 315] on input "c. To establish a secure encryption key" at bounding box center [458, 309] width 0 height 11
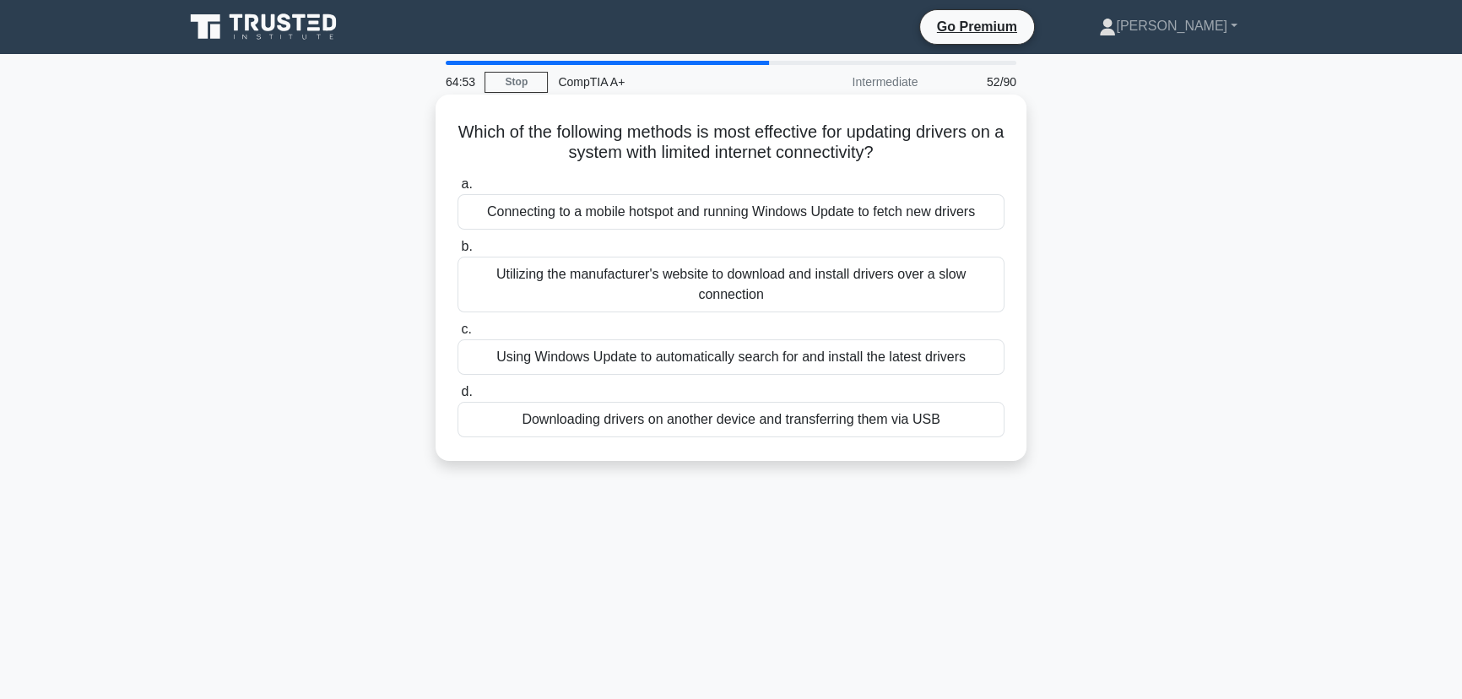
click at [694, 432] on div "Downloading drivers on another device and transferring them via USB" at bounding box center [731, 419] width 547 height 35
click at [458, 398] on input "d. Downloading drivers on another device and transferring them via USB" at bounding box center [458, 392] width 0 height 11
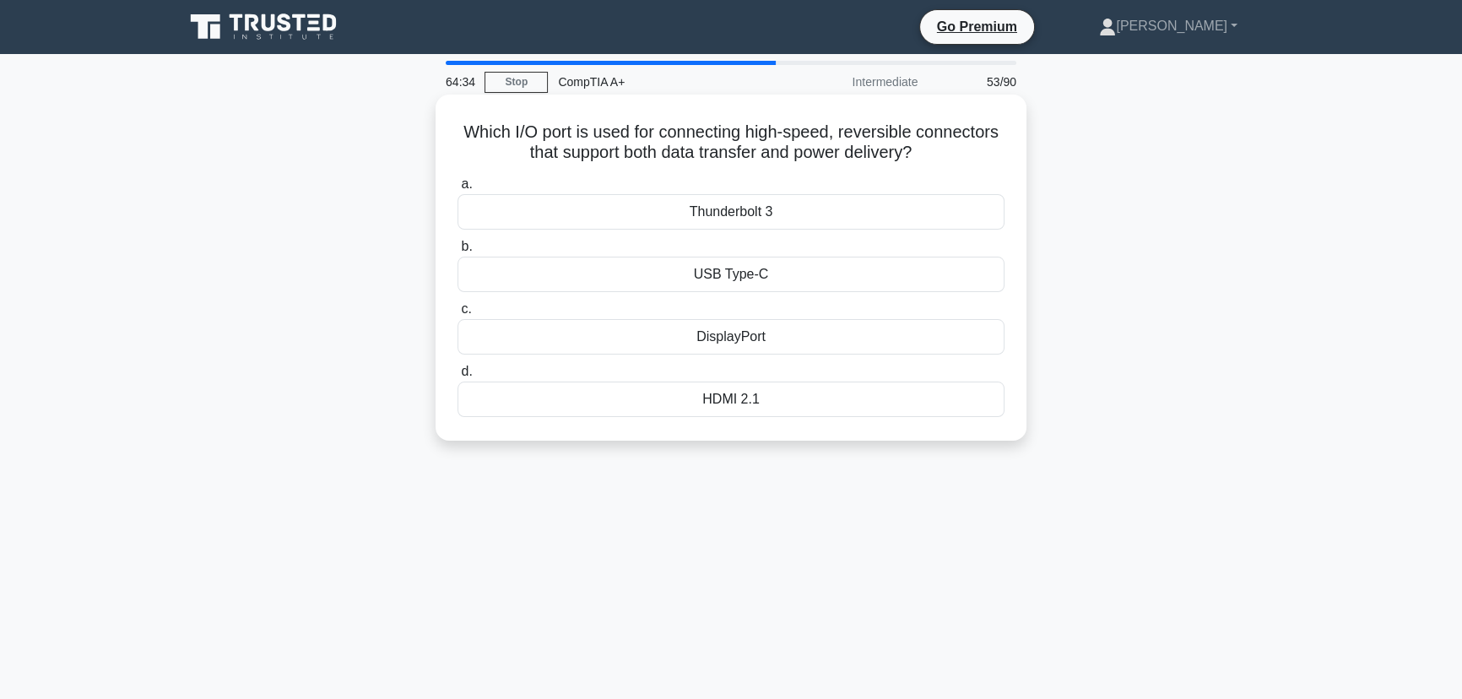
click at [756, 266] on div "USB Type-C" at bounding box center [731, 274] width 547 height 35
click at [458, 252] on input "b. USB Type-C" at bounding box center [458, 246] width 0 height 11
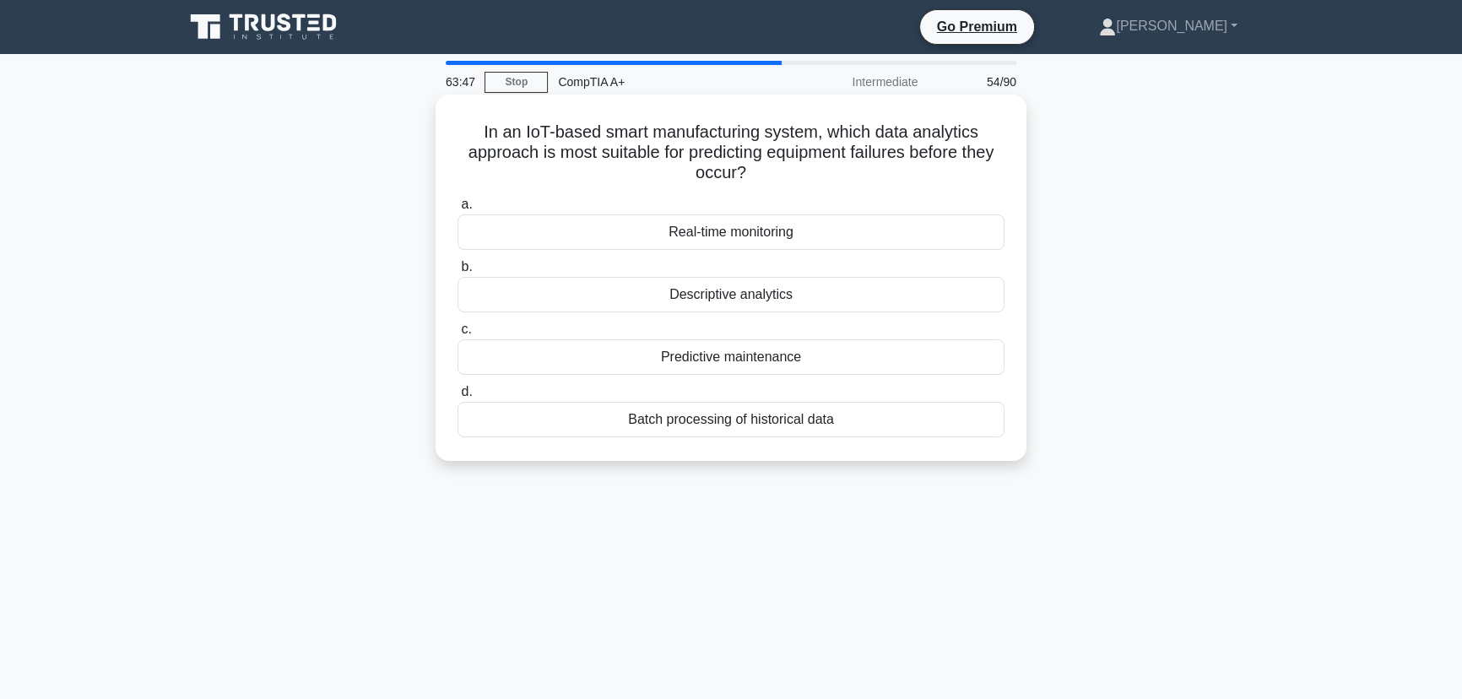
click at [735, 235] on div "Real-time monitoring" at bounding box center [731, 231] width 547 height 35
click at [458, 210] on input "a. Real-time monitoring" at bounding box center [458, 204] width 0 height 11
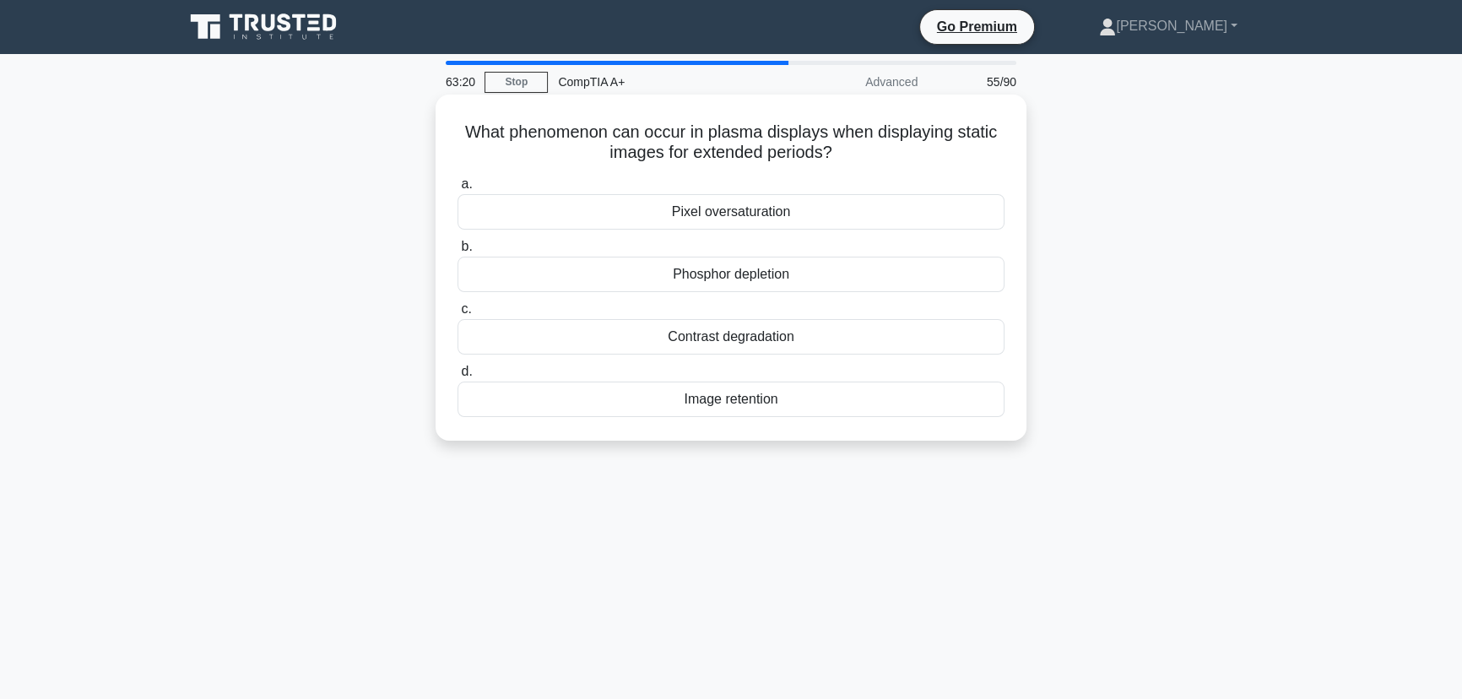
click at [738, 406] on div "Image retention" at bounding box center [731, 399] width 547 height 35
click at [458, 377] on input "d. Image retention" at bounding box center [458, 371] width 0 height 11
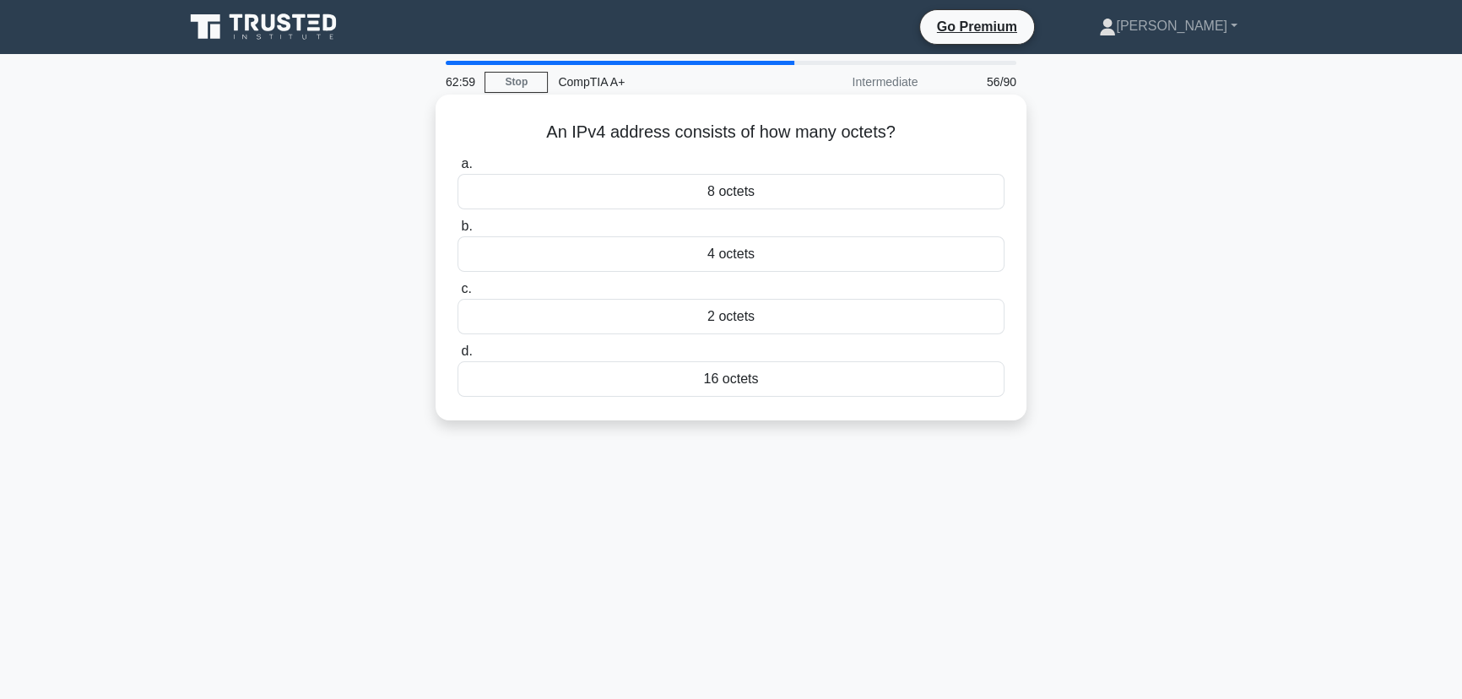
click at [788, 257] on div "4 octets" at bounding box center [731, 253] width 547 height 35
click at [458, 232] on input "b. 4 octets" at bounding box center [458, 226] width 0 height 11
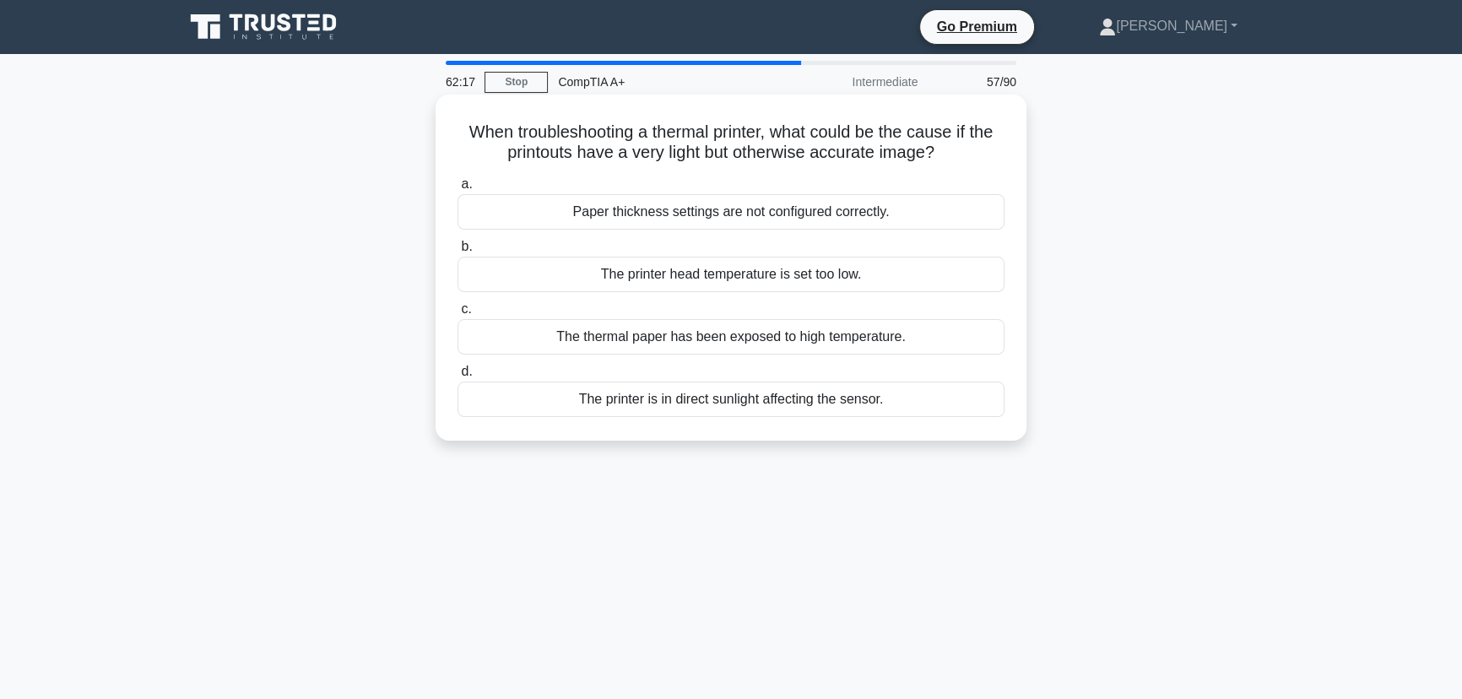
click at [836, 279] on div "The printer head temperature is set too low." at bounding box center [731, 274] width 547 height 35
click at [458, 252] on input "b. The printer head temperature is set too low." at bounding box center [458, 246] width 0 height 11
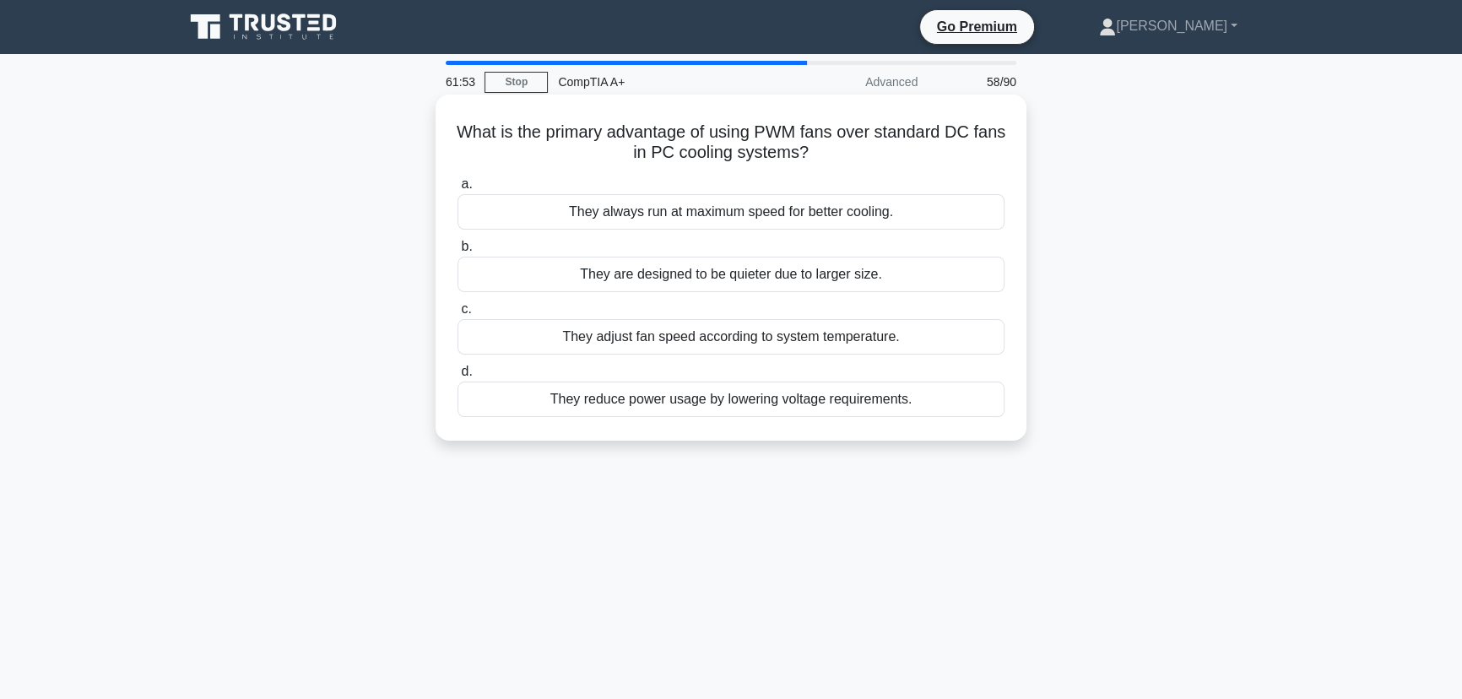
click at [750, 403] on div "They reduce power usage by lowering voltage requirements." at bounding box center [731, 399] width 547 height 35
click at [458, 377] on input "d. They reduce power usage by lowering voltage requirements." at bounding box center [458, 371] width 0 height 11
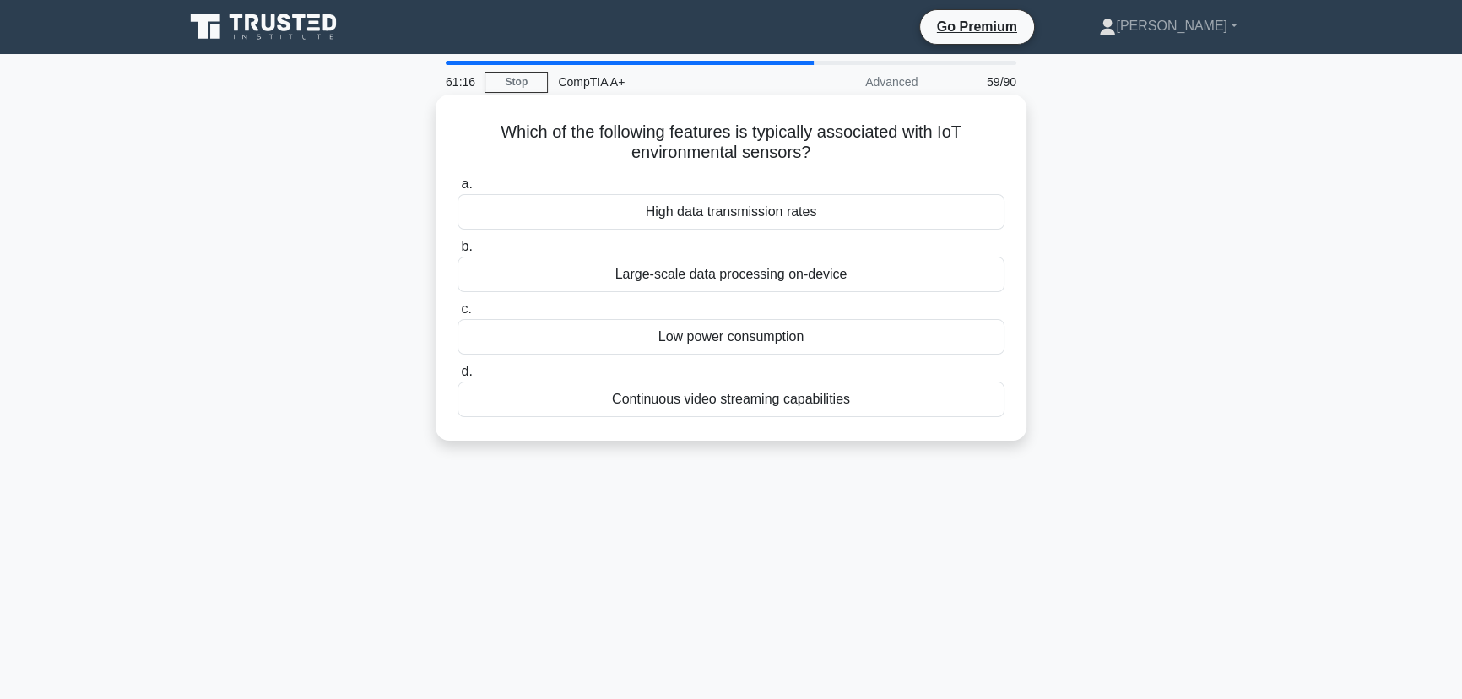
click at [759, 337] on div "Low power consumption" at bounding box center [731, 336] width 547 height 35
click at [458, 315] on input "c. Low power consumption" at bounding box center [458, 309] width 0 height 11
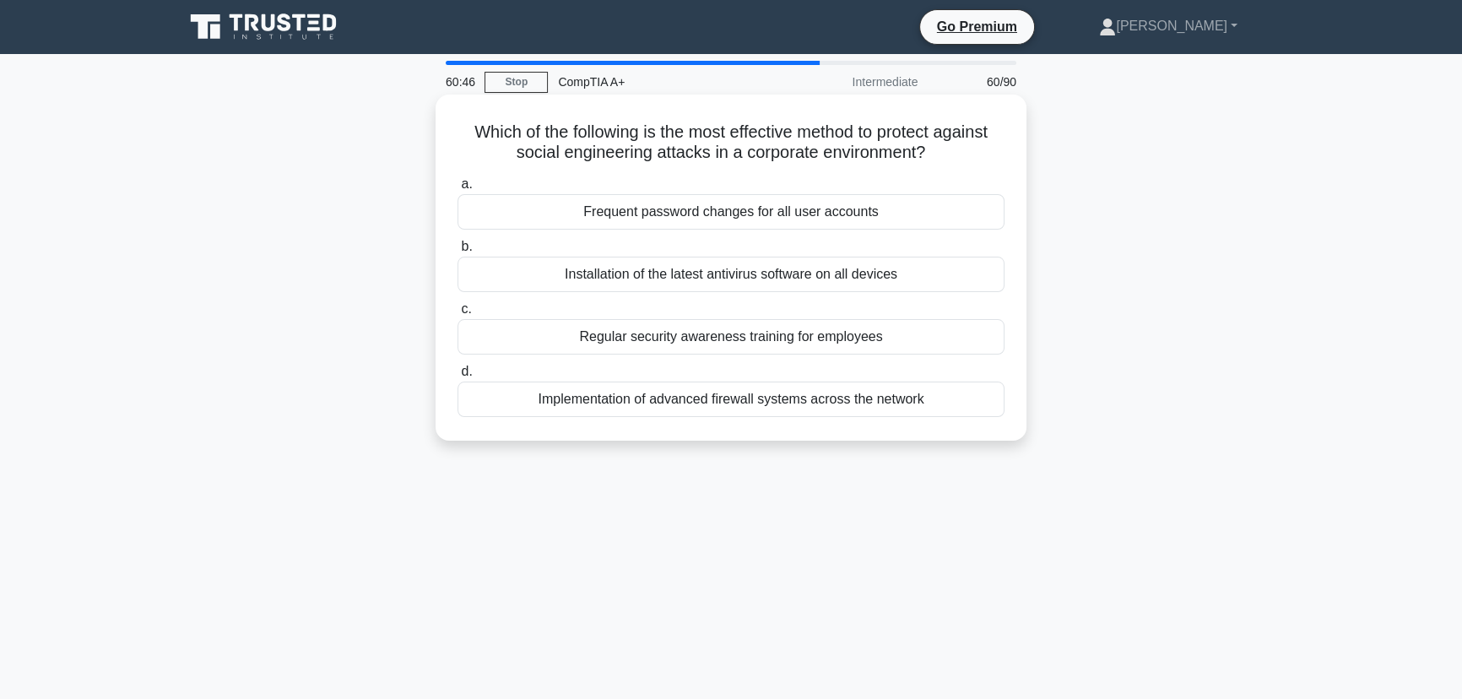
click at [809, 212] on div "Frequent password changes for all user accounts" at bounding box center [731, 211] width 547 height 35
click at [458, 190] on input "a. Frequent password changes for all user accounts" at bounding box center [458, 184] width 0 height 11
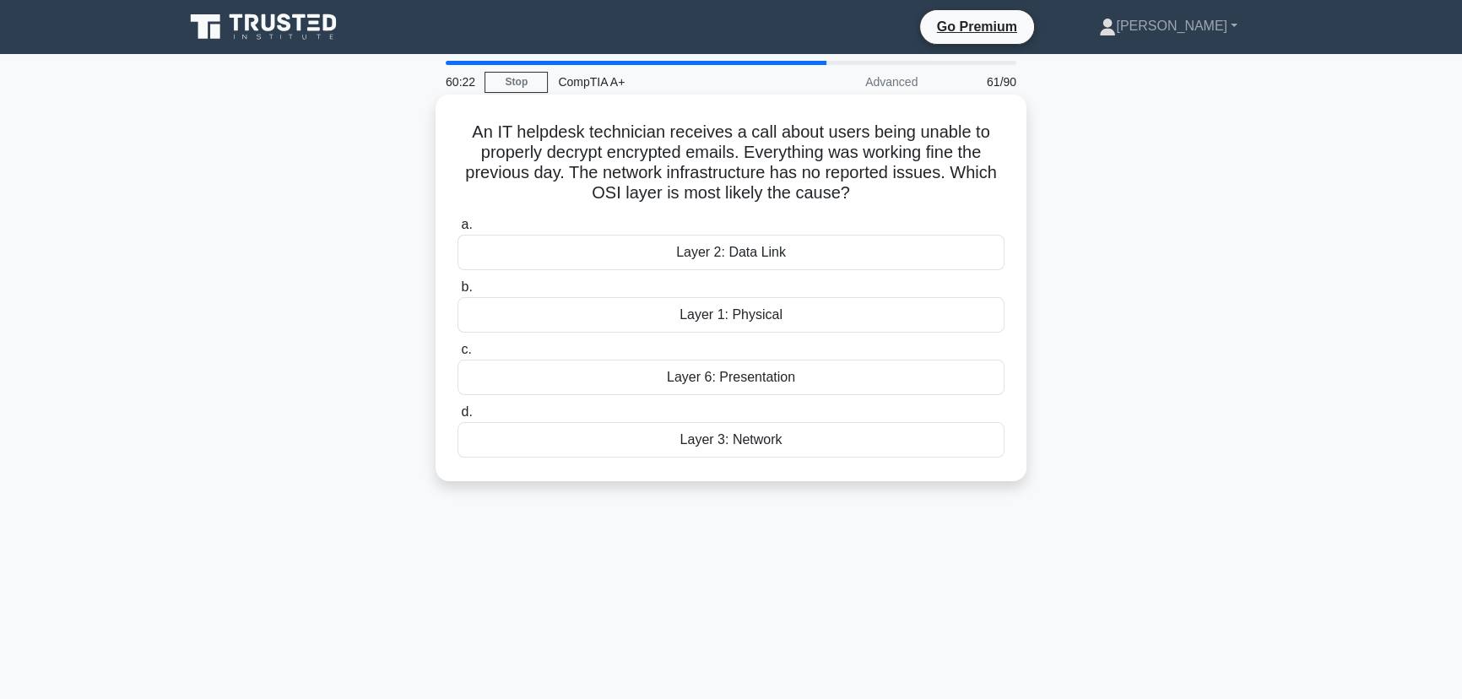
click at [784, 380] on div "Layer 6: Presentation" at bounding box center [731, 377] width 547 height 35
click at [458, 355] on input "c. Layer 6: Presentation" at bounding box center [458, 349] width 0 height 11
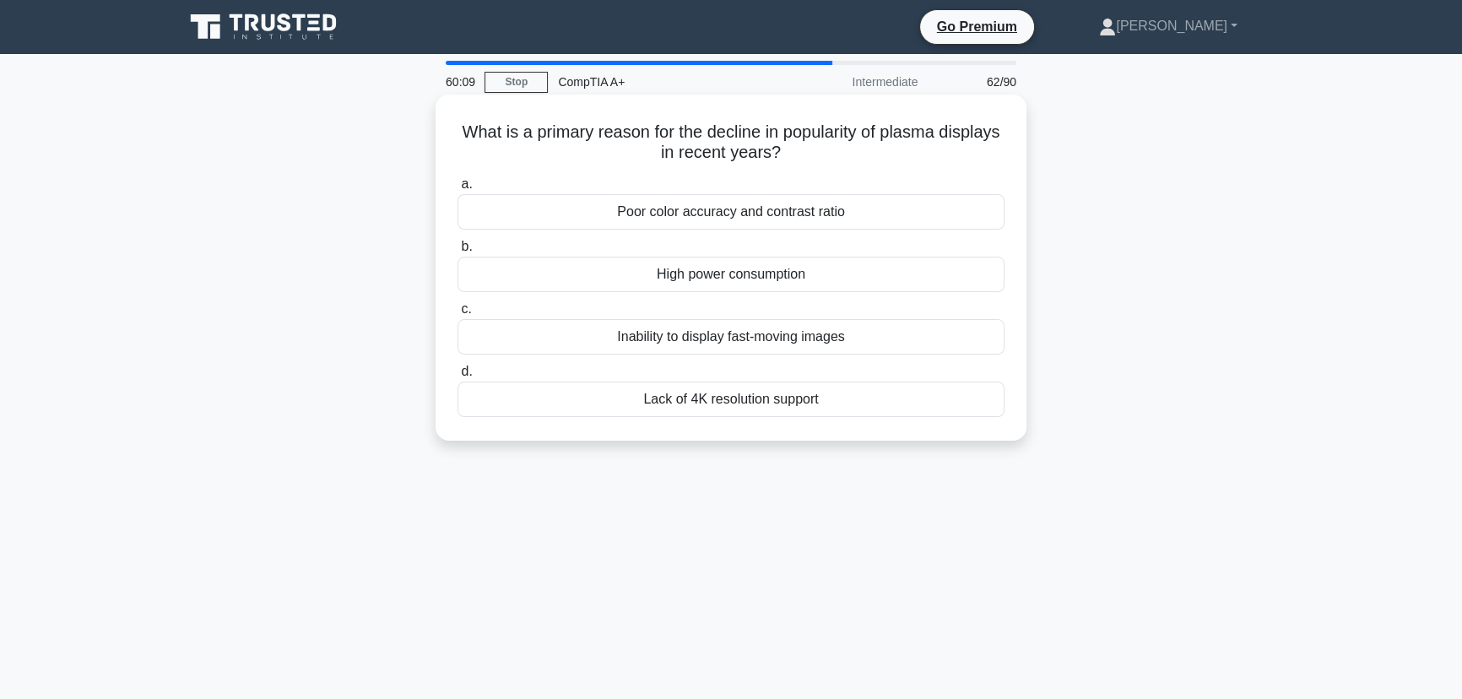
click at [776, 278] on div "High power consumption" at bounding box center [731, 274] width 547 height 35
click at [458, 252] on input "b. High power consumption" at bounding box center [458, 246] width 0 height 11
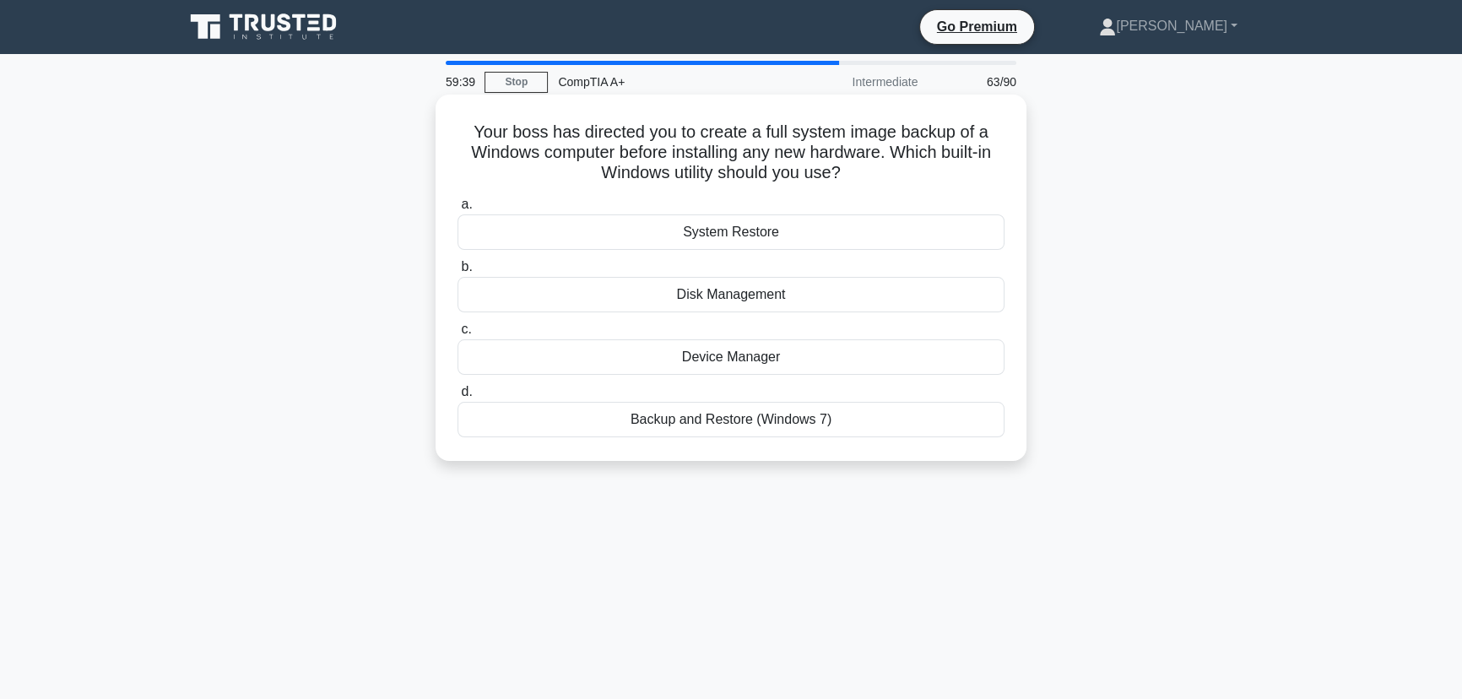
click at [768, 295] on div "Disk Management" at bounding box center [731, 294] width 547 height 35
click at [458, 273] on input "b. Disk Management" at bounding box center [458, 267] width 0 height 11
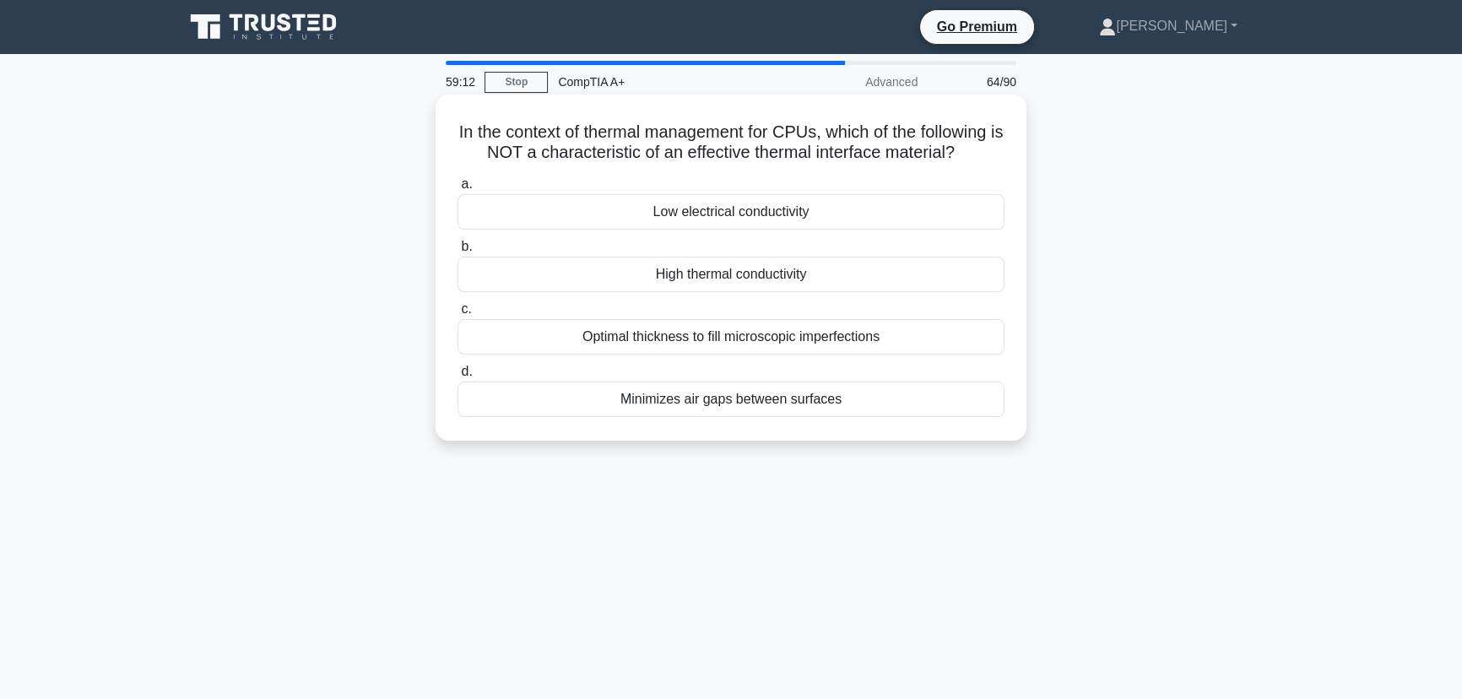
click at [716, 403] on div "Minimizes air gaps between surfaces" at bounding box center [731, 399] width 547 height 35
click at [458, 377] on input "d. Minimizes air gaps between surfaces" at bounding box center [458, 371] width 0 height 11
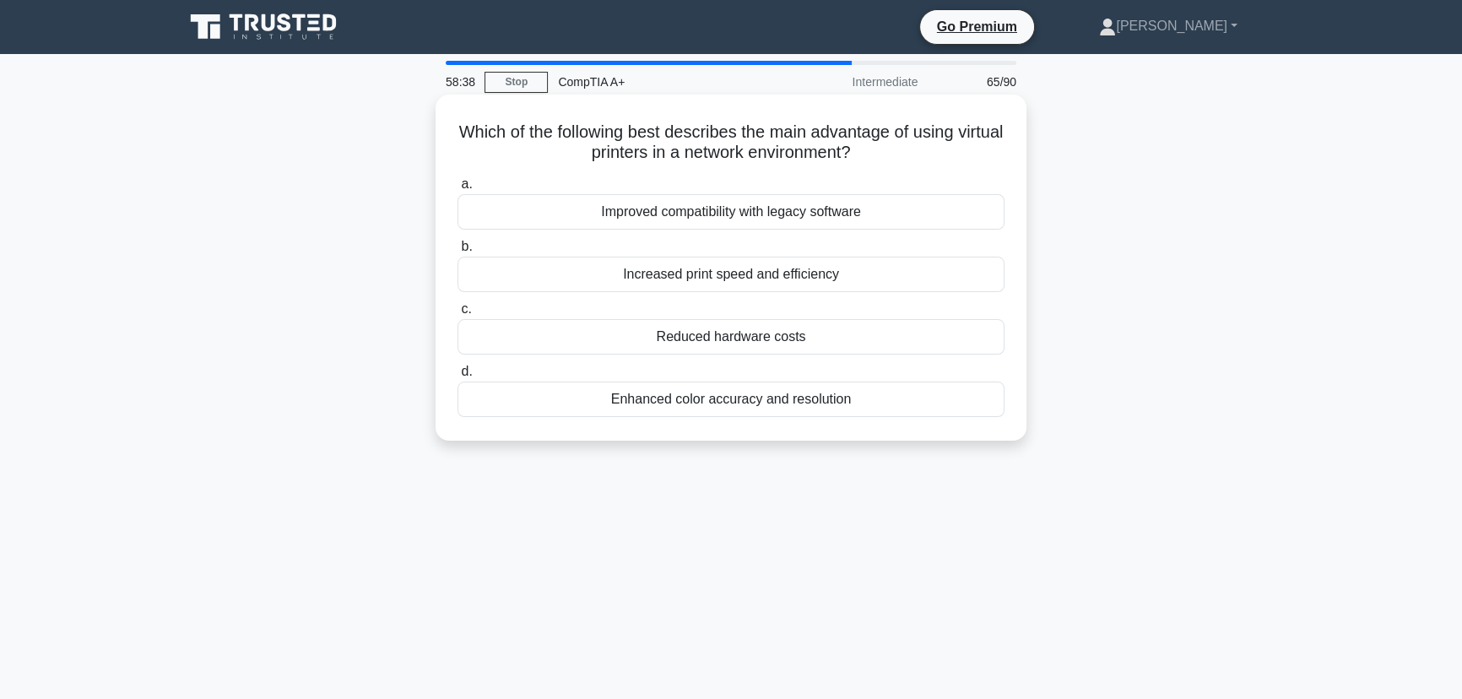
click at [751, 339] on div "Reduced hardware costs" at bounding box center [731, 336] width 547 height 35
click at [458, 315] on input "c. Reduced hardware costs" at bounding box center [458, 309] width 0 height 11
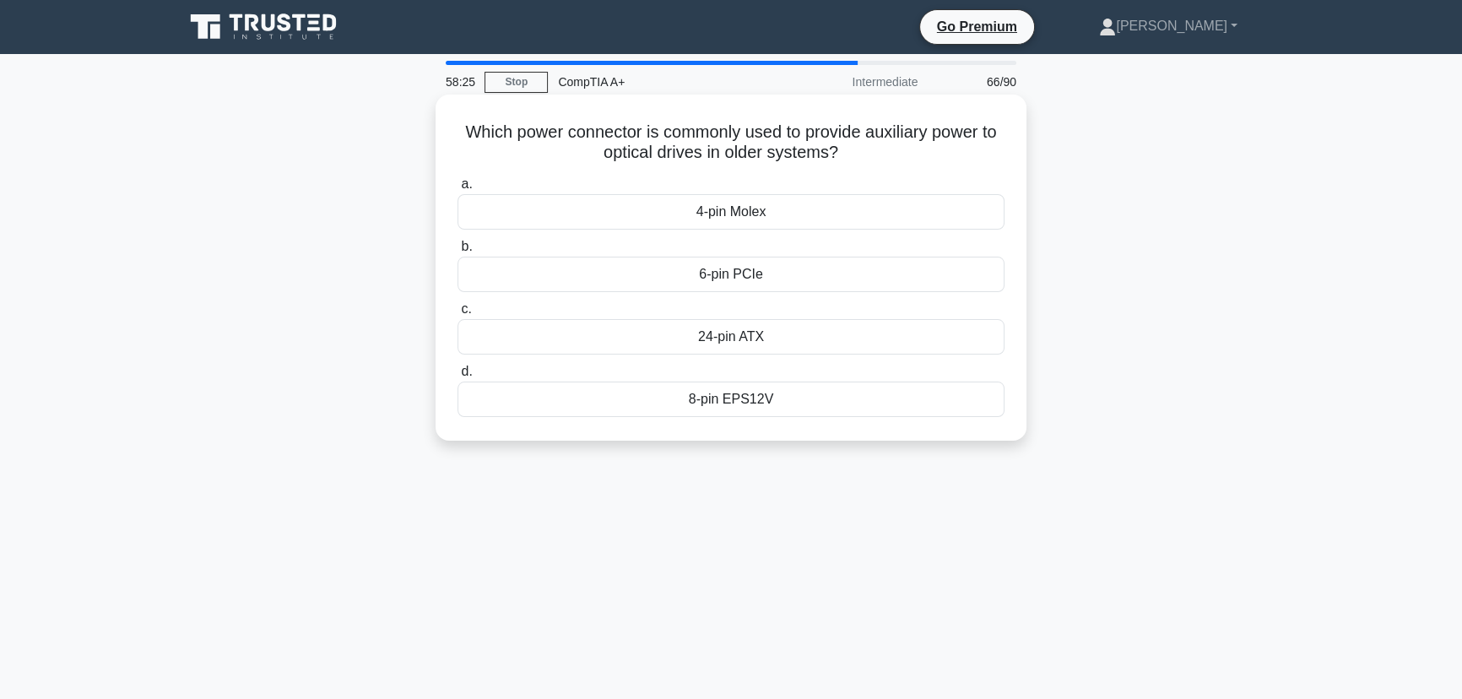
click at [769, 214] on div "4-pin Molex" at bounding box center [731, 211] width 547 height 35
click at [458, 190] on input "a. 4-pin Molex" at bounding box center [458, 184] width 0 height 11
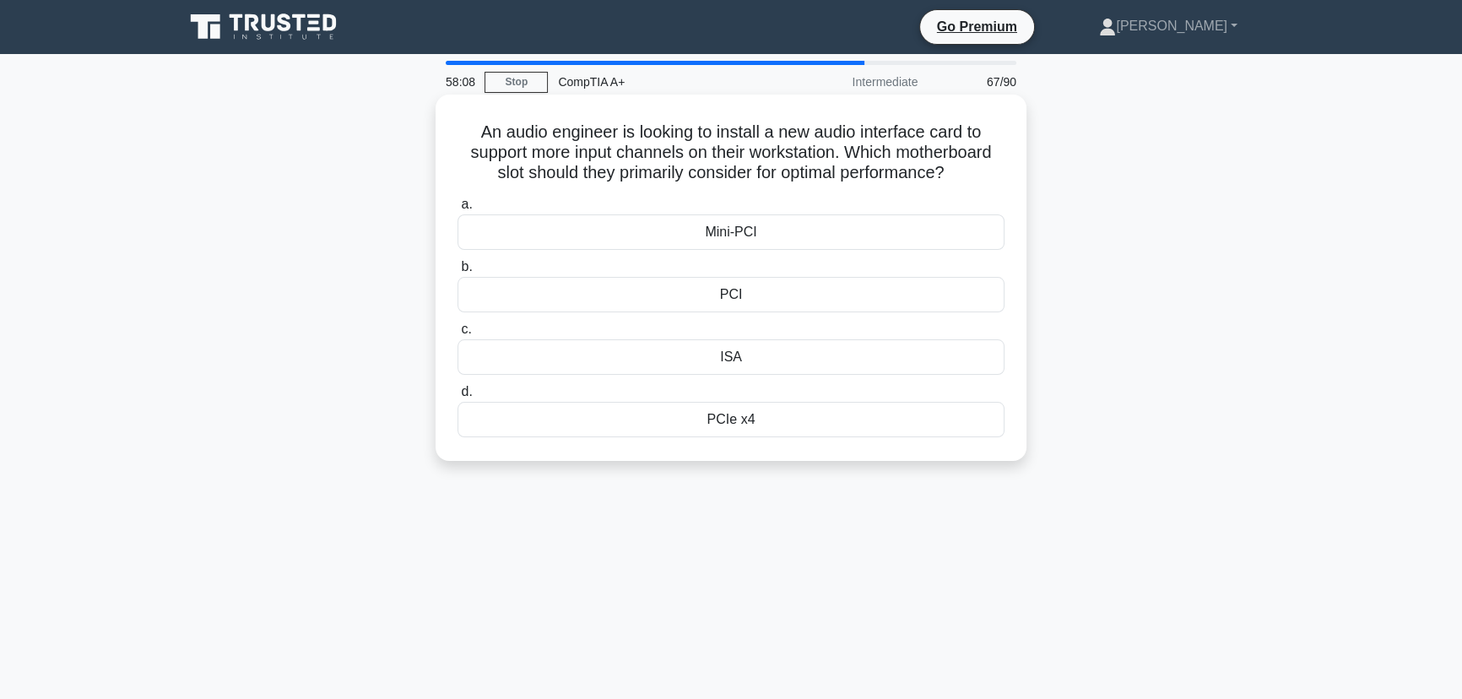
click at [750, 424] on div "PCIe x4" at bounding box center [731, 419] width 547 height 35
click at [458, 398] on input "d. PCIe x4" at bounding box center [458, 392] width 0 height 11
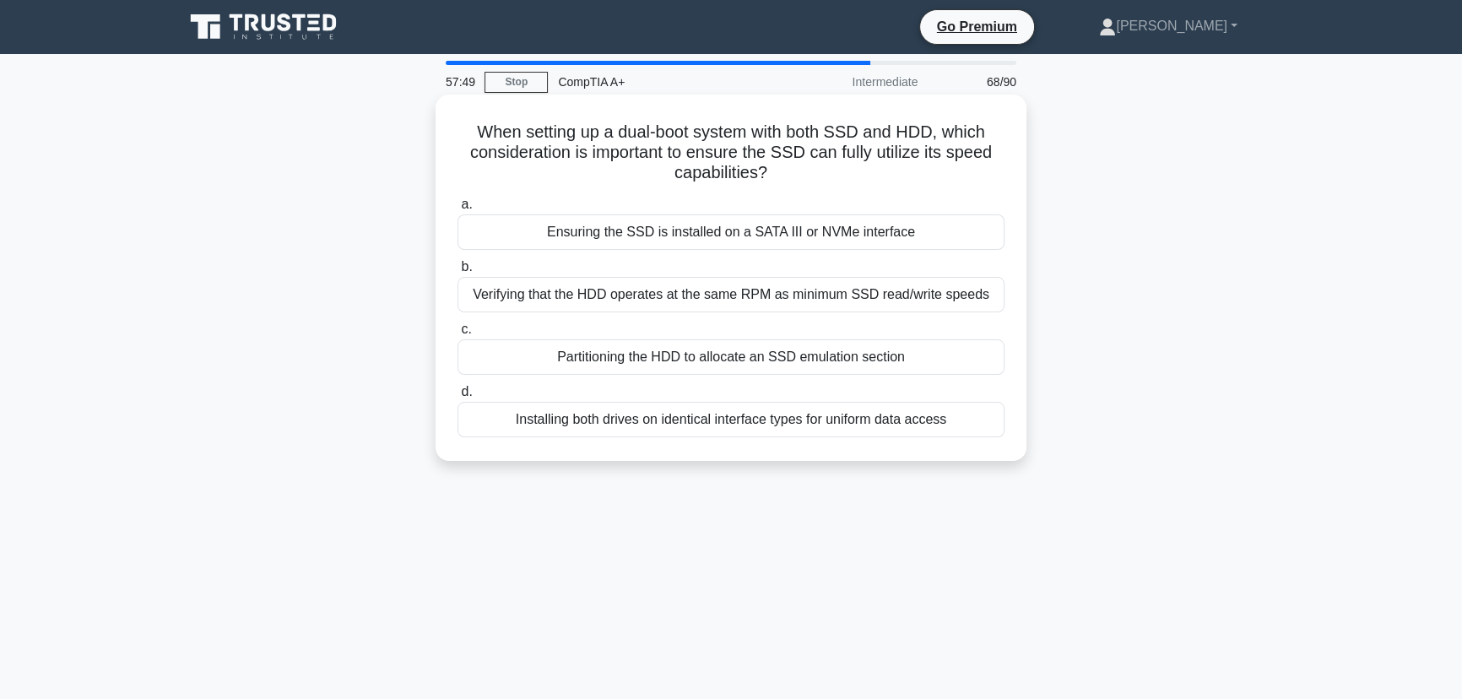
click at [687, 233] on div "Ensuring the SSD is installed on a SATA III or NVMe interface" at bounding box center [731, 231] width 547 height 35
click at [458, 210] on input "a. Ensuring the SSD is installed on a SATA III or NVMe interface" at bounding box center [458, 204] width 0 height 11
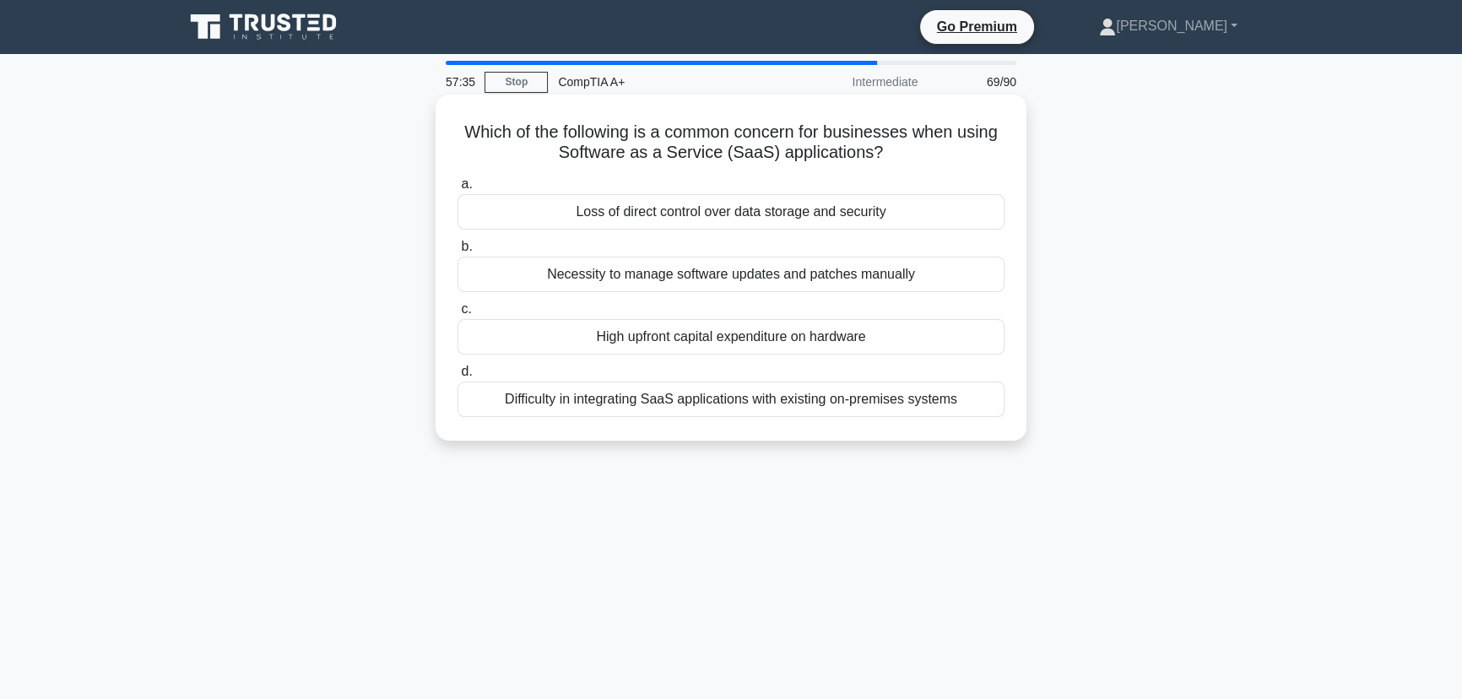
click at [729, 210] on div "Loss of direct control over data storage and security" at bounding box center [731, 211] width 547 height 35
click at [458, 190] on input "a. Loss of direct control over data storage and security" at bounding box center [458, 184] width 0 height 11
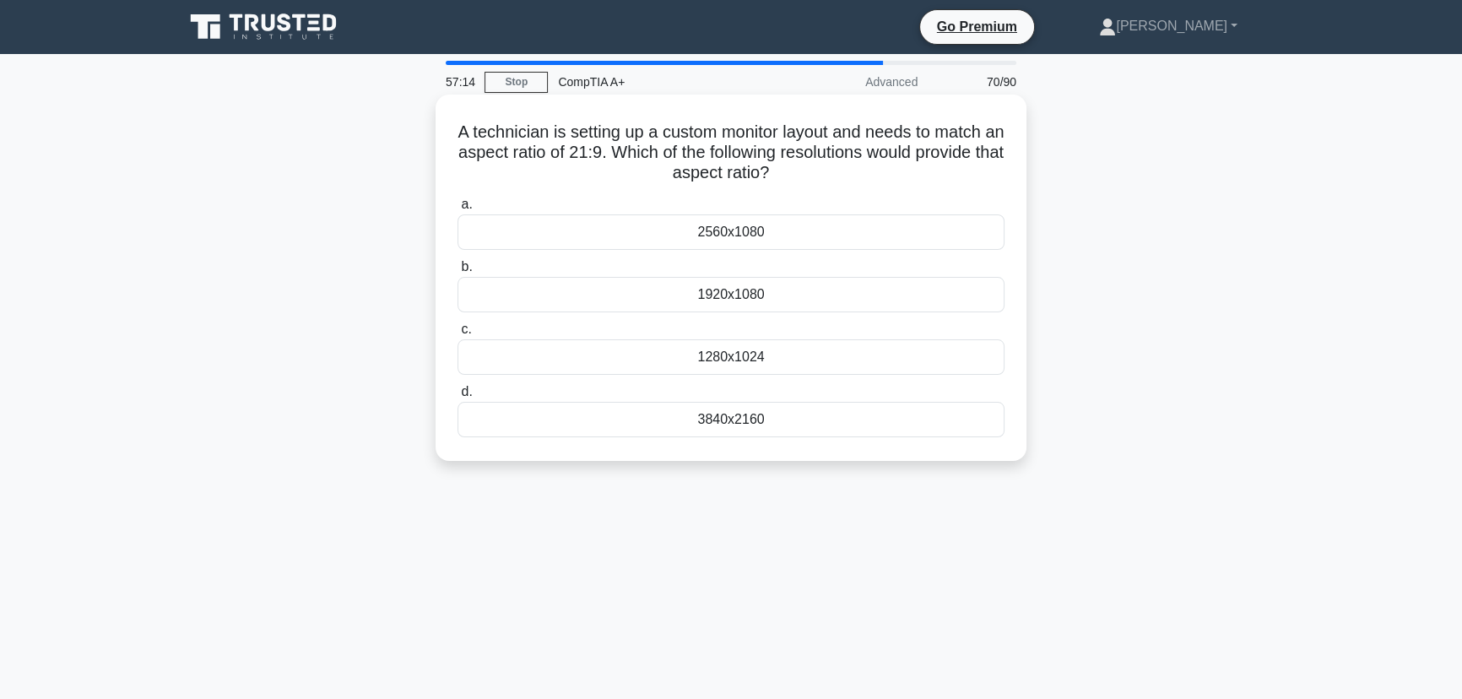
click at [753, 420] on div "3840x2160" at bounding box center [731, 419] width 547 height 35
click at [458, 398] on input "d. 3840x2160" at bounding box center [458, 392] width 0 height 11
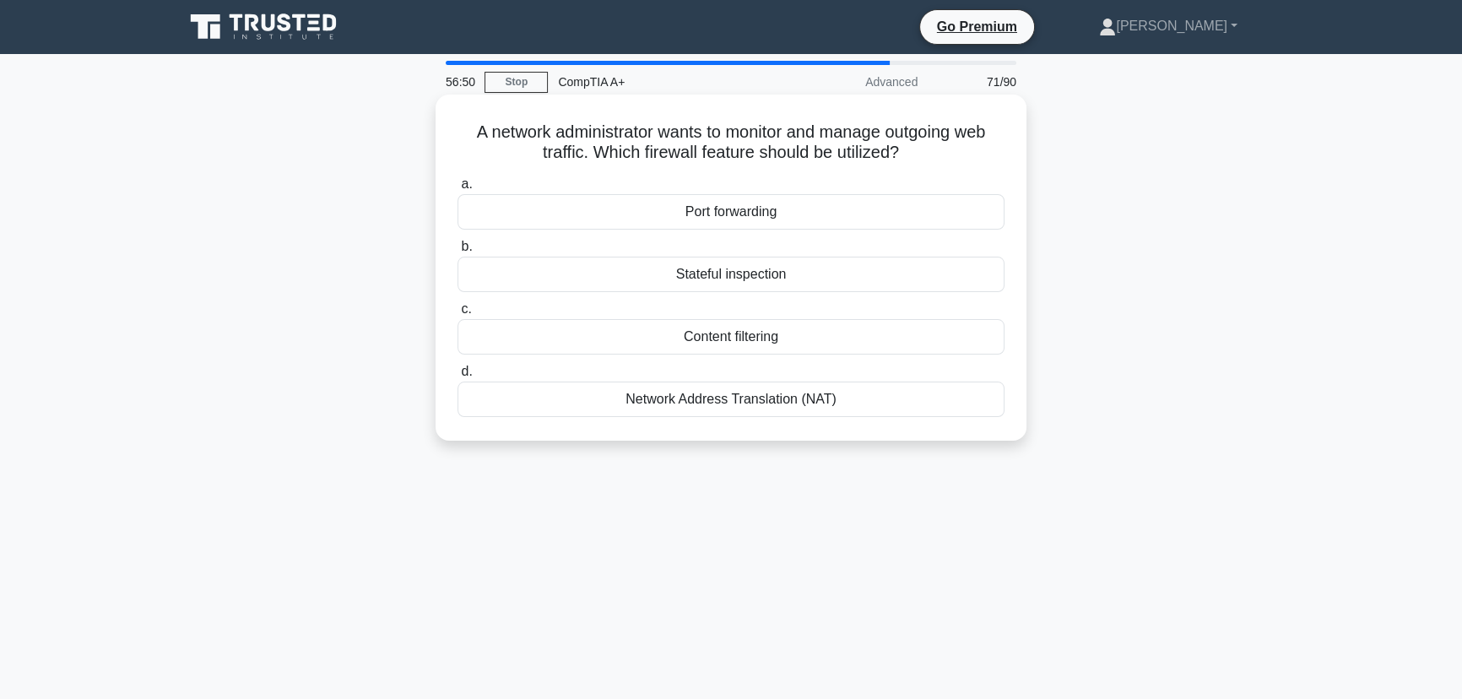
click at [741, 214] on div "Port forwarding" at bounding box center [731, 211] width 547 height 35
click at [458, 190] on input "a. Port forwarding" at bounding box center [458, 184] width 0 height 11
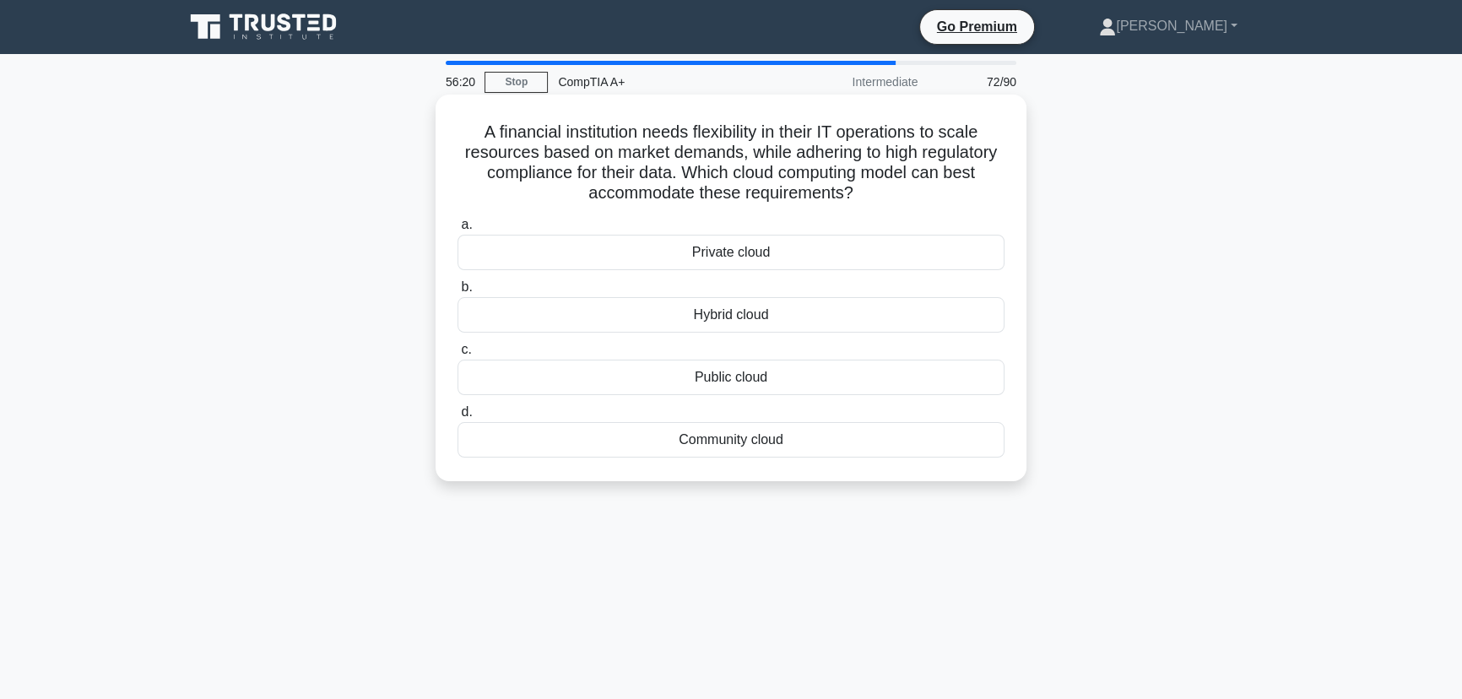
click at [726, 251] on div "Private cloud" at bounding box center [731, 252] width 547 height 35
click at [458, 230] on input "a. Private cloud" at bounding box center [458, 224] width 0 height 11
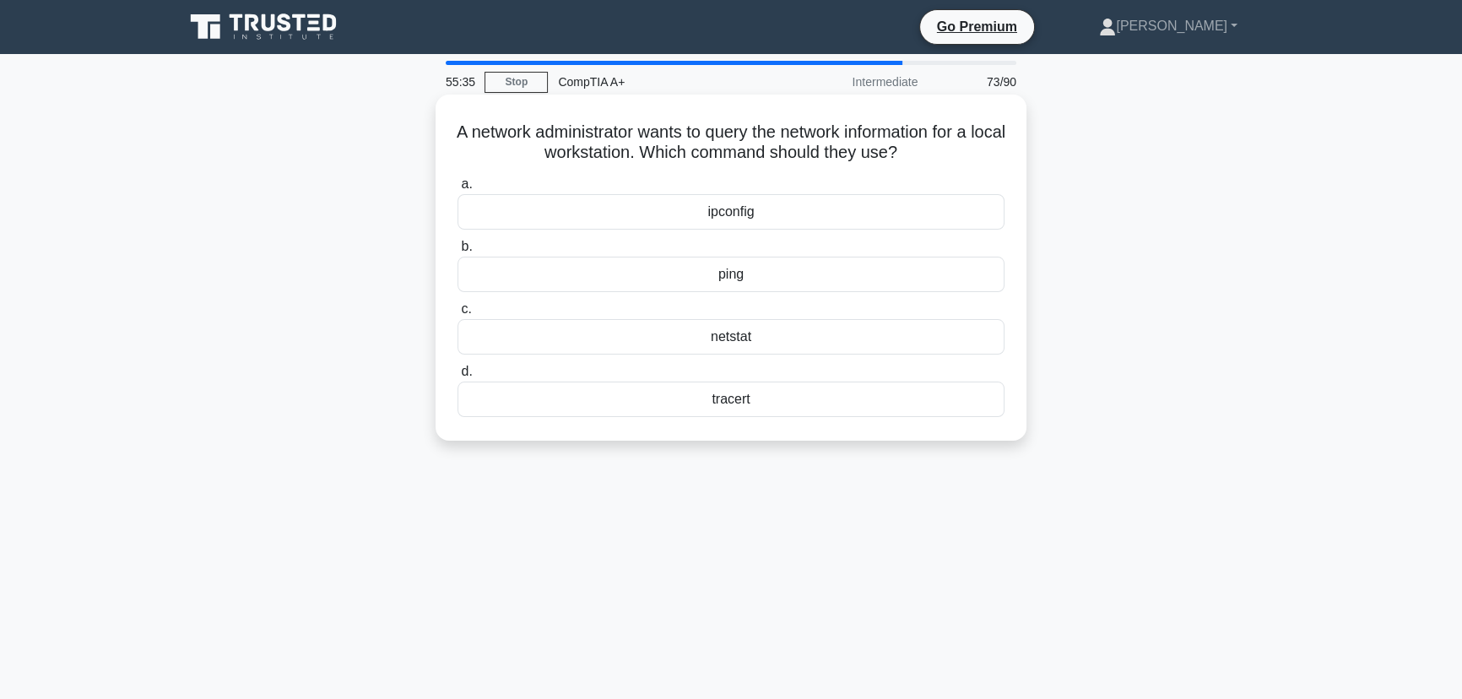
click at [778, 342] on div "netstat" at bounding box center [731, 336] width 547 height 35
click at [458, 315] on input "c. netstat" at bounding box center [458, 309] width 0 height 11
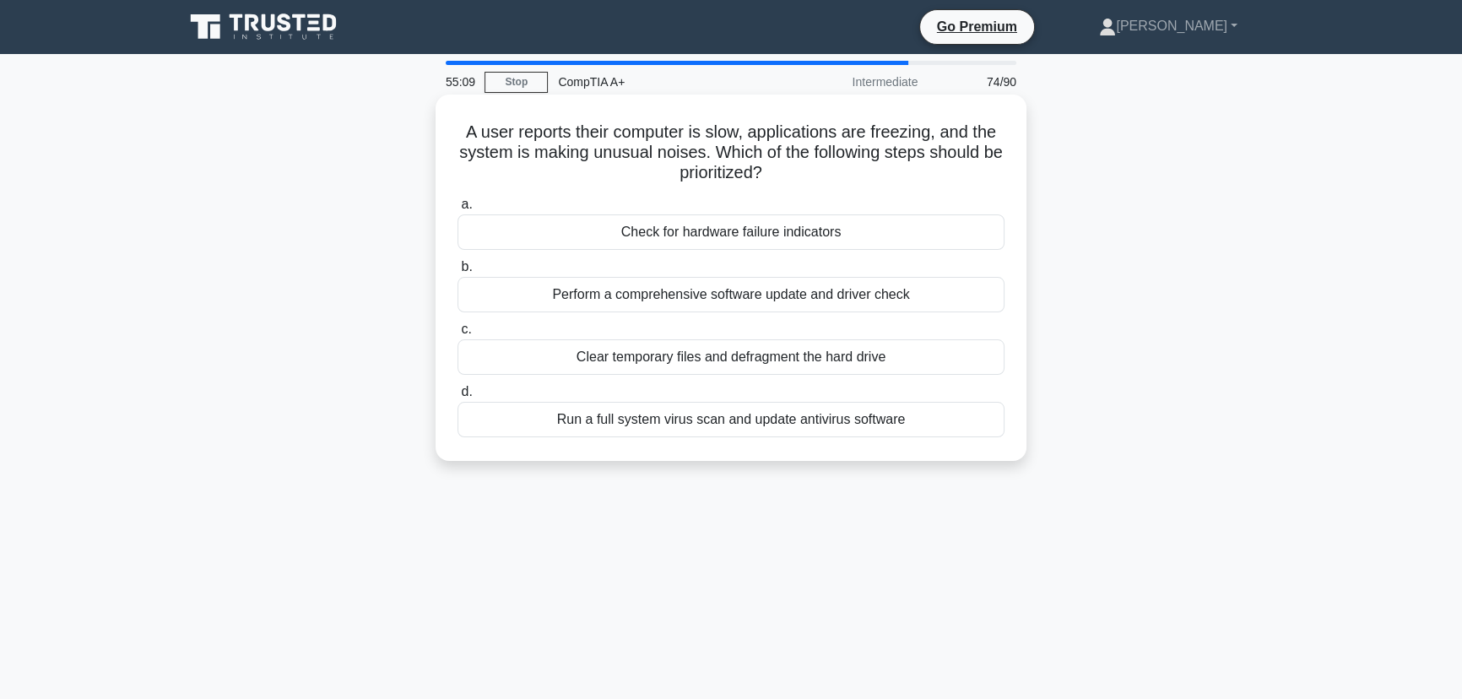
click at [712, 215] on div "Check for hardware failure indicators" at bounding box center [731, 231] width 547 height 35
click at [458, 210] on input "a. Check for hardware failure indicators" at bounding box center [458, 204] width 0 height 11
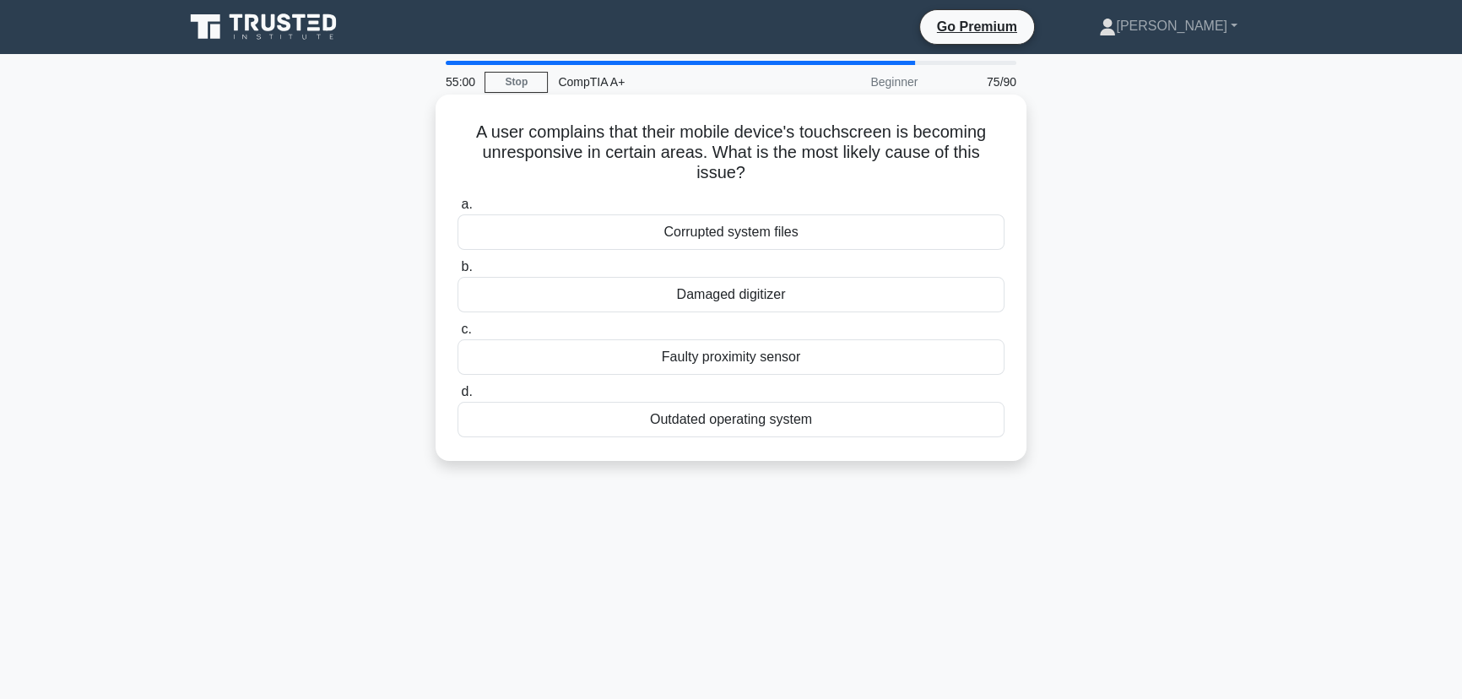
click at [767, 295] on div "Damaged digitizer" at bounding box center [731, 294] width 547 height 35
click at [458, 273] on input "b. Damaged digitizer" at bounding box center [458, 267] width 0 height 11
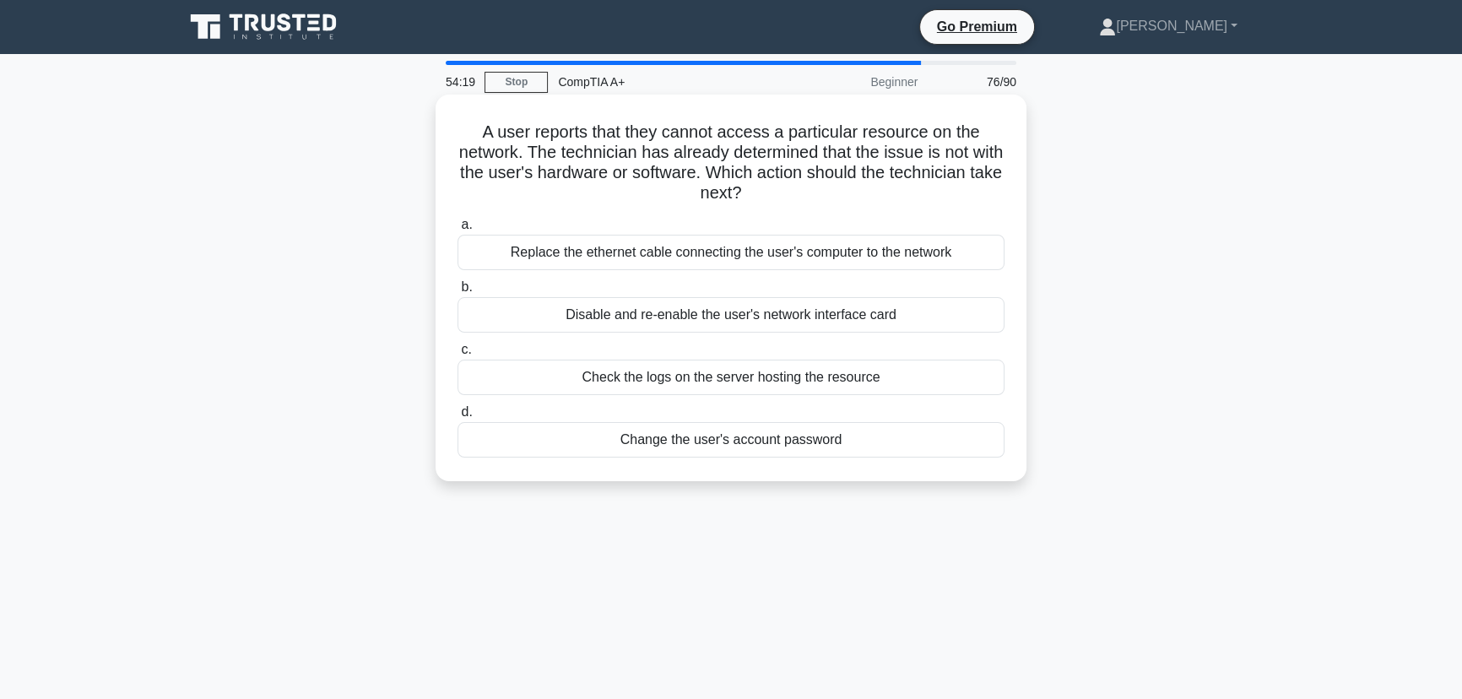
click at [778, 373] on div "Check the logs on the server hosting the resource" at bounding box center [731, 377] width 547 height 35
click at [458, 355] on input "c. Check the logs on the server hosting the resource" at bounding box center [458, 349] width 0 height 11
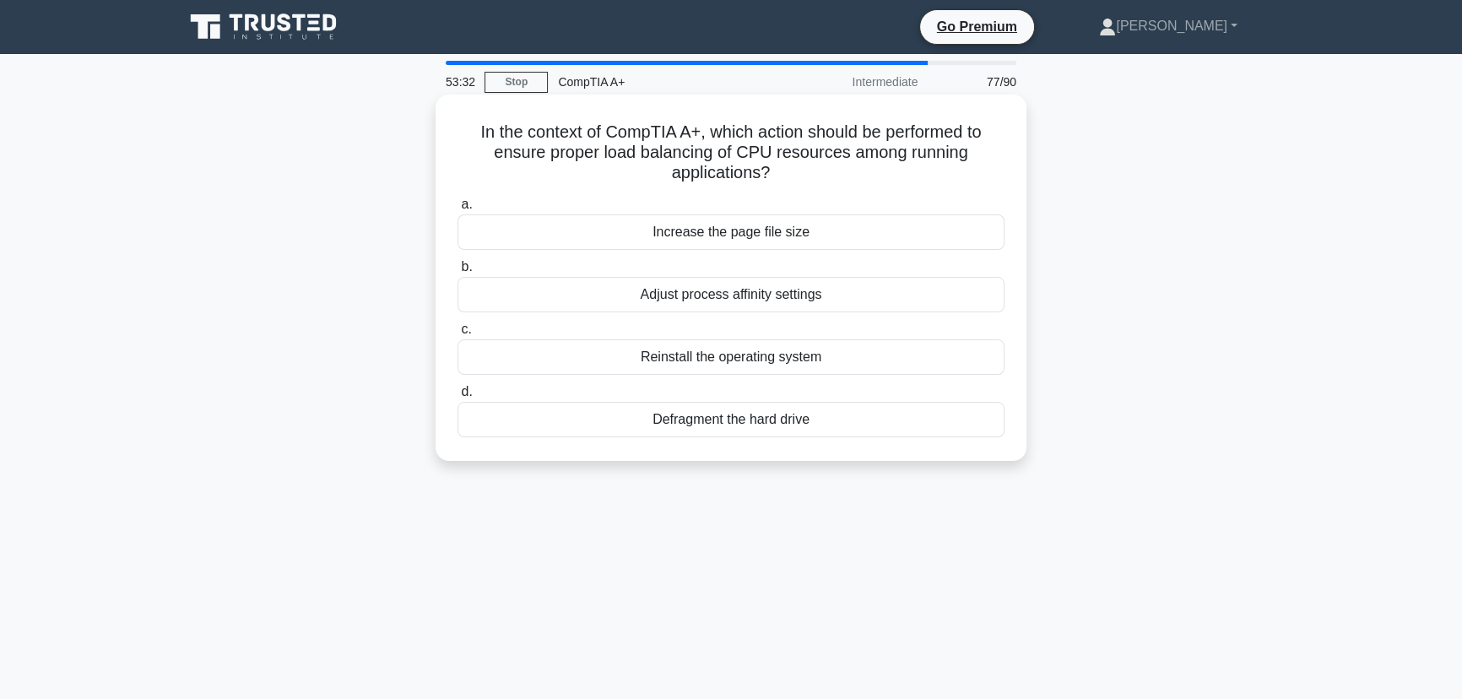
click at [777, 233] on div "Increase the page file size" at bounding box center [731, 231] width 547 height 35
click at [458, 210] on input "a. Increase the page file size" at bounding box center [458, 204] width 0 height 11
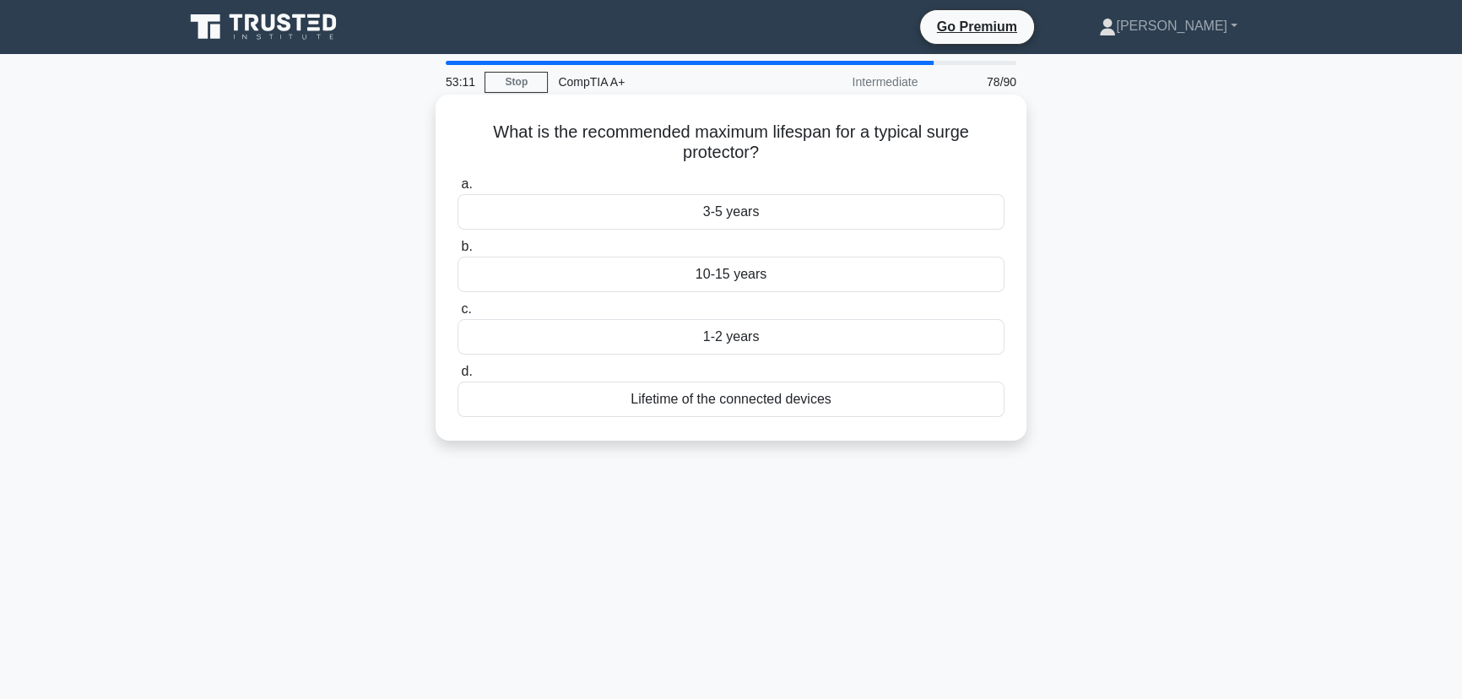
click at [725, 213] on div "3-5 years" at bounding box center [731, 211] width 547 height 35
click at [458, 190] on input "a. 3-5 years" at bounding box center [458, 184] width 0 height 11
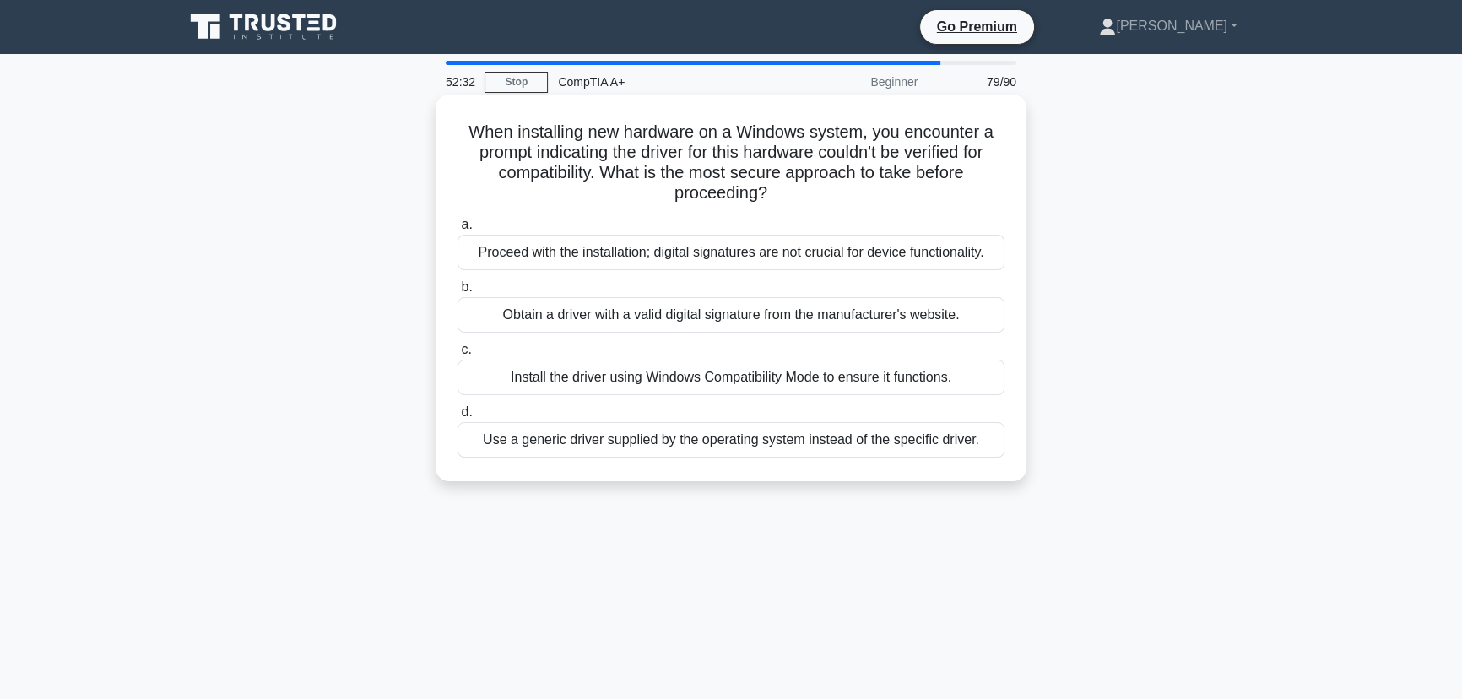
click at [769, 328] on div "Obtain a driver with a valid digital signature from the manufacturer's website." at bounding box center [731, 314] width 547 height 35
click at [458, 293] on input "b. Obtain a driver with a valid digital signature from the manufacturer's websi…" at bounding box center [458, 287] width 0 height 11
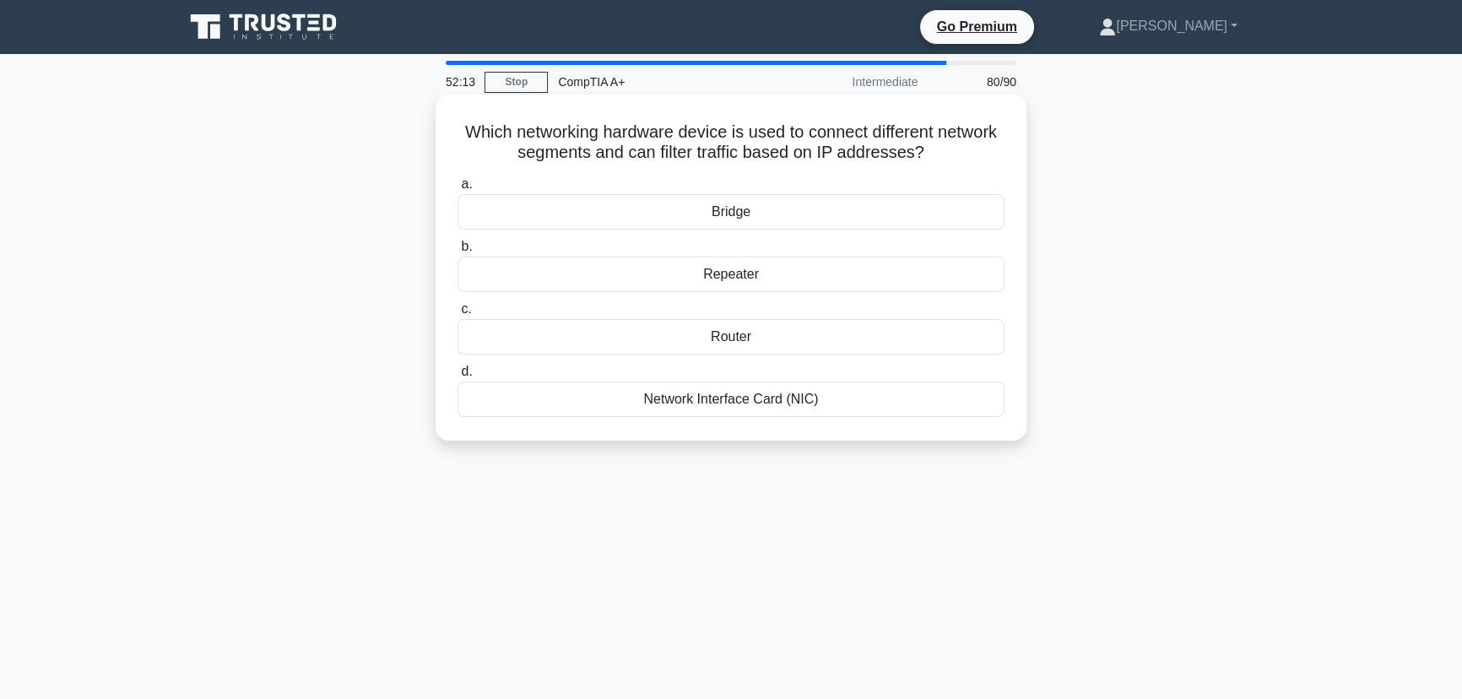
click at [758, 339] on div "Router" at bounding box center [731, 336] width 547 height 35
click at [458, 315] on input "c. Router" at bounding box center [458, 309] width 0 height 11
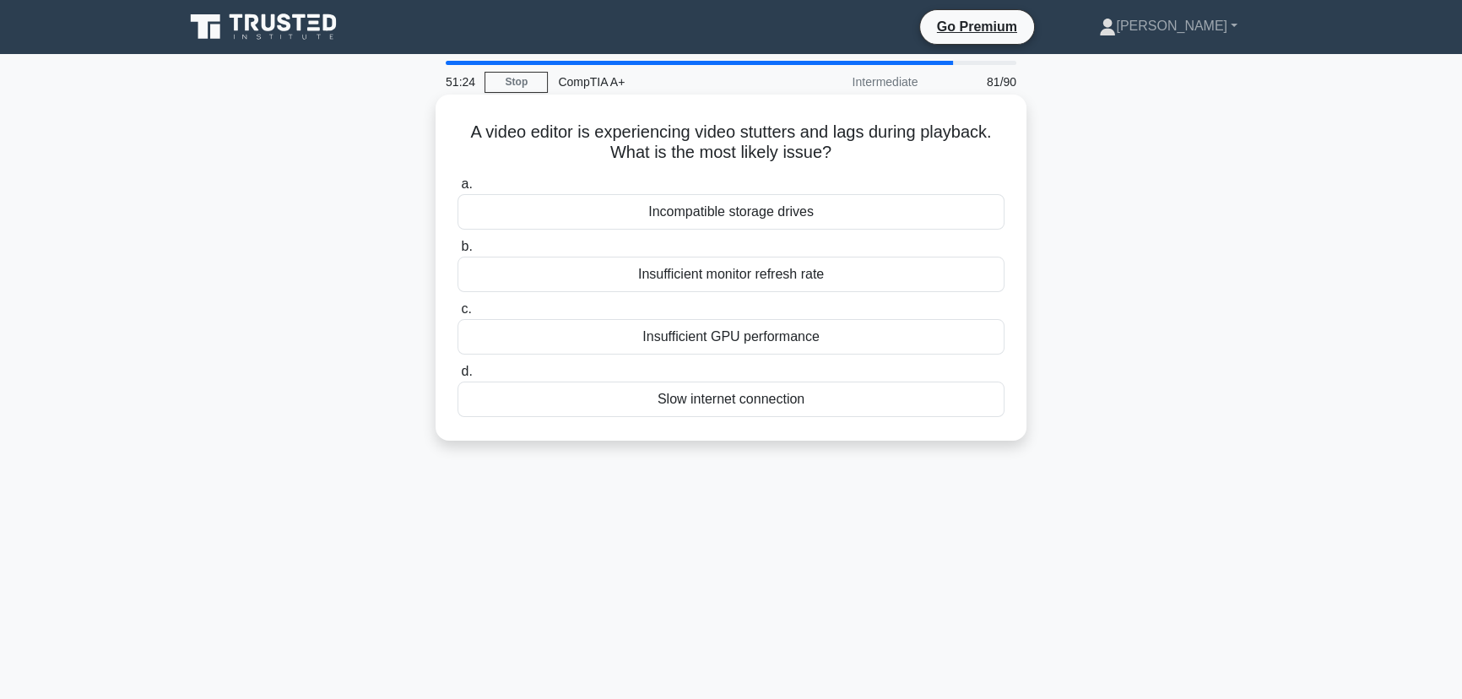
click at [802, 336] on div "Insufficient GPU performance" at bounding box center [731, 336] width 547 height 35
click at [458, 315] on input "c. Insufficient GPU performance" at bounding box center [458, 309] width 0 height 11
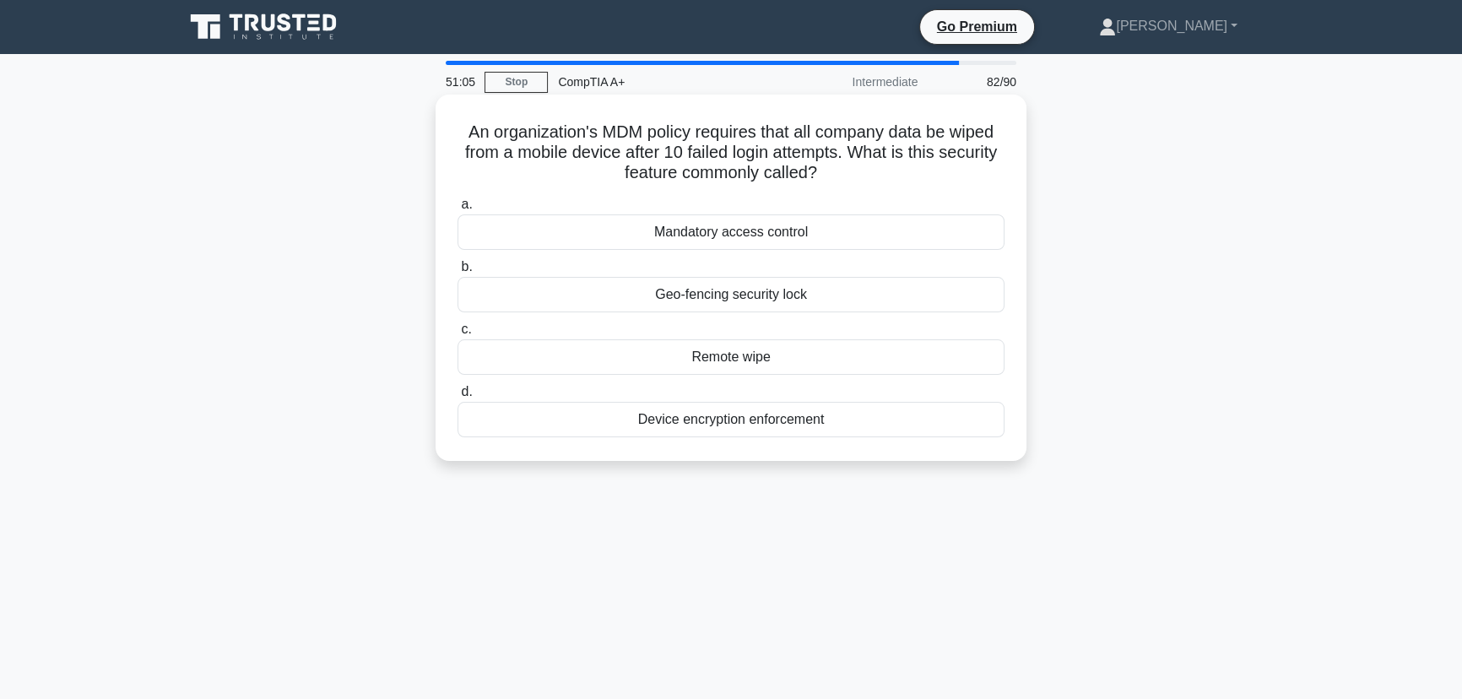
click at [732, 356] on div "Remote wipe" at bounding box center [731, 356] width 547 height 35
click at [458, 335] on input "c. Remote wipe" at bounding box center [458, 329] width 0 height 11
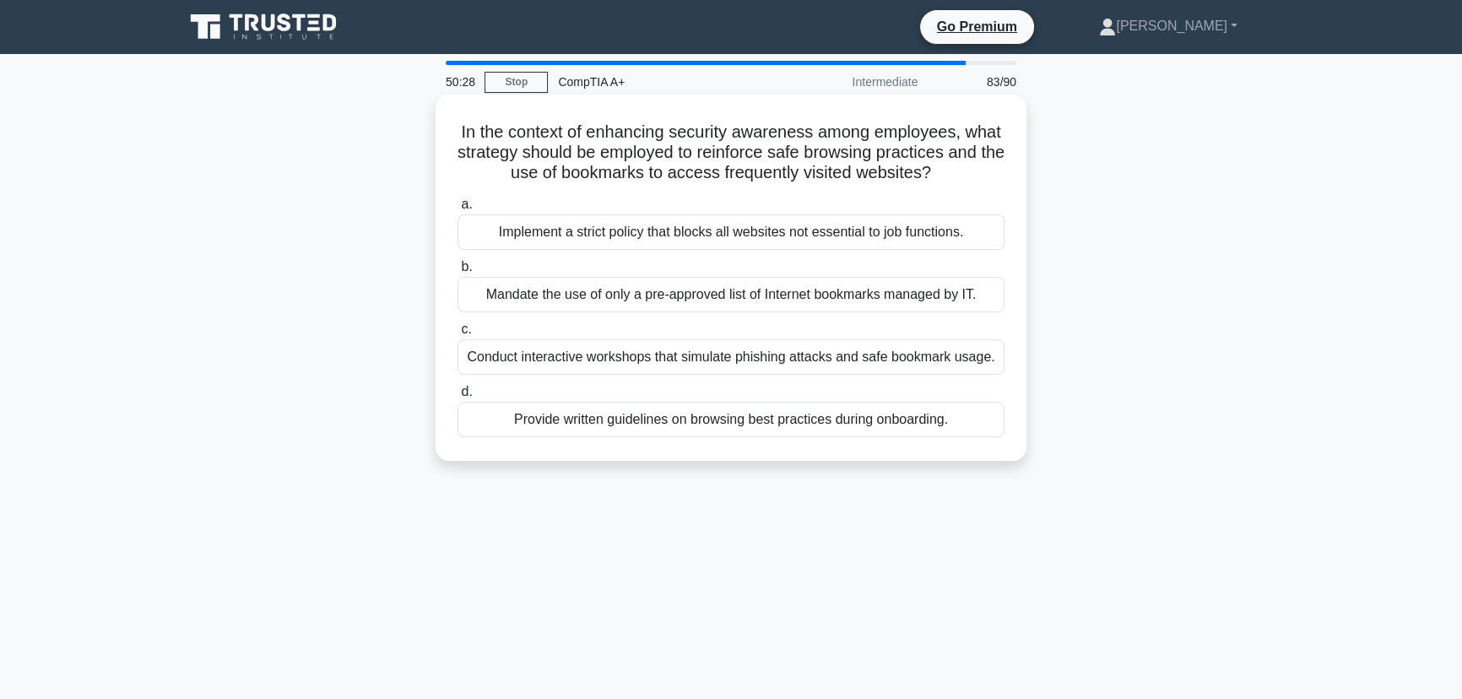
click at [848, 365] on div "Conduct interactive workshops that simulate phishing attacks and safe bookmark …" at bounding box center [731, 356] width 547 height 35
click at [458, 335] on input "c. Conduct interactive workshops that simulate phishing attacks and safe bookma…" at bounding box center [458, 329] width 0 height 11
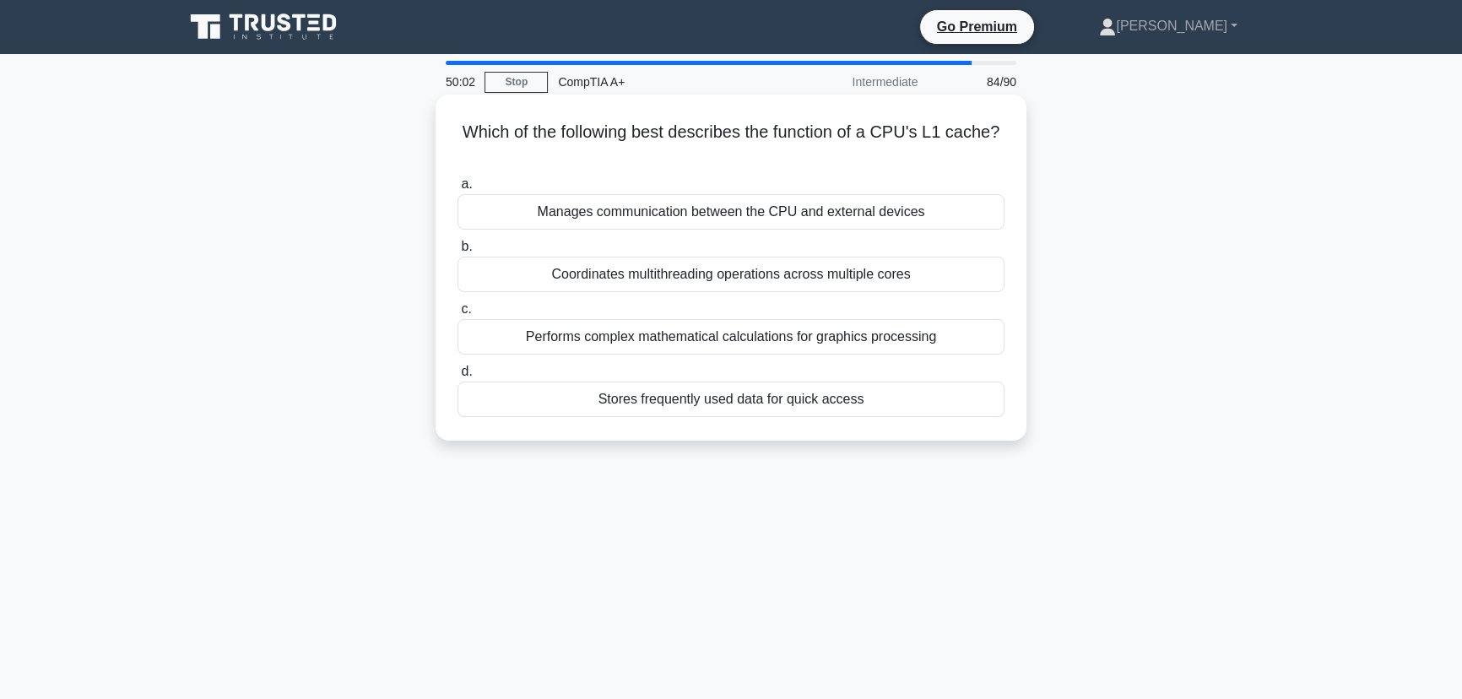
click at [777, 213] on div "Manages communication between the CPU and external devices" at bounding box center [731, 211] width 547 height 35
click at [458, 190] on input "a. Manages communication between the CPU and external devices" at bounding box center [458, 184] width 0 height 11
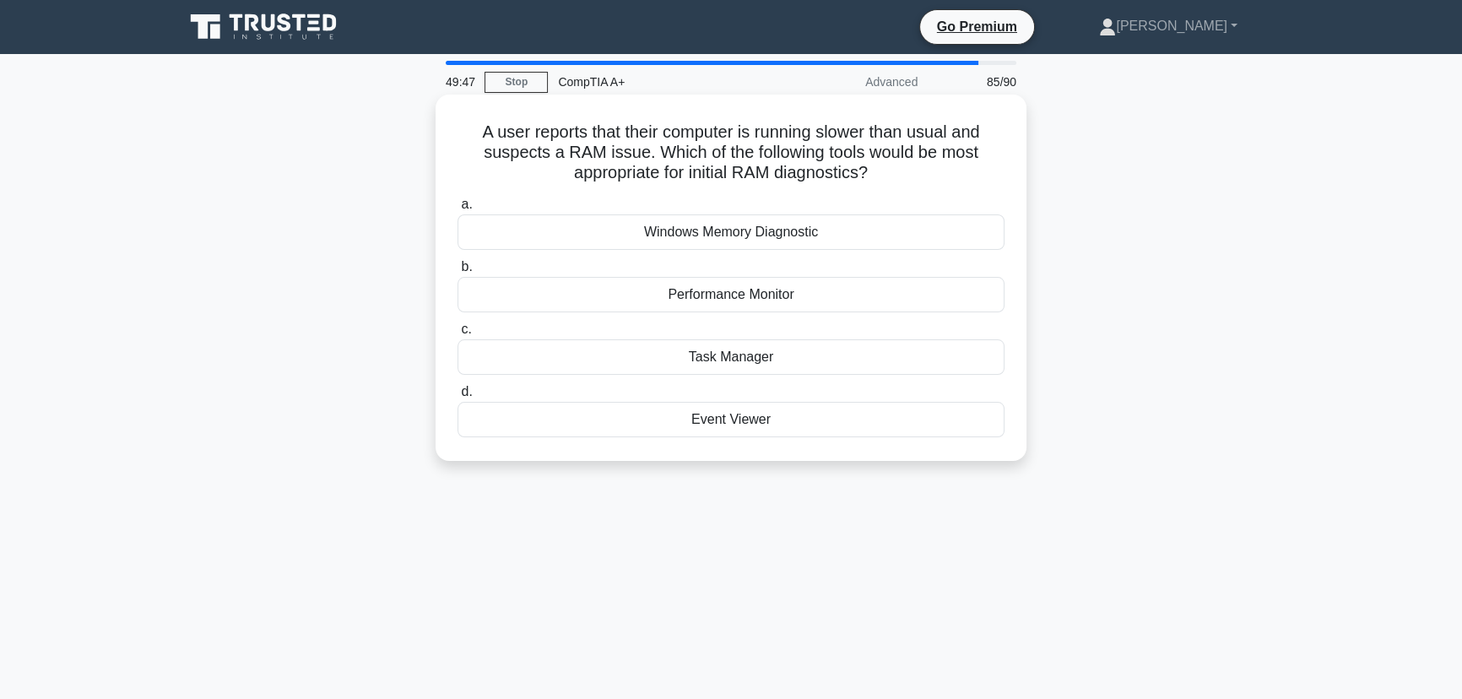
click at [778, 236] on div "Windows Memory Diagnostic" at bounding box center [731, 231] width 547 height 35
click at [458, 210] on input "a. Windows Memory Diagnostic" at bounding box center [458, 204] width 0 height 11
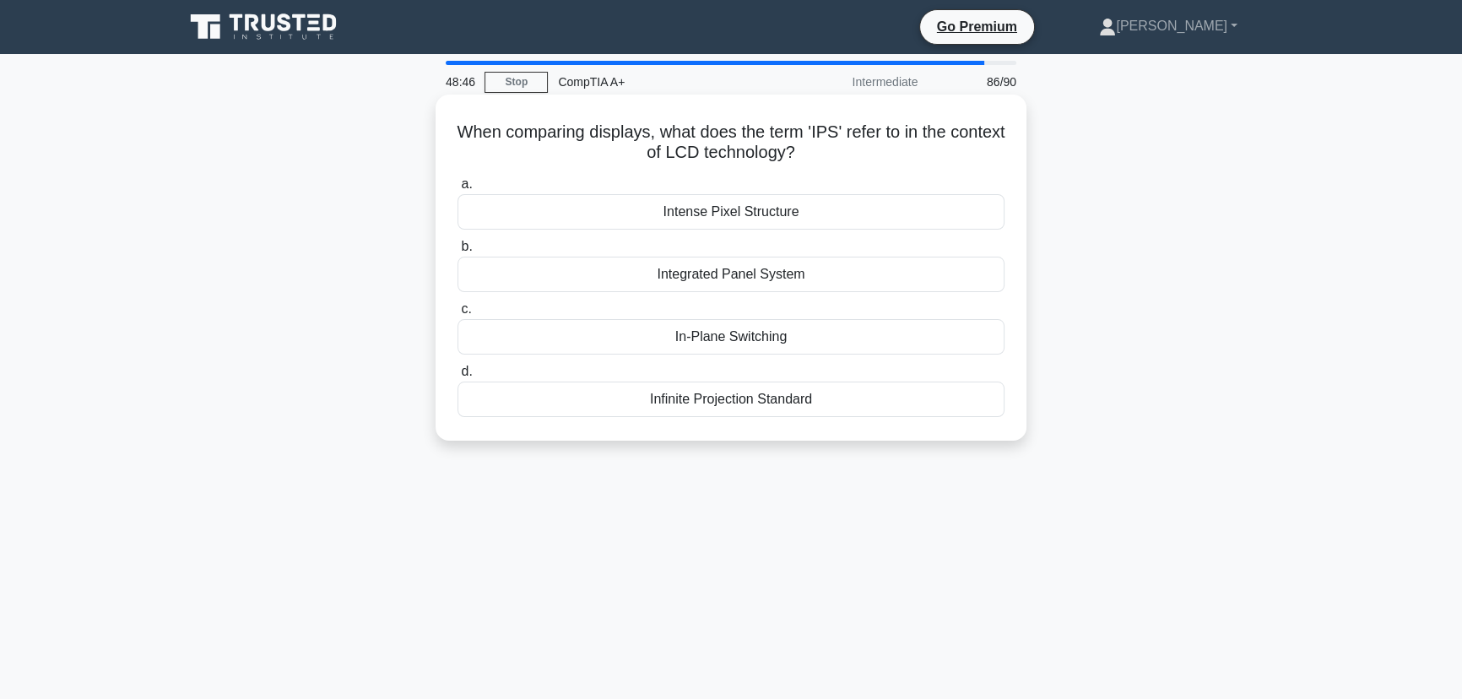
click at [731, 397] on div "Infinite Projection Standard" at bounding box center [731, 399] width 547 height 35
click at [458, 377] on input "d. Infinite Projection Standard" at bounding box center [458, 371] width 0 height 11
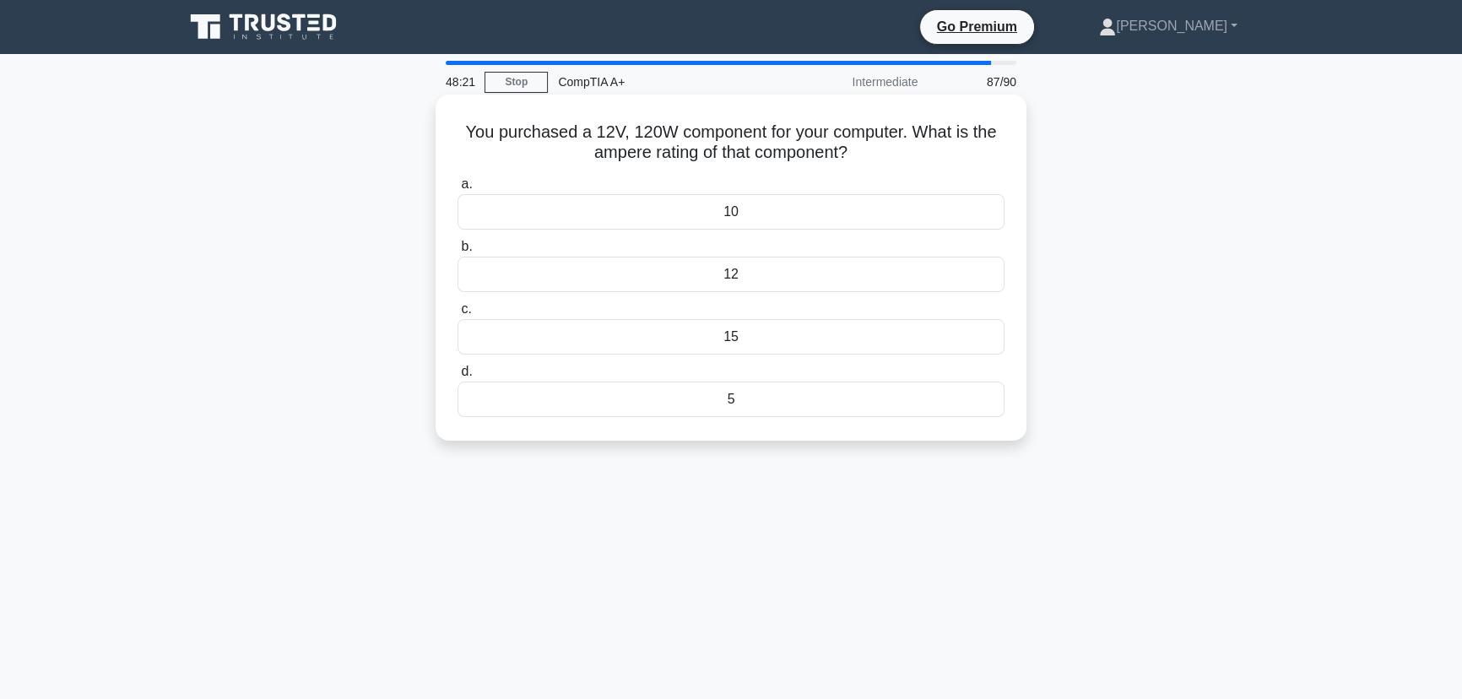
click at [758, 274] on div "12" at bounding box center [731, 274] width 547 height 35
click at [458, 252] on input "b. 12" at bounding box center [458, 246] width 0 height 11
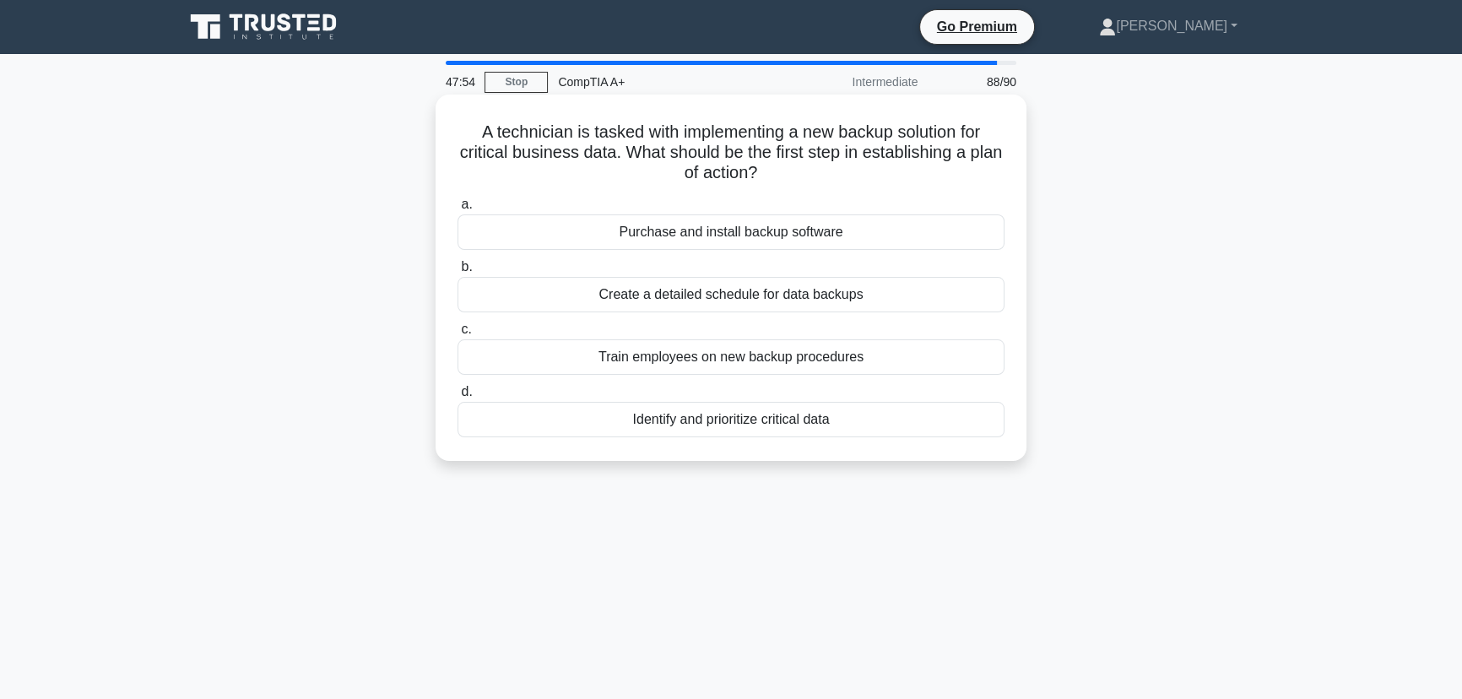
click at [734, 428] on div "Identify and prioritize critical data" at bounding box center [731, 419] width 547 height 35
click at [458, 398] on input "d. Identify and prioritize critical data" at bounding box center [458, 392] width 0 height 11
click at [743, 297] on div "Bluetooth remote shutter" at bounding box center [731, 294] width 547 height 35
click at [458, 273] on input "b. Bluetooth remote shutter" at bounding box center [458, 267] width 0 height 11
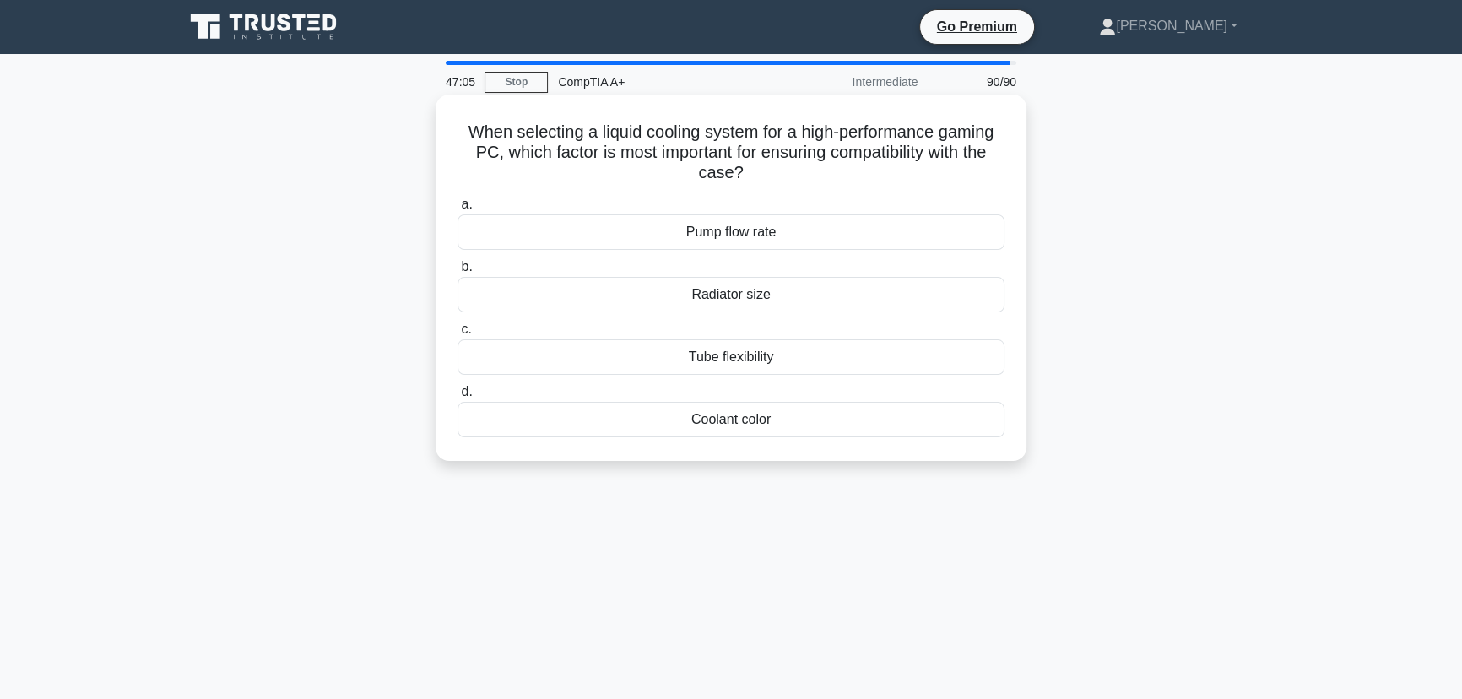
click at [740, 297] on div "Radiator size" at bounding box center [731, 294] width 547 height 35
click at [458, 273] on input "b. Radiator size" at bounding box center [458, 267] width 0 height 11
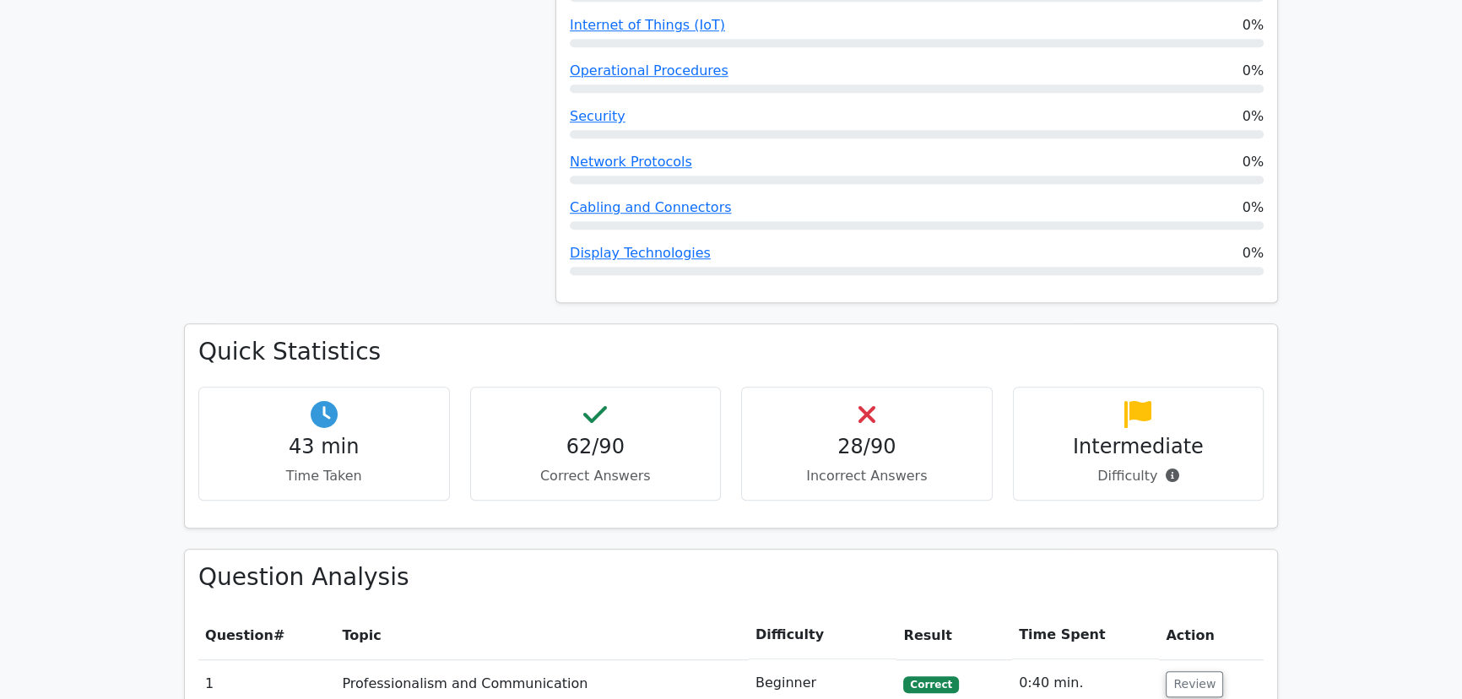
scroll to position [1612, 0]
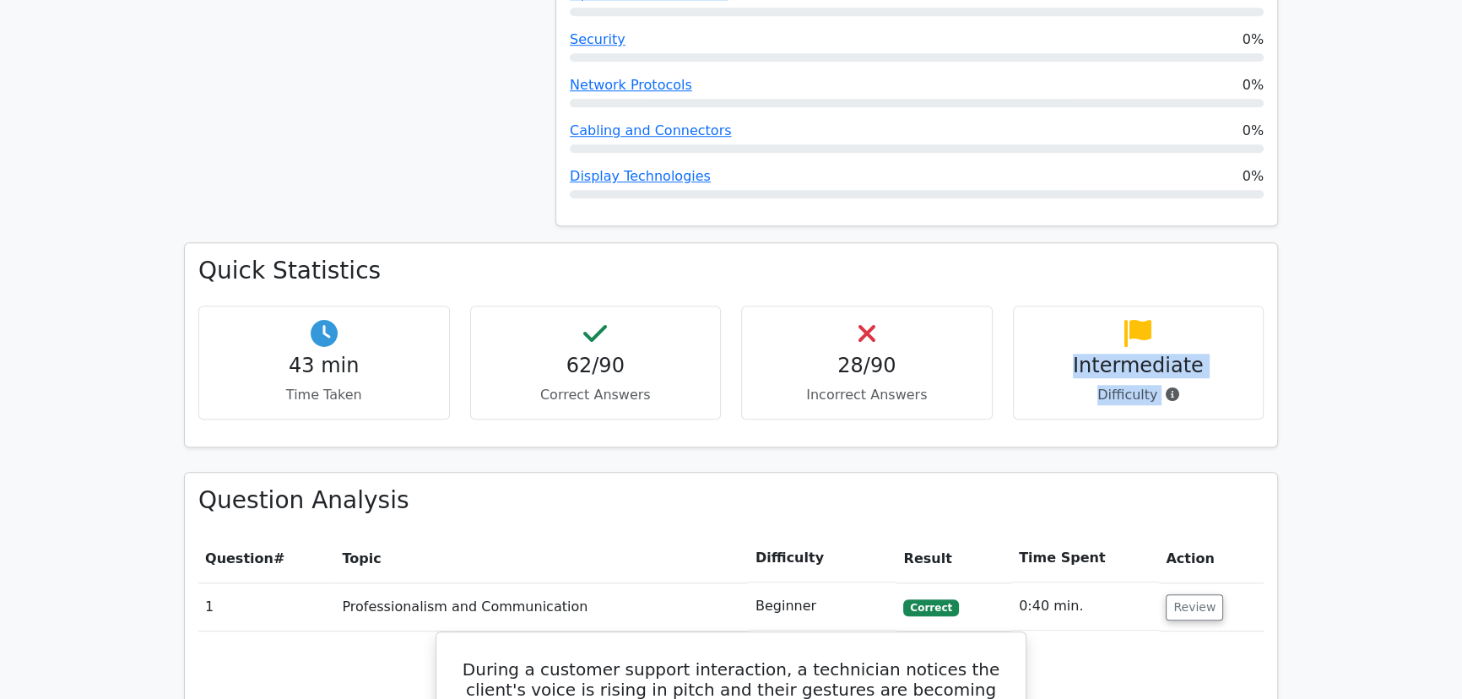
drag, startPoint x: 1194, startPoint y: 361, endPoint x: 1075, endPoint y: 287, distance: 140.3
click at [1075, 306] on div "Intermediate Difficulty" at bounding box center [1139, 363] width 252 height 114
copy div "Intermediate Difficulty"
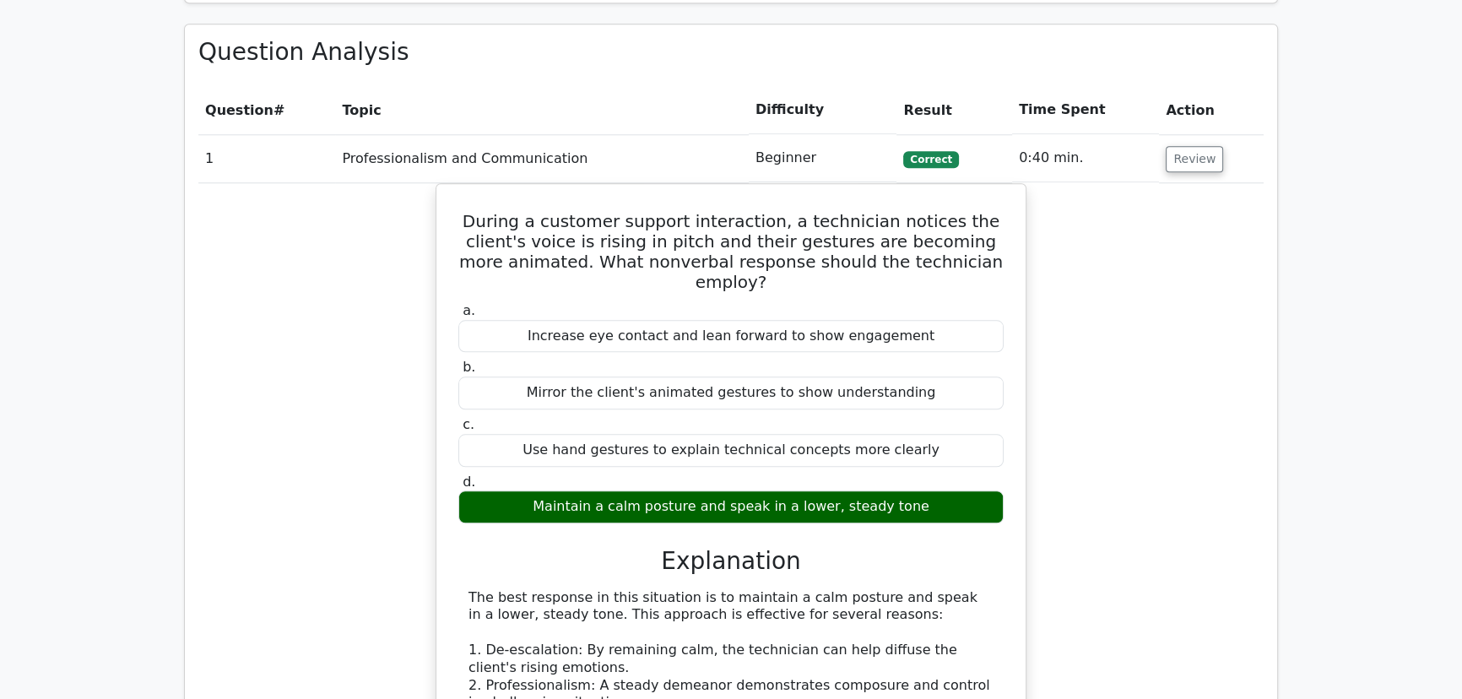
scroll to position [2072, 0]
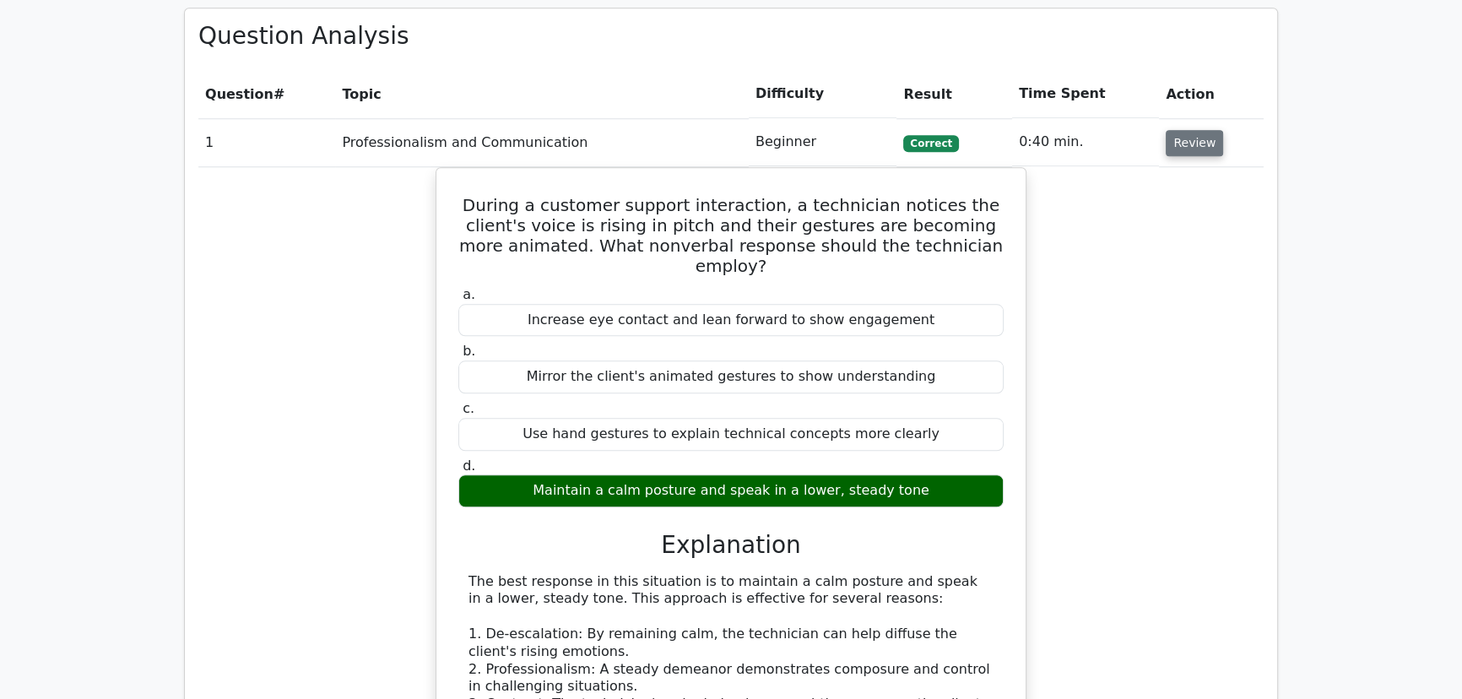
click at [1196, 130] on button "Review" at bounding box center [1194, 143] width 57 height 26
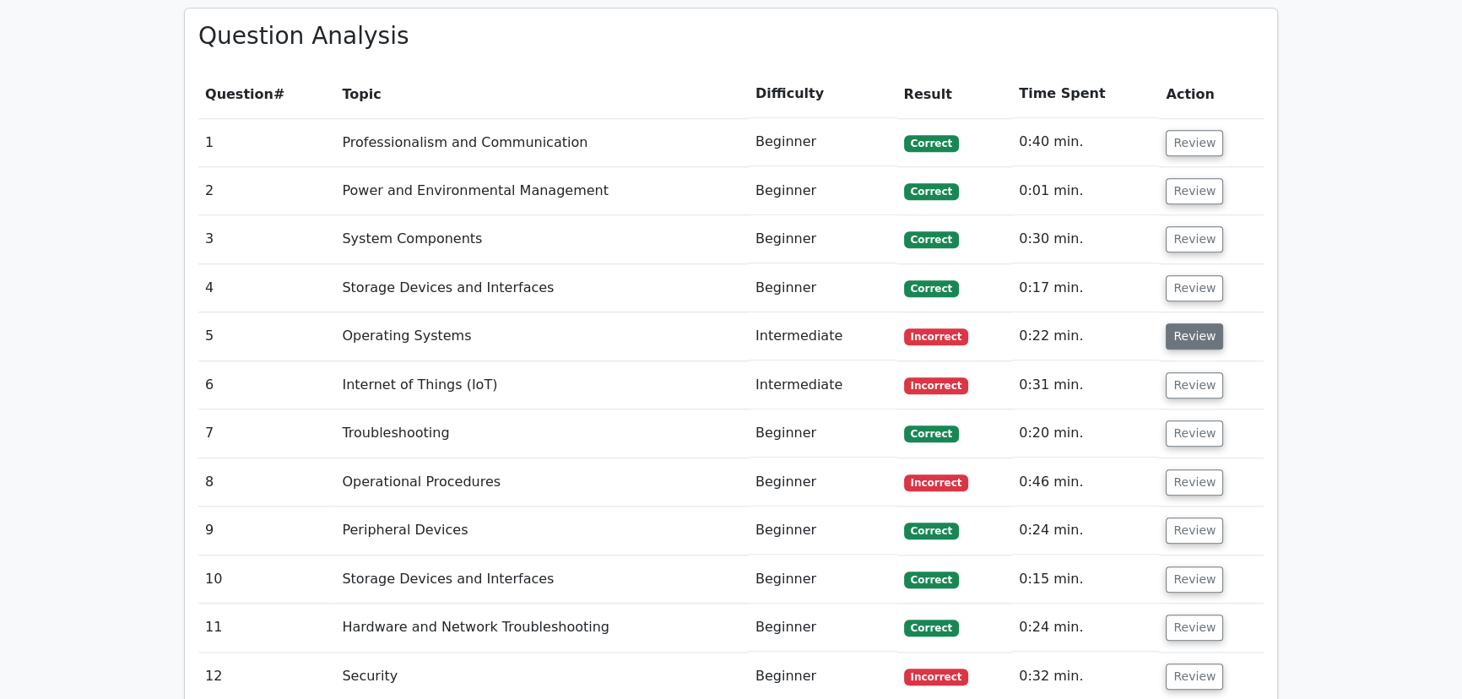
click at [1189, 323] on button "Review" at bounding box center [1194, 336] width 57 height 26
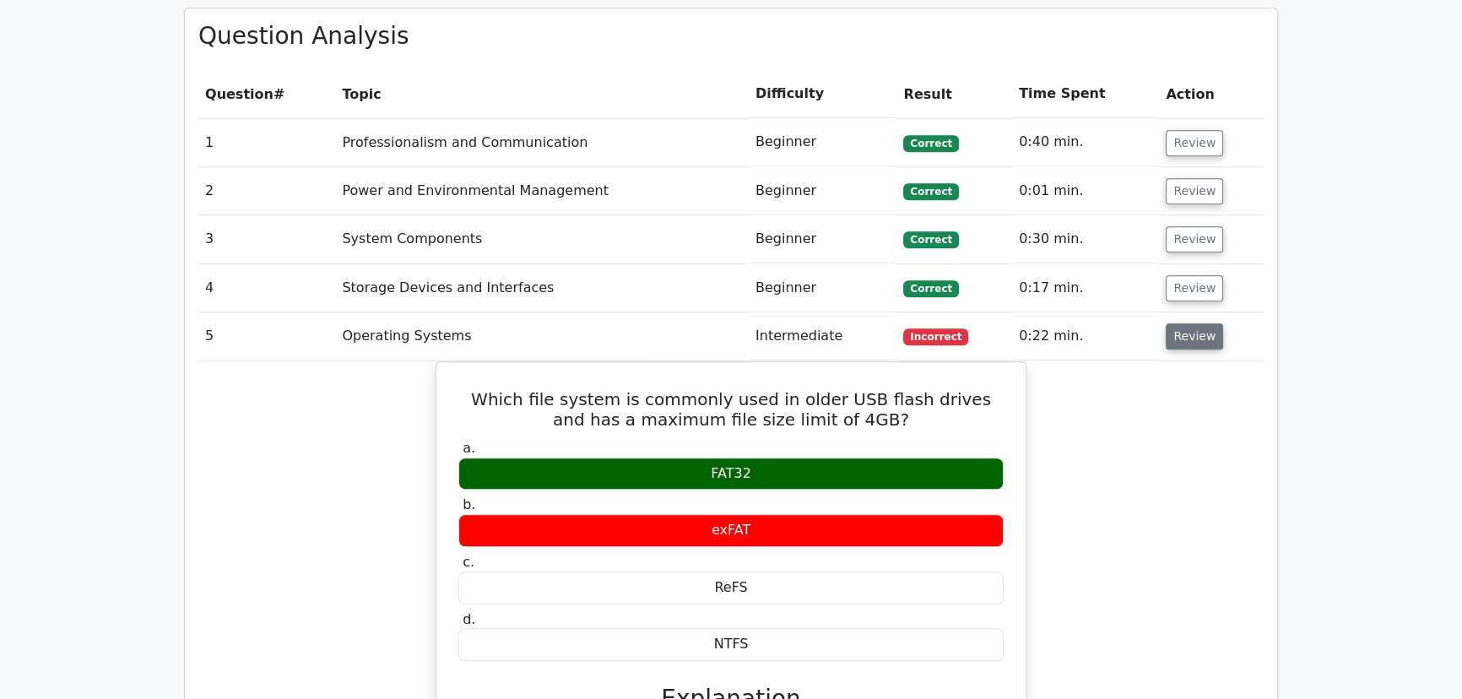
click at [1190, 323] on button "Review" at bounding box center [1194, 336] width 57 height 26
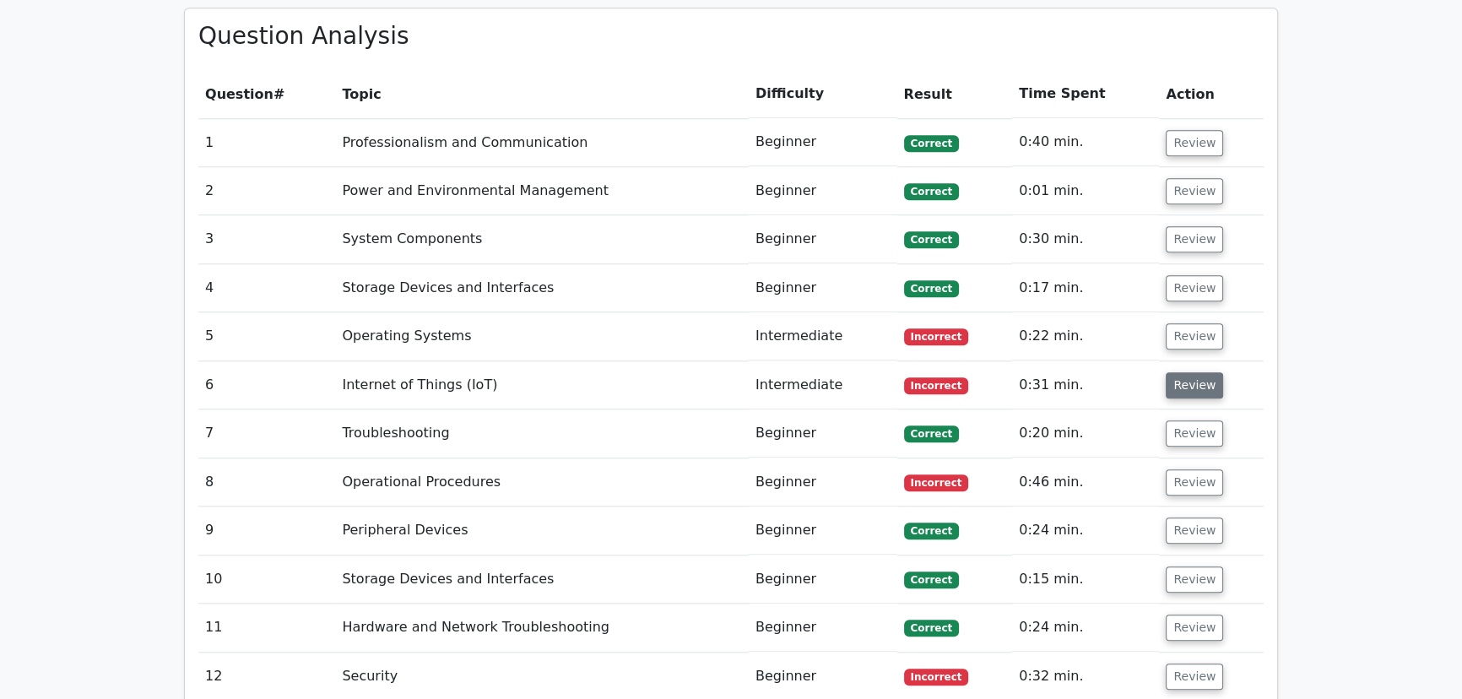
click at [1190, 372] on button "Review" at bounding box center [1194, 385] width 57 height 26
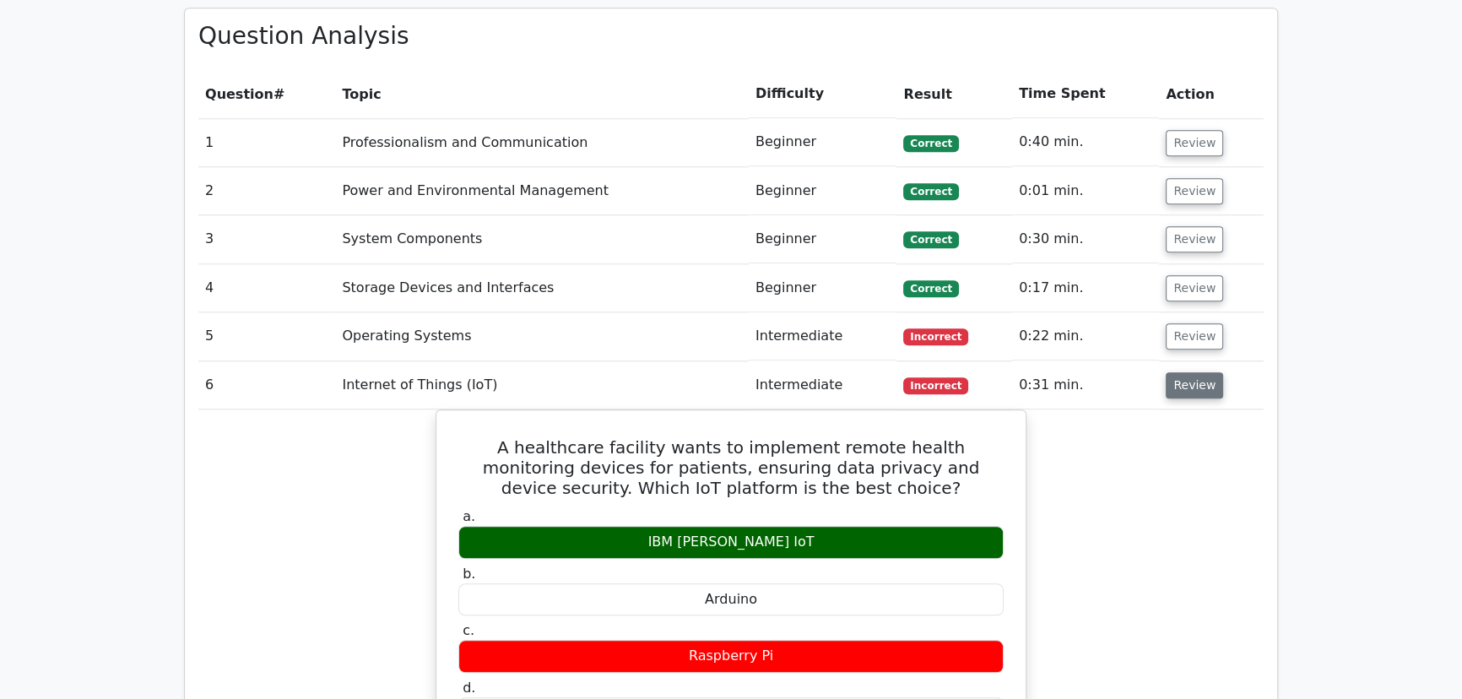
click at [1190, 372] on button "Review" at bounding box center [1194, 385] width 57 height 26
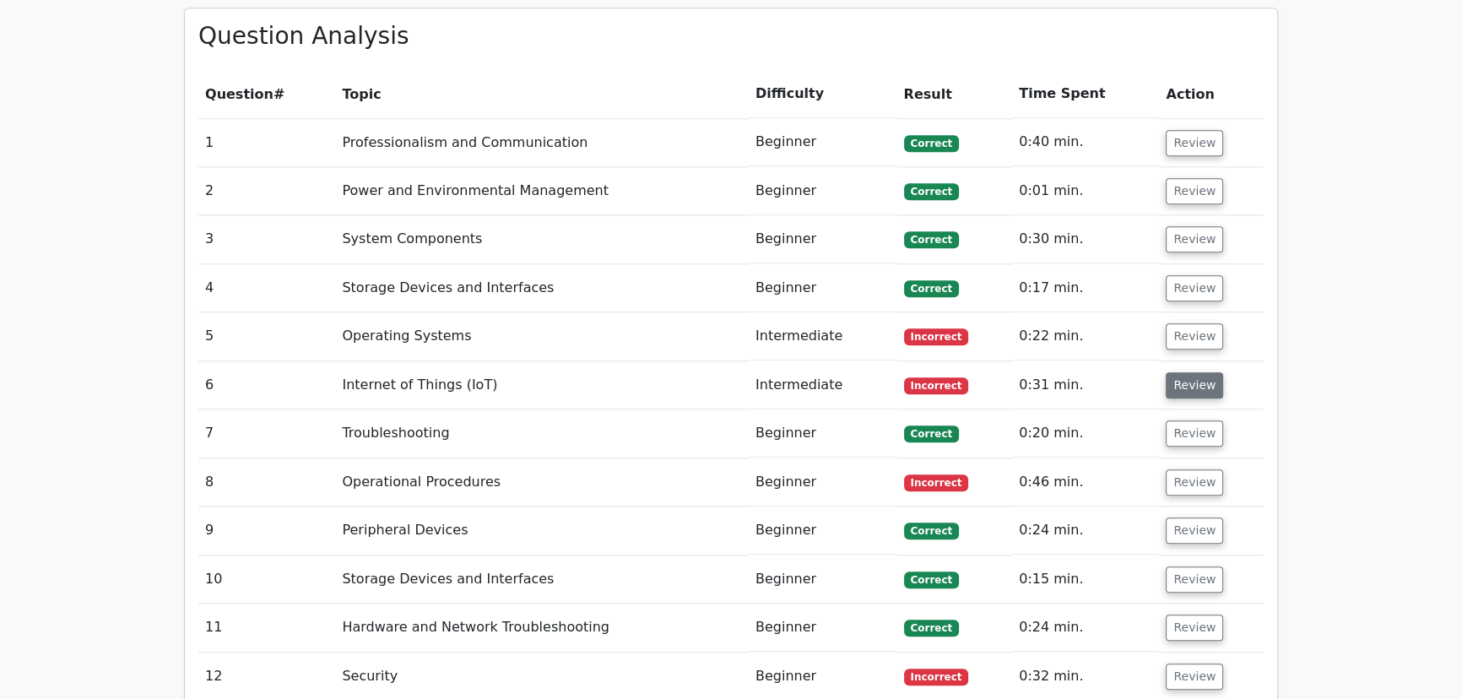
scroll to position [2148, 0]
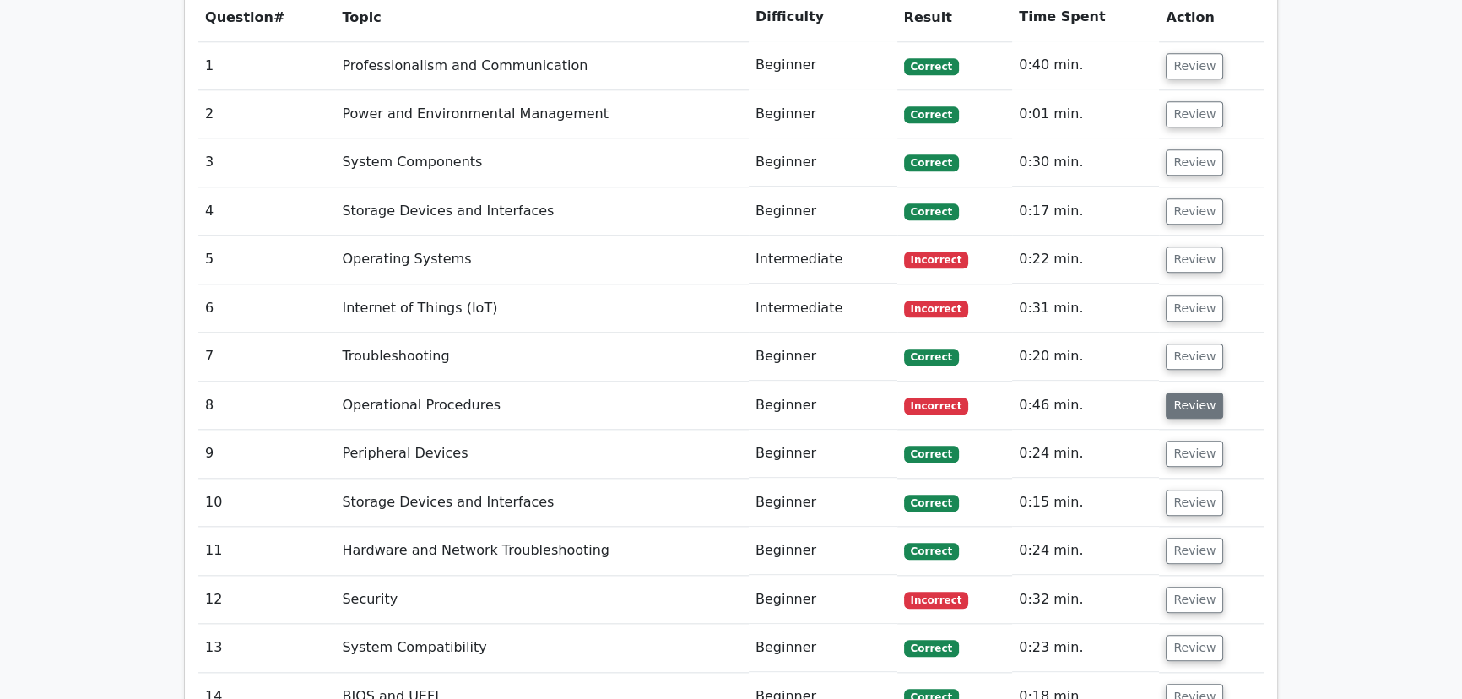
click at [1187, 393] on button "Review" at bounding box center [1194, 406] width 57 height 26
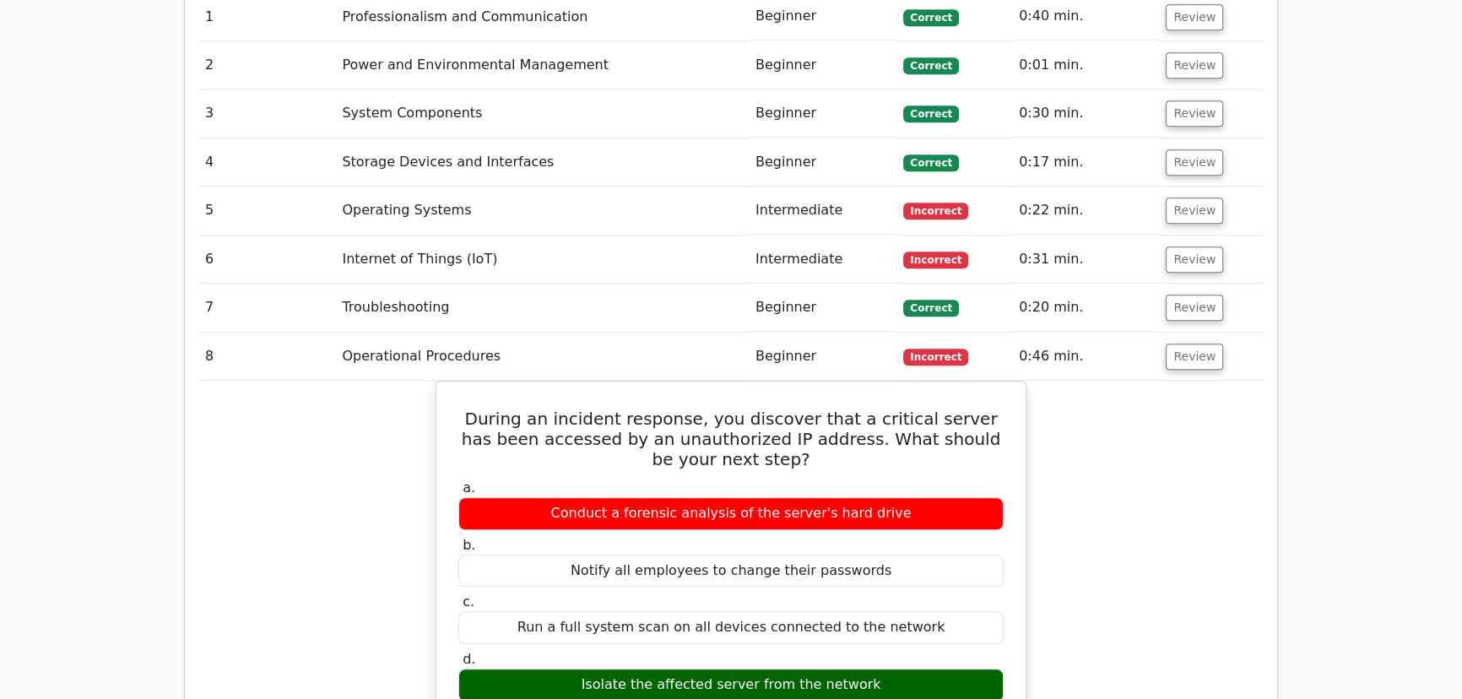
scroll to position [2225, 0]
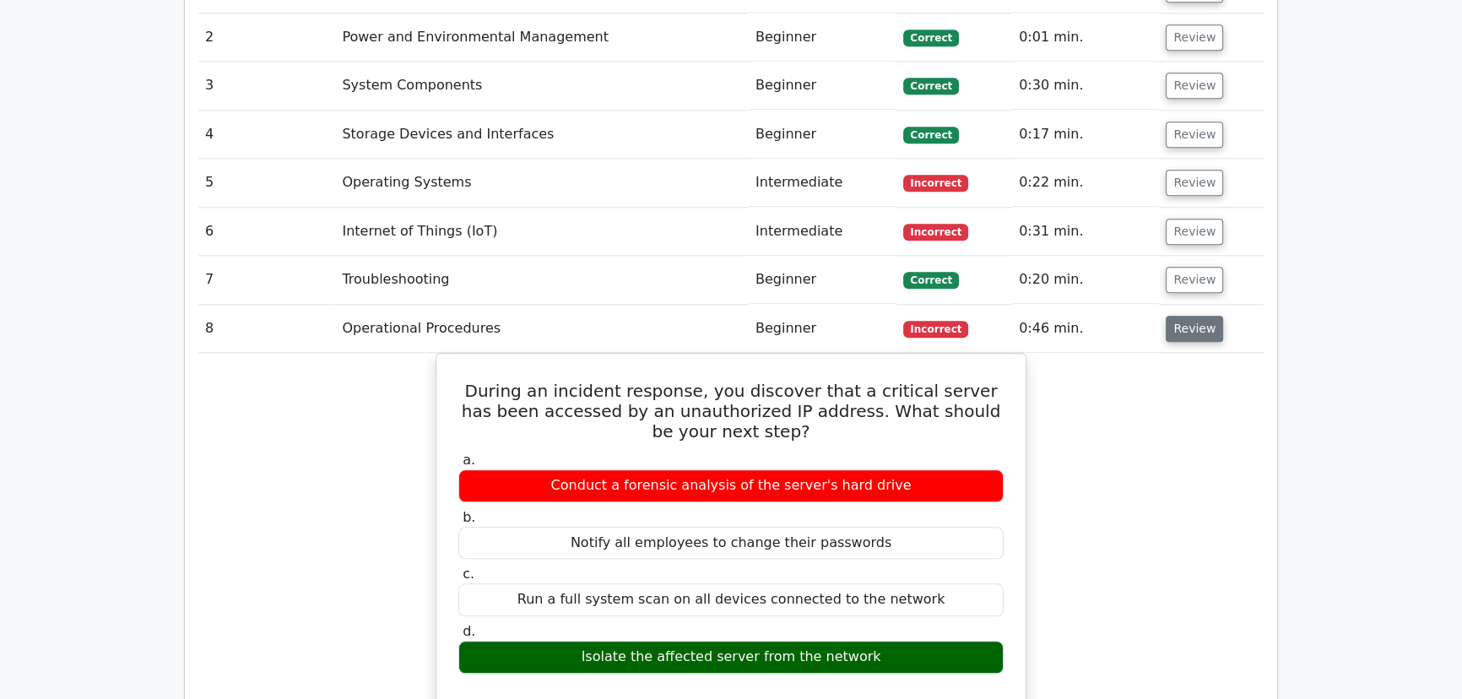
click at [1188, 316] on button "Review" at bounding box center [1194, 329] width 57 height 26
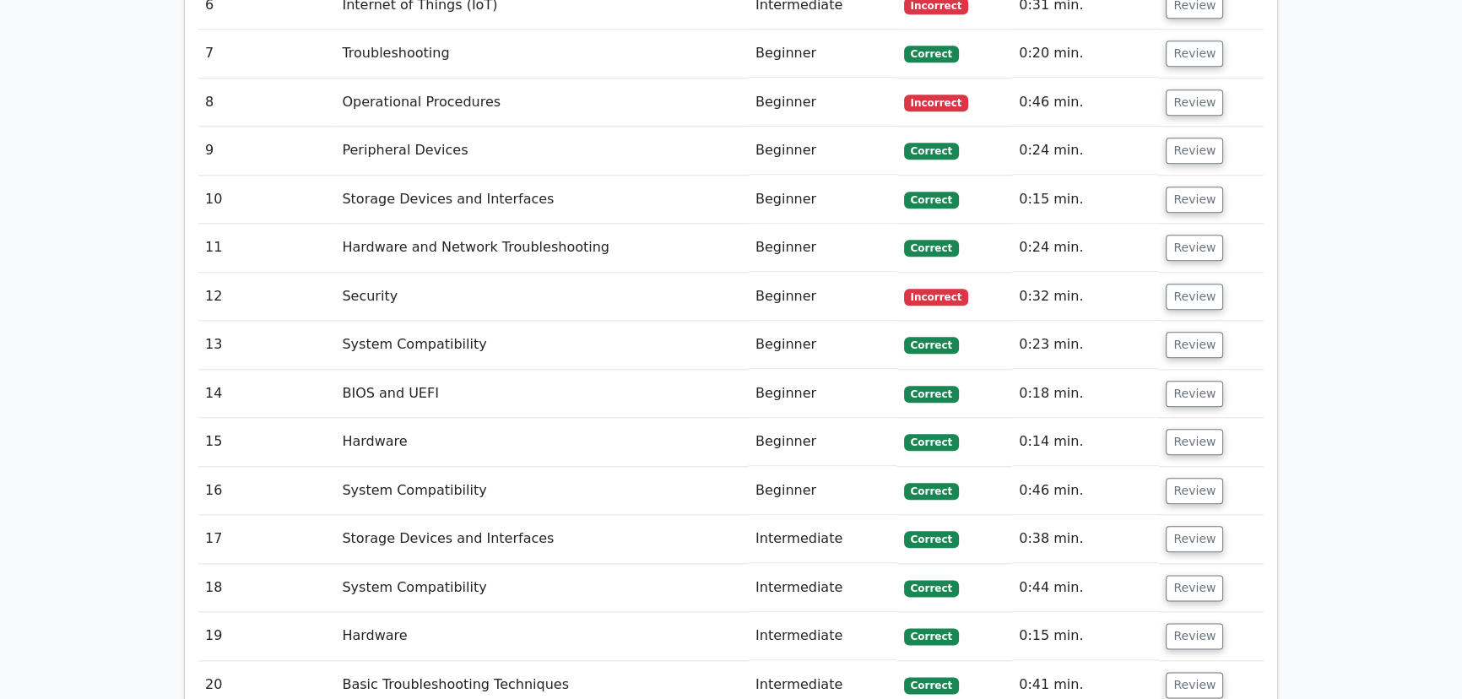
scroll to position [2456, 0]
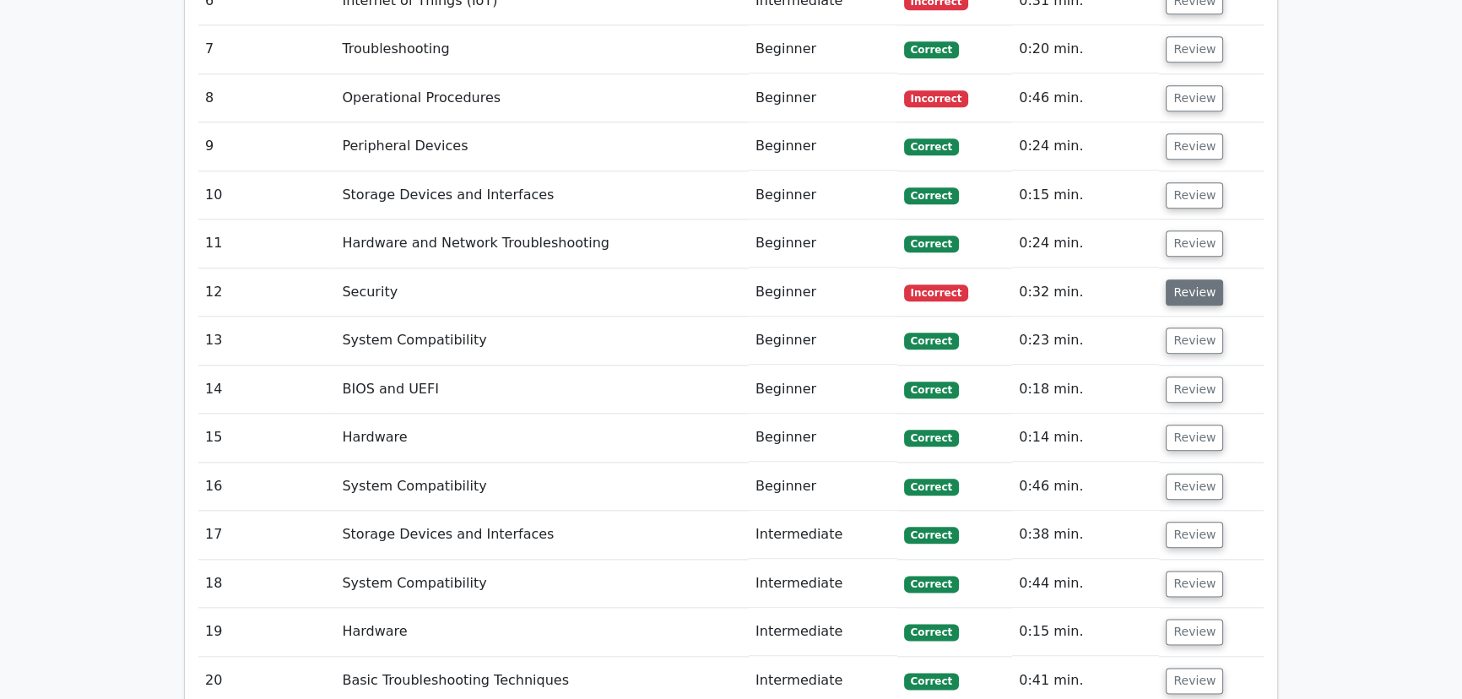
click at [1195, 279] on button "Review" at bounding box center [1194, 292] width 57 height 26
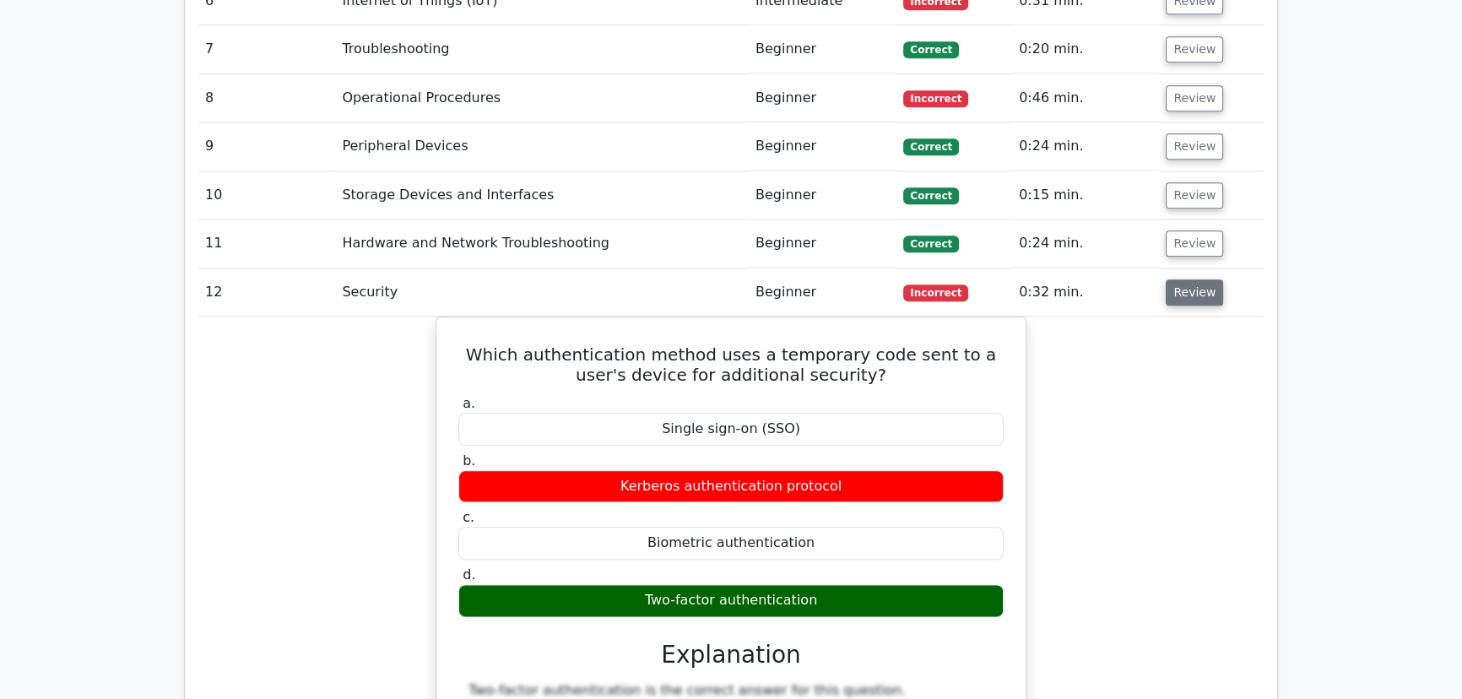
click at [1195, 279] on button "Review" at bounding box center [1194, 292] width 57 height 26
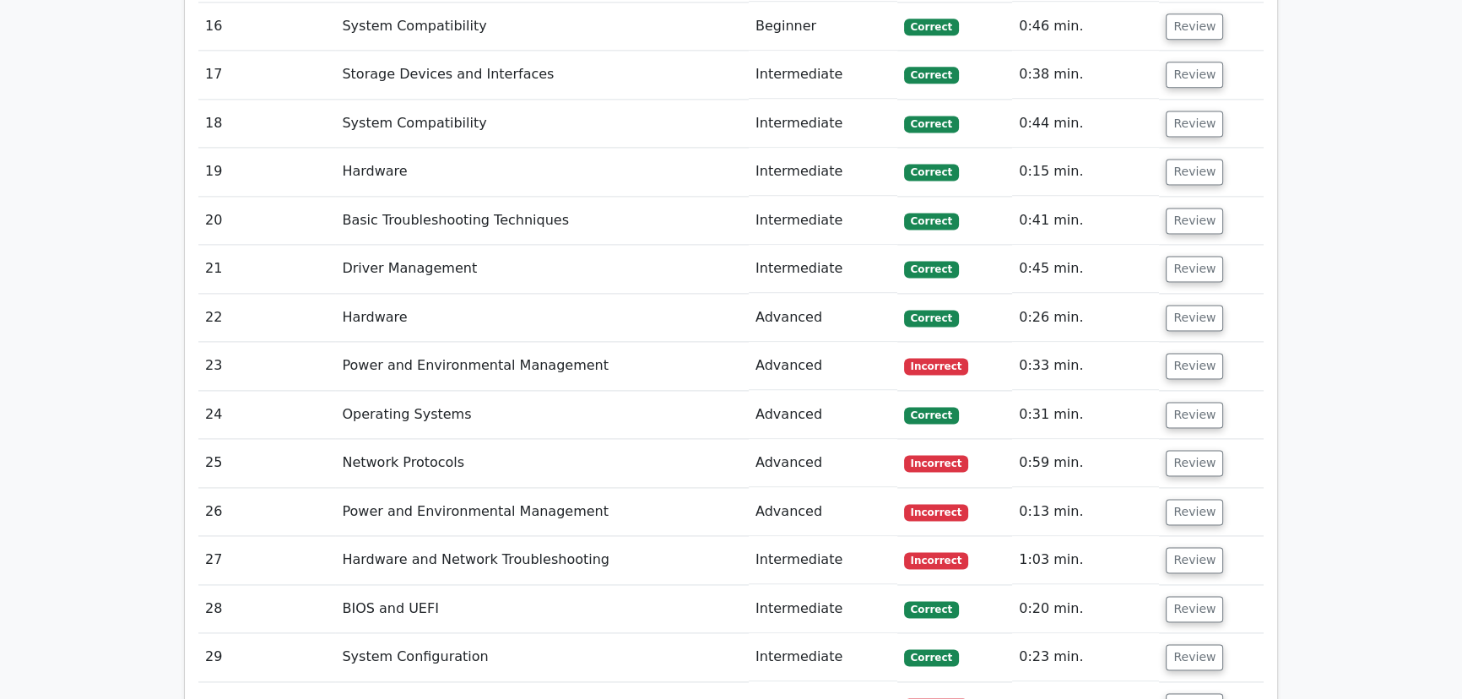
scroll to position [2993, 0]
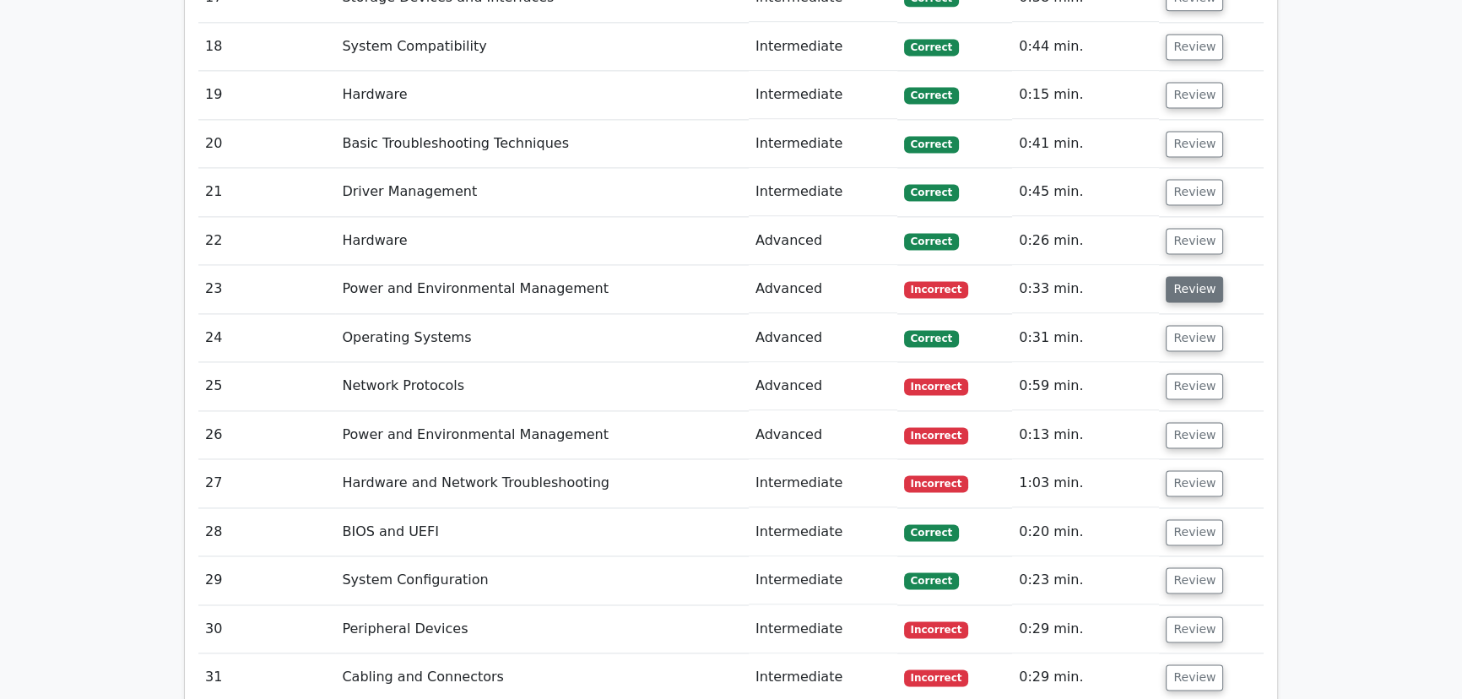
click at [1190, 276] on button "Review" at bounding box center [1194, 289] width 57 height 26
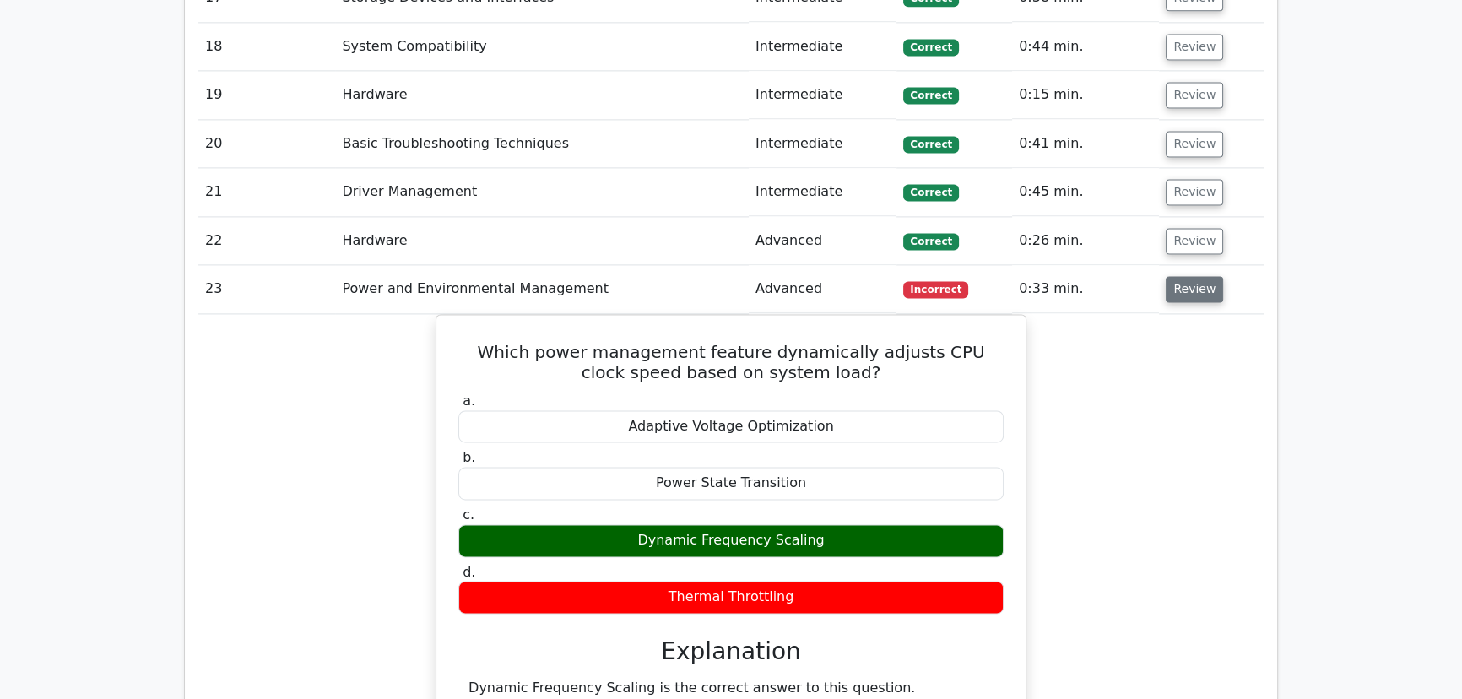
click at [1190, 276] on button "Review" at bounding box center [1194, 289] width 57 height 26
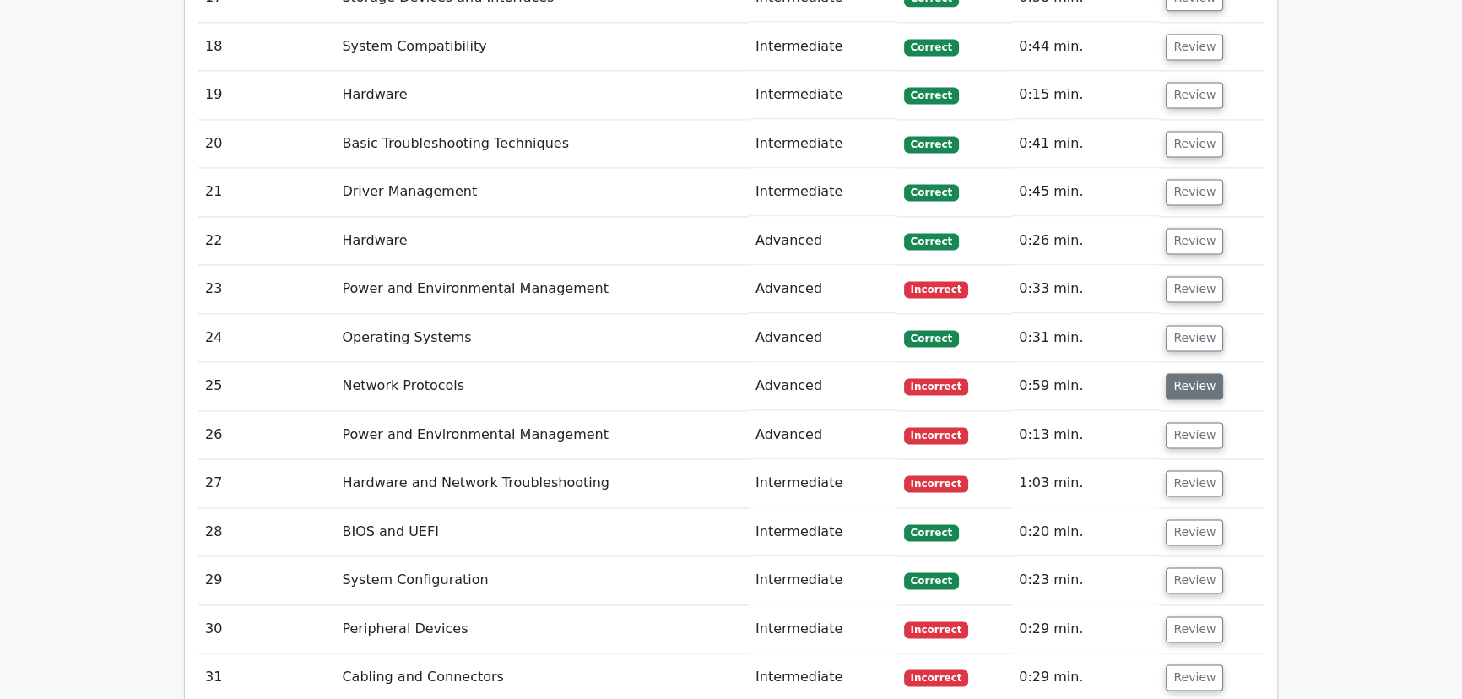
click at [1190, 373] on button "Review" at bounding box center [1194, 386] width 57 height 26
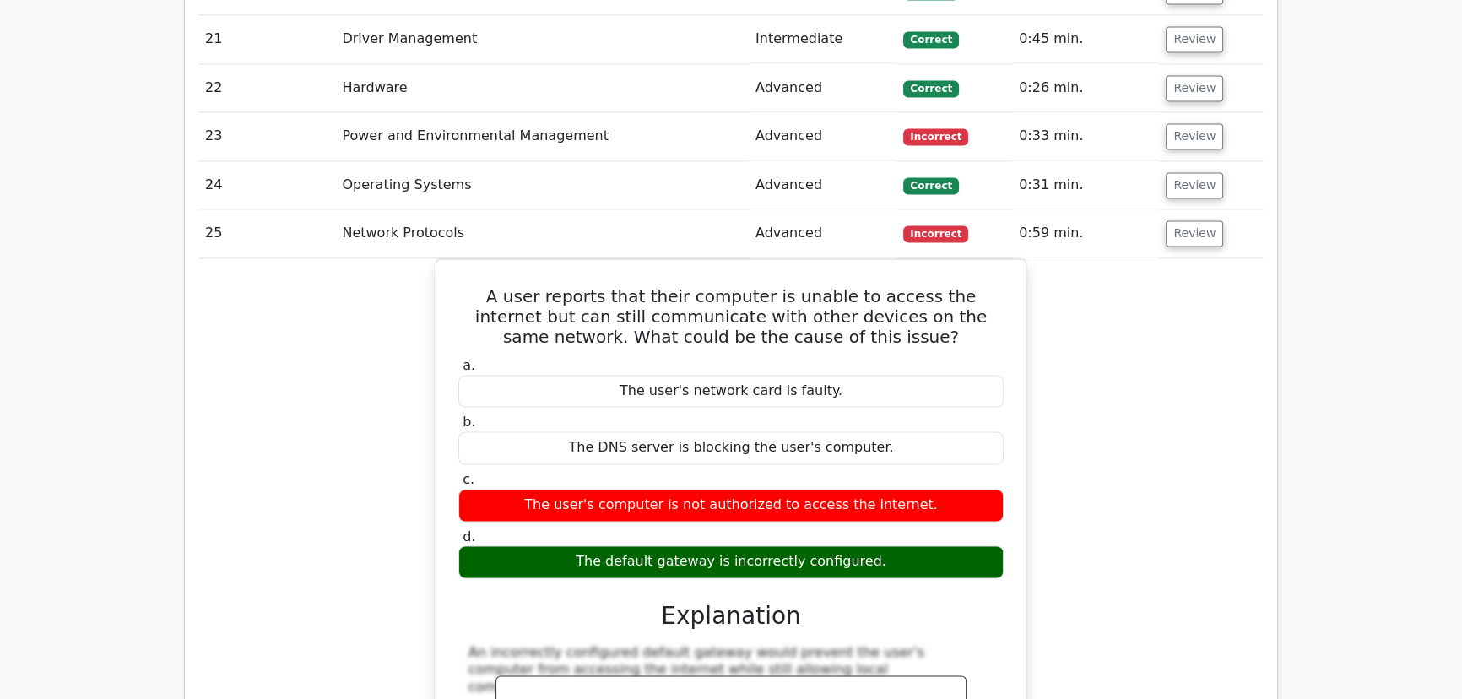
scroll to position [3223, 0]
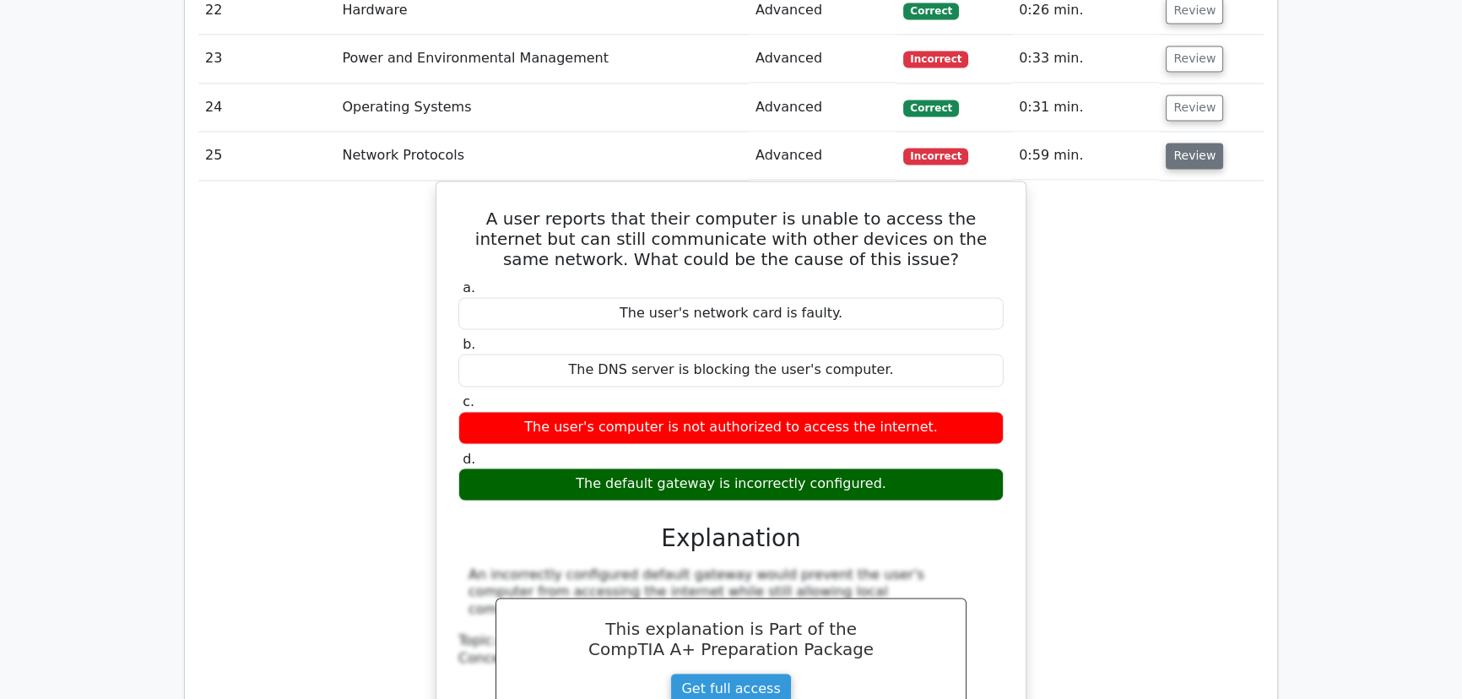
click at [1183, 143] on button "Review" at bounding box center [1194, 156] width 57 height 26
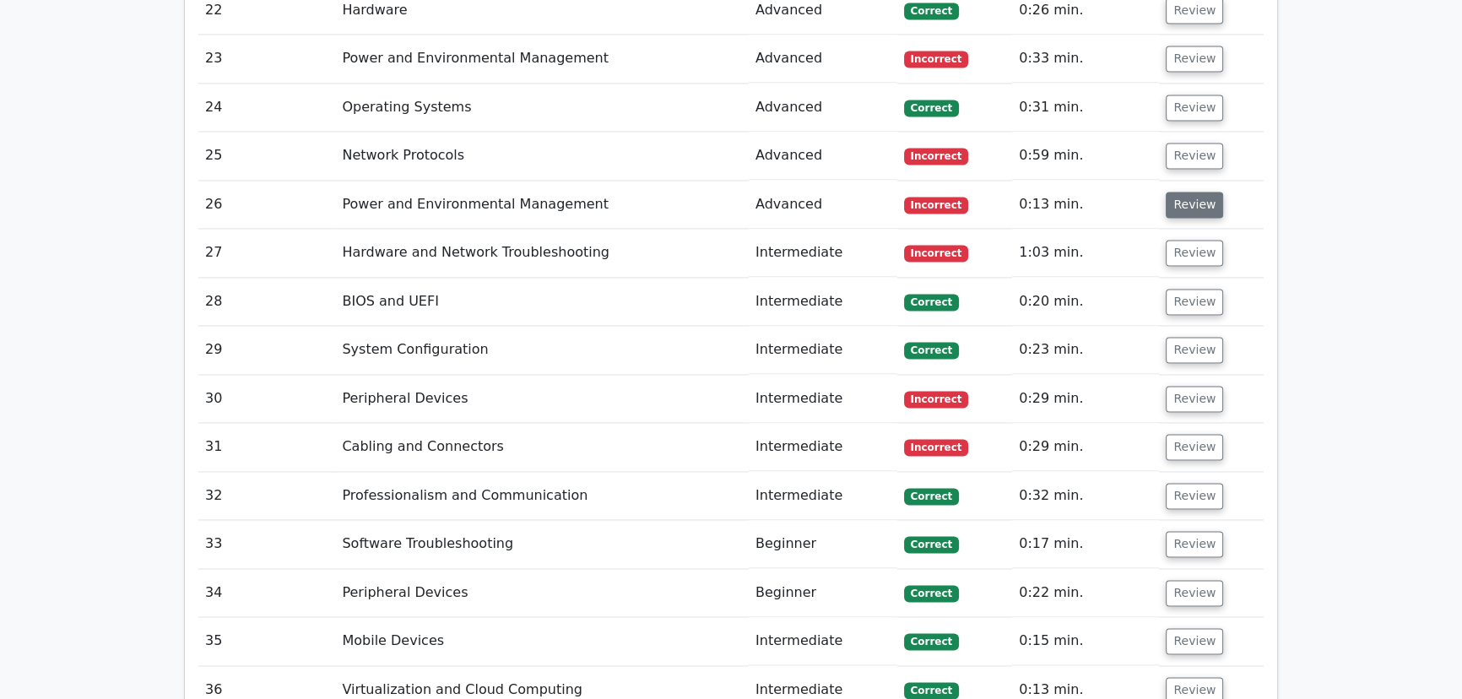
click at [1187, 192] on button "Review" at bounding box center [1194, 205] width 57 height 26
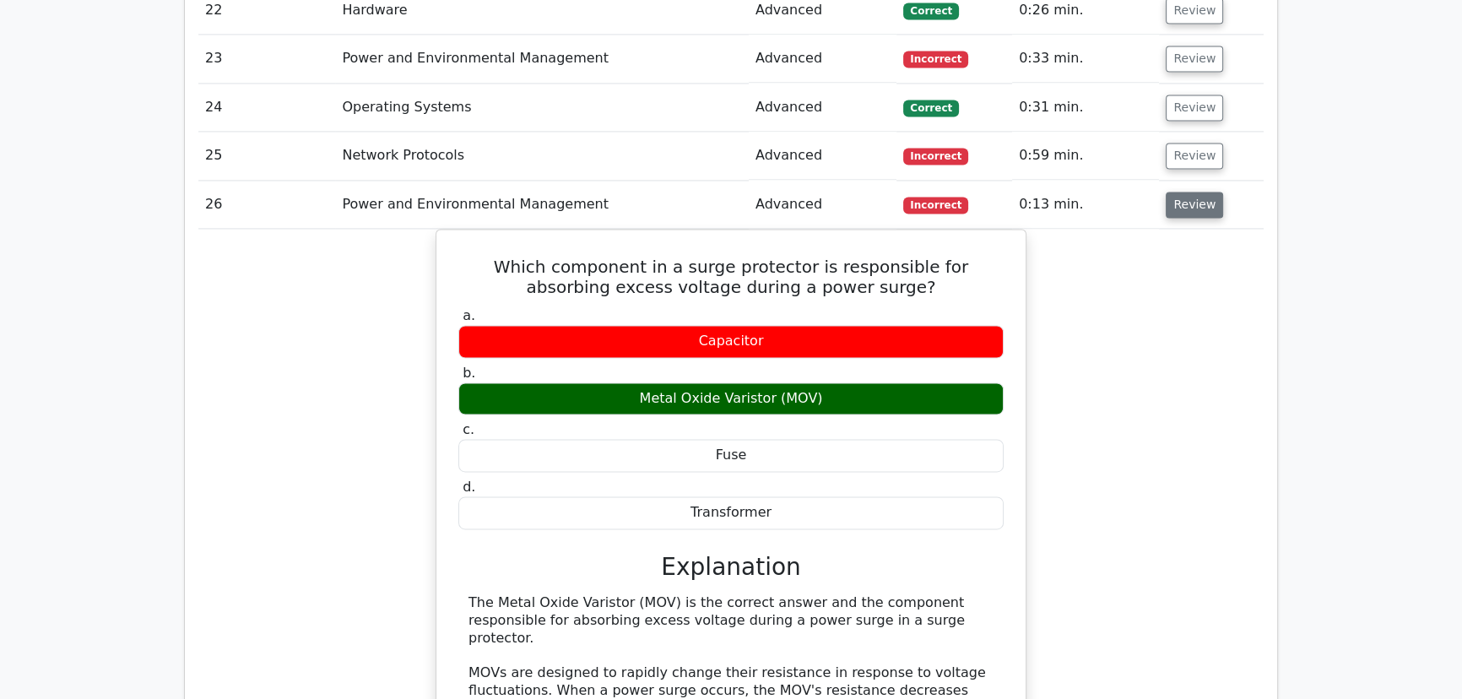
click at [1187, 192] on button "Review" at bounding box center [1194, 205] width 57 height 26
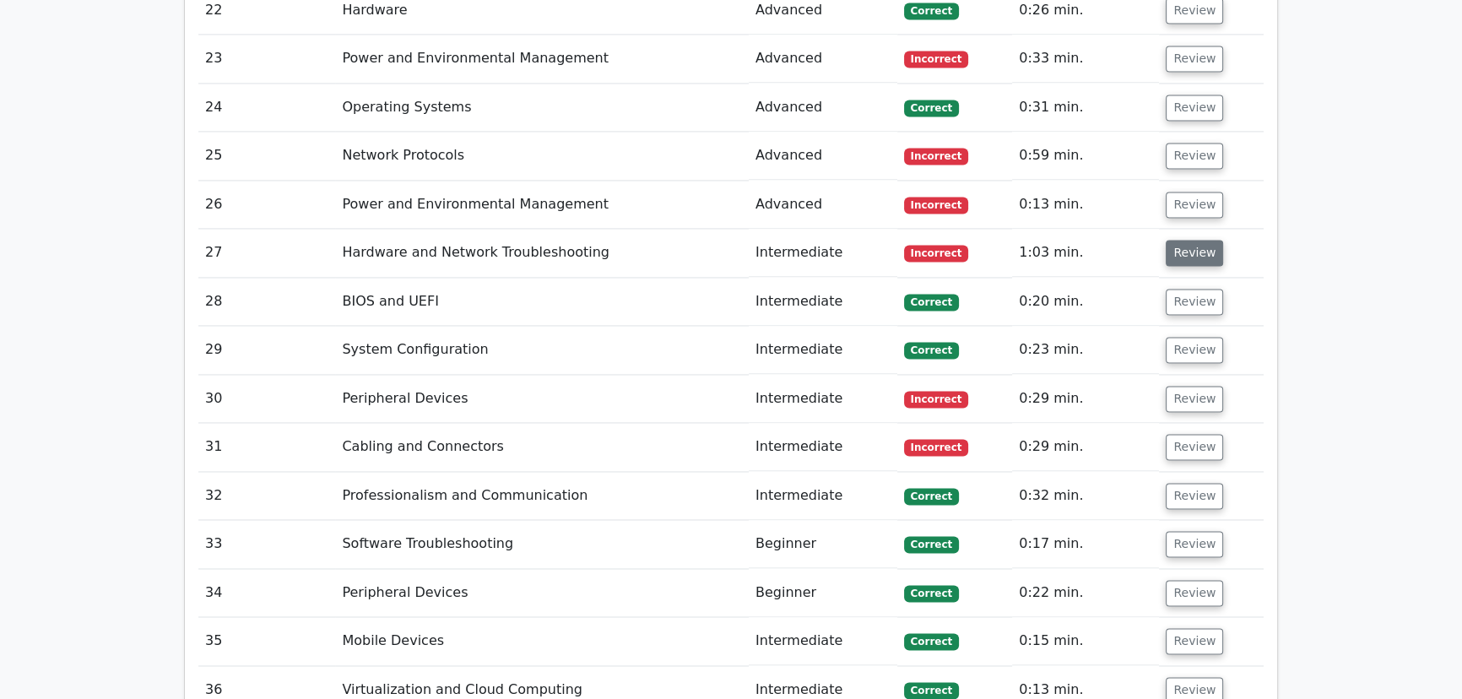
click at [1190, 240] on button "Review" at bounding box center [1194, 253] width 57 height 26
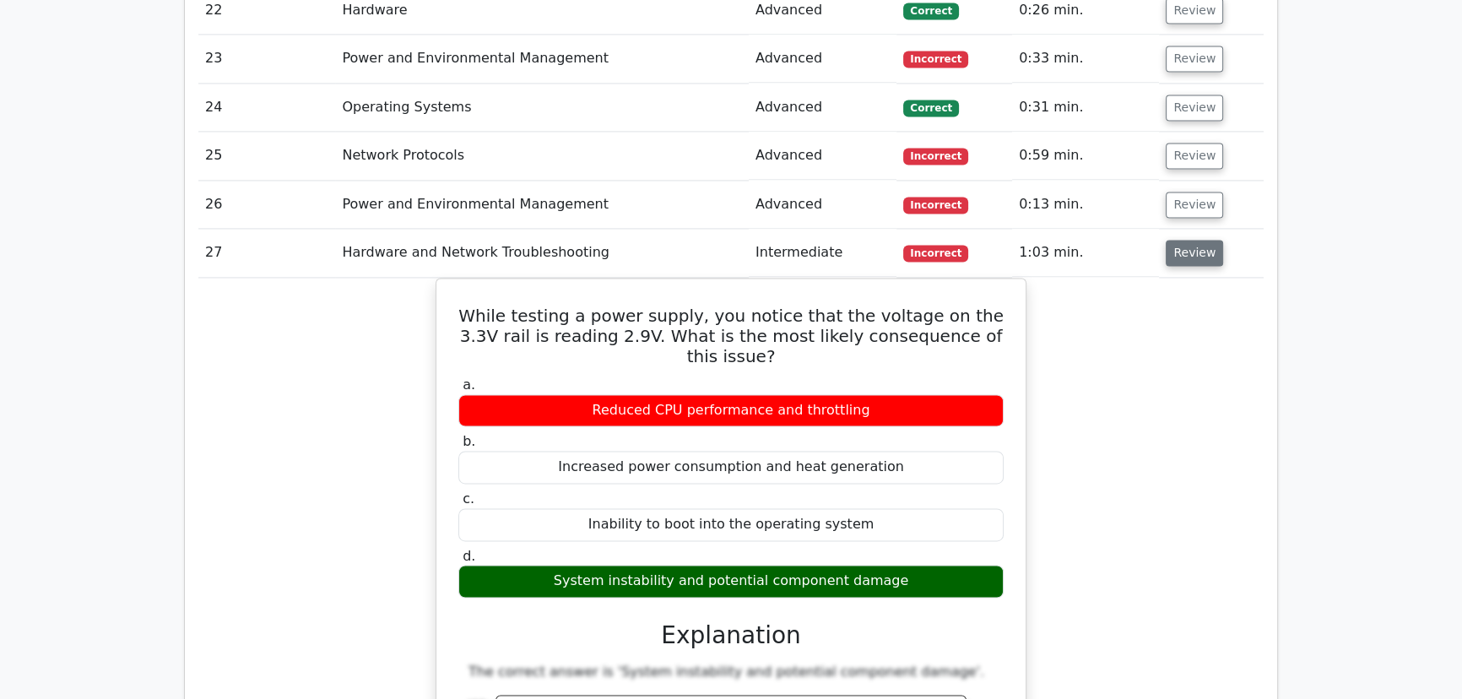
click at [1190, 240] on button "Review" at bounding box center [1194, 253] width 57 height 26
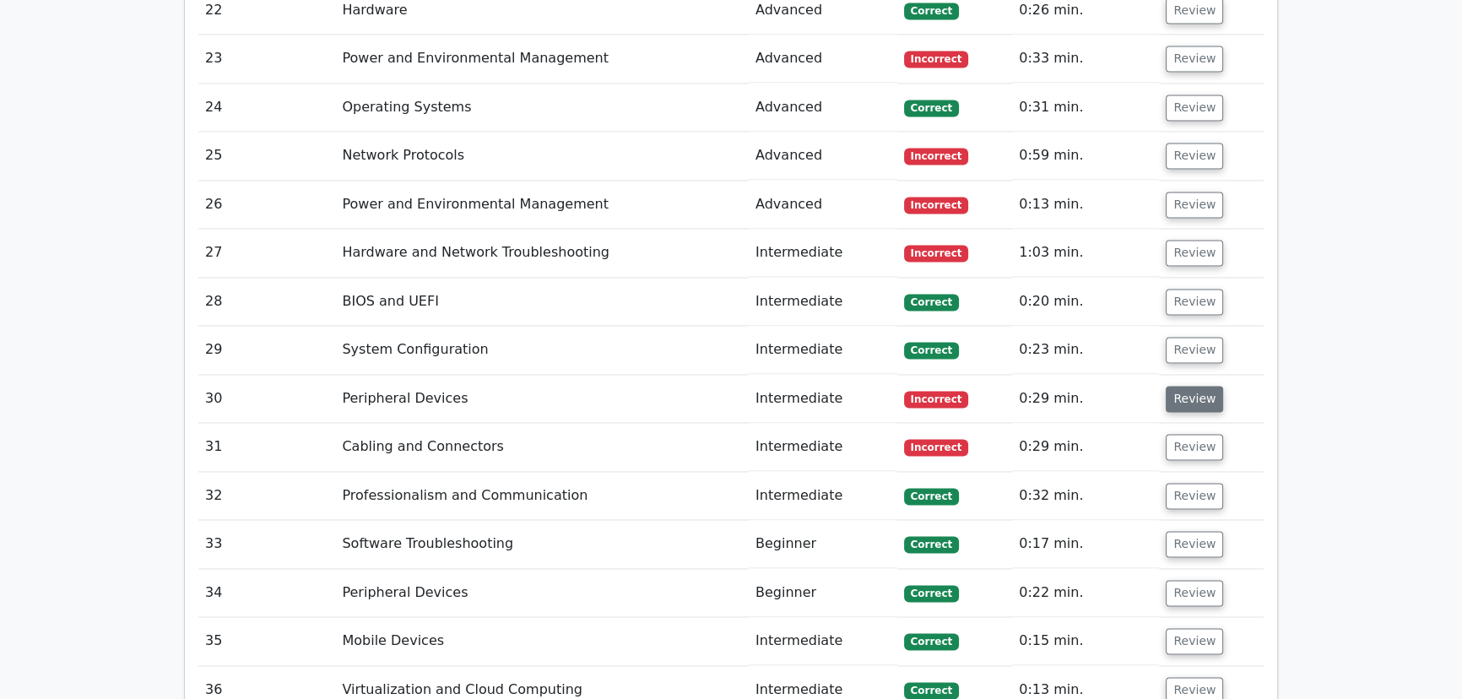
click at [1176, 386] on button "Review" at bounding box center [1194, 399] width 57 height 26
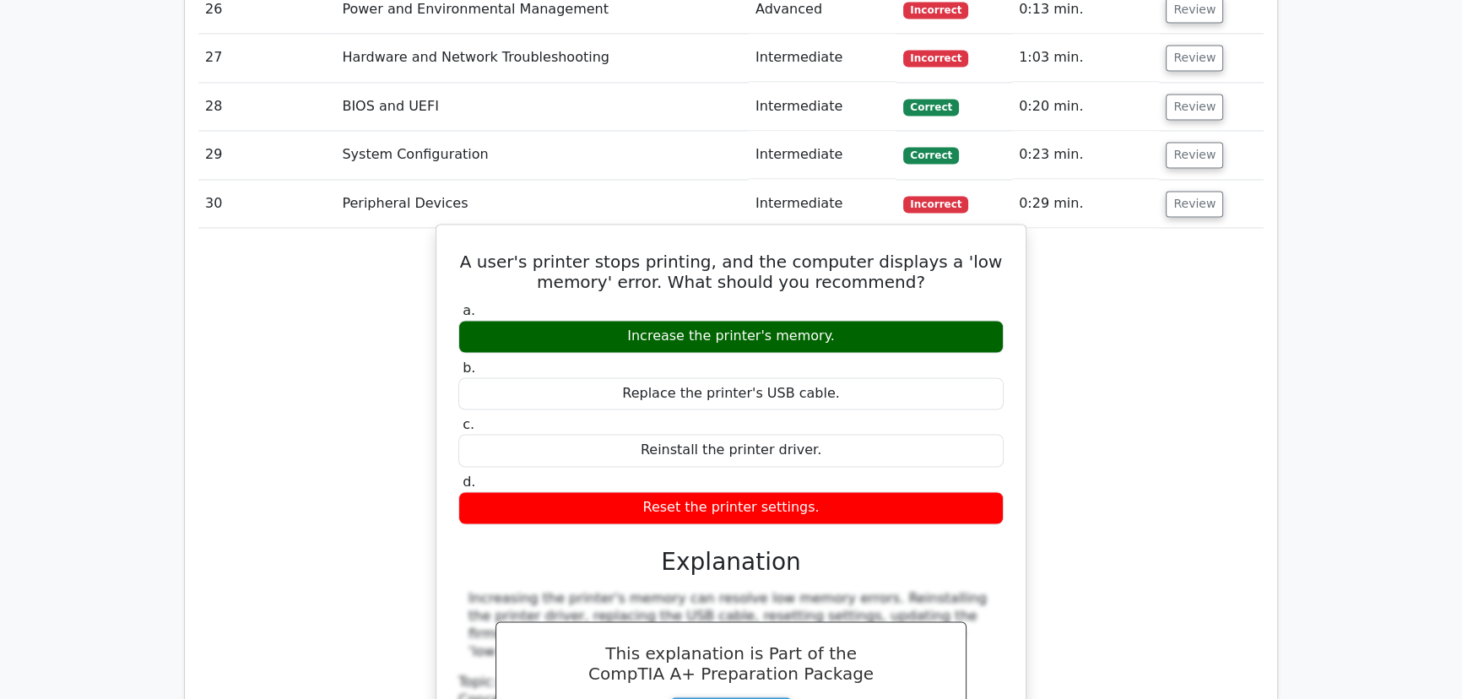
scroll to position [3453, 0]
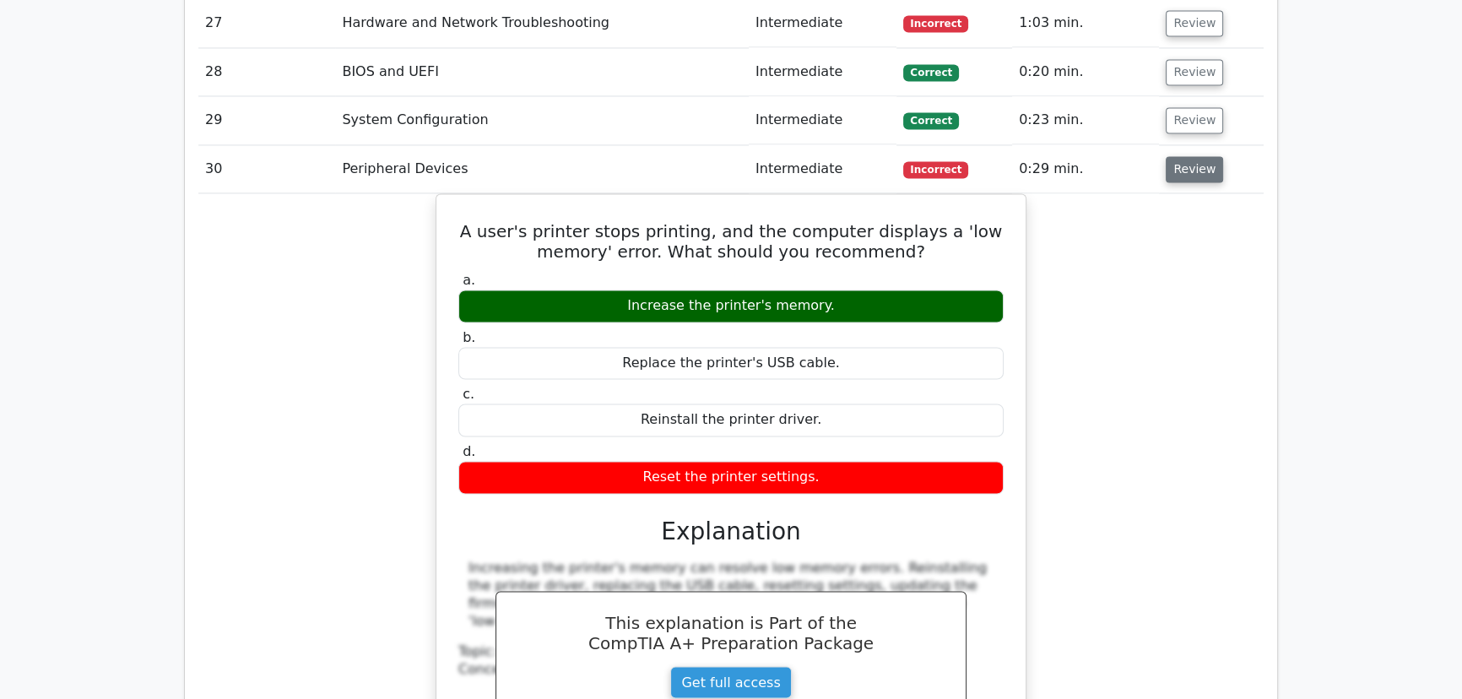
click at [1198, 156] on button "Review" at bounding box center [1194, 169] width 57 height 26
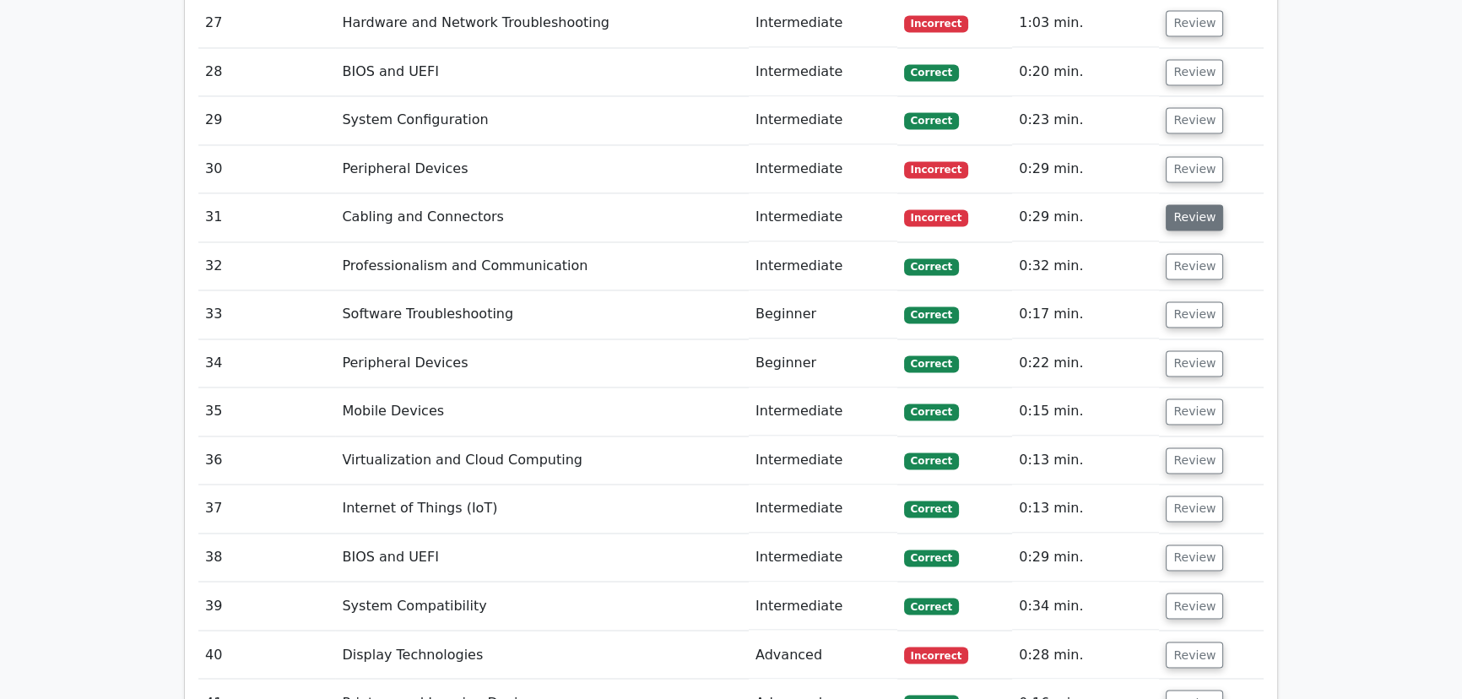
click at [1190, 204] on button "Review" at bounding box center [1194, 217] width 57 height 26
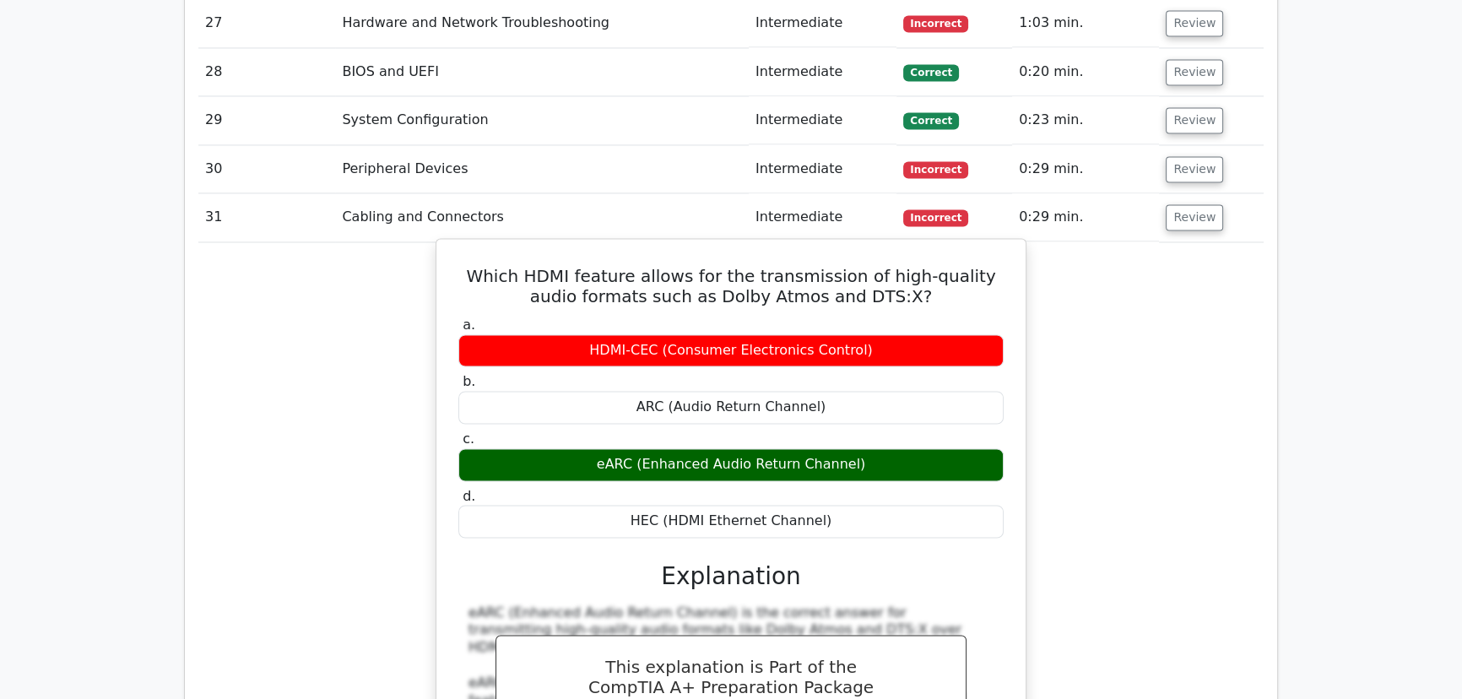
scroll to position [3530, 0]
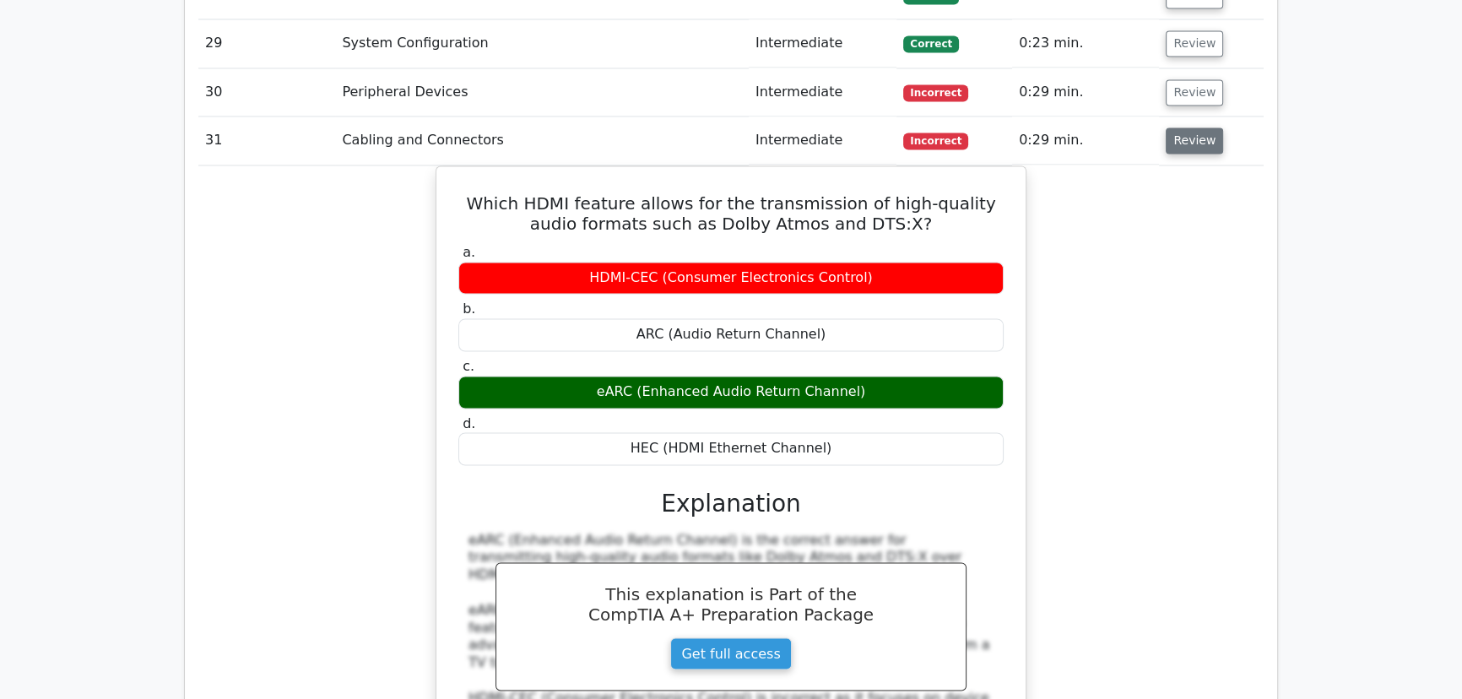
click at [1214, 127] on button "Review" at bounding box center [1194, 140] width 57 height 26
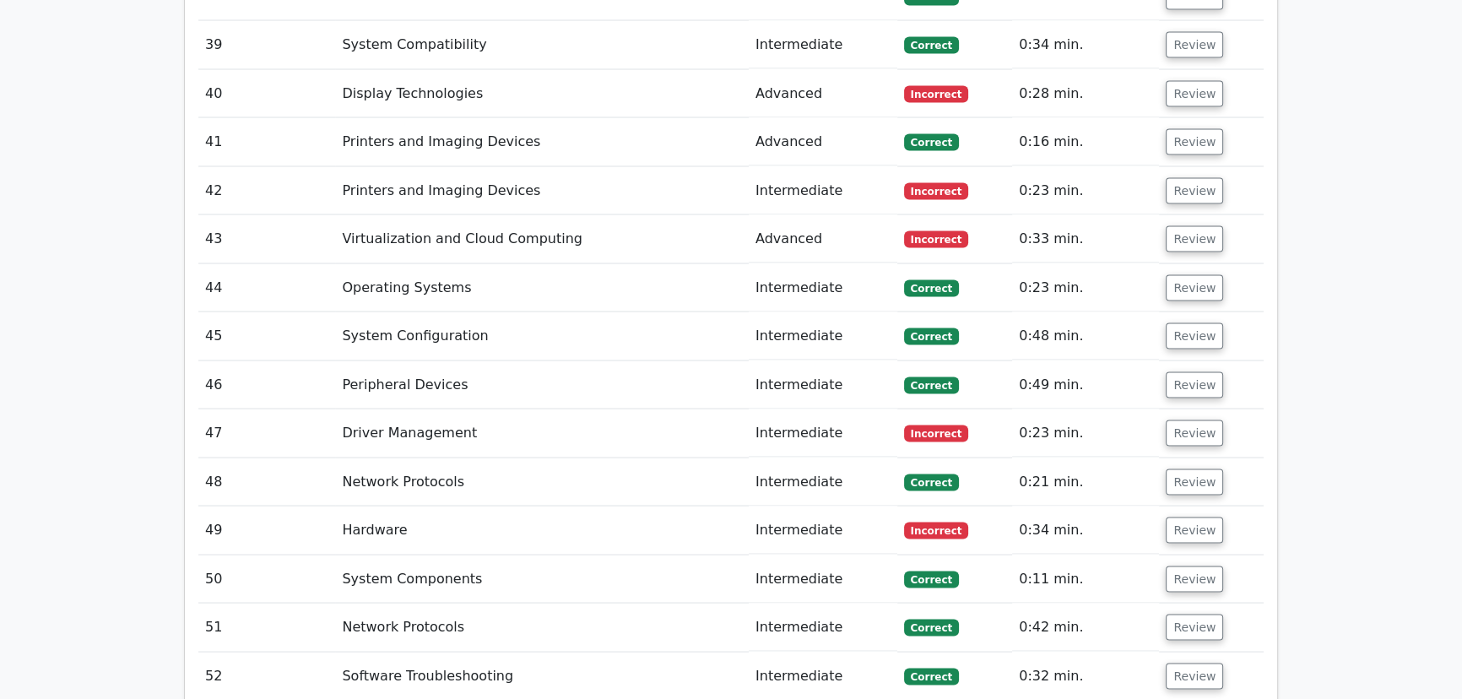
scroll to position [3990, 0]
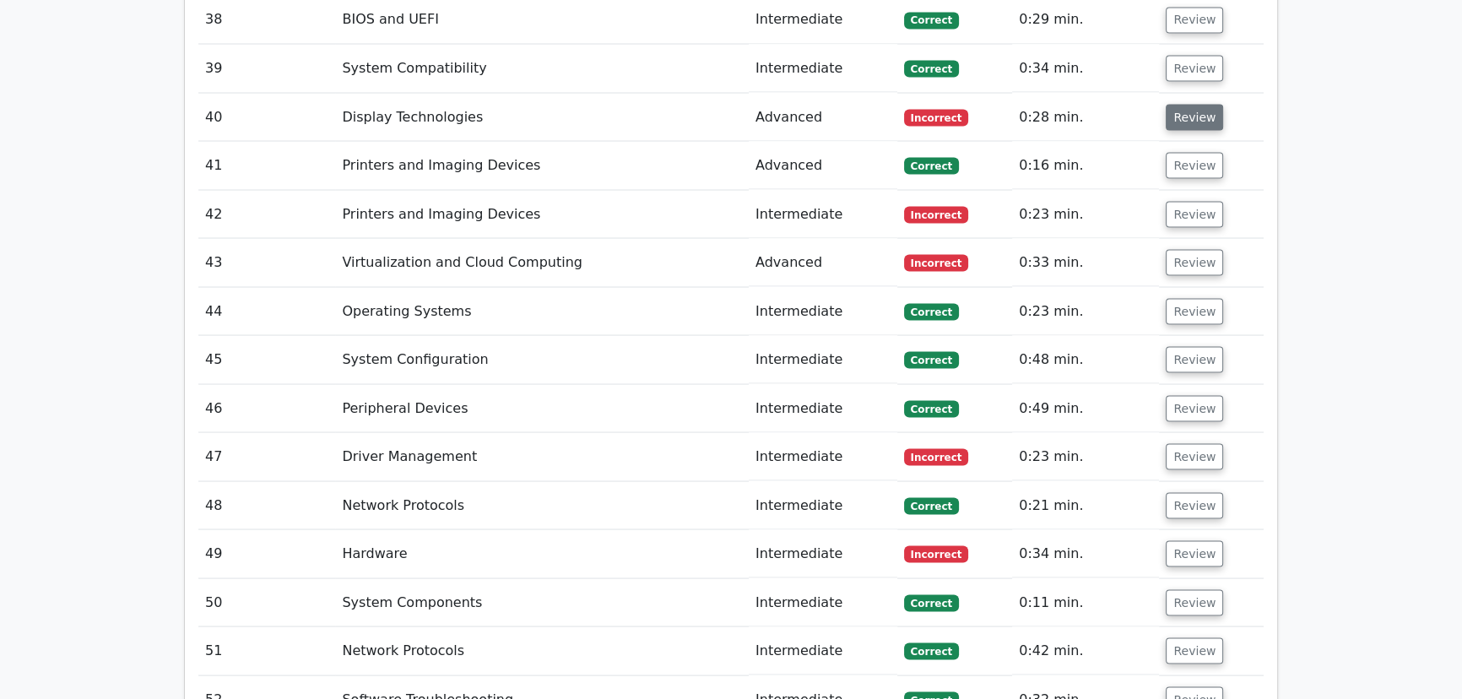
click at [1193, 104] on button "Review" at bounding box center [1194, 117] width 57 height 26
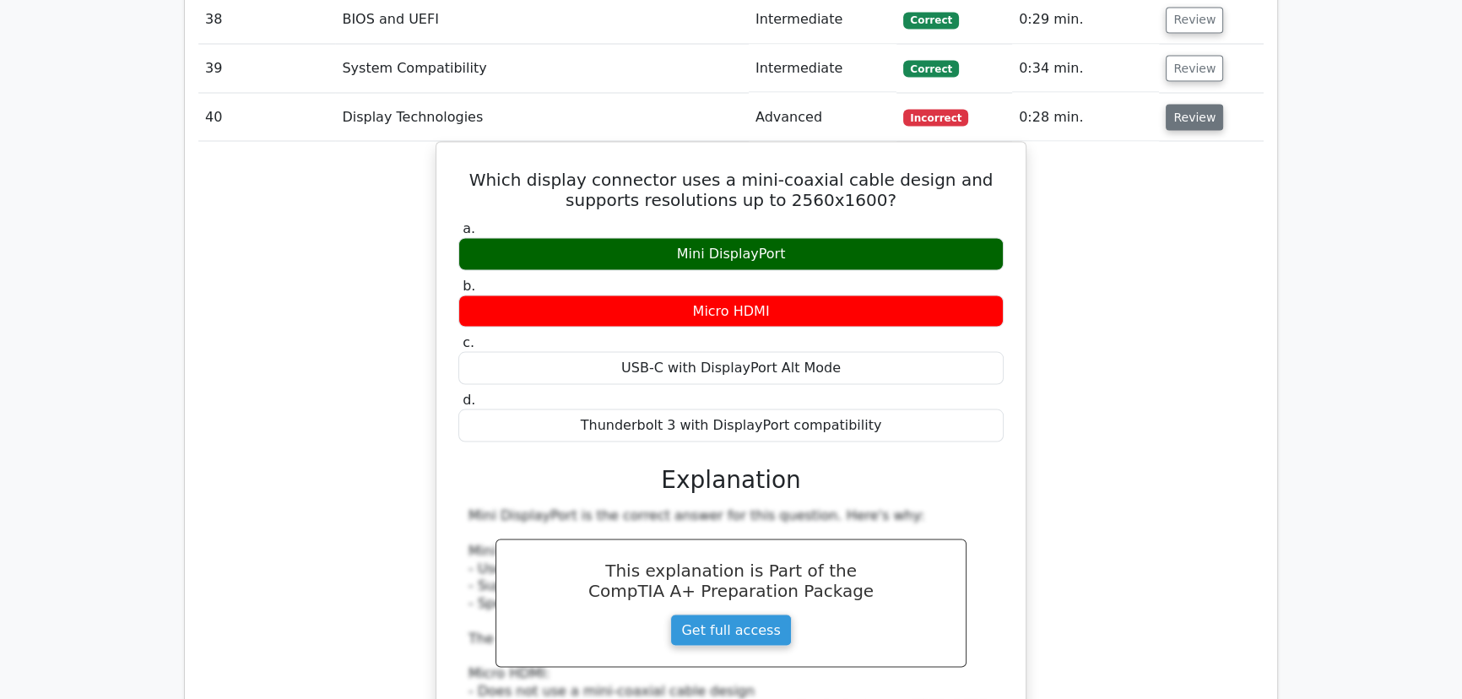
click at [1194, 104] on button "Review" at bounding box center [1194, 117] width 57 height 26
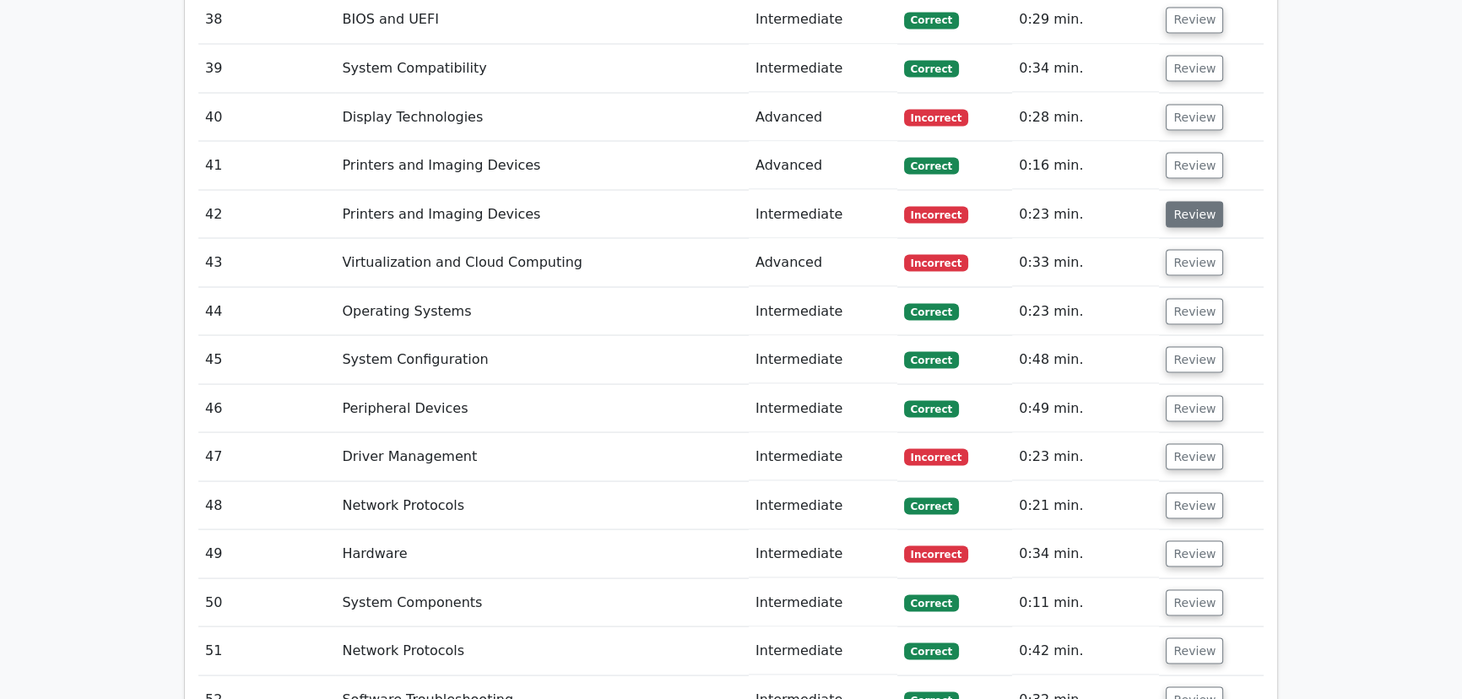
click at [1184, 201] on button "Review" at bounding box center [1194, 214] width 57 height 26
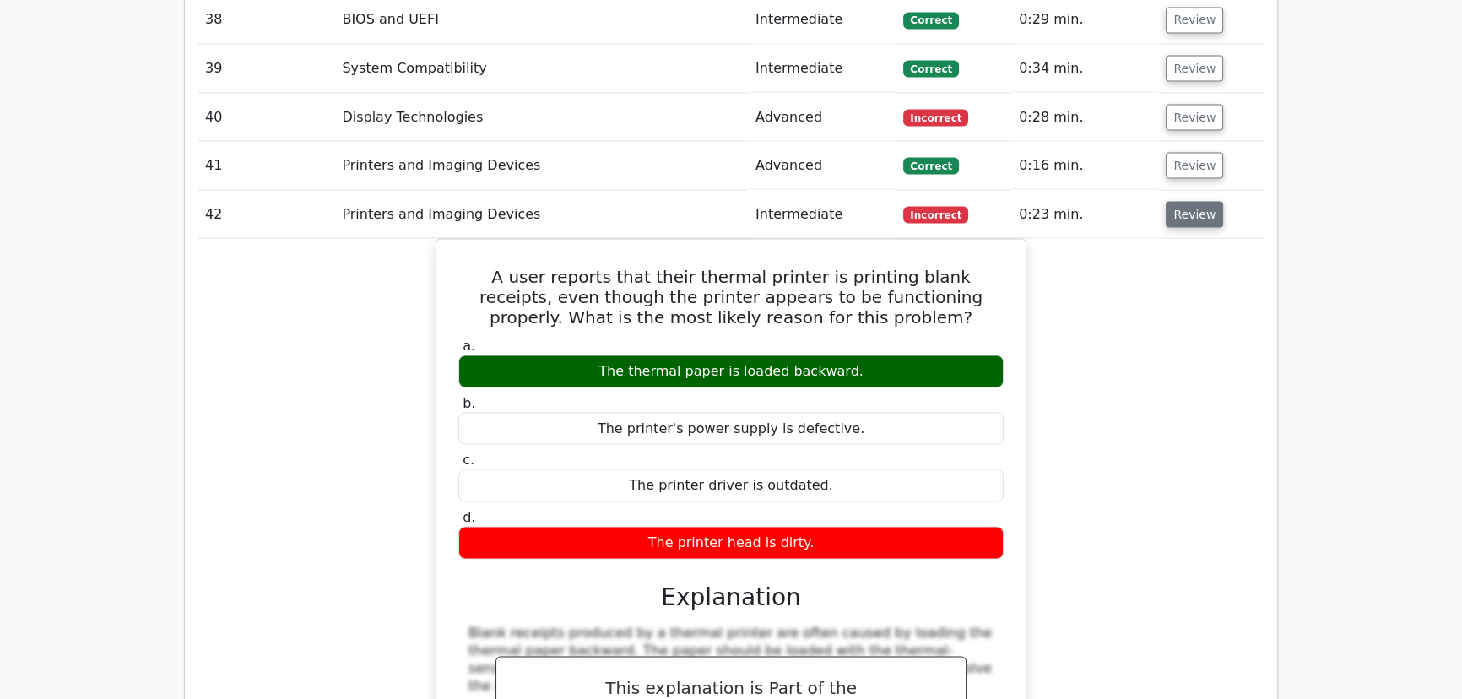
click at [1184, 201] on button "Review" at bounding box center [1194, 214] width 57 height 26
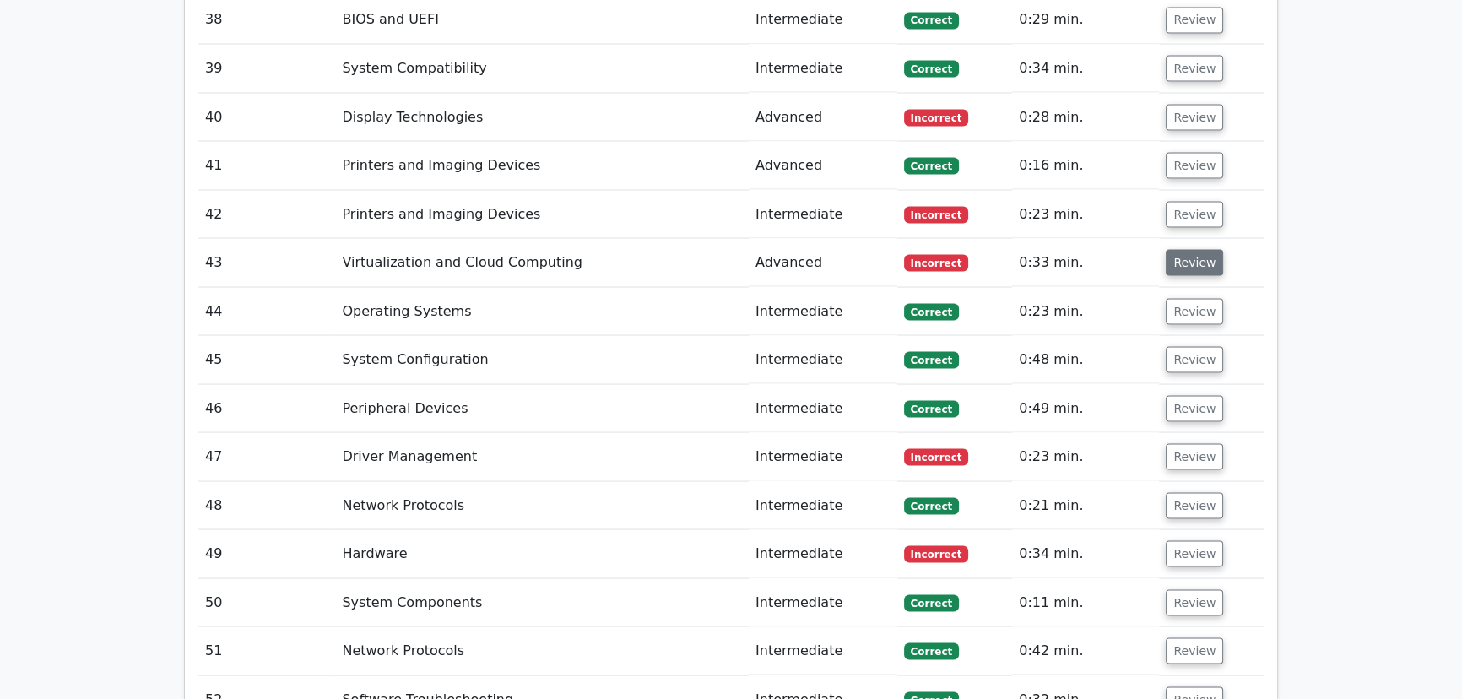
click at [1195, 249] on button "Review" at bounding box center [1194, 262] width 57 height 26
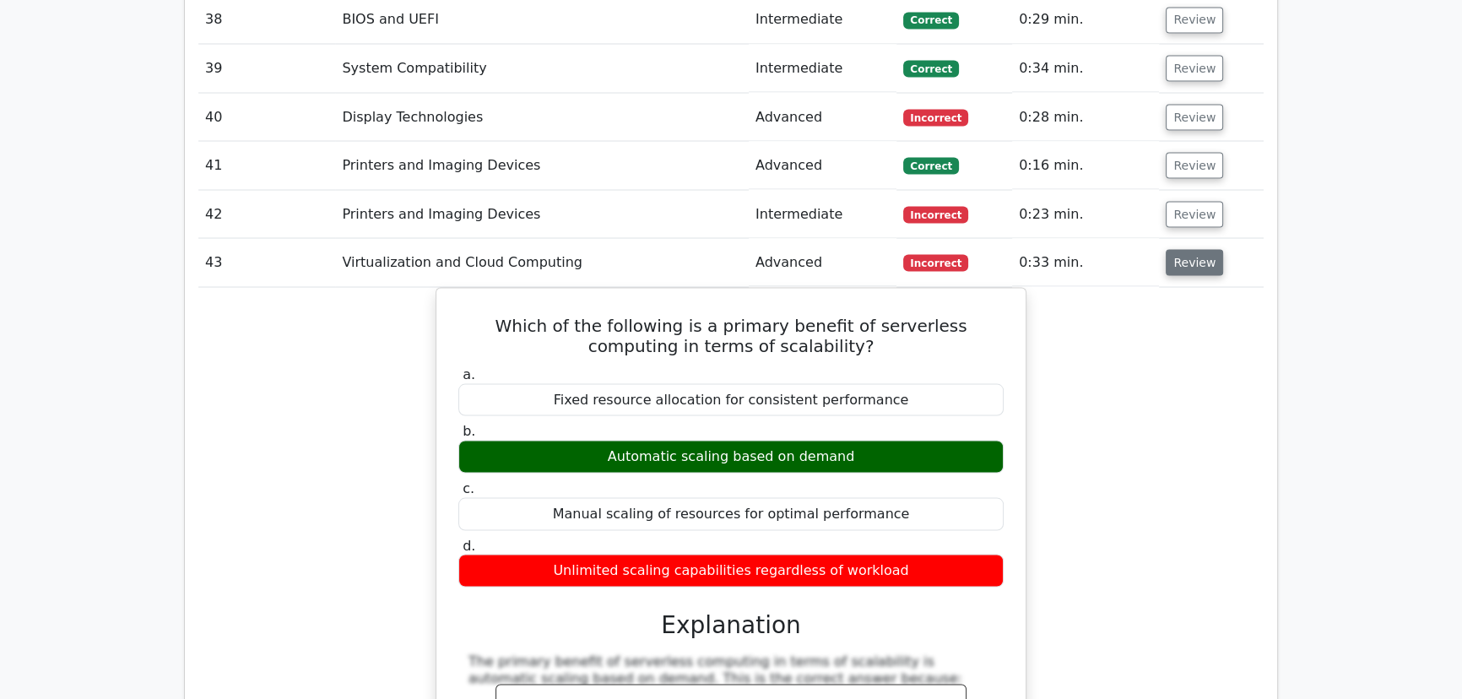
click at [1195, 249] on button "Review" at bounding box center [1194, 262] width 57 height 26
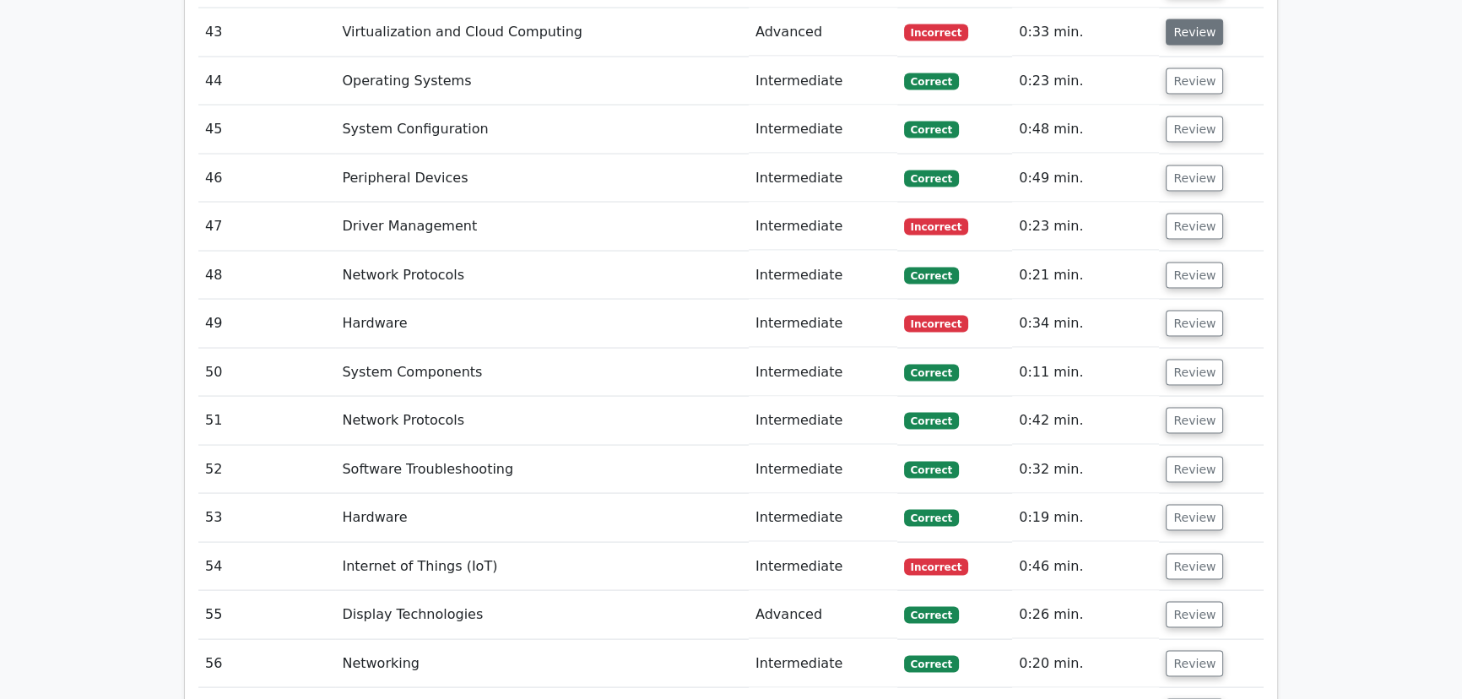
scroll to position [4221, 0]
click at [1196, 213] on button "Review" at bounding box center [1194, 226] width 57 height 26
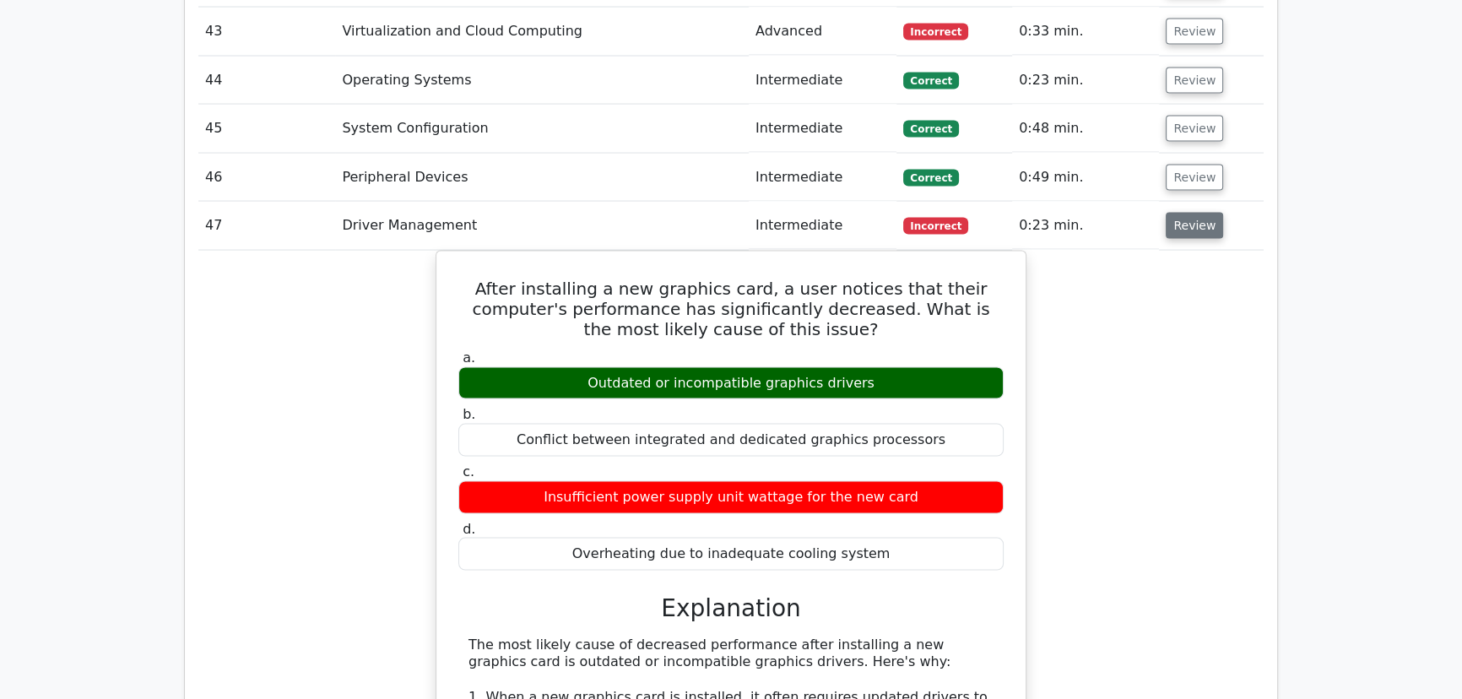
click at [1196, 213] on button "Review" at bounding box center [1194, 226] width 57 height 26
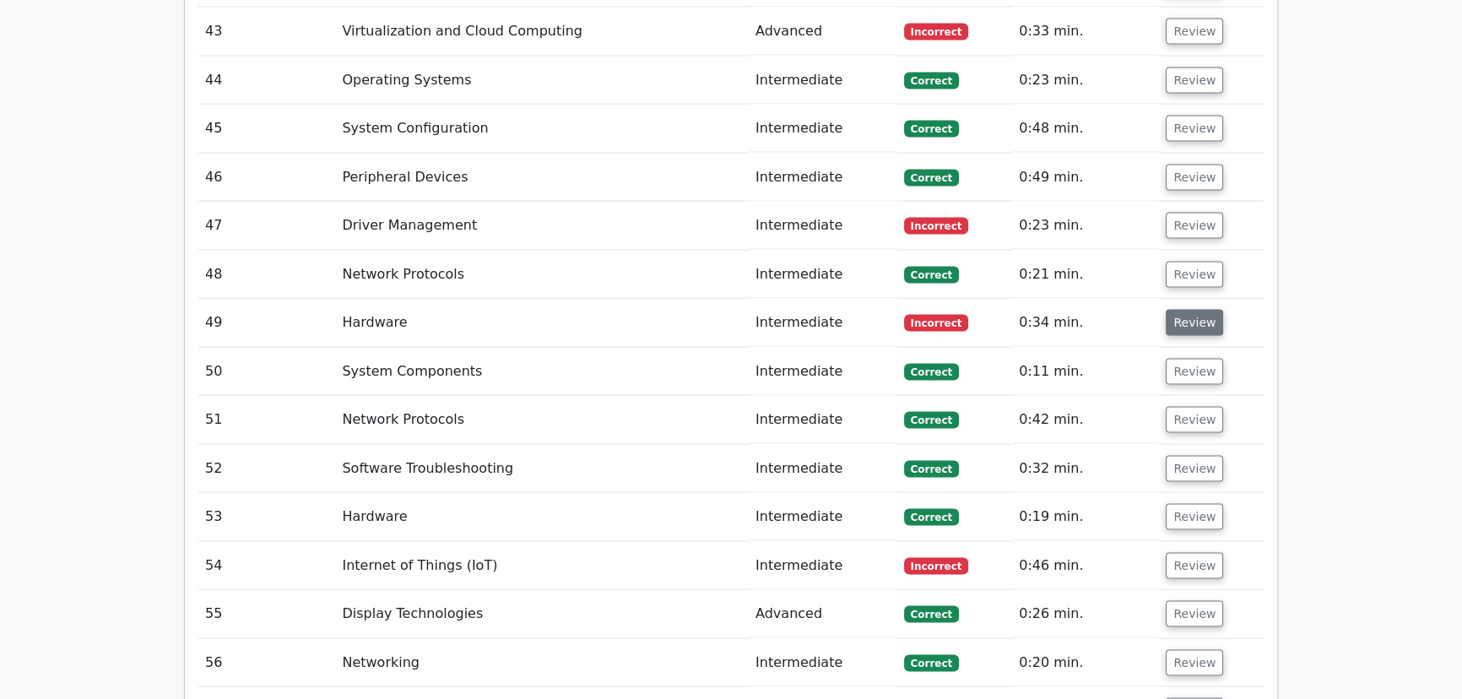
click at [1191, 310] on button "Review" at bounding box center [1194, 323] width 57 height 26
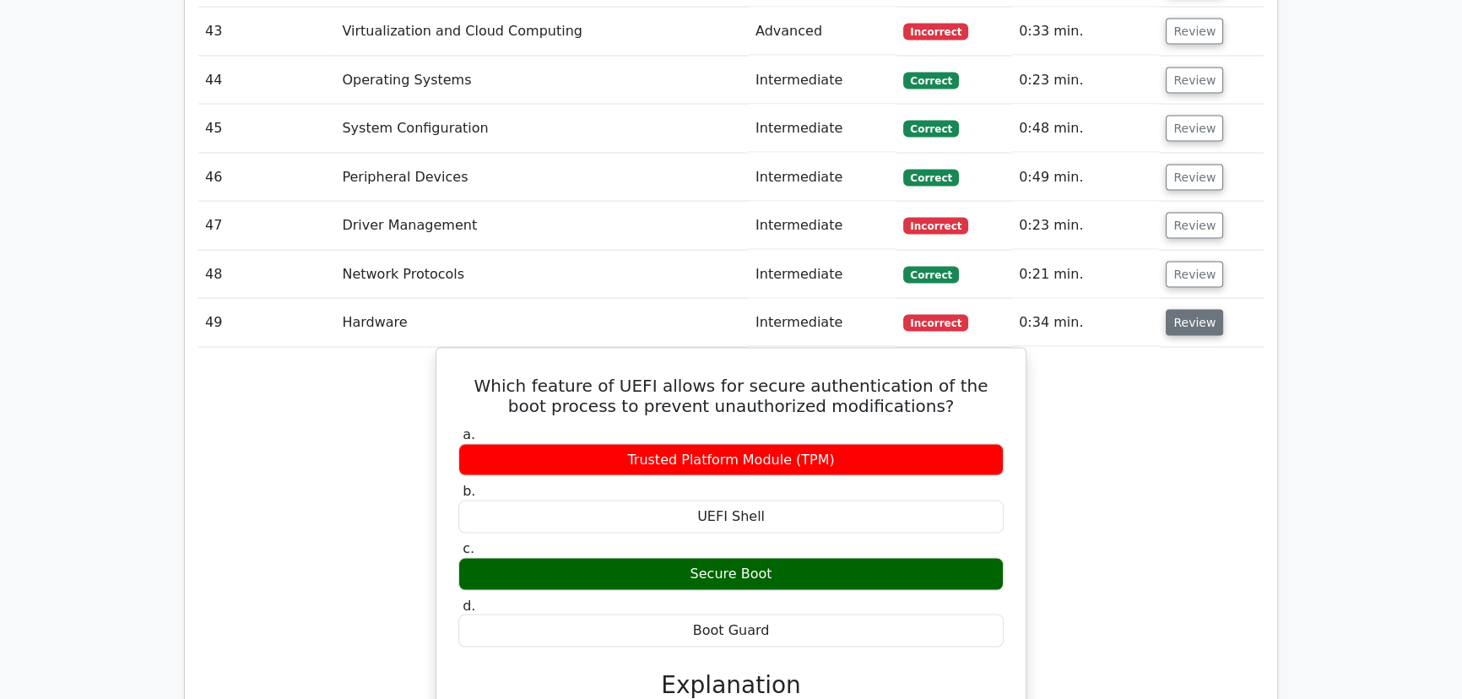
click at [1179, 310] on button "Review" at bounding box center [1194, 323] width 57 height 26
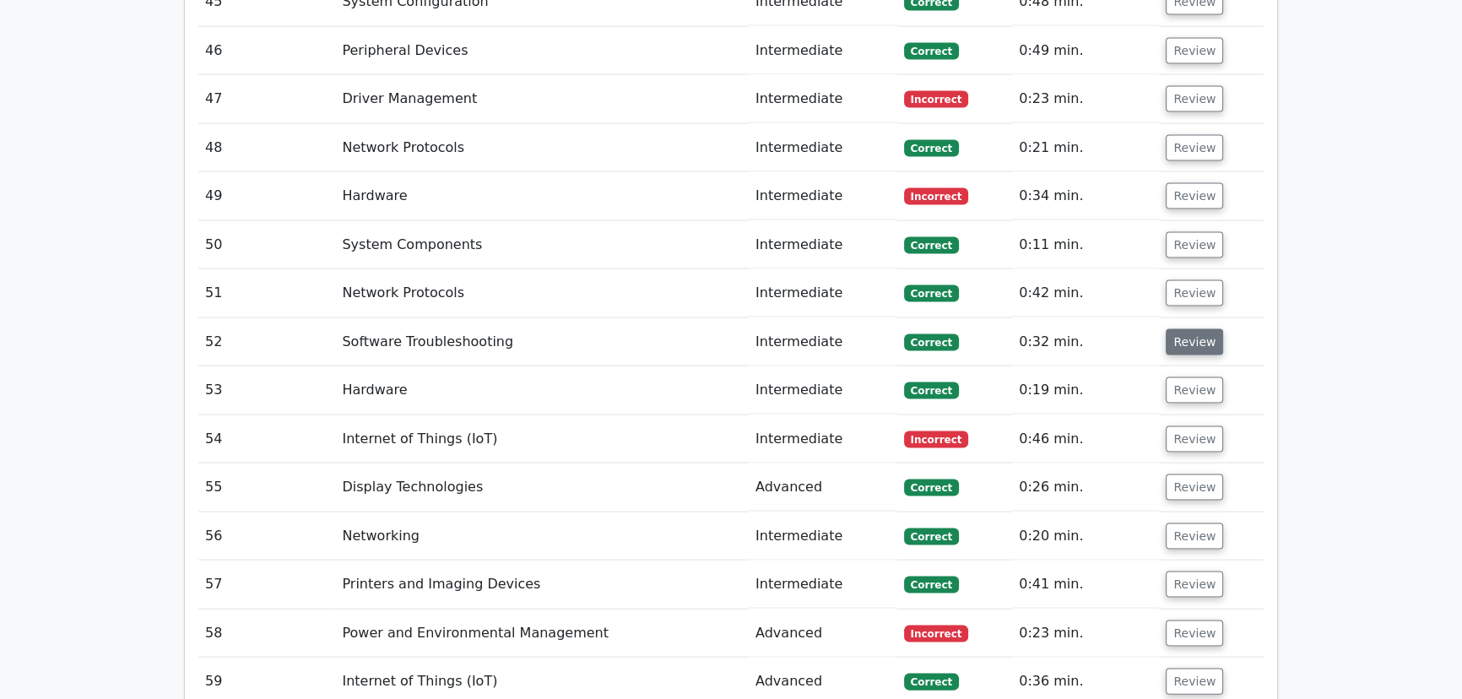
scroll to position [4374, 0]
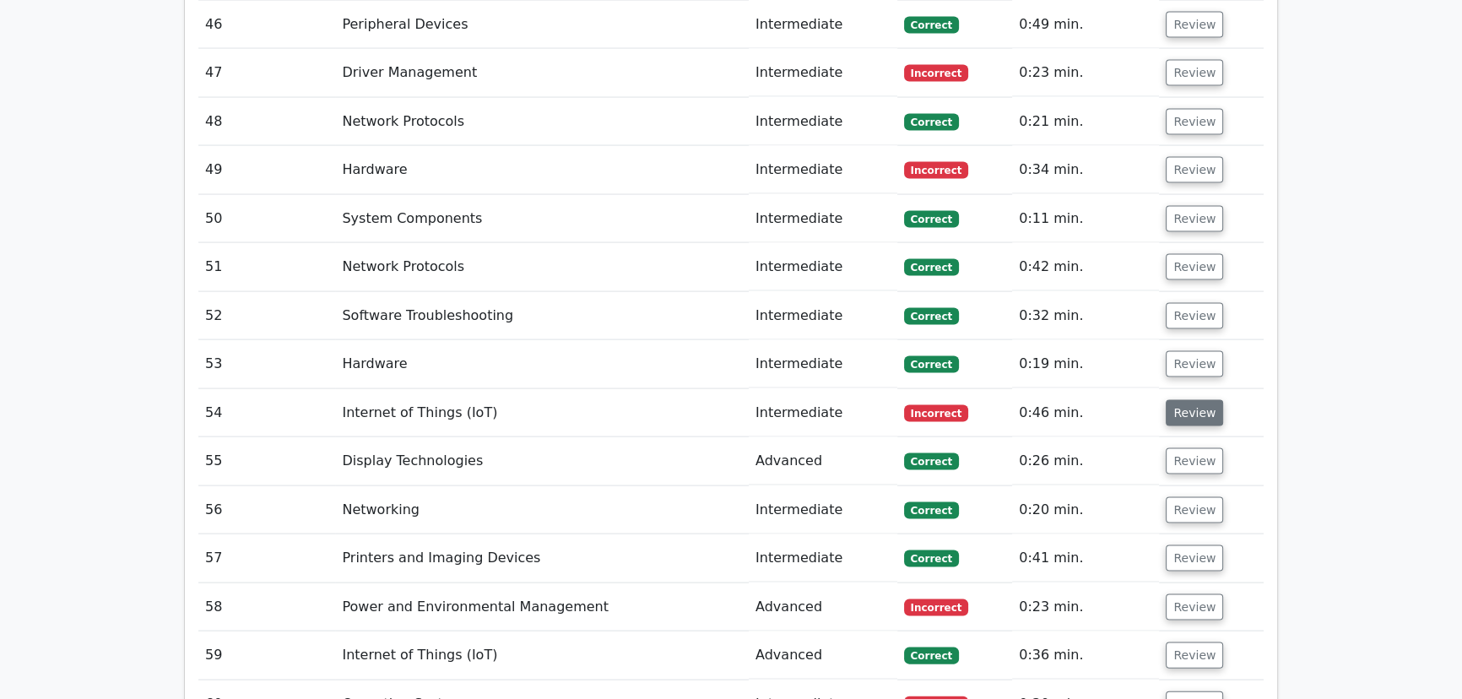
click at [1194, 400] on button "Review" at bounding box center [1194, 413] width 57 height 26
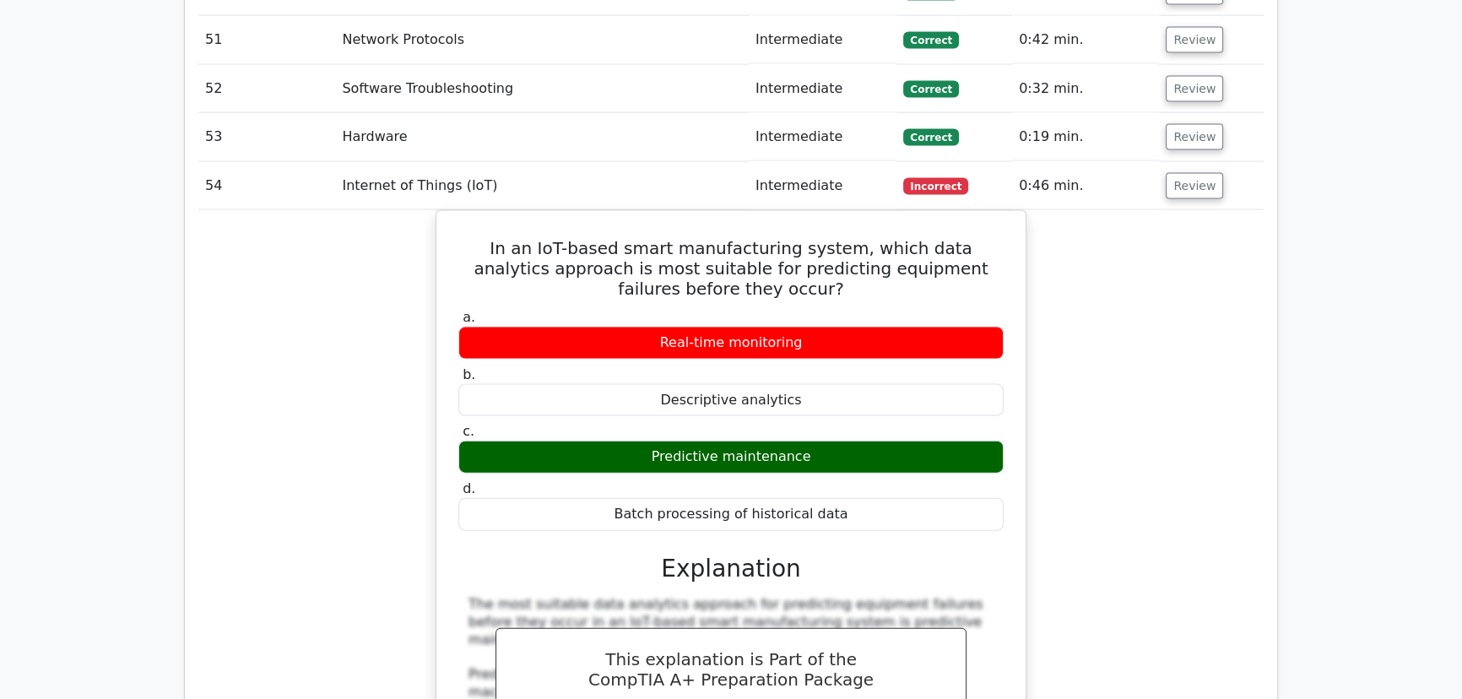
scroll to position [4604, 0]
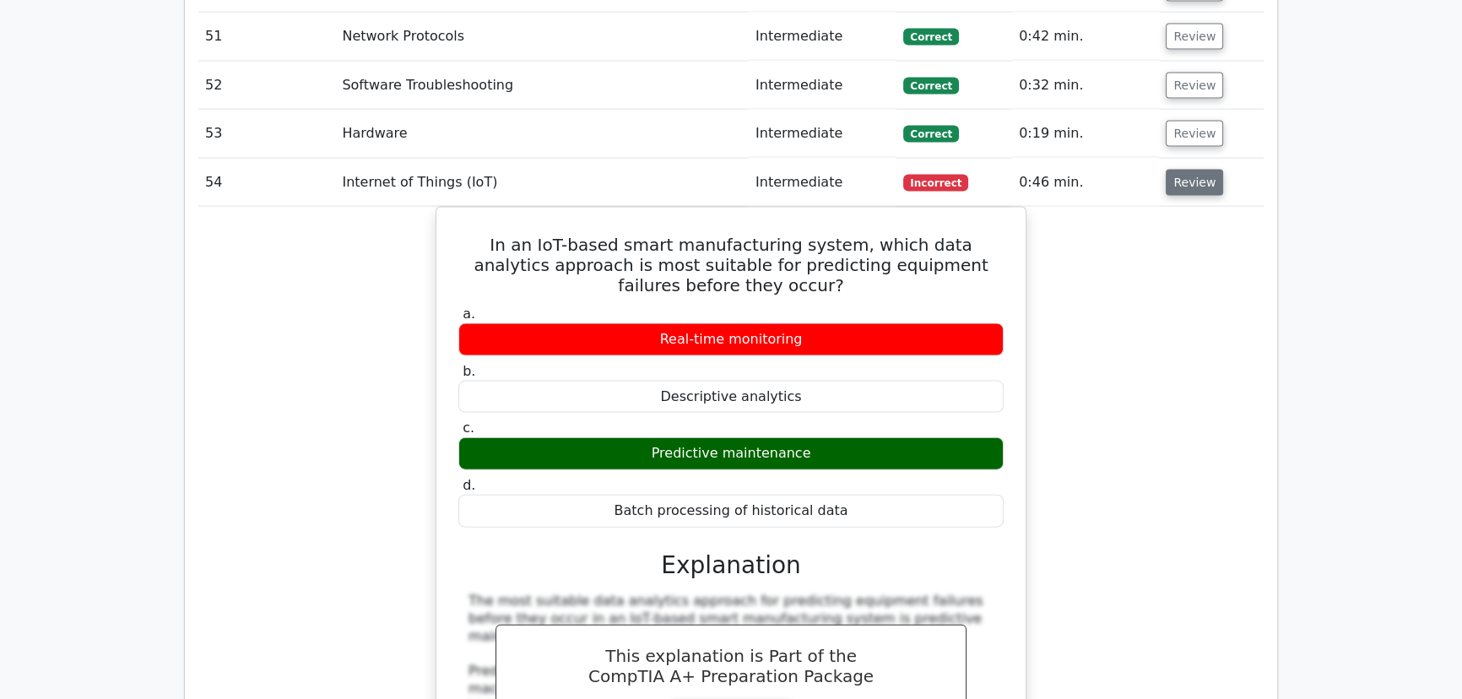
click at [1198, 170] on button "Review" at bounding box center [1194, 183] width 57 height 26
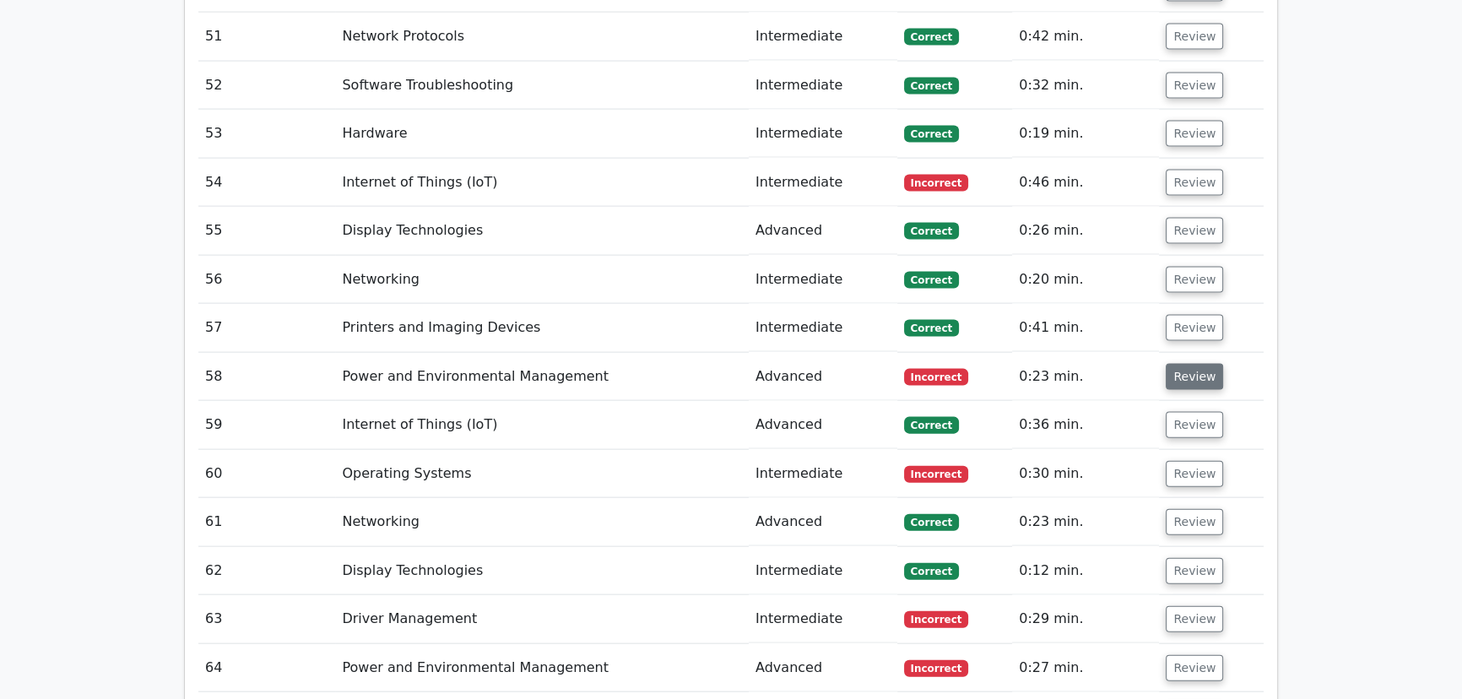
click at [1185, 364] on button "Review" at bounding box center [1194, 377] width 57 height 26
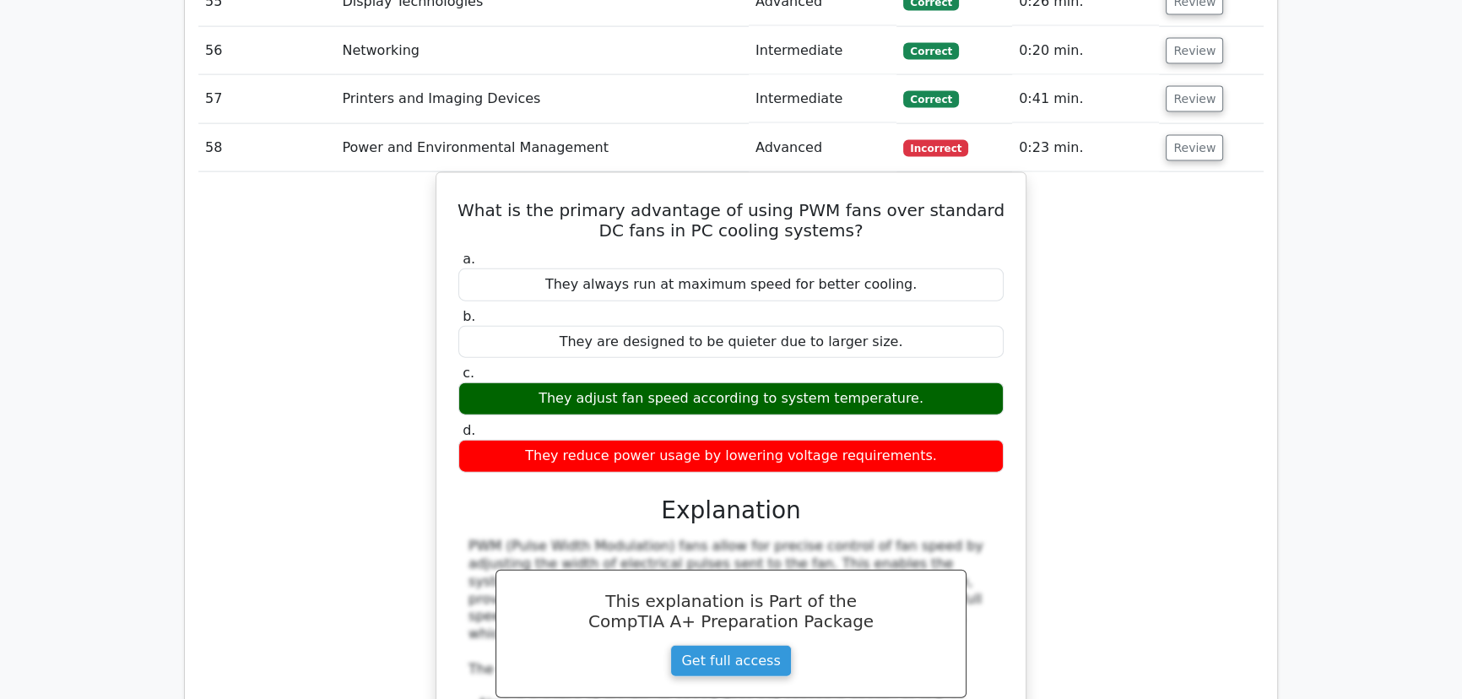
scroll to position [4835, 0]
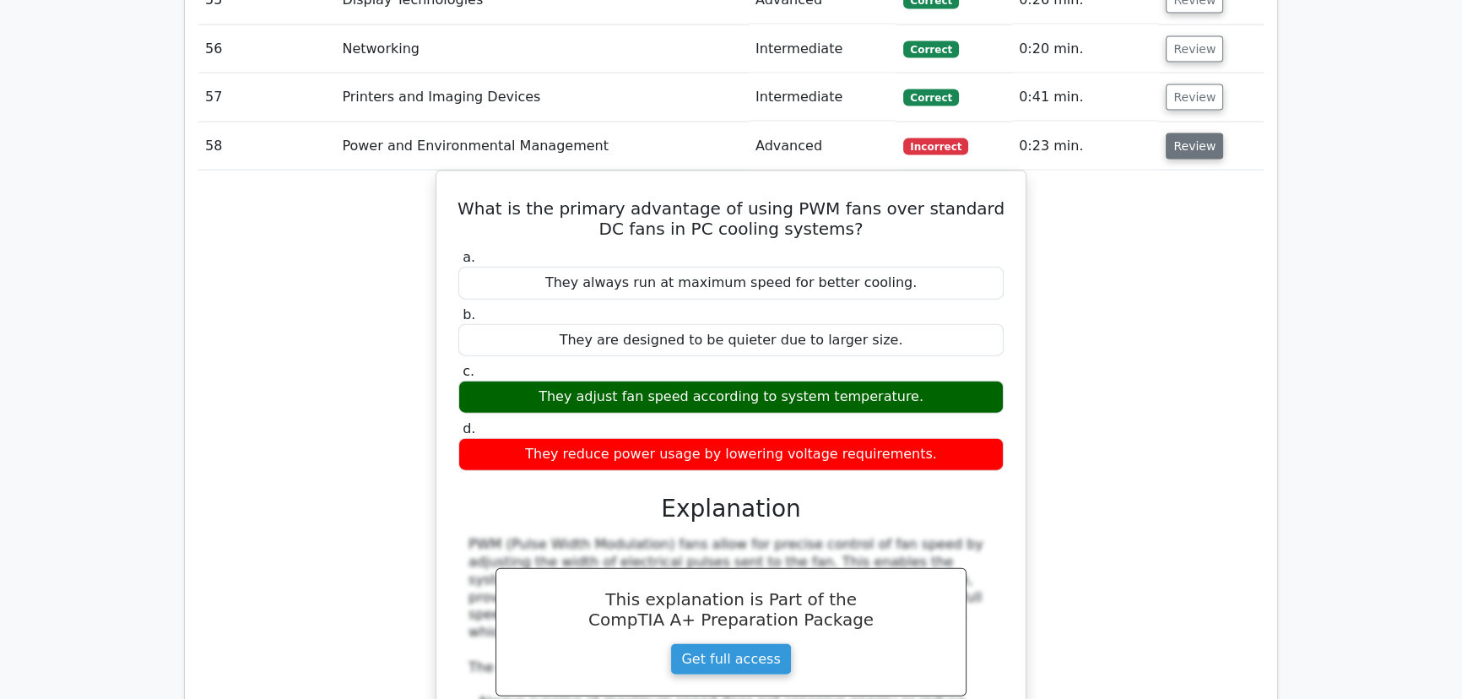
click at [1190, 133] on button "Review" at bounding box center [1194, 146] width 57 height 26
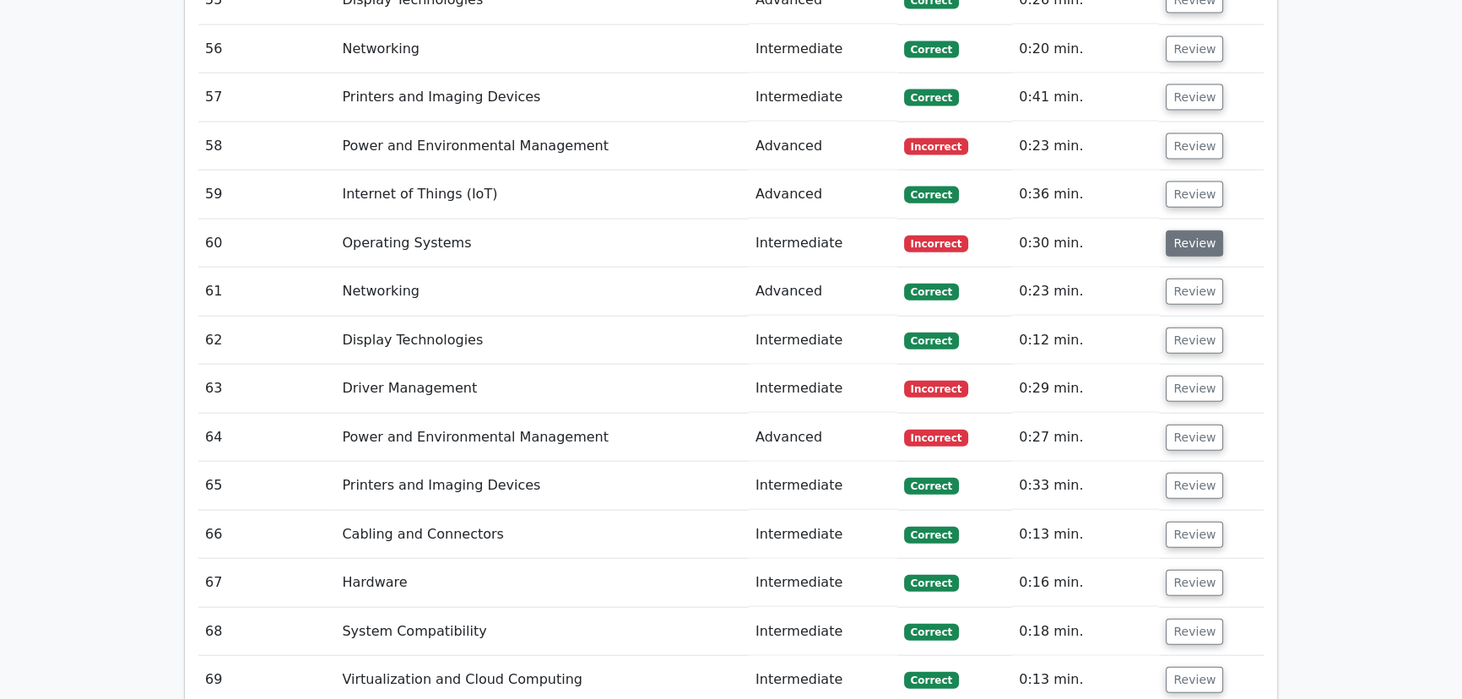
click at [1194, 230] on button "Review" at bounding box center [1194, 243] width 57 height 26
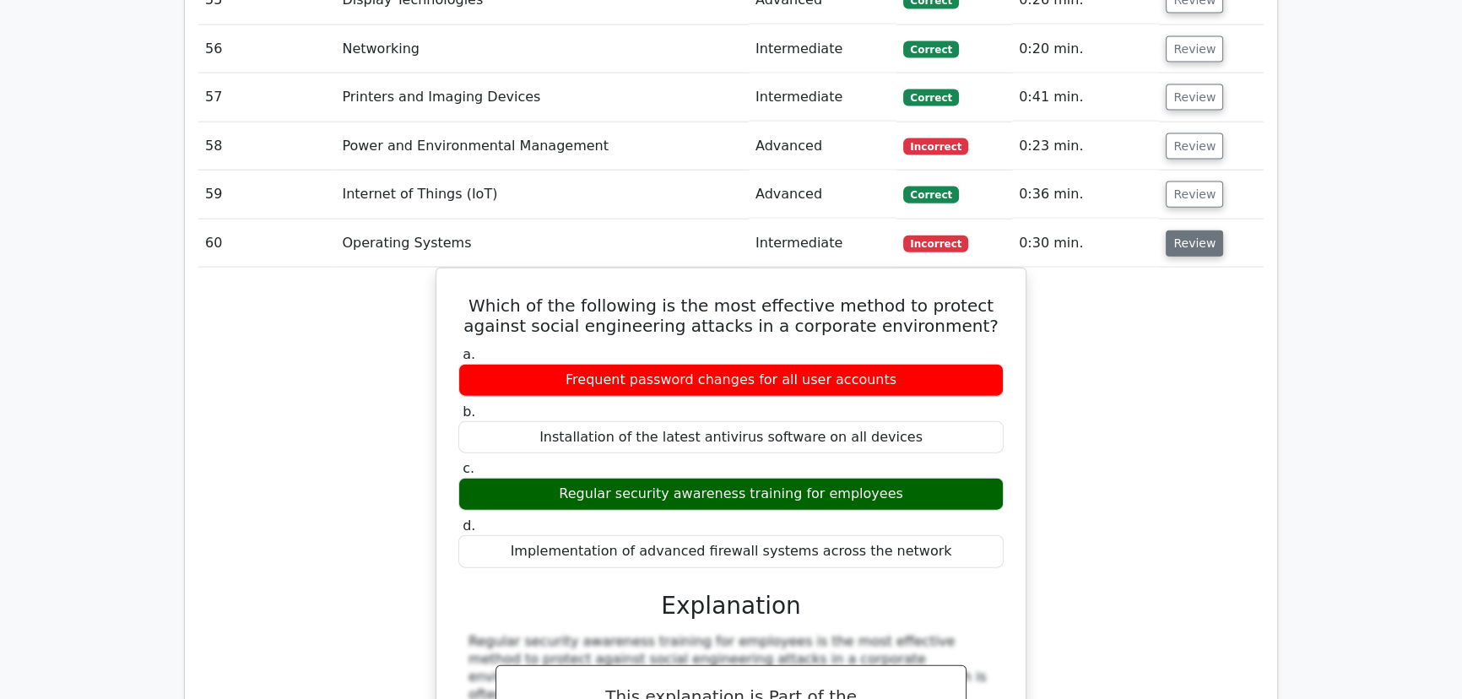
click at [1194, 230] on button "Review" at bounding box center [1194, 243] width 57 height 26
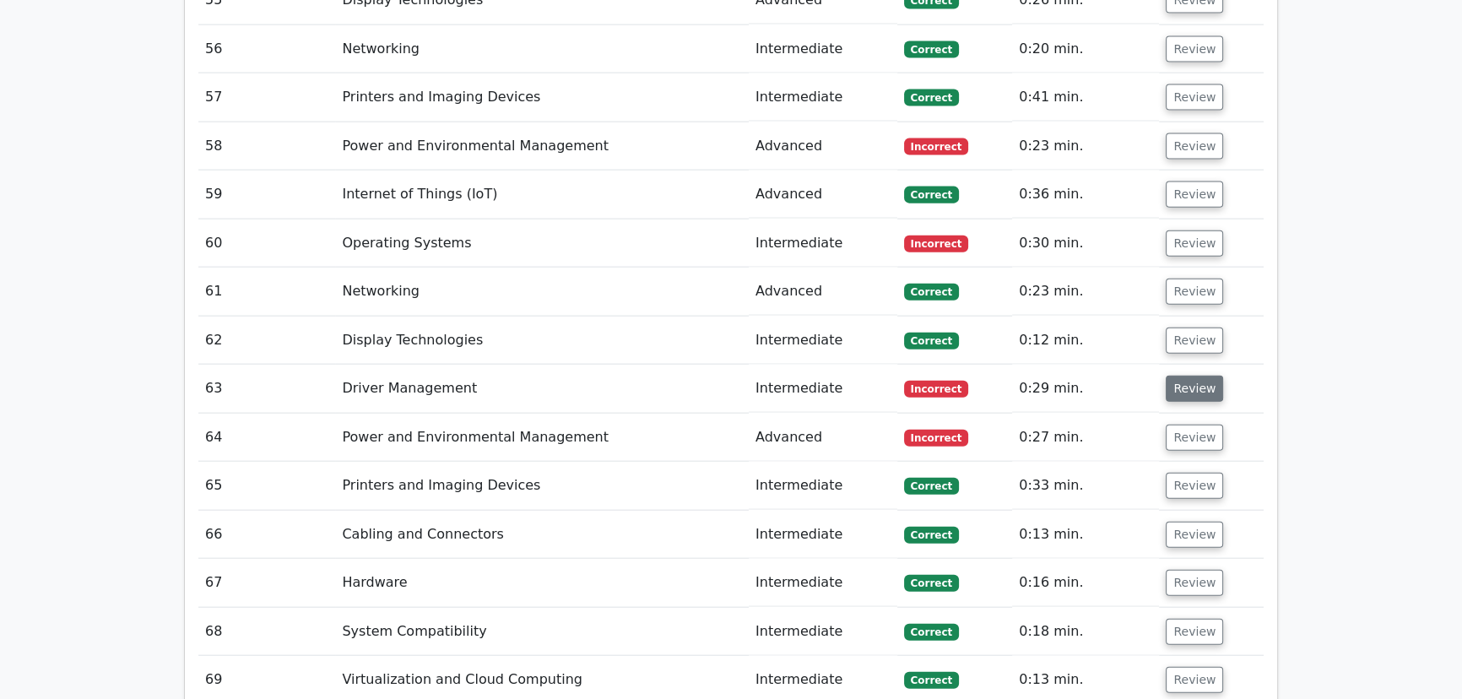
click at [1195, 376] on button "Review" at bounding box center [1194, 389] width 57 height 26
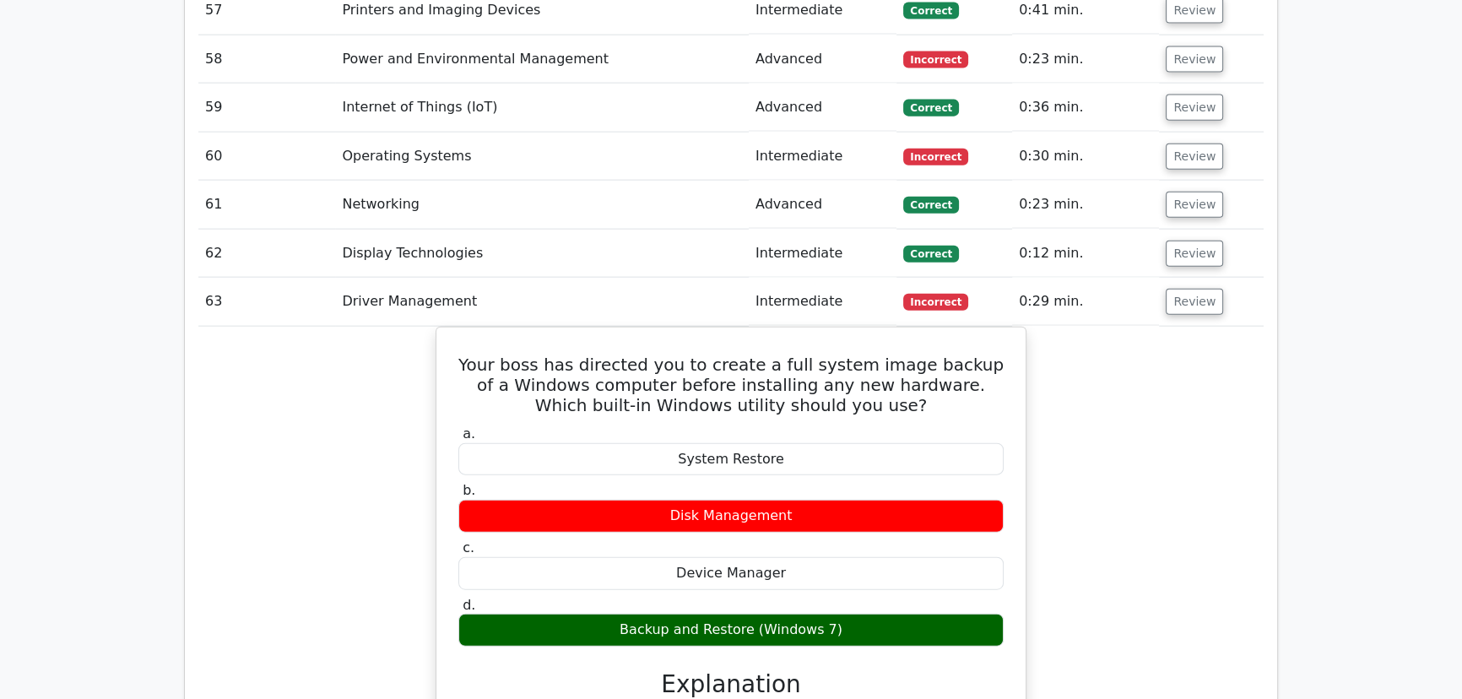
scroll to position [4911, 0]
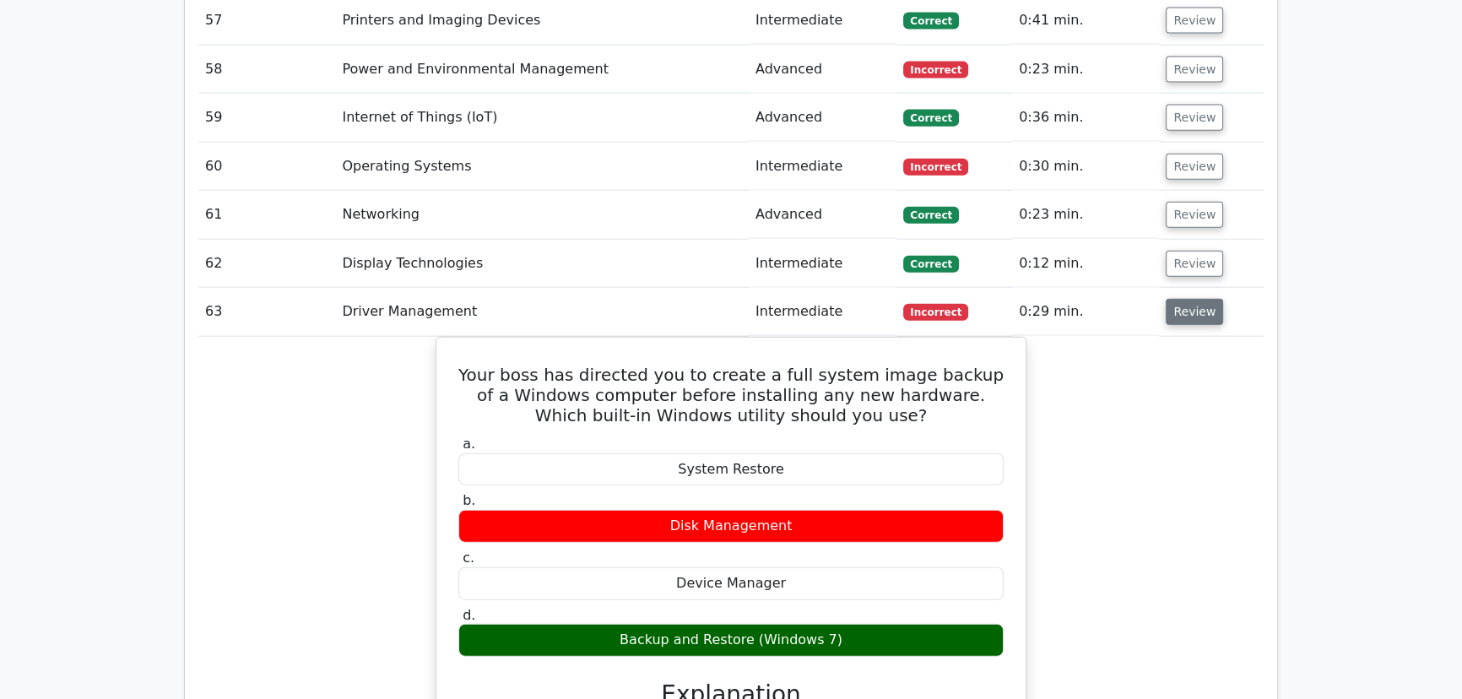
click at [1184, 299] on button "Review" at bounding box center [1194, 312] width 57 height 26
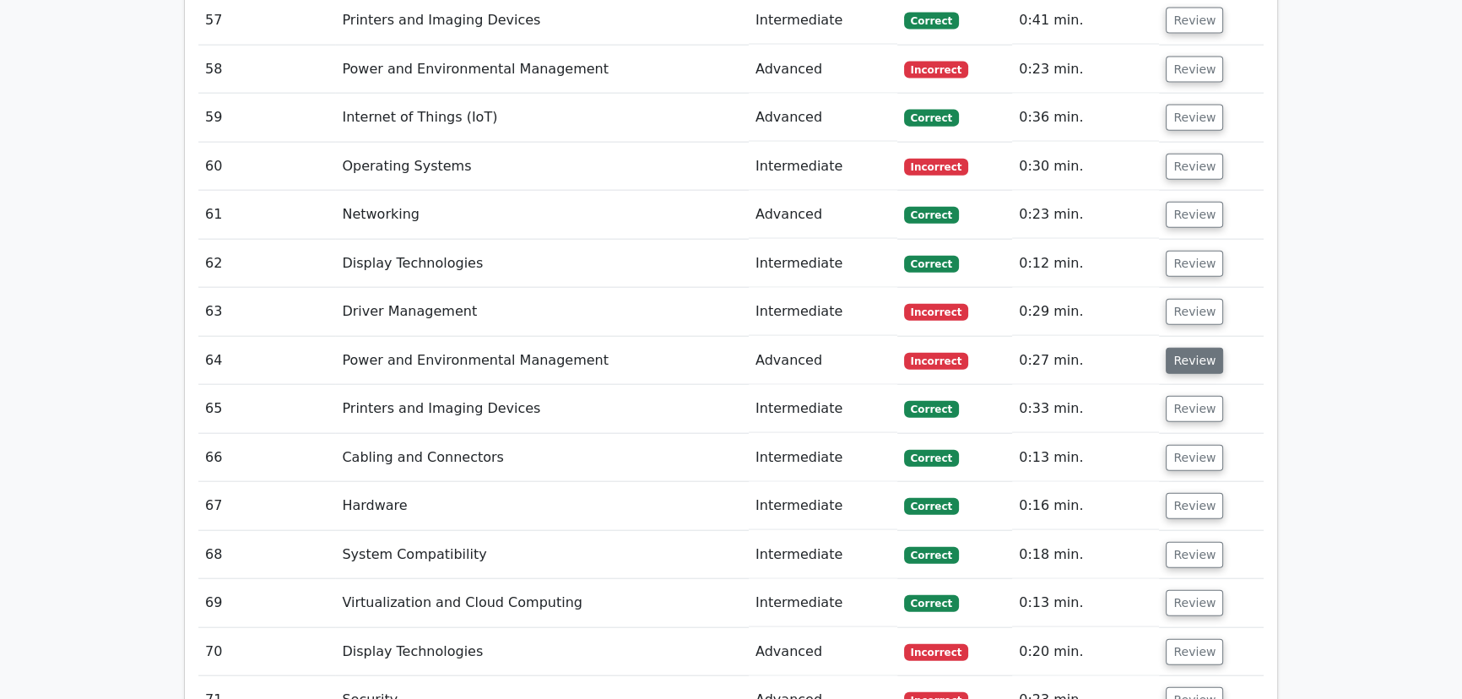
click at [1188, 348] on button "Review" at bounding box center [1194, 361] width 57 height 26
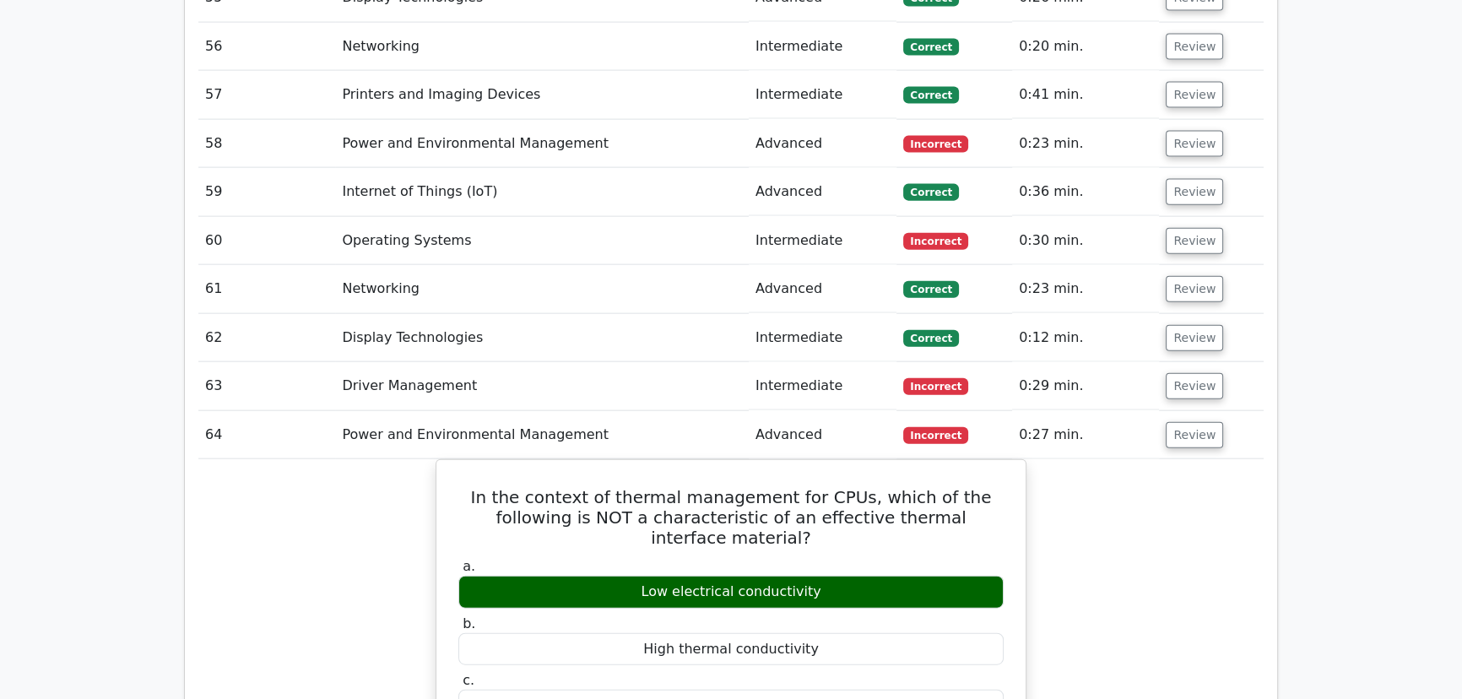
scroll to position [4835, 0]
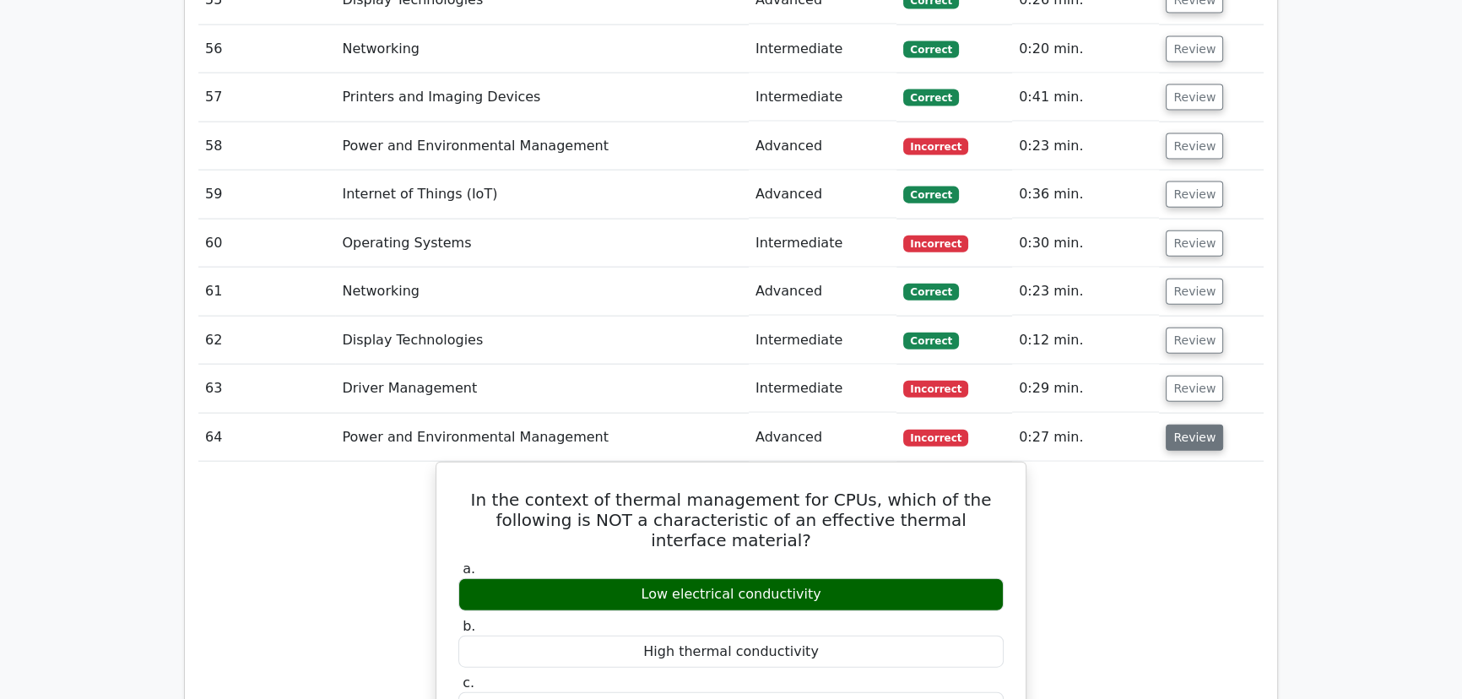
click at [1190, 425] on button "Review" at bounding box center [1194, 438] width 57 height 26
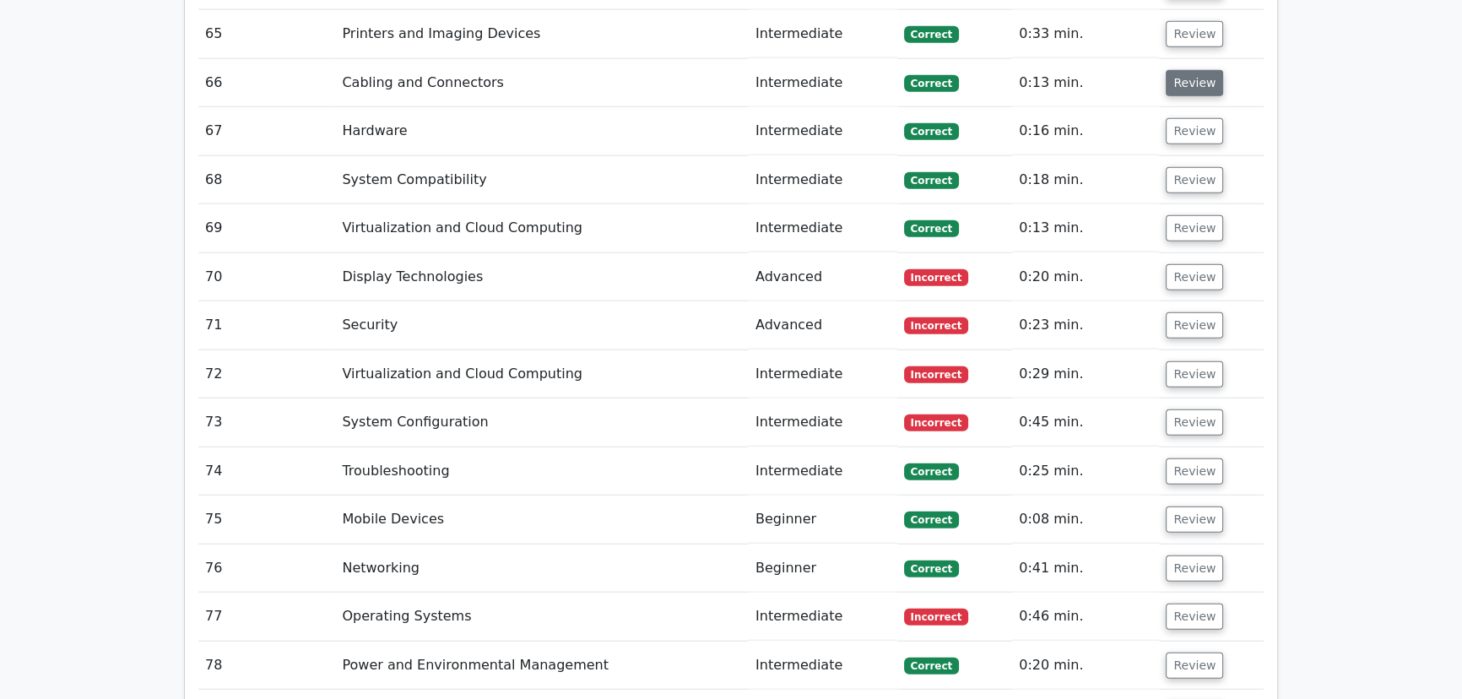
scroll to position [5295, 0]
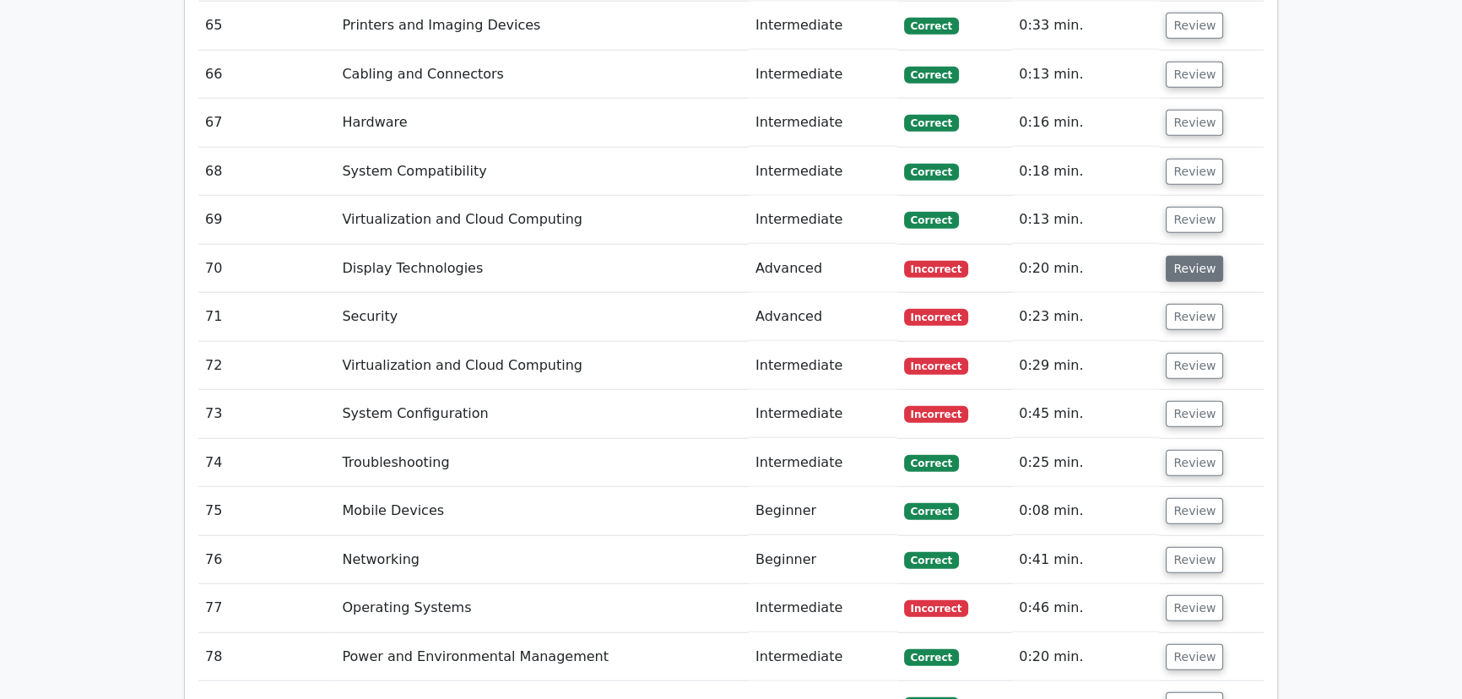
click at [1191, 256] on button "Review" at bounding box center [1194, 269] width 57 height 26
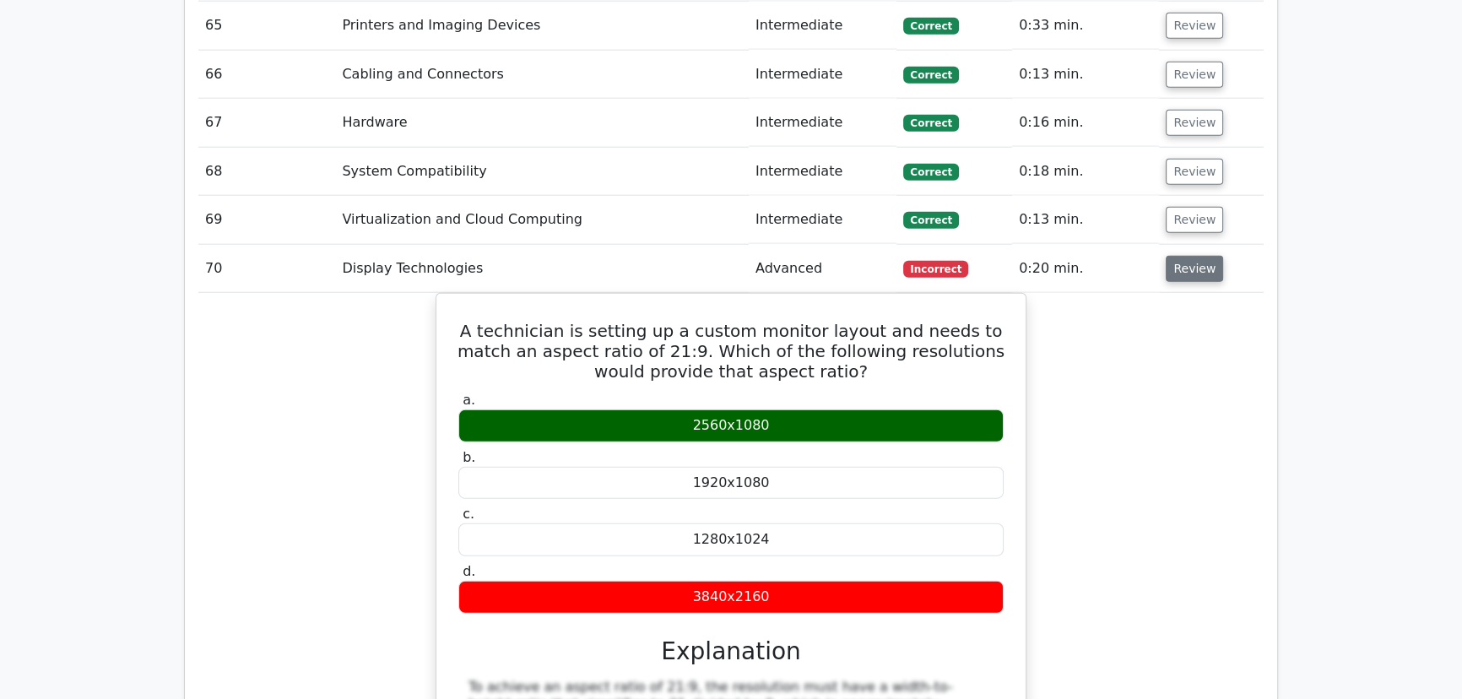
click at [1191, 256] on button "Review" at bounding box center [1194, 269] width 57 height 26
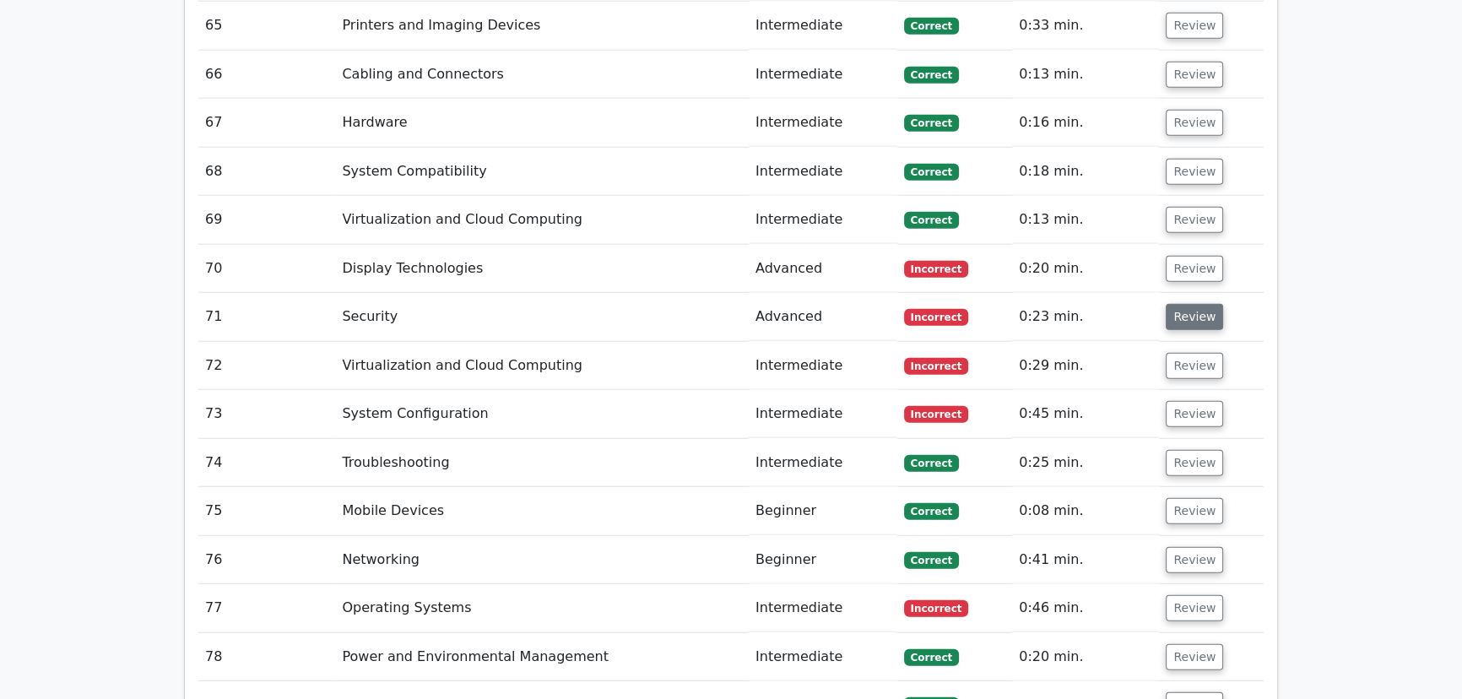
click at [1184, 304] on button "Review" at bounding box center [1194, 317] width 57 height 26
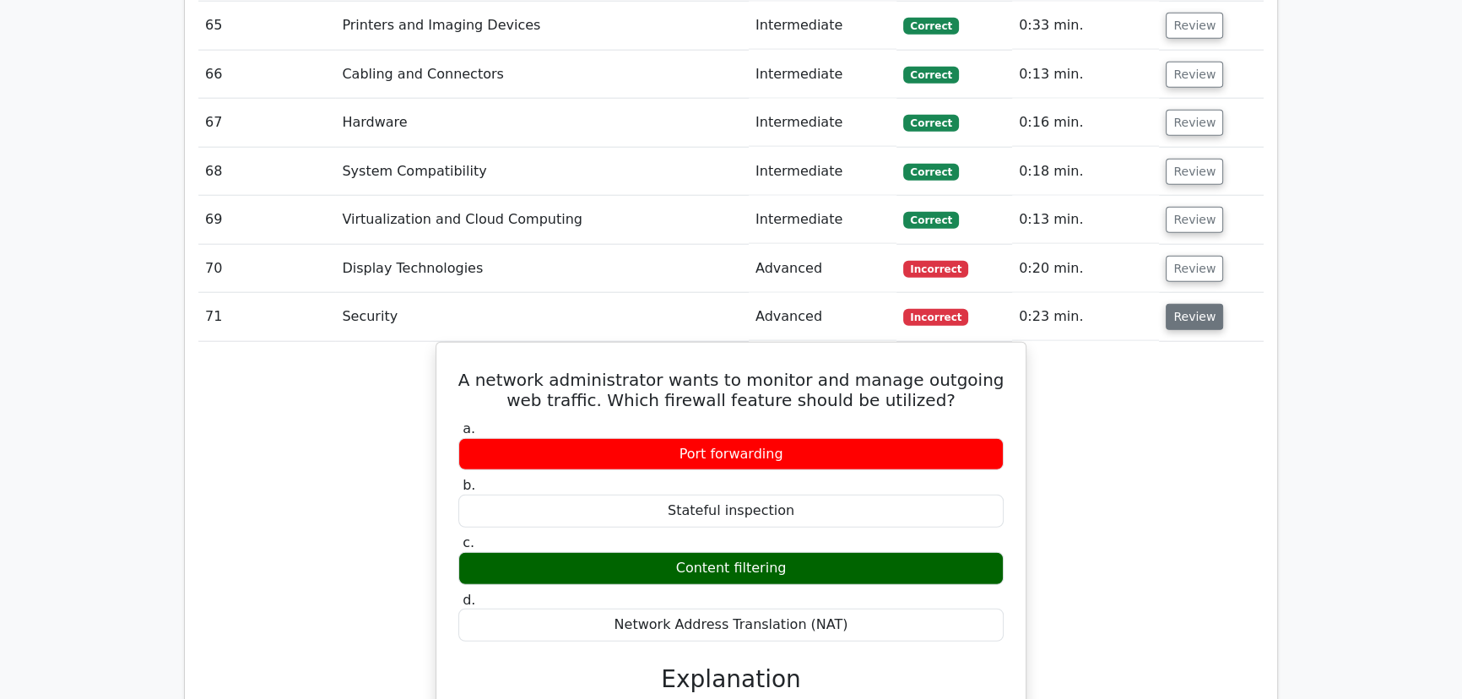
click at [1184, 304] on button "Review" at bounding box center [1194, 317] width 57 height 26
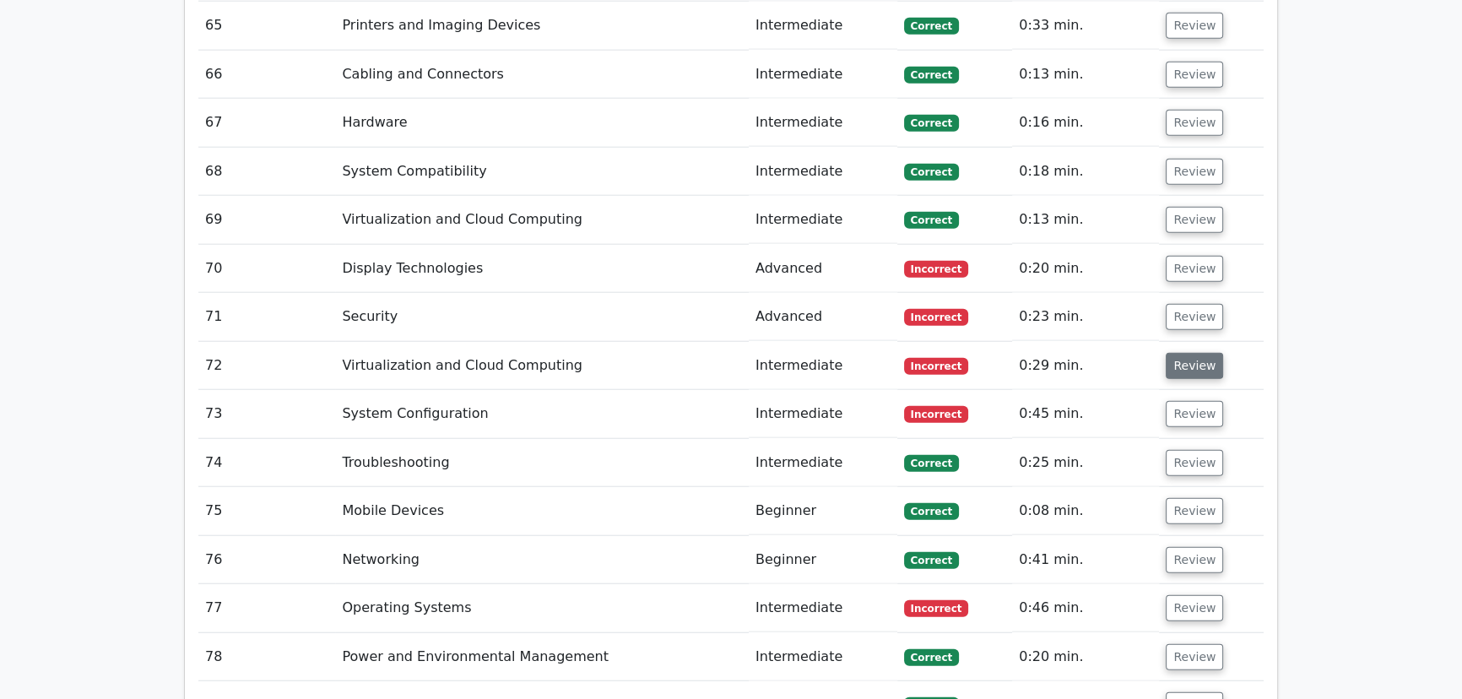
click at [1203, 353] on button "Review" at bounding box center [1194, 366] width 57 height 26
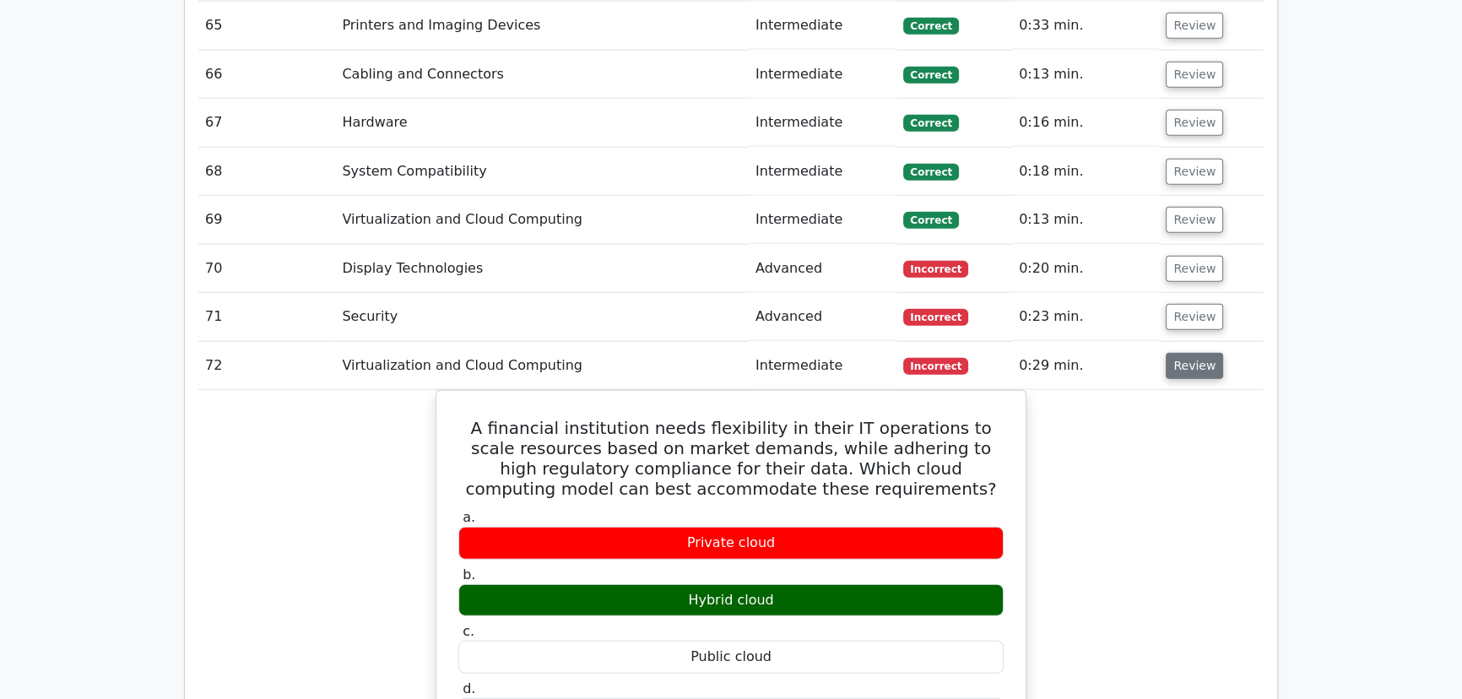
click at [1203, 353] on button "Review" at bounding box center [1194, 366] width 57 height 26
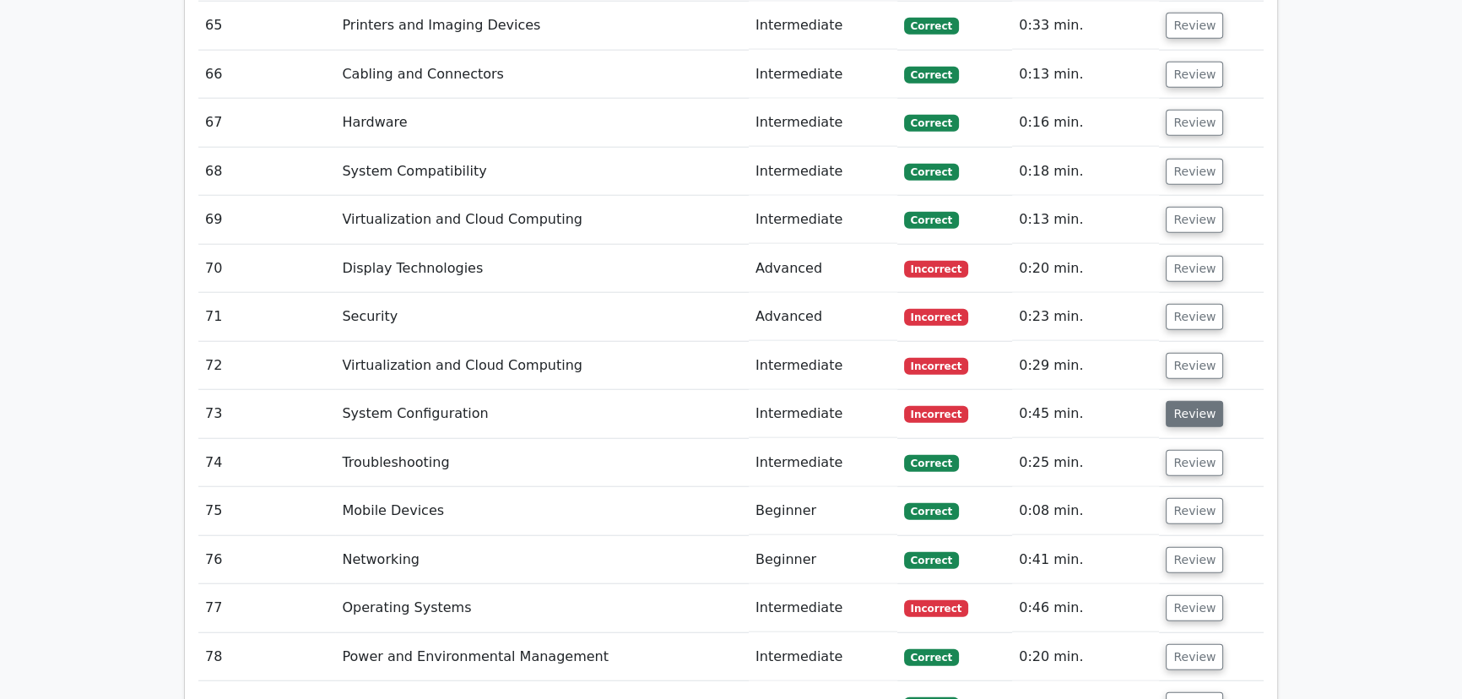
click at [1192, 401] on button "Review" at bounding box center [1194, 414] width 57 height 26
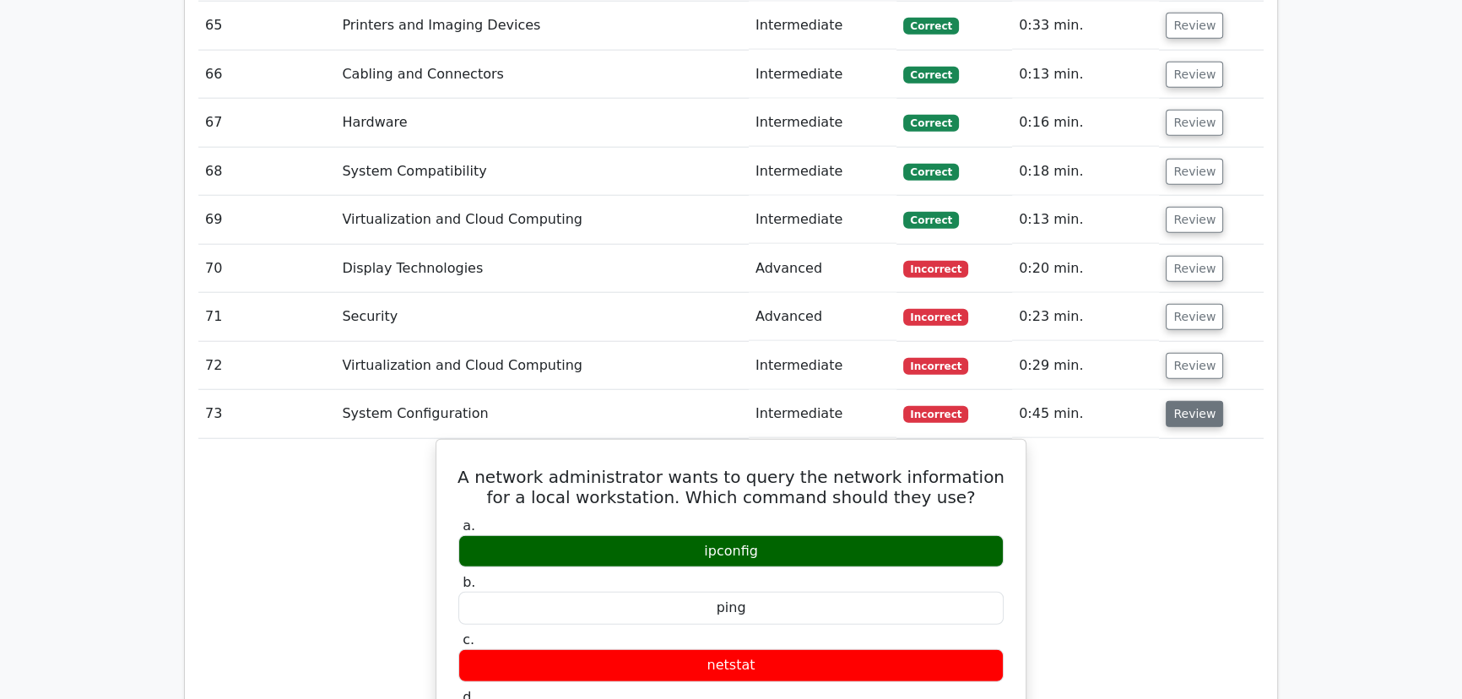
click at [1192, 401] on button "Review" at bounding box center [1194, 414] width 57 height 26
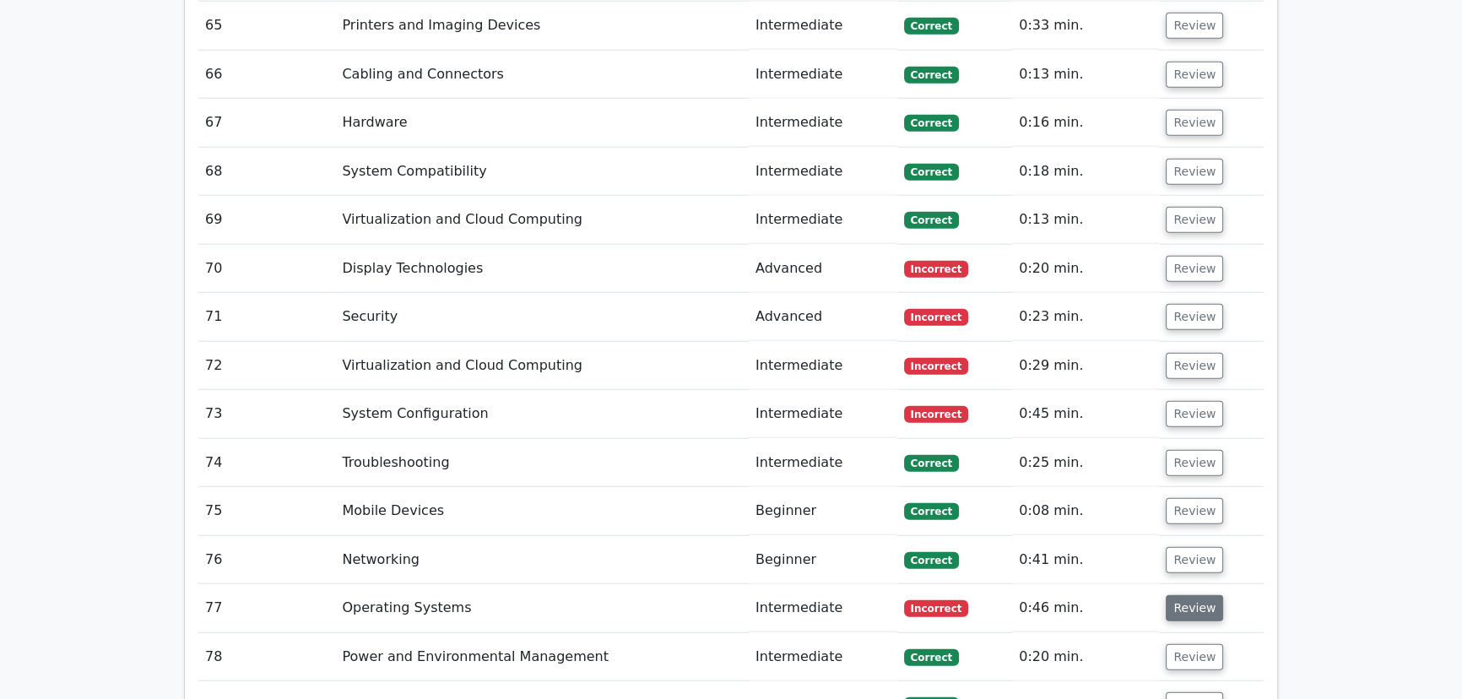
click at [1195, 595] on button "Review" at bounding box center [1194, 608] width 57 height 26
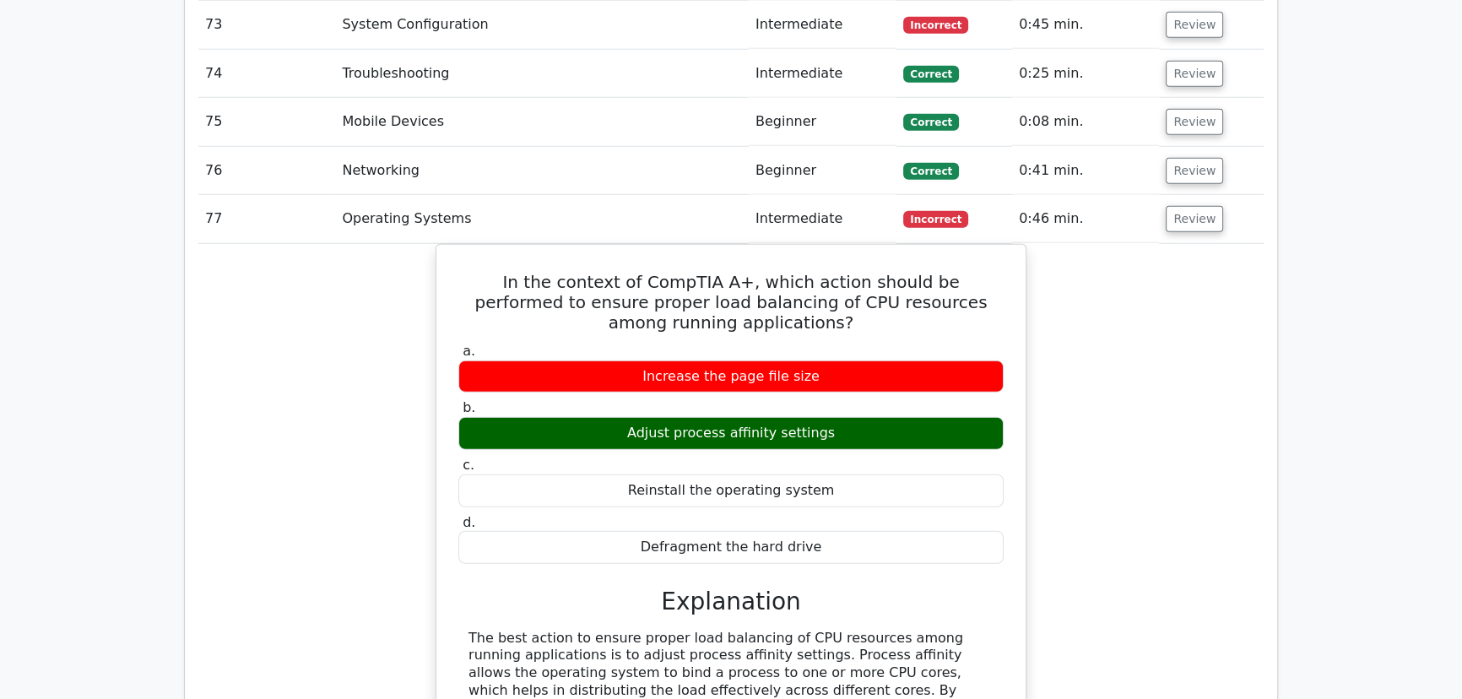
scroll to position [5679, 0]
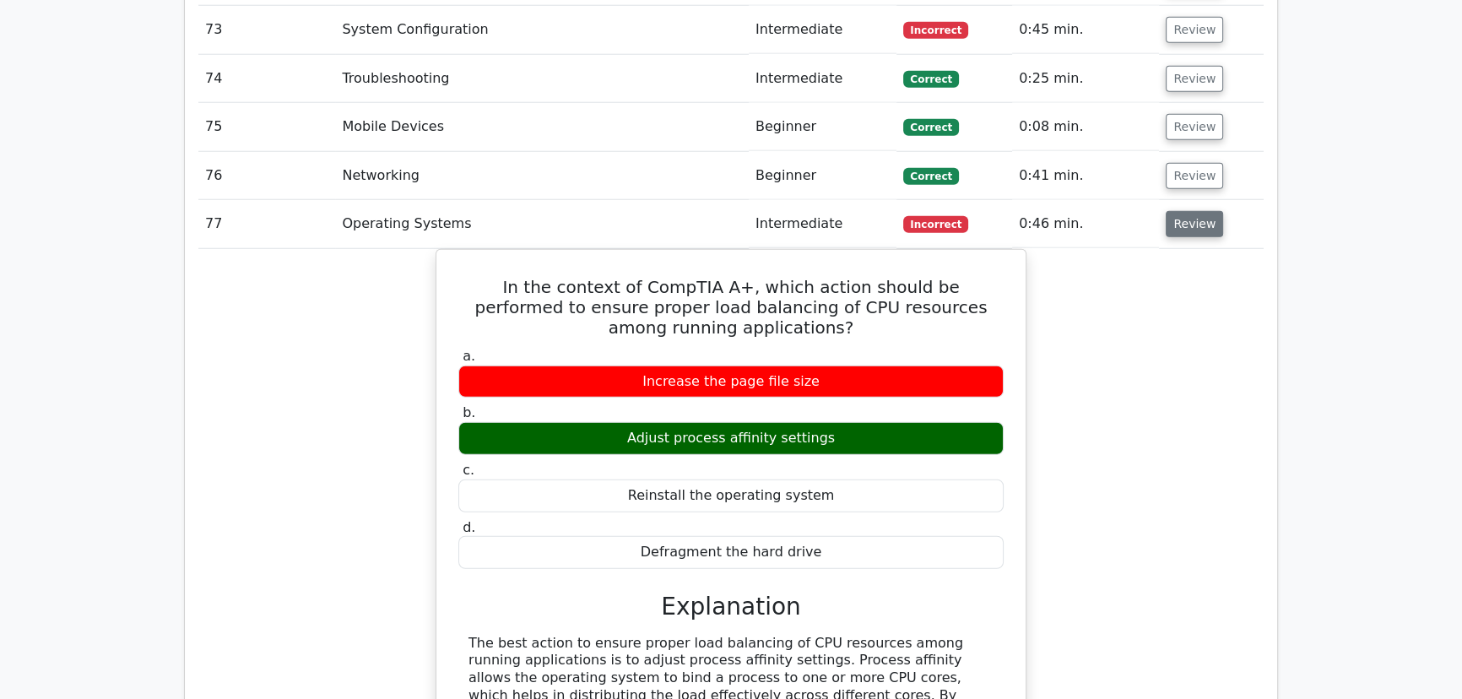
click at [1192, 211] on button "Review" at bounding box center [1194, 224] width 57 height 26
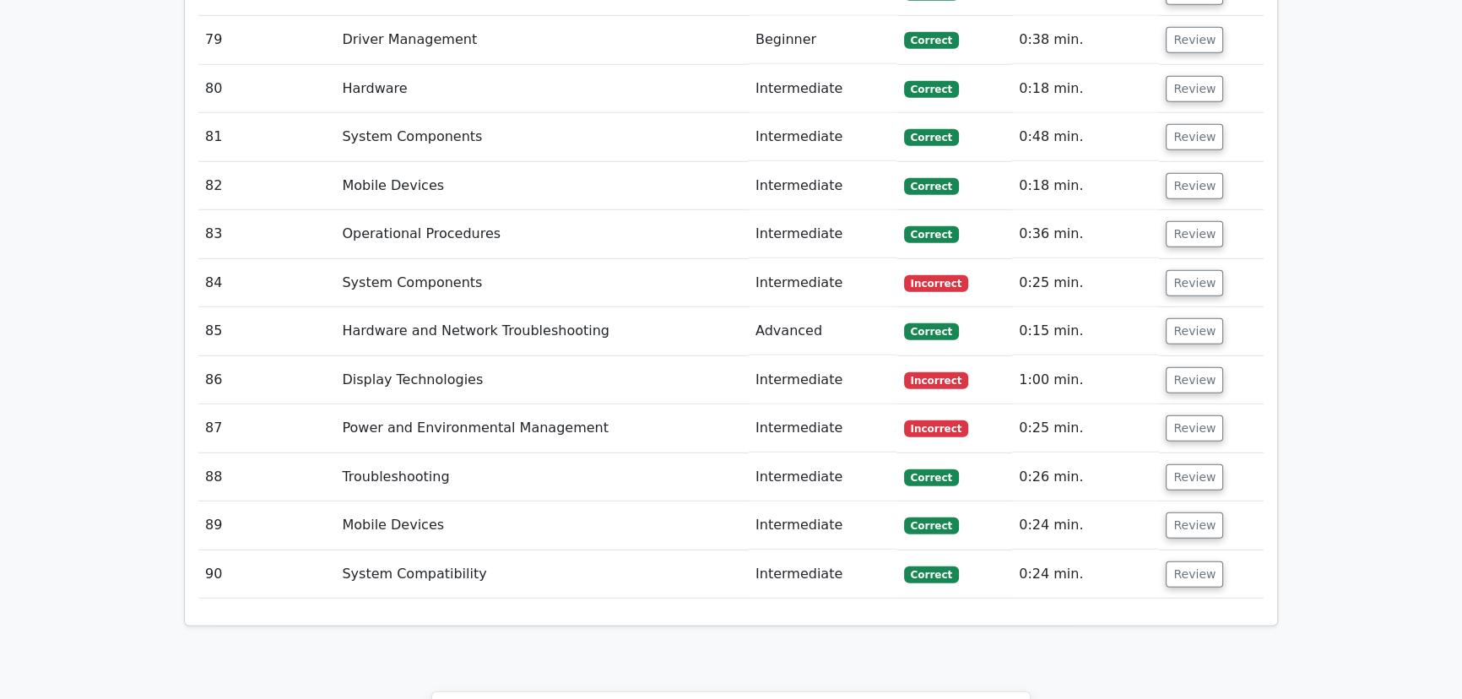
scroll to position [5985, 0]
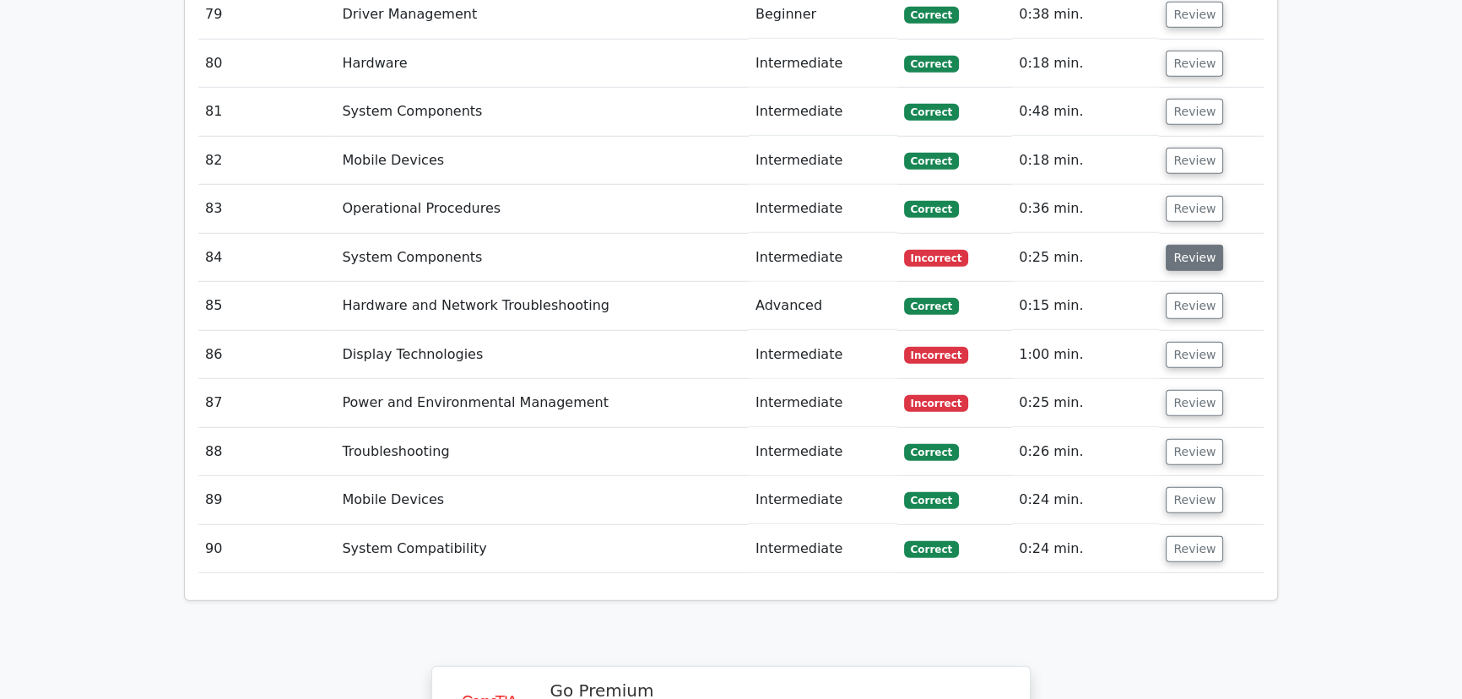
click at [1195, 245] on button "Review" at bounding box center [1194, 258] width 57 height 26
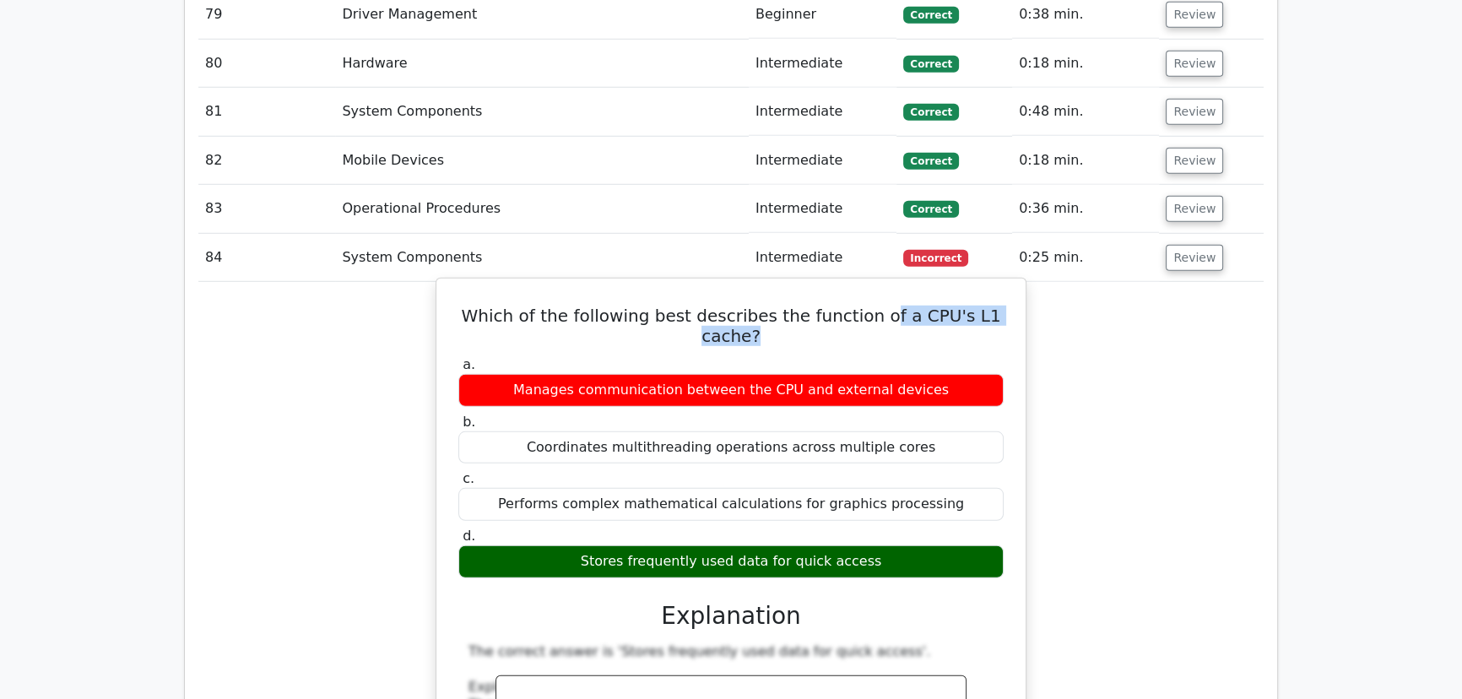
drag, startPoint x: 999, startPoint y: 268, endPoint x: 860, endPoint y: 262, distance: 138.6
click at [860, 306] on h5 "Which of the following best describes the function of a CPU's L1 cache?" at bounding box center [731, 326] width 549 height 41
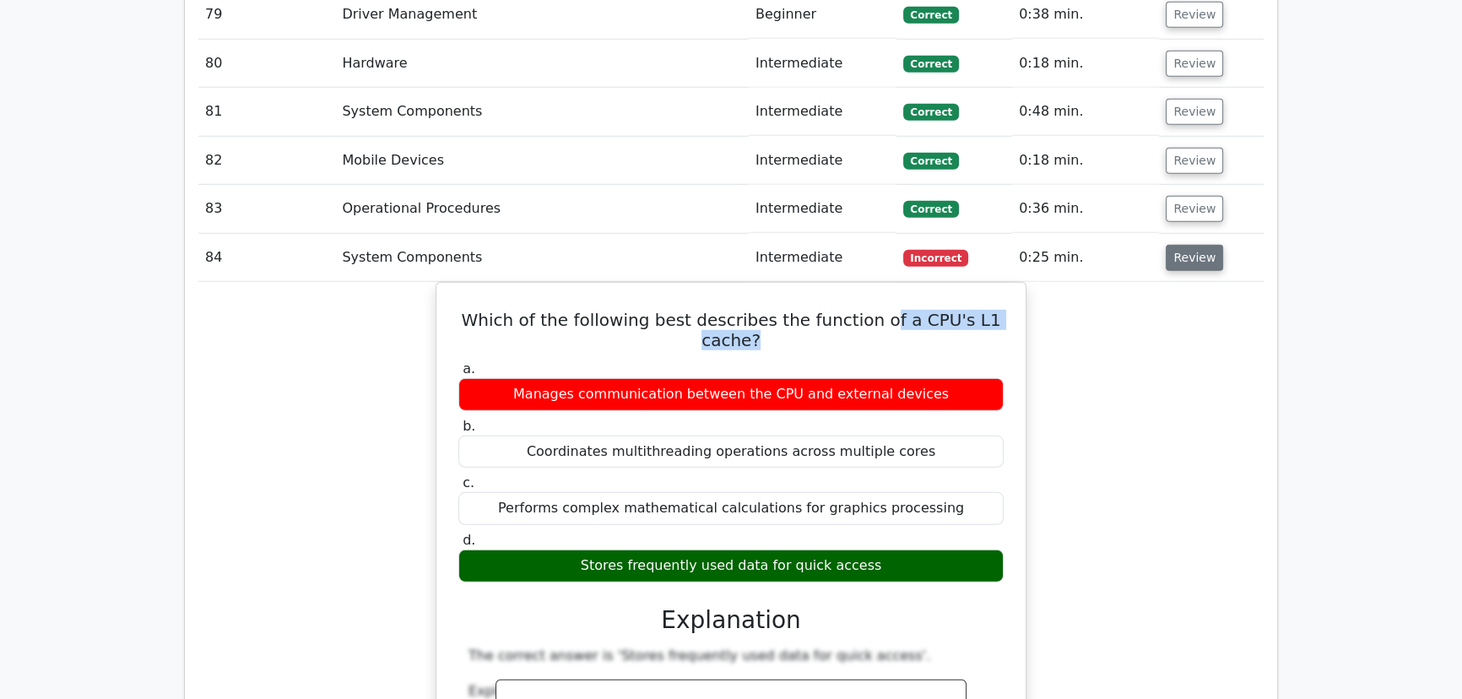
click at [1189, 245] on button "Review" at bounding box center [1194, 258] width 57 height 26
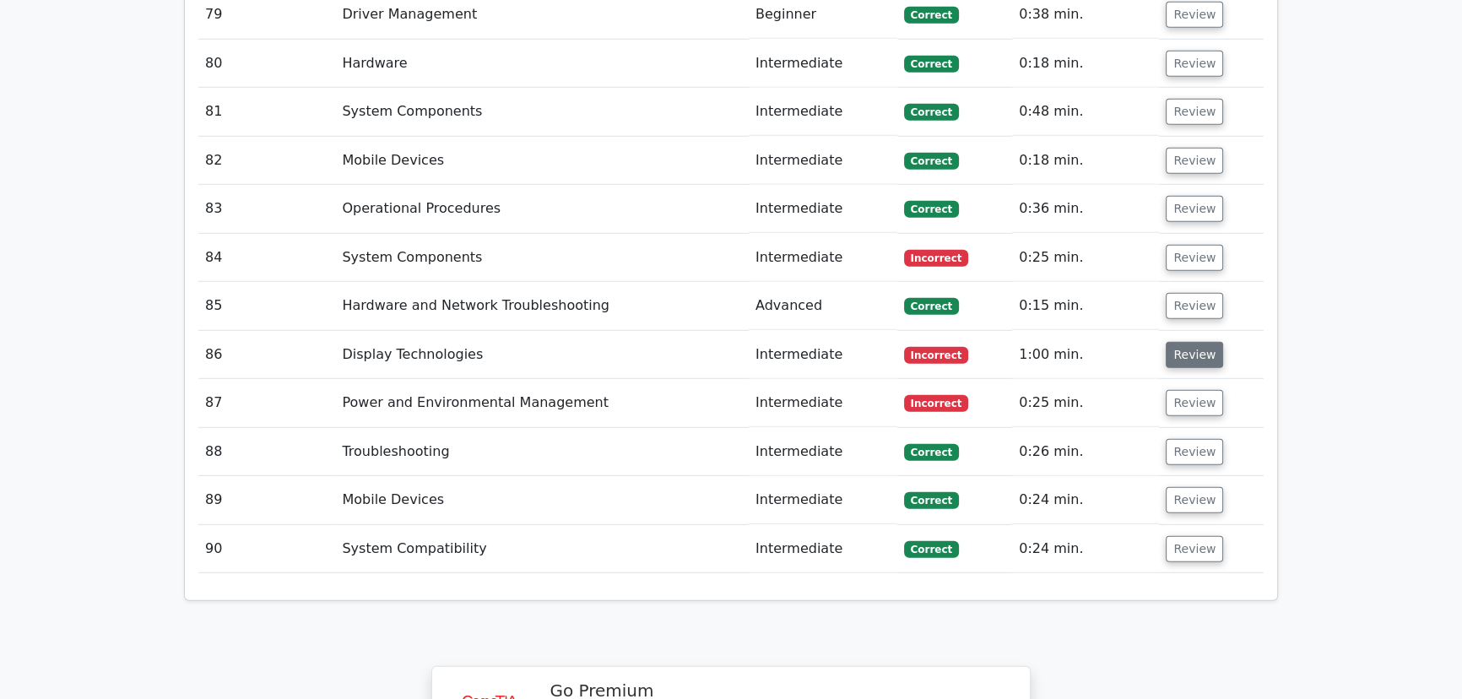
click at [1195, 342] on button "Review" at bounding box center [1194, 355] width 57 height 26
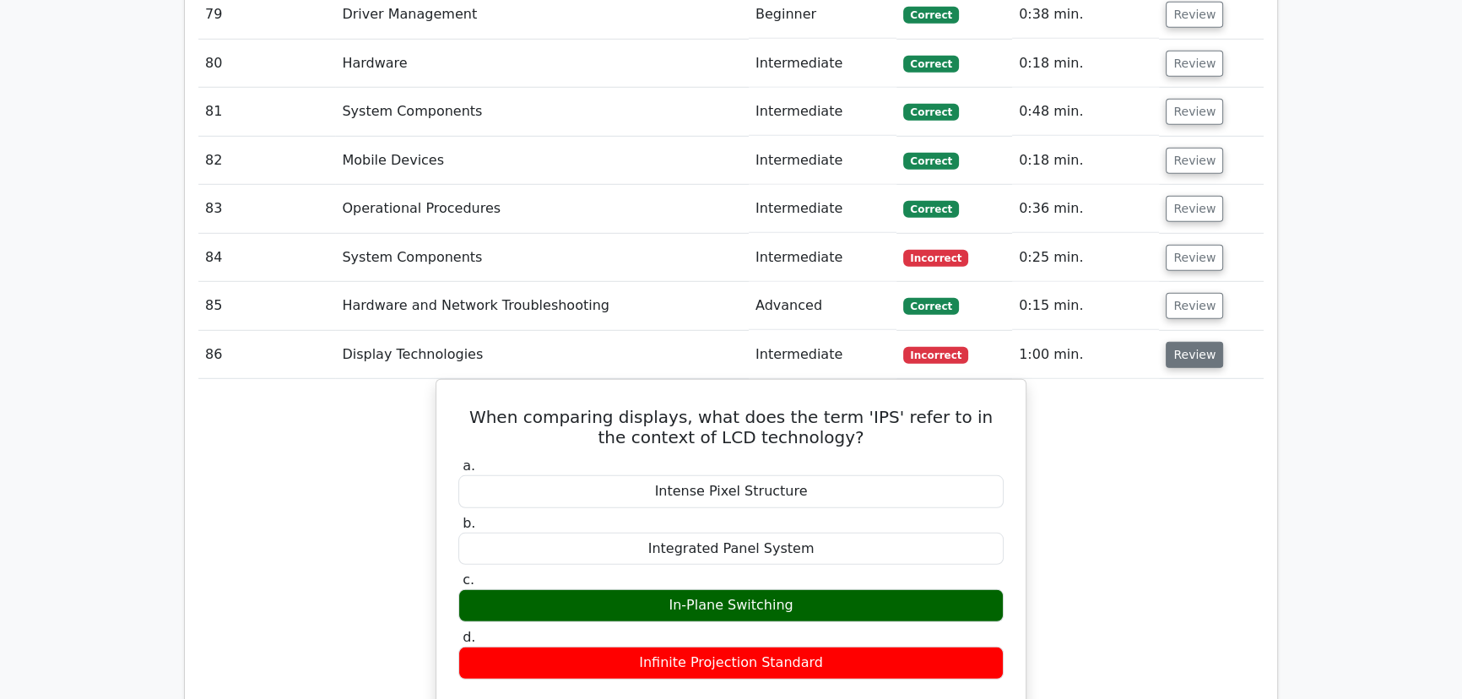
click at [1192, 342] on button "Review" at bounding box center [1194, 355] width 57 height 26
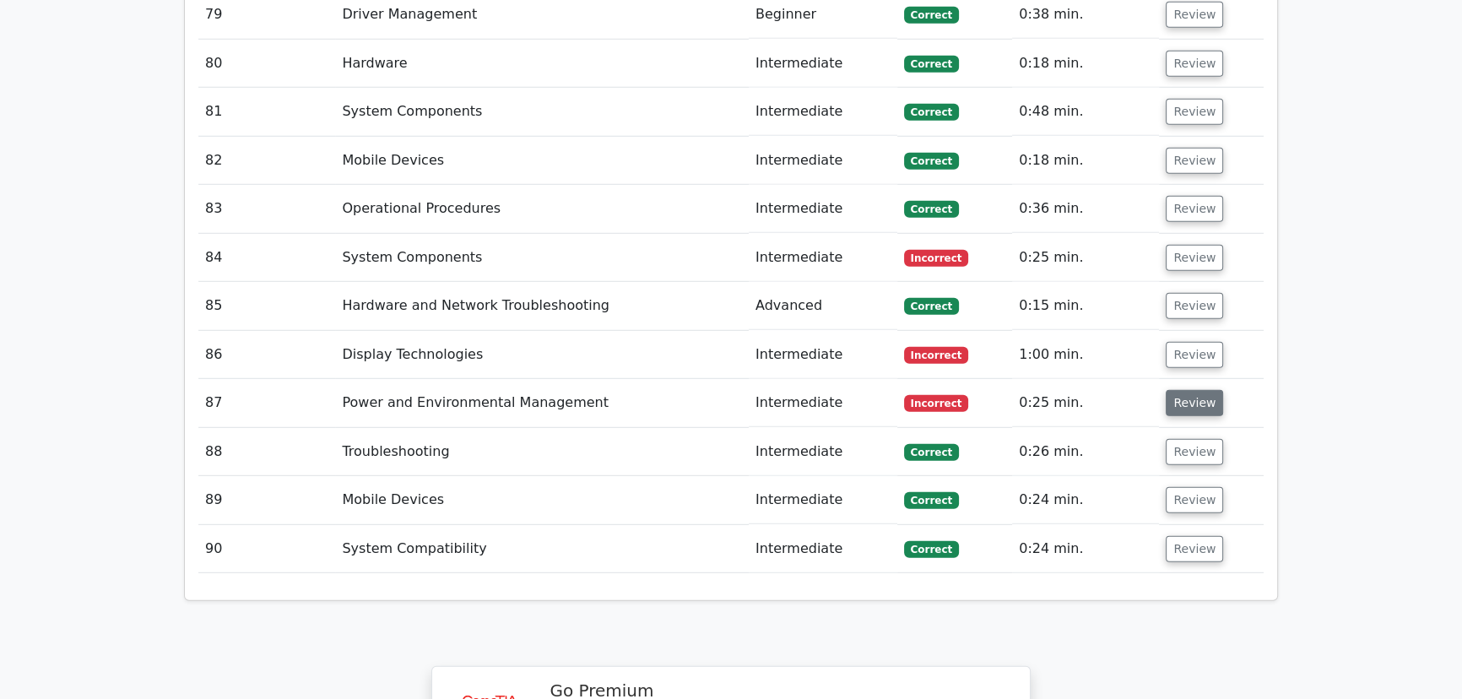
click at [1193, 390] on button "Review" at bounding box center [1194, 403] width 57 height 26
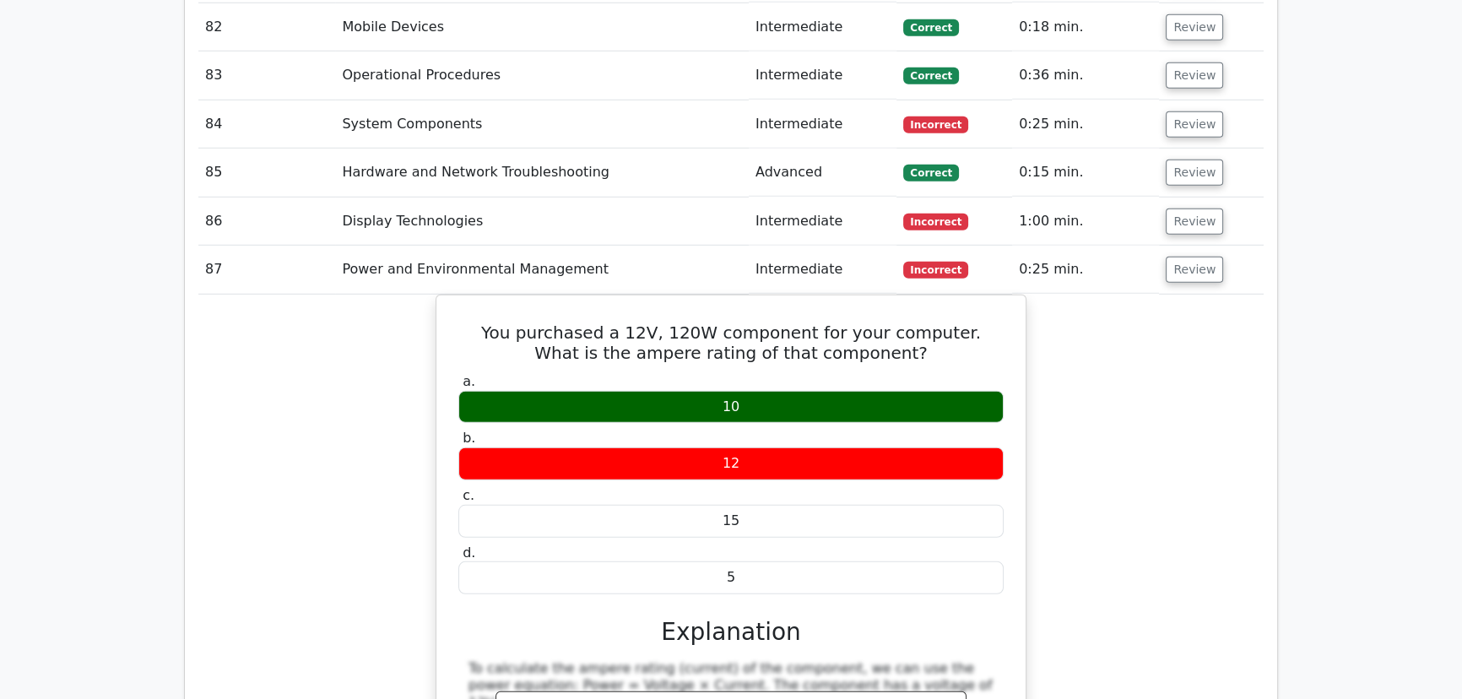
scroll to position [6139, 0]
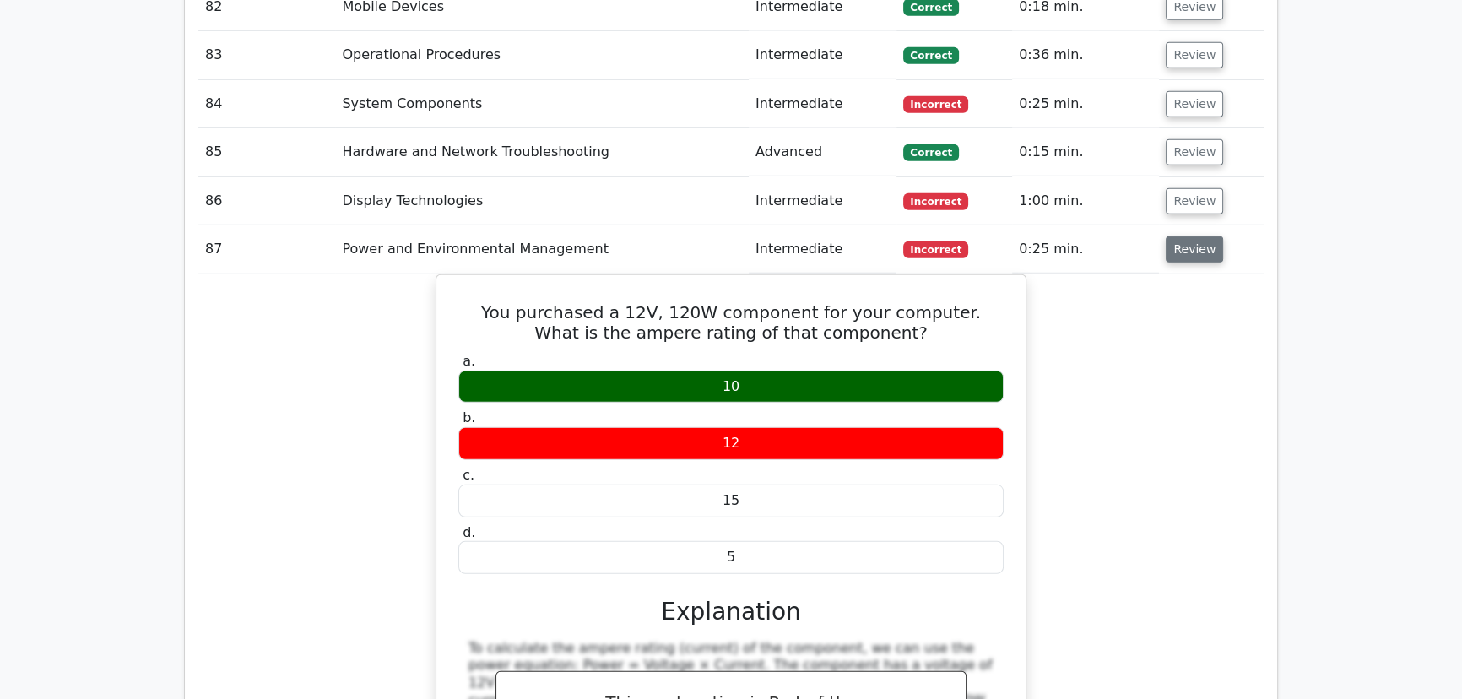
click at [1184, 236] on button "Review" at bounding box center [1194, 249] width 57 height 26
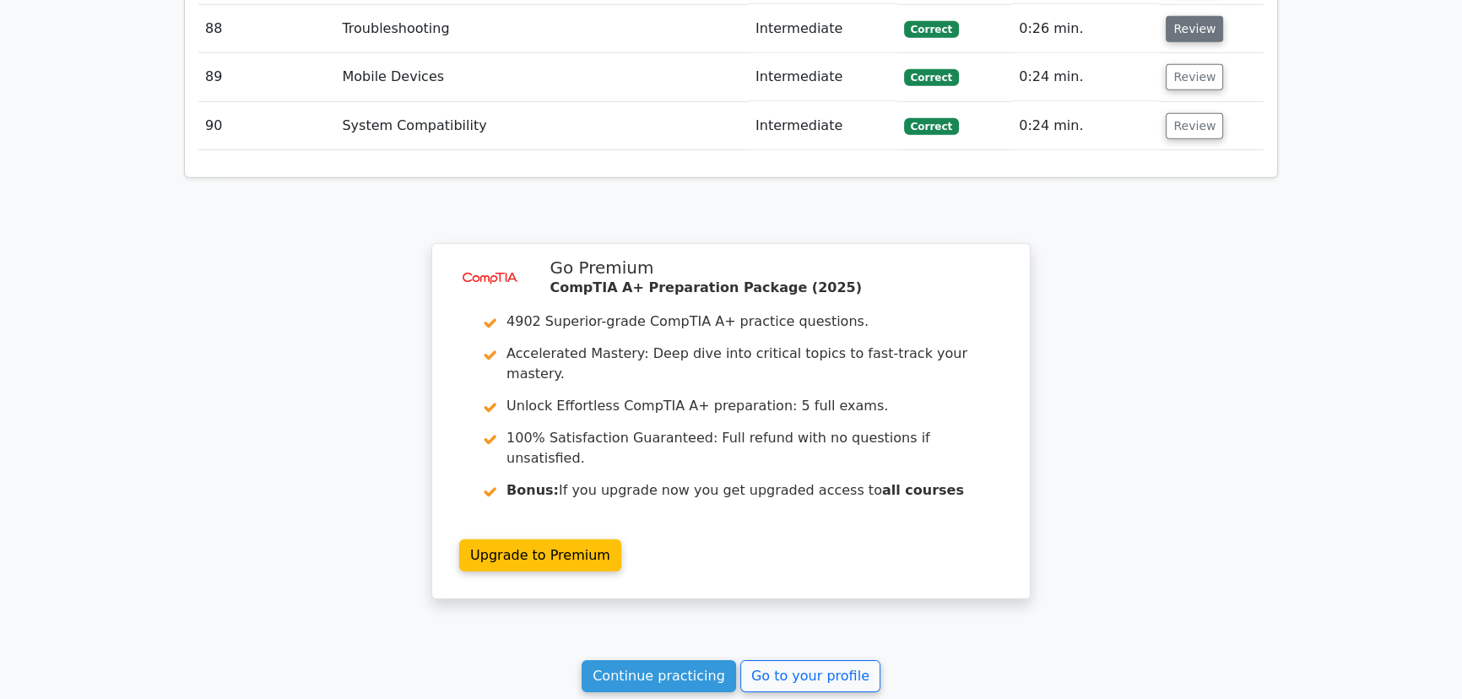
scroll to position [6547, 0]
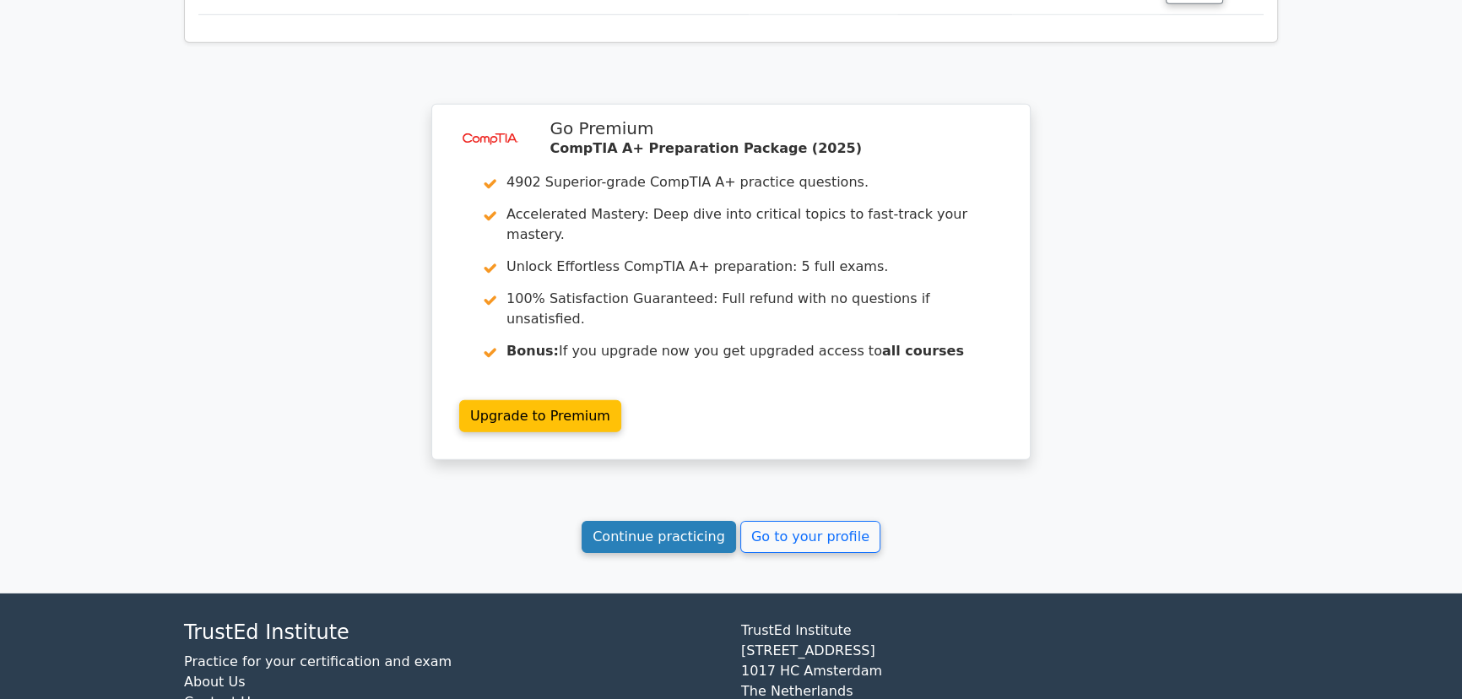
click at [643, 521] on link "Continue practicing" at bounding box center [659, 537] width 154 height 32
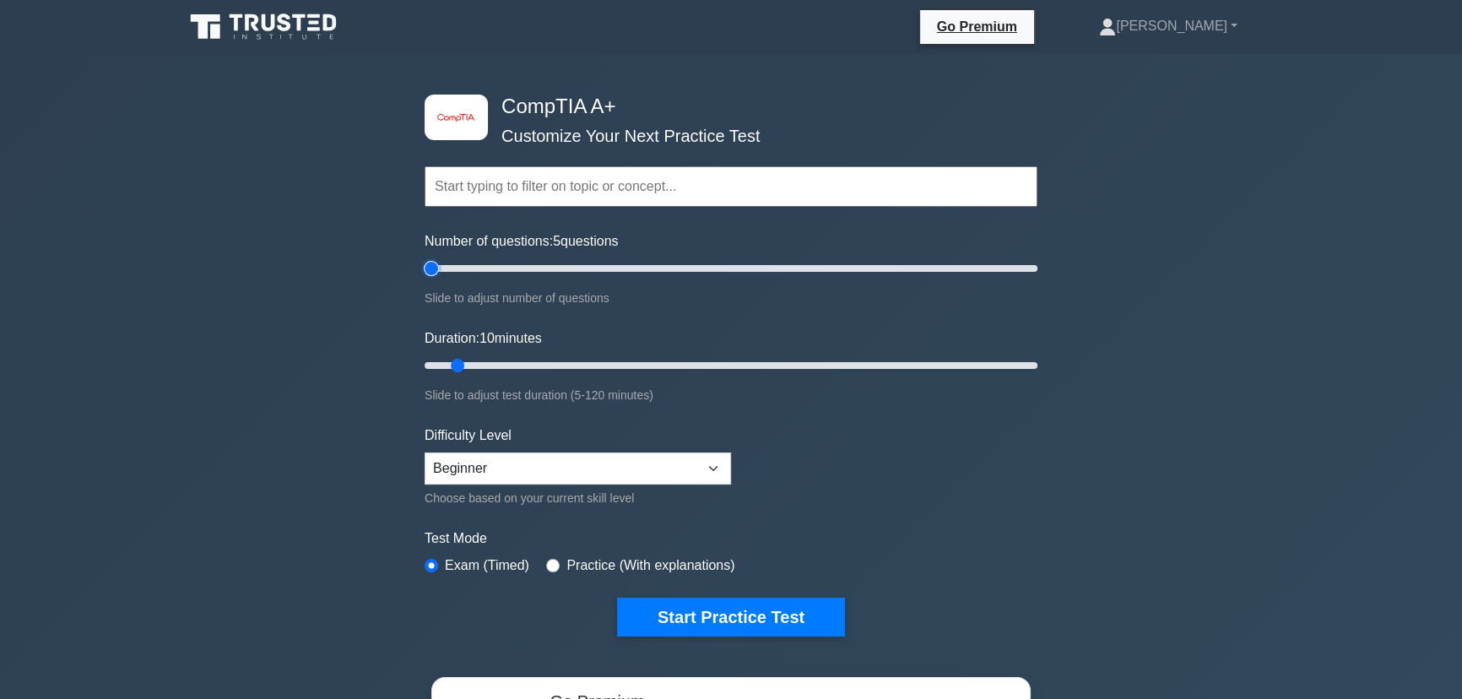
click at [438, 271] on input "Number of questions: 5 questions" at bounding box center [731, 268] width 613 height 20
drag, startPoint x: 438, startPoint y: 270, endPoint x: 699, endPoint y: 280, distance: 261.0
type input "90"
click at [699, 279] on input "Number of questions: 90 questions" at bounding box center [731, 268] width 613 height 20
drag, startPoint x: 454, startPoint y: 365, endPoint x: 884, endPoint y: 365, distance: 429.7
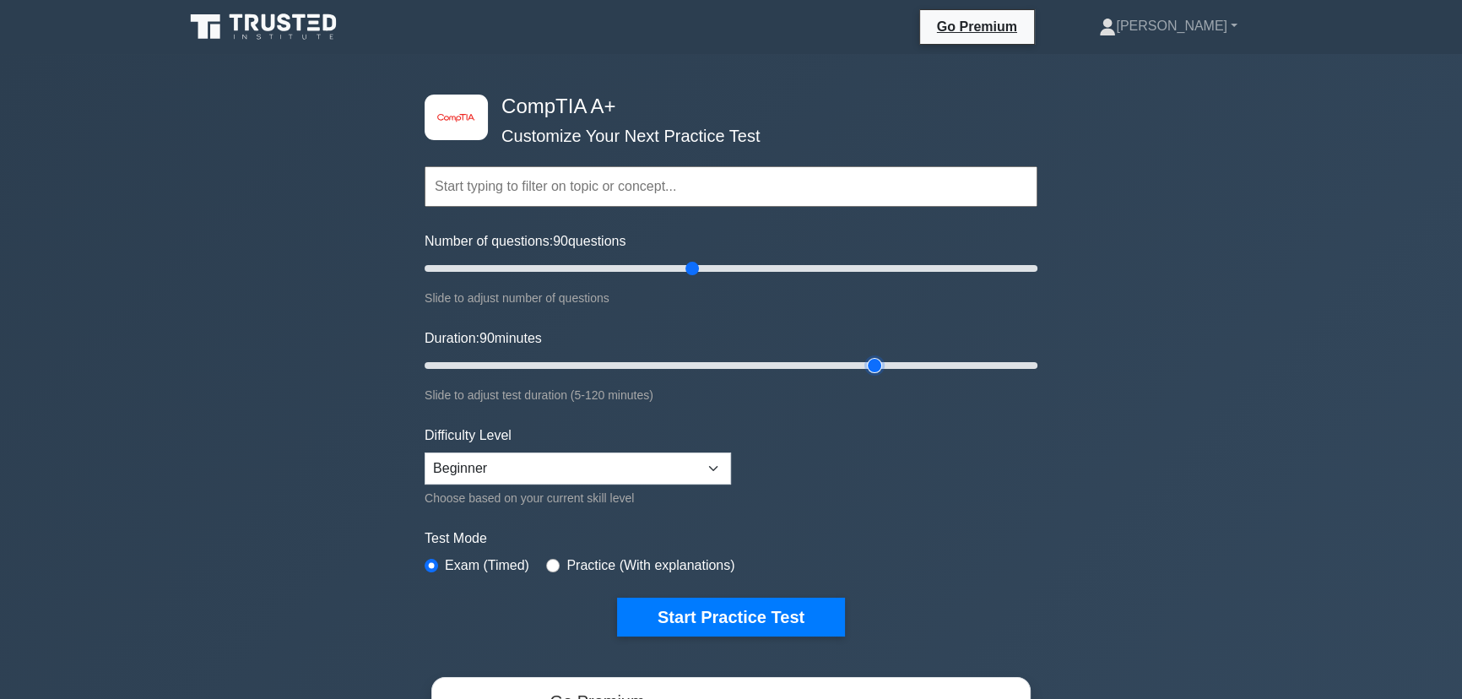
type input "90"
click at [884, 365] on input "Duration: 90 minutes" at bounding box center [731, 365] width 613 height 20
click at [720, 464] on select "Beginner Intermediate Expert" at bounding box center [578, 468] width 306 height 32
select select "intermediate"
click at [425, 452] on select "Beginner Intermediate Expert" at bounding box center [578, 468] width 306 height 32
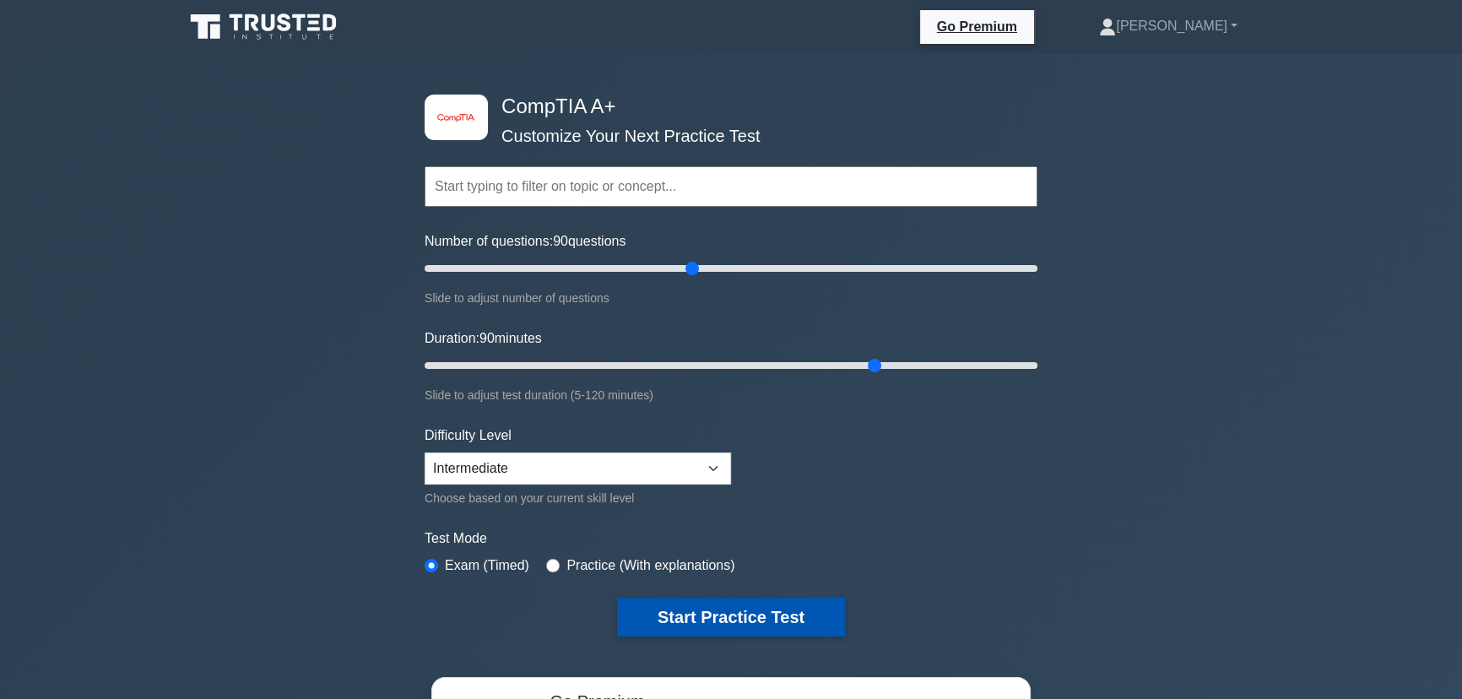
click at [718, 616] on button "Start Practice Test" at bounding box center [731, 617] width 228 height 39
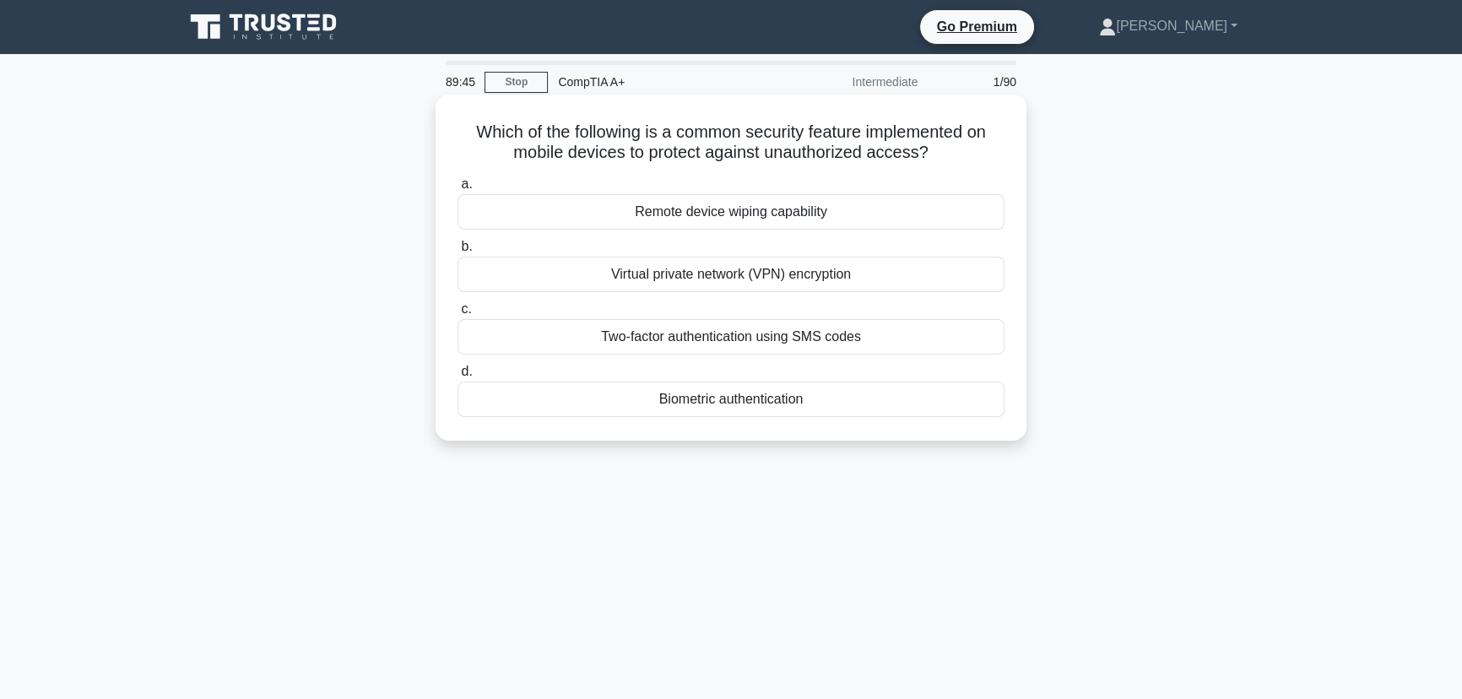
click at [760, 403] on div "Biometric authentication" at bounding box center [731, 399] width 547 height 35
click at [458, 377] on input "d. Biometric authentication" at bounding box center [458, 371] width 0 height 11
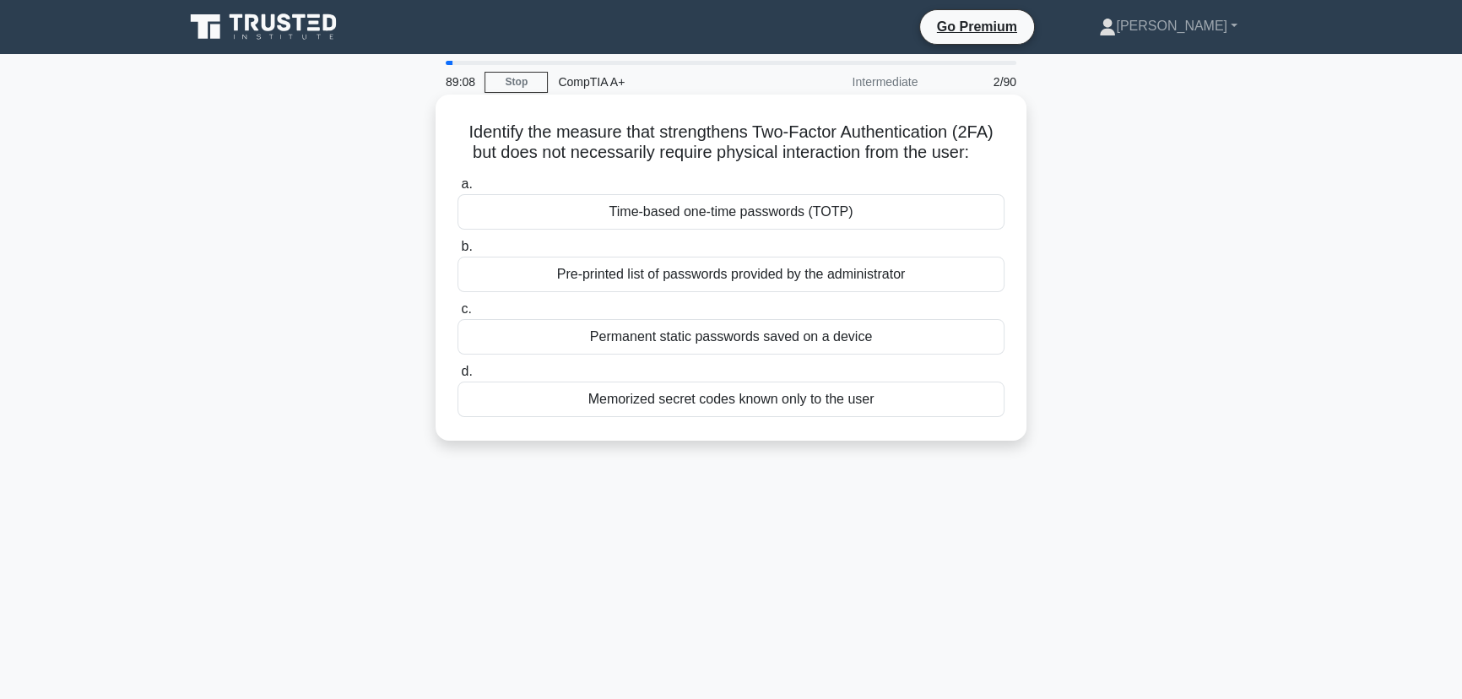
click at [810, 209] on div "Time-based one-time passwords (TOTP)" at bounding box center [731, 211] width 547 height 35
click at [458, 190] on input "a. Time-based one-time passwords (TOTP)" at bounding box center [458, 184] width 0 height 11
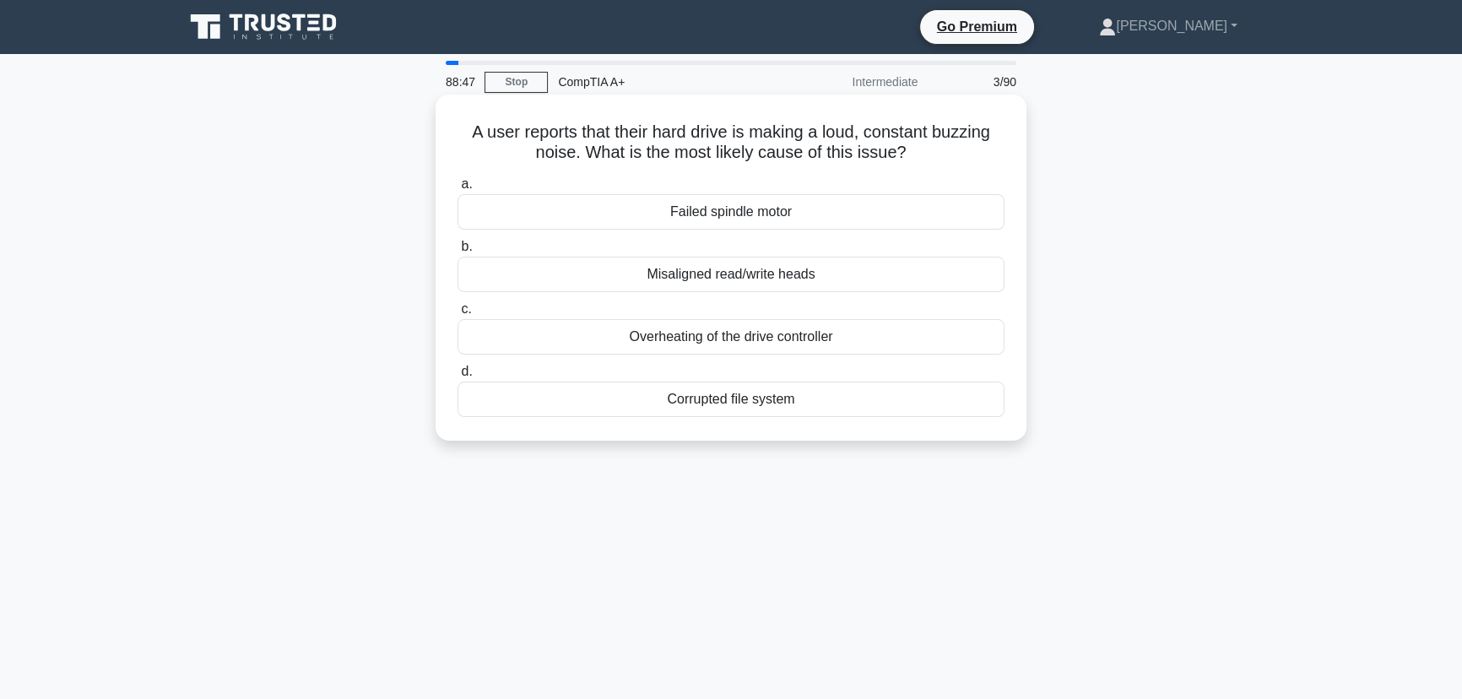
click at [776, 219] on div "Failed spindle motor" at bounding box center [731, 211] width 547 height 35
click at [458, 190] on input "a. Failed spindle motor" at bounding box center [458, 184] width 0 height 11
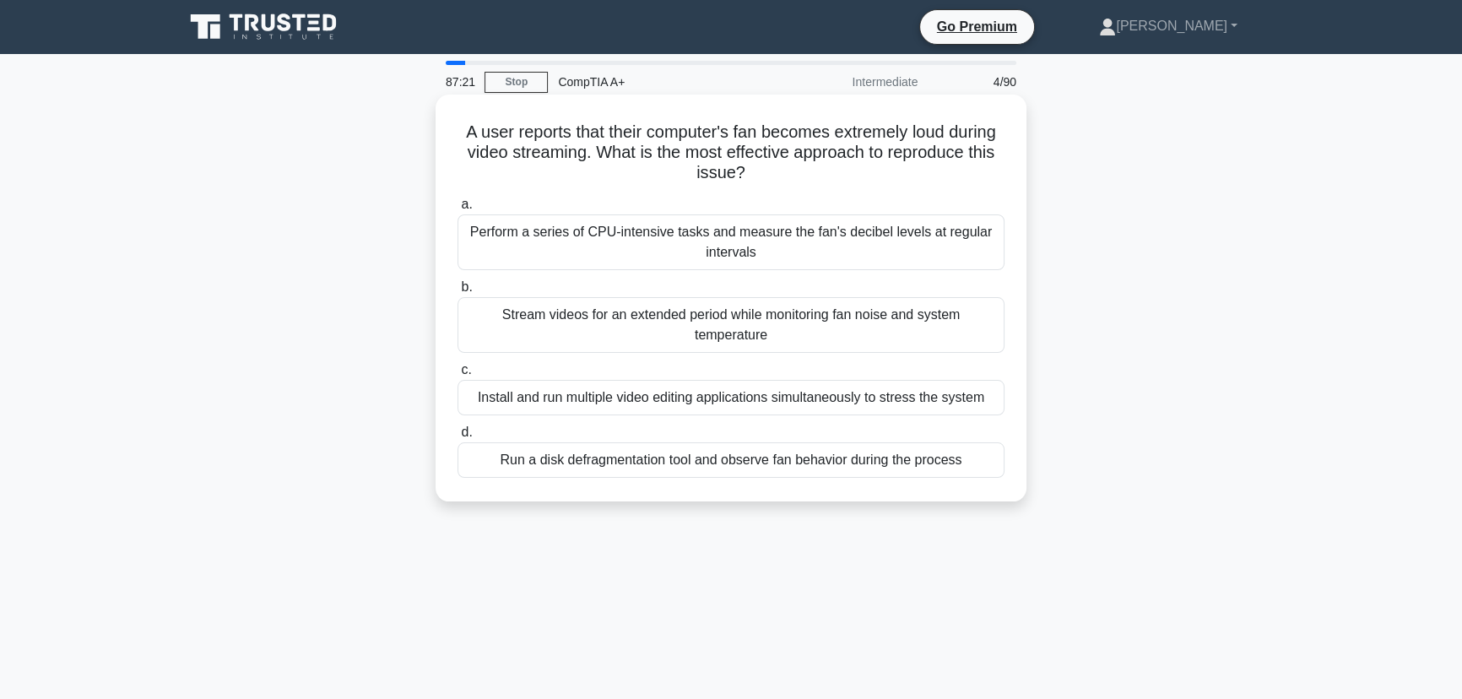
click at [839, 340] on div "Stream videos for an extended period while monitoring fan noise and system temp…" at bounding box center [731, 325] width 547 height 56
click at [458, 293] on input "b. Stream videos for an extended period while monitoring fan noise and system t…" at bounding box center [458, 287] width 0 height 11
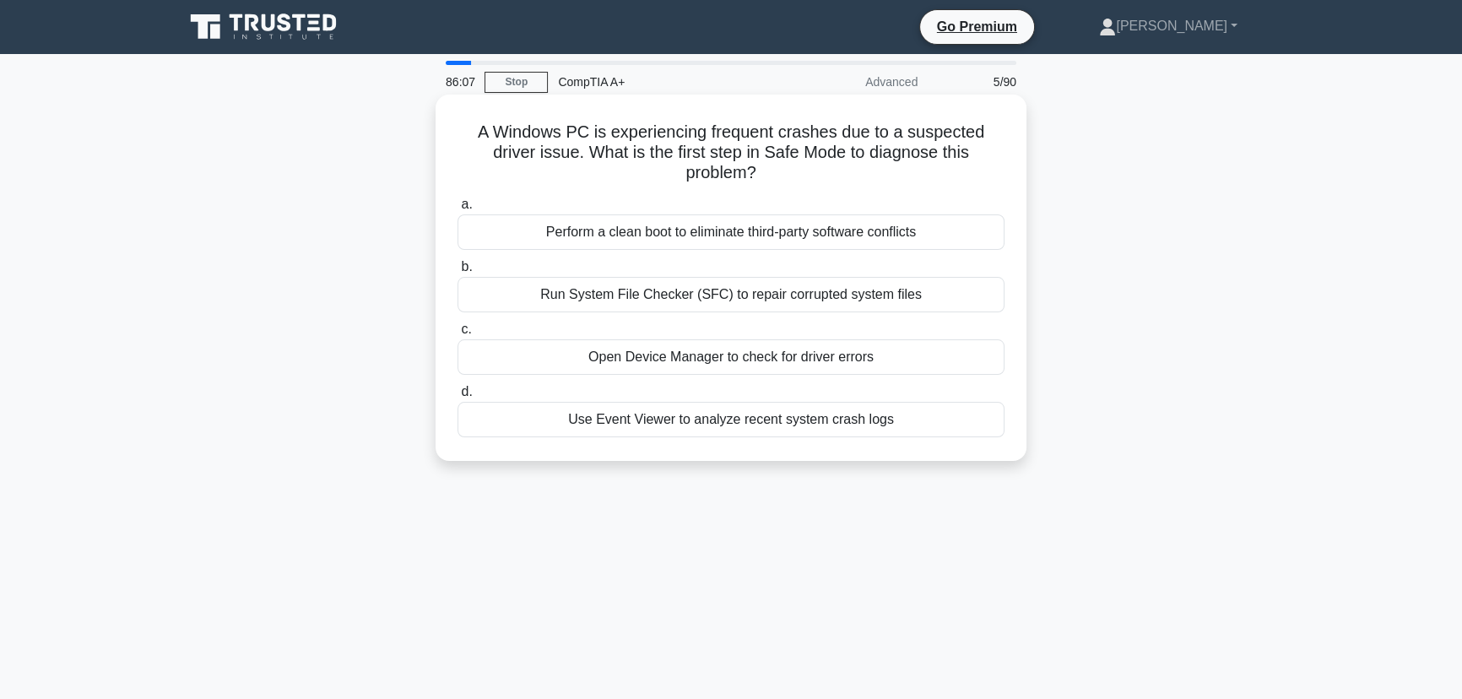
click at [730, 360] on div "Open Device Manager to check for driver errors" at bounding box center [731, 356] width 547 height 35
click at [458, 335] on input "c. Open Device Manager to check for driver errors" at bounding box center [458, 329] width 0 height 11
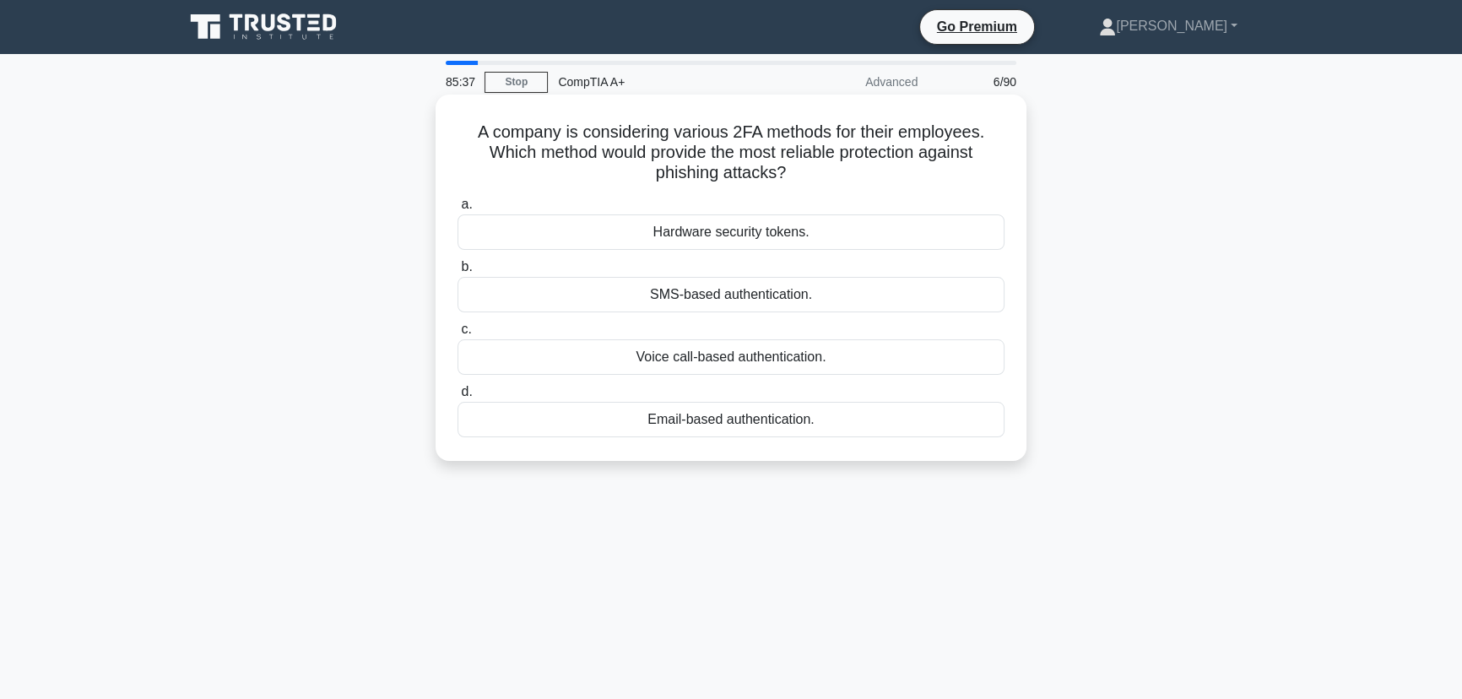
click at [742, 231] on div "Hardware security tokens." at bounding box center [731, 231] width 547 height 35
click at [458, 210] on input "a. Hardware security tokens." at bounding box center [458, 204] width 0 height 11
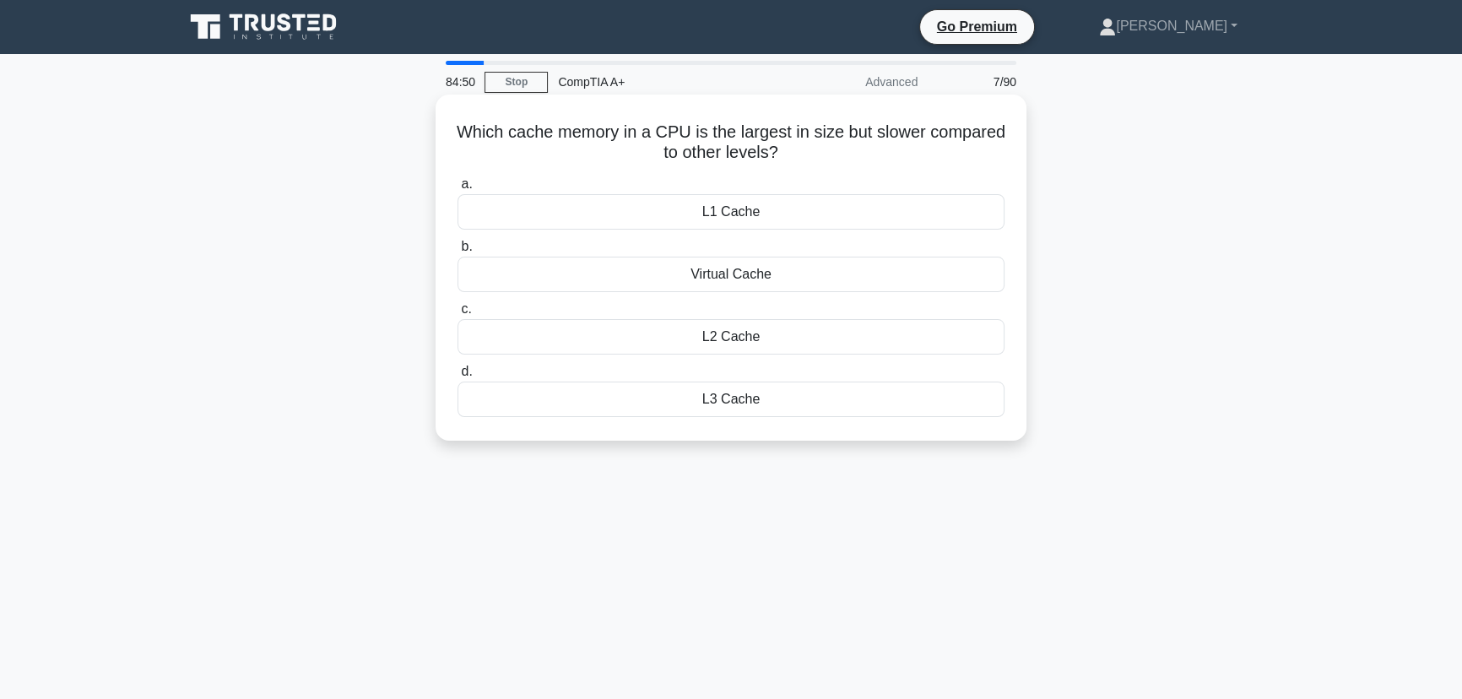
click at [706, 402] on div "L3 Cache" at bounding box center [731, 399] width 547 height 35
click at [458, 377] on input "d. L3 Cache" at bounding box center [458, 371] width 0 height 11
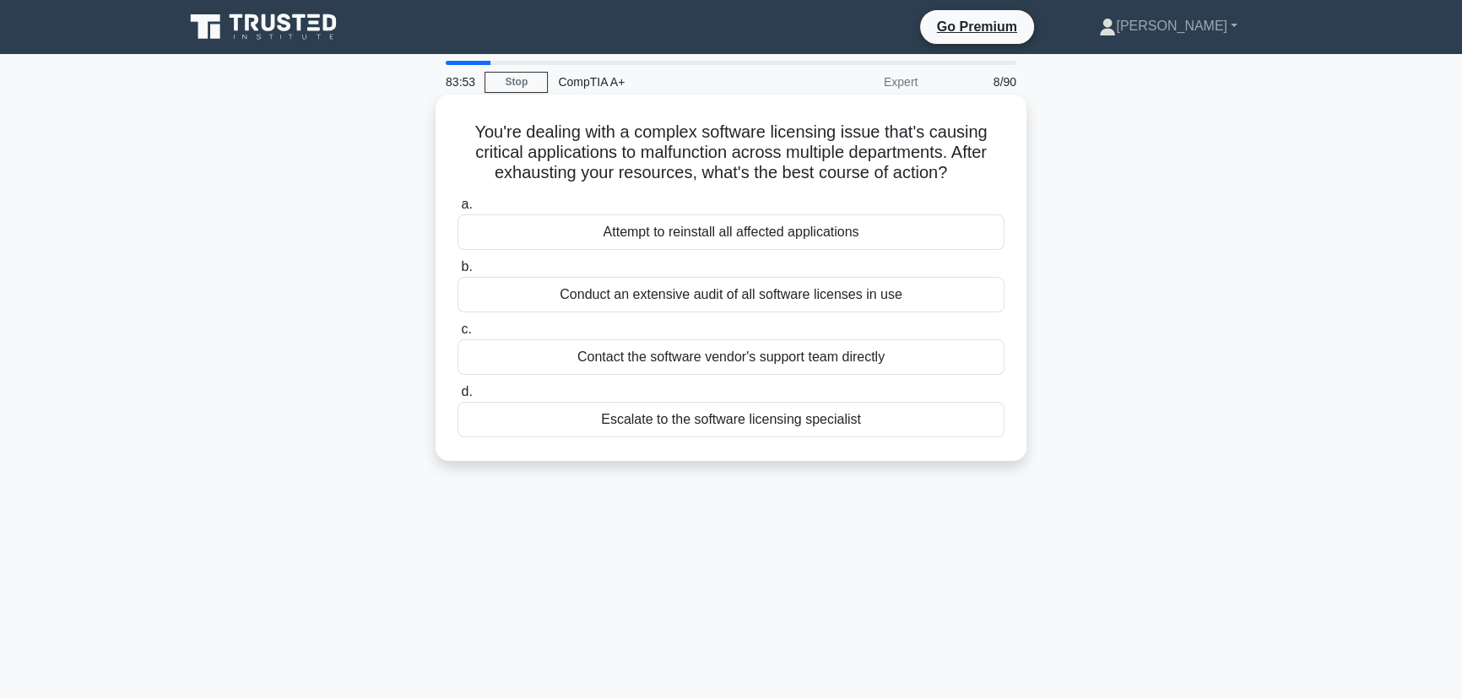
click at [793, 355] on div "Contact the software vendor's support team directly" at bounding box center [731, 356] width 547 height 35
click at [458, 335] on input "c. Contact the software vendor's support team directly" at bounding box center [458, 329] width 0 height 11
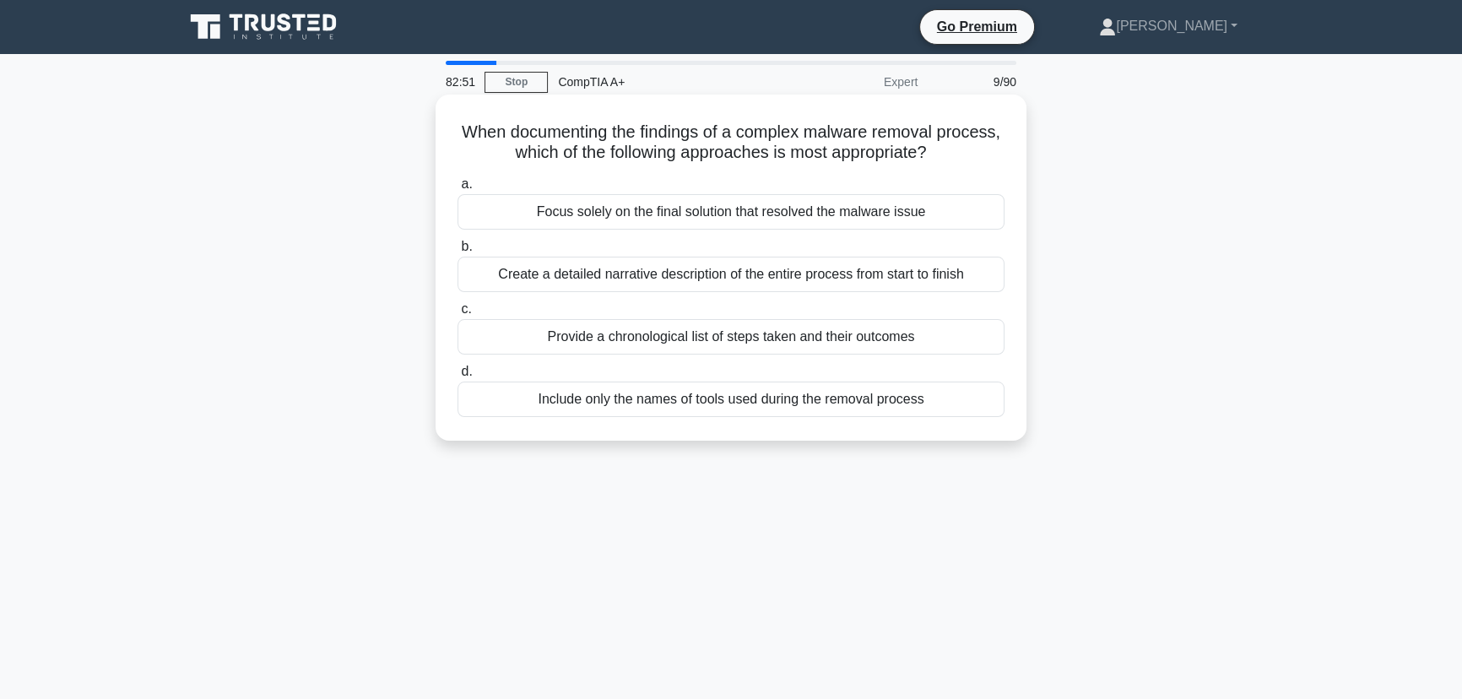
click at [692, 344] on div "Provide a chronological list of steps taken and their outcomes" at bounding box center [731, 336] width 547 height 35
click at [458, 315] on input "c. Provide a chronological list of steps taken and their outcomes" at bounding box center [458, 309] width 0 height 11
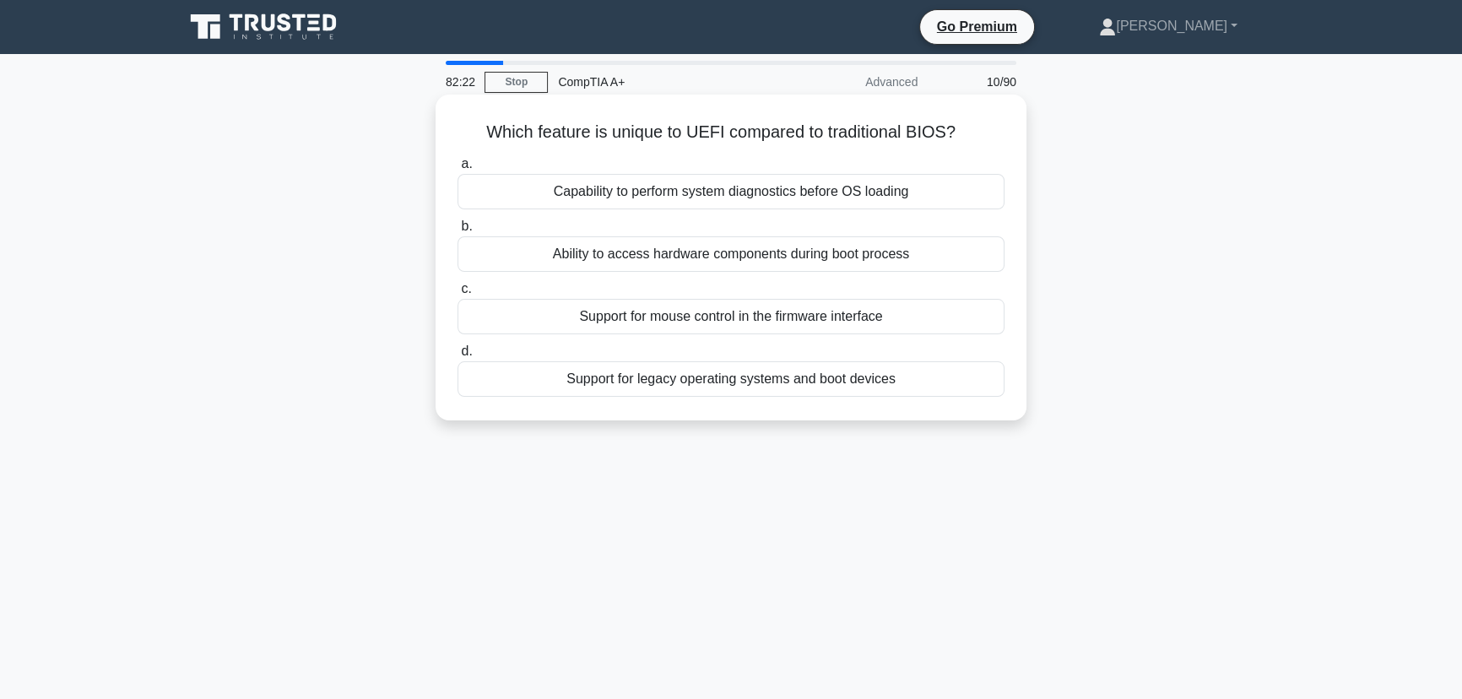
click at [708, 317] on div "Support for mouse control in the firmware interface" at bounding box center [731, 316] width 547 height 35
click at [458, 295] on input "c. Support for mouse control in the firmware interface" at bounding box center [458, 289] width 0 height 11
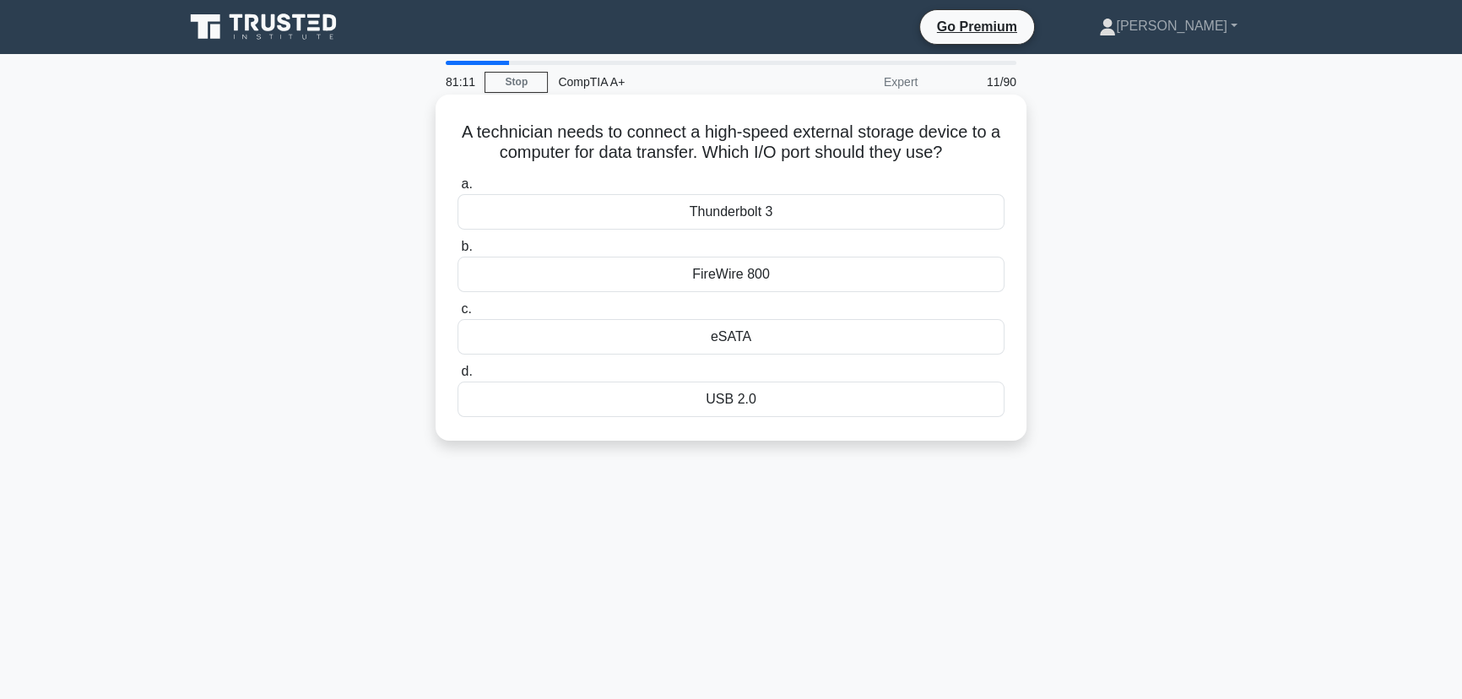
click at [722, 222] on div "Thunderbolt 3" at bounding box center [731, 211] width 547 height 35
click at [458, 190] on input "a. Thunderbolt 3" at bounding box center [458, 184] width 0 height 11
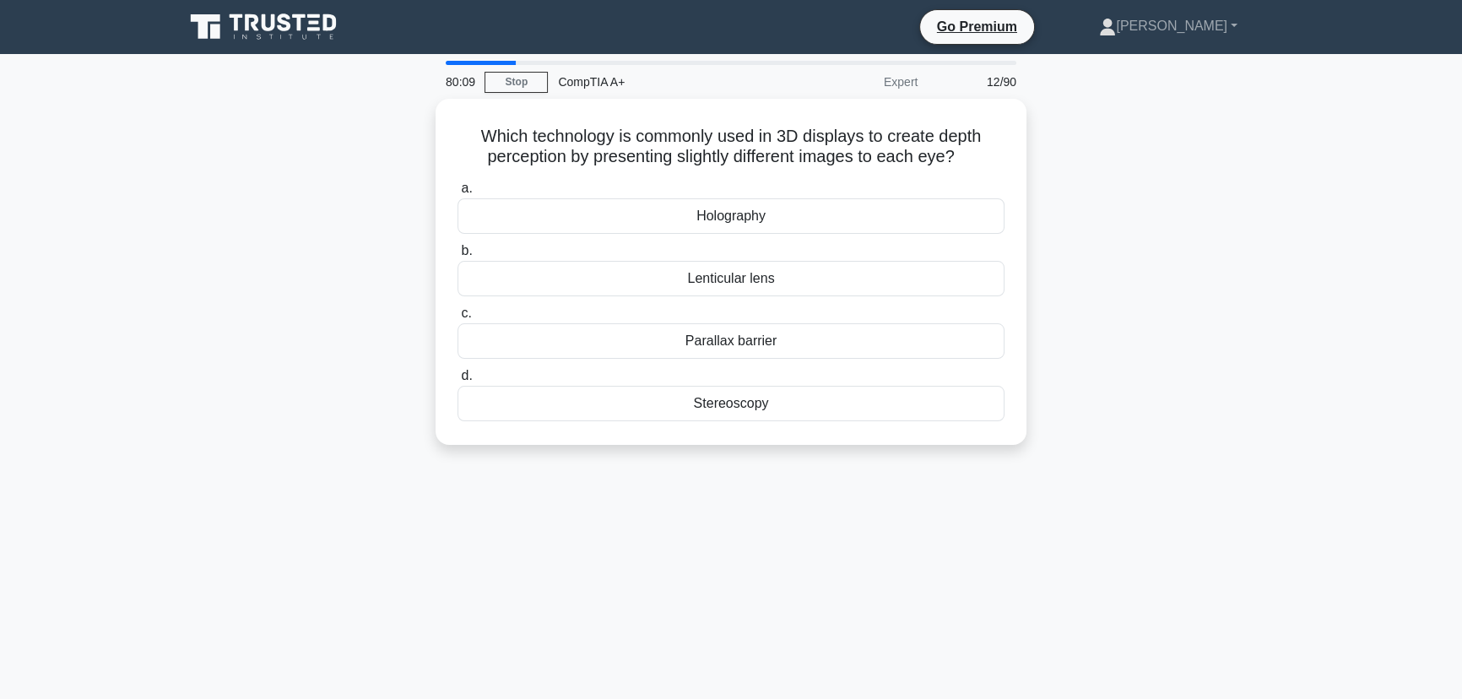
click at [516, 507] on div "80:09 Stop CompTIA A+ Expert 12/90 Which technology is commonly used in 3D disp…" at bounding box center [731, 483] width 1114 height 844
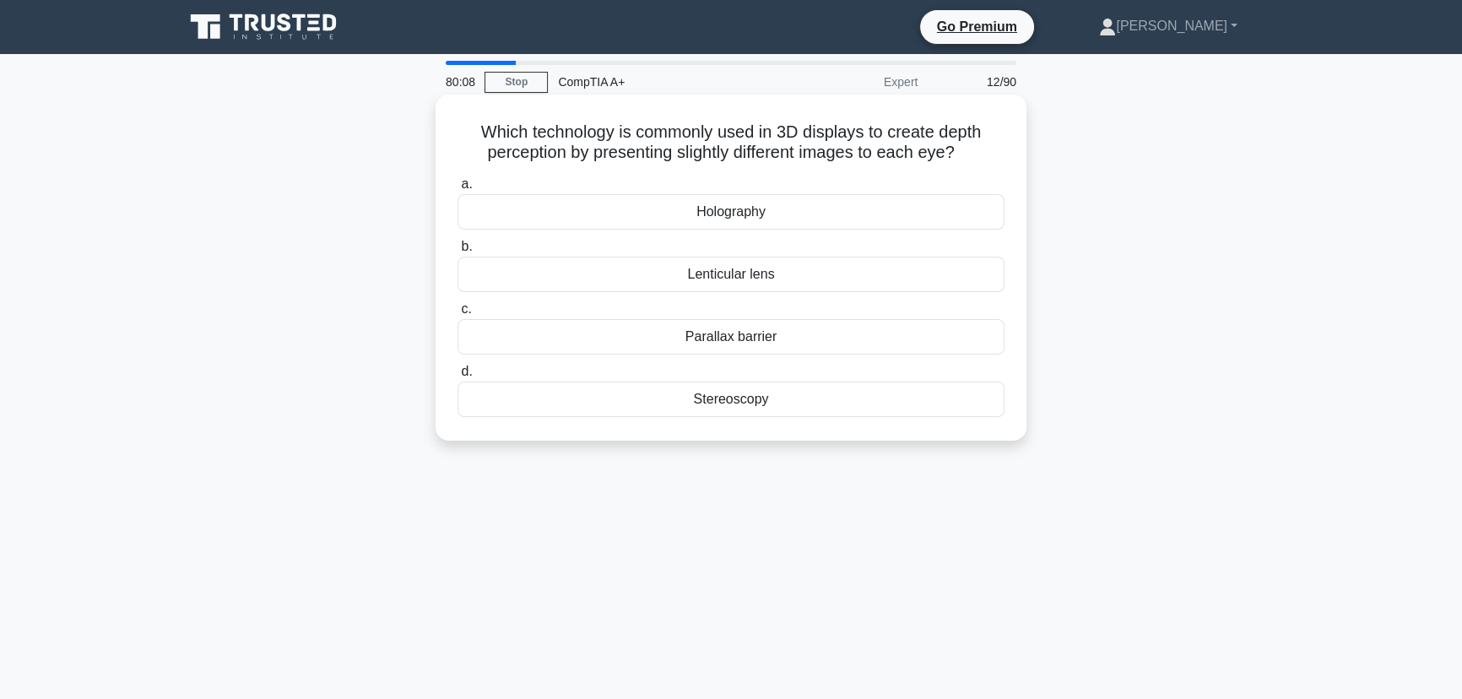
click at [717, 404] on div "Stereoscopy" at bounding box center [731, 399] width 547 height 35
click at [458, 377] on input "d. Stereoscopy" at bounding box center [458, 371] width 0 height 11
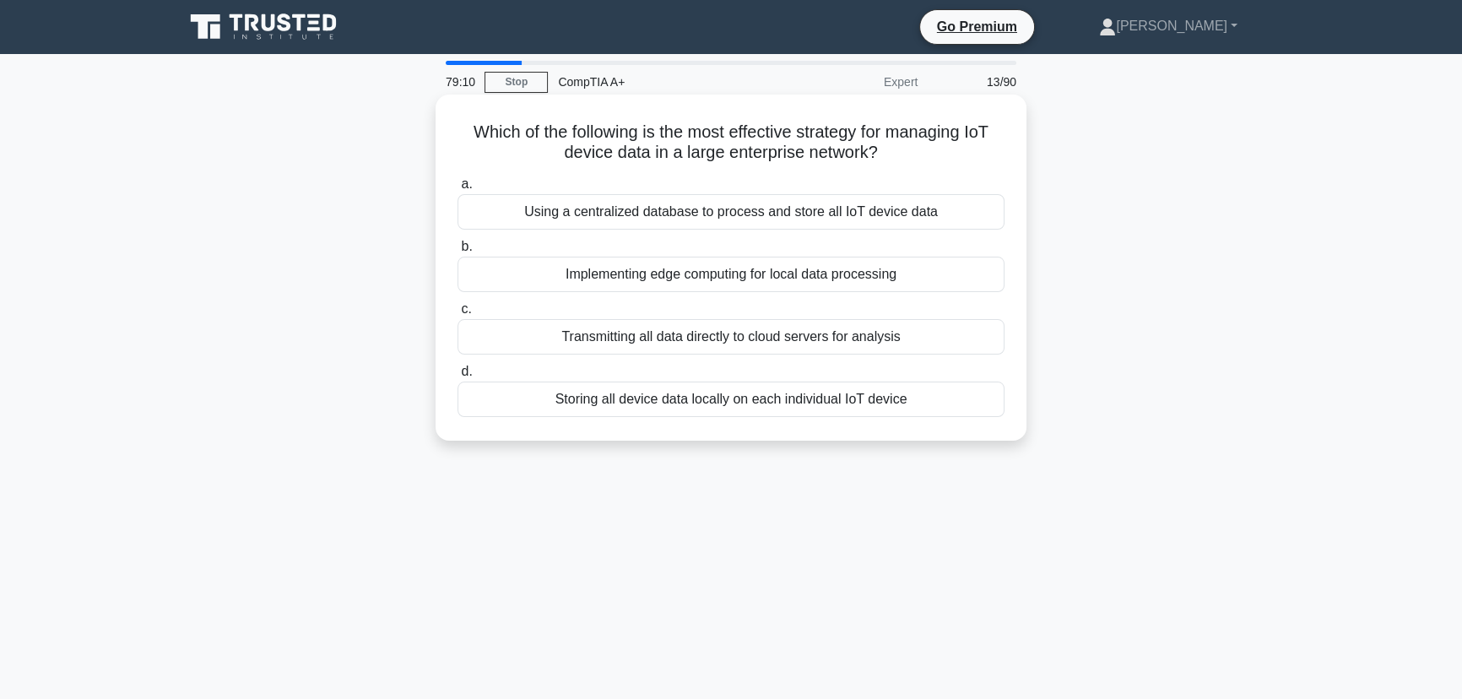
click at [738, 336] on div "Transmitting all data directly to cloud servers for analysis" at bounding box center [731, 336] width 547 height 35
click at [458, 315] on input "c. Transmitting all data directly to cloud servers for analysis" at bounding box center [458, 309] width 0 height 11
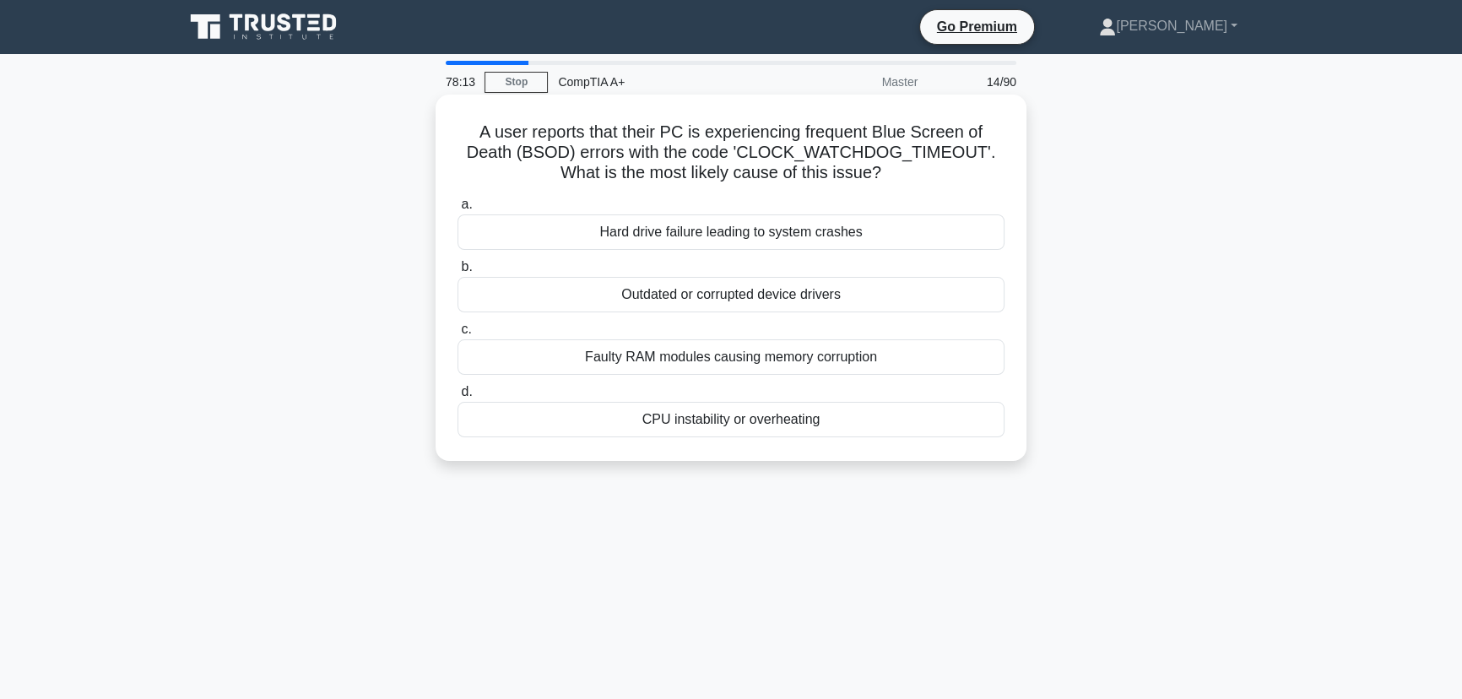
click at [685, 420] on div "CPU instability or overheating" at bounding box center [731, 419] width 547 height 35
click at [458, 398] on input "d. CPU instability or overheating" at bounding box center [458, 392] width 0 height 11
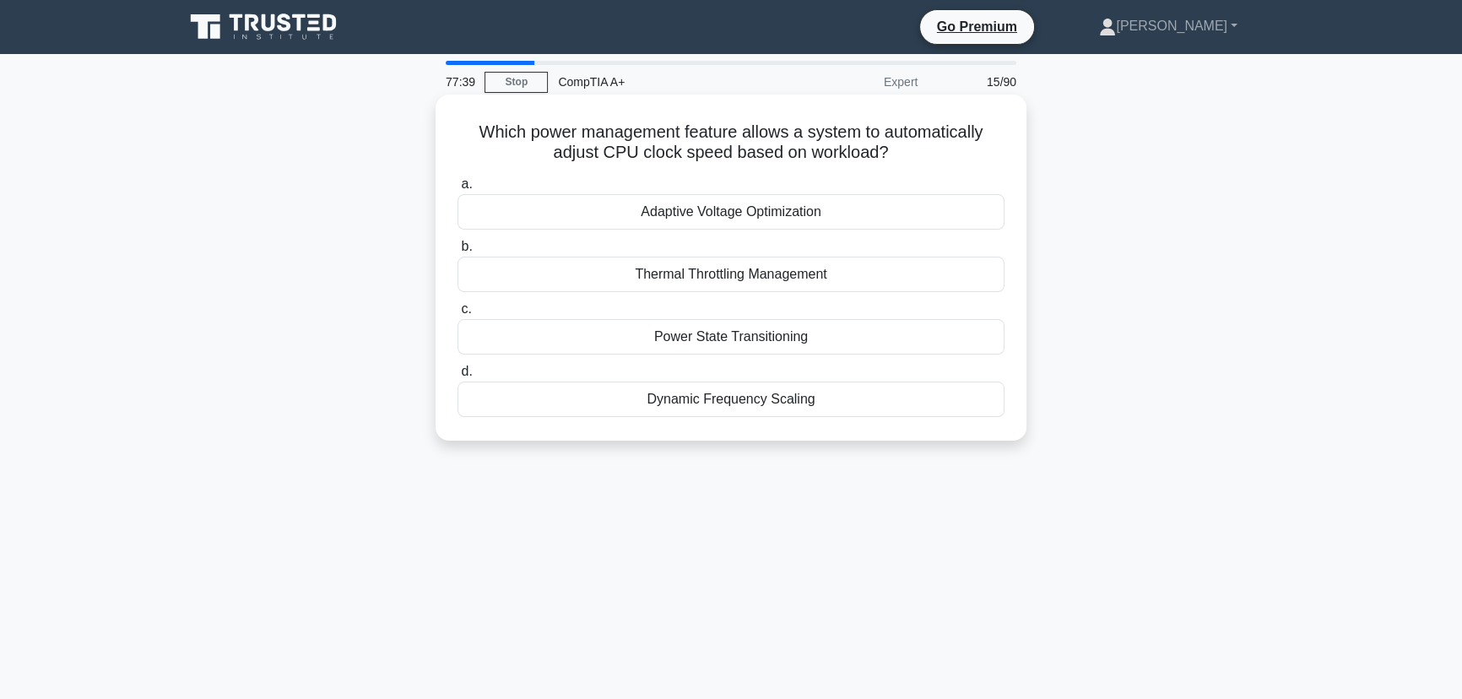
click at [750, 399] on div "Dynamic Frequency Scaling" at bounding box center [731, 399] width 547 height 35
click at [458, 377] on input "d. Dynamic Frequency Scaling" at bounding box center [458, 371] width 0 height 11
click at [767, 210] on div "Principle of least privilege" at bounding box center [731, 211] width 547 height 35
click at [458, 190] on input "a. Principle of least privilege" at bounding box center [458, 184] width 0 height 11
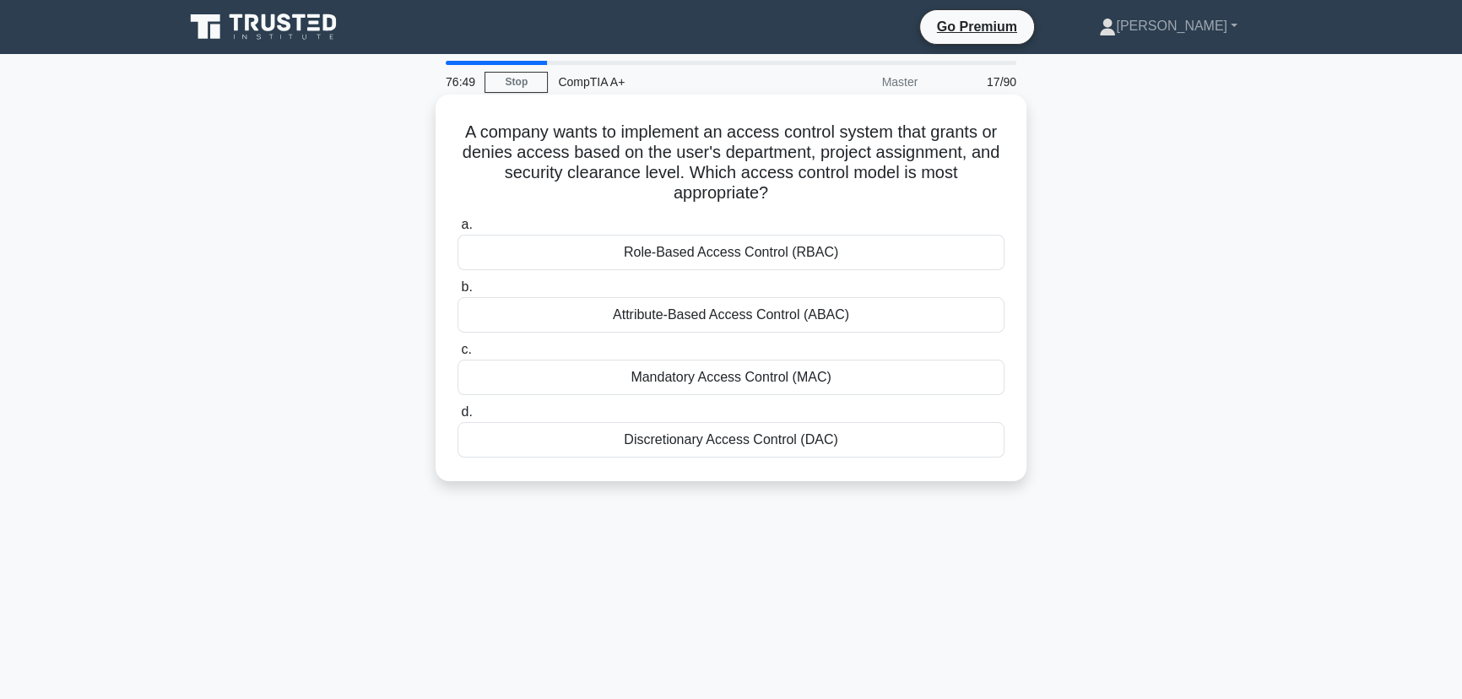
click at [797, 263] on div "Role-Based Access Control (RBAC)" at bounding box center [731, 252] width 547 height 35
click at [458, 230] on input "a. Role-Based Access Control (RBAC)" at bounding box center [458, 224] width 0 height 11
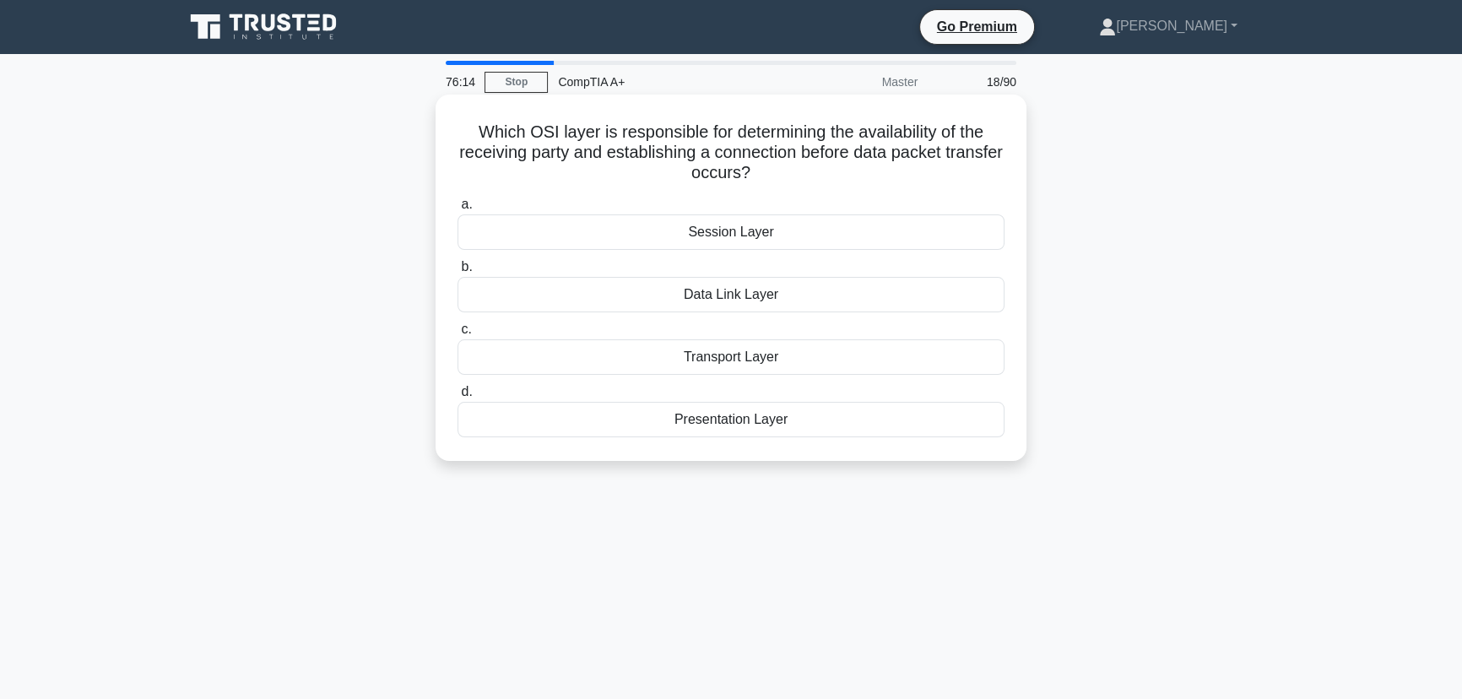
click at [761, 234] on div "Session Layer" at bounding box center [731, 231] width 547 height 35
click at [458, 210] on input "a. Session Layer" at bounding box center [458, 204] width 0 height 11
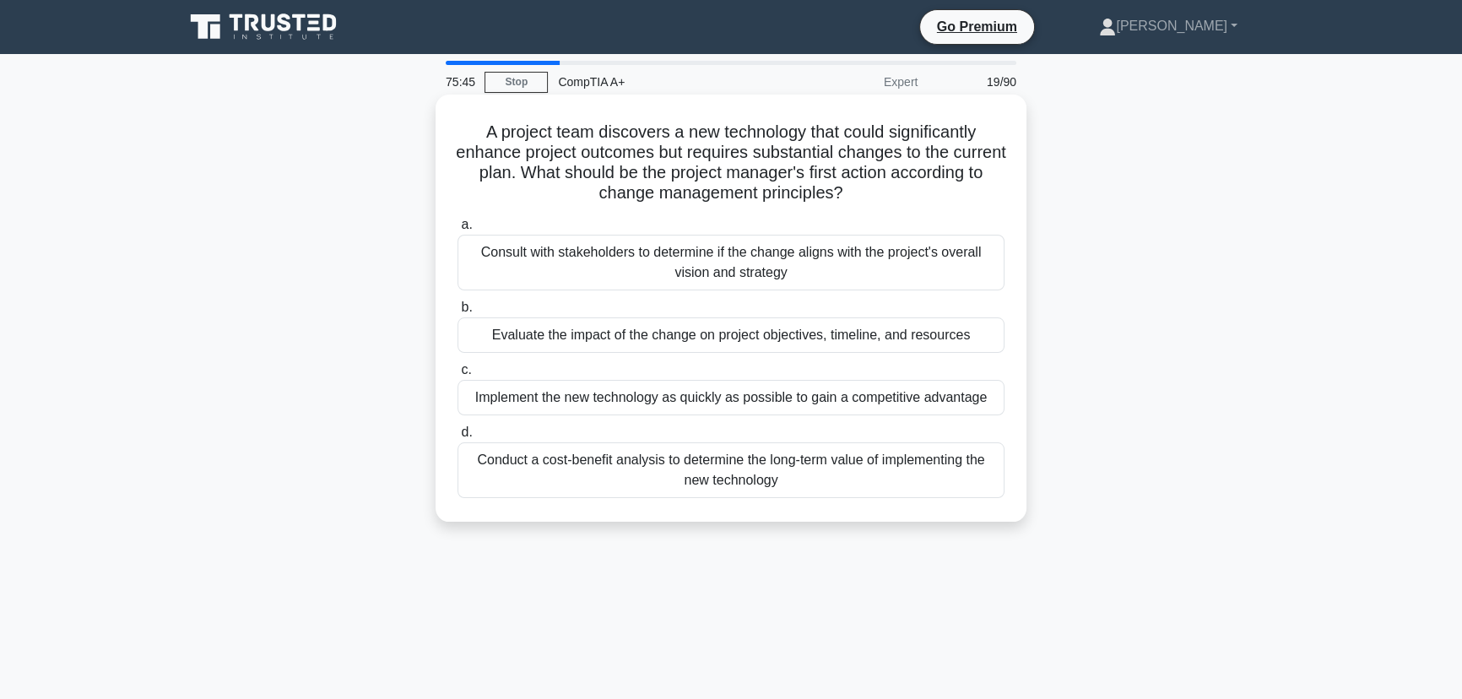
click at [754, 261] on div "Consult with stakeholders to determine if the change aligns with the project's …" at bounding box center [731, 263] width 547 height 56
click at [458, 230] on input "a. Consult with stakeholders to determine if the change aligns with the project…" at bounding box center [458, 224] width 0 height 11
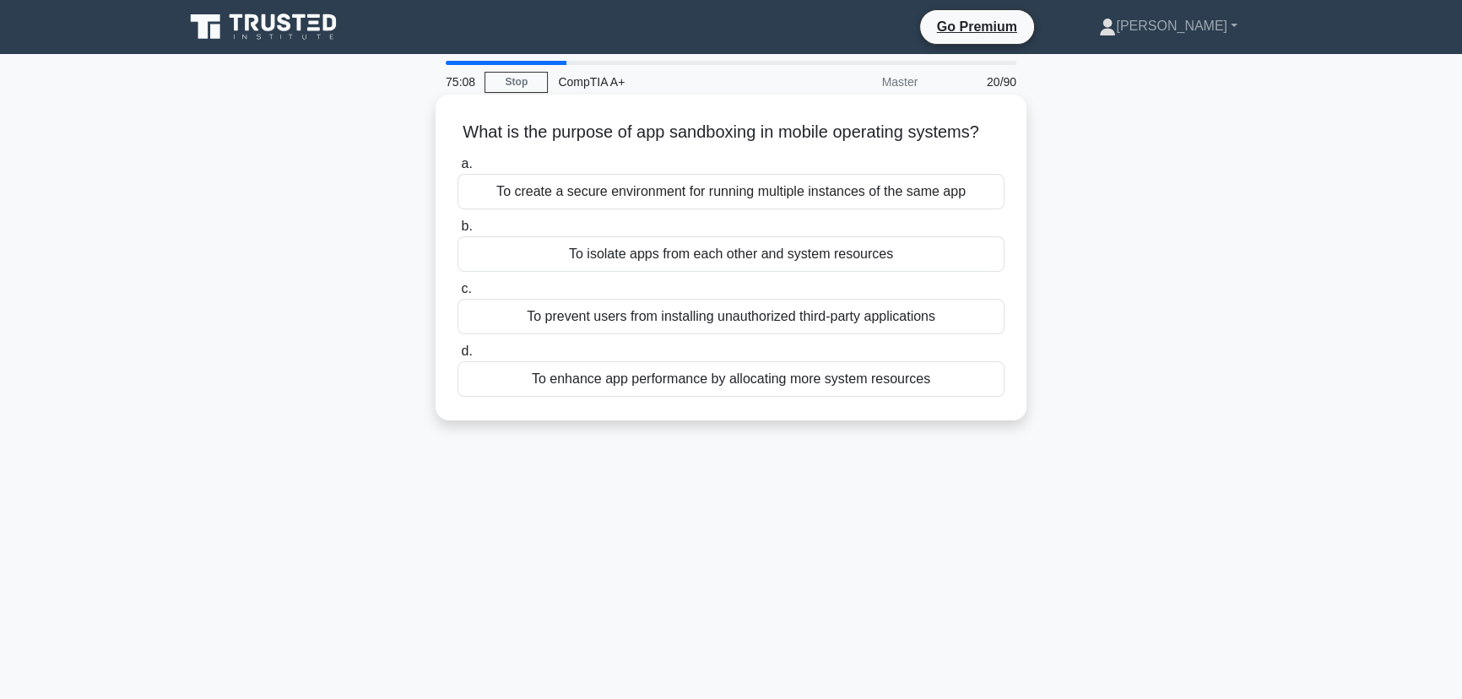
click at [870, 272] on div "To isolate apps from each other and system resources" at bounding box center [731, 253] width 547 height 35
click at [458, 232] on input "b. To isolate apps from each other and system resources" at bounding box center [458, 226] width 0 height 11
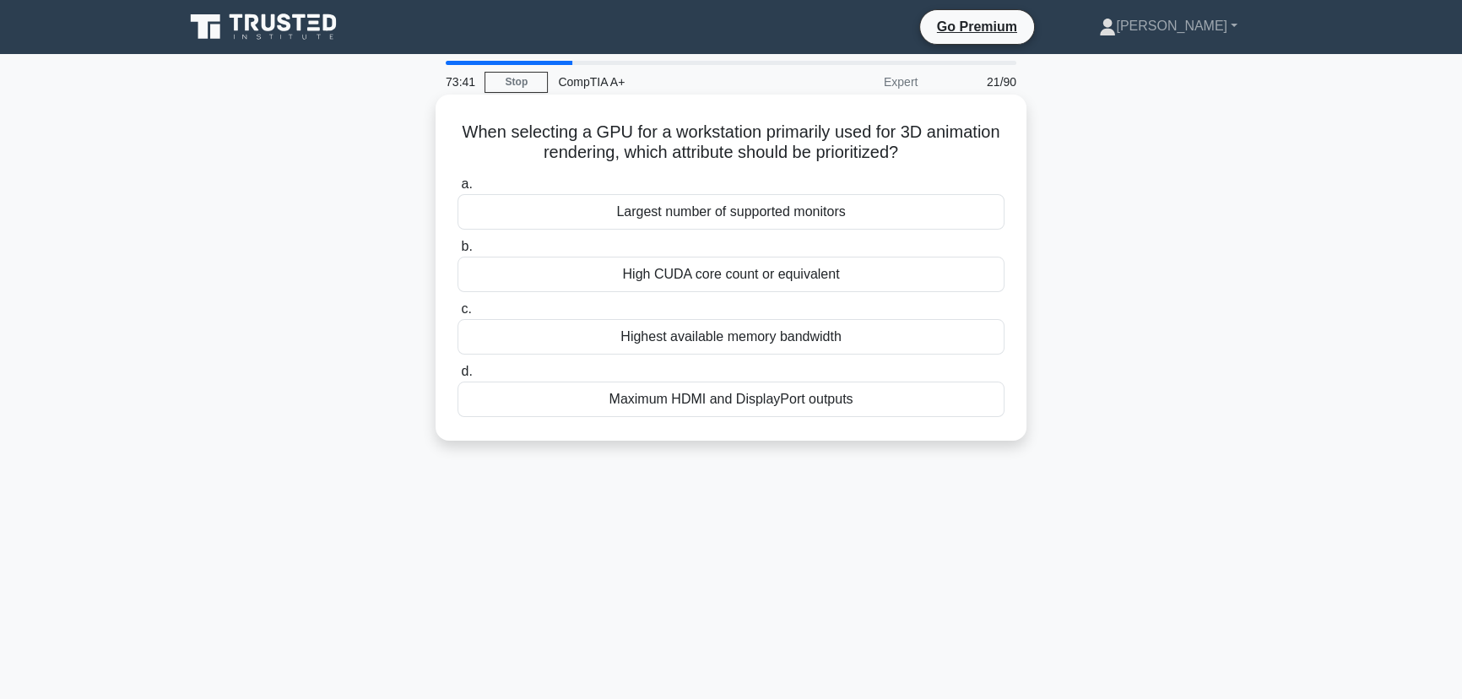
click at [686, 271] on div "High CUDA core count or equivalent" at bounding box center [731, 274] width 547 height 35
click at [458, 252] on input "b. High CUDA core count or equivalent" at bounding box center [458, 246] width 0 height 11
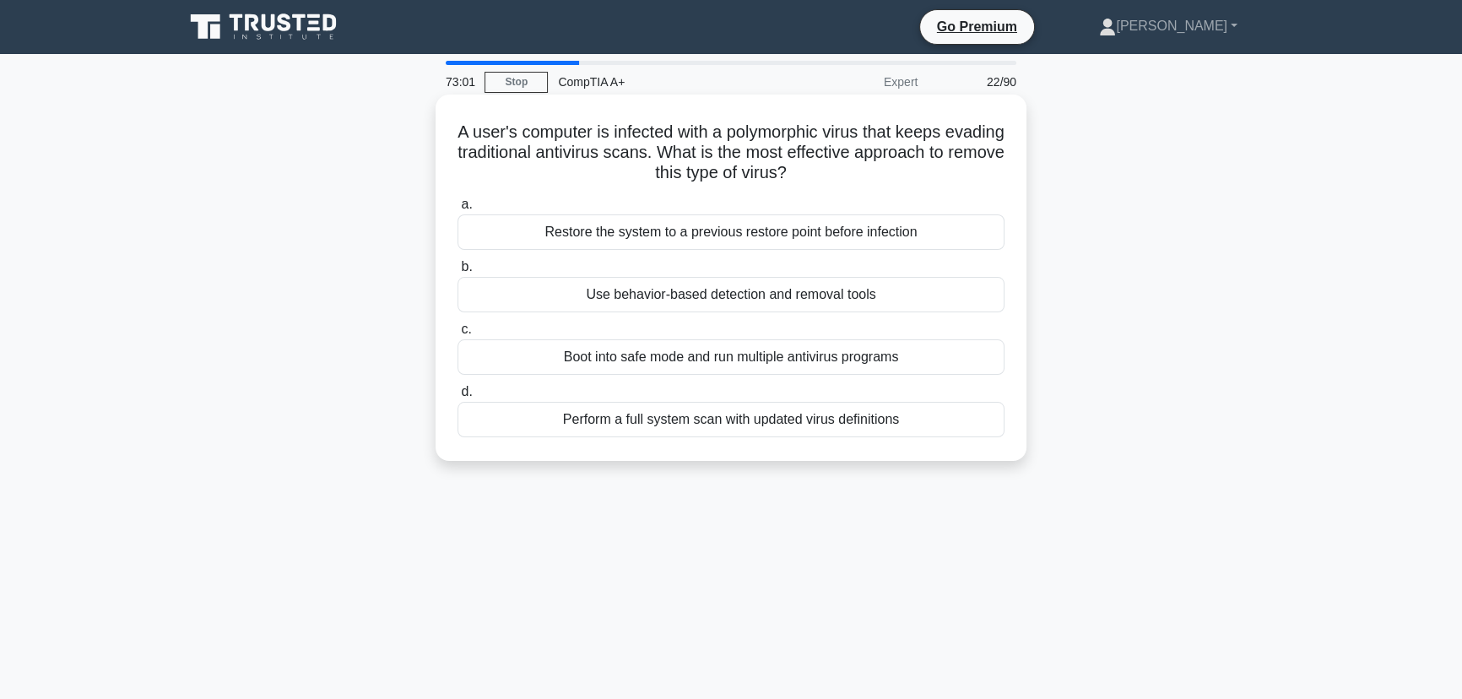
click at [698, 420] on div "Perform a full system scan with updated virus definitions" at bounding box center [731, 419] width 547 height 35
click at [458, 398] on input "d. Perform a full system scan with updated virus definitions" at bounding box center [458, 392] width 0 height 11
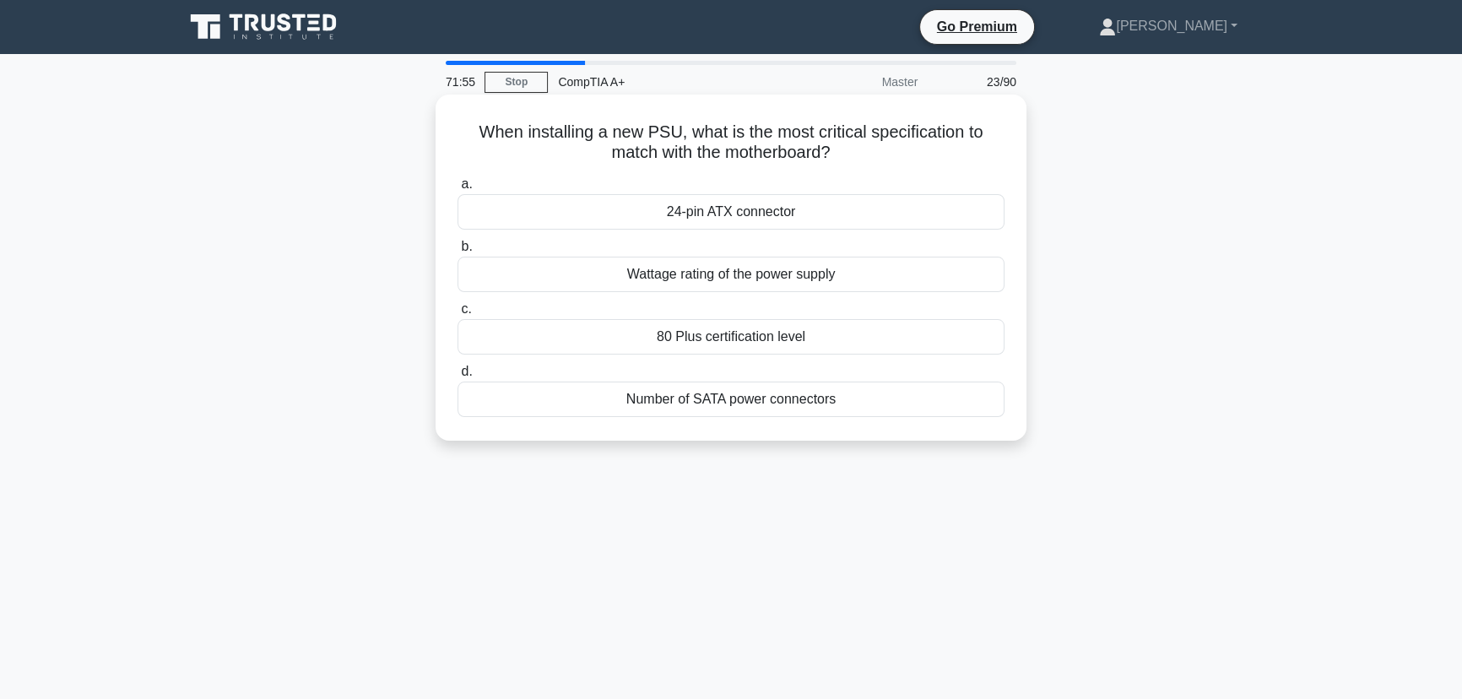
click at [741, 211] on div "24-pin ATX connector" at bounding box center [731, 211] width 547 height 35
click at [458, 190] on input "a. 24-pin ATX connector" at bounding box center [458, 184] width 0 height 11
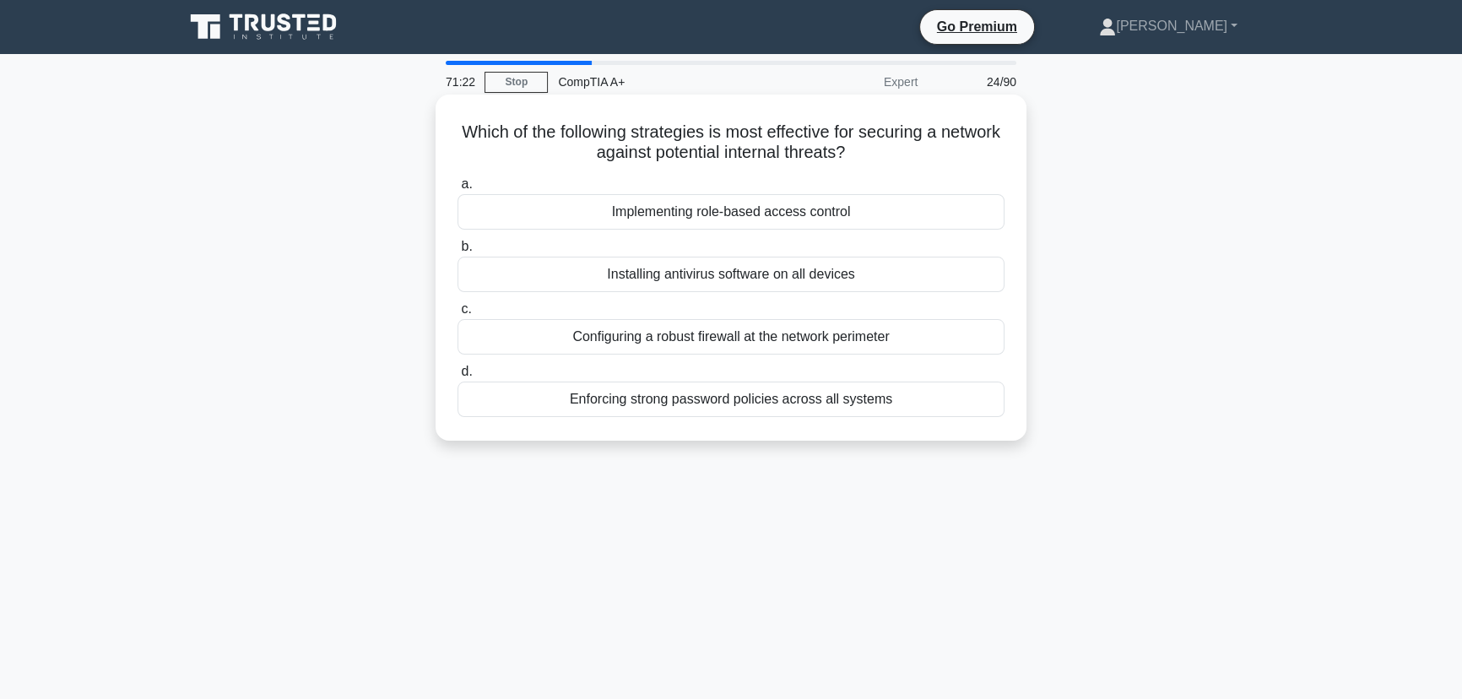
click at [737, 211] on div "Implementing role-based access control" at bounding box center [731, 211] width 547 height 35
click at [458, 190] on input "a. Implementing role-based access control" at bounding box center [458, 184] width 0 height 11
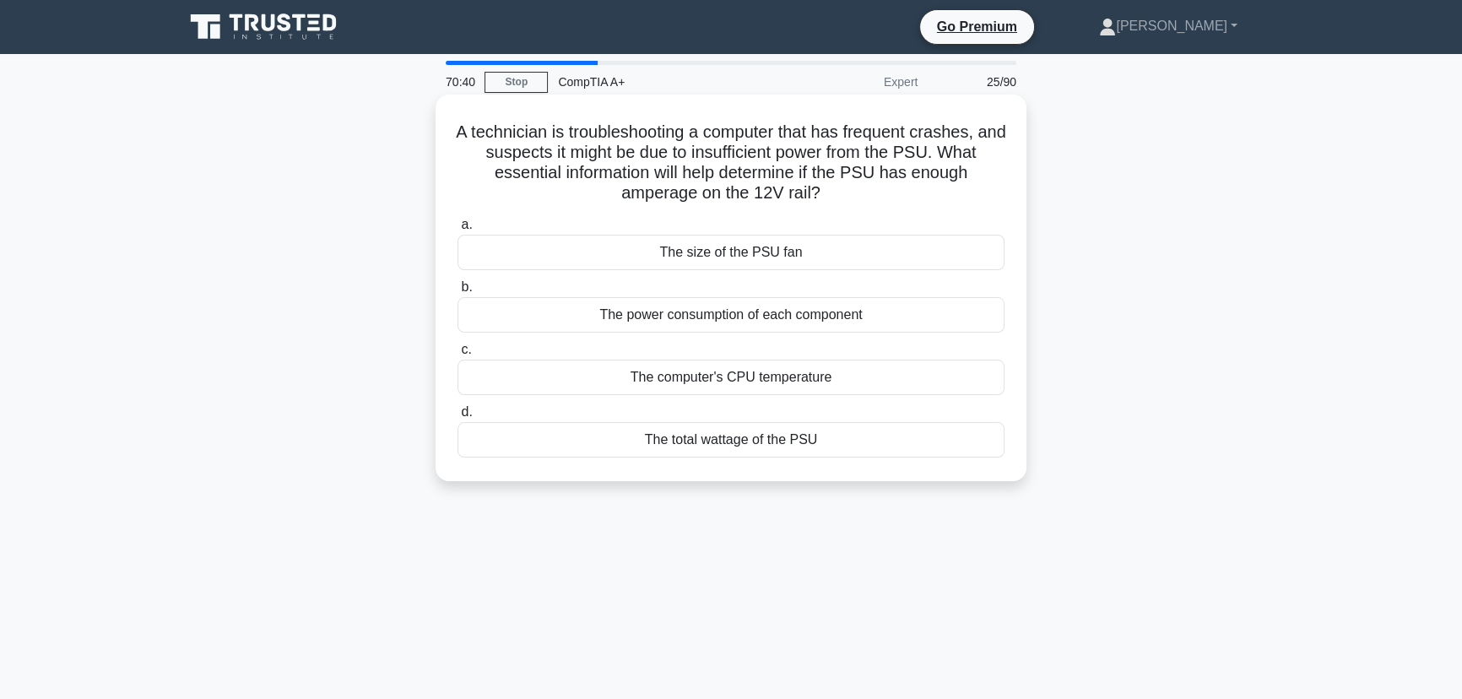
click at [767, 440] on div "The total wattage of the PSU" at bounding box center [731, 439] width 547 height 35
click at [458, 418] on input "d. The total wattage of the PSU" at bounding box center [458, 412] width 0 height 11
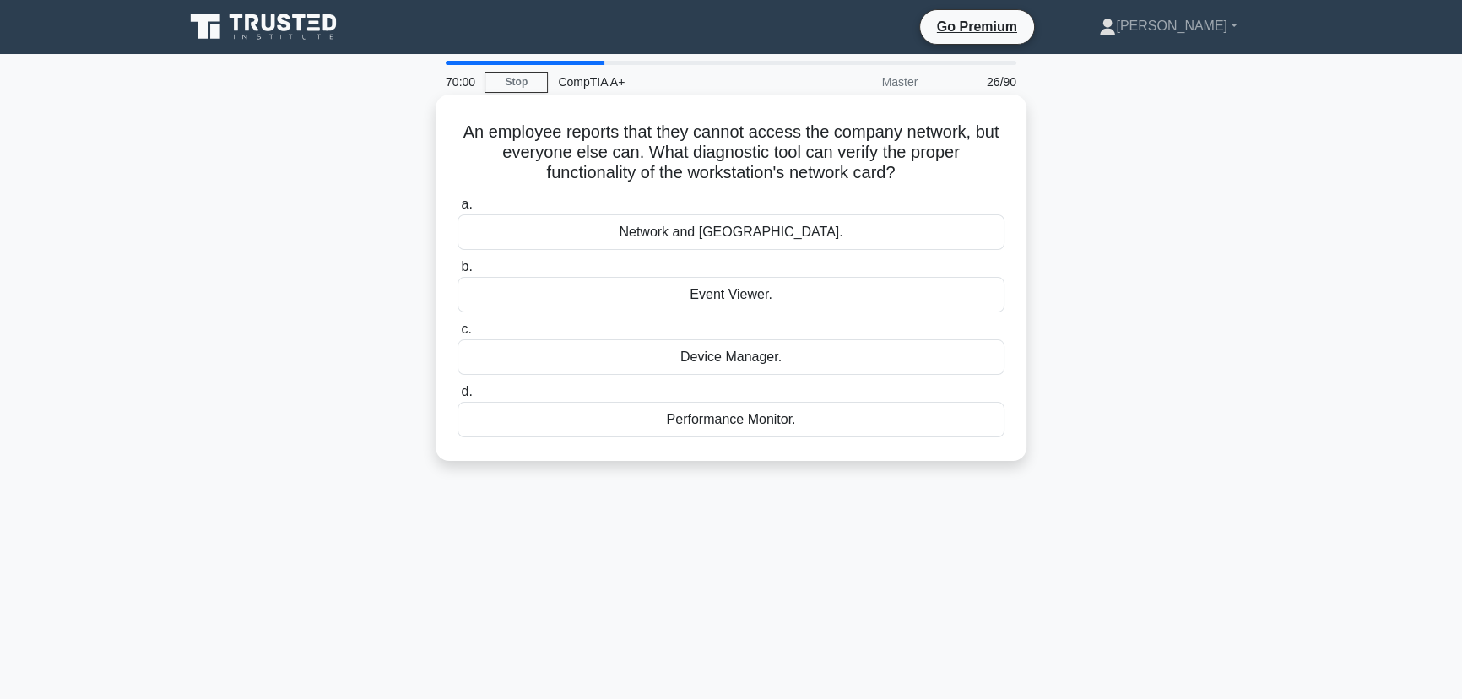
click at [772, 232] on div "Network and Sharing Center." at bounding box center [731, 231] width 547 height 35
click at [458, 210] on input "a. Network and Sharing Center." at bounding box center [458, 204] width 0 height 11
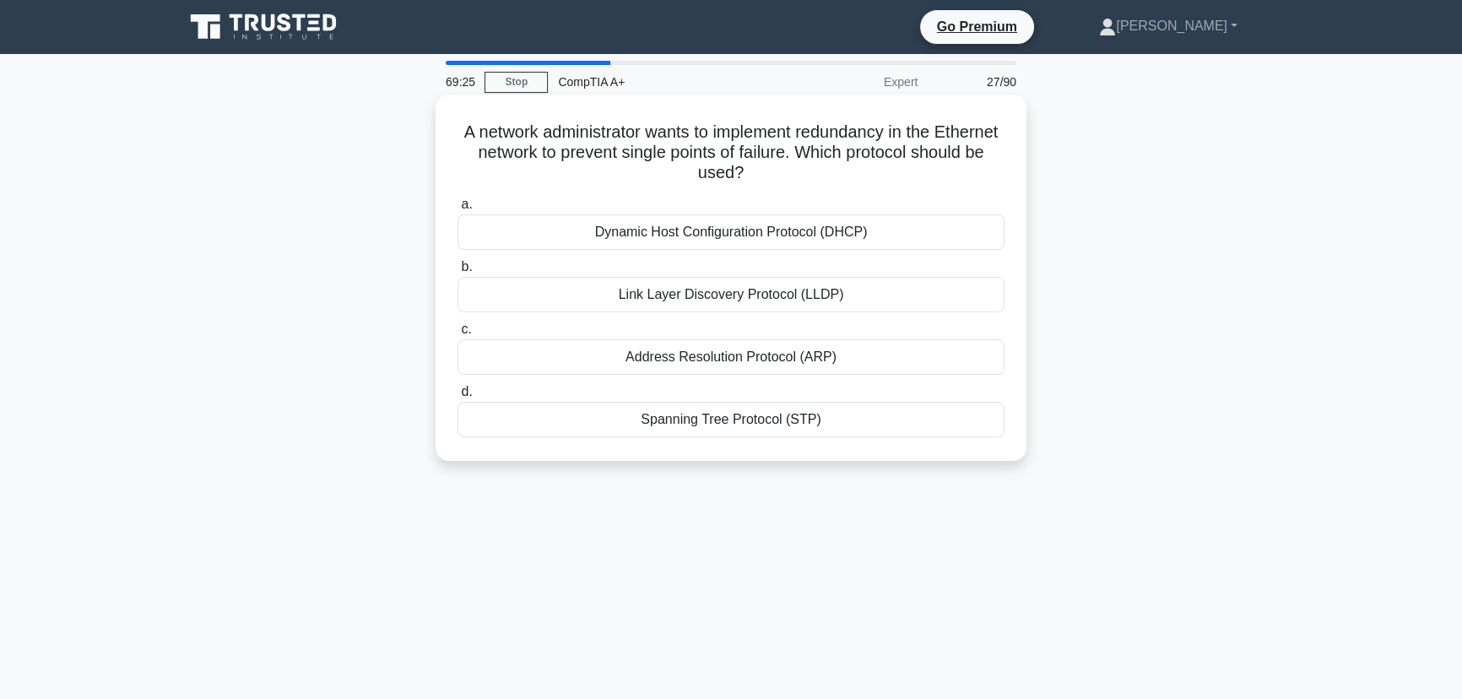
click at [835, 227] on div "Dynamic Host Configuration Protocol (DHCP)" at bounding box center [731, 231] width 547 height 35
click at [458, 210] on input "a. Dynamic Host Configuration Protocol (DHCP)" at bounding box center [458, 204] width 0 height 11
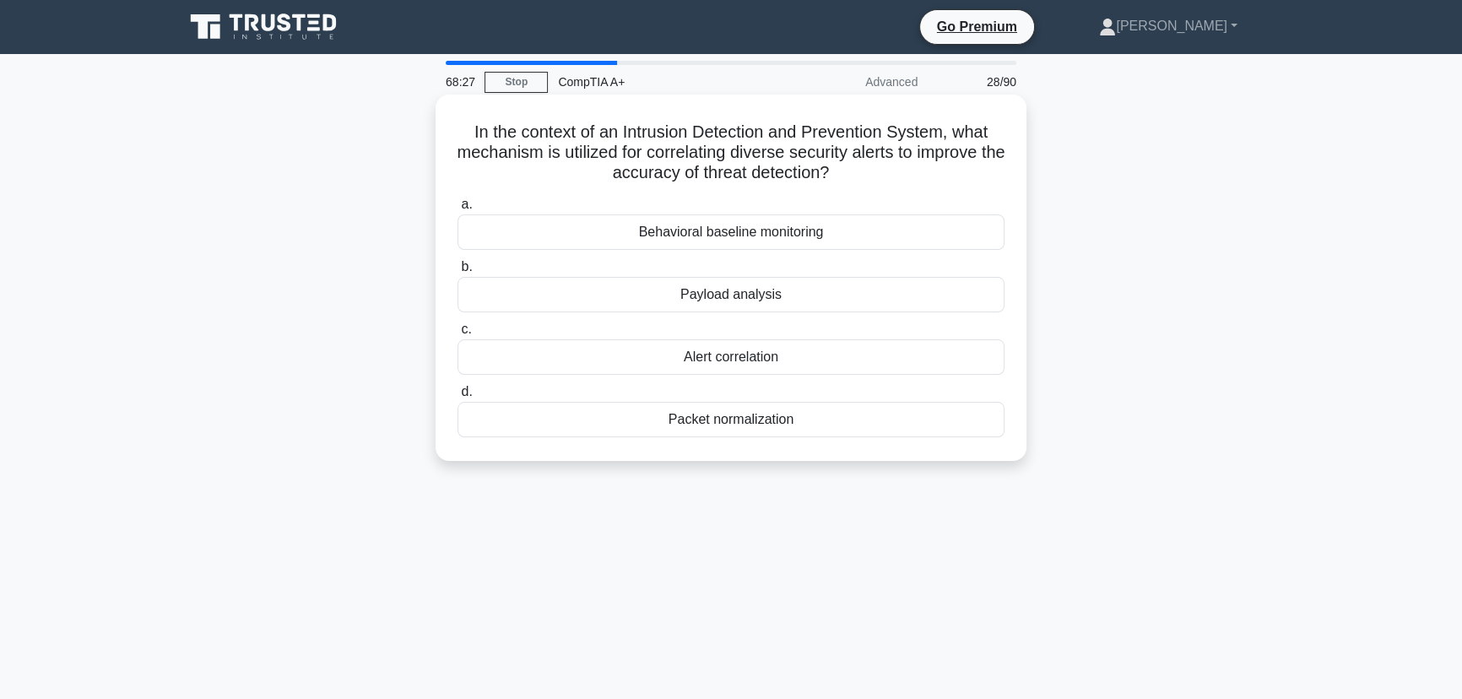
click at [741, 360] on div "Alert correlation" at bounding box center [731, 356] width 547 height 35
click at [458, 335] on input "c. Alert correlation" at bounding box center [458, 329] width 0 height 11
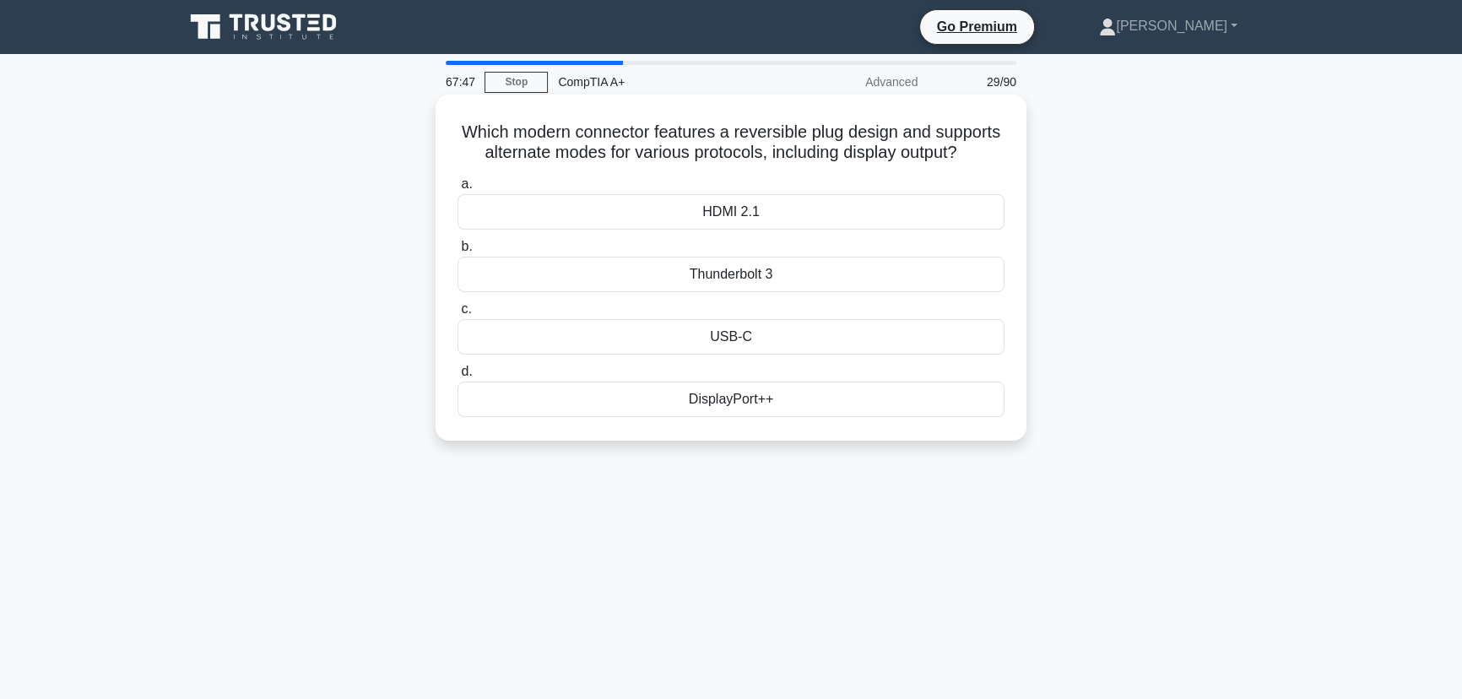
click at [729, 355] on div "USB-C" at bounding box center [731, 336] width 547 height 35
click at [458, 315] on input "c. USB-C" at bounding box center [458, 309] width 0 height 11
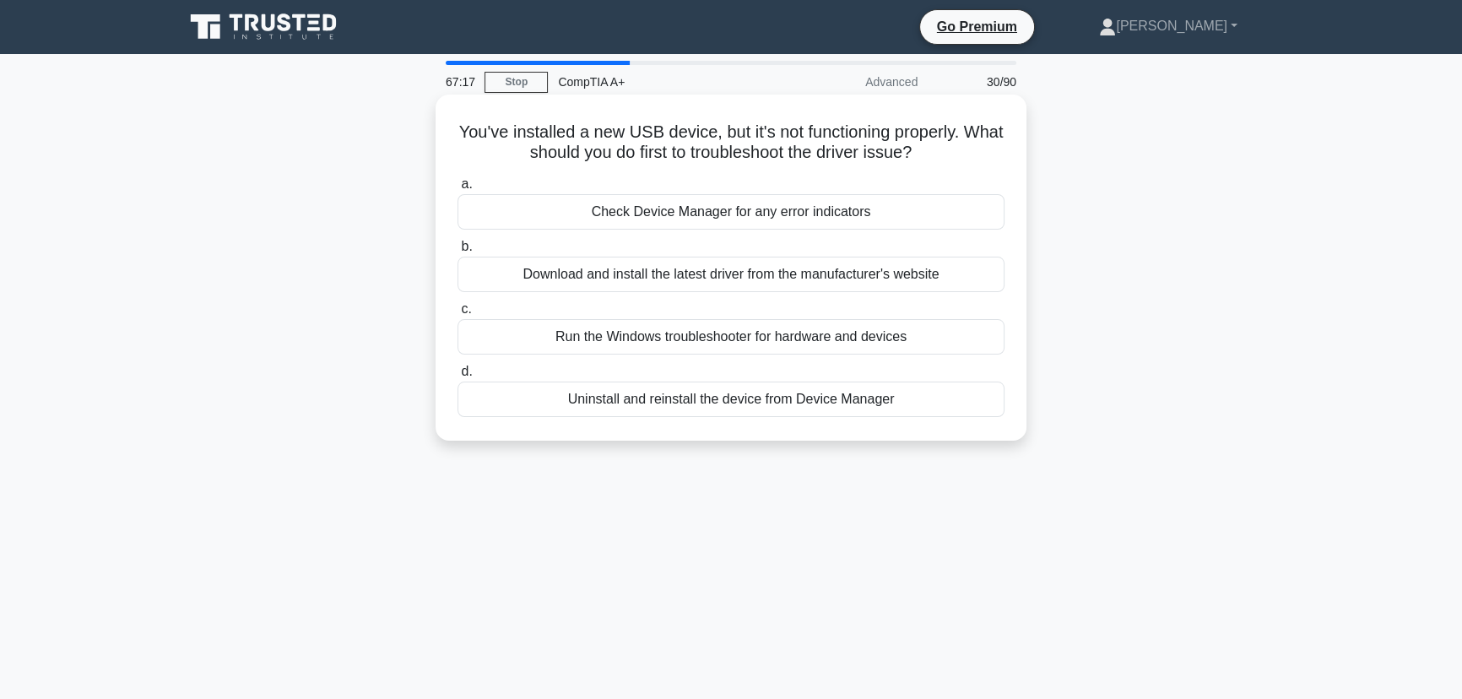
click at [765, 219] on div "Check Device Manager for any error indicators" at bounding box center [731, 211] width 547 height 35
click at [458, 190] on input "a. Check Device Manager for any error indicators" at bounding box center [458, 184] width 0 height 11
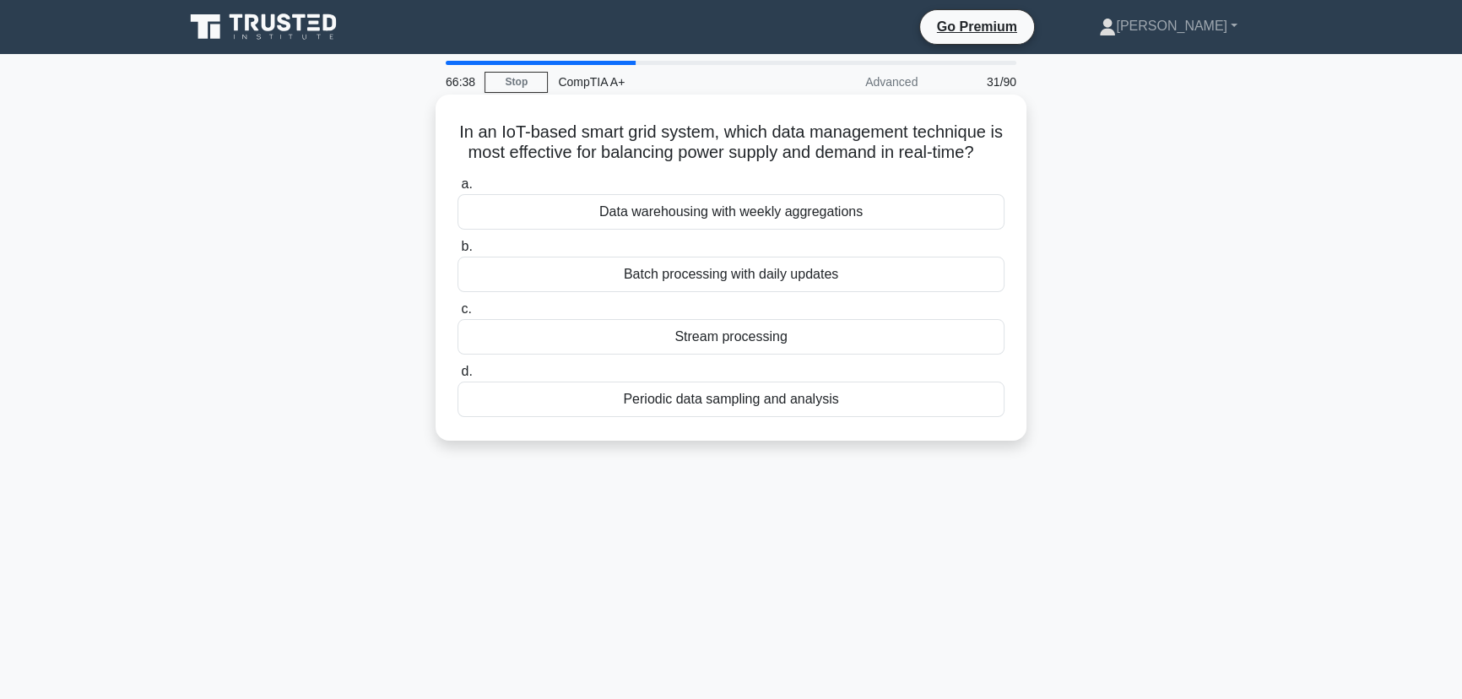
click at [714, 355] on div "Stream processing" at bounding box center [731, 336] width 547 height 35
click at [458, 315] on input "c. Stream processing" at bounding box center [458, 309] width 0 height 11
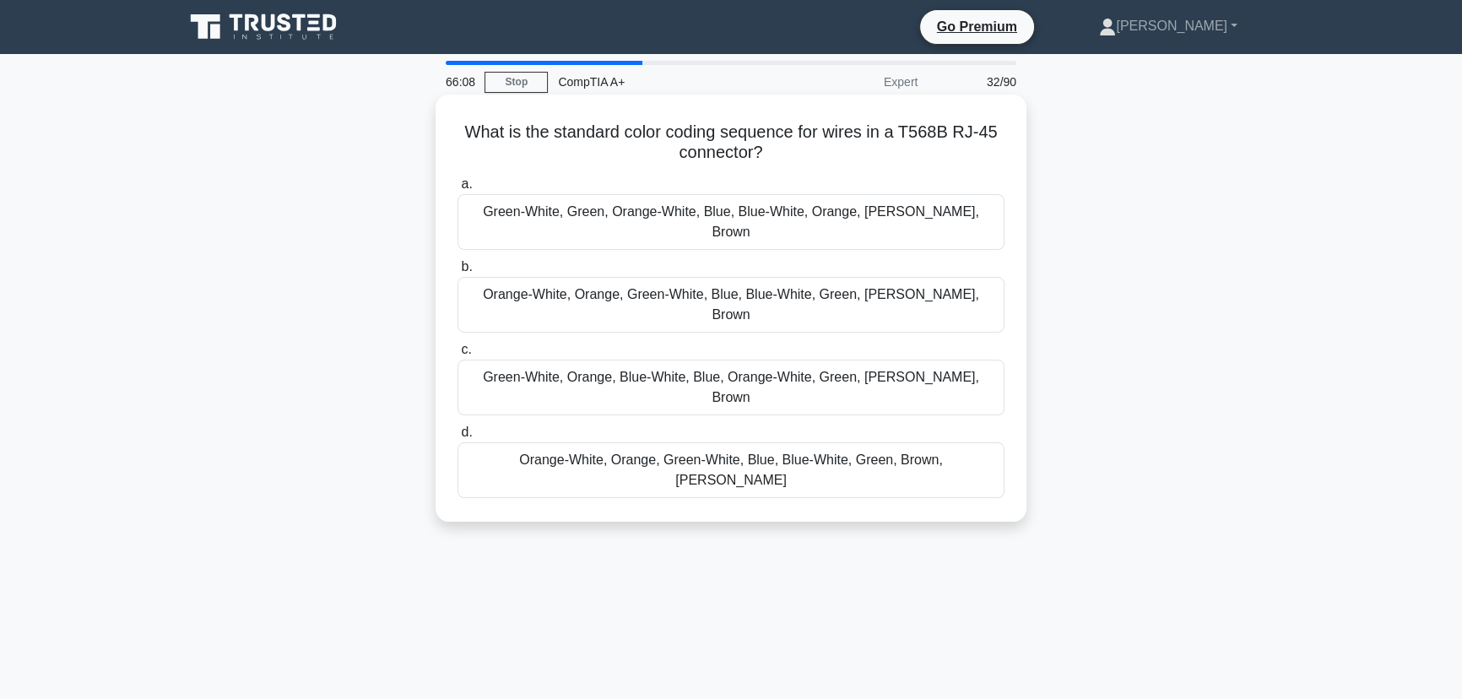
click at [731, 360] on div "Green-White, Orange, Blue-White, Blue, Orange-White, Green, Brown-White, Brown" at bounding box center [731, 388] width 547 height 56
click at [458, 344] on input "c. Green-White, Orange, Blue-White, Blue, Orange-White, Green, Brown-White, Bro…" at bounding box center [458, 349] width 0 height 11
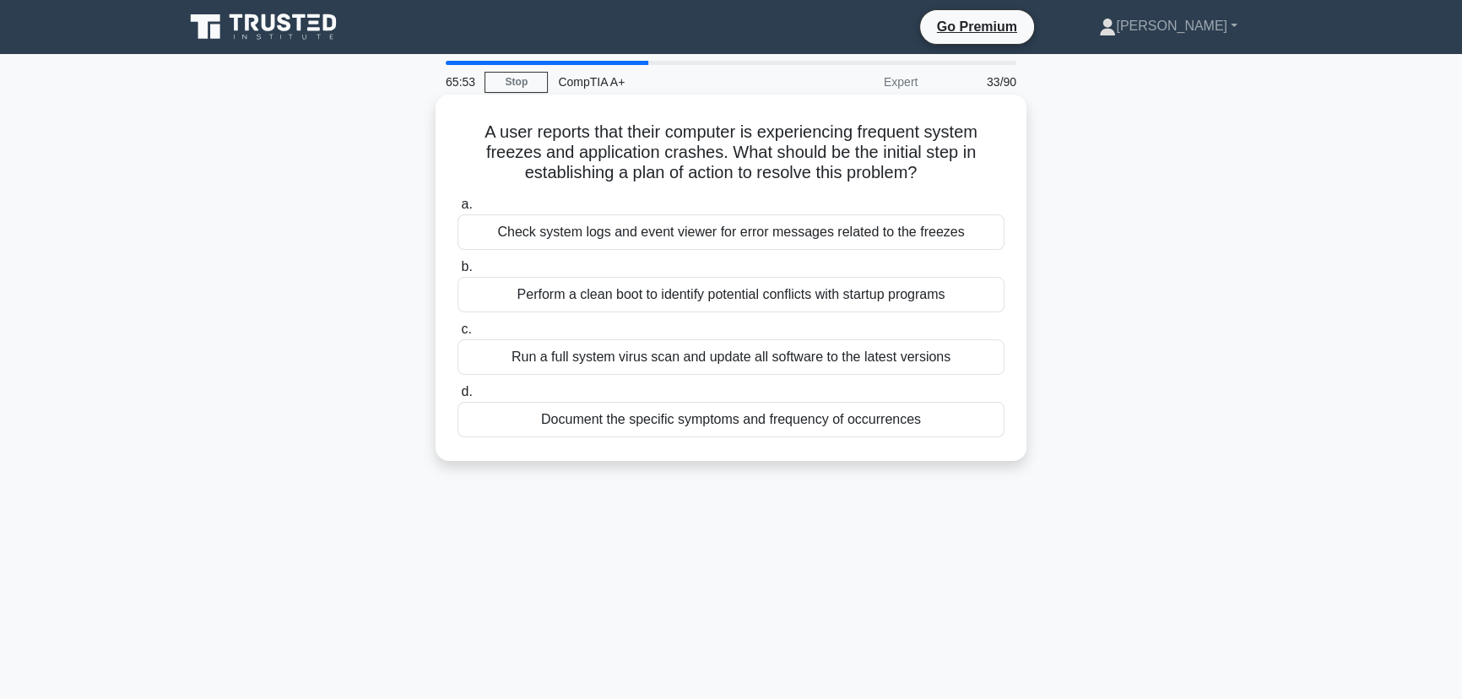
click at [700, 236] on div "Check system logs and event viewer for error messages related to the freezes" at bounding box center [731, 231] width 547 height 35
click at [458, 210] on input "a. Check system logs and event viewer for error messages related to the freezes" at bounding box center [458, 204] width 0 height 11
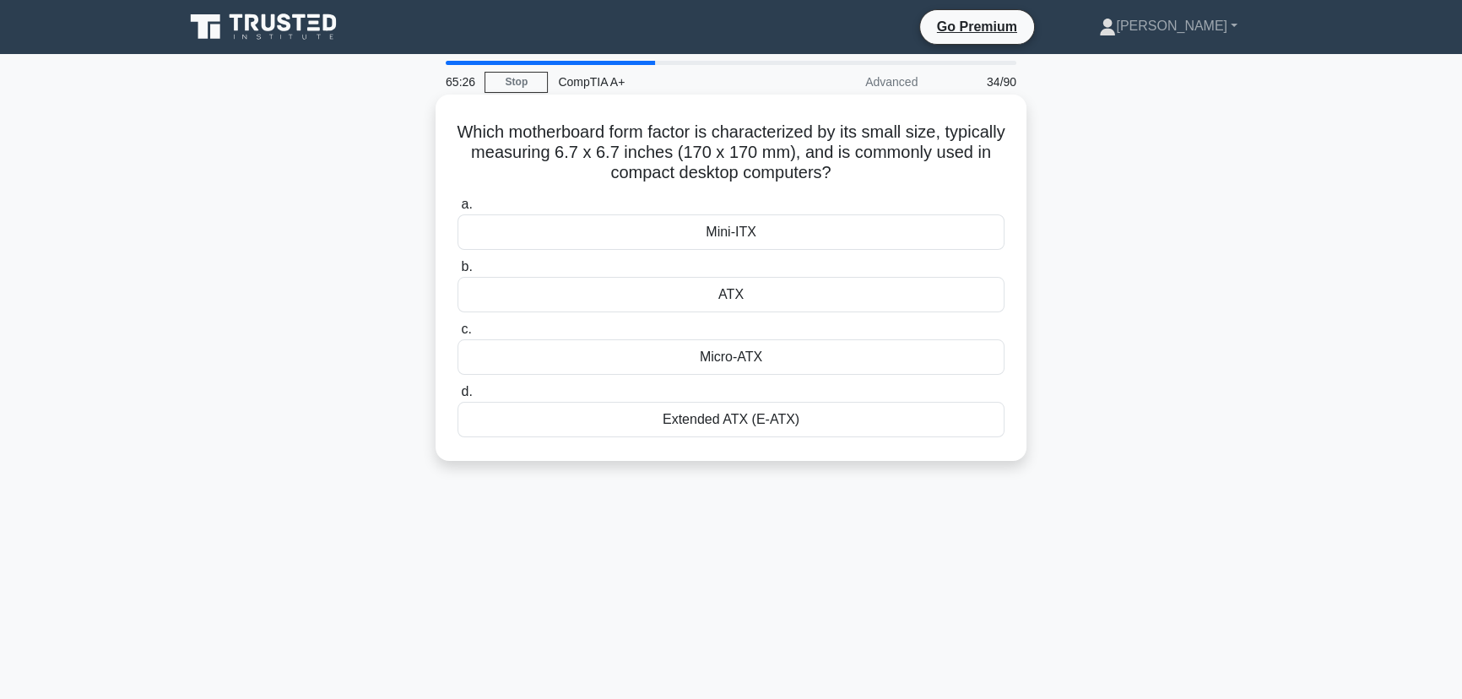
click at [776, 230] on div "Mini-ITX" at bounding box center [731, 231] width 547 height 35
click at [458, 210] on input "a. Mini-ITX" at bounding box center [458, 204] width 0 height 11
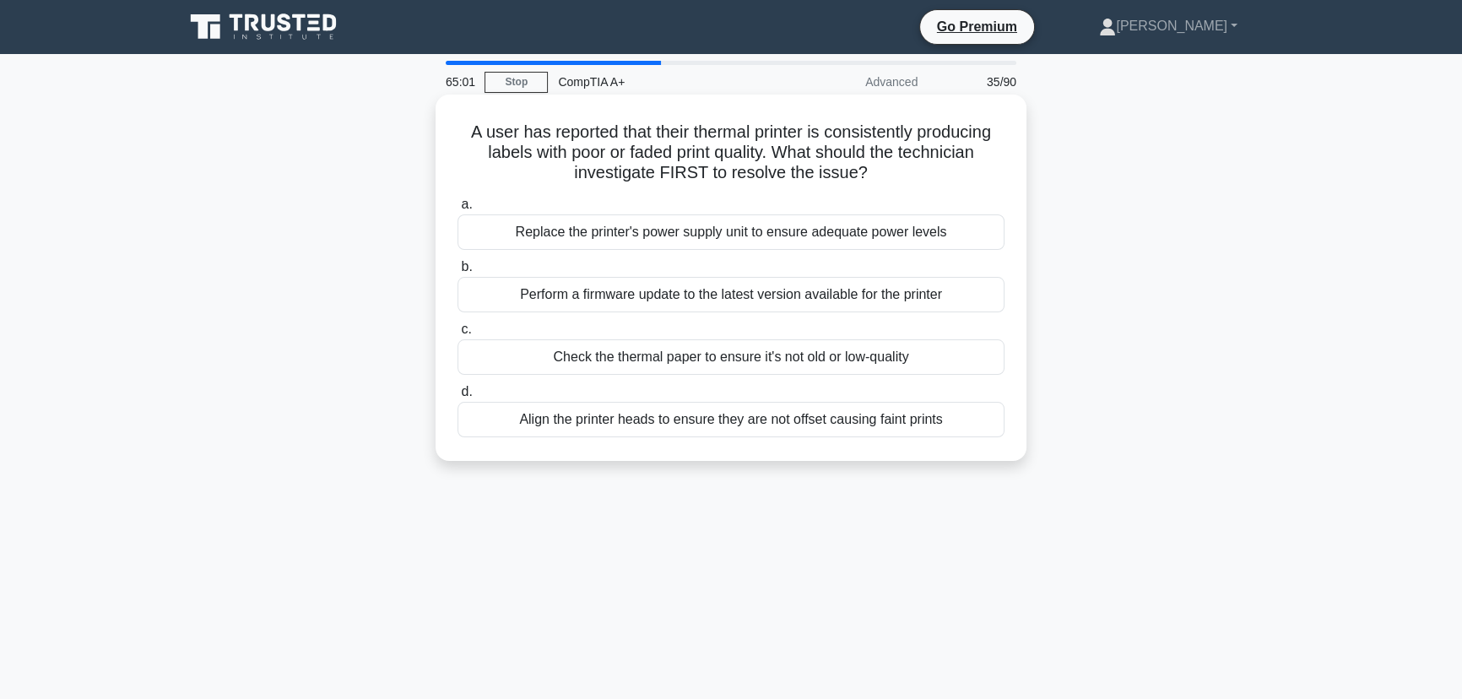
click at [696, 417] on div "Align the printer heads to ensure they are not offset causing faint prints" at bounding box center [731, 419] width 547 height 35
click at [458, 398] on input "d. Align the printer heads to ensure they are not offset causing faint prints" at bounding box center [458, 392] width 0 height 11
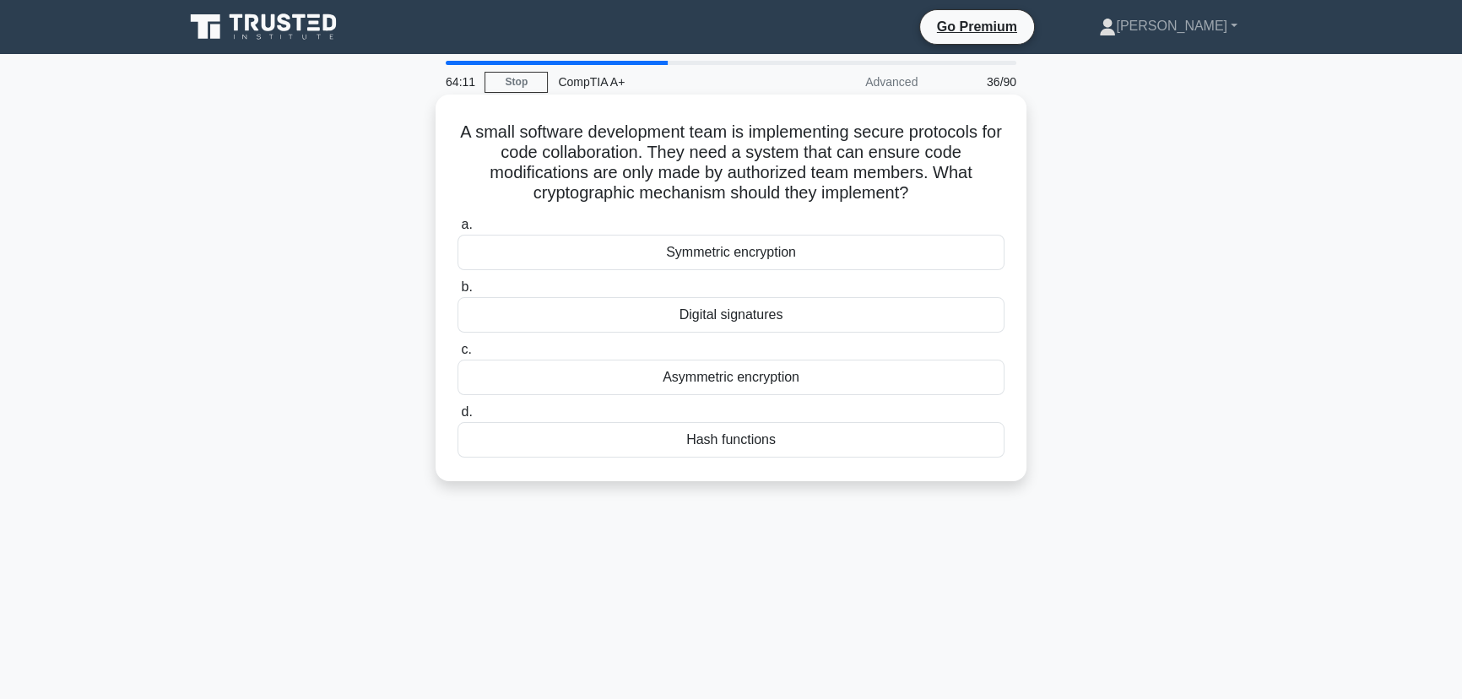
click at [729, 442] on div "Hash functions" at bounding box center [731, 439] width 547 height 35
click at [458, 418] on input "d. Hash functions" at bounding box center [458, 412] width 0 height 11
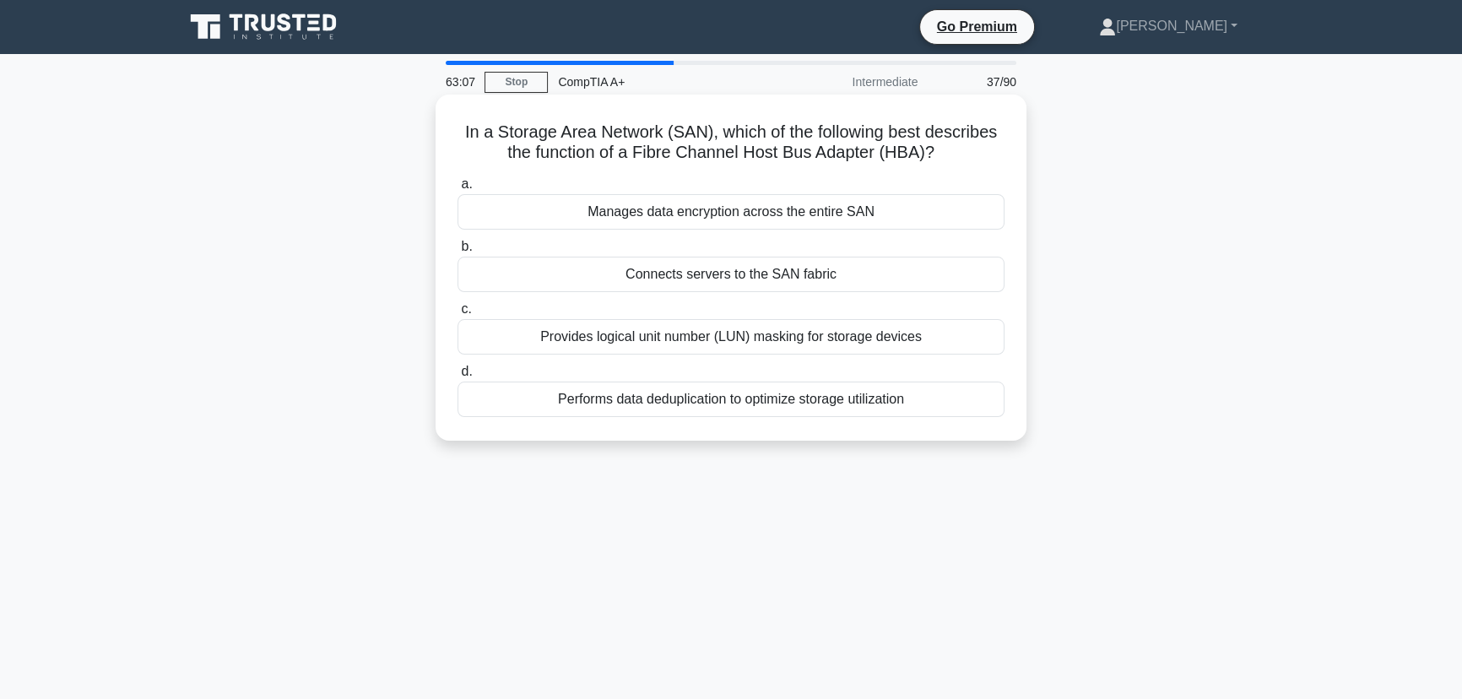
click at [784, 274] on div "Connects servers to the SAN fabric" at bounding box center [731, 274] width 547 height 35
click at [458, 252] on input "b. Connects servers to the SAN fabric" at bounding box center [458, 246] width 0 height 11
click at [726, 292] on div "Investigate the overheating problem" at bounding box center [731, 274] width 547 height 35
click at [458, 252] on input "b. Investigate the overheating problem" at bounding box center [458, 246] width 0 height 11
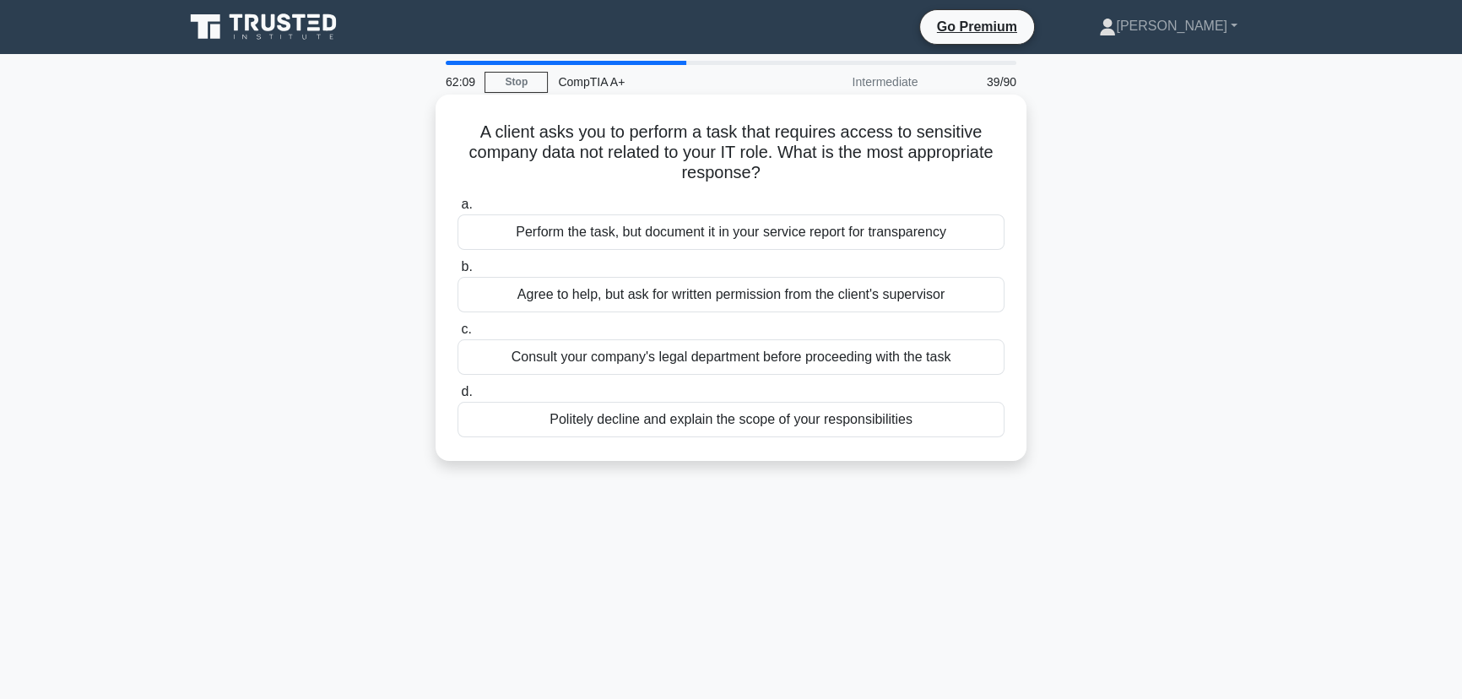
click at [767, 420] on div "Politely decline and explain the scope of your responsibilities" at bounding box center [731, 419] width 547 height 35
click at [458, 398] on input "d. Politely decline and explain the scope of your responsibilities" at bounding box center [458, 392] width 0 height 11
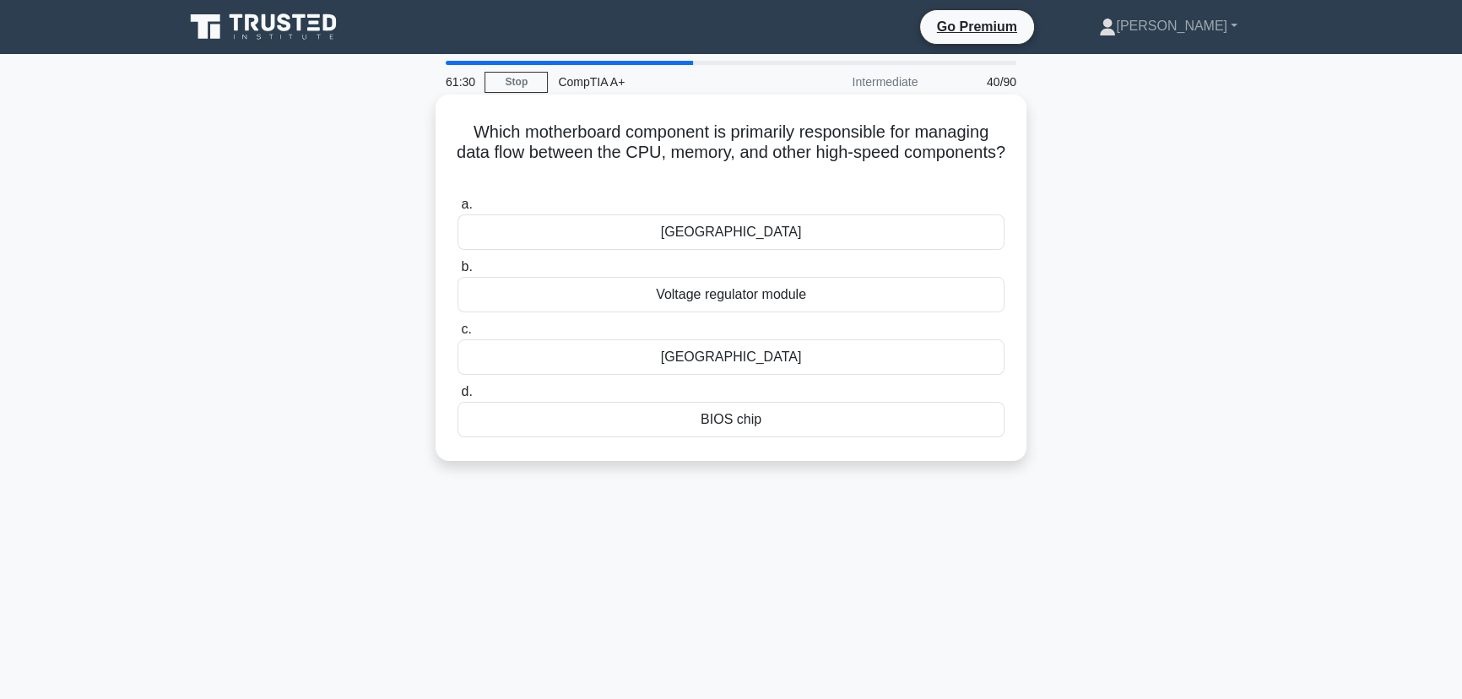
click at [734, 363] on div "Northbridge" at bounding box center [731, 356] width 547 height 35
click at [458, 335] on input "c. Northbridge" at bounding box center [458, 329] width 0 height 11
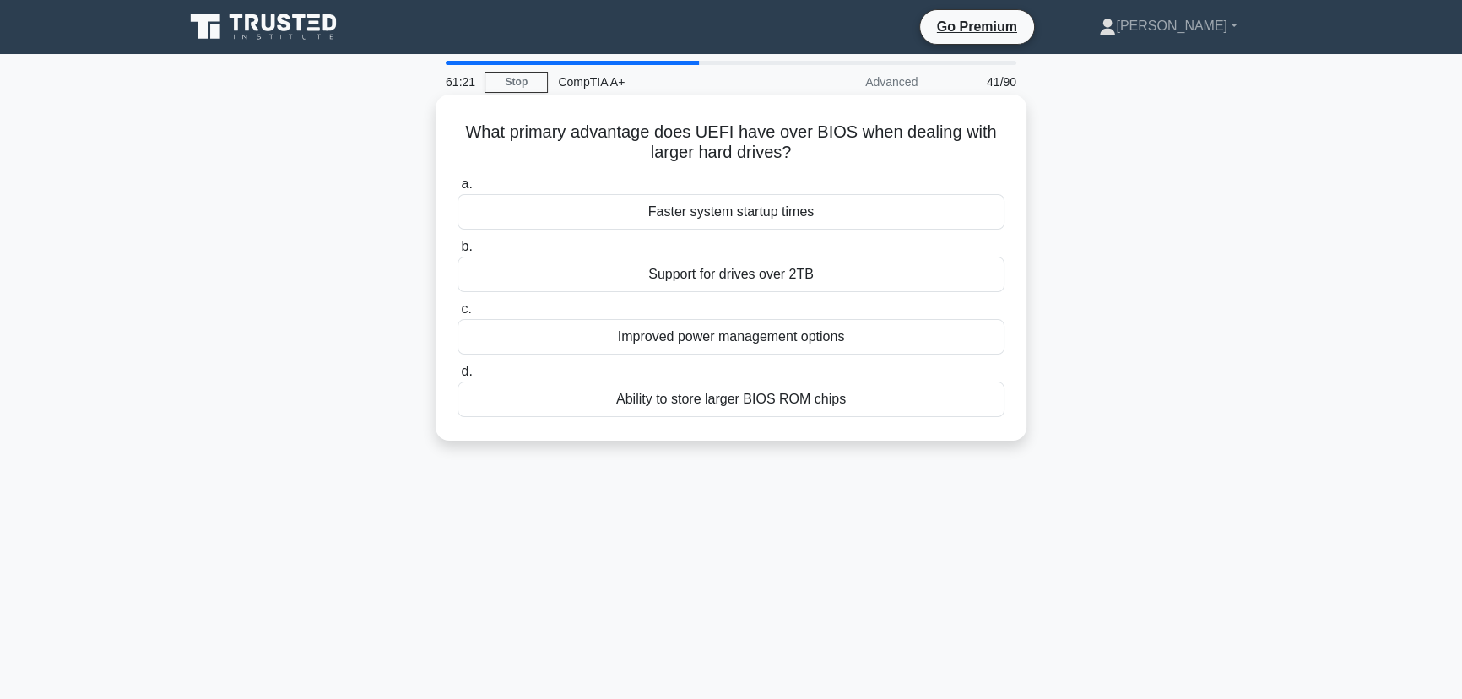
click at [754, 278] on div "Support for drives over 2TB" at bounding box center [731, 274] width 547 height 35
click at [458, 252] on input "b. Support for drives over 2TB" at bounding box center [458, 246] width 0 height 11
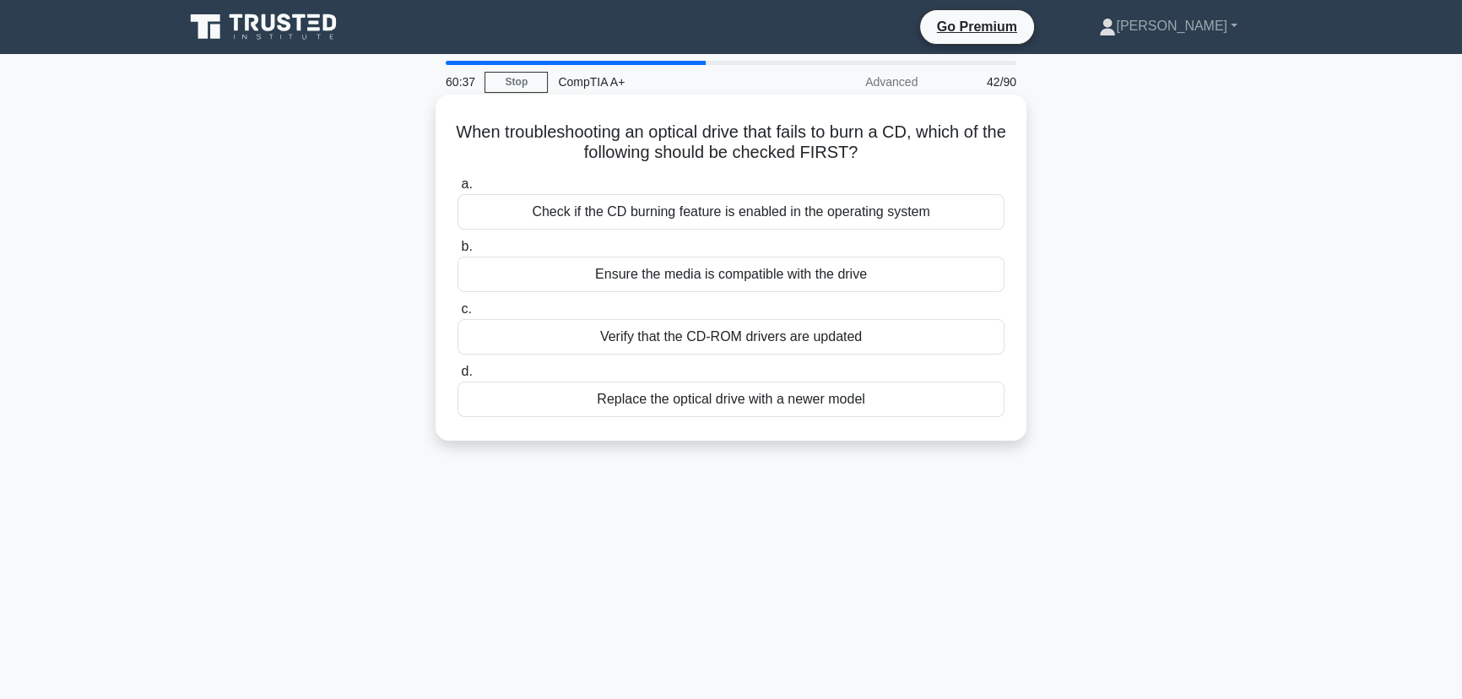
click at [767, 280] on div "Ensure the media is compatible with the drive" at bounding box center [731, 274] width 547 height 35
click at [458, 252] on input "b. Ensure the media is compatible with the drive" at bounding box center [458, 246] width 0 height 11
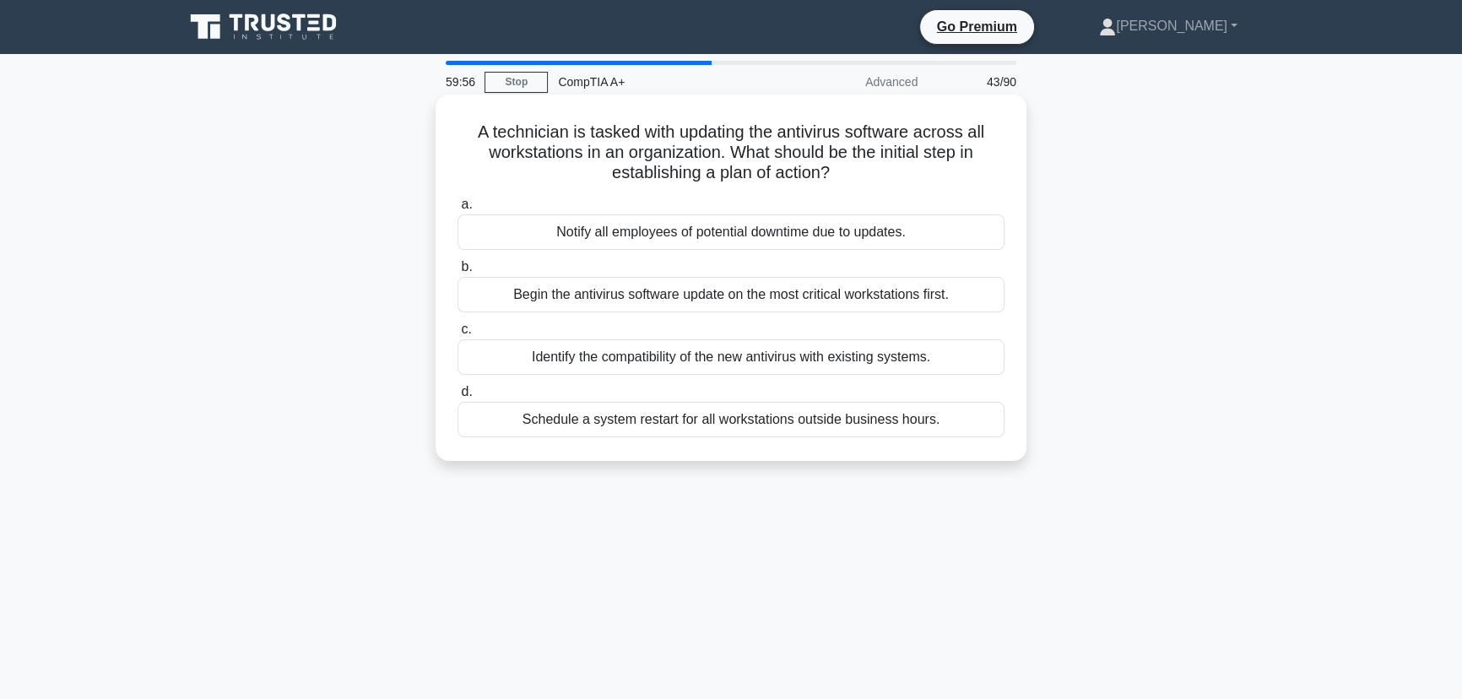
click at [702, 362] on div "Identify the compatibility of the new antivirus with existing systems." at bounding box center [731, 356] width 547 height 35
click at [458, 335] on input "c. Identify the compatibility of the new antivirus with existing systems." at bounding box center [458, 329] width 0 height 11
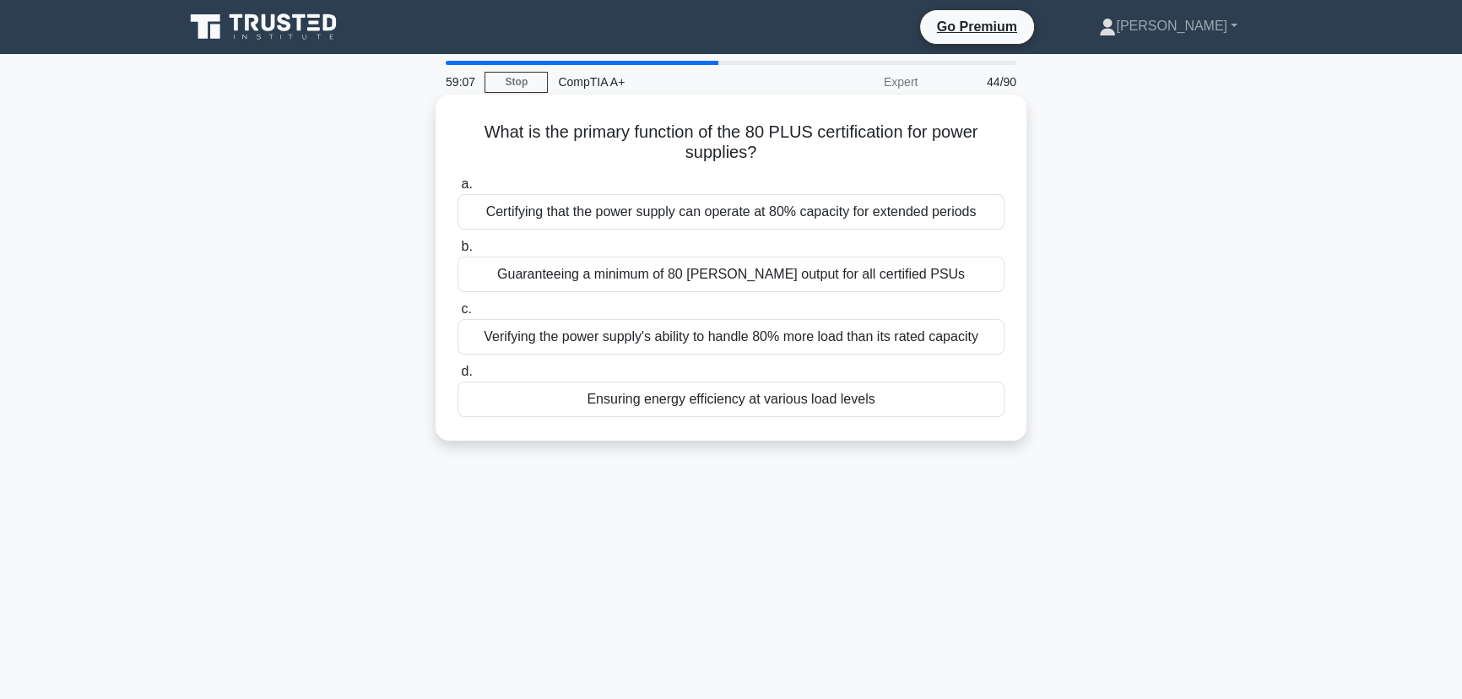
click at [886, 283] on div "Guaranteeing a minimum of 80 watts output for all certified PSUs" at bounding box center [731, 274] width 547 height 35
click at [458, 252] on input "b. Guaranteeing a minimum of 80 watts output for all certified PSUs" at bounding box center [458, 246] width 0 height 11
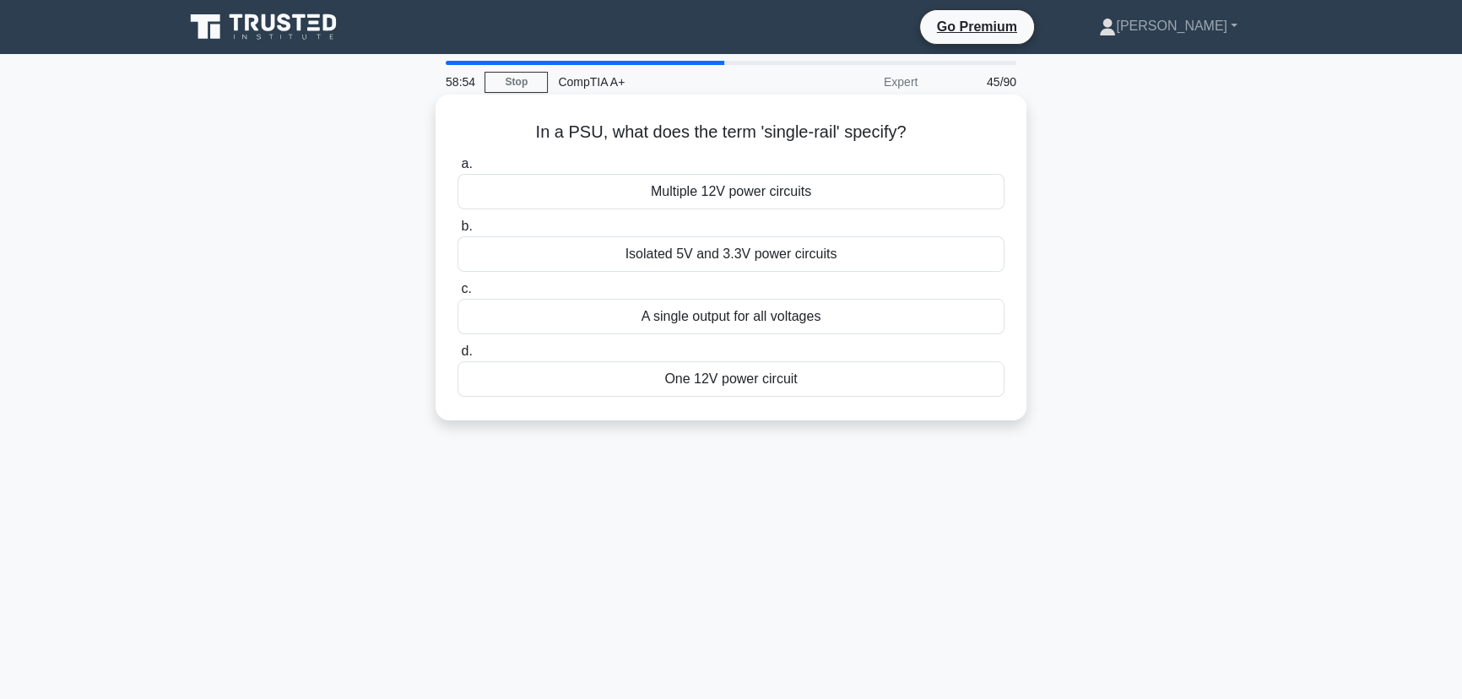
click at [778, 381] on div "One 12V power circuit" at bounding box center [731, 378] width 547 height 35
click at [458, 357] on input "d. One 12V power circuit" at bounding box center [458, 351] width 0 height 11
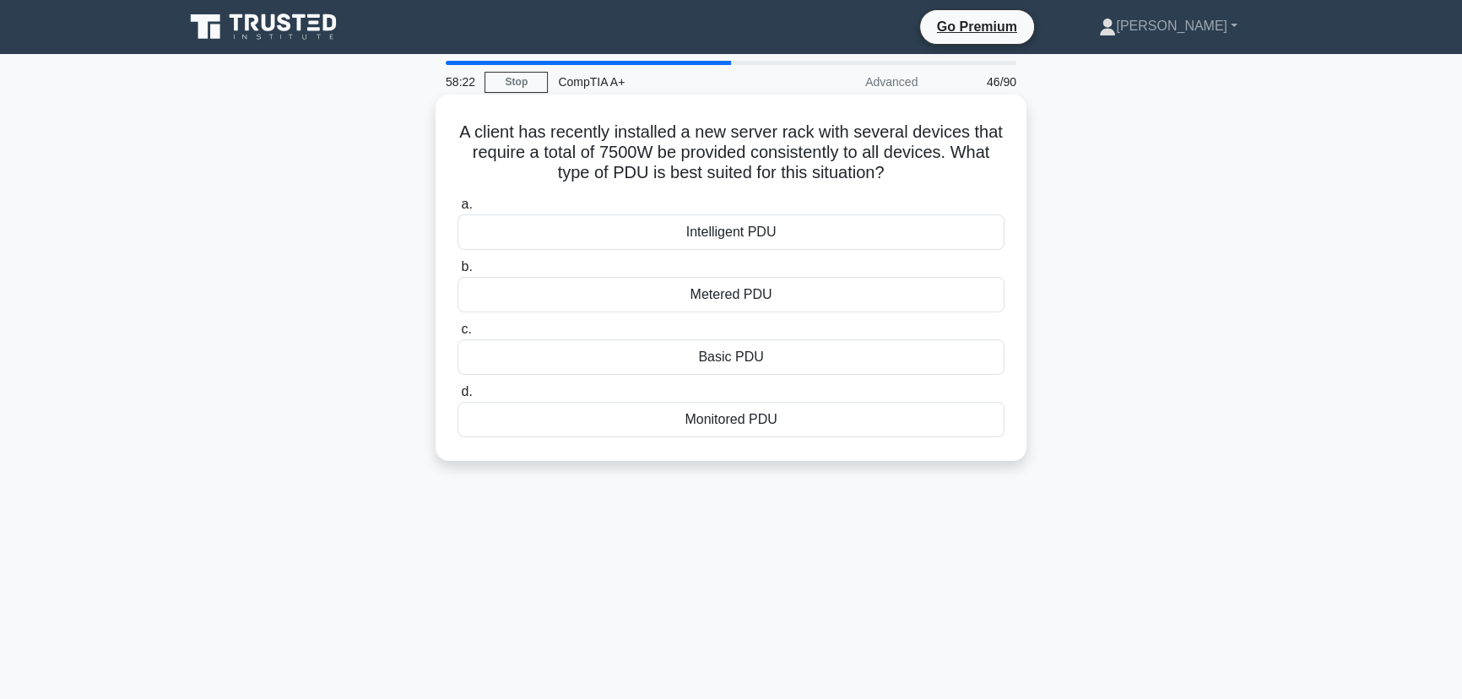
click at [719, 228] on div "Intelligent PDU" at bounding box center [731, 231] width 547 height 35
click at [458, 210] on input "a. Intelligent PDU" at bounding box center [458, 204] width 0 height 11
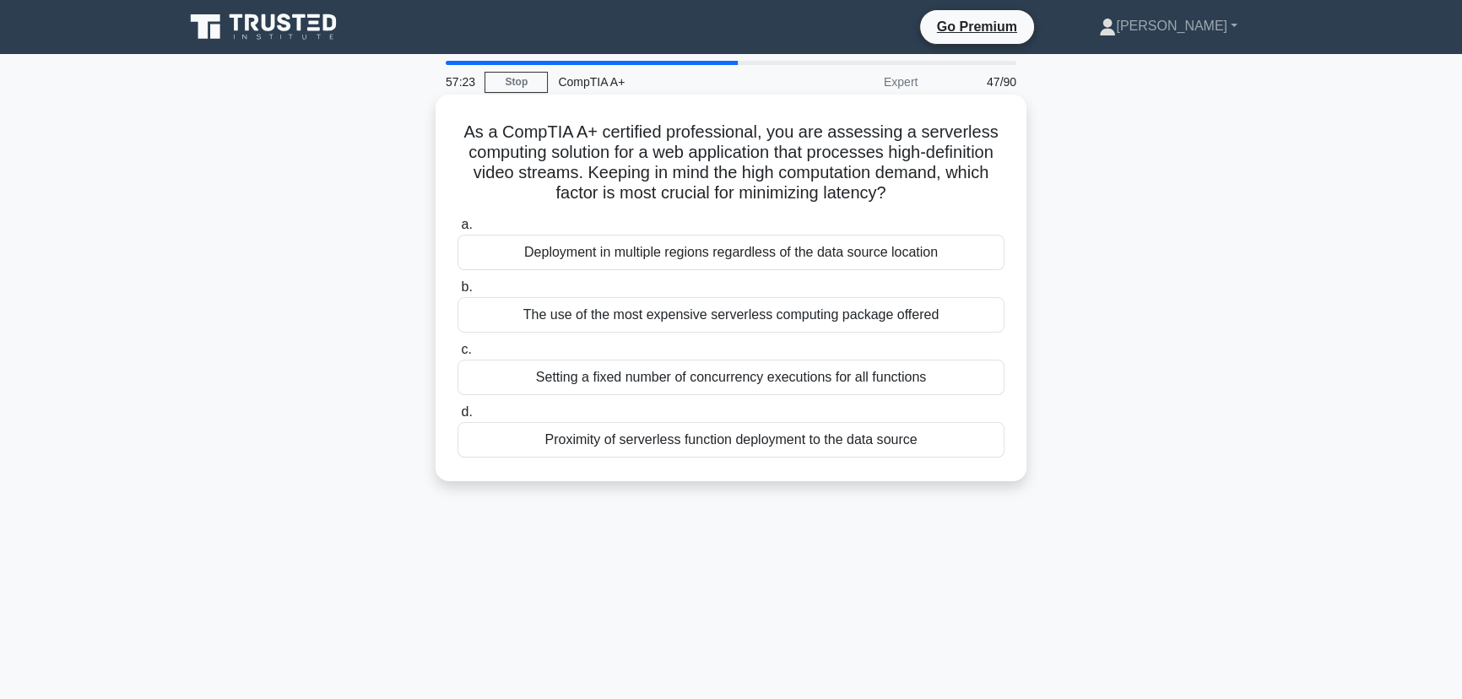
click at [734, 380] on div "Setting a fixed number of concurrency executions for all functions" at bounding box center [731, 377] width 547 height 35
click at [458, 355] on input "c. Setting a fixed number of concurrency executions for all functions" at bounding box center [458, 349] width 0 height 11
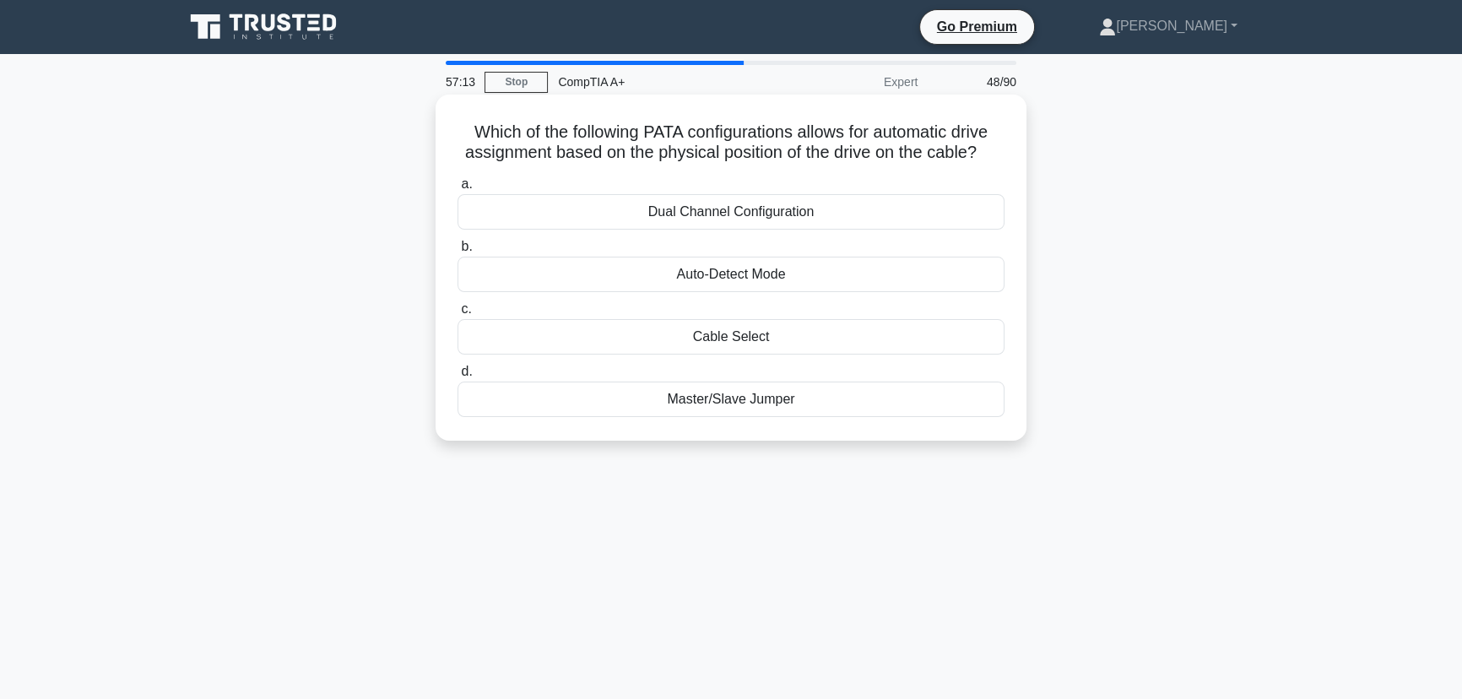
click at [742, 403] on div "Master/Slave Jumper" at bounding box center [731, 399] width 547 height 35
click at [458, 377] on input "d. Master/Slave Jumper" at bounding box center [458, 371] width 0 height 11
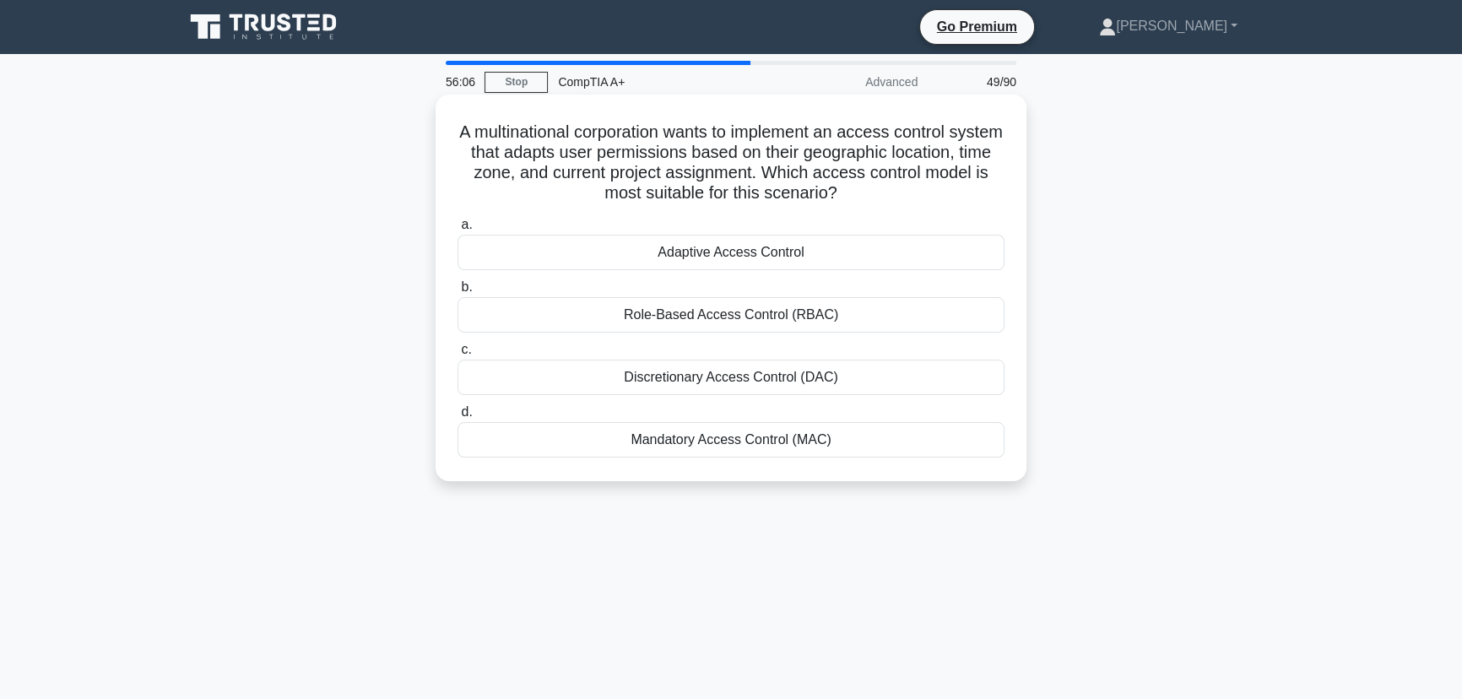
click at [725, 303] on div "Role-Based Access Control (RBAC)" at bounding box center [731, 314] width 547 height 35
click at [458, 293] on input "b. Role-Based Access Control (RBAC)" at bounding box center [458, 287] width 0 height 11
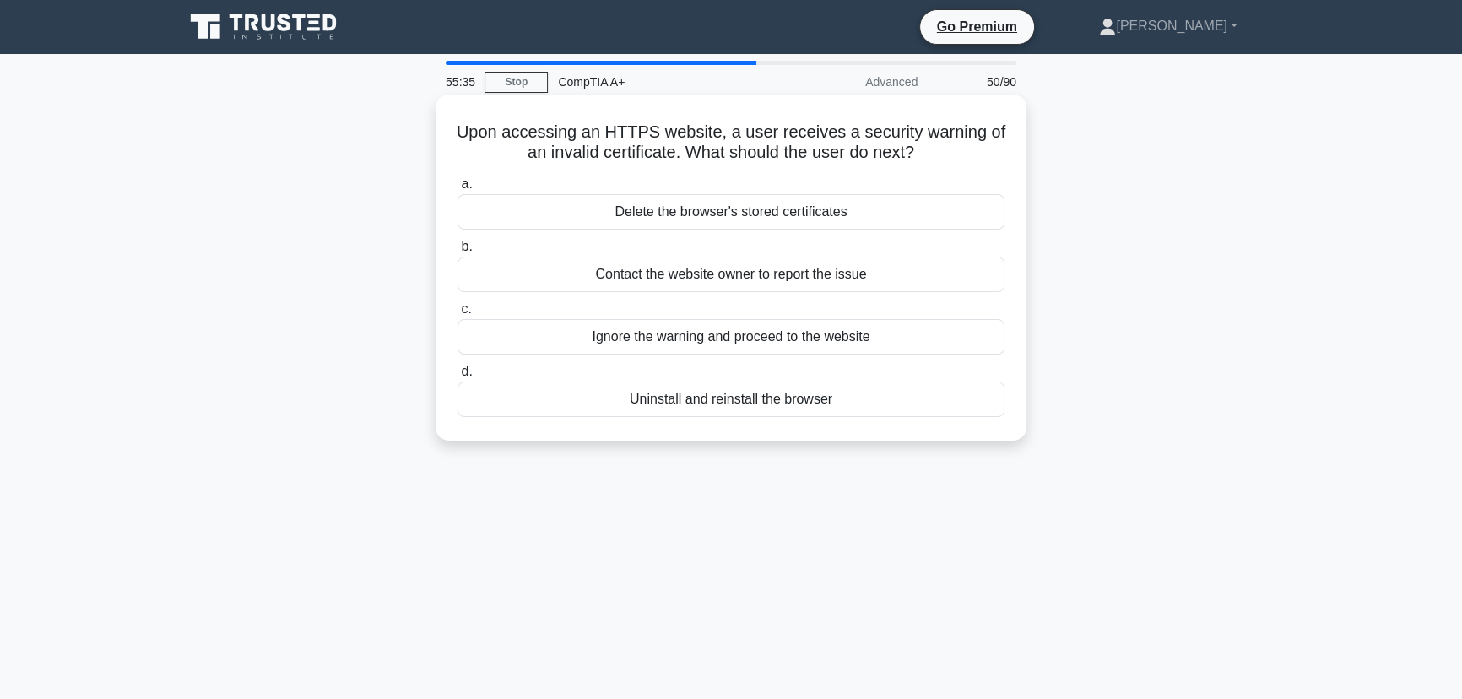
click at [850, 275] on div "Contact the website owner to report the issue" at bounding box center [731, 274] width 547 height 35
click at [458, 252] on input "b. Contact the website owner to report the issue" at bounding box center [458, 246] width 0 height 11
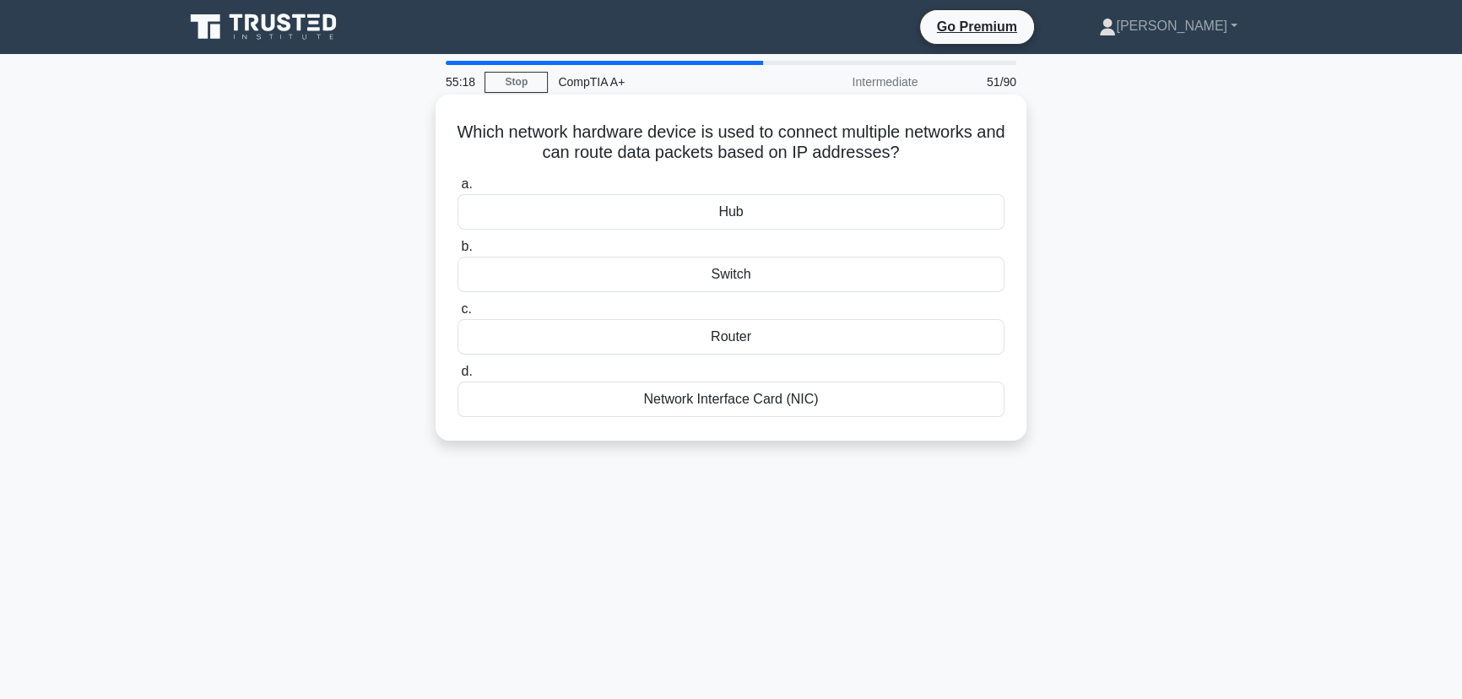
click at [738, 338] on div "Router" at bounding box center [731, 336] width 547 height 35
click at [458, 315] on input "c. Router" at bounding box center [458, 309] width 0 height 11
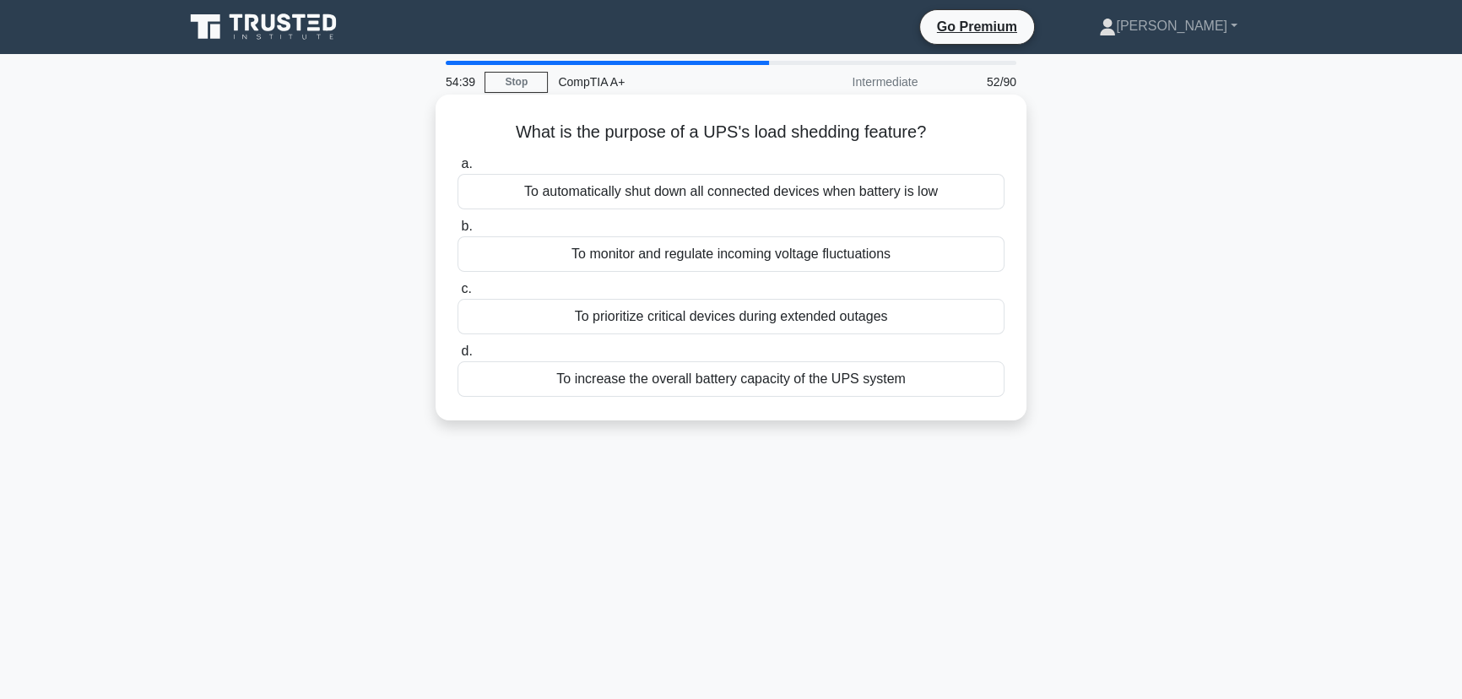
click at [767, 383] on div "To increase the overall battery capacity of the UPS system" at bounding box center [731, 378] width 547 height 35
click at [458, 357] on input "d. To increase the overall battery capacity of the UPS system" at bounding box center [458, 351] width 0 height 11
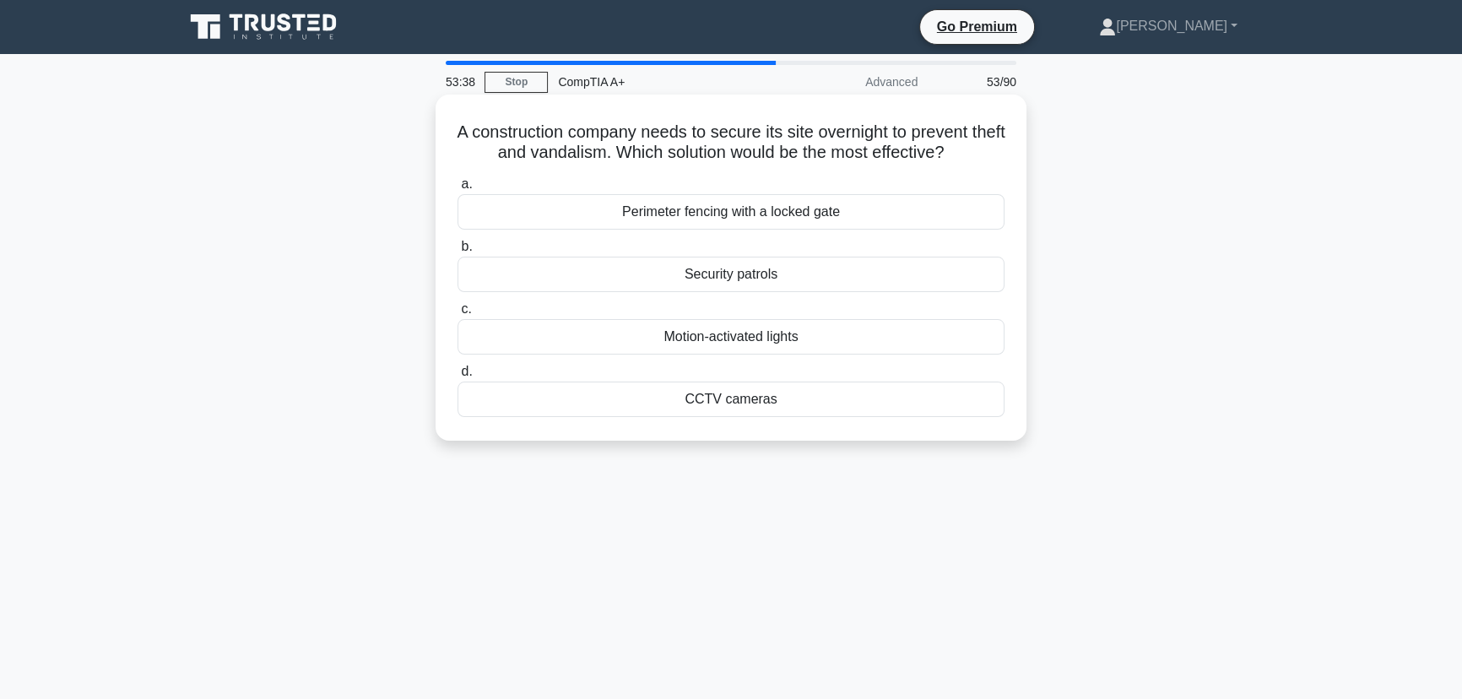
click at [783, 339] on div "Motion-activated lights" at bounding box center [731, 336] width 547 height 35
click at [458, 315] on input "c. Motion-activated lights" at bounding box center [458, 309] width 0 height 11
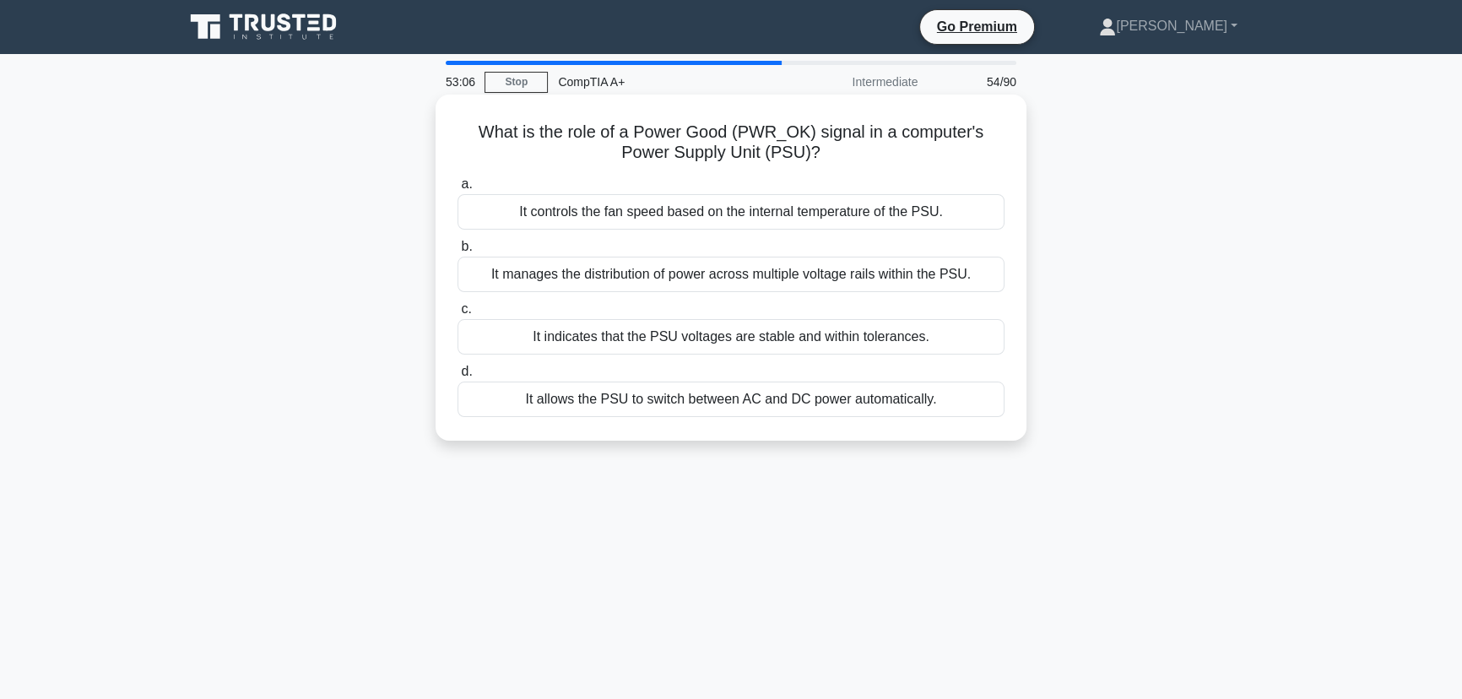
click at [782, 343] on div "It indicates that the PSU voltages are stable and within tolerances." at bounding box center [731, 336] width 547 height 35
click at [458, 315] on input "c. It indicates that the PSU voltages are stable and within tolerances." at bounding box center [458, 309] width 0 height 11
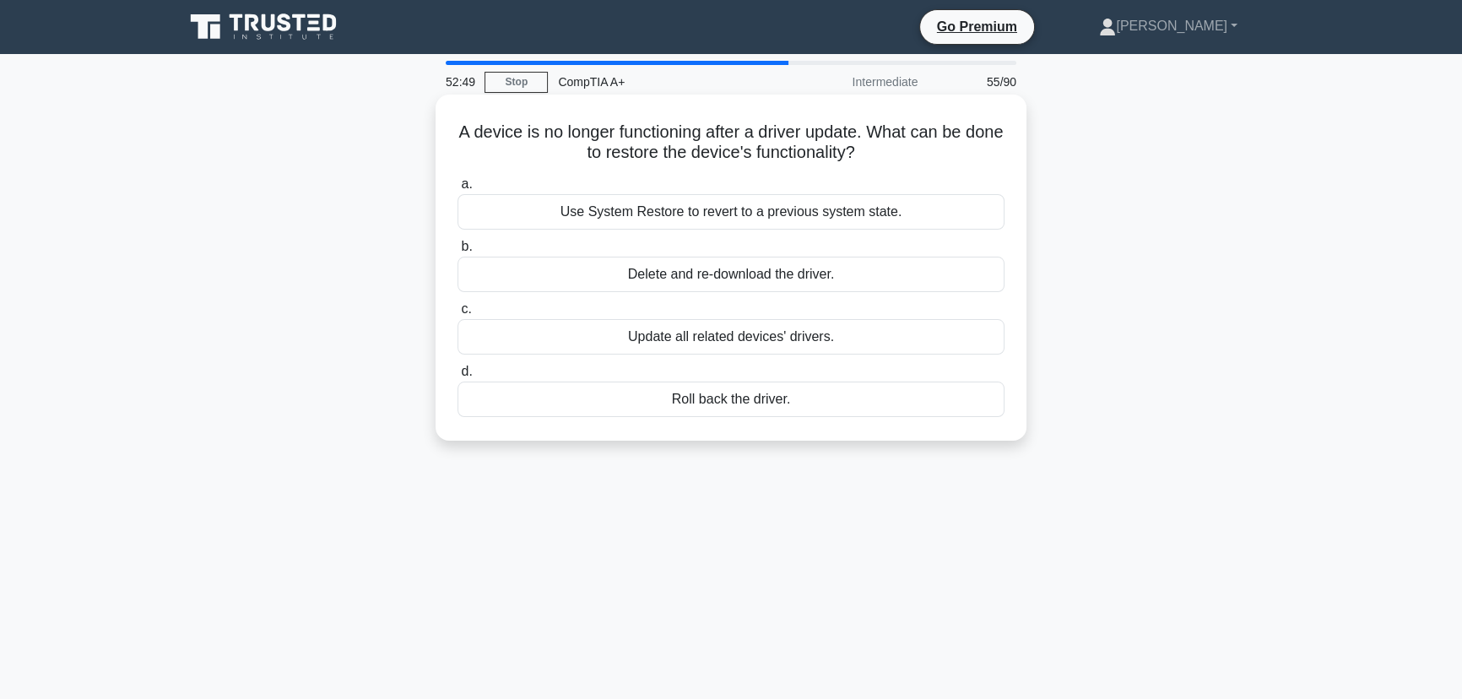
click at [734, 402] on div "Roll back the driver." at bounding box center [731, 399] width 547 height 35
click at [458, 377] on input "d. Roll back the driver." at bounding box center [458, 371] width 0 height 11
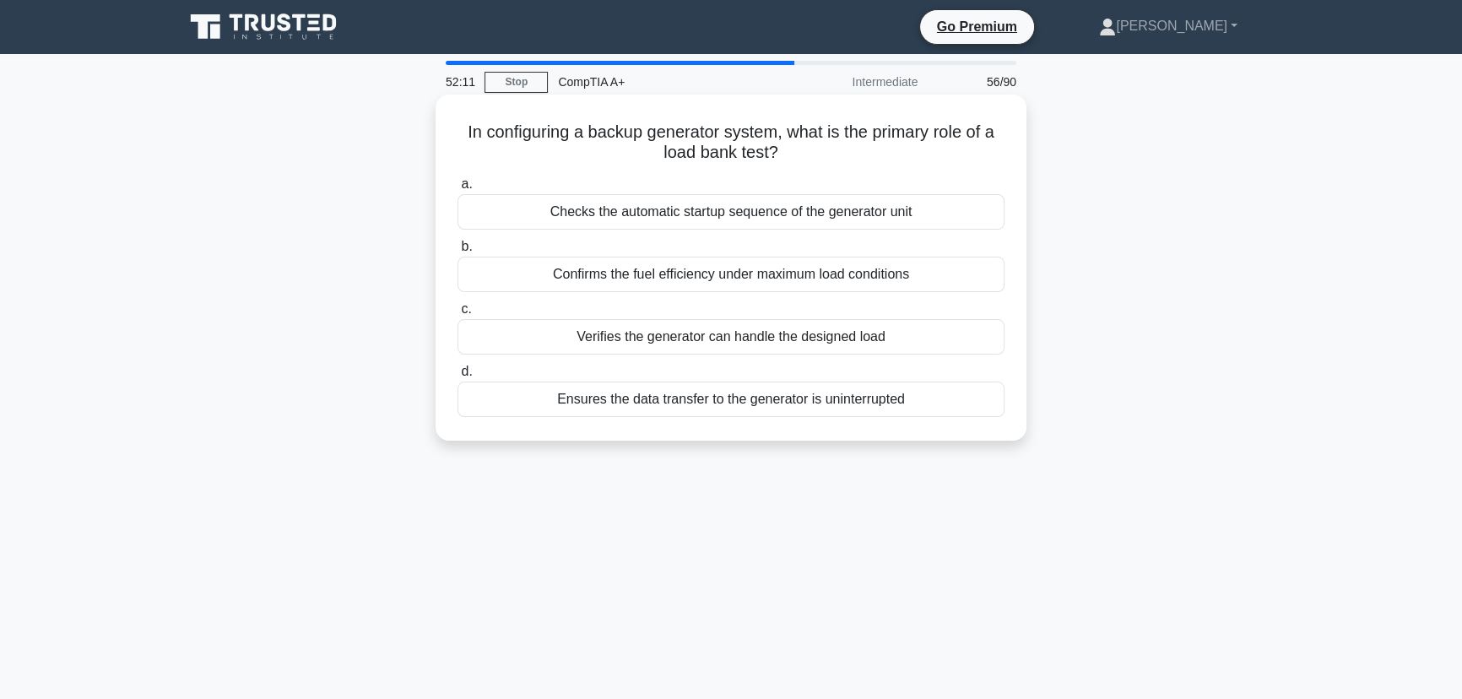
click at [703, 339] on div "Verifies the generator can handle the designed load" at bounding box center [731, 336] width 547 height 35
click at [458, 315] on input "c. Verifies the generator can handle the designed load" at bounding box center [458, 309] width 0 height 11
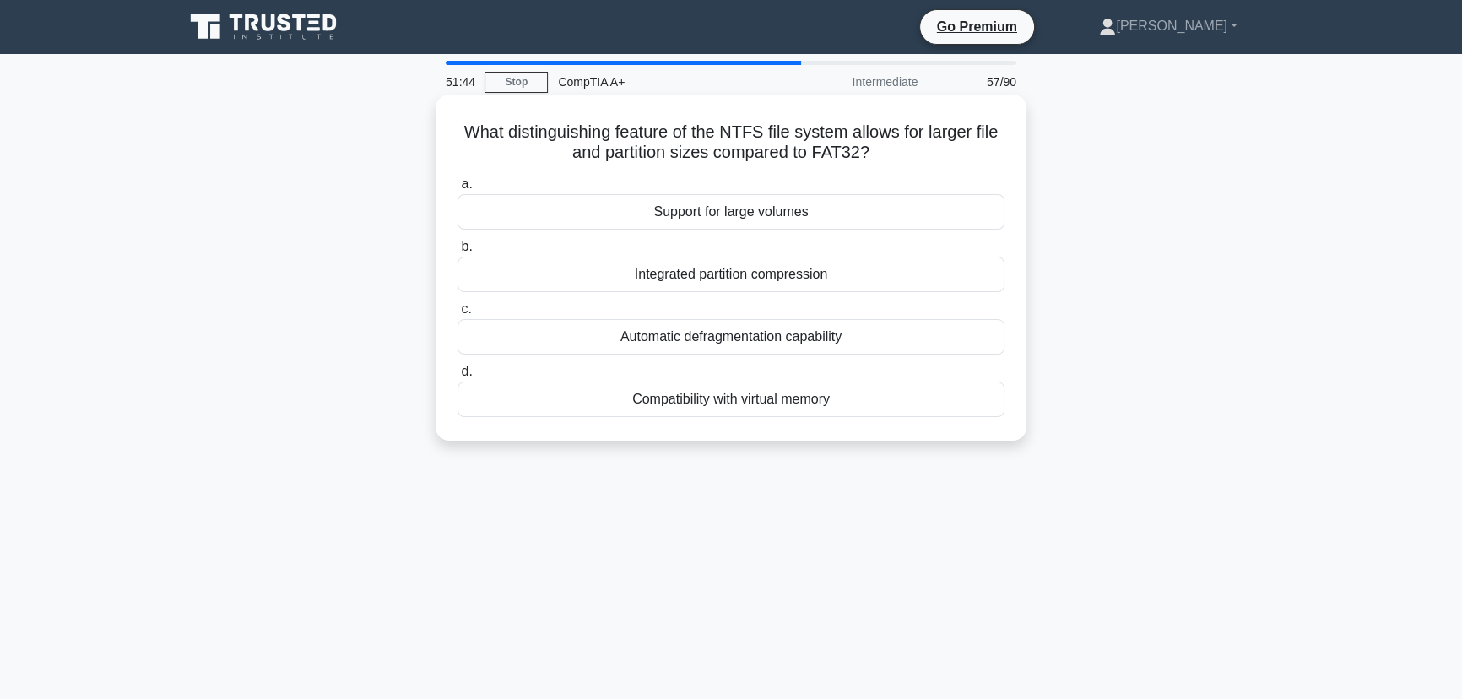
click at [773, 219] on div "Support for large volumes" at bounding box center [731, 211] width 547 height 35
click at [458, 190] on input "a. Support for large volumes" at bounding box center [458, 184] width 0 height 11
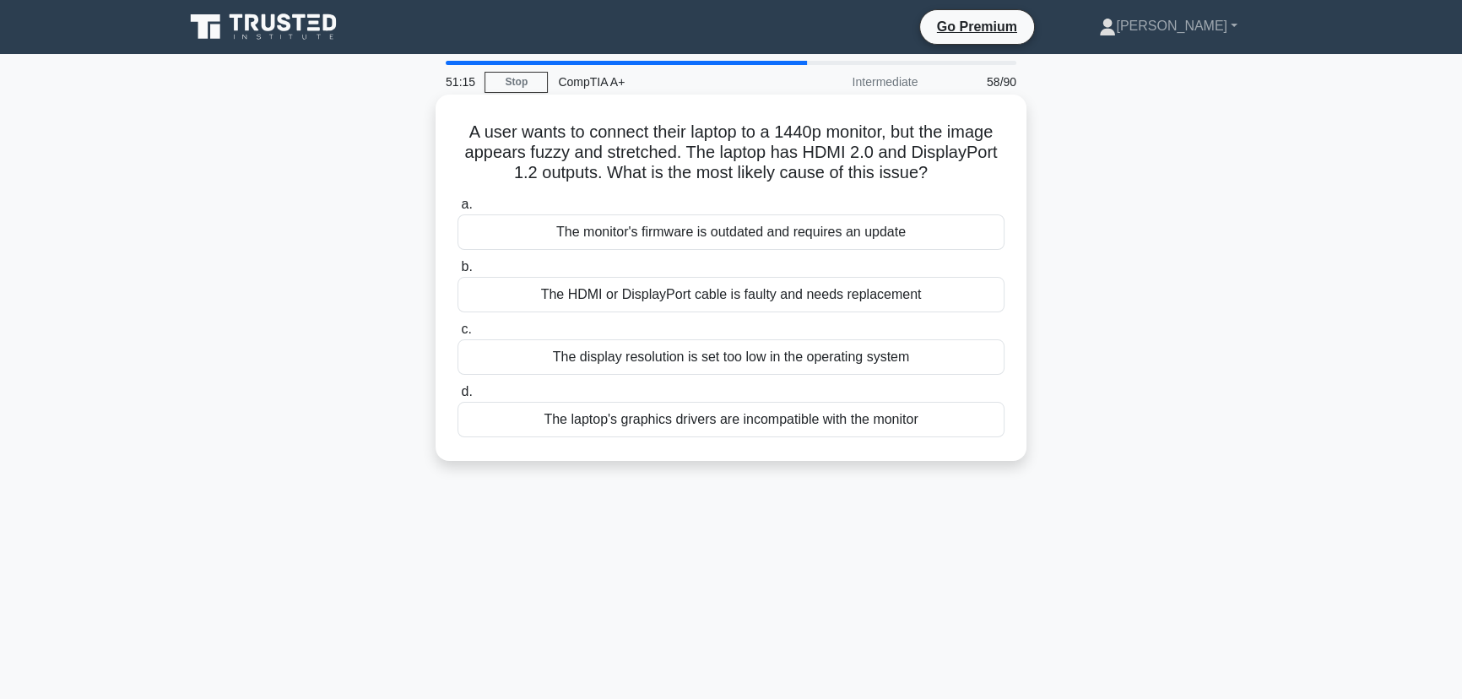
click at [709, 363] on div "The display resolution is set too low in the operating system" at bounding box center [731, 356] width 547 height 35
click at [458, 335] on input "c. The display resolution is set too low in the operating system" at bounding box center [458, 329] width 0 height 11
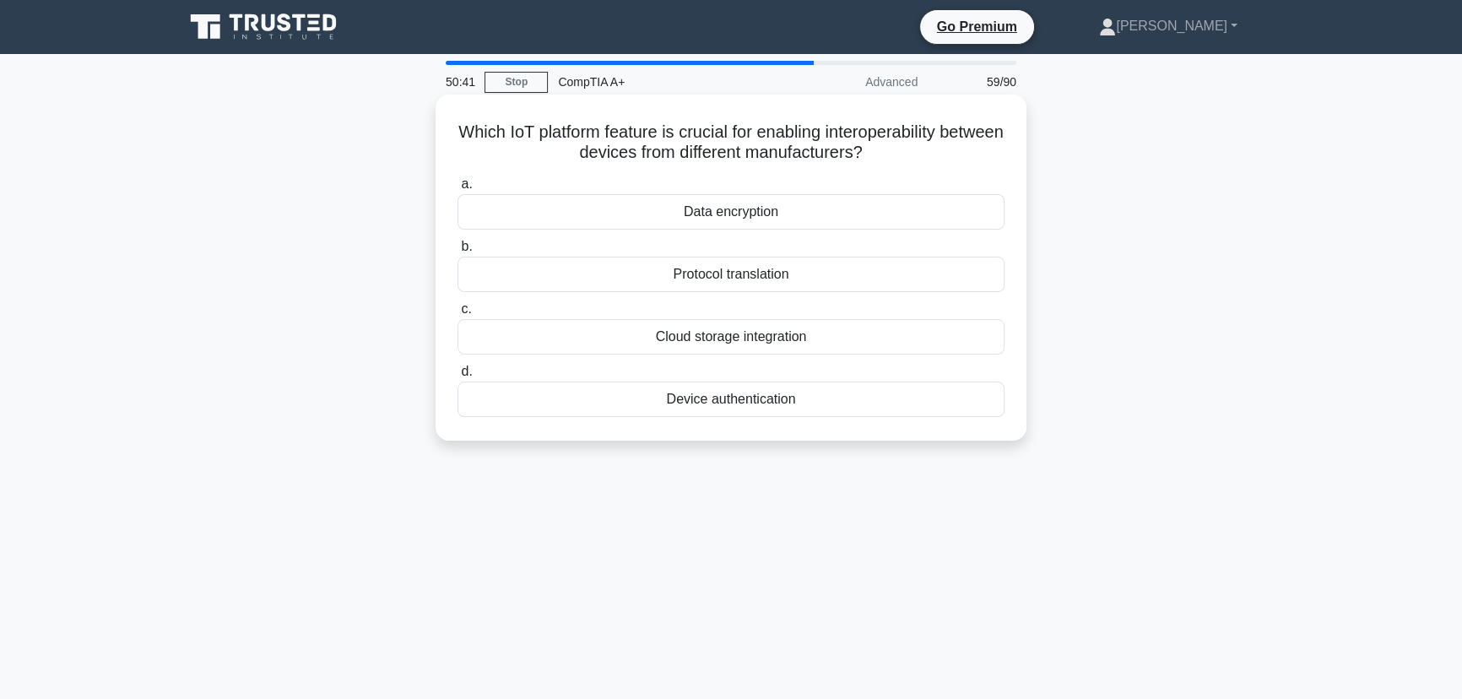
click at [753, 279] on div "Protocol translation" at bounding box center [731, 274] width 547 height 35
click at [458, 252] on input "b. Protocol translation" at bounding box center [458, 246] width 0 height 11
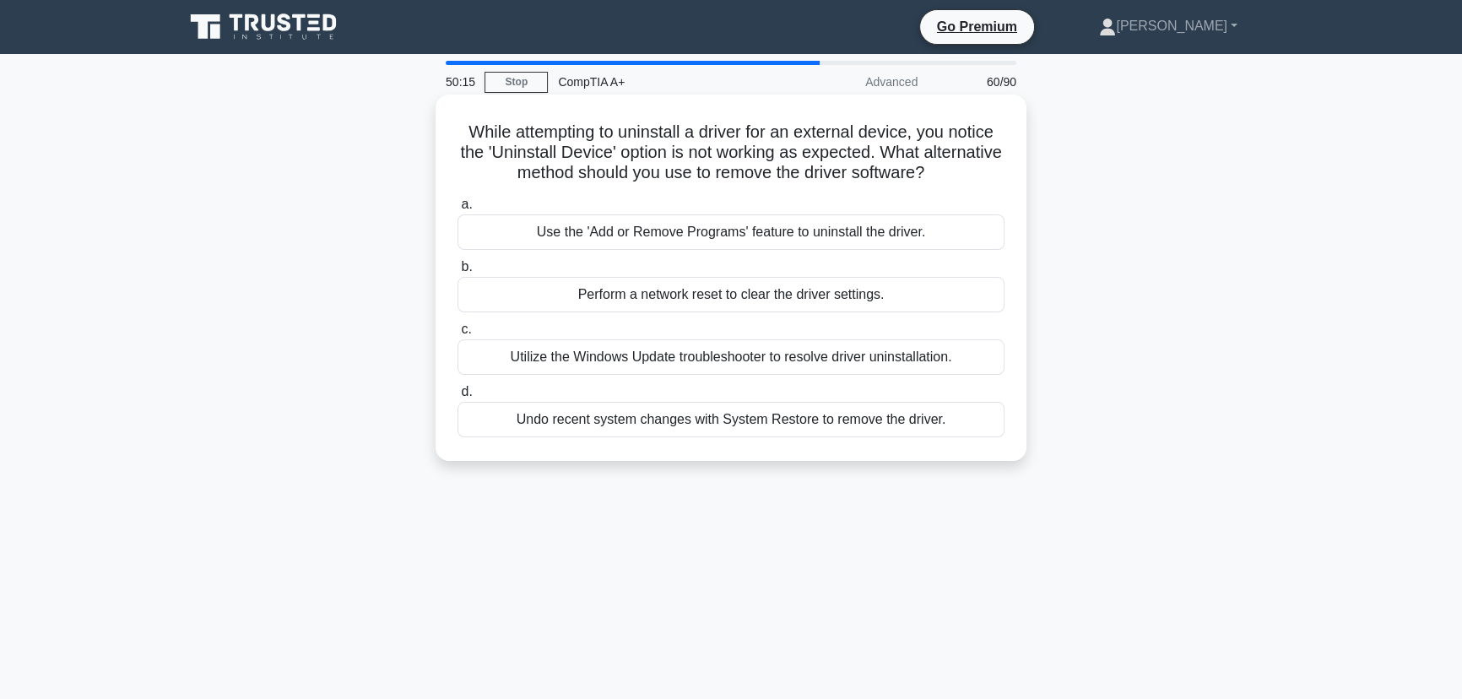
click at [758, 231] on div "Use the 'Add or Remove Programs' feature to uninstall the driver." at bounding box center [731, 231] width 547 height 35
click at [458, 210] on input "a. Use the 'Add or Remove Programs' feature to uninstall the driver." at bounding box center [458, 204] width 0 height 11
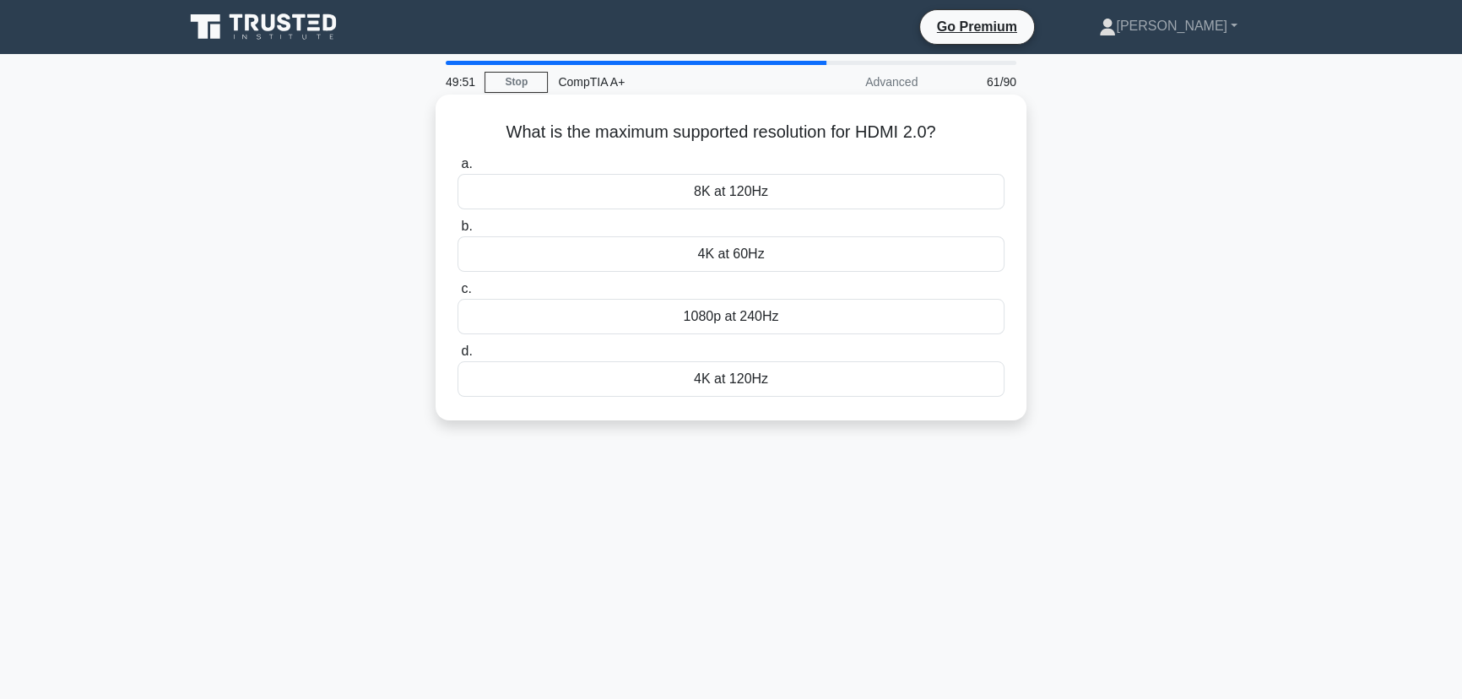
click at [788, 253] on div "4K at 60Hz" at bounding box center [731, 253] width 547 height 35
click at [458, 232] on input "b. 4K at 60Hz" at bounding box center [458, 226] width 0 height 11
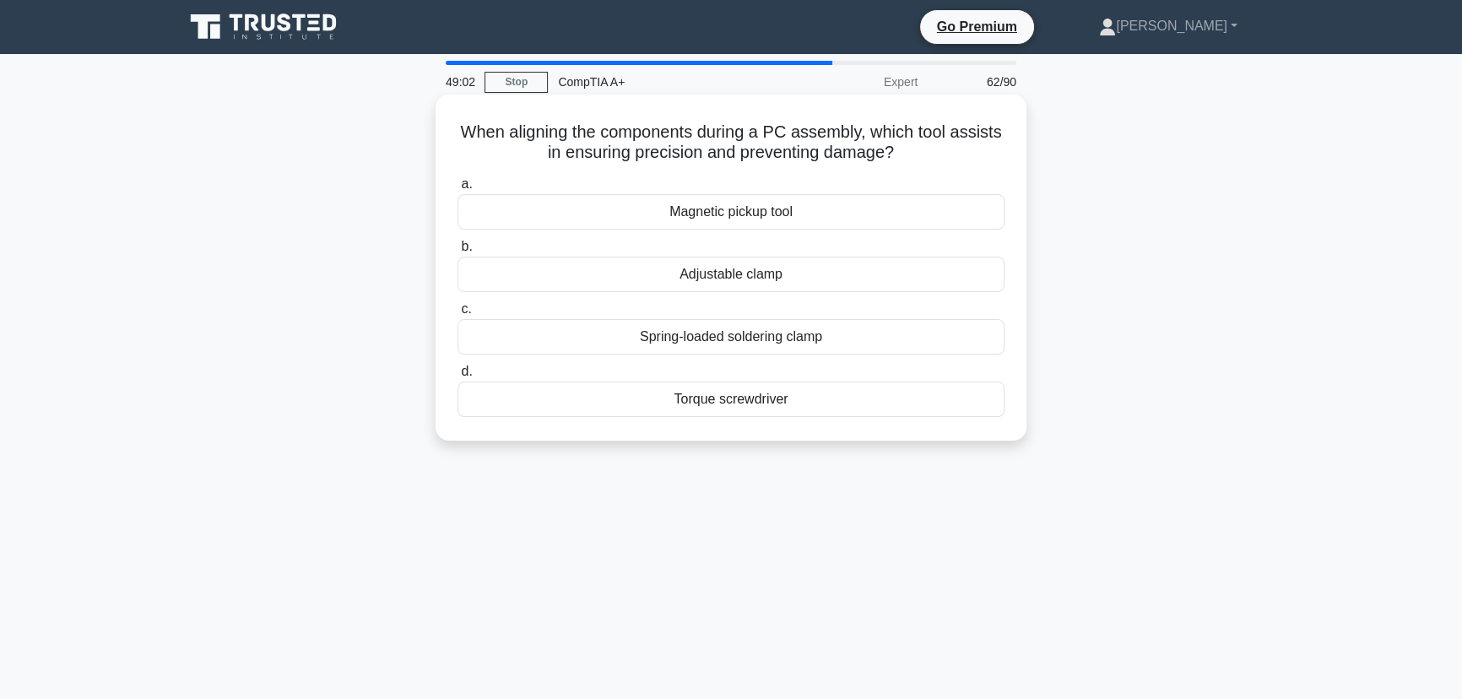
click at [745, 400] on div "Torque screwdriver" at bounding box center [731, 399] width 547 height 35
click at [458, 377] on input "d. Torque screwdriver" at bounding box center [458, 371] width 0 height 11
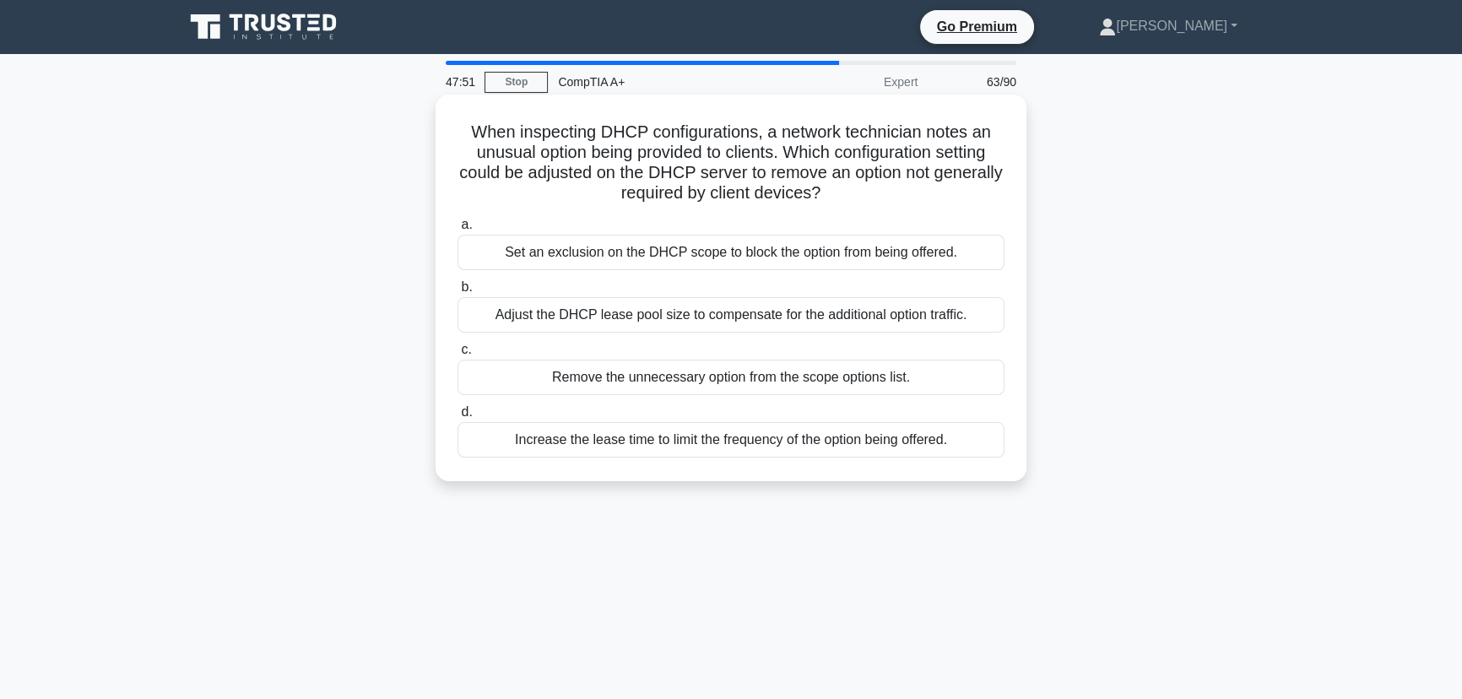
click at [690, 252] on div "Set an exclusion on the DHCP scope to block the option from being offered." at bounding box center [731, 252] width 547 height 35
click at [458, 230] on input "a. Set an exclusion on the DHCP scope to block the option from being offered." at bounding box center [458, 224] width 0 height 11
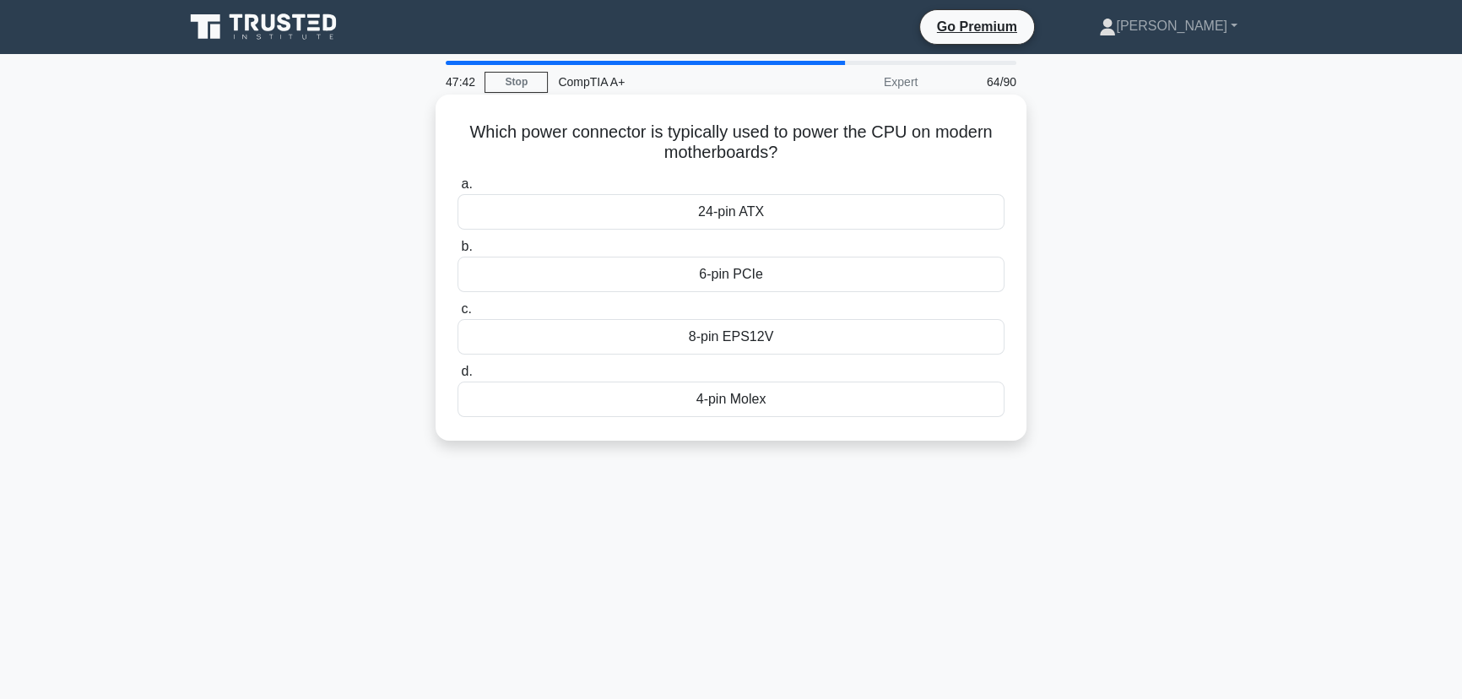
click at [734, 199] on div "24-pin ATX" at bounding box center [731, 211] width 547 height 35
click at [458, 190] on input "a. 24-pin ATX" at bounding box center [458, 184] width 0 height 11
click at [745, 279] on div "CUDA cores" at bounding box center [731, 274] width 547 height 35
click at [458, 252] on input "b. CUDA cores" at bounding box center [458, 246] width 0 height 11
click at [719, 213] on div "Simultaneous multithreading" at bounding box center [731, 211] width 547 height 35
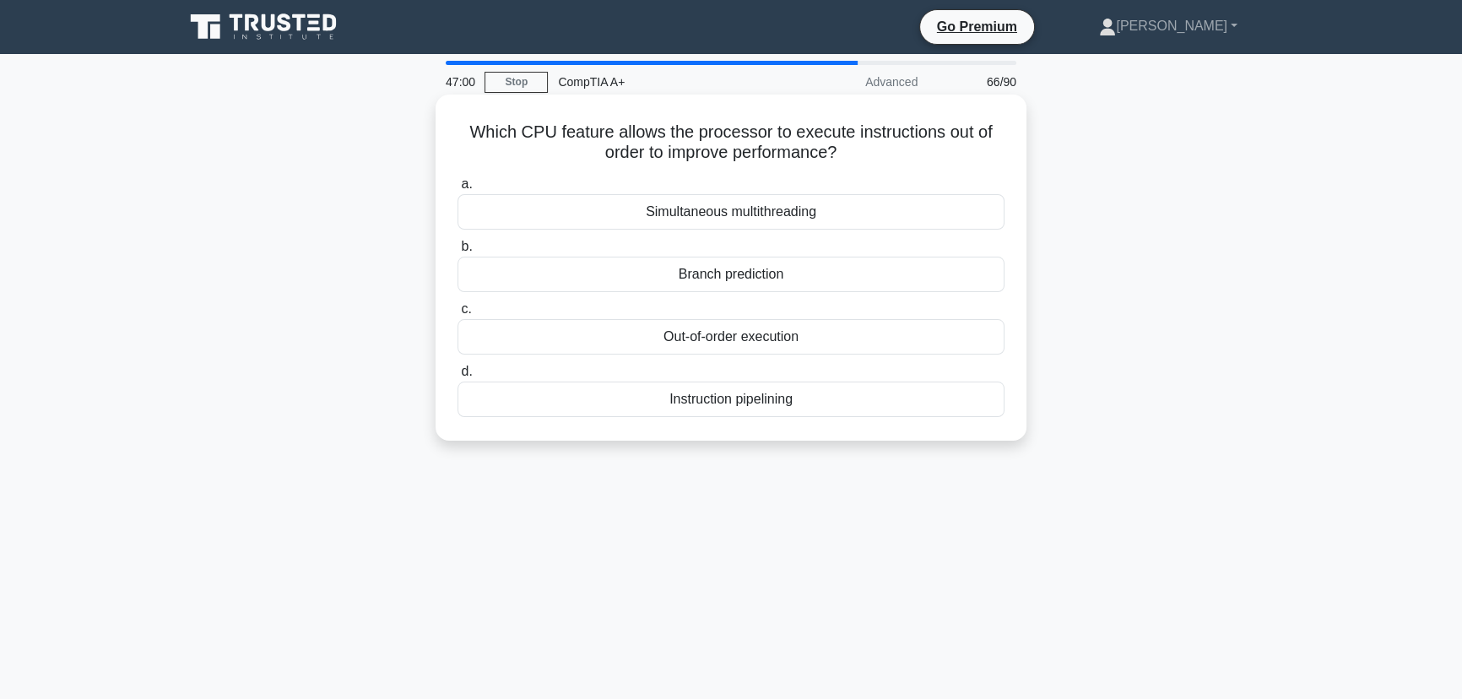
click at [458, 190] on input "a. Simultaneous multithreading" at bounding box center [458, 184] width 0 height 11
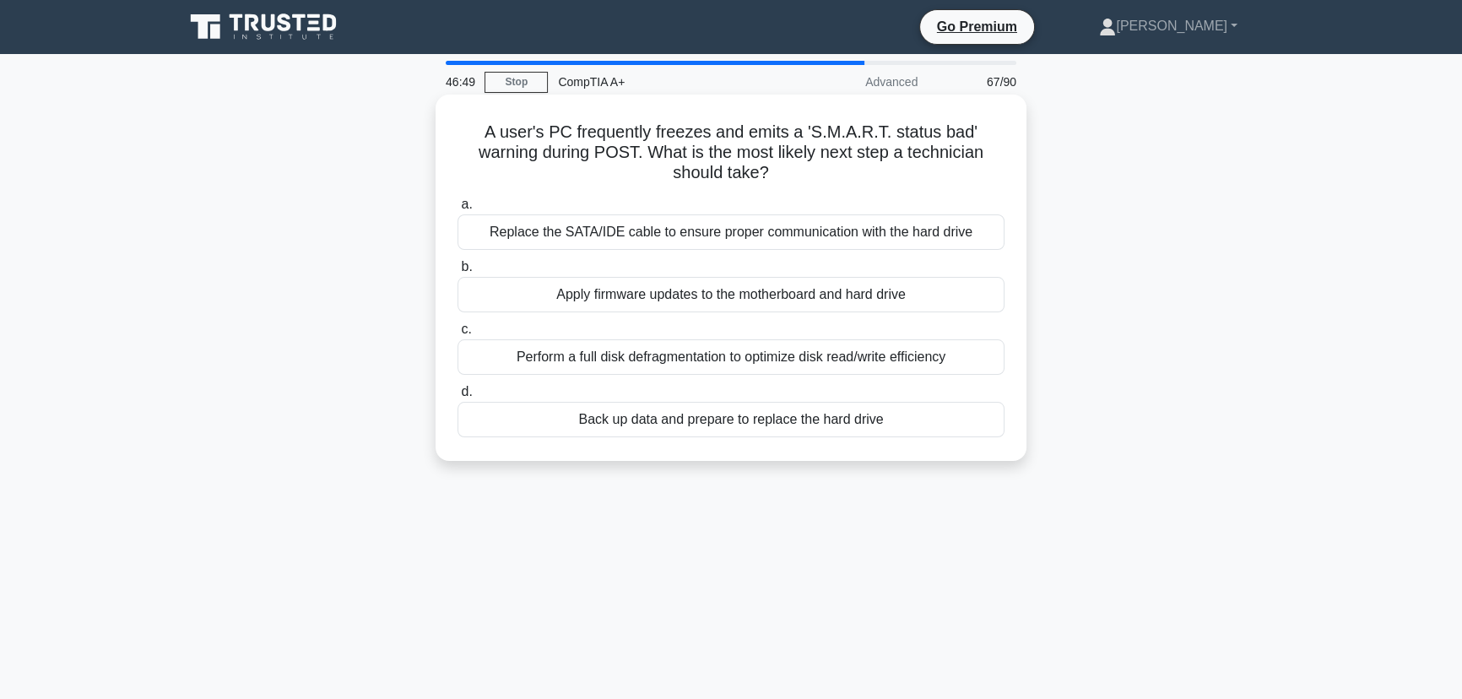
click at [783, 420] on div "Back up data and prepare to replace the hard drive" at bounding box center [731, 419] width 547 height 35
click at [458, 398] on input "d. Back up data and prepare to replace the hard drive" at bounding box center [458, 392] width 0 height 11
click at [744, 424] on div "Roll back the mouse driver to a previous version" at bounding box center [731, 419] width 547 height 35
click at [458, 398] on input "d. Roll back the mouse driver to a previous version" at bounding box center [458, 392] width 0 height 11
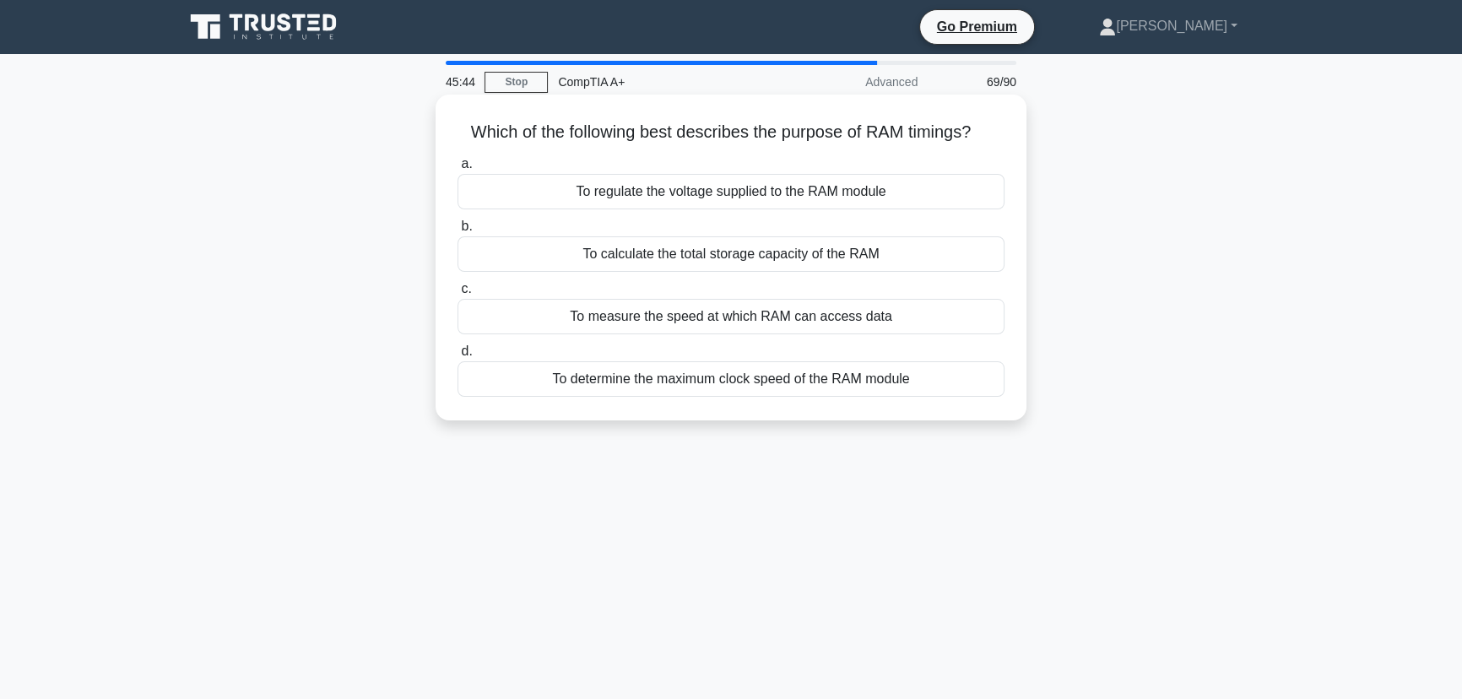
click at [795, 317] on div "To measure the speed at which RAM can access data" at bounding box center [731, 316] width 547 height 35
click at [458, 295] on input "c. To measure the speed at which RAM can access data" at bounding box center [458, 289] width 0 height 11
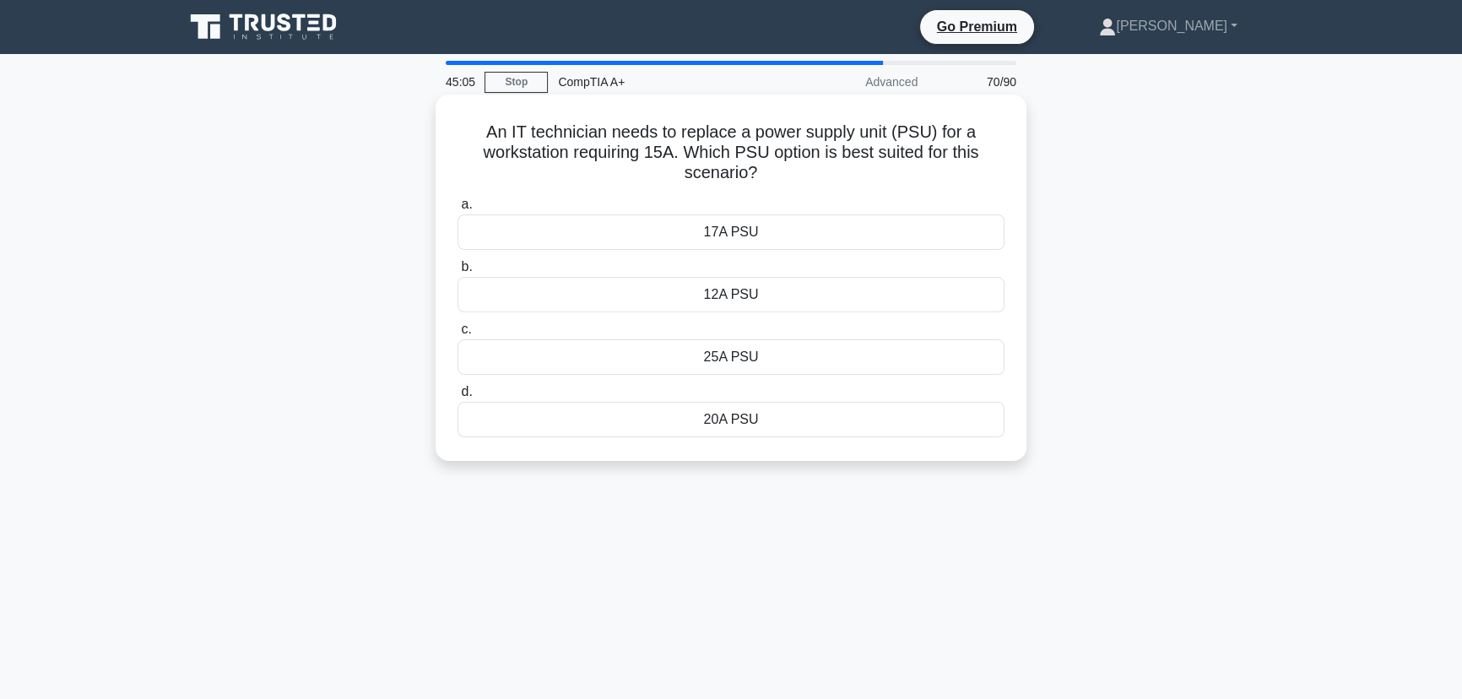
click at [829, 234] on div "17A PSU" at bounding box center [731, 231] width 547 height 35
click at [458, 210] on input "a. 17A PSU" at bounding box center [458, 204] width 0 height 11
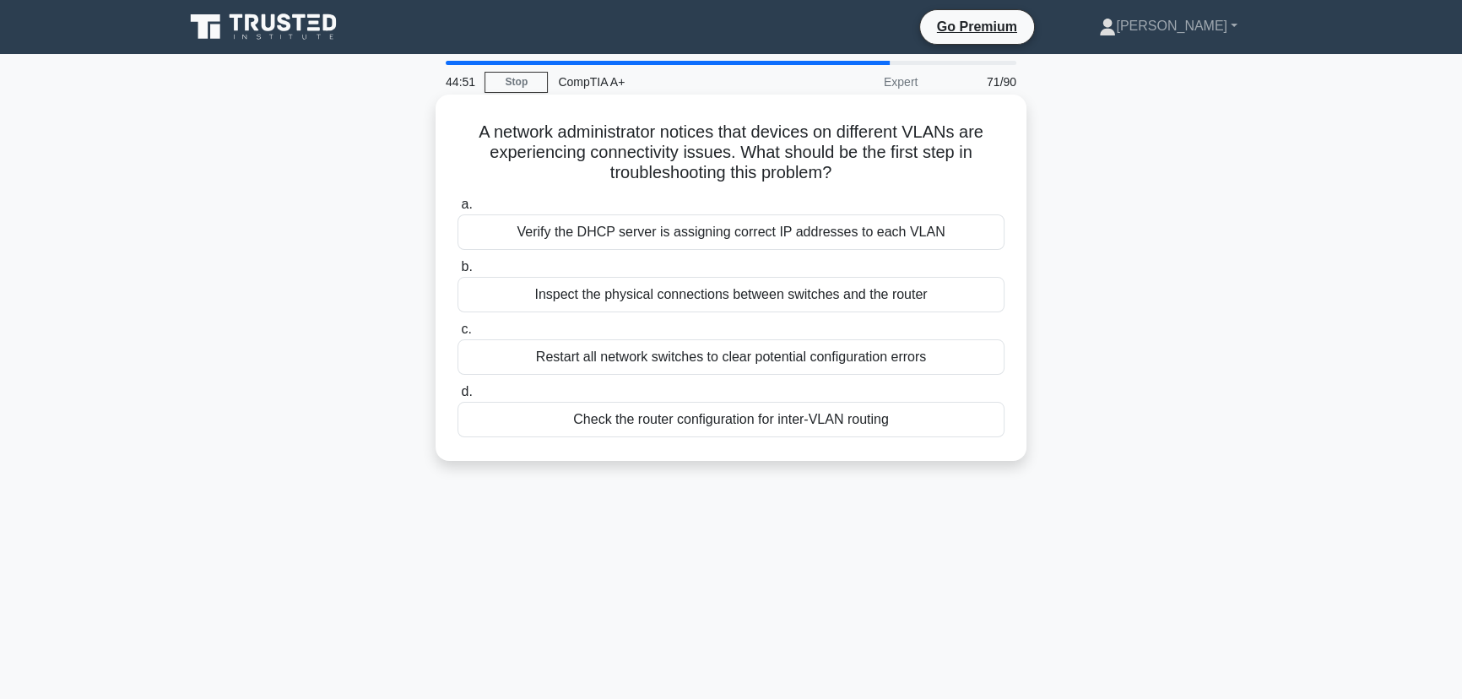
click at [734, 227] on div "Verify the DHCP server is assigning correct IP addresses to each VLAN" at bounding box center [731, 231] width 547 height 35
click at [458, 210] on input "a. Verify the DHCP server is assigning correct IP addresses to each VLAN" at bounding box center [458, 204] width 0 height 11
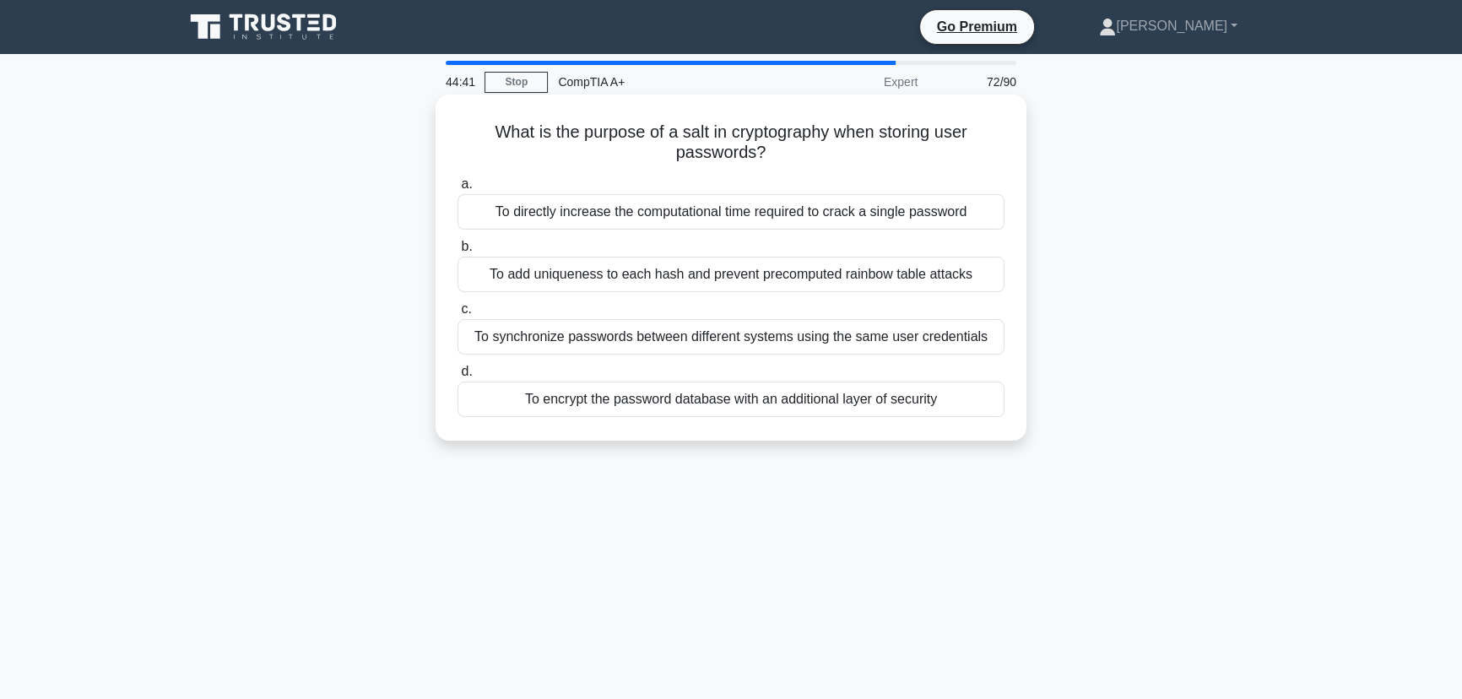
click at [821, 276] on div "To add uniqueness to each hash and prevent precomputed rainbow table attacks" at bounding box center [731, 274] width 547 height 35
click at [458, 252] on input "b. To add uniqueness to each hash and prevent precomputed rainbow table attacks" at bounding box center [458, 246] width 0 height 11
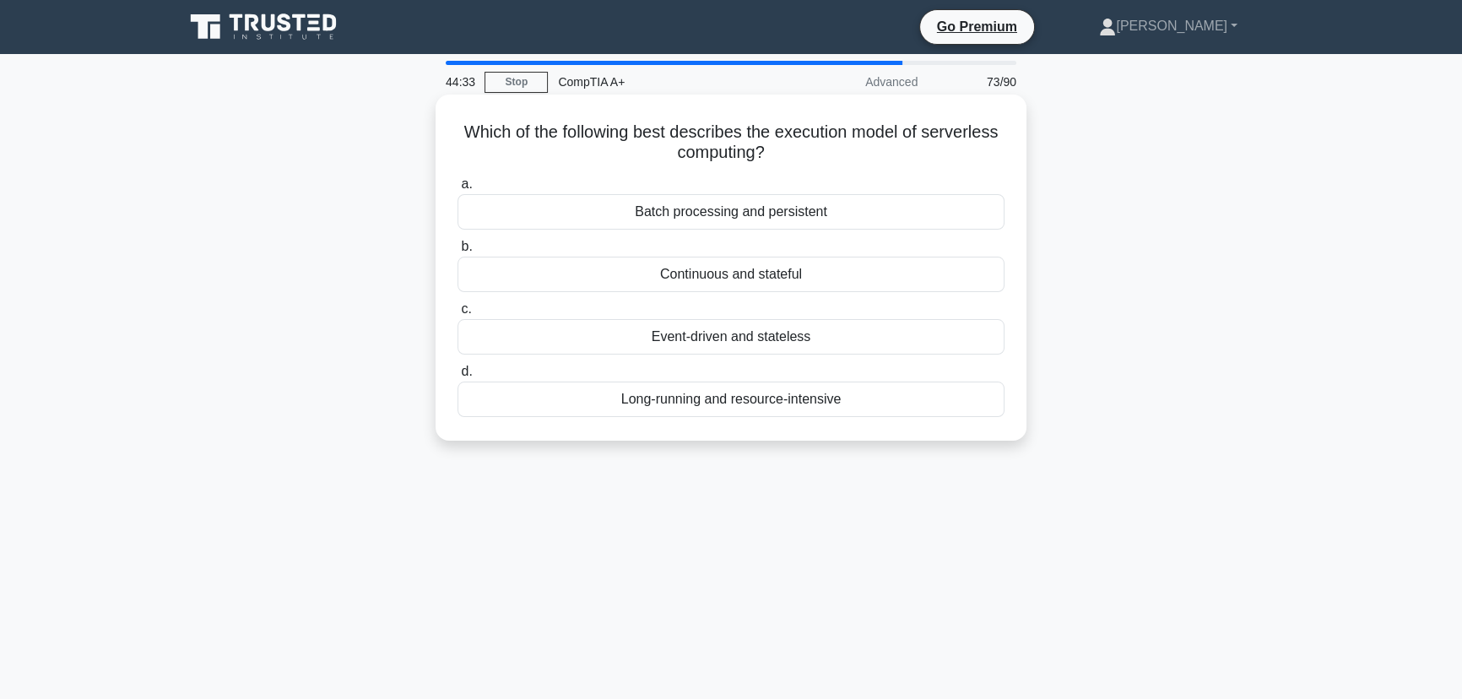
click at [776, 344] on div "Event-driven and stateless" at bounding box center [731, 336] width 547 height 35
click at [458, 315] on input "c. Event-driven and stateless" at bounding box center [458, 309] width 0 height 11
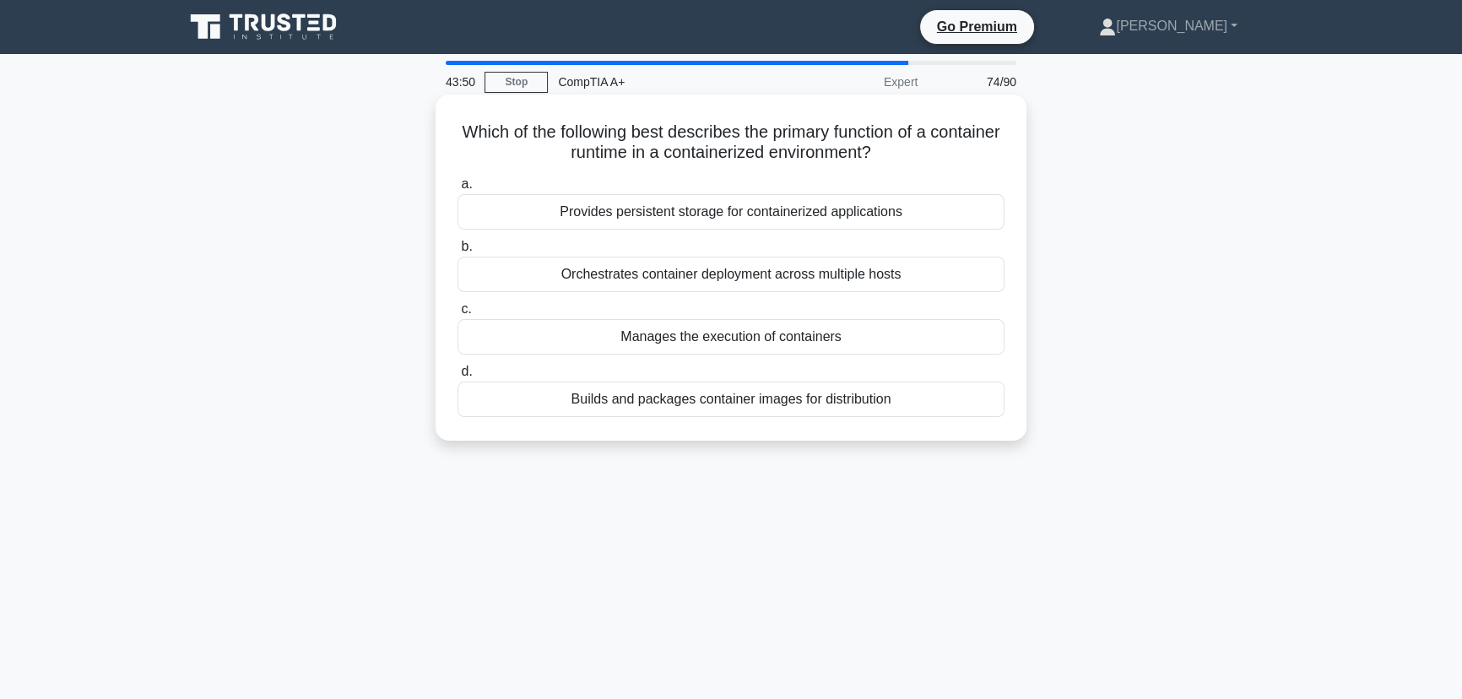
click at [785, 210] on div "Provides persistent storage for containerized applications" at bounding box center [731, 211] width 547 height 35
click at [458, 190] on input "a. Provides persistent storage for containerized applications" at bounding box center [458, 184] width 0 height 11
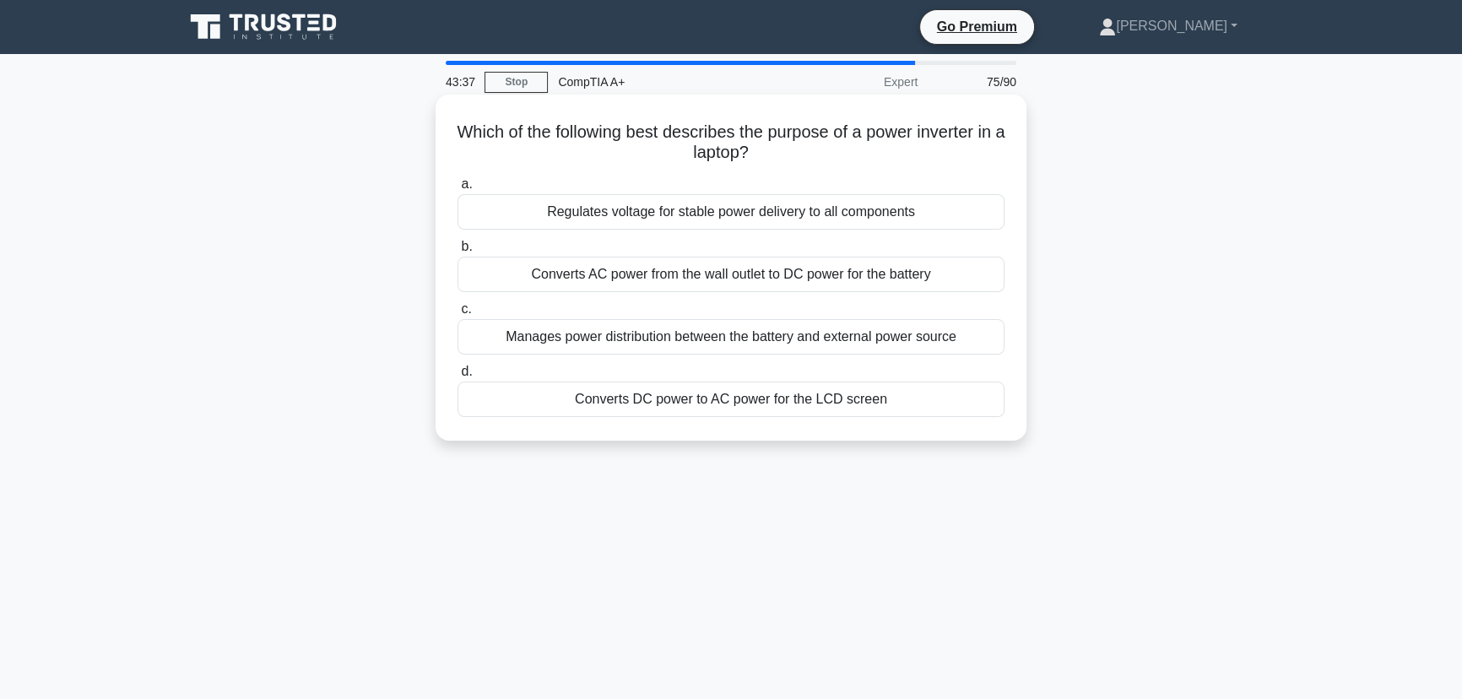
click at [780, 398] on div "Converts DC power to AC power for the LCD screen" at bounding box center [731, 399] width 547 height 35
click at [458, 377] on input "d. Converts DC power to AC power for the LCD screen" at bounding box center [458, 371] width 0 height 11
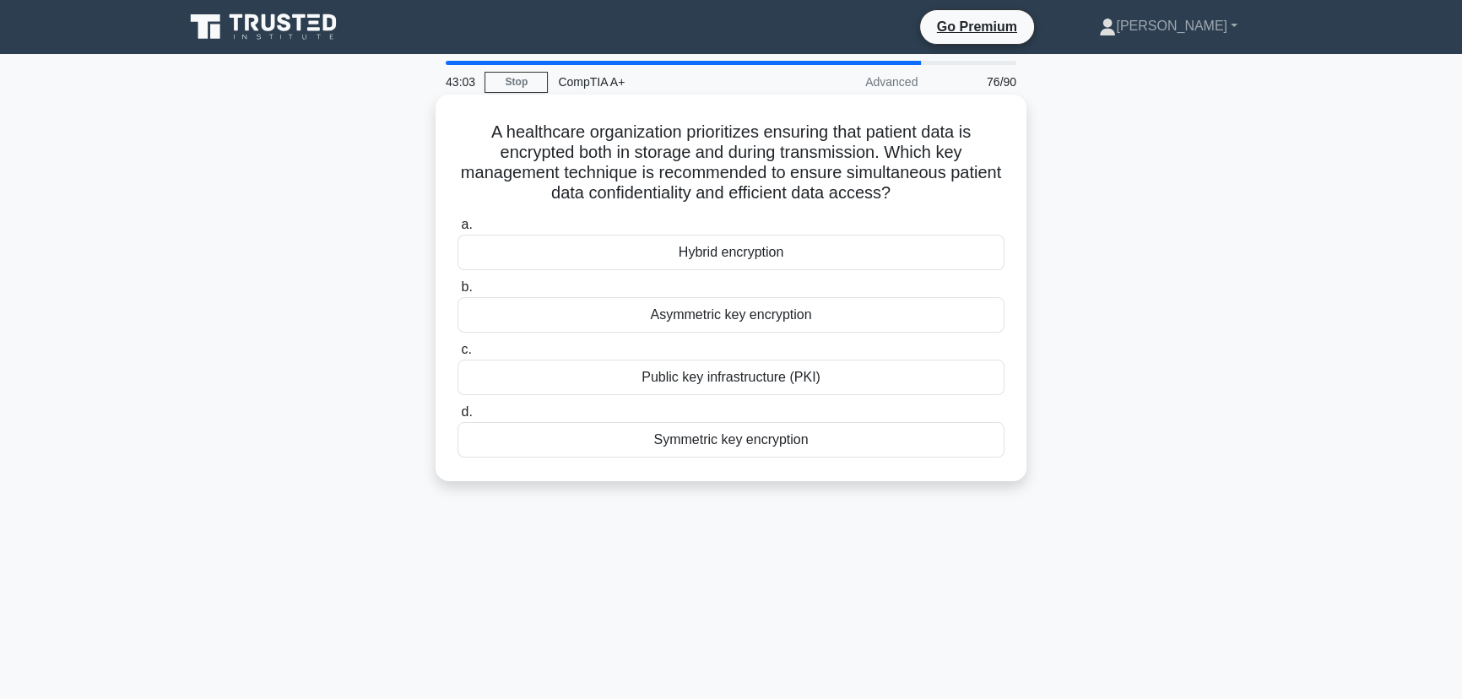
click at [729, 318] on div "Asymmetric key encryption" at bounding box center [731, 314] width 547 height 35
click at [458, 293] on input "b. Asymmetric key encryption" at bounding box center [458, 287] width 0 height 11
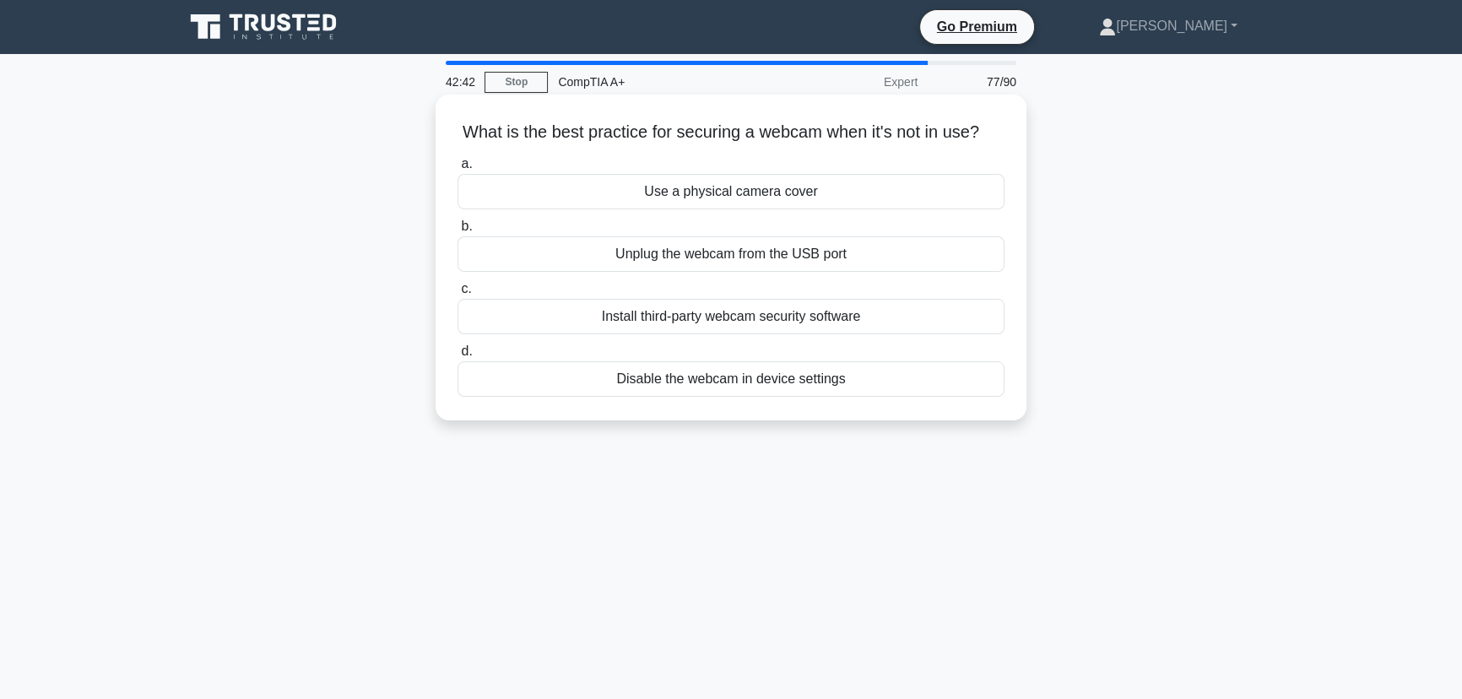
click at [725, 209] on div "Use a physical camera cover" at bounding box center [731, 191] width 547 height 35
click at [458, 170] on input "a. Use a physical camera cover" at bounding box center [458, 164] width 0 height 11
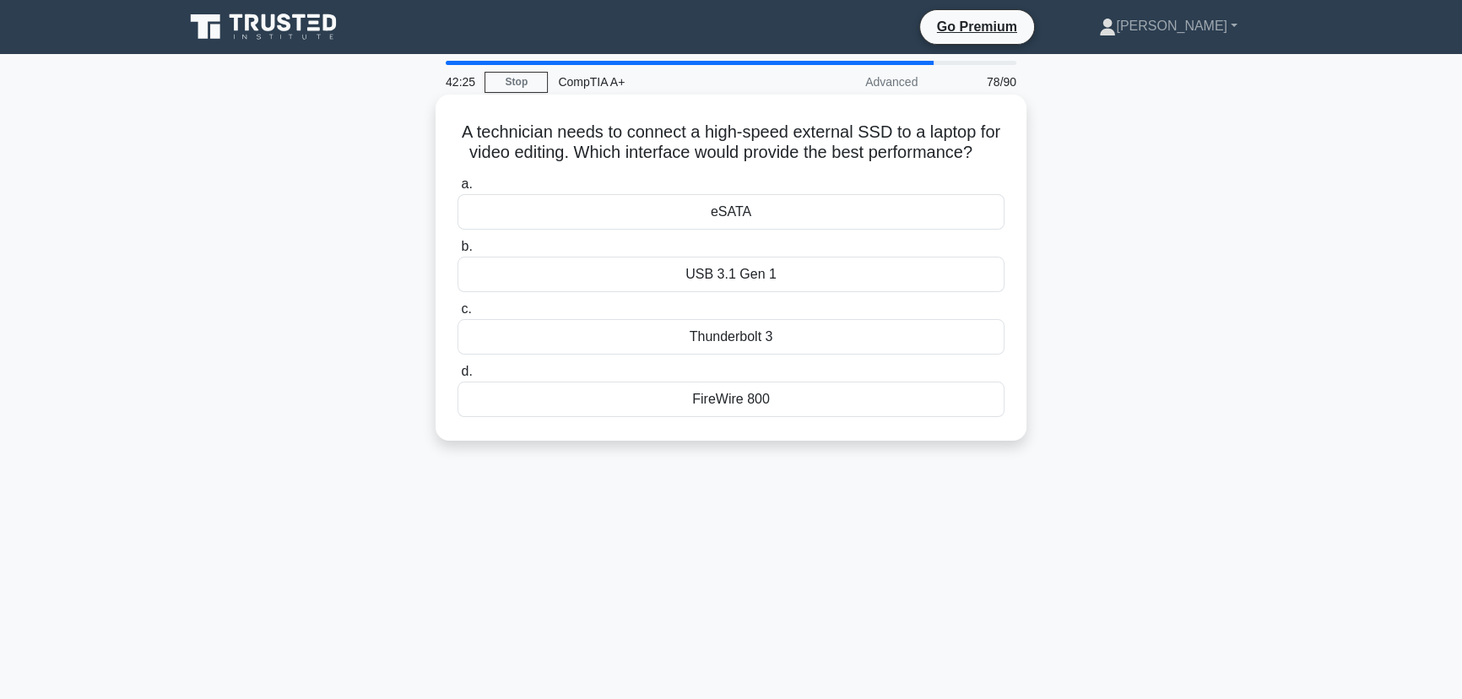
click at [684, 292] on div "USB 3.1 Gen 1" at bounding box center [731, 274] width 547 height 35
click at [458, 252] on input "b. USB 3.1 Gen 1" at bounding box center [458, 246] width 0 height 11
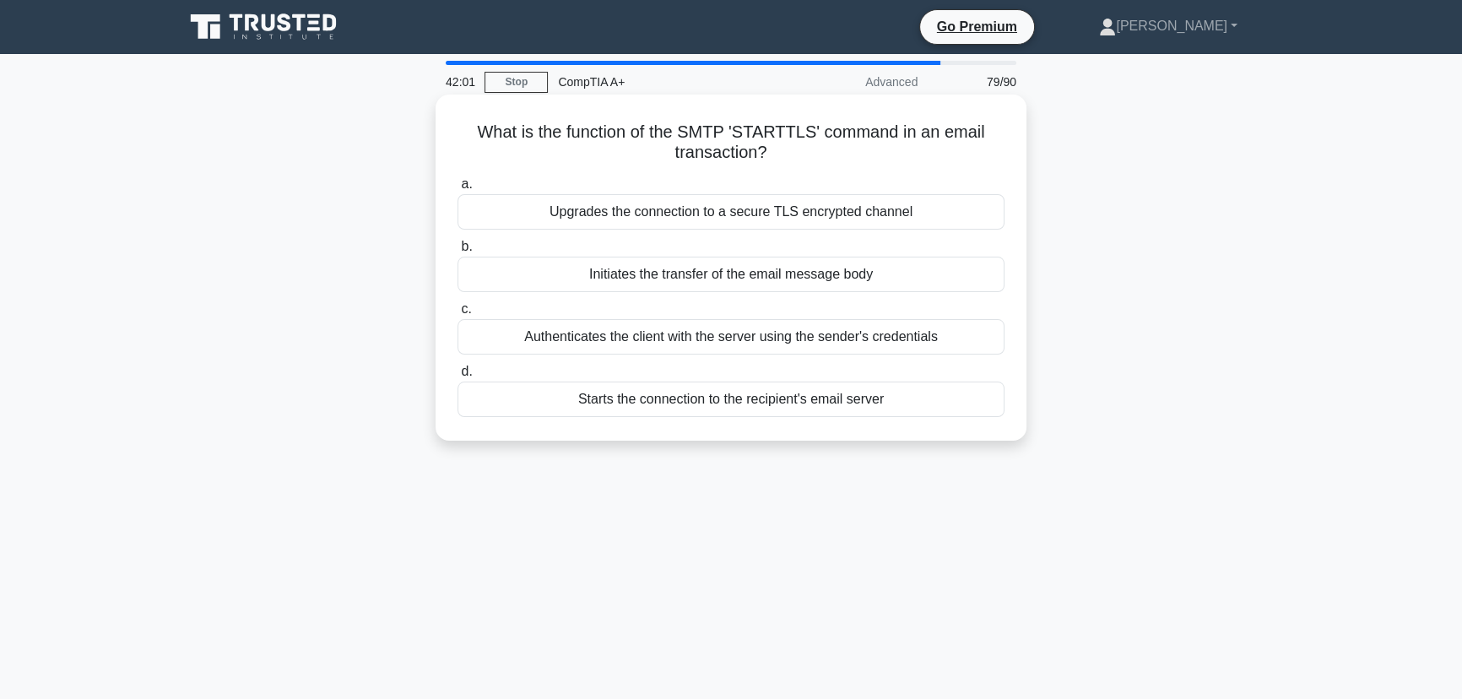
click at [854, 213] on div "Upgrades the connection to a secure TLS encrypted channel" at bounding box center [731, 211] width 547 height 35
click at [458, 190] on input "a. Upgrades the connection to a secure TLS encrypted channel" at bounding box center [458, 184] width 0 height 11
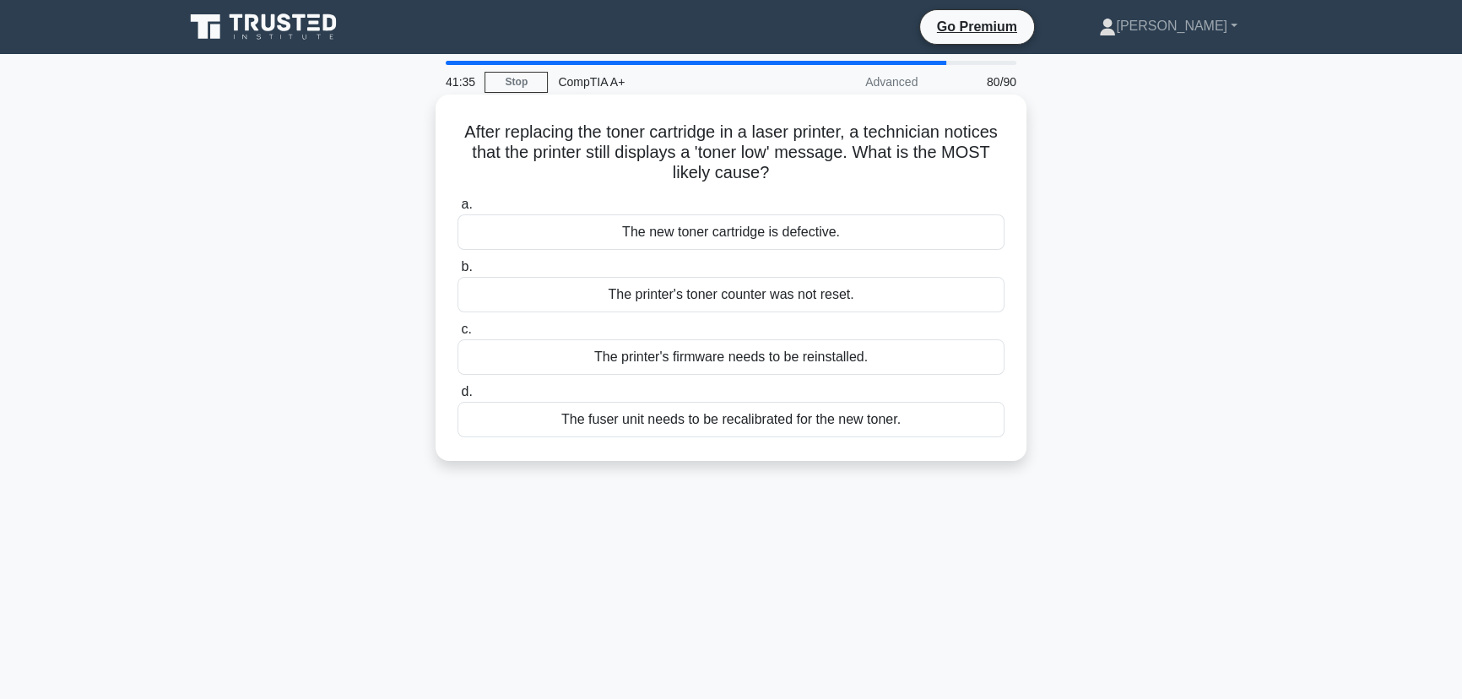
click at [776, 289] on div "The printer's toner counter was not reset." at bounding box center [731, 294] width 547 height 35
click at [458, 273] on input "b. The printer's toner counter was not reset." at bounding box center [458, 267] width 0 height 11
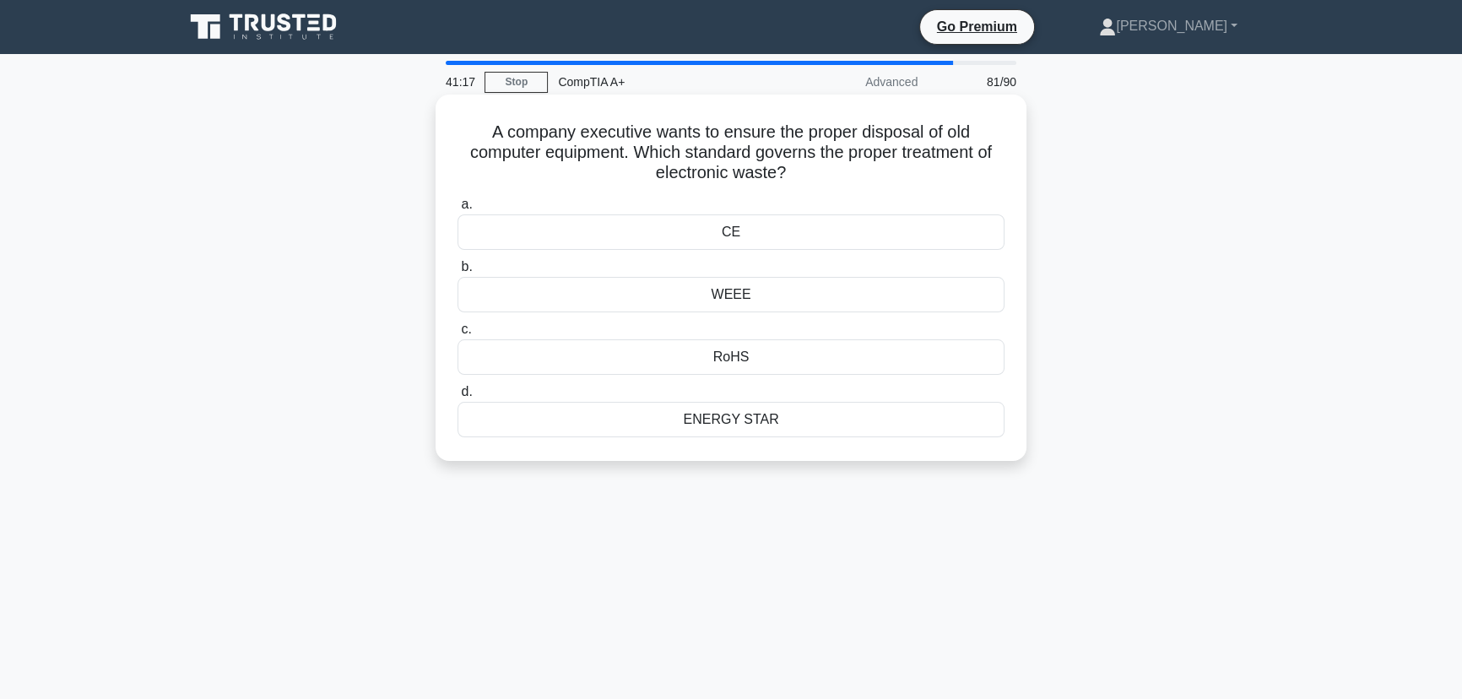
click at [766, 219] on div "CE" at bounding box center [731, 231] width 547 height 35
click at [458, 210] on input "a. CE" at bounding box center [458, 204] width 0 height 11
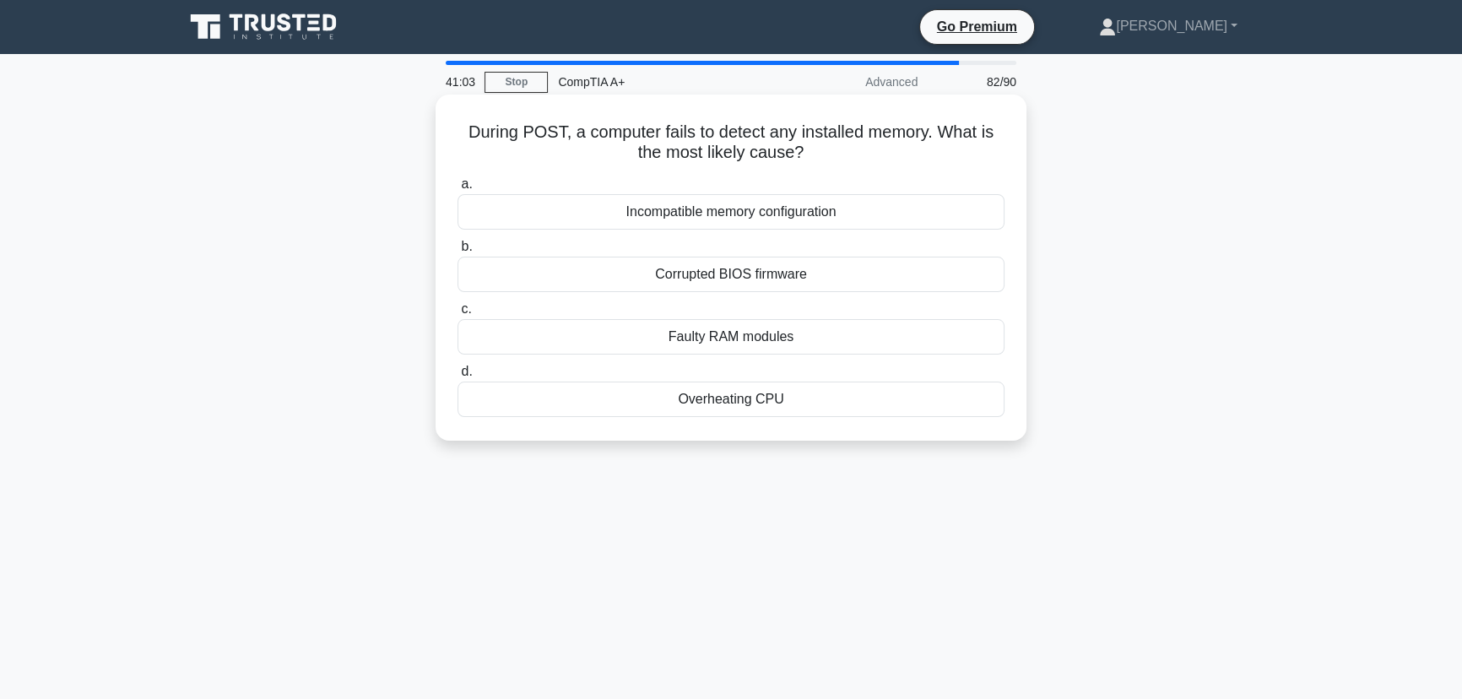
click at [745, 339] on div "Faulty RAM modules" at bounding box center [731, 336] width 547 height 35
click at [458, 315] on input "c. Faulty RAM modules" at bounding box center [458, 309] width 0 height 11
click at [800, 276] on div "Over-the-air (OTA) updates" at bounding box center [731, 274] width 547 height 35
click at [458, 252] on input "b. Over-the-air (OTA) updates" at bounding box center [458, 246] width 0 height 11
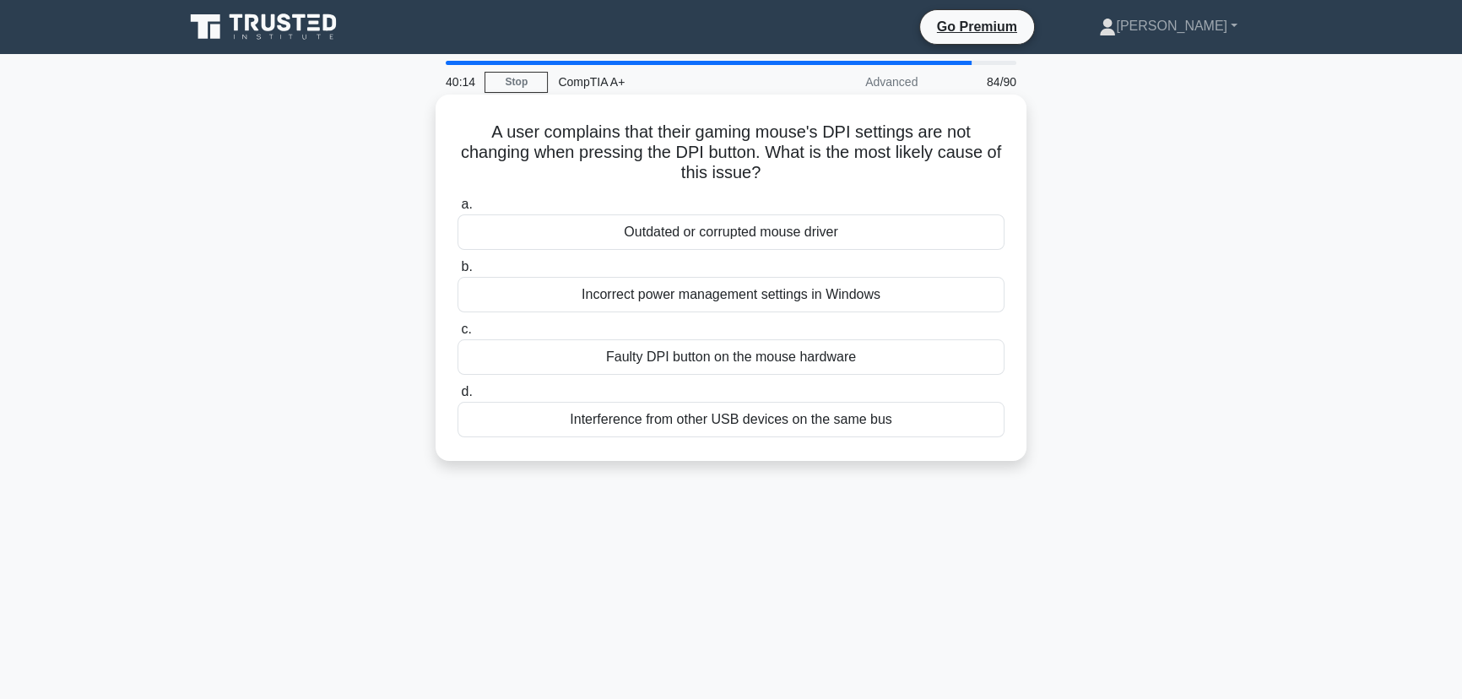
click at [814, 236] on div "Outdated or corrupted mouse driver" at bounding box center [731, 231] width 547 height 35
click at [458, 210] on input "a. Outdated or corrupted mouse driver" at bounding box center [458, 204] width 0 height 11
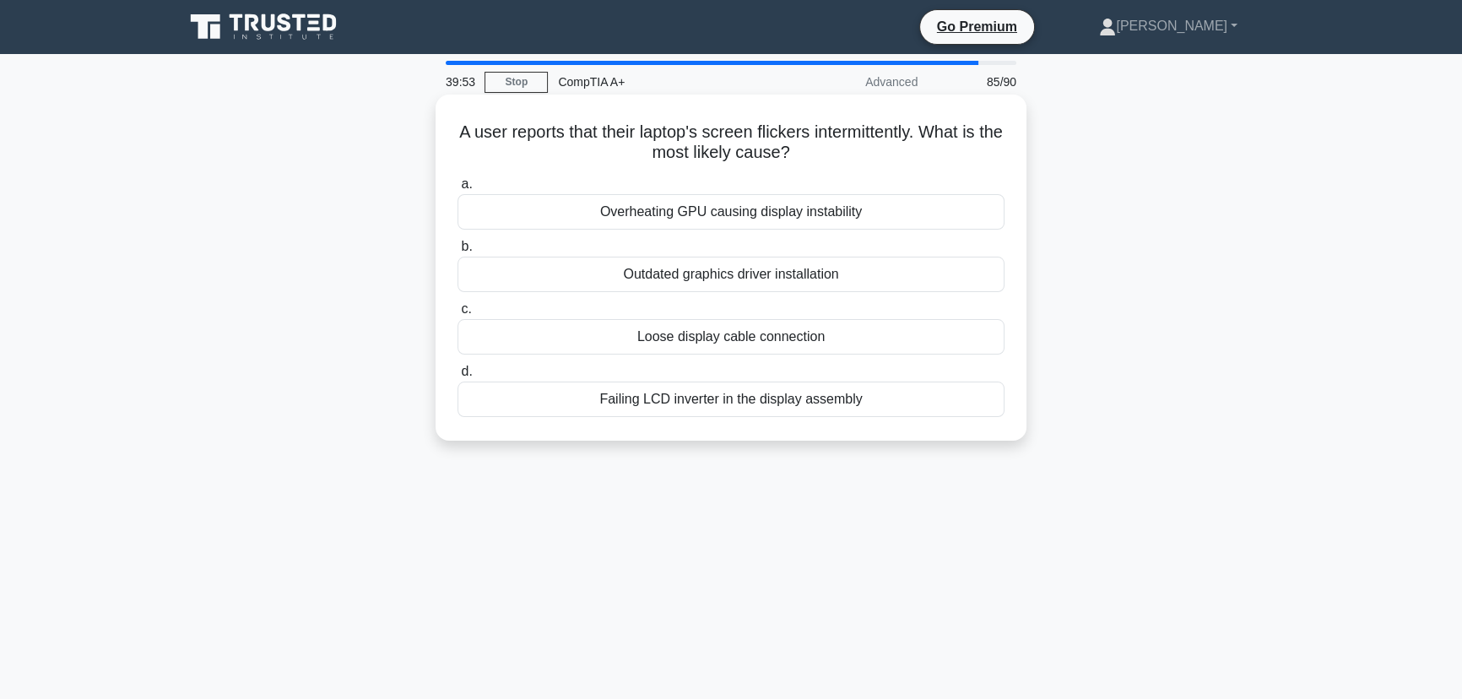
click at [886, 410] on div "Failing LCD inverter in the display assembly" at bounding box center [731, 399] width 547 height 35
click at [458, 377] on input "d. Failing LCD inverter in the display assembly" at bounding box center [458, 371] width 0 height 11
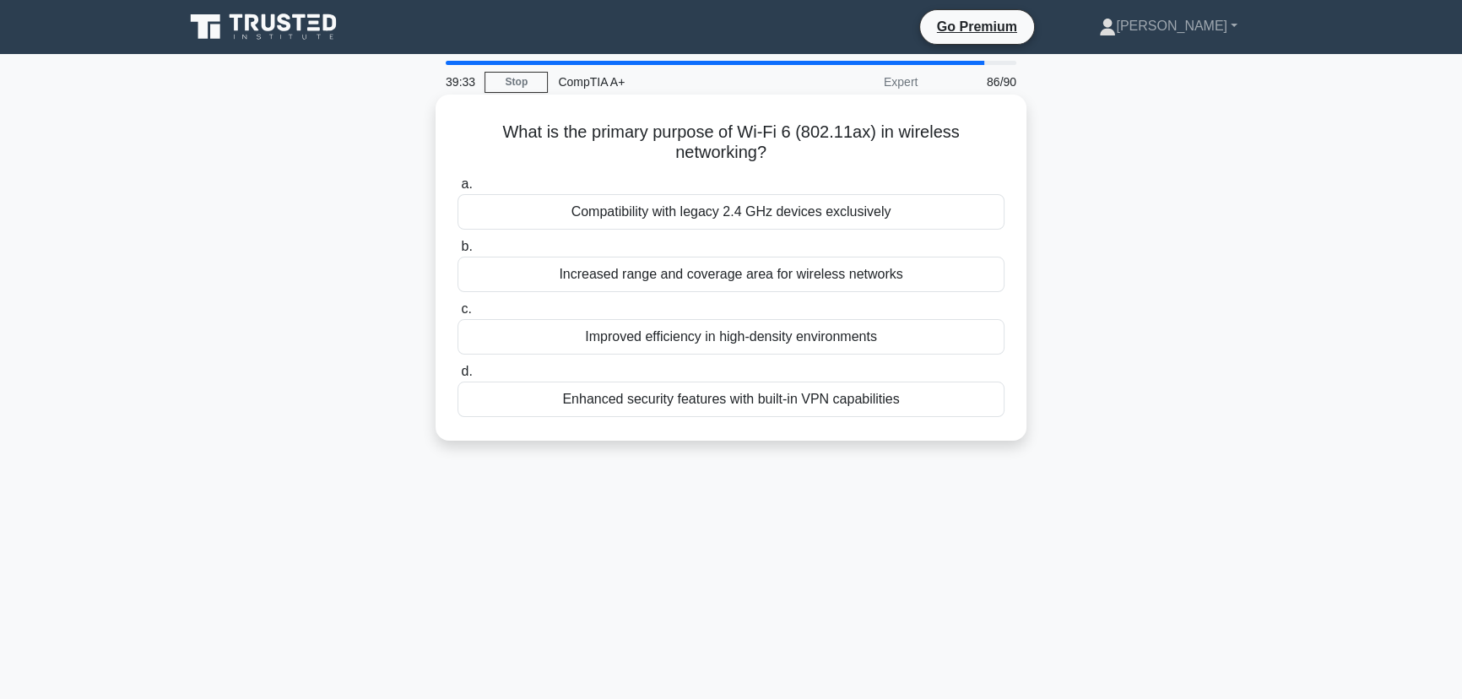
click at [847, 339] on div "Improved efficiency in high-density environments" at bounding box center [731, 336] width 547 height 35
click at [458, 315] on input "c. Improved efficiency in high-density environments" at bounding box center [458, 309] width 0 height 11
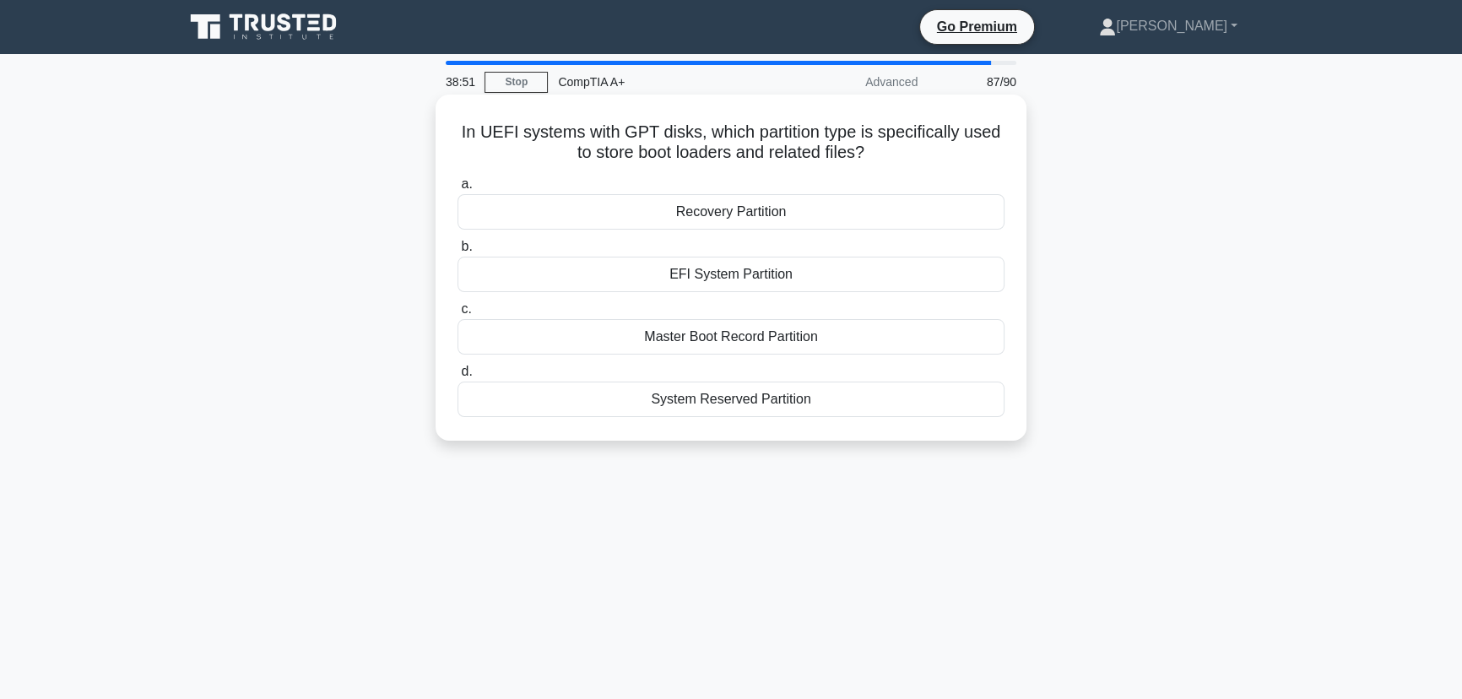
click at [729, 286] on div "EFI System Partition" at bounding box center [731, 274] width 547 height 35
click at [458, 252] on input "b. EFI System Partition" at bounding box center [458, 246] width 0 height 11
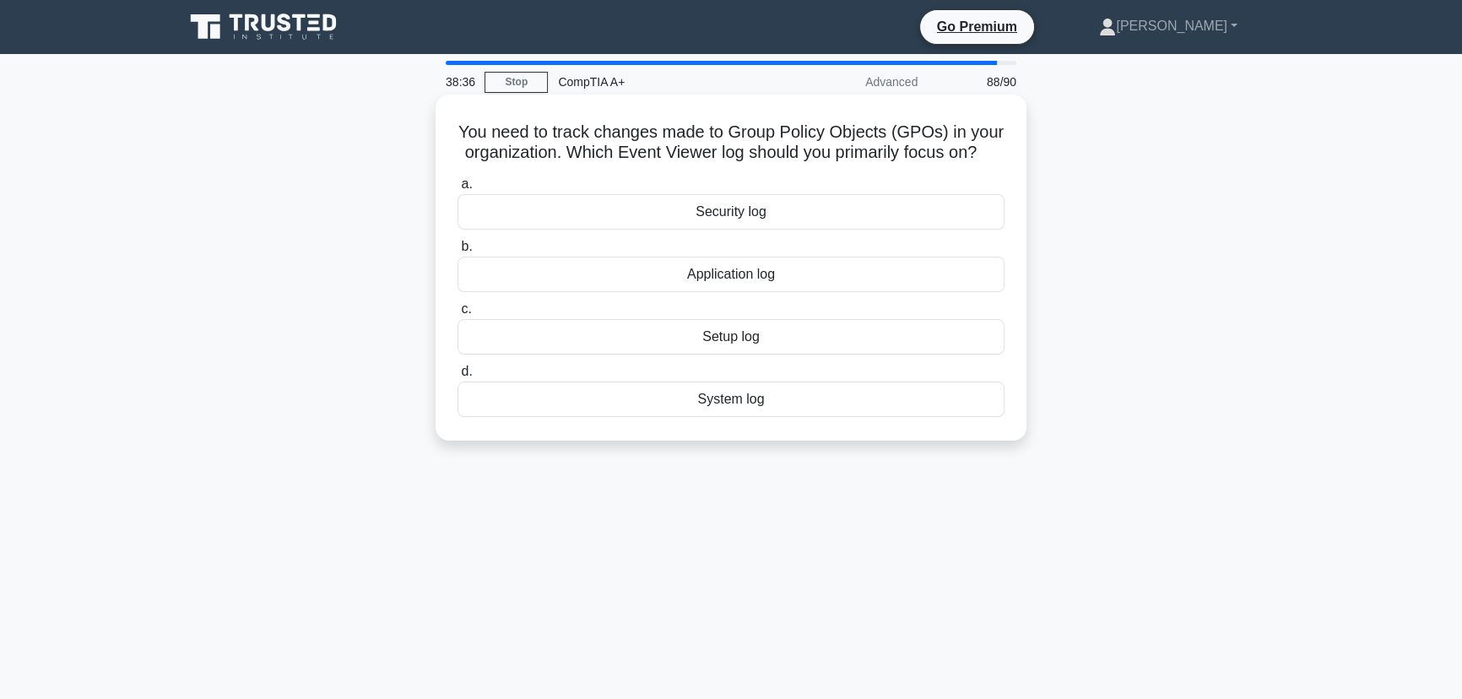
click at [721, 417] on div "System log" at bounding box center [731, 399] width 547 height 35
click at [458, 377] on input "d. System log" at bounding box center [458, 371] width 0 height 11
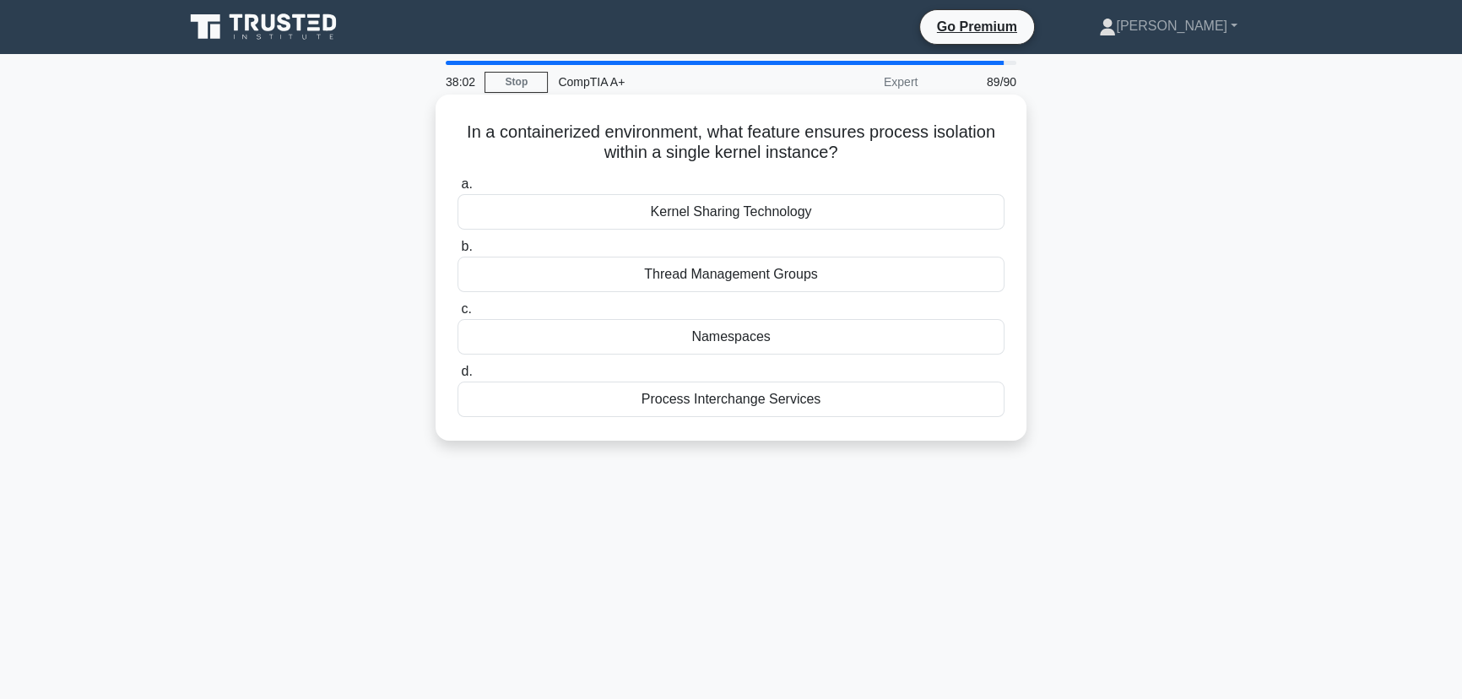
click at [714, 221] on div "Kernel Sharing Technology" at bounding box center [731, 211] width 547 height 35
click at [458, 190] on input "a. Kernel Sharing Technology" at bounding box center [458, 184] width 0 height 11
click at [766, 276] on div "Google Authenticator app" at bounding box center [731, 274] width 547 height 35
click at [458, 252] on input "b. Google Authenticator app" at bounding box center [458, 246] width 0 height 11
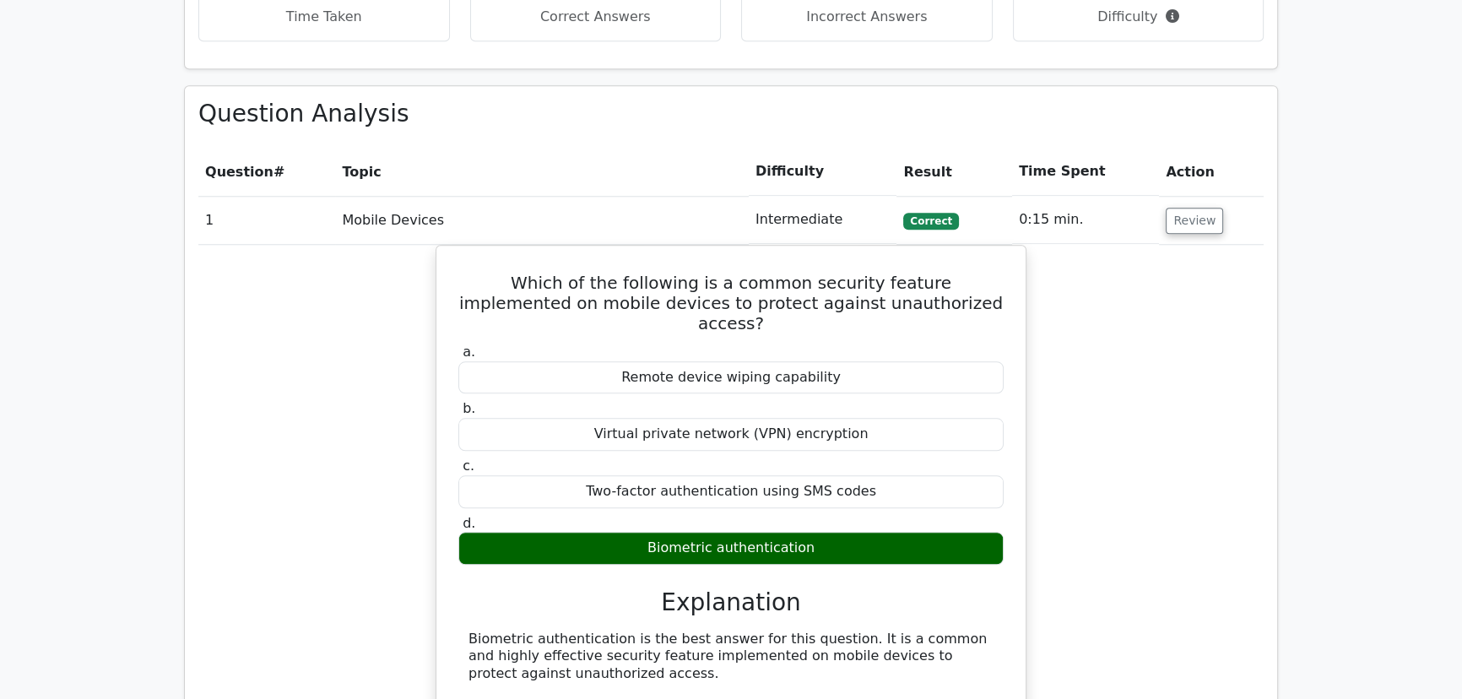
scroll to position [1995, 0]
click at [1191, 195] on td "Review" at bounding box center [1211, 219] width 105 height 48
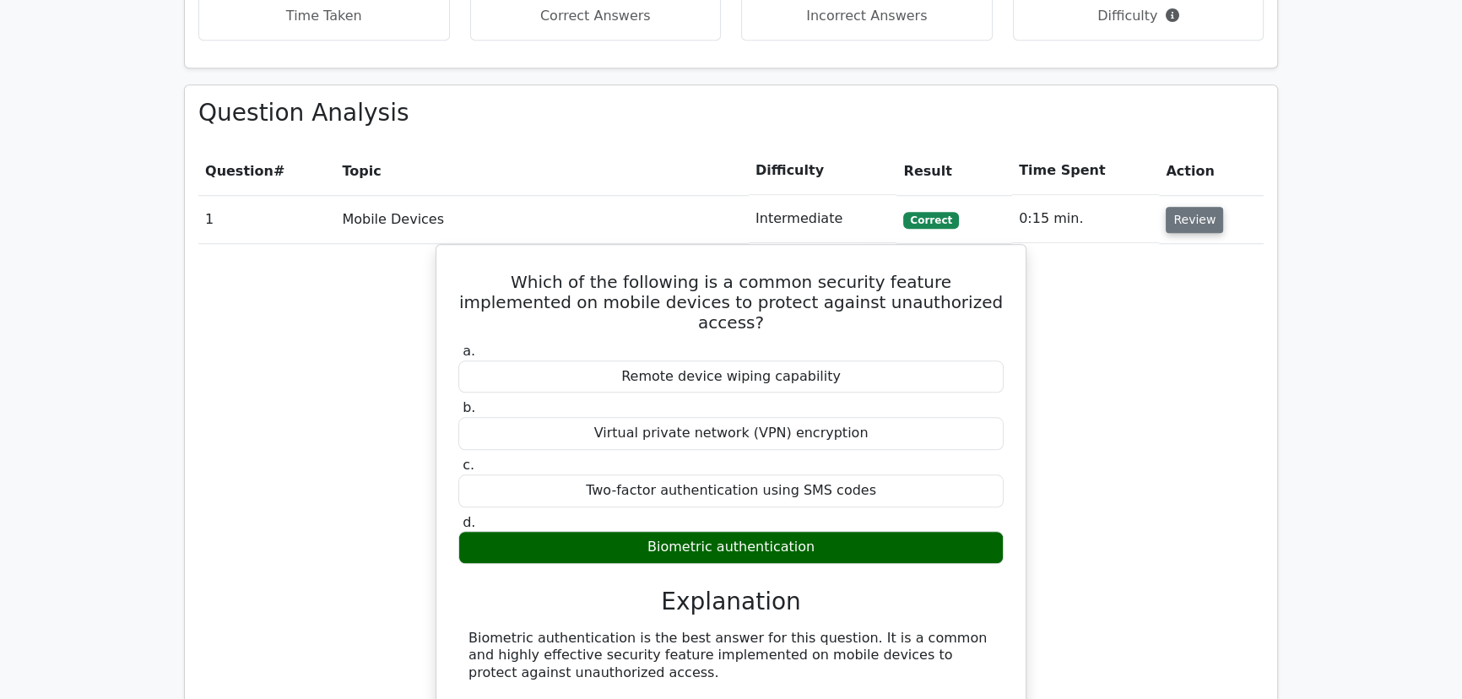
click at [1190, 207] on button "Review" at bounding box center [1194, 220] width 57 height 26
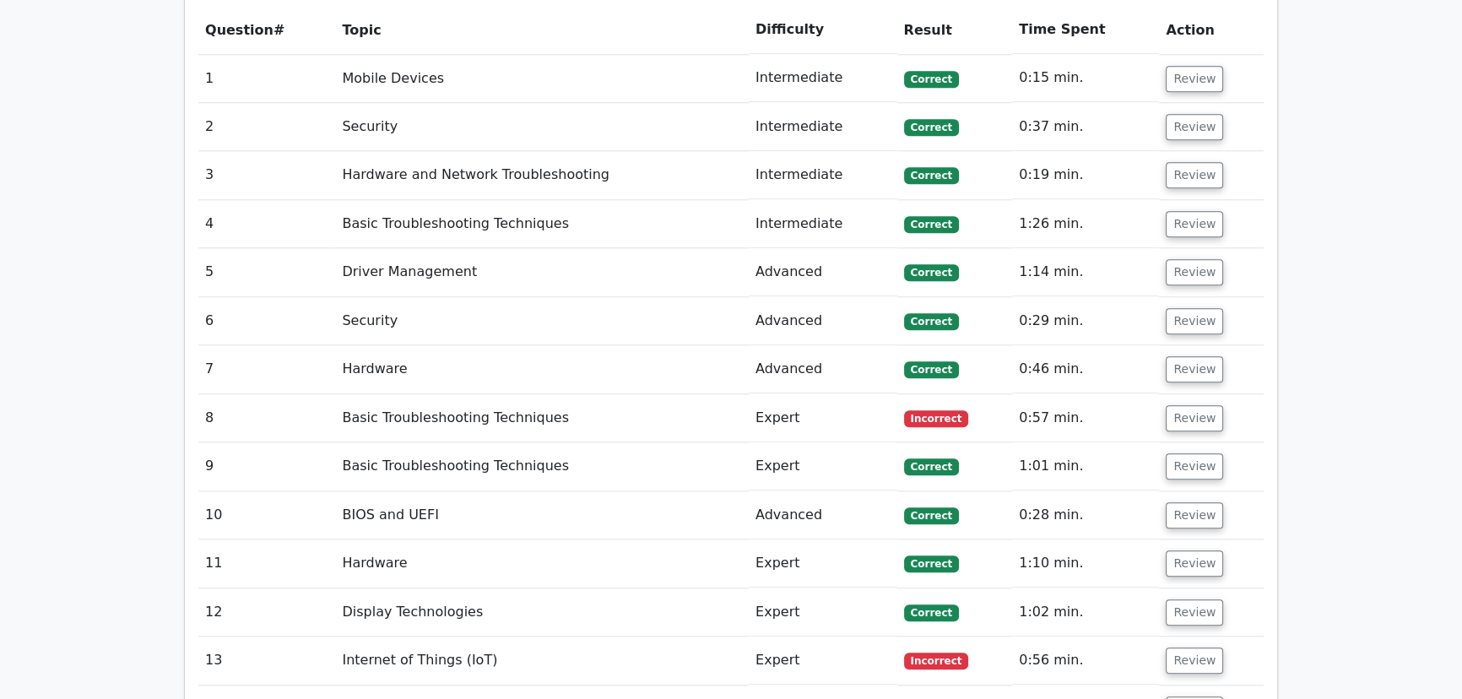
scroll to position [2148, 0]
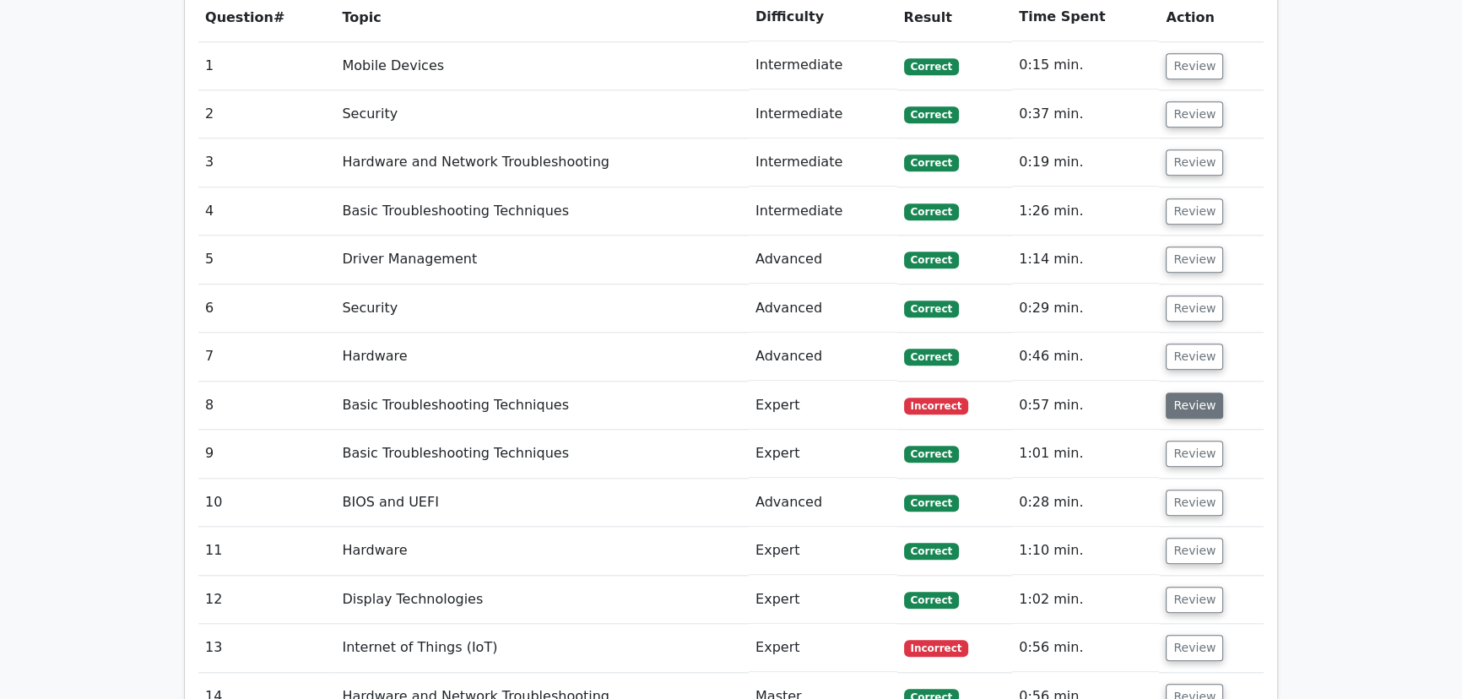
click at [1182, 393] on button "Review" at bounding box center [1194, 406] width 57 height 26
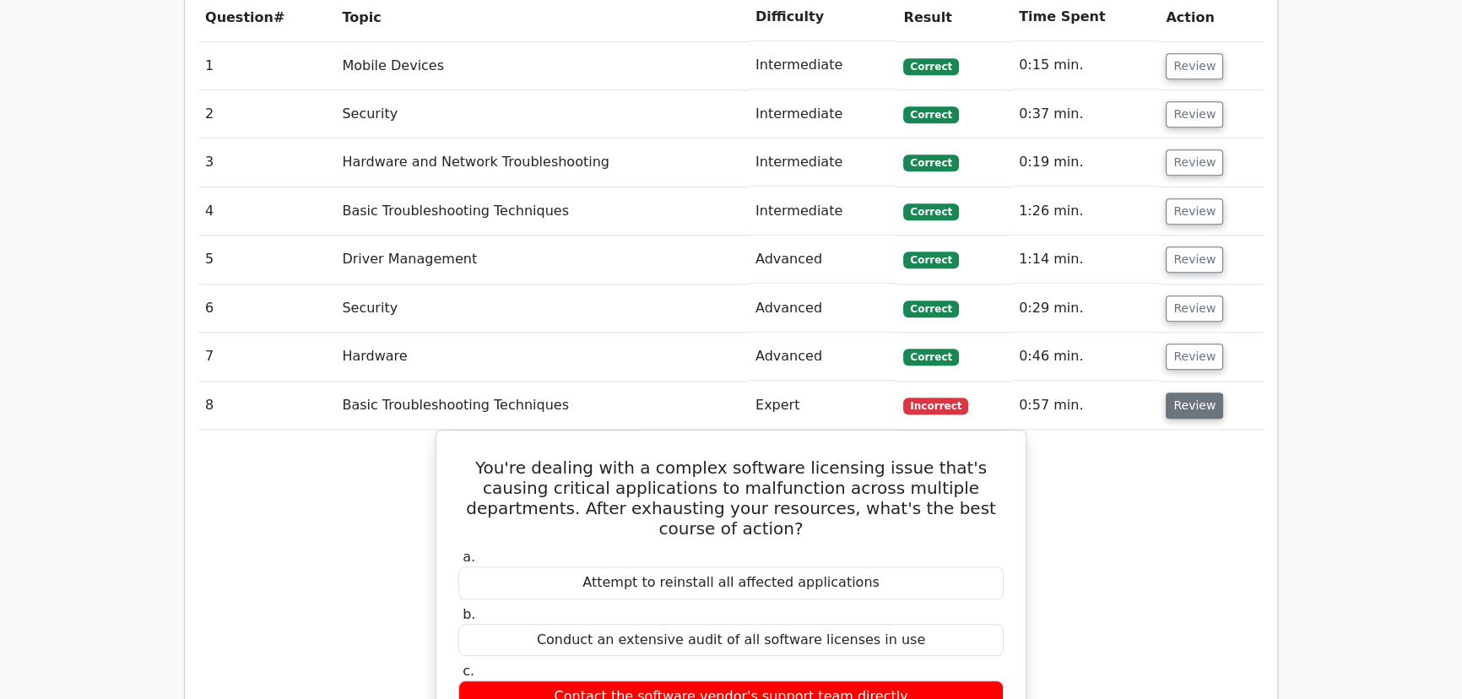
click at [1188, 393] on button "Review" at bounding box center [1194, 406] width 57 height 26
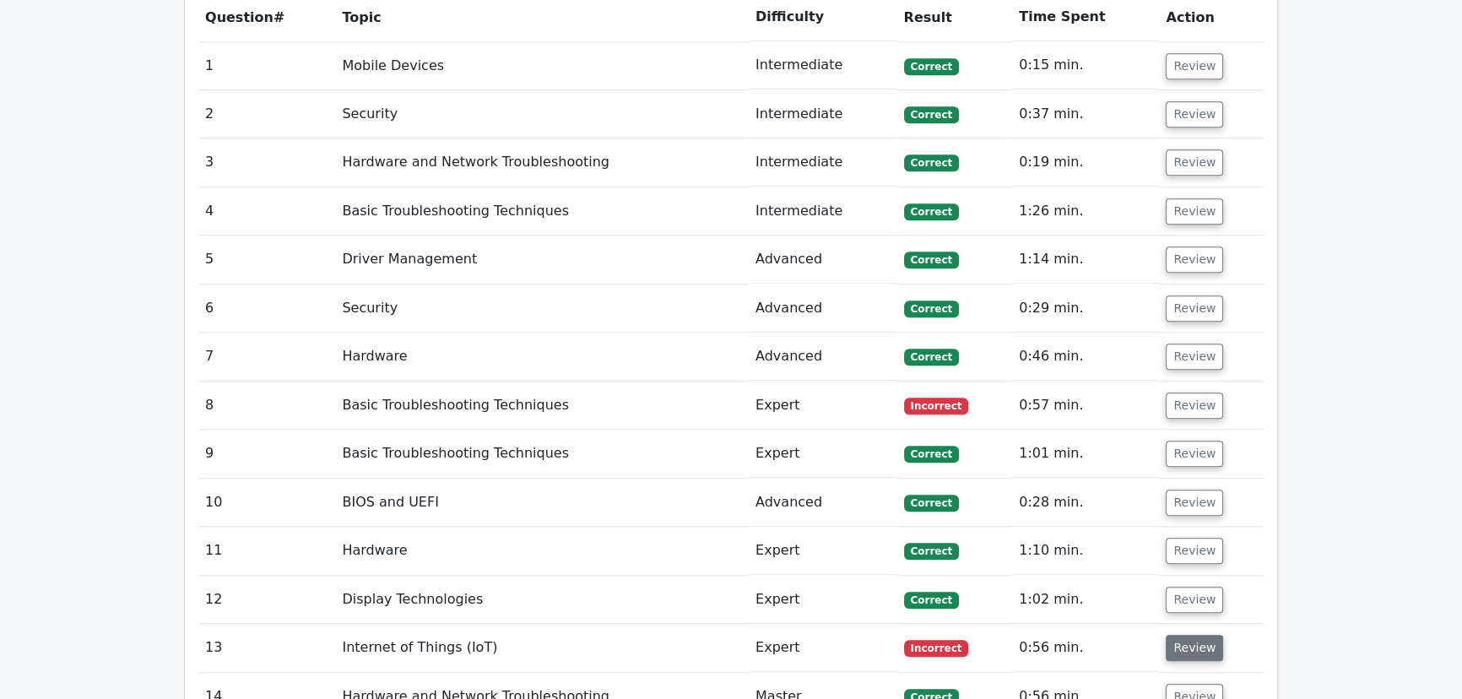
click at [1196, 635] on button "Review" at bounding box center [1194, 648] width 57 height 26
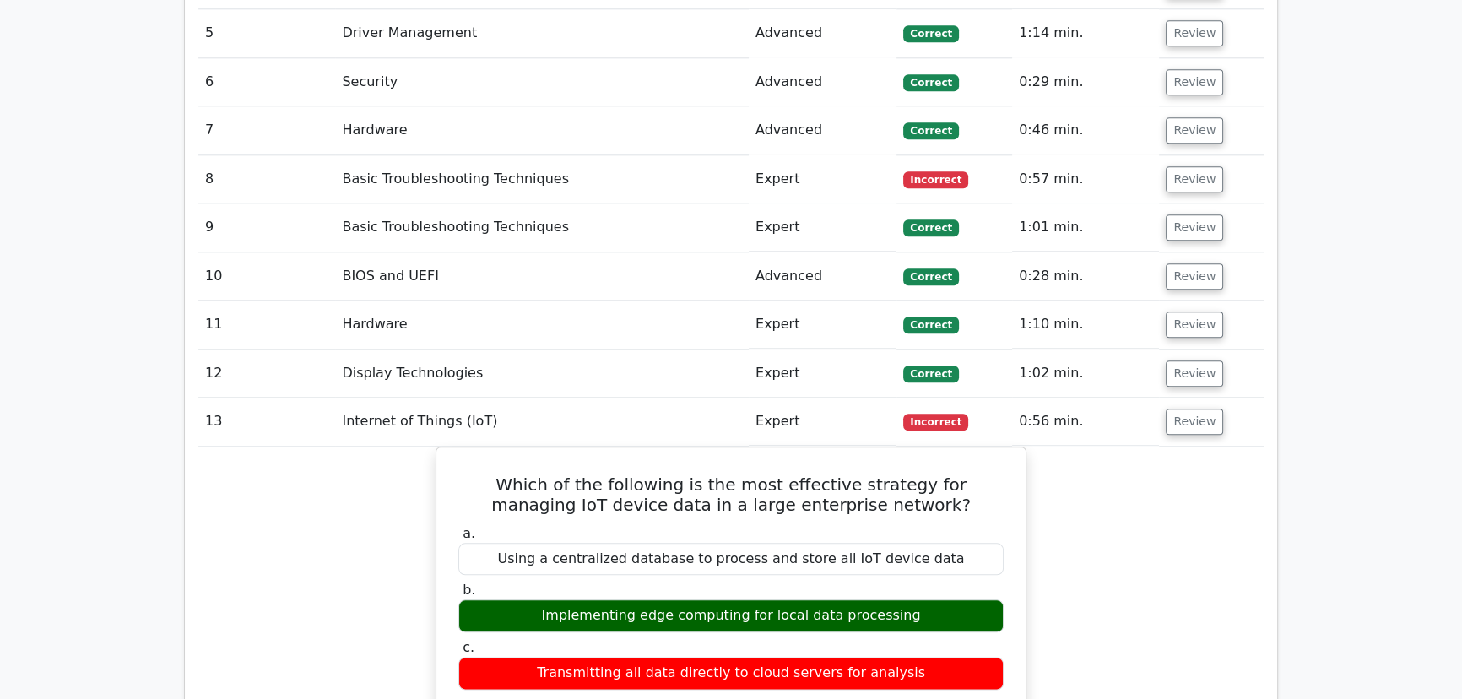
scroll to position [2379, 0]
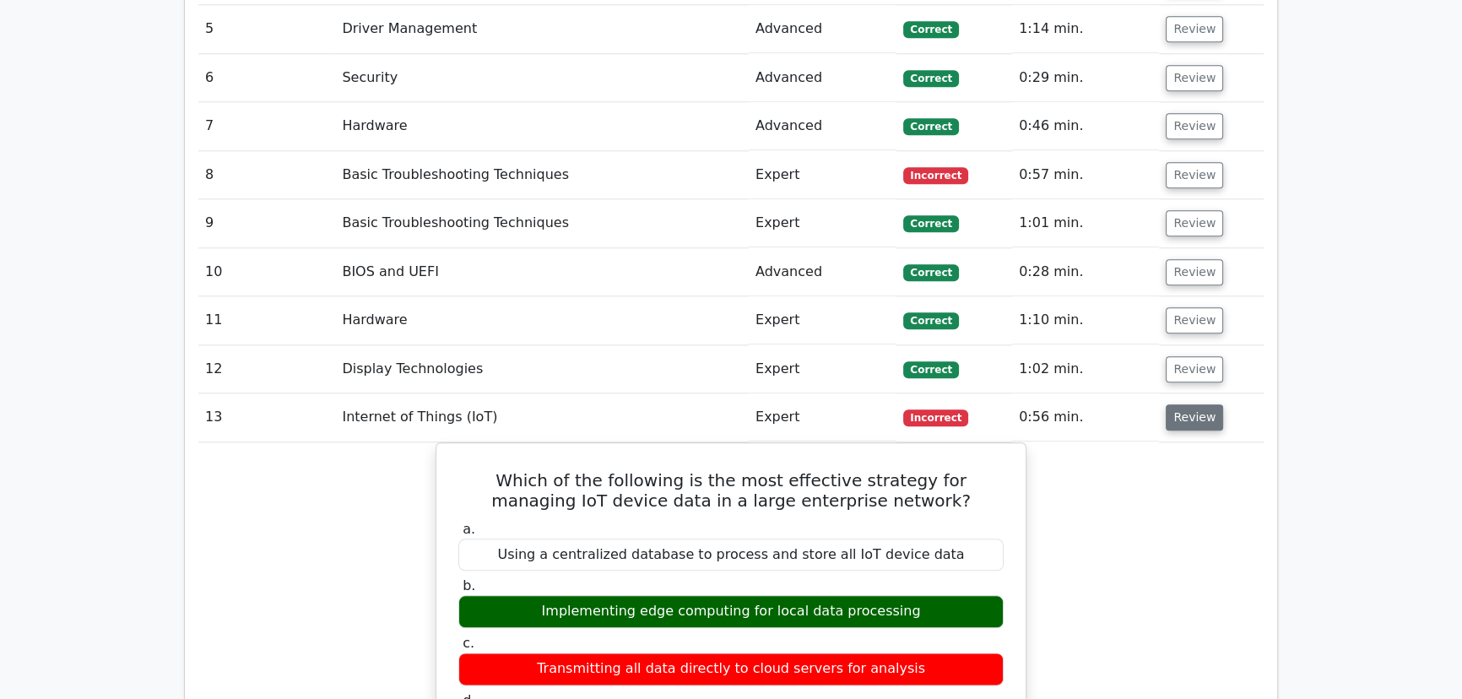
click at [1187, 404] on button "Review" at bounding box center [1194, 417] width 57 height 26
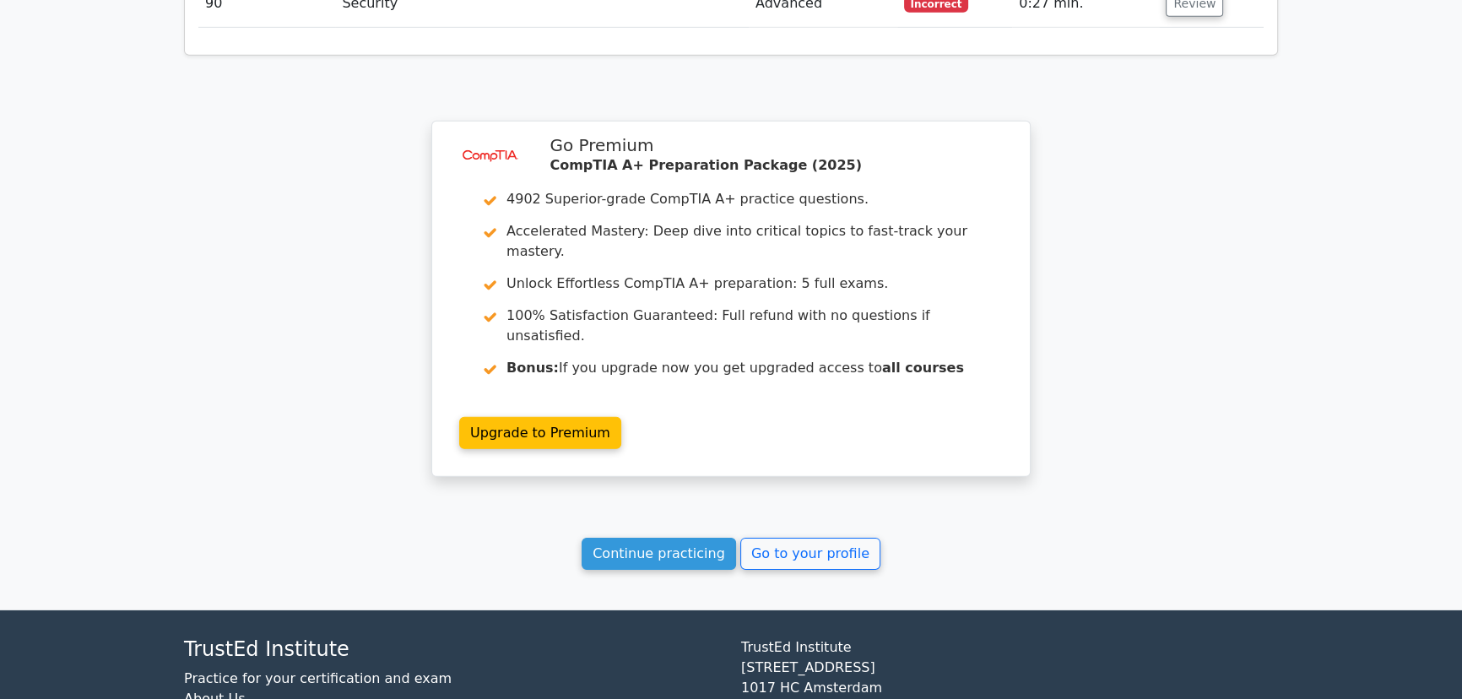
scroll to position [6547, 0]
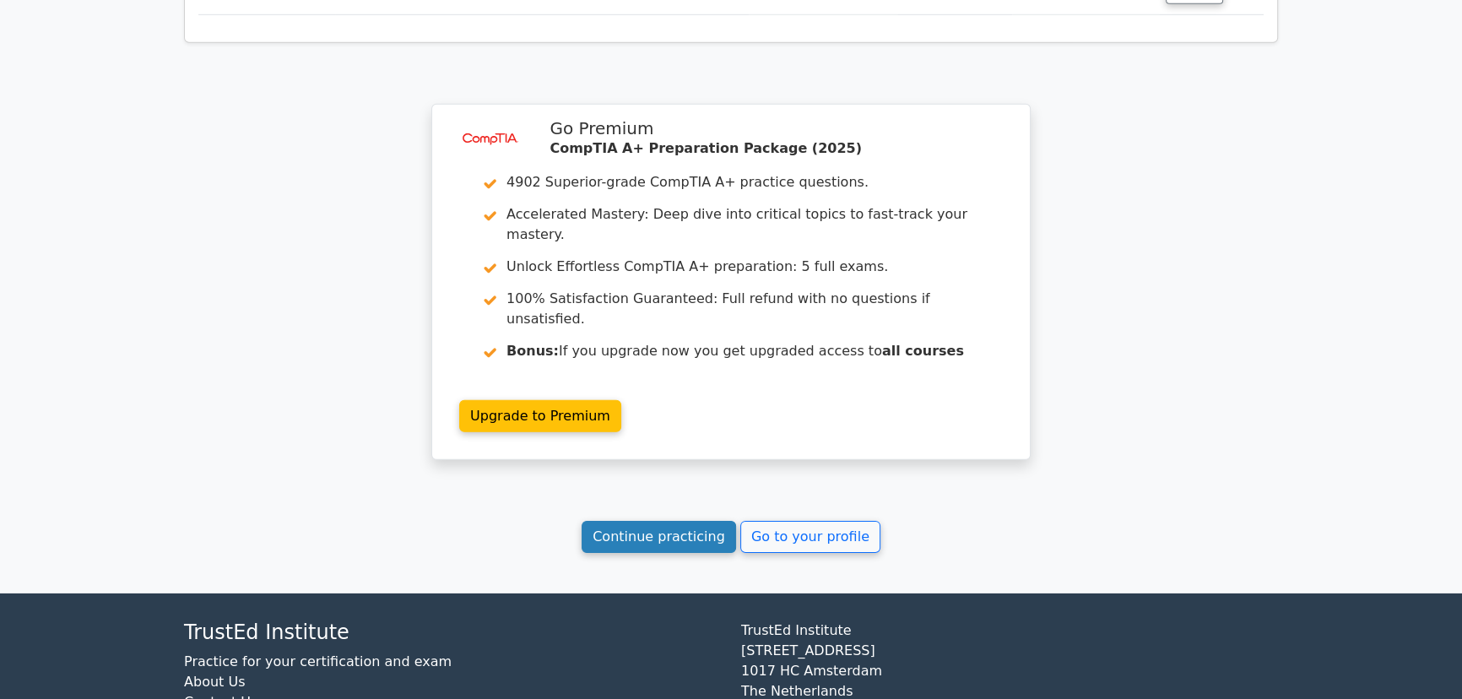
click at [642, 521] on link "Continue practicing" at bounding box center [659, 537] width 154 height 32
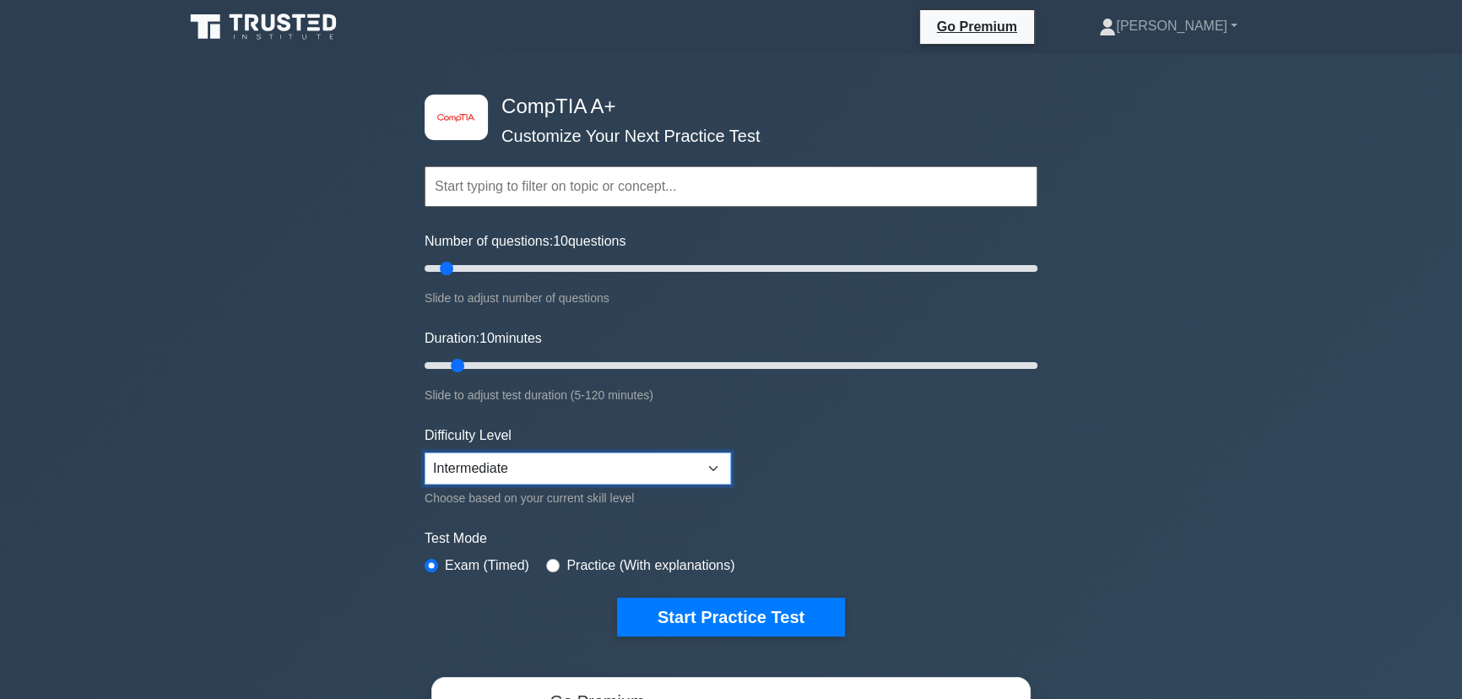
click at [715, 466] on select "Beginner Intermediate Expert" at bounding box center [578, 468] width 306 height 32
select select "beginner"
click at [425, 452] on select "Beginner Intermediate Expert" at bounding box center [578, 468] width 306 height 32
